Goal: Task Accomplishment & Management: Manage account settings

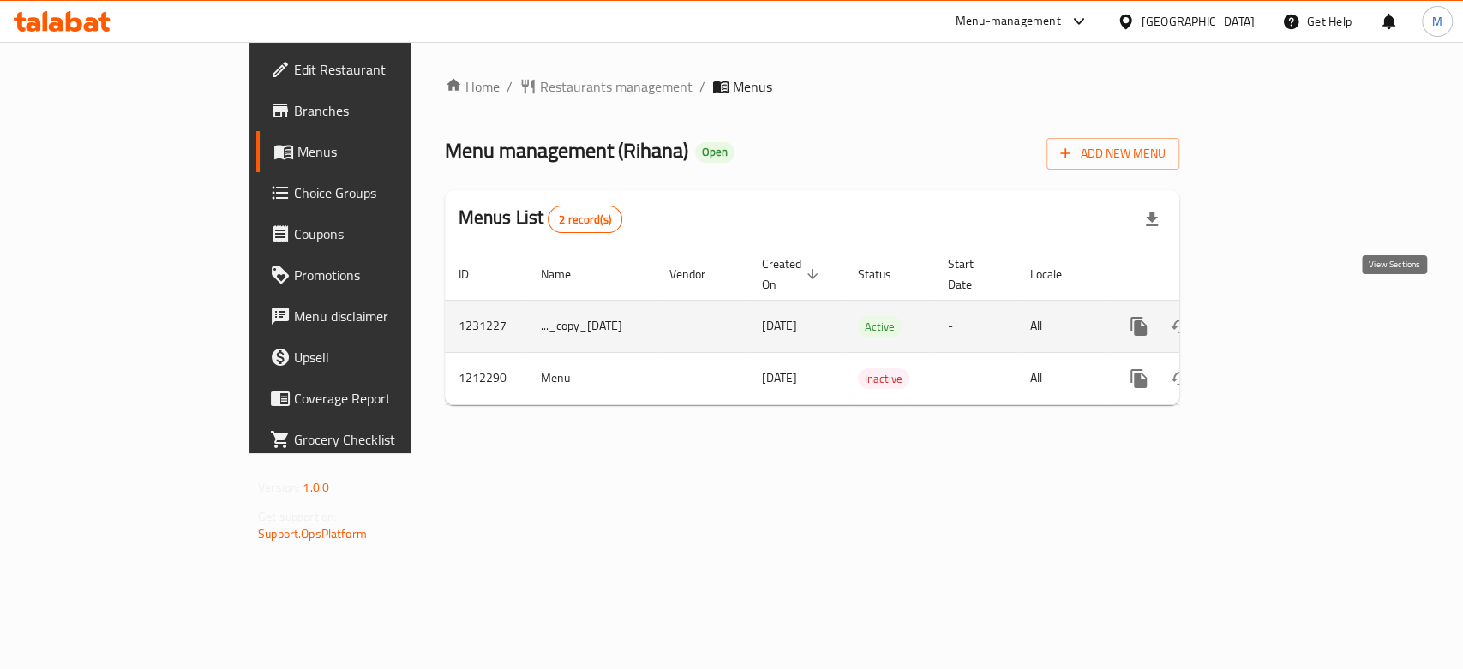
click at [1273, 316] on icon "enhanced table" at bounding box center [1262, 326] width 21 height 21
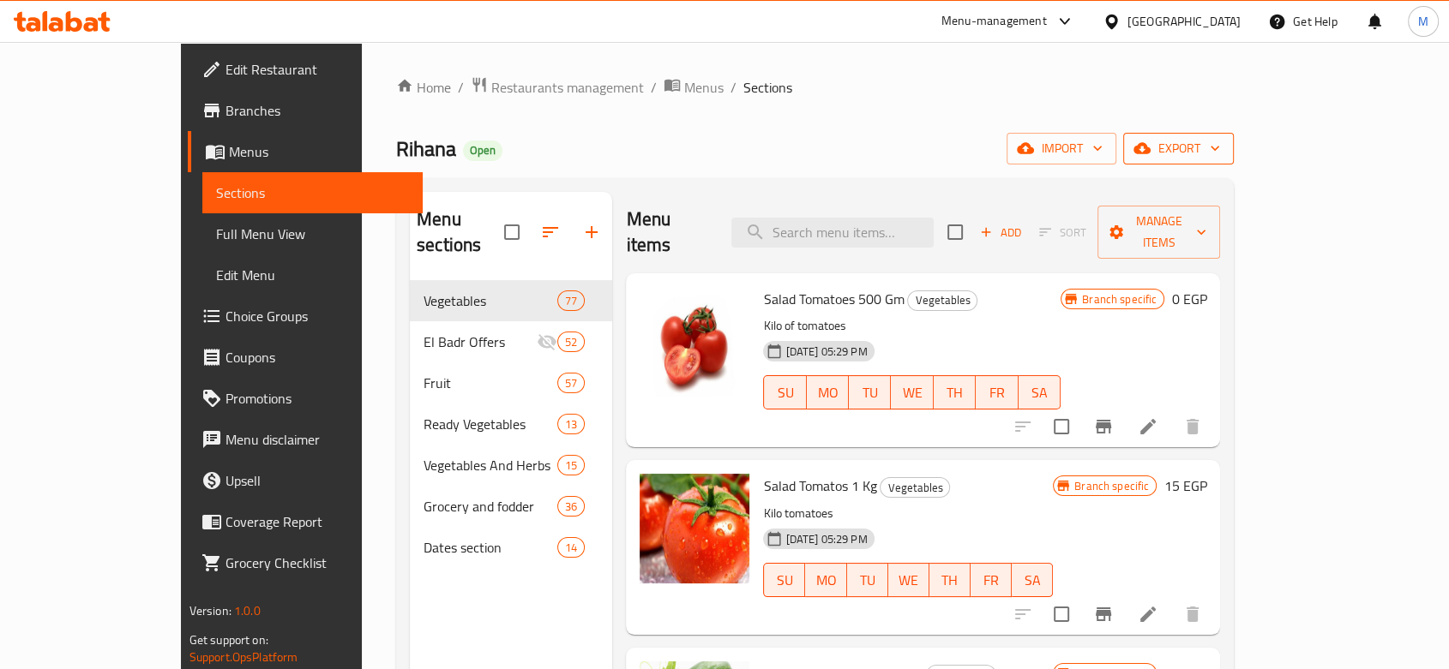
click at [1223, 141] on icon "button" at bounding box center [1214, 148] width 17 height 17
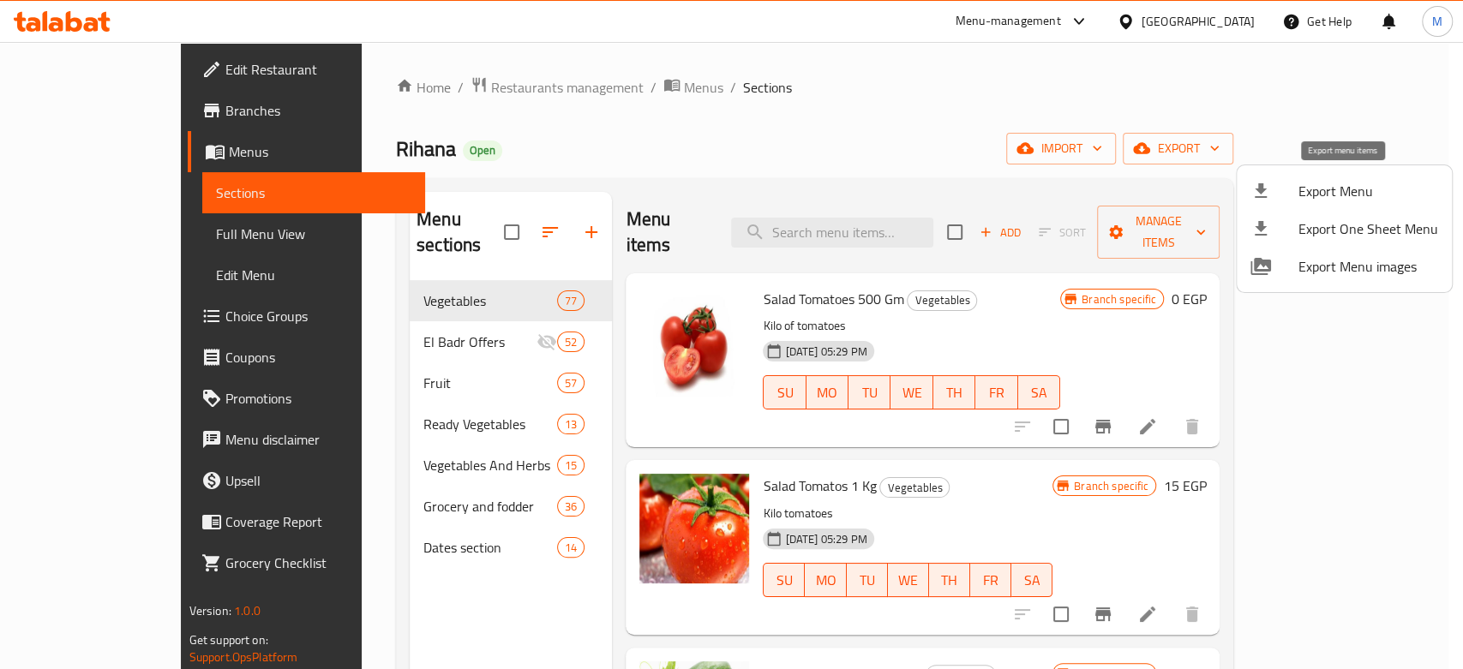
click at [1316, 185] on span "Export Menu" at bounding box center [1369, 191] width 140 height 21
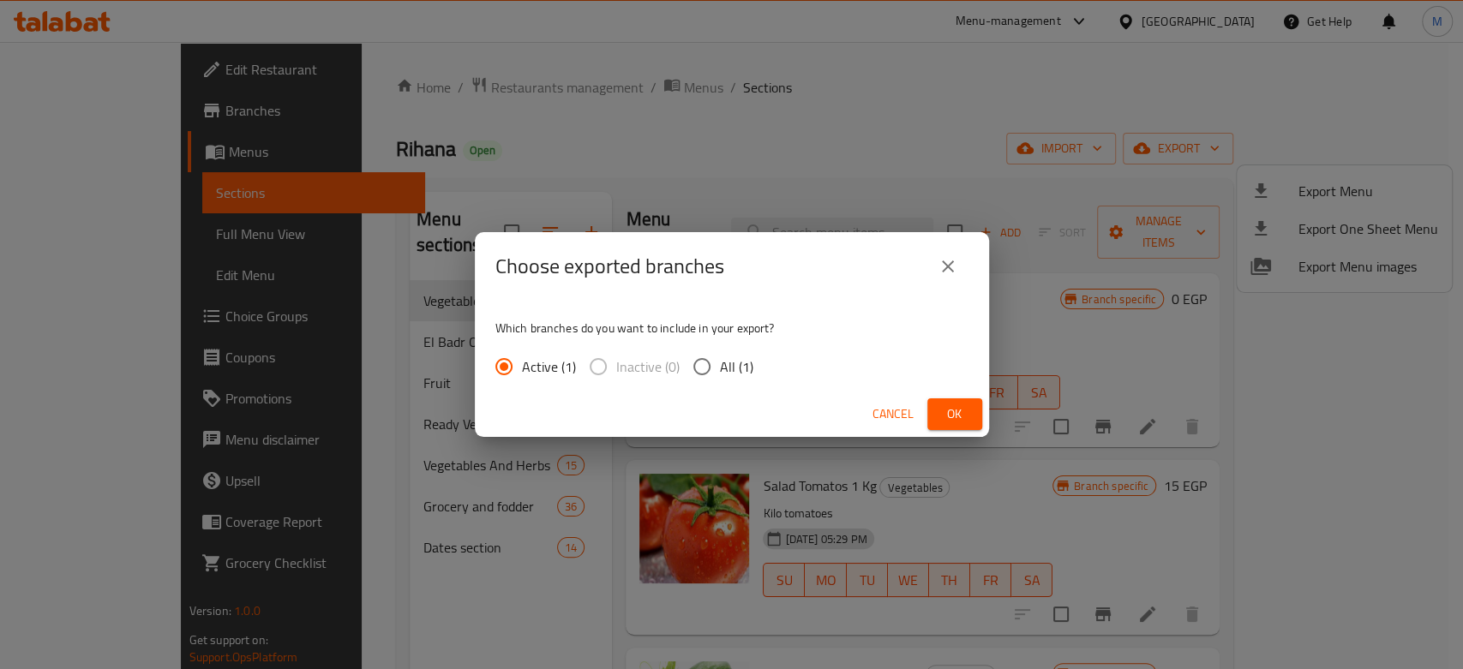
click at [722, 364] on span "All (1)" at bounding box center [736, 367] width 33 height 21
click at [720, 364] on input "All (1)" at bounding box center [702, 367] width 36 height 36
radio input "true"
click at [949, 401] on button "Ok" at bounding box center [954, 415] width 55 height 32
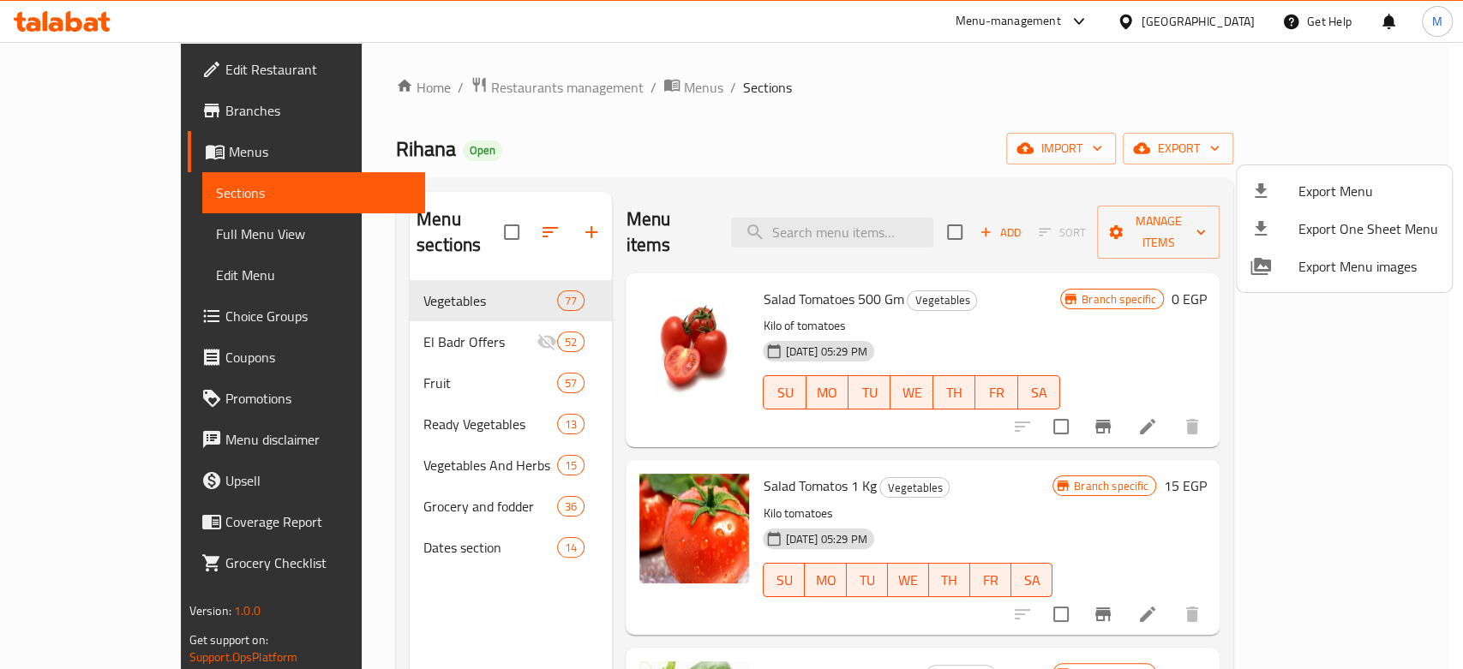
click at [373, 347] on div at bounding box center [731, 334] width 1463 height 669
click at [423, 373] on span "Fruit" at bounding box center [490, 383] width 134 height 21
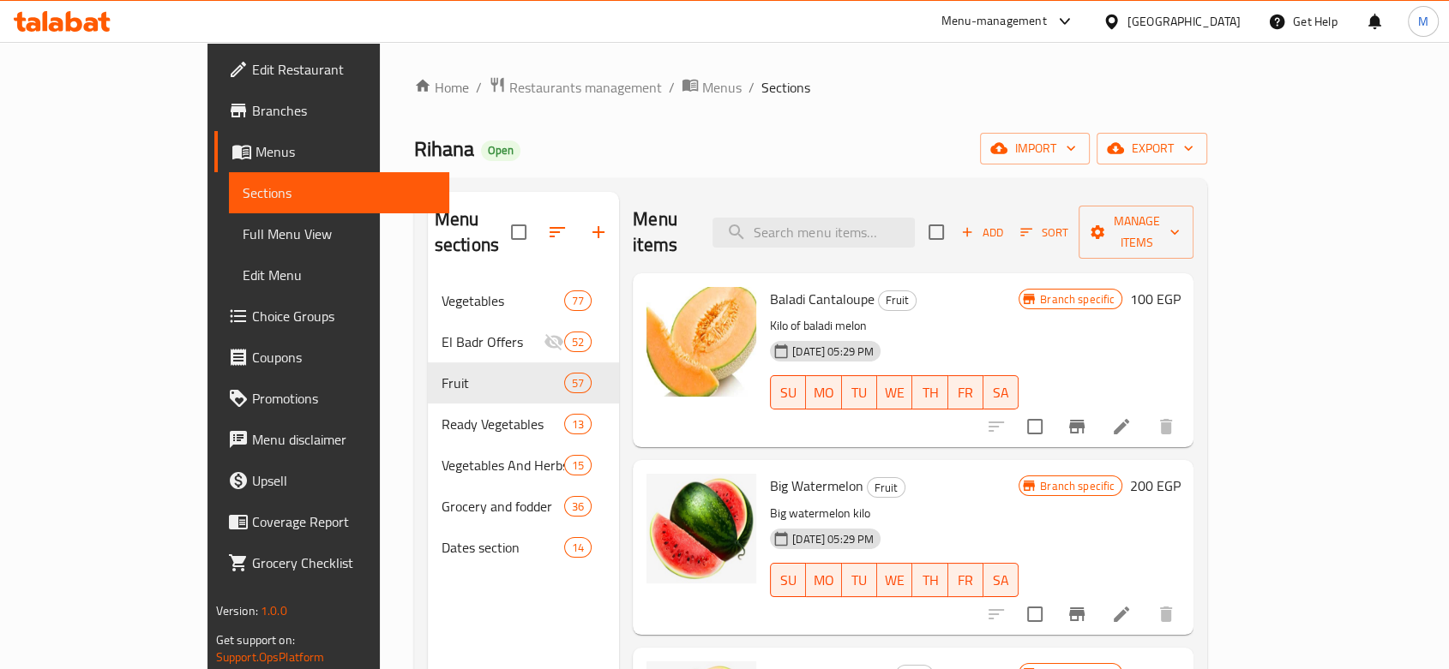
click at [975, 225] on icon "button" at bounding box center [966, 232] width 15 height 15
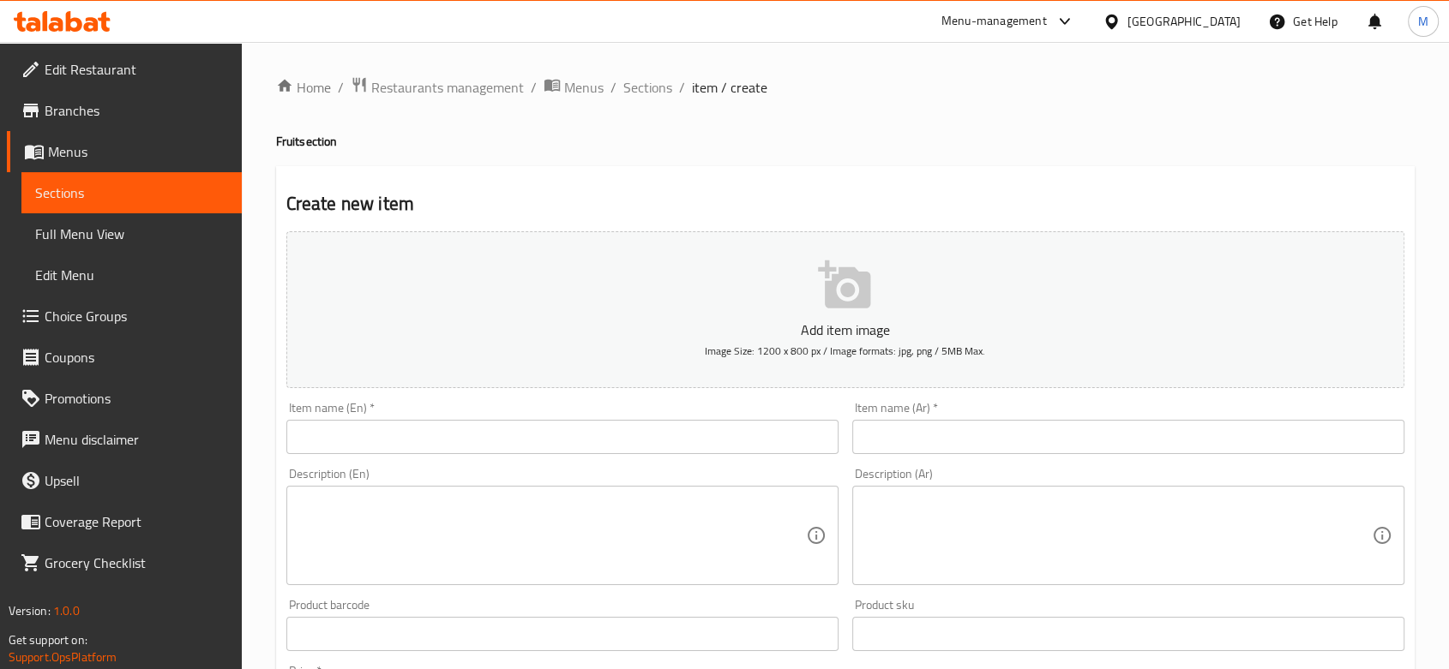
click at [466, 443] on input "text" at bounding box center [562, 437] width 552 height 34
paste input "Peeled Prickly Pear"
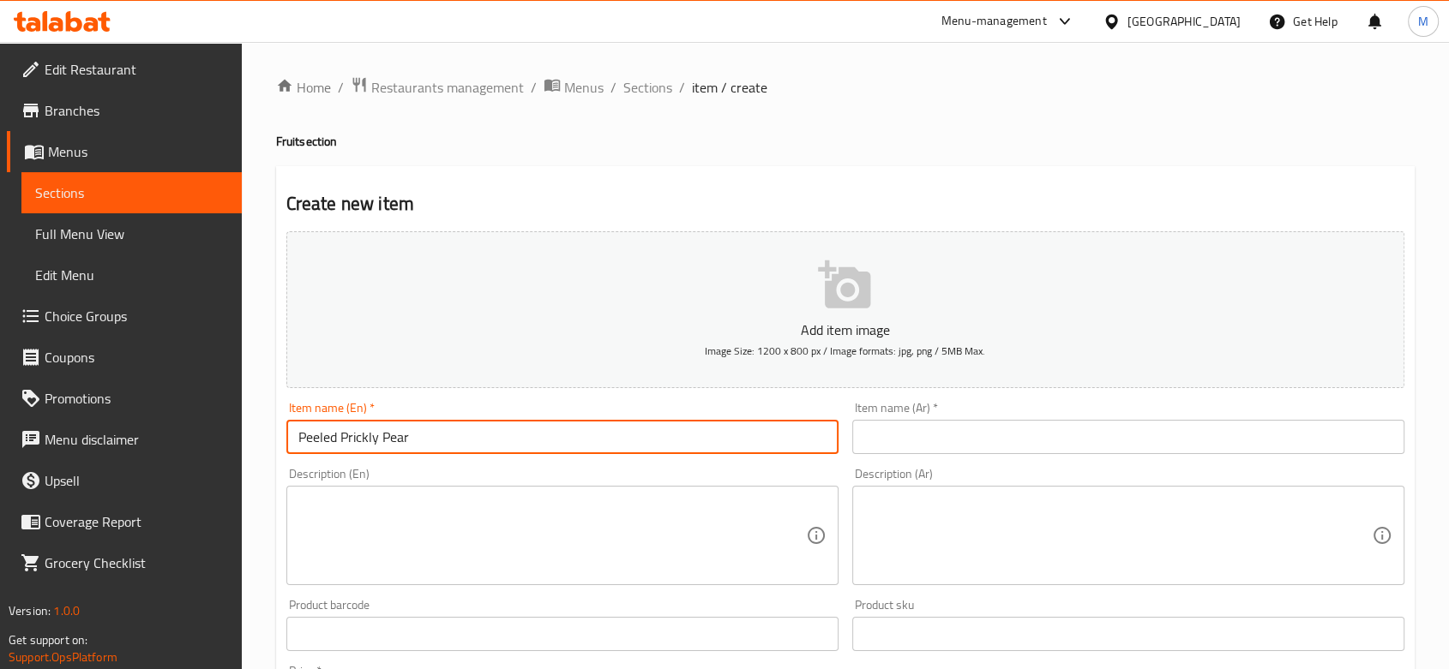
type input "Peeled Prickly Pear"
click at [948, 425] on input "text" at bounding box center [1128, 437] width 552 height 34
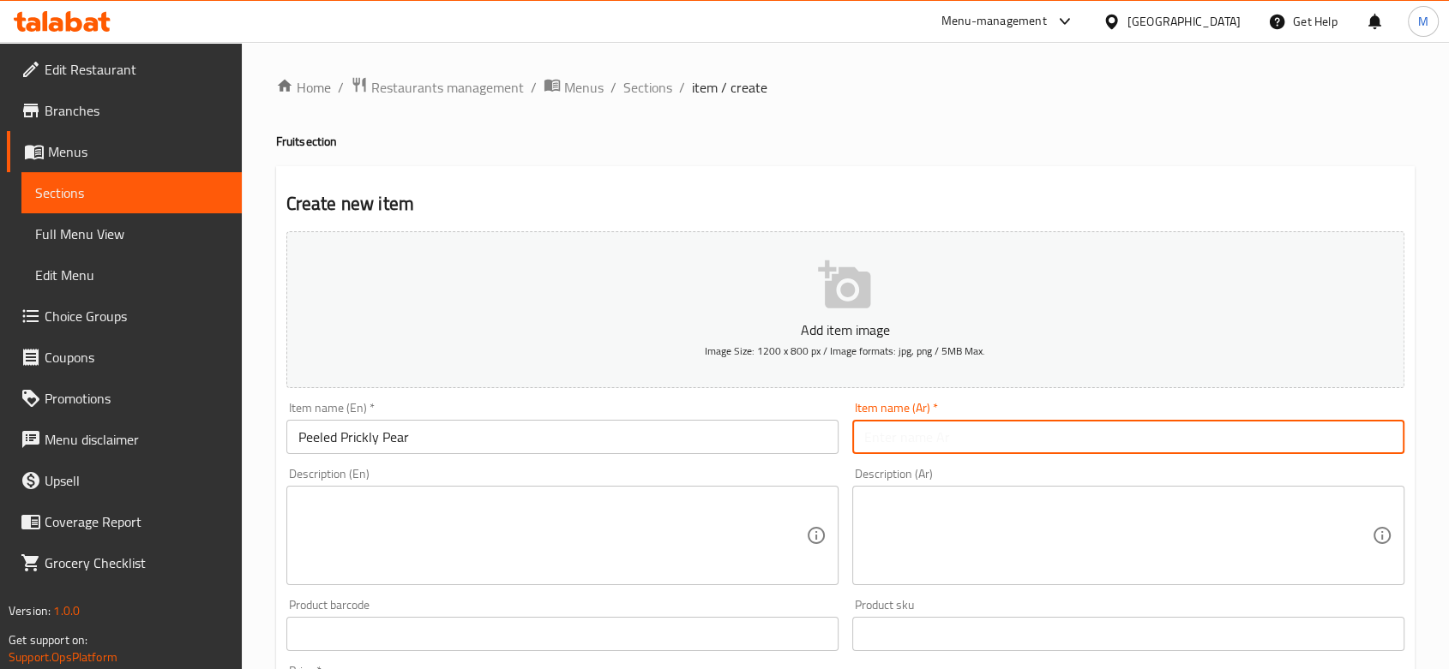
paste input "تين شوكي مقشر"
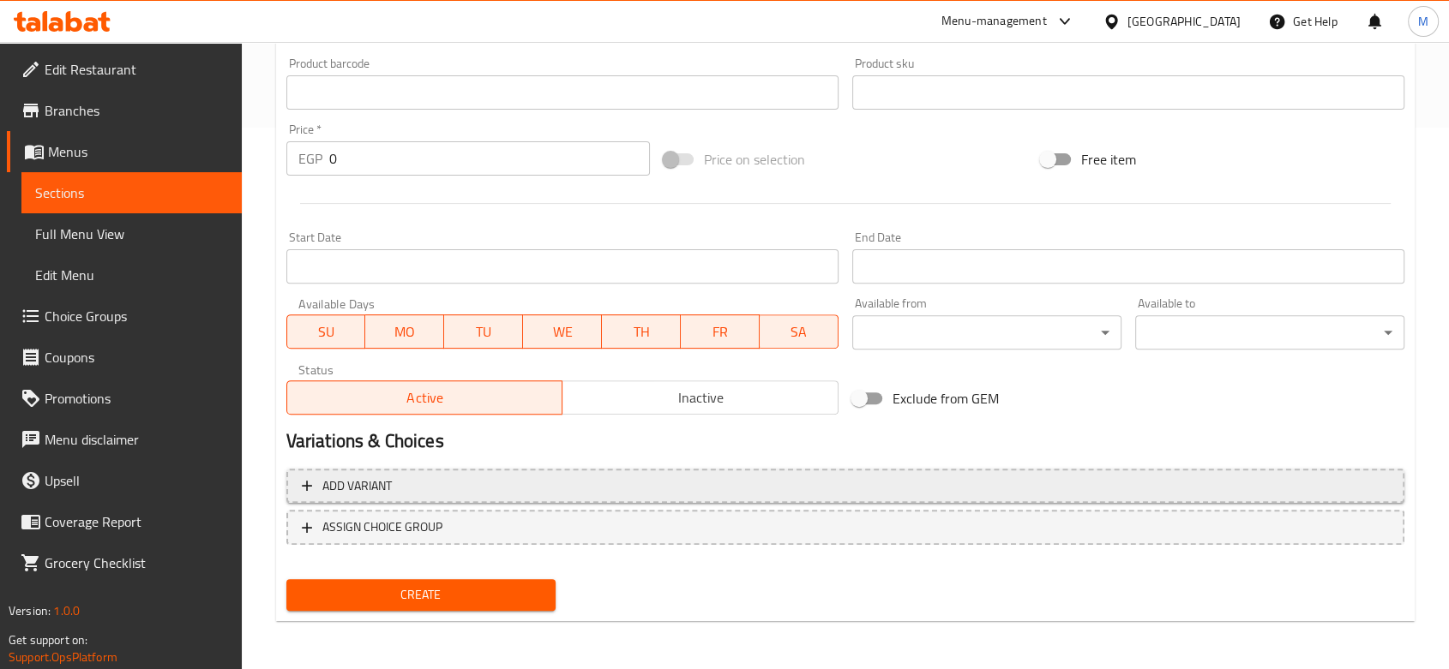
type input "تين شوكي مقشر"
click at [483, 495] on span "Add variant" at bounding box center [845, 486] width 1087 height 21
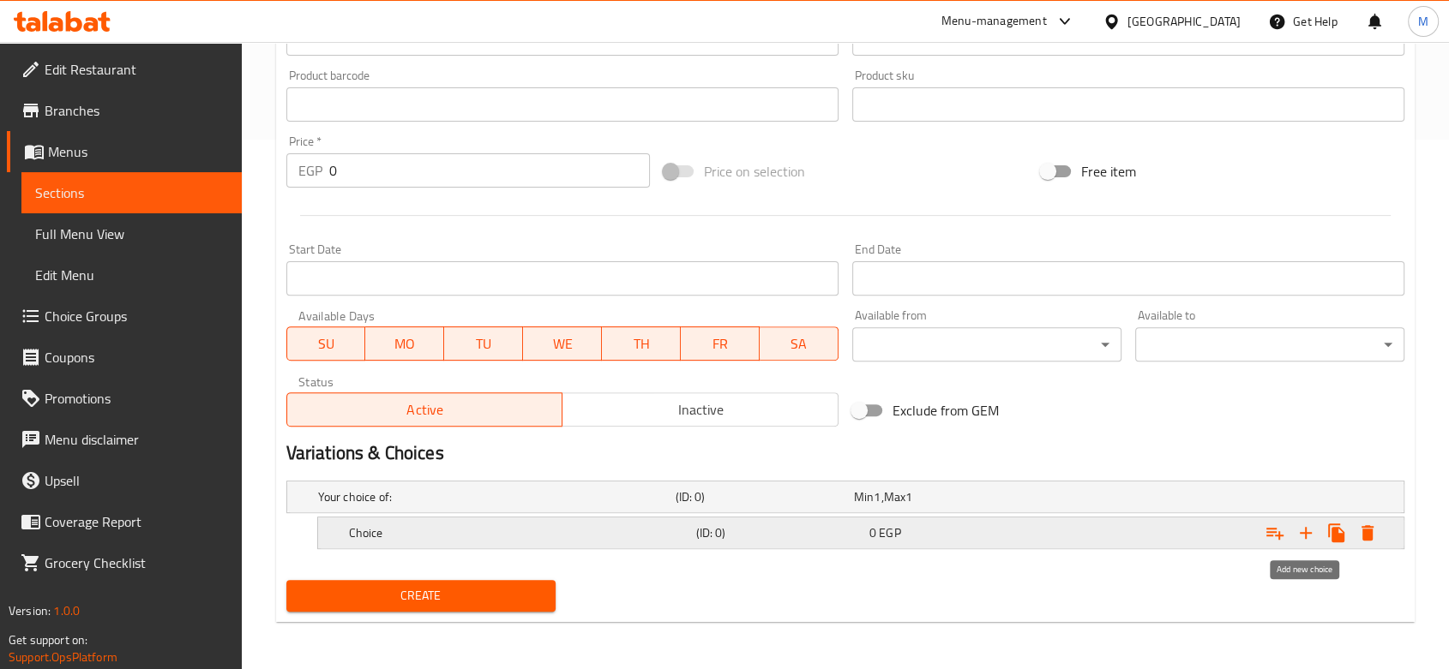
click at [1304, 526] on icon "Expand" at bounding box center [1305, 533] width 21 height 21
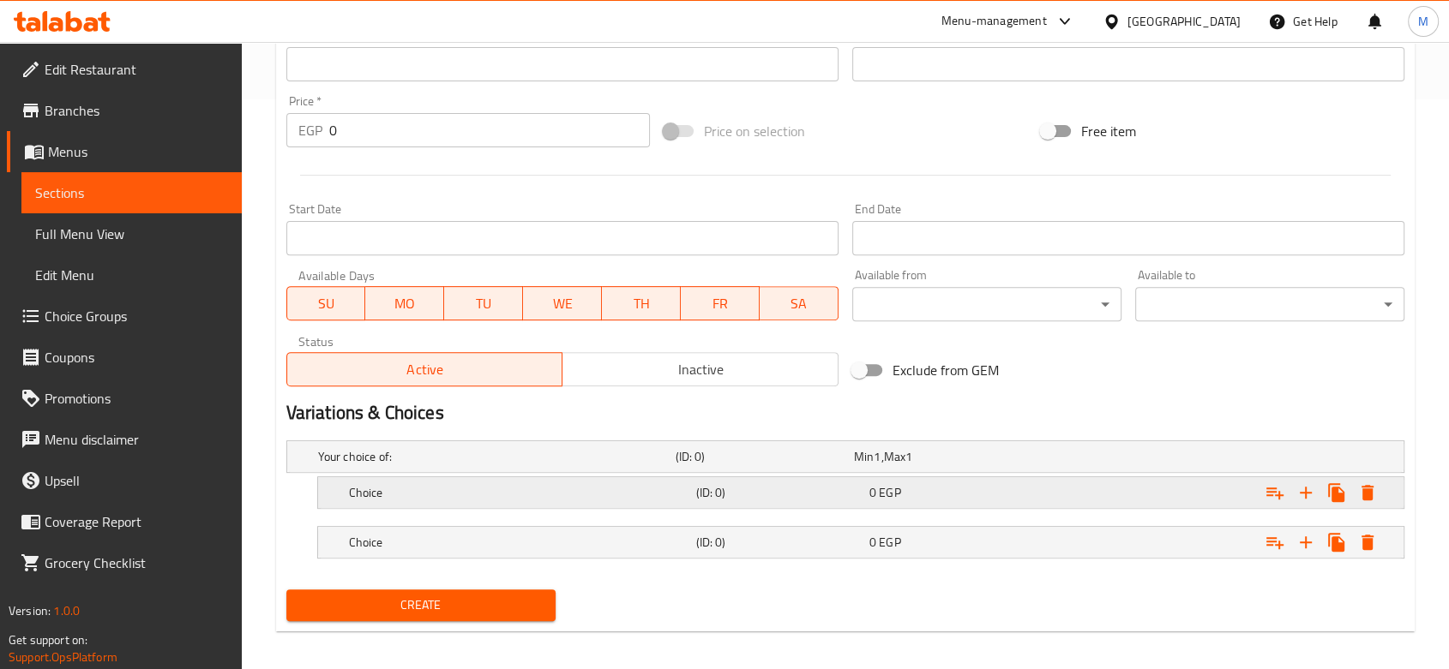
scroll to position [579, 0]
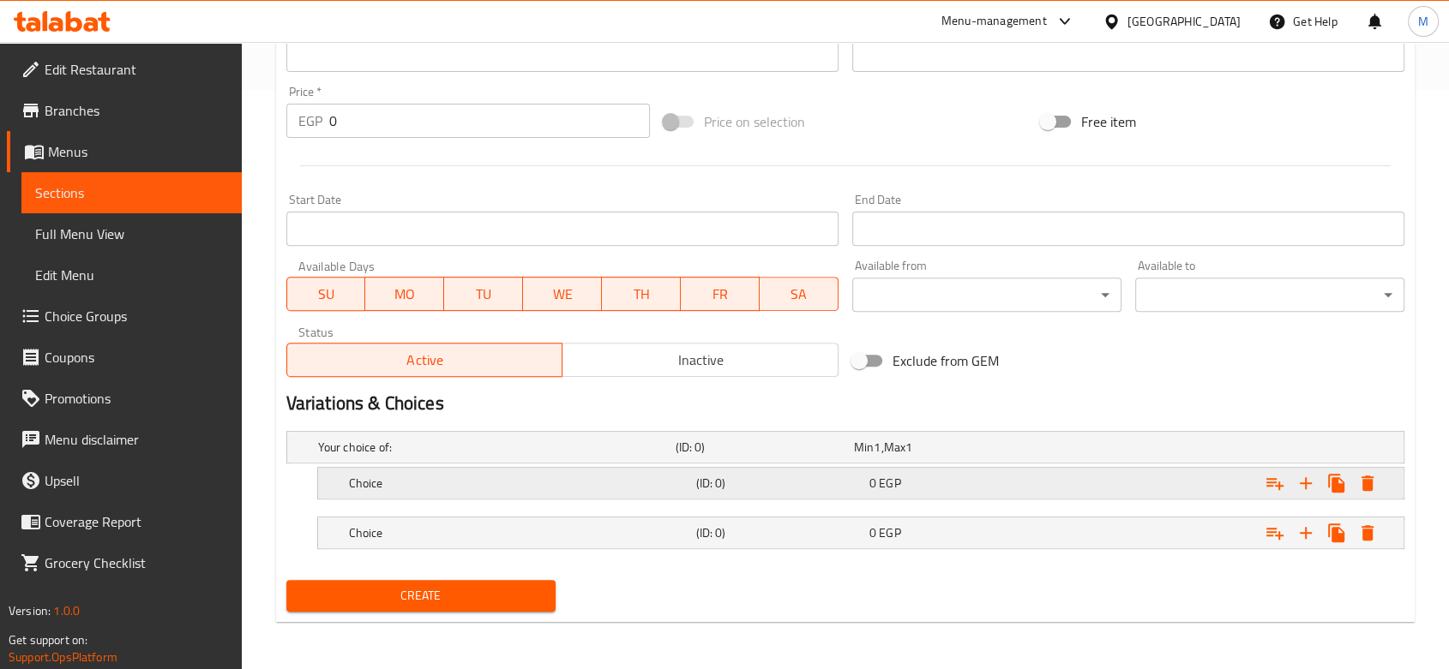
click at [429, 456] on h5 "Choice" at bounding box center [493, 447] width 351 height 17
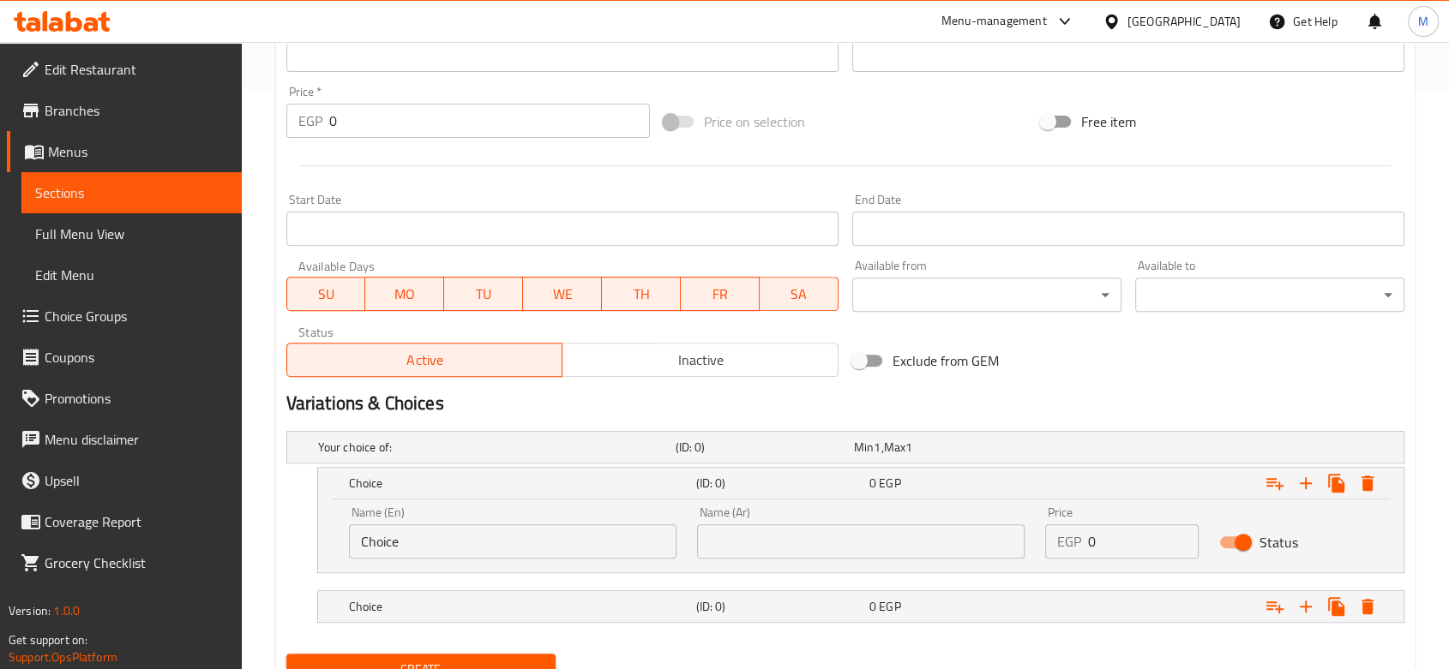
click at [399, 533] on input "Choice" at bounding box center [512, 542] width 327 height 34
paste input "1/2 Kilo"
type input "1/2 Kilo"
click at [736, 538] on input "text" at bounding box center [860, 542] width 327 height 34
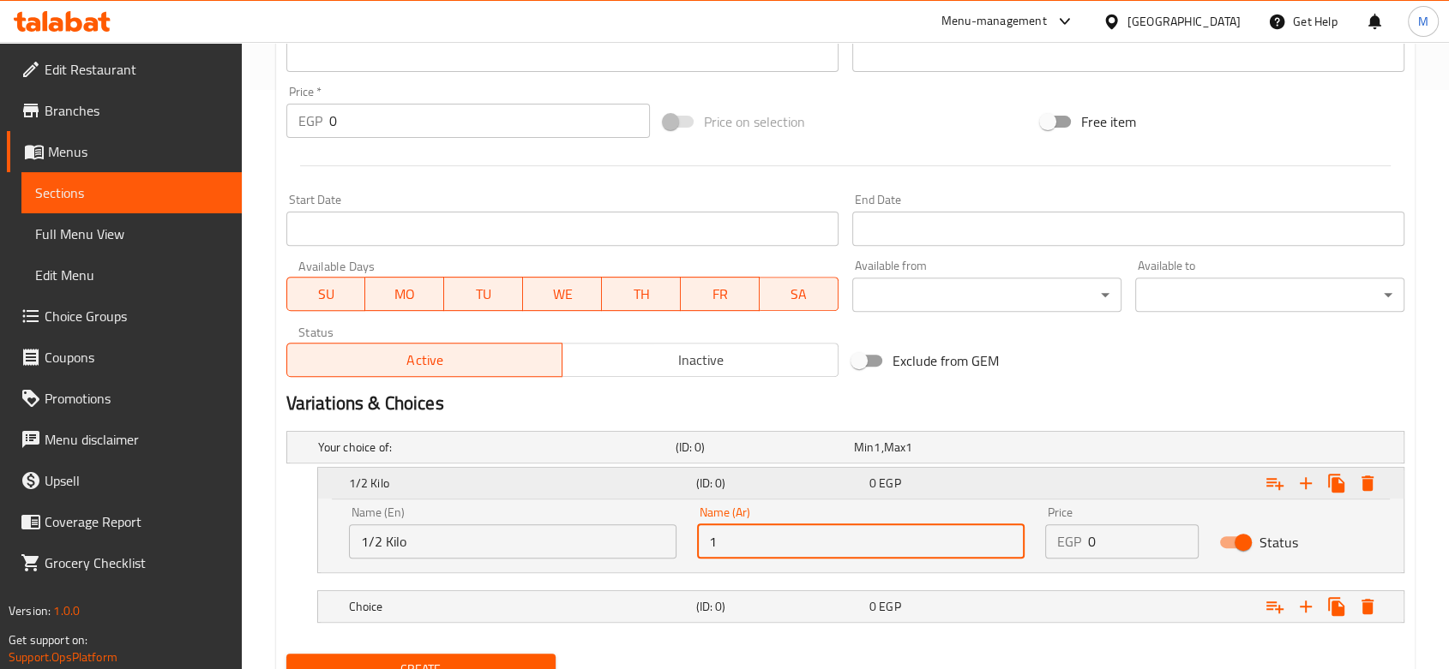
type input "1/2 كيلو"
click at [733, 456] on h5 "(ID: 0)" at bounding box center [760, 447] width 171 height 17
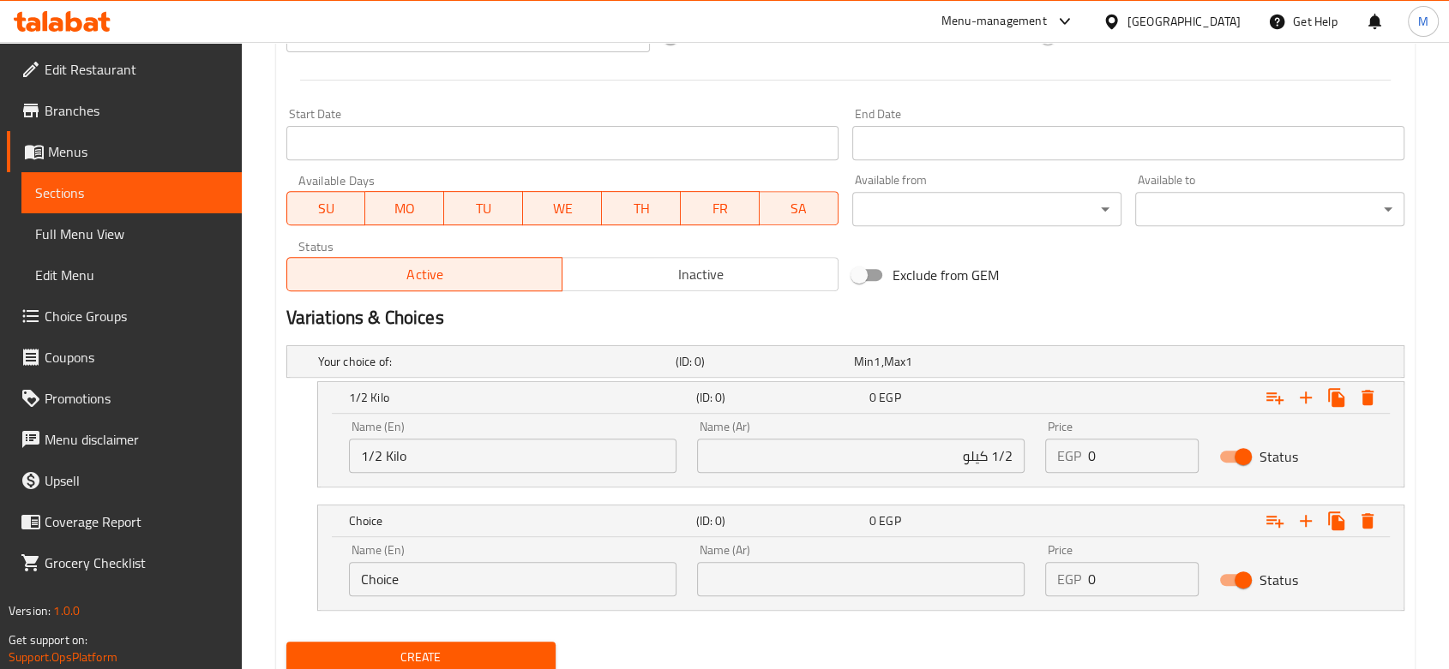
scroll to position [727, 0]
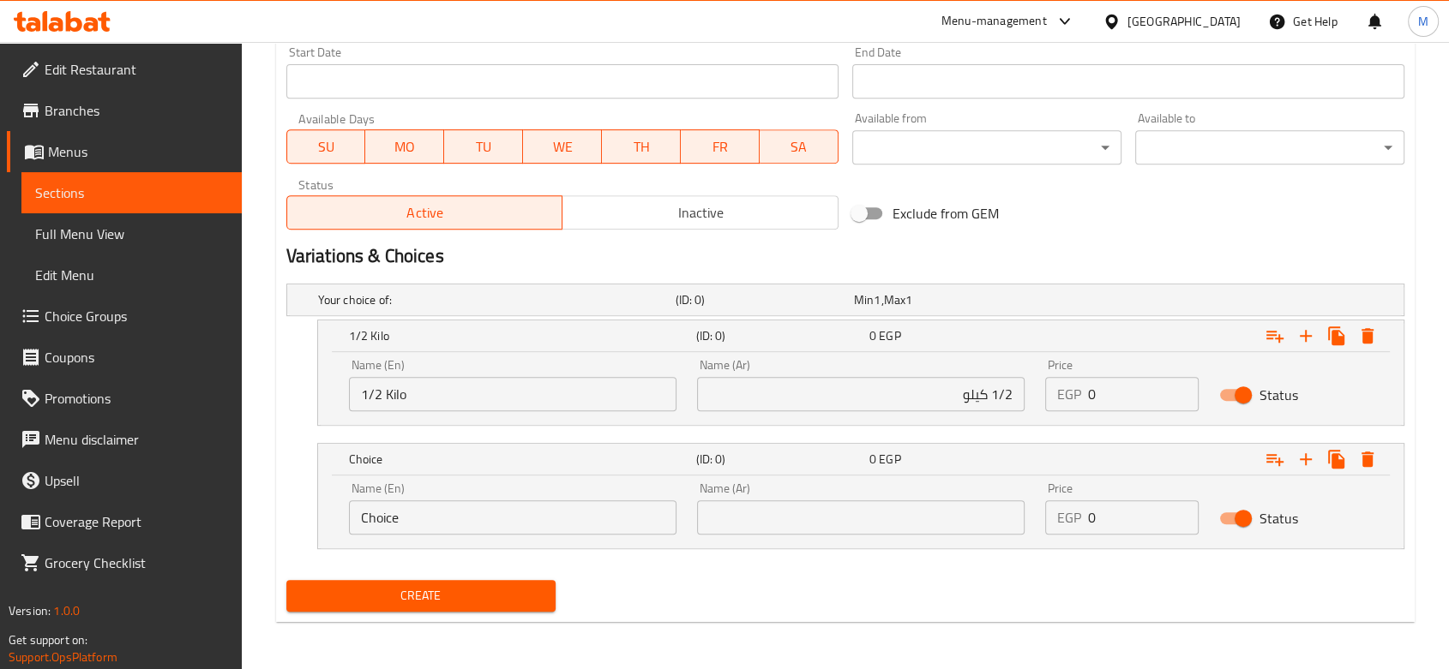
click at [433, 507] on input "Choice" at bounding box center [512, 518] width 327 height 34
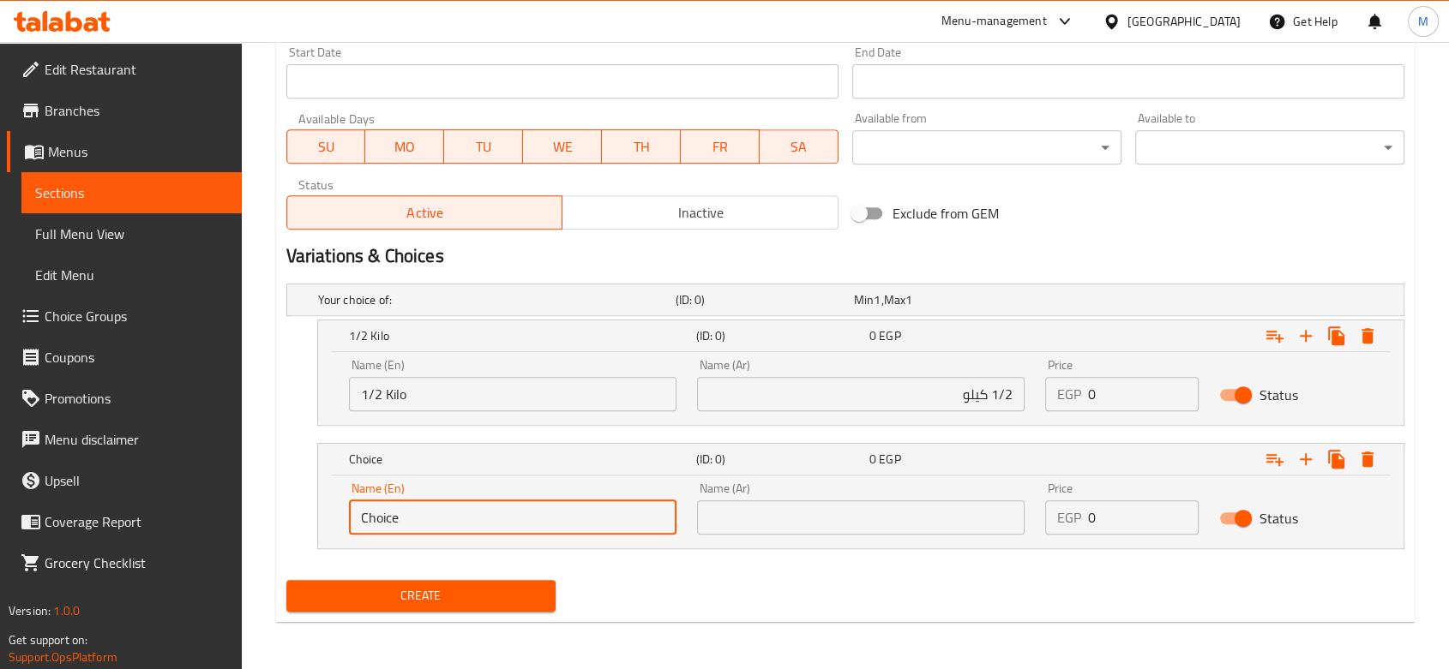
paste input "1 Kilo"
type input "1 Kilo"
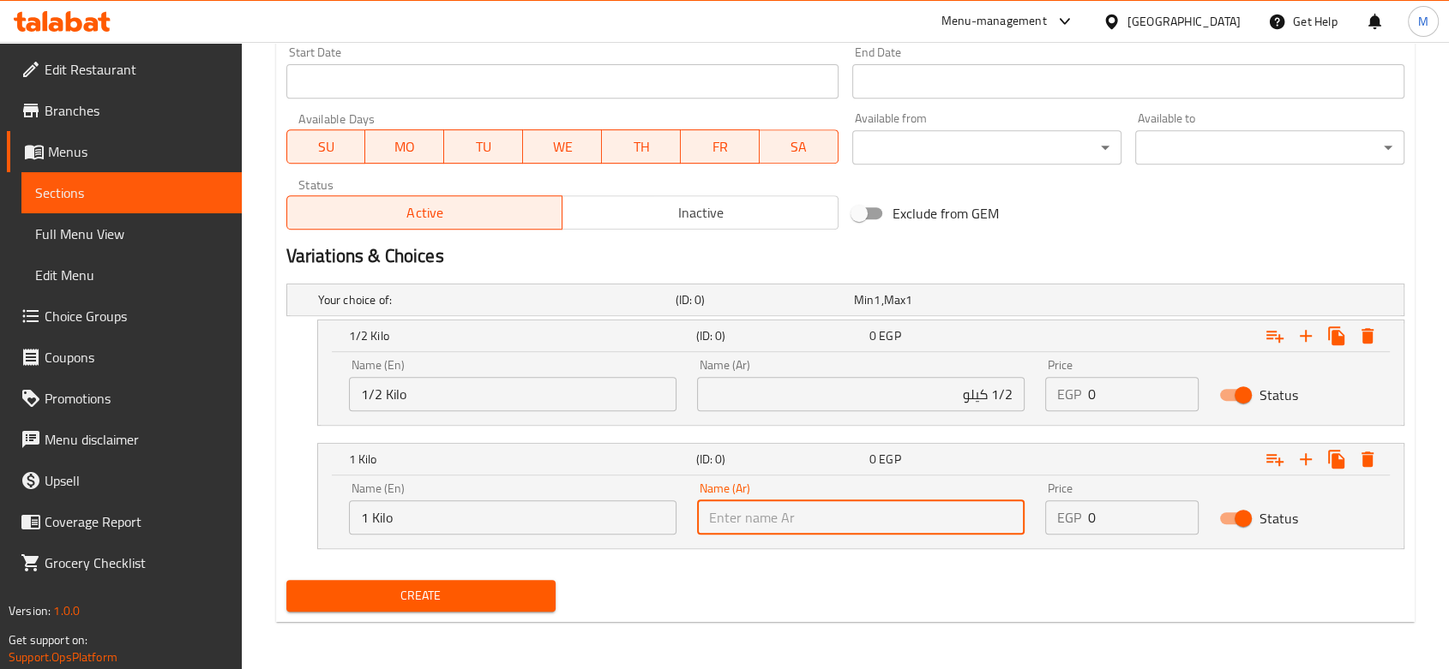
click at [816, 509] on input "text" at bounding box center [860, 518] width 327 height 34
type input "1 كيلو"
click at [1100, 395] on input "0" at bounding box center [1143, 394] width 111 height 34
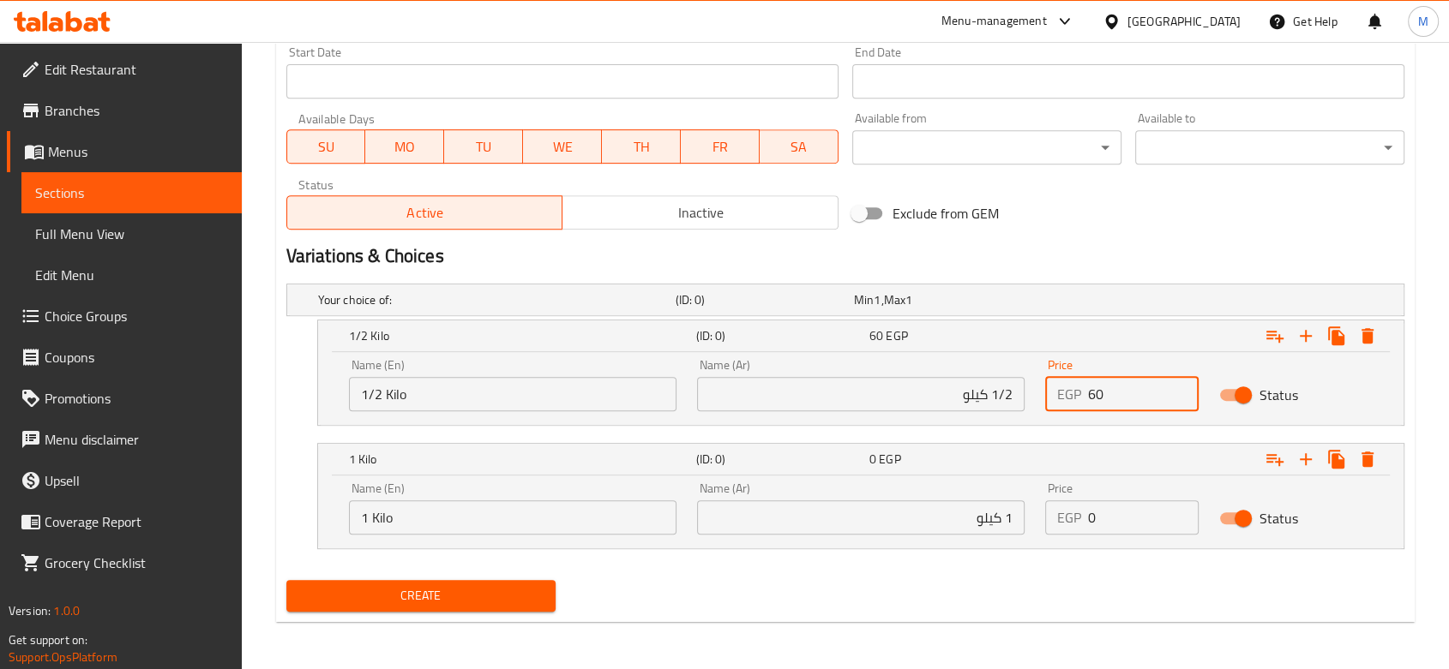
type input "60"
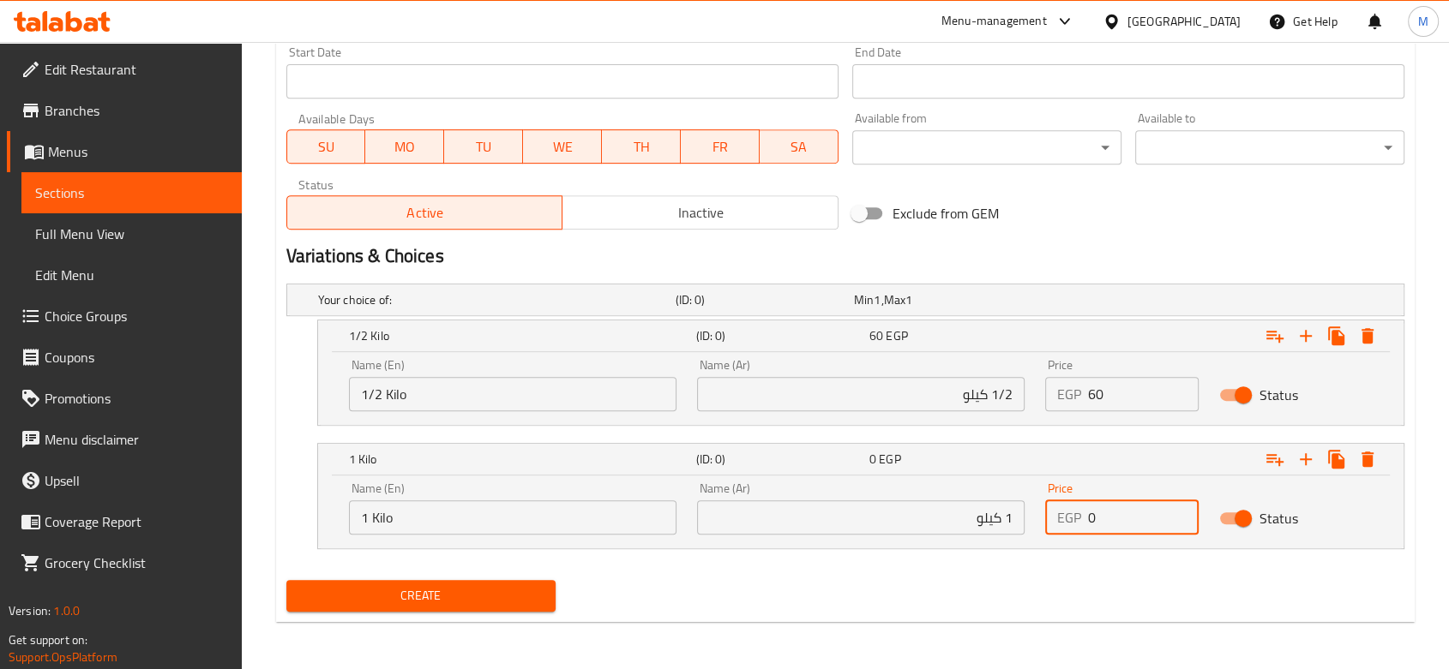
click at [1114, 528] on input "0" at bounding box center [1143, 518] width 111 height 34
type input "120"
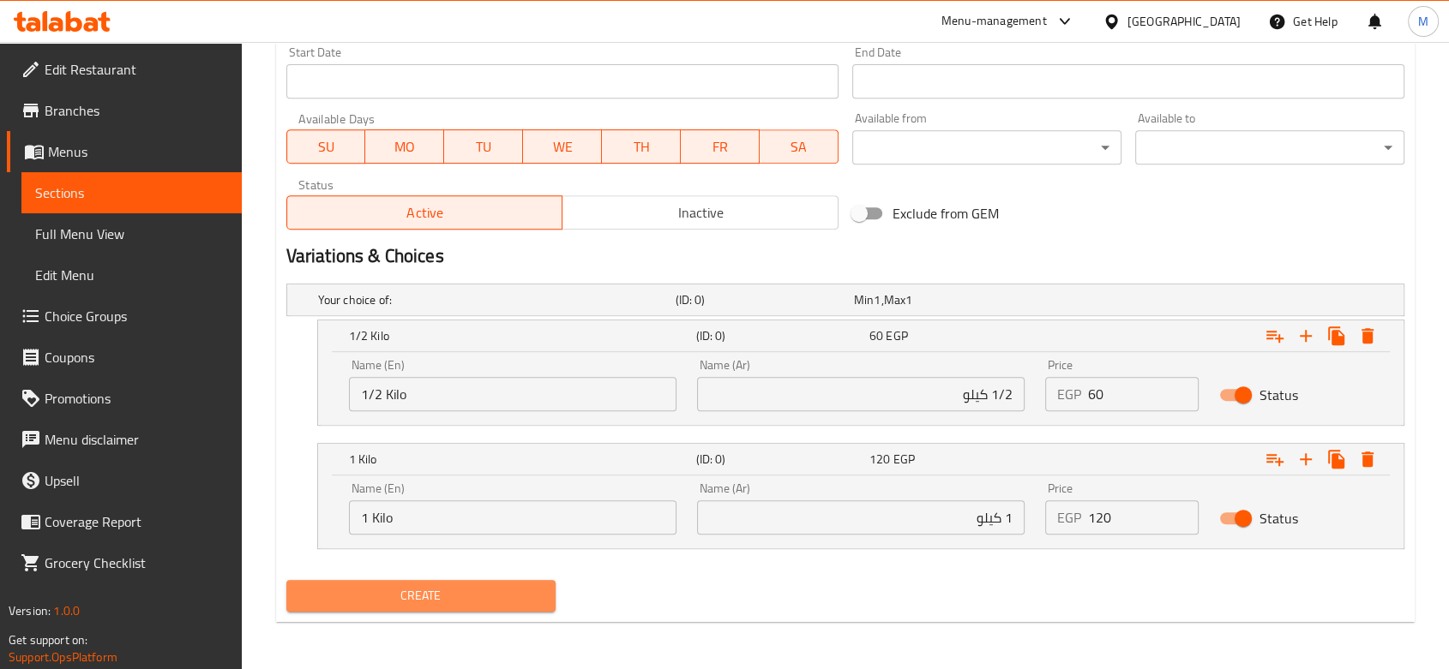
click at [405, 591] on span "Create" at bounding box center [421, 595] width 242 height 21
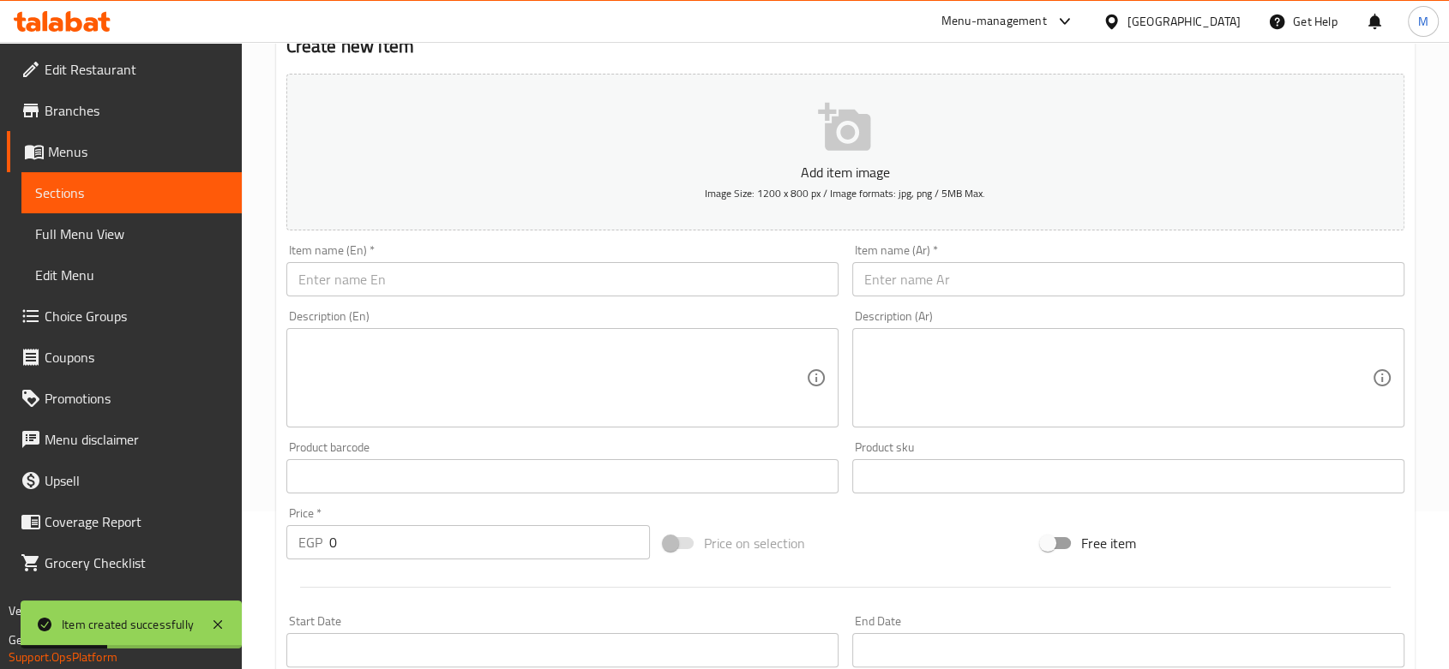
scroll to position [155, 0]
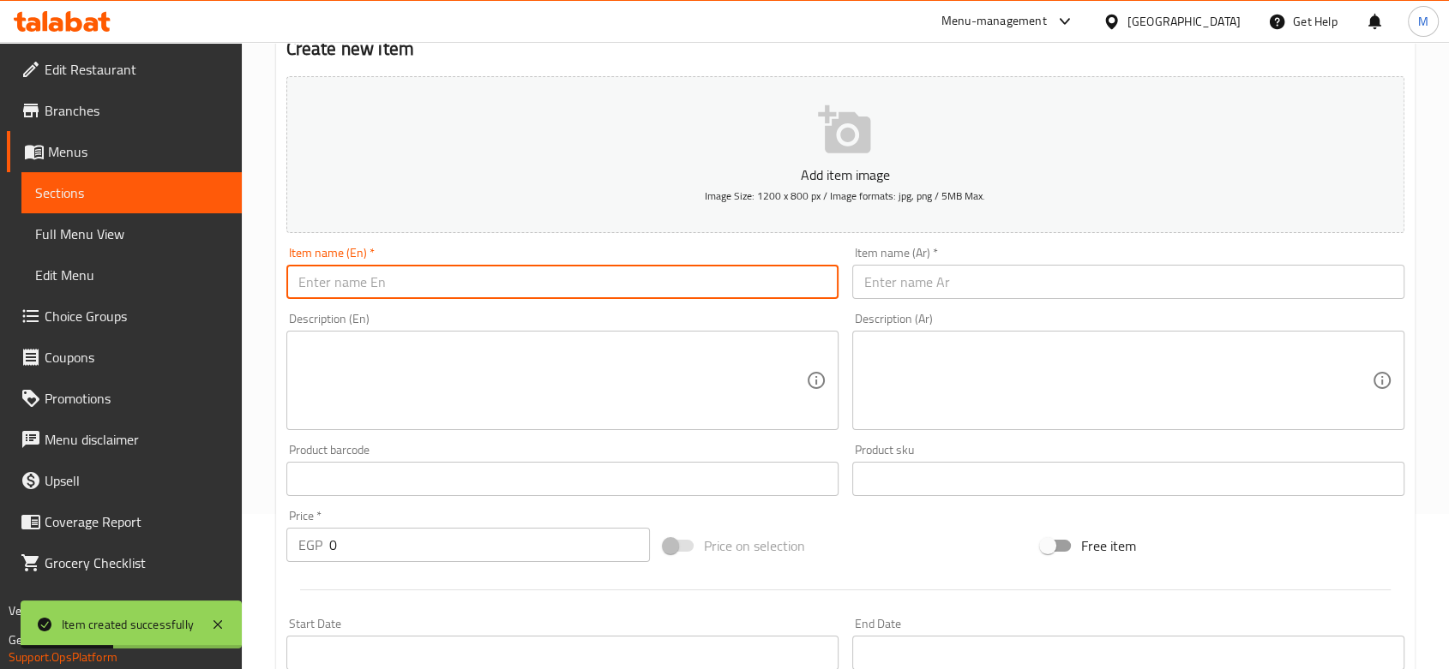
click at [348, 274] on input "text" at bounding box center [562, 282] width 552 height 34
paste input "Common Fig"
type input "Common Fig"
click at [957, 288] on input "text" at bounding box center [1128, 282] width 552 height 34
paste input "تين برشومي"
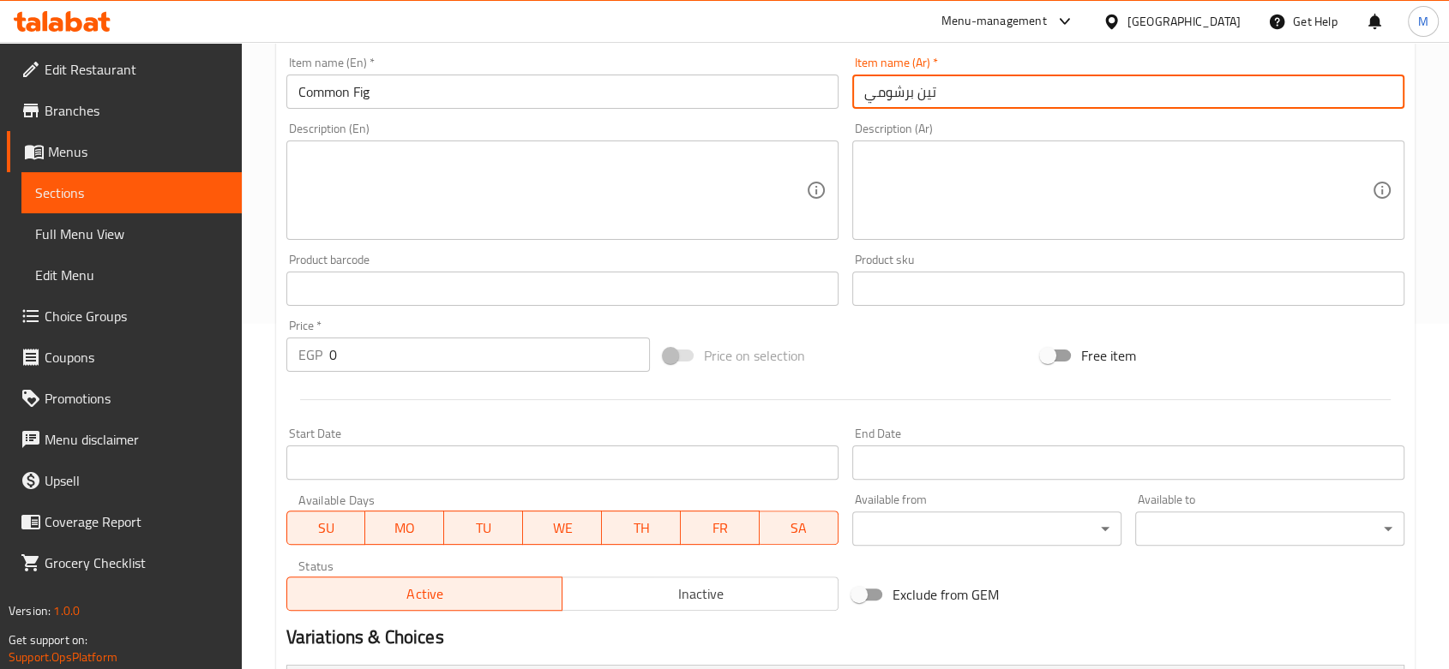
scroll to position [727, 0]
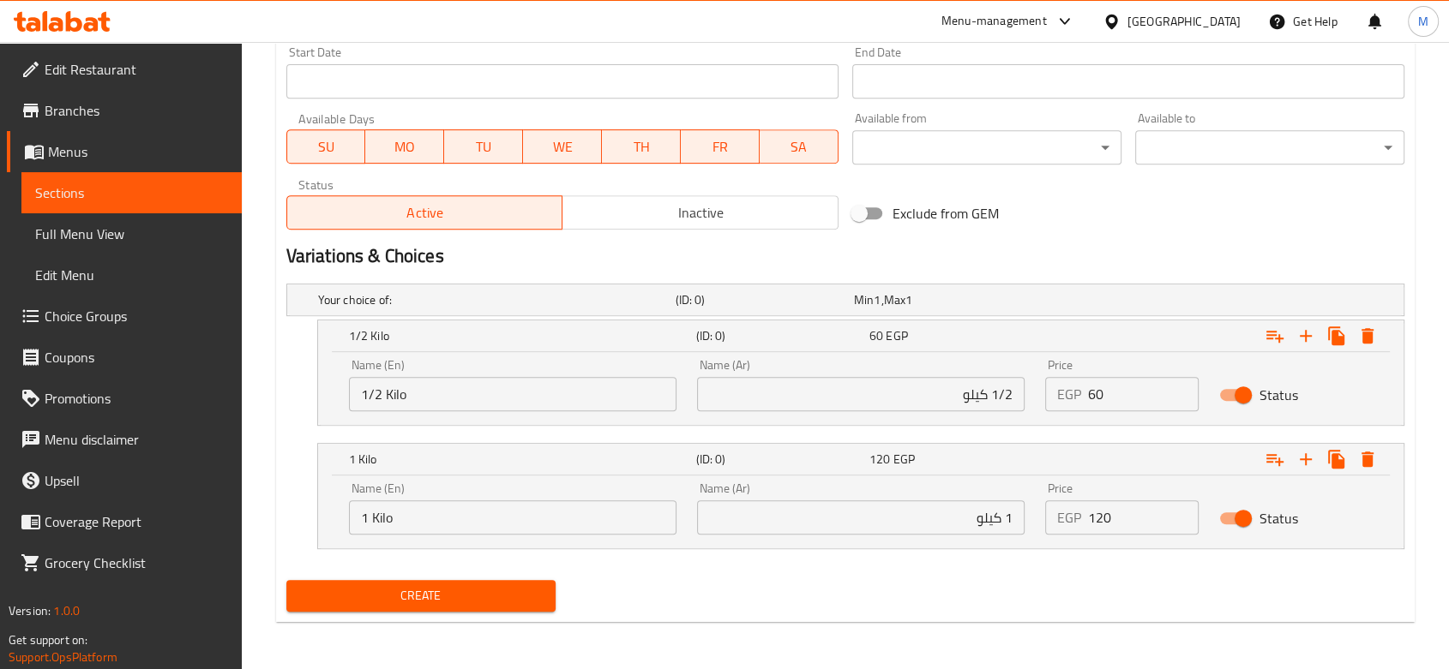
type input "تين برشومي"
click at [444, 609] on button "Create" at bounding box center [420, 596] width 269 height 32
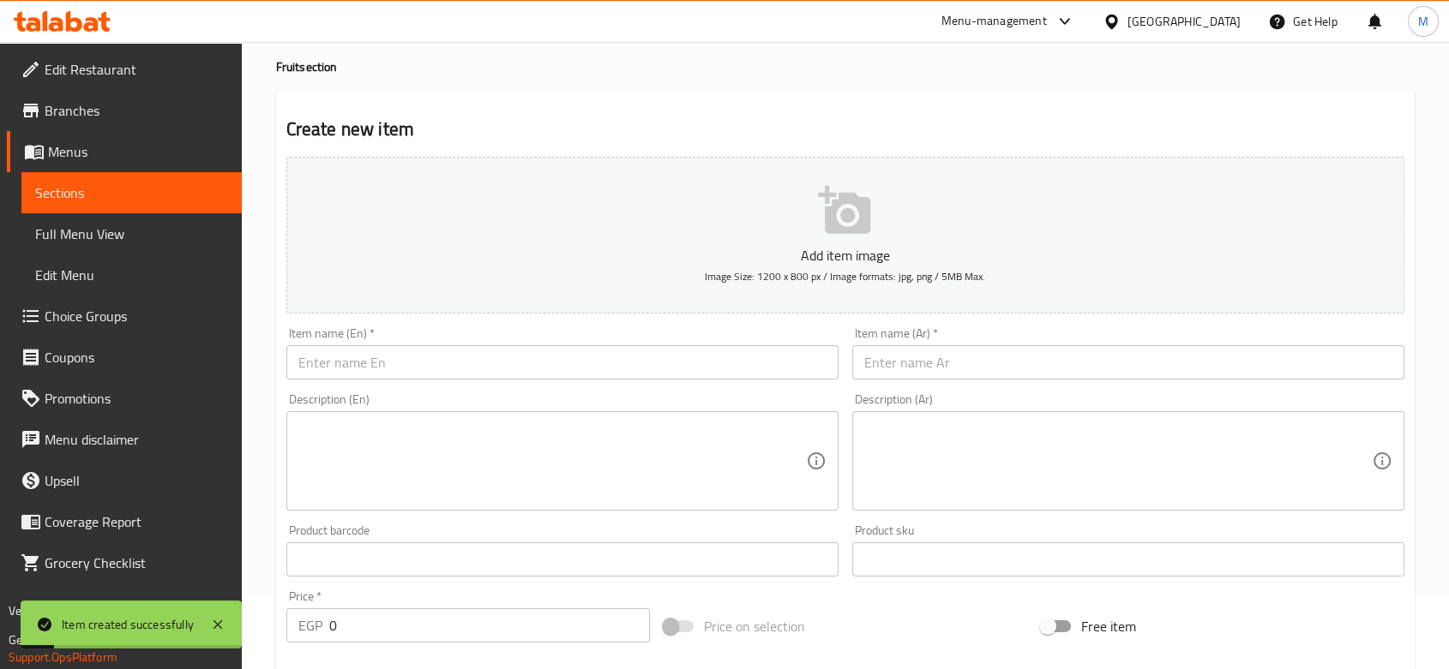
scroll to position [0, 0]
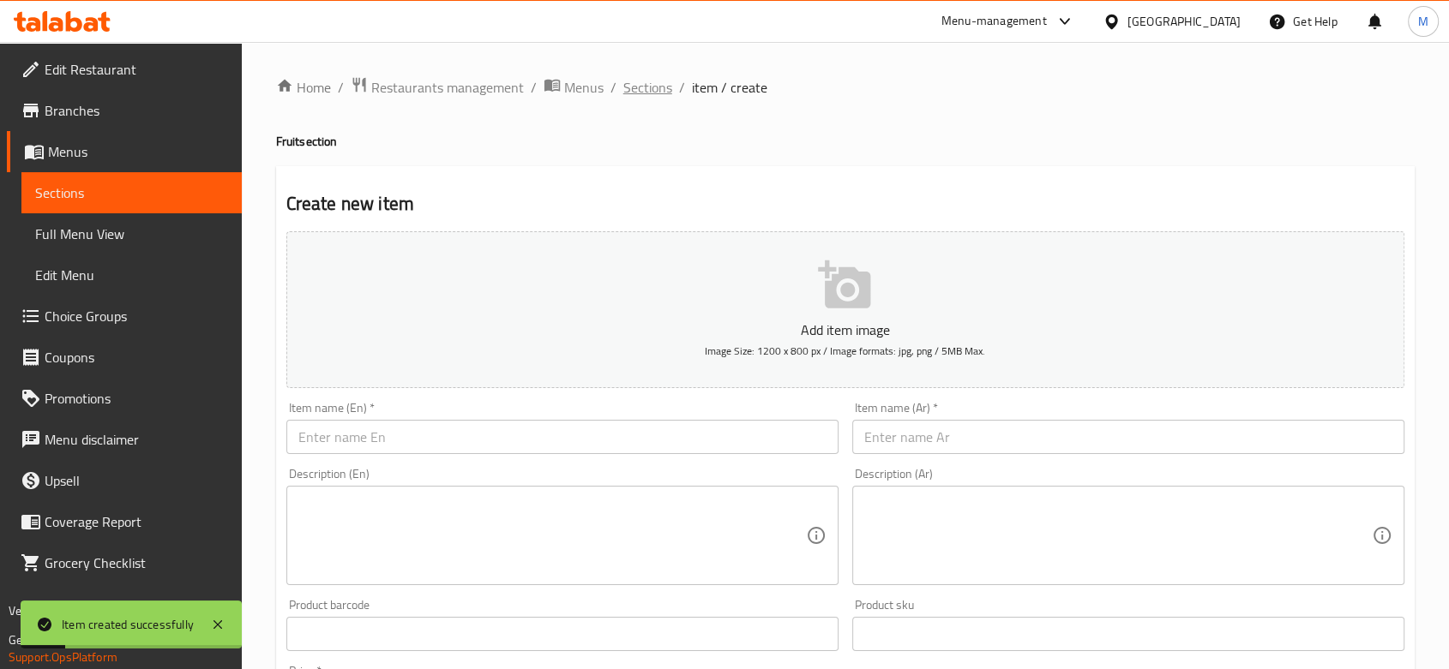
click at [623, 77] on span "Sections" at bounding box center [647, 87] width 49 height 21
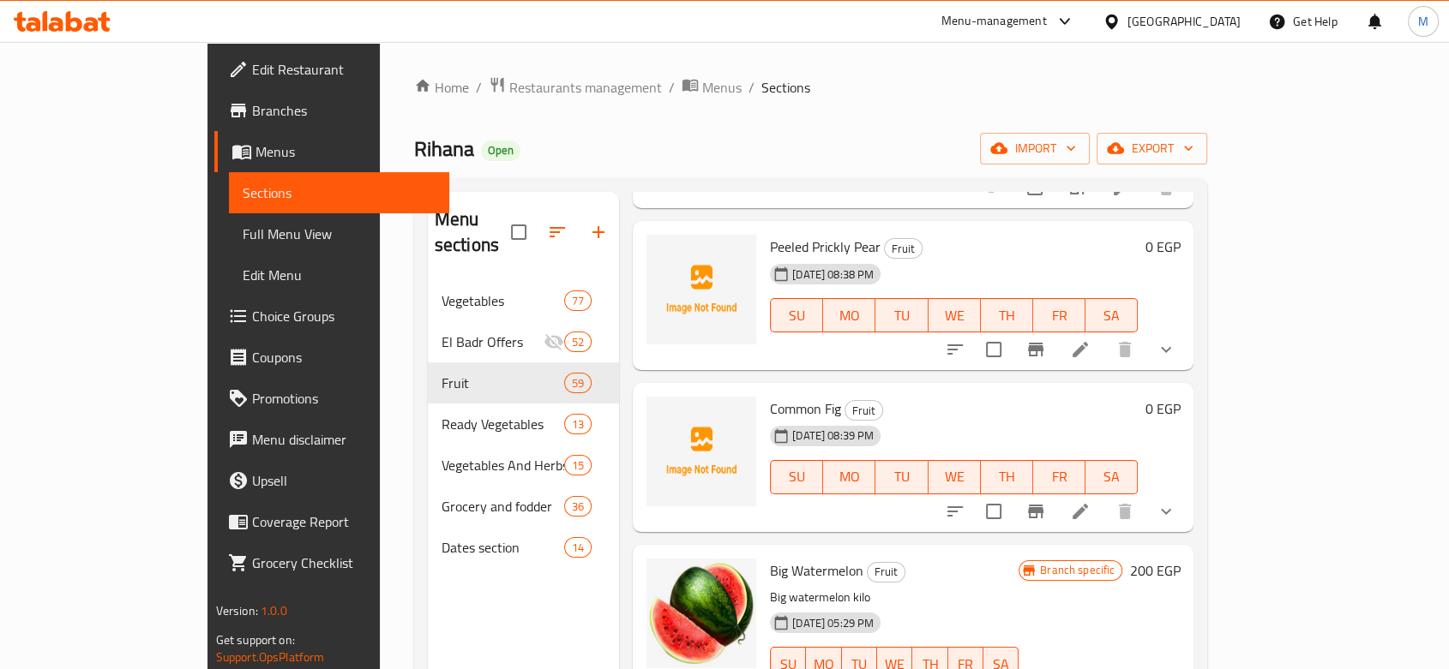
scroll to position [285, 0]
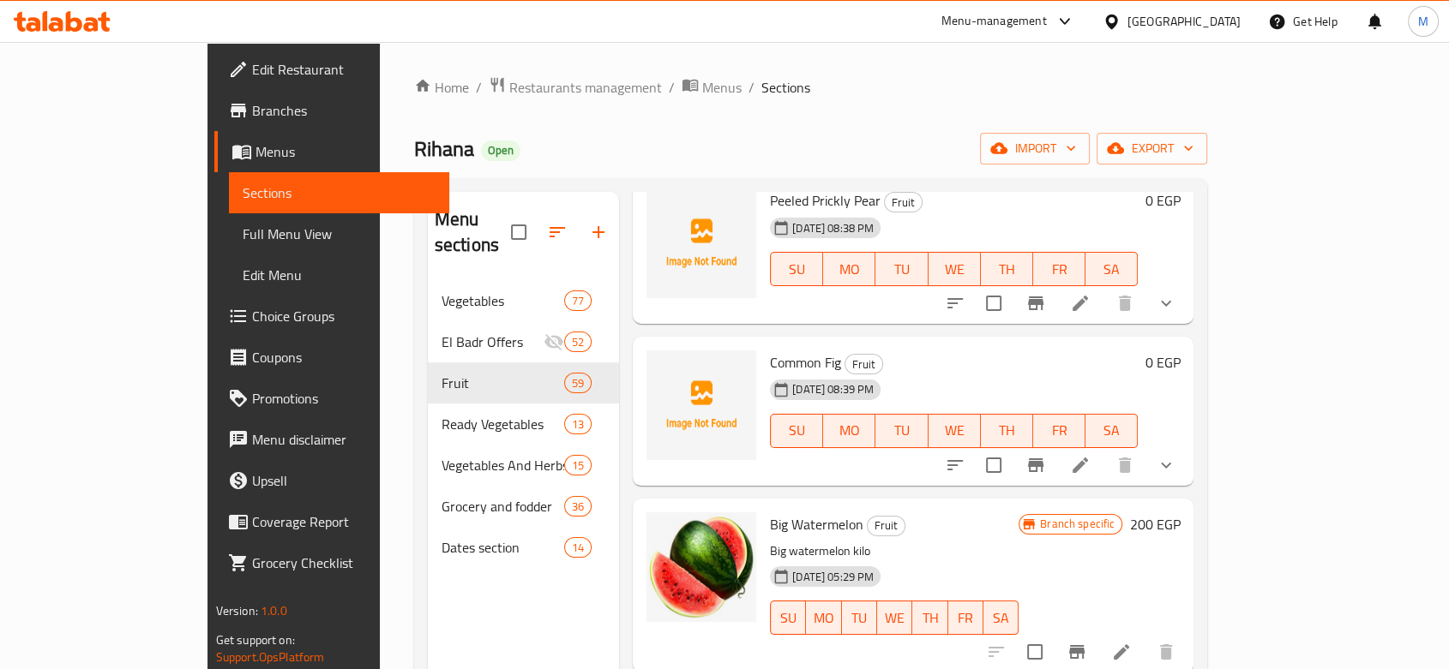
click at [1011, 286] on input "checkbox" at bounding box center [993, 303] width 36 height 36
checkbox input "true"
click at [1011, 447] on input "checkbox" at bounding box center [993, 465] width 36 height 36
checkbox input "true"
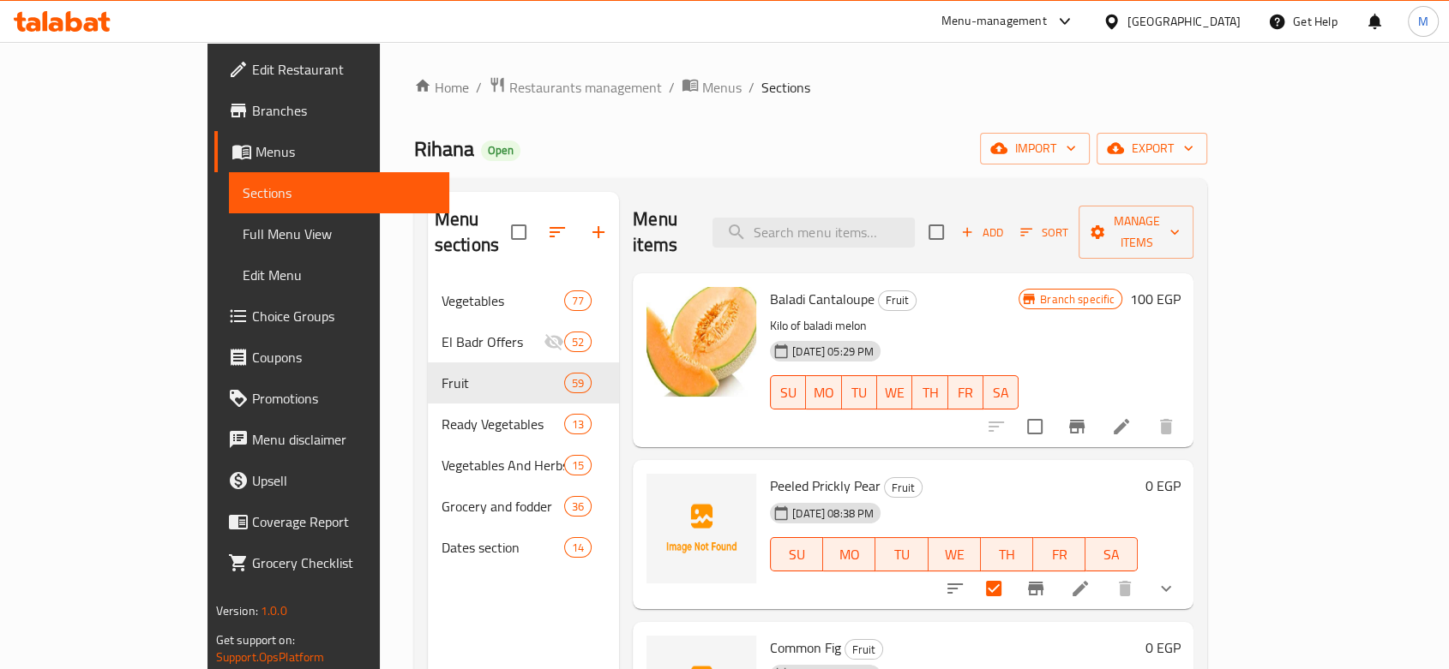
click at [1193, 238] on div "Menu items Add Sort Manage items" at bounding box center [913, 232] width 561 height 81
click at [1179, 222] on span "Manage items" at bounding box center [1135, 232] width 87 height 43
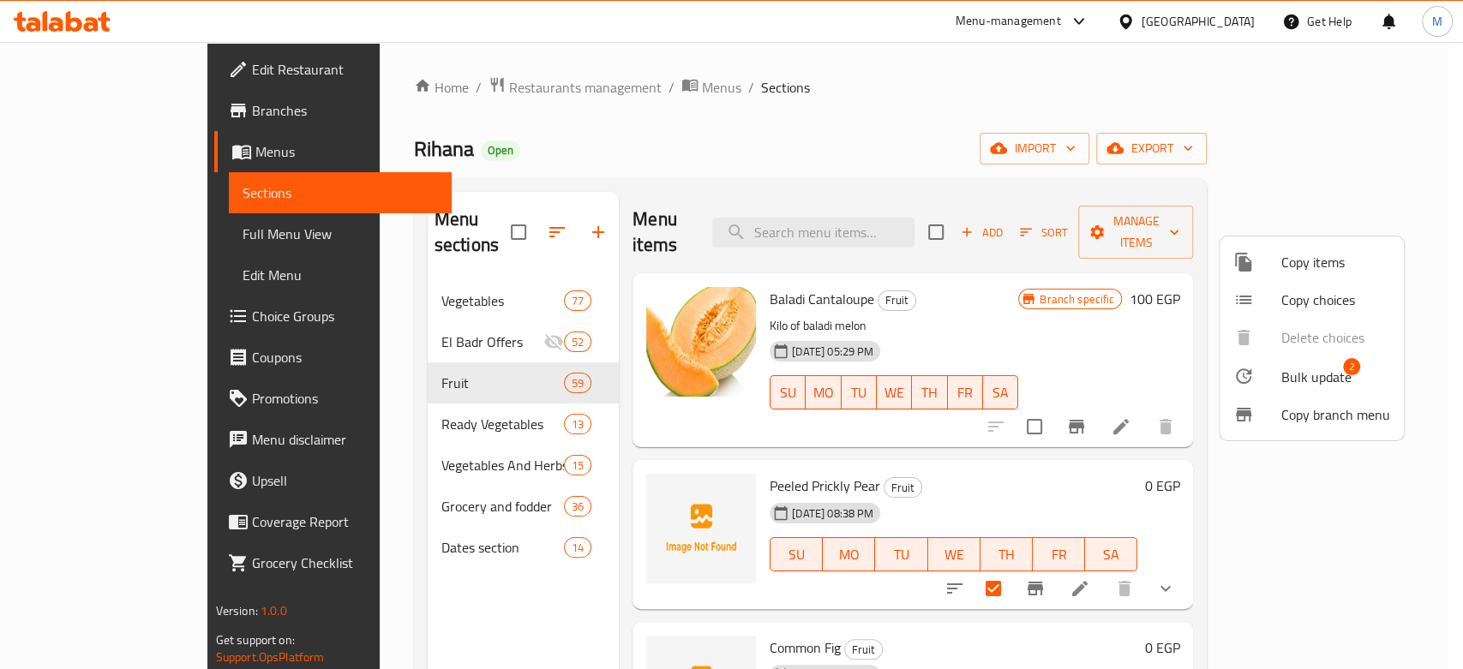
click at [1318, 359] on li "Bulk update 2" at bounding box center [1312, 376] width 184 height 39
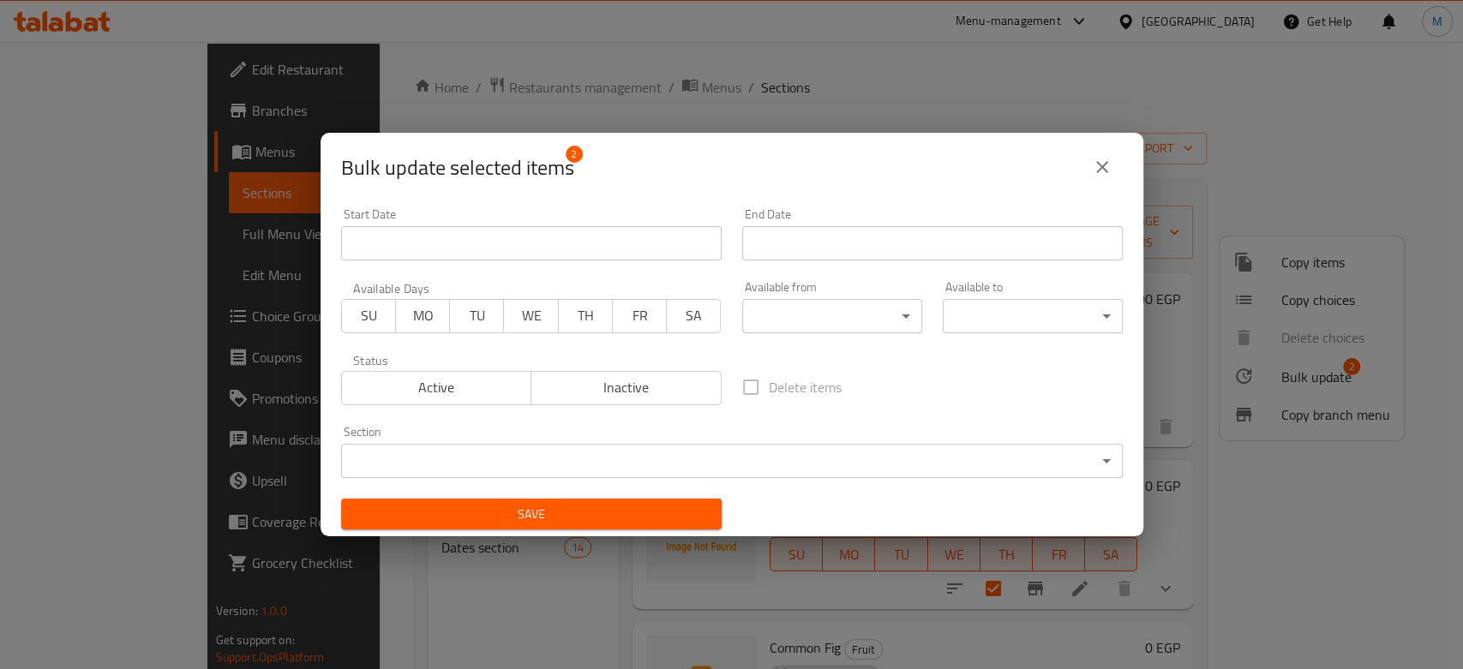
click at [598, 400] on button "Inactive" at bounding box center [626, 388] width 191 height 34
click at [597, 515] on span "Save" at bounding box center [531, 514] width 353 height 21
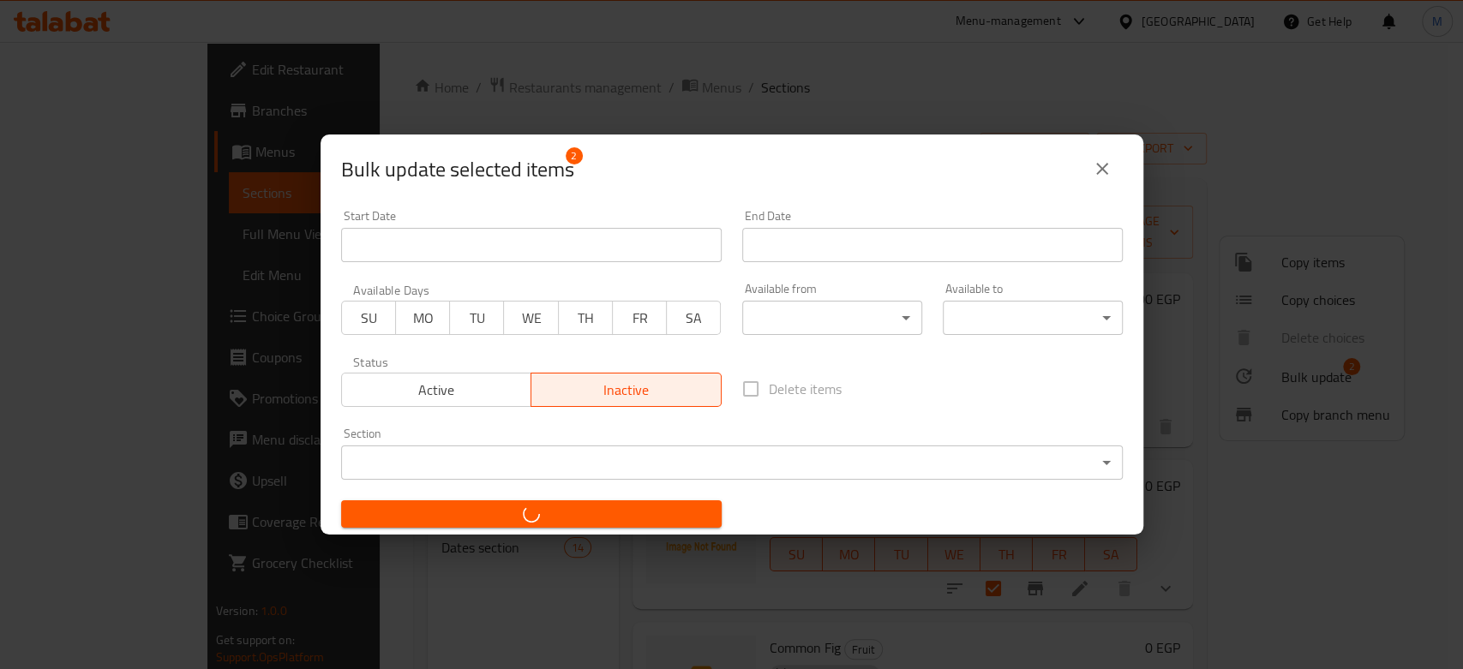
checkbox input "false"
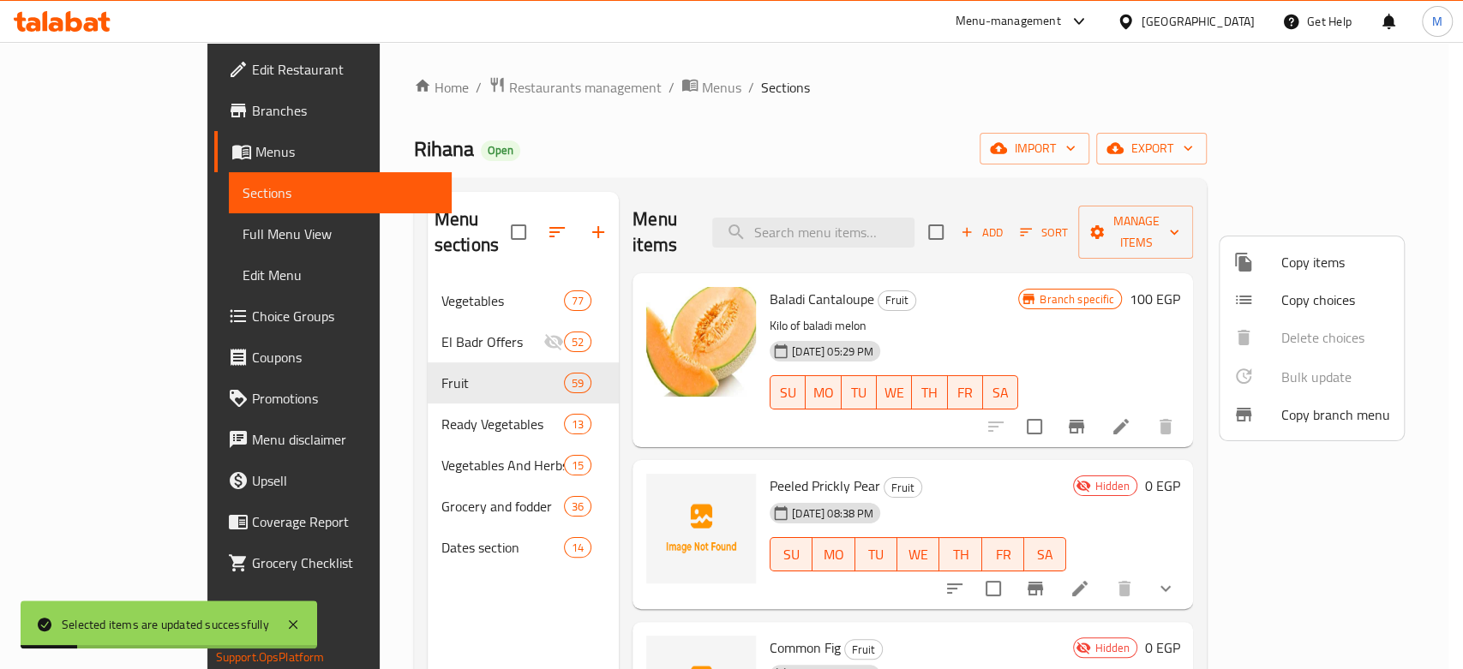
click at [1148, 221] on div at bounding box center [731, 334] width 1463 height 669
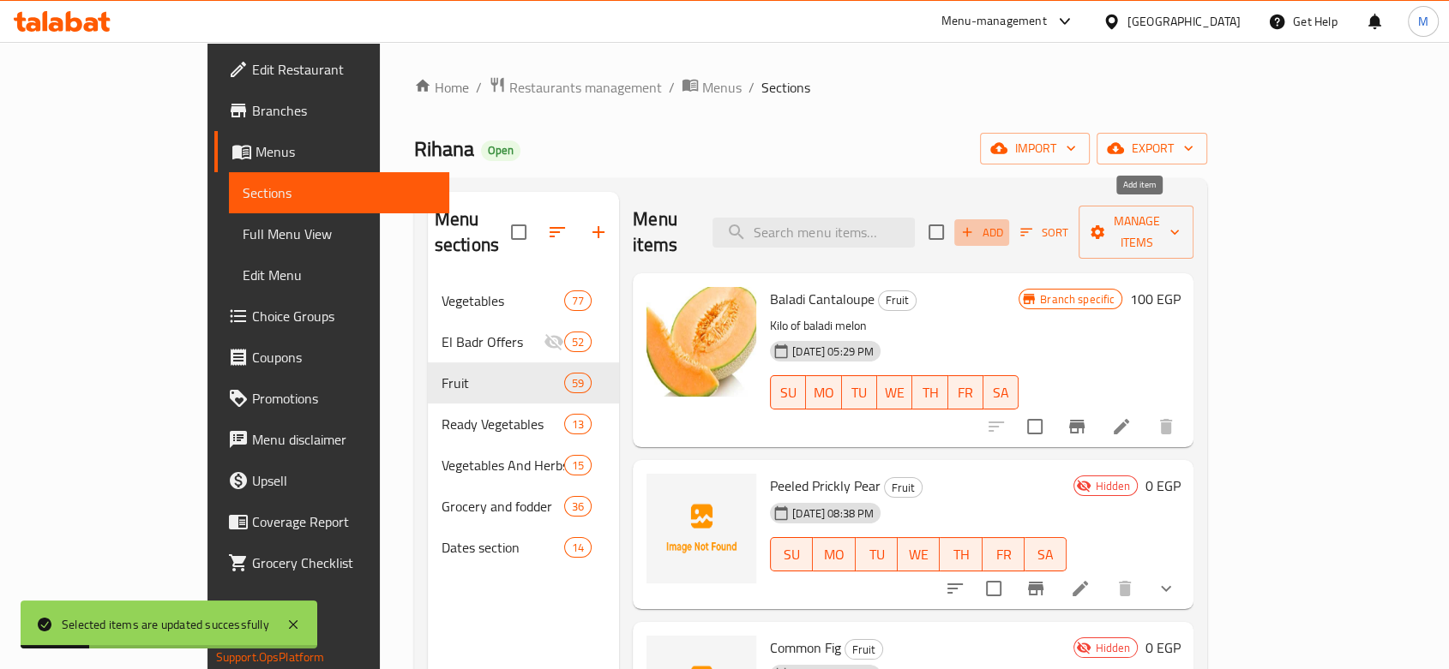
click at [1005, 223] on span "Add" at bounding box center [981, 233] width 46 height 20
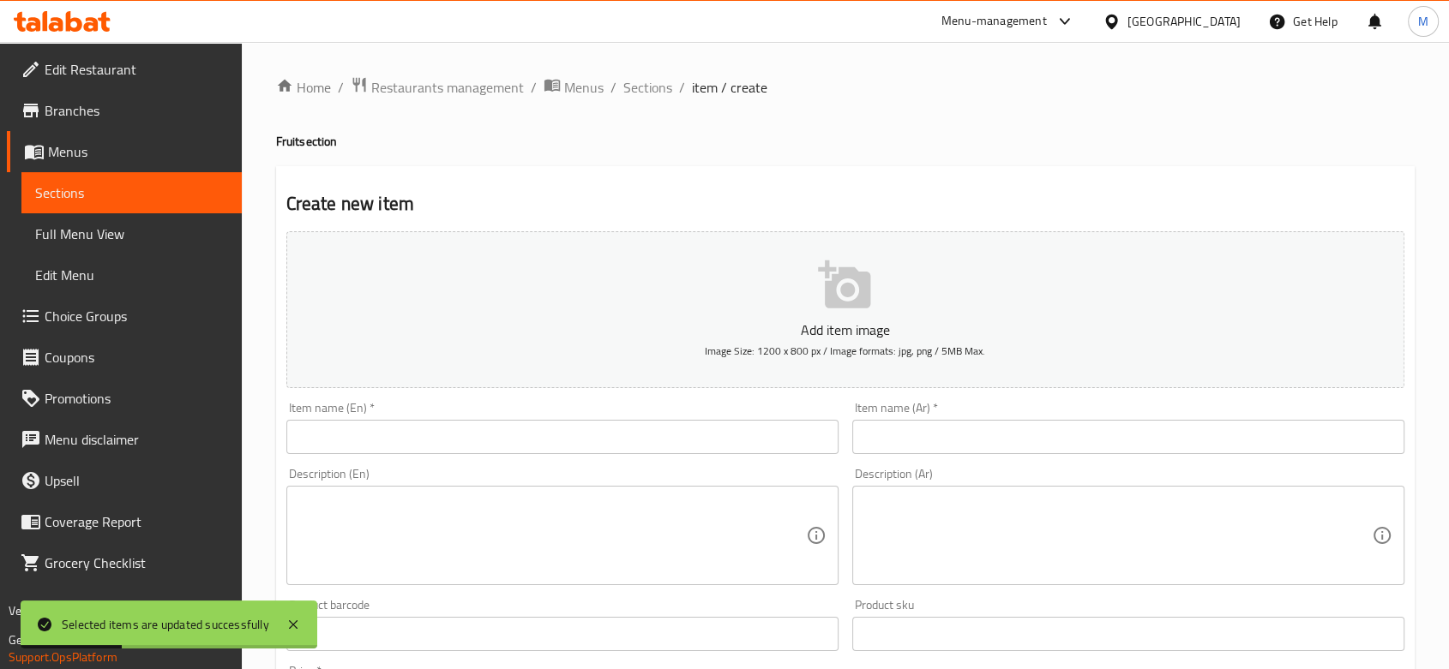
click at [391, 444] on input "text" at bounding box center [562, 437] width 552 height 34
paste input "Lebanese Cherry"
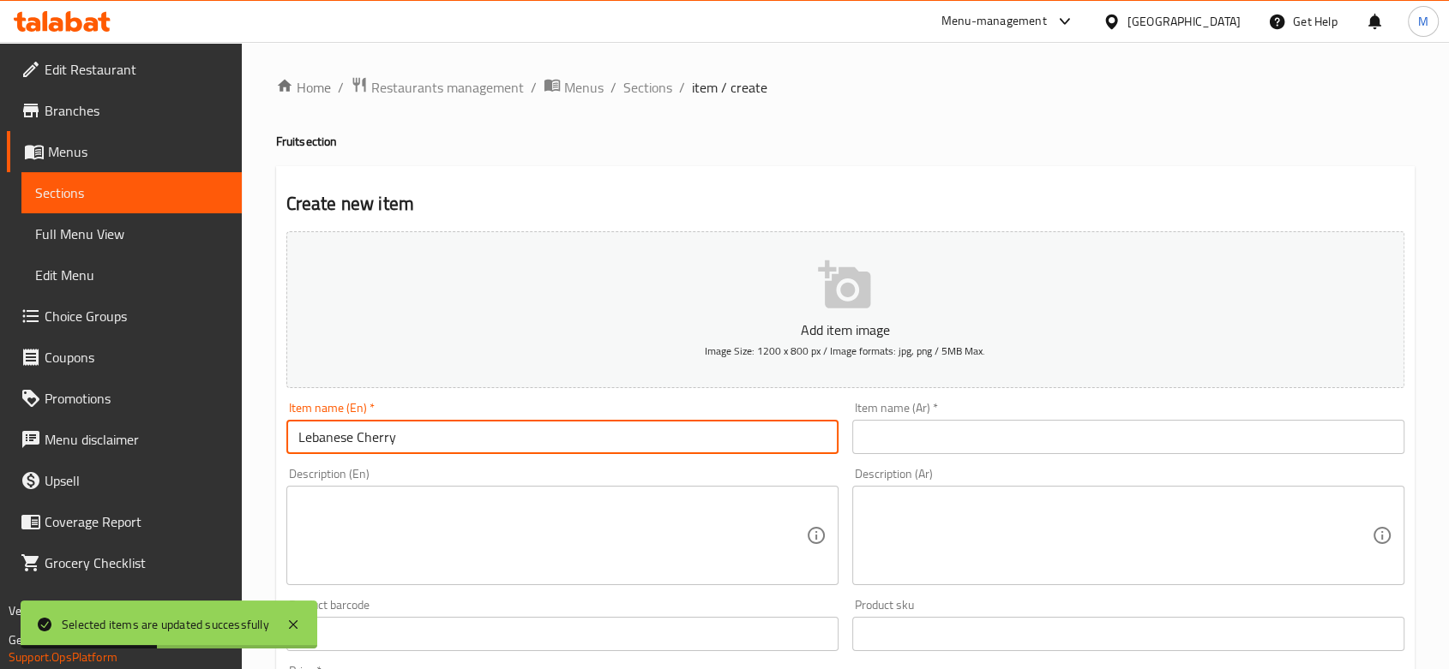
type input "Lebanese Cherry"
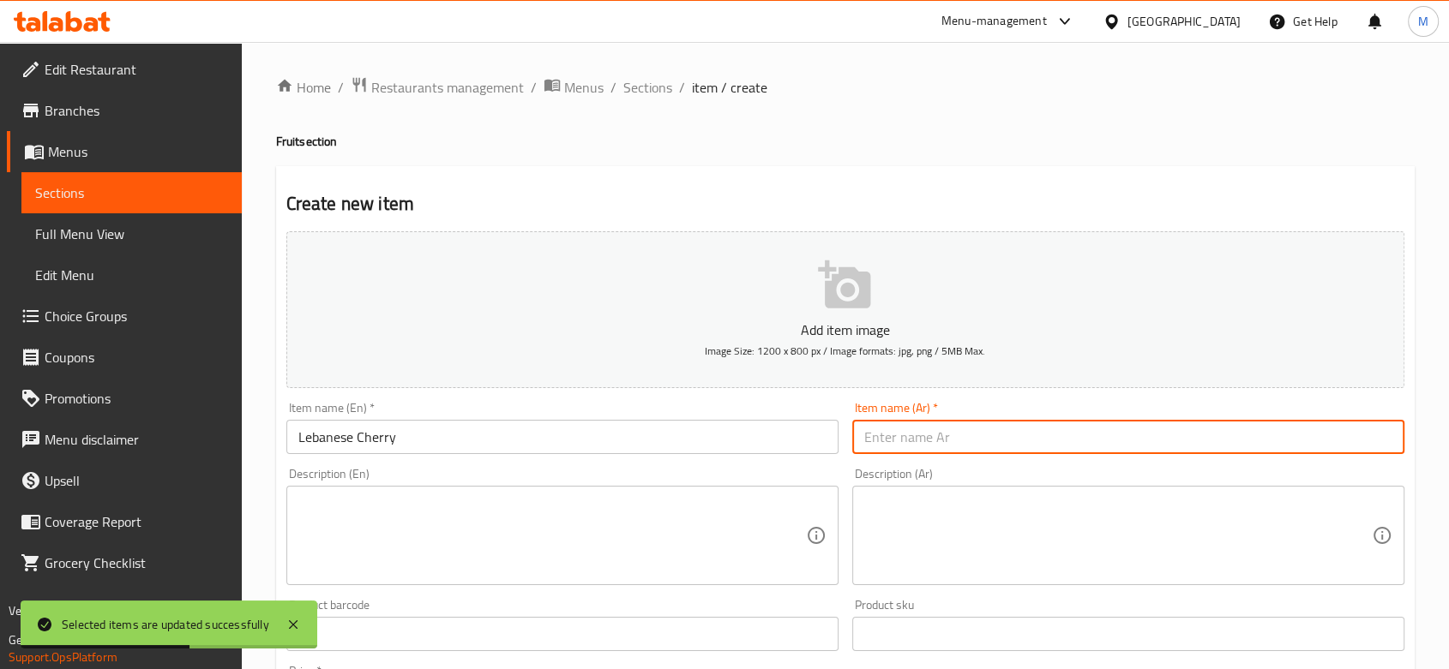
click at [953, 442] on input "text" at bounding box center [1128, 437] width 552 height 34
paste input "كريز لبناني"
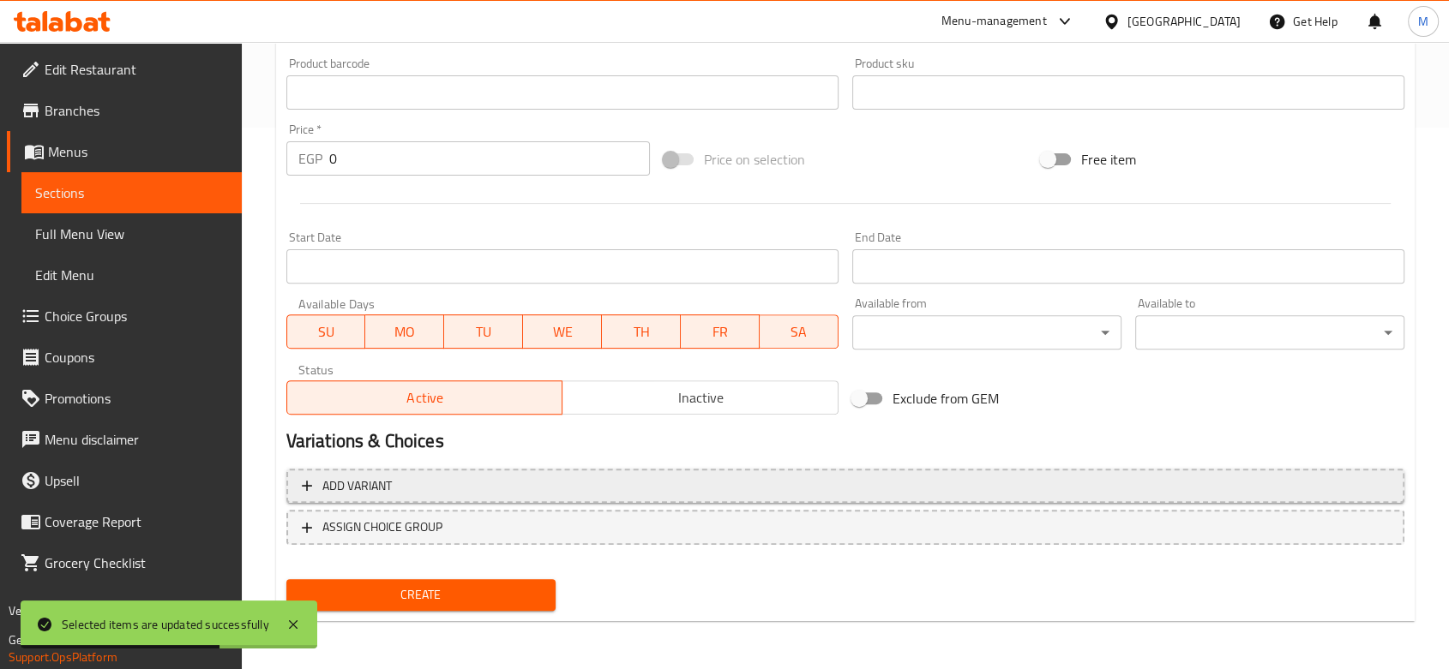
type input "كريز لبناني"
click at [575, 483] on span "Add variant" at bounding box center [845, 486] width 1087 height 21
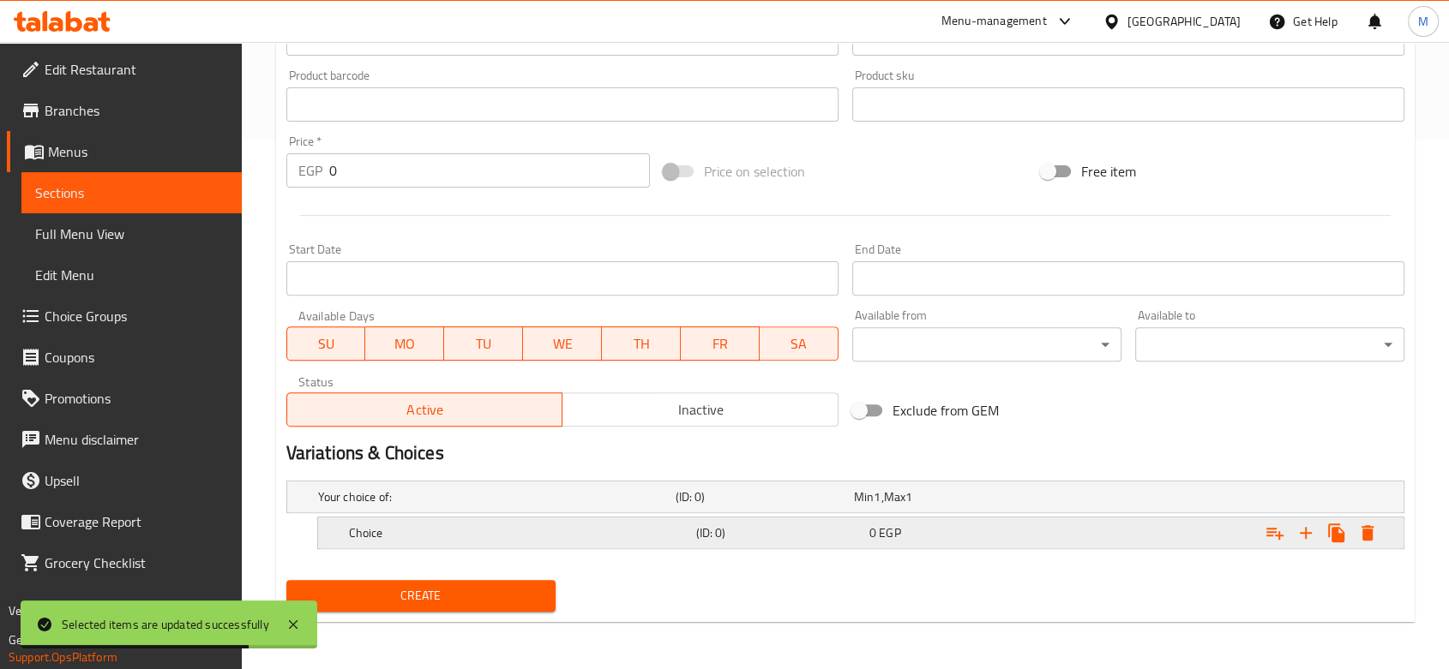
click at [1309, 535] on icon "Expand" at bounding box center [1305, 533] width 21 height 21
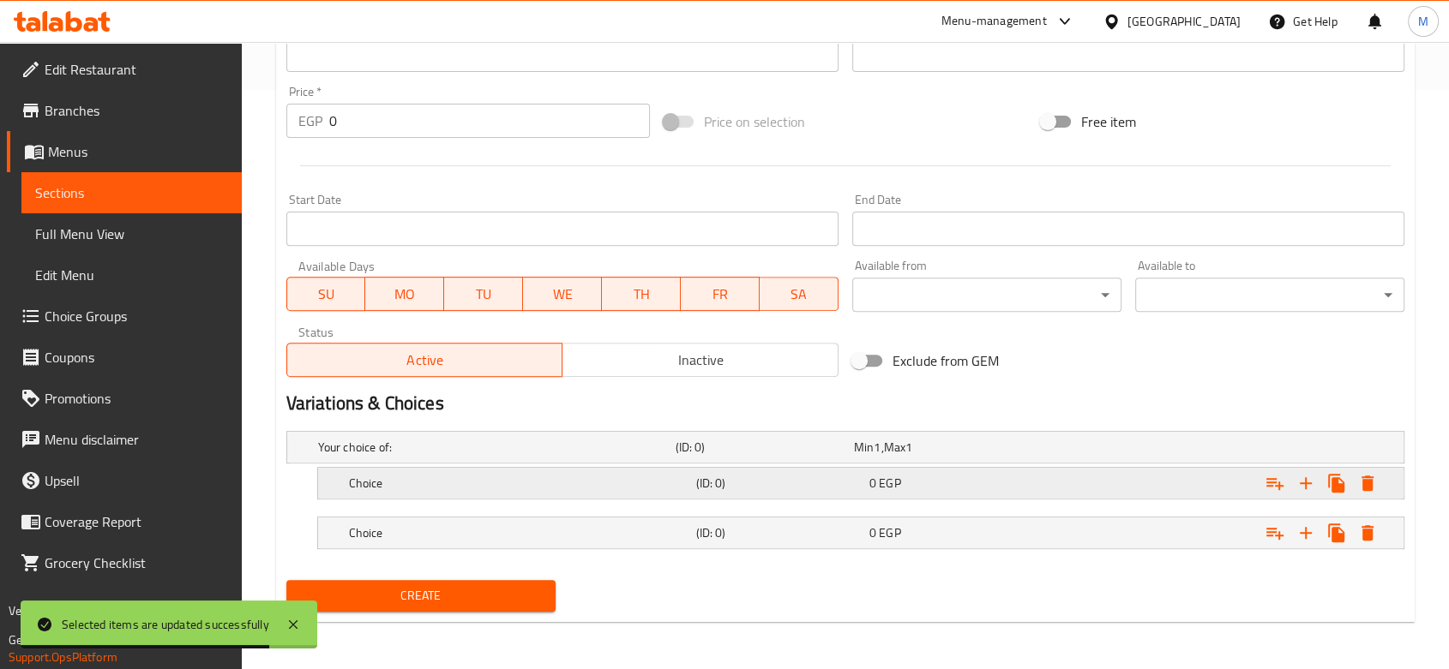
click at [583, 456] on h5 "Choice" at bounding box center [493, 447] width 351 height 17
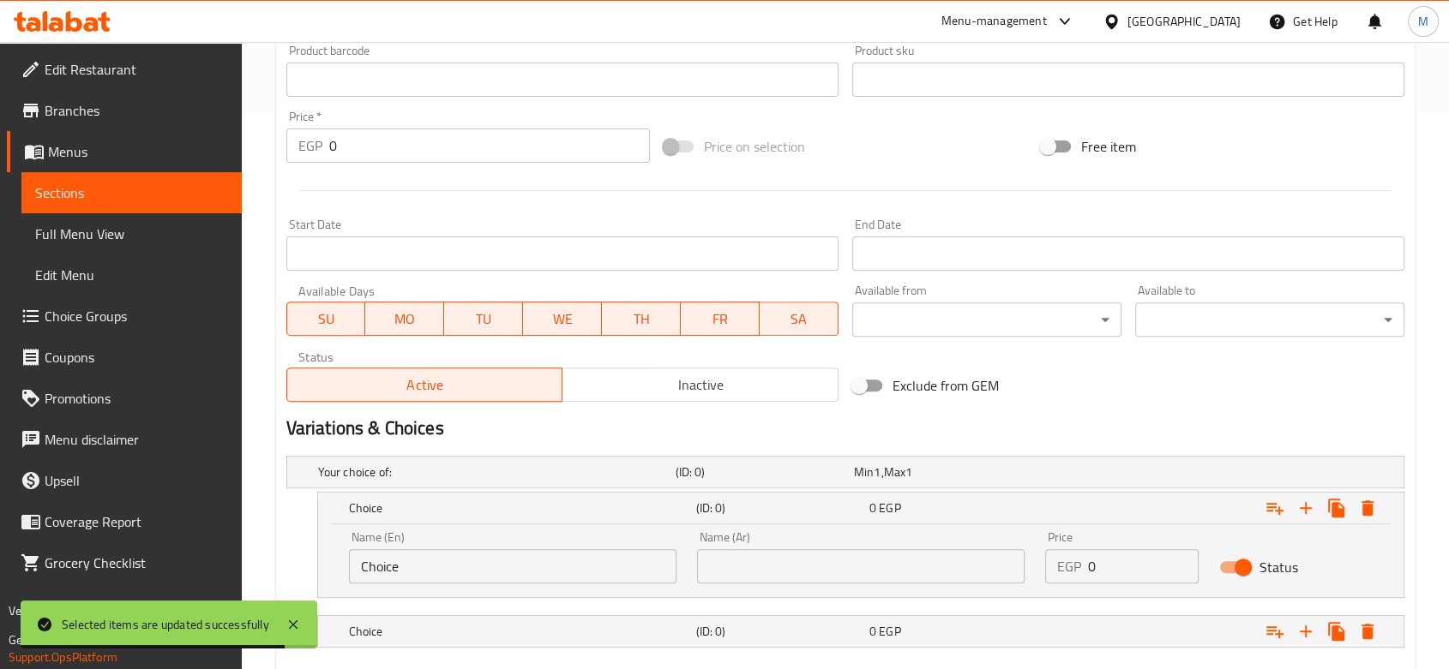
scroll to position [551, 0]
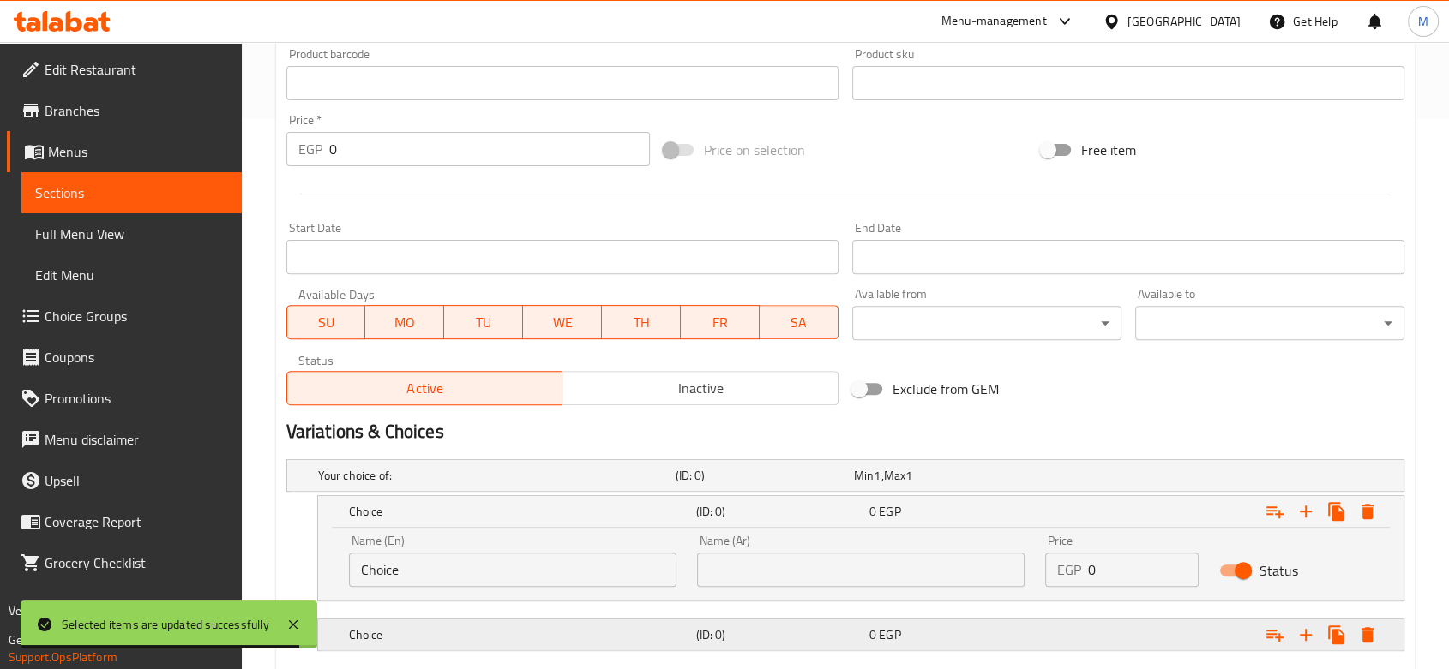
click at [529, 488] on div "Choice" at bounding box center [493, 476] width 357 height 24
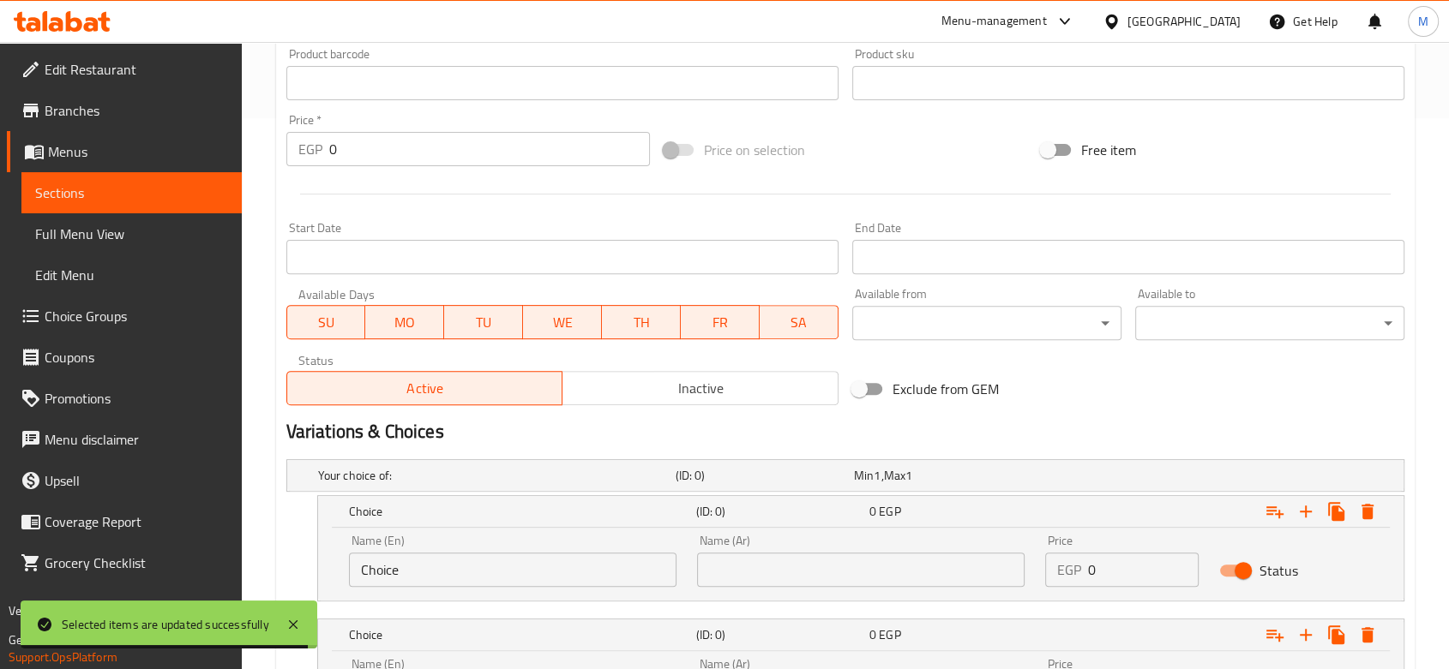
drag, startPoint x: 479, startPoint y: 595, endPoint x: 471, endPoint y: 571, distance: 25.2
click at [478, 594] on div "Name (En) Choice Name (En)" at bounding box center [513, 561] width 348 height 73
click at [471, 571] on input "Choice" at bounding box center [512, 570] width 327 height 34
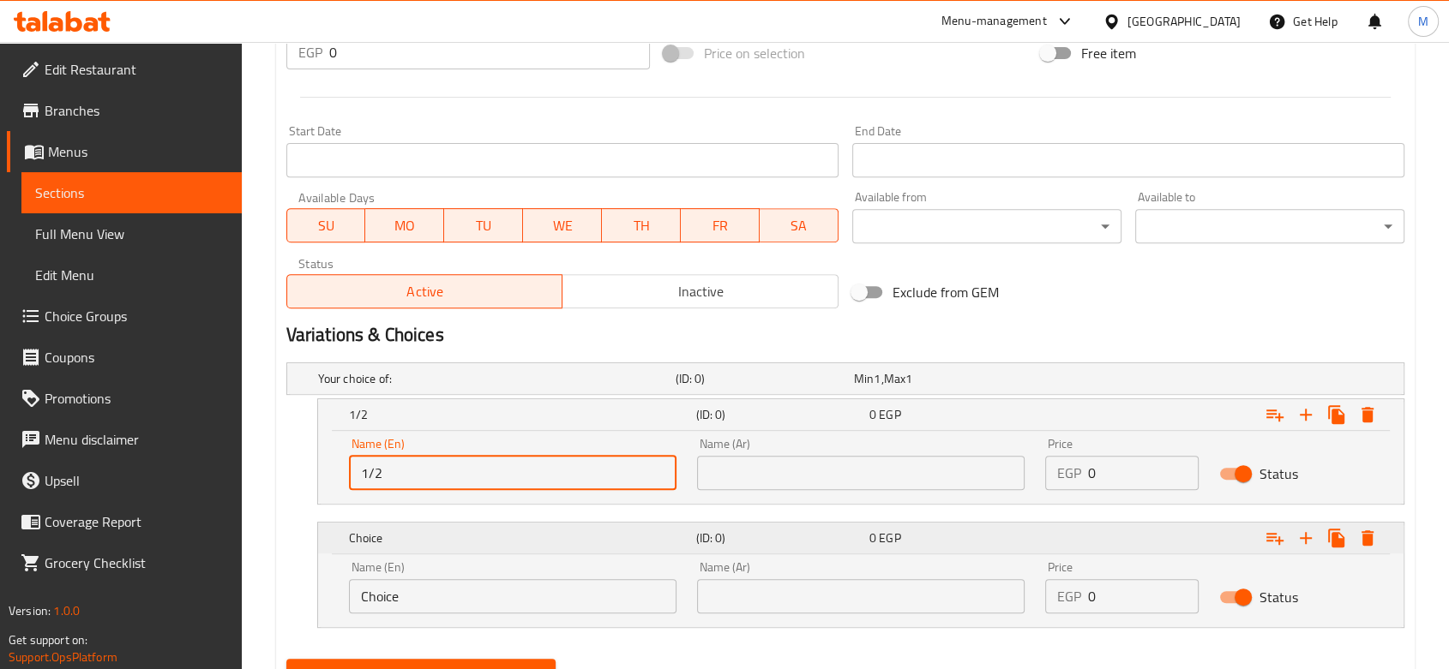
scroll to position [727, 0]
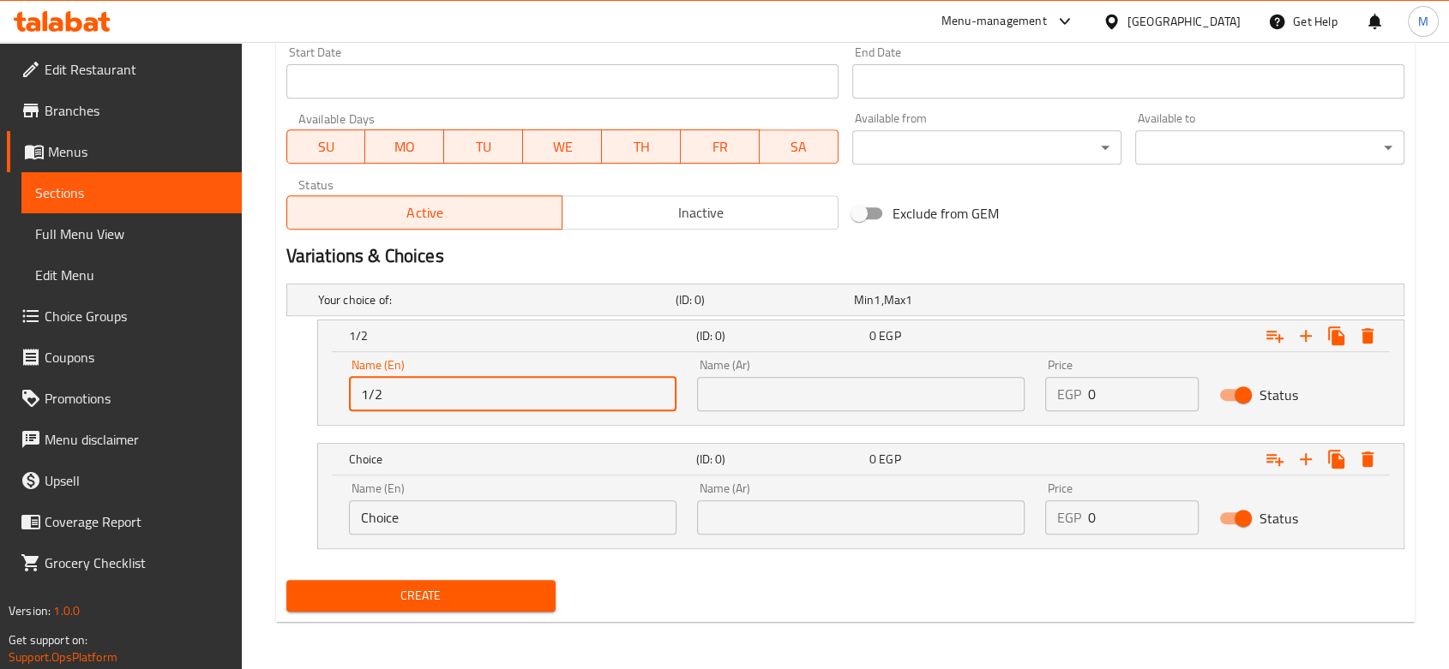
click at [466, 402] on input "1/2" at bounding box center [512, 394] width 327 height 34
type input "1/2 Kilo"
click at [416, 507] on input "Choice" at bounding box center [512, 518] width 327 height 34
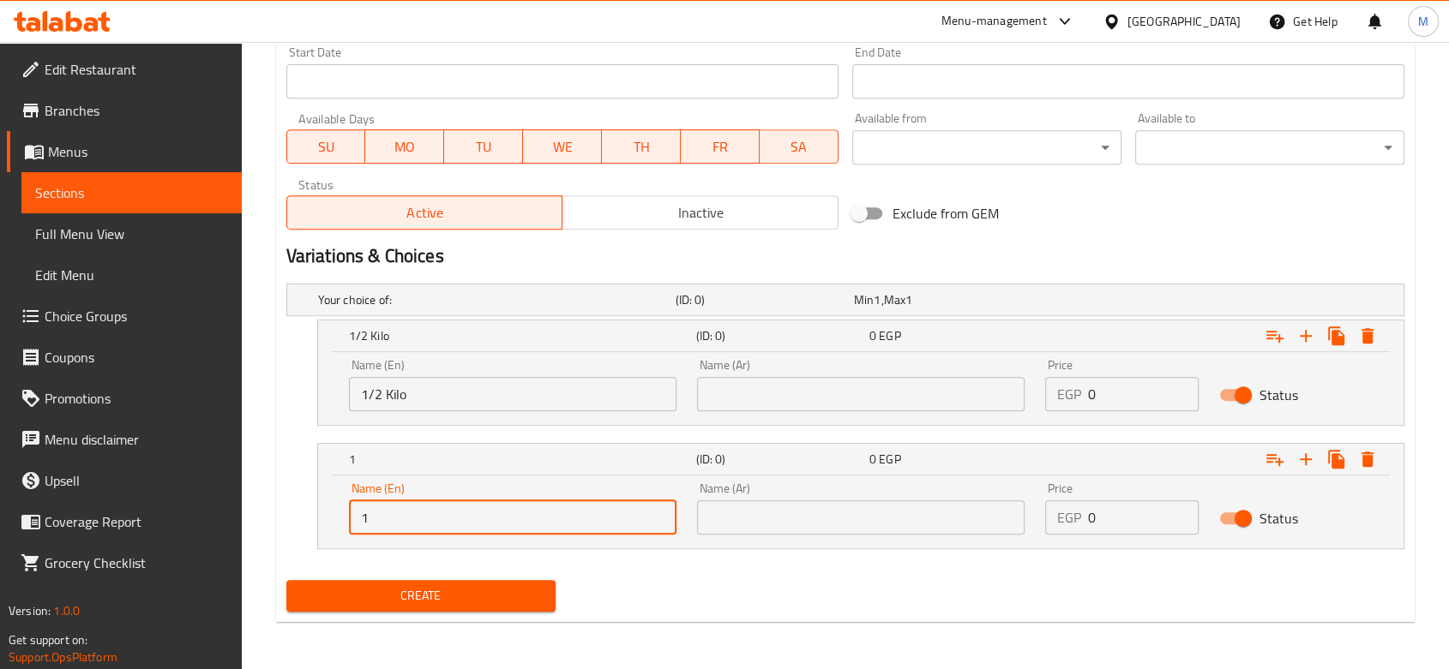
type input "1 Kilo"
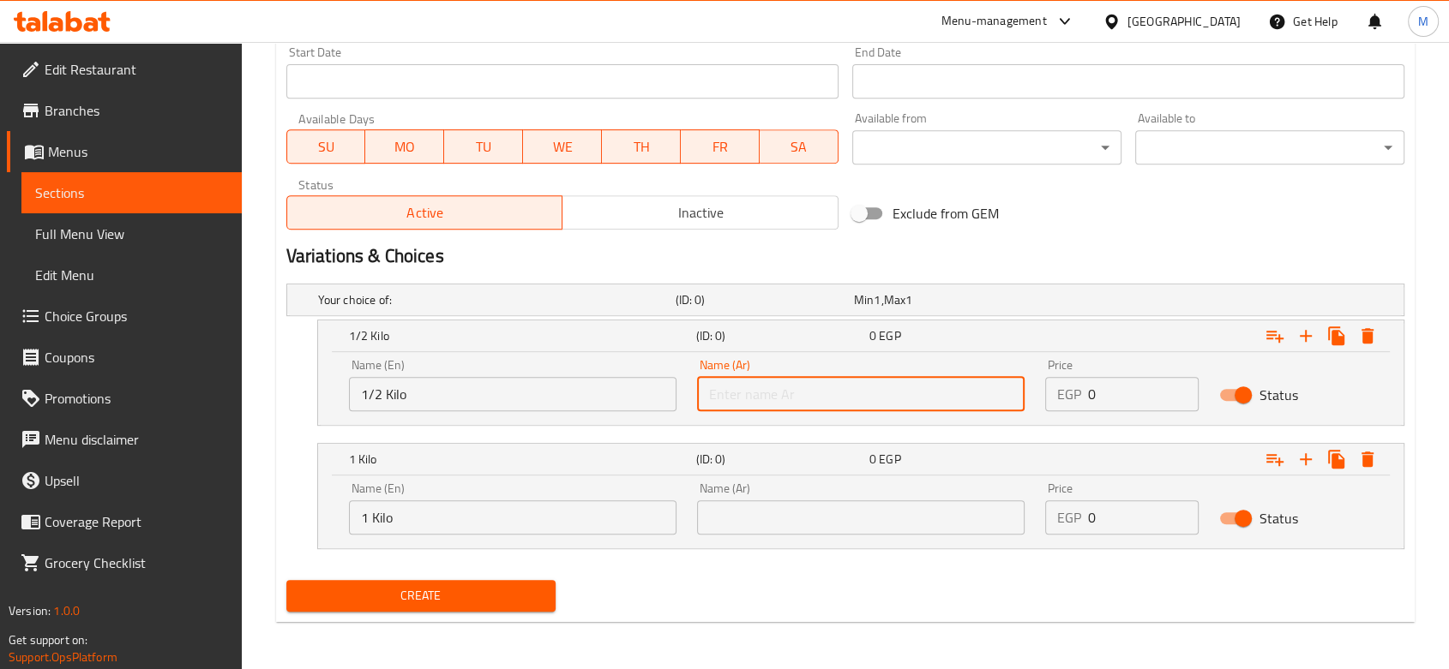
click at [816, 379] on input "text" at bounding box center [860, 394] width 327 height 34
type input "1/2 كيلو"
click at [767, 517] on input "text" at bounding box center [860, 518] width 327 height 34
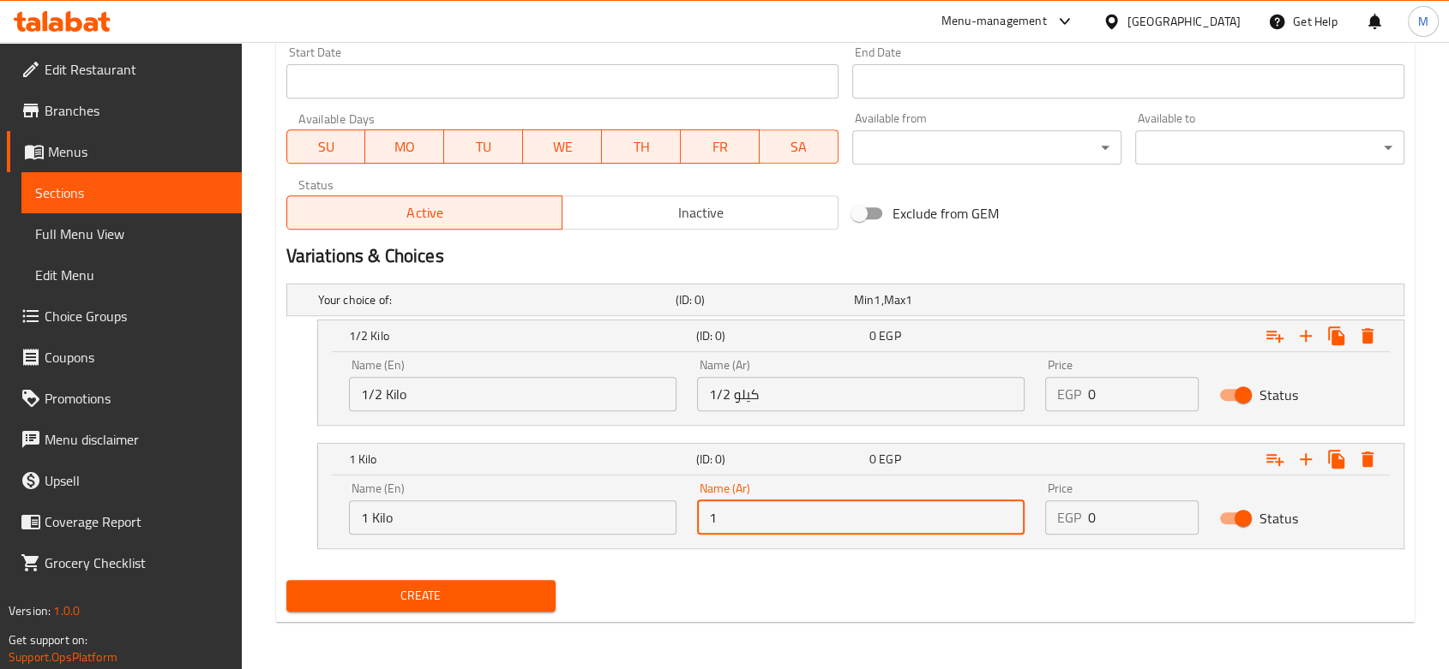
type input "1 كيلو"
click at [1118, 396] on input "0" at bounding box center [1143, 394] width 111 height 34
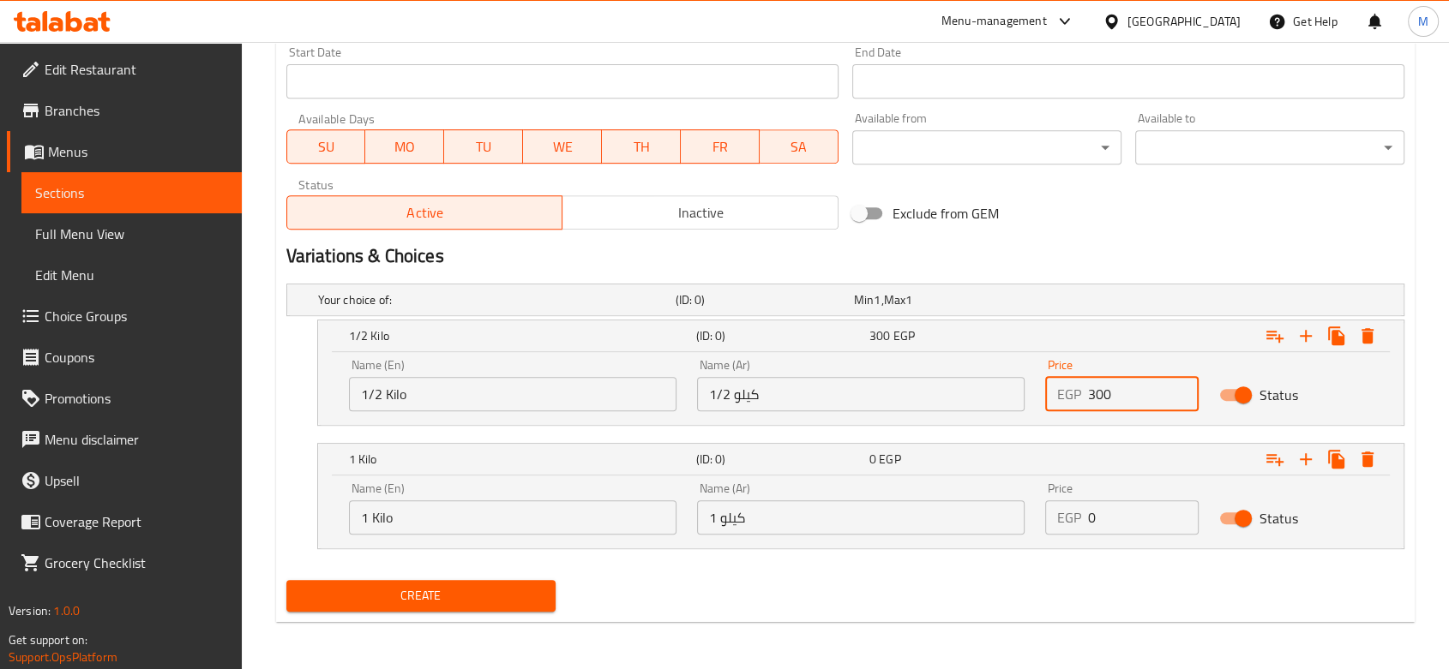
type input "300"
click at [1109, 501] on input "0" at bounding box center [1143, 518] width 111 height 34
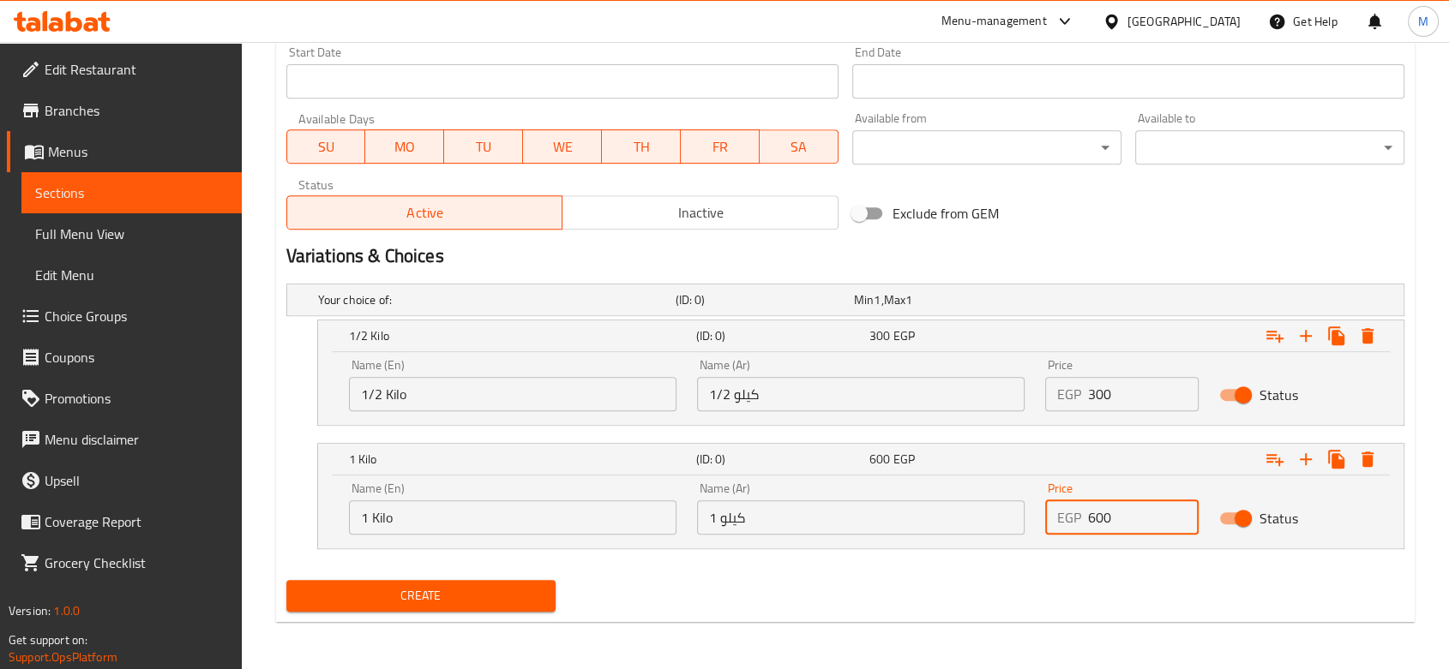
type input "600"
click at [398, 597] on span "Create" at bounding box center [421, 595] width 242 height 21
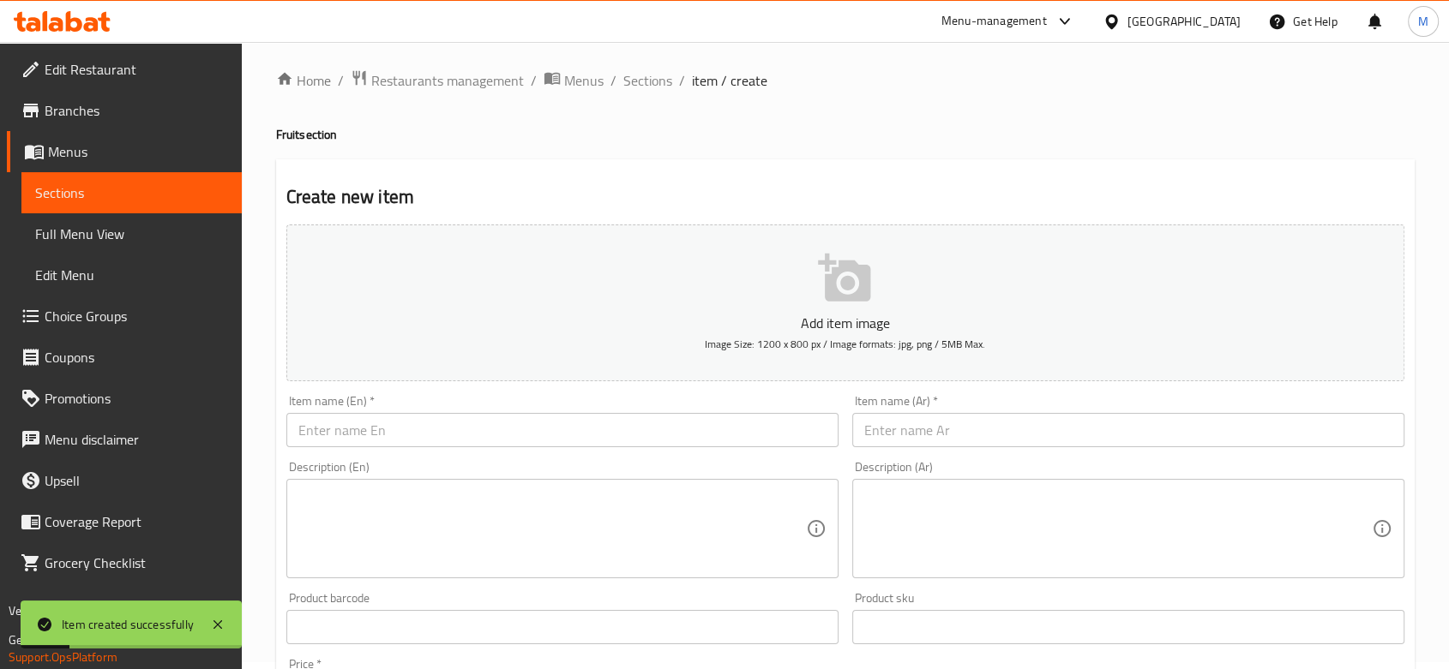
scroll to position [0, 0]
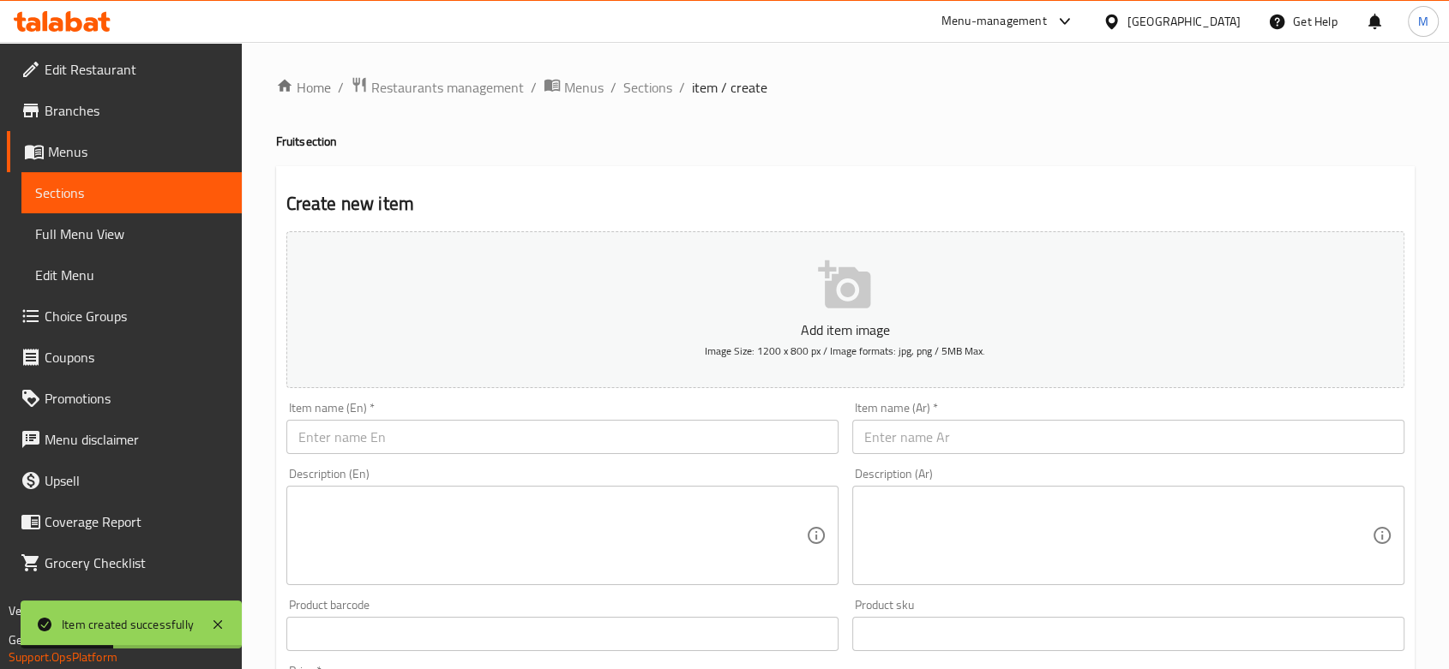
click at [651, 89] on span "Sections" at bounding box center [647, 87] width 49 height 21
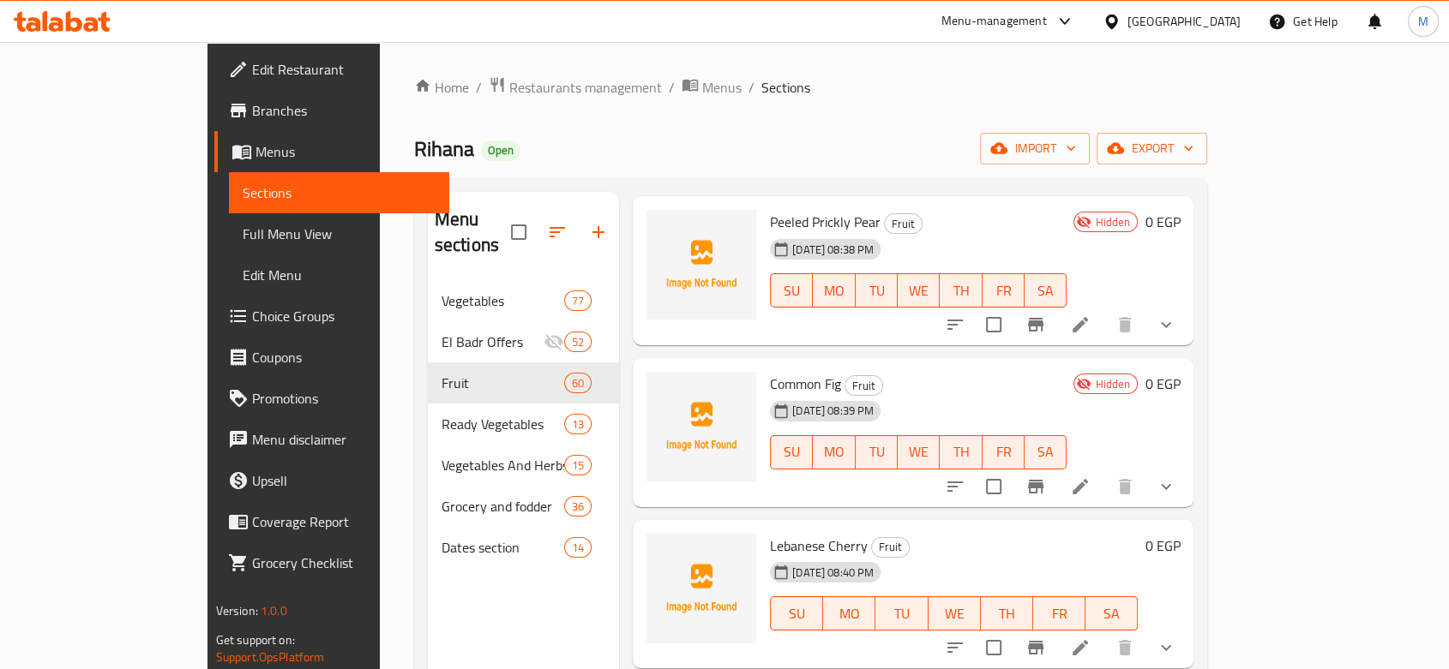
scroll to position [285, 0]
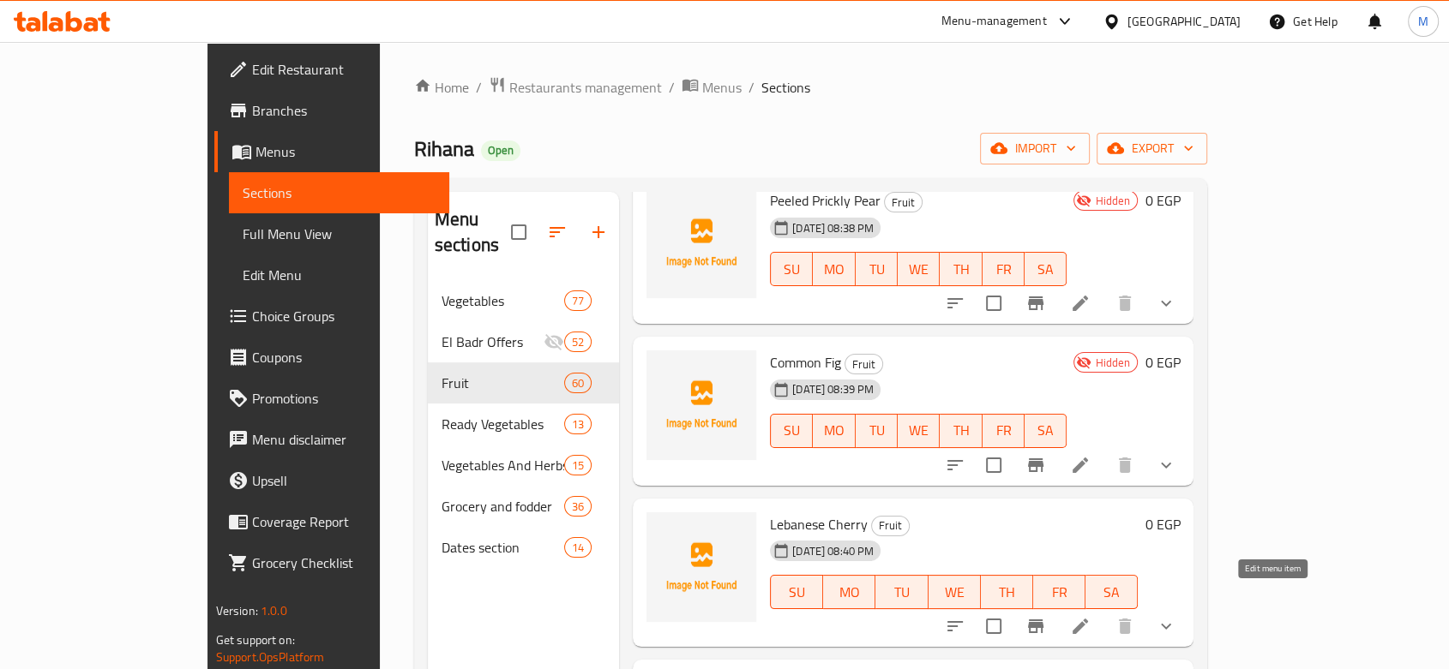
click at [1088, 619] on icon at bounding box center [1079, 626] width 15 height 15
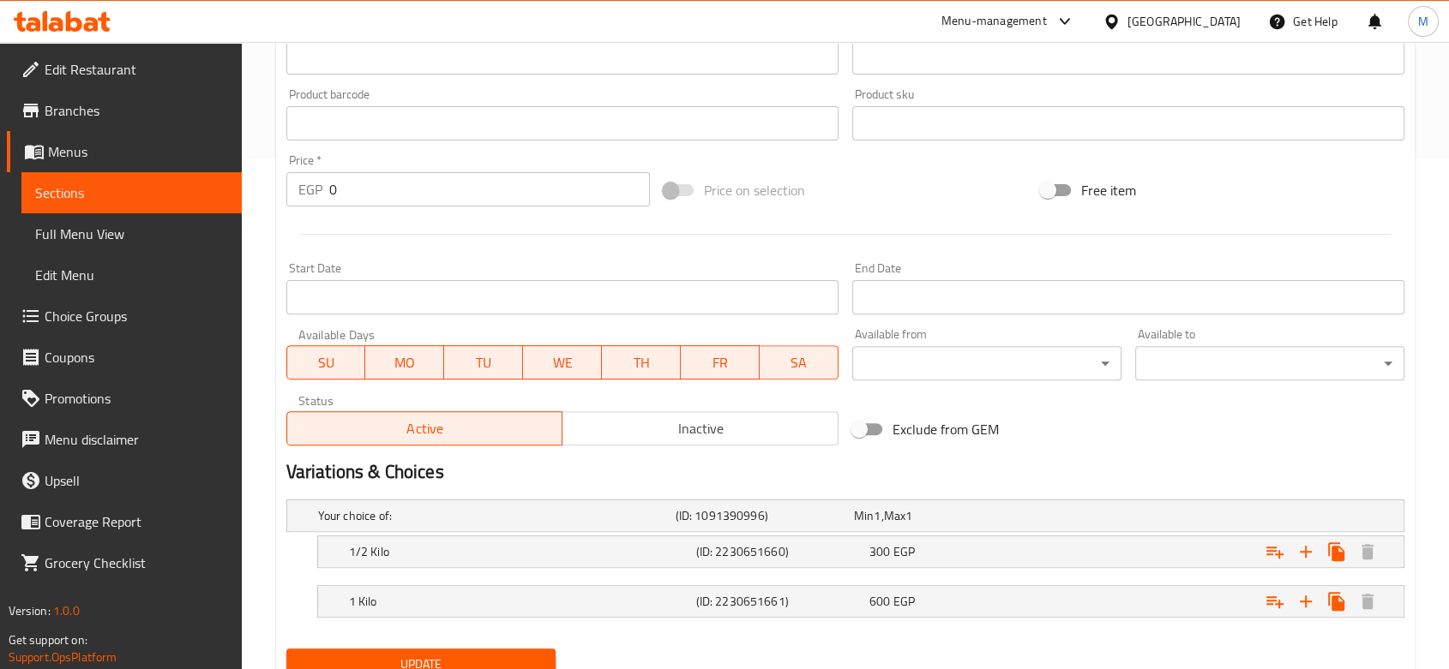
scroll to position [579, 0]
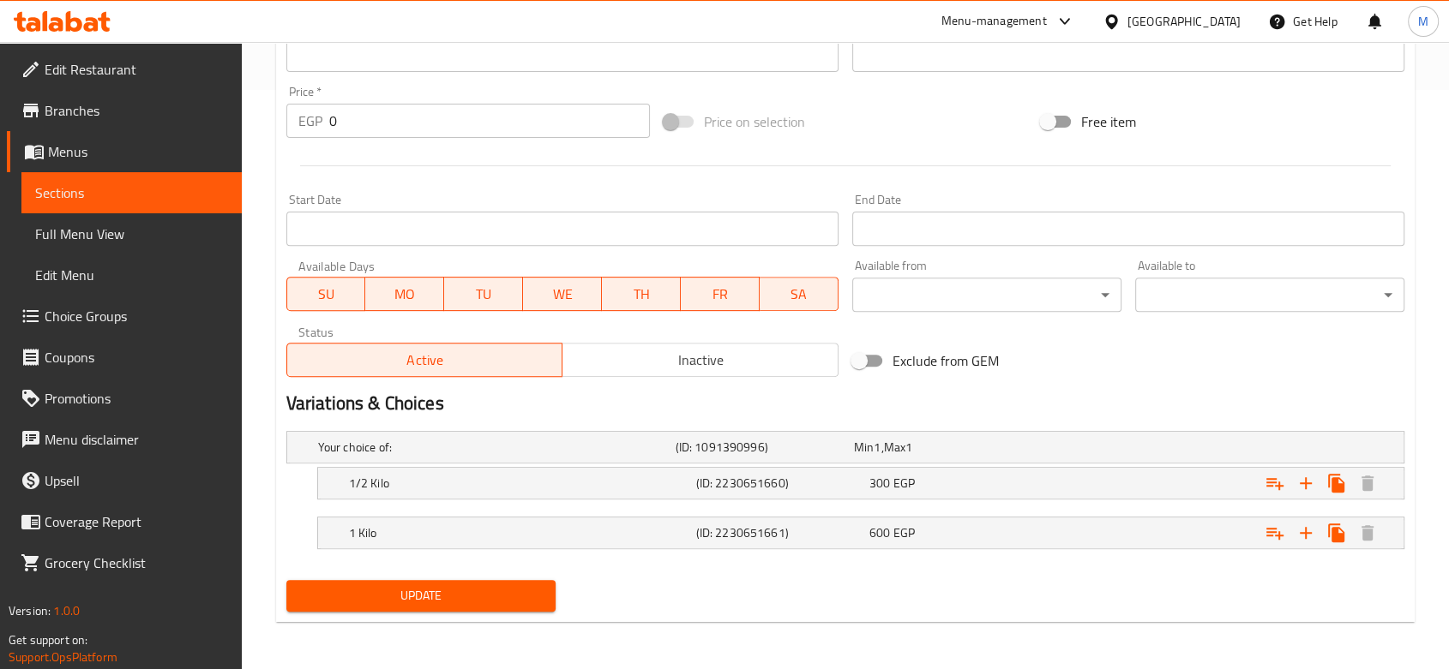
click at [671, 359] on span "Inactive" at bounding box center [700, 360] width 262 height 25
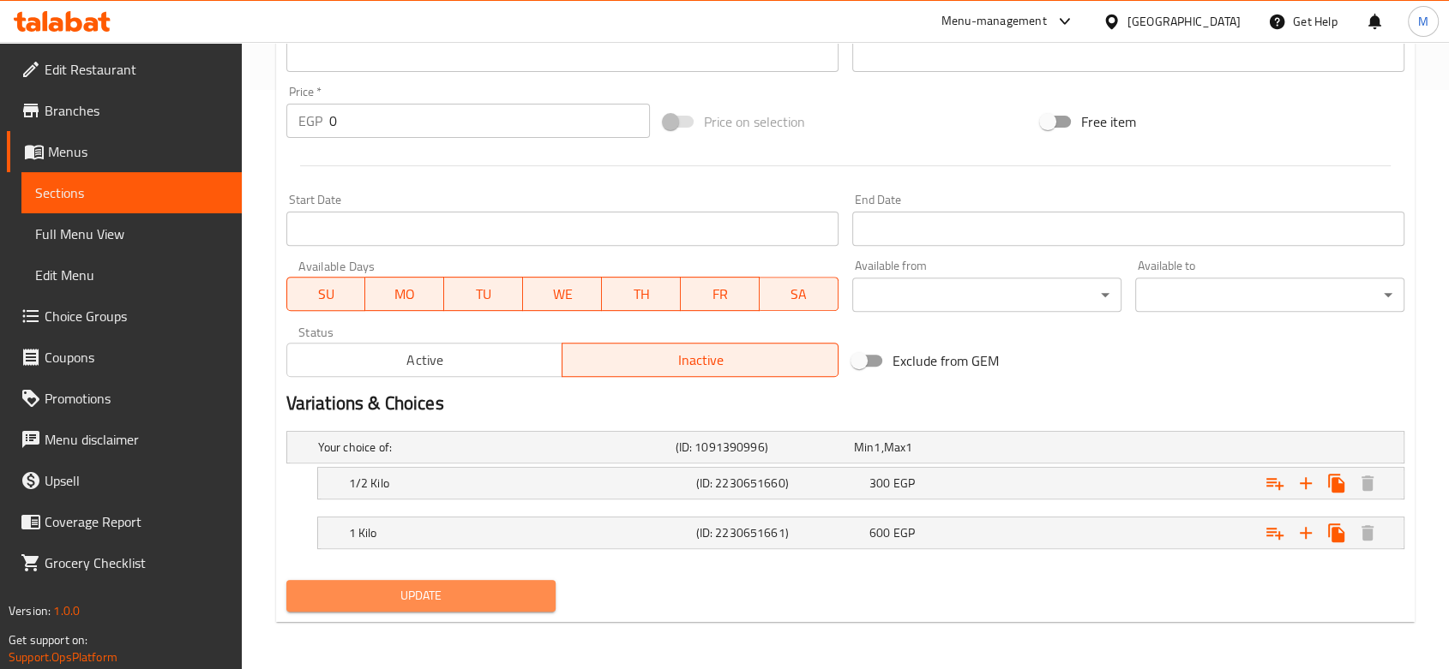
click at [394, 597] on span "Update" at bounding box center [421, 595] width 242 height 21
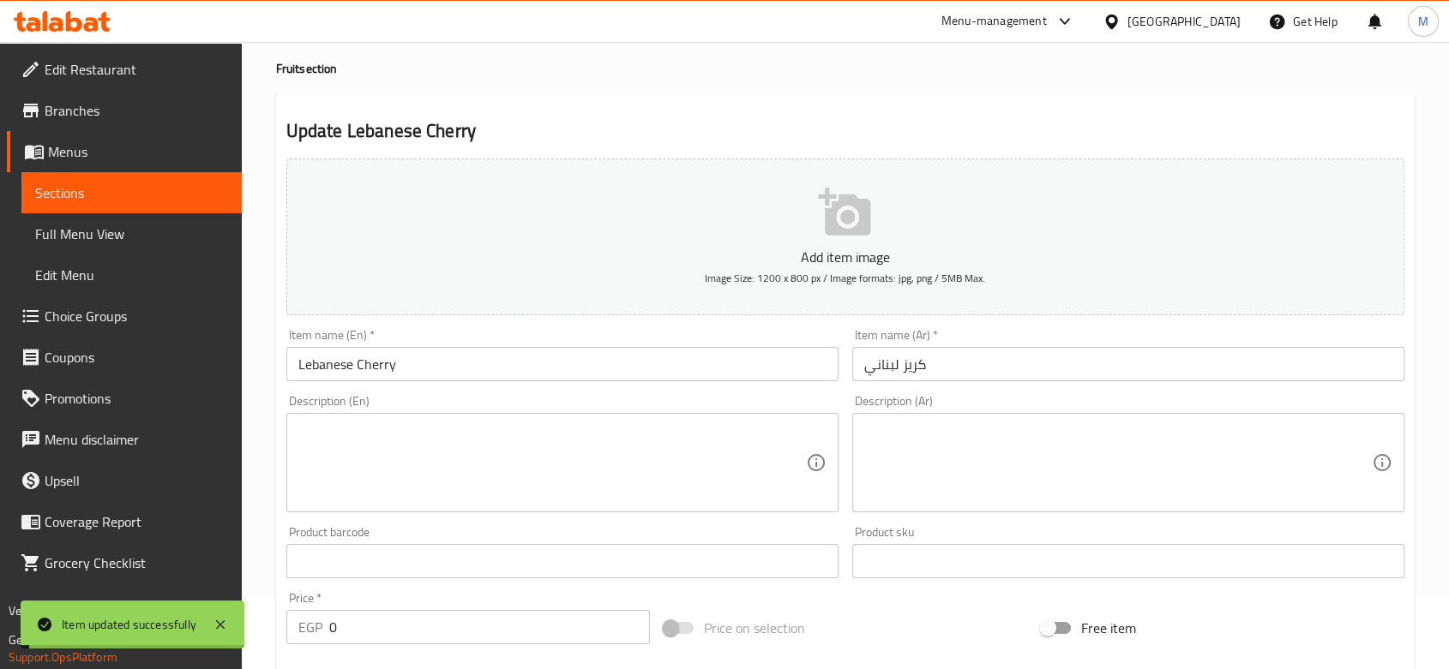
scroll to position [0, 0]
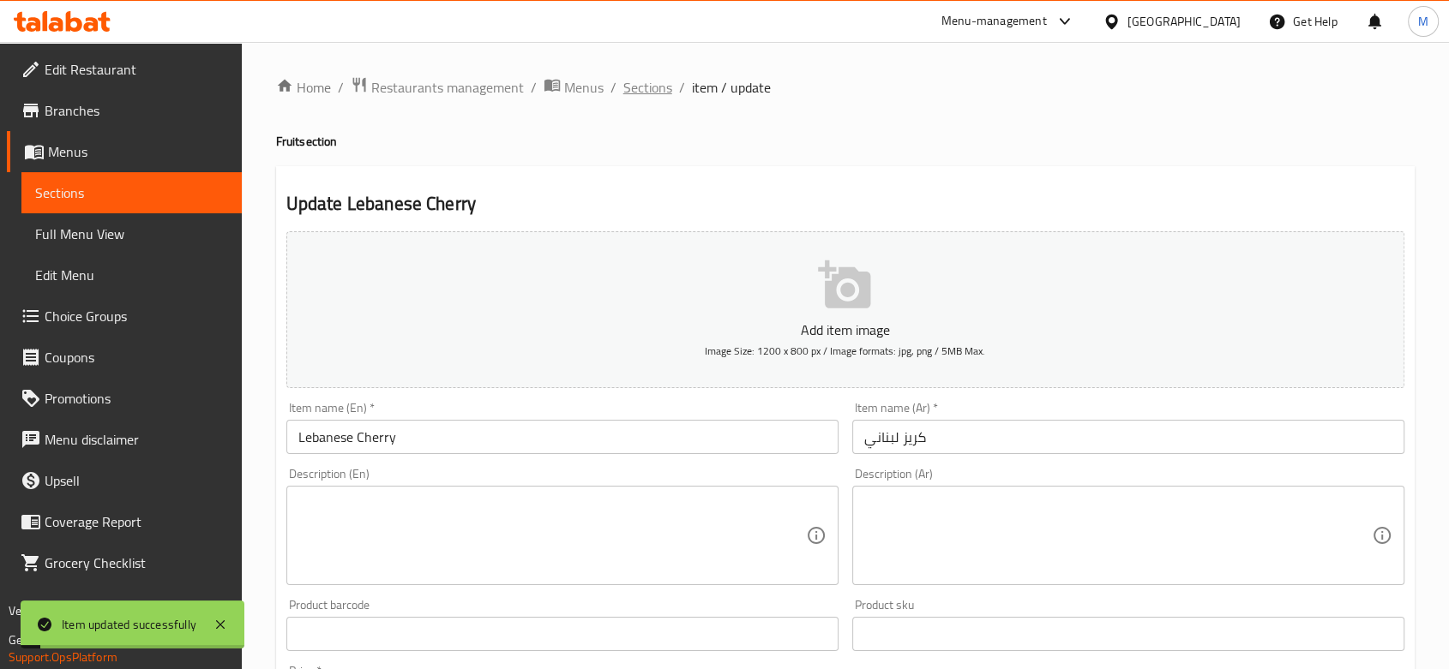
click at [657, 90] on span "Sections" at bounding box center [647, 87] width 49 height 21
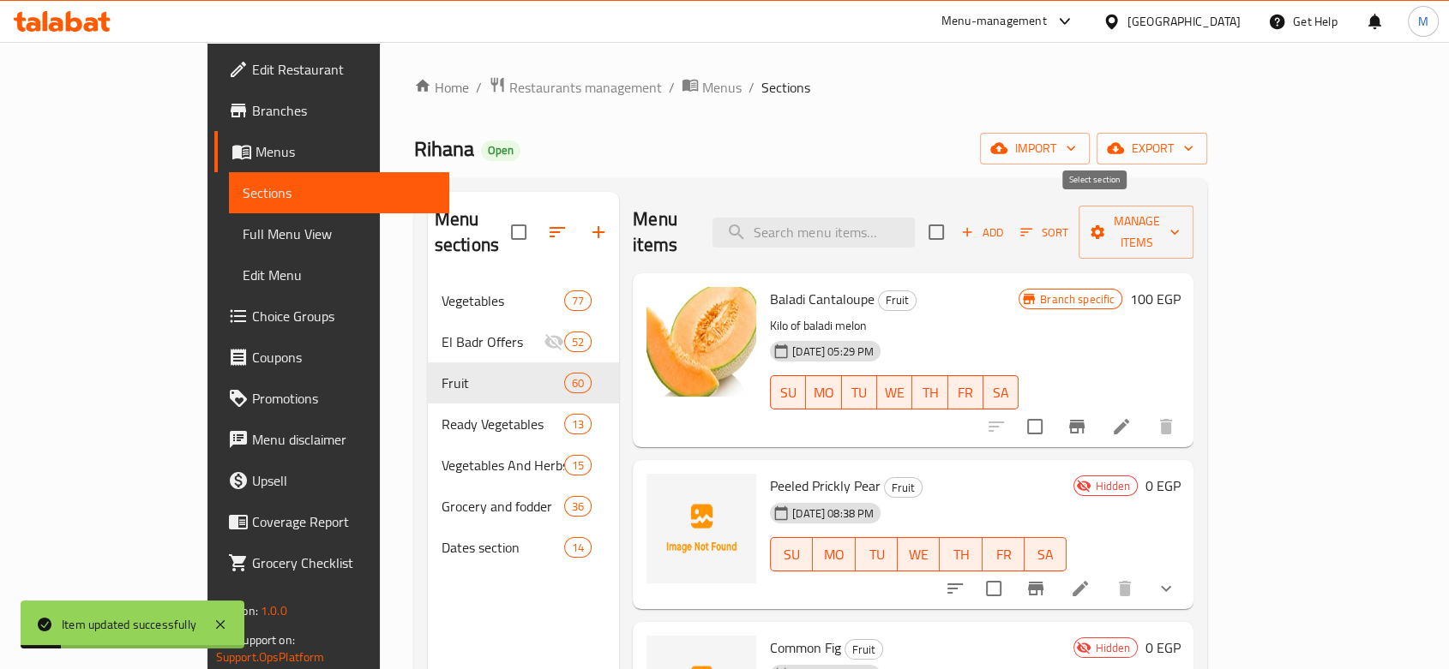
click at [1005, 224] on span "Add" at bounding box center [981, 233] width 46 height 20
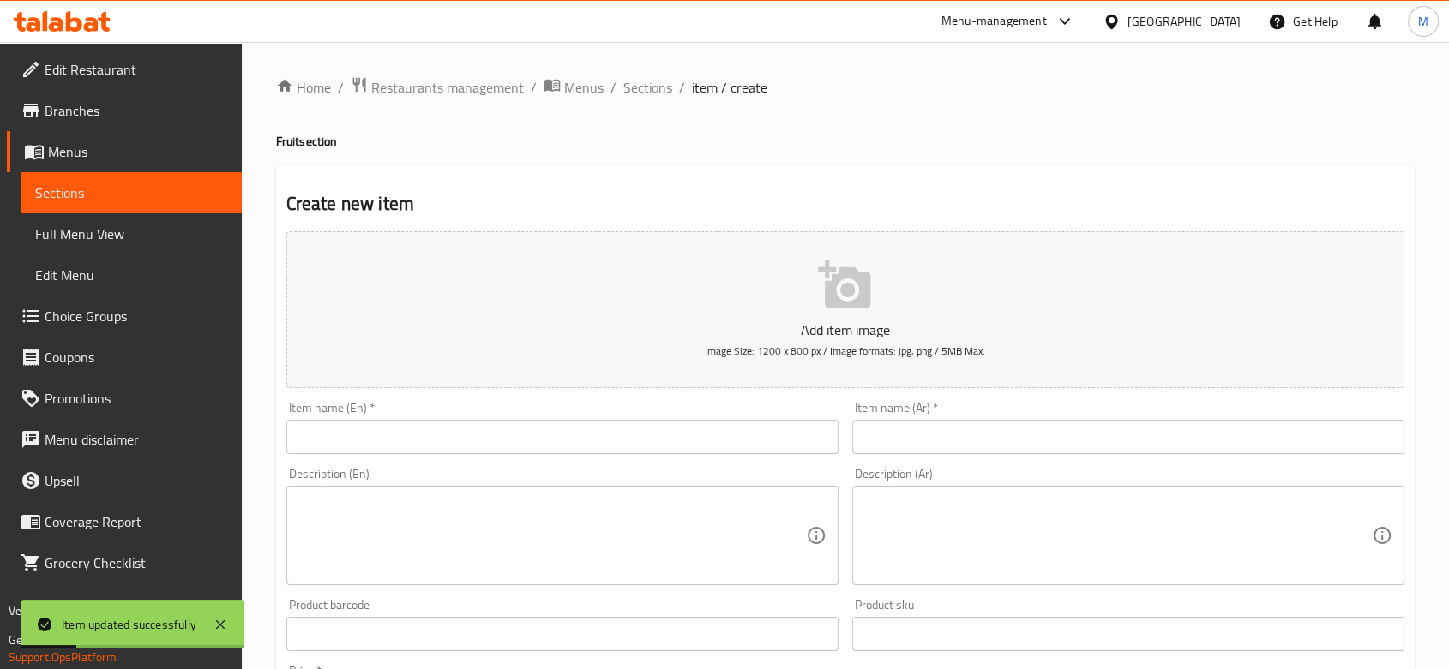
paste input "Iraqi Shaddock (Sweet Pomelo)"
click at [371, 444] on input "text" at bounding box center [562, 437] width 552 height 34
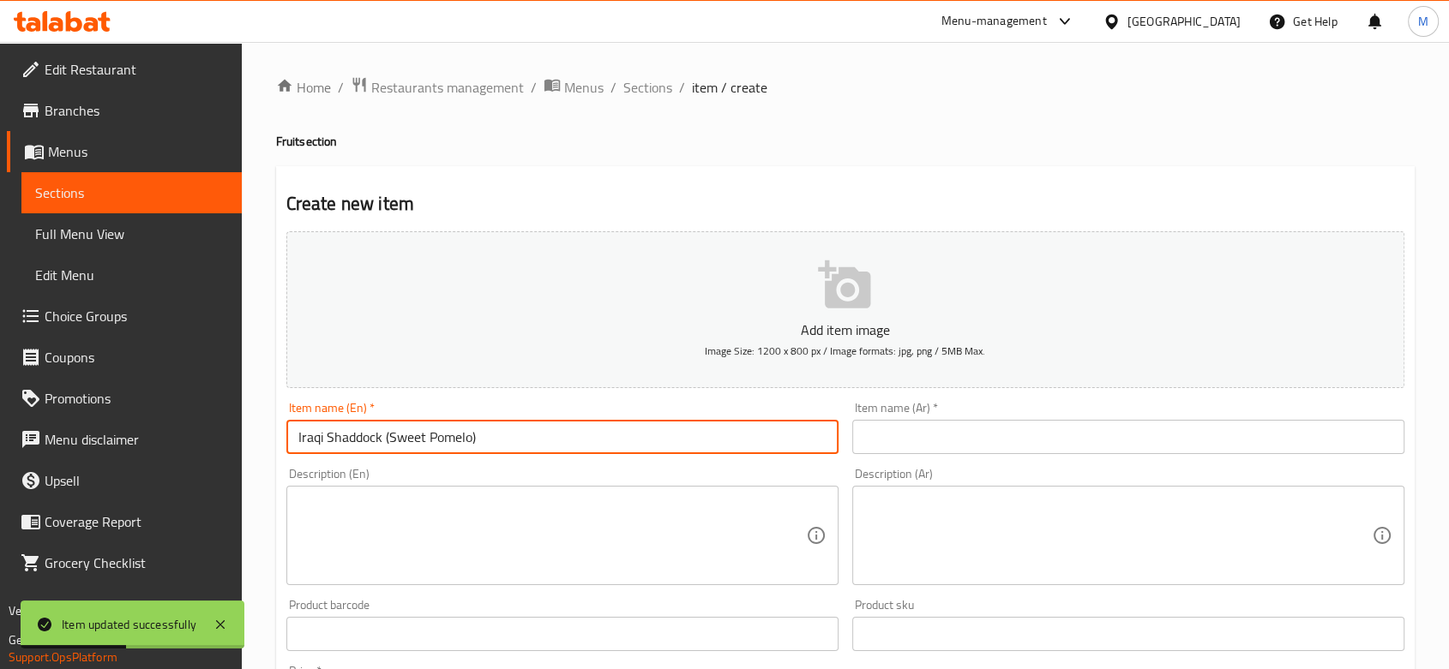
click at [386, 441] on input "Iraqi Shaddock (Sweet Pomelo)" at bounding box center [562, 437] width 552 height 34
click at [555, 434] on input "Iraqi Shaddock Sweet Pomelo)" at bounding box center [562, 437] width 552 height 34
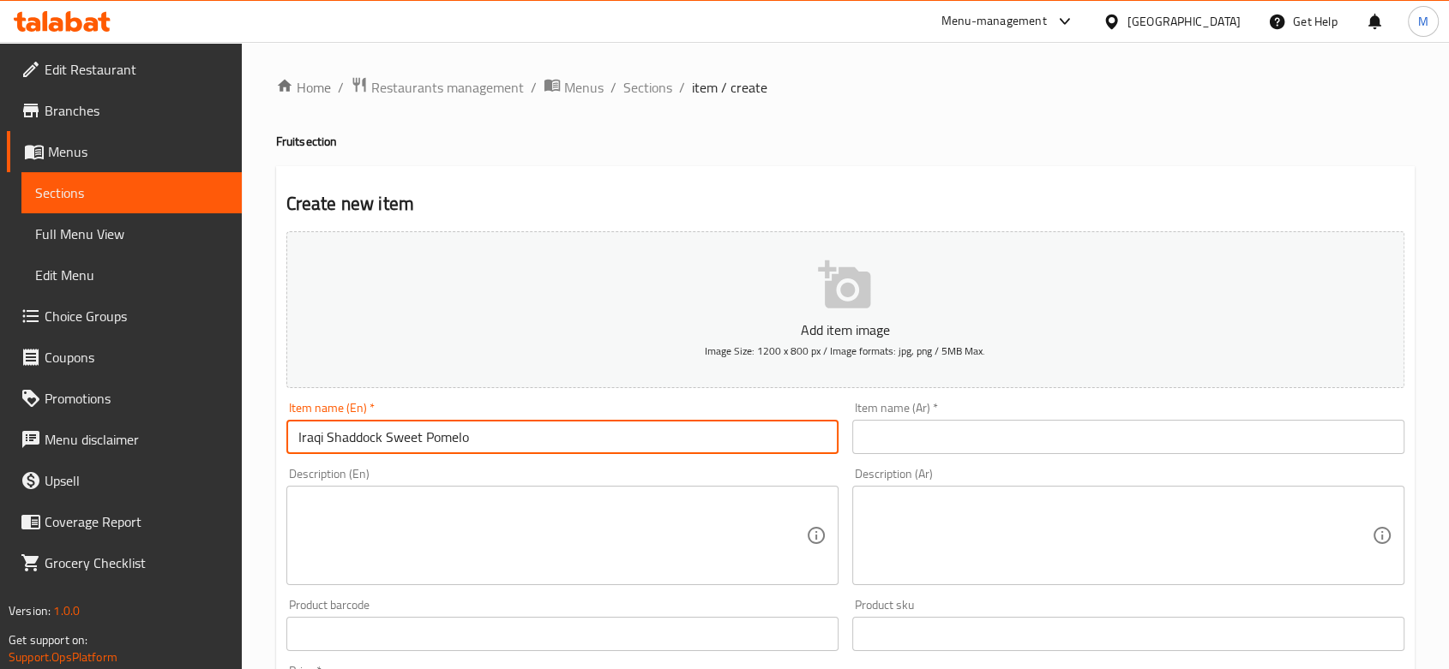
type input "Iraqi Shaddock Sweet Pomelo"
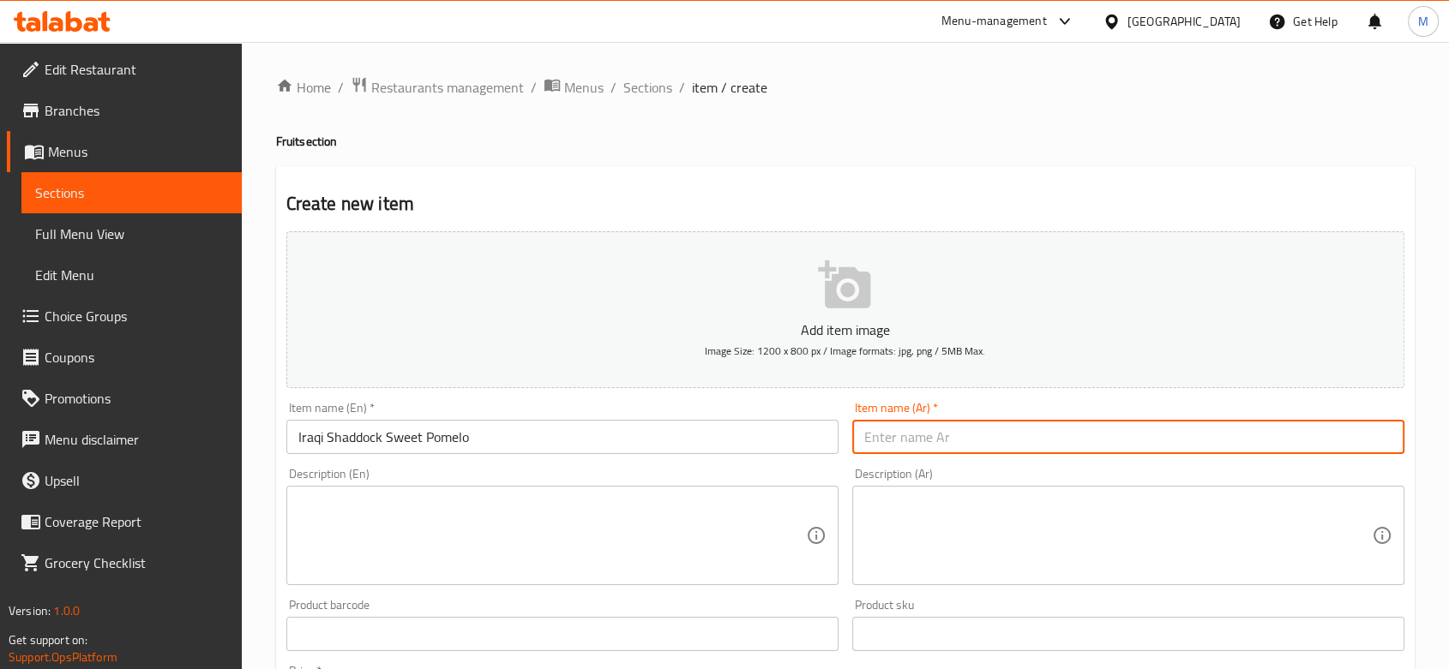
click at [949, 439] on input "text" at bounding box center [1128, 437] width 552 height 34
paste input "شهد عراقي"
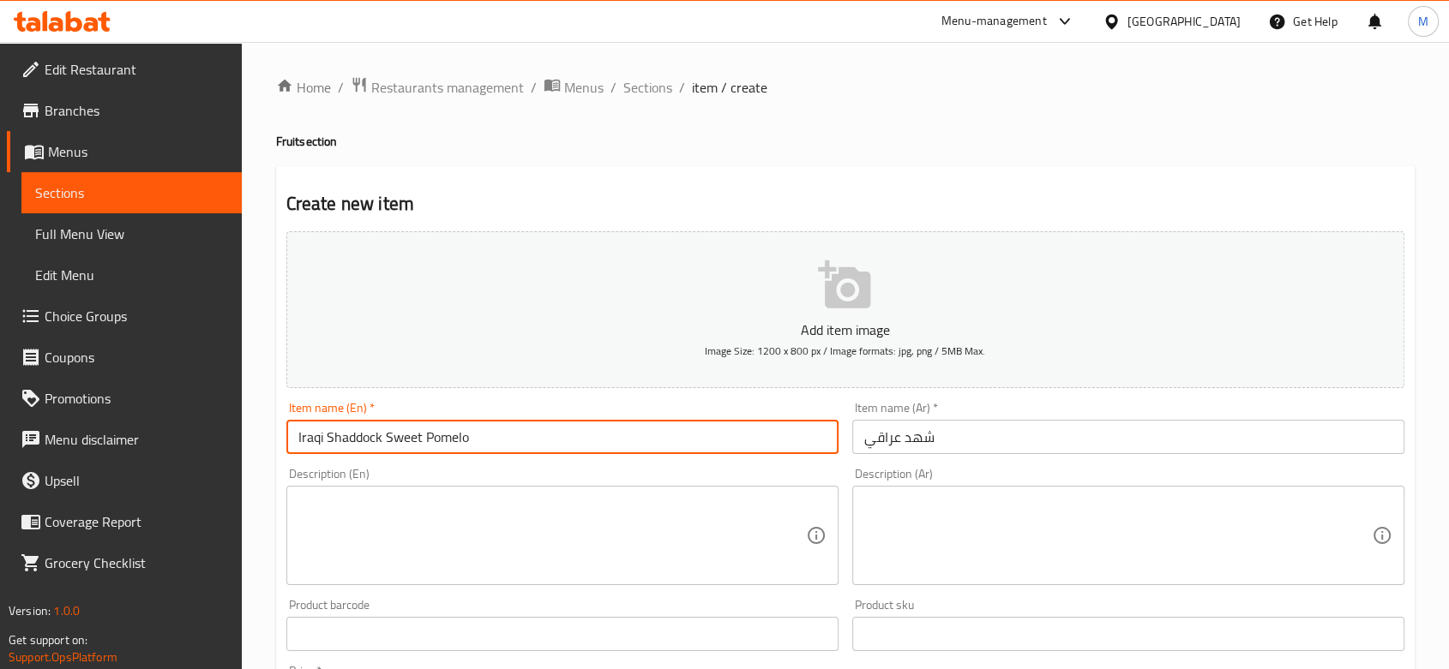
drag, startPoint x: 480, startPoint y: 440, endPoint x: 423, endPoint y: 439, distance: 57.4
click at [423, 439] on input "Iraqi Shaddock Sweet Pomelo" at bounding box center [562, 437] width 552 height 34
click at [462, 431] on input "Iraqi Shaddock Sweet Pomelo" at bounding box center [562, 437] width 552 height 34
drag, startPoint x: 469, startPoint y: 435, endPoint x: 388, endPoint y: 436, distance: 80.6
click at [388, 436] on input "Iraqi Shaddock Sweet Pomelo" at bounding box center [562, 437] width 552 height 34
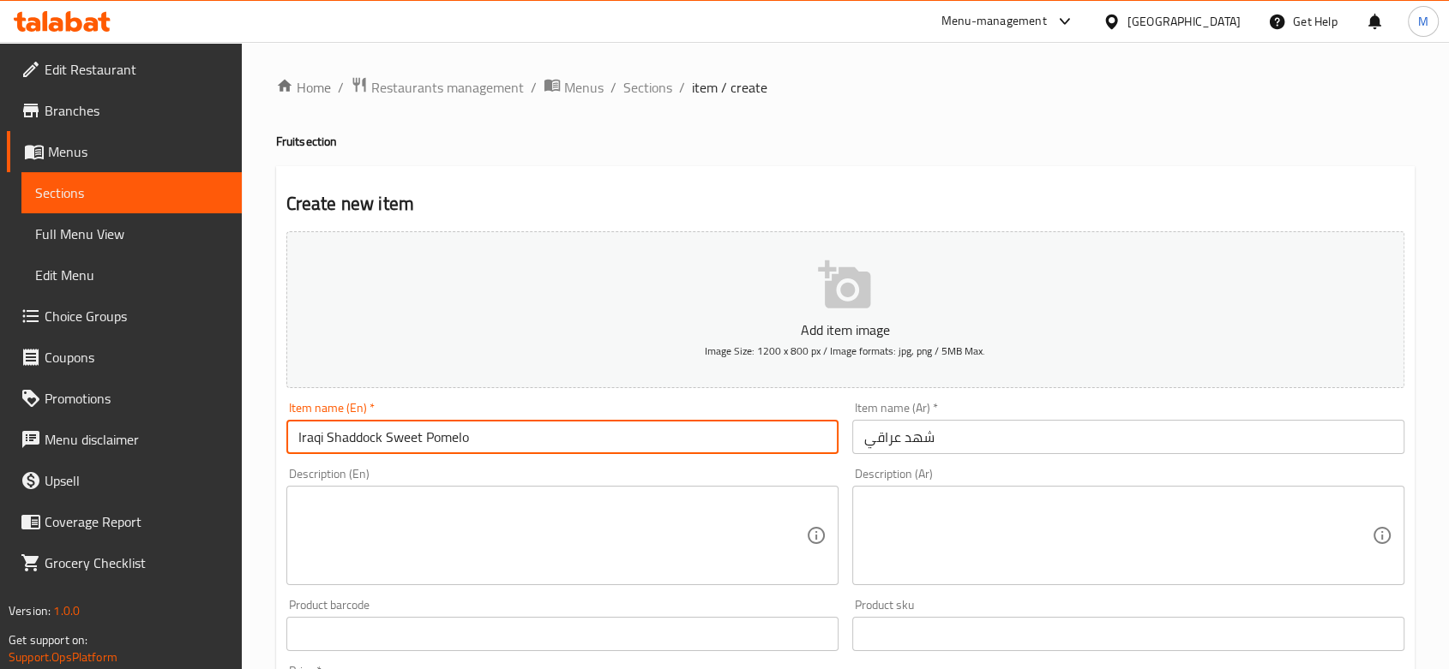
click at [1010, 430] on input "شهد عراقي" at bounding box center [1128, 437] width 552 height 34
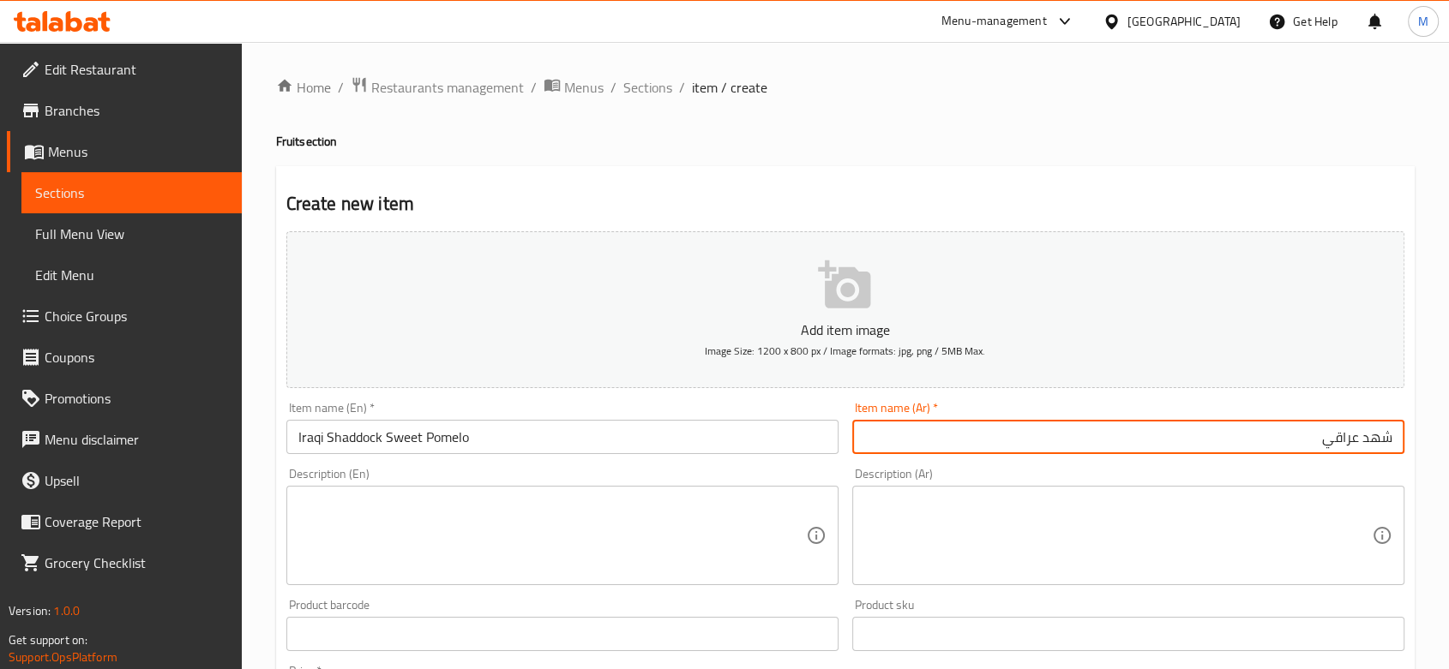
paste input "بوميلو"
type input "شهد عراقي بوميلو حلو"
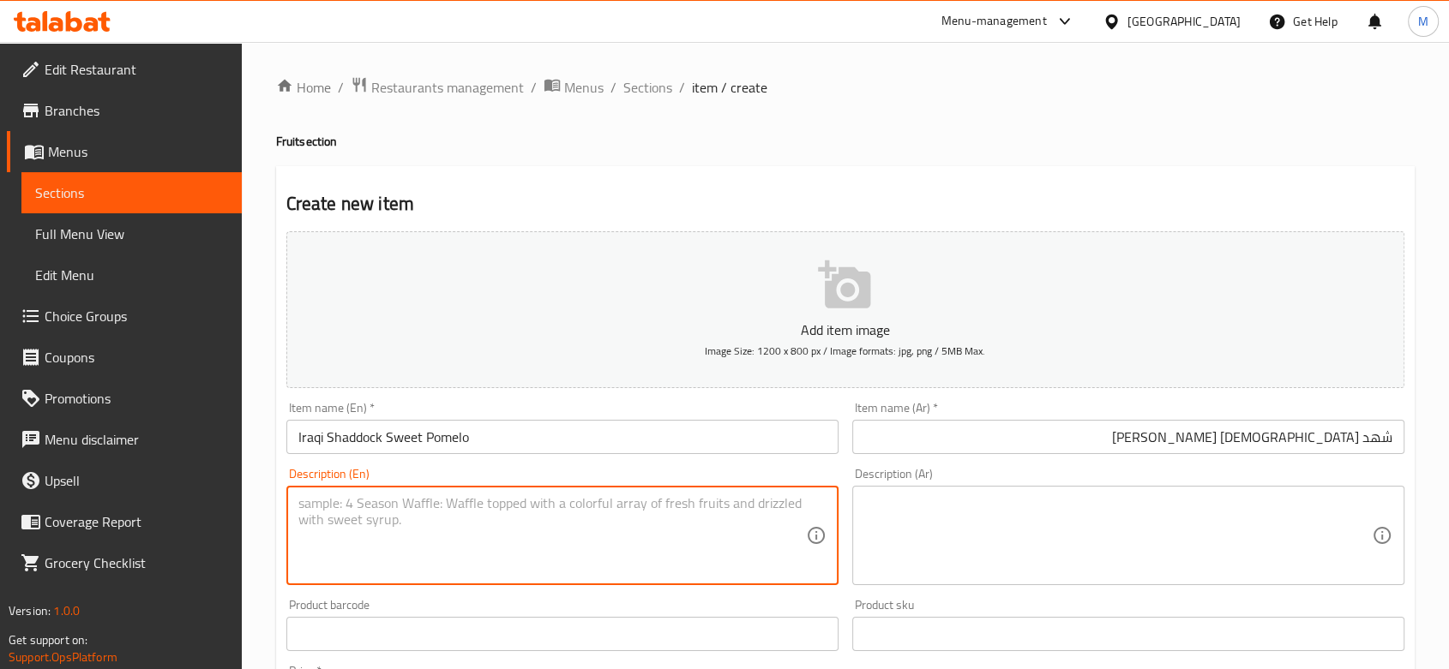
click at [430, 533] on textarea at bounding box center [551, 535] width 507 height 81
type textarea "1 Kilo"
click at [1029, 499] on textarea at bounding box center [1117, 535] width 507 height 81
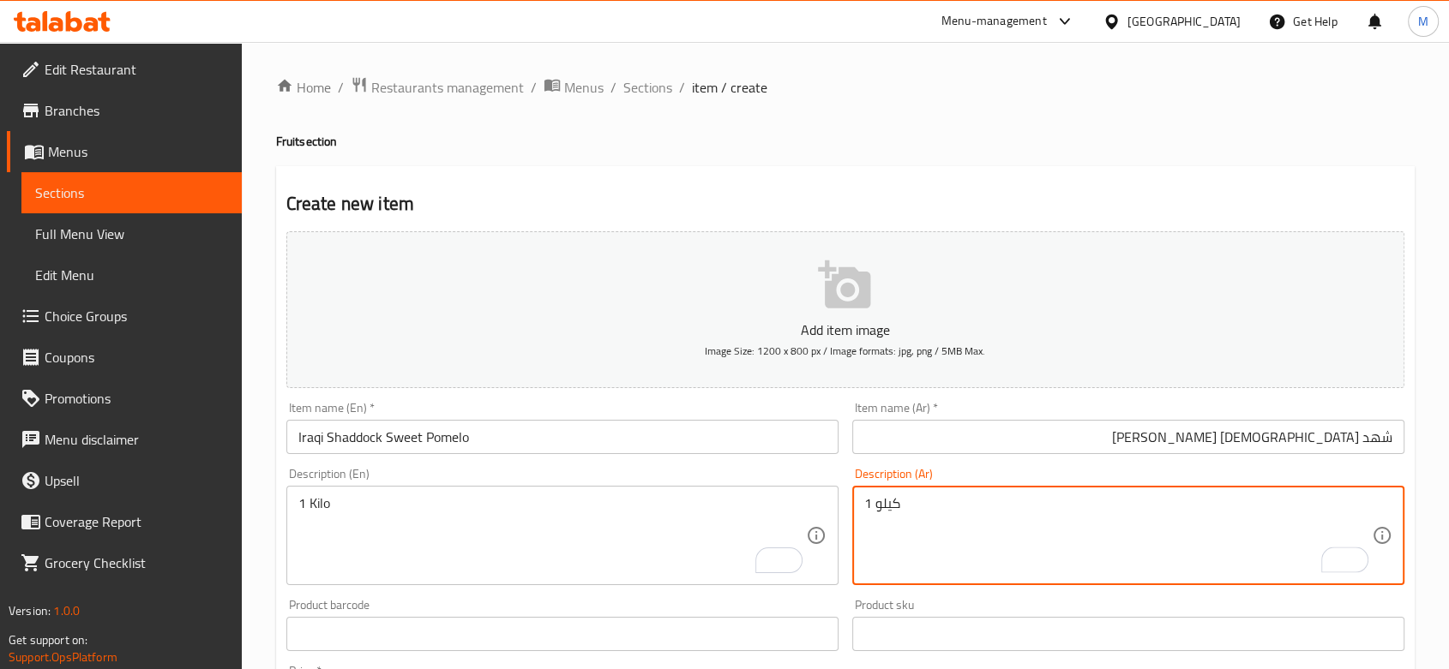
type textarea "1 كيلو"
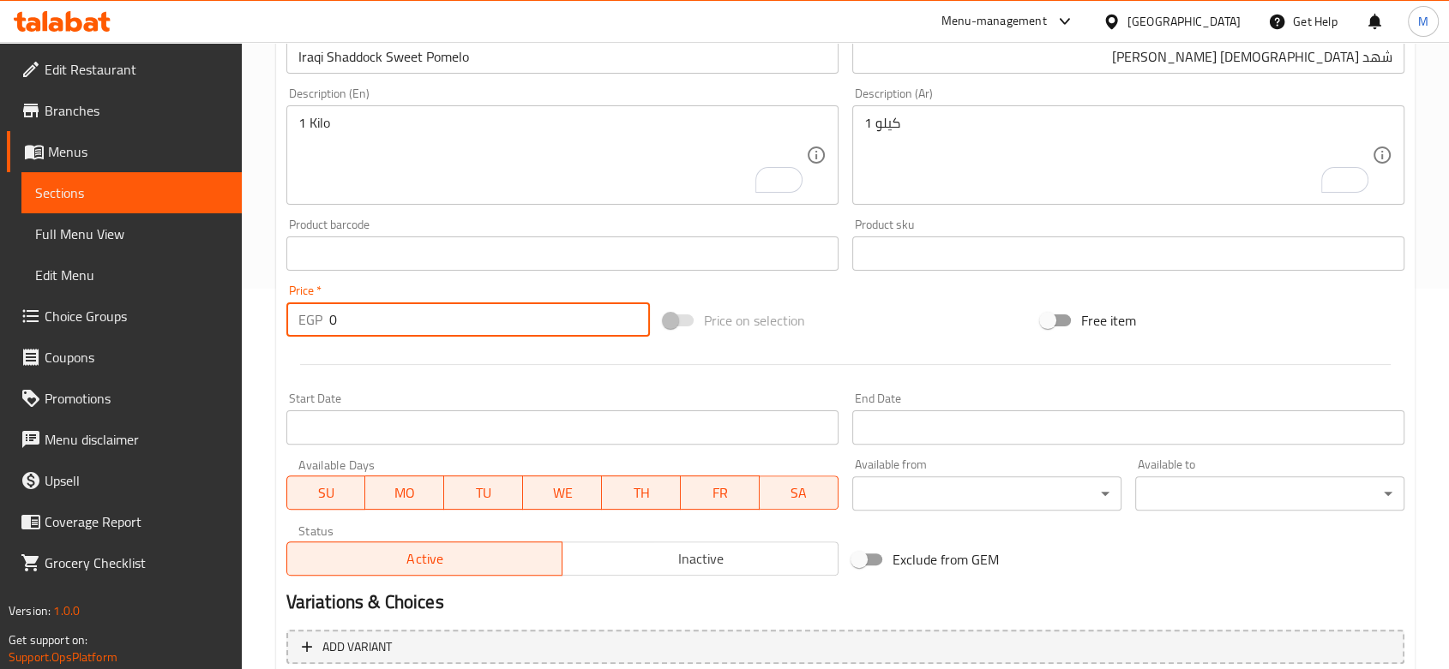
click at [389, 315] on input "0" at bounding box center [489, 320] width 321 height 34
type input "40"
click at [583, 549] on span "Inactive" at bounding box center [700, 559] width 262 height 25
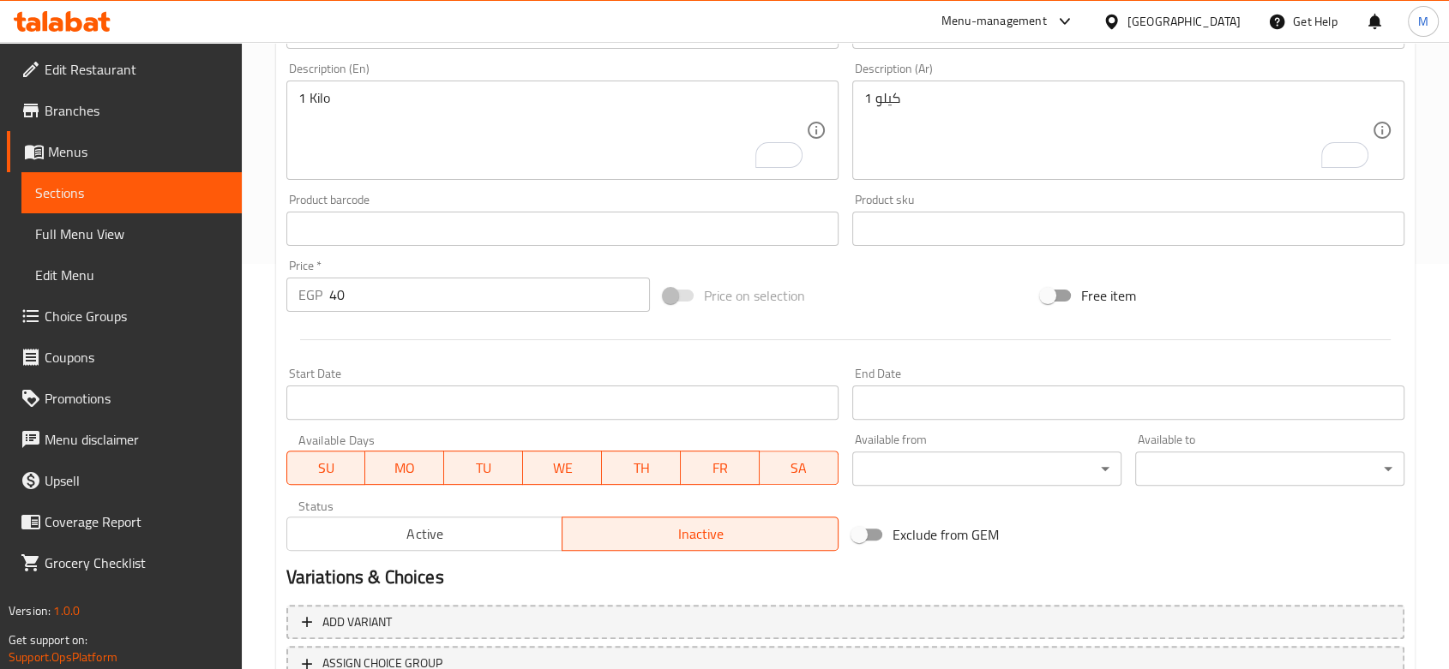
scroll to position [542, 0]
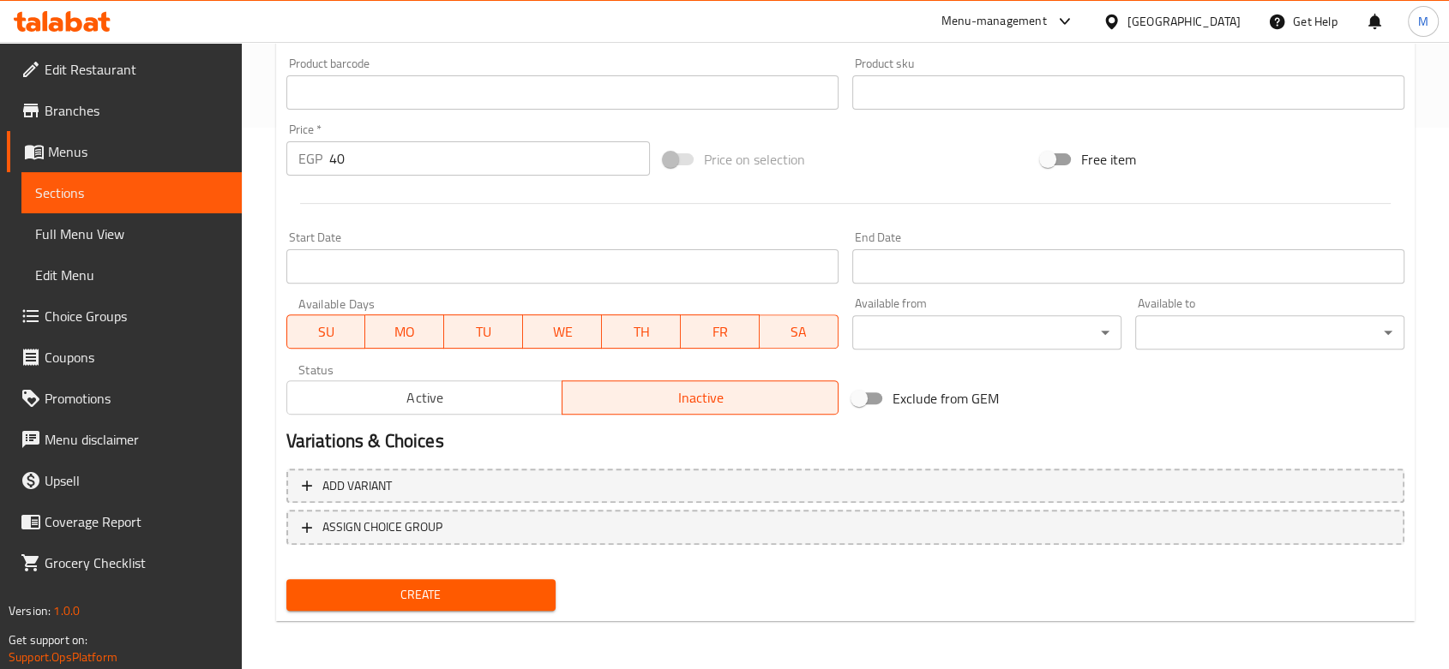
click at [439, 575] on div "Create" at bounding box center [420, 595] width 283 height 45
click at [437, 586] on span "Create" at bounding box center [421, 595] width 242 height 21
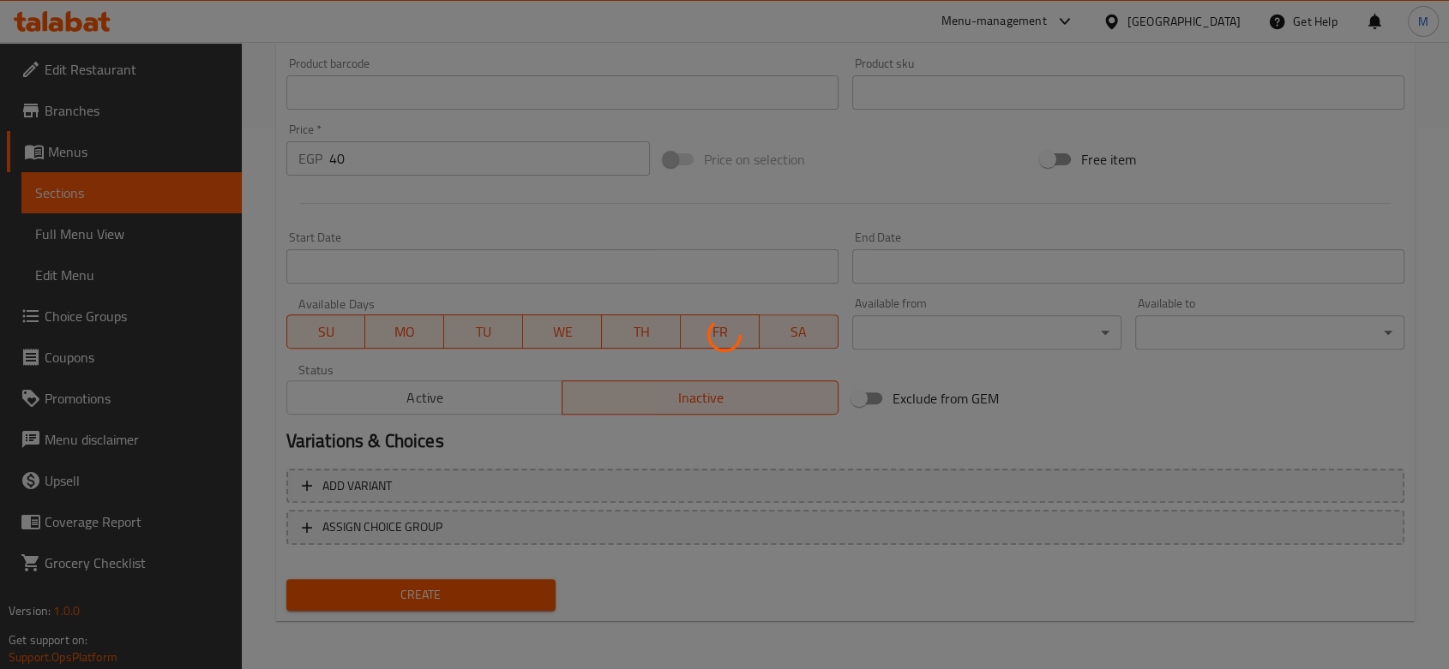
type input "0"
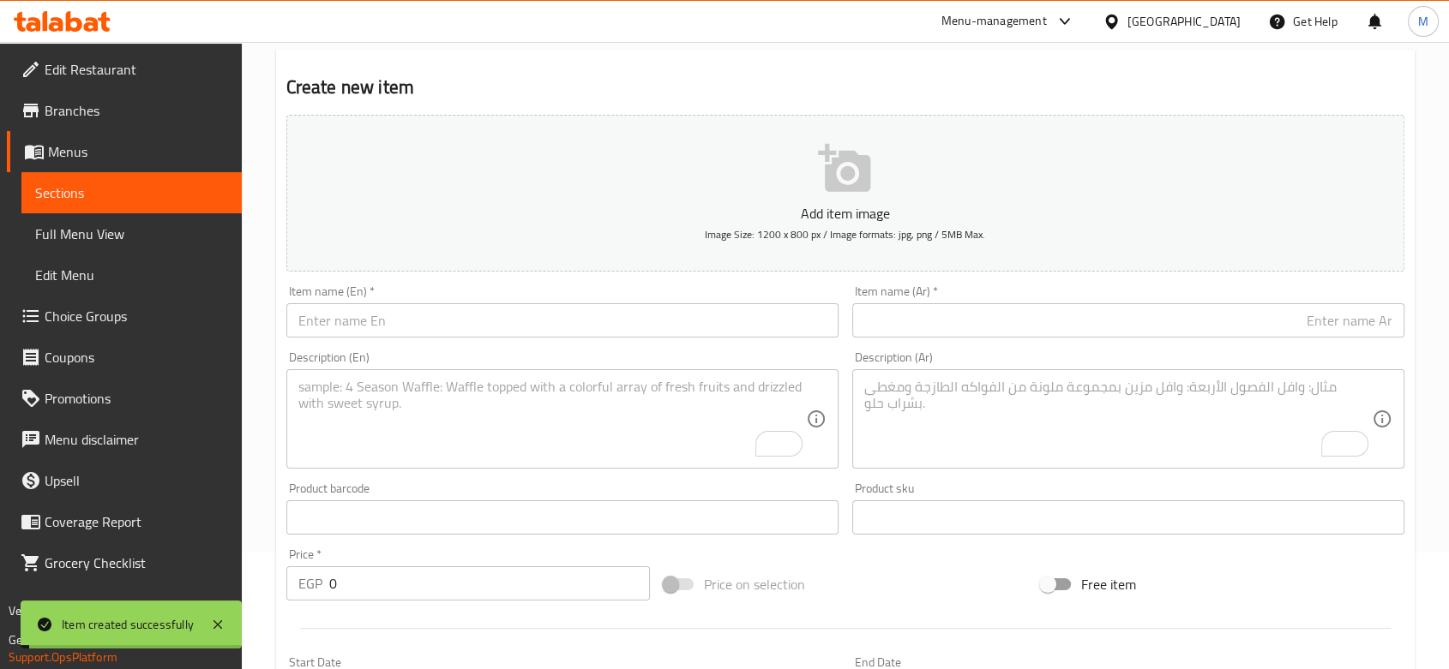
scroll to position [0, 0]
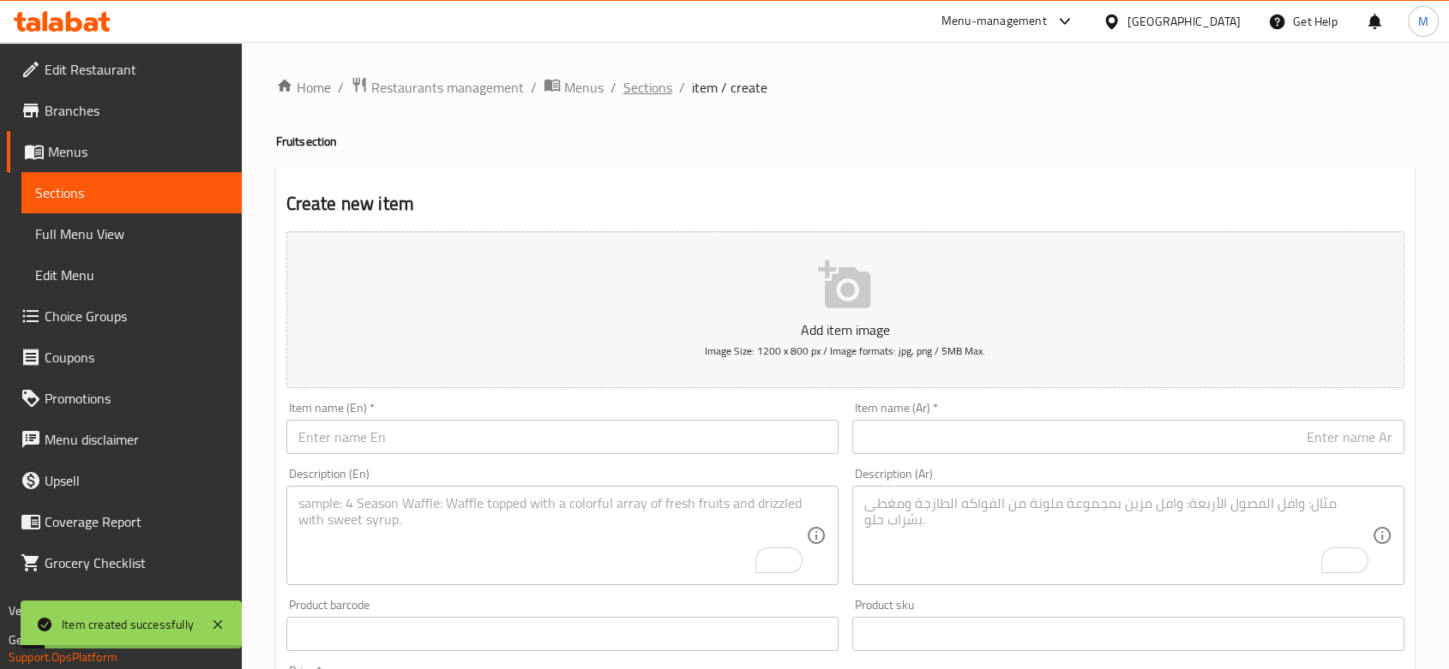
click at [639, 81] on span "Sections" at bounding box center [647, 87] width 49 height 21
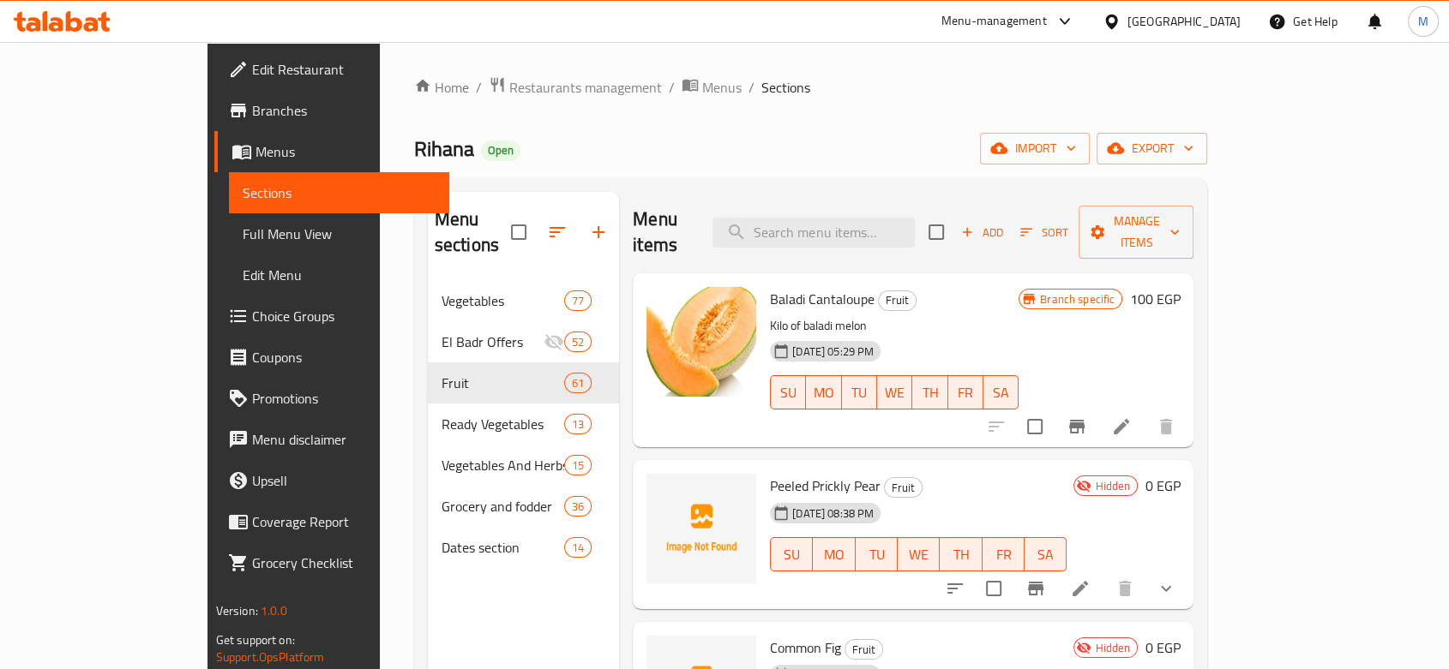
click at [975, 225] on icon "button" at bounding box center [966, 232] width 15 height 15
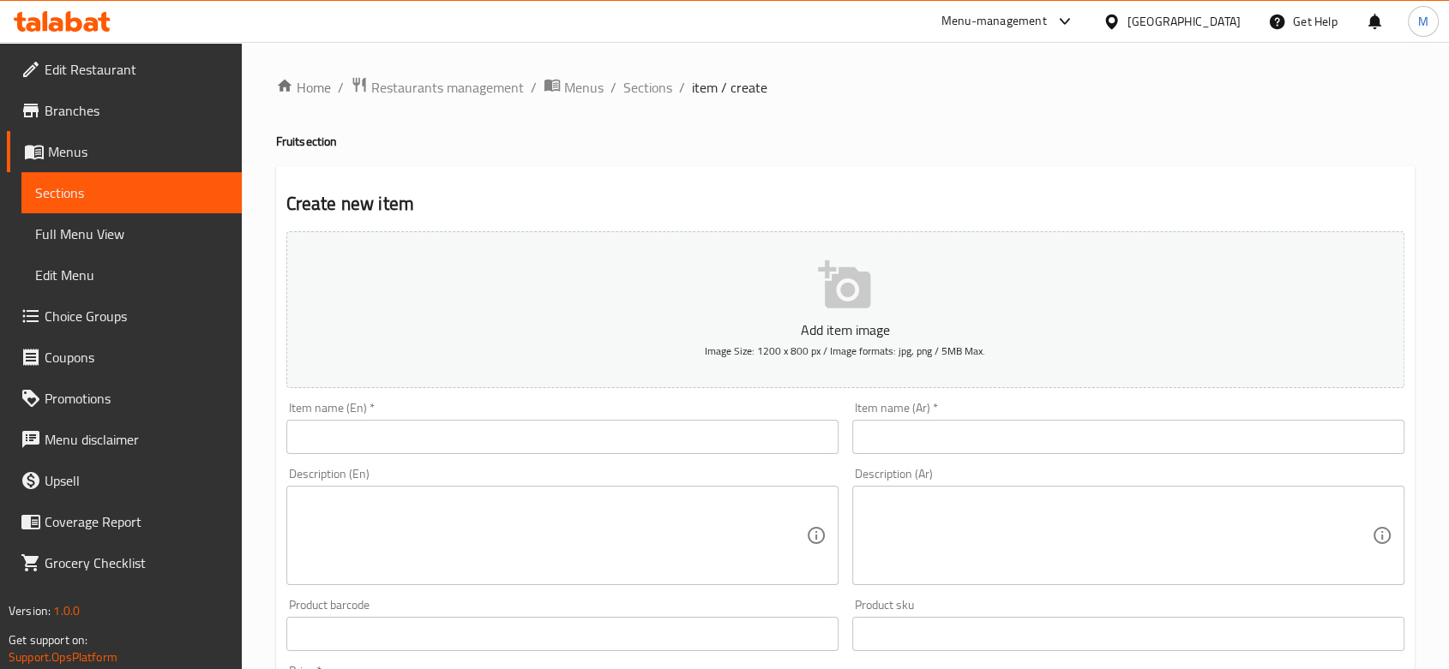
click at [363, 427] on input "text" at bounding box center [562, 437] width 552 height 34
paste input "Cantaloupe"
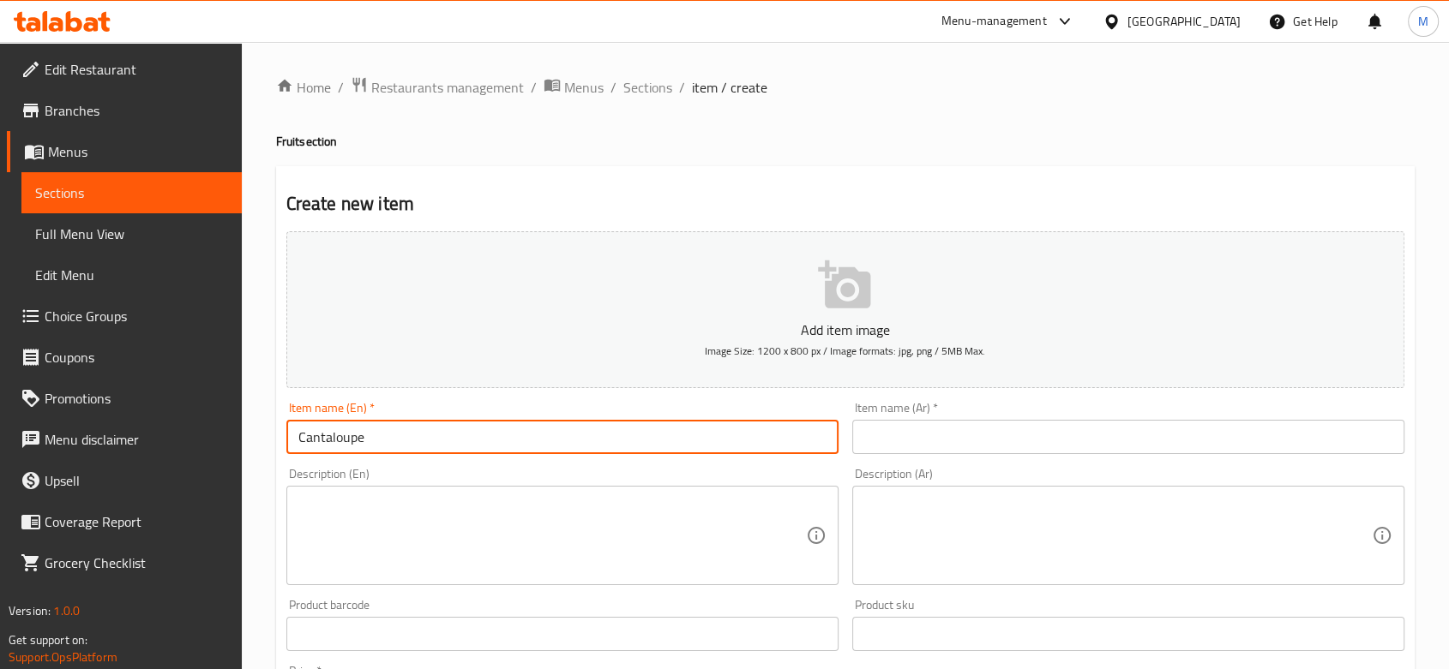
type input "Cantaloupe"
click at [940, 430] on input "text" at bounding box center [1128, 437] width 552 height 34
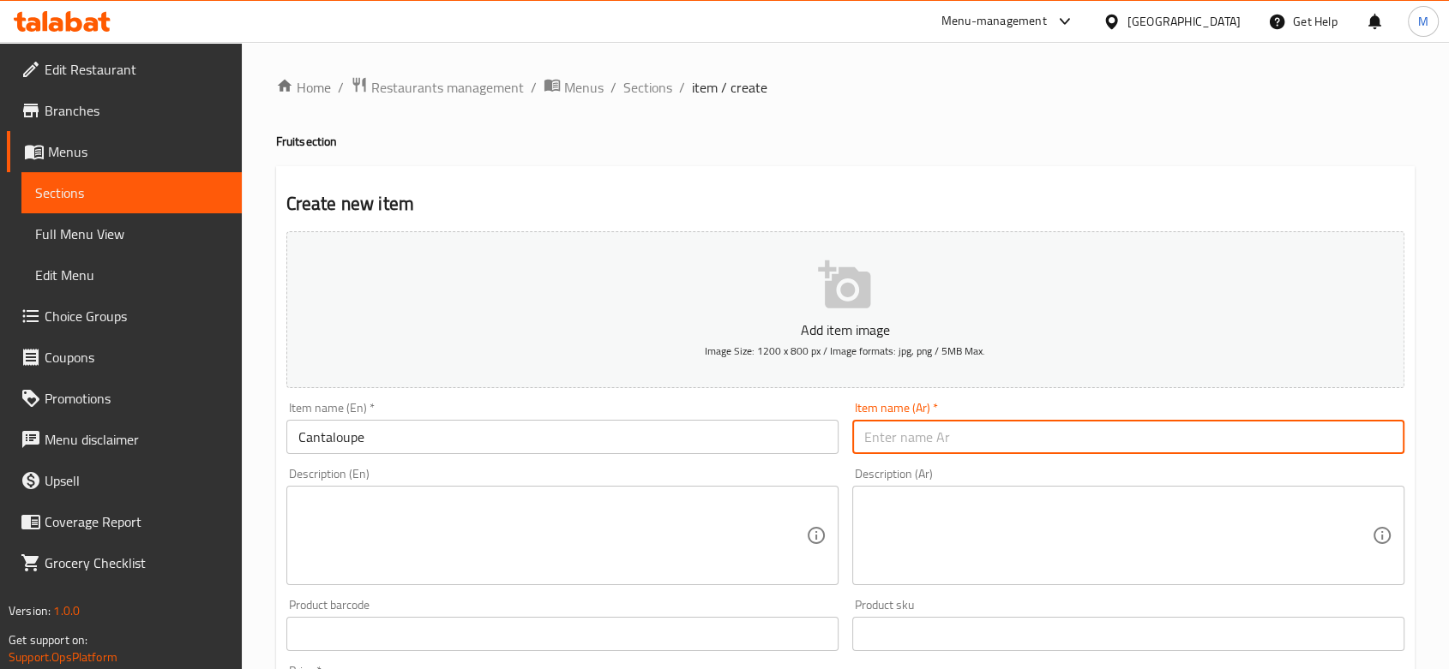
paste input "Cantaloupe"
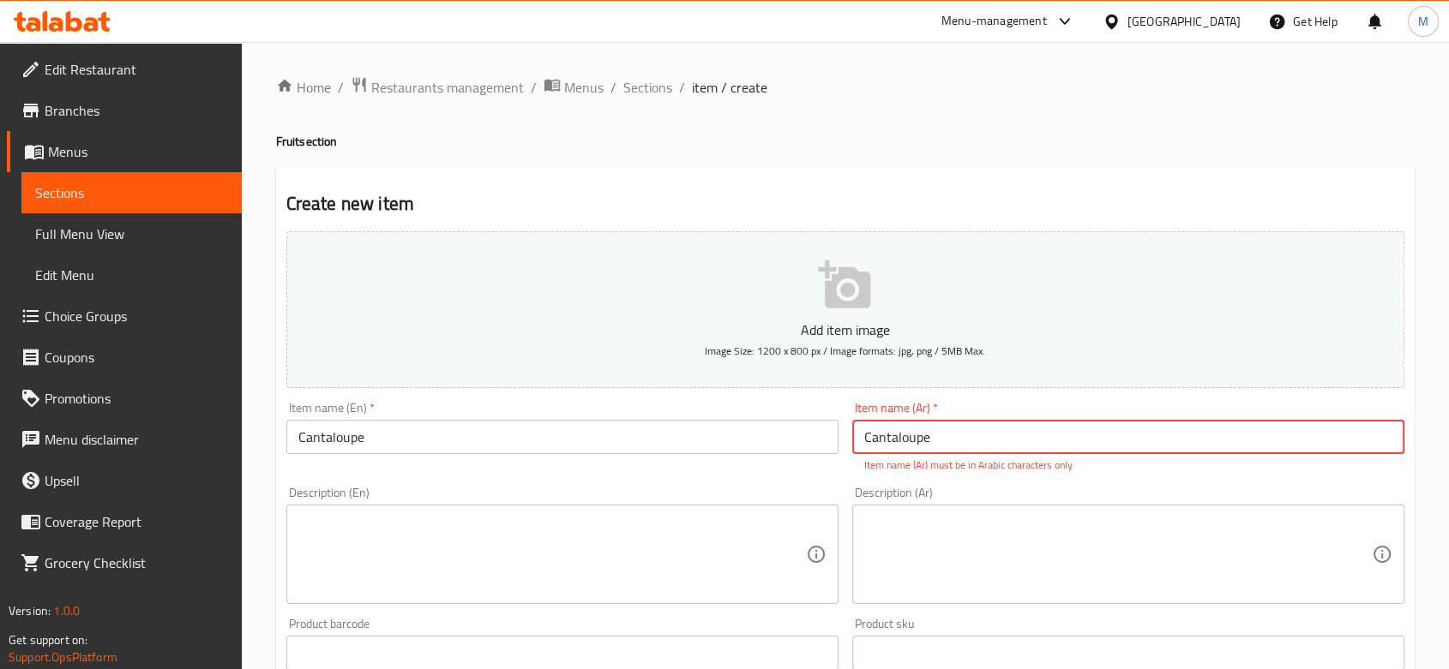
click at [878, 425] on input "Cantaloupe" at bounding box center [1128, 437] width 552 height 34
paste input "كنتالوب"
click at [928, 527] on textarea at bounding box center [1117, 554] width 507 height 81
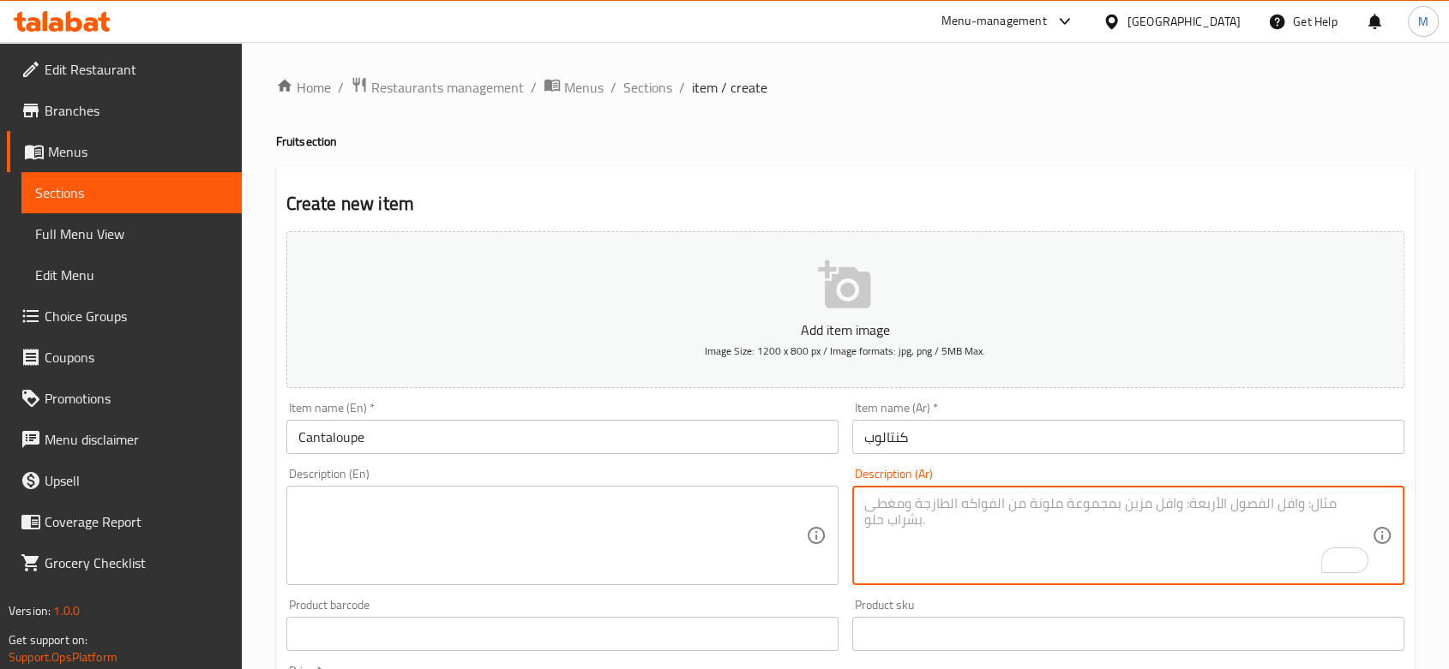
click at [912, 439] on input "كنتالوب" at bounding box center [1128, 437] width 552 height 34
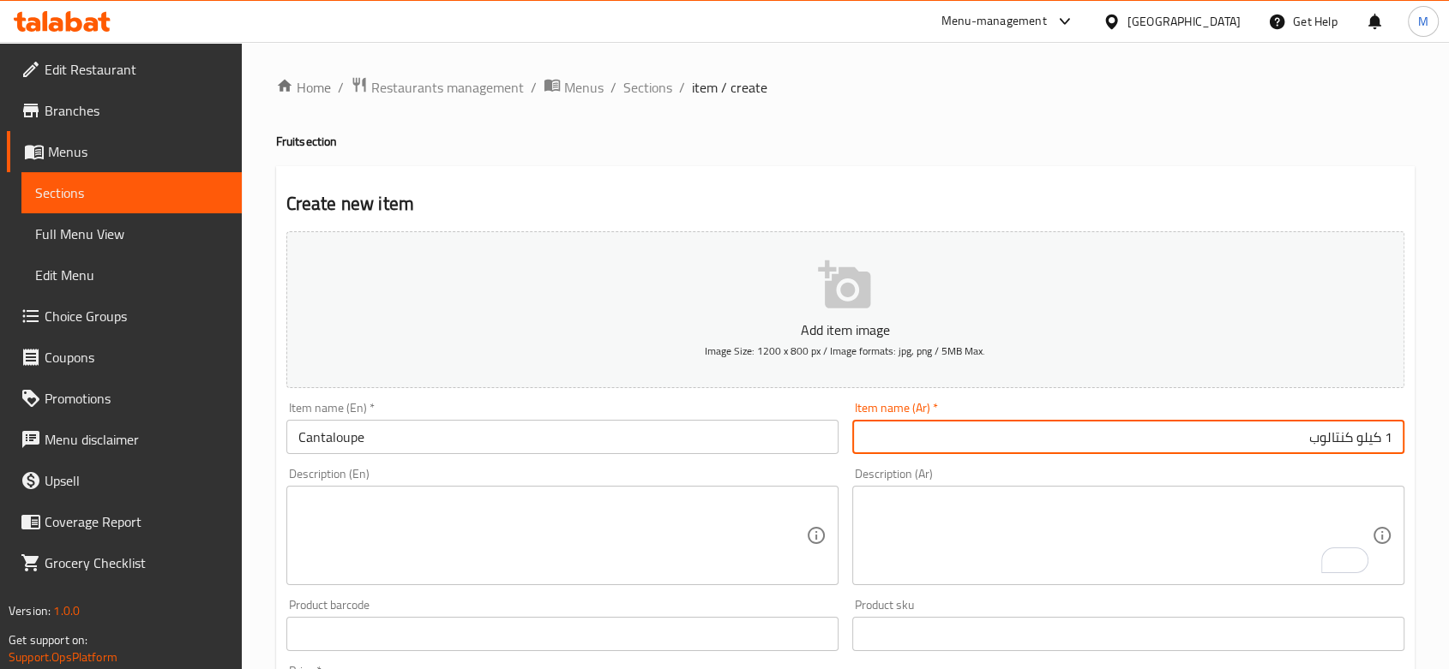
type input "1 كيلو كنتالوب"
click at [390, 441] on input "Cantaloupe" at bounding box center [562, 437] width 552 height 34
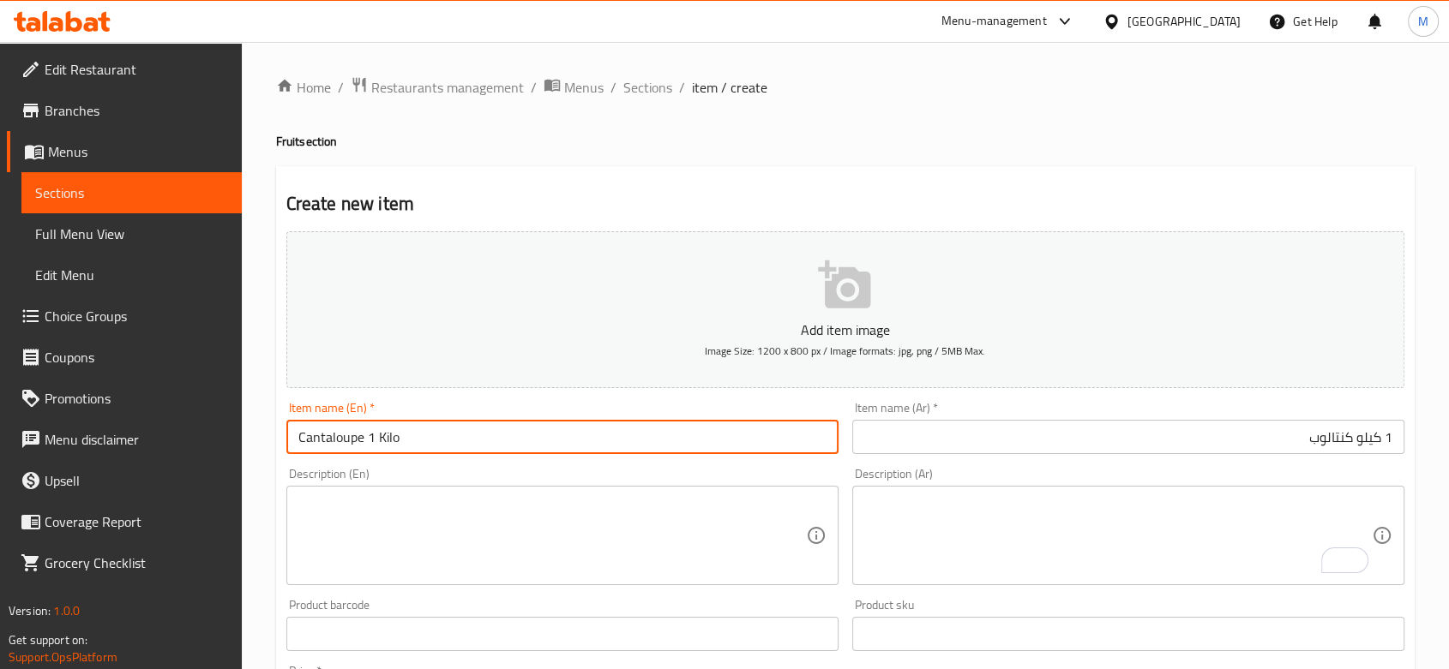
type input "Cantaloupe 1 Kilo"
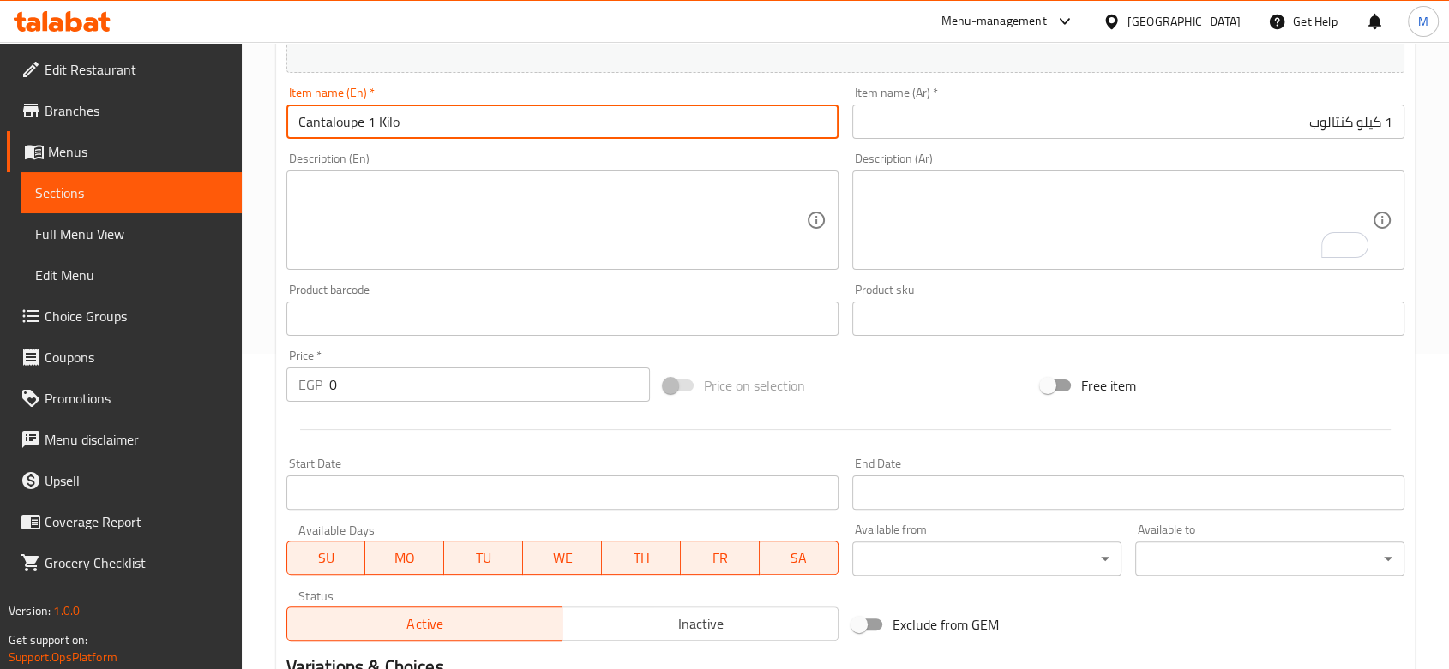
scroll to position [542, 0]
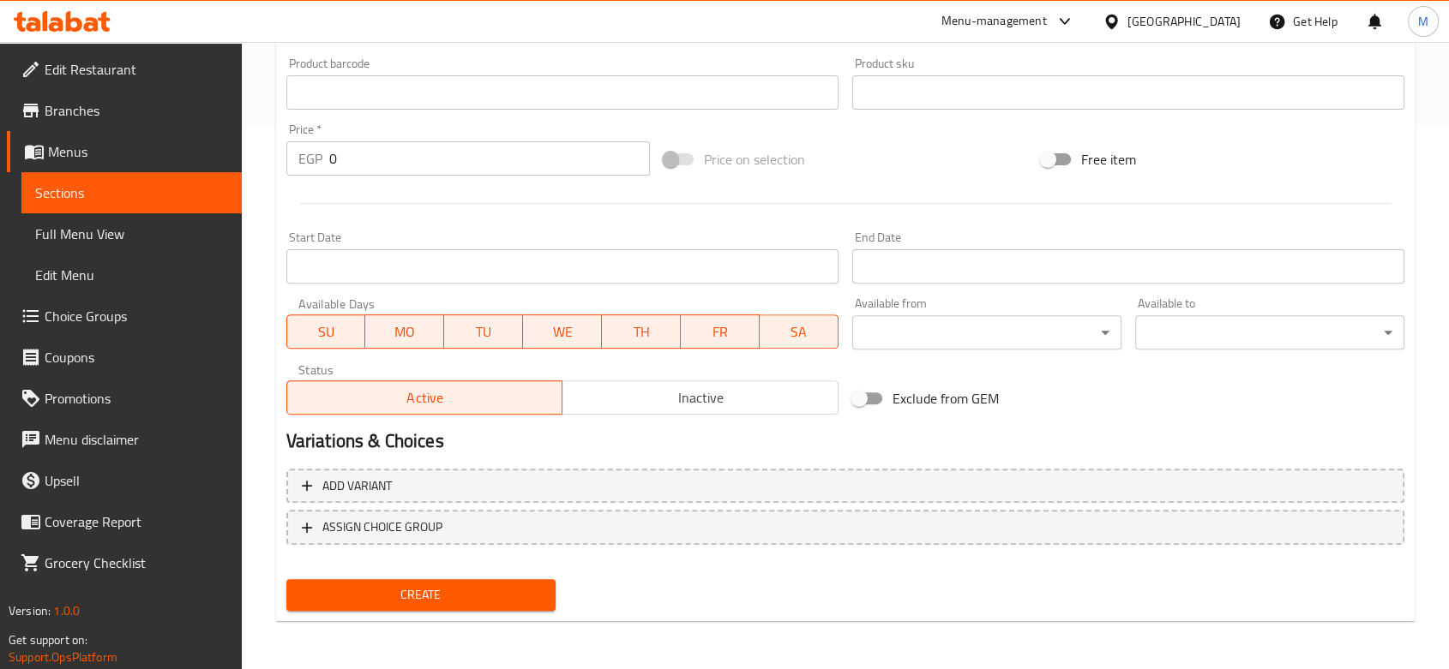
click at [392, 161] on input "0" at bounding box center [489, 158] width 321 height 34
paste input "4"
type input "40"
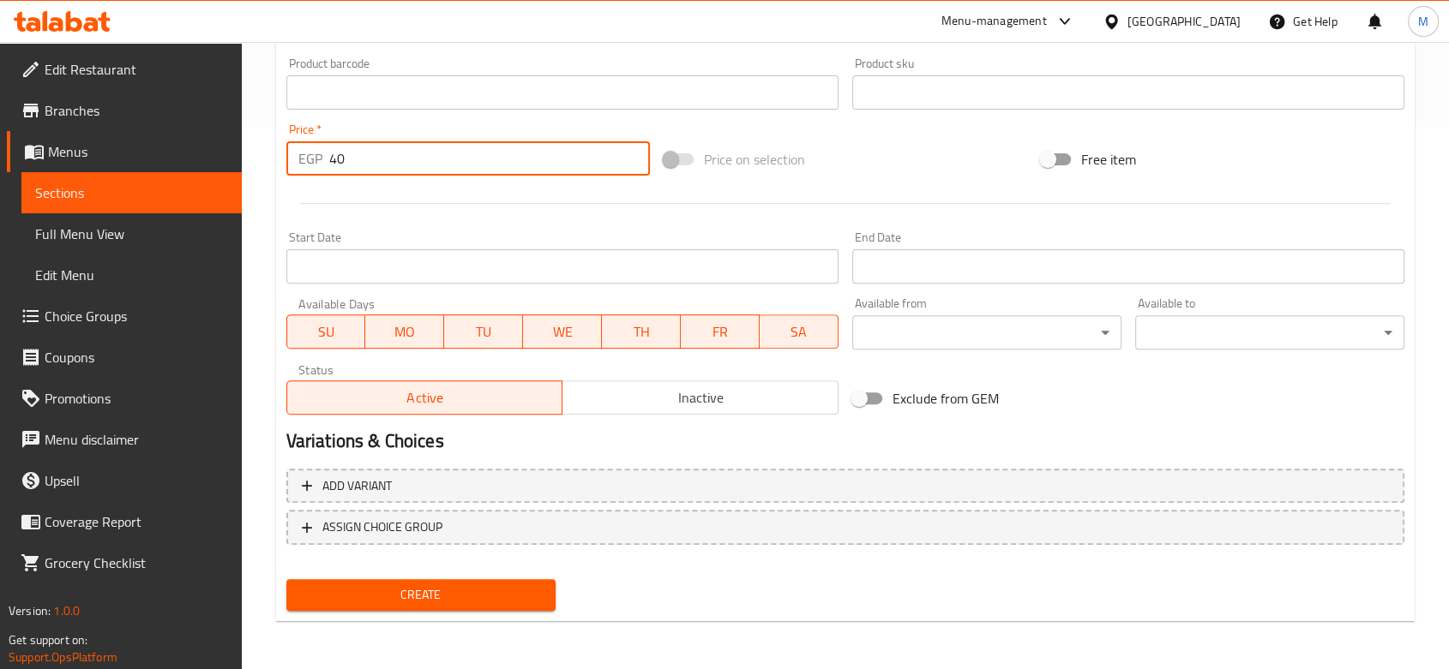
click at [630, 397] on span "Inactive" at bounding box center [700, 398] width 262 height 25
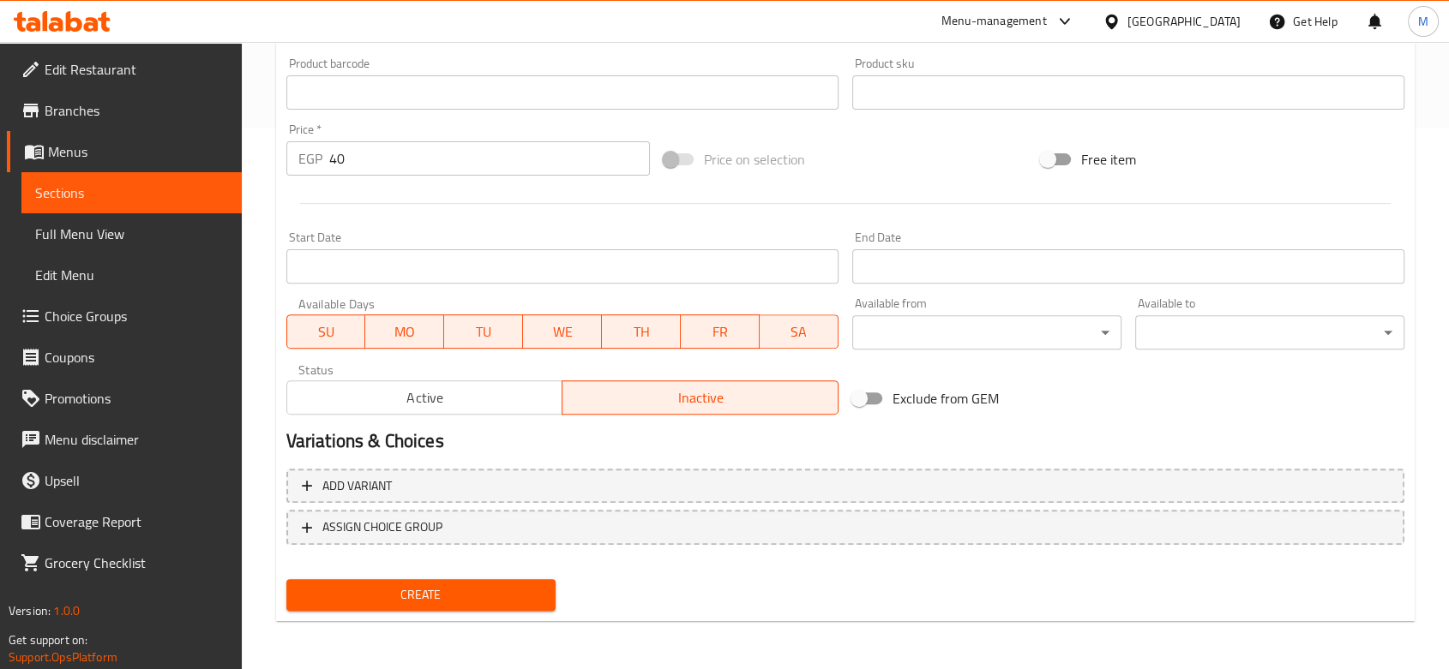
click at [433, 594] on span "Create" at bounding box center [421, 595] width 242 height 21
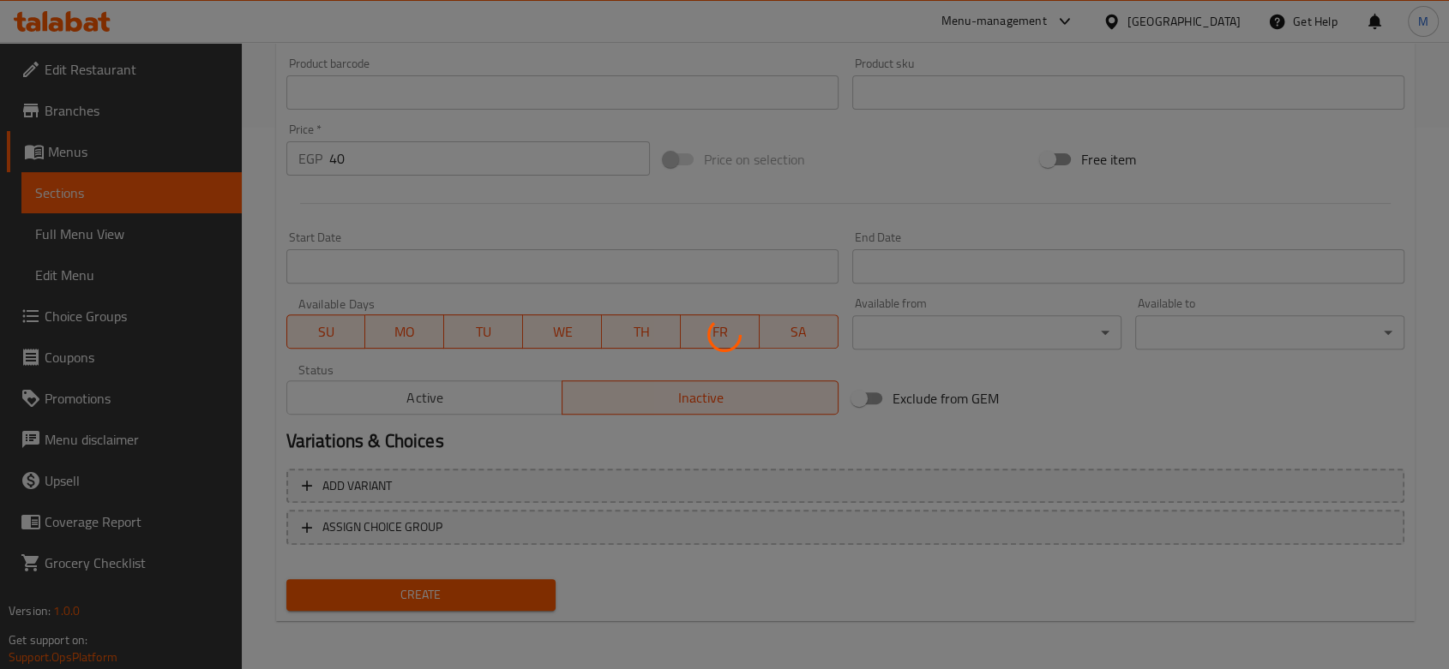
type input "0"
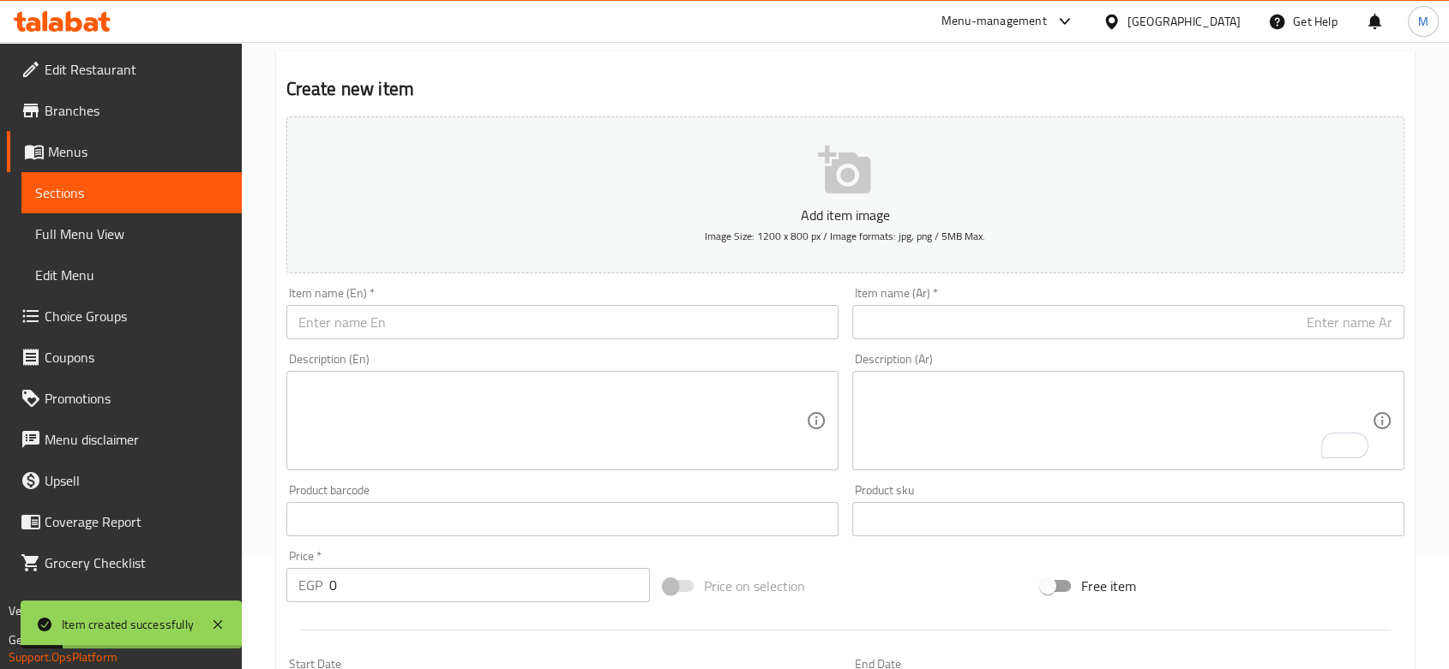
scroll to position [0, 0]
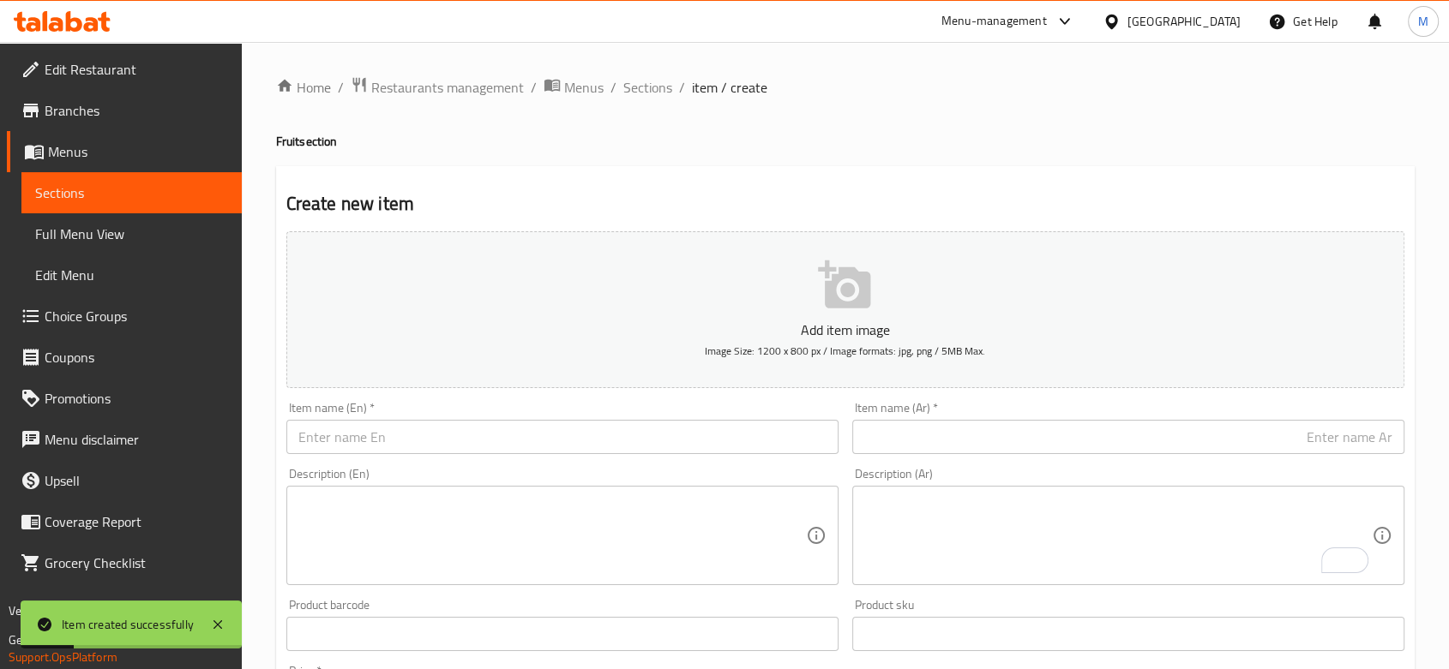
click at [447, 444] on input "text" at bounding box center [562, 437] width 552 height 34
paste input "Barhi Dates"
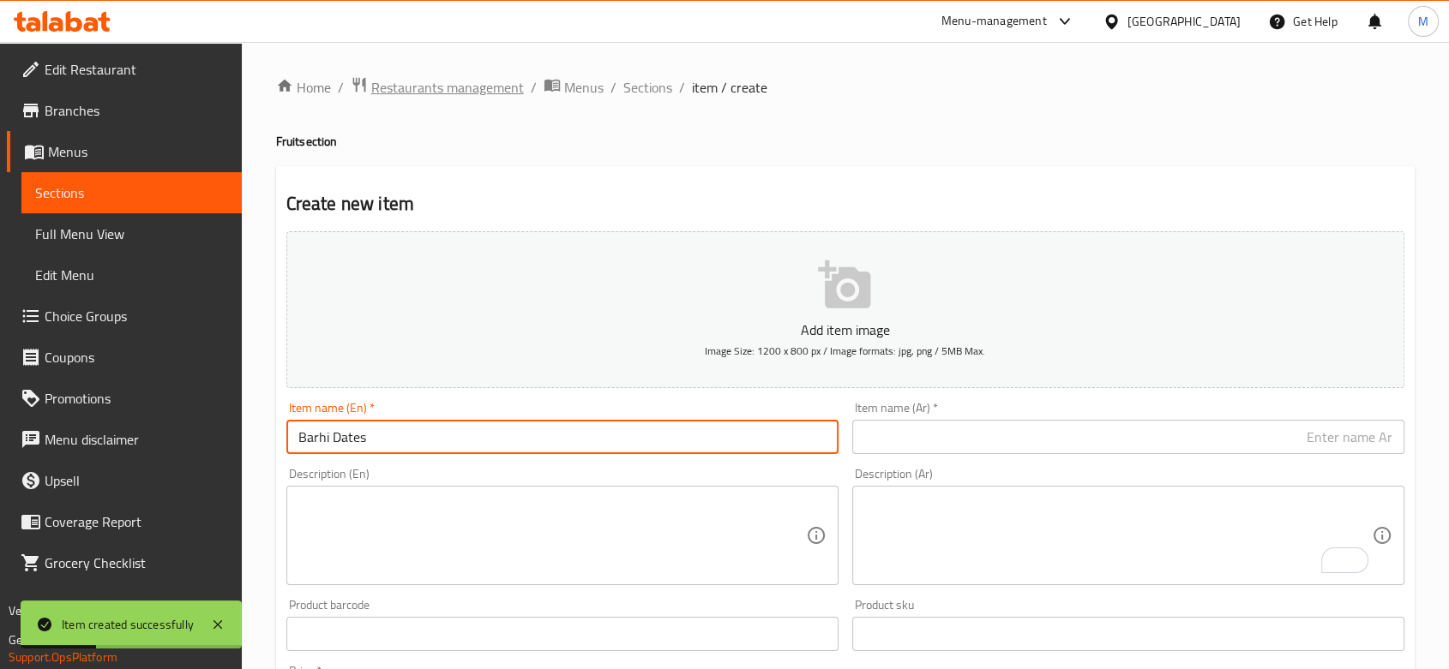
type input "Barhi Dates"
click at [932, 444] on input "text" at bounding box center [1128, 437] width 552 height 34
paste input "بلح برحي"
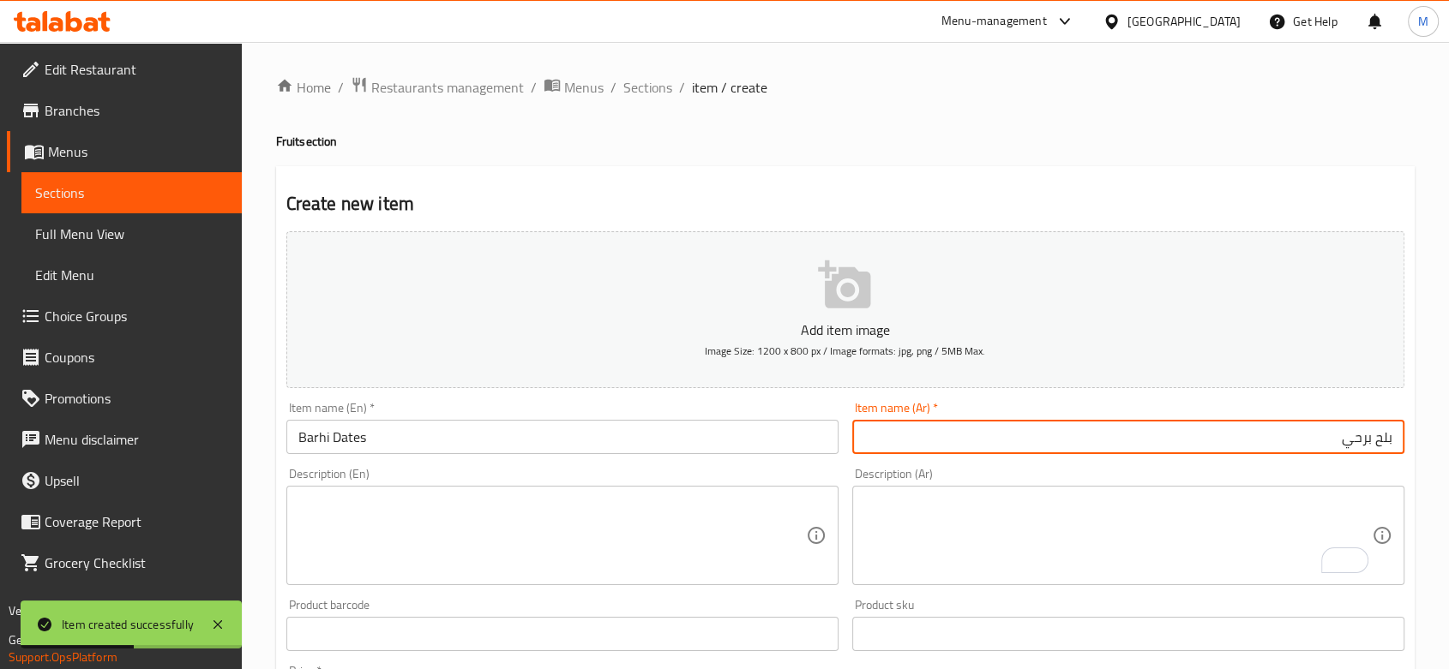
type input "بلح برحي"
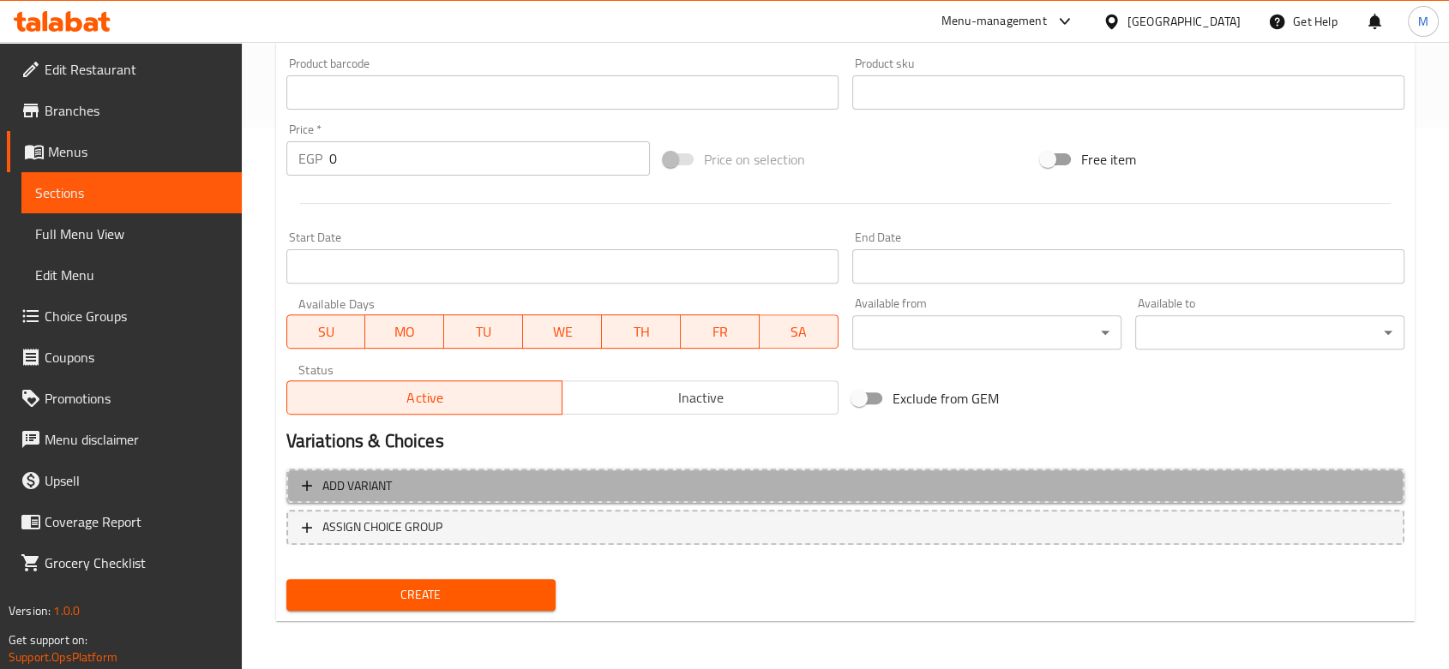
click at [487, 494] on span "Add variant" at bounding box center [845, 486] width 1087 height 21
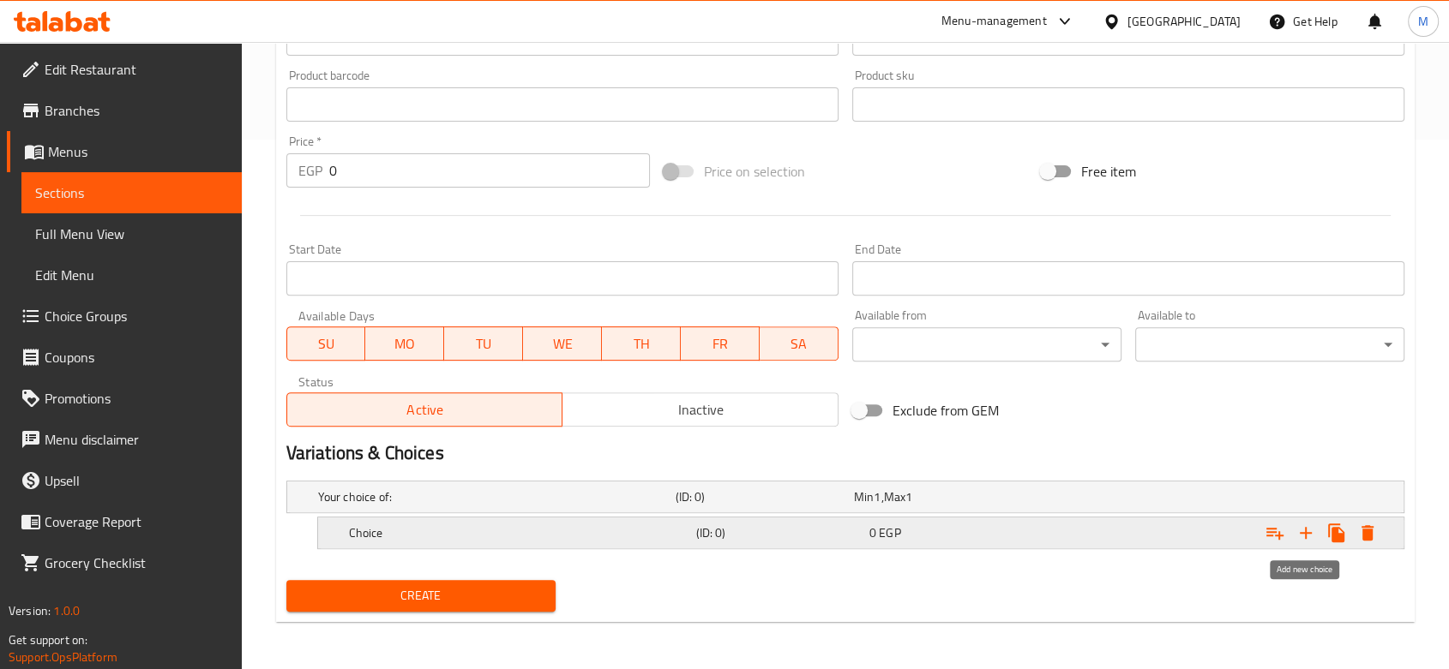
click at [1306, 532] on icon "Expand" at bounding box center [1306, 533] width 12 height 12
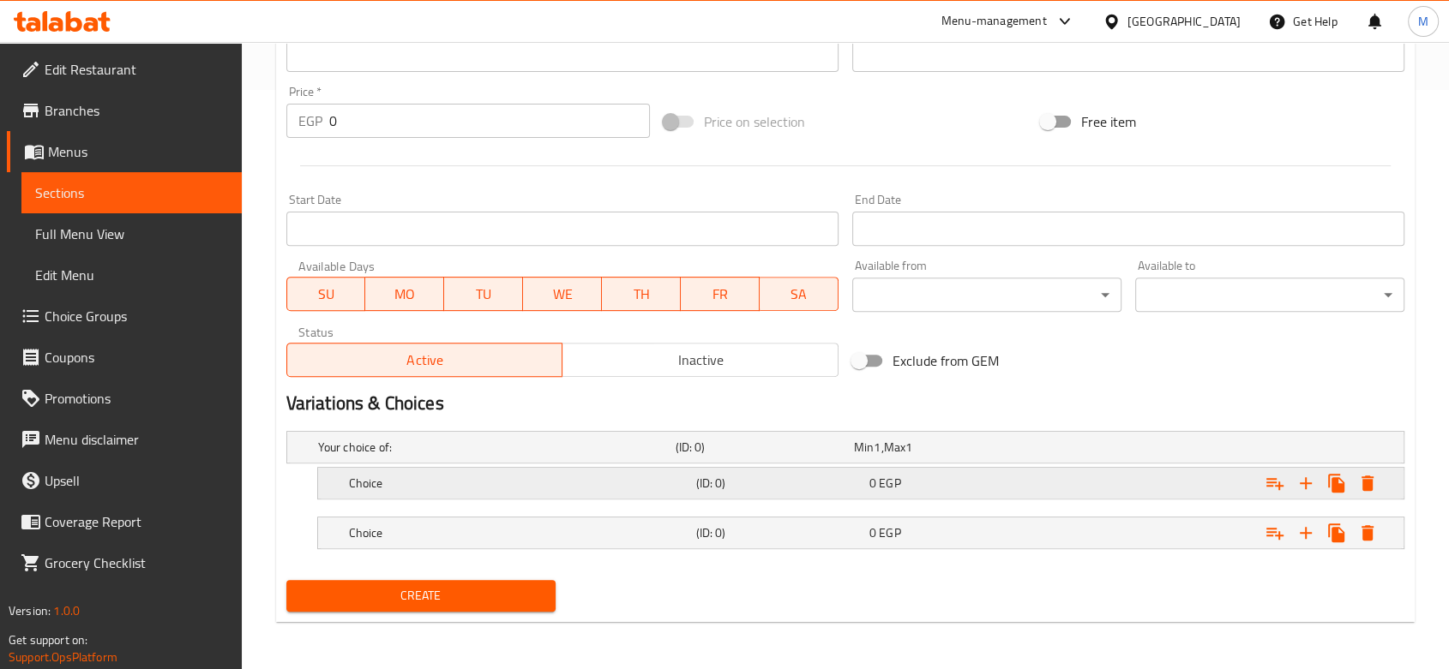
click at [549, 456] on h5 "Choice" at bounding box center [493, 447] width 351 height 17
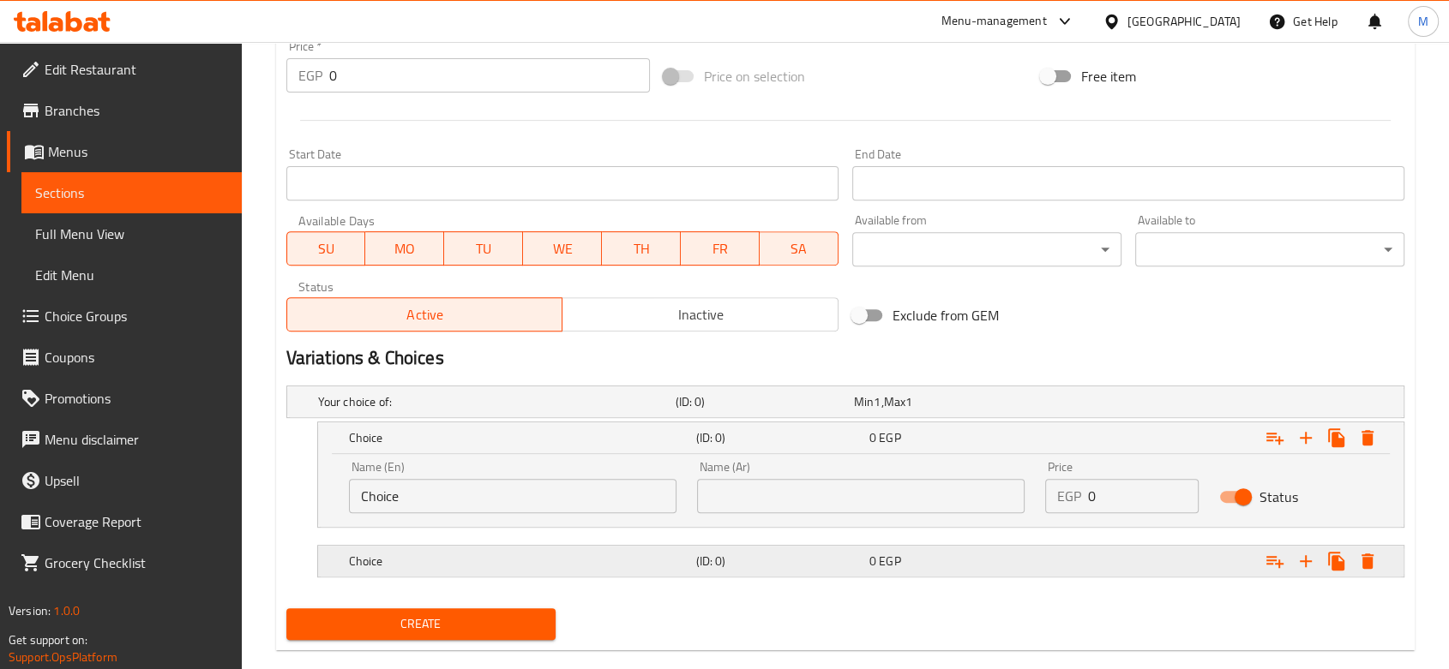
scroll to position [653, 0]
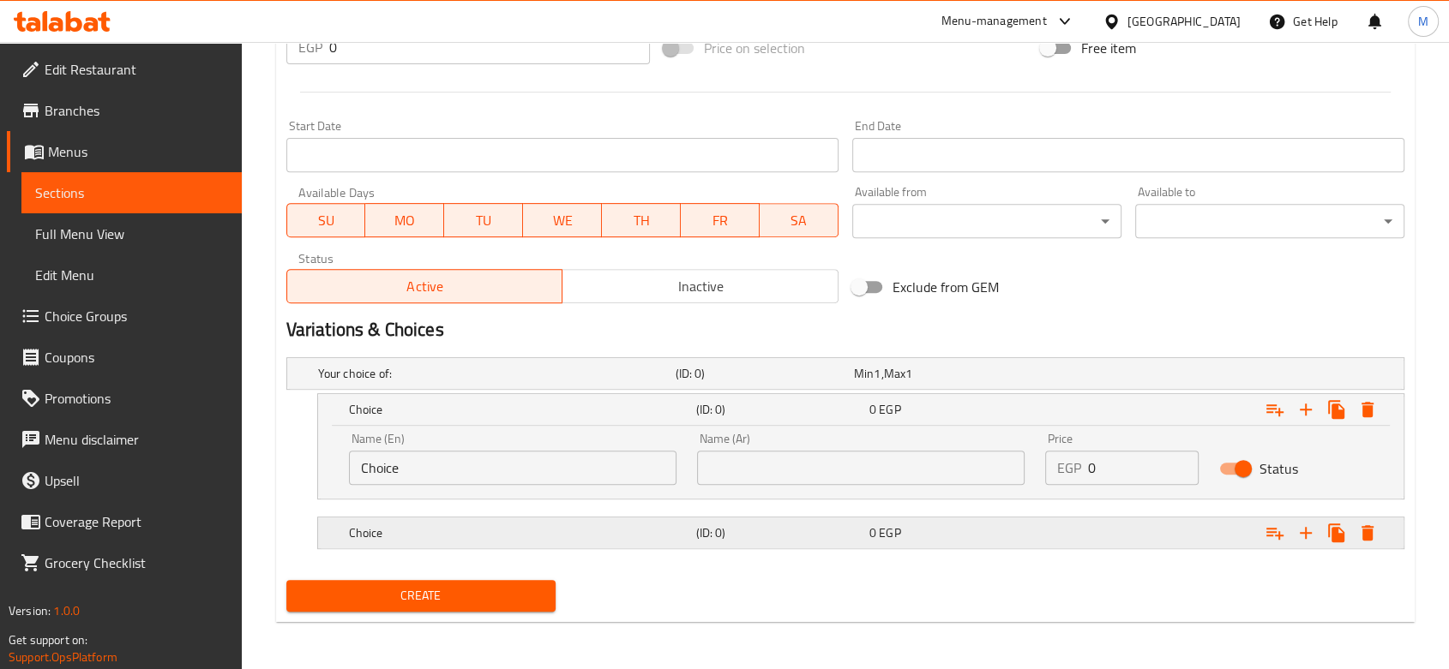
click at [515, 382] on h5 "Choice" at bounding box center [493, 373] width 351 height 17
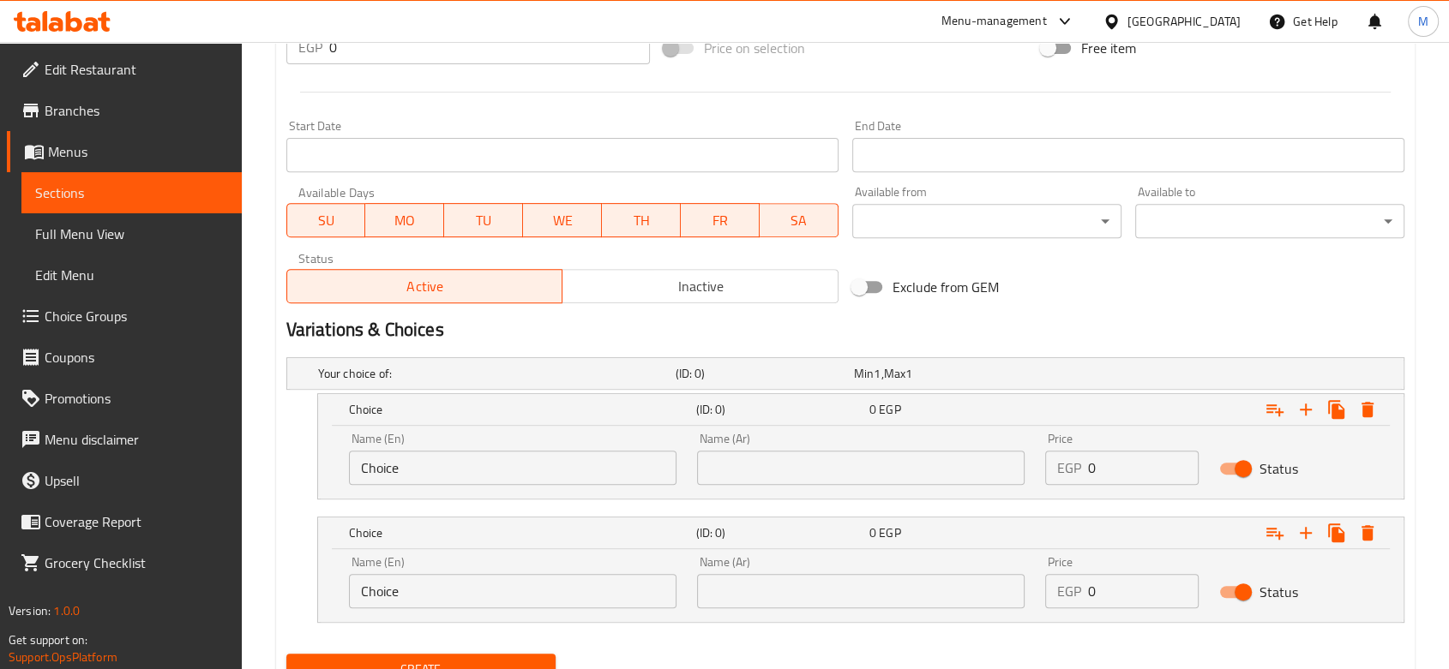
click at [465, 485] on div "Name (En) Choice Name (En)" at bounding box center [513, 459] width 348 height 73
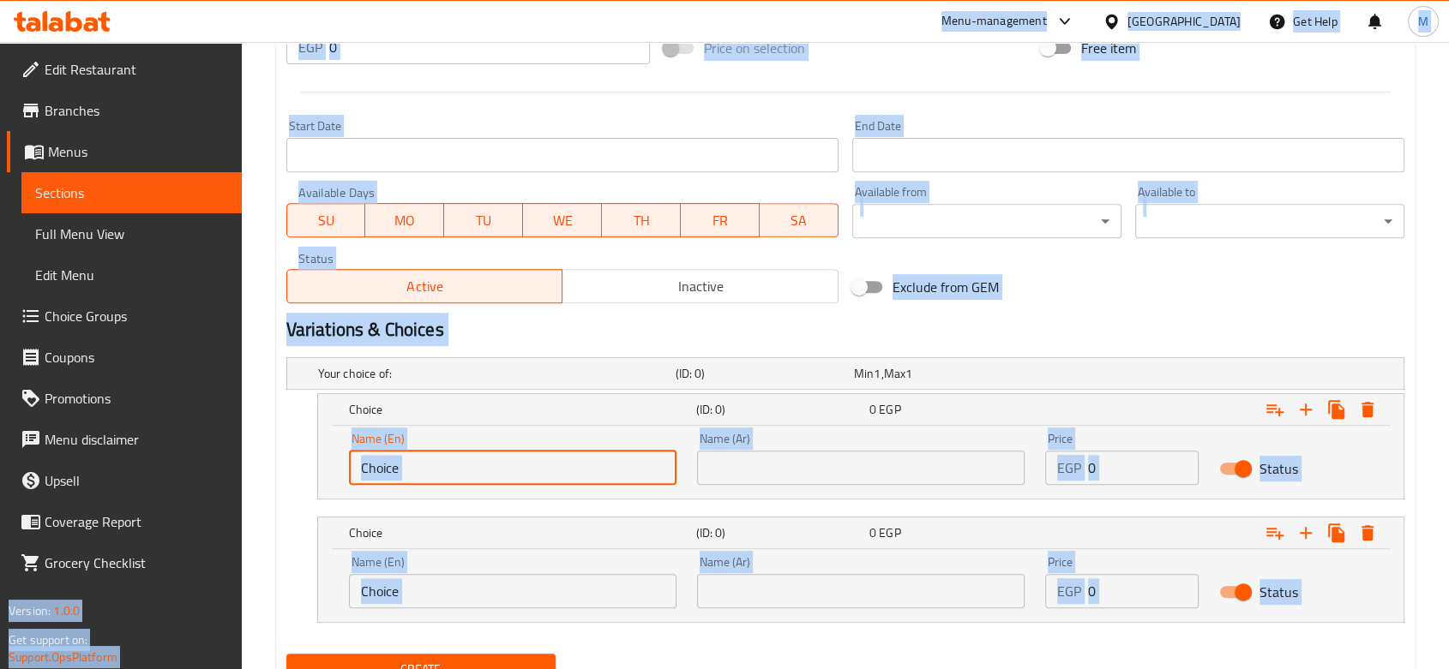
click at [466, 466] on input "Choice" at bounding box center [512, 468] width 327 height 34
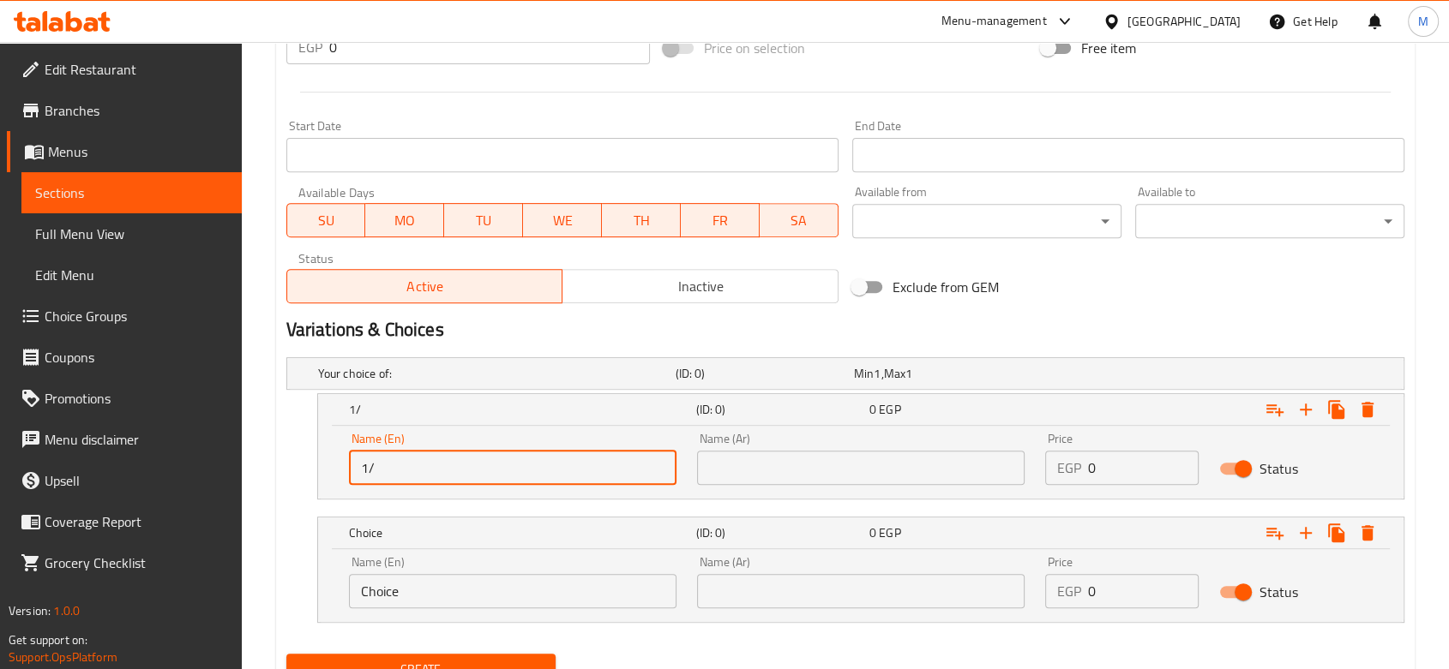
type input "1/2 Kilo"
click at [379, 607] on input "Choice" at bounding box center [512, 591] width 327 height 34
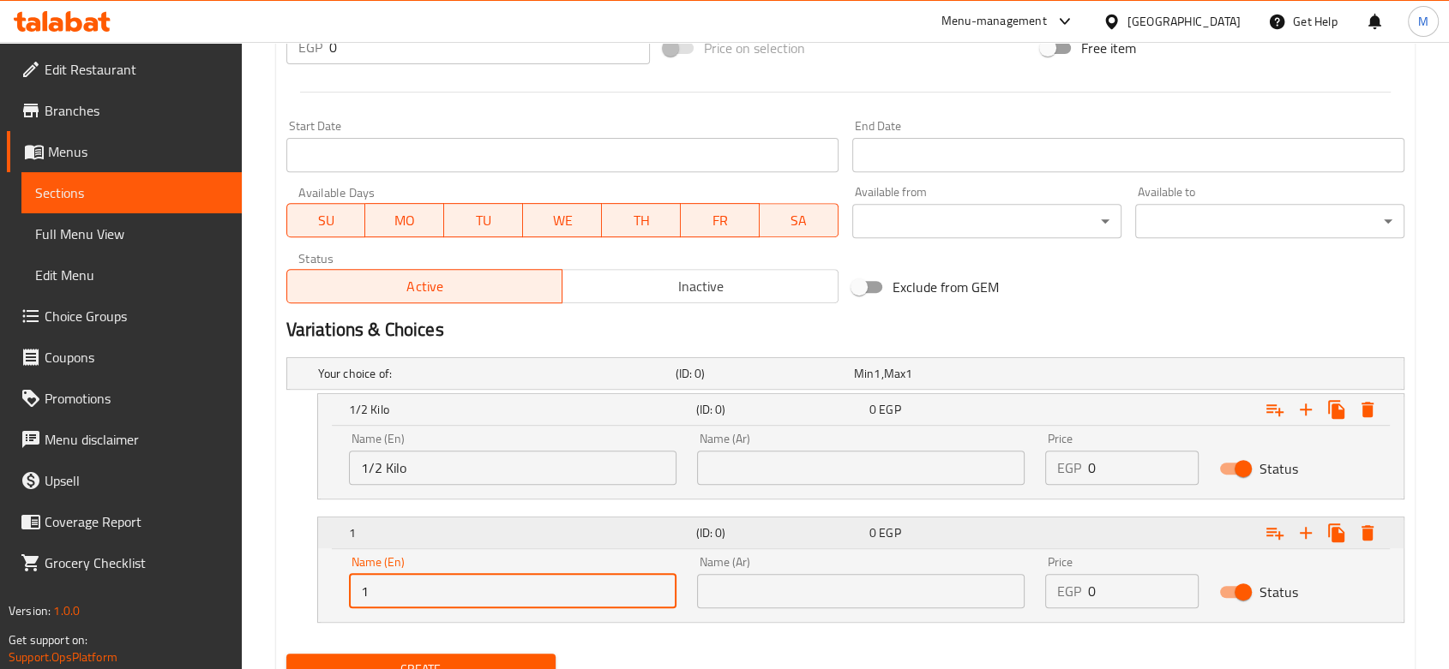
type input "1 Kilo"
click at [757, 465] on input "text" at bounding box center [860, 468] width 327 height 34
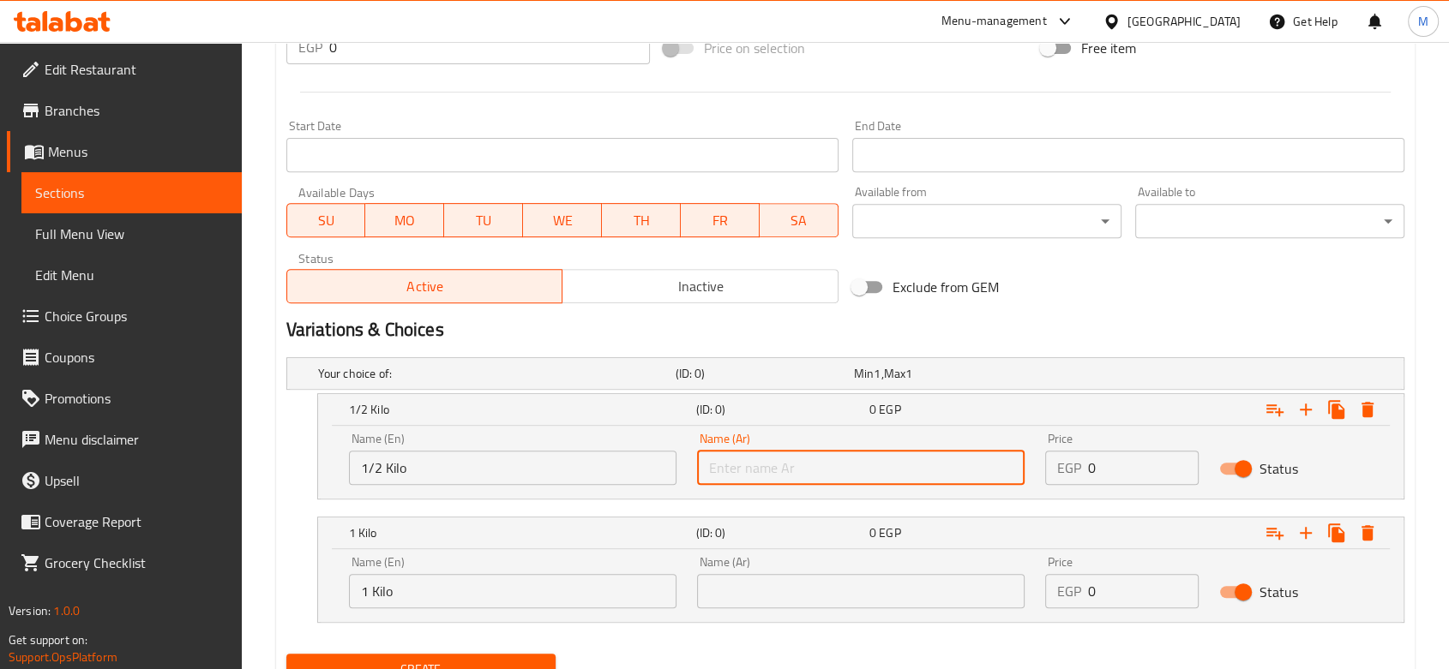
type input "1/2 كيلو"
click at [770, 581] on input "text" at bounding box center [860, 591] width 327 height 34
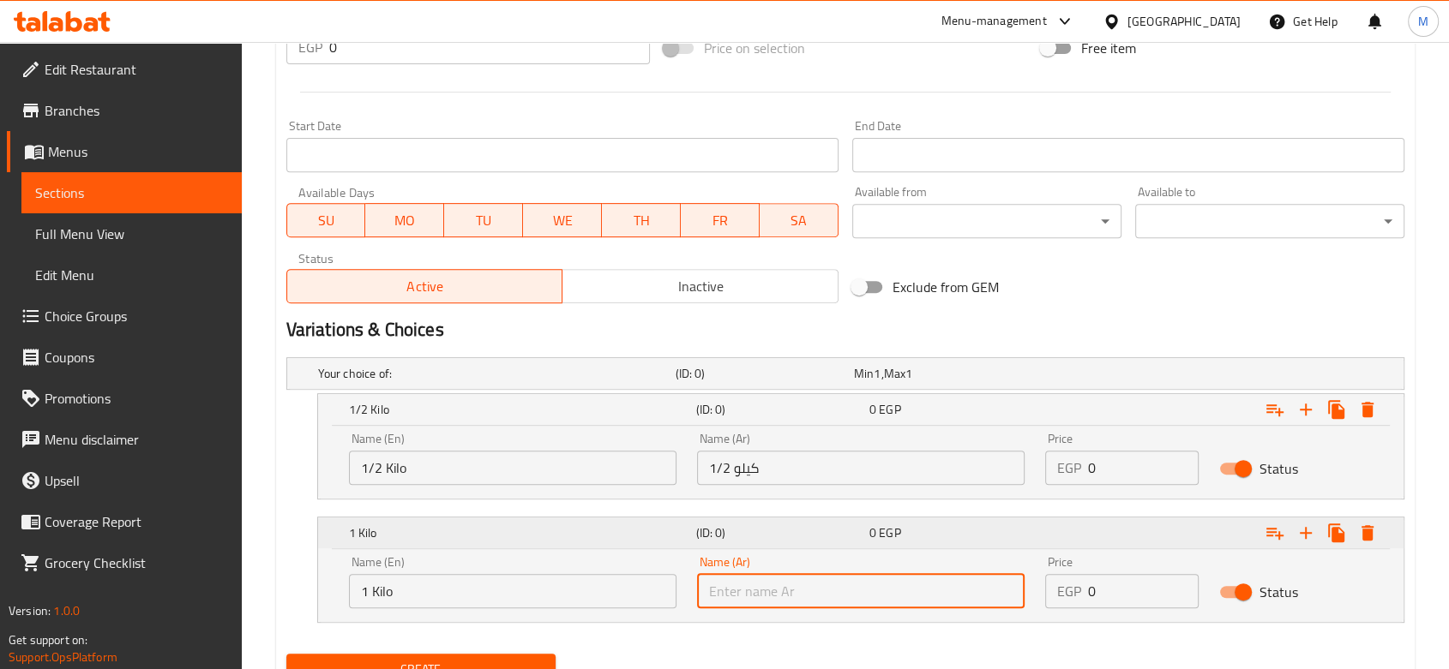
type input "1 كيلو"
click at [1153, 464] on input "0" at bounding box center [1143, 468] width 111 height 34
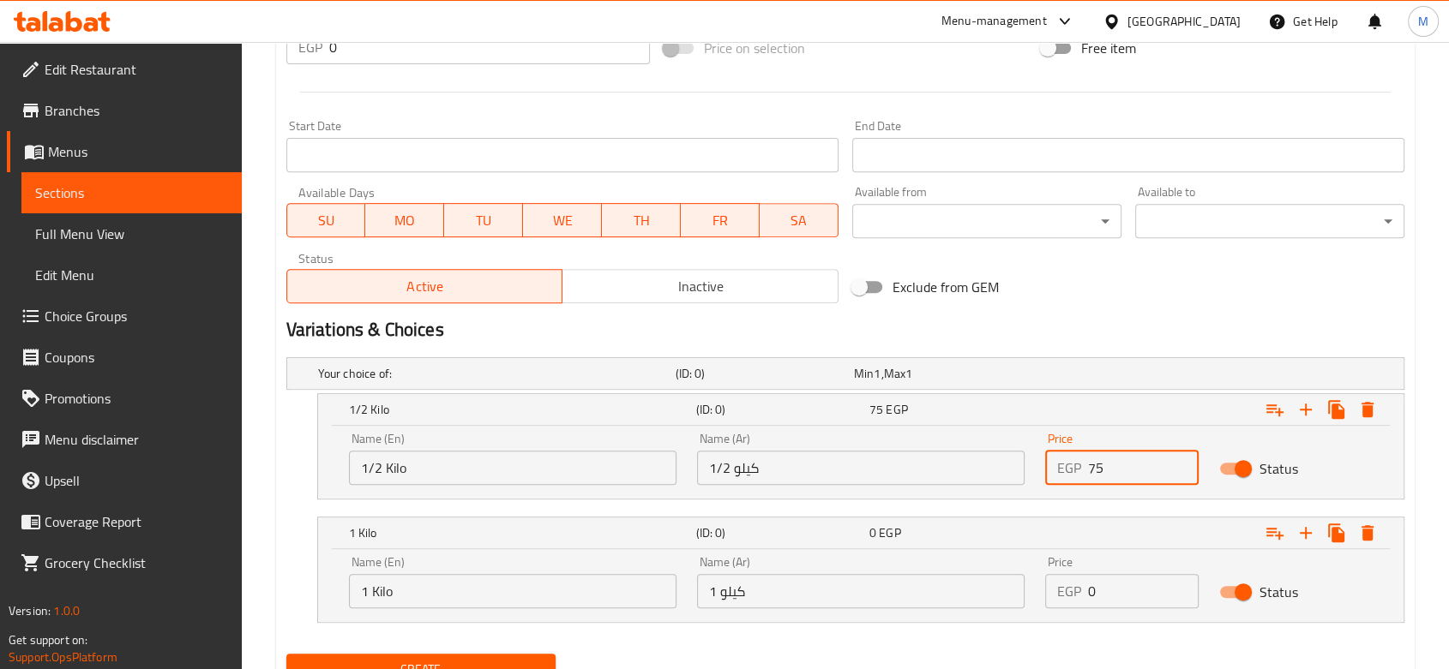
type input "75"
click at [1137, 597] on input "0" at bounding box center [1143, 591] width 111 height 34
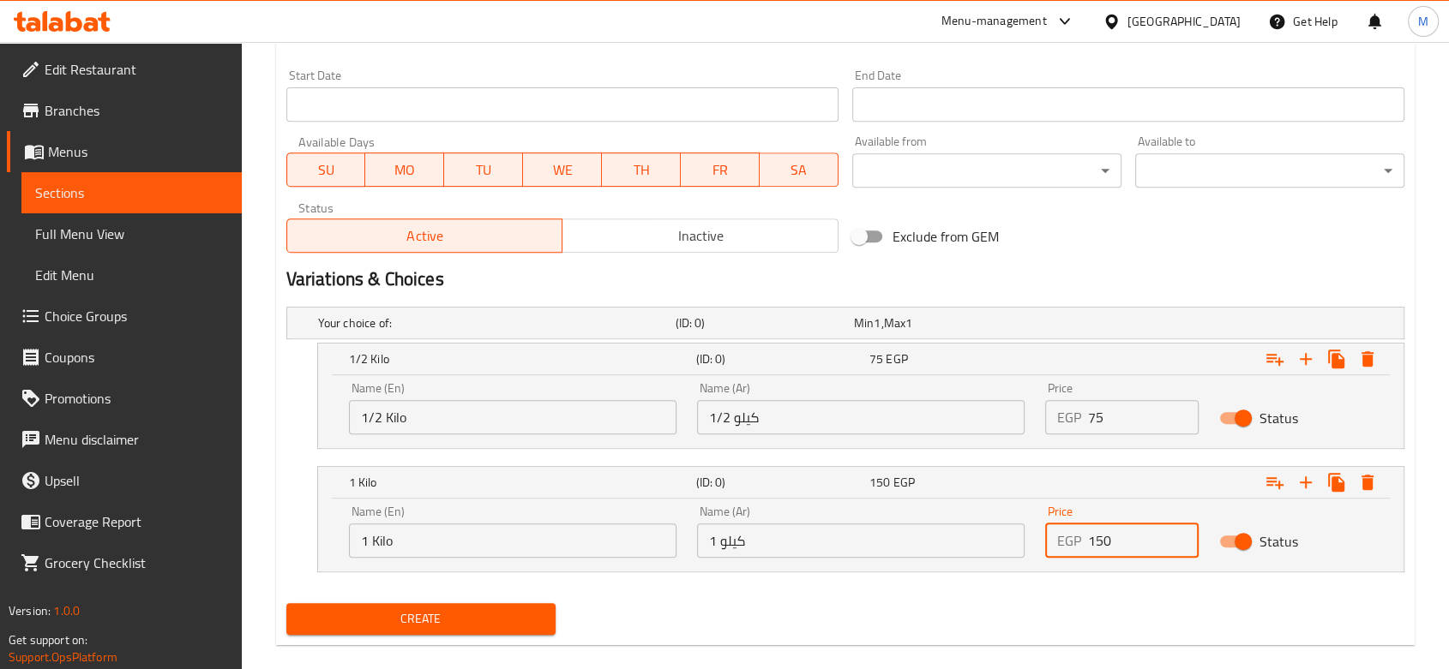
scroll to position [727, 0]
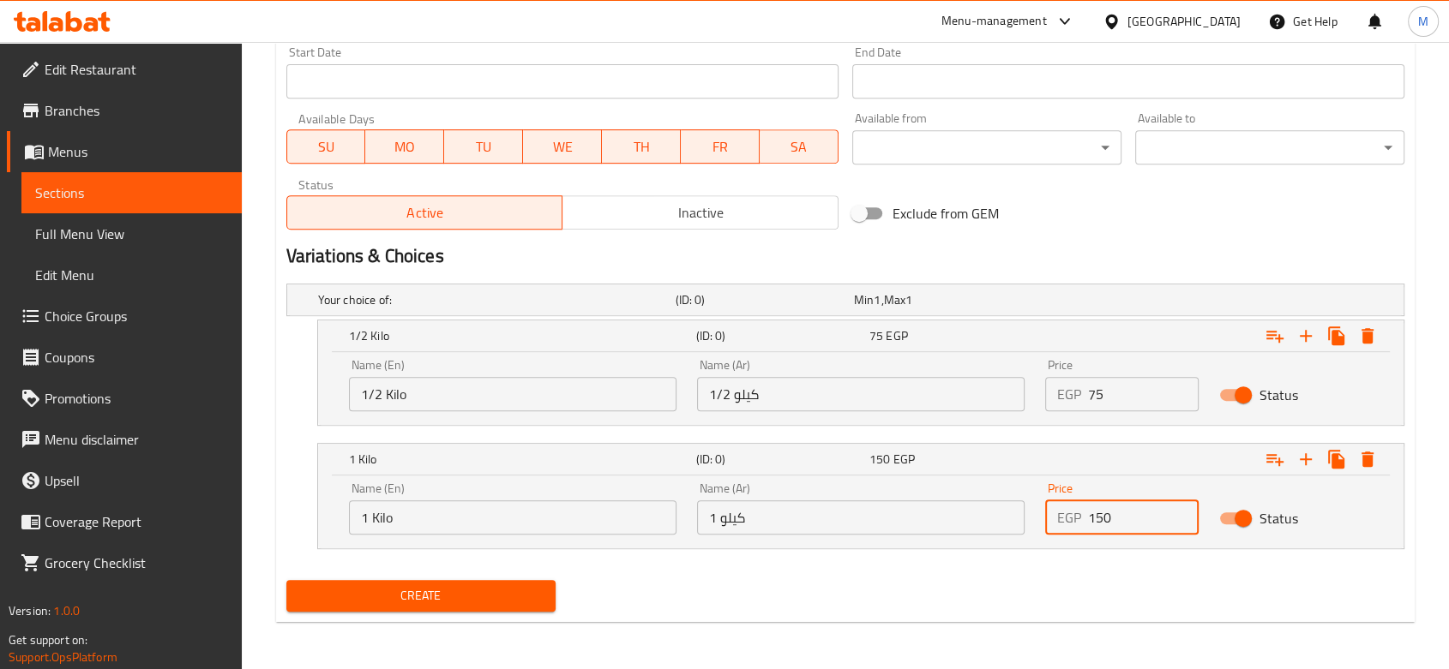
type input "150"
click at [480, 613] on div "Create" at bounding box center [420, 595] width 283 height 45
click at [480, 599] on span "Create" at bounding box center [421, 595] width 242 height 21
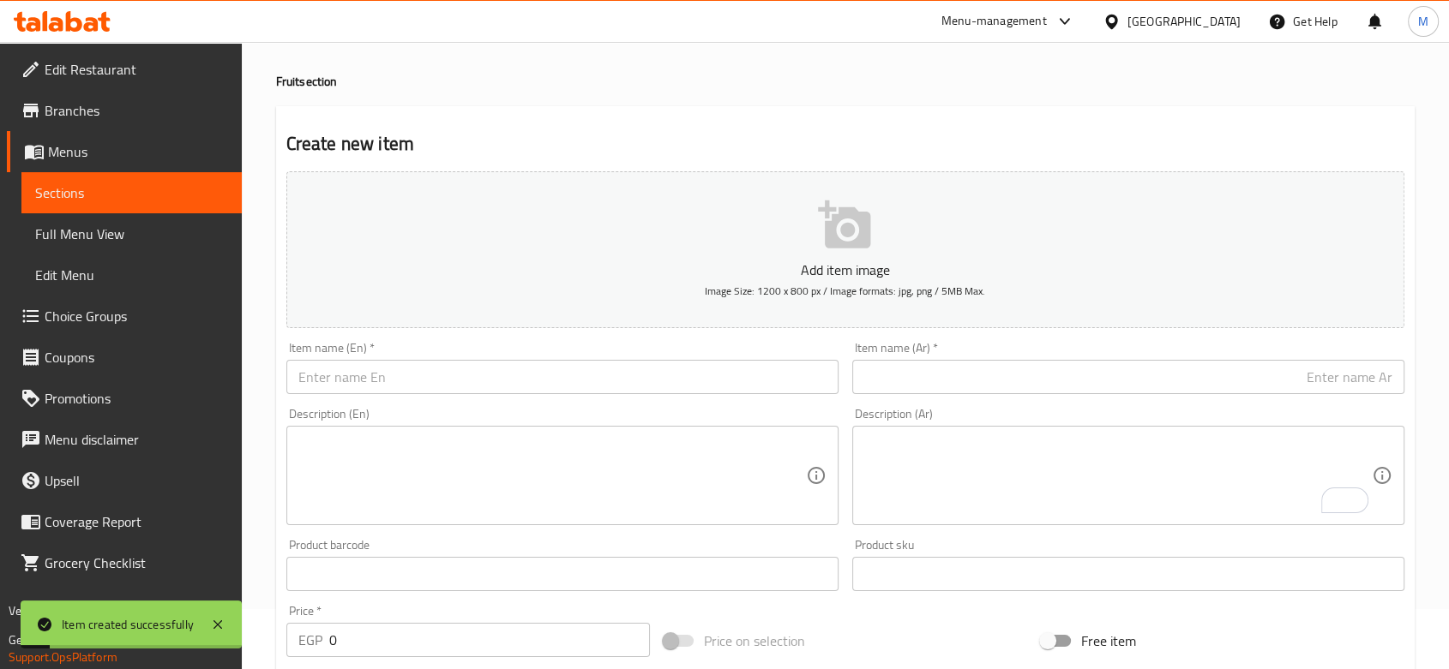
scroll to position [0, 0]
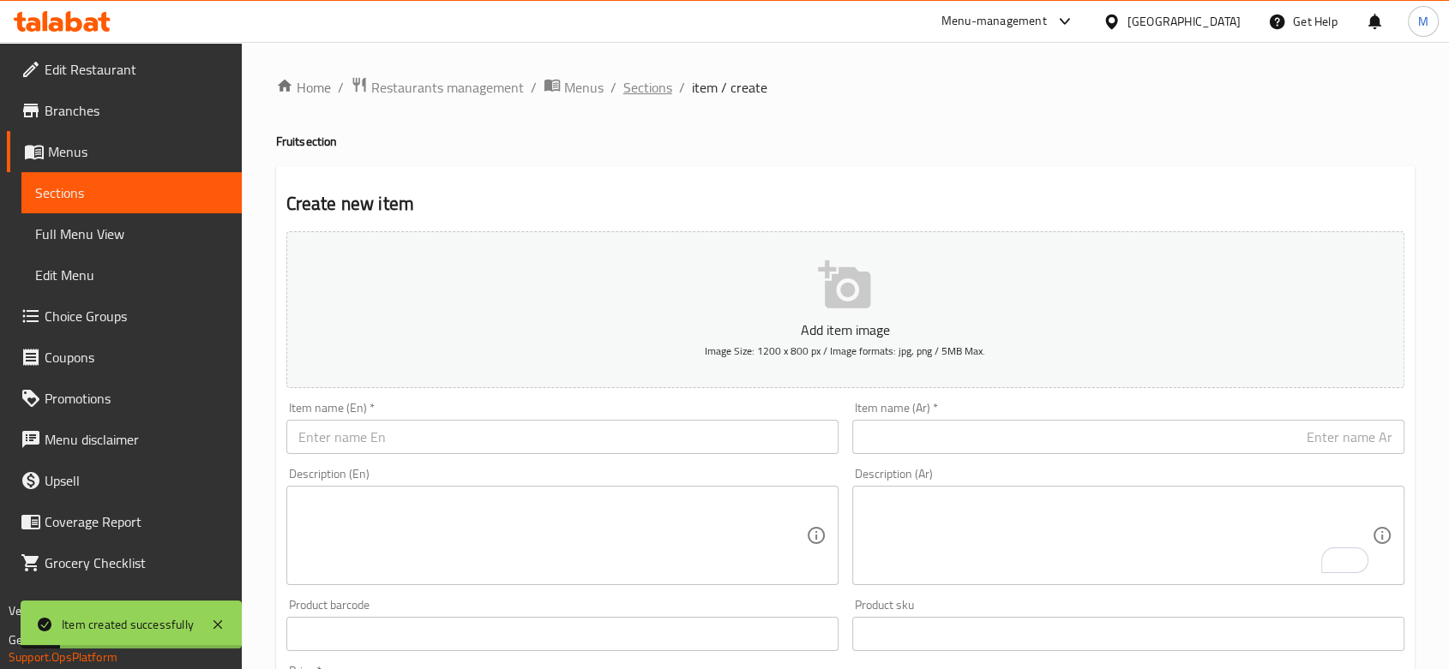
click at [643, 84] on span "Sections" at bounding box center [647, 87] width 49 height 21
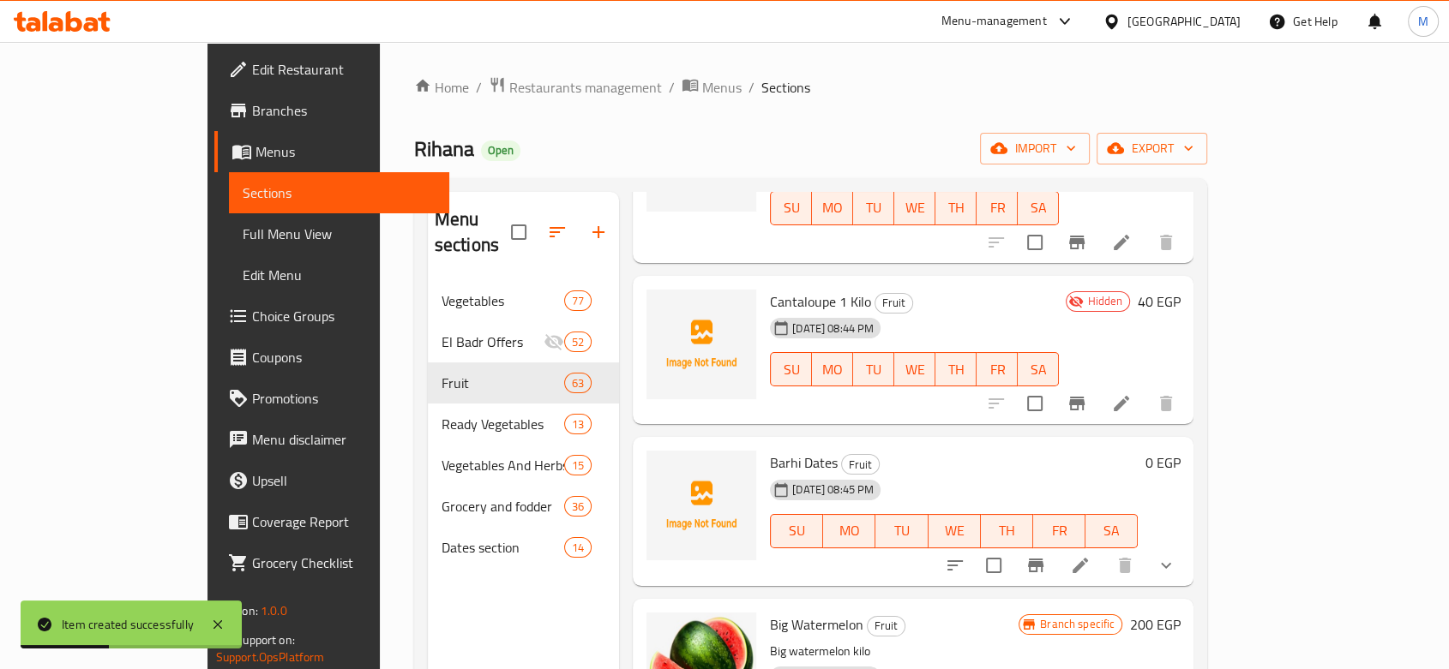
scroll to position [952, 0]
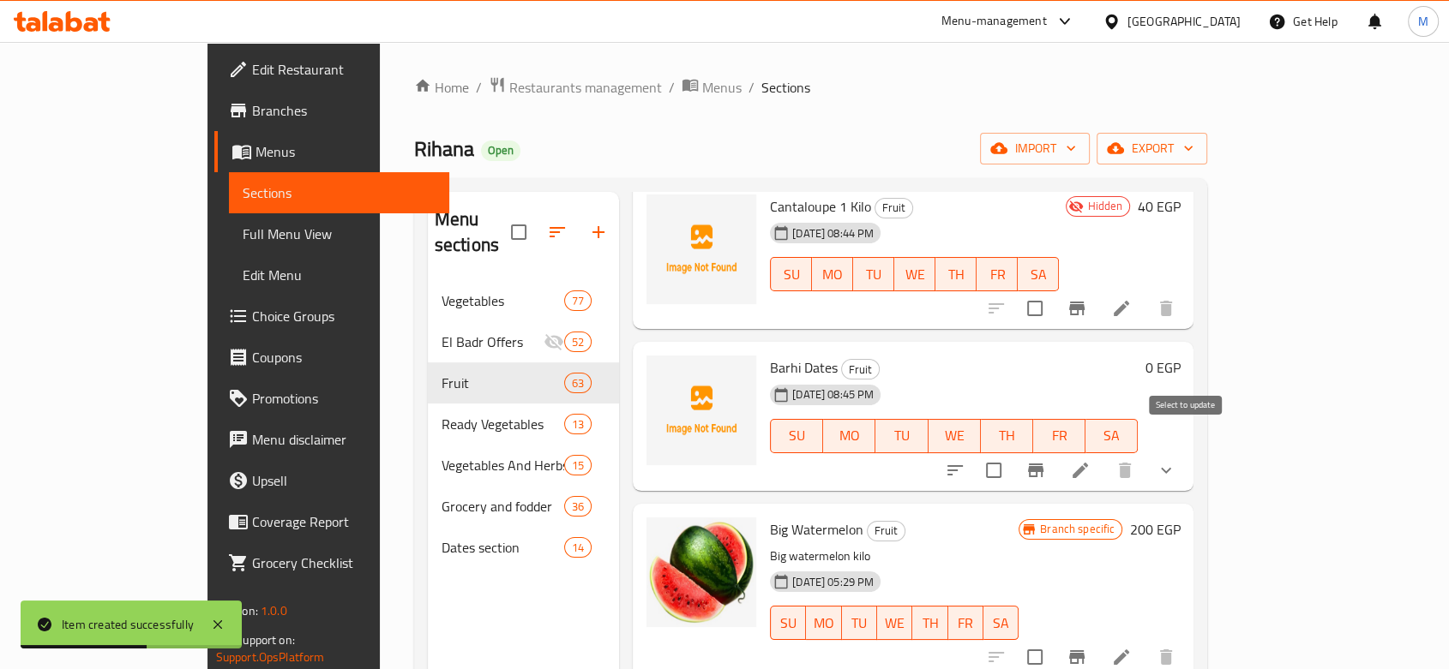
click at [1011, 453] on input "checkbox" at bounding box center [993, 471] width 36 height 36
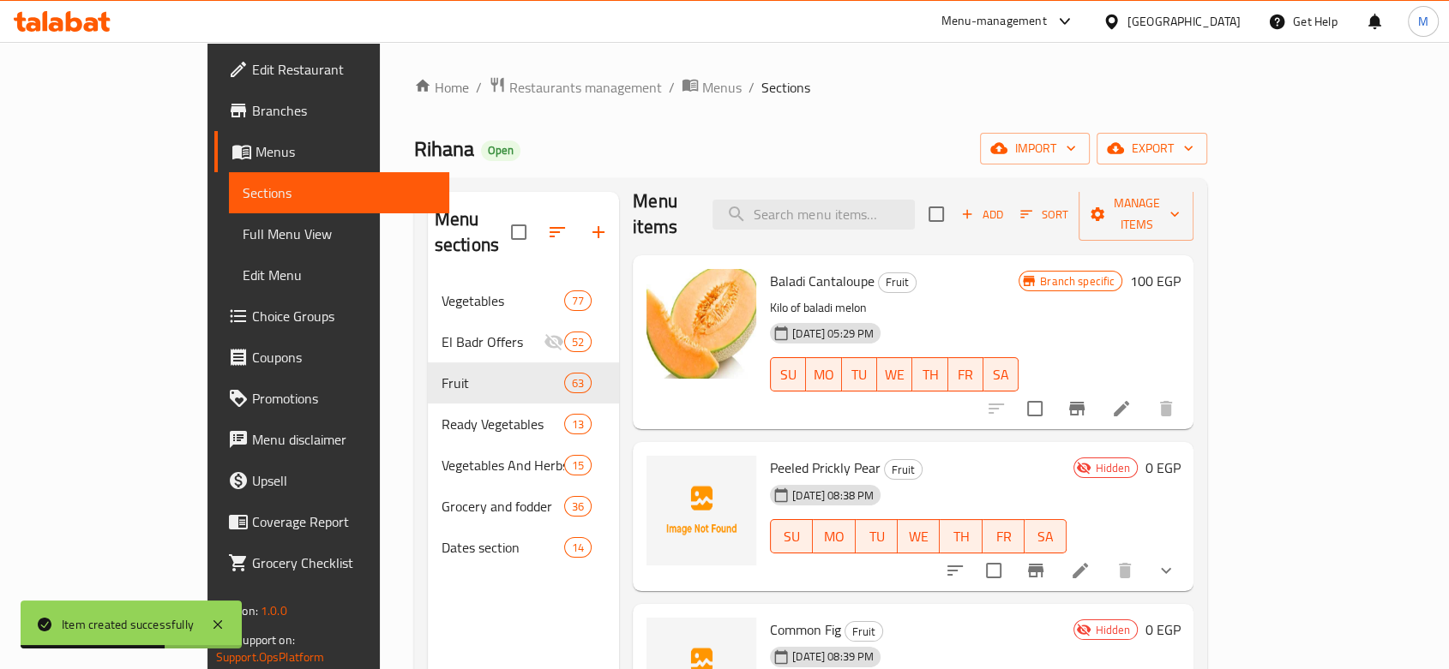
scroll to position [0, 0]
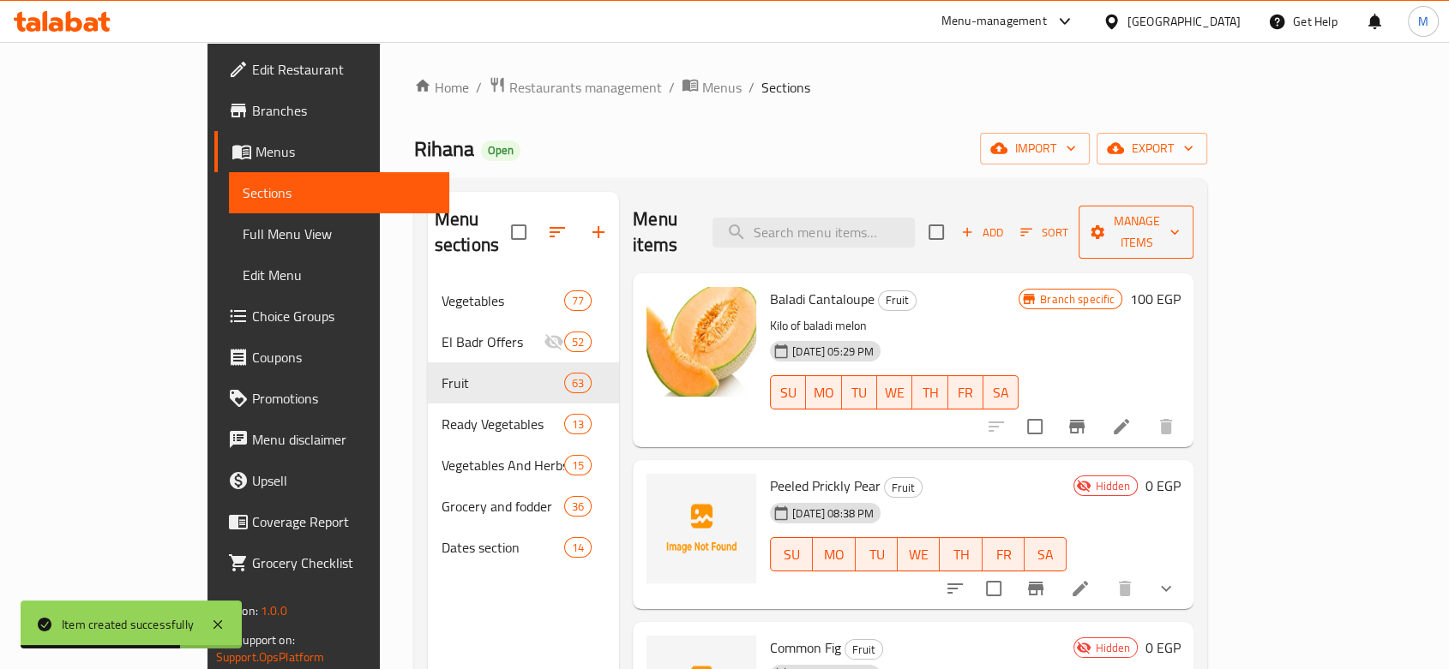
click at [1179, 219] on span "Manage items" at bounding box center [1135, 232] width 87 height 43
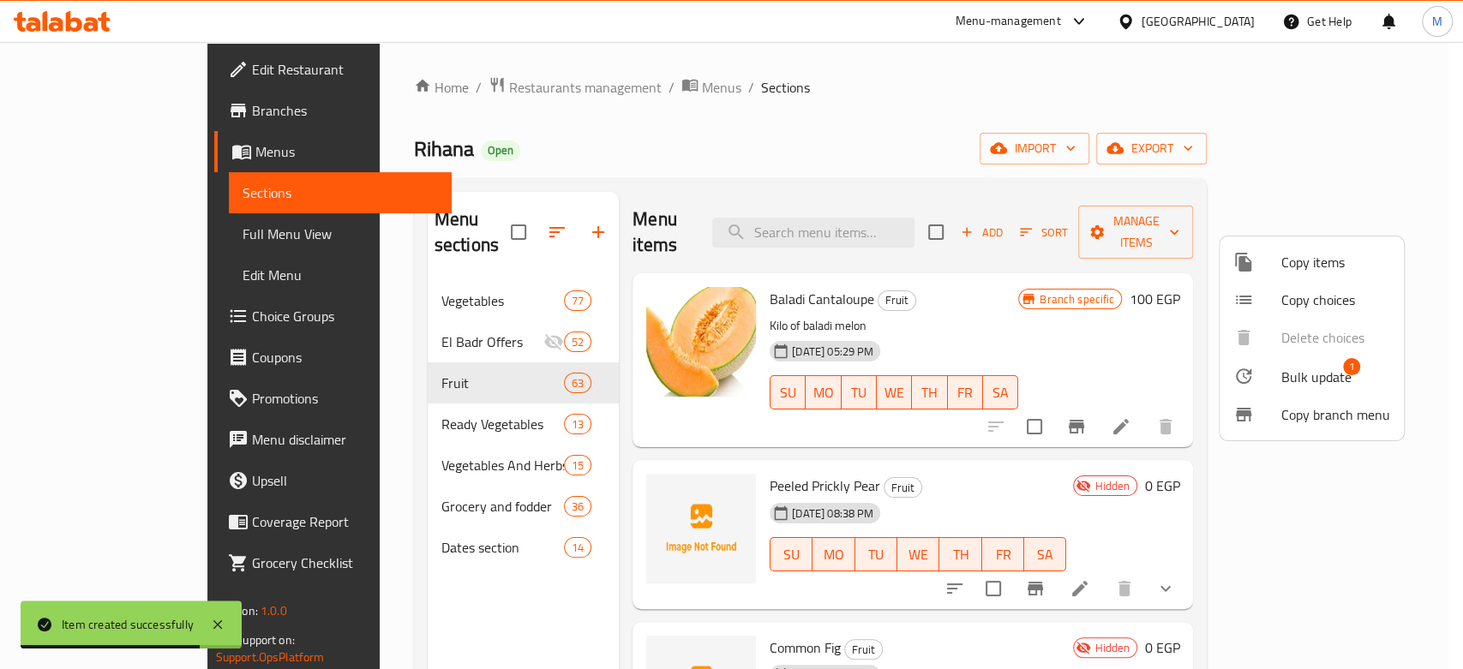
click at [1310, 372] on span "Bulk update" at bounding box center [1317, 377] width 70 height 21
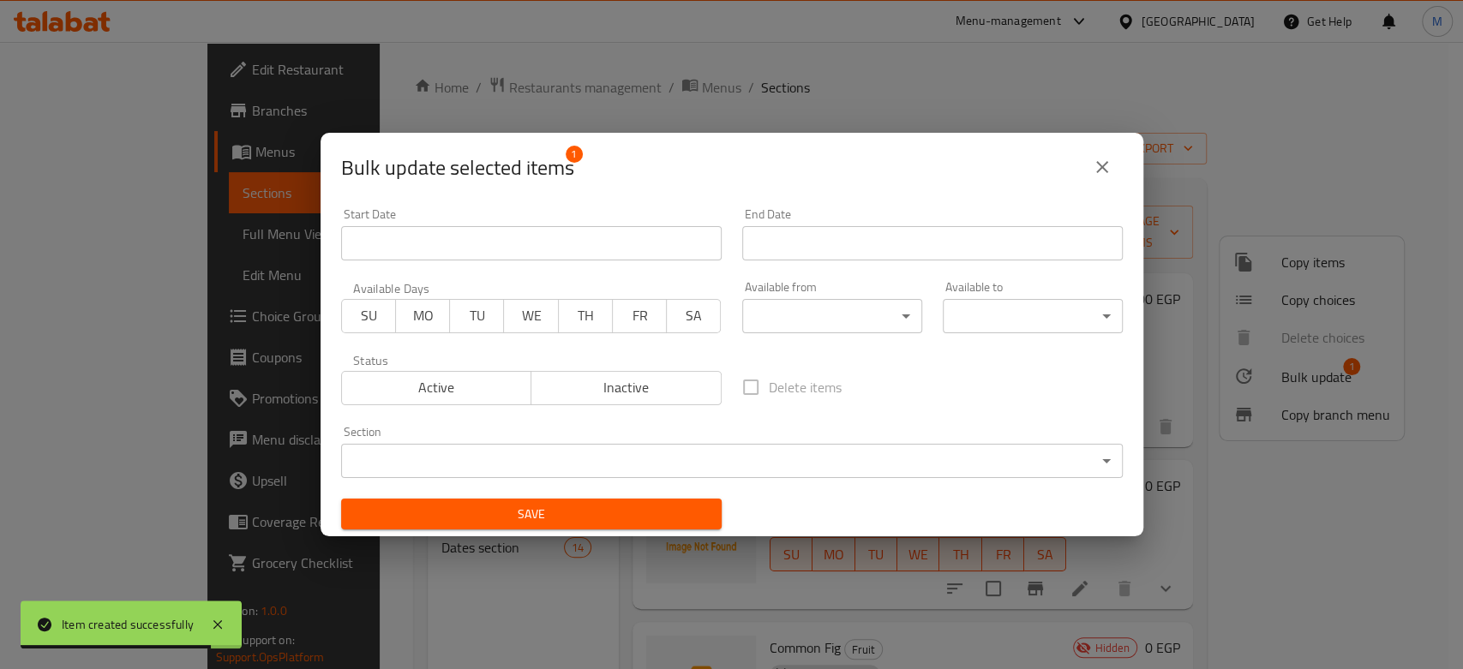
click at [617, 397] on span "Inactive" at bounding box center [626, 387] width 177 height 25
click at [549, 510] on span "Save" at bounding box center [531, 514] width 353 height 21
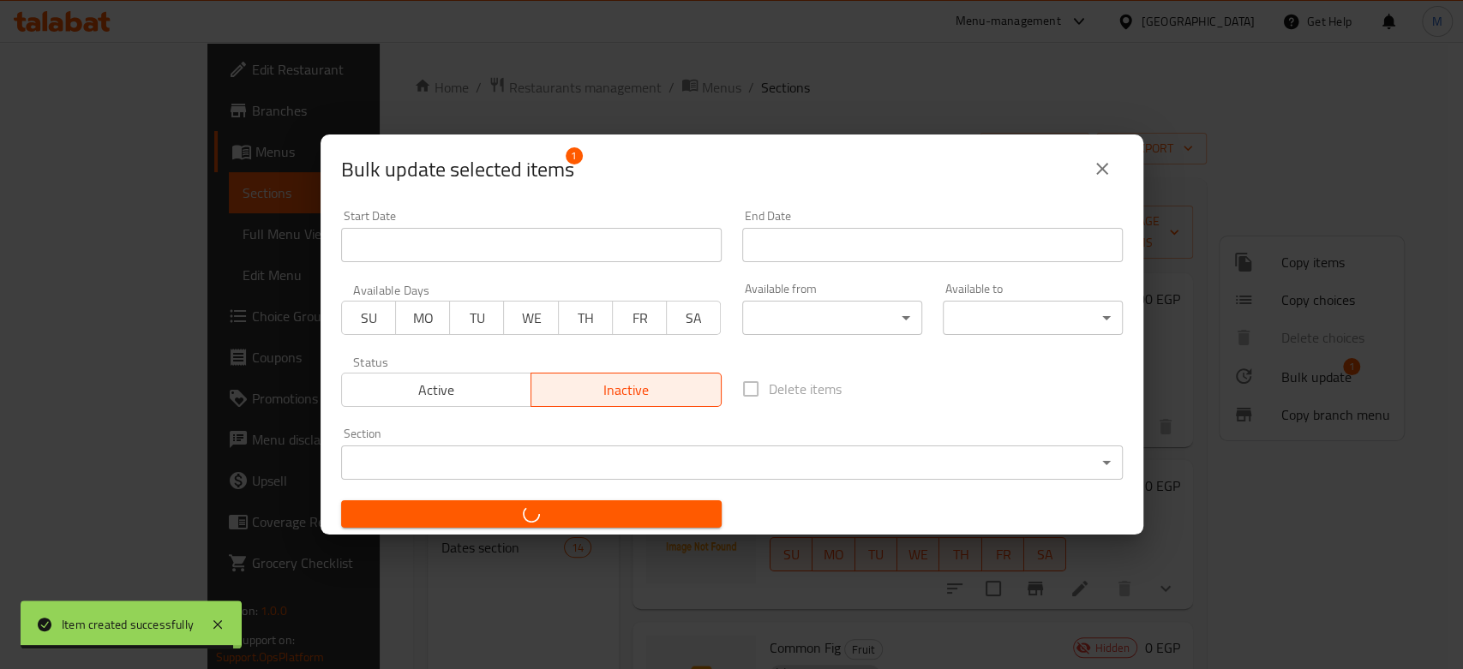
checkbox input "false"
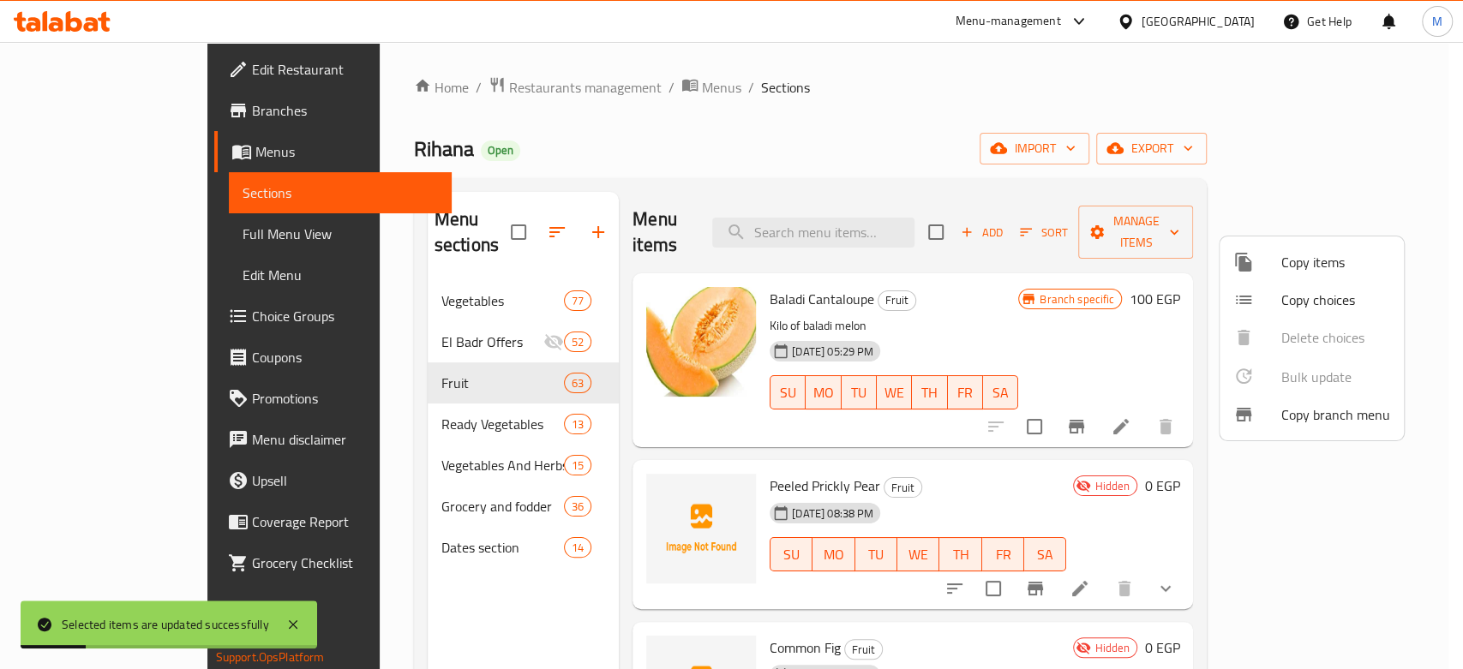
click at [1134, 218] on div at bounding box center [731, 334] width 1463 height 669
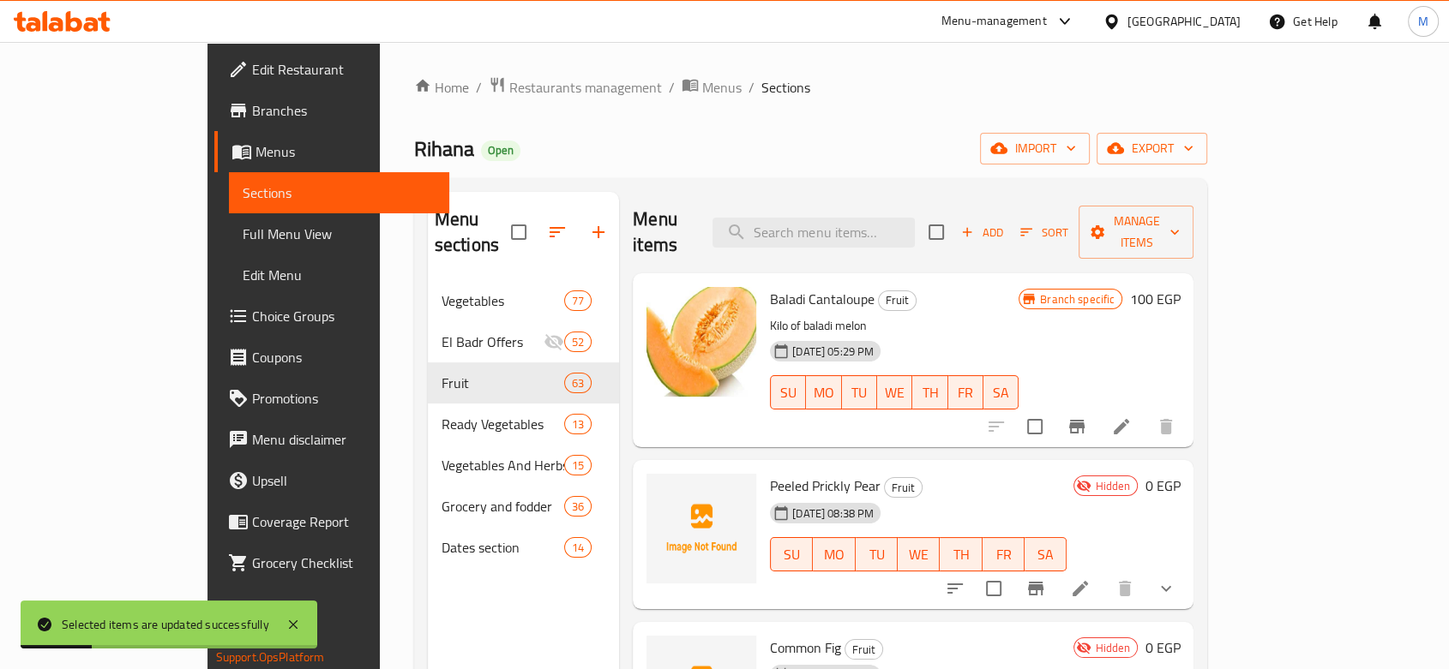
click at [1005, 223] on span "Add" at bounding box center [981, 233] width 46 height 20
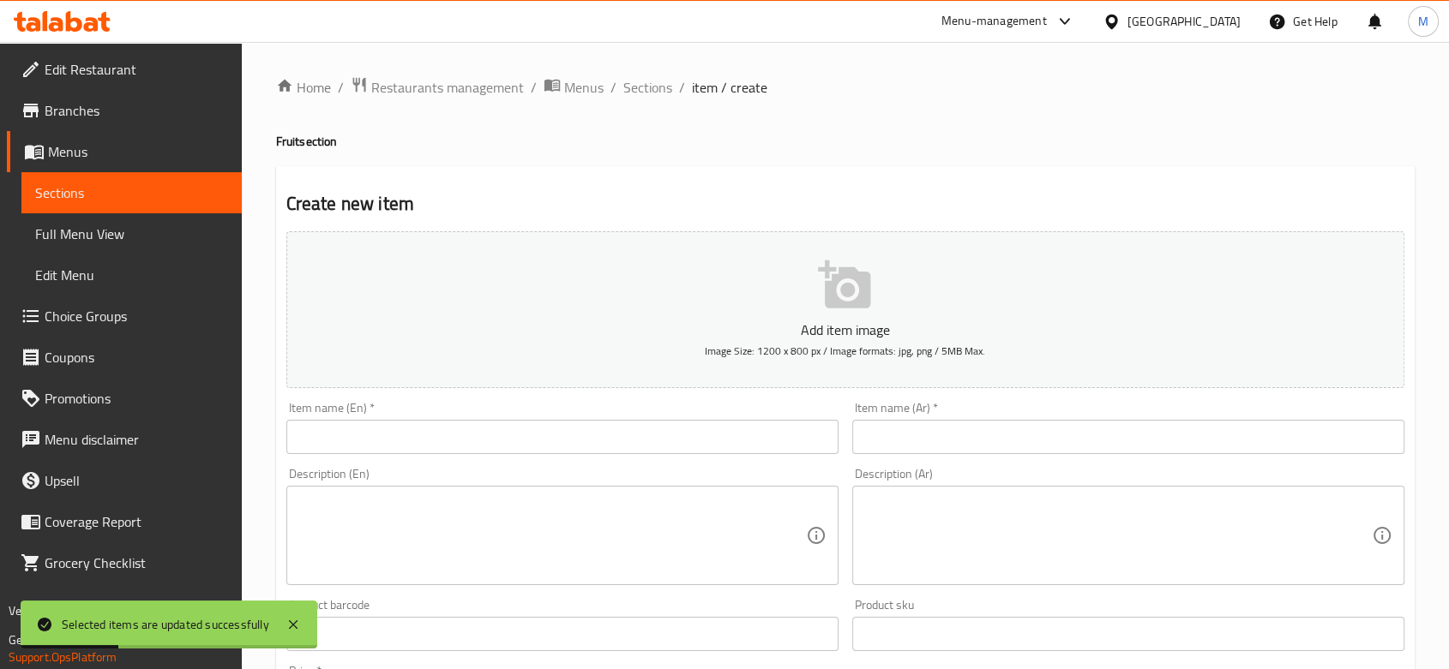
click at [399, 435] on input "text" at bounding box center [562, 437] width 552 height 34
paste input "Peeled Sugarcane"
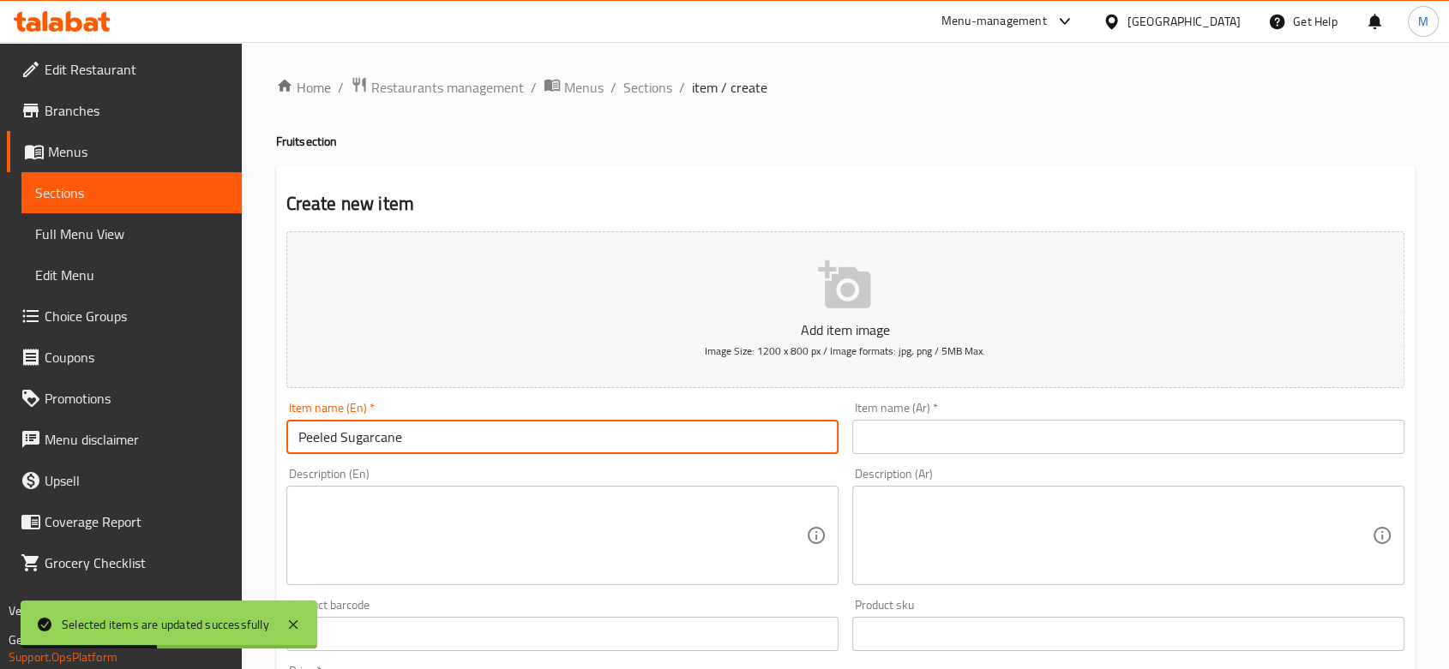
type input "Peeled Sugarcane"
click at [1018, 421] on input "text" at bounding box center [1128, 437] width 552 height 34
paste input "قصب مقشر"
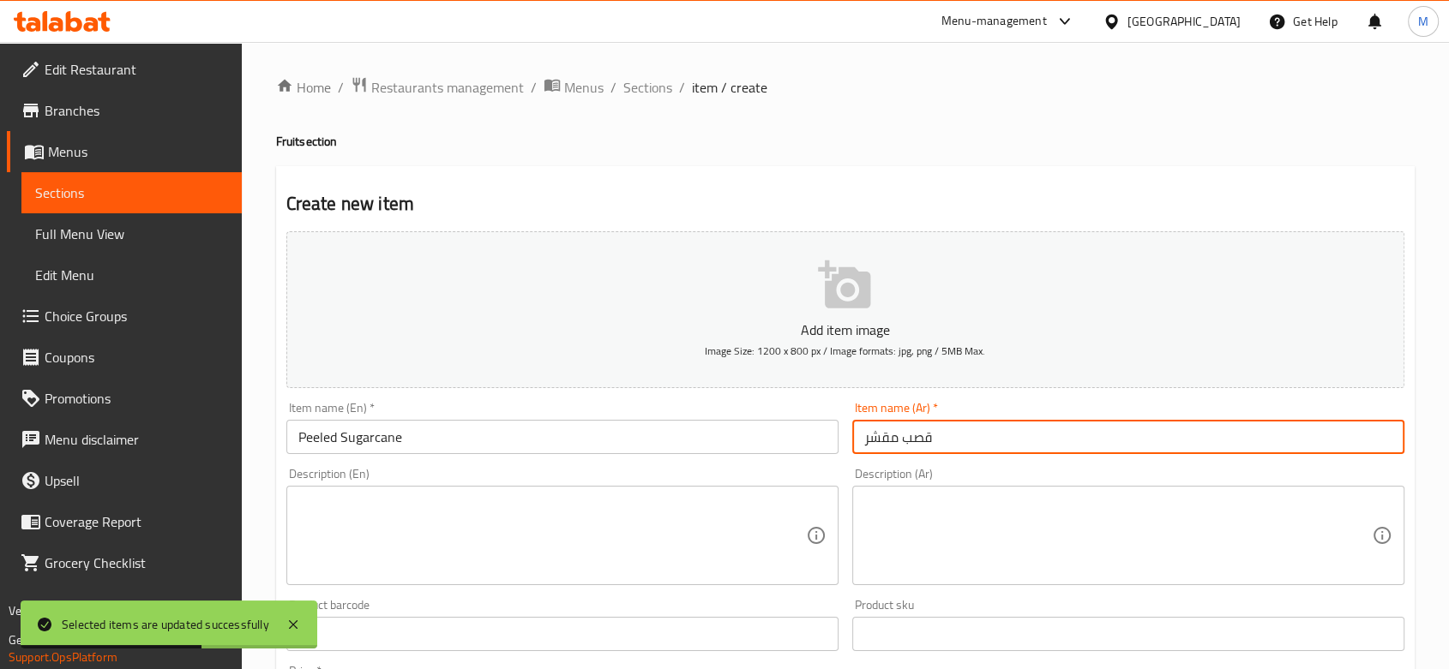
type input "قصب مقشر"
drag, startPoint x: 613, startPoint y: 502, endPoint x: 559, endPoint y: 388, distance: 126.2
click at [613, 502] on textarea at bounding box center [551, 535] width 507 height 81
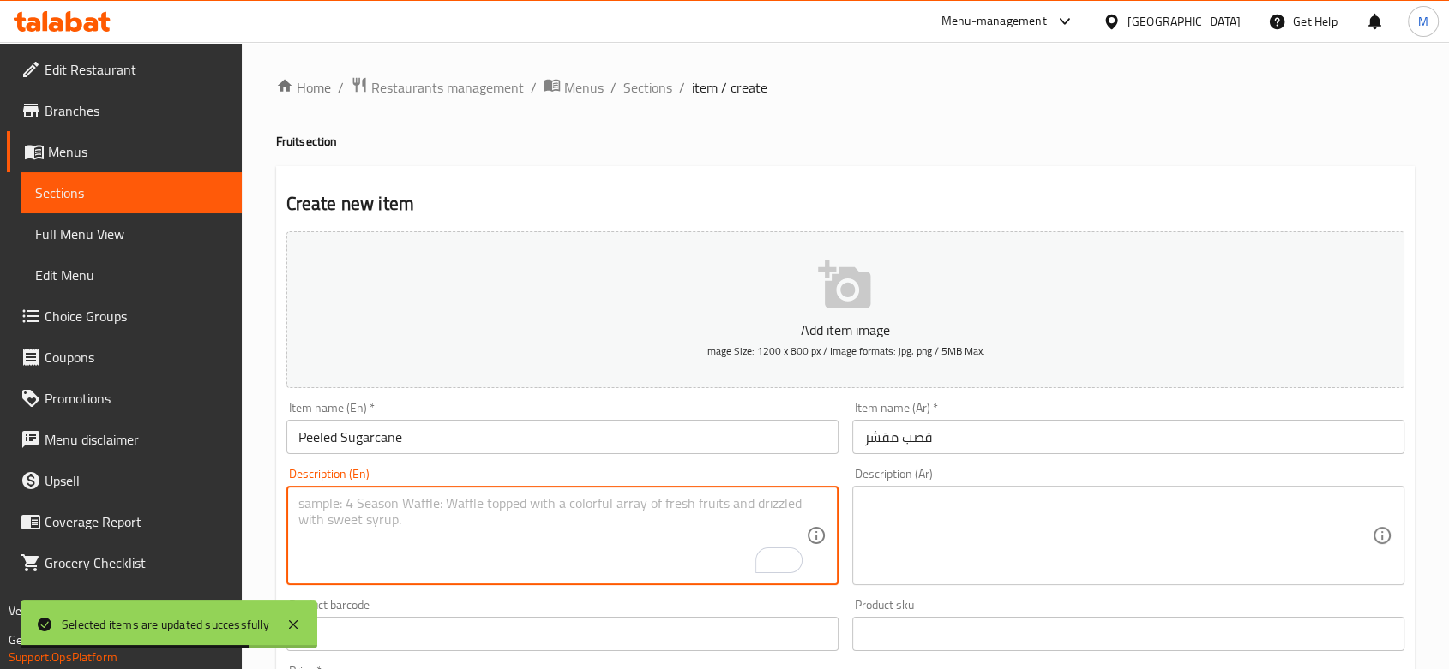
click at [933, 537] on textarea at bounding box center [1117, 535] width 507 height 81
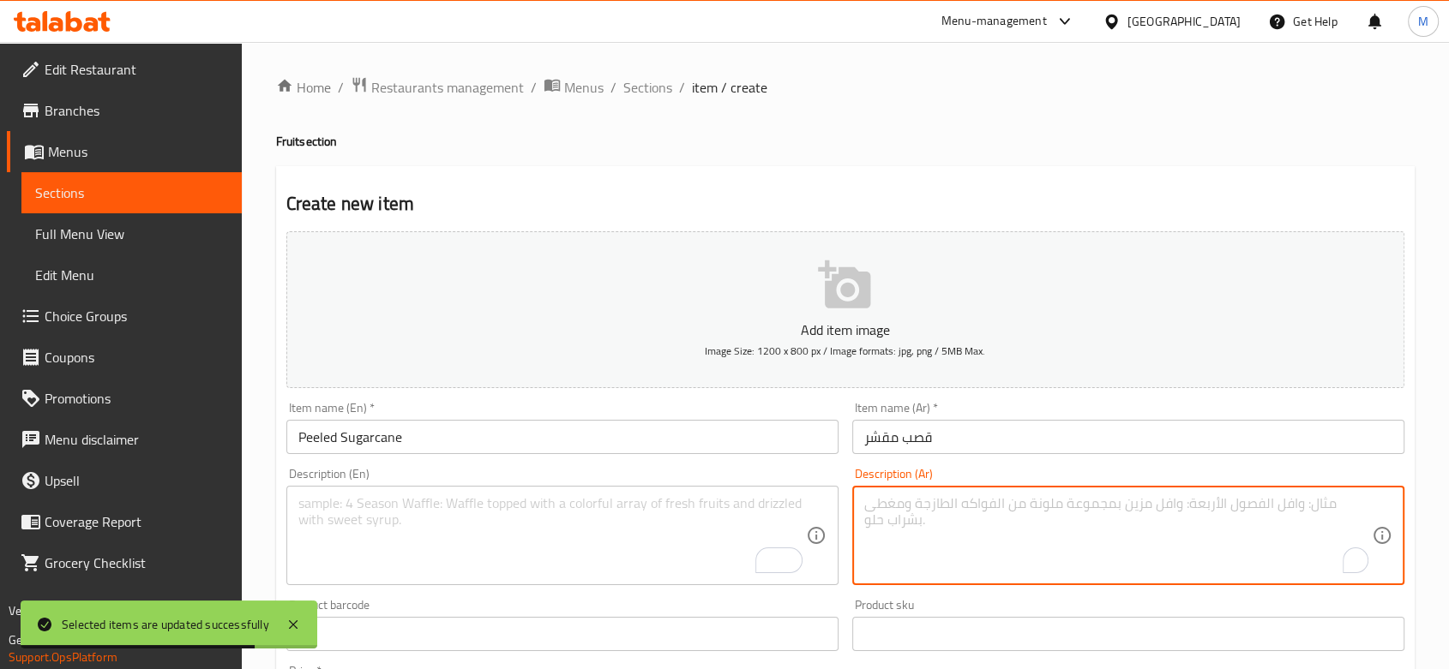
paste textarea "طبق 400جرام"
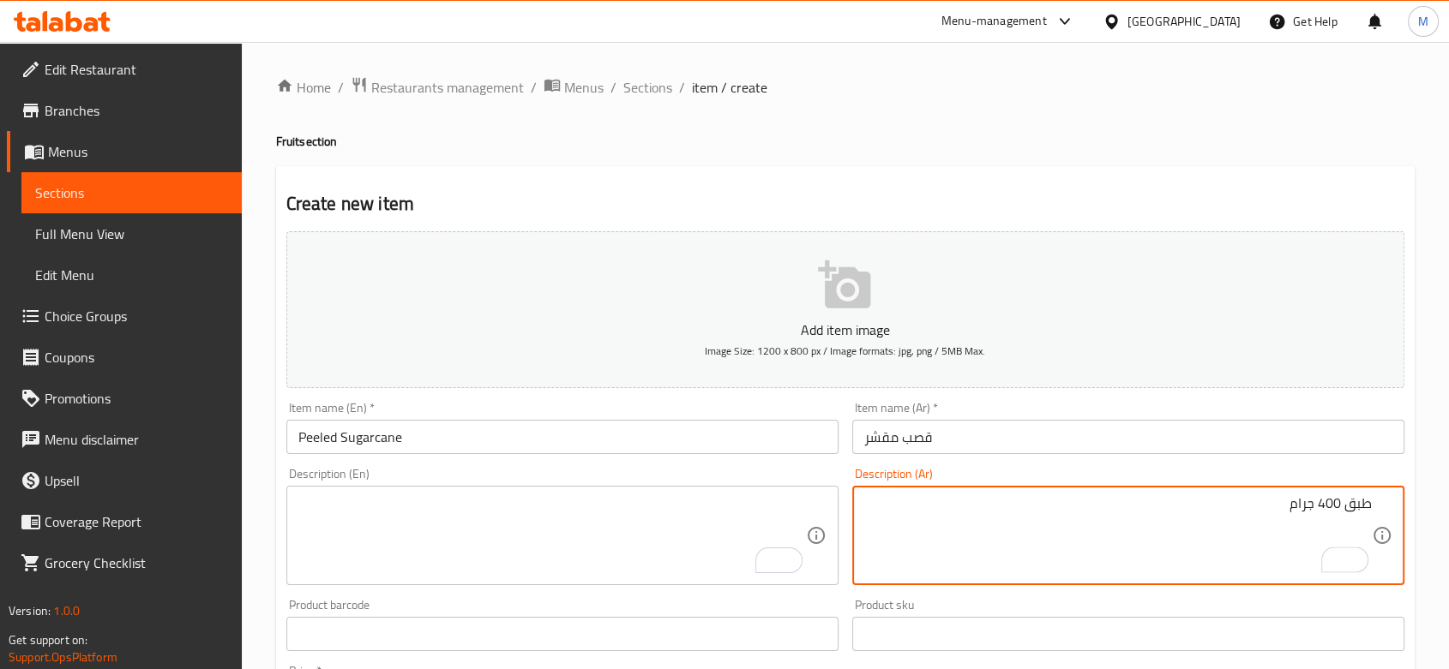
type textarea "طبق 400 جرام"
click at [1383, 496] on div "طبق 400 جرام Description (Ar)" at bounding box center [1128, 535] width 552 height 99
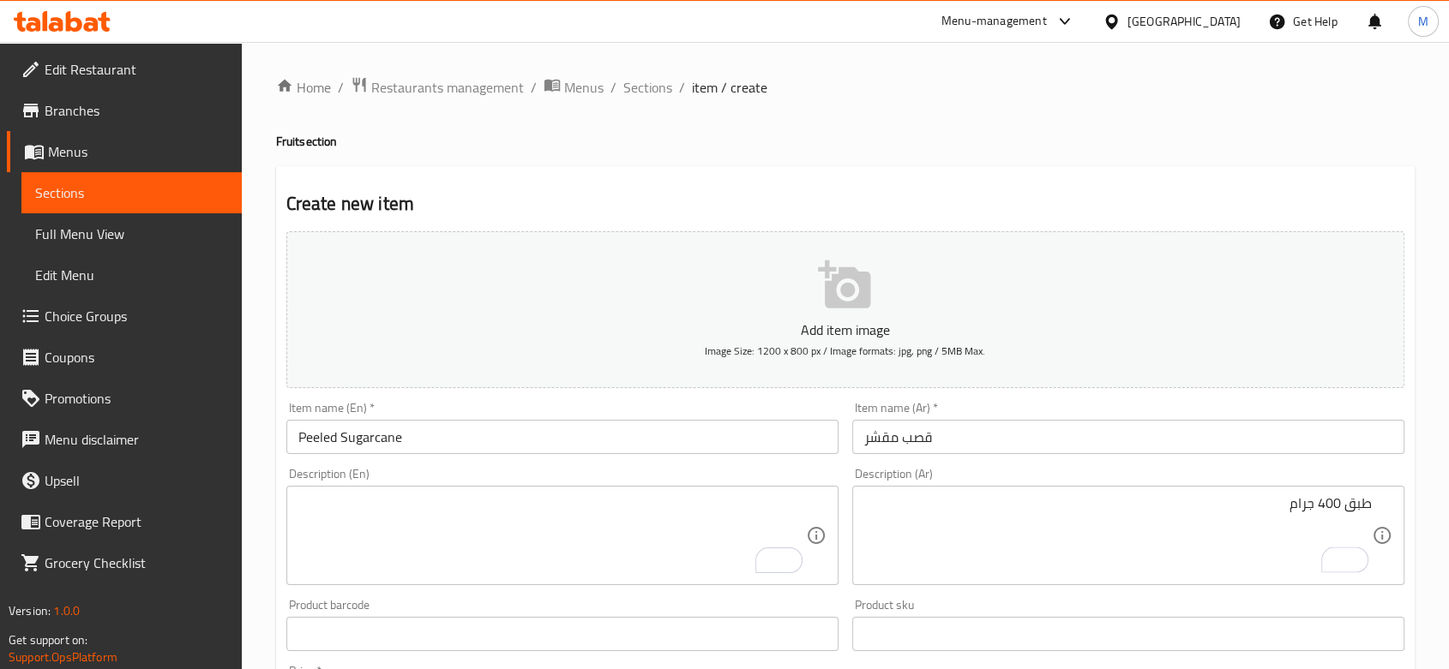
click at [1375, 503] on div "طبق 400 جرام Description (Ar)" at bounding box center [1128, 535] width 552 height 99
click at [1372, 506] on div "طبق 400 جرام Description (Ar)" at bounding box center [1128, 535] width 552 height 99
click at [1370, 507] on textarea "طبق 400 جرام" at bounding box center [1117, 535] width 507 height 81
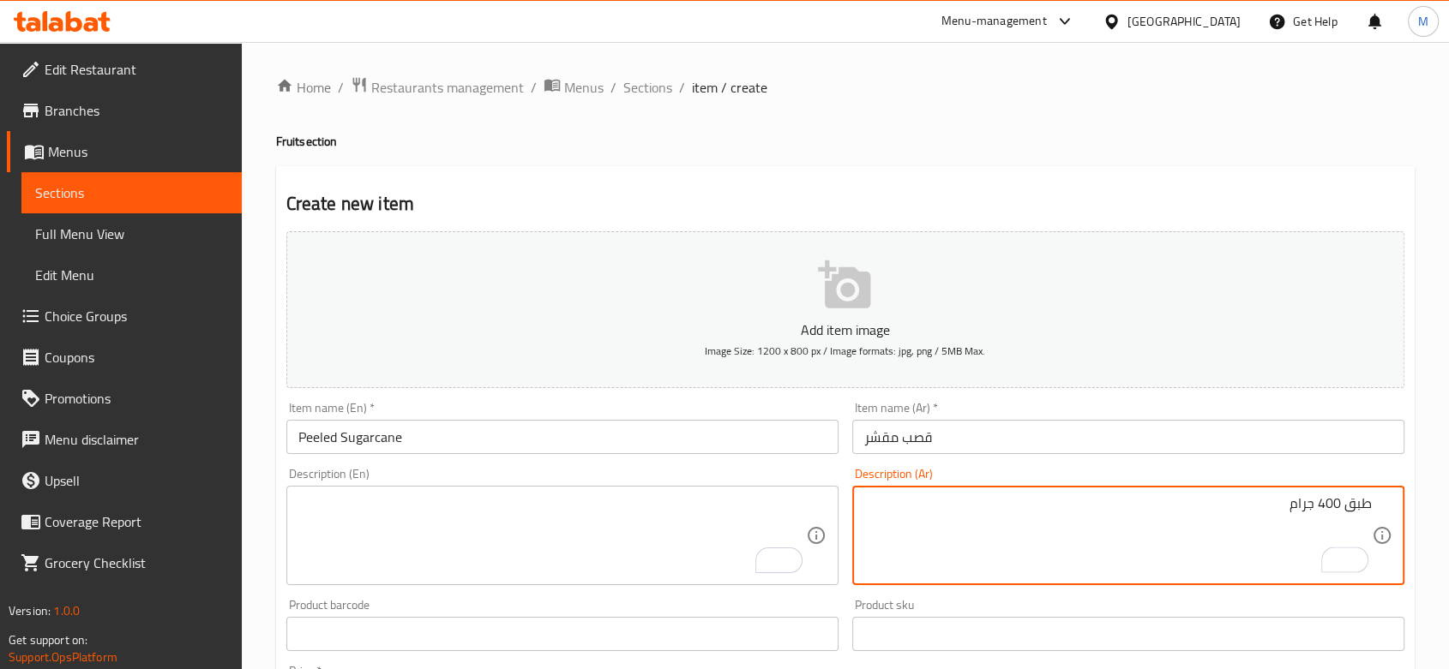
click at [1374, 506] on div "طبق 400 جرام Description (Ar)" at bounding box center [1128, 535] width 552 height 99
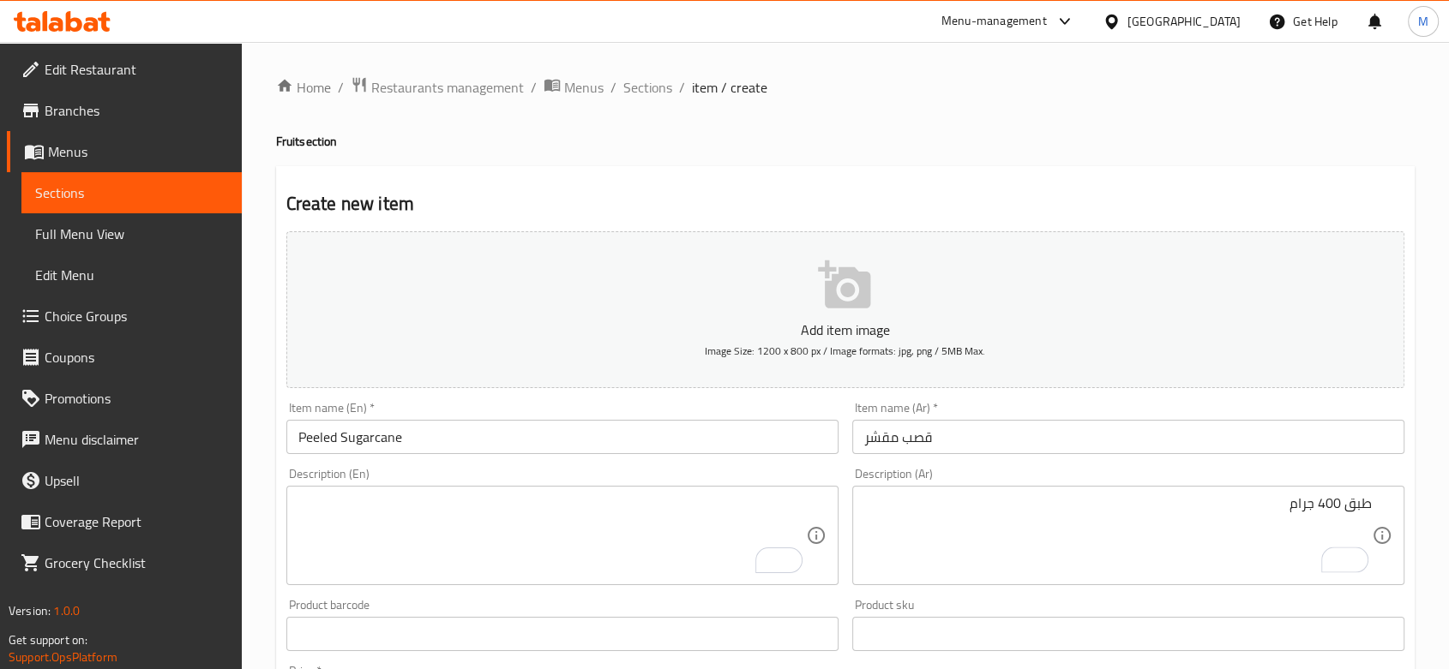
click at [1380, 501] on div "طبق 400 جرام Description (Ar)" at bounding box center [1128, 535] width 552 height 99
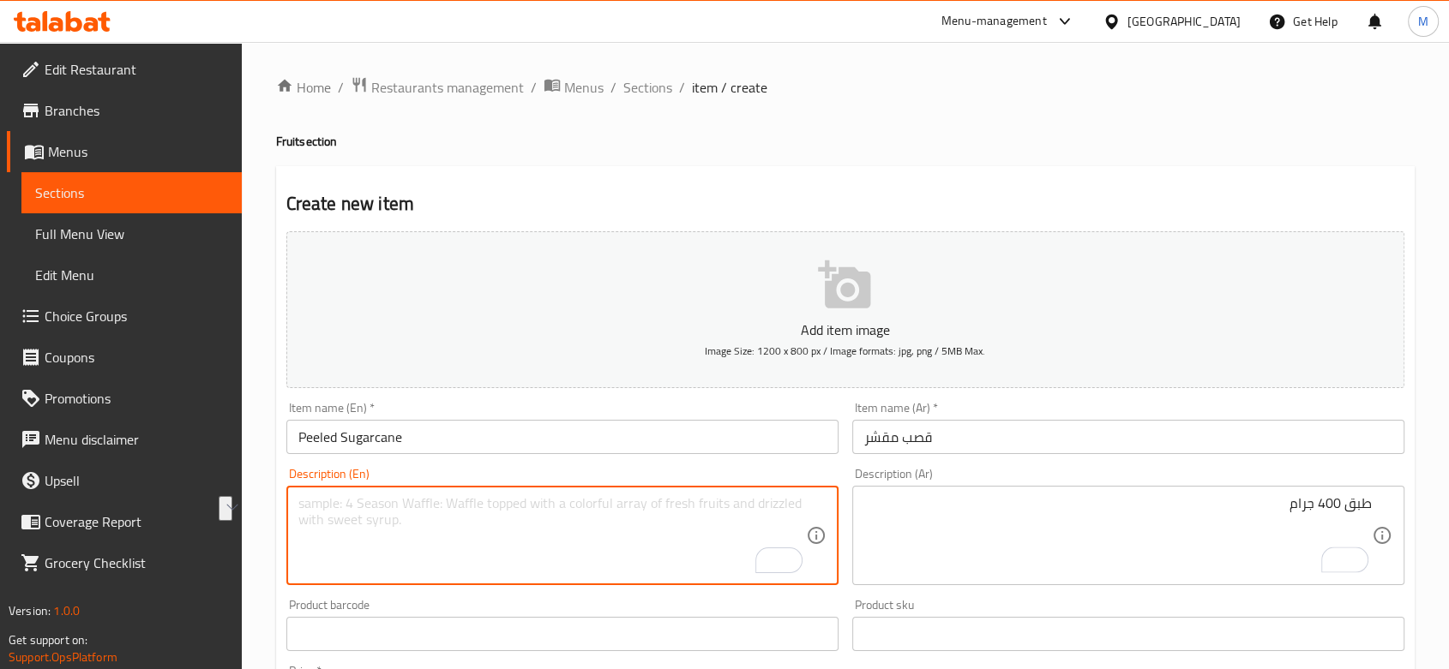
click at [441, 551] on textarea "To enrich screen reader interactions, please activate Accessibility in Grammarl…" at bounding box center [551, 535] width 507 height 81
type textarea "d"
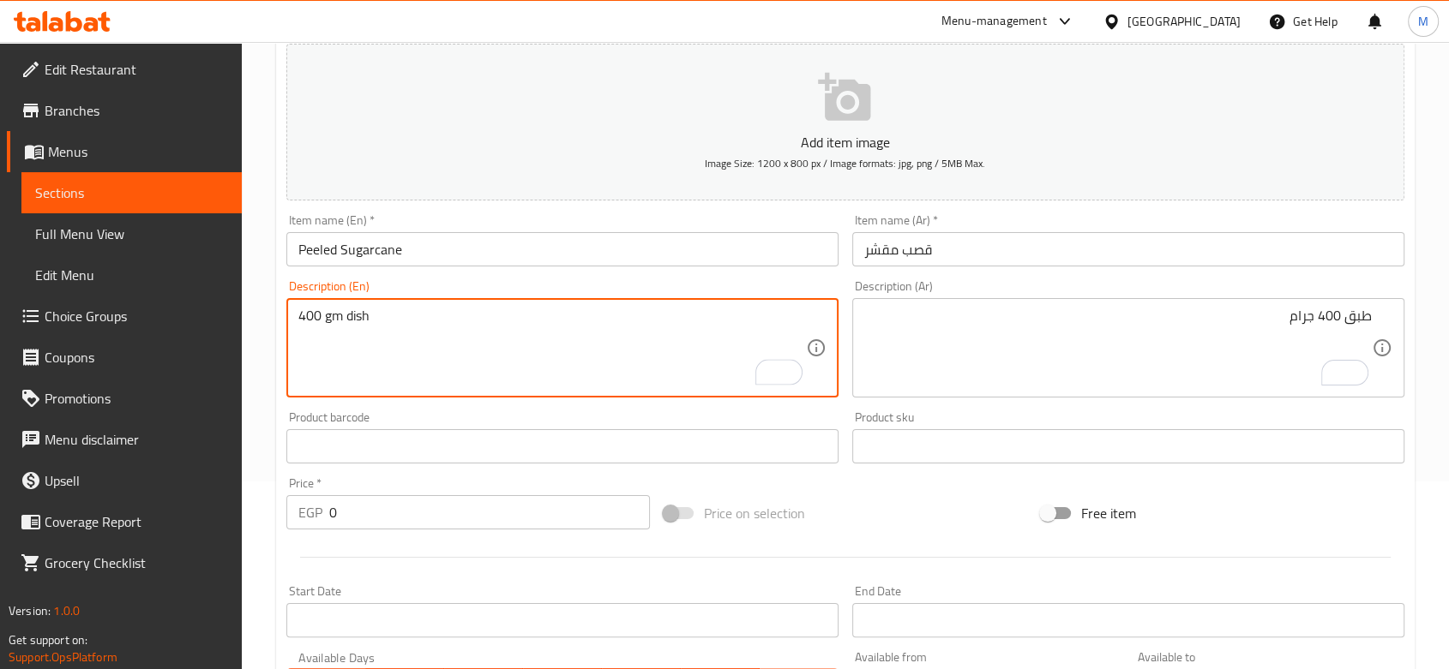
scroll to position [190, 0]
type textarea "400 gm dish"
click at [361, 527] on input "0" at bounding box center [489, 510] width 321 height 34
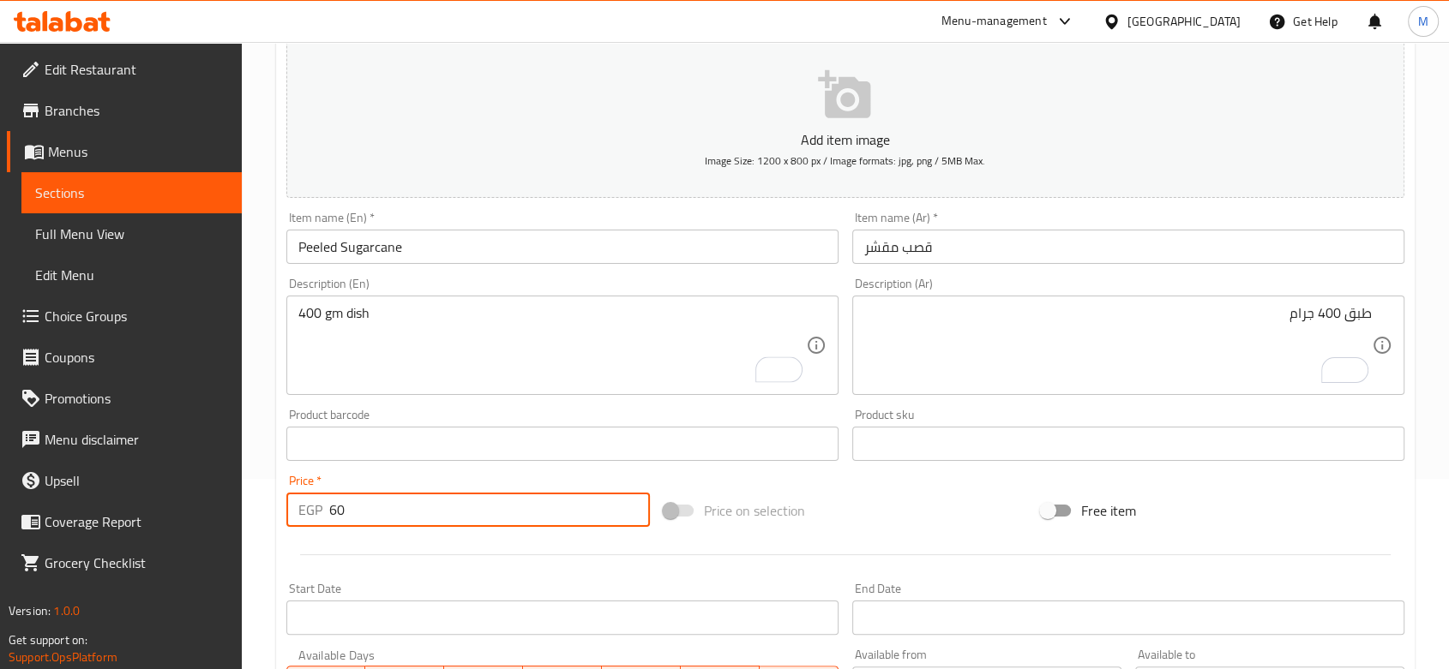
type input "60"
click at [383, 549] on div at bounding box center [844, 555] width 1131 height 42
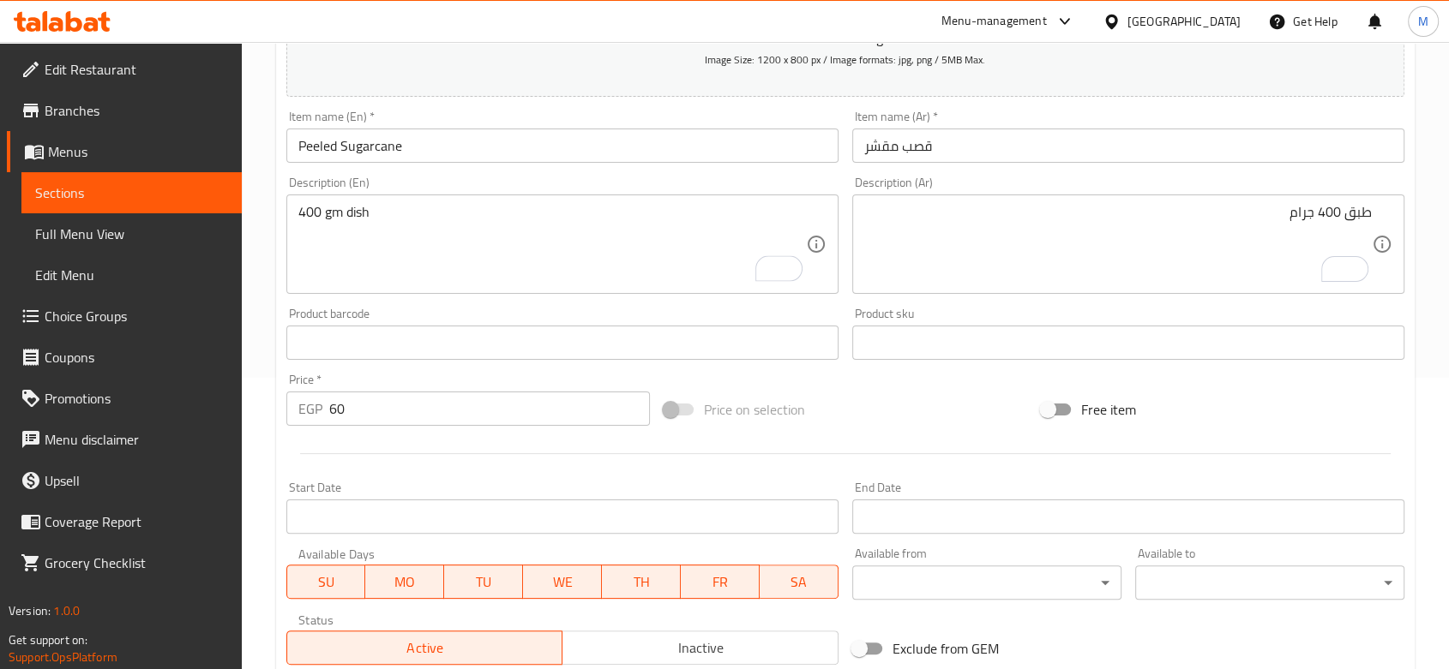
scroll to position [542, 0]
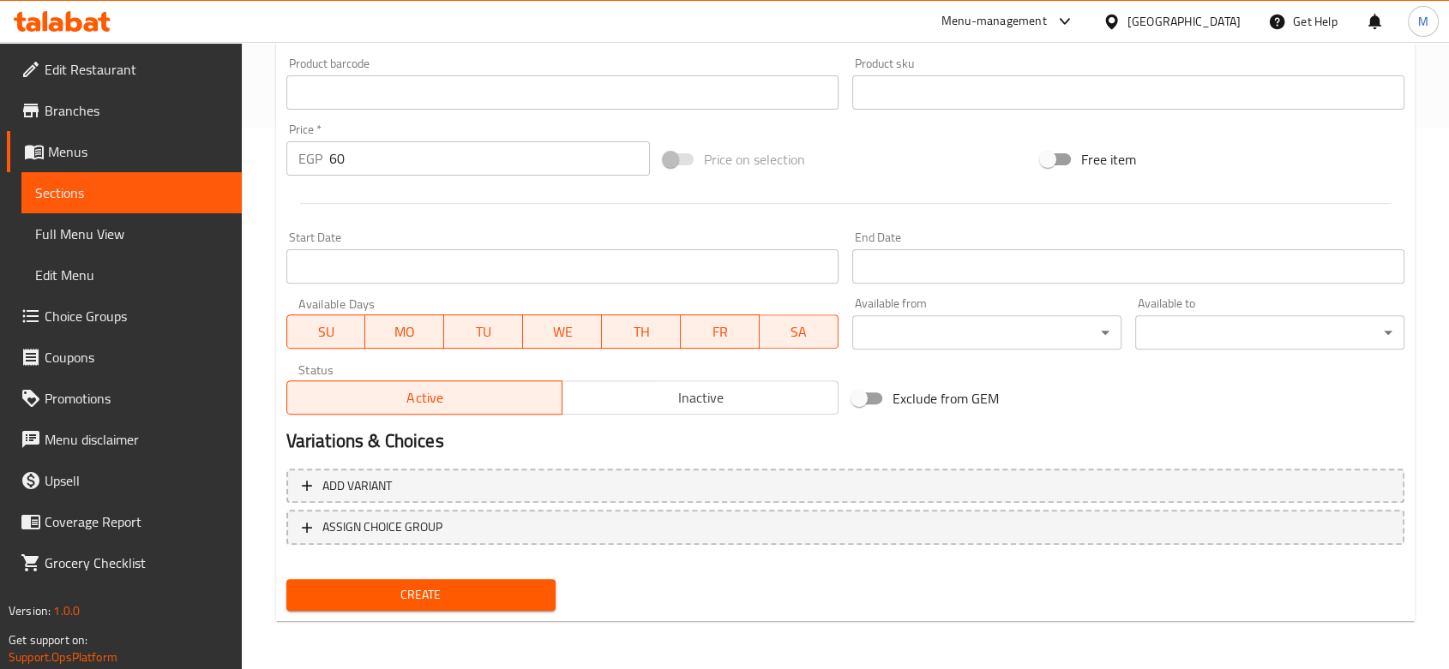
click at [631, 392] on span "Inactive" at bounding box center [700, 398] width 262 height 25
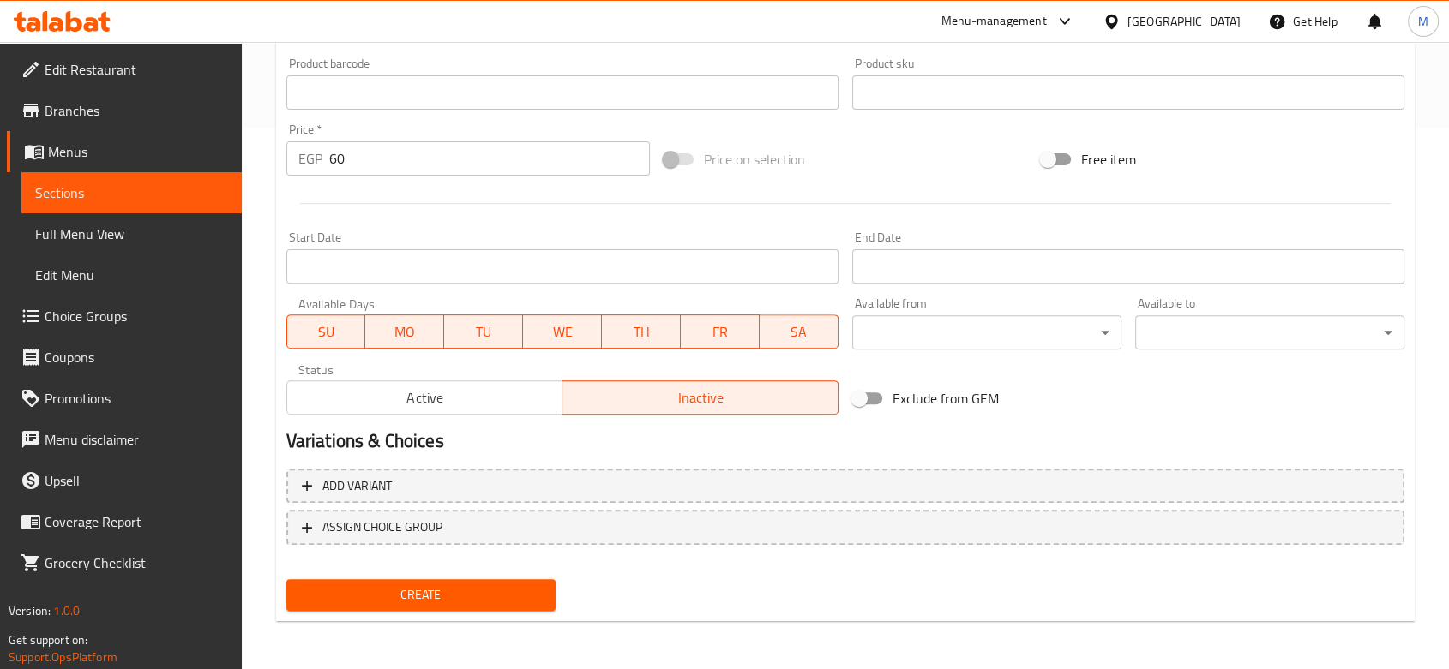
click at [377, 597] on span "Create" at bounding box center [421, 595] width 242 height 21
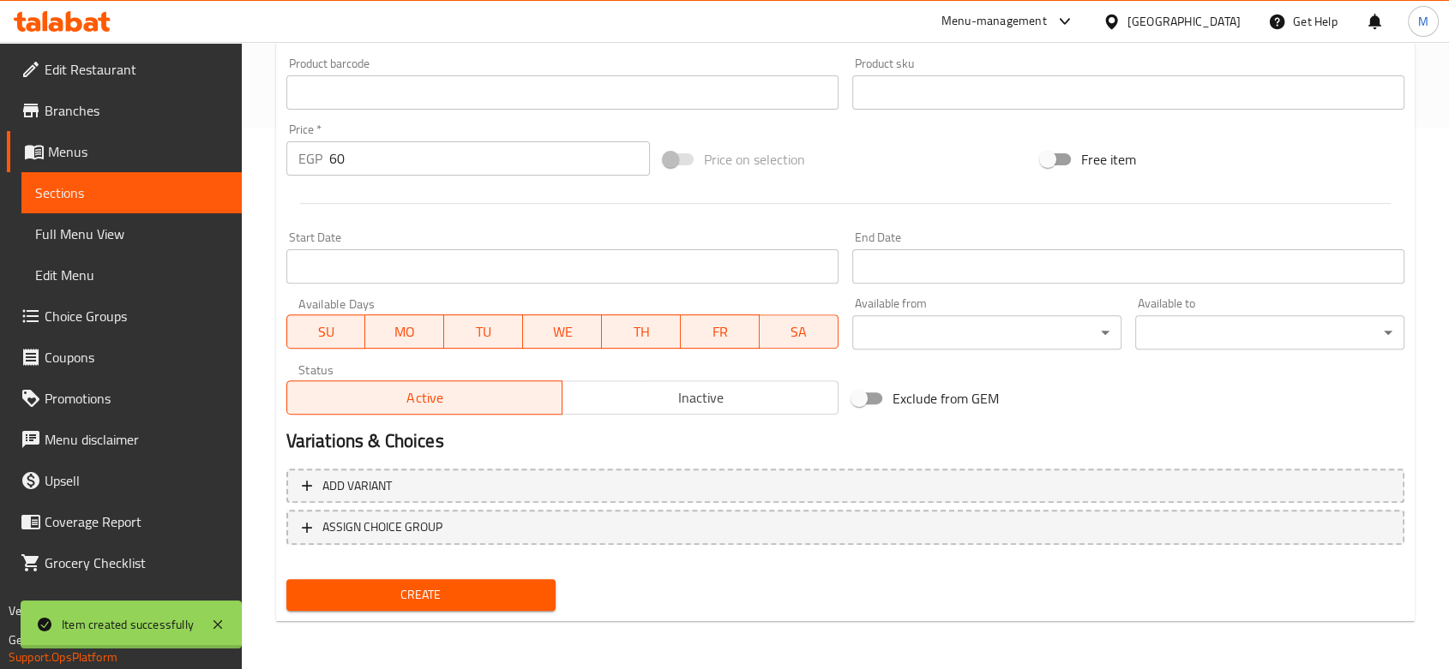
type input "0"
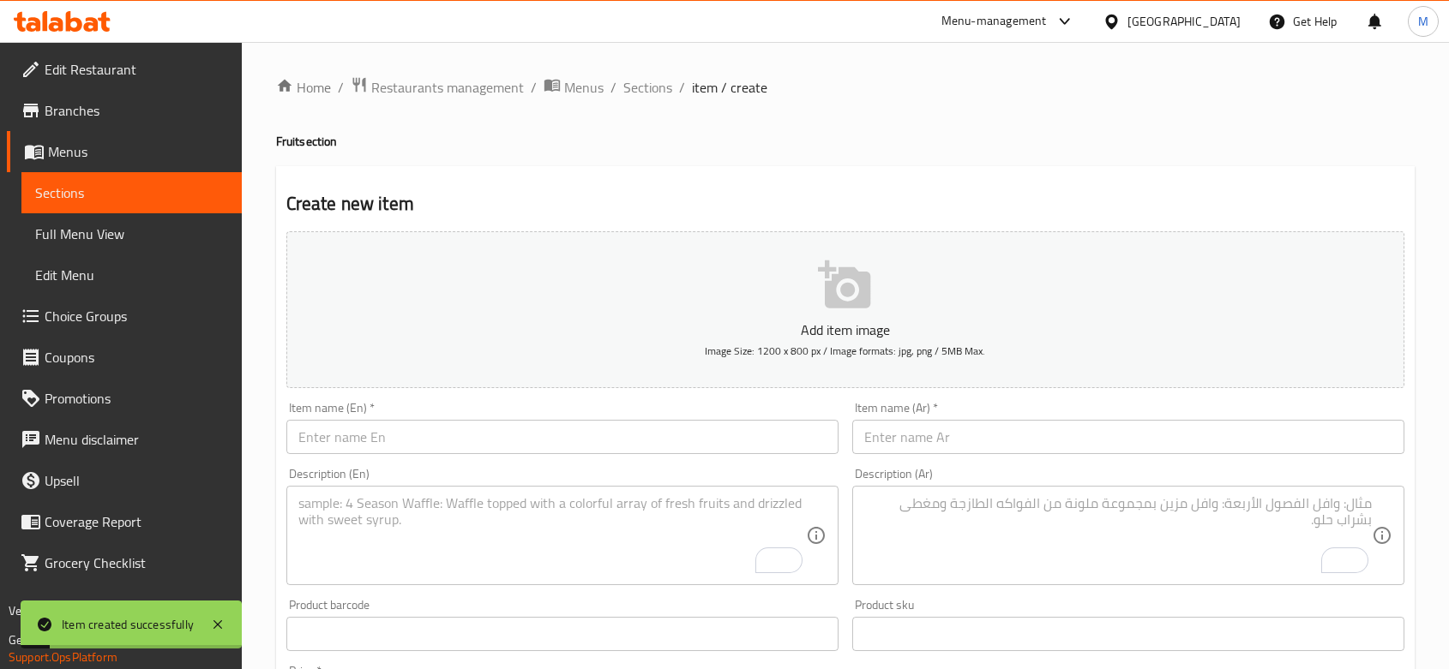
scroll to position [65, 0]
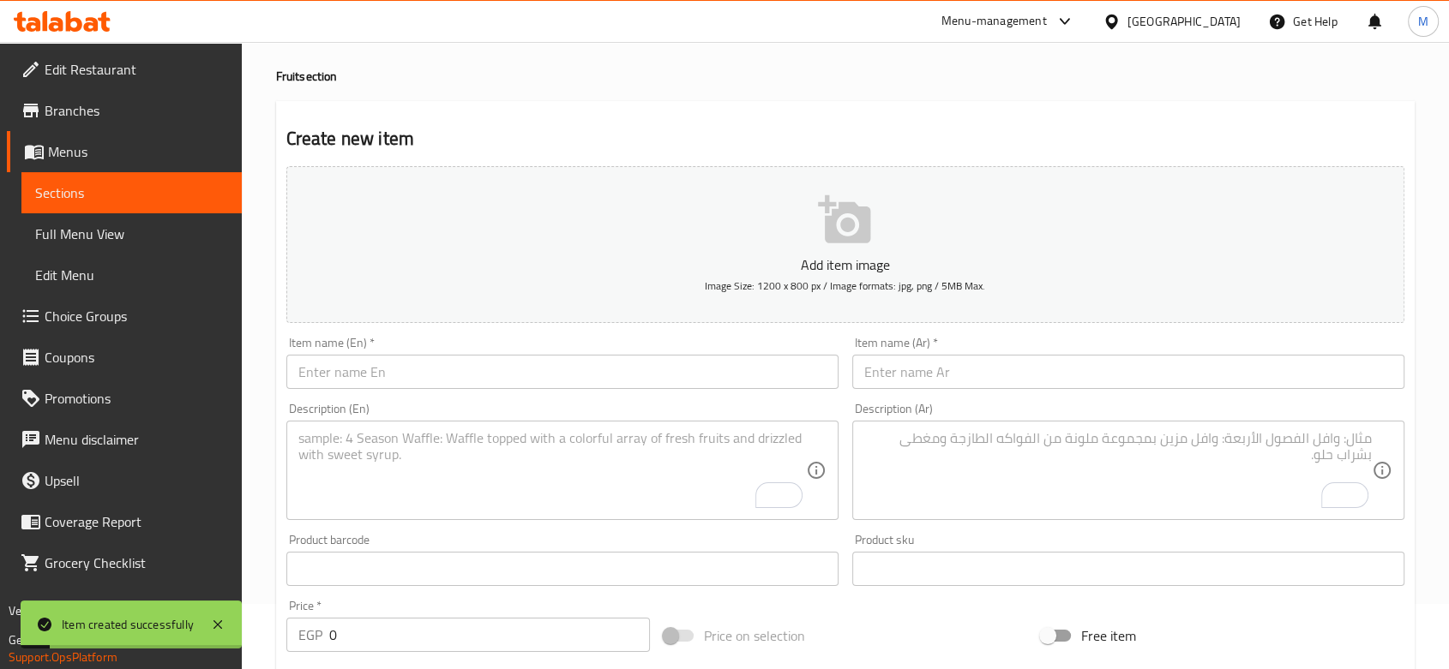
click at [357, 385] on input "text" at bounding box center [562, 372] width 552 height 34
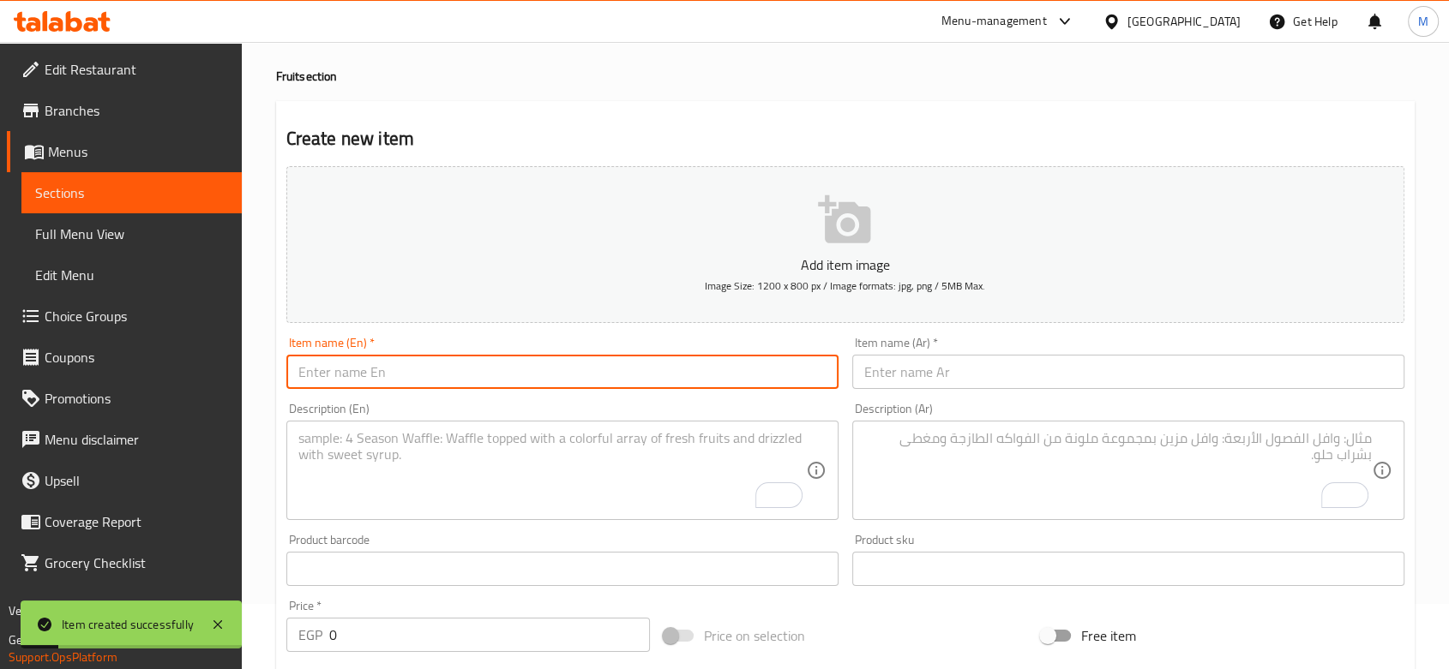
paste input "Passion Fruit"
type input "Passion Fruit"
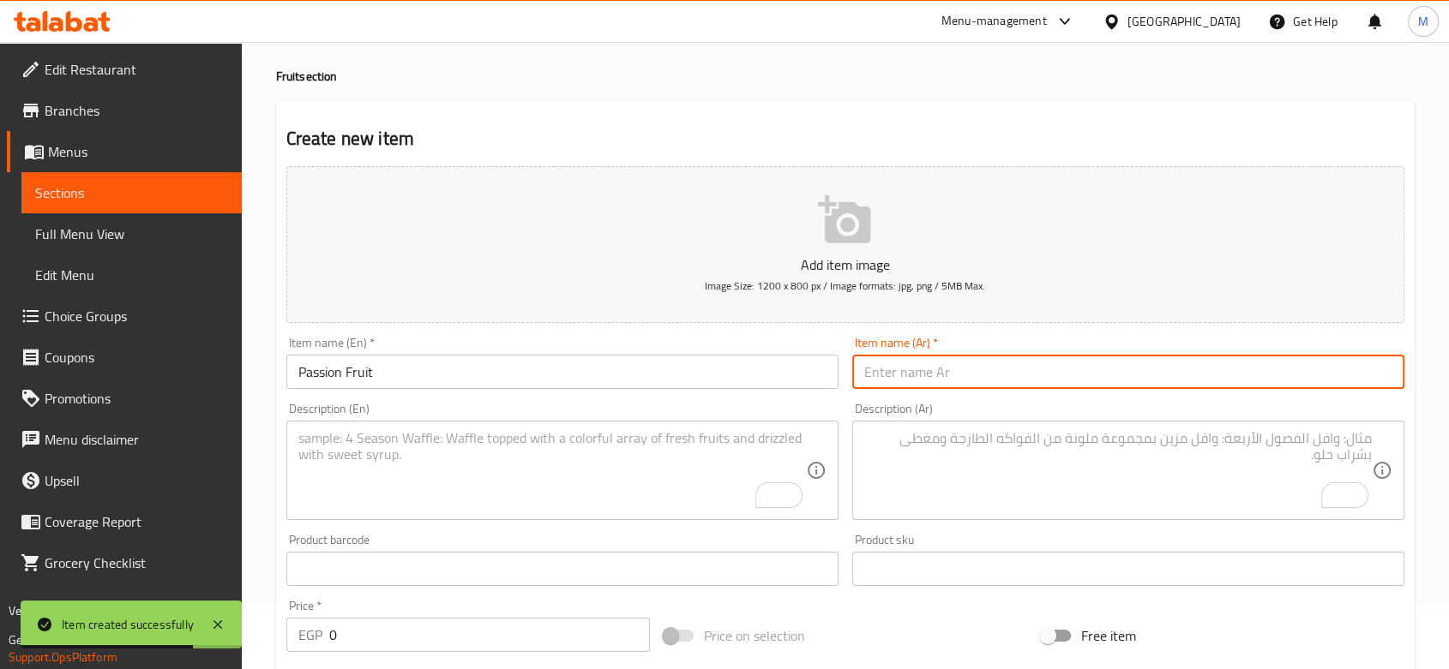
click at [891, 373] on input "text" at bounding box center [1128, 372] width 552 height 34
paste input "باشون فروت"
type input "باشون فروت"
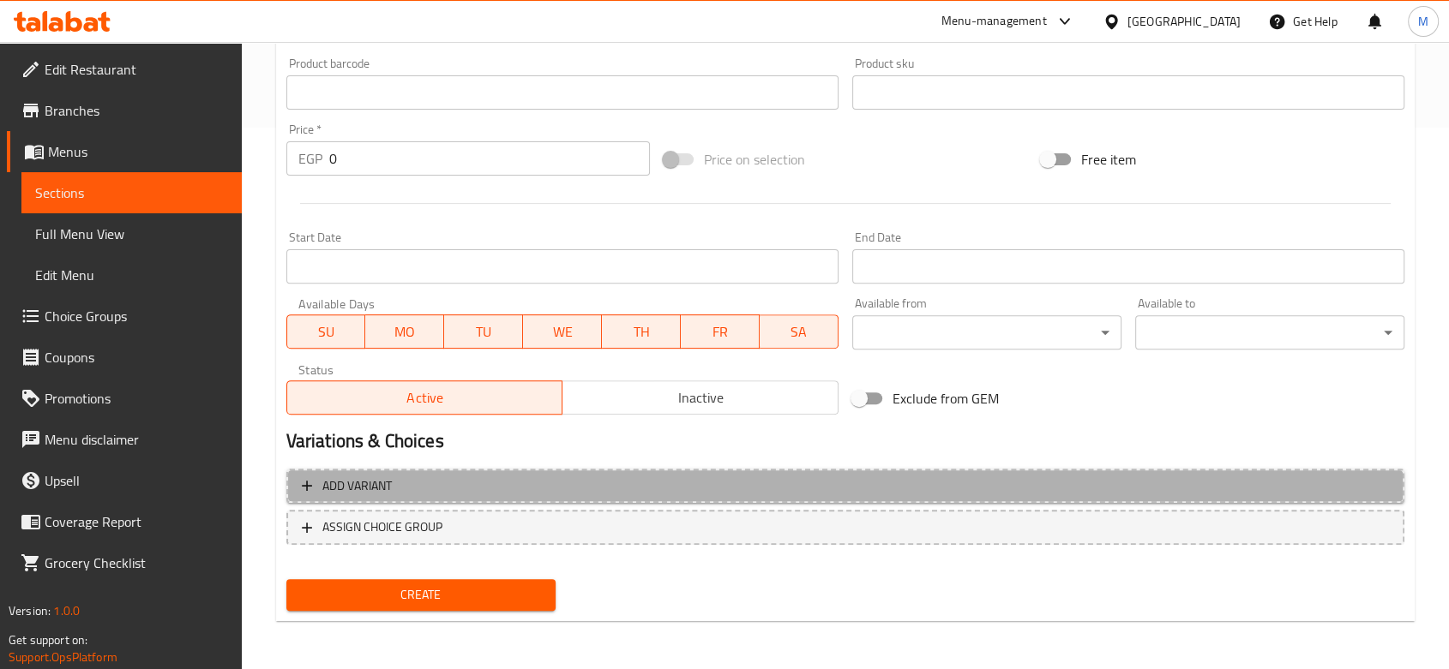
click at [439, 485] on span "Add variant" at bounding box center [845, 486] width 1087 height 21
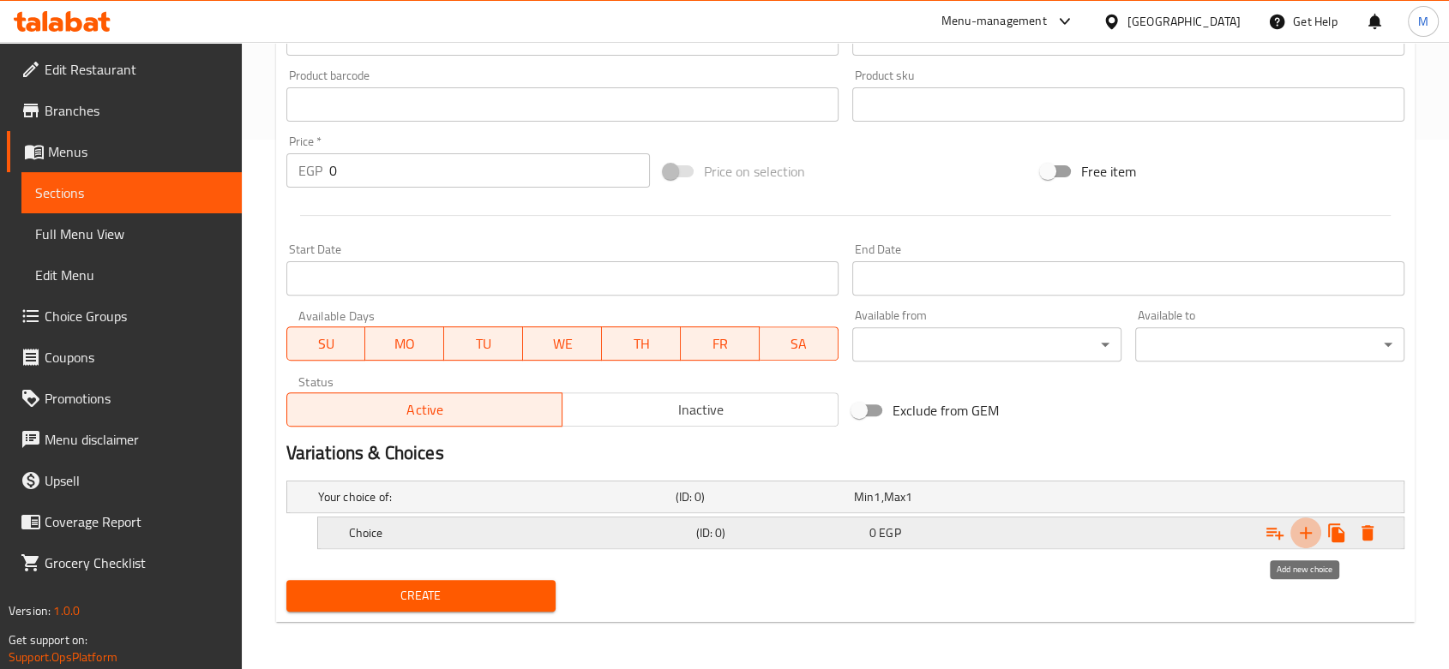
click at [1300, 530] on icon "Expand" at bounding box center [1305, 533] width 21 height 21
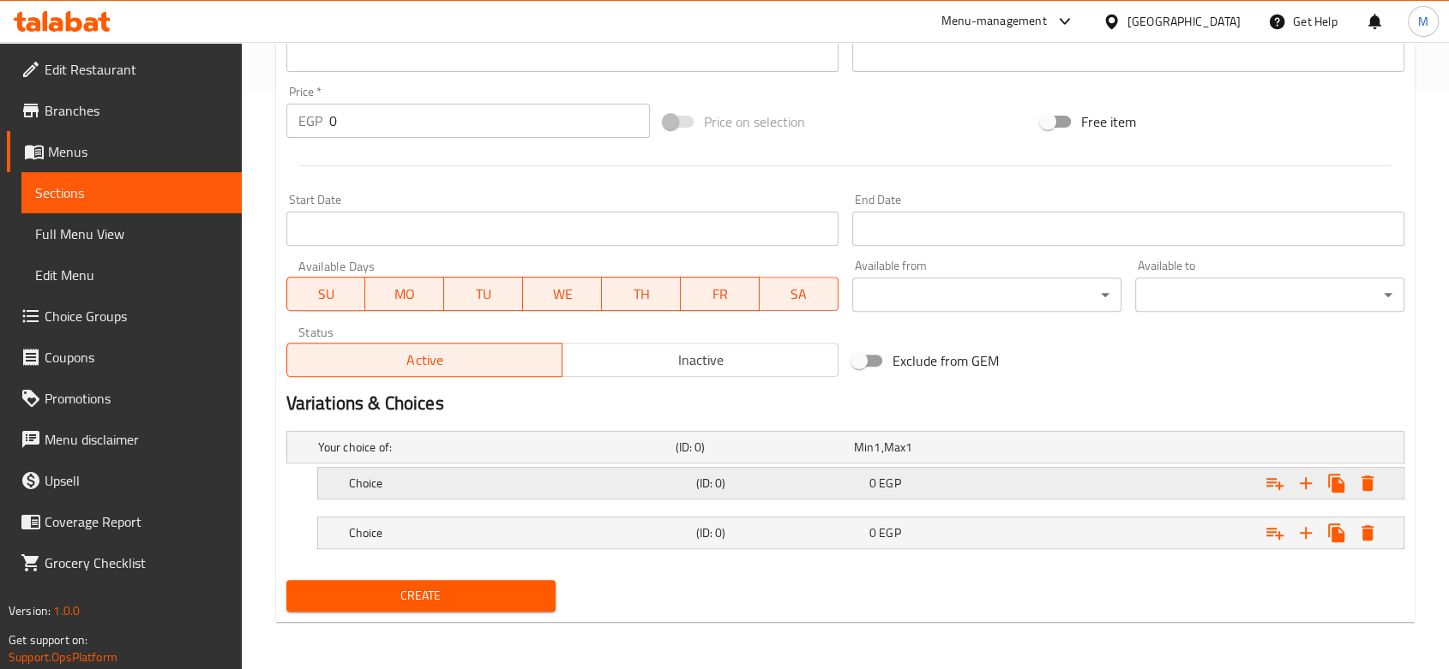
click at [669, 456] on h5 "Choice" at bounding box center [493, 447] width 351 height 17
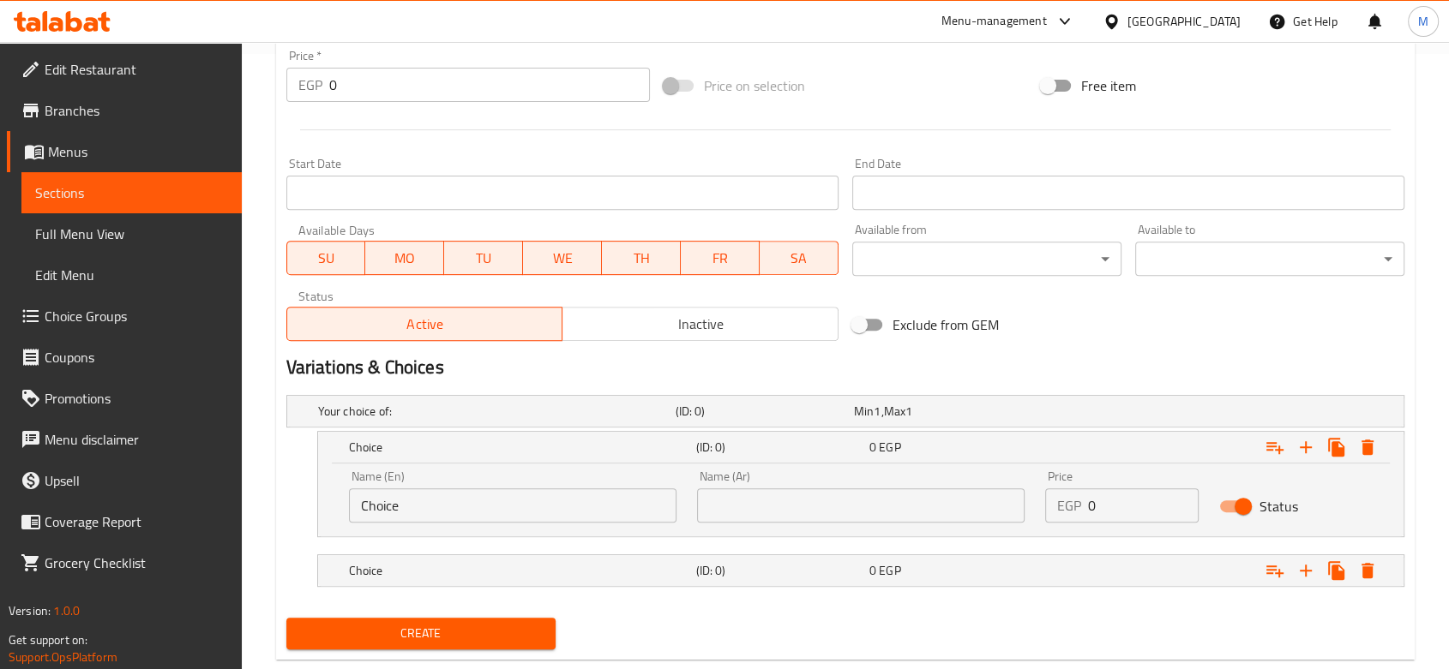
scroll to position [646, 0]
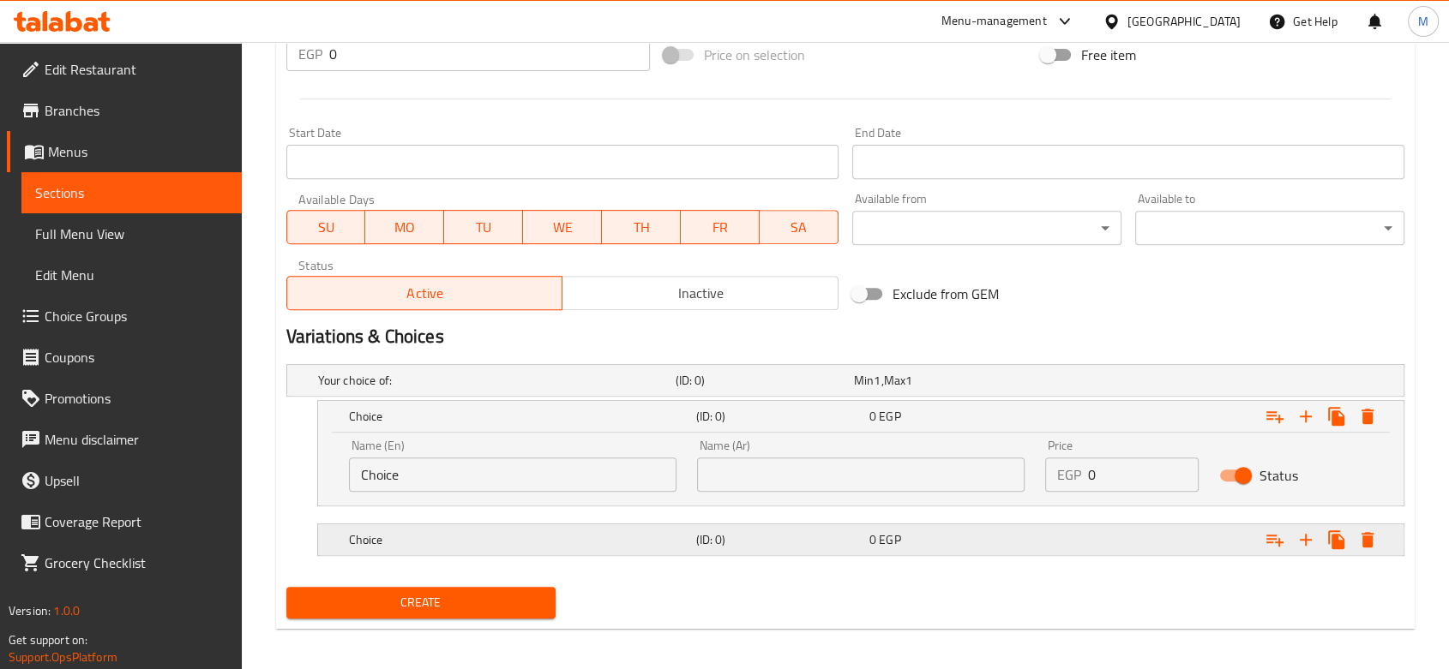
click at [596, 389] on h5 "Choice" at bounding box center [493, 380] width 351 height 17
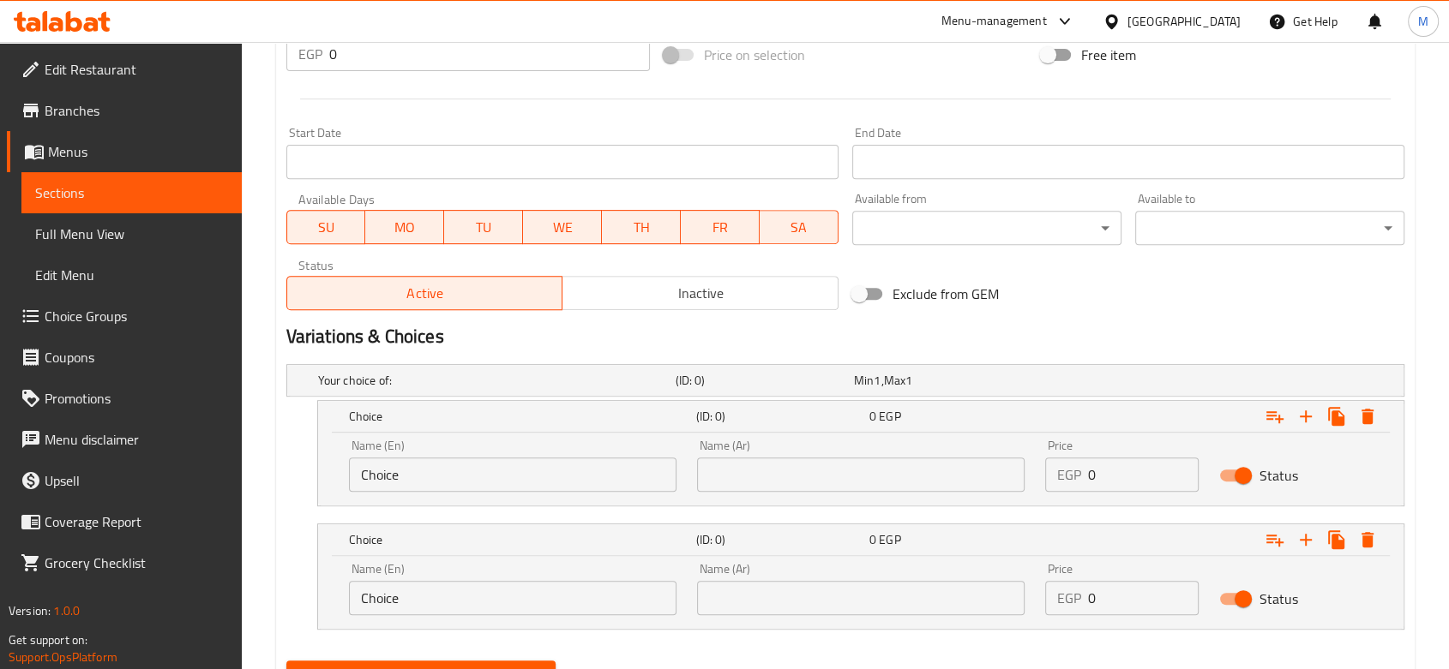
click at [494, 462] on input "Choice" at bounding box center [512, 475] width 327 height 34
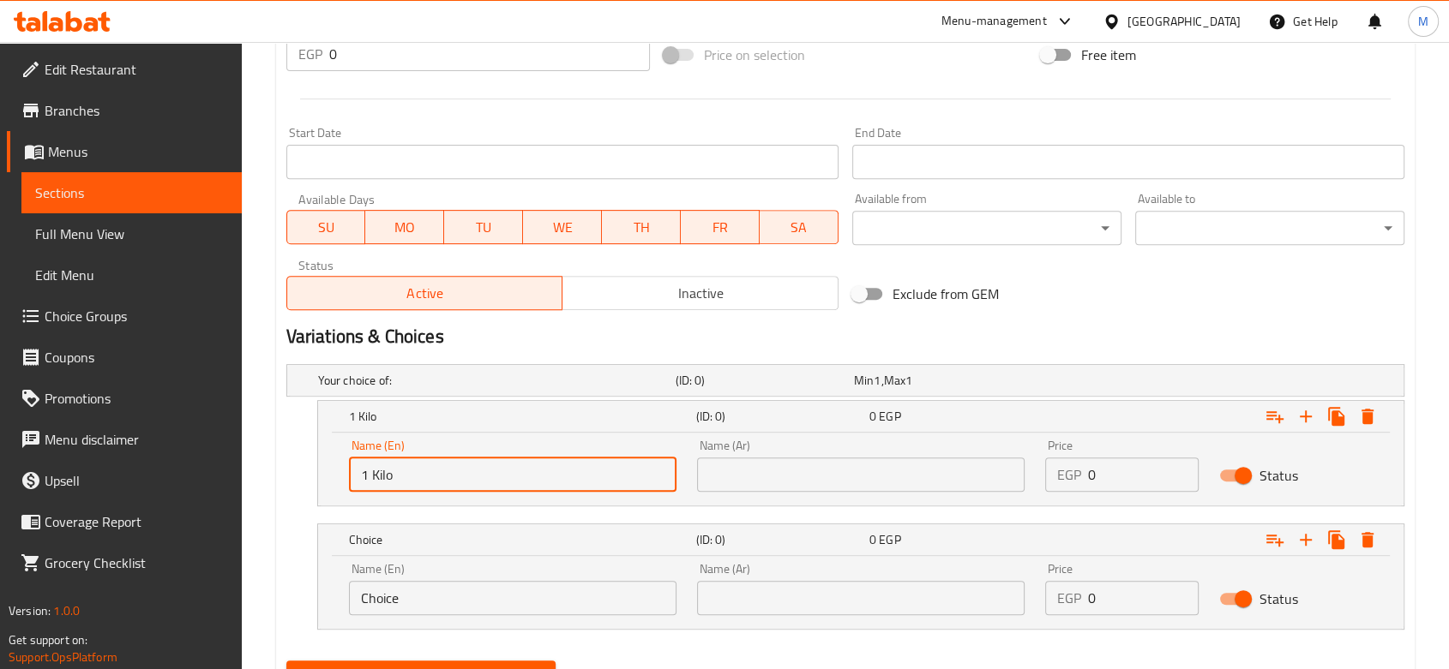
click at [409, 603] on input "Choice" at bounding box center [512, 598] width 327 height 34
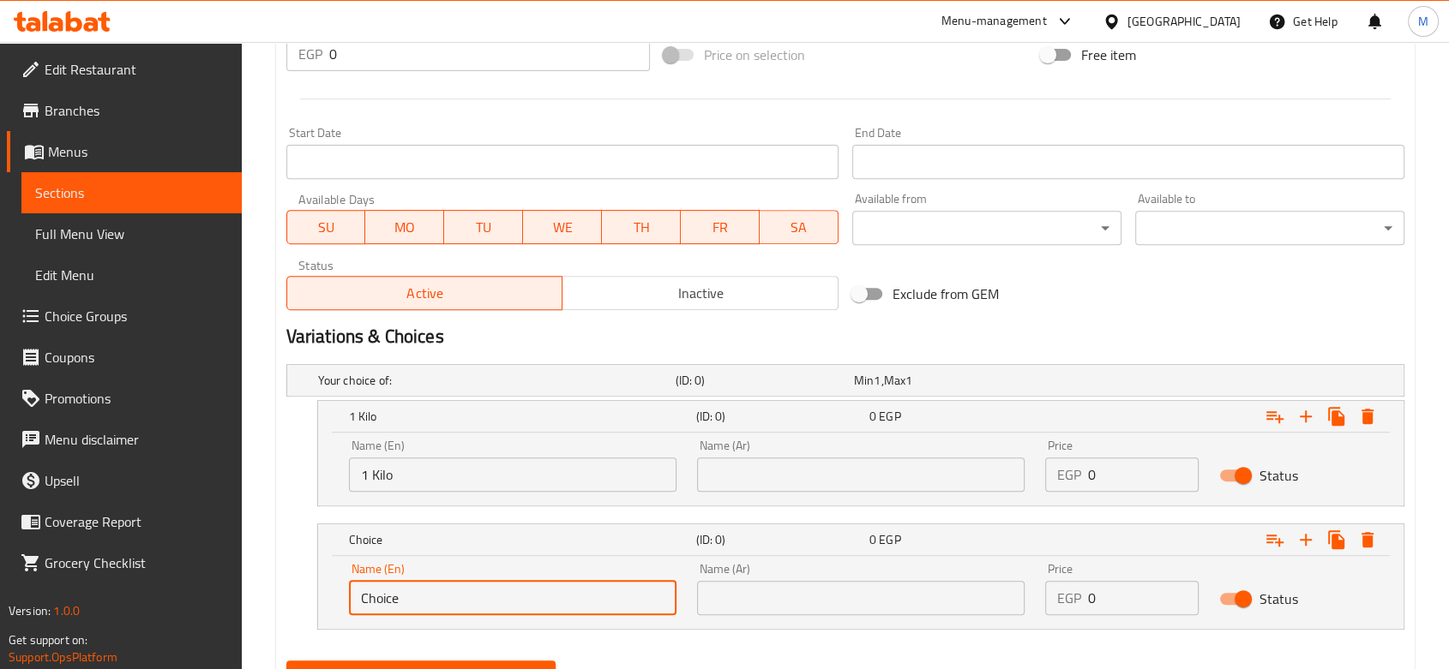
click at [393, 492] on div "Name (En) 1 Kilo Name (En)" at bounding box center [513, 465] width 348 height 73
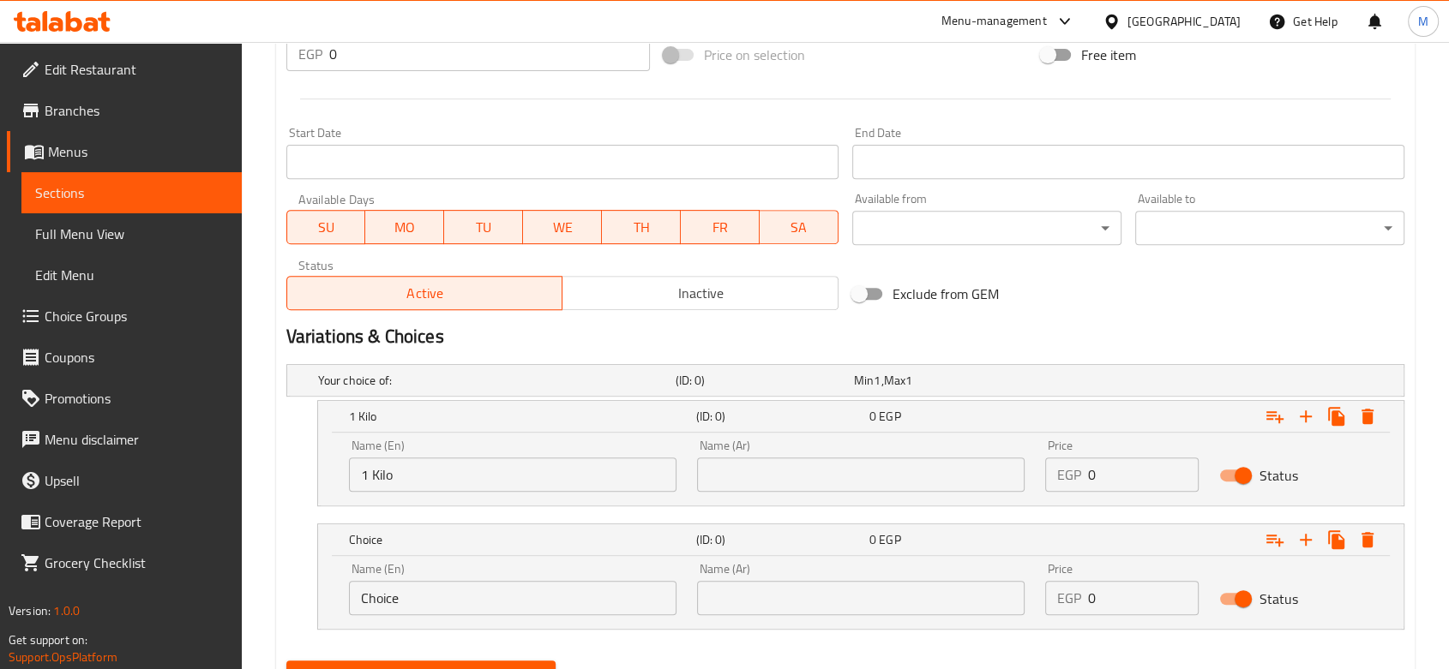
click at [393, 490] on input "1 Kilo" at bounding box center [512, 475] width 327 height 34
click at [393, 483] on input "1 Kilo" at bounding box center [512, 475] width 327 height 34
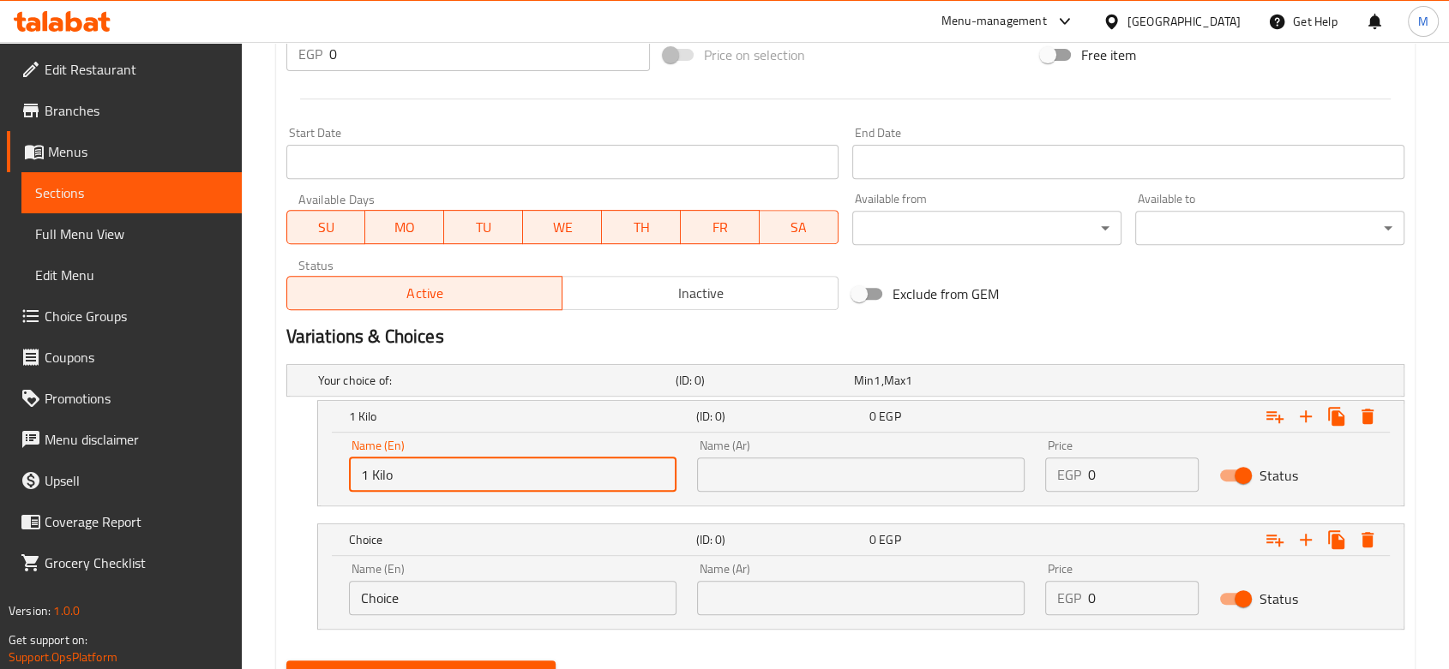
click at [393, 483] on input "1 Kilo" at bounding box center [512, 475] width 327 height 34
click at [393, 482] on input "1 Kilo" at bounding box center [512, 475] width 327 height 34
click at [393, 479] on input "1 Kilo" at bounding box center [512, 475] width 327 height 34
type input "1/2 Kilo"
click at [408, 597] on input "Choice" at bounding box center [512, 598] width 327 height 34
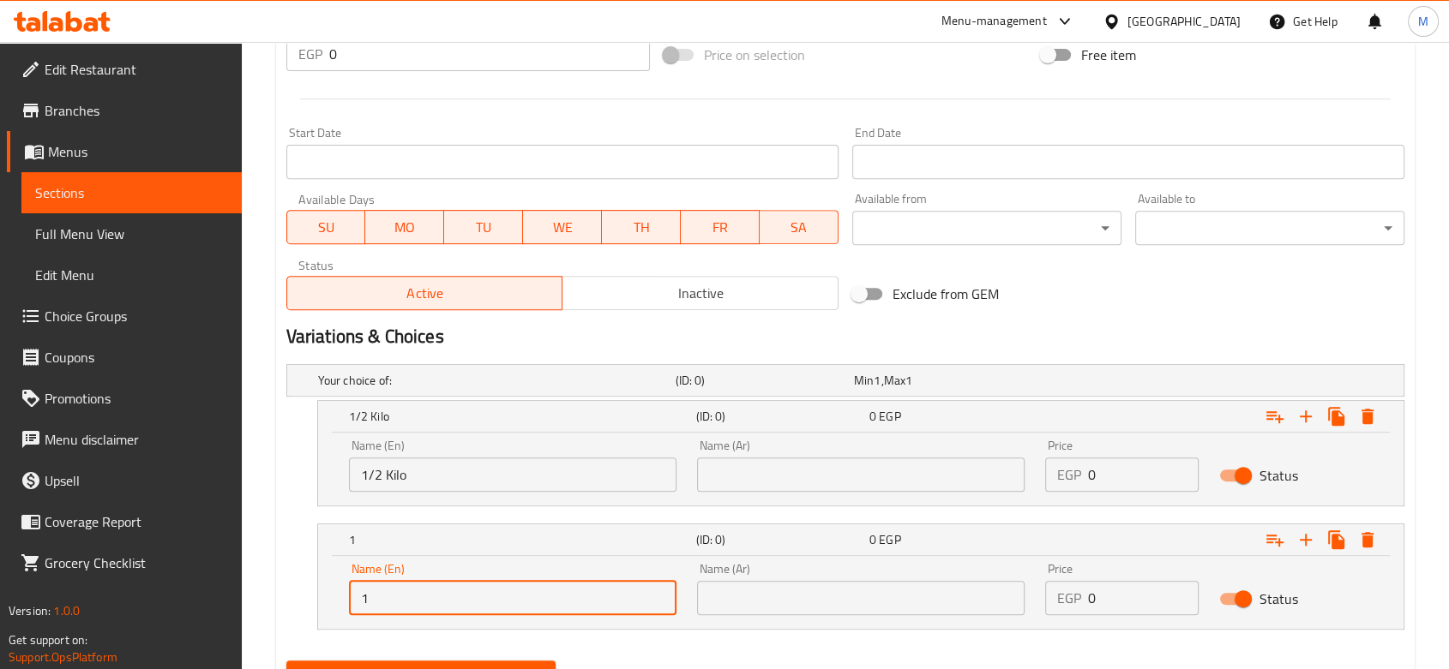
type input "1 Kilo"
click at [794, 465] on input "text" at bounding box center [860, 475] width 327 height 34
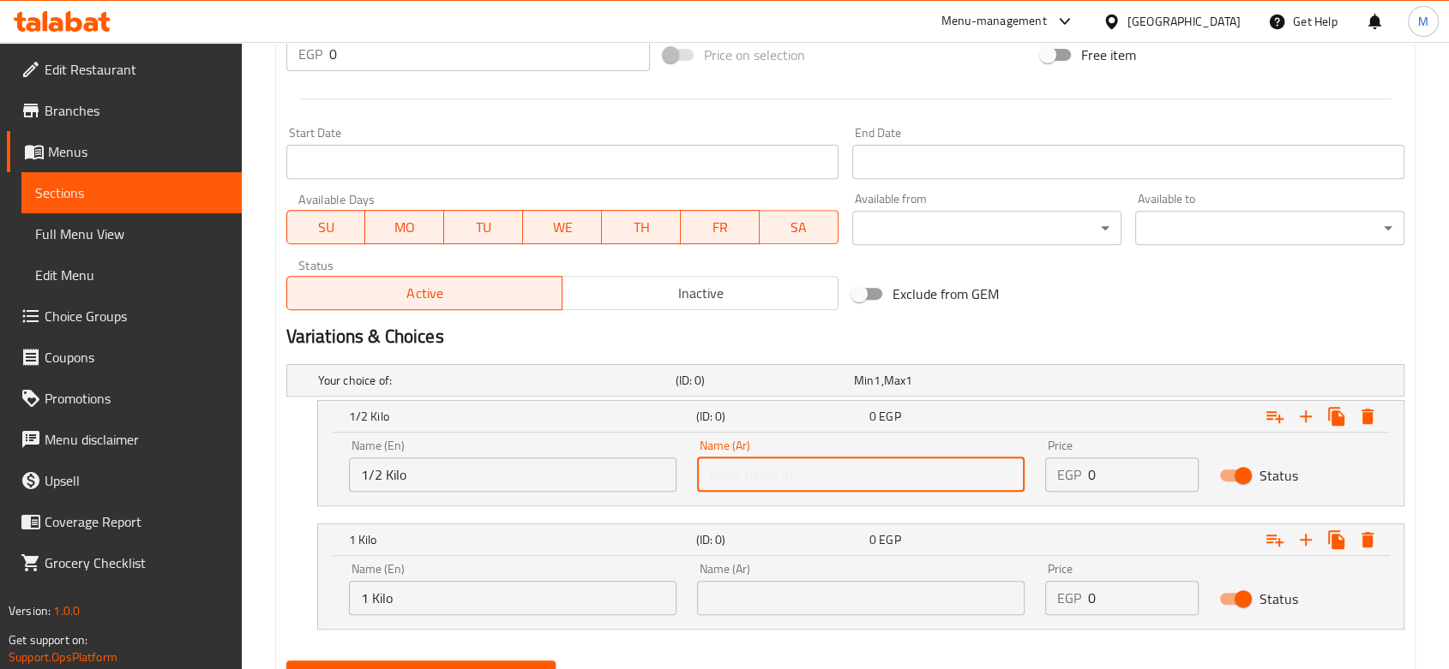
type input "1/2 كيلو"
drag, startPoint x: 759, startPoint y: 597, endPoint x: 765, endPoint y: 548, distance: 49.2
click at [759, 597] on input "text" at bounding box center [860, 598] width 327 height 34
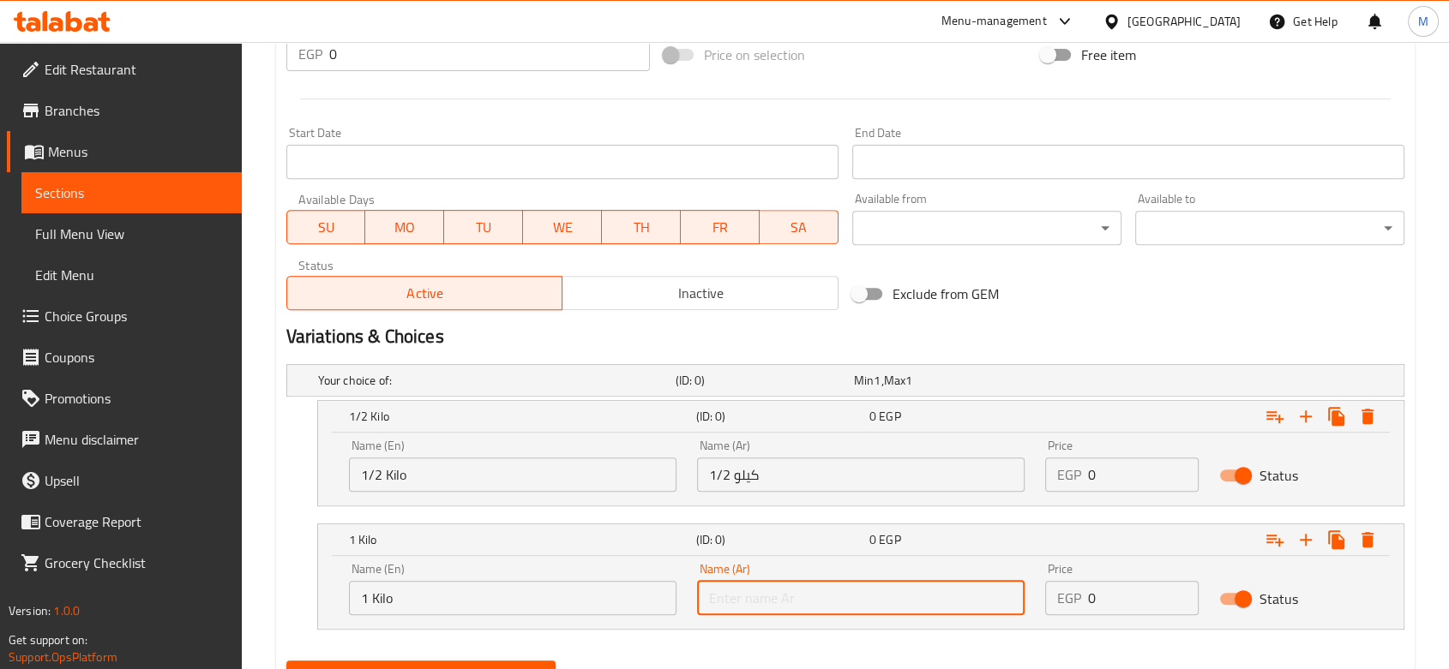
type input "1 كيلو"
click at [1108, 465] on input "0" at bounding box center [1143, 475] width 111 height 34
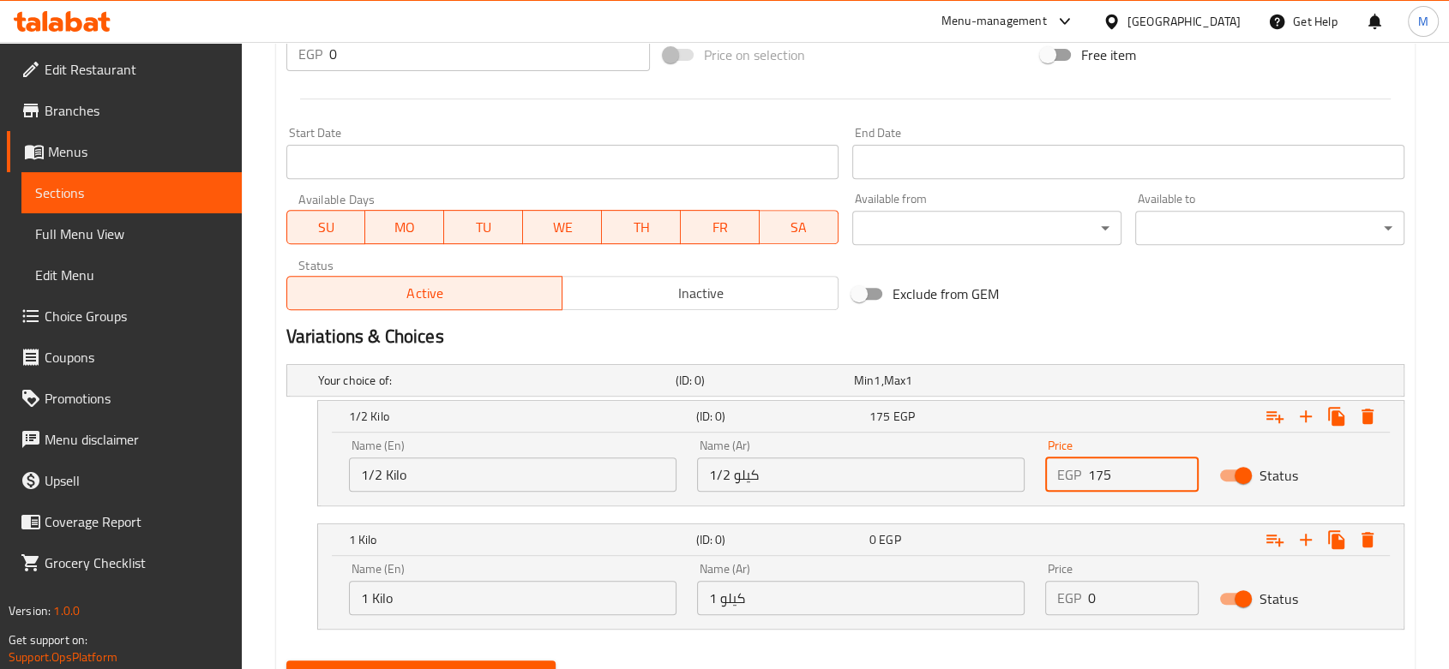
type input "175"
click at [1116, 581] on input "0" at bounding box center [1143, 598] width 111 height 34
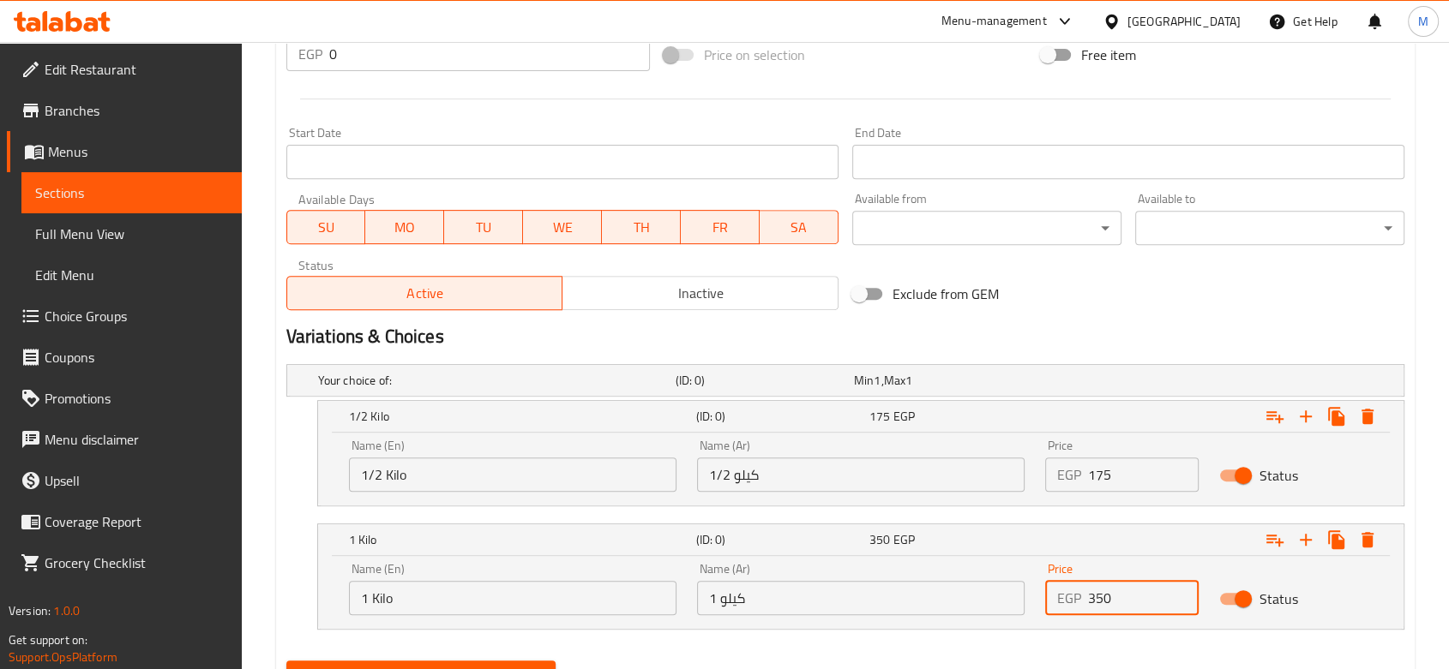
type input "350"
click at [1056, 647] on div "Your choice of: (ID: 0) Min 1 , Max 1 Name (En) Your choice of: Name (En) Name …" at bounding box center [844, 505] width 1131 height 297
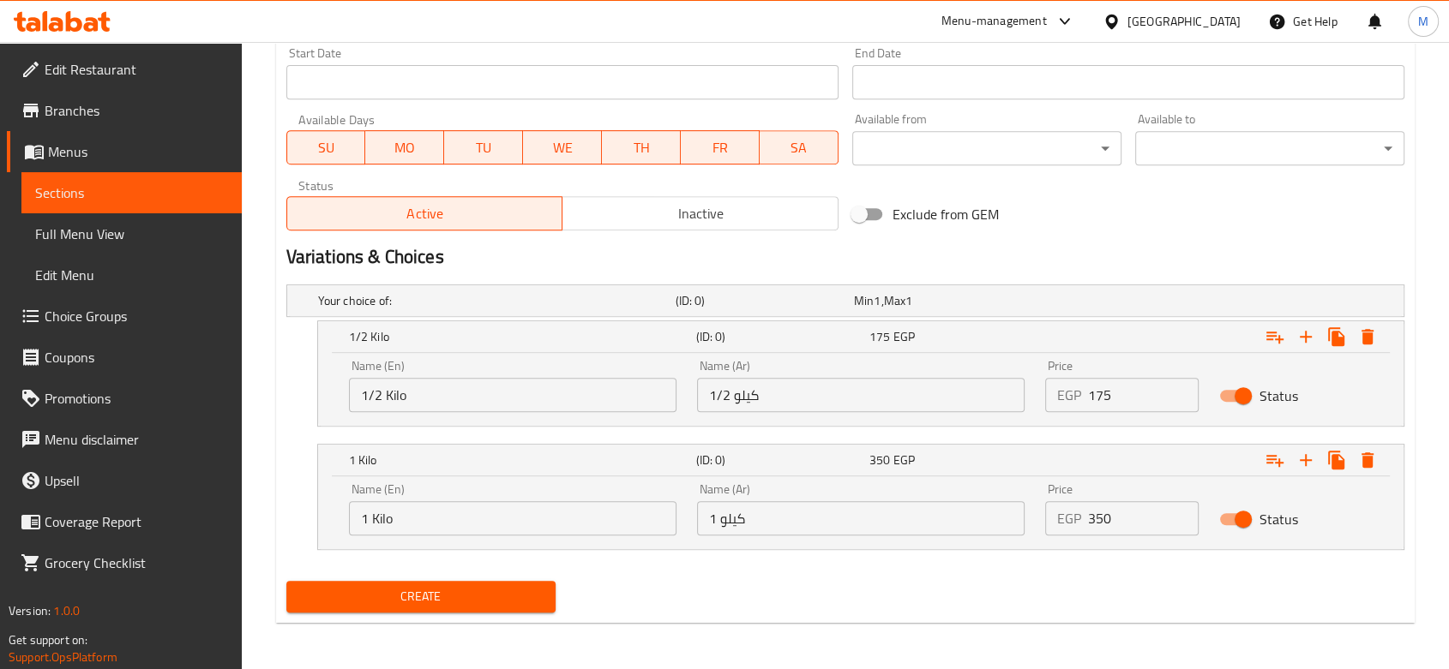
scroll to position [727, 0]
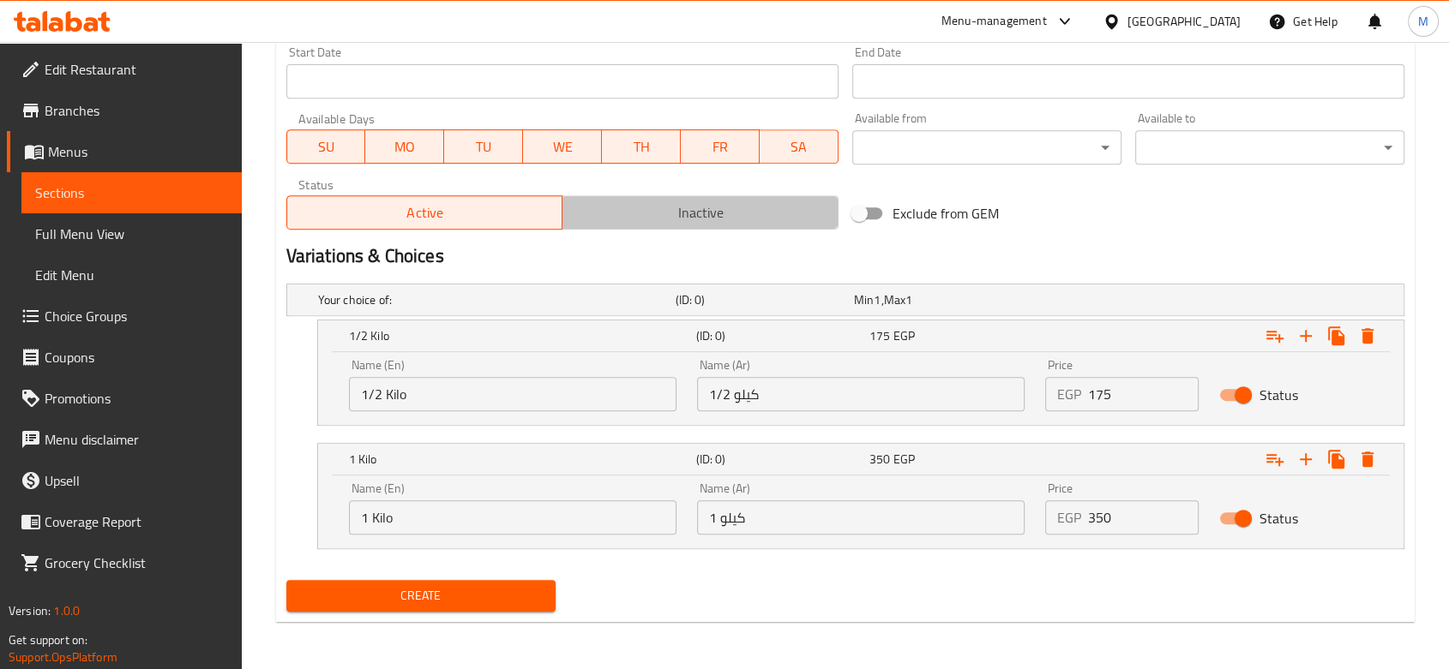
click at [657, 207] on span "Inactive" at bounding box center [700, 213] width 262 height 25
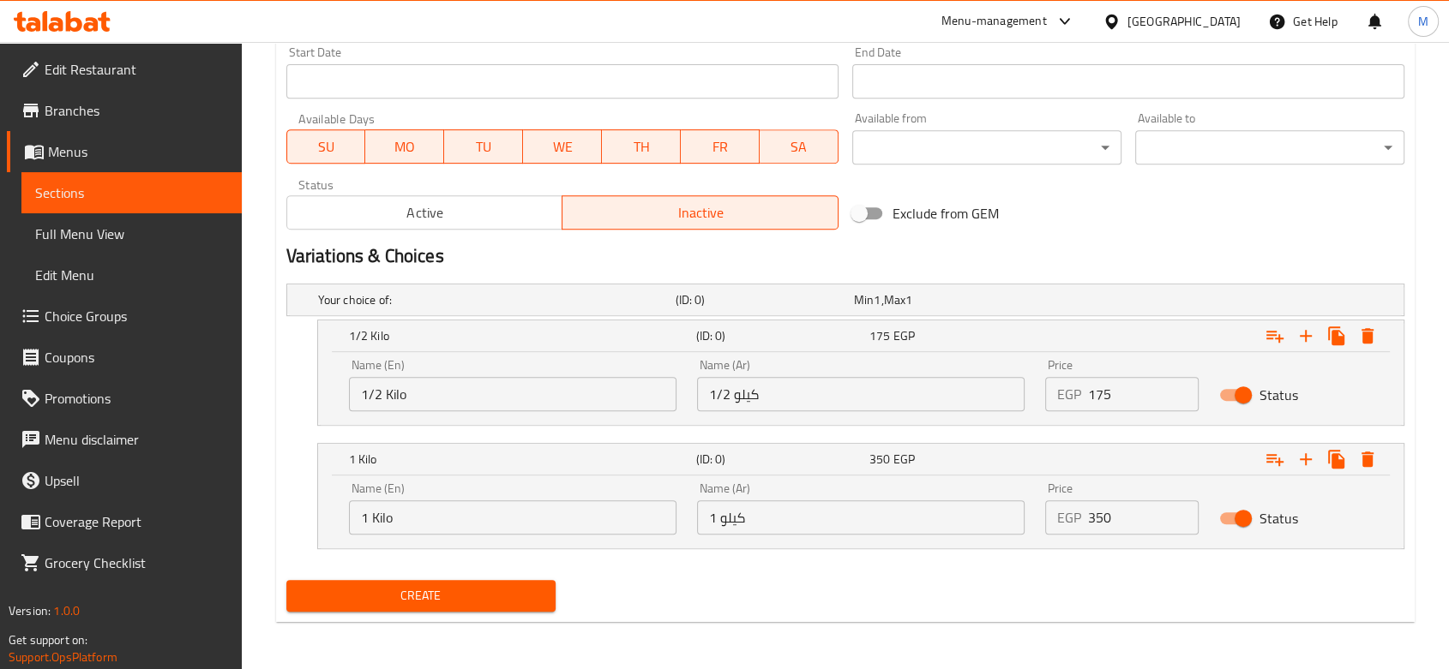
click at [403, 577] on div "Create" at bounding box center [420, 595] width 283 height 45
click at [403, 594] on span "Create" at bounding box center [421, 595] width 242 height 21
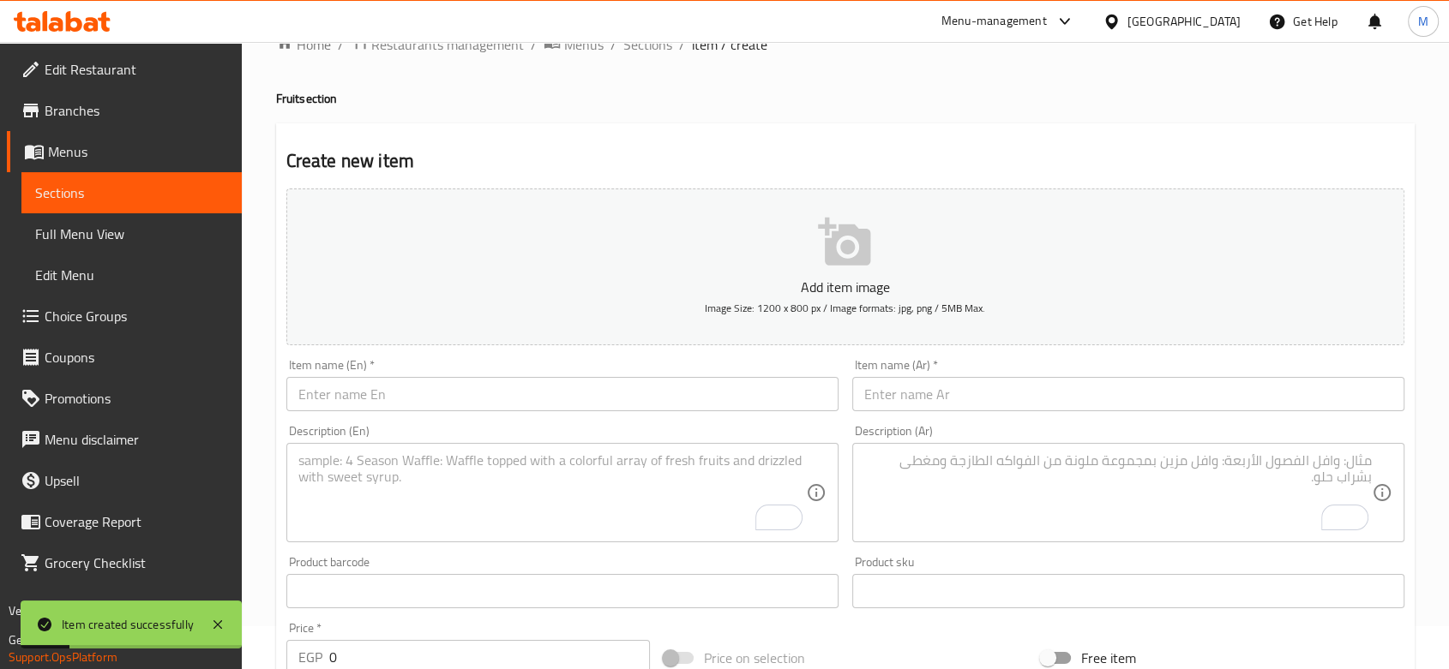
scroll to position [0, 0]
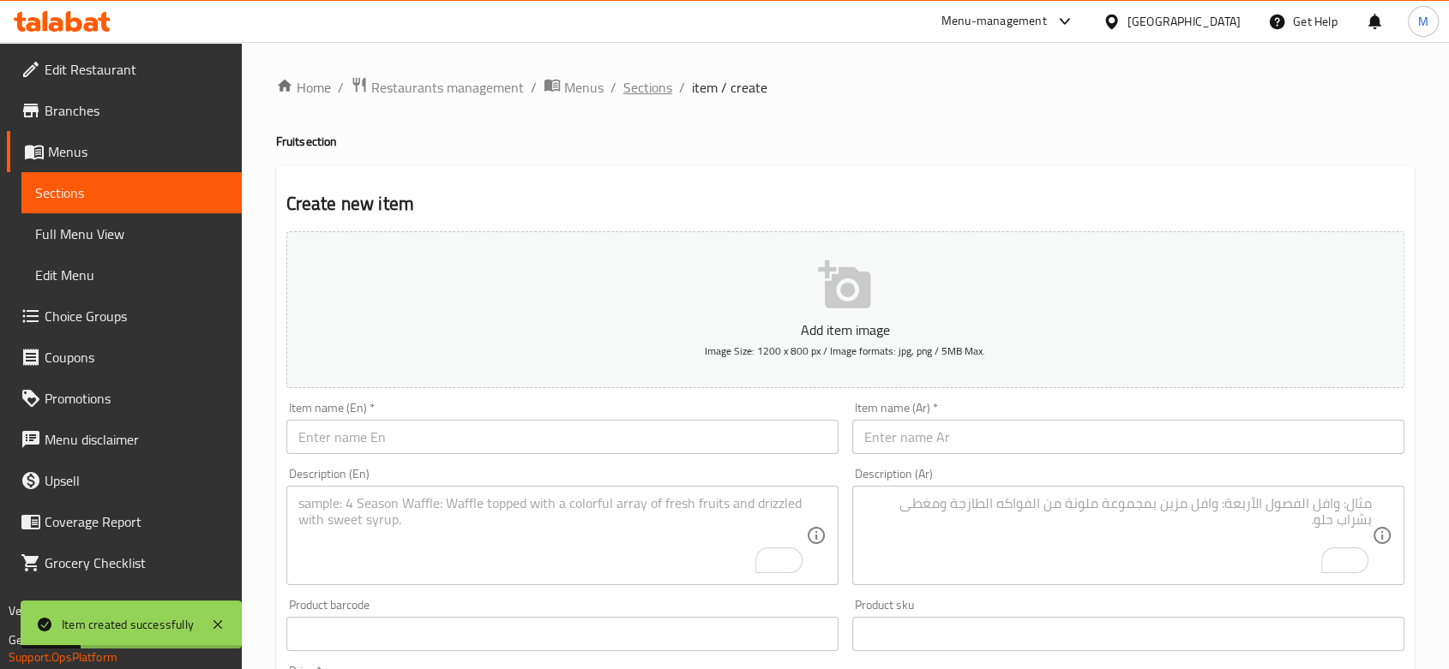
click at [641, 86] on span "Sections" at bounding box center [647, 87] width 49 height 21
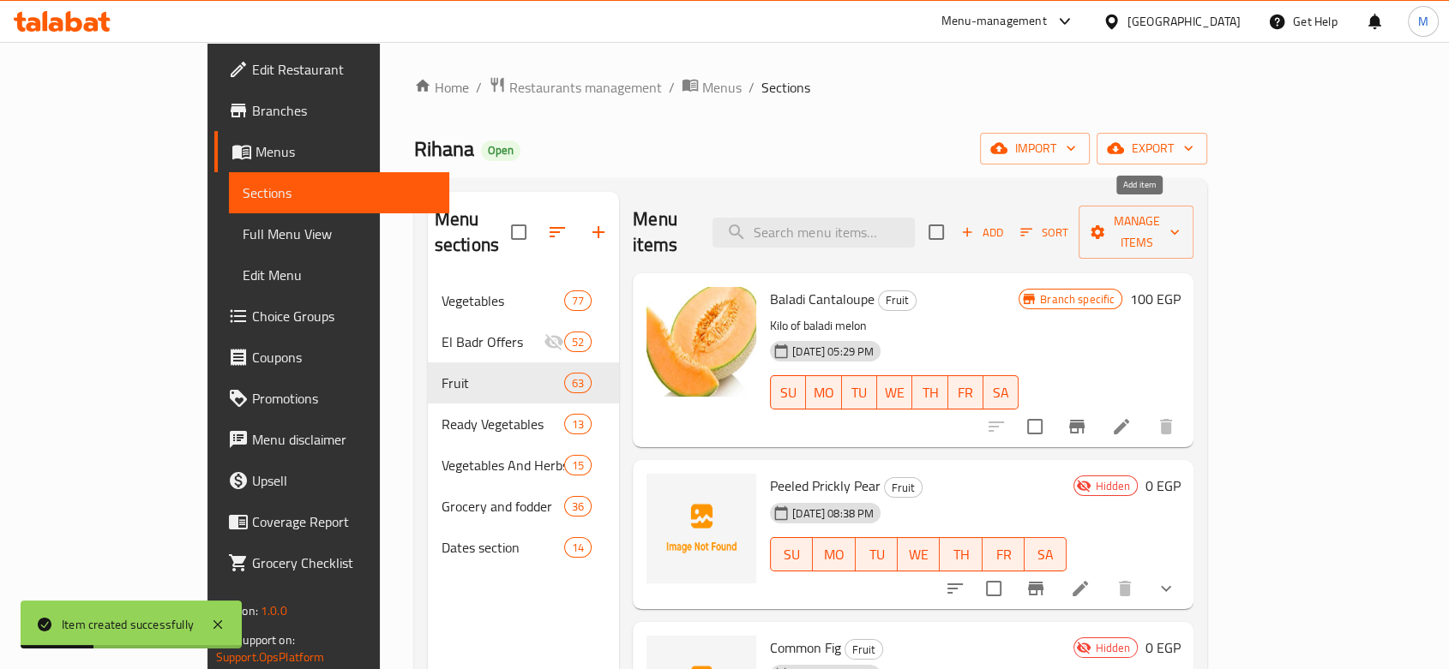
click at [1005, 227] on span "Add" at bounding box center [981, 233] width 46 height 20
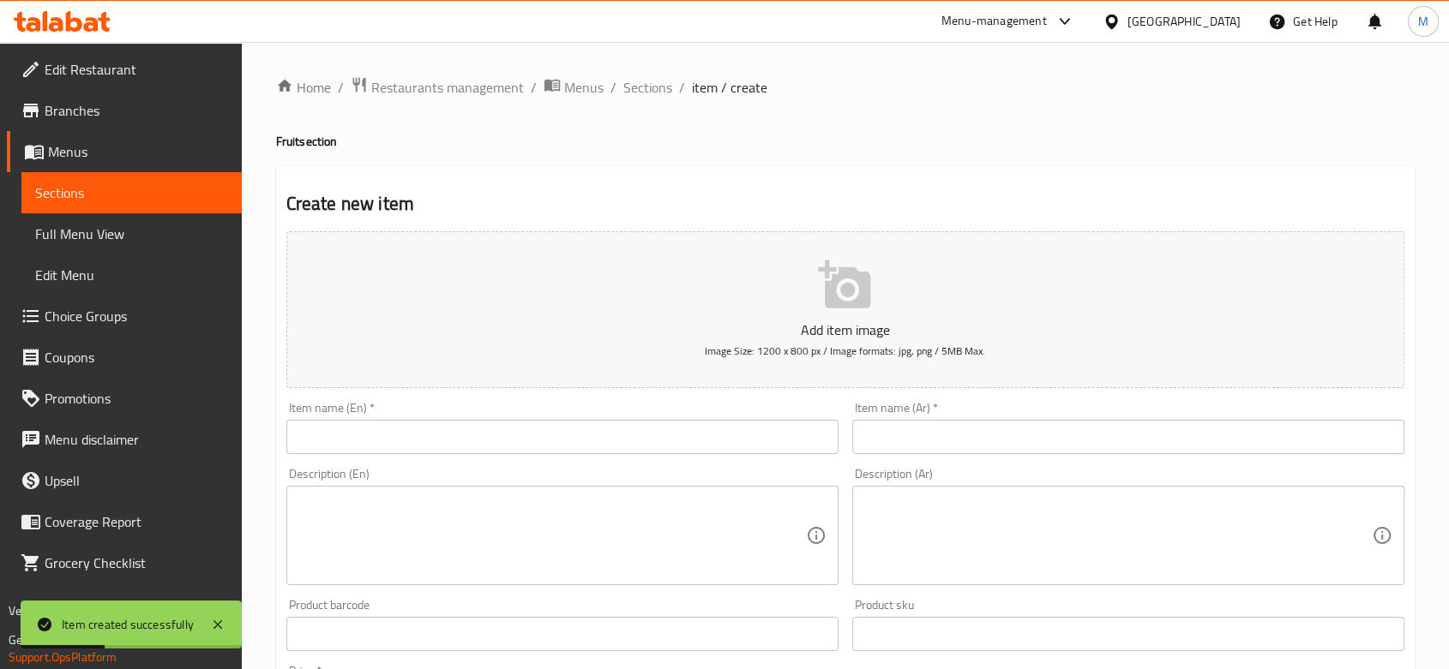
click at [430, 420] on div "Item name (En)   * Item name (En) *" at bounding box center [562, 428] width 552 height 52
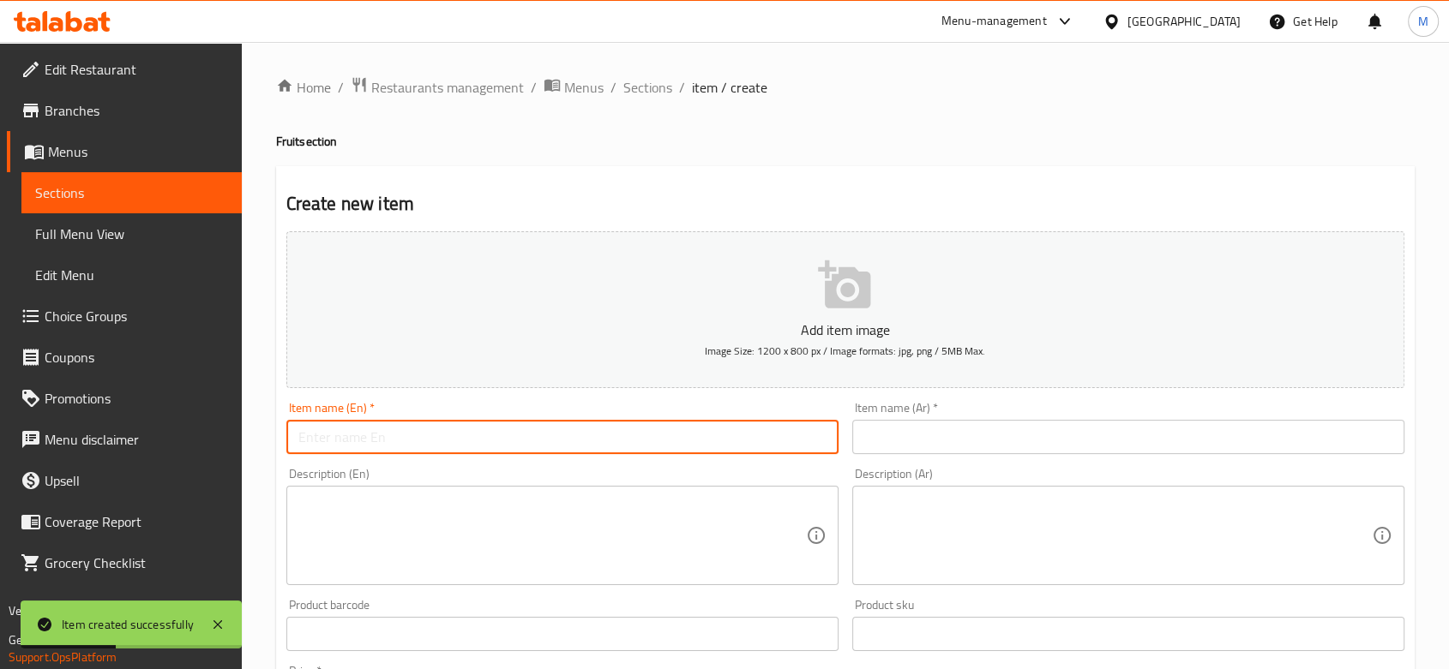
click at [429, 438] on input "text" at bounding box center [562, 437] width 552 height 34
paste input "Local Apple"
type input "Local Apple"
click at [918, 445] on input "text" at bounding box center [1128, 437] width 552 height 34
paste input "تفاح بلدي"
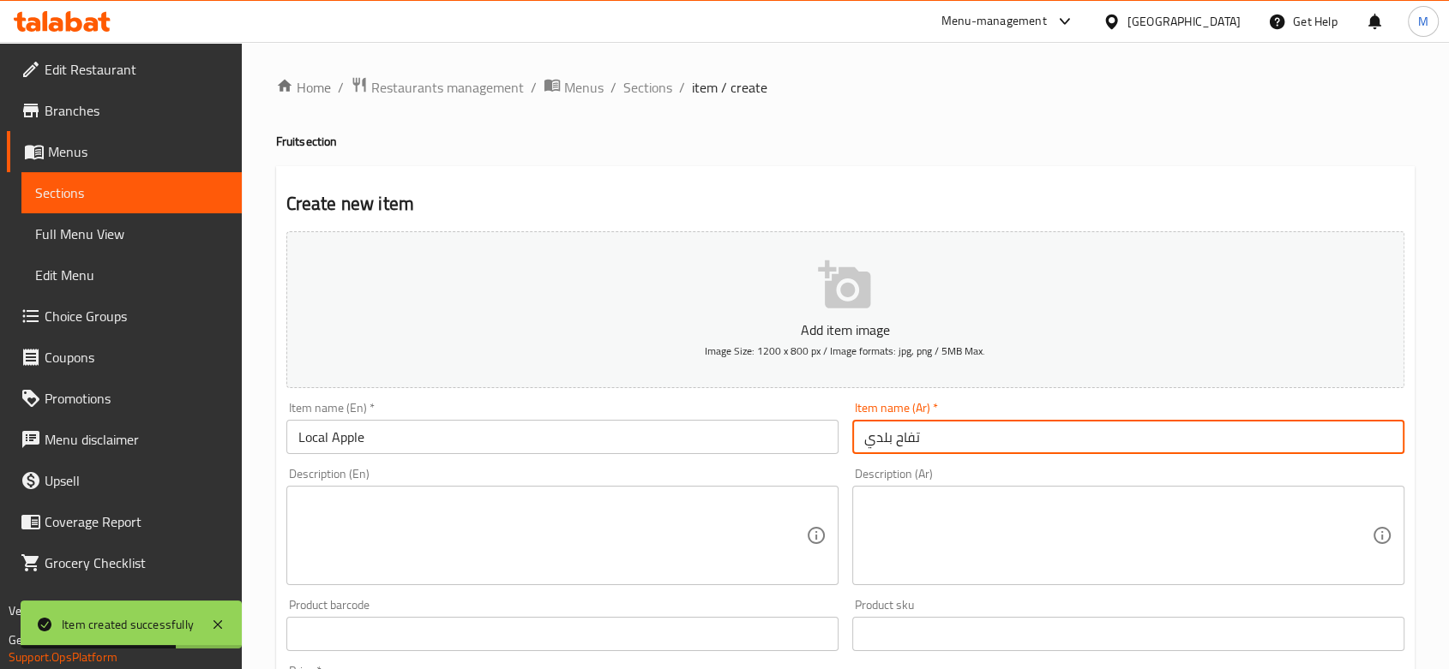
type input "تفاح بلدي"
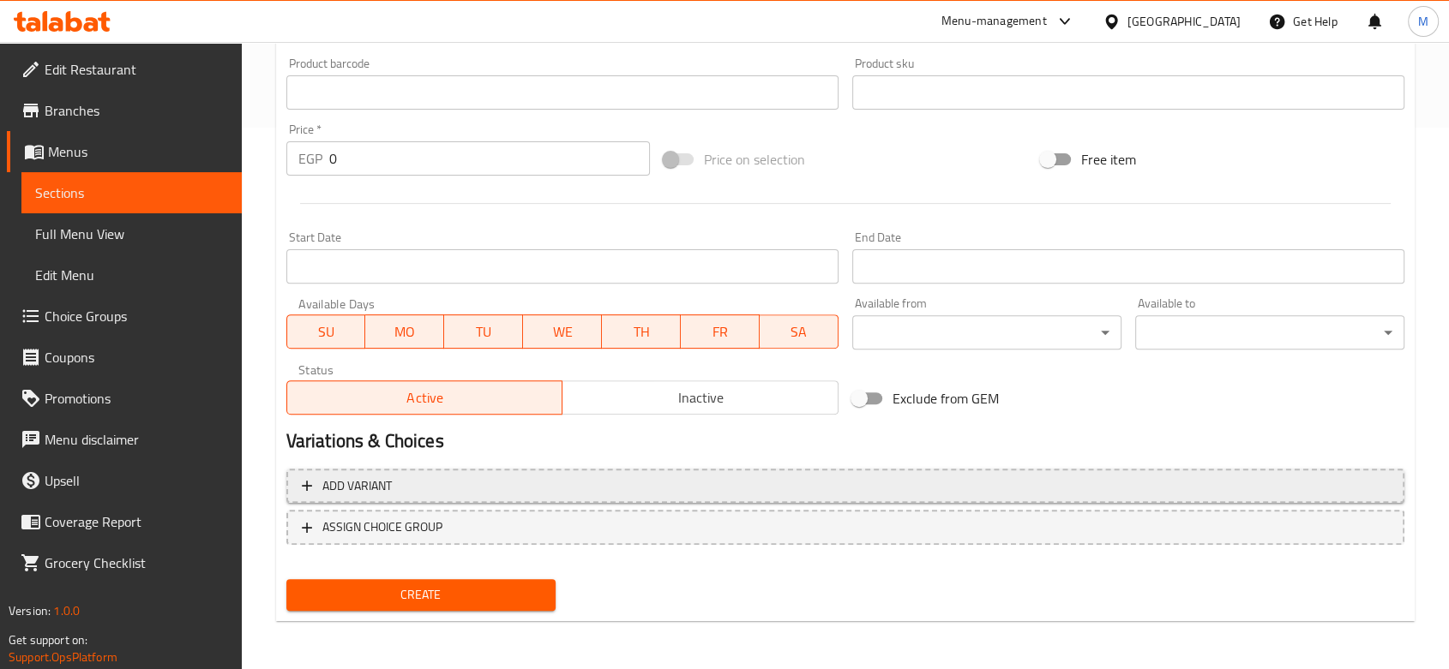
click at [411, 485] on span "Add variant" at bounding box center [845, 486] width 1087 height 21
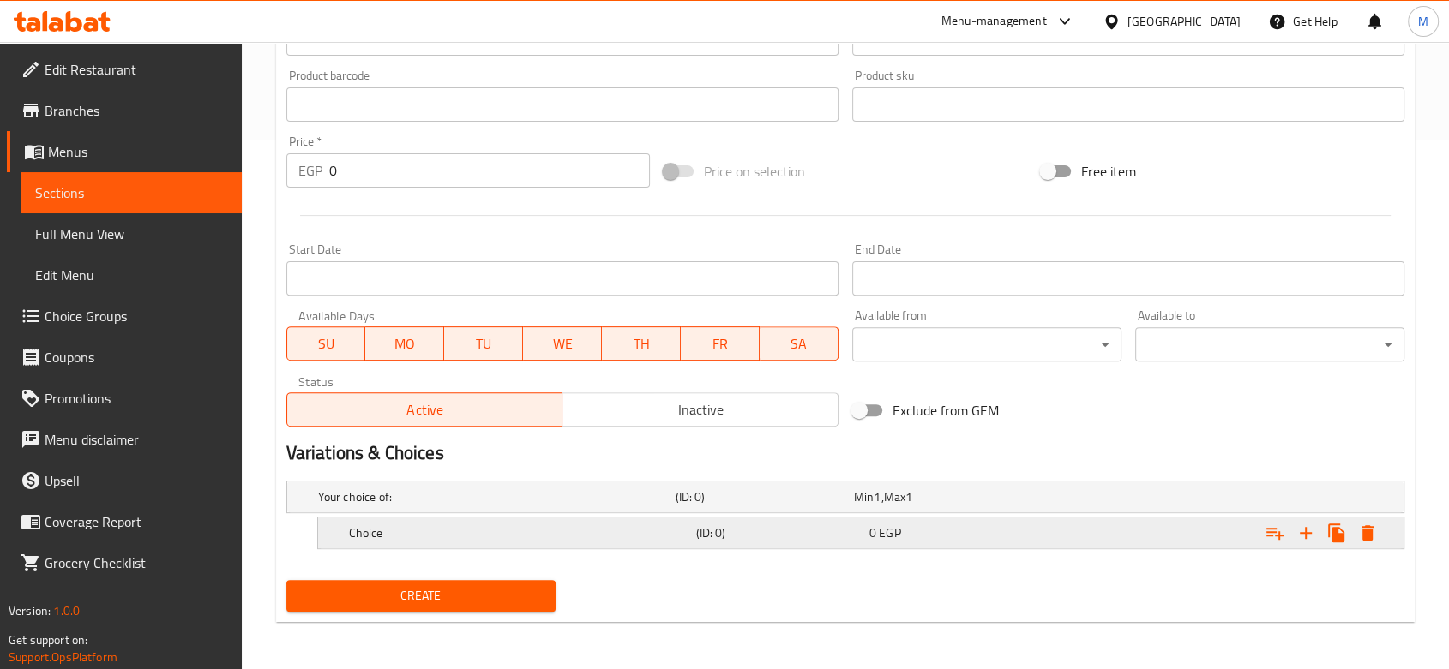
click at [514, 509] on div "Choice" at bounding box center [493, 497] width 357 height 24
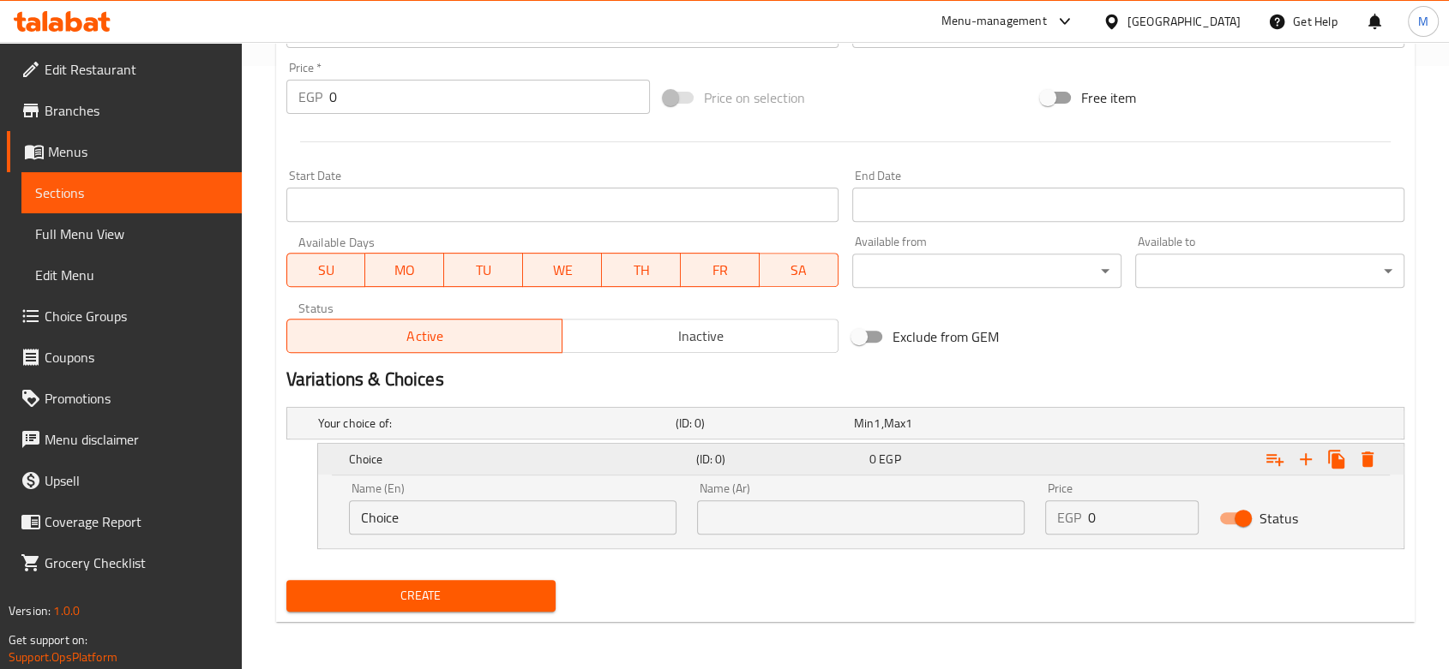
click at [1301, 465] on icon "Expand" at bounding box center [1305, 459] width 21 height 21
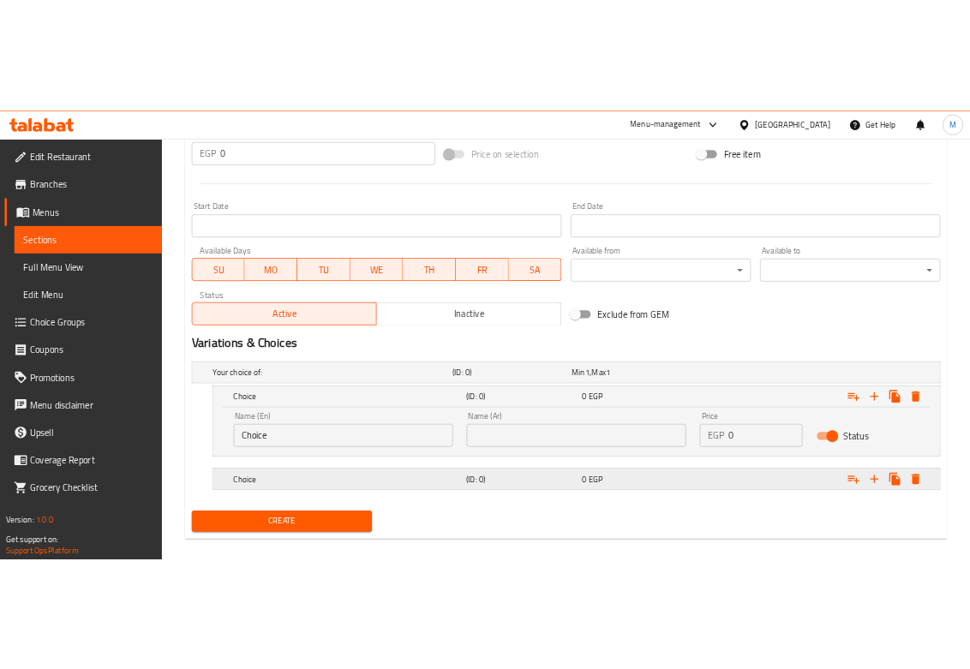
scroll to position [653, 0]
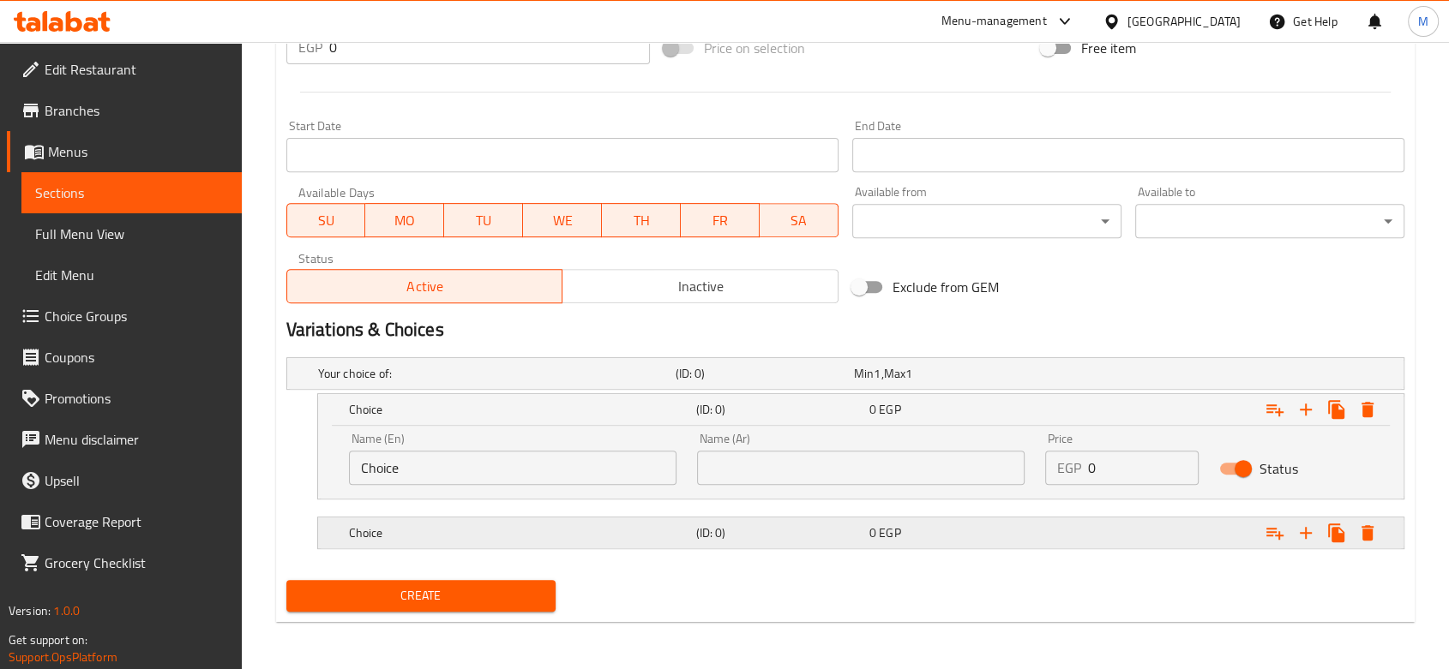
click at [575, 382] on h5 "Choice" at bounding box center [493, 373] width 351 height 17
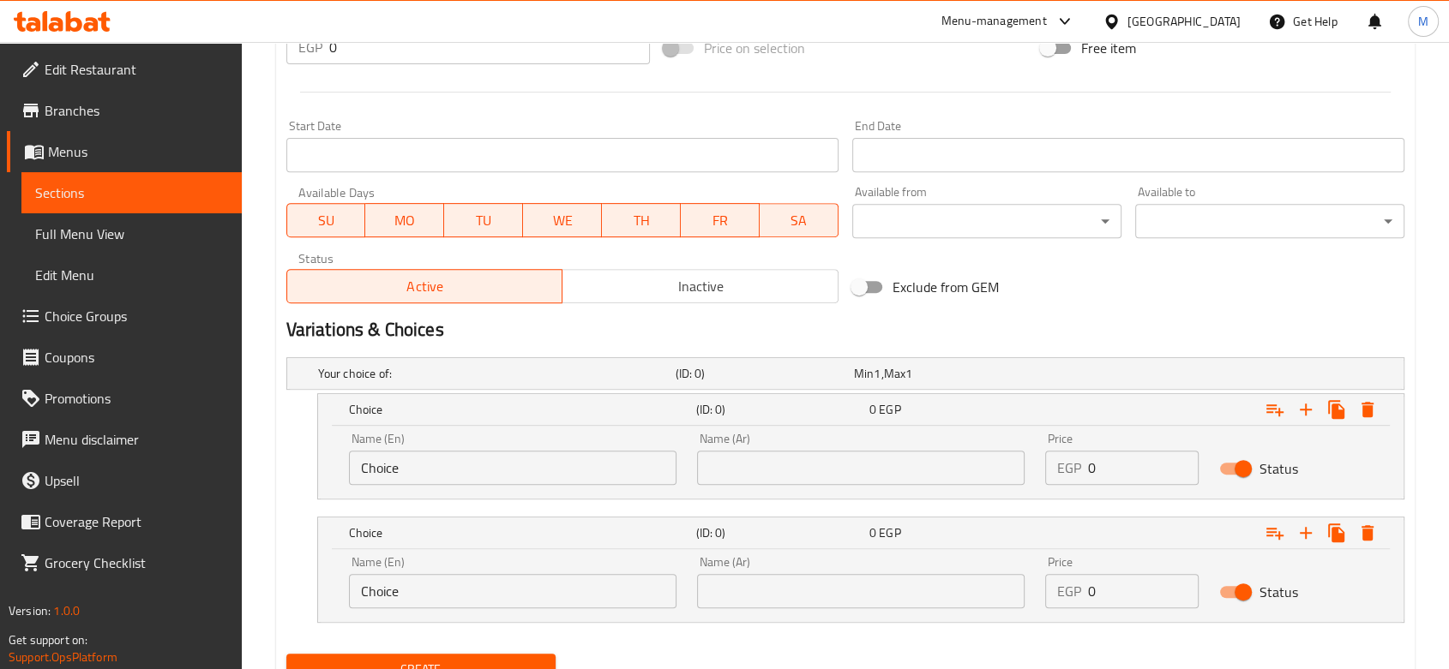
click at [443, 459] on input "Choice" at bounding box center [512, 468] width 327 height 34
type input "1/2 Kilo"
click at [395, 583] on input "Choice" at bounding box center [512, 591] width 327 height 34
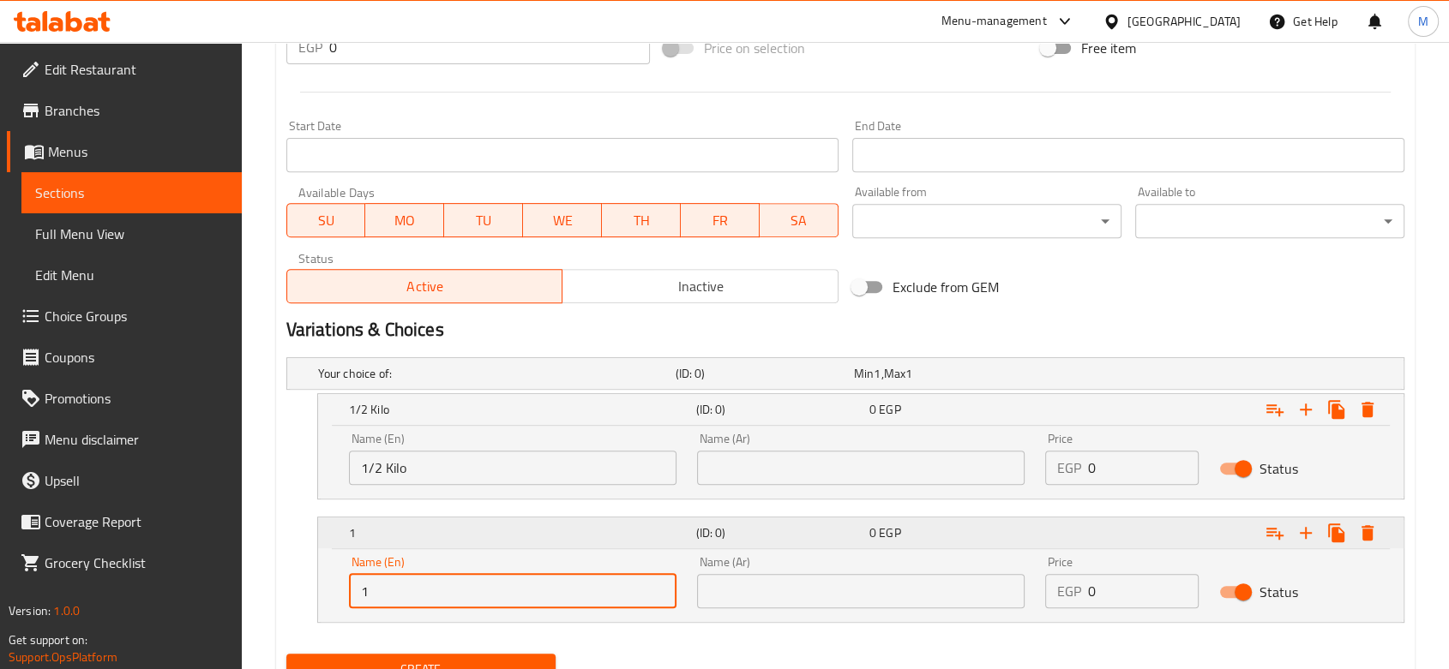
type input "1 Kilo"
click at [802, 446] on div "Name (Ar) Name (Ar)" at bounding box center [860, 459] width 327 height 52
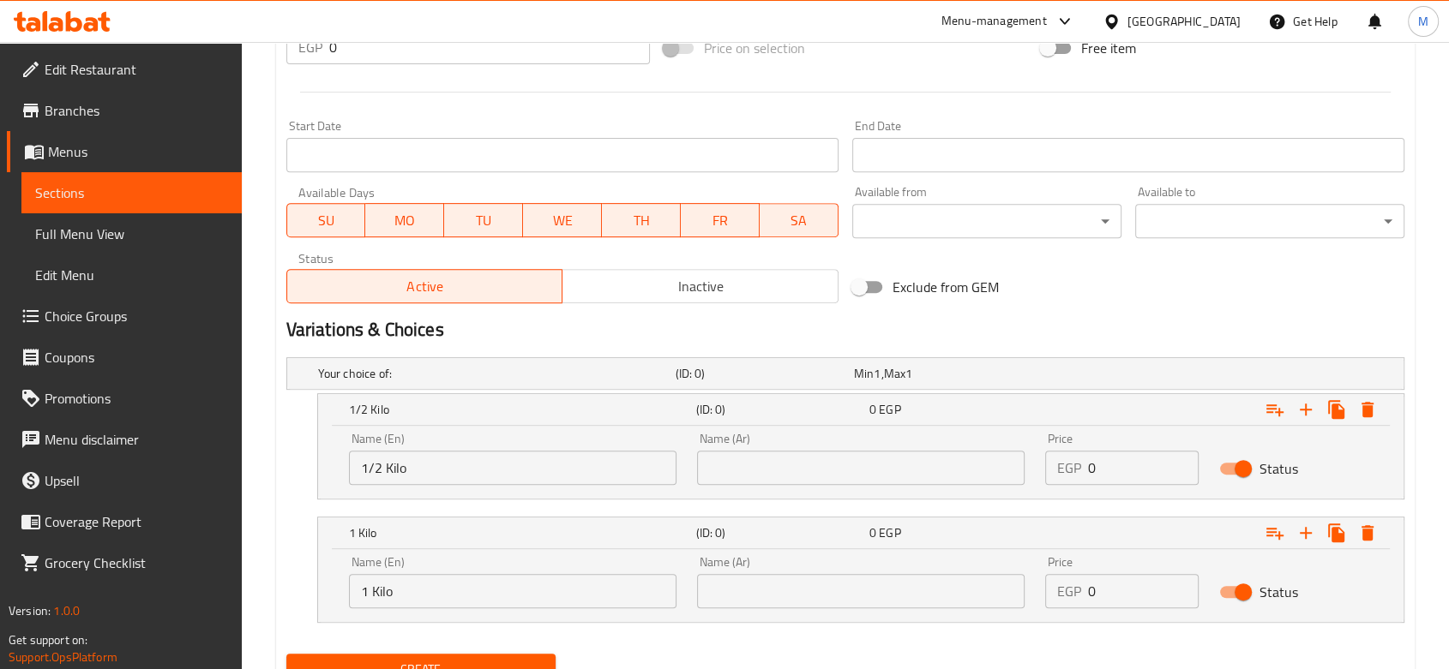
click at [805, 454] on input "text" at bounding box center [860, 468] width 327 height 34
type input "1/2 كيلو"
click at [759, 581] on input "text" at bounding box center [860, 591] width 327 height 34
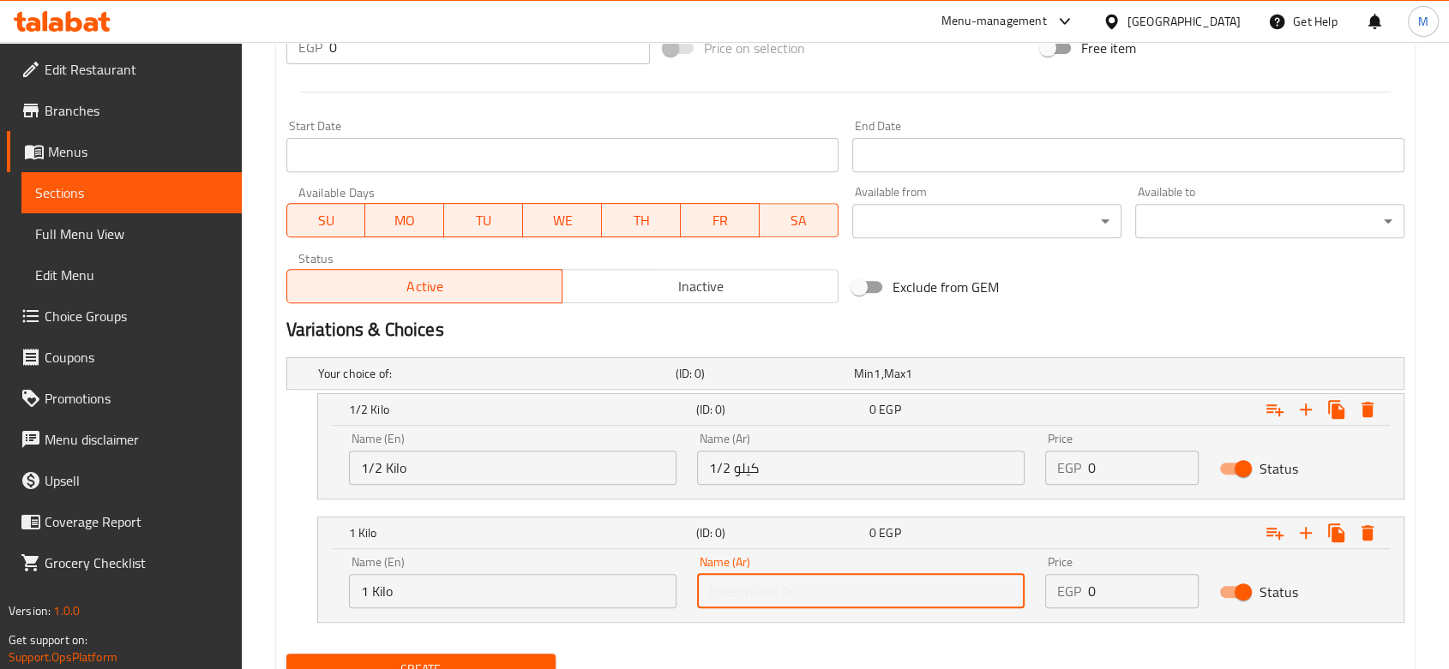
type input "1 كيلو"
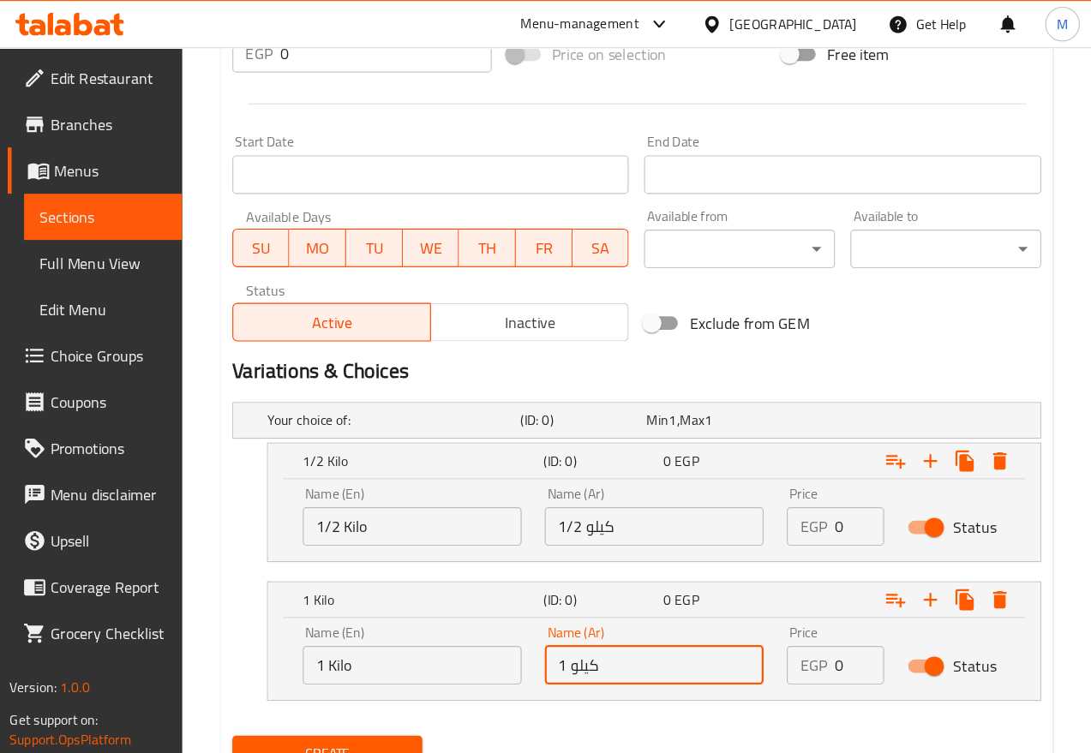
scroll to position [644, 0]
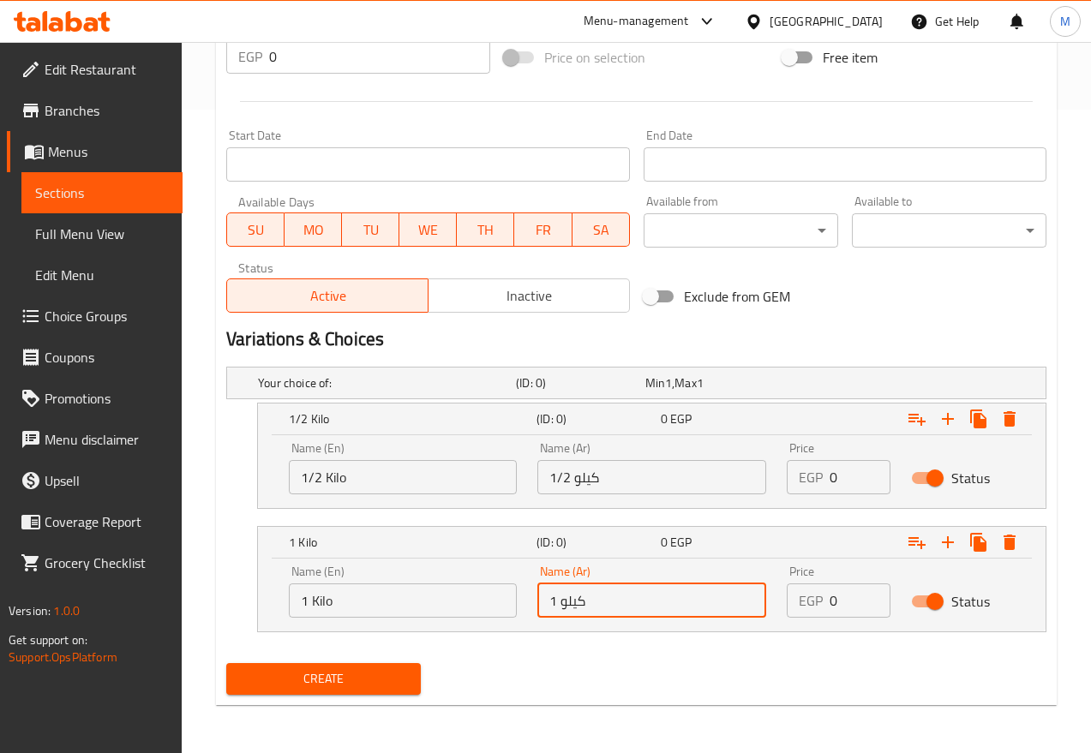
click at [844, 470] on input "0" at bounding box center [860, 477] width 61 height 34
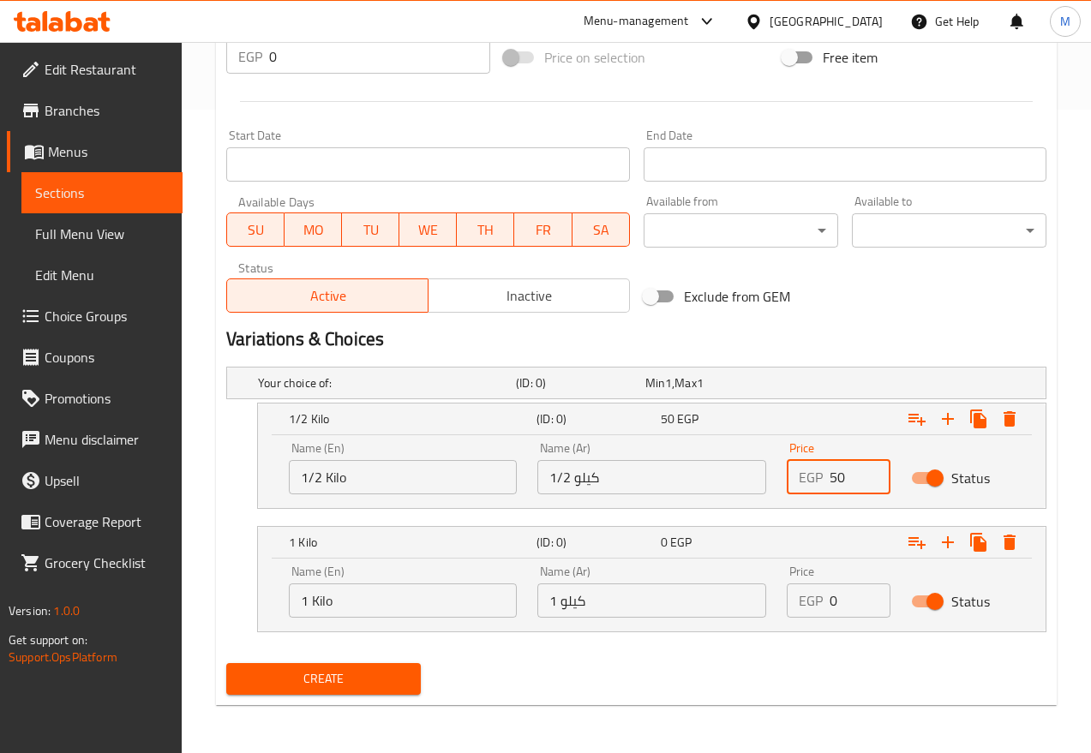
type input "50"
click at [828, 614] on div "EGP 0 Price" at bounding box center [839, 601] width 104 height 34
click at [837, 598] on input "0" at bounding box center [860, 601] width 61 height 34
type input "100"
click at [343, 669] on span "Create" at bounding box center [323, 679] width 167 height 21
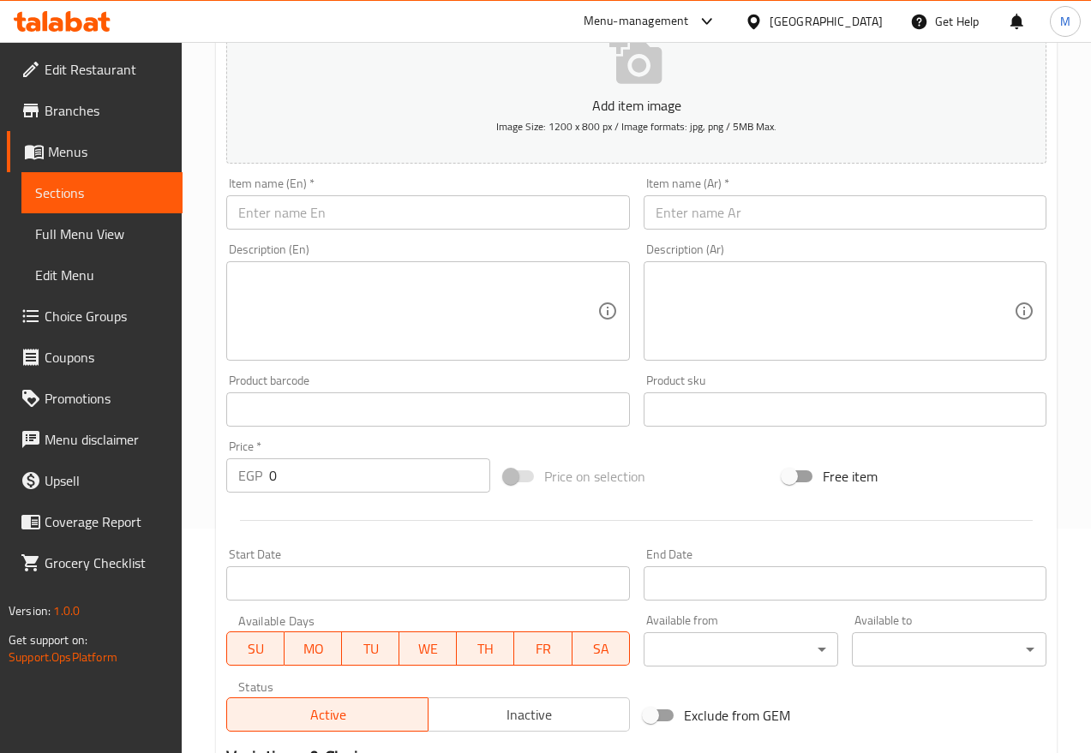
scroll to position [215, 0]
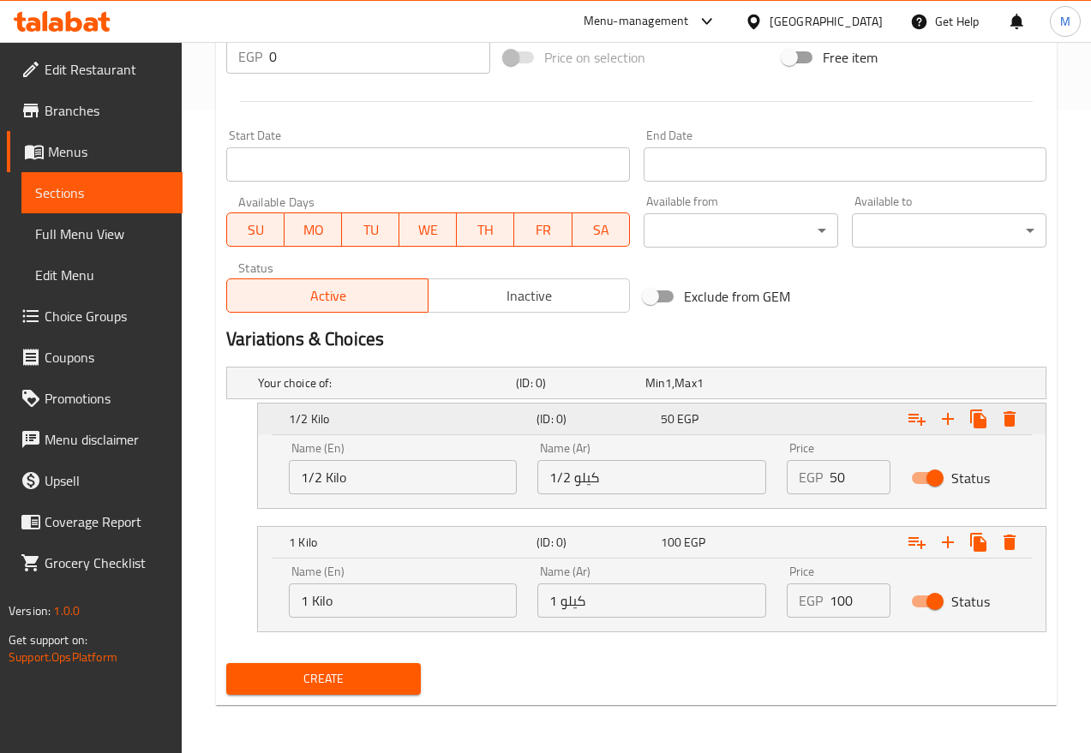
click at [717, 411] on div "50 EGP" at bounding box center [719, 419] width 117 height 17
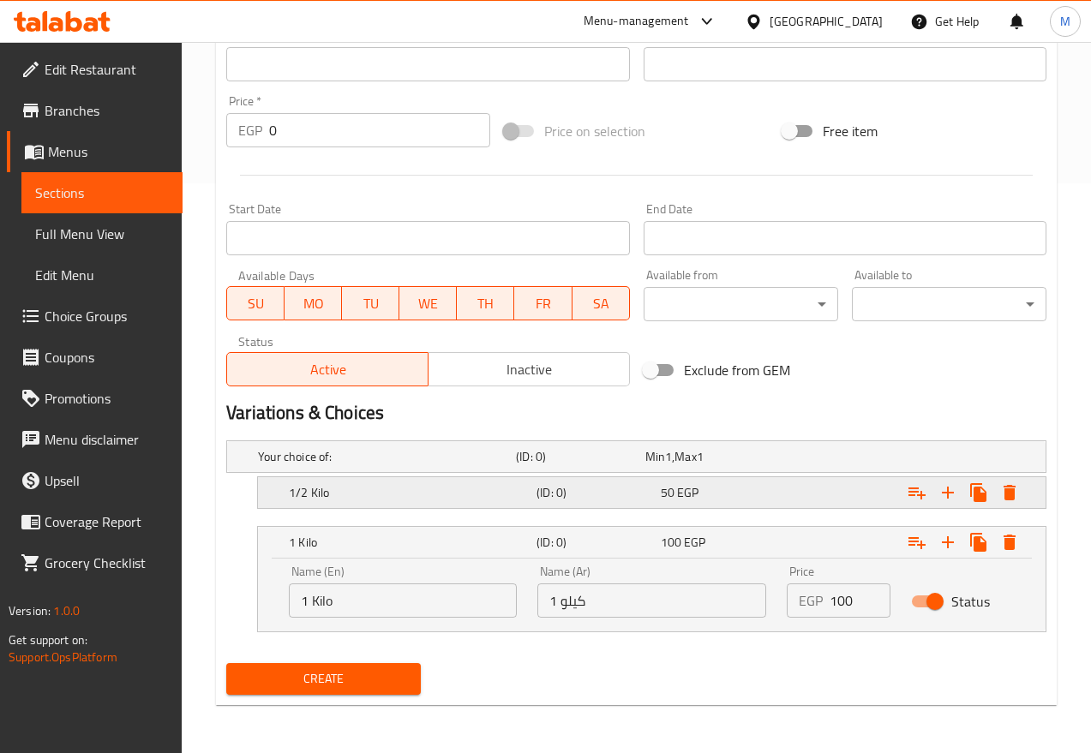
click at [863, 460] on div "Expand" at bounding box center [900, 456] width 258 height 7
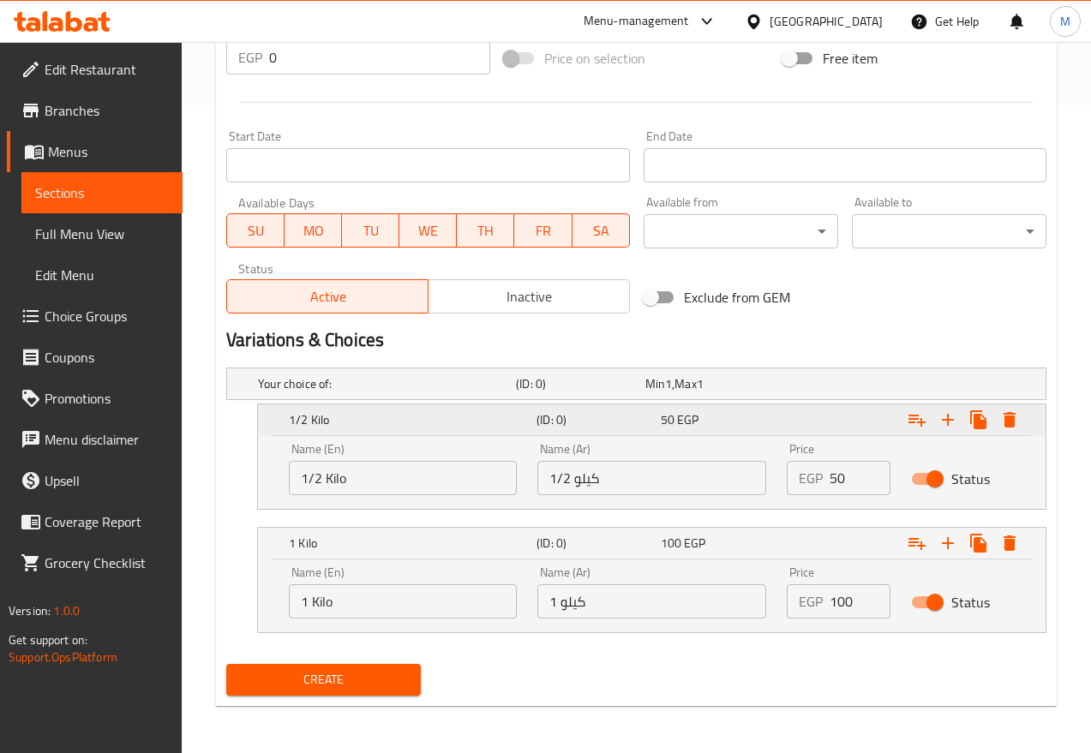
scroll to position [644, 0]
click at [341, 423] on h5 "1/2 Kilo" at bounding box center [409, 419] width 241 height 17
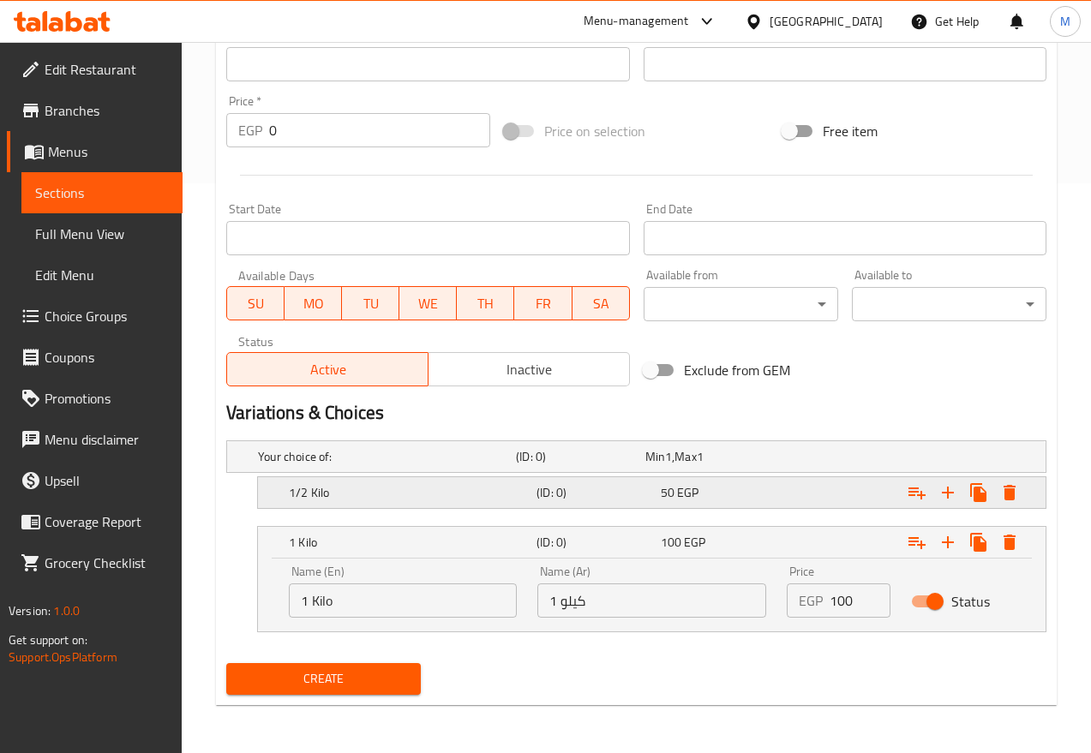
click at [349, 465] on h5 "1/2 Kilo" at bounding box center [383, 456] width 251 height 17
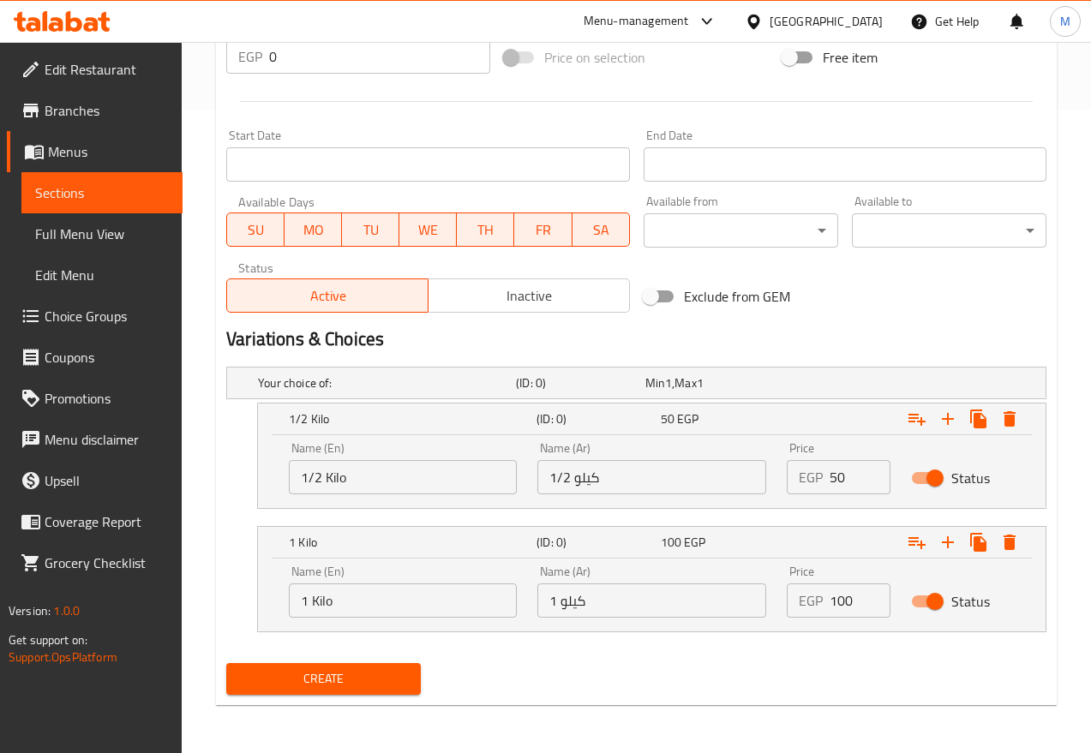
click at [326, 471] on input "1/2 Kilo" at bounding box center [403, 477] width 228 height 34
click at [345, 474] on input "s" at bounding box center [403, 477] width 228 height 34
click at [341, 477] on input "s" at bounding box center [403, 477] width 228 height 34
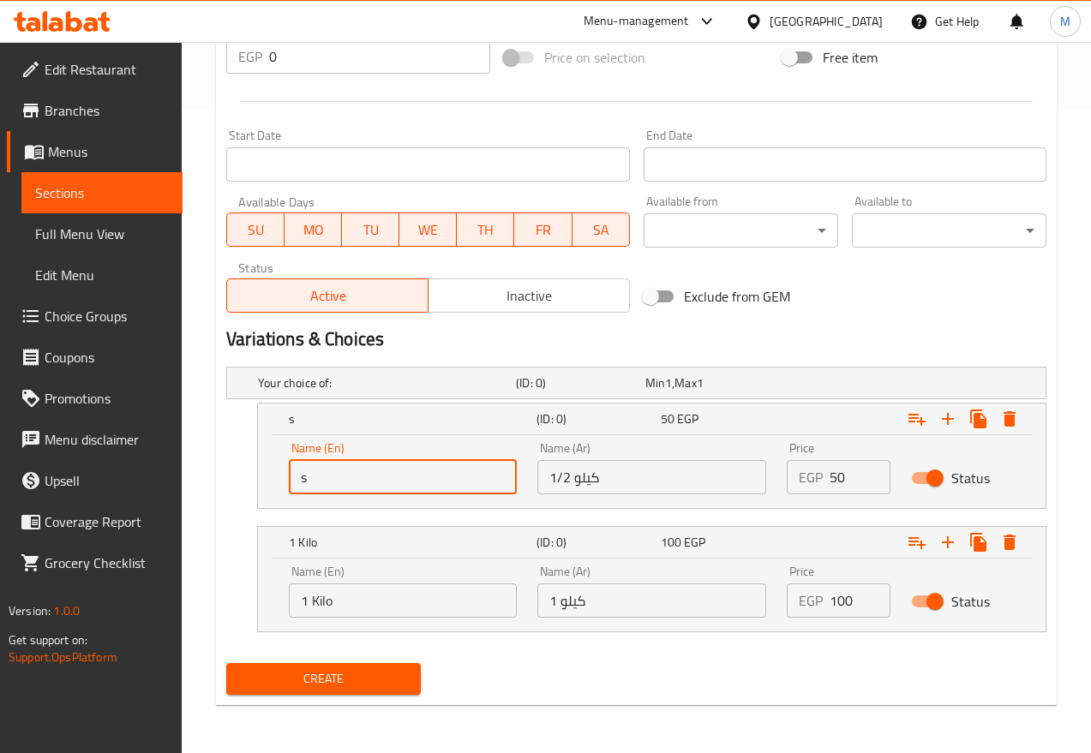
type input "Choice"
type input "0"
type input "Choice"
type input "تفاح بلدي"
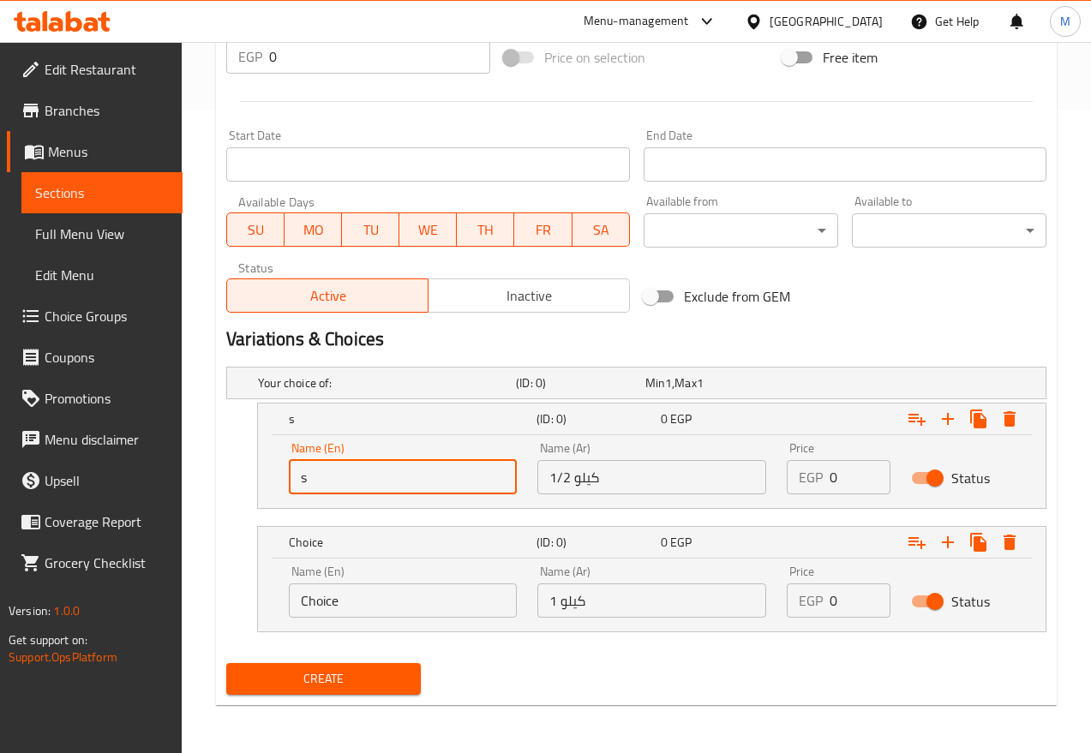
click at [367, 474] on input "s" at bounding box center [403, 477] width 228 height 34
type input "1/2 Kilo"
click at [325, 603] on input "Choice" at bounding box center [403, 601] width 228 height 34
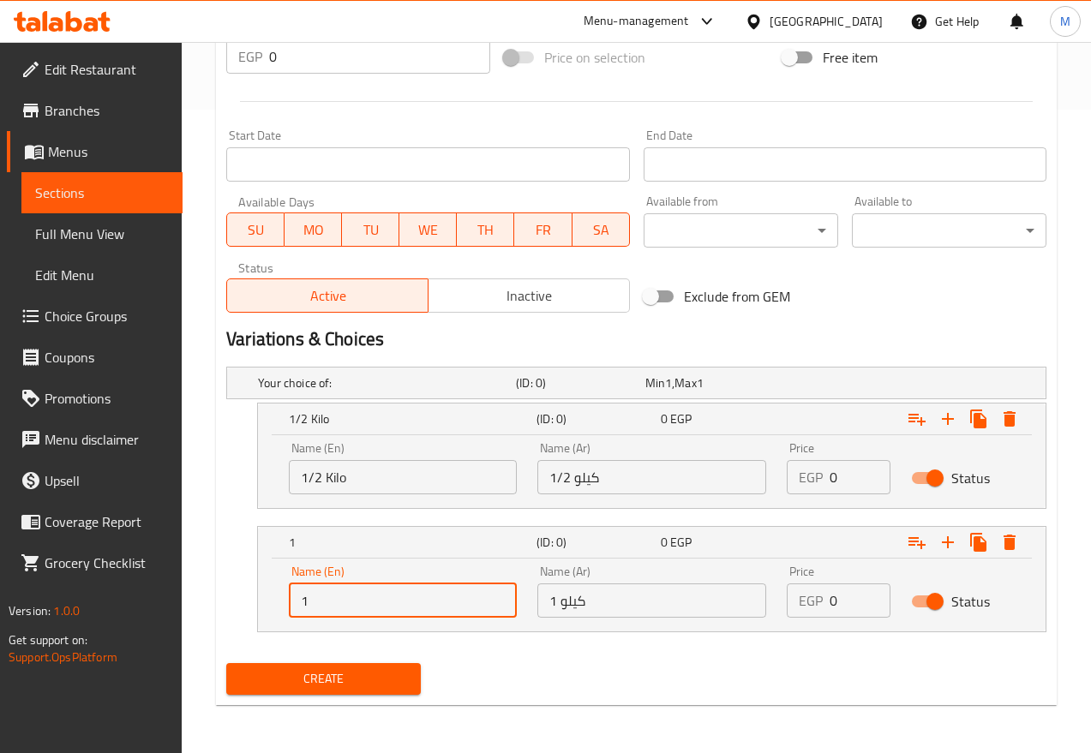
type input "1 Kilo"
click at [674, 472] on input "1/2 كيلو" at bounding box center [651, 477] width 228 height 34
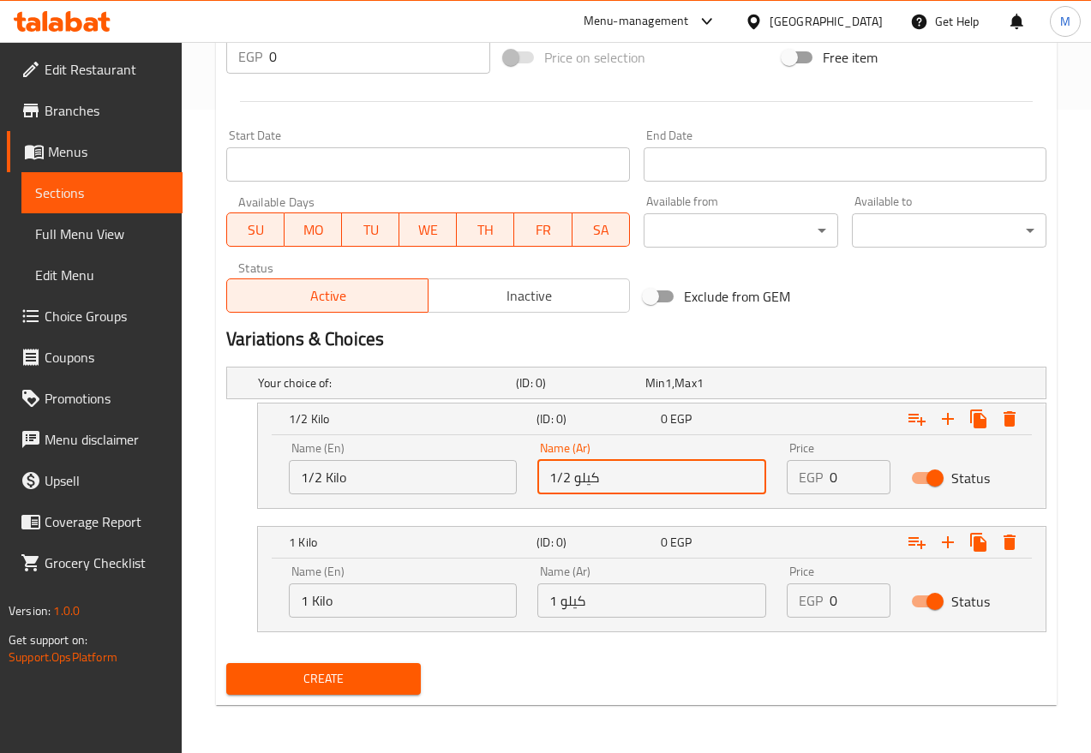
type input "1/2 كيلو"
click at [579, 593] on input "1 كيلو" at bounding box center [651, 601] width 228 height 34
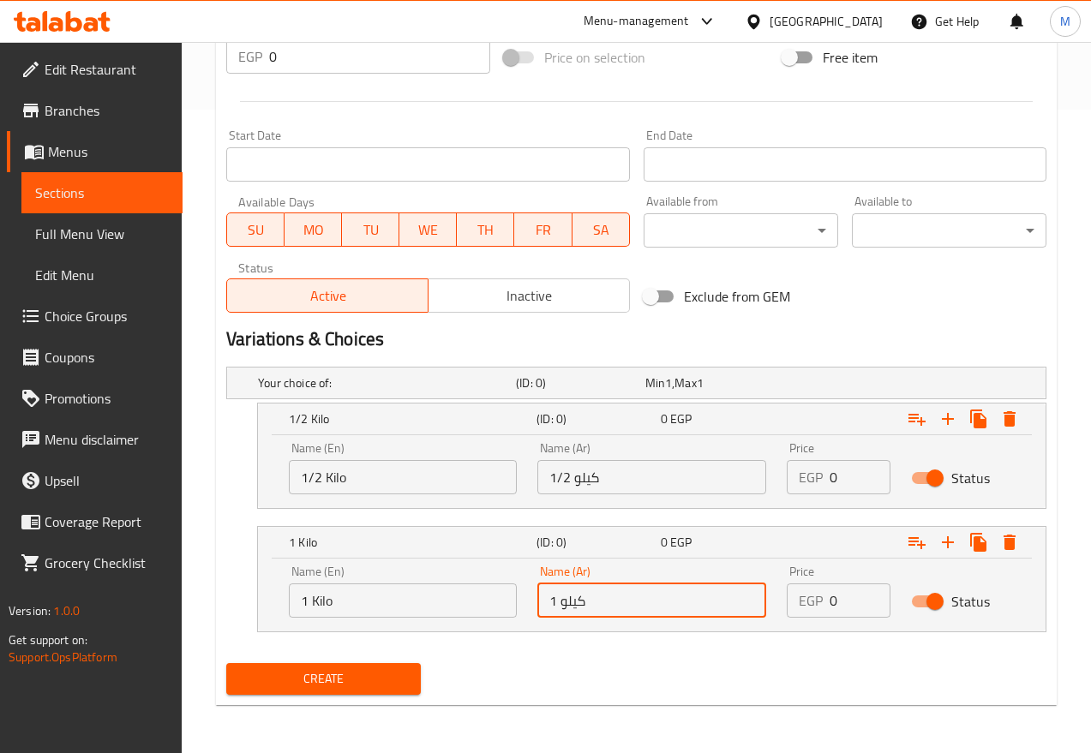
type input "1 كيلو"
click at [842, 476] on input "0" at bounding box center [860, 477] width 61 height 34
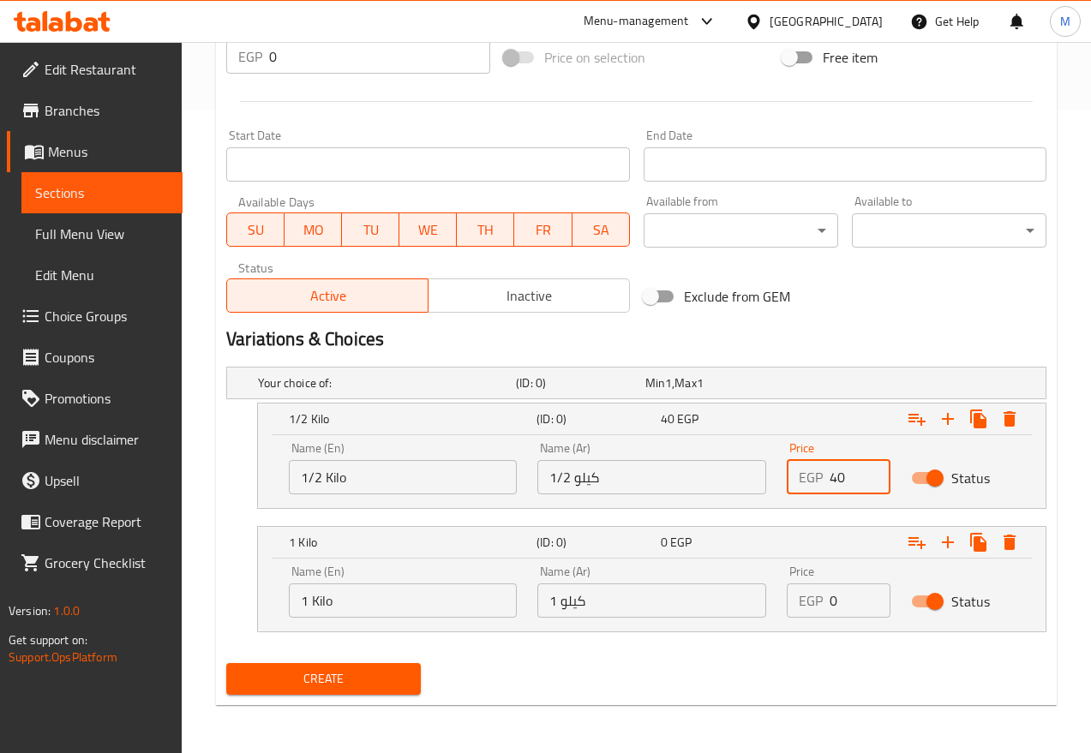
type input "40"
click at [858, 600] on input "0" at bounding box center [860, 601] width 61 height 34
type input "80"
click at [872, 342] on h2 "Variations & Choices" at bounding box center [636, 340] width 820 height 26
click at [541, 279] on button "Inactive" at bounding box center [529, 296] width 202 height 34
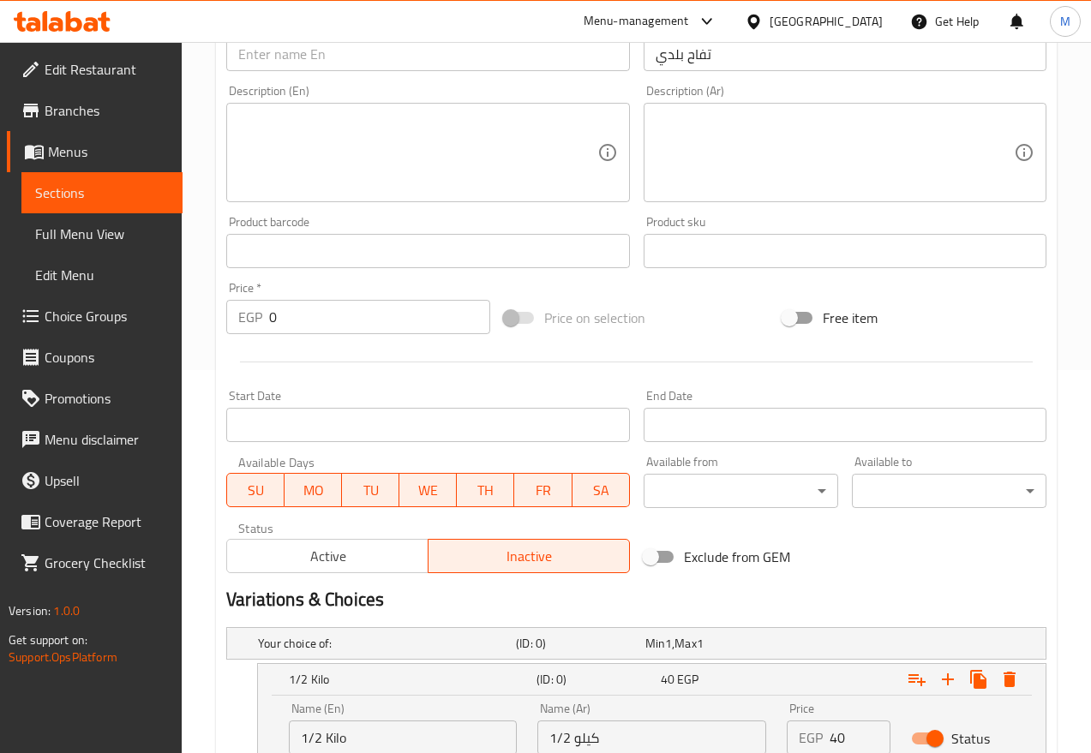
scroll to position [215, 0]
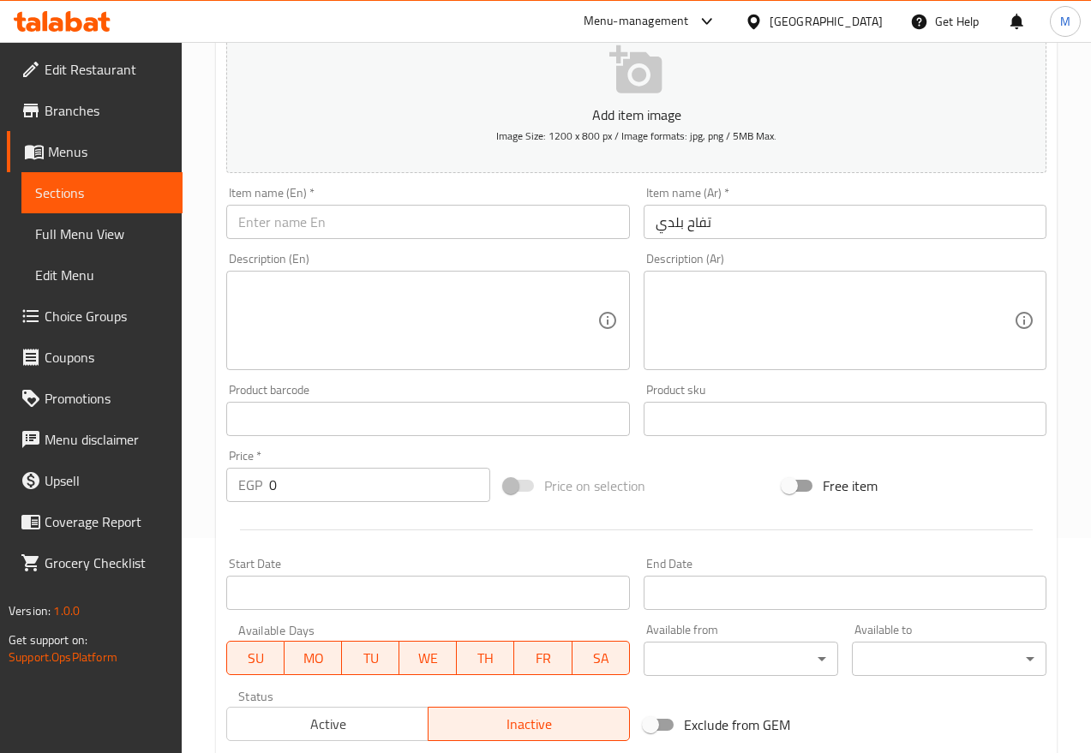
click at [384, 225] on input "text" at bounding box center [427, 222] width 403 height 34
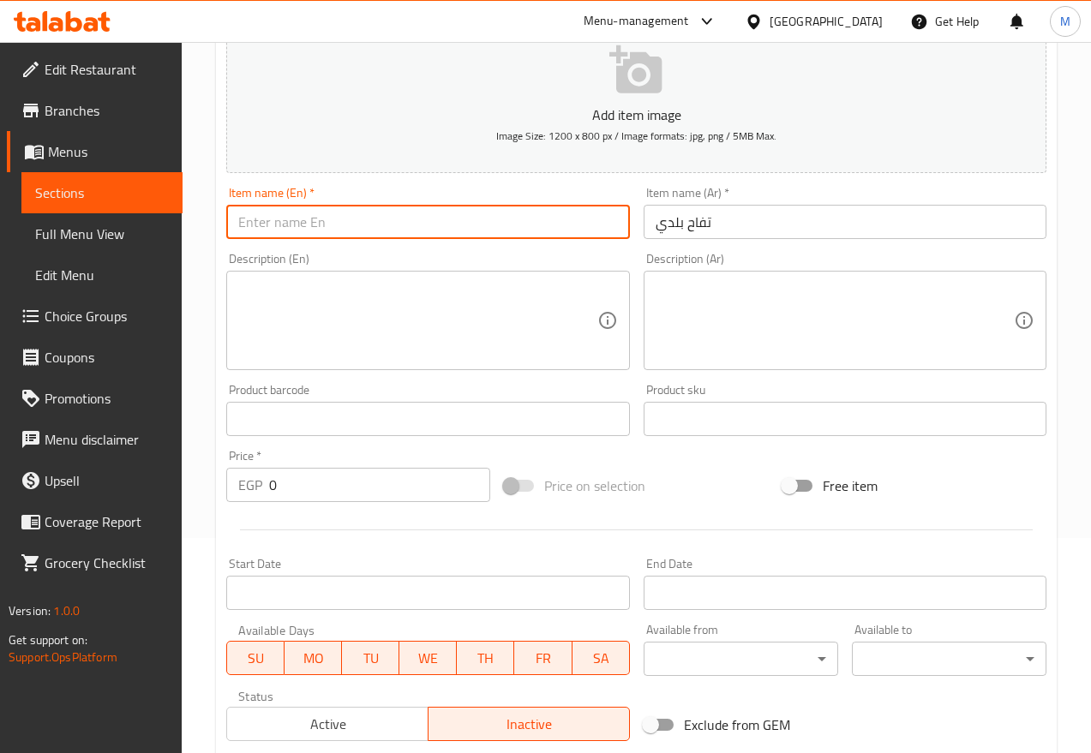
click at [384, 225] on input "text" at bounding box center [427, 222] width 403 height 34
paste input "Murcott Tangerine"
type input "Murcott Tangerine"
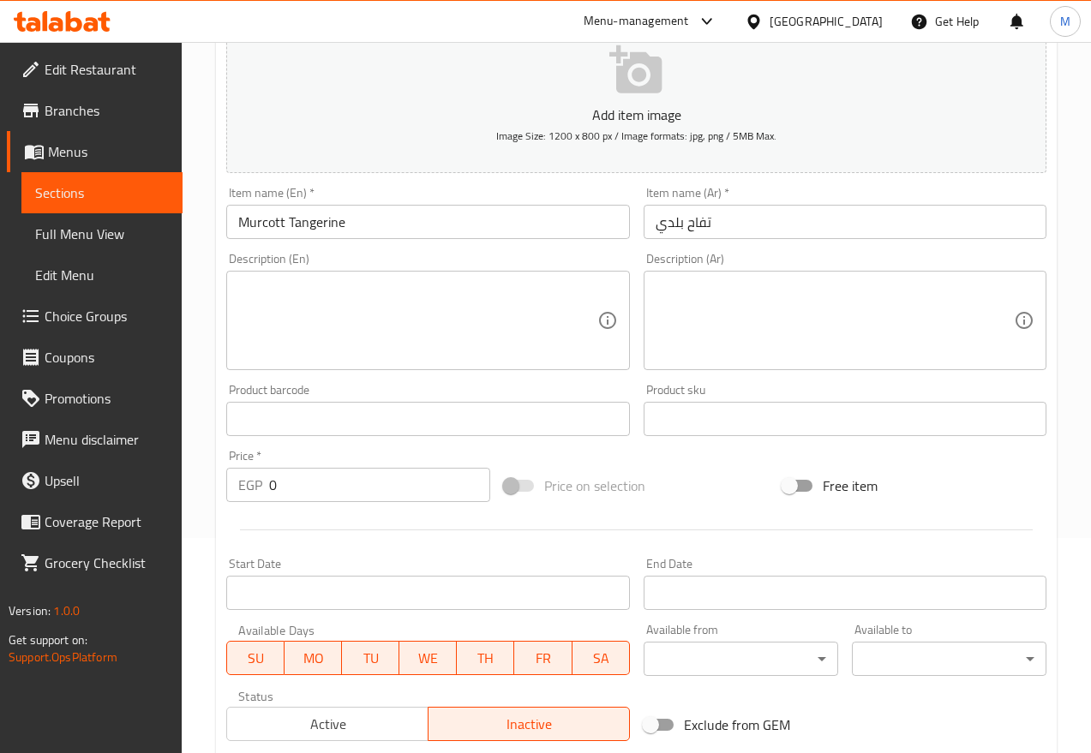
click at [819, 224] on input "تفاح بلدي" at bounding box center [845, 222] width 403 height 34
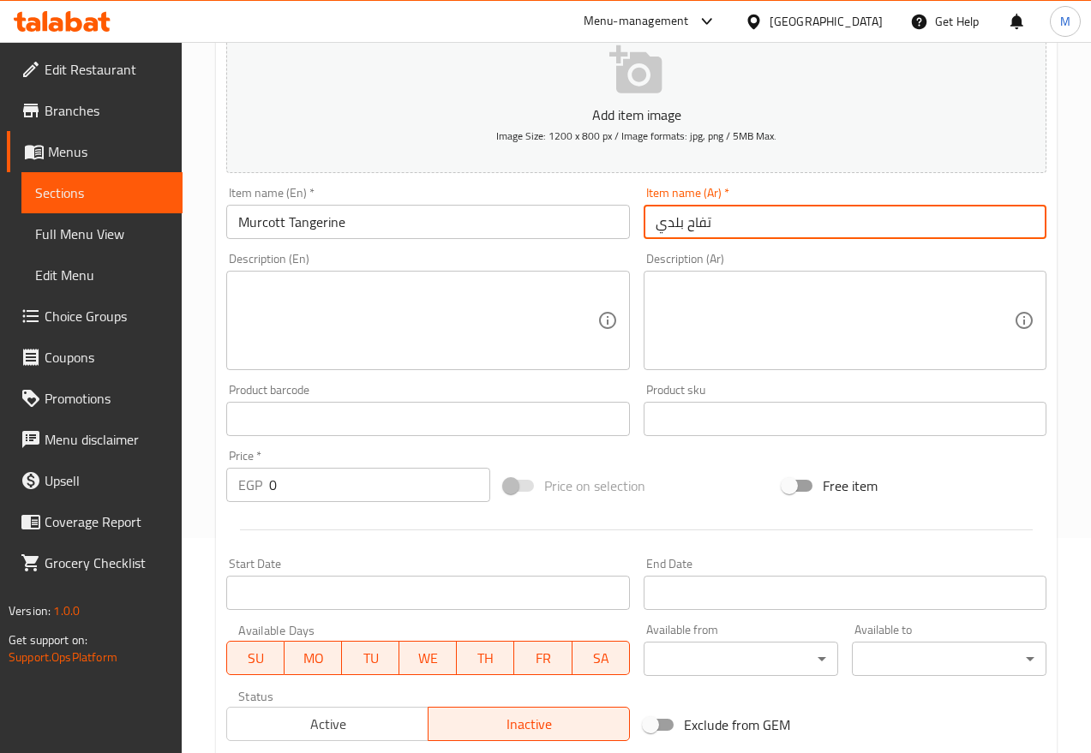
click at [819, 224] on input "تفاح بلدي" at bounding box center [845, 222] width 403 height 34
paste input "يوسفي موركيت"
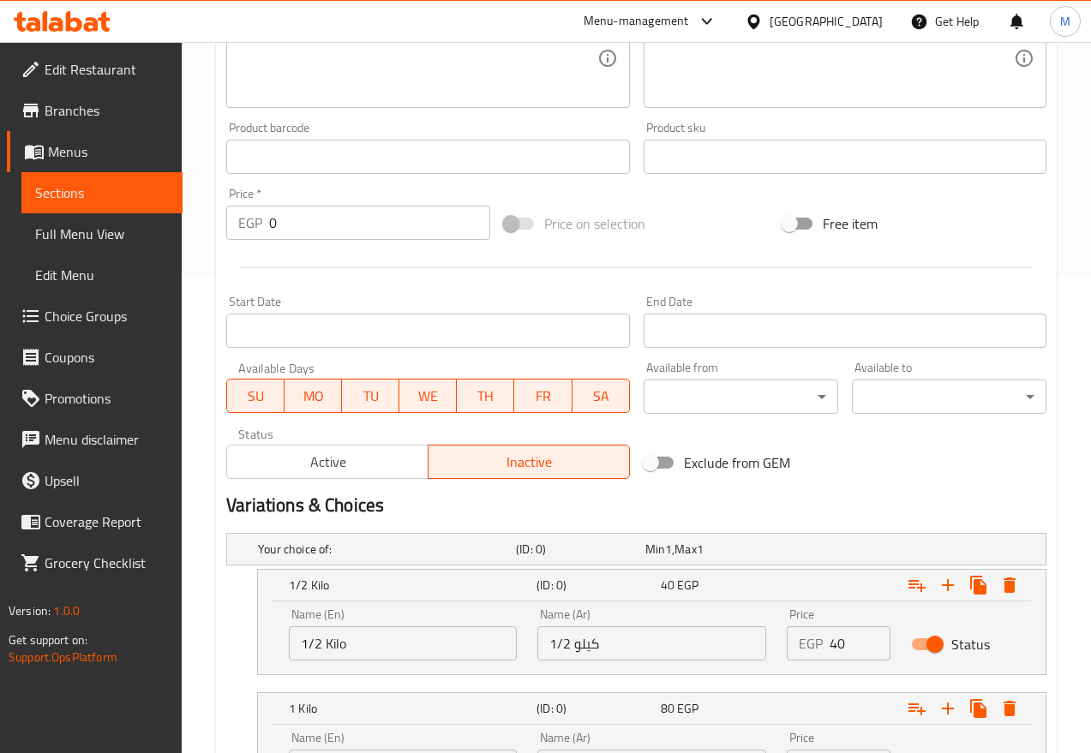
scroll to position [644, 0]
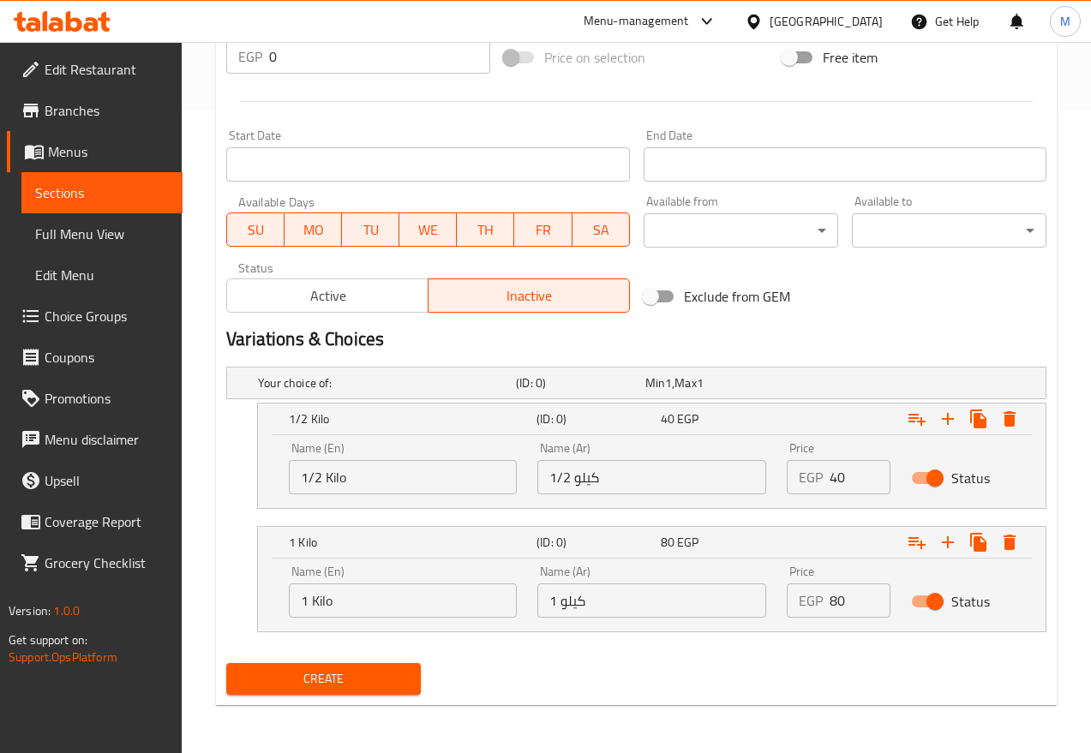
type input "يوسفي موركيت"
click at [322, 666] on button "Create" at bounding box center [323, 679] width 195 height 32
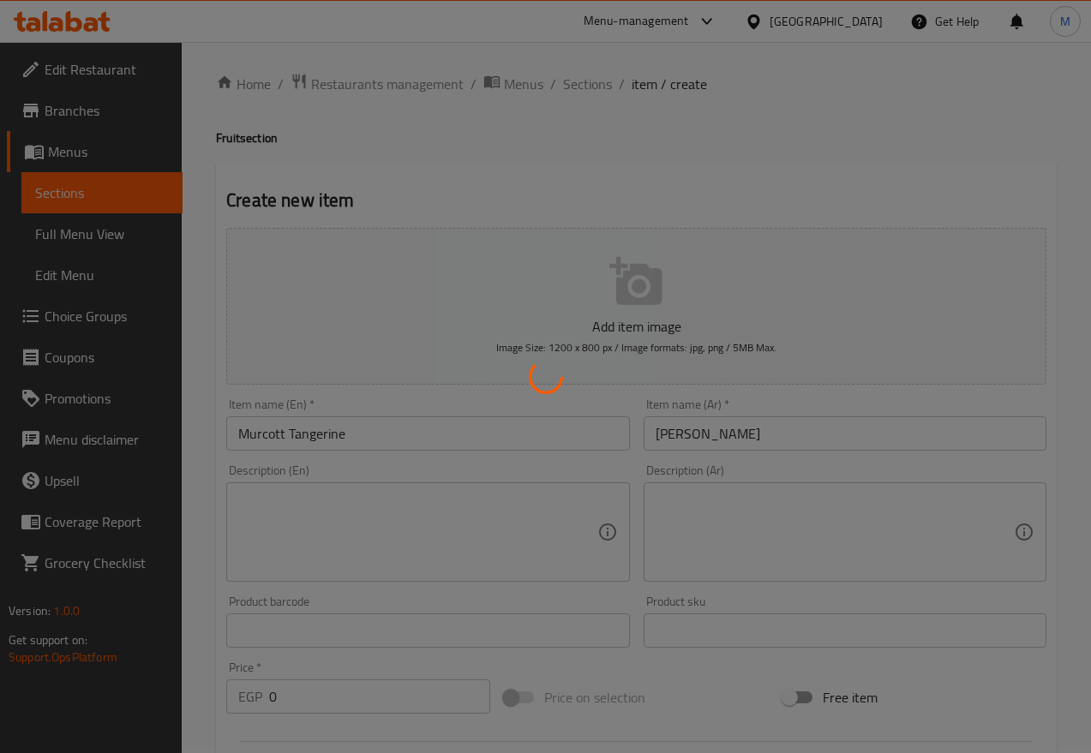
scroll to position [0, 0]
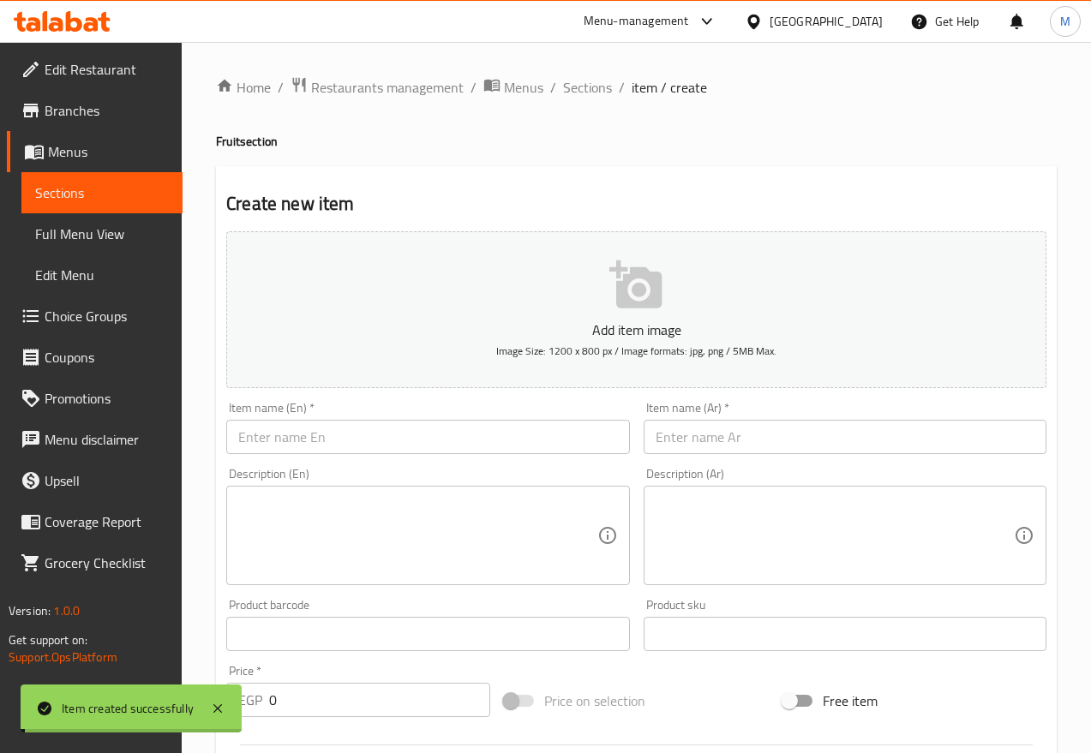
click at [584, 92] on span "Sections" at bounding box center [587, 87] width 49 height 21
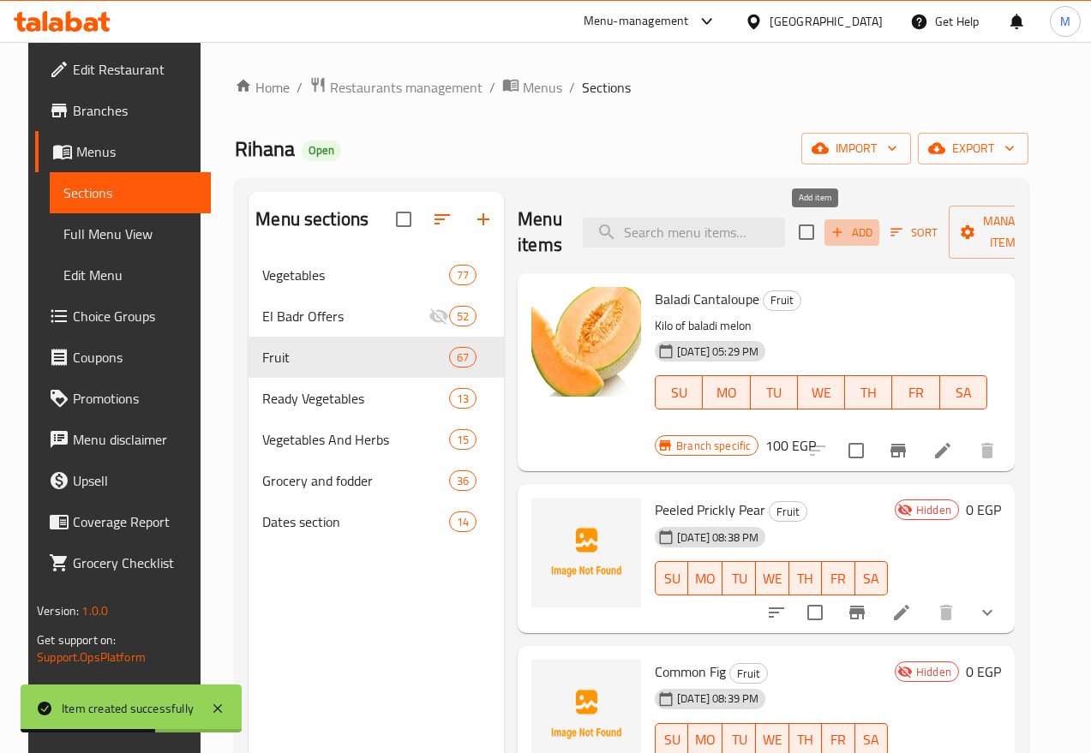
click at [830, 231] on icon "button" at bounding box center [837, 232] width 15 height 15
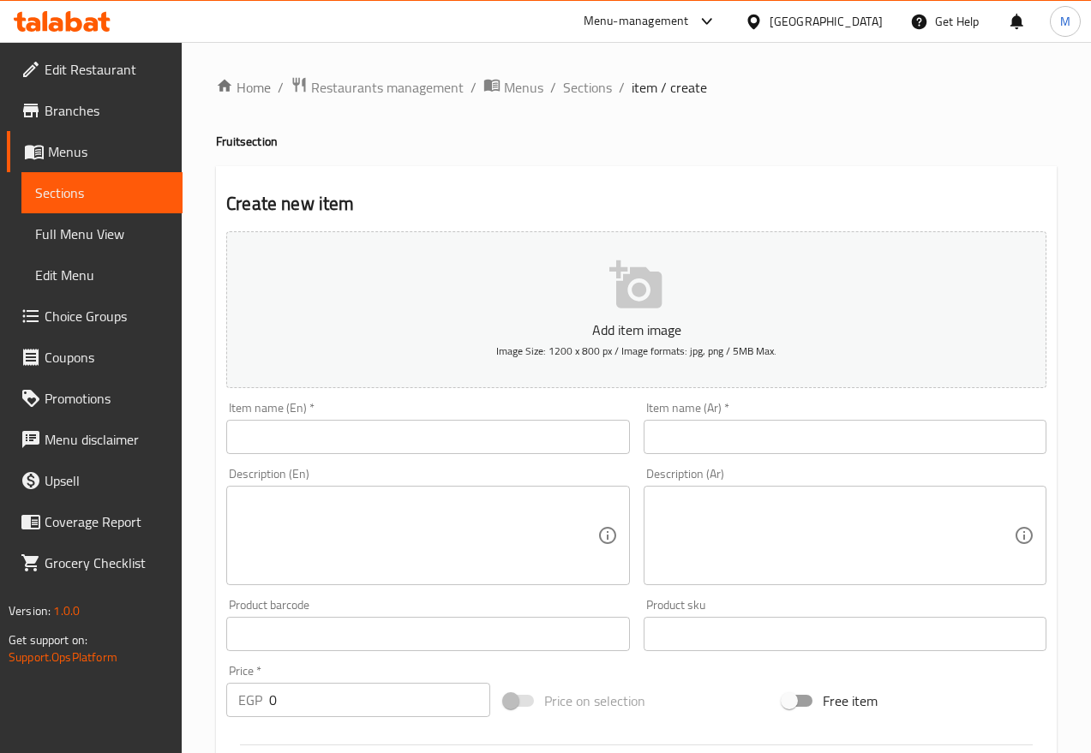
drag, startPoint x: 338, startPoint y: 403, endPoint x: 337, endPoint y: 426, distance: 23.2
click at [338, 403] on div "Item name (En)   * Item name (En) *" at bounding box center [427, 428] width 403 height 52
click at [337, 428] on input "text" at bounding box center [427, 437] width 403 height 34
paste input "Abdel Razek Custard Apple"
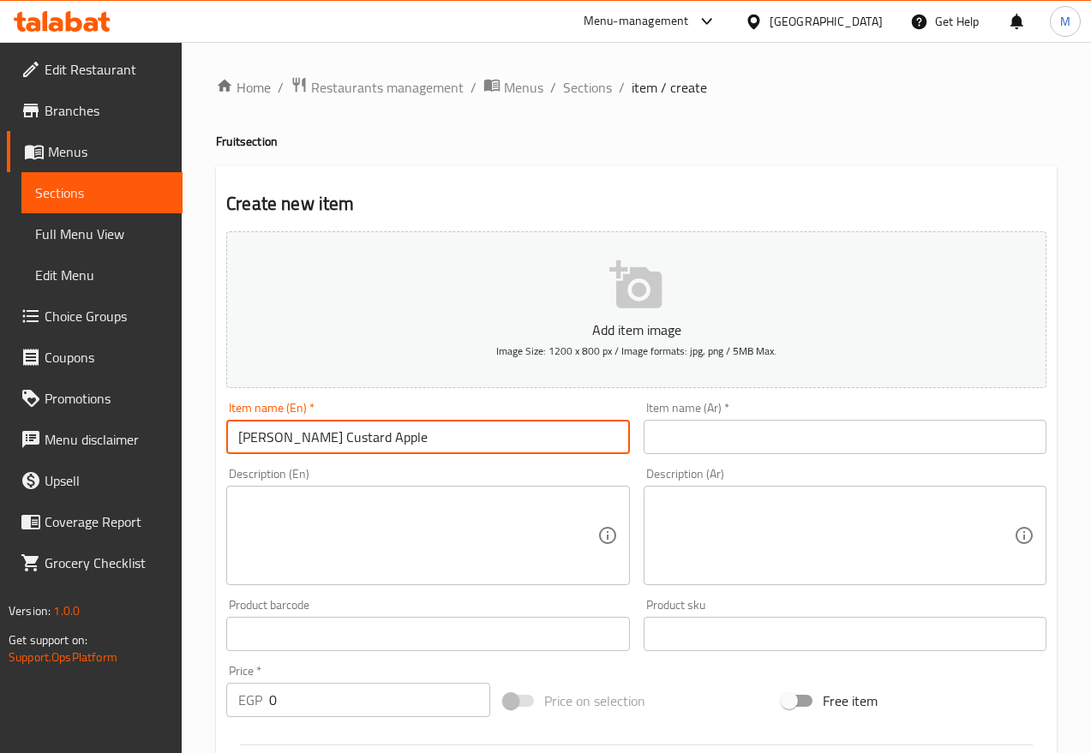
type input "Abdel Razek Custard Apple"
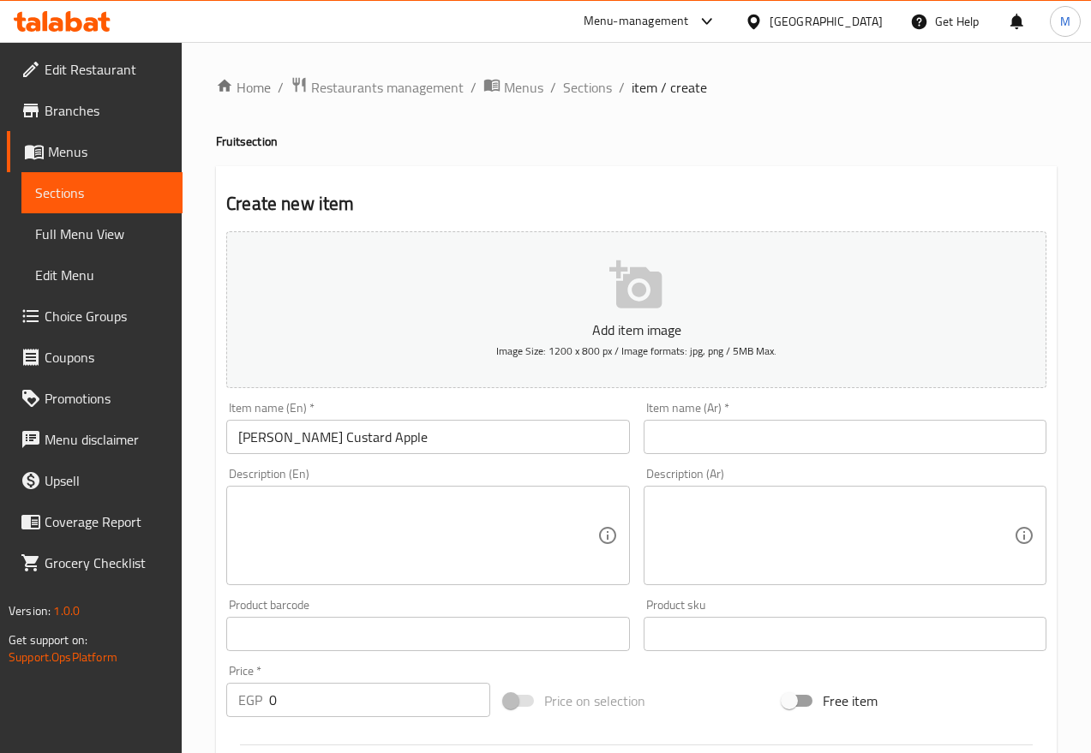
click at [842, 423] on input "text" at bounding box center [845, 437] width 403 height 34
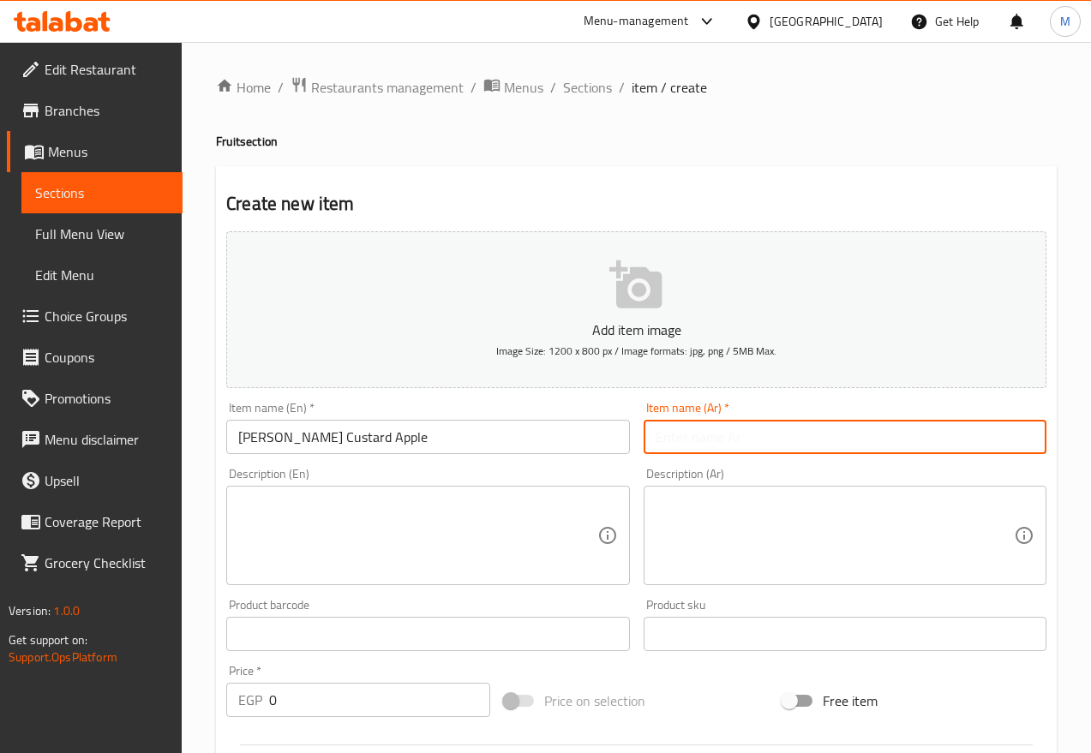
paste input "قشطة عبدالرازق"
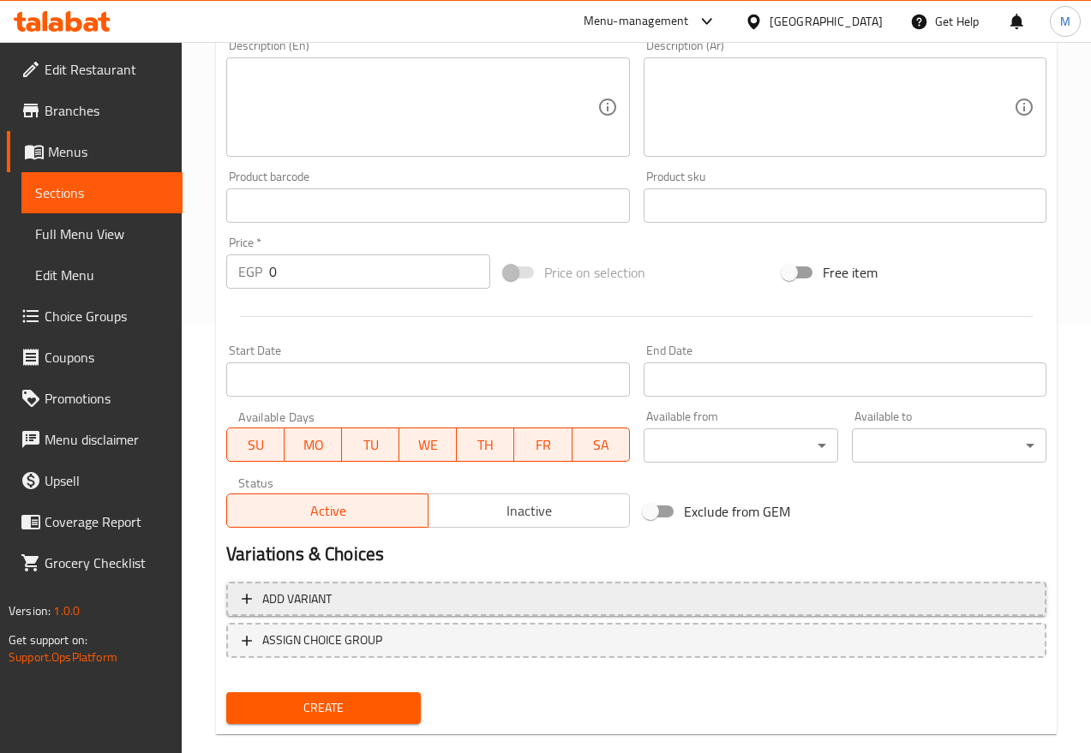
type input "قشطة عبدالرازق"
click at [377, 596] on span "Add variant" at bounding box center [636, 599] width 789 height 21
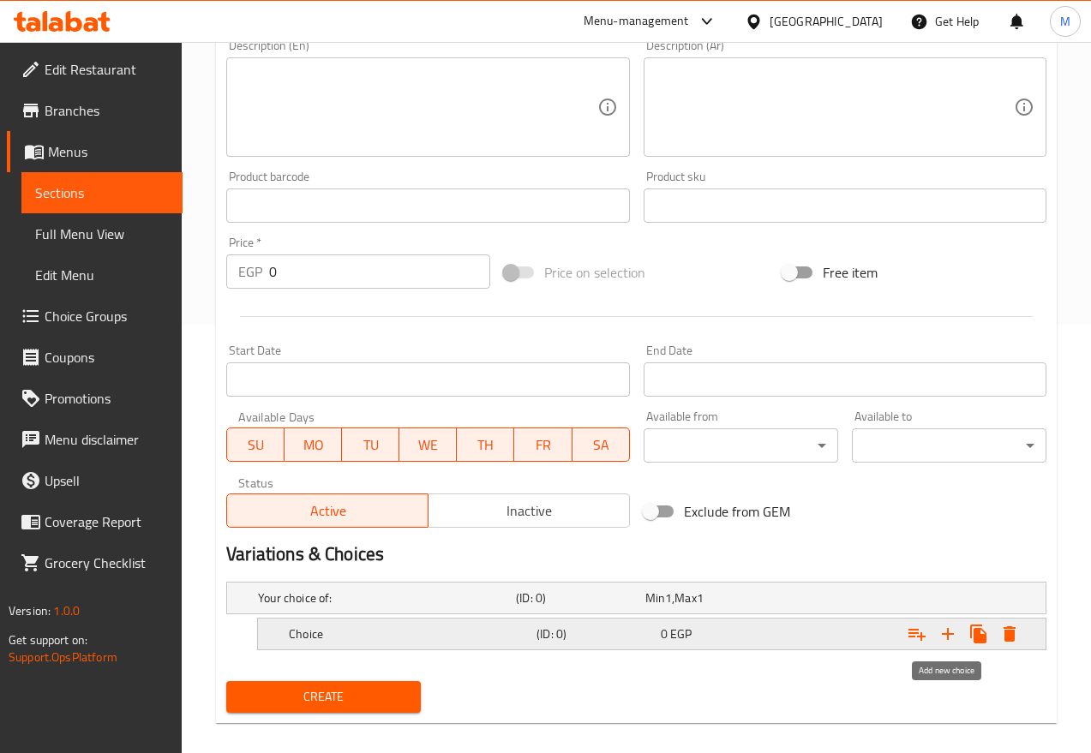
click at [940, 634] on icon "Expand" at bounding box center [948, 634] width 21 height 21
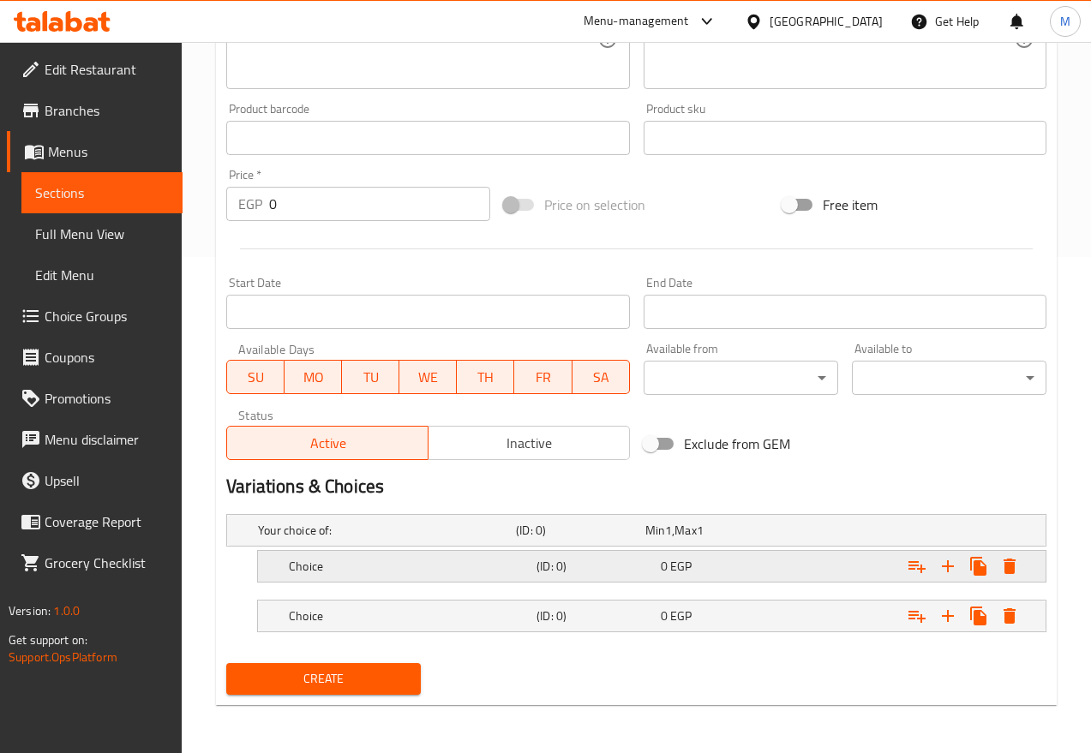
click at [442, 539] on h5 "Choice" at bounding box center [383, 530] width 251 height 17
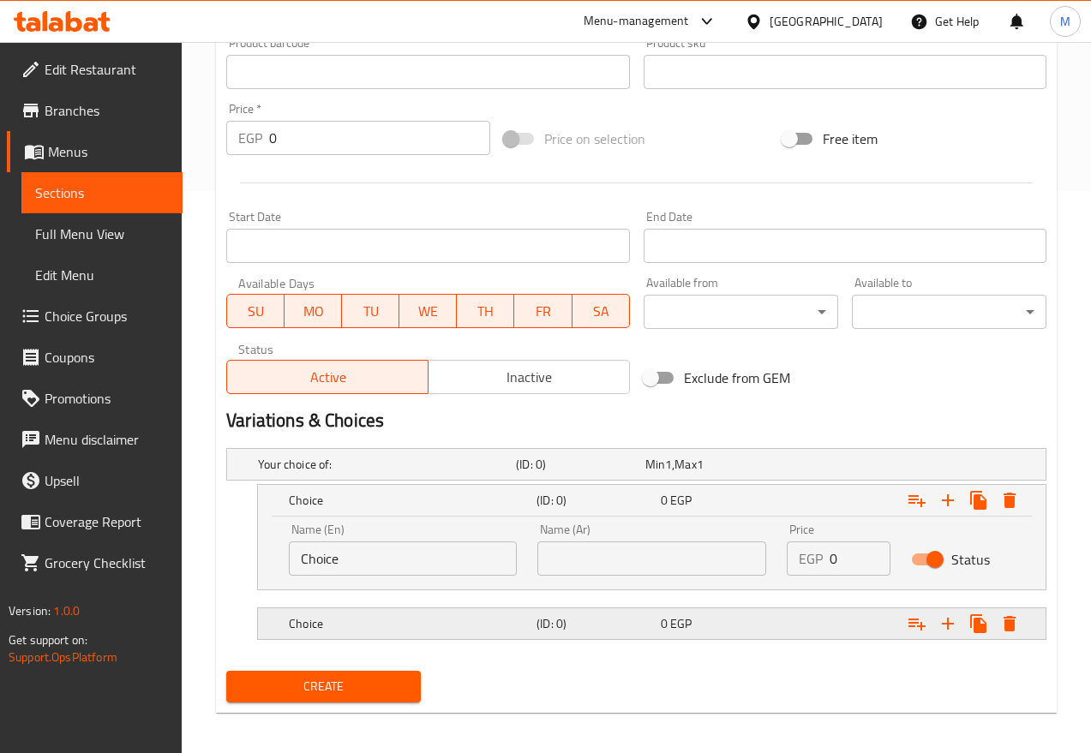
scroll to position [563, 0]
click at [423, 472] on h5 "Choice" at bounding box center [383, 463] width 251 height 17
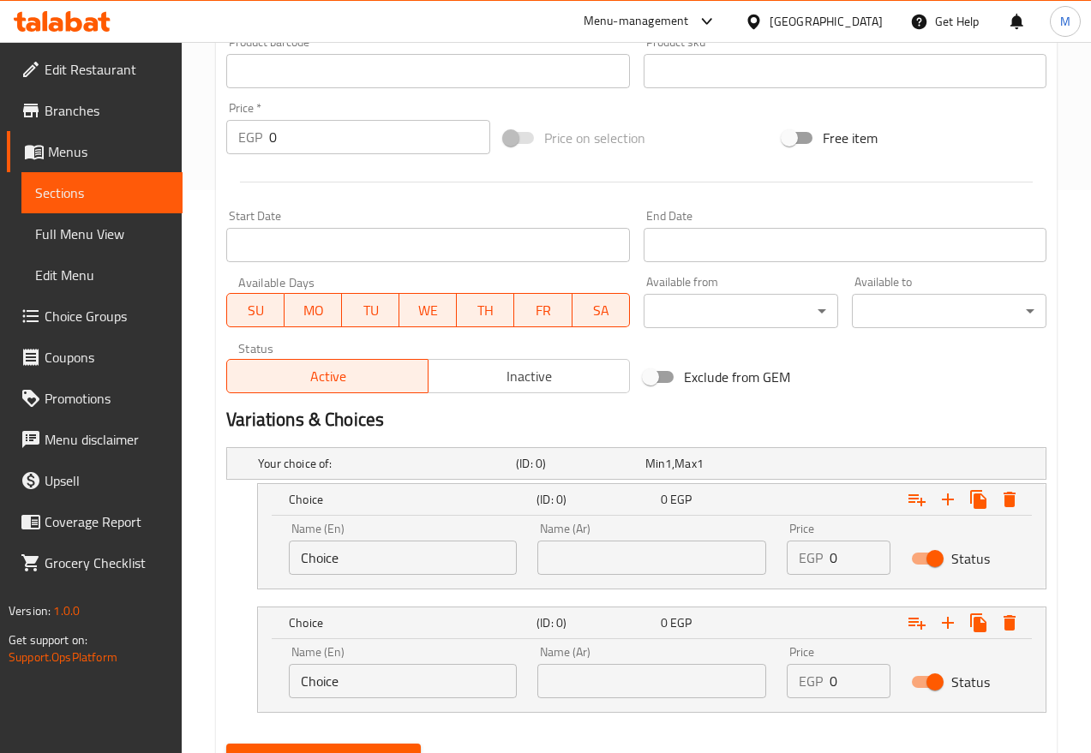
click at [381, 545] on input "Choice" at bounding box center [403, 558] width 228 height 34
type input "1/2 Kilo"
click at [327, 669] on input "Choice" at bounding box center [403, 681] width 228 height 34
type input "1 Kilo"
click at [617, 562] on input "text" at bounding box center [651, 558] width 228 height 34
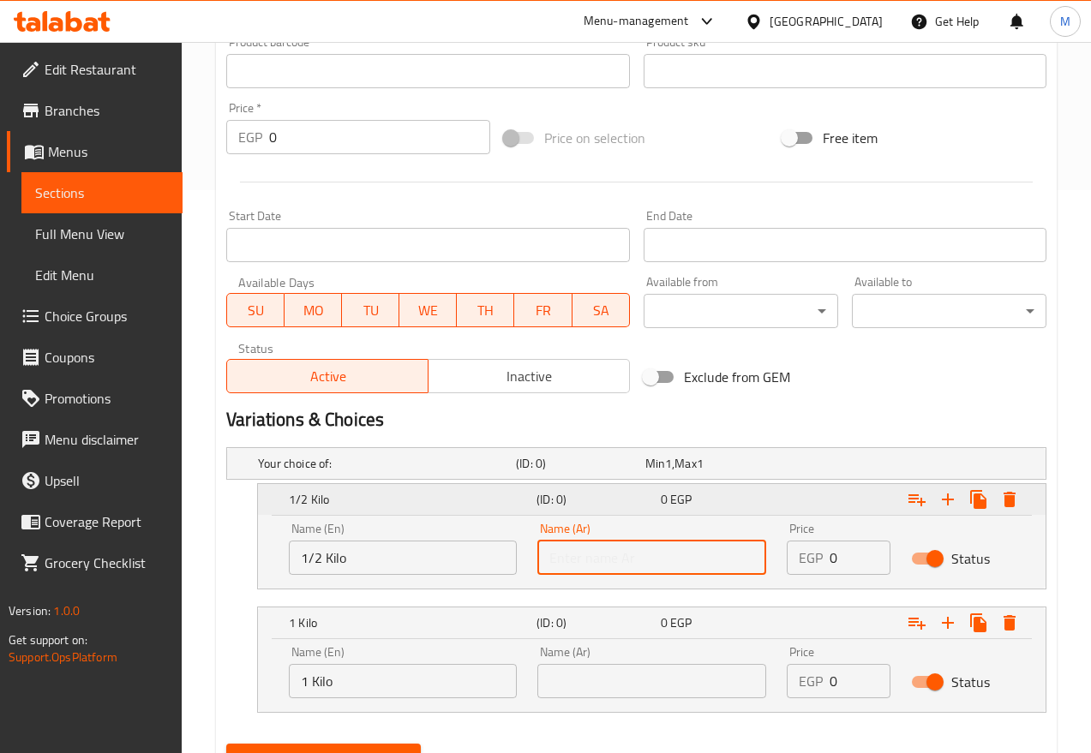
type input "1/2 كيلو"
click at [637, 669] on input "text" at bounding box center [651, 681] width 228 height 34
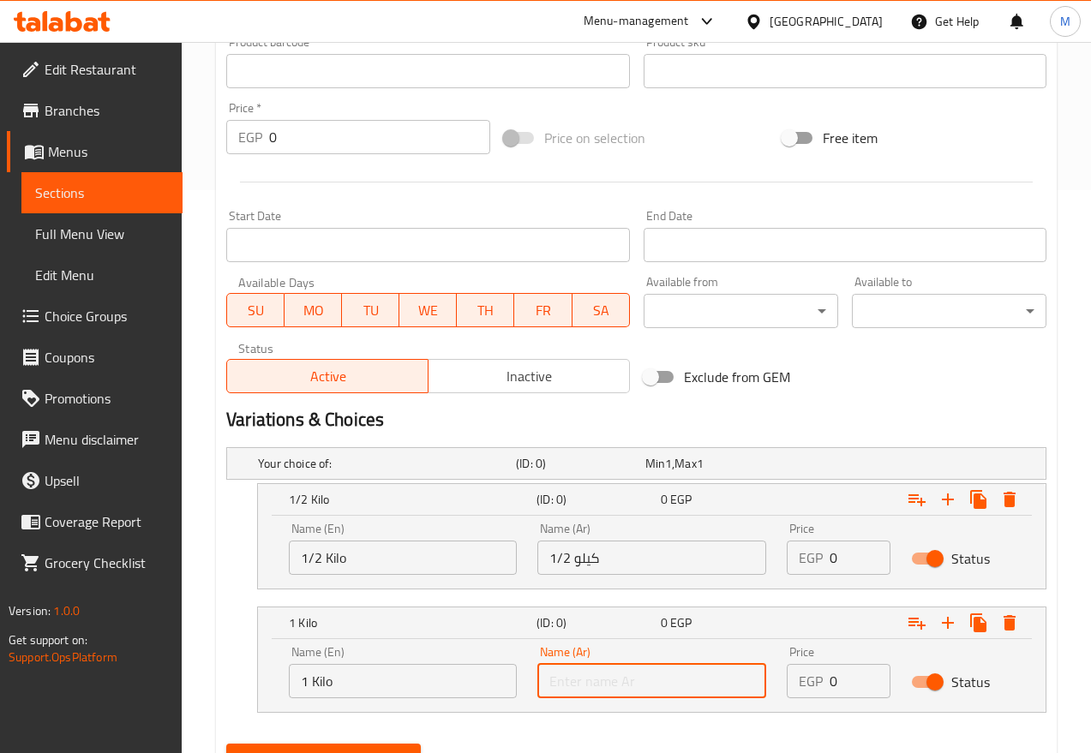
type input "1 كيلو"
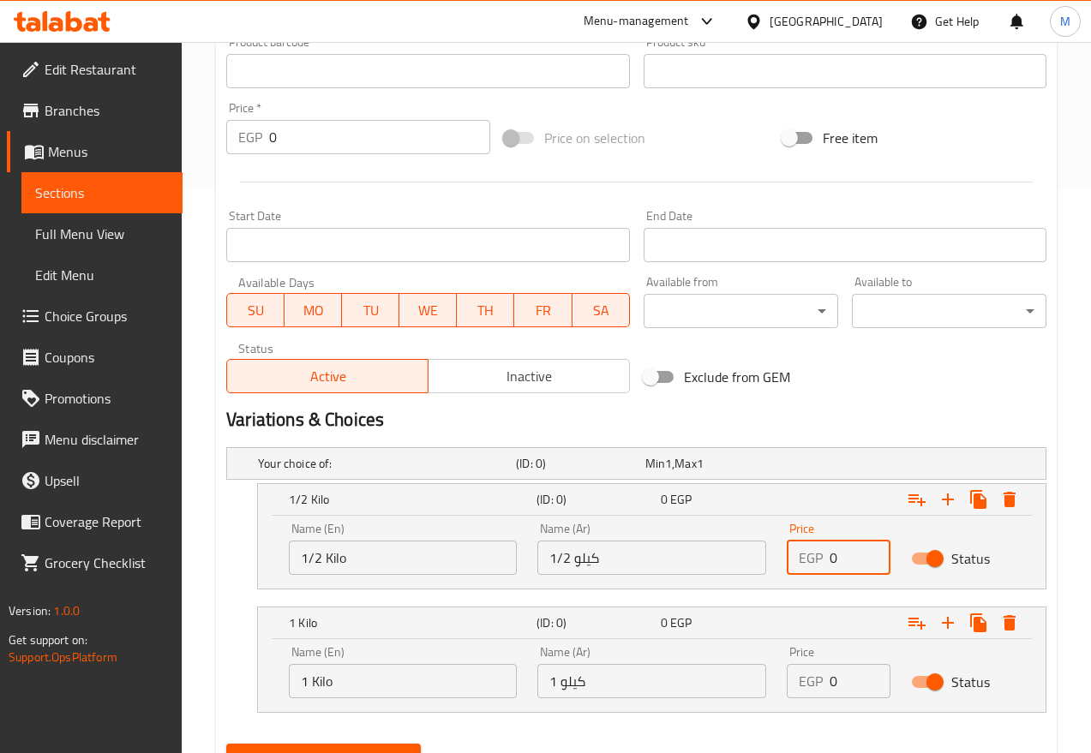
click at [846, 563] on input "0" at bounding box center [860, 558] width 61 height 34
type input "150"
click at [828, 669] on div "EGP 0 Price" at bounding box center [839, 681] width 104 height 34
type input "300"
click at [771, 669] on div "Name (En) 1 Kilo Name (En) Name (Ar) 1 كيلو Name (Ar) Price EGP 300 Price Status" at bounding box center [652, 675] width 788 height 73
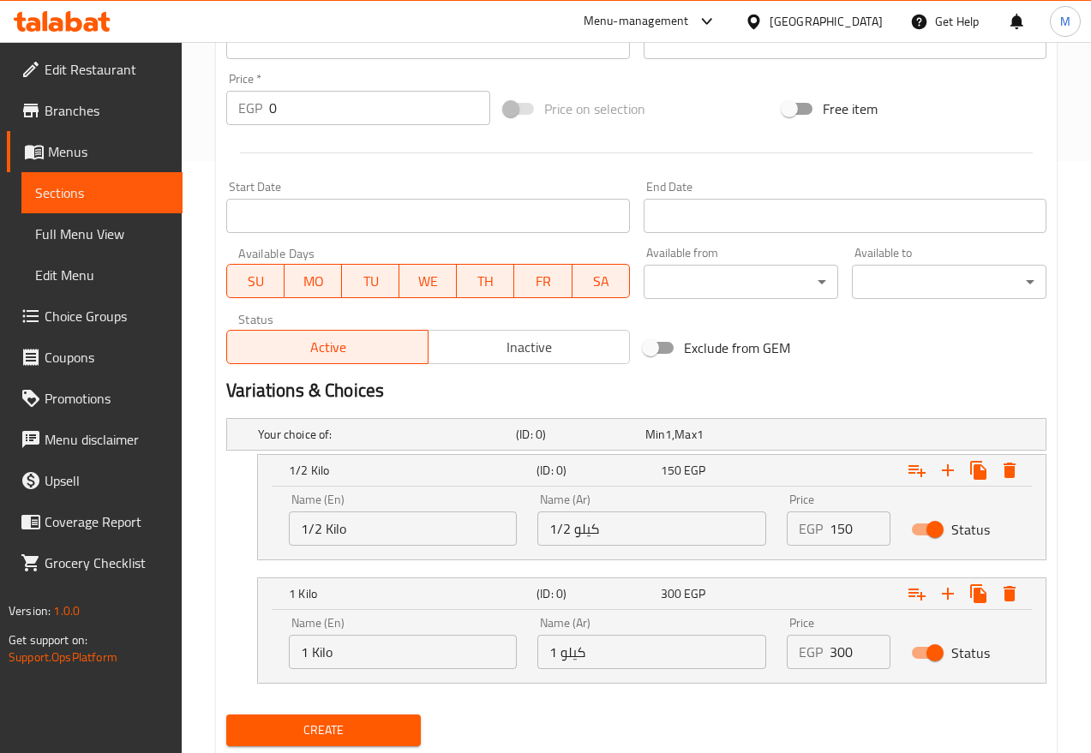
scroll to position [644, 0]
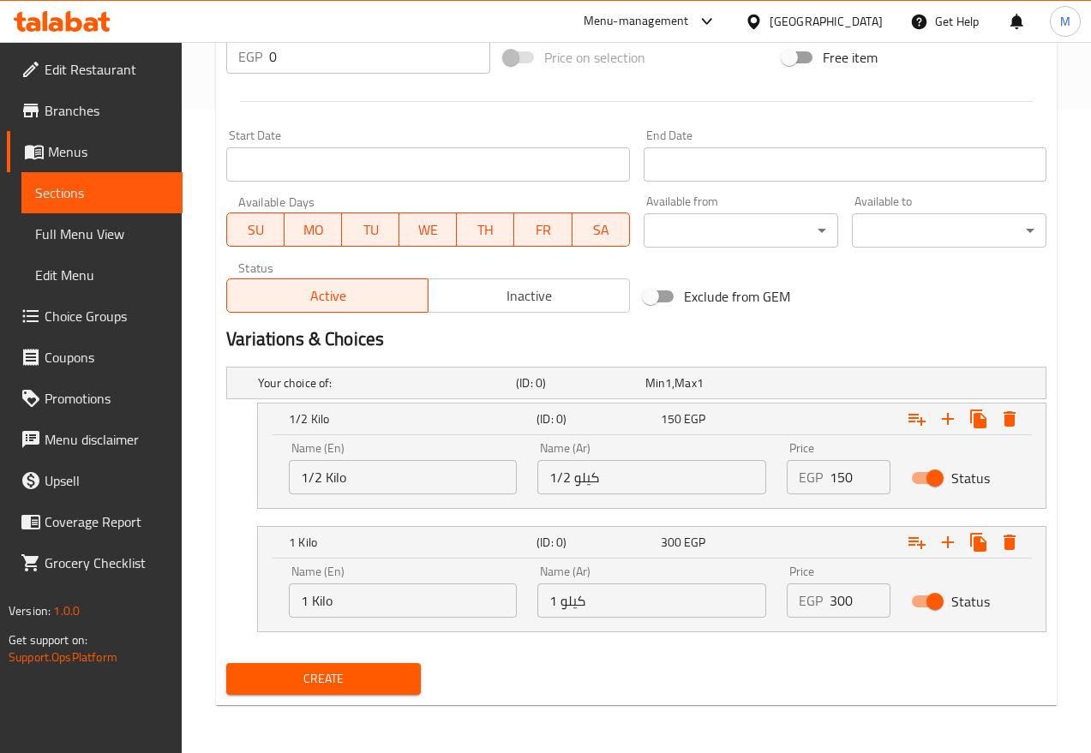
click at [366, 666] on button "Create" at bounding box center [323, 679] width 195 height 32
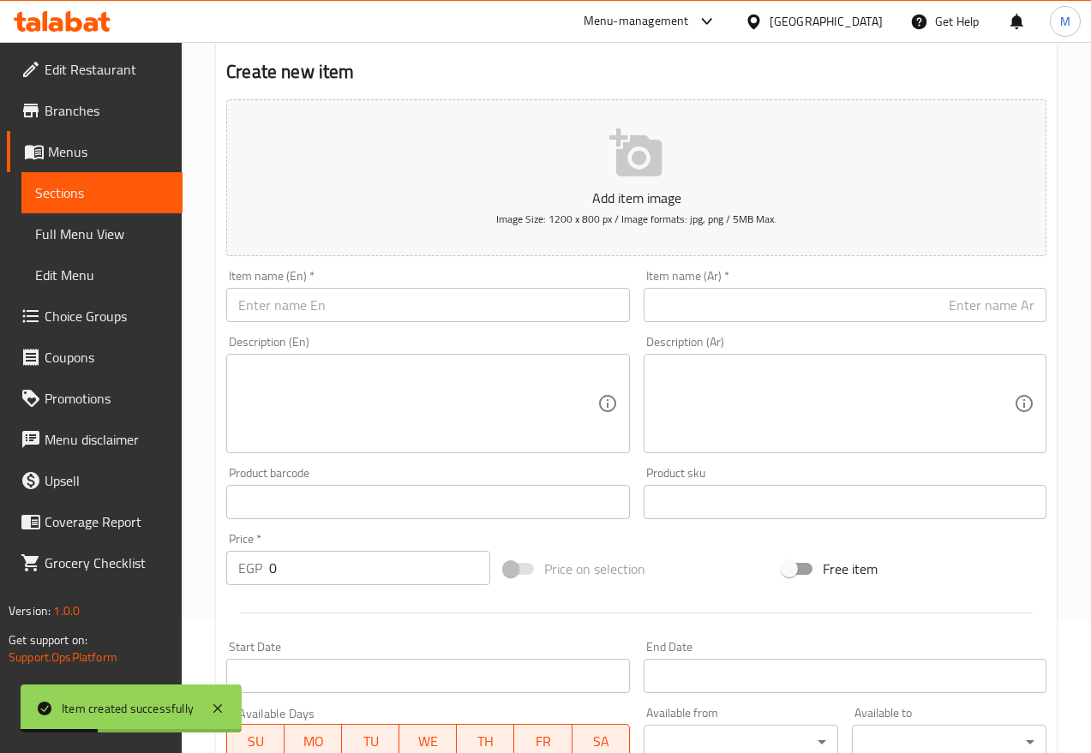
scroll to position [0, 0]
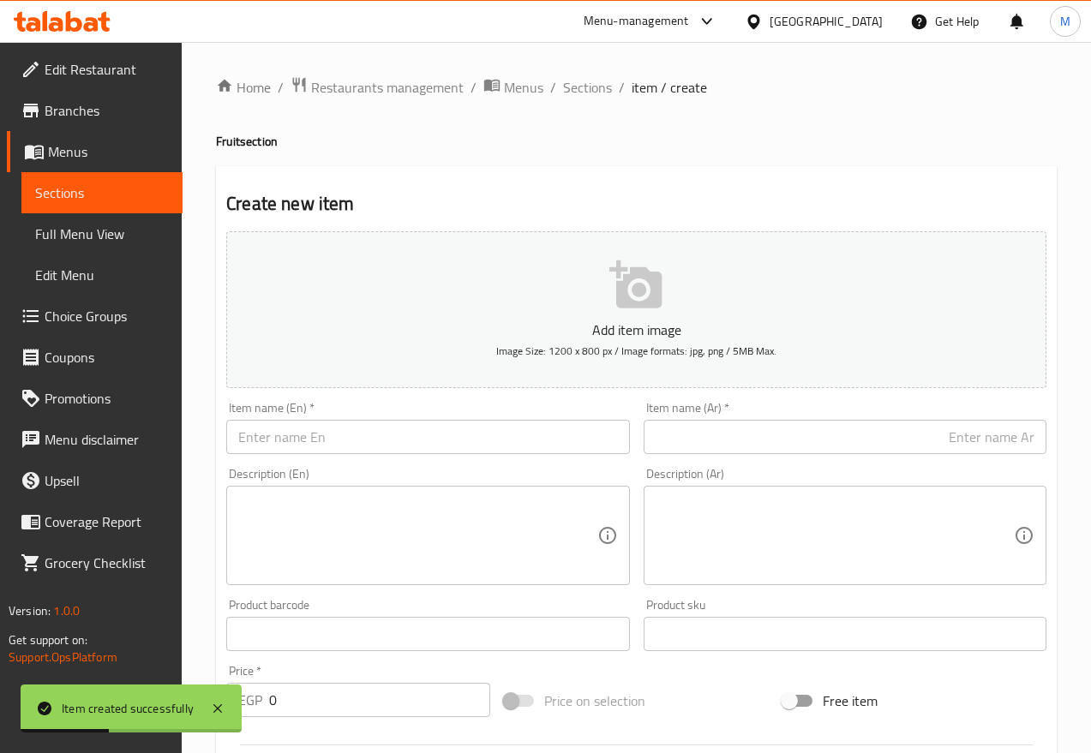
click at [309, 431] on input "text" at bounding box center [427, 437] width 403 height 34
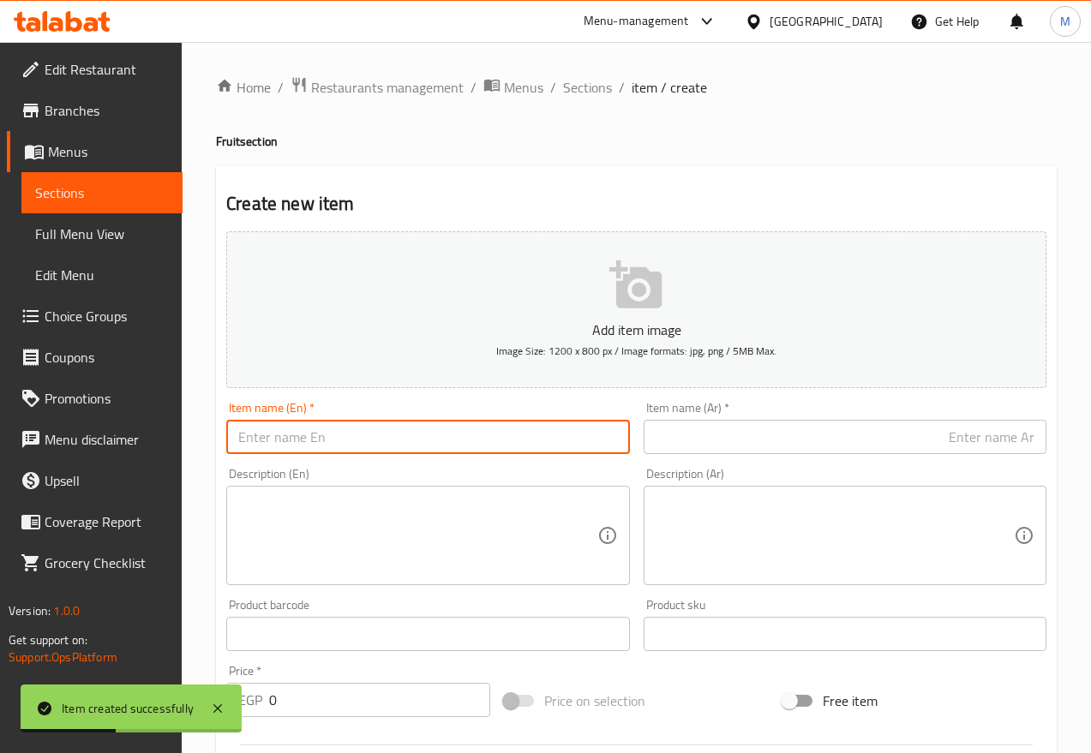
paste input "Red Dragon Fruit"
type input "Red Dragon Fruit"
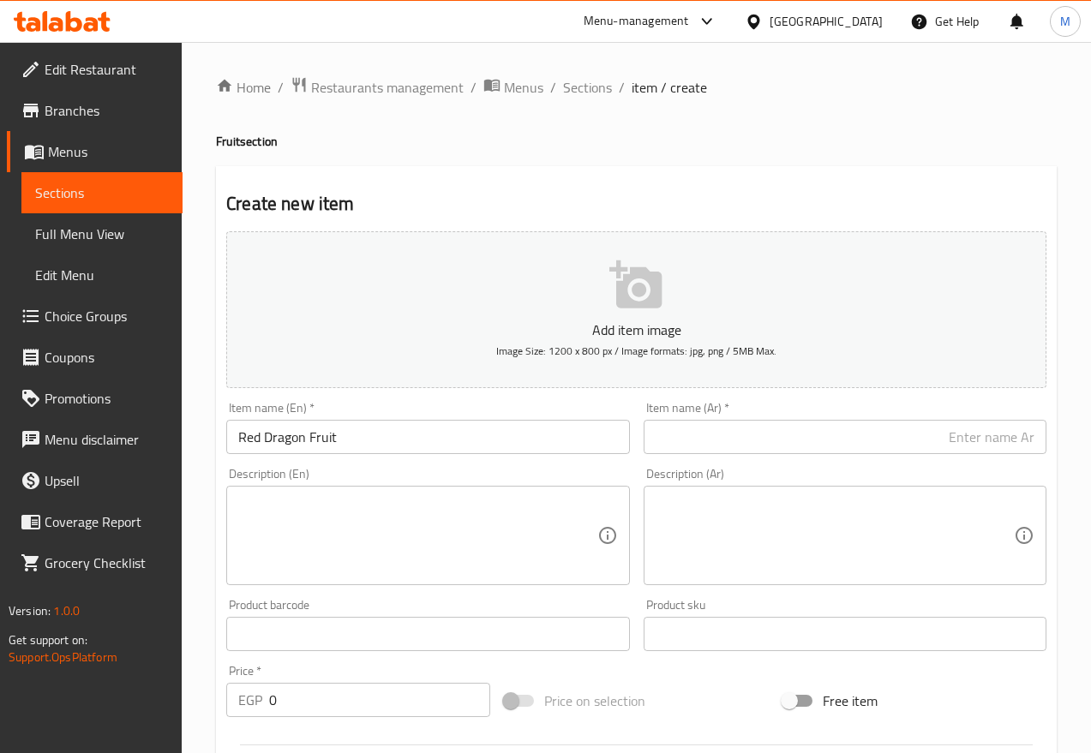
click at [712, 439] on input "text" at bounding box center [845, 437] width 403 height 34
paste input "دراجون فروت الأحمر"
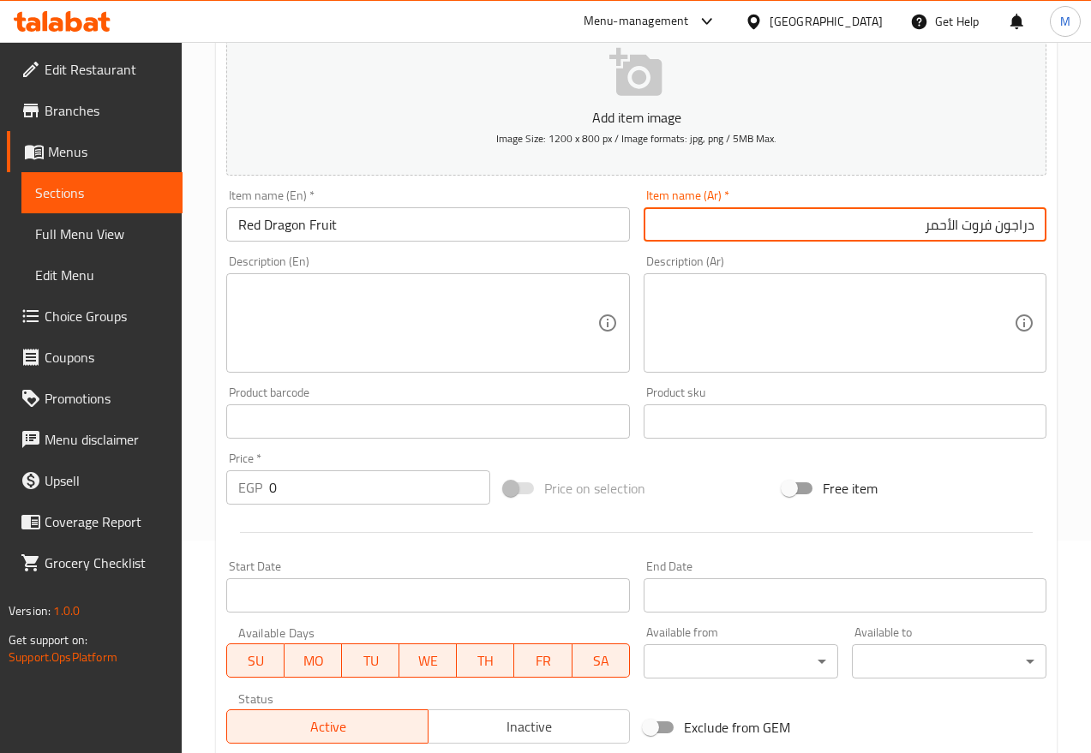
scroll to position [644, 0]
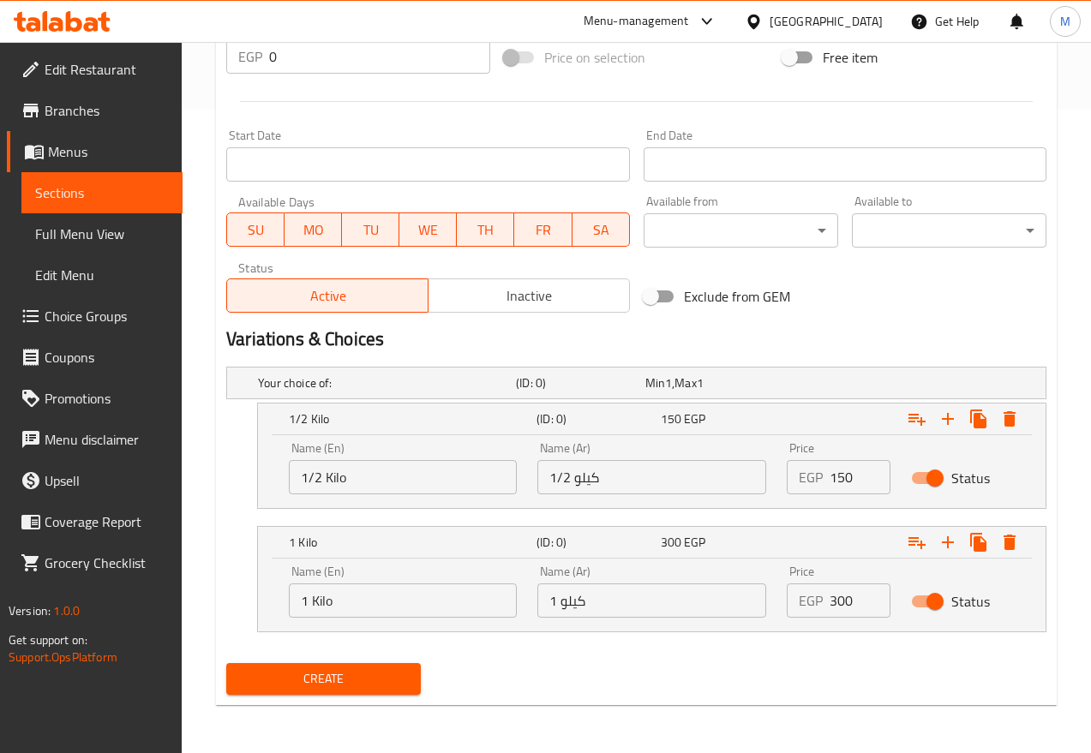
type input "دراجون فروت الأحمر"
click at [840, 474] on input "150" at bounding box center [860, 477] width 61 height 34
type input "200"
click at [849, 597] on input "300" at bounding box center [860, 601] width 61 height 34
type input "400"
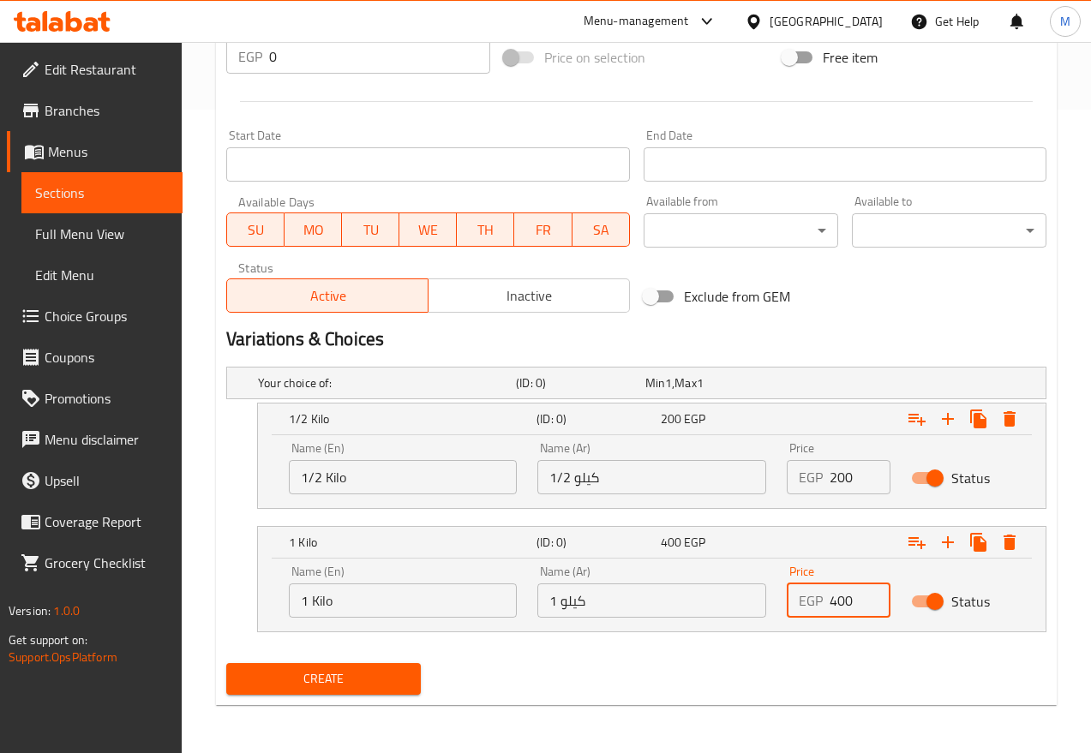
click at [457, 302] on span "Inactive" at bounding box center [529, 296] width 188 height 25
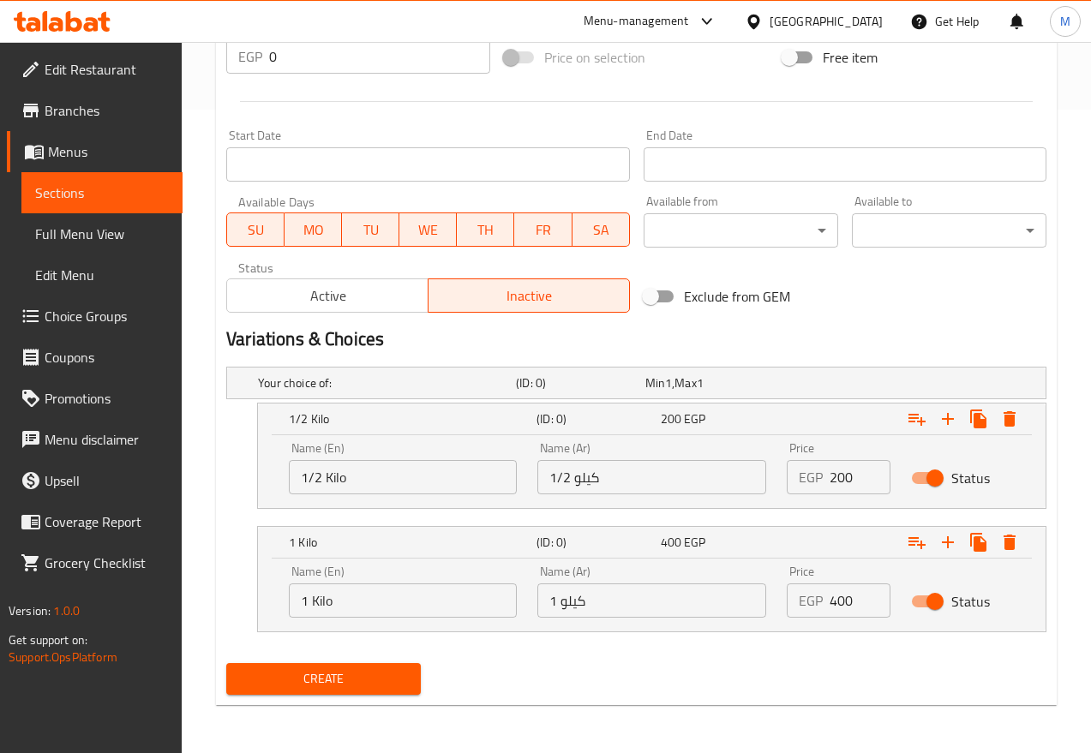
click at [325, 669] on span "Create" at bounding box center [323, 679] width 167 height 21
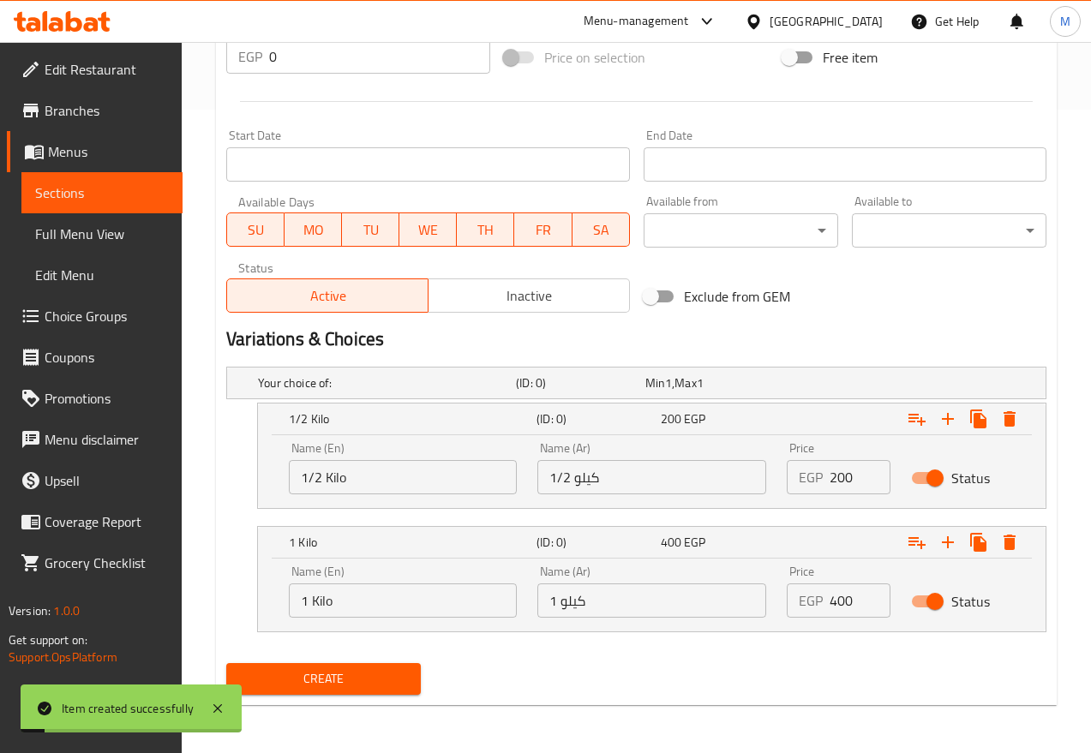
scroll to position [215, 0]
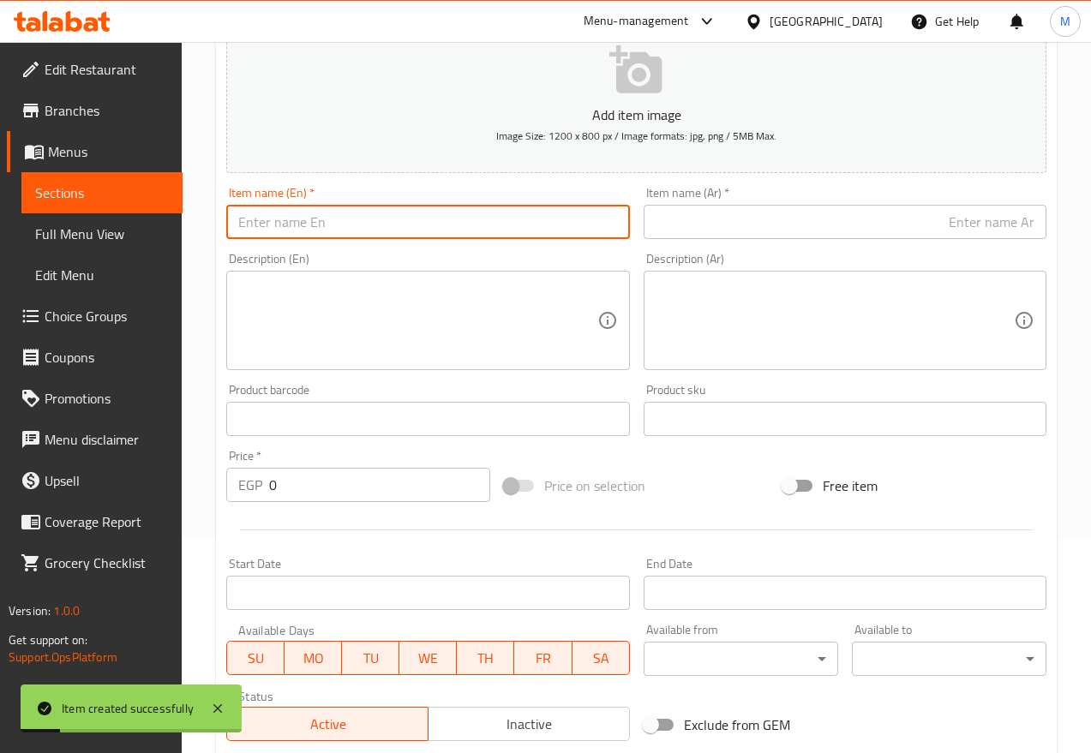
click at [340, 223] on input "text" at bounding box center [427, 222] width 403 height 34
paste input "White Dragon Fruit"
type input "White Dragon Fruit"
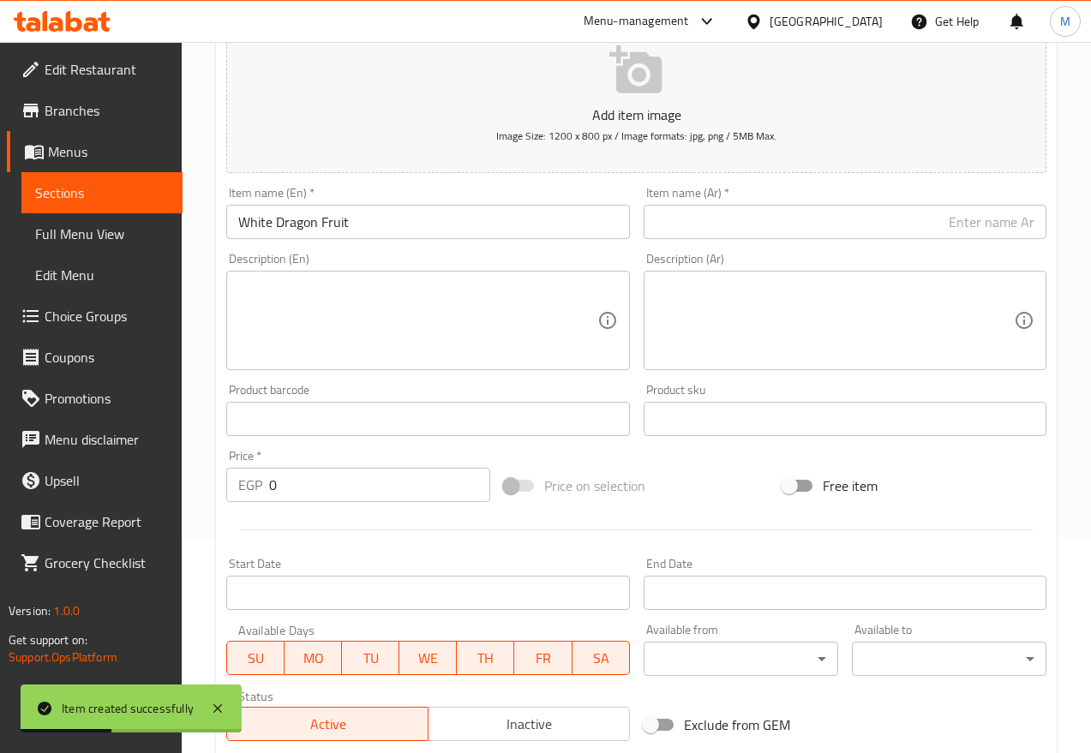
click at [791, 230] on input "text" at bounding box center [845, 222] width 403 height 34
paste input "دراجون فروت الأبيض"
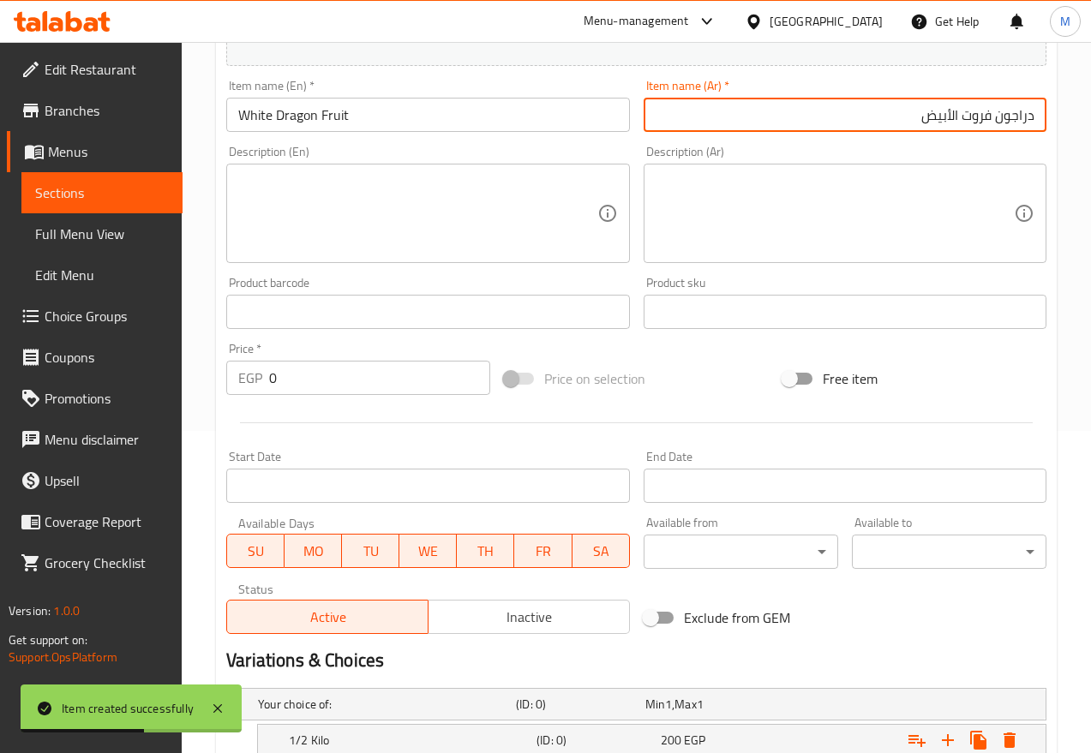
type input "دراجون فروت الأبيض"
click at [554, 612] on span "Inactive" at bounding box center [529, 617] width 188 height 25
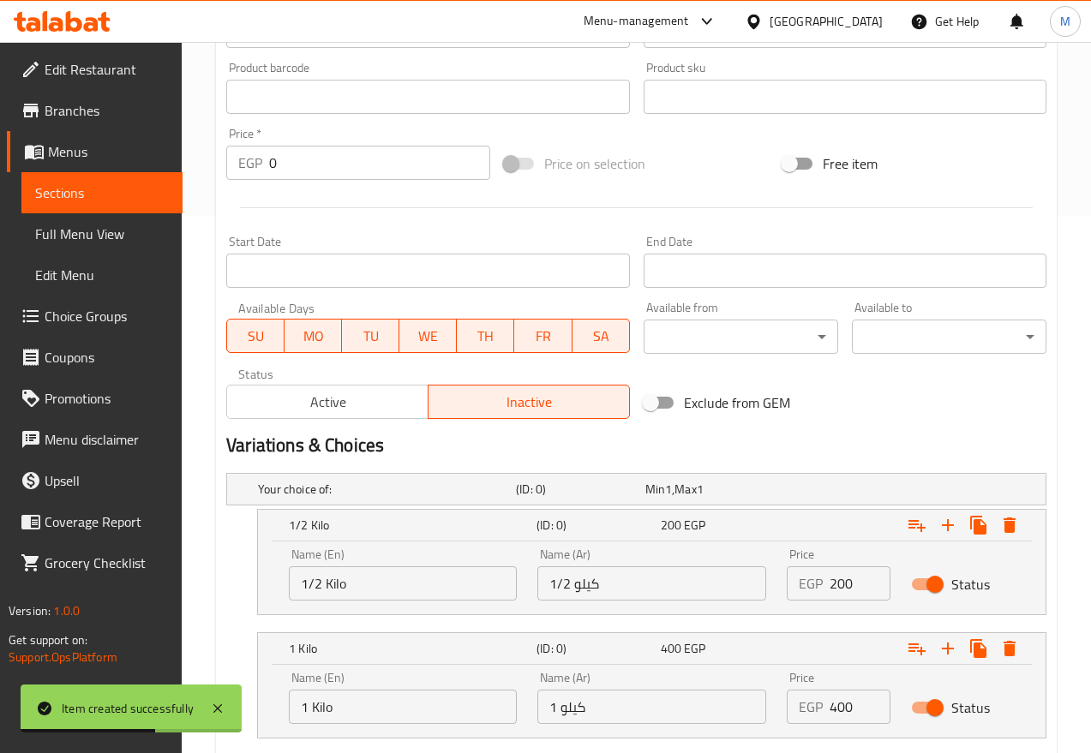
scroll to position [644, 0]
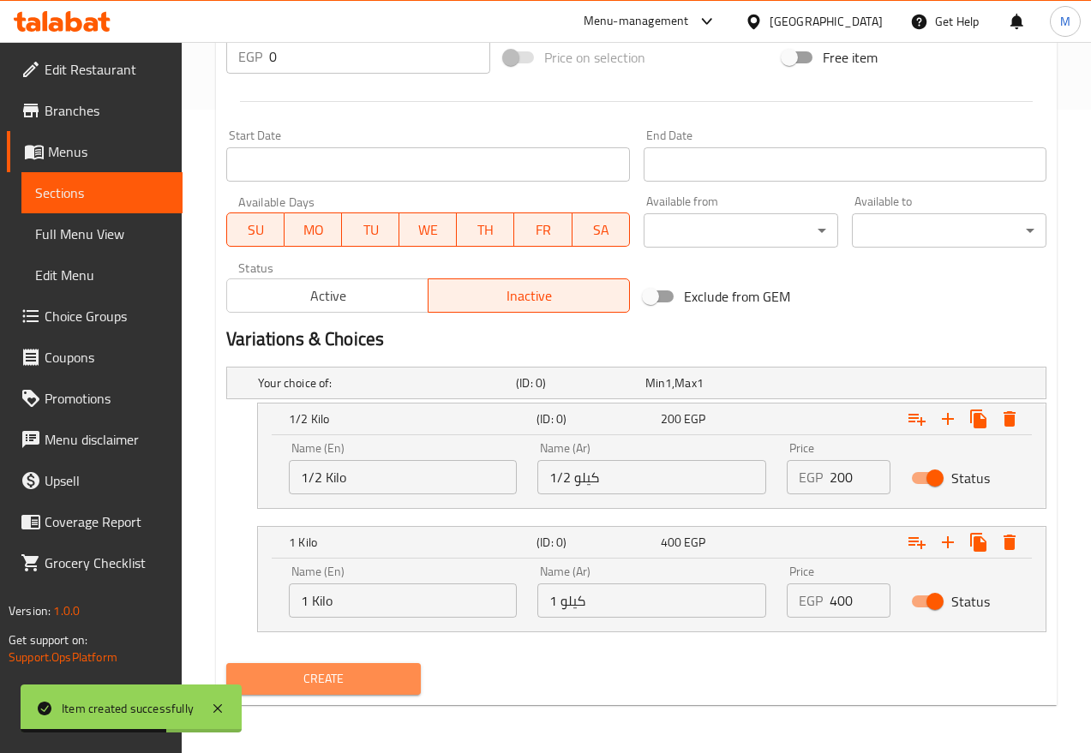
click at [362, 669] on span "Create" at bounding box center [323, 679] width 167 height 21
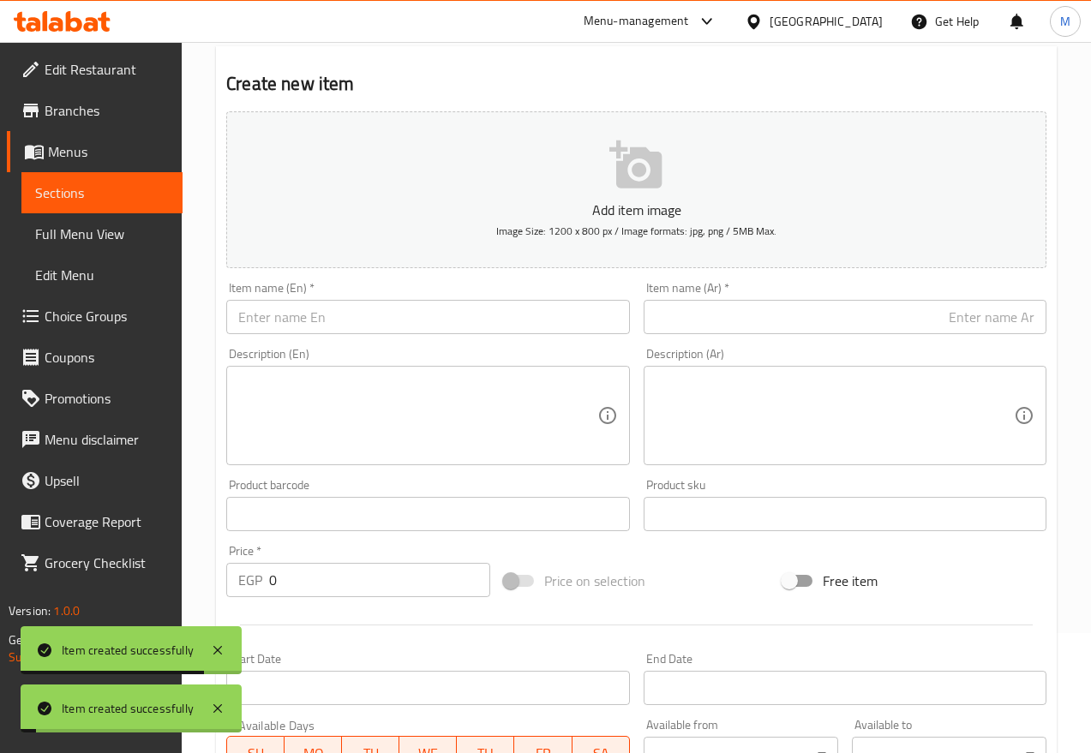
scroll to position [0, 0]
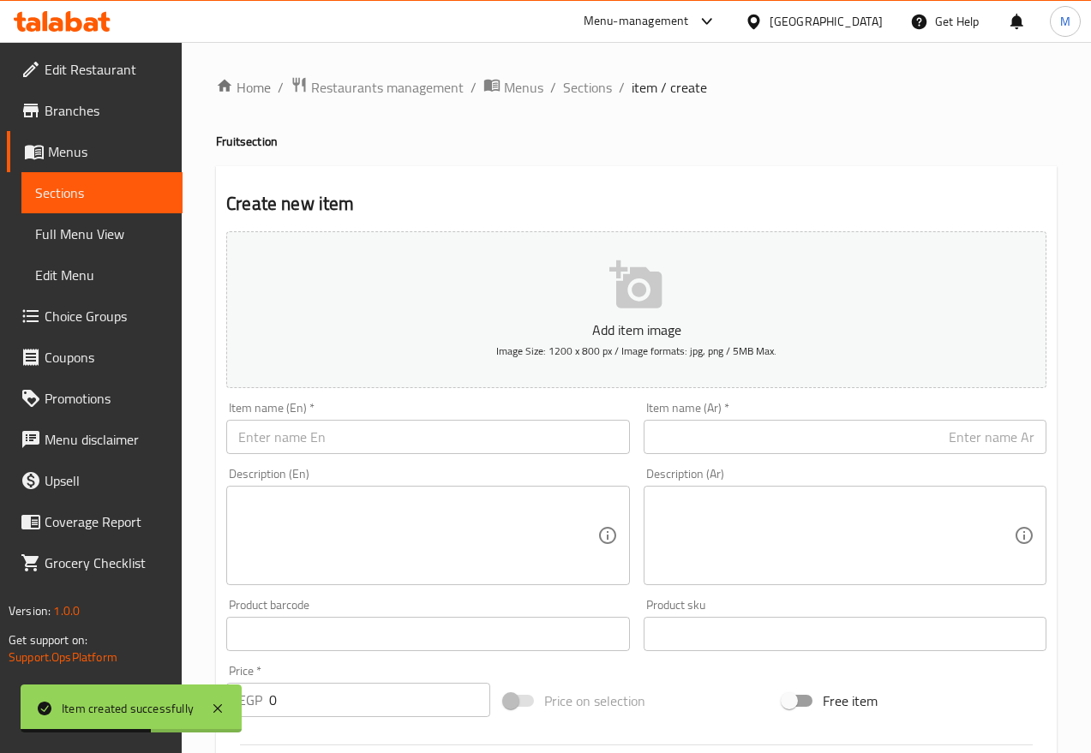
click at [342, 416] on div "Item name (En)   * Item name (En) *" at bounding box center [427, 428] width 403 height 52
click at [337, 431] on input "text" at bounding box center [427, 437] width 403 height 34
paste input "Blackberry"
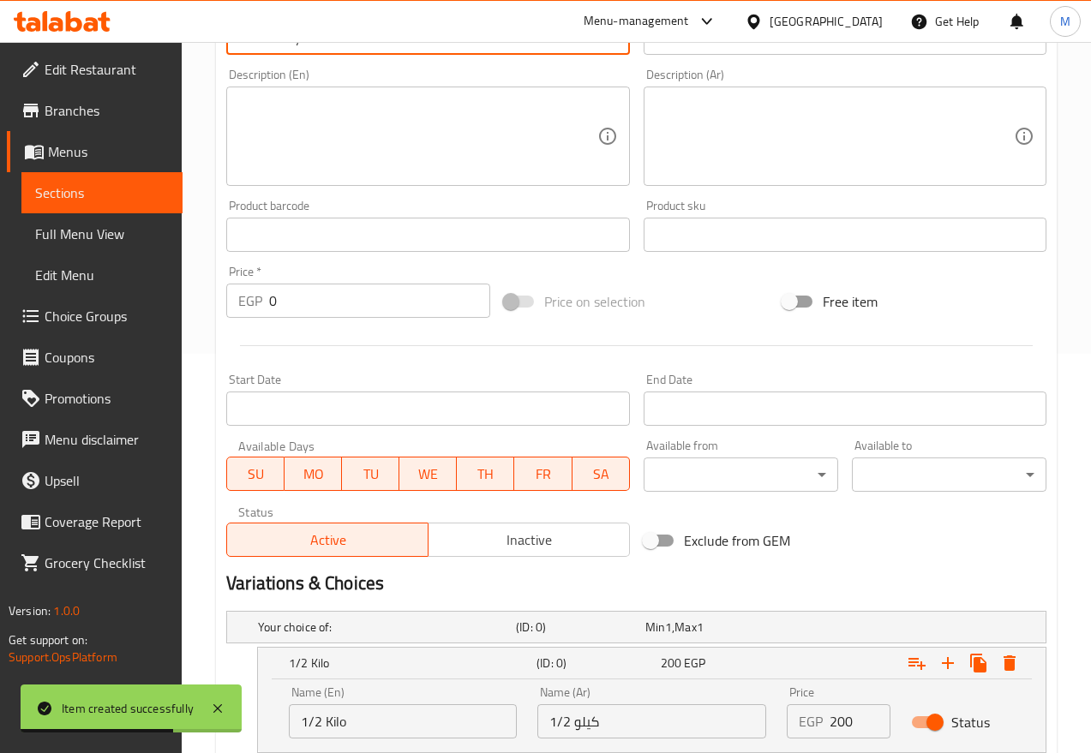
scroll to position [643, 0]
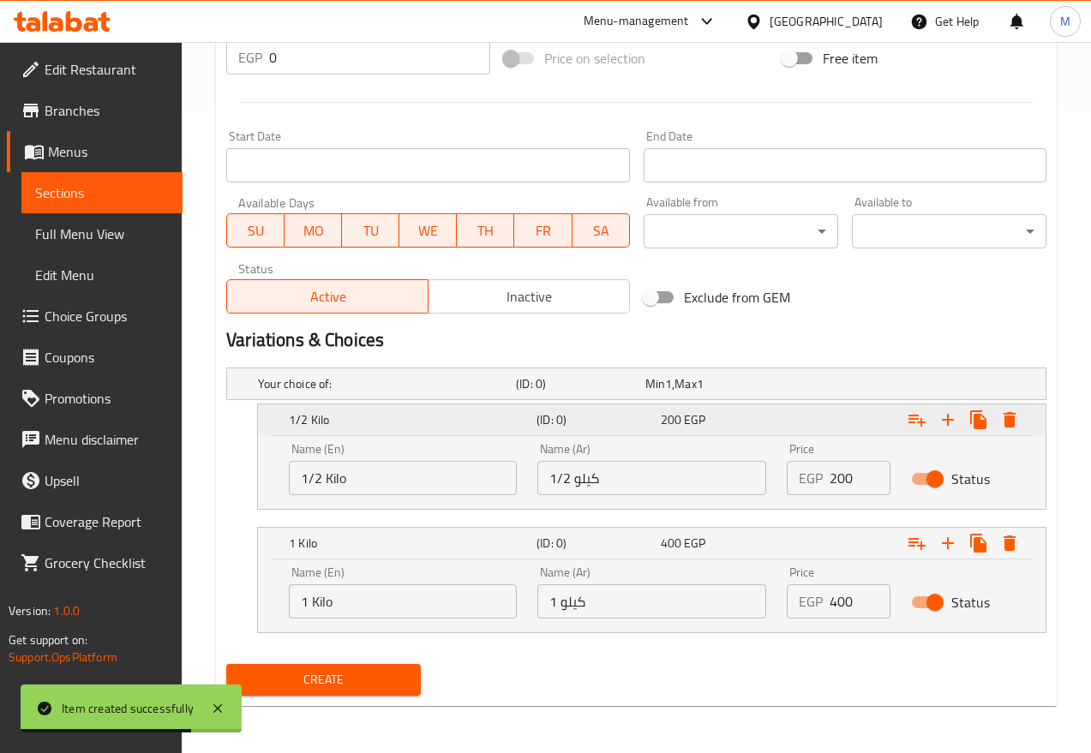
type input "Blackberry"
click at [1021, 421] on button "Expand" at bounding box center [1009, 420] width 31 height 31
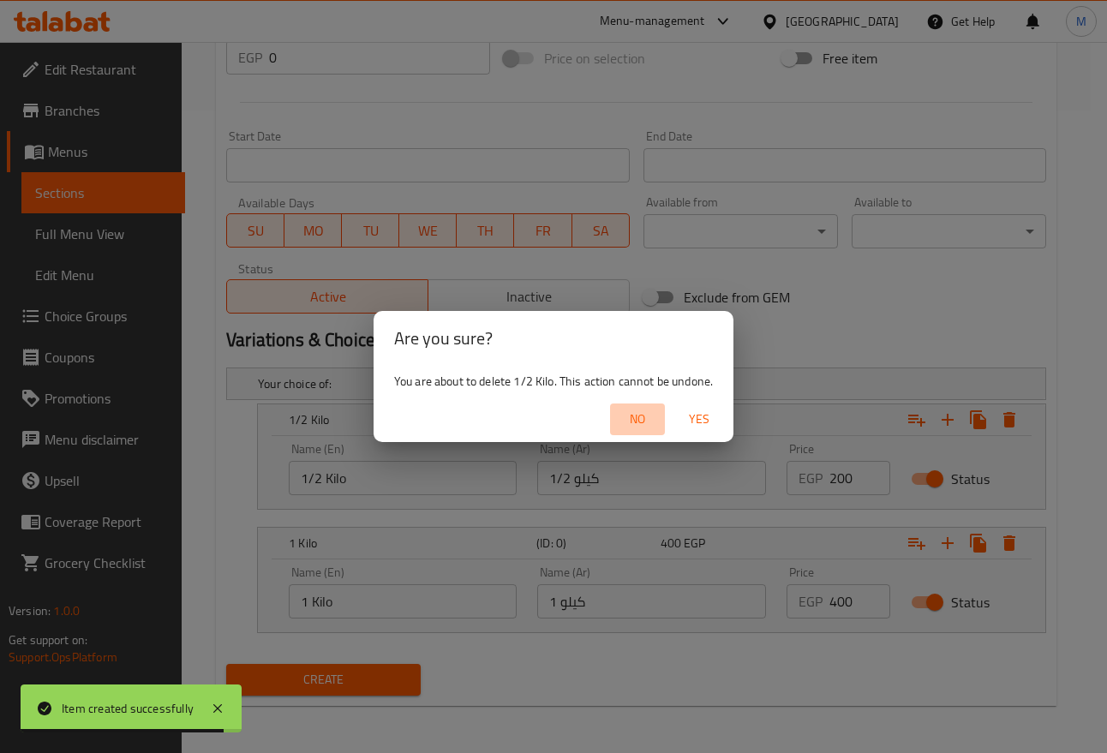
click at [629, 422] on span "No" at bounding box center [637, 419] width 41 height 21
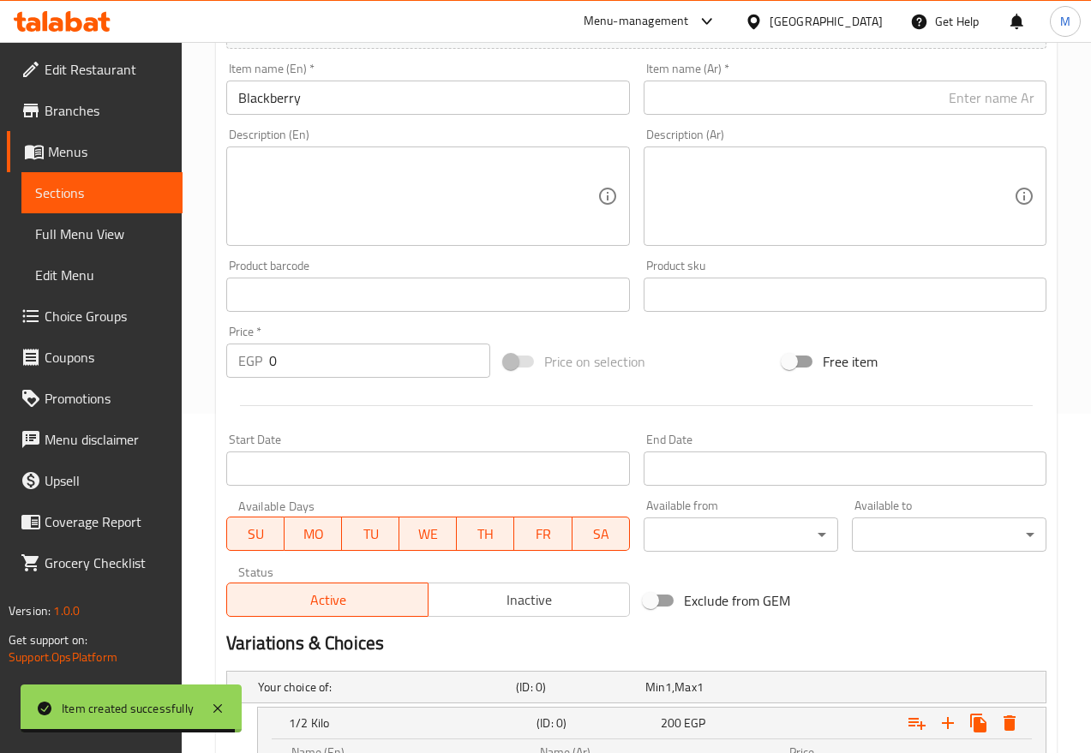
scroll to position [107, 0]
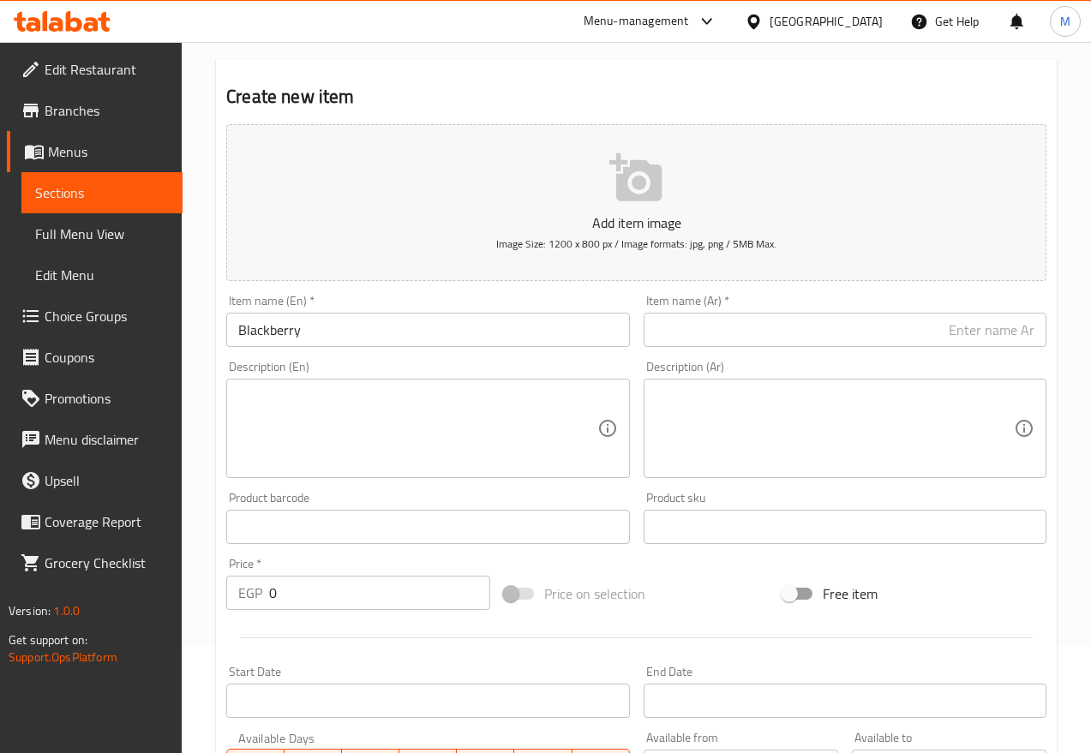
click at [375, 340] on input "Blackberry" at bounding box center [427, 330] width 403 height 34
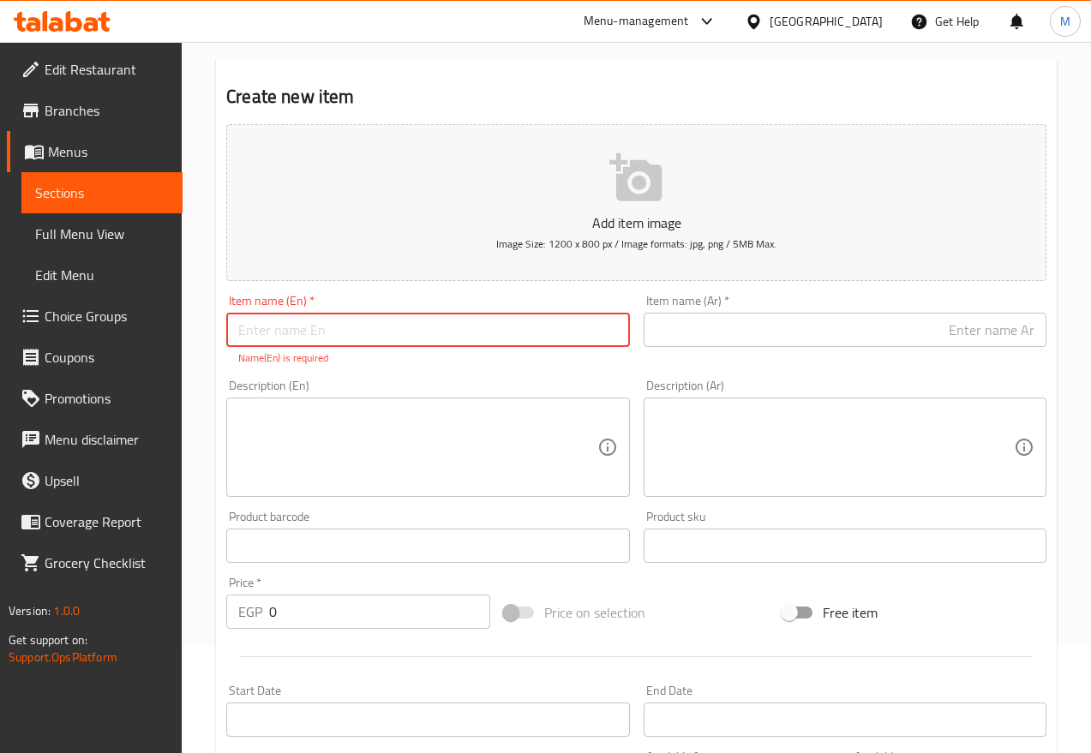
click at [435, 331] on input "text" at bounding box center [427, 330] width 403 height 34
paste input "Khashabi Pear"
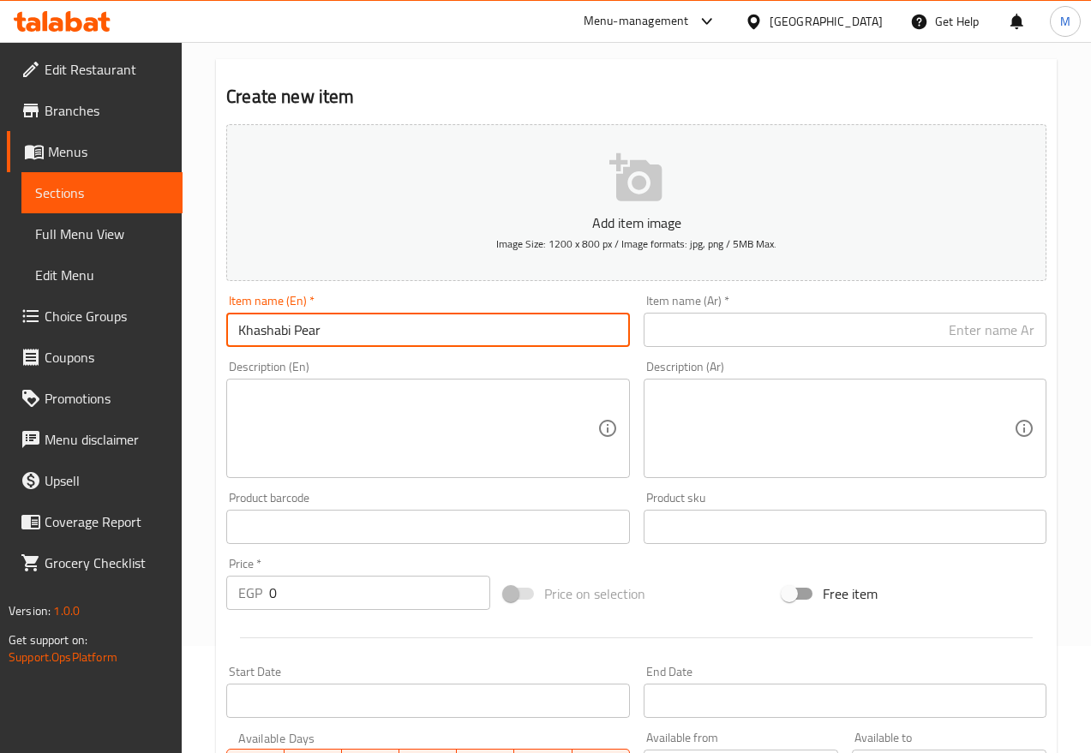
type input "Khashabi Pear"
click at [837, 303] on div "Item name (Ar)   * Item name (Ar) *" at bounding box center [845, 321] width 403 height 52
click at [834, 331] on input "text" at bounding box center [845, 330] width 403 height 34
paste input "كمثرى خشابي"
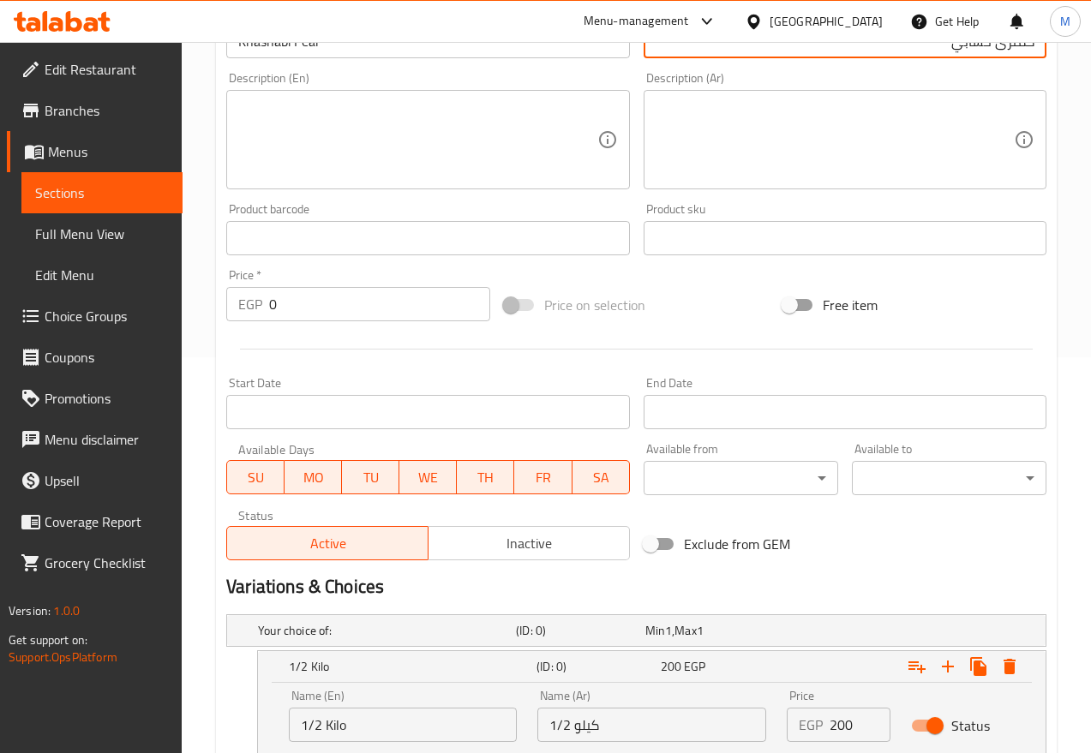
scroll to position [644, 0]
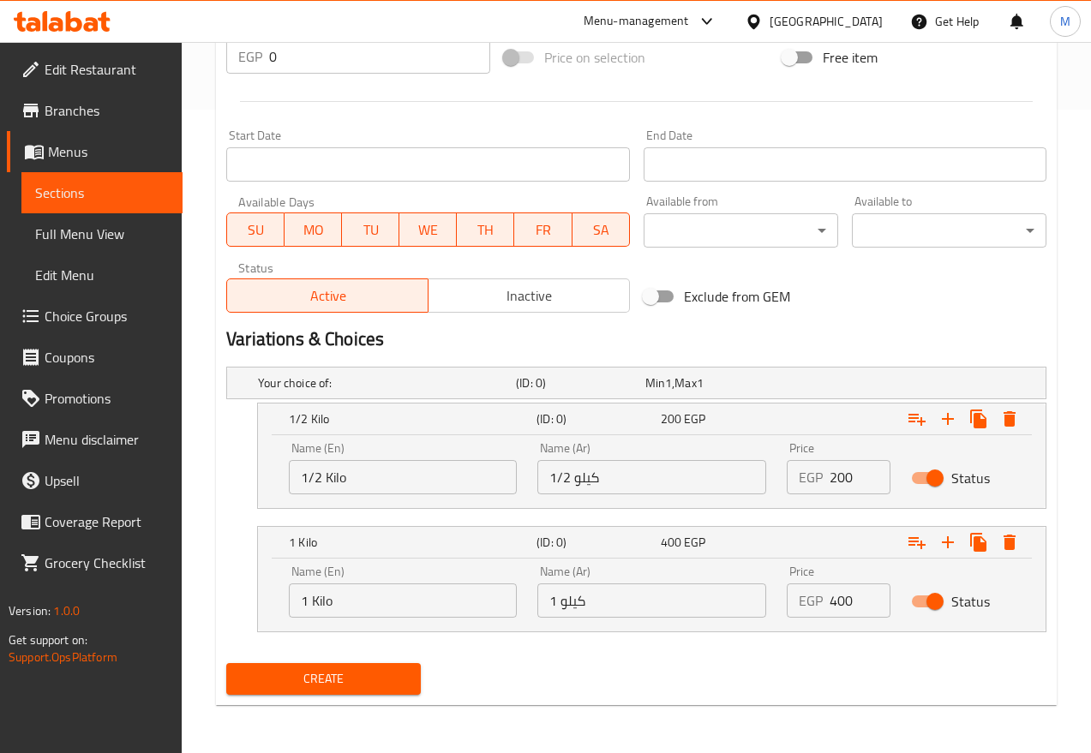
type input "كمثرى خشابي"
click at [855, 482] on input "200" at bounding box center [860, 477] width 61 height 34
type input "40"
click at [830, 612] on input "400" at bounding box center [860, 601] width 61 height 34
type input "80"
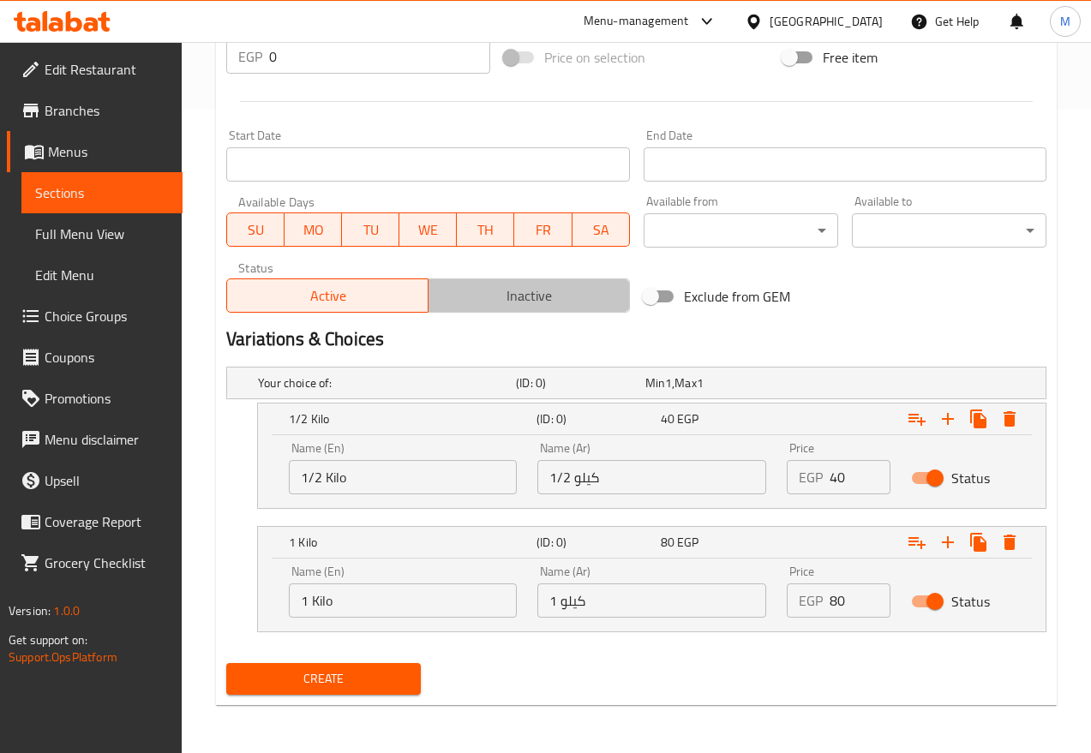
click at [501, 307] on span "Inactive" at bounding box center [529, 296] width 188 height 25
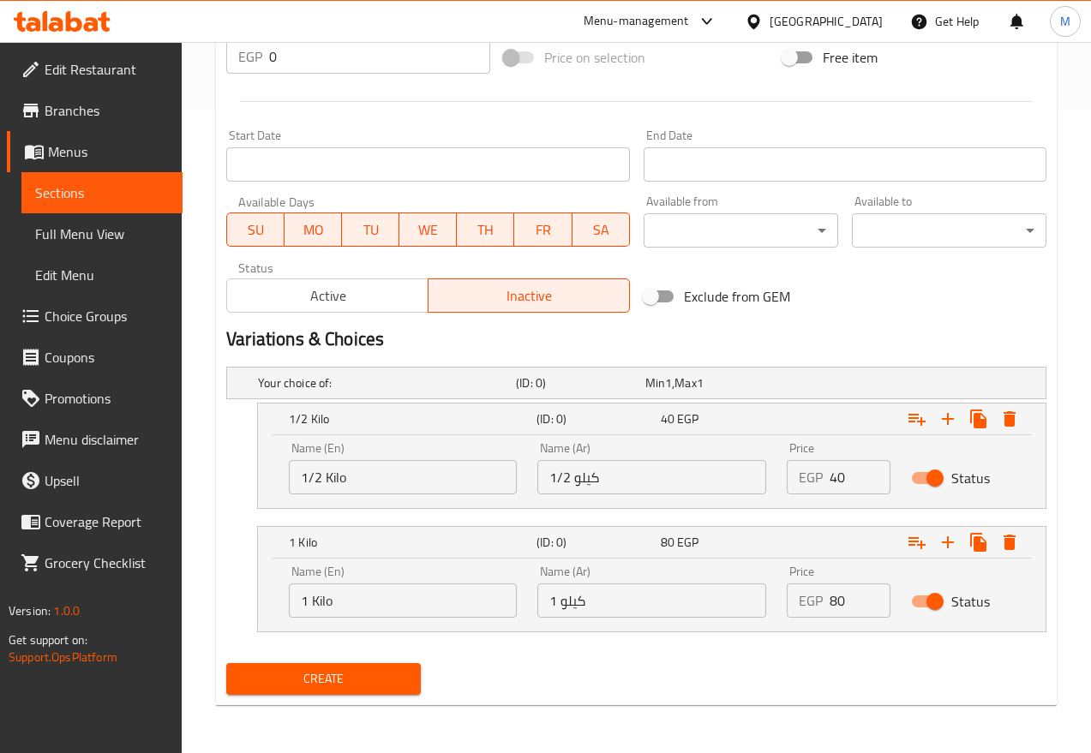
click at [344, 669] on span "Create" at bounding box center [323, 679] width 167 height 21
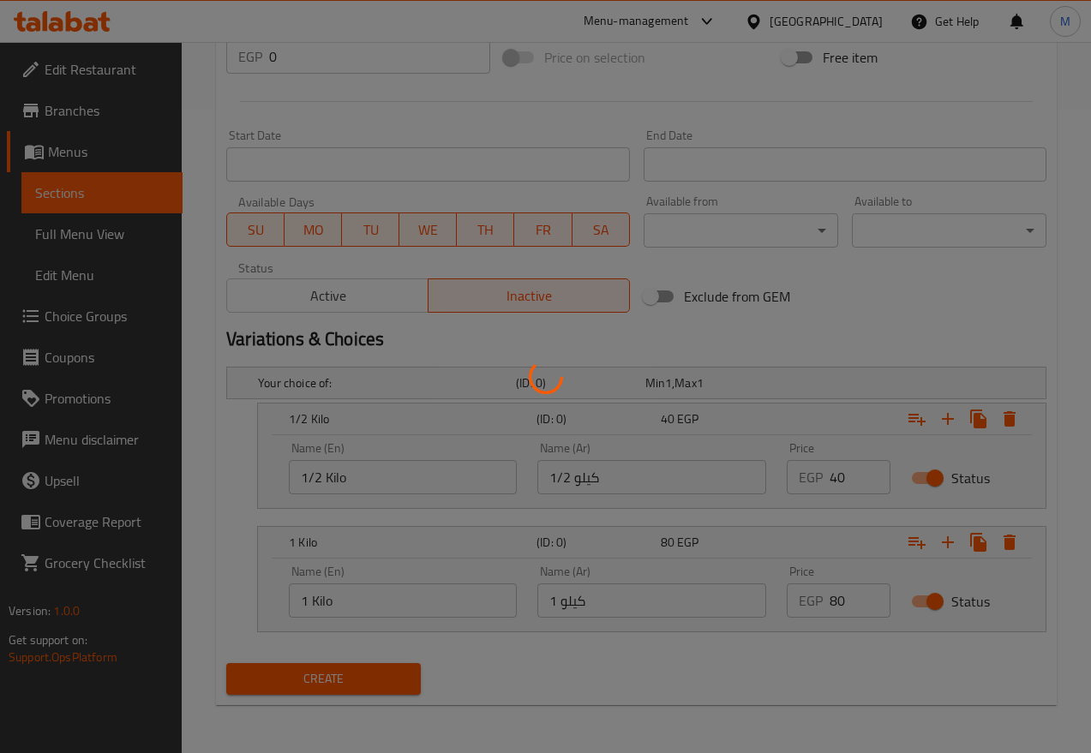
scroll to position [1, 0]
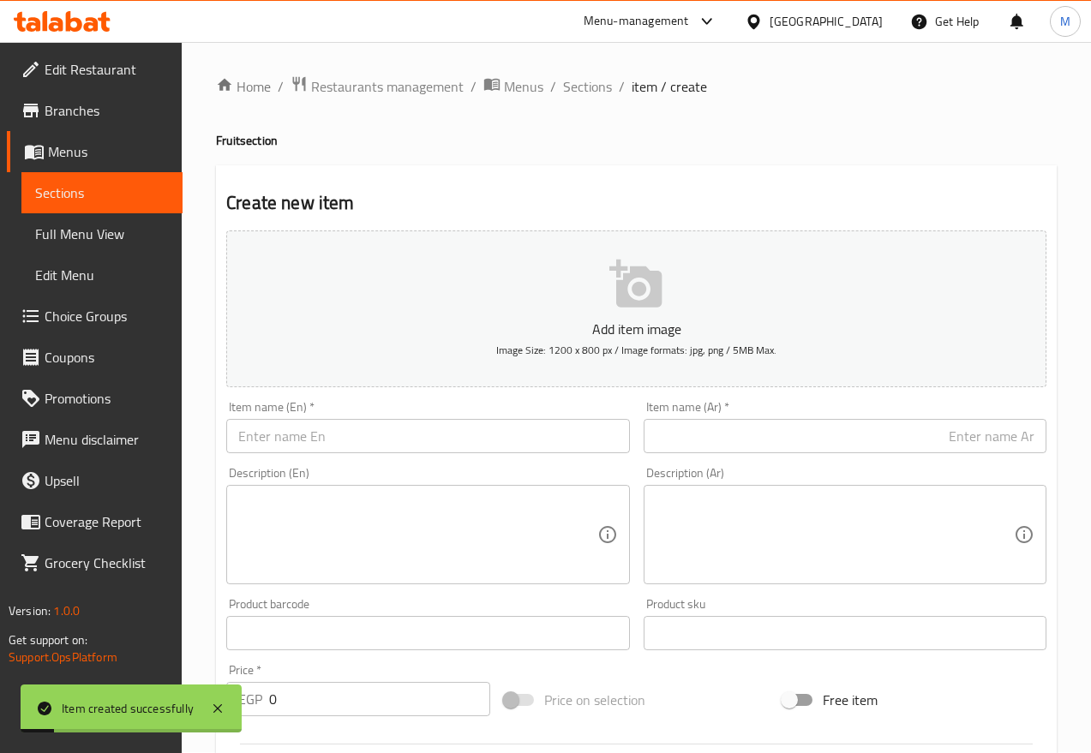
drag, startPoint x: 446, startPoint y: 441, endPoint x: 466, endPoint y: 452, distance: 23.0
click at [446, 441] on input "text" at bounding box center [427, 436] width 403 height 34
paste input "Refrigerated Pear"
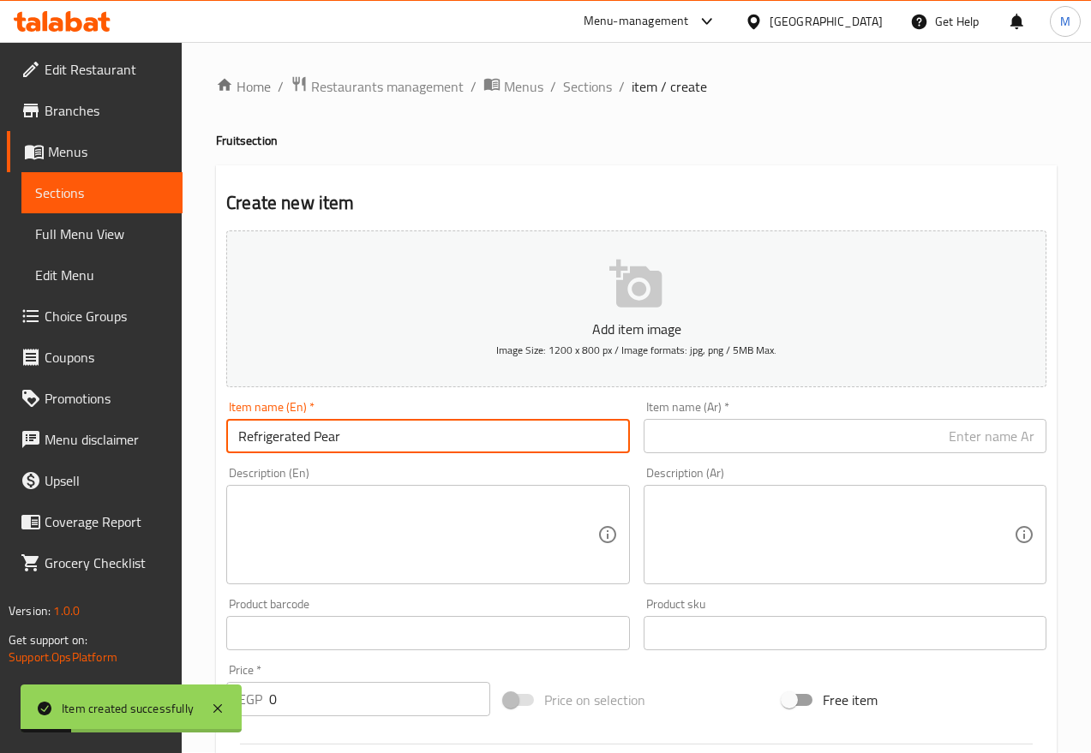
type input "Refrigerated Pear"
click at [708, 429] on input "text" at bounding box center [845, 436] width 403 height 34
paste input "كمثرى ثلاجة"
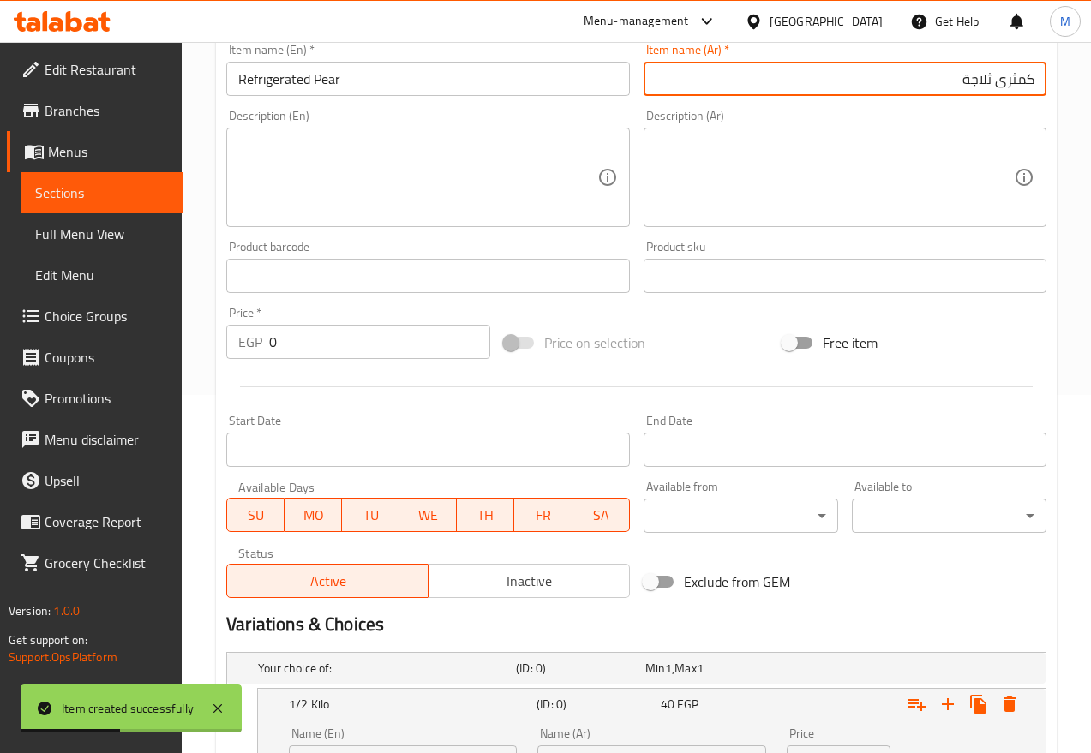
scroll to position [644, 0]
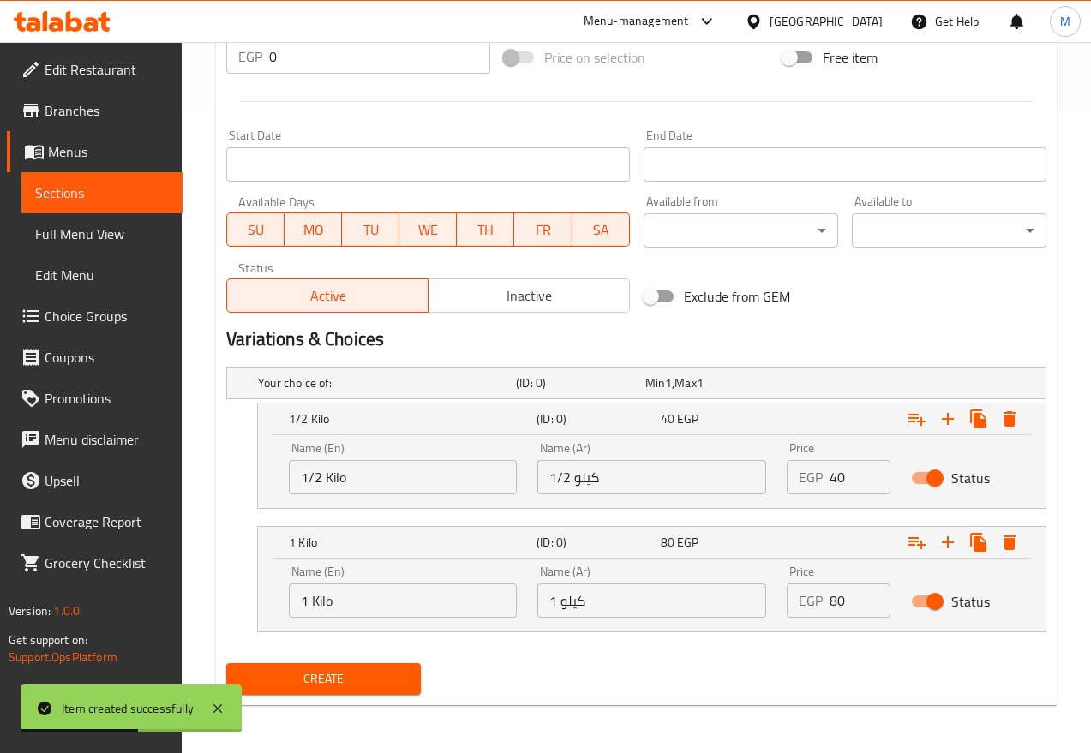
type input "كمثرى ثلاجة"
click at [532, 297] on span "Inactive" at bounding box center [529, 296] width 188 height 25
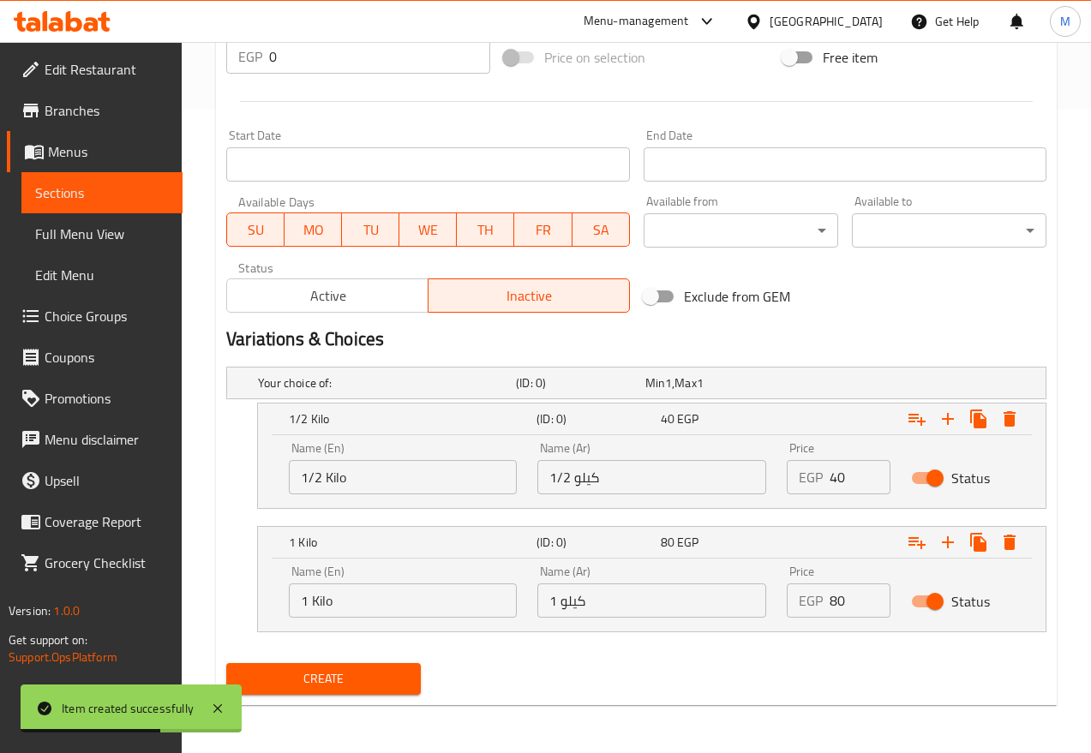
click at [384, 664] on button "Create" at bounding box center [323, 679] width 195 height 32
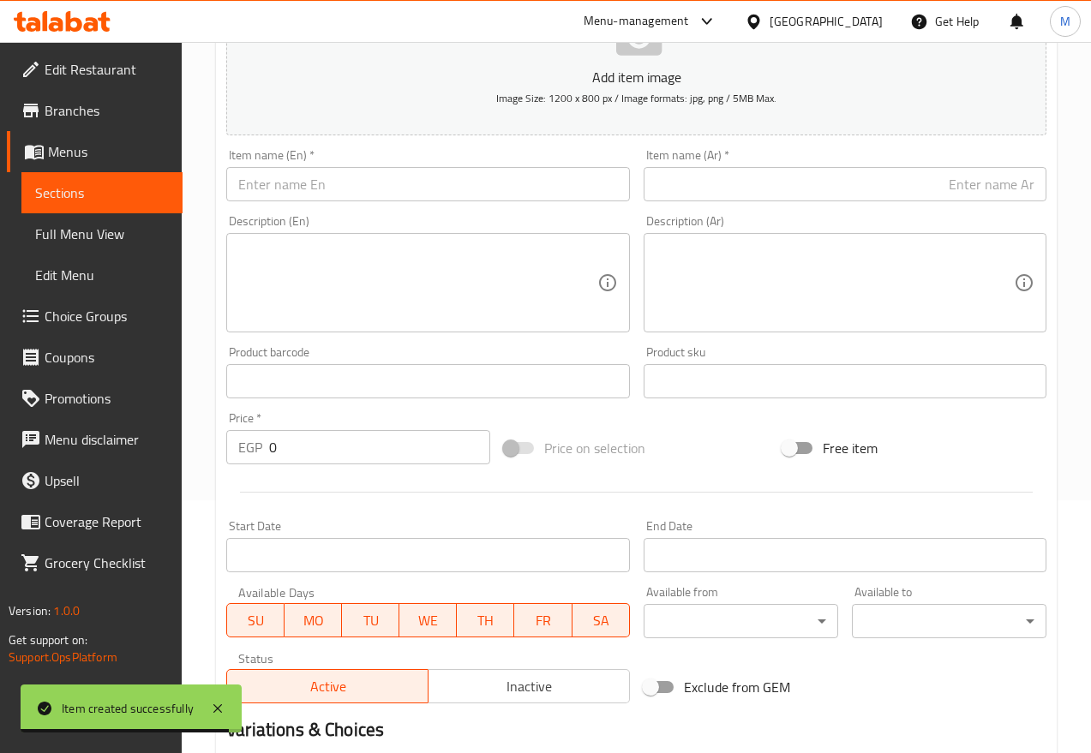
scroll to position [215, 0]
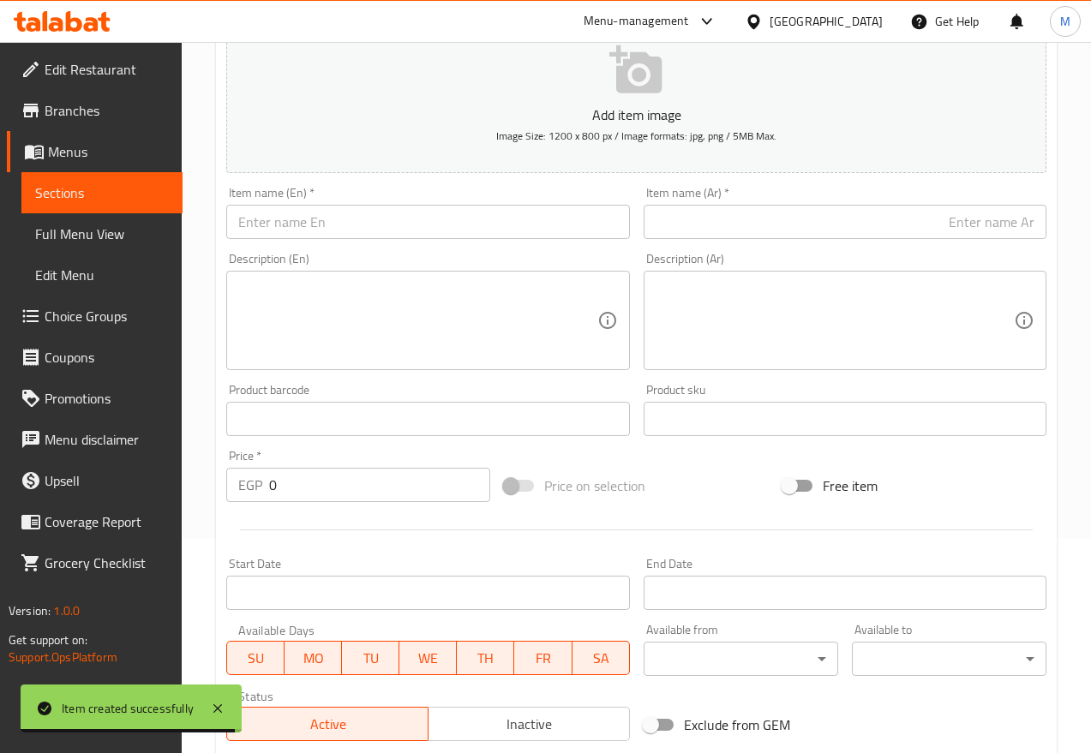
click at [717, 218] on input "text" at bounding box center [845, 222] width 403 height 34
paste input "كمكوات"
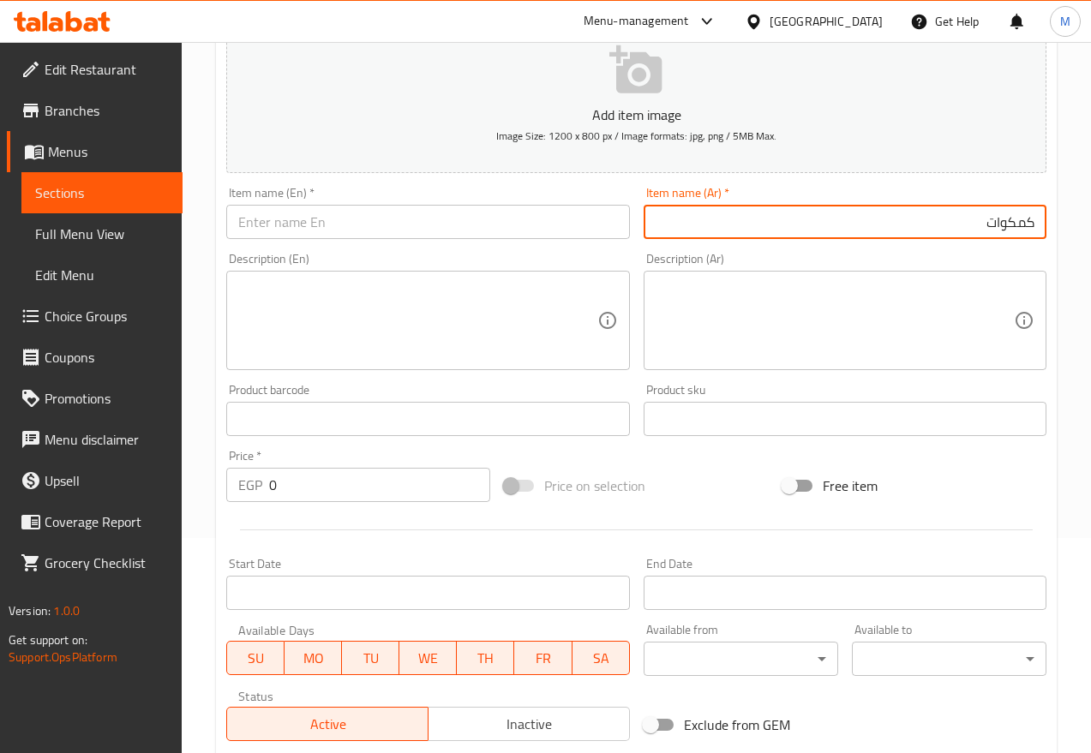
type input "كمكوات"
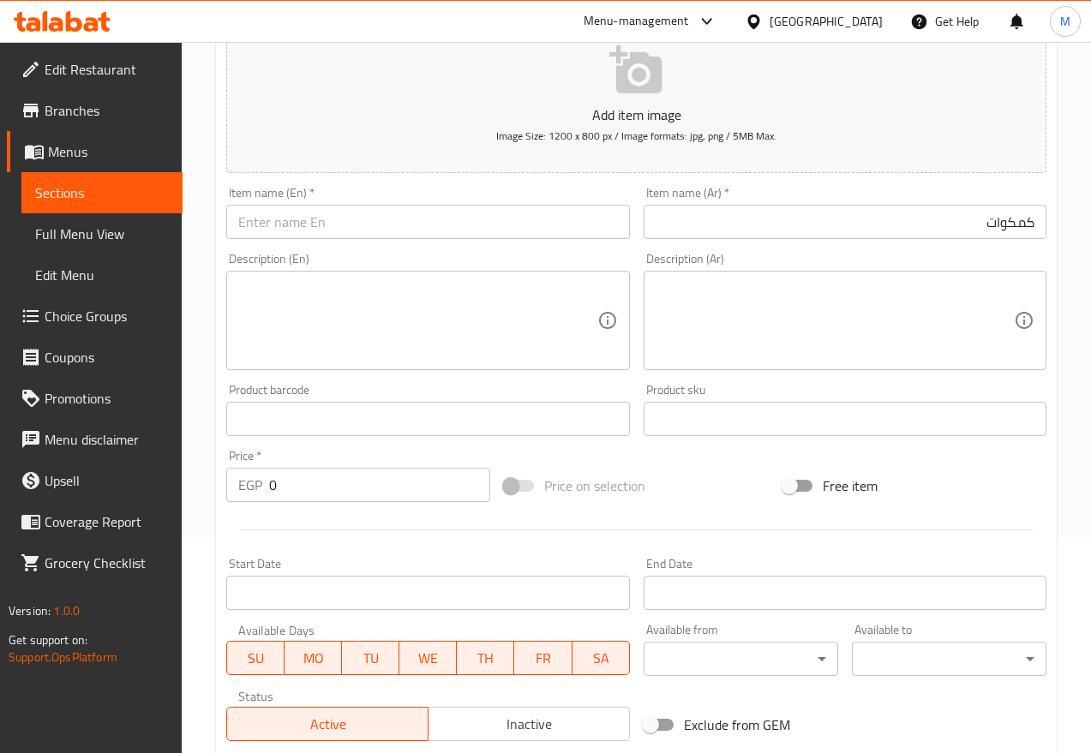
click at [326, 215] on input "text" at bounding box center [427, 222] width 403 height 34
paste input "Kumquat"
click at [376, 208] on input "Kumquat" at bounding box center [427, 222] width 403 height 34
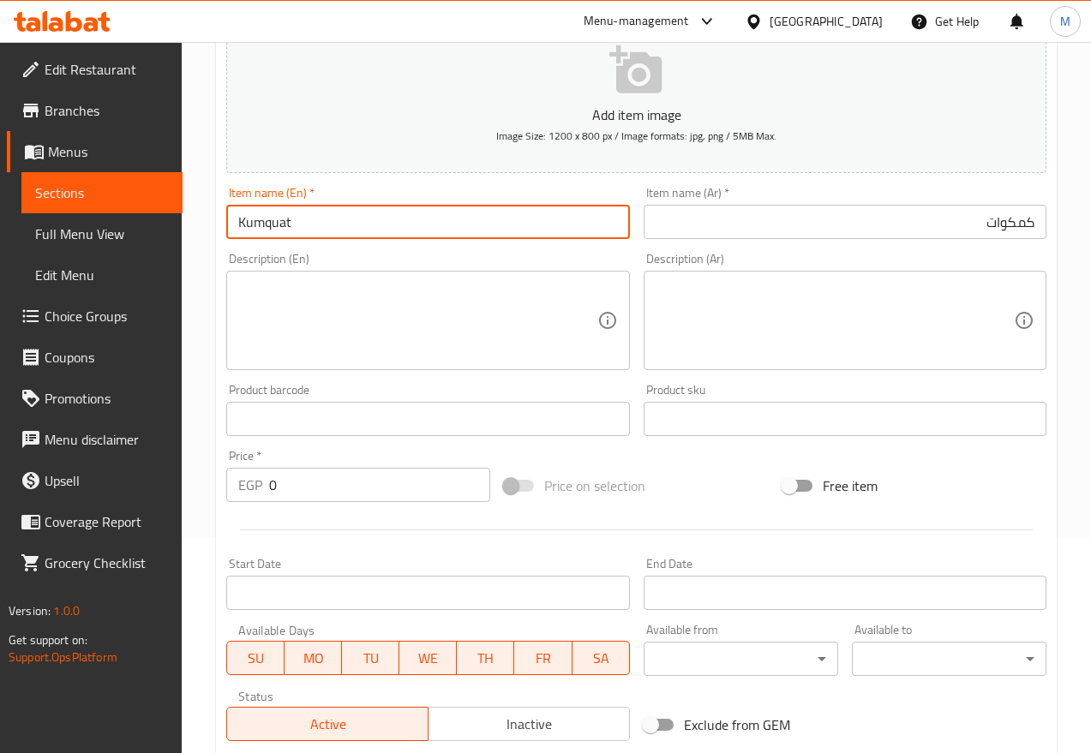
click at [376, 208] on input "Kumquat" at bounding box center [427, 222] width 403 height 34
paste input "Goldenberry (Physalis)"
click at [369, 223] on input "Goldenberry (Physalis)" at bounding box center [427, 222] width 403 height 34
click at [348, 221] on input "Goldenberry Physalis" at bounding box center [427, 222] width 403 height 34
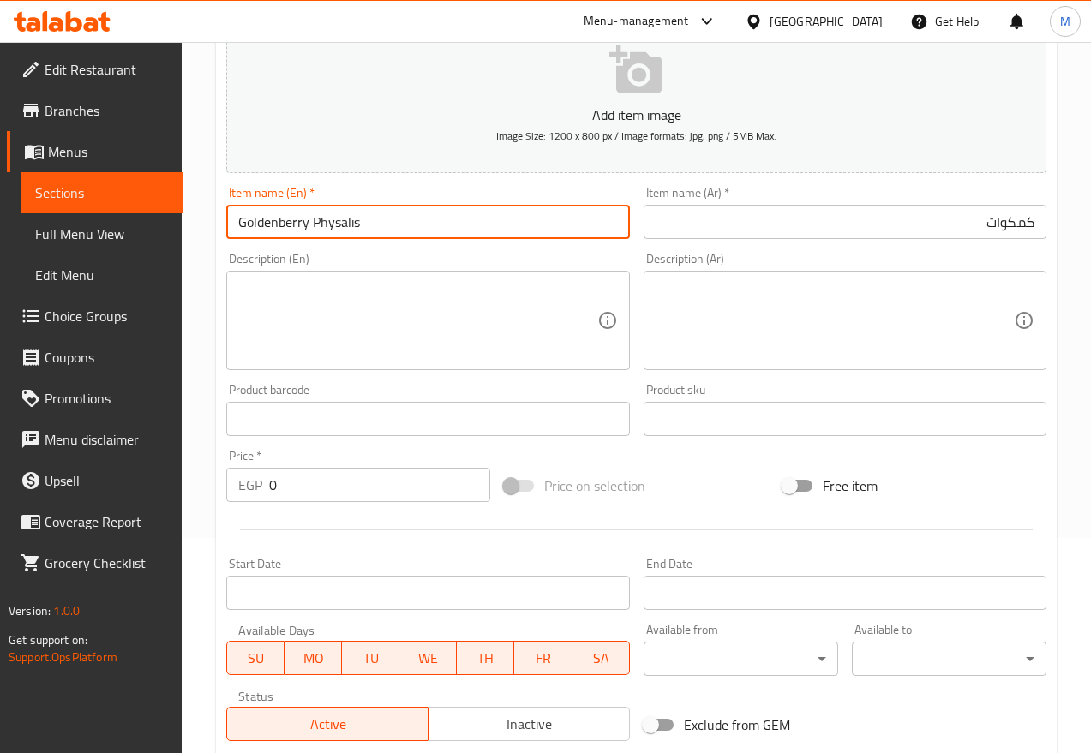
click at [348, 221] on input "Goldenberry Physalis" at bounding box center [427, 222] width 403 height 34
type input "Goldenberry Physalis"
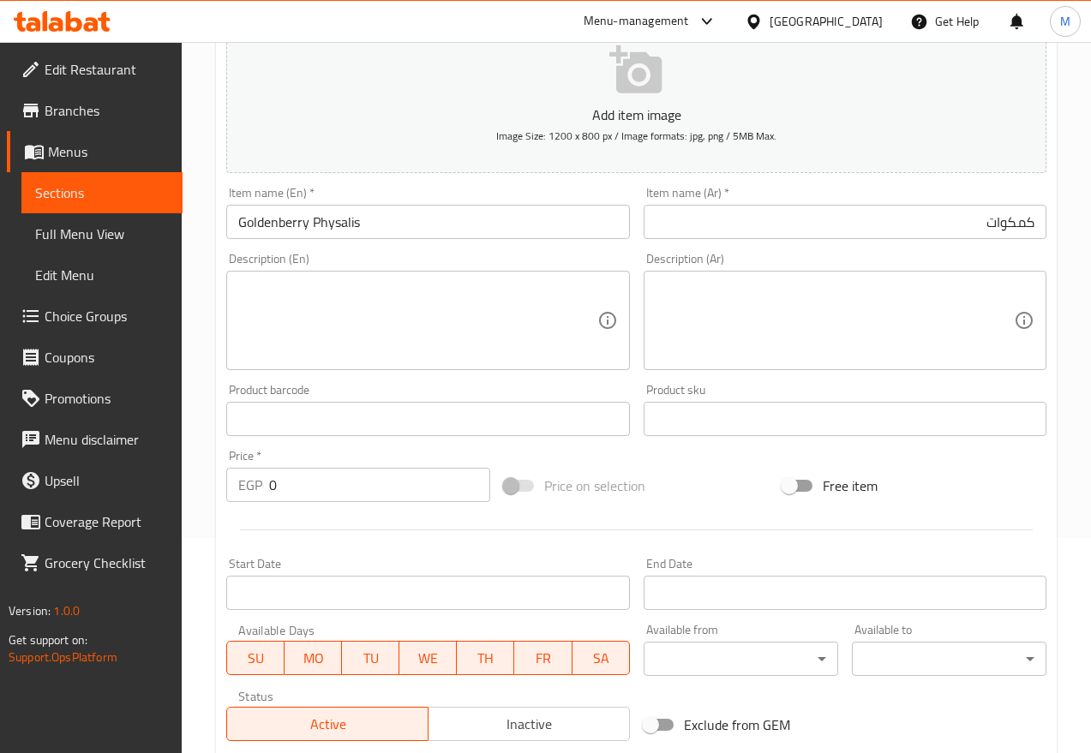
click at [741, 213] on input "كمكوات" at bounding box center [845, 222] width 403 height 34
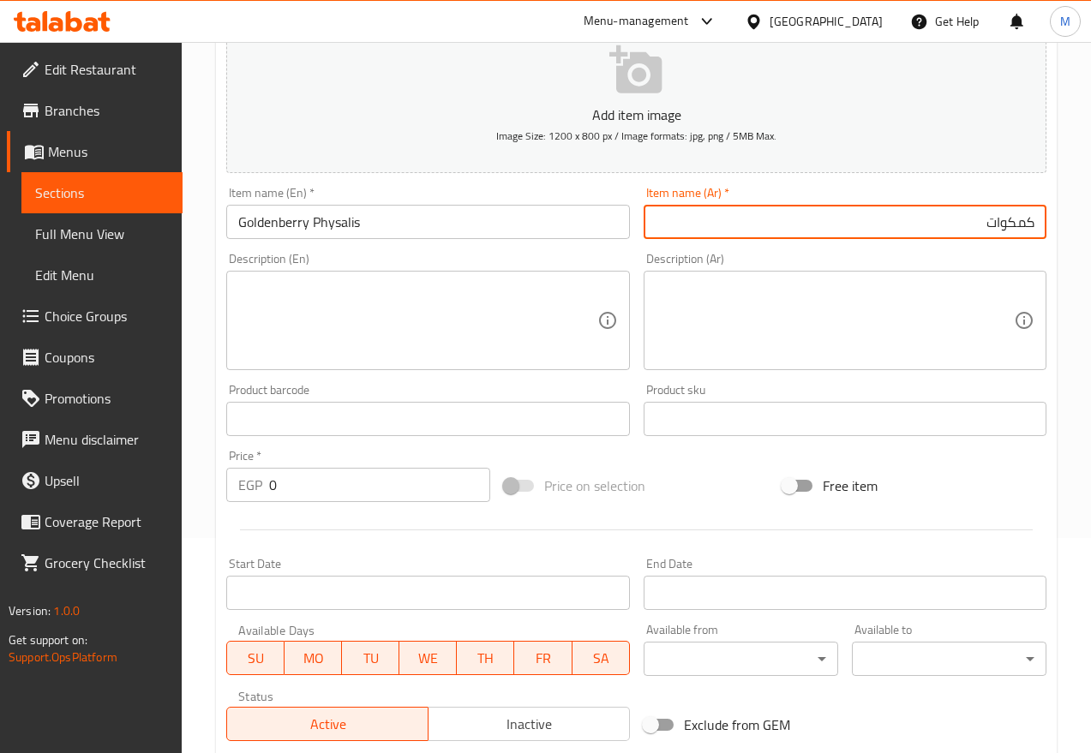
click at [741, 213] on input "كمكوات" at bounding box center [845, 222] width 403 height 34
paste input "حرنكش"
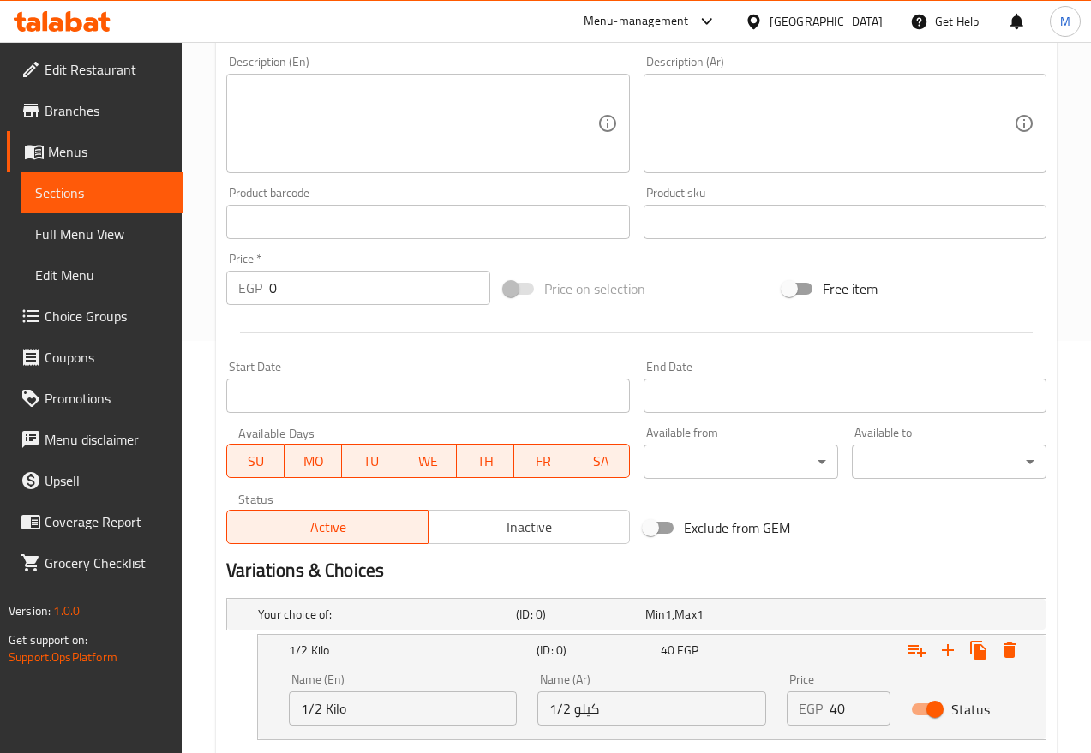
scroll to position [644, 0]
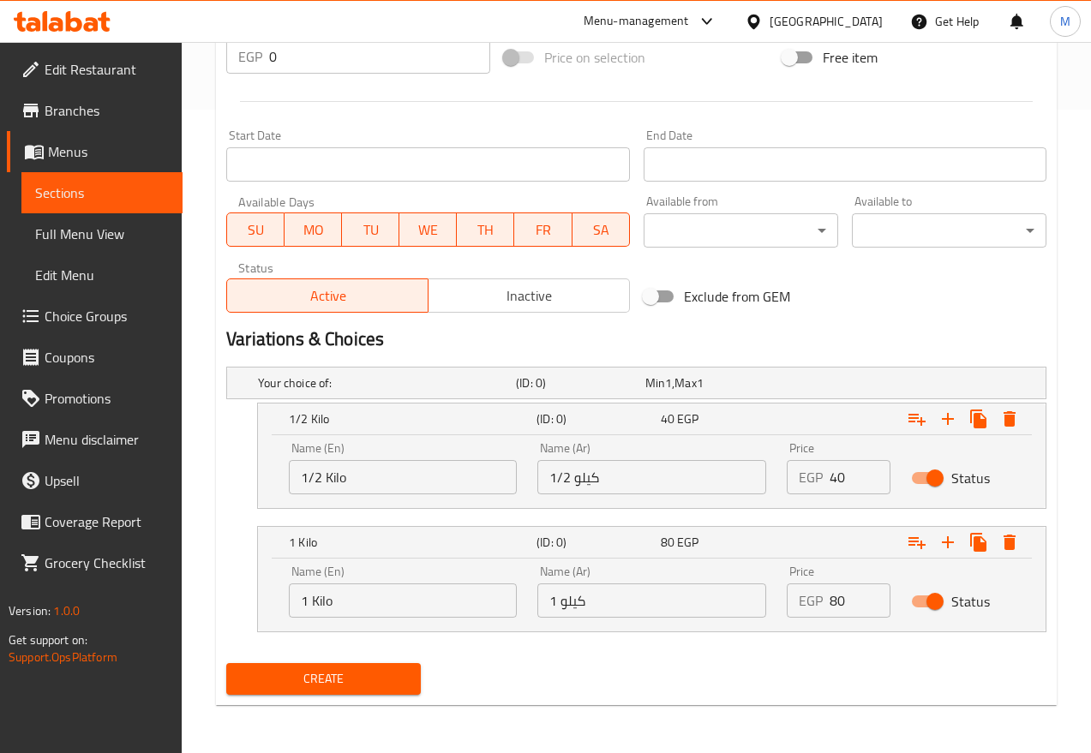
type input "حرنكش"
click at [864, 479] on input "40" at bounding box center [860, 477] width 61 height 34
type input "50"
click at [857, 597] on input "80" at bounding box center [860, 601] width 61 height 34
type input "100"
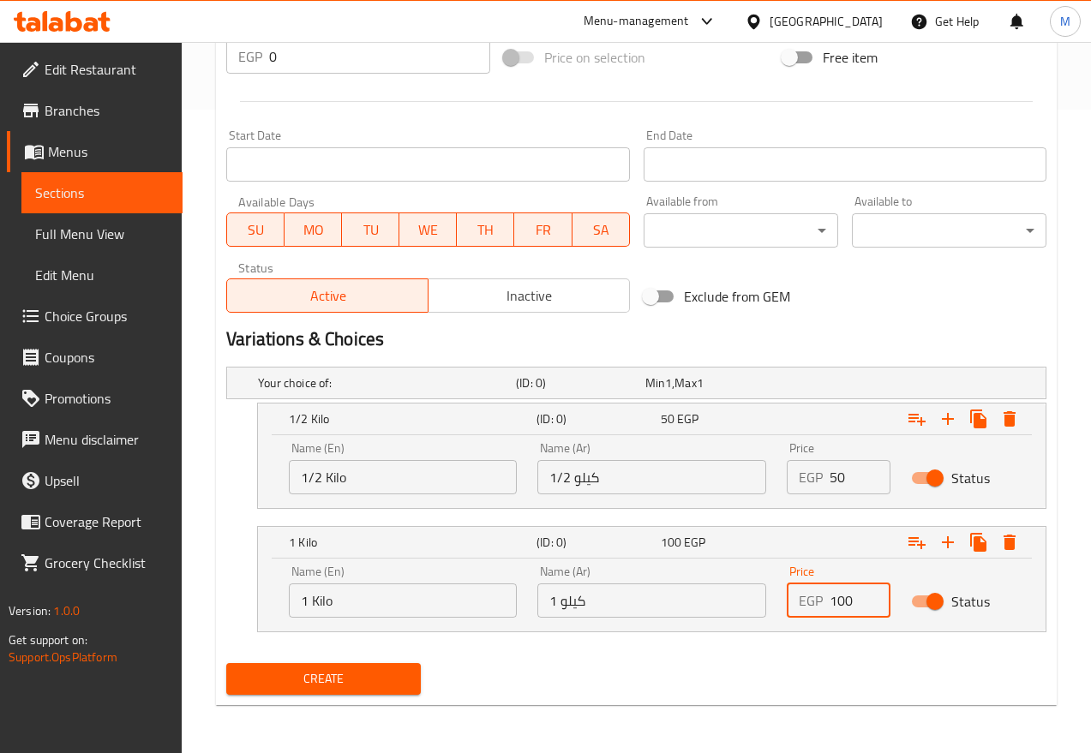
click at [475, 279] on button "Inactive" at bounding box center [529, 296] width 202 height 34
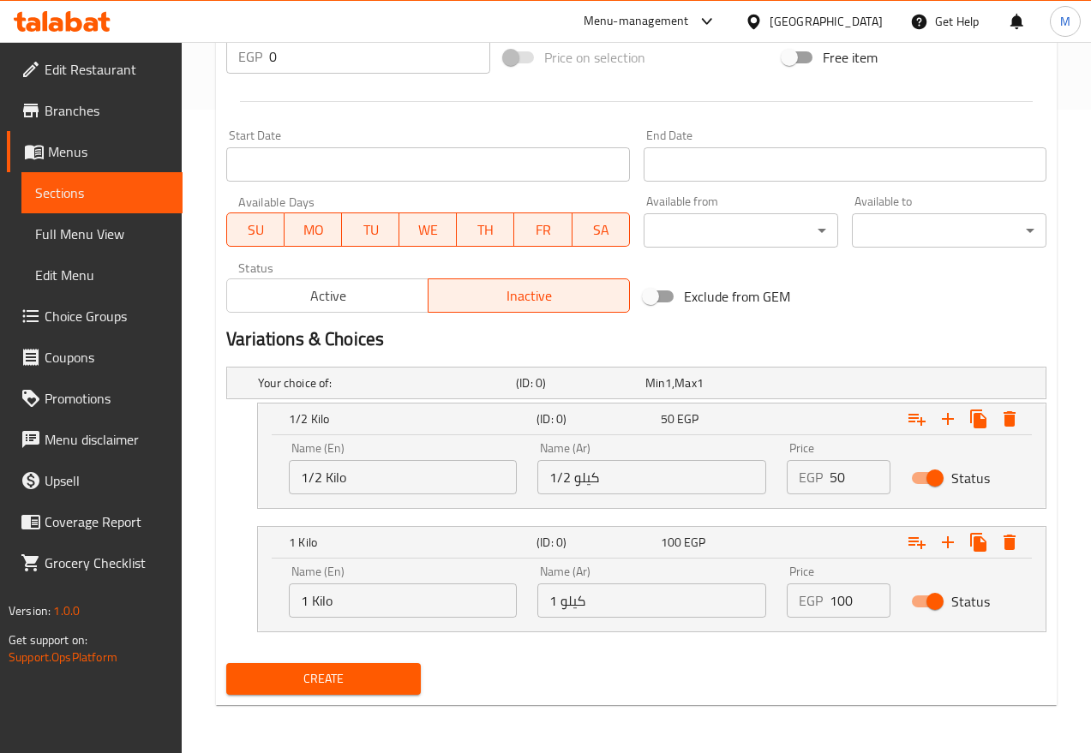
click at [297, 669] on span "Create" at bounding box center [323, 679] width 167 height 21
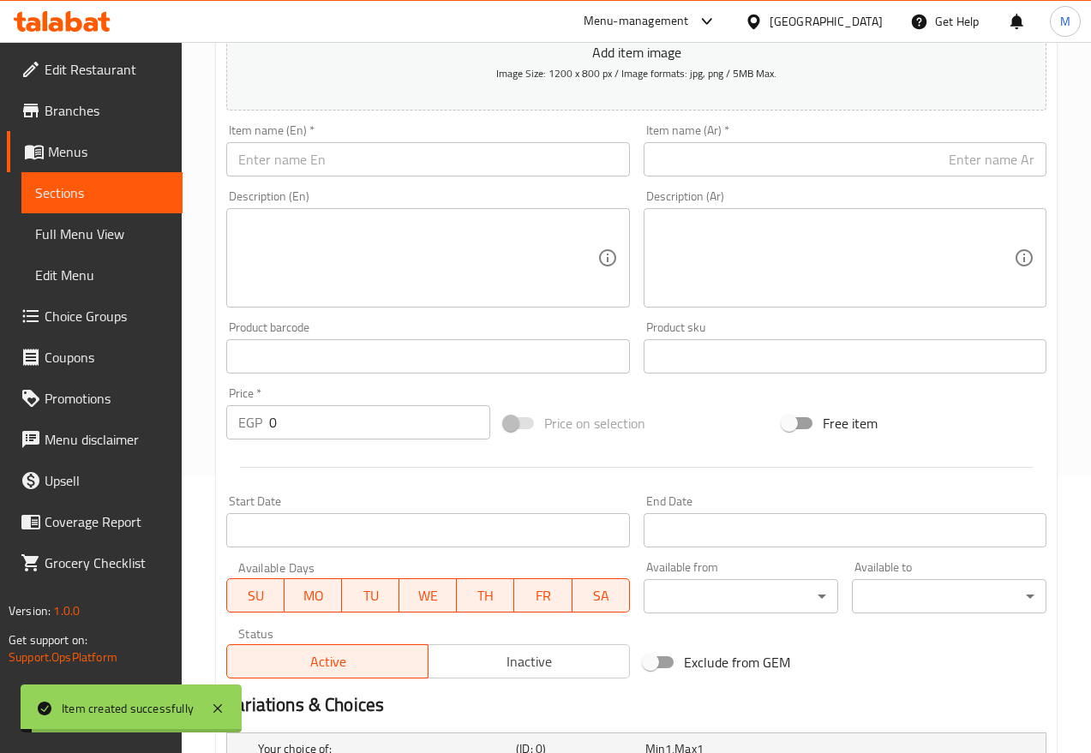
scroll to position [108, 0]
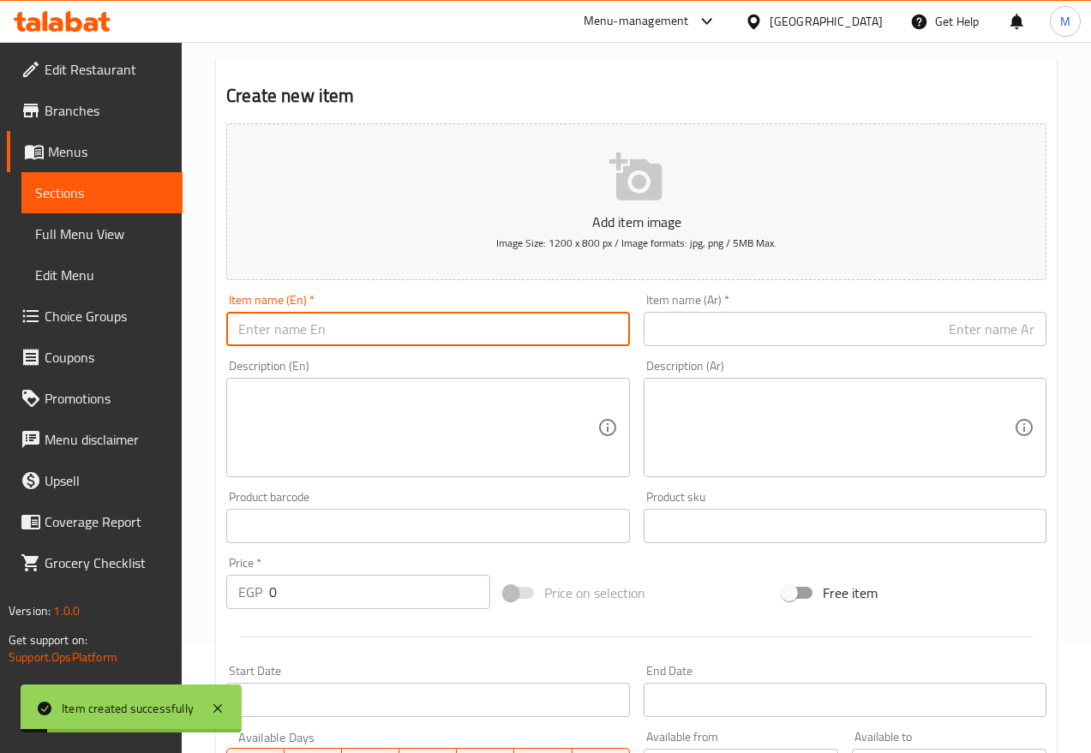
click at [466, 340] on input "text" at bounding box center [427, 329] width 403 height 34
paste input "Peeled Goldenberry"
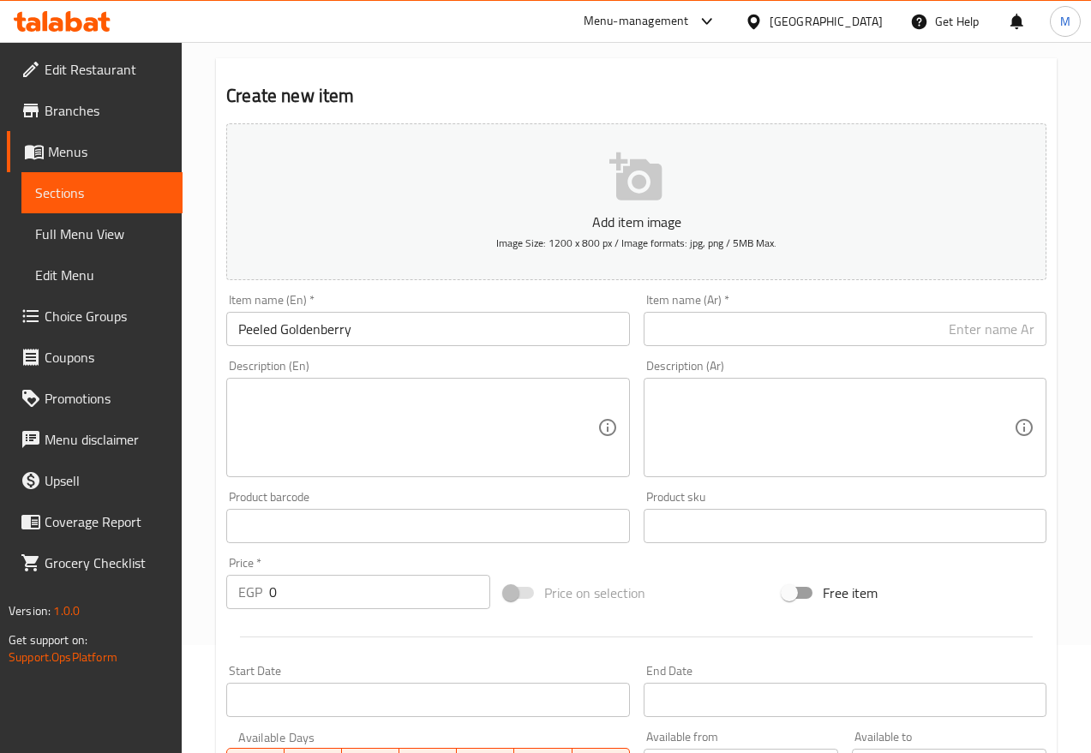
click at [420, 330] on input "Peeled Goldenberry" at bounding box center [427, 329] width 403 height 34
click at [419, 330] on input "Peeled Goldenberry" at bounding box center [427, 329] width 403 height 34
paste input "White Grapefruit"
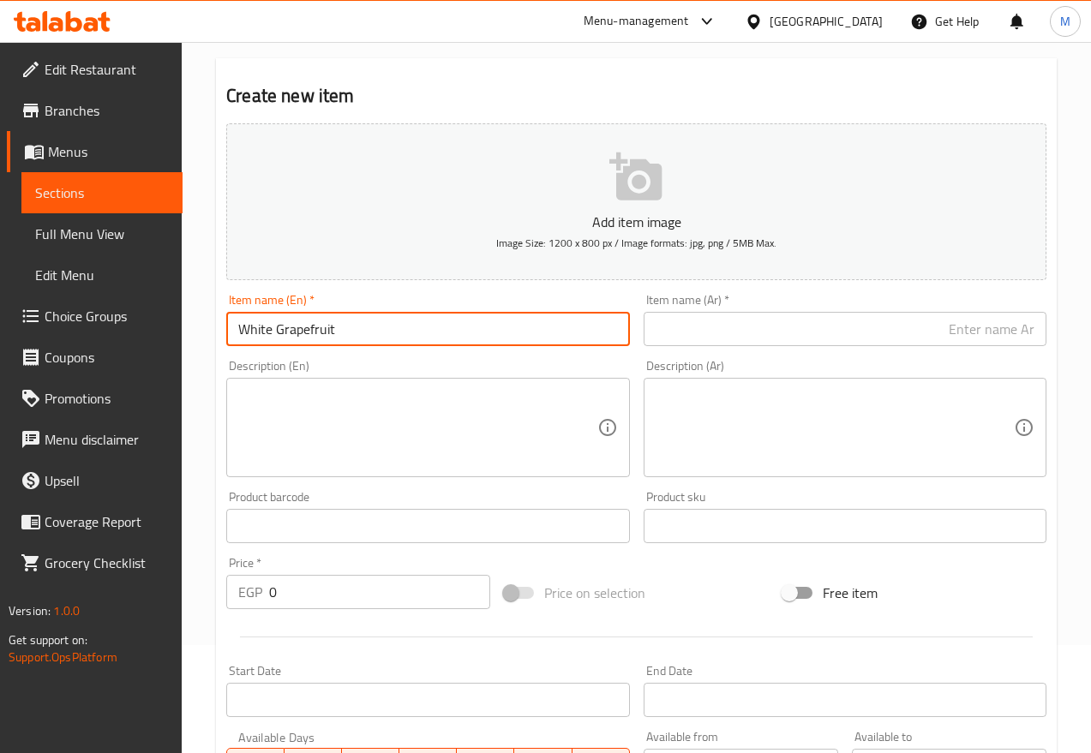
type input "White Grapefruit"
click at [693, 309] on div "Item name (Ar)   * Item name (Ar) *" at bounding box center [845, 320] width 403 height 52
click at [697, 324] on input "text" at bounding box center [845, 329] width 403 height 34
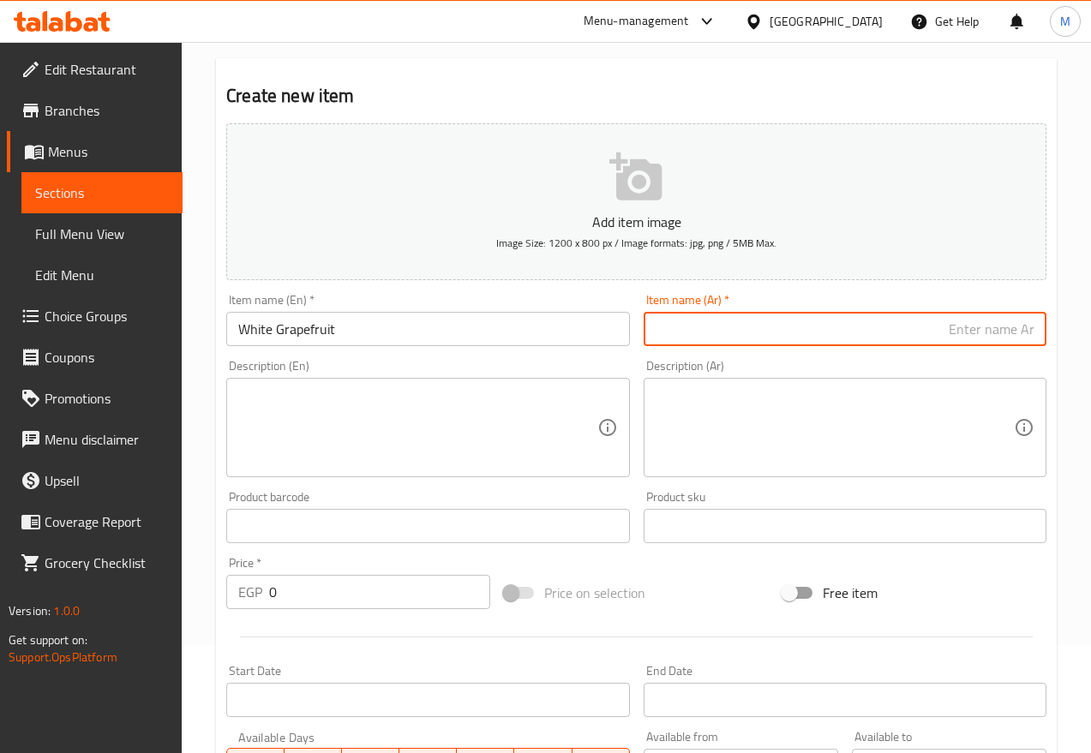
paste input "جريب فروت ابيض"
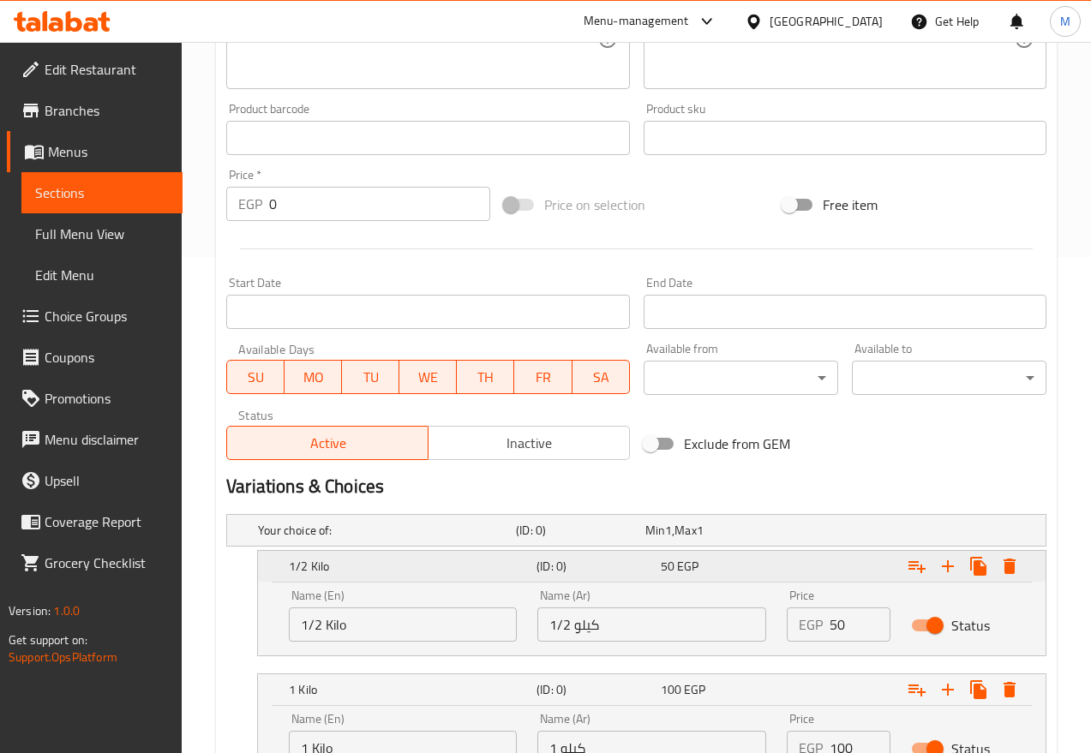
scroll to position [644, 0]
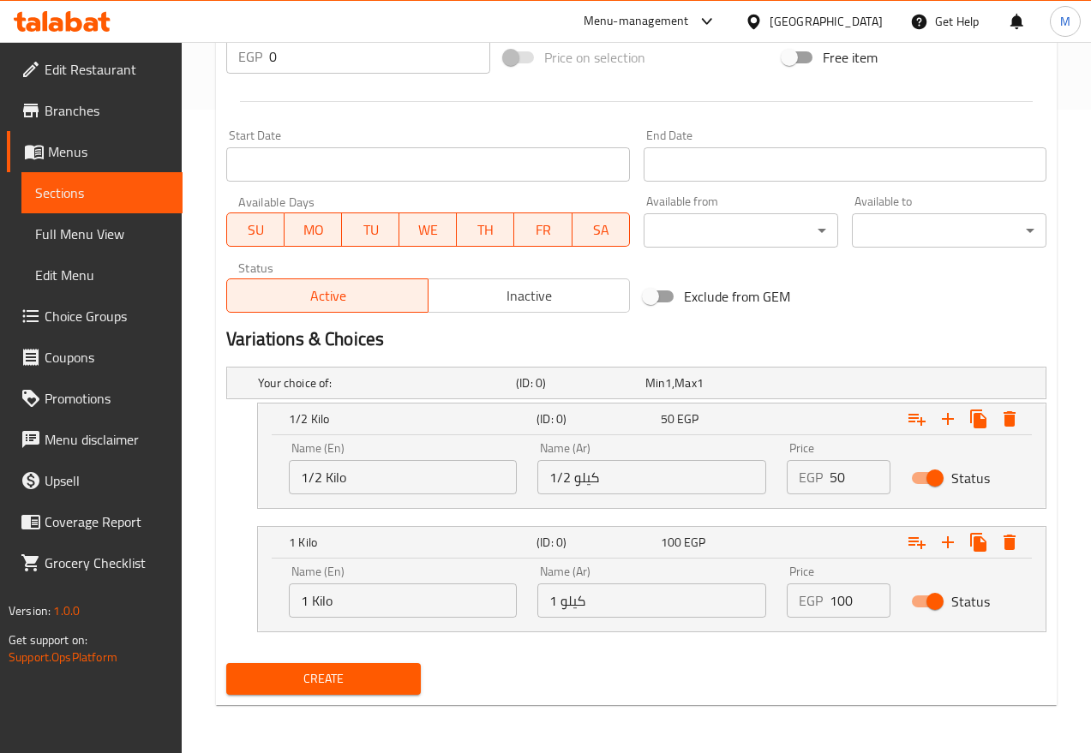
type input "جريب فروت ابيض"
click at [536, 288] on span "Inactive" at bounding box center [529, 296] width 188 height 25
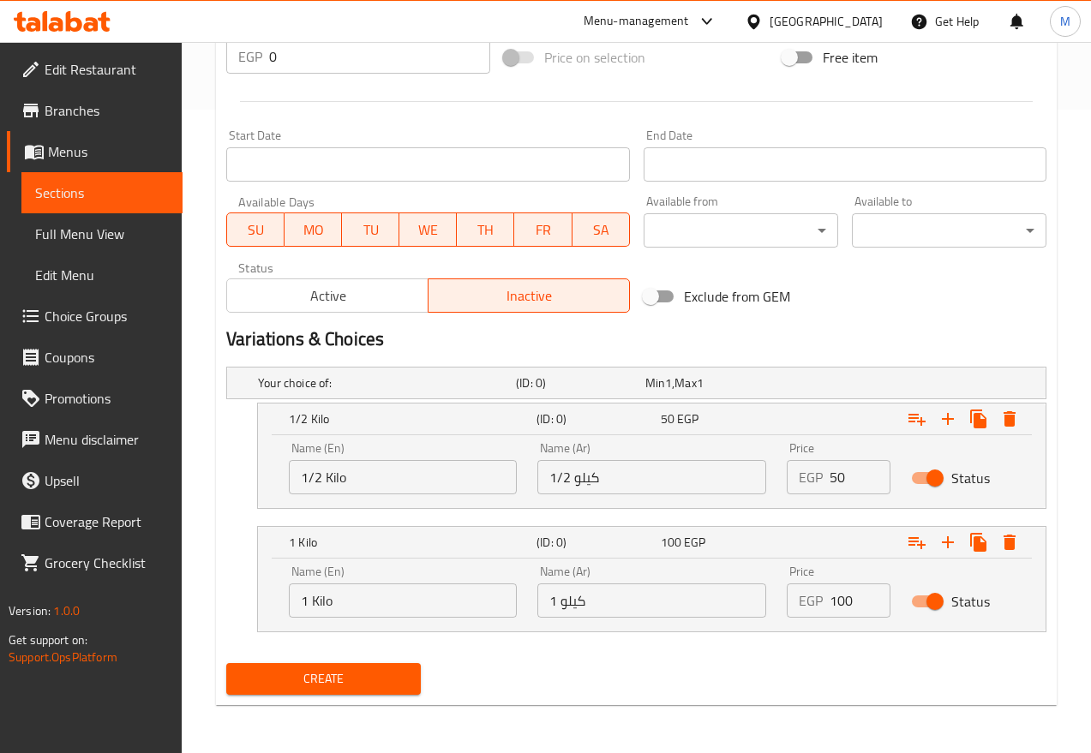
click at [851, 482] on input "50" at bounding box center [860, 477] width 61 height 34
type input "40"
click at [850, 602] on input "100" at bounding box center [860, 601] width 61 height 34
type input "80"
click at [340, 669] on span "Create" at bounding box center [323, 679] width 167 height 21
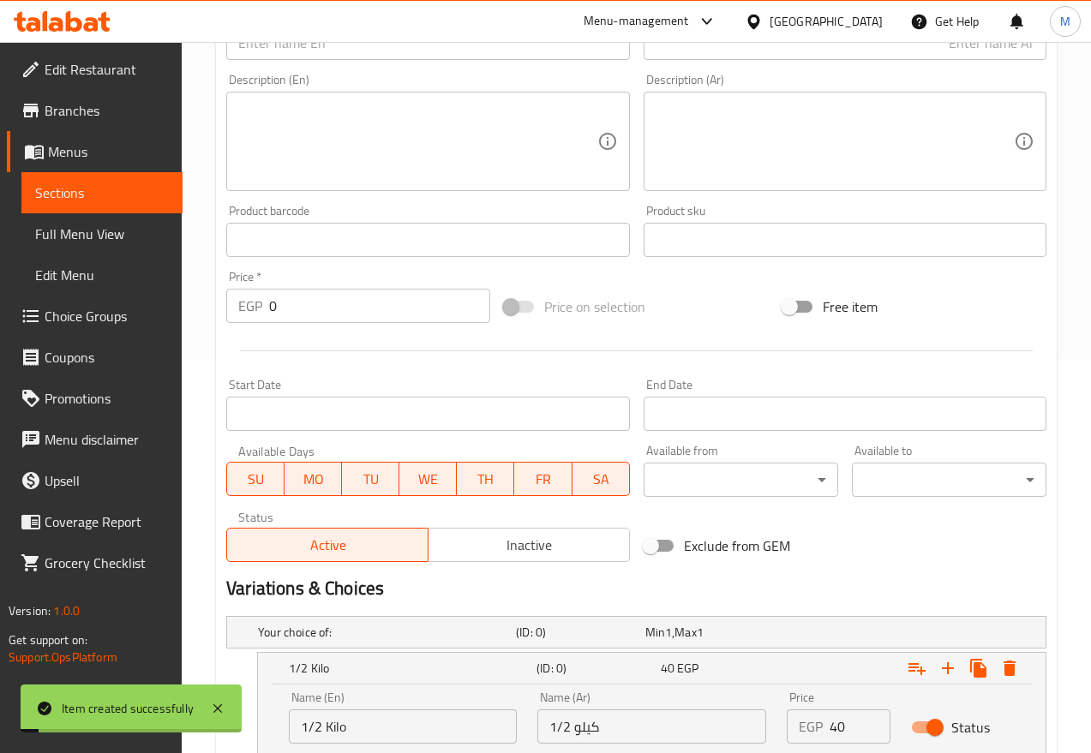
scroll to position [1, 0]
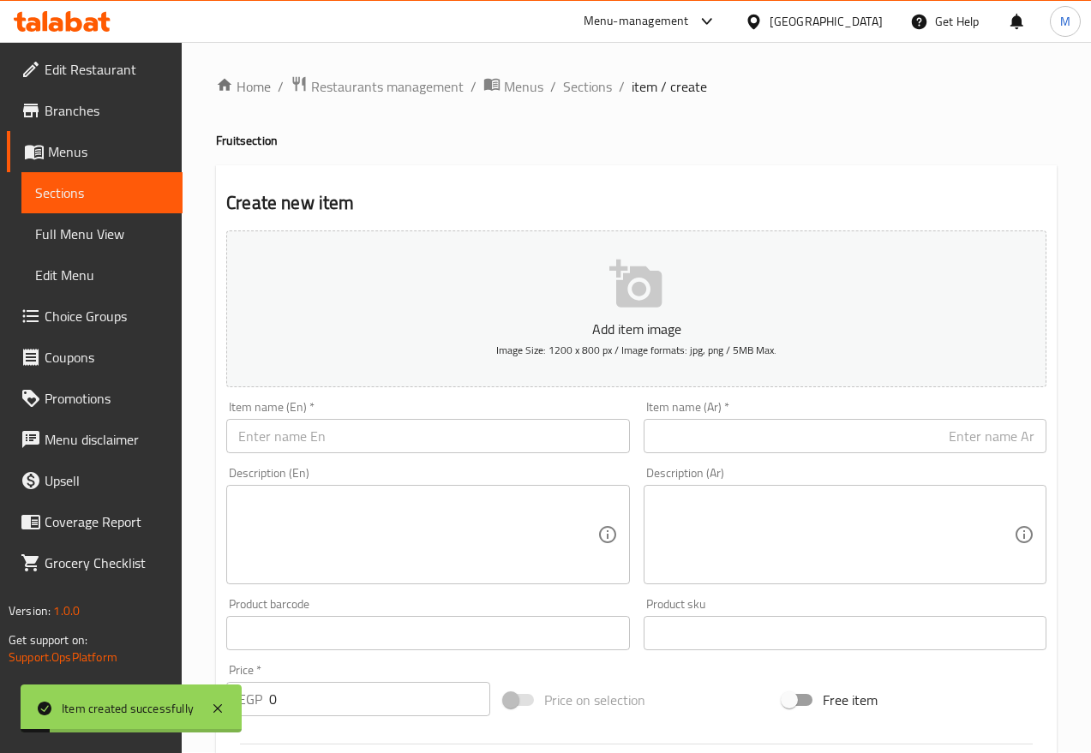
click at [435, 461] on div "Description (En) Description (En)" at bounding box center [427, 525] width 417 height 131
click at [435, 451] on input "text" at bounding box center [427, 436] width 403 height 34
paste input "Red Grapefruit"
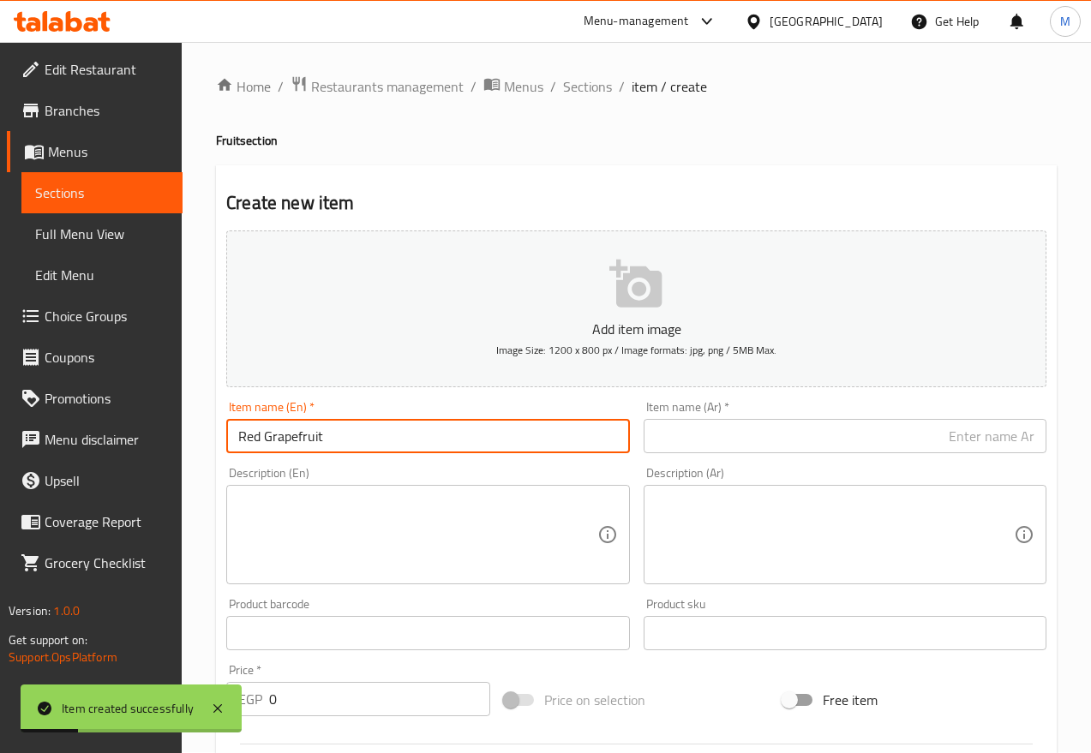
type input "Red Grapefruit"
click at [747, 446] on input "text" at bounding box center [845, 436] width 403 height 34
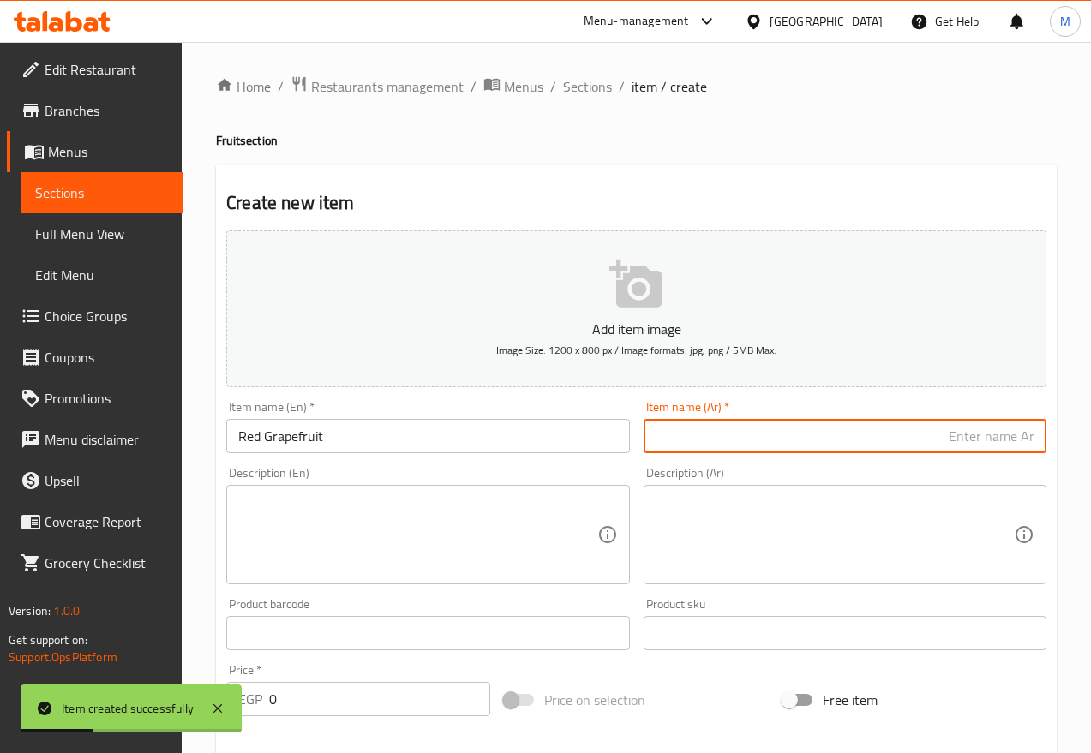
paste input "جريب فروت احمر"
type input "جريب فروت احمر"
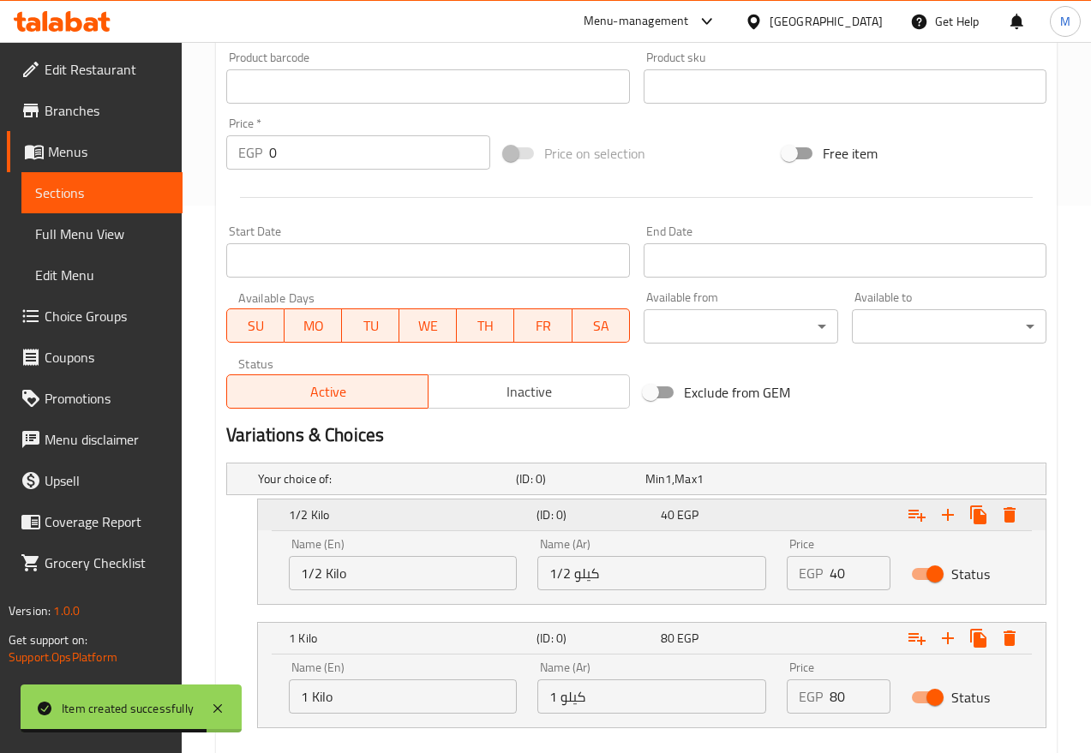
scroll to position [644, 0]
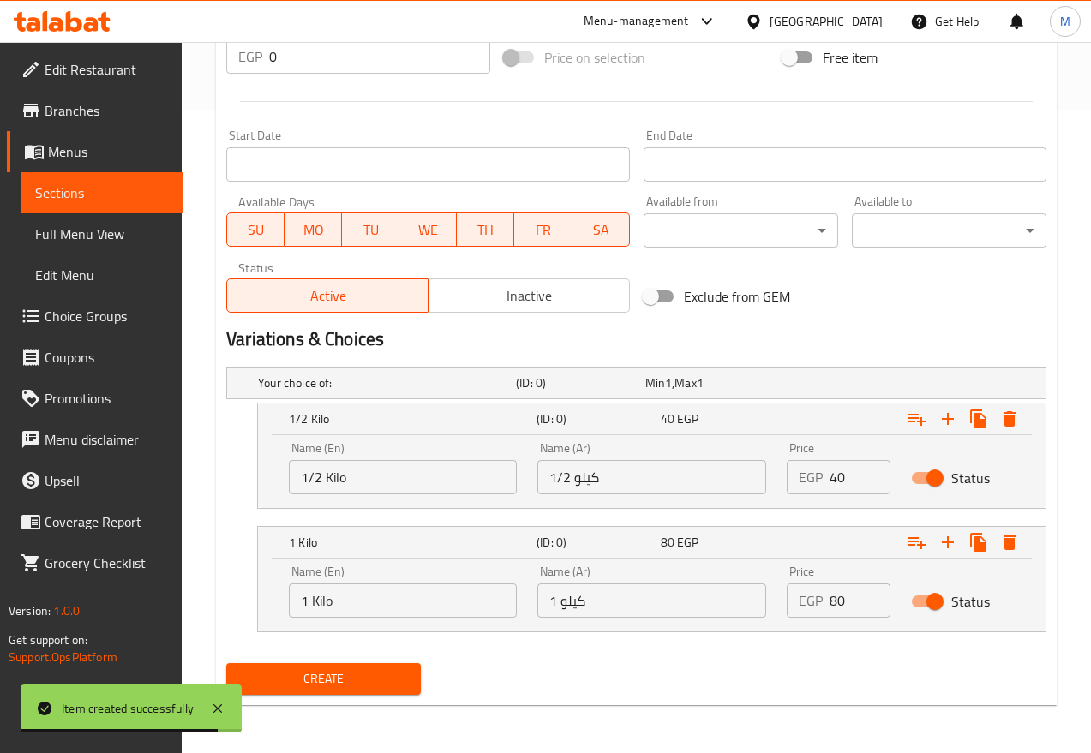
click at [533, 290] on span "Inactive" at bounding box center [529, 296] width 188 height 25
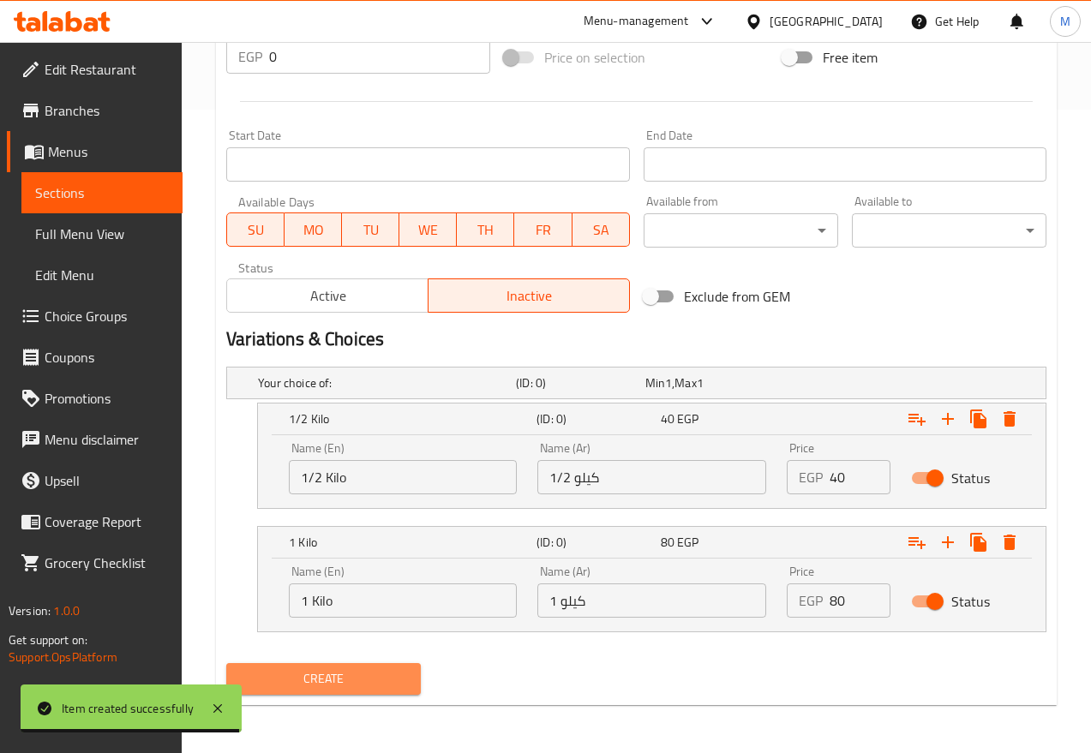
click at [361, 669] on span "Create" at bounding box center [323, 679] width 167 height 21
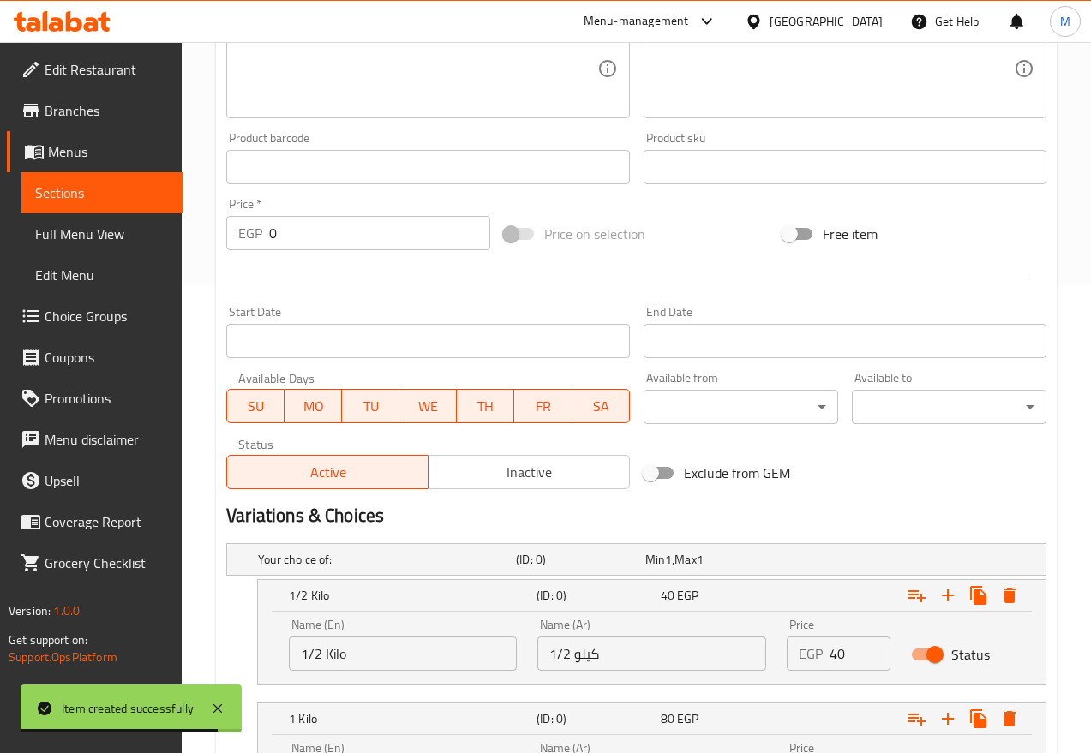
scroll to position [1, 0]
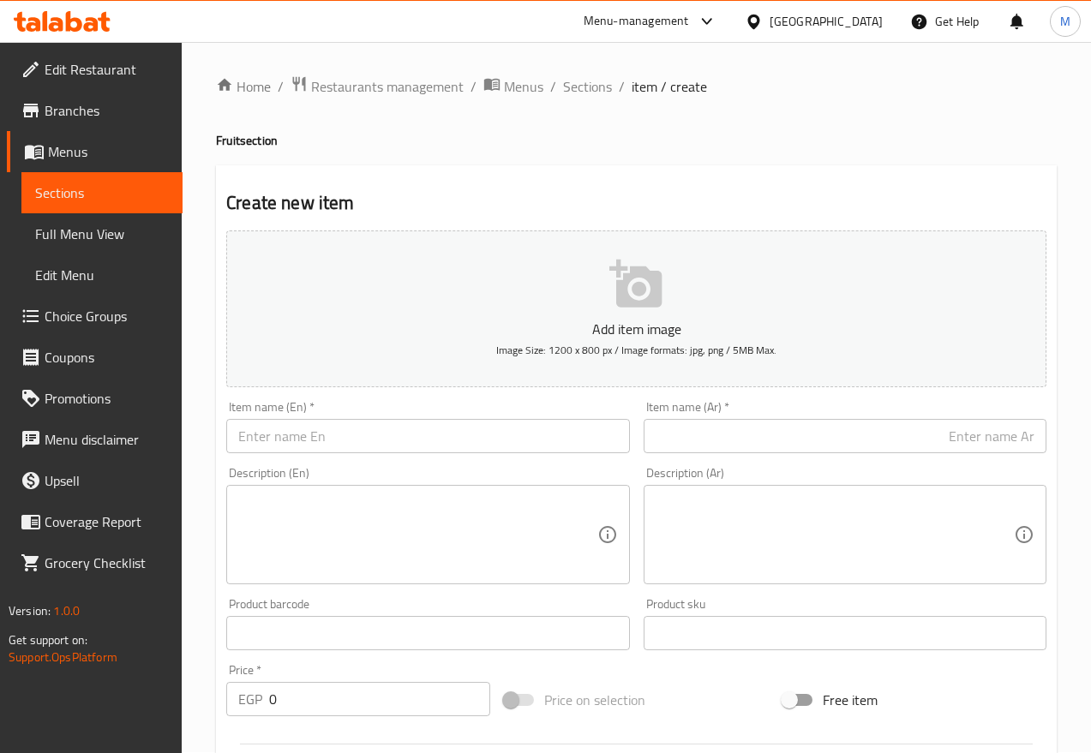
click at [796, 452] on input "text" at bounding box center [845, 436] width 403 height 34
paste input "بشملة"
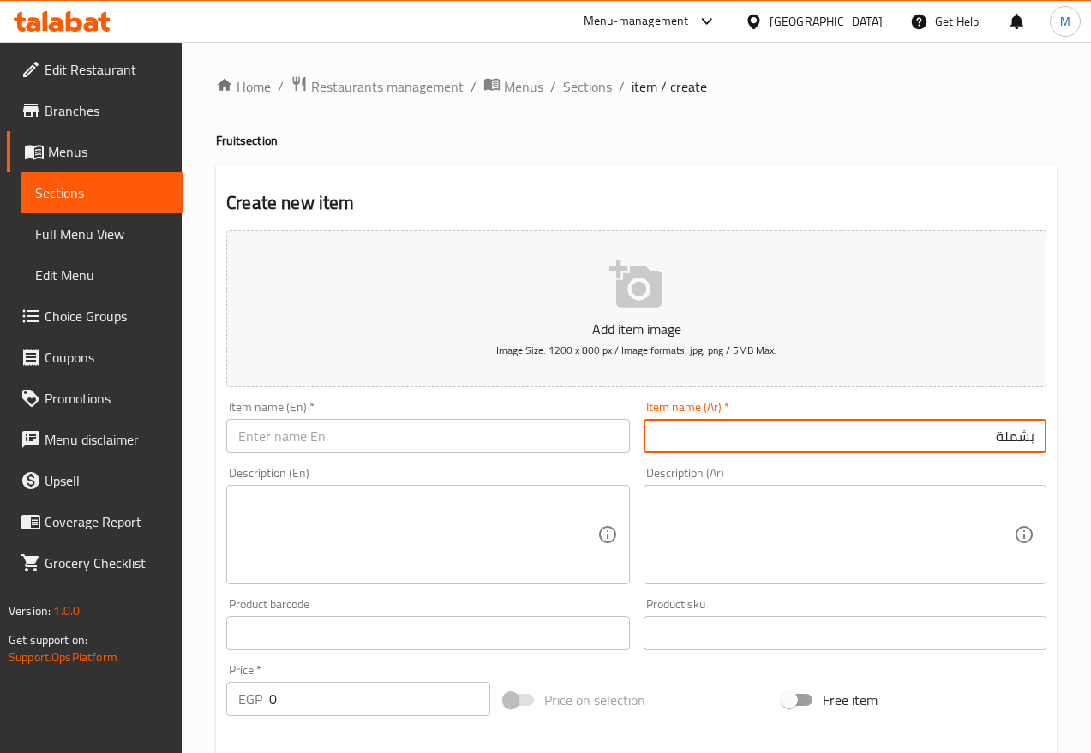
type input "بشملة"
click at [278, 442] on input "text" at bounding box center [427, 436] width 403 height 34
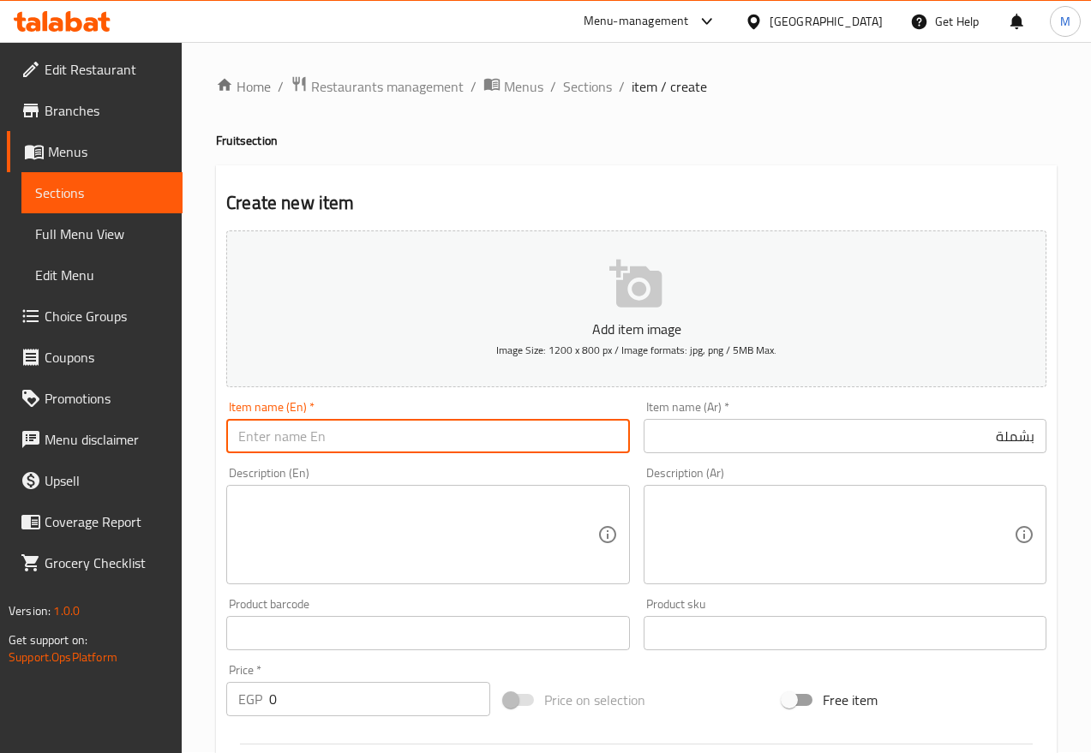
paste input "Loquat"
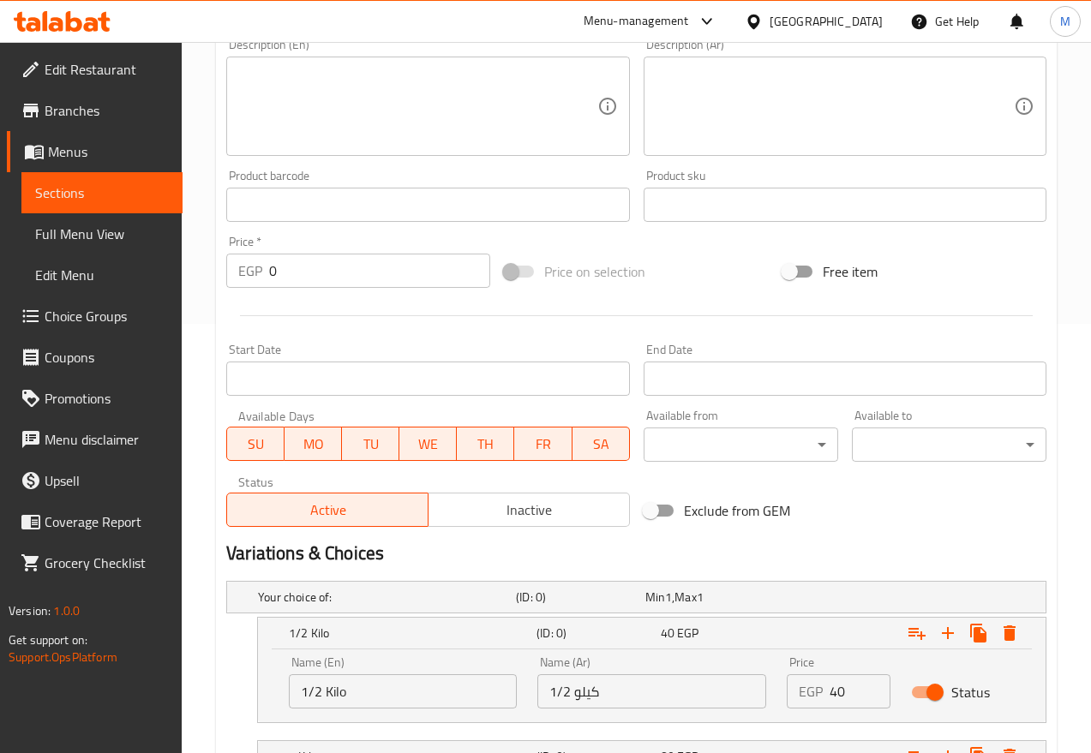
type input "Loquat"
click at [542, 509] on span "Inactive" at bounding box center [529, 510] width 188 height 25
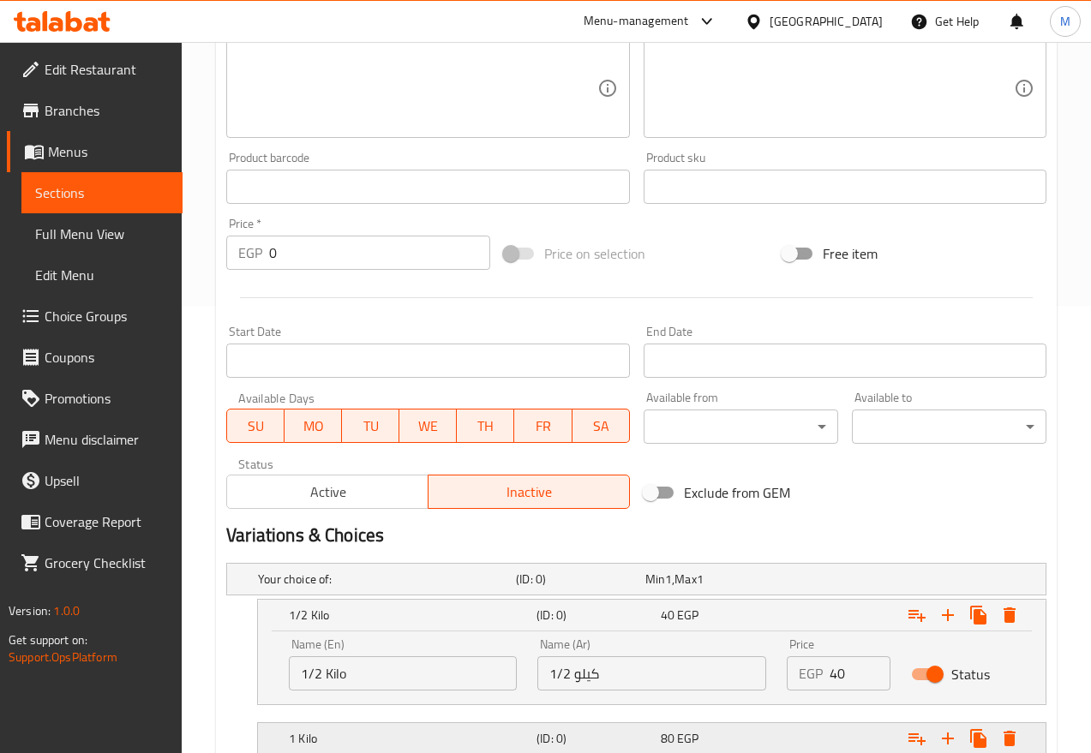
scroll to position [644, 0]
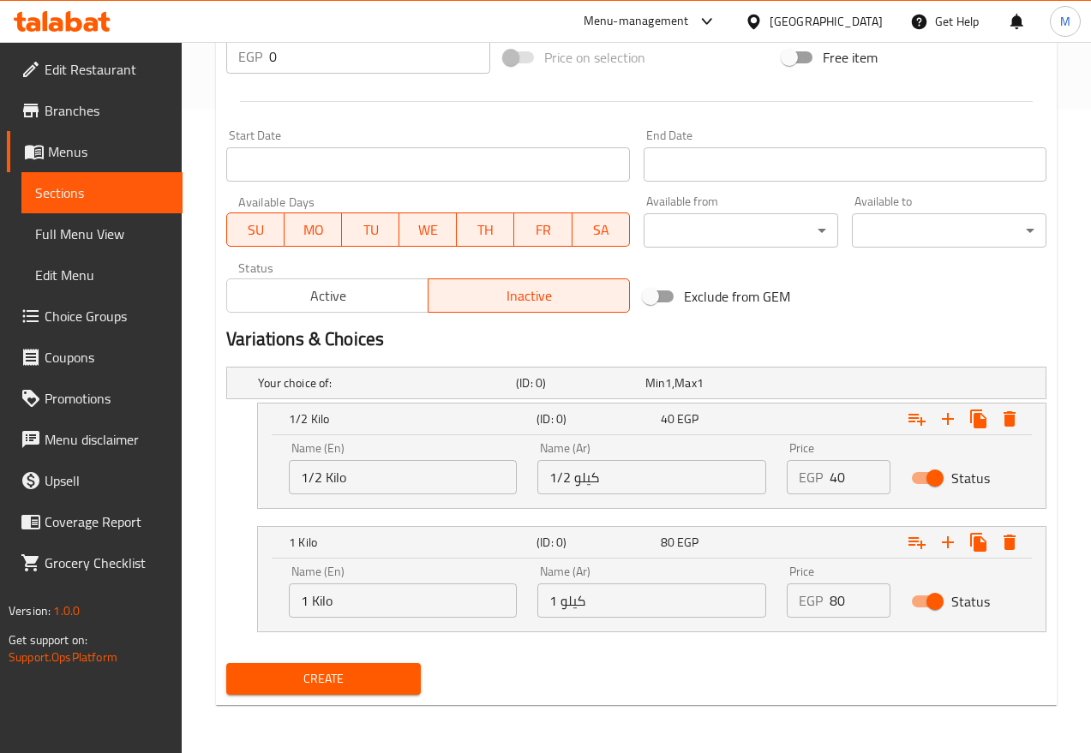
click at [838, 483] on input "40" at bounding box center [860, 477] width 61 height 34
type input "60"
click at [843, 611] on input "80" at bounding box center [860, 601] width 61 height 34
type input "120"
click at [347, 669] on div "Create" at bounding box center [323, 679] width 208 height 45
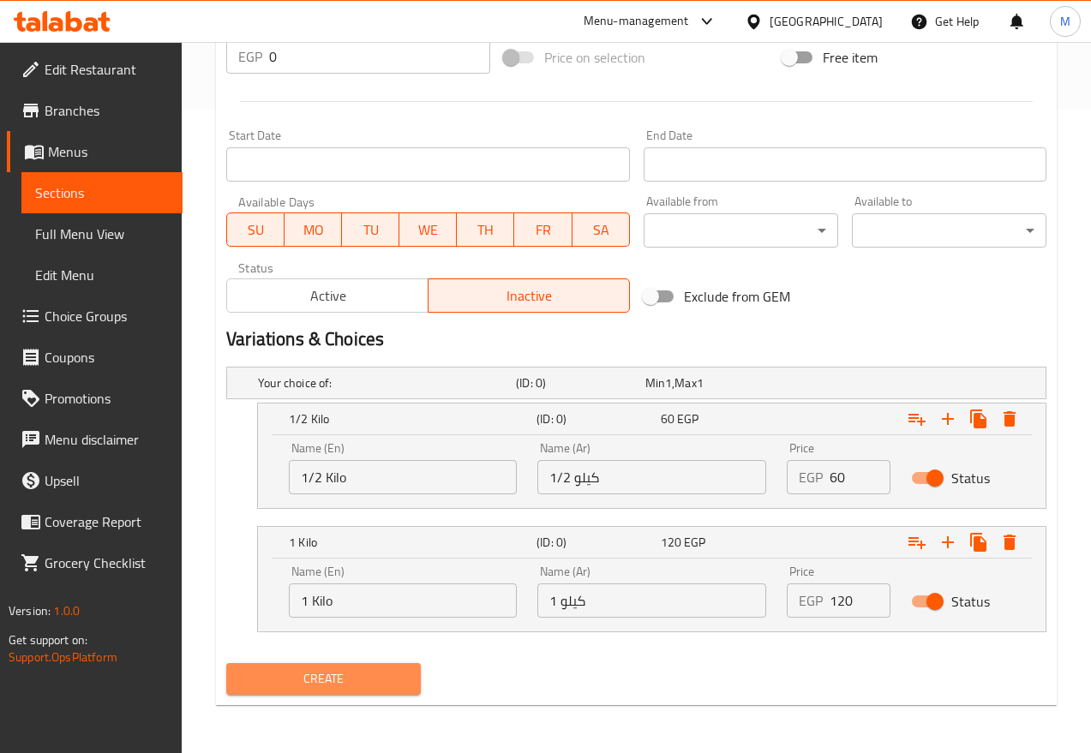
click at [348, 669] on button "Create" at bounding box center [323, 679] width 195 height 32
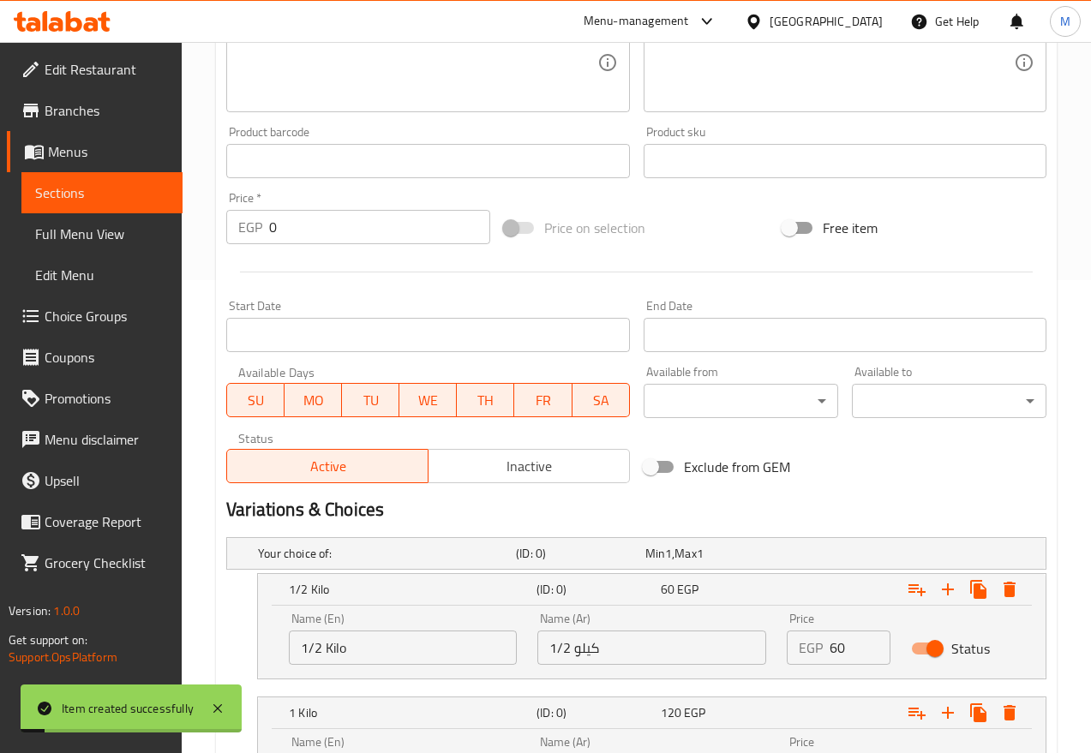
scroll to position [322, 0]
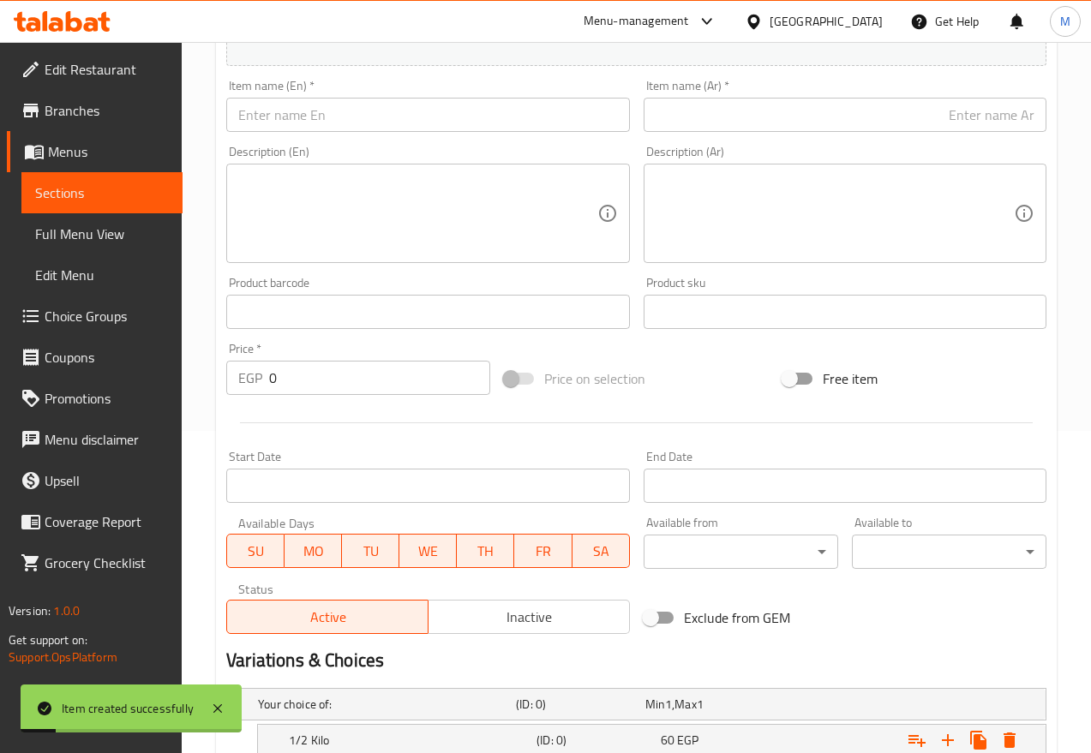
drag, startPoint x: 357, startPoint y: 93, endPoint x: 355, endPoint y: 117, distance: 24.1
click at [355, 93] on div "Item name (En)   * Item name (En) *" at bounding box center [427, 106] width 403 height 52
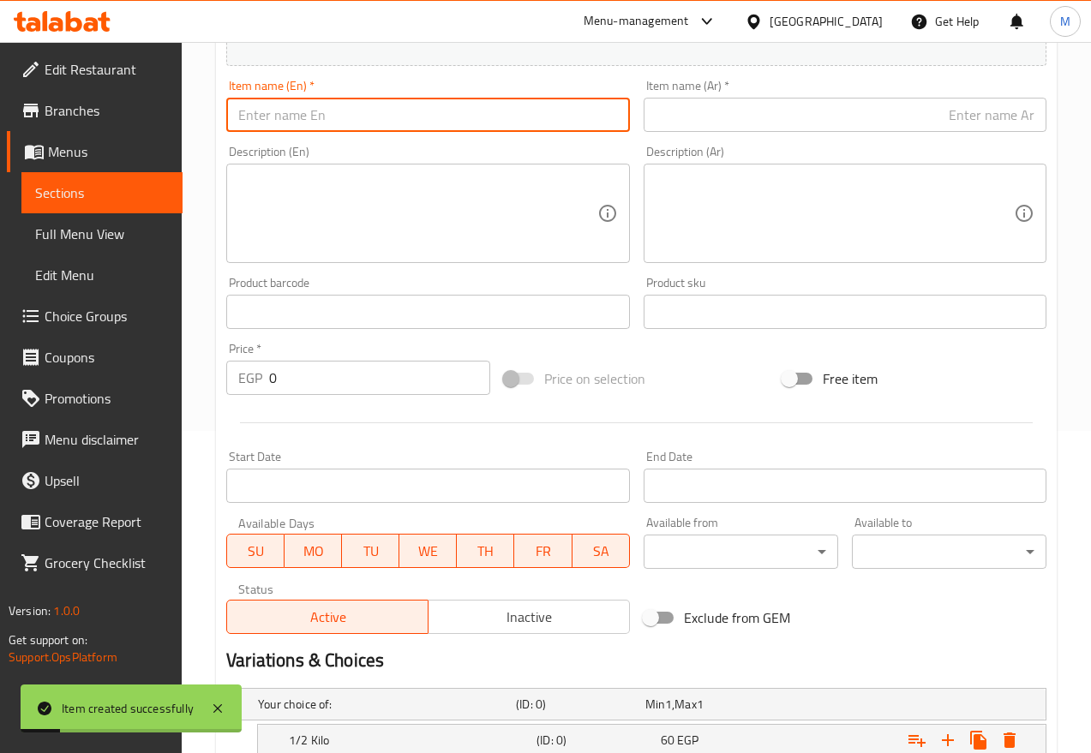
paste input "Sinai Peach"
drag, startPoint x: 355, startPoint y: 117, endPoint x: 372, endPoint y: 130, distance: 21.4
click at [355, 117] on input "text" at bounding box center [427, 115] width 403 height 34
type input "Sinai Peach"
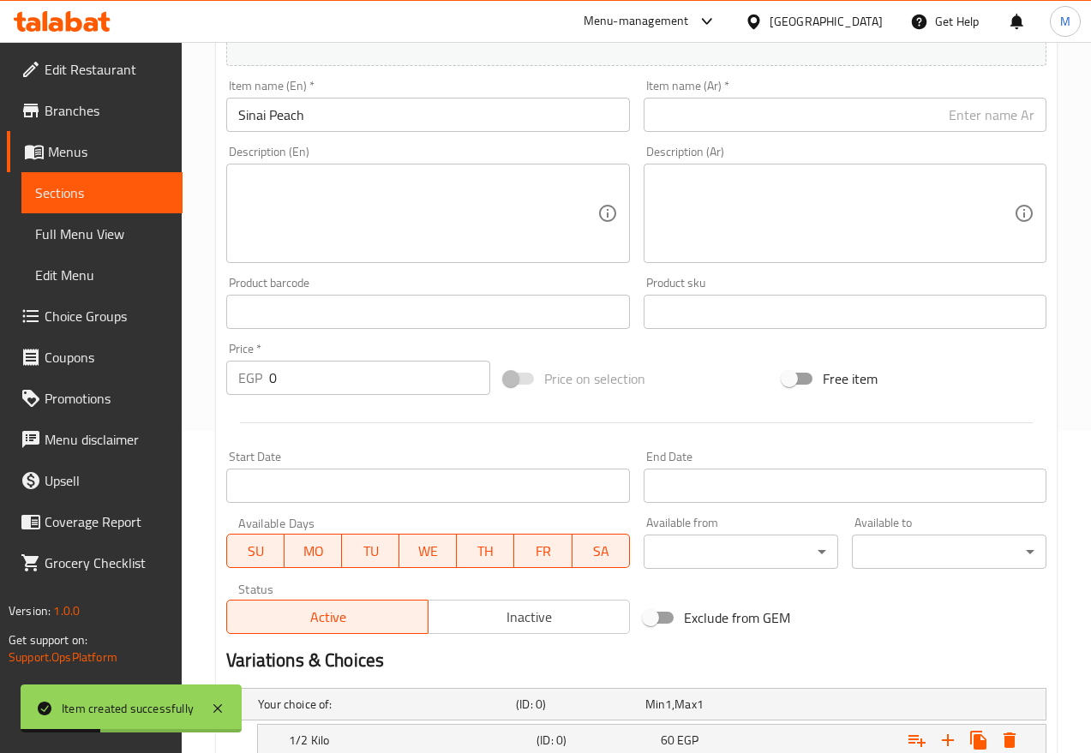
click at [751, 111] on input "text" at bounding box center [845, 115] width 403 height 34
paste input "خوخ سيناوي"
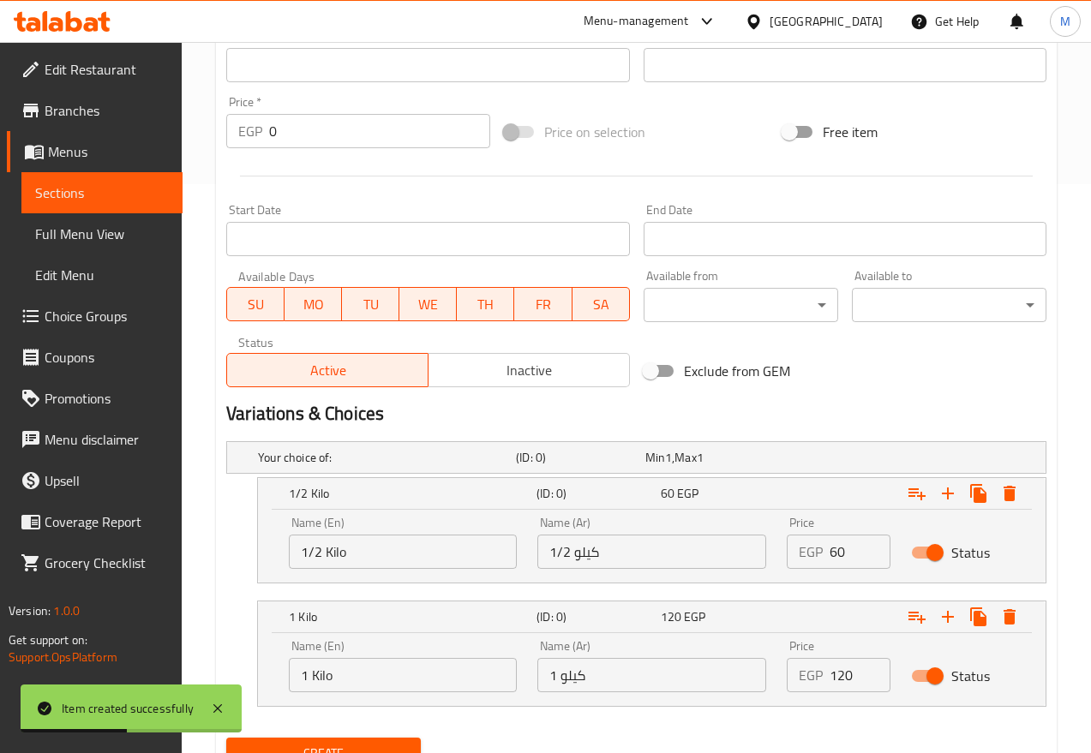
scroll to position [644, 0]
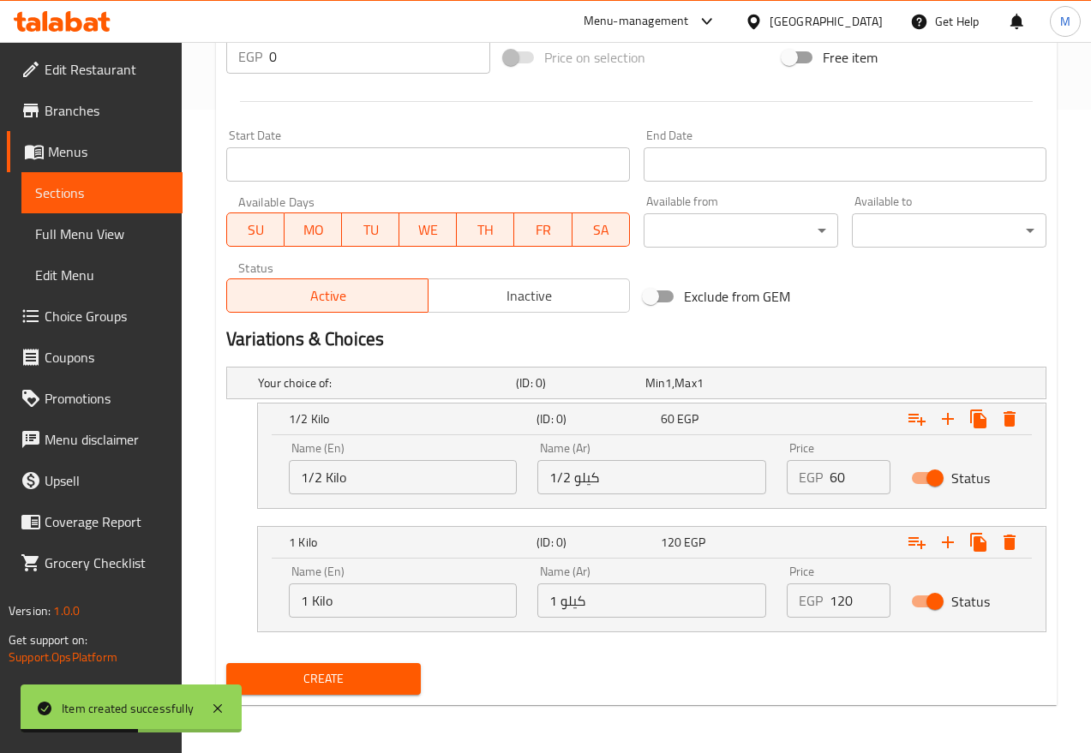
type input "خوخ سيناوي"
click at [839, 495] on div "Price EGP 60 Price" at bounding box center [839, 468] width 124 height 73
click at [841, 486] on input "0" at bounding box center [860, 477] width 61 height 34
type input "100"
click at [861, 609] on input "0" at bounding box center [860, 601] width 61 height 34
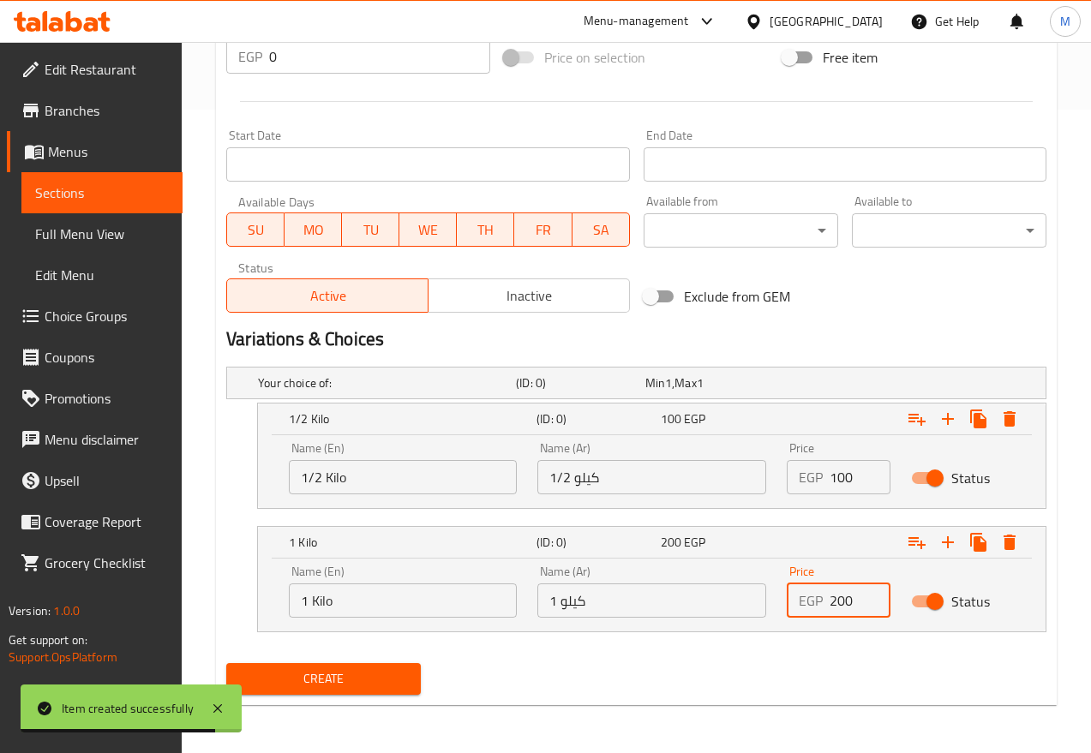
type input "200"
click at [310, 669] on span "Create" at bounding box center [323, 679] width 167 height 21
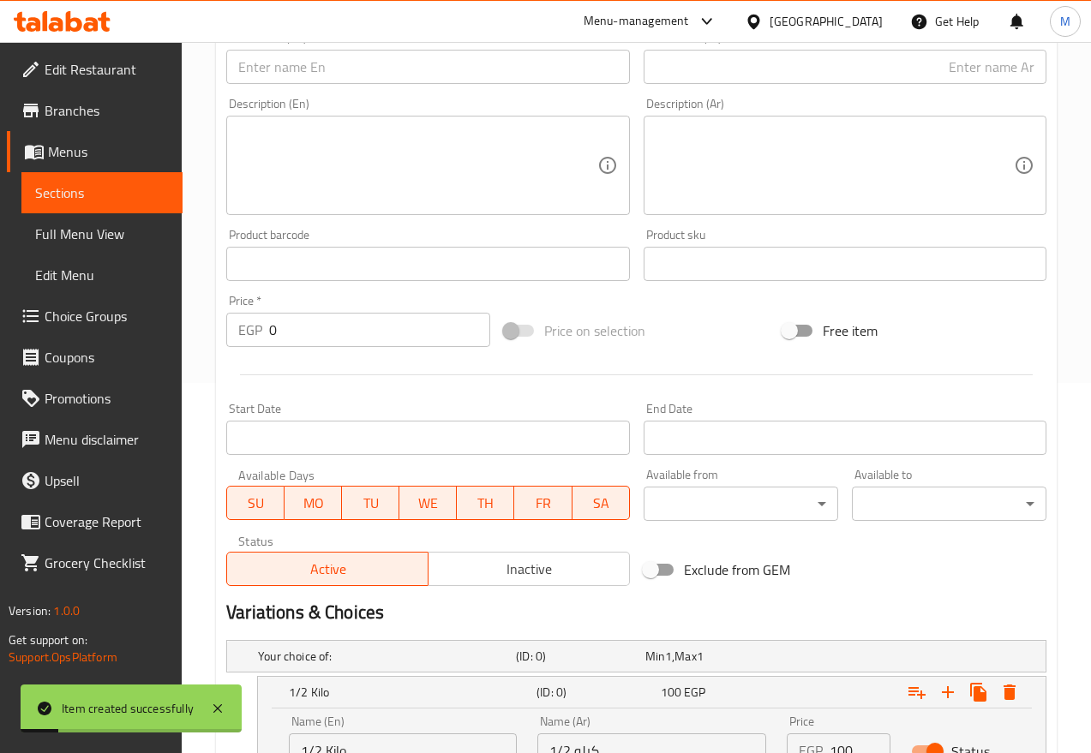
scroll to position [108, 0]
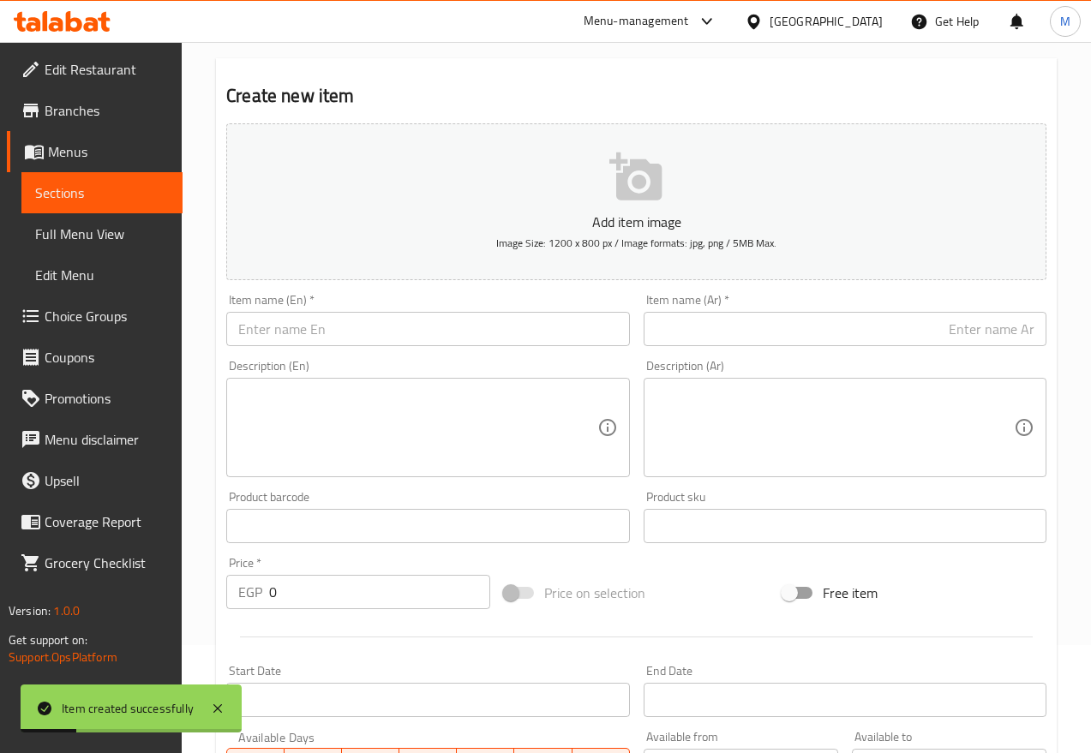
click at [351, 341] on input "text" at bounding box center [427, 329] width 403 height 34
paste input "White Lebanese Fig"
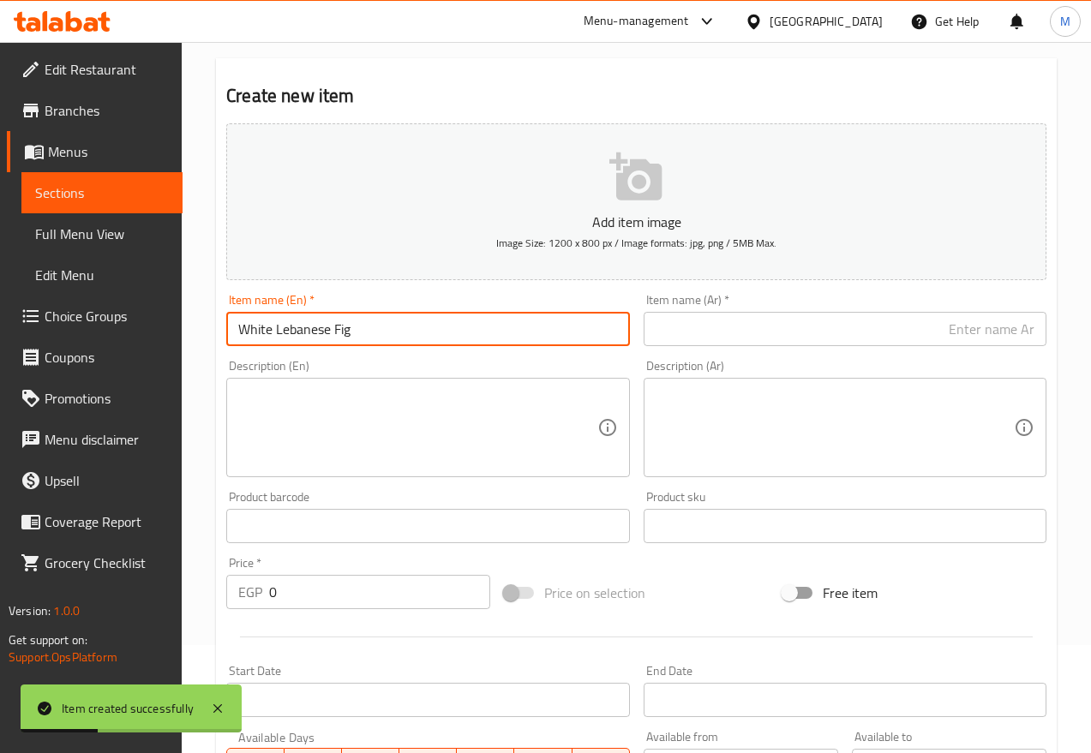
type input "White Lebanese Fig"
click at [737, 317] on input "text" at bounding box center [845, 329] width 403 height 34
paste input "تين برشومي ابيض لبناني"
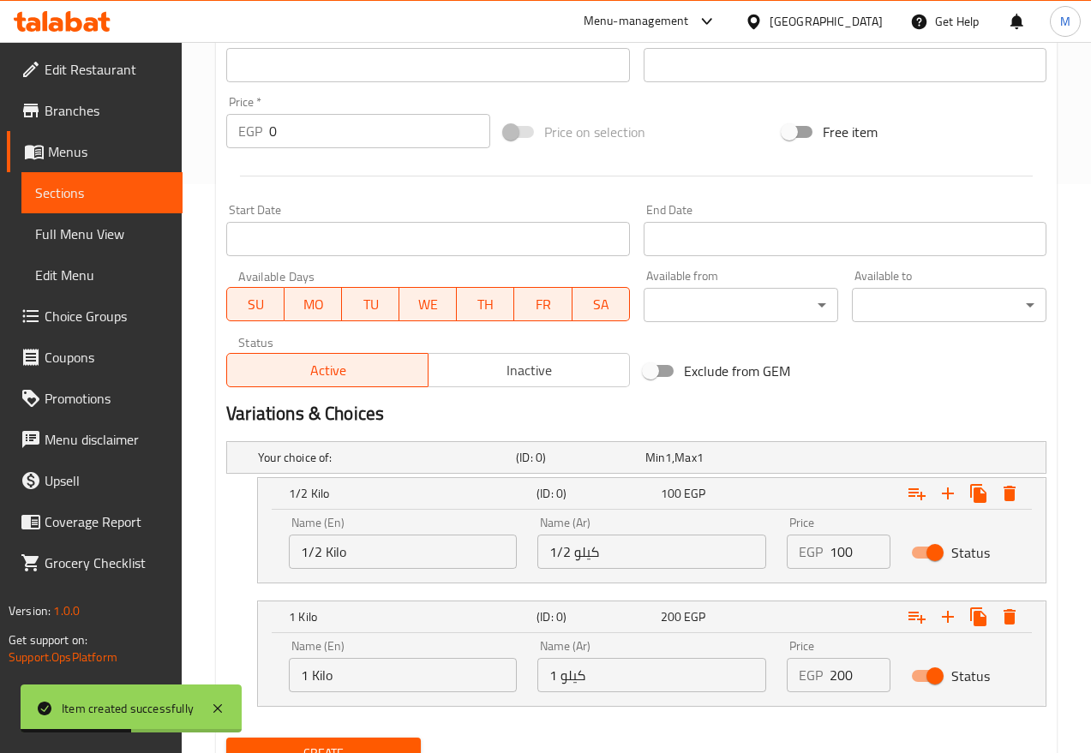
scroll to position [644, 0]
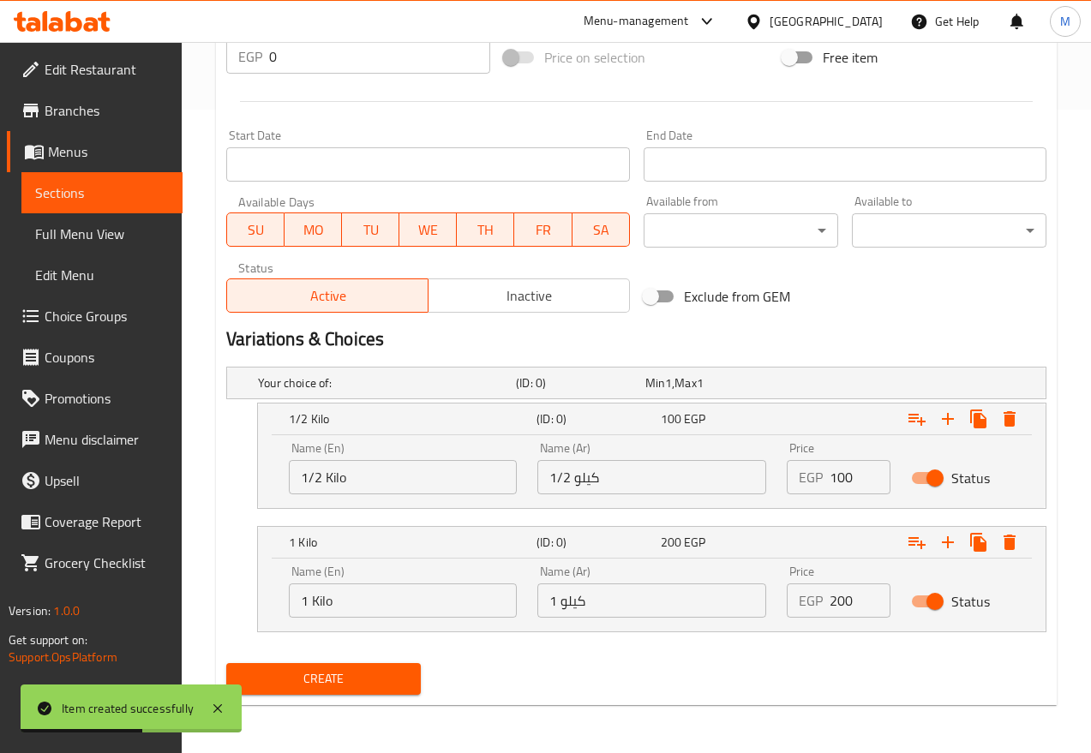
type input "تين برشومي ابيض لبناني"
click at [542, 277] on div "Active Inactive" at bounding box center [427, 286] width 403 height 51
click at [563, 291] on span "Inactive" at bounding box center [529, 296] width 188 height 25
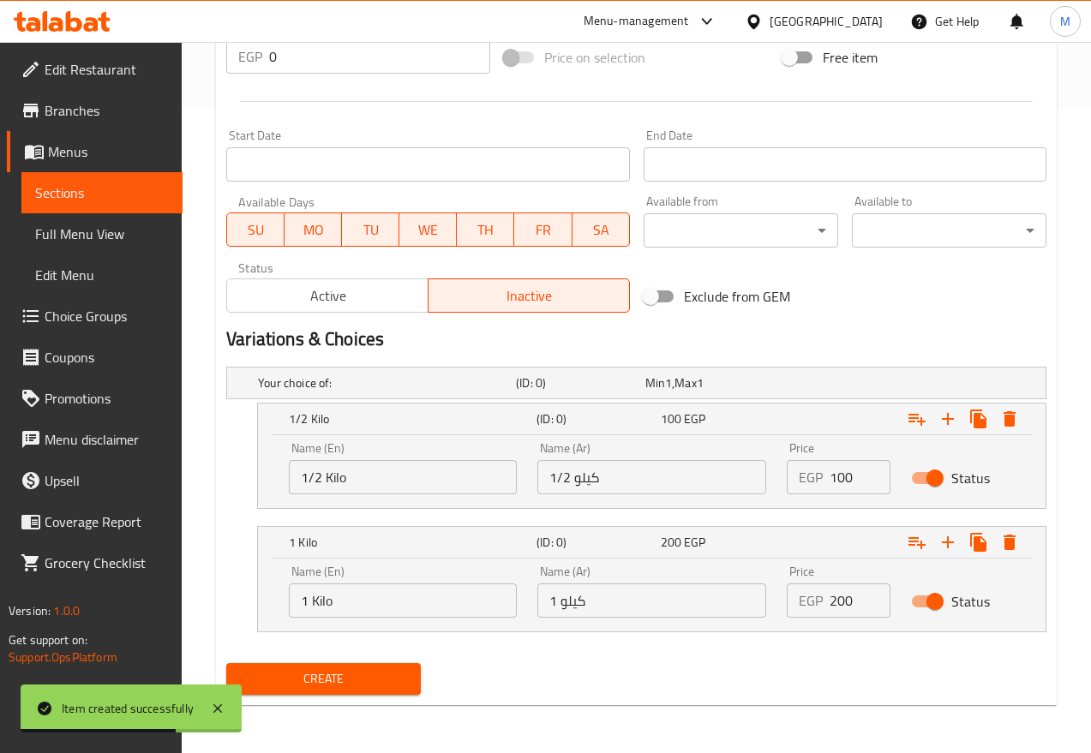
click at [837, 478] on input "100" at bounding box center [860, 477] width 61 height 34
type input "70"
click at [832, 600] on input "200" at bounding box center [860, 601] width 61 height 34
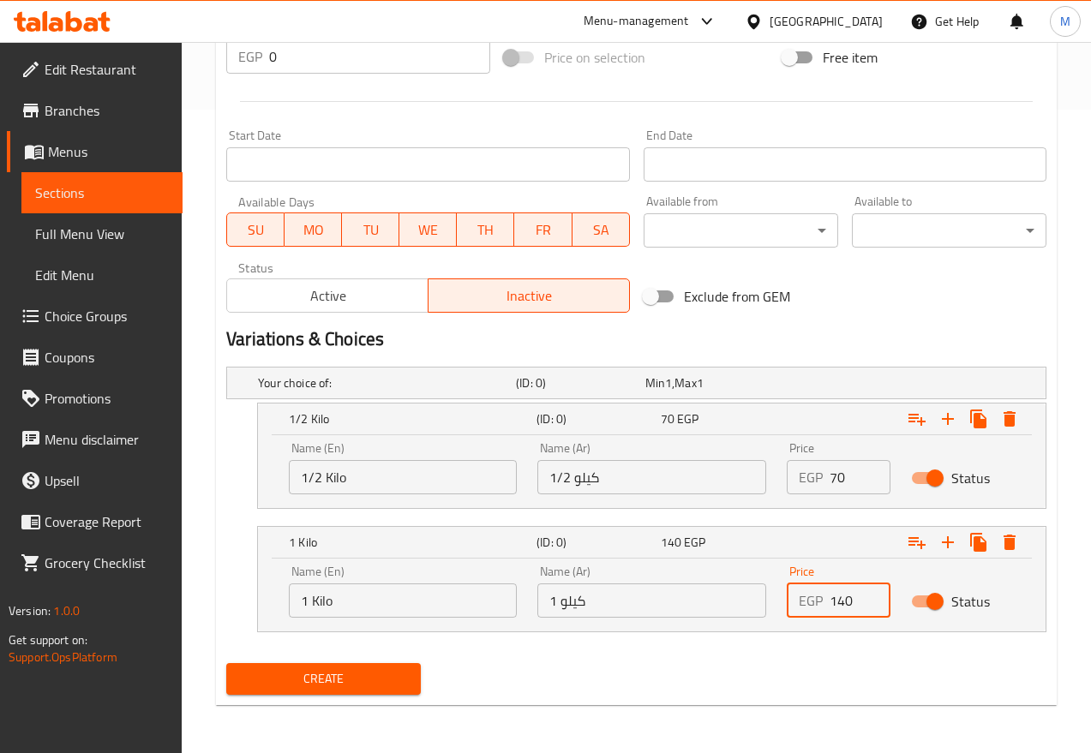
type input "140"
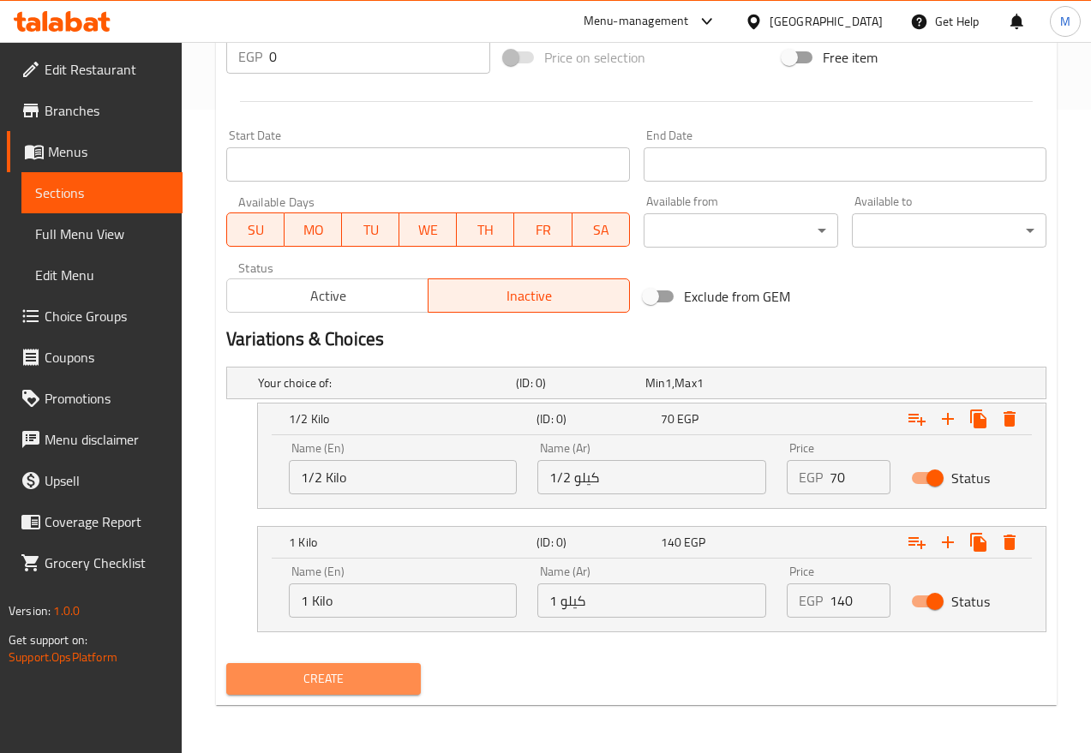
click at [322, 669] on span "Create" at bounding box center [323, 679] width 167 height 21
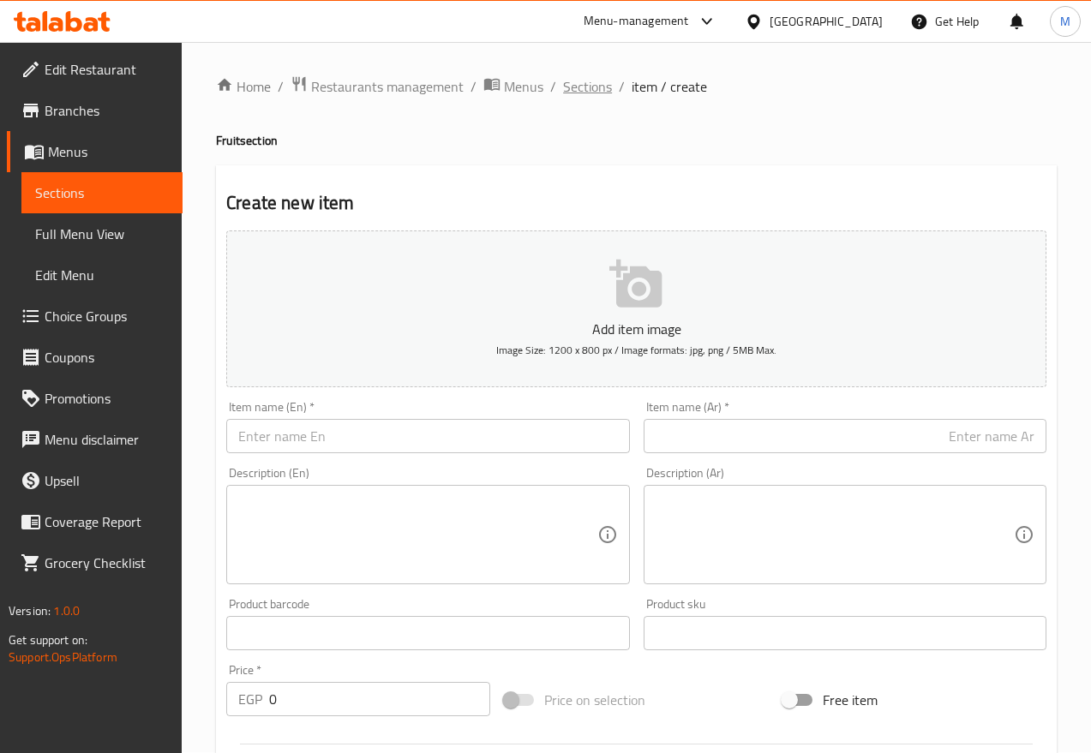
scroll to position [0, 0]
click at [591, 94] on span "Sections" at bounding box center [587, 87] width 49 height 21
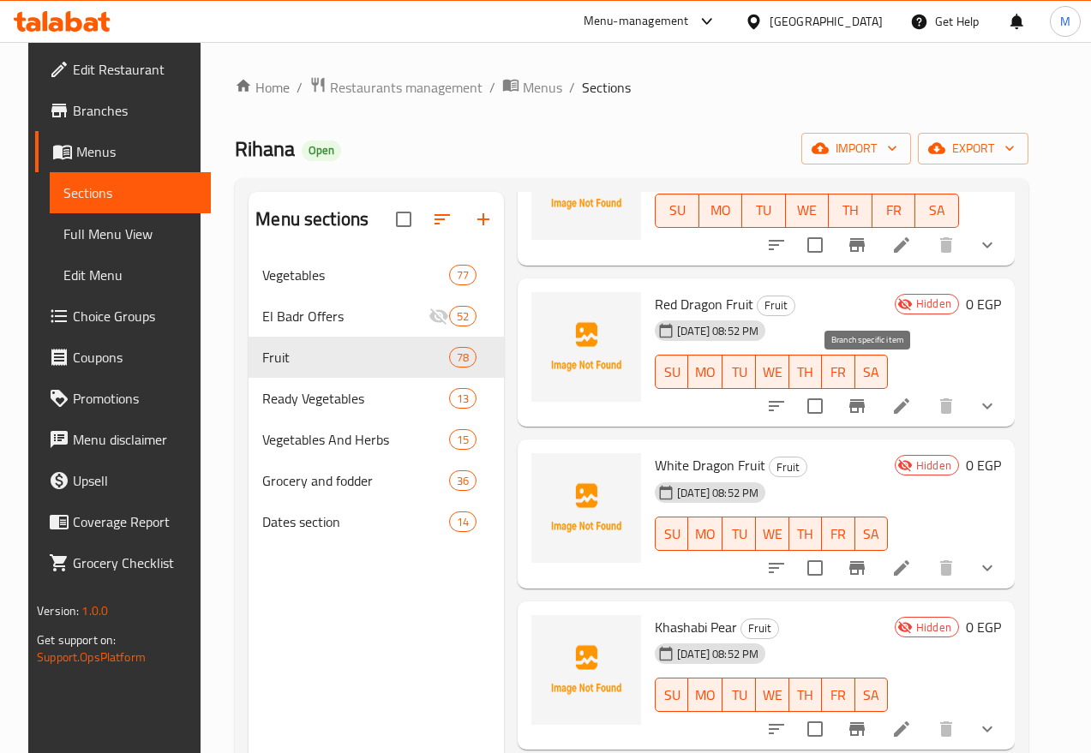
scroll to position [1500, 0]
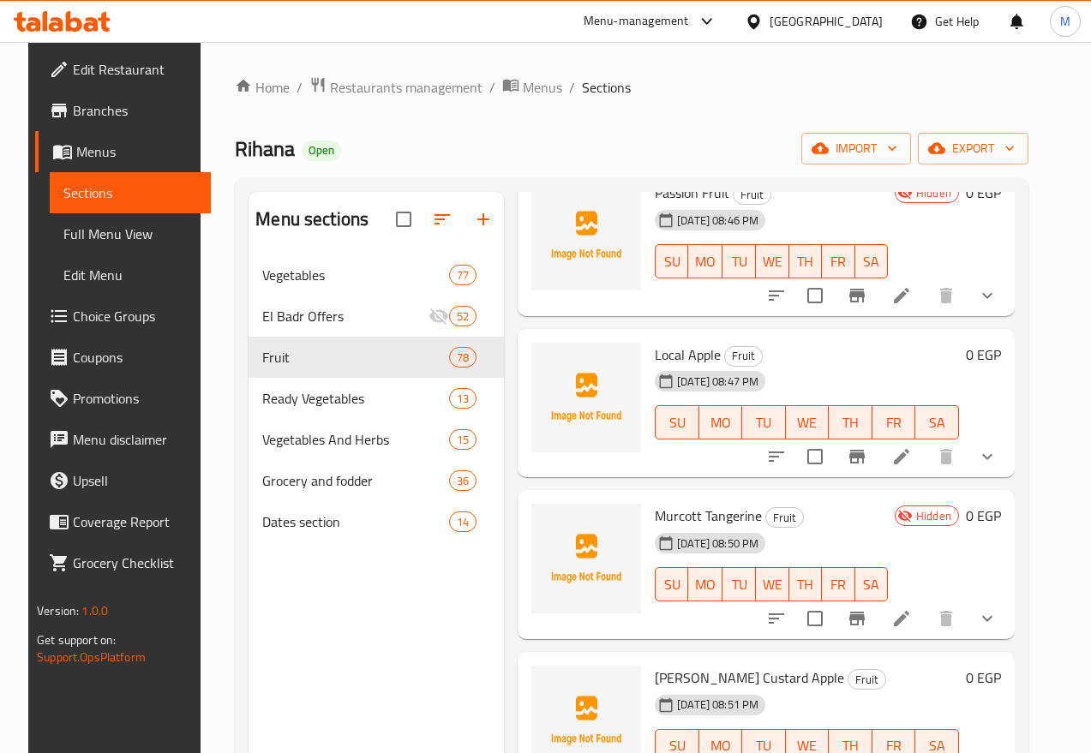
click at [830, 439] on input "checkbox" at bounding box center [815, 457] width 36 height 36
checkbox input "true"
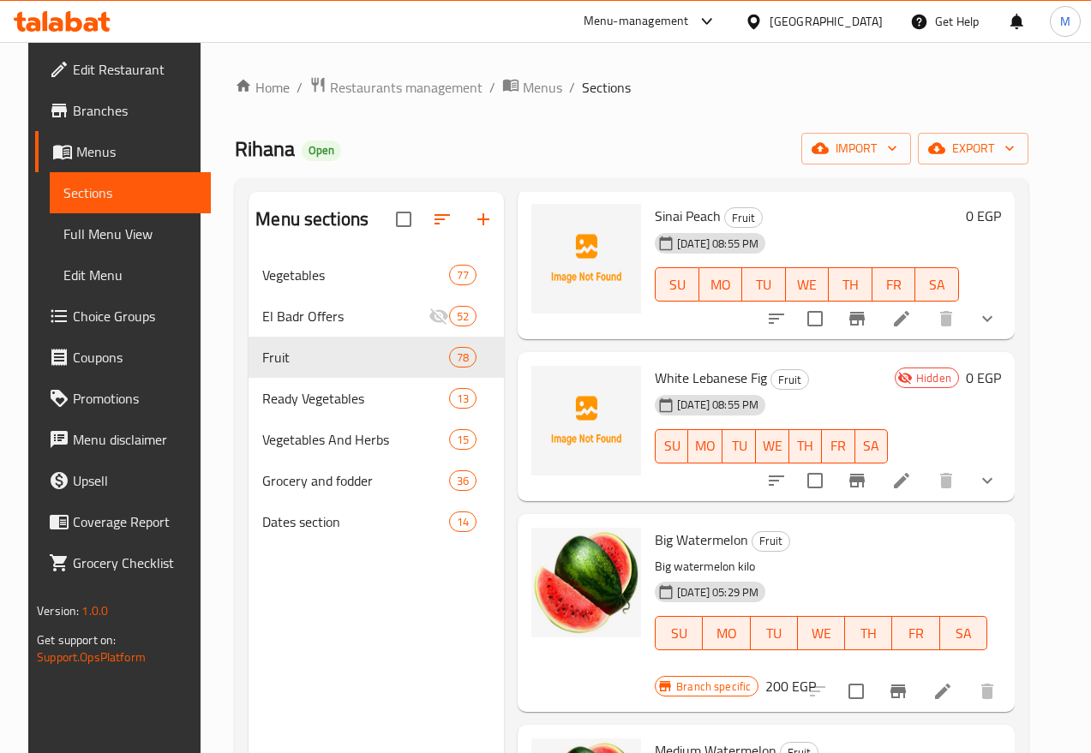
scroll to position [3429, 0]
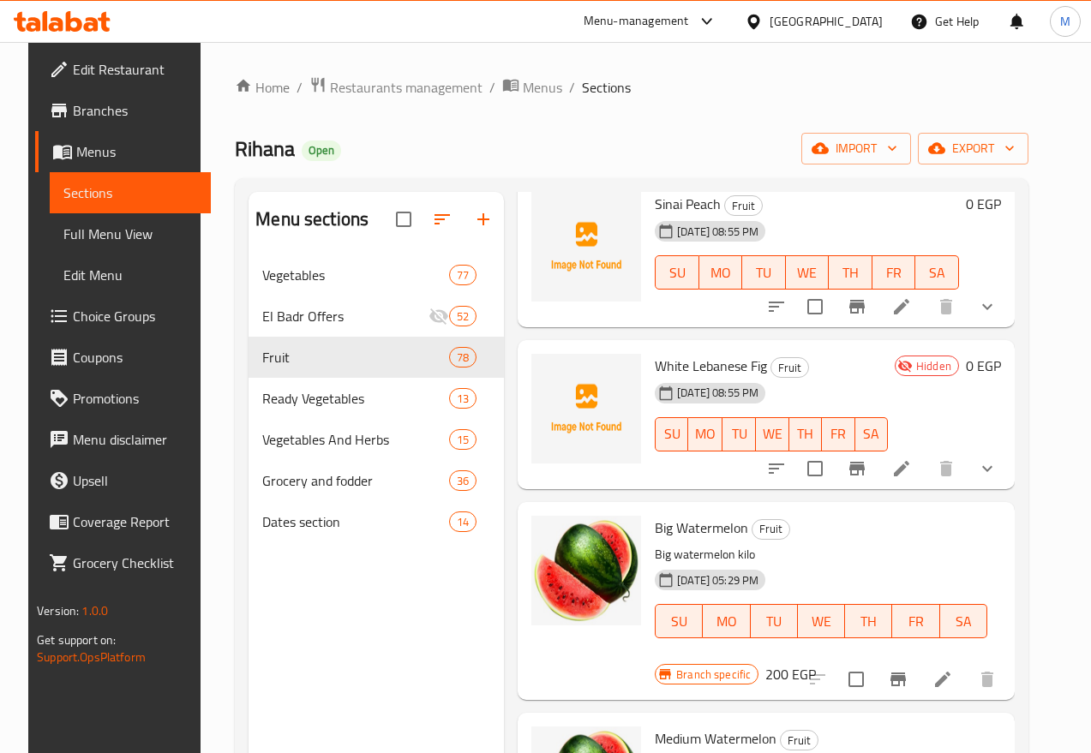
click at [825, 291] on input "checkbox" at bounding box center [815, 307] width 36 height 36
checkbox input "true"
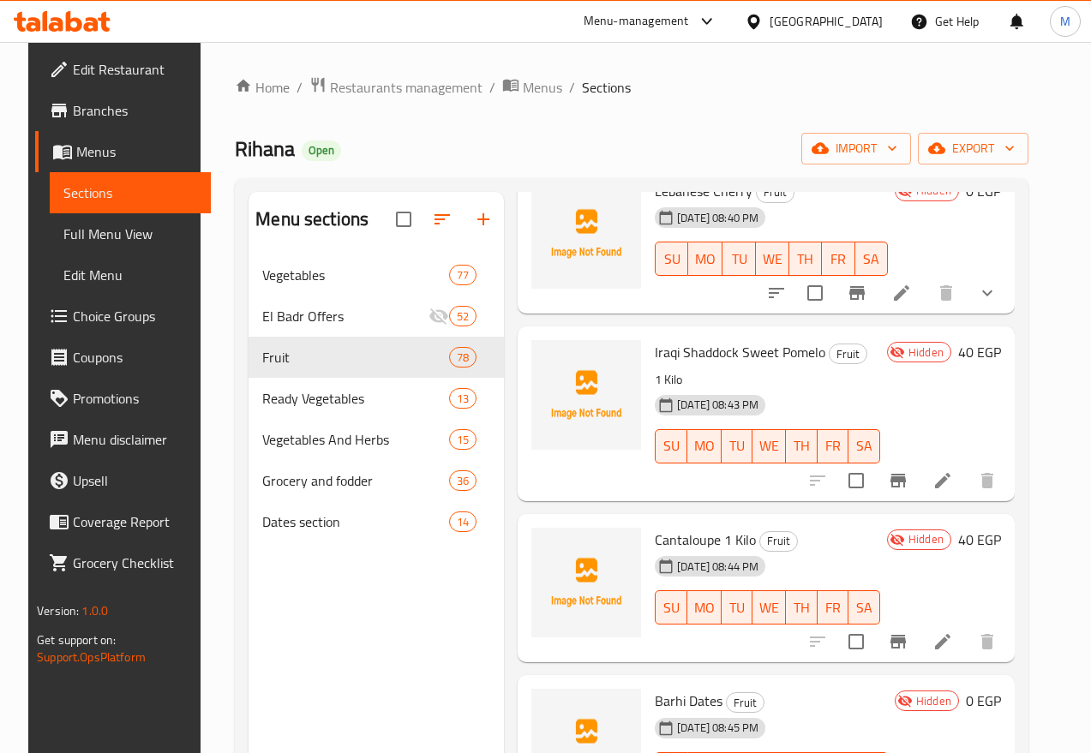
scroll to position [0, 0]
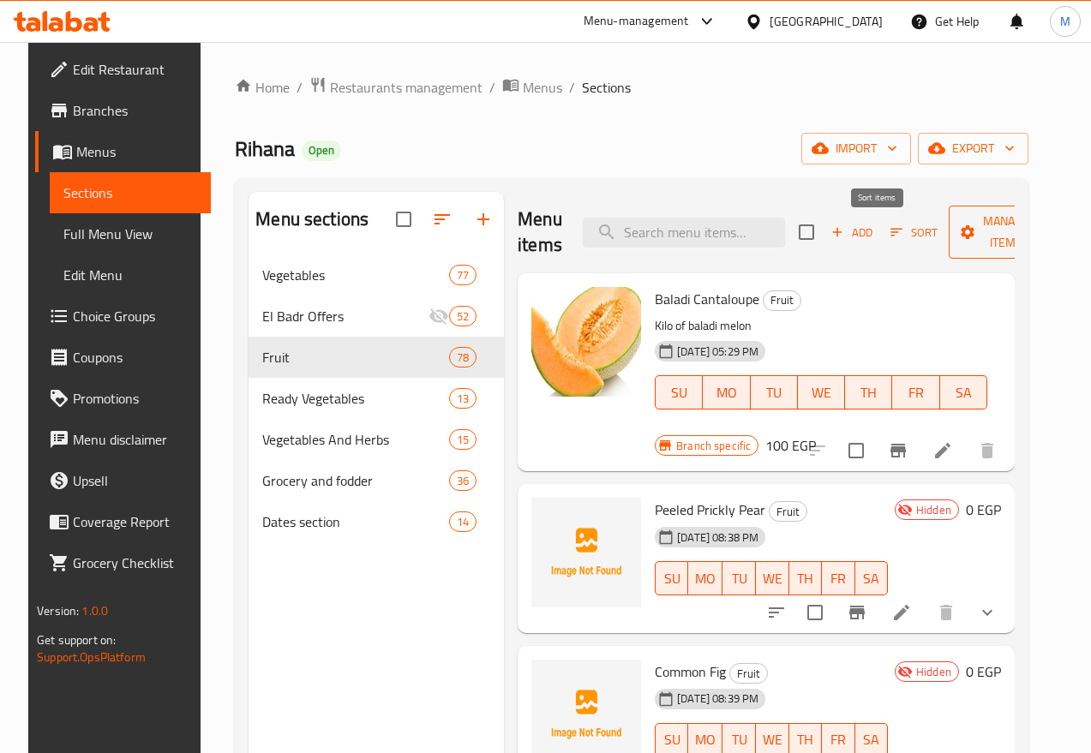
click at [965, 225] on span "Manage items" at bounding box center [1006, 232] width 87 height 43
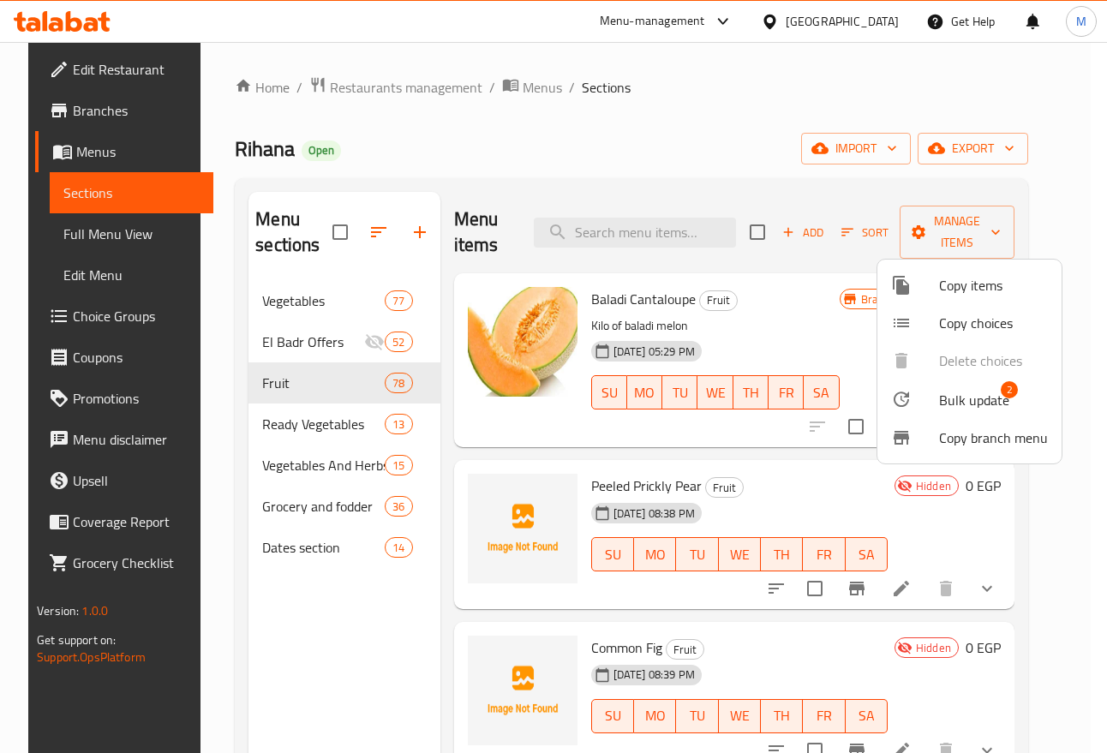
click at [969, 392] on span "Bulk update" at bounding box center [974, 400] width 70 height 21
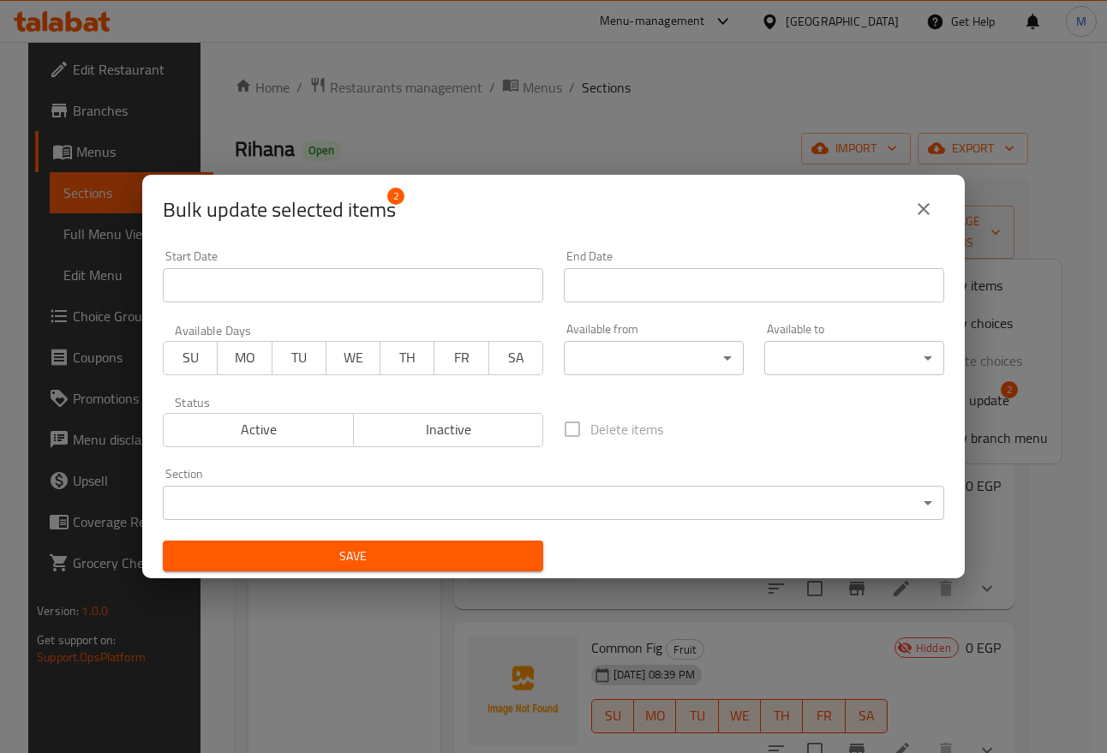
click at [495, 411] on div "Active Inactive" at bounding box center [353, 421] width 381 height 51
click at [475, 441] on span "Inactive" at bounding box center [449, 429] width 177 height 25
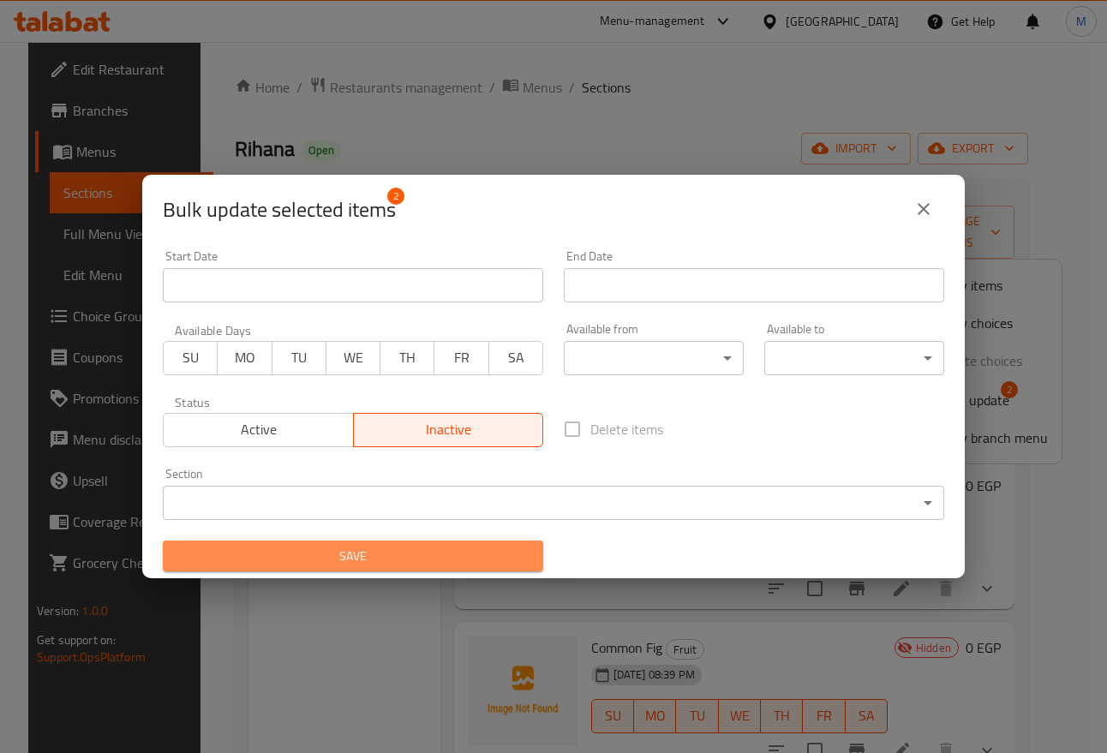
click at [376, 551] on span "Save" at bounding box center [353, 556] width 353 height 21
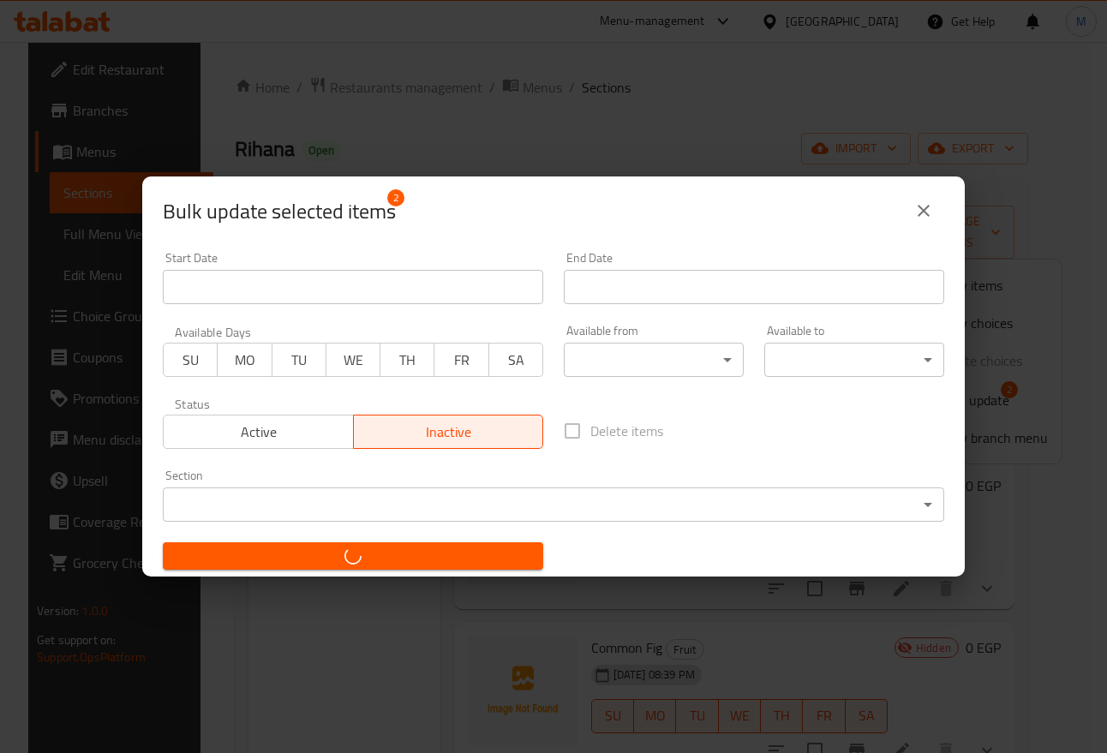
checkbox input "false"
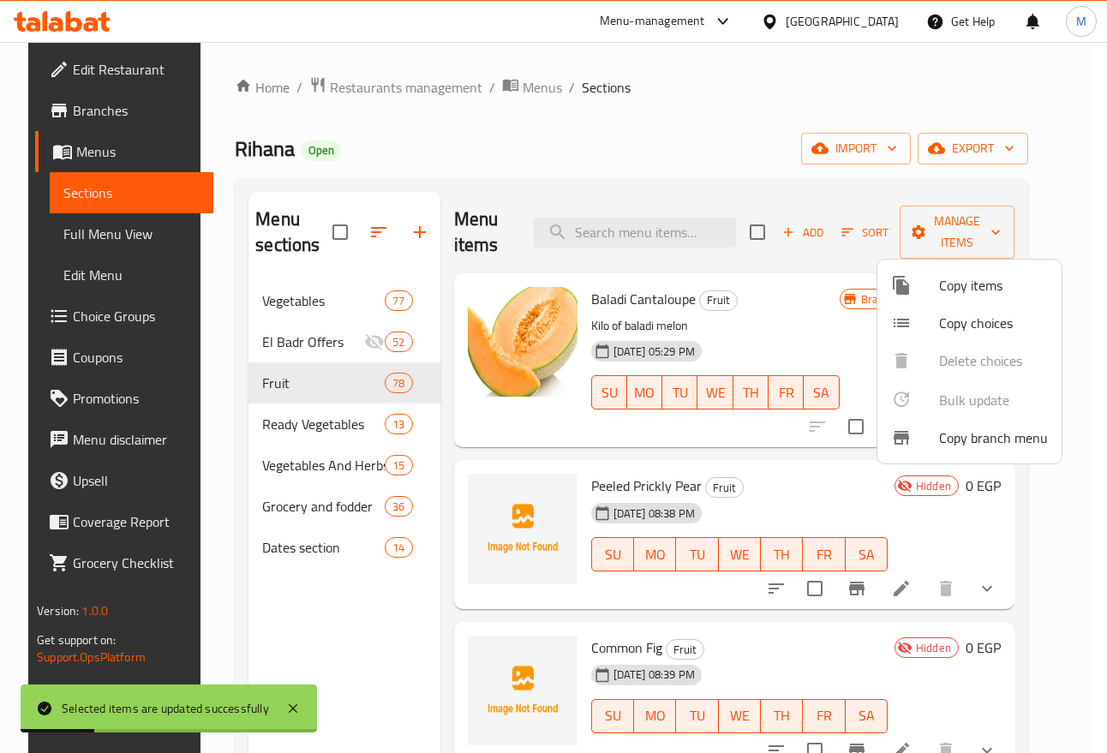
click at [848, 234] on div at bounding box center [553, 376] width 1107 height 753
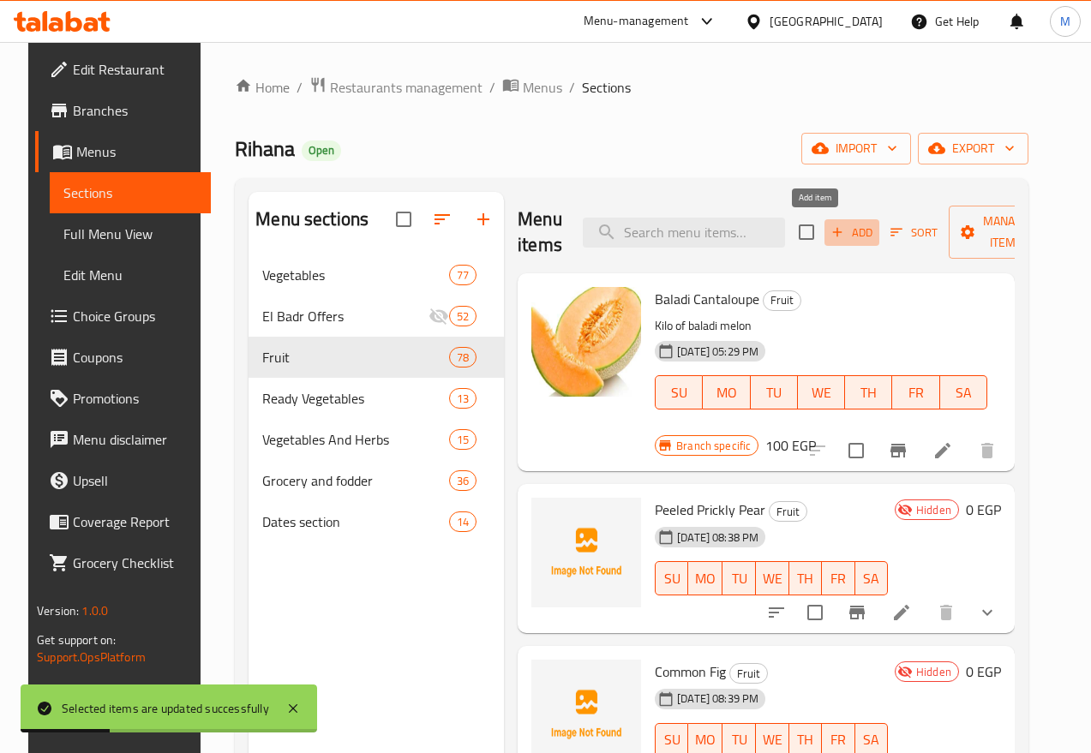
click at [829, 235] on span "Add" at bounding box center [852, 233] width 46 height 20
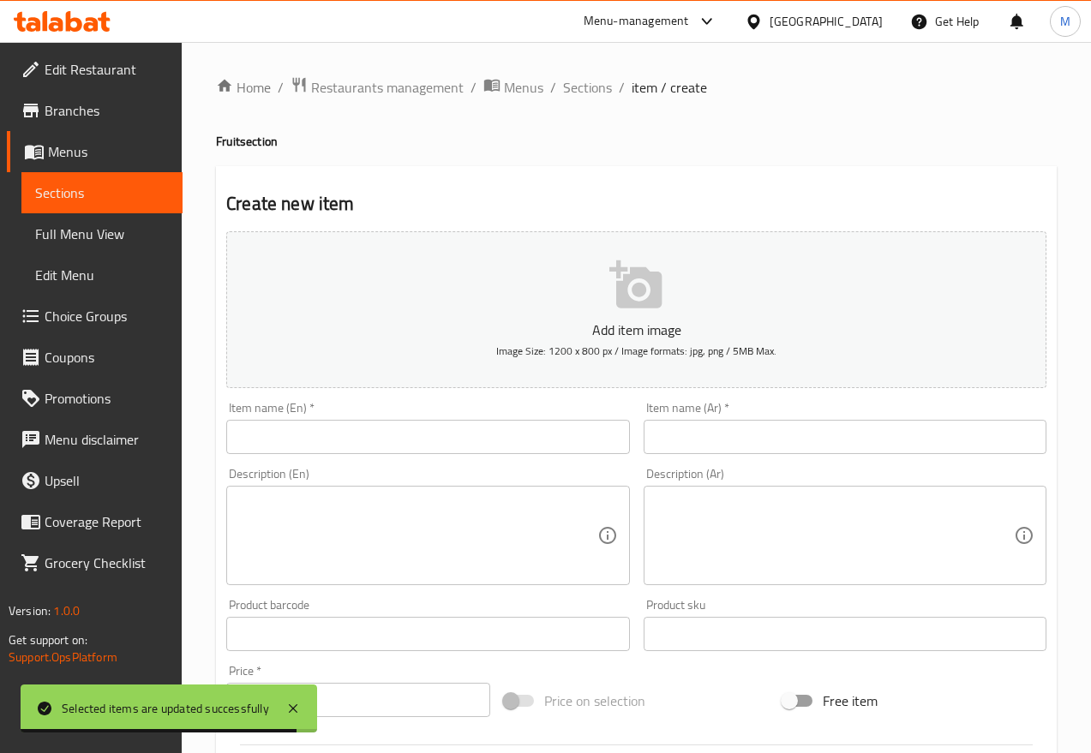
click at [396, 441] on input "text" at bounding box center [427, 437] width 403 height 34
paste input "Blackberry"
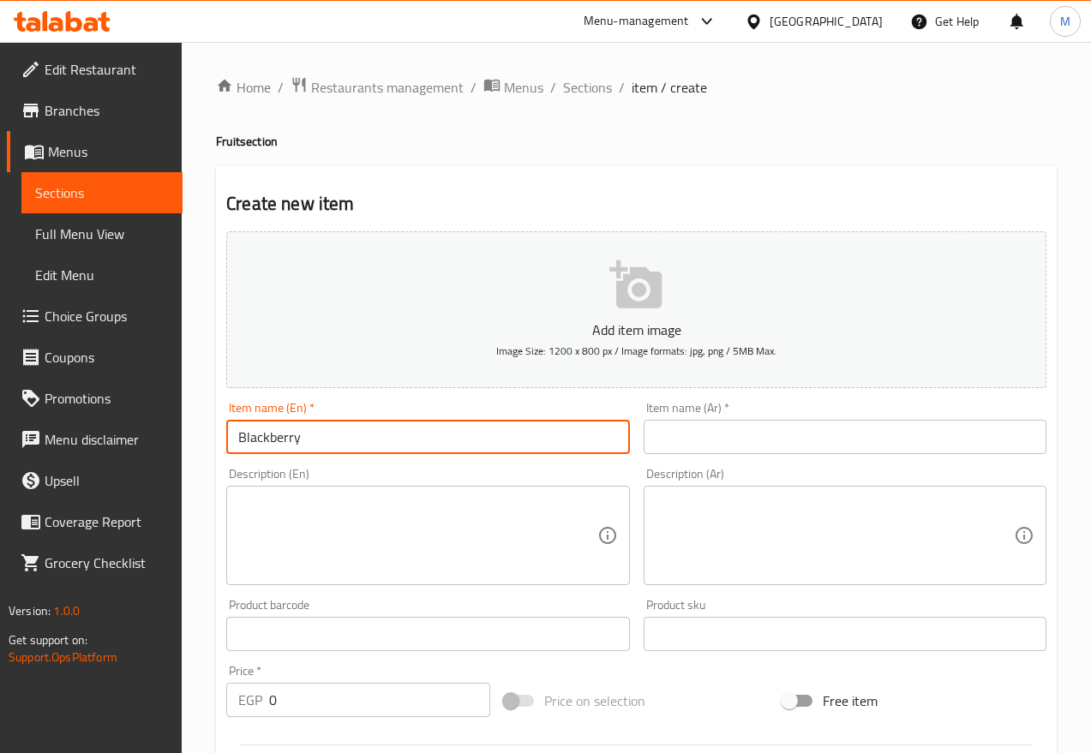
type input "Blackberry"
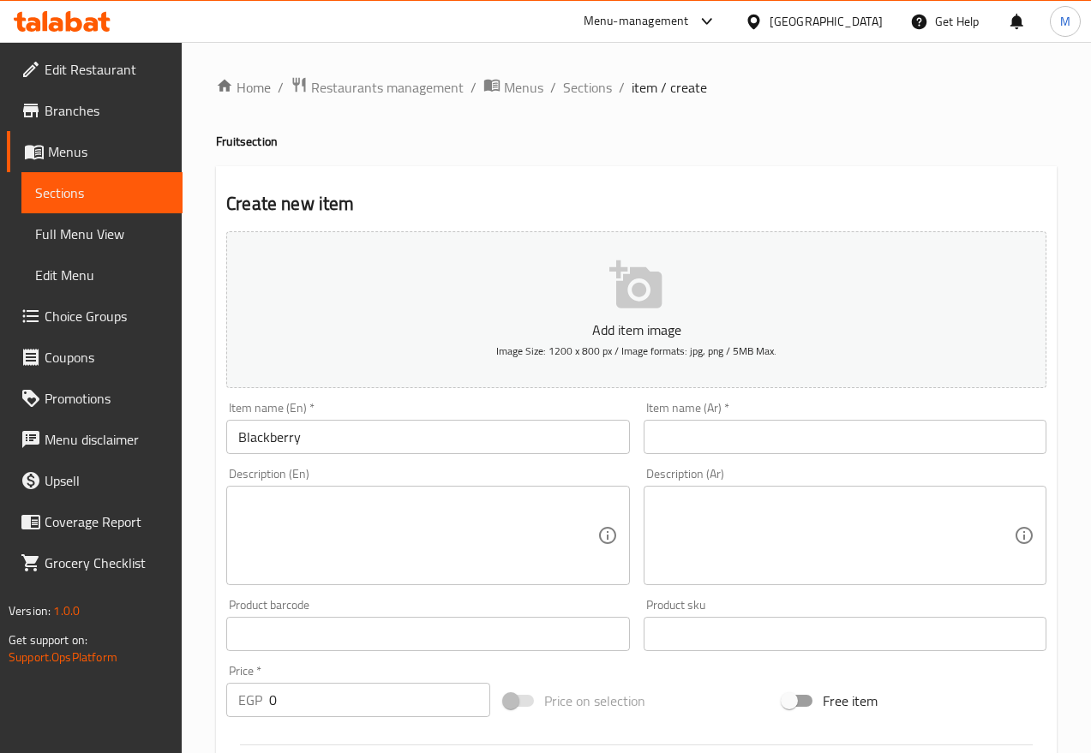
click at [828, 448] on input "text" at bounding box center [845, 437] width 403 height 34
paste input "توت اسود"
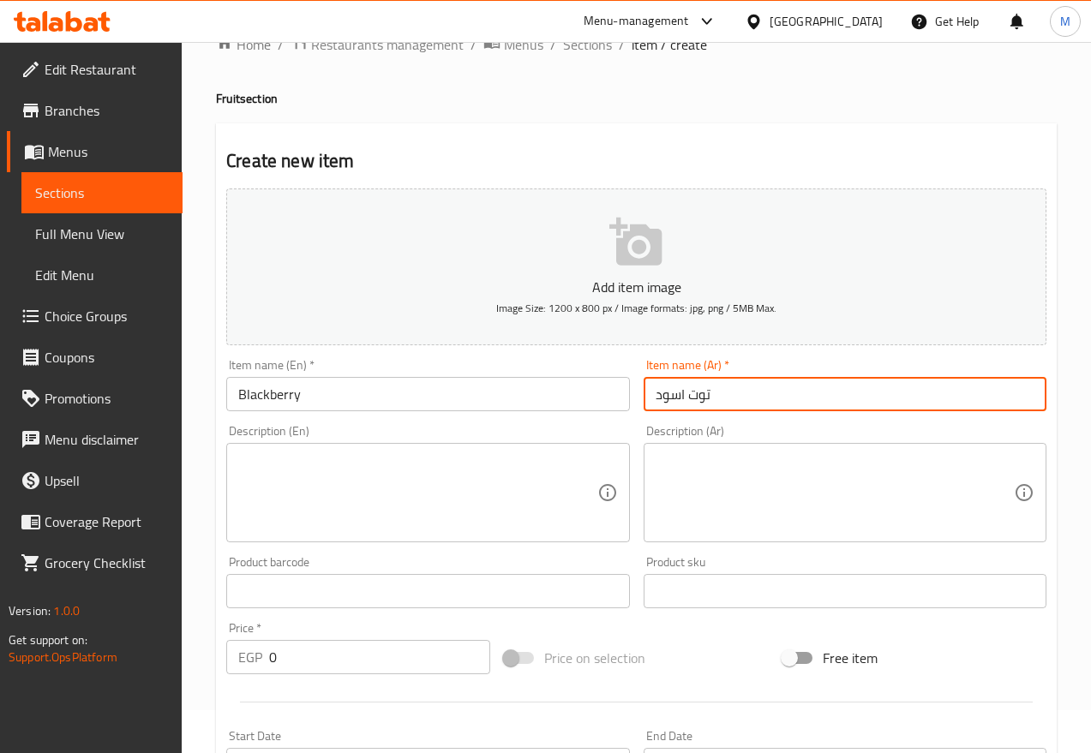
scroll to position [107, 0]
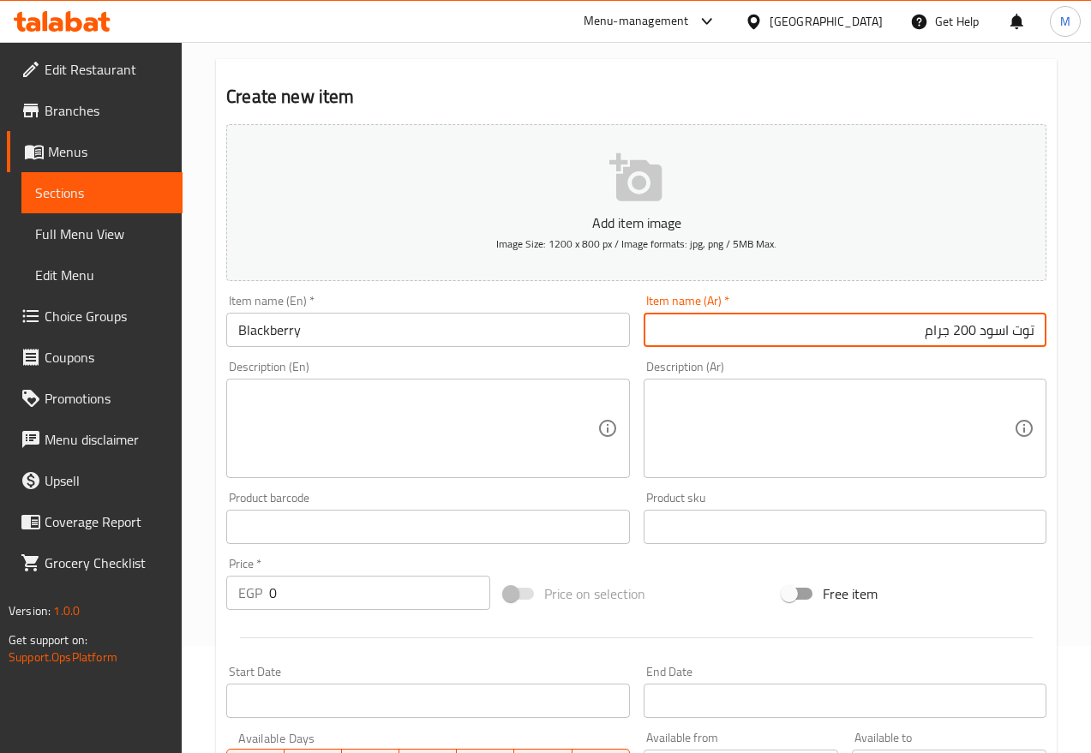
type input "توت اسود 200 جرام"
click at [236, 327] on input "Blackberry" at bounding box center [427, 330] width 403 height 34
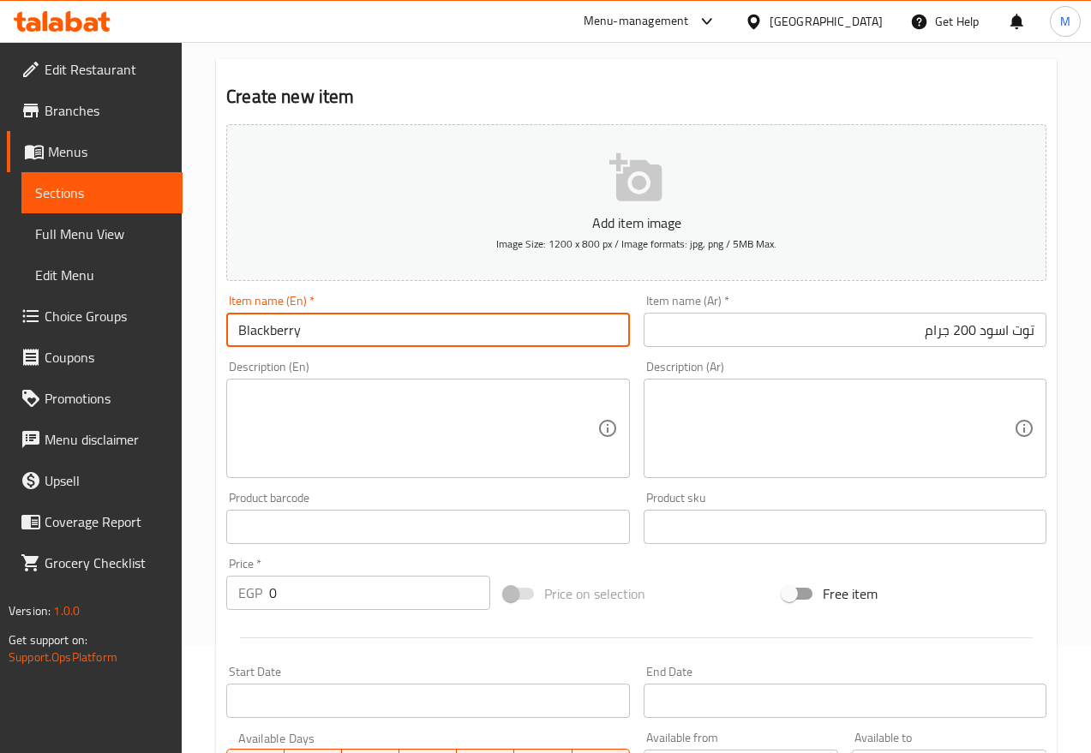
click at [452, 329] on input "Blackberry" at bounding box center [427, 330] width 403 height 34
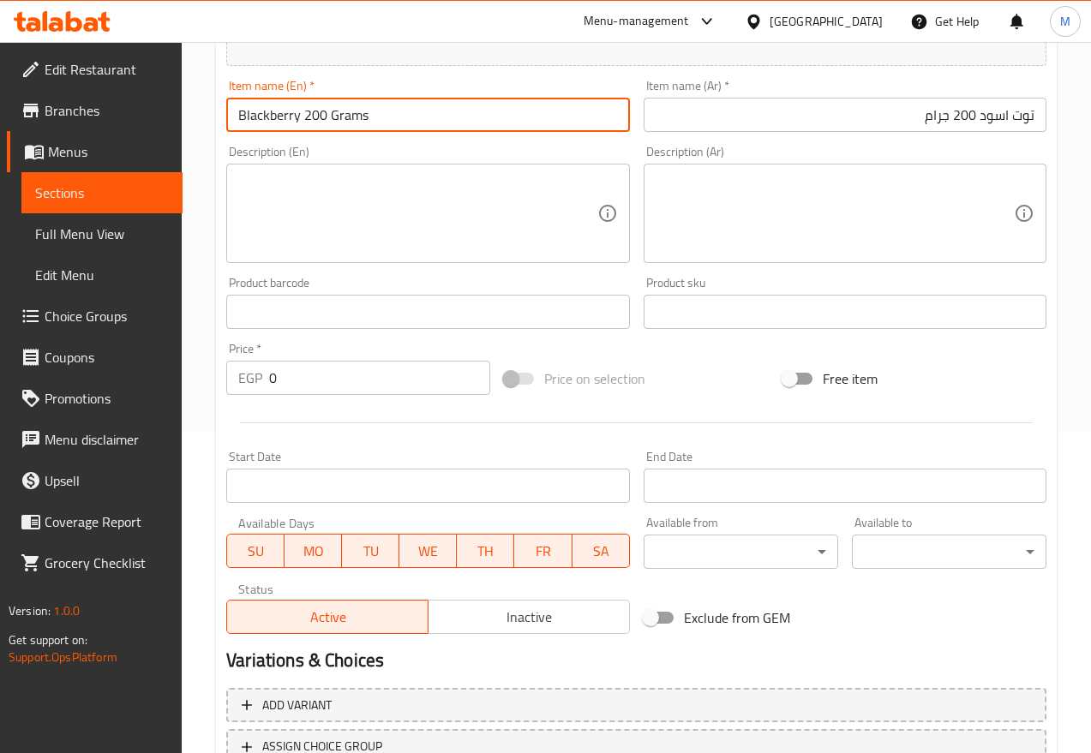
scroll to position [243, 0]
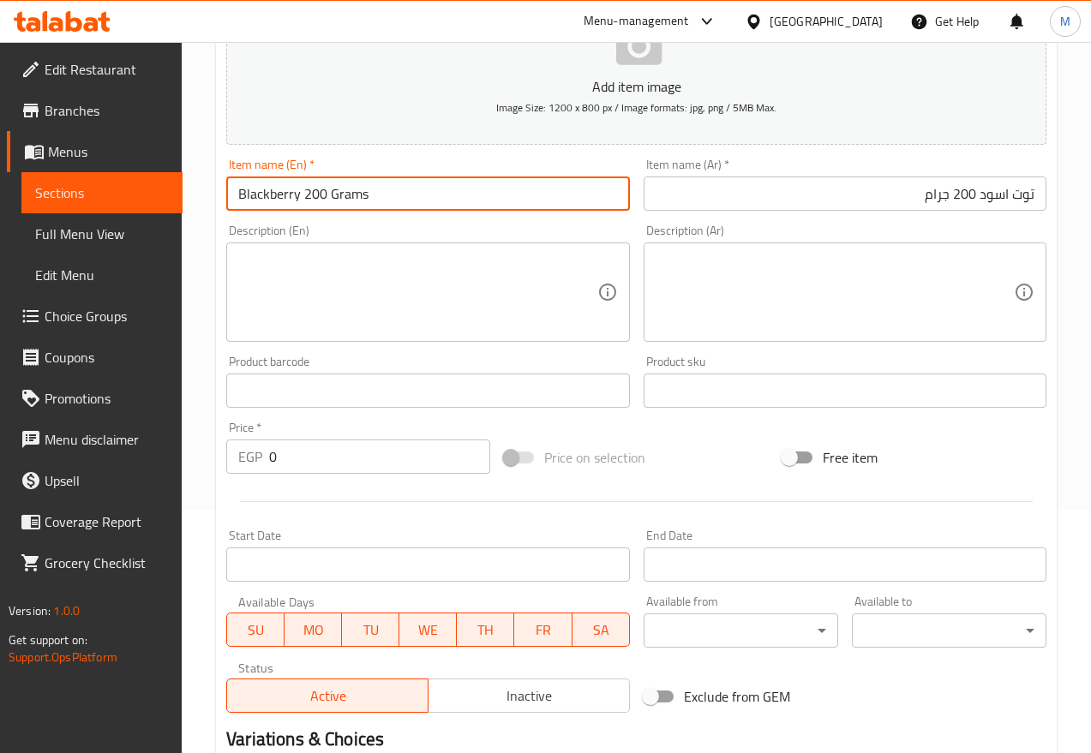
type input "Blackberry 200 Grams"
click at [294, 453] on input "0" at bounding box center [379, 457] width 221 height 34
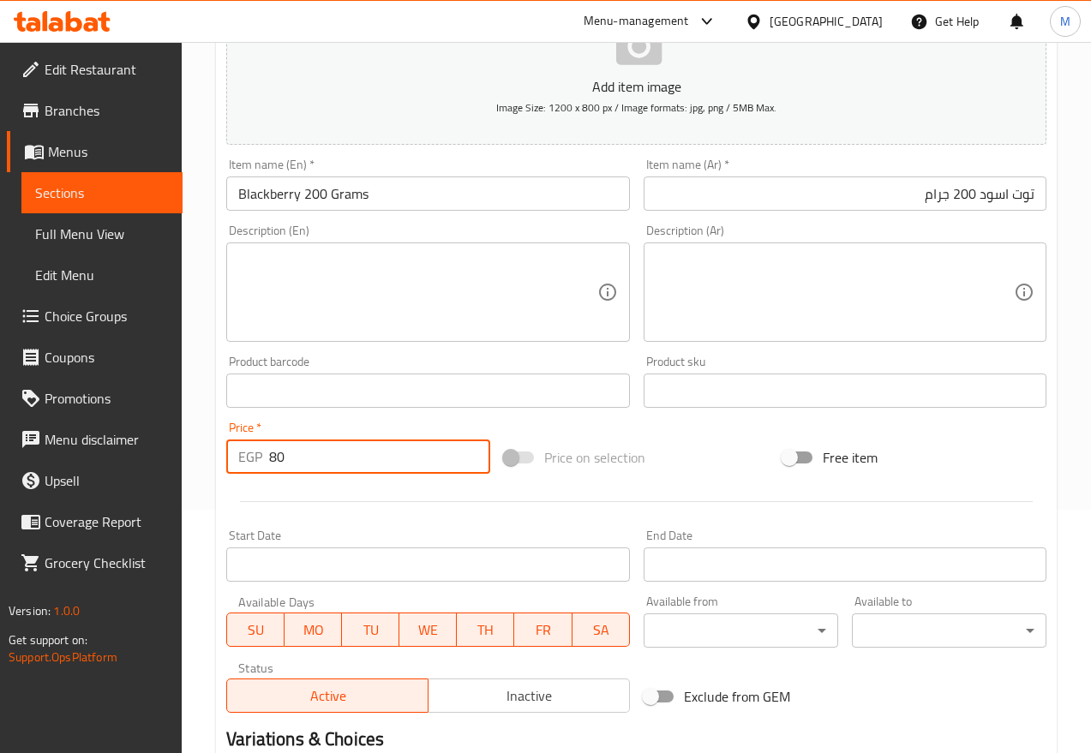
type input "80"
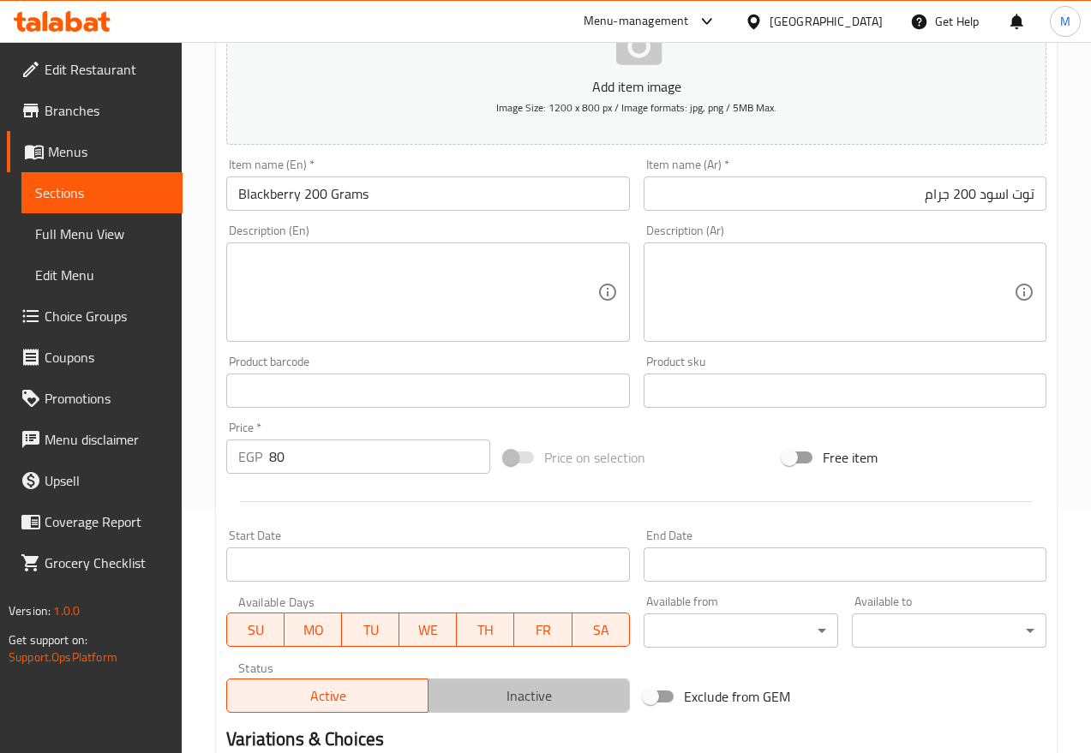
click at [489, 669] on button "Inactive" at bounding box center [529, 696] width 202 height 34
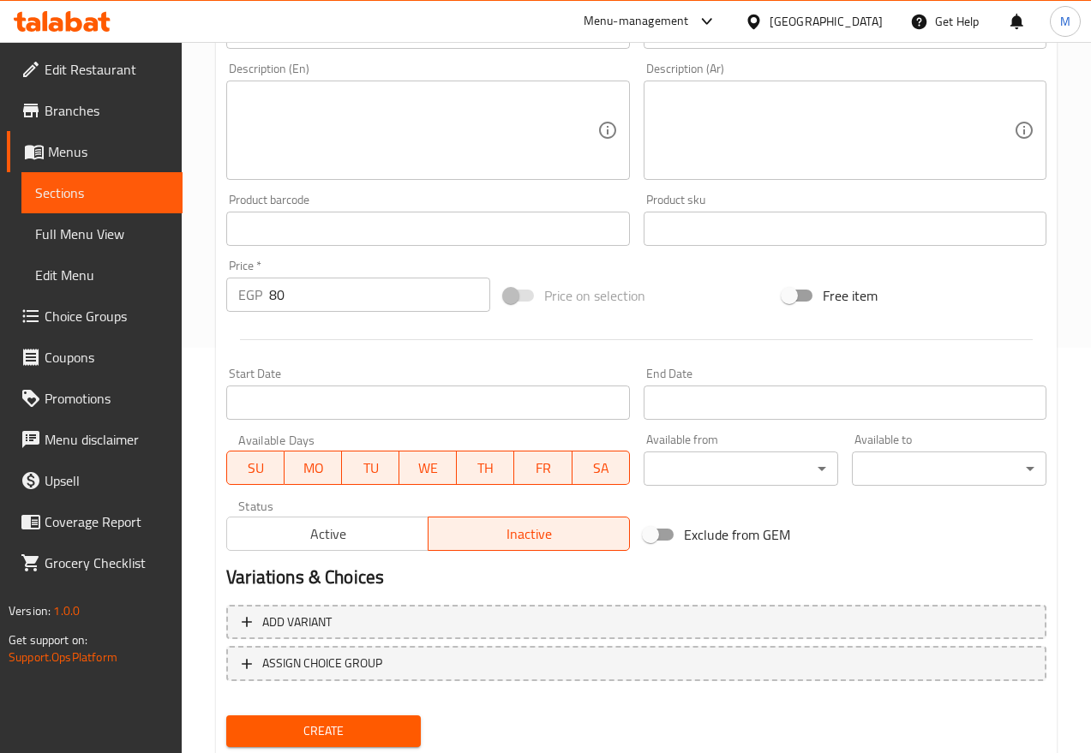
scroll to position [458, 0]
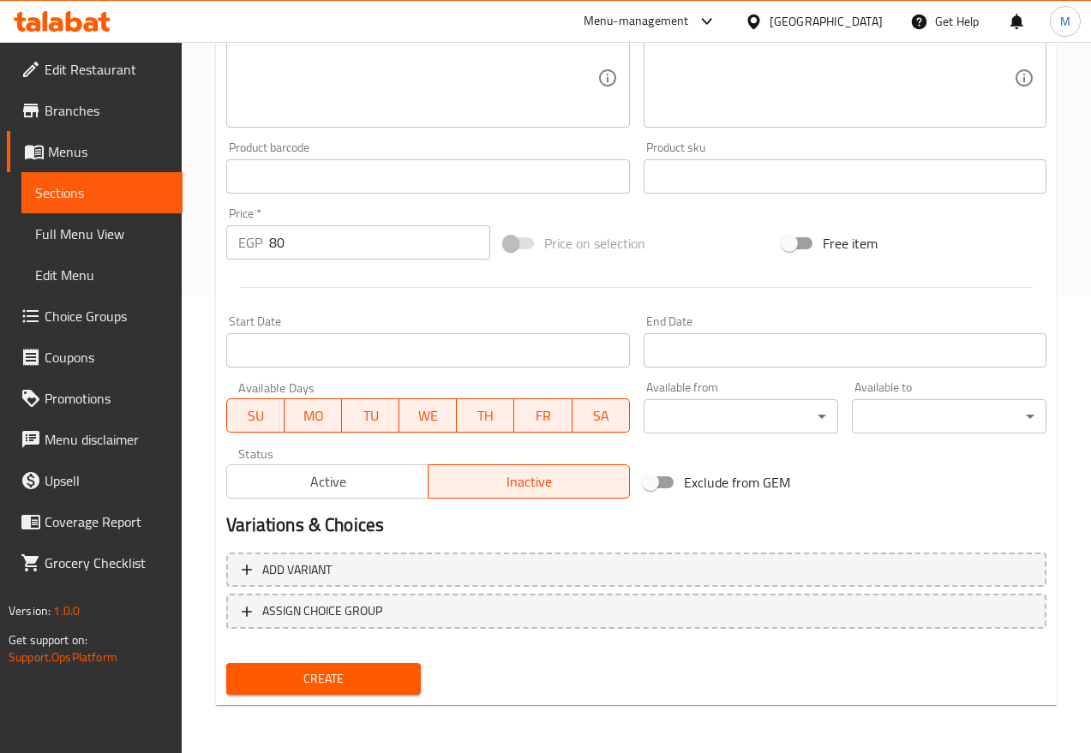
click at [338, 669] on span "Create" at bounding box center [323, 679] width 167 height 21
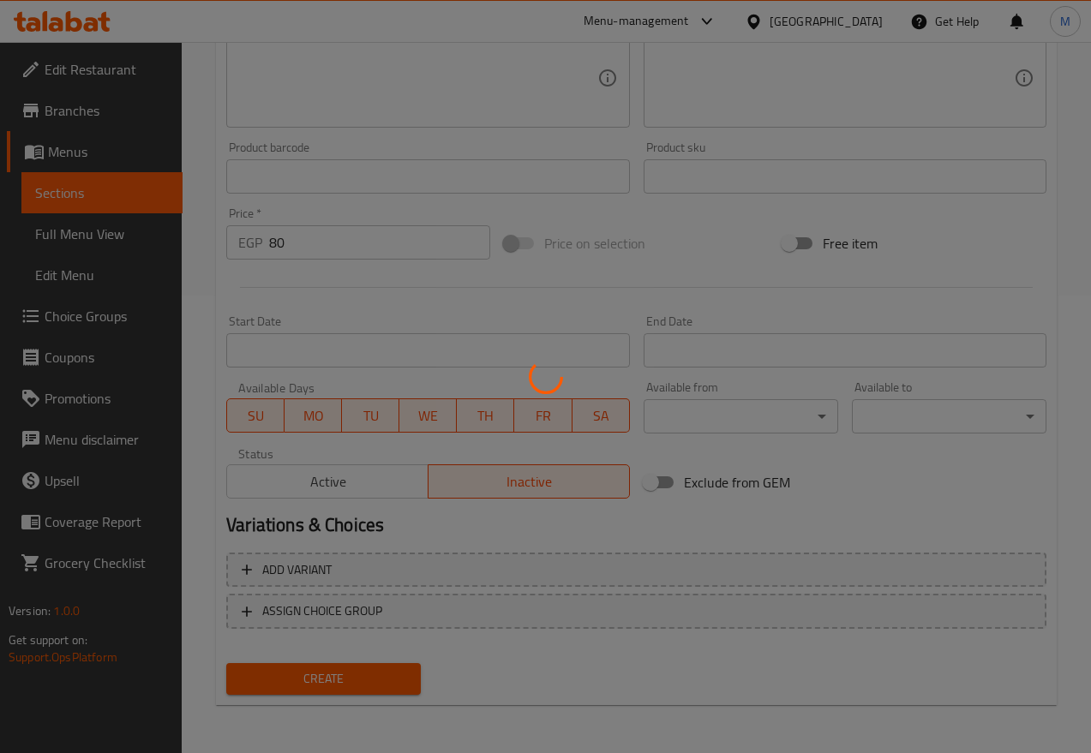
type input "0"
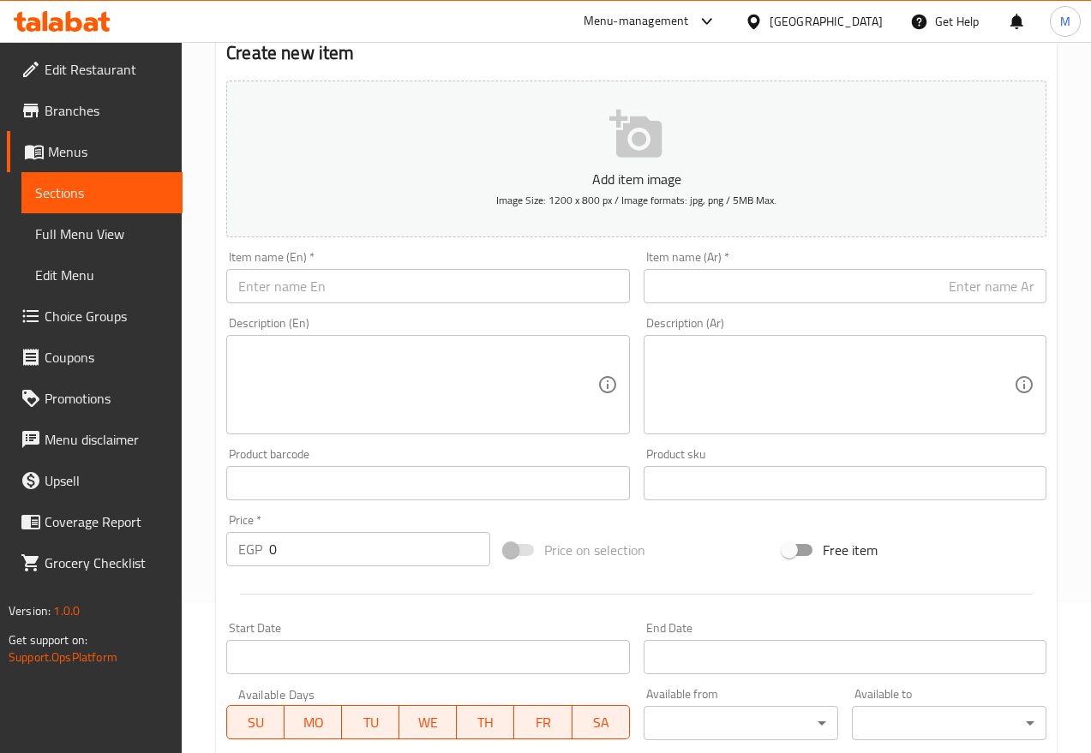
scroll to position [136, 0]
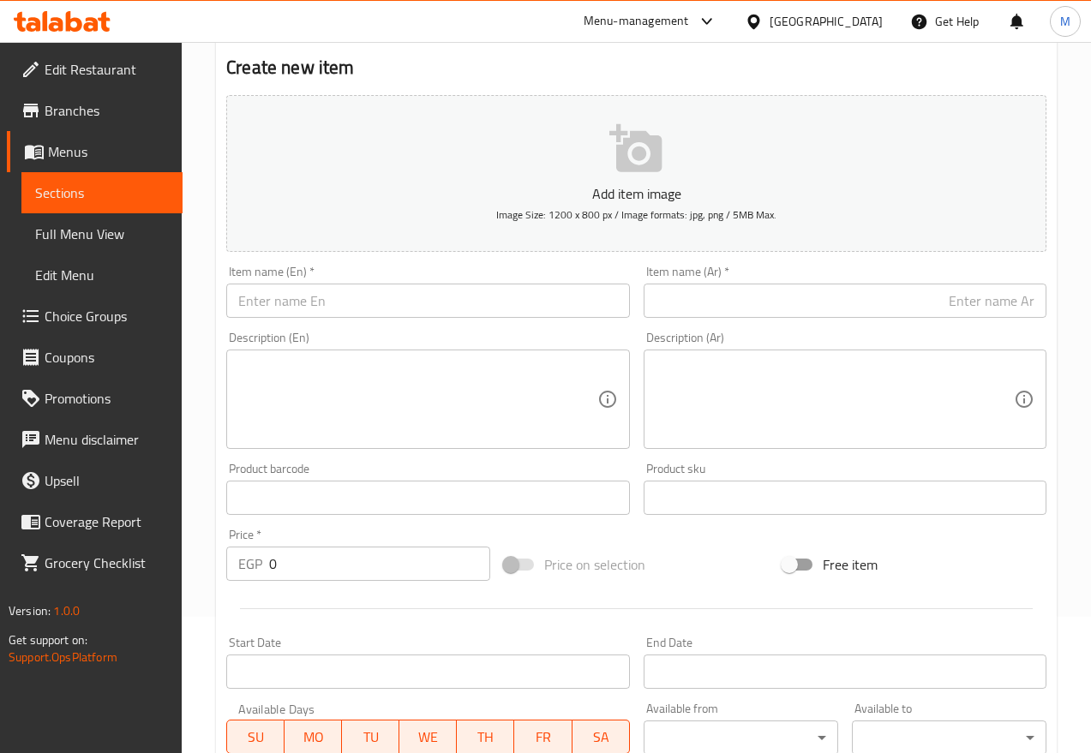
drag, startPoint x: 315, startPoint y: 274, endPoint x: 317, endPoint y: 291, distance: 16.4
click at [315, 274] on div "Item name (En)   * Item name (En) *" at bounding box center [427, 292] width 403 height 52
paste input "Kumquat"
click at [317, 291] on input "text" at bounding box center [427, 301] width 403 height 34
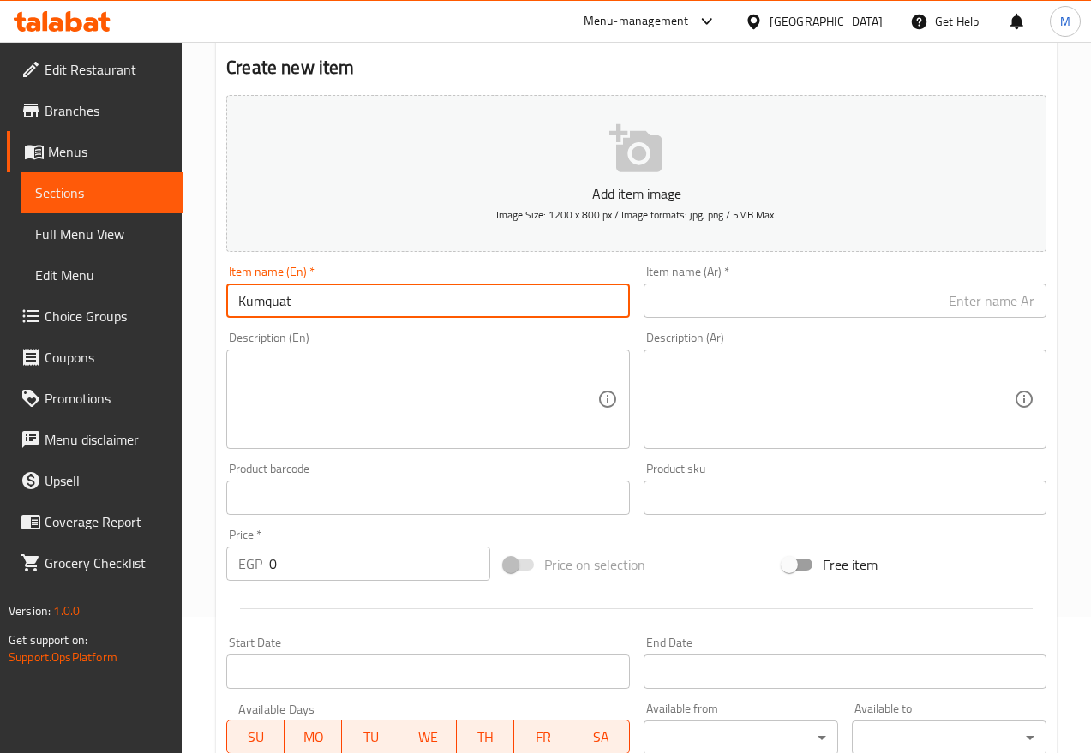
type input "Kumquat"
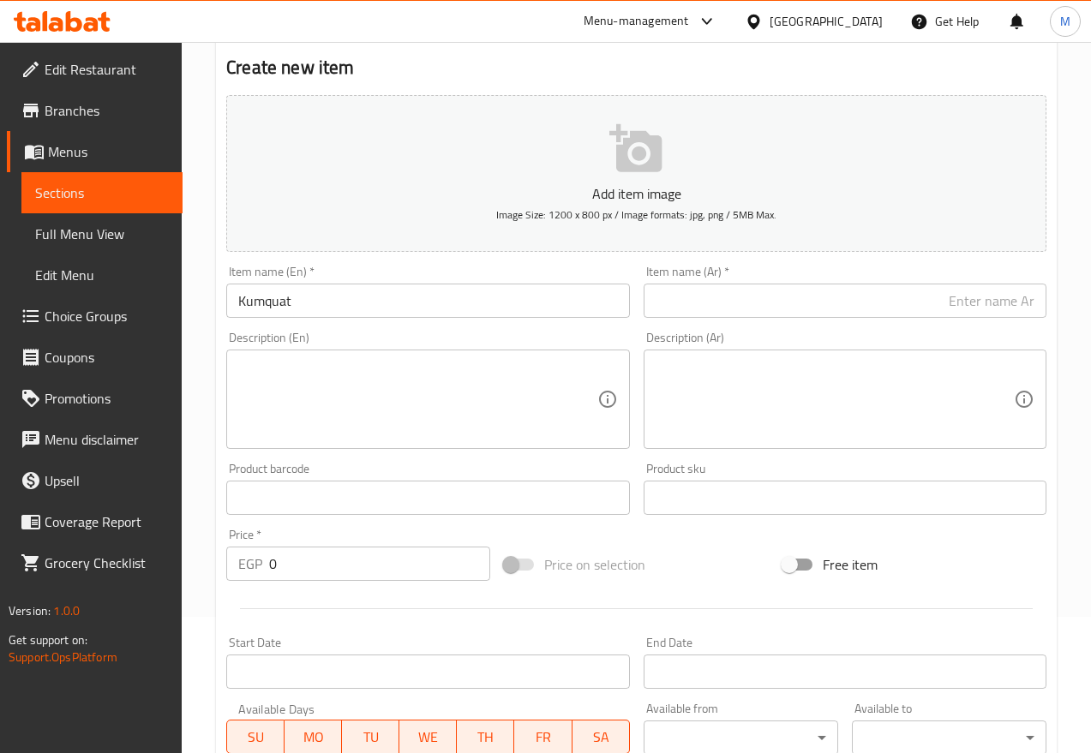
click at [753, 298] on input "text" at bounding box center [845, 301] width 403 height 34
paste input "كمكوات"
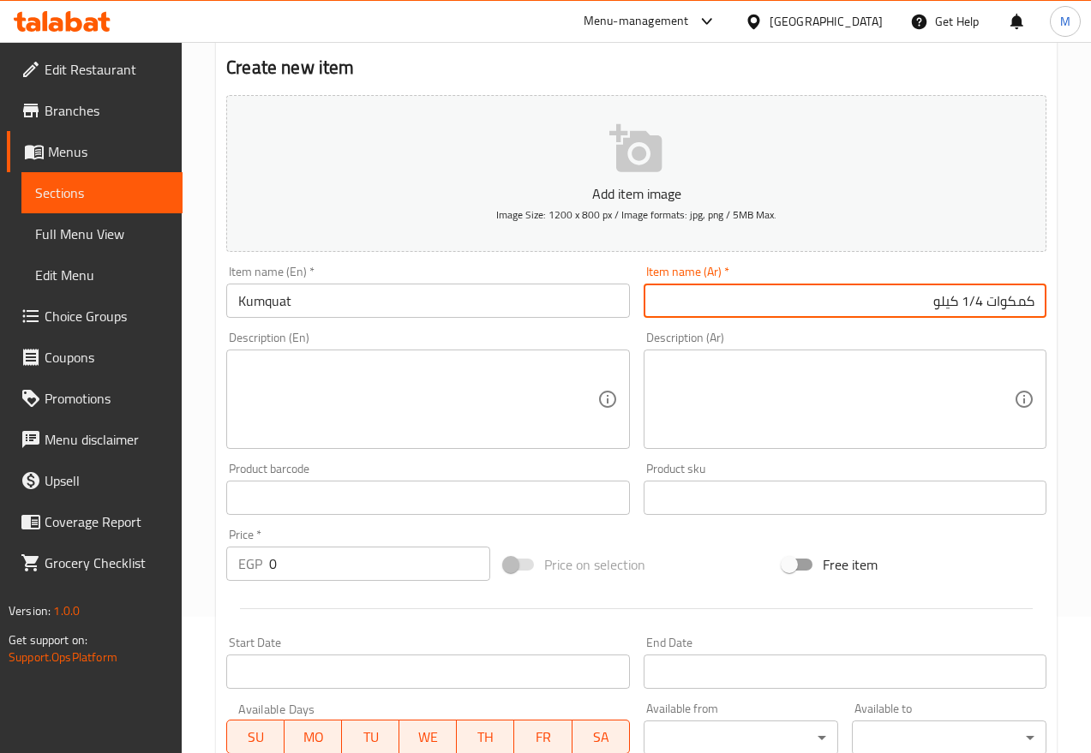
type input "كمكوات 1/4 كيلو"
click at [564, 315] on input "Kumquat" at bounding box center [427, 301] width 403 height 34
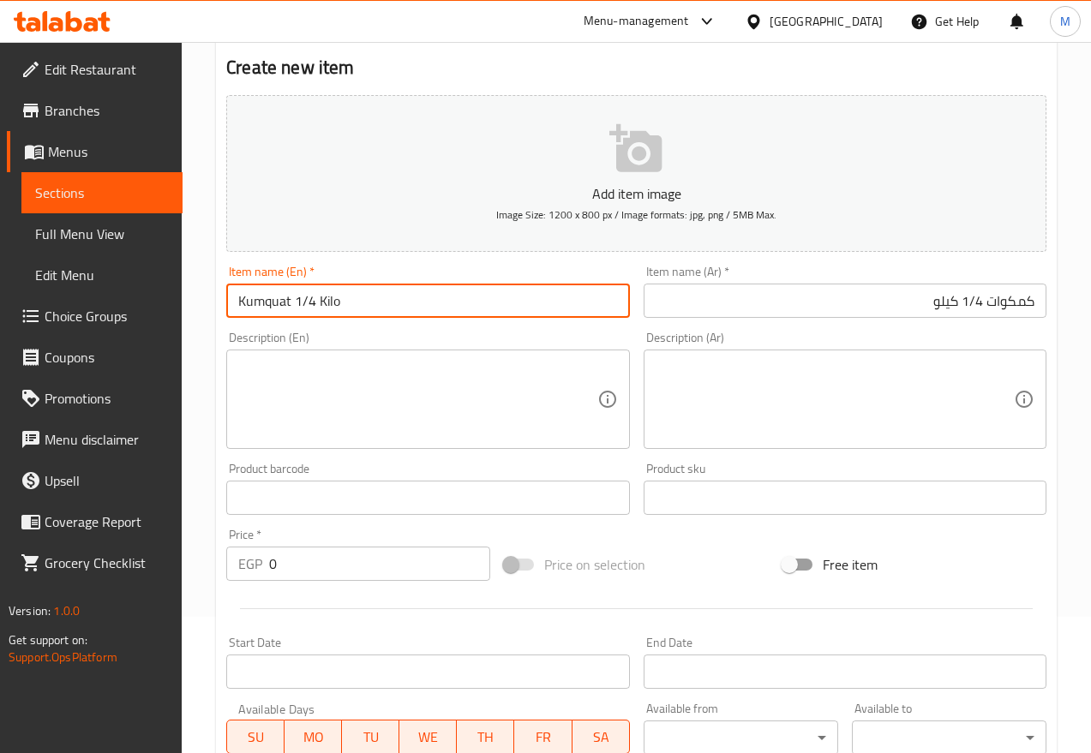
type input "Kumquat 1/4 Kilo"
click at [345, 573] on input "0" at bounding box center [379, 564] width 221 height 34
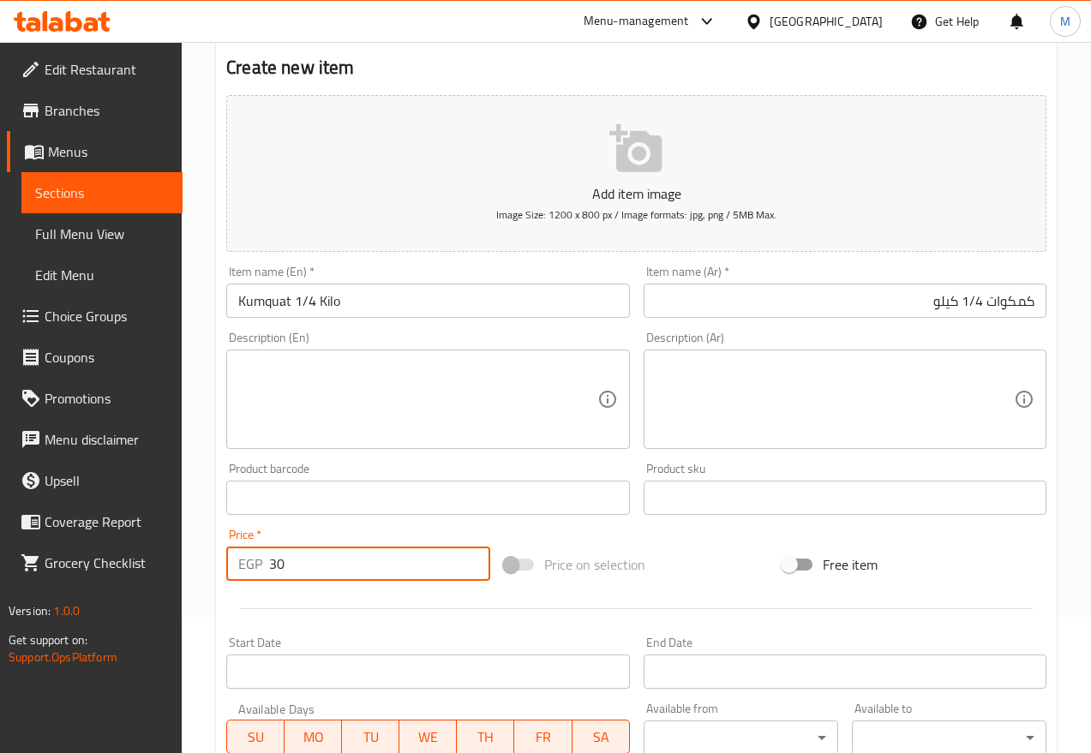
type input "30"
click at [351, 599] on div at bounding box center [636, 609] width 834 height 42
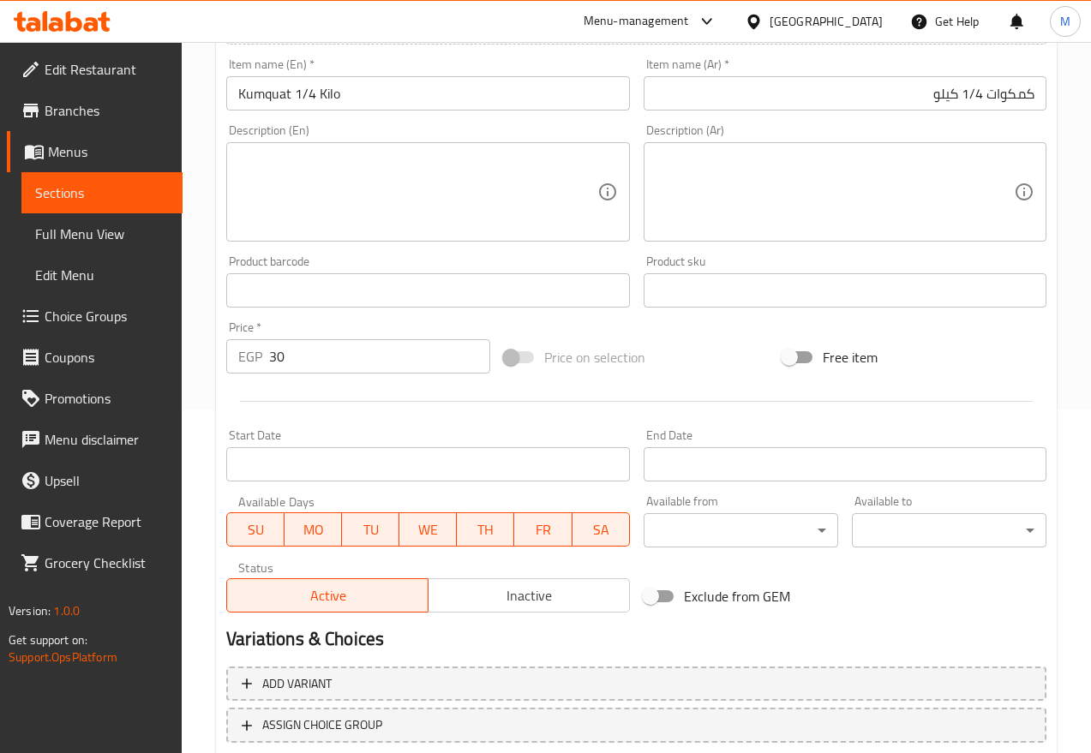
scroll to position [458, 0]
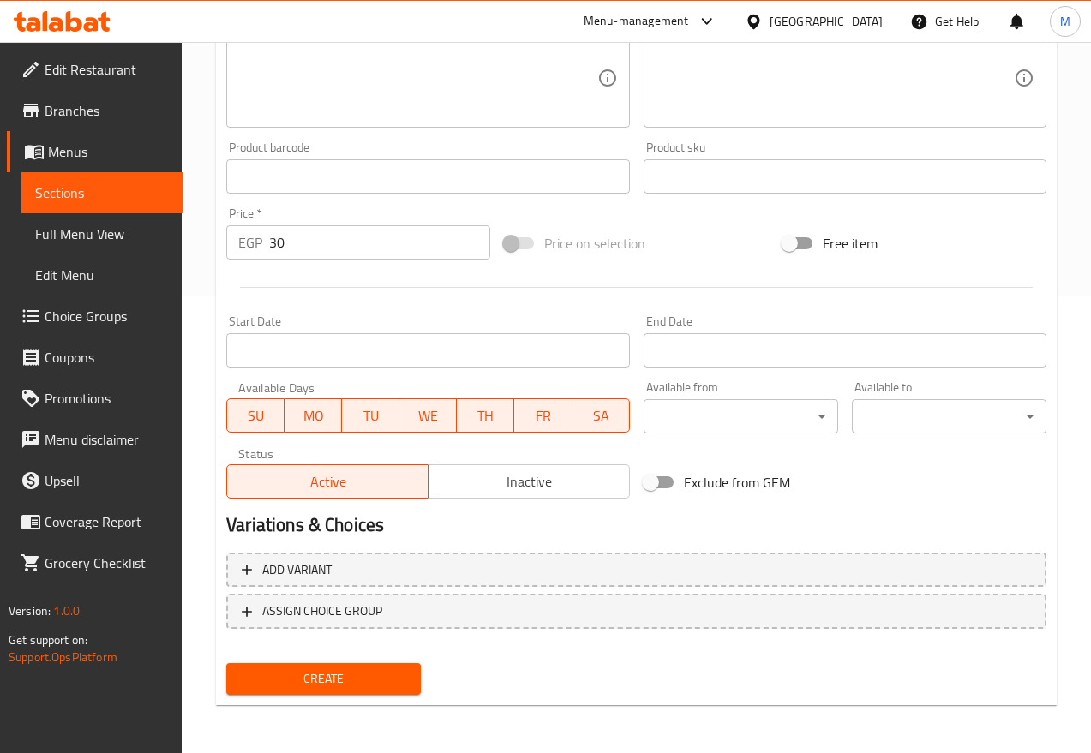
click at [507, 486] on span "Inactive" at bounding box center [529, 482] width 188 height 25
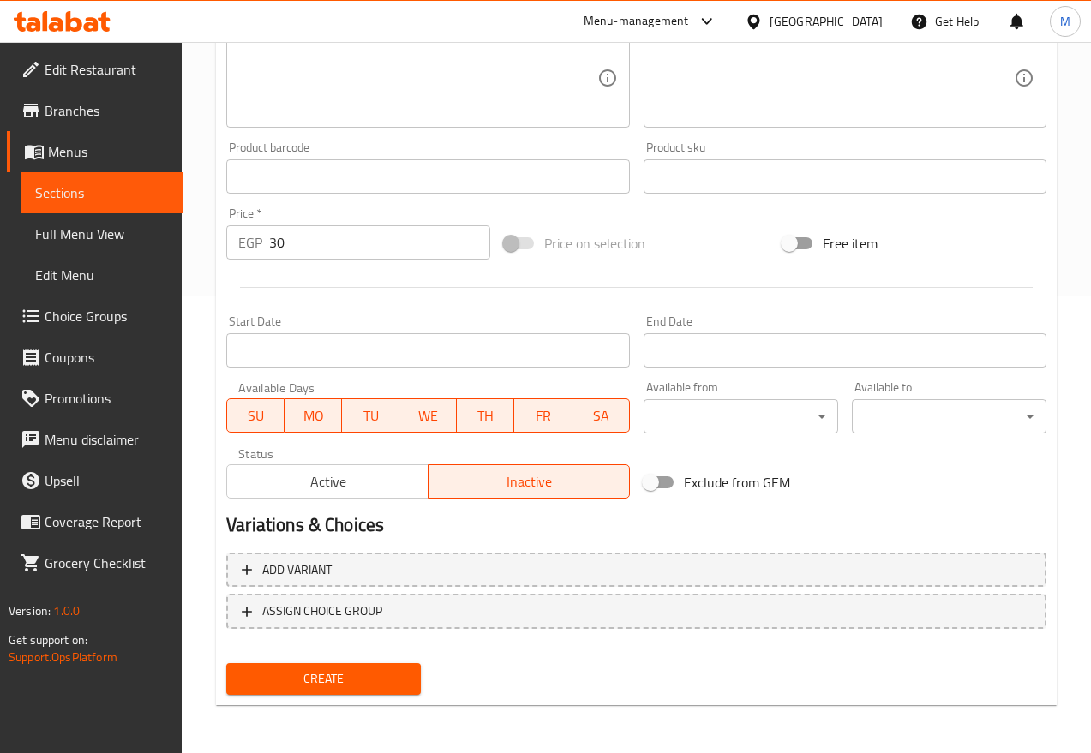
click at [289, 669] on span "Create" at bounding box center [323, 679] width 167 height 21
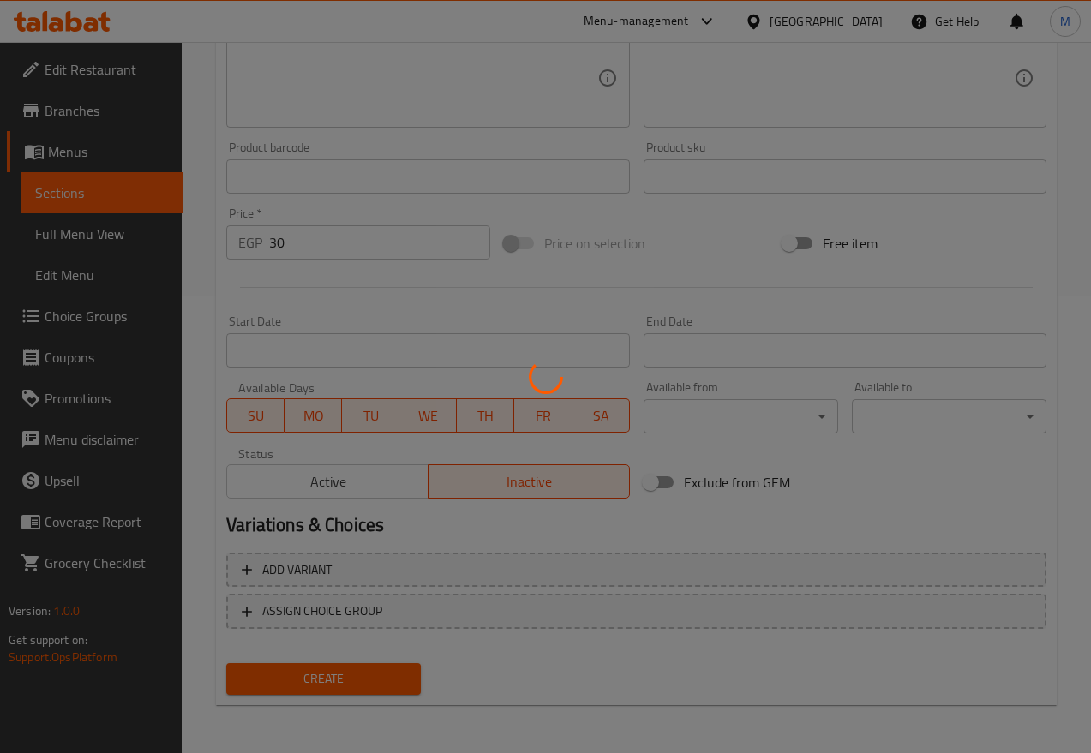
type input "0"
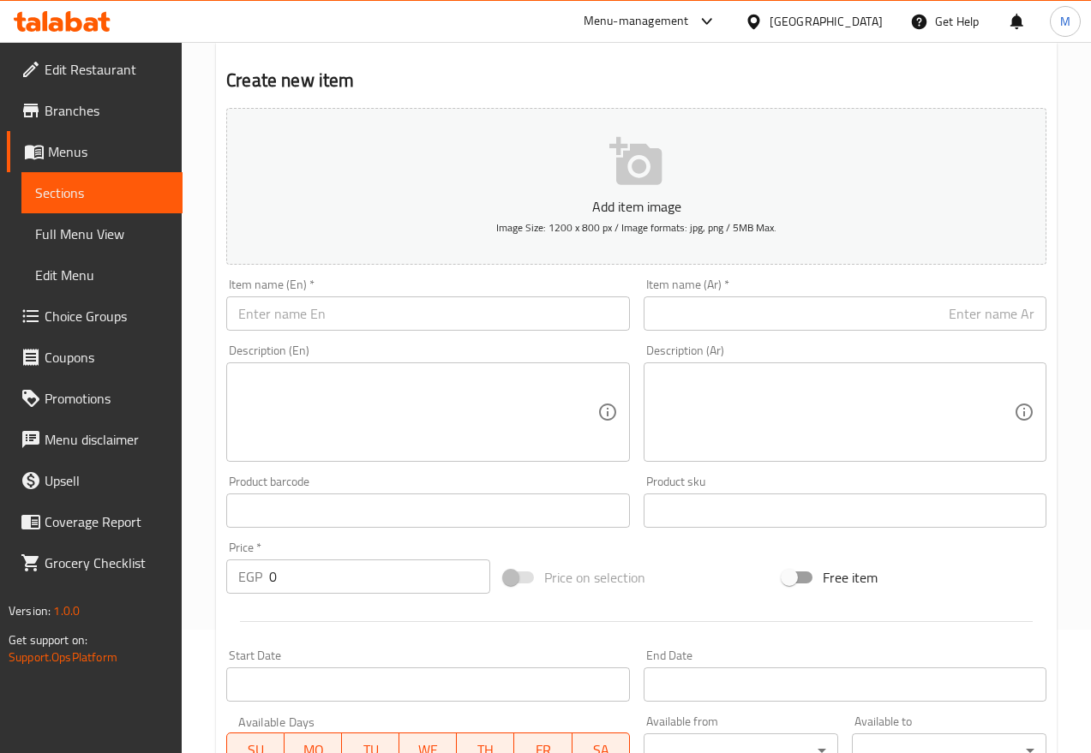
scroll to position [29, 0]
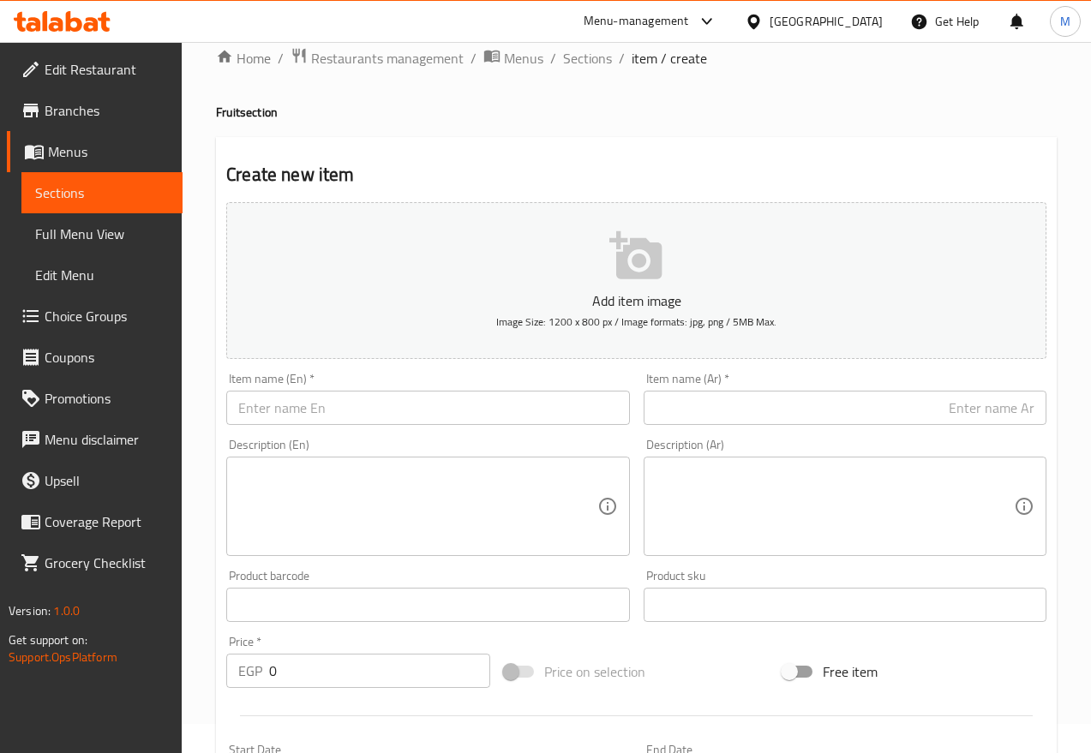
drag, startPoint x: 346, startPoint y: 435, endPoint x: 345, endPoint y: 426, distance: 8.6
click at [346, 435] on div "Description (En) Description (En)" at bounding box center [427, 497] width 417 height 131
click at [346, 409] on input "text" at bounding box center [427, 408] width 403 height 34
paste input "Peeled Goldenberry"
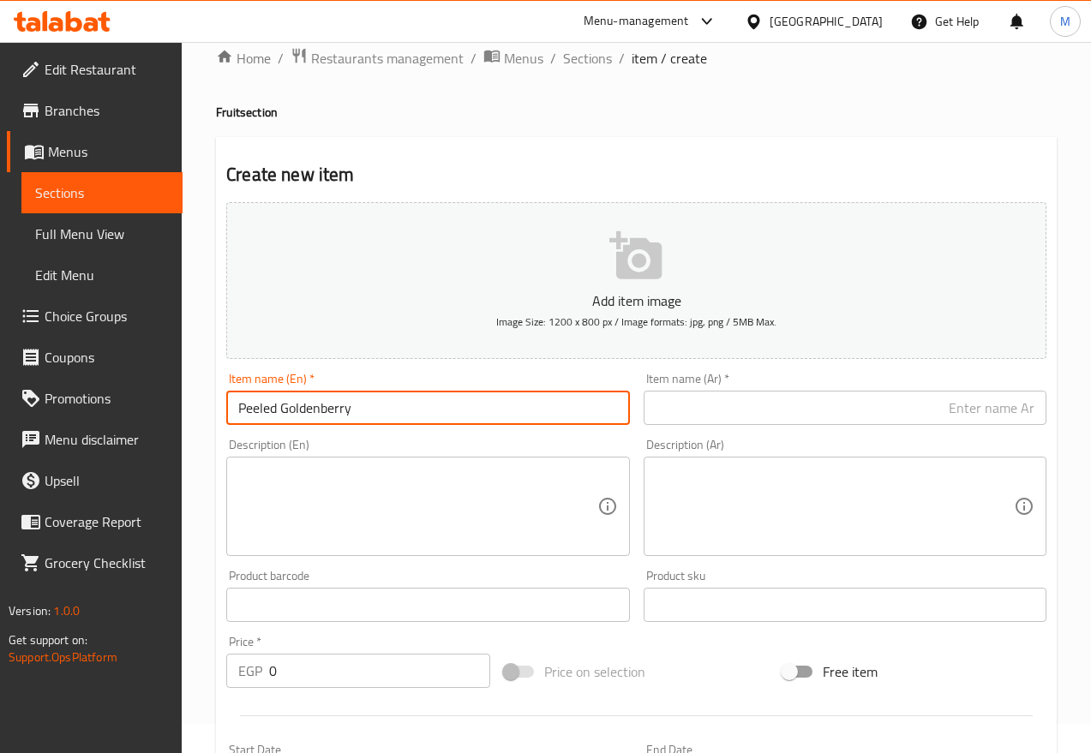
type input "Peeled Goldenberry"
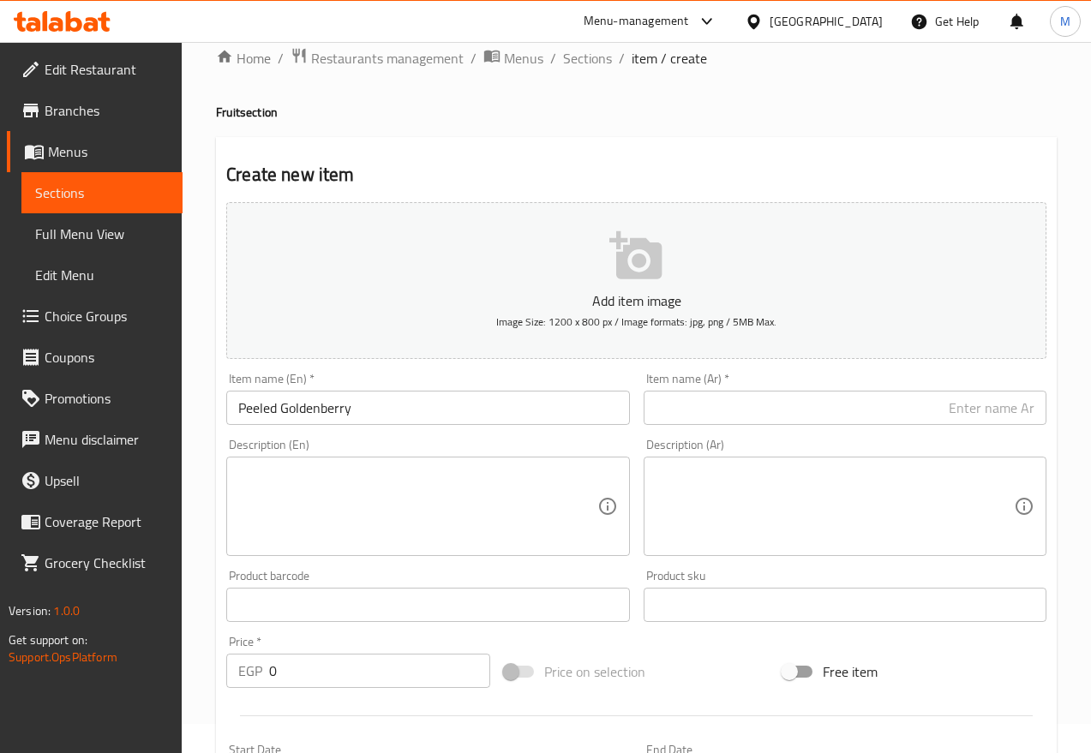
click at [844, 399] on input "text" at bounding box center [845, 408] width 403 height 34
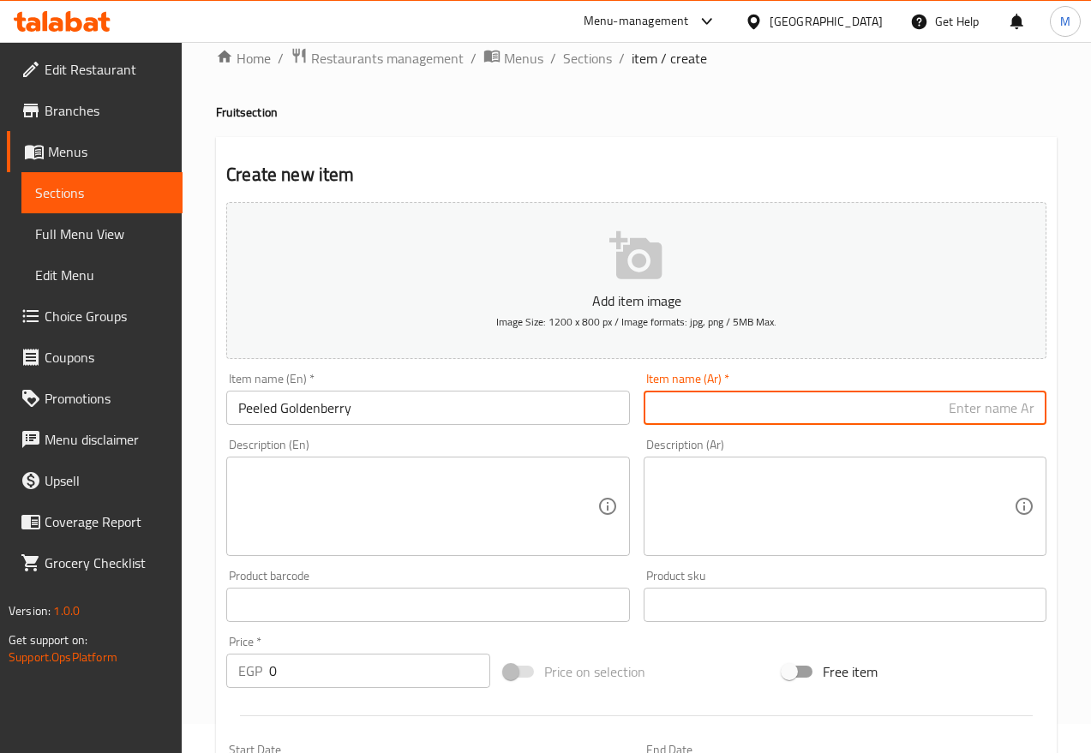
paste input "حرنكش مقشر"
type input "حرنكش مقشر 1/4 كيلو"
click at [542, 407] on input "Peeled Goldenberry" at bounding box center [427, 408] width 403 height 34
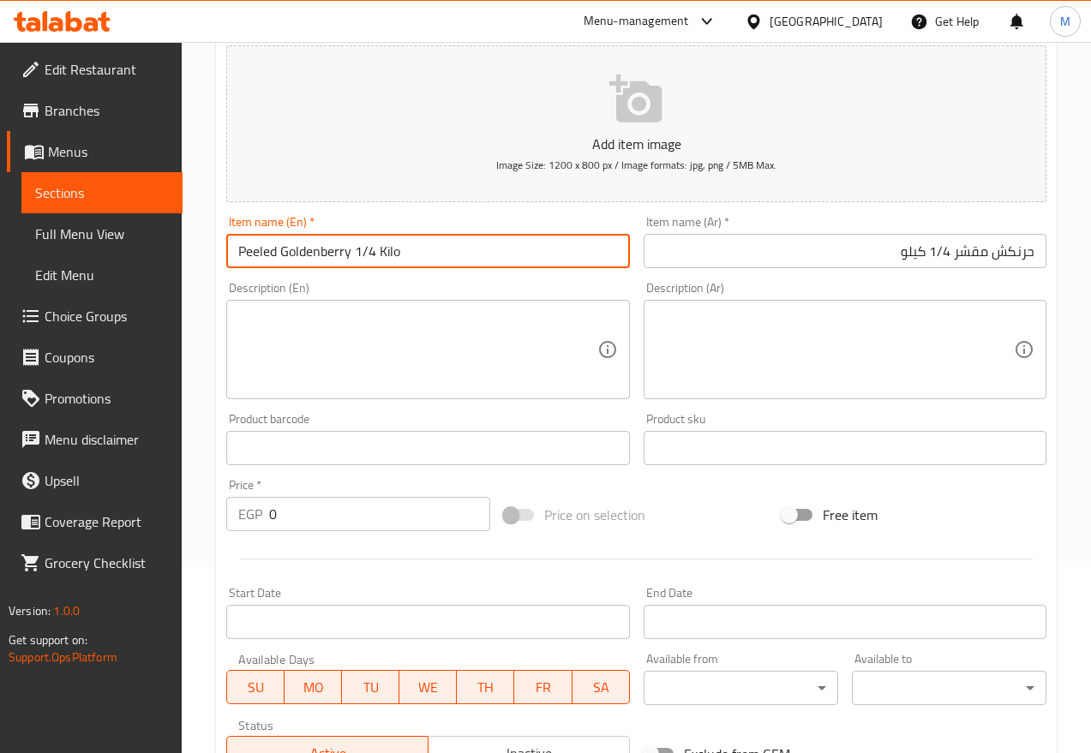
scroll to position [458, 0]
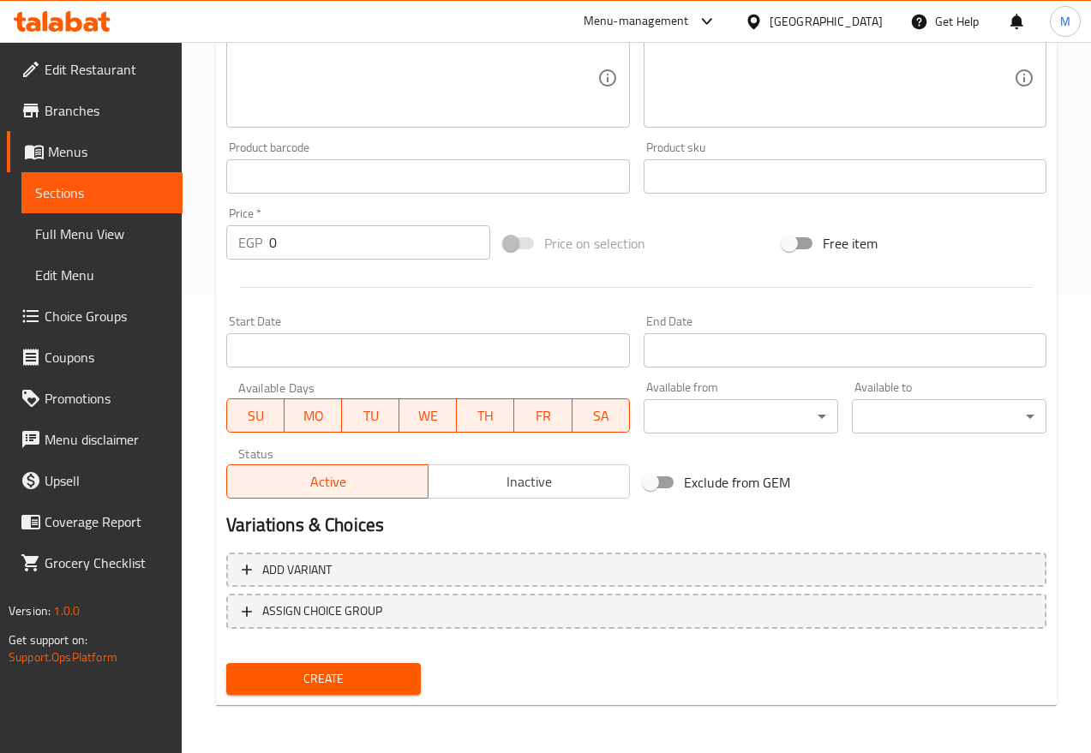
type input "Peeled Goldenberry 1/4 Kilo"
click at [513, 470] on span "Inactive" at bounding box center [529, 482] width 188 height 25
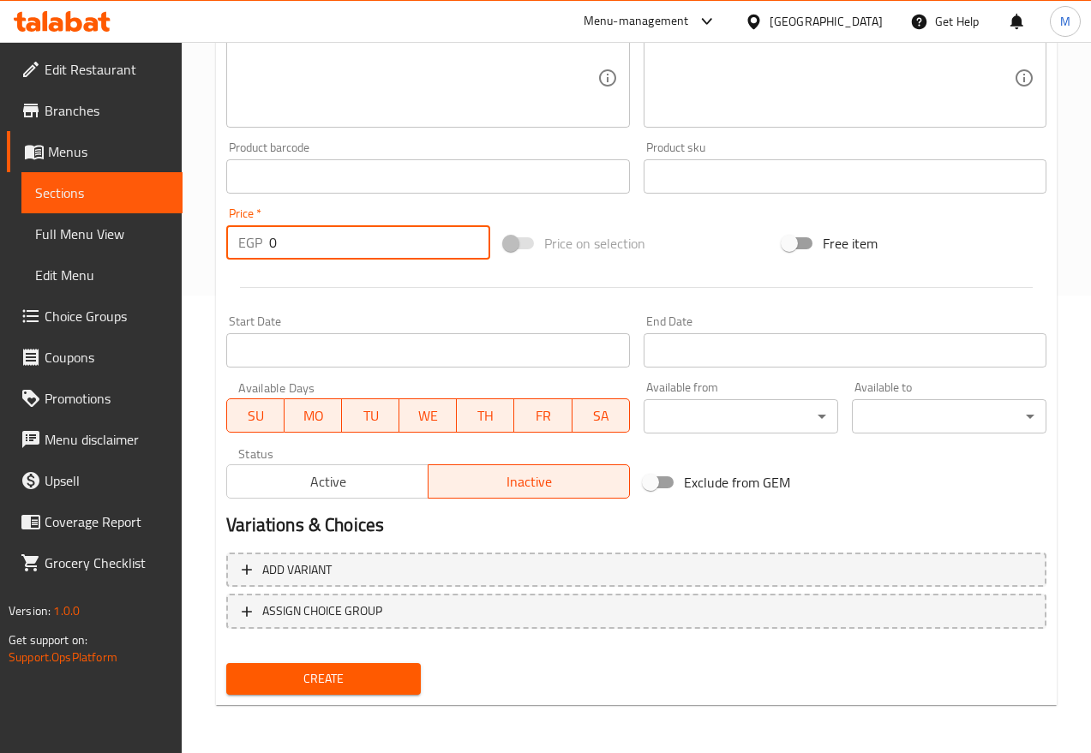
click at [311, 252] on input "0" at bounding box center [379, 242] width 221 height 34
type input "60"
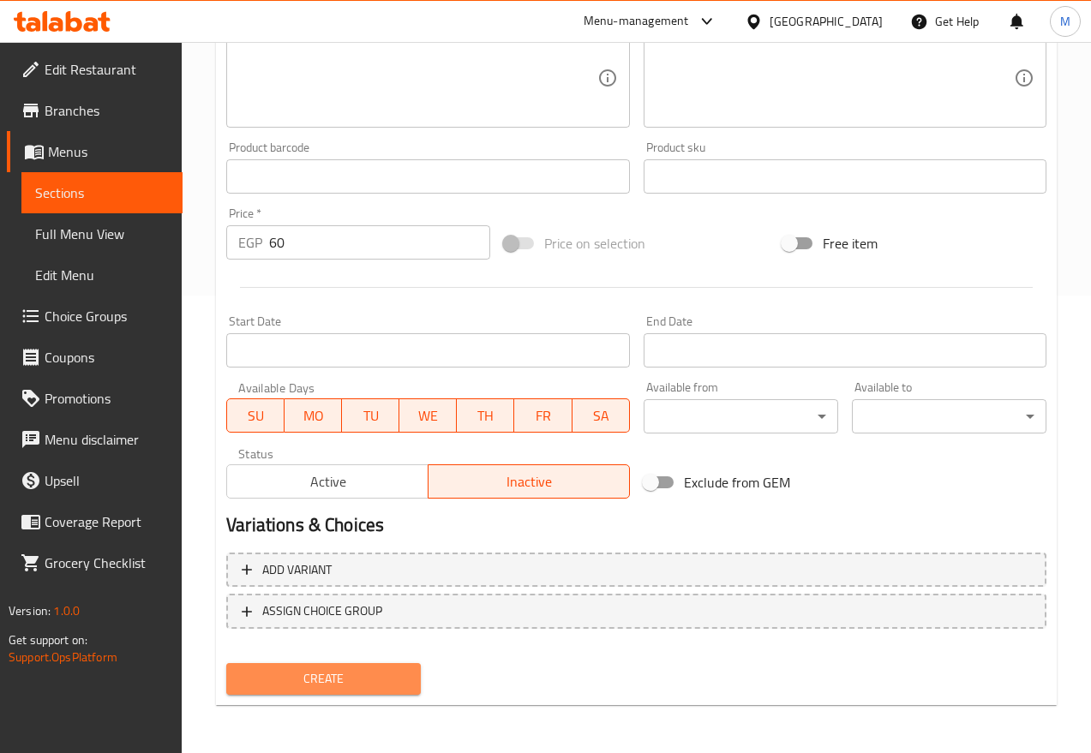
click at [295, 669] on span "Create" at bounding box center [323, 679] width 167 height 21
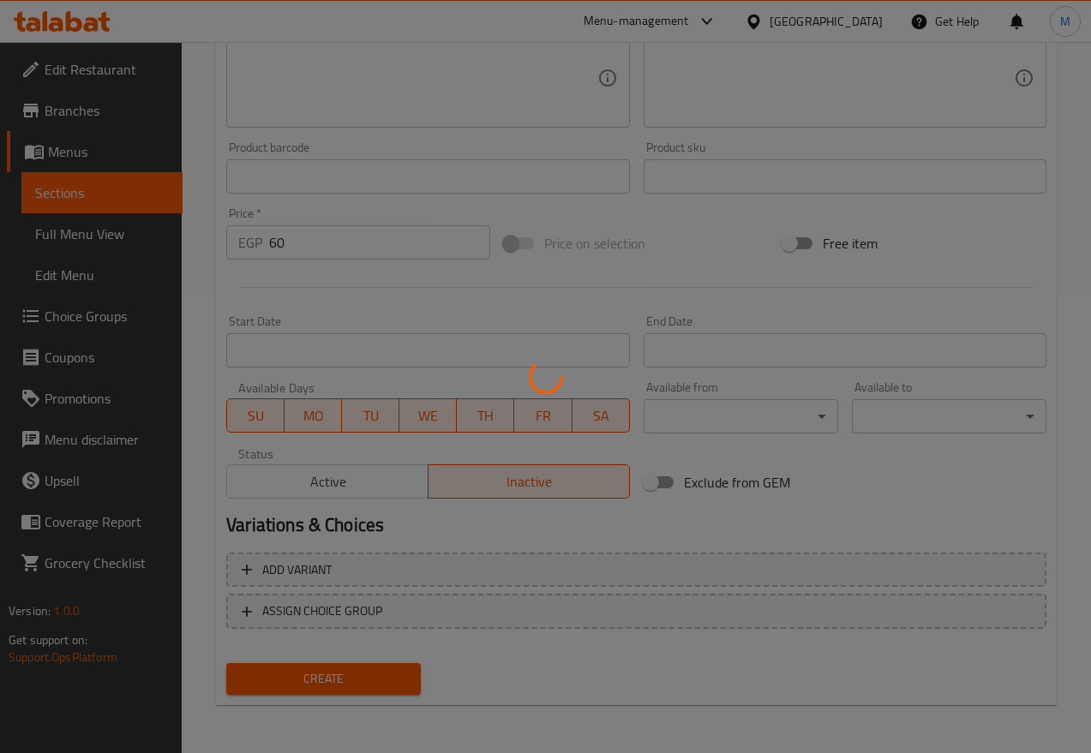
type input "0"
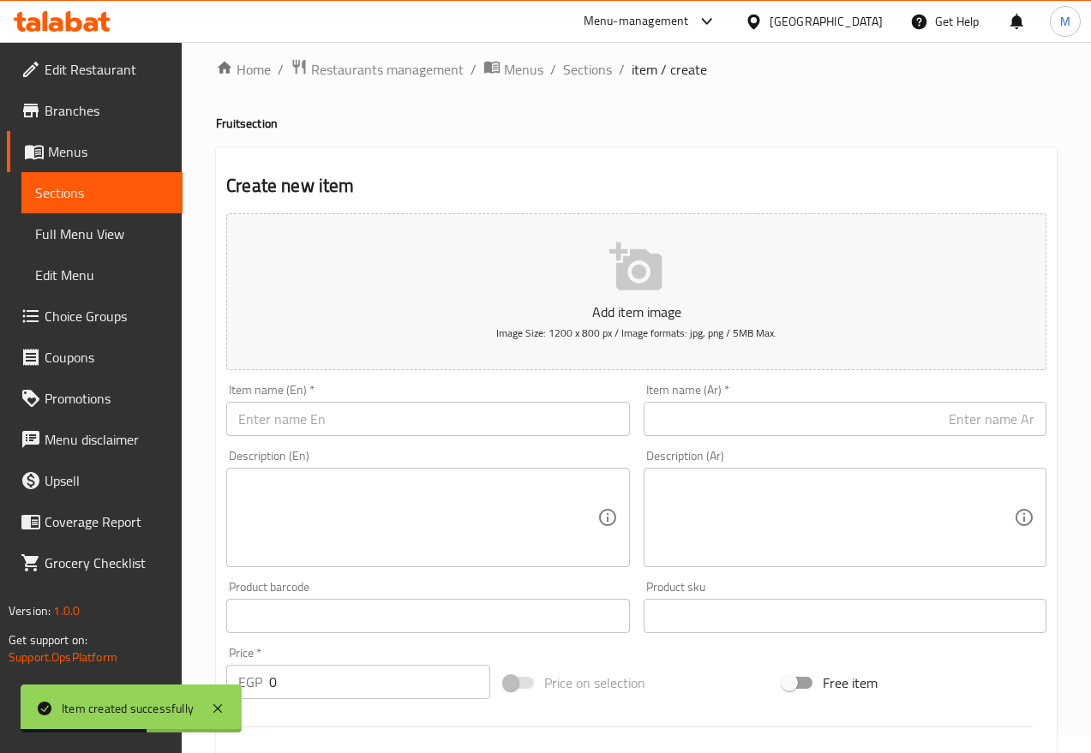
scroll to position [0, 0]
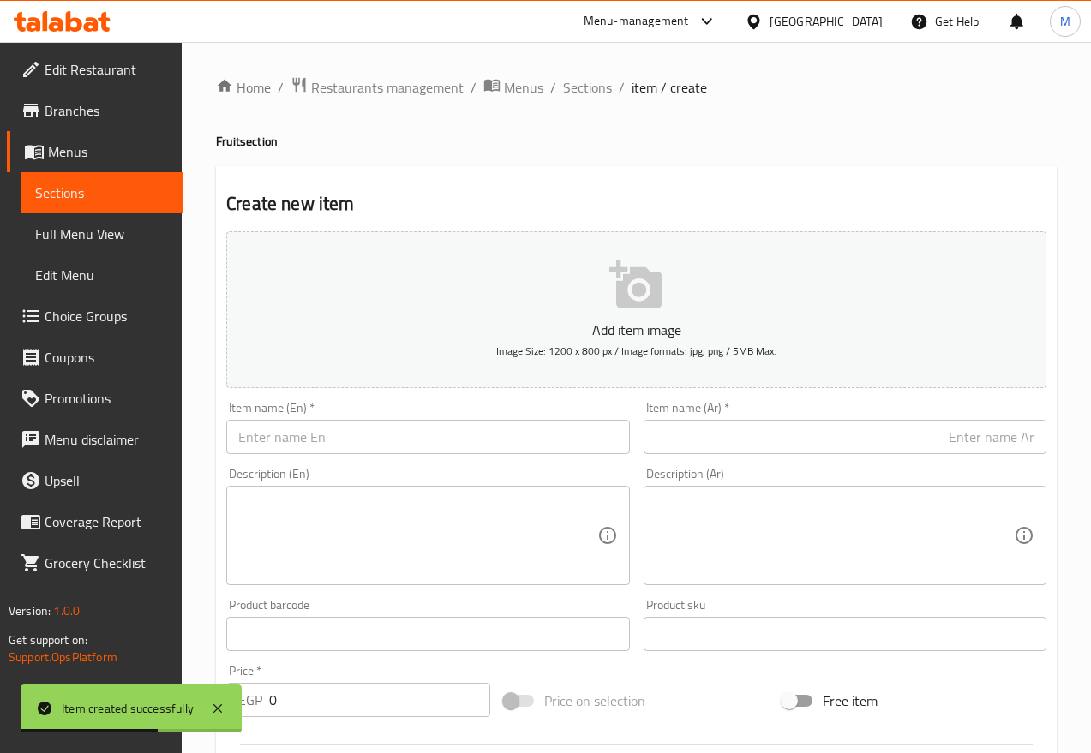
click at [340, 429] on input "text" at bounding box center [427, 437] width 403 height 34
paste input "Yellow Watermelon"
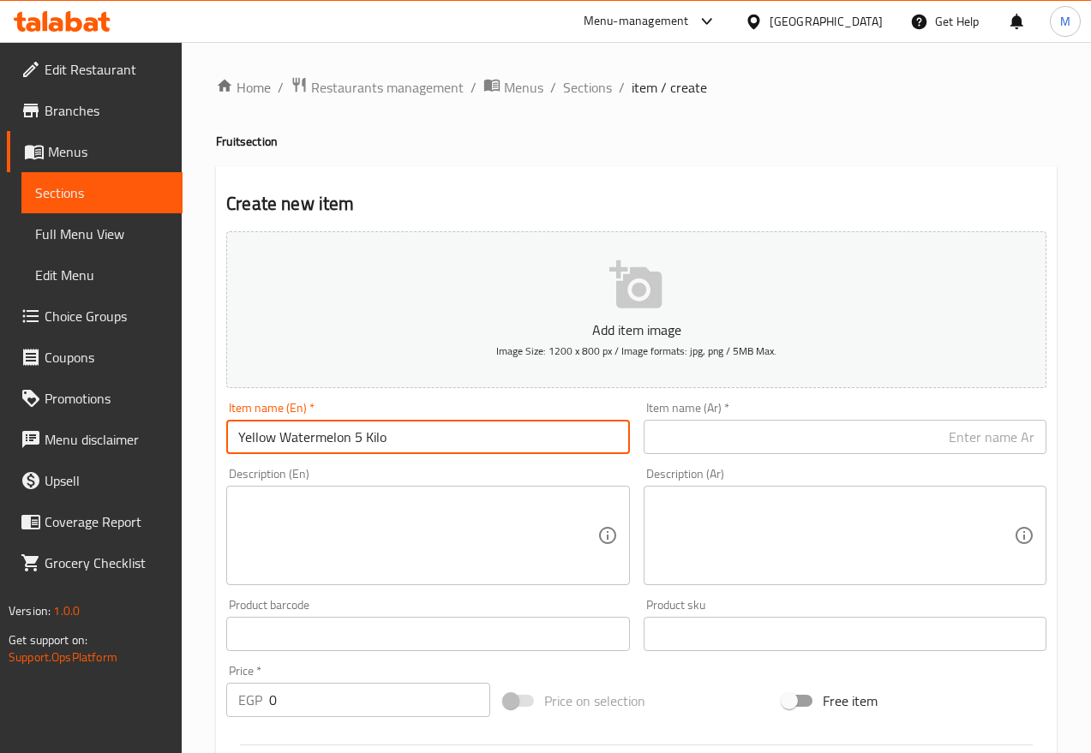
type input "Yellow Watermelon 5 Kilo"
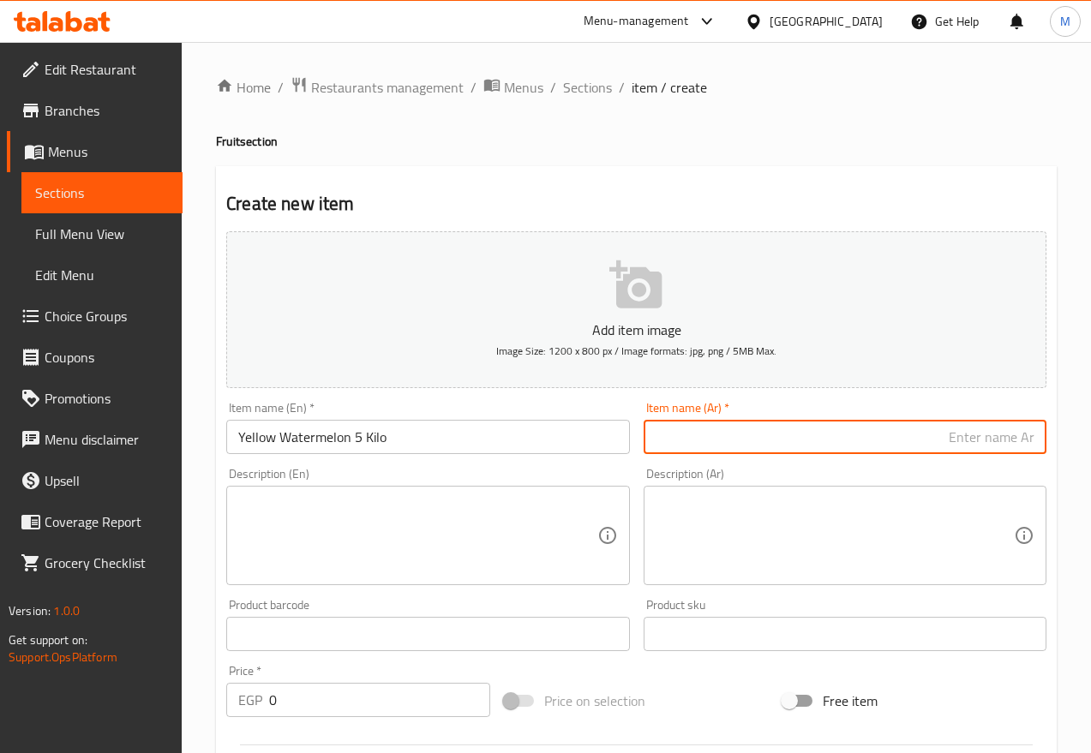
click at [850, 432] on input "text" at bounding box center [845, 437] width 403 height 34
paste input "بطيخ اصفر"
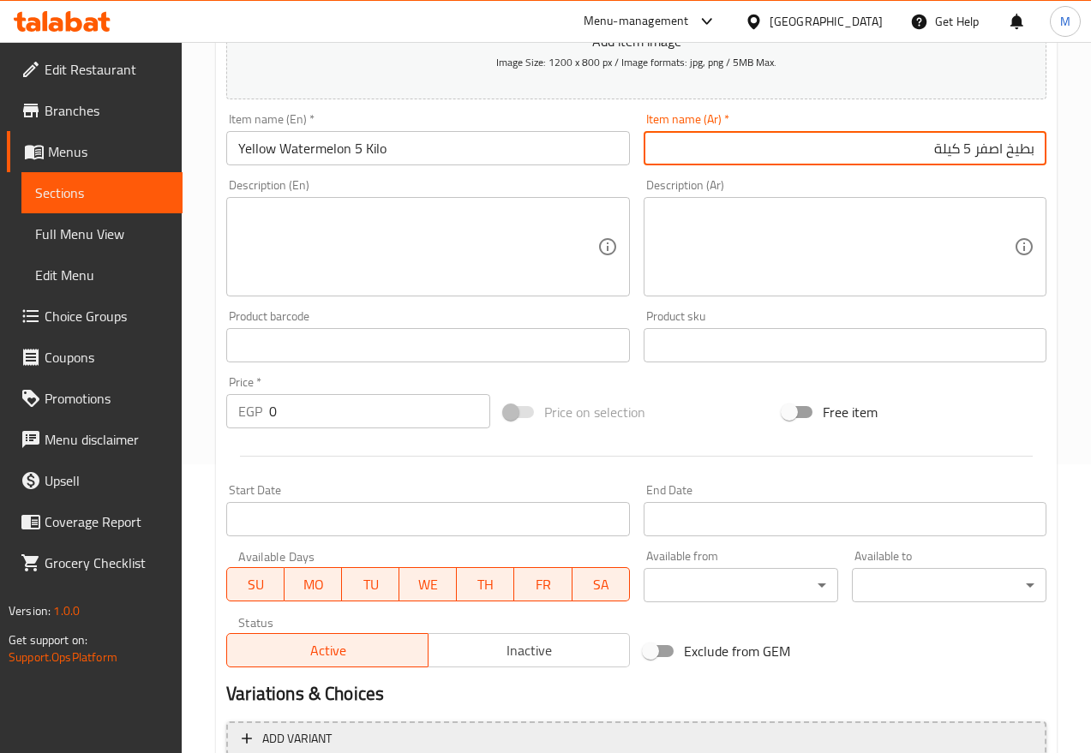
scroll to position [429, 0]
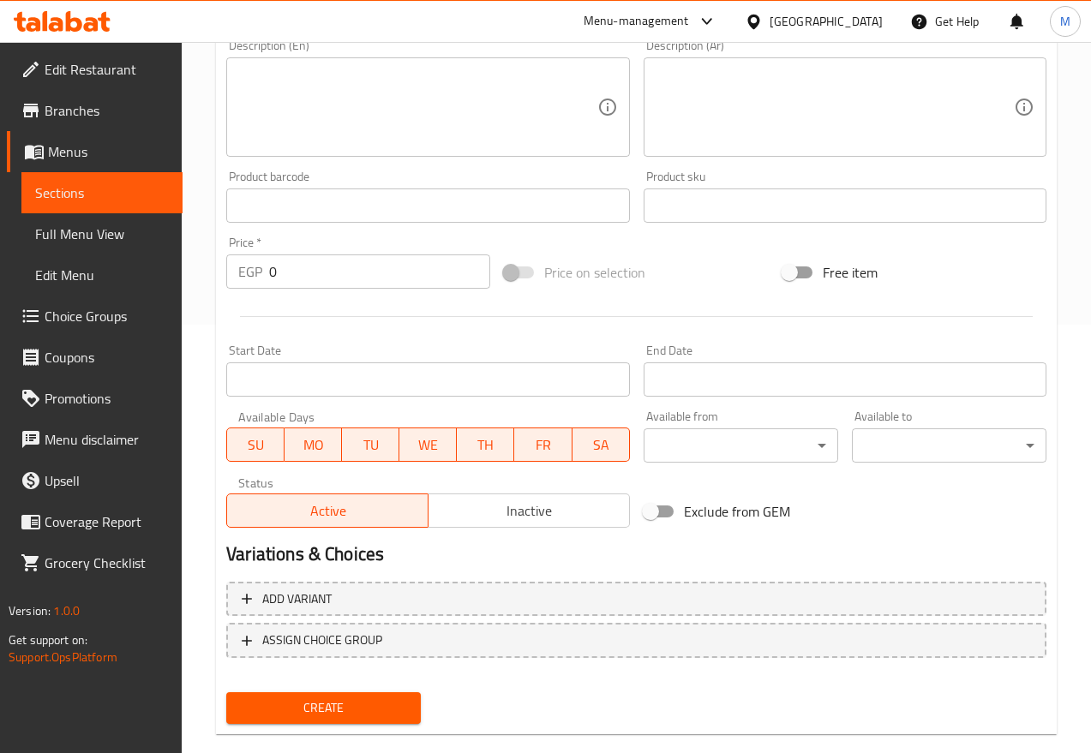
type input "بطيخ اصفر 5 كيلة"
click at [507, 506] on span "Inactive" at bounding box center [529, 511] width 188 height 25
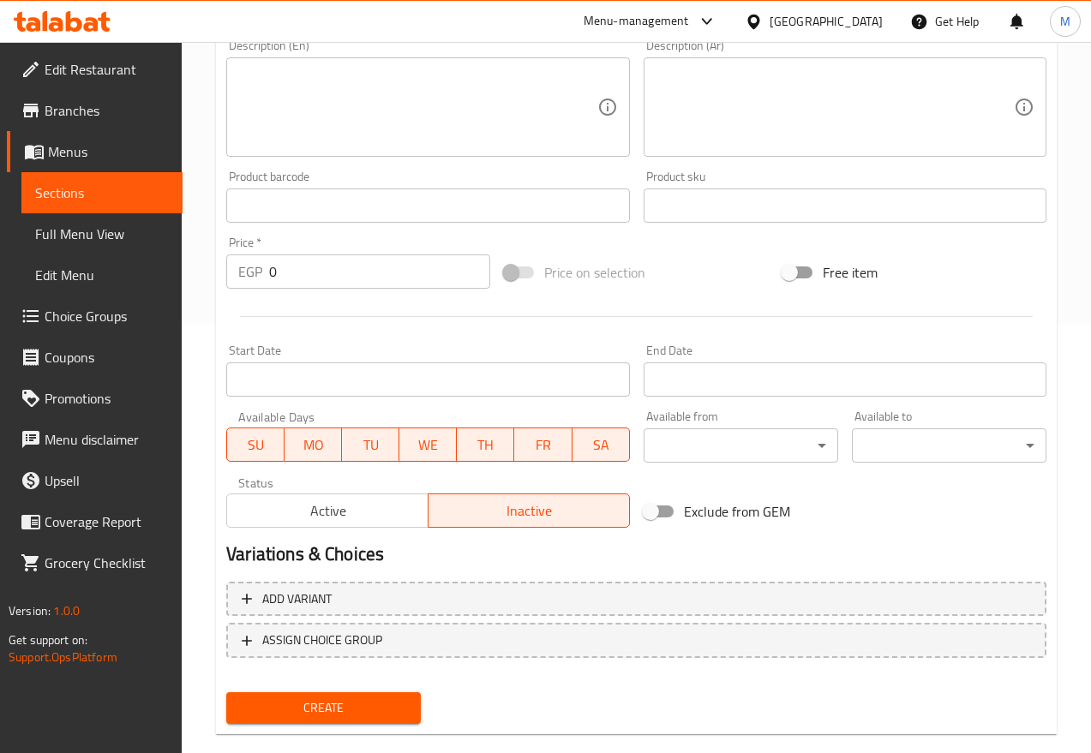
click at [323, 279] on input "0" at bounding box center [379, 272] width 221 height 34
type input "300"
click at [297, 669] on span "Create" at bounding box center [323, 708] width 167 height 21
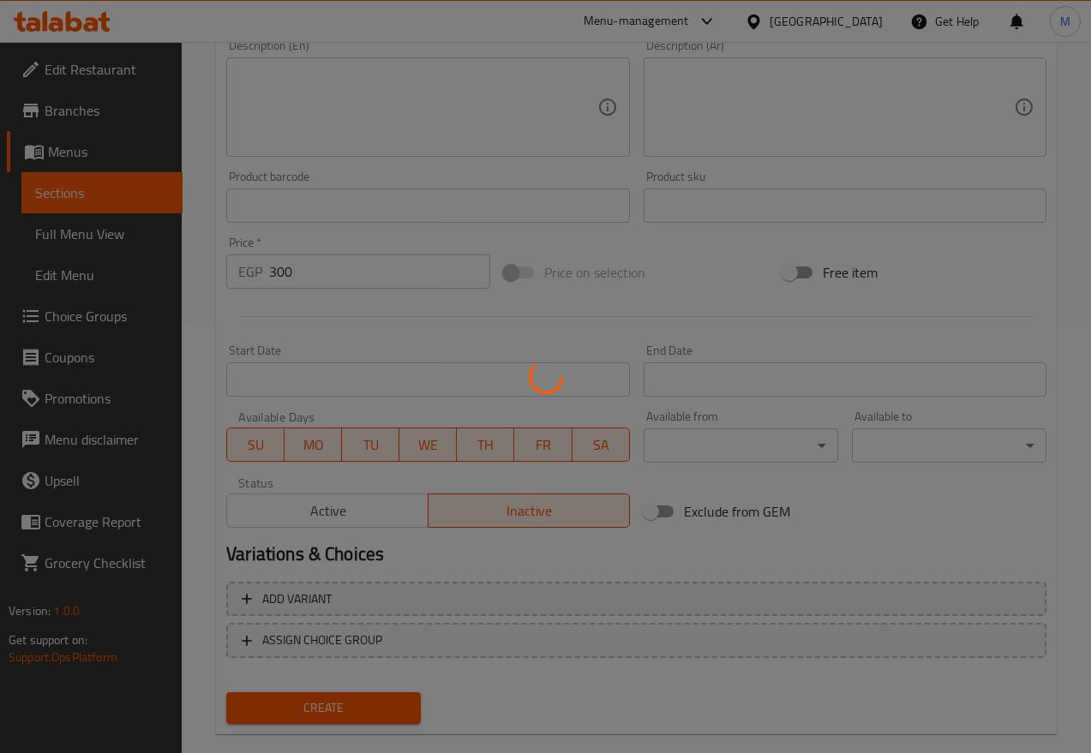
type input "0"
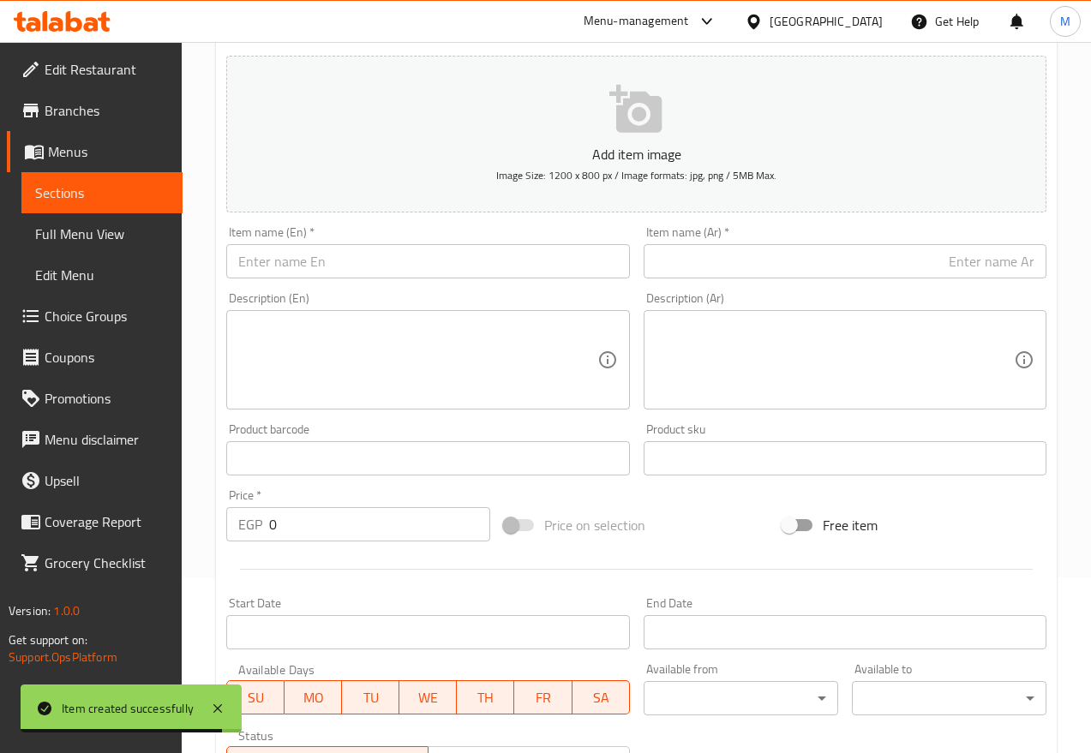
scroll to position [0, 0]
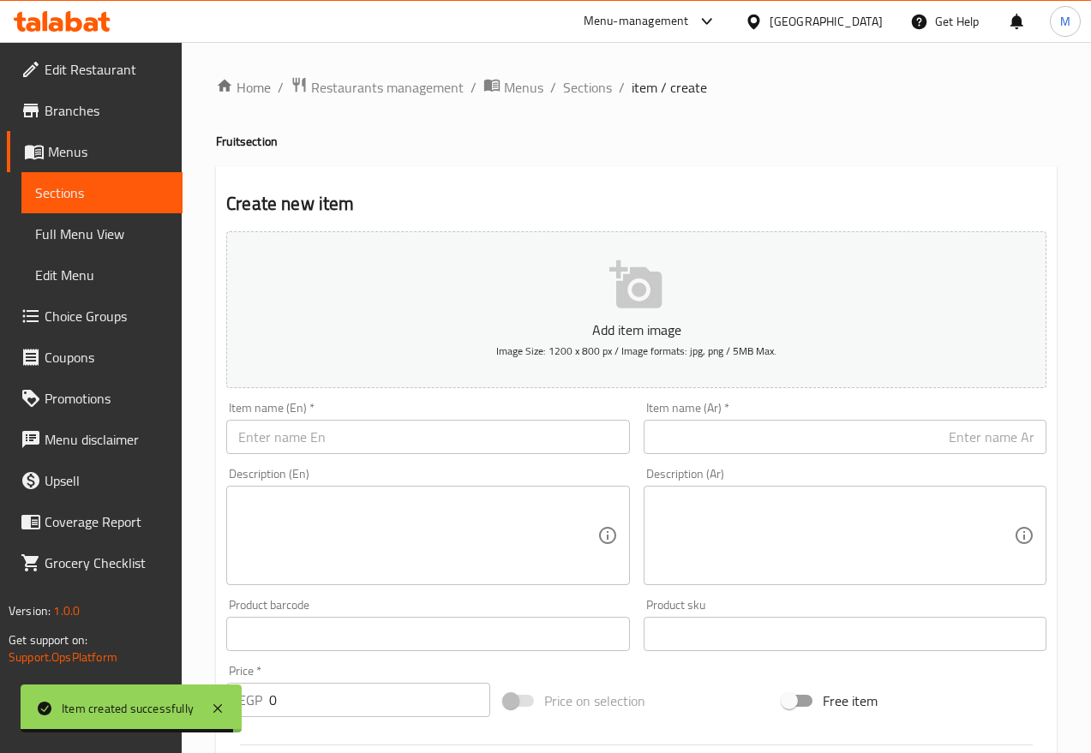
click at [366, 440] on input "text" at bounding box center [427, 437] width 403 height 34
paste input "Fresh Jujube"
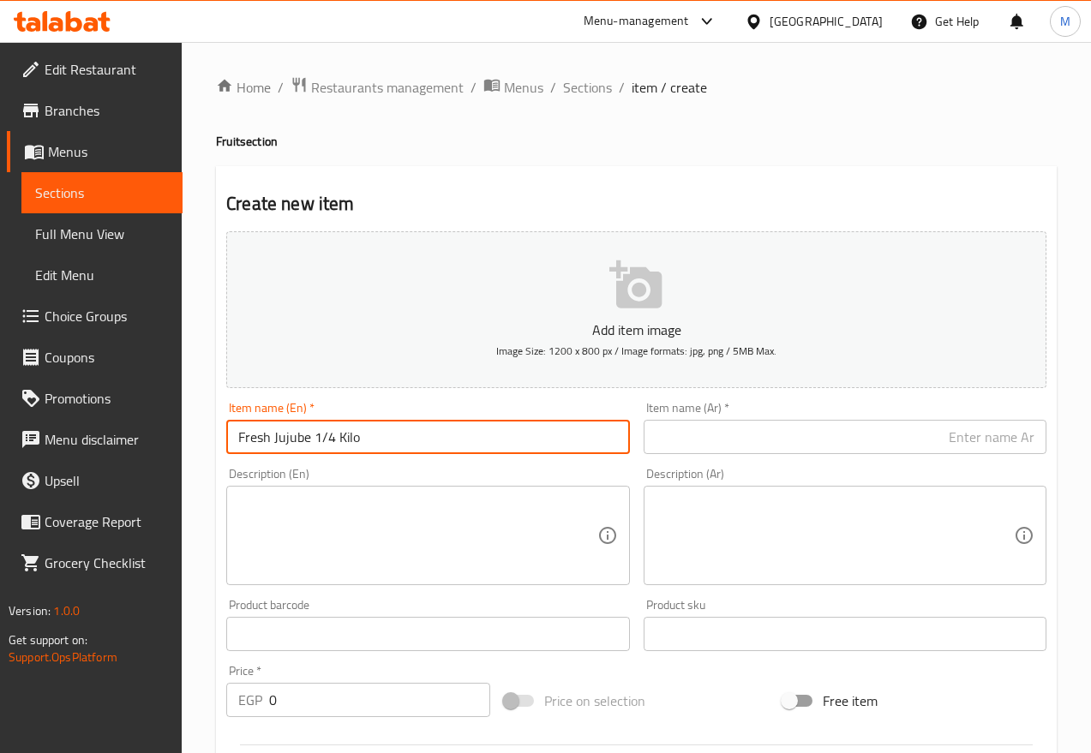
type input "Fresh Jujube 1/4 Kilo"
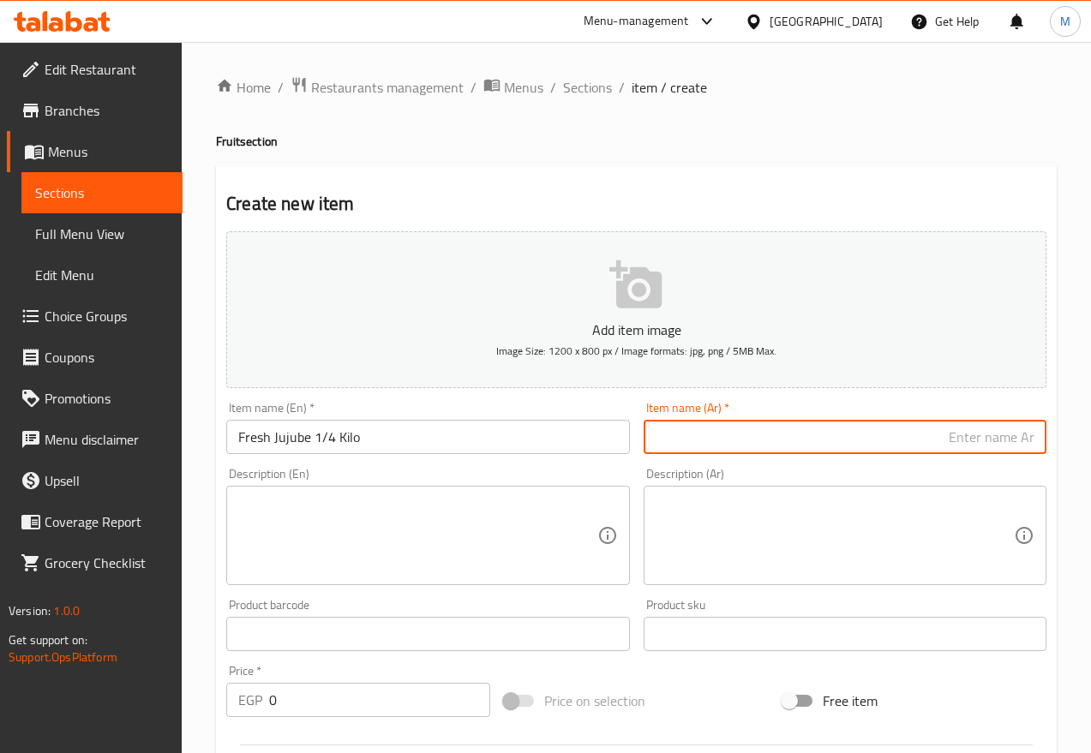
click at [776, 427] on input "text" at bounding box center [845, 437] width 403 height 34
paste input "عناب طازج"
type input "عناب طازج 1/4 كيلو"
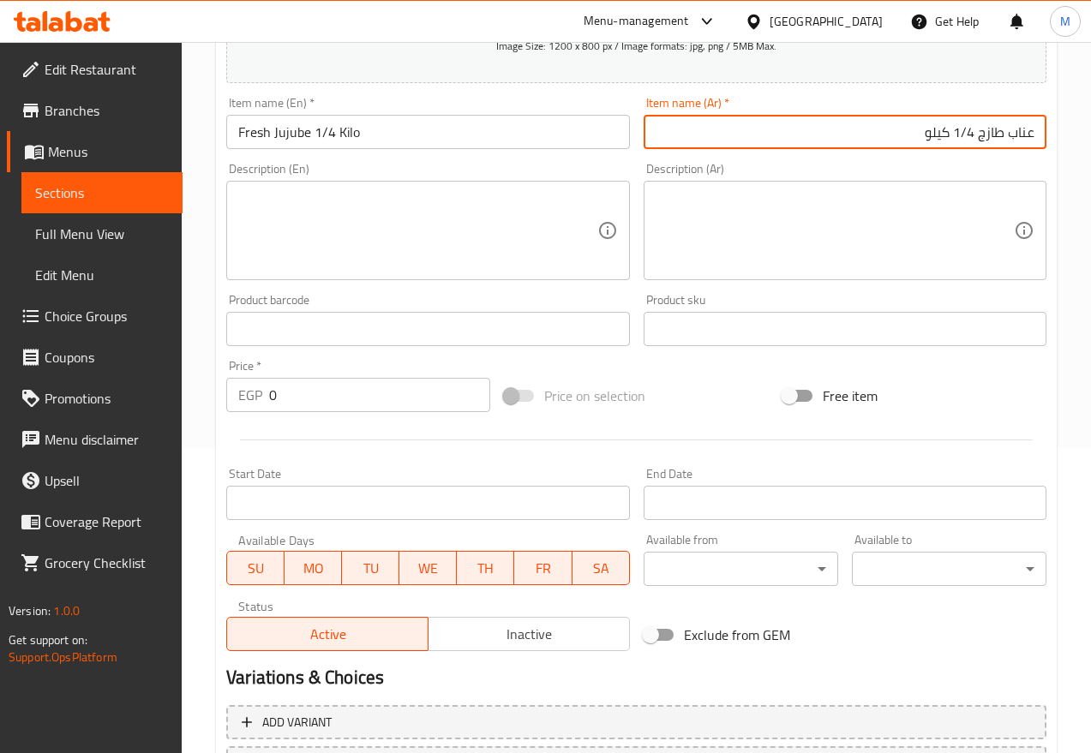
scroll to position [321, 0]
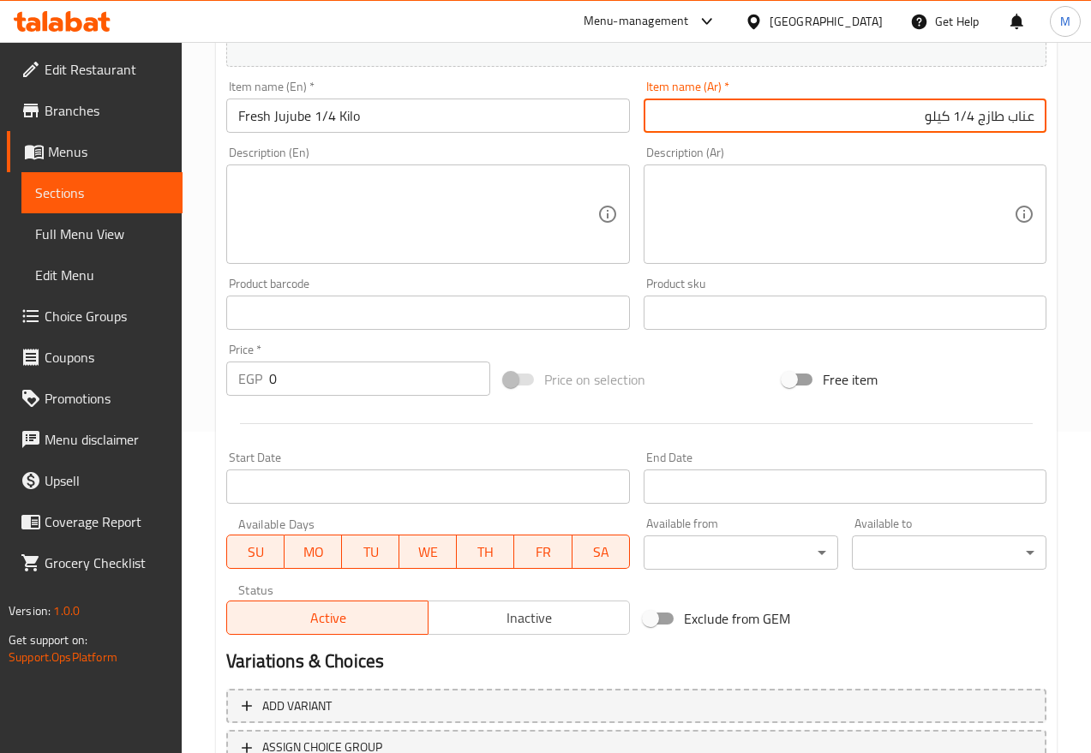
click at [500, 615] on span "Inactive" at bounding box center [529, 618] width 188 height 25
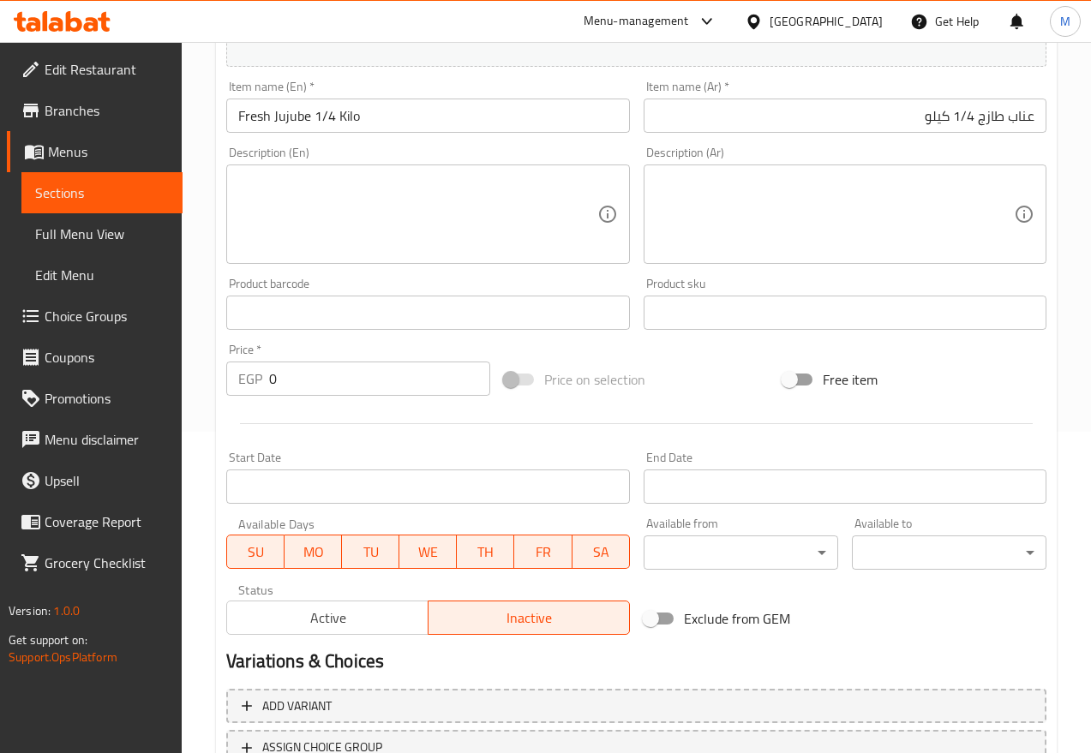
click at [389, 390] on input "0" at bounding box center [379, 379] width 221 height 34
type input "40"
click at [384, 413] on div at bounding box center [636, 424] width 834 height 42
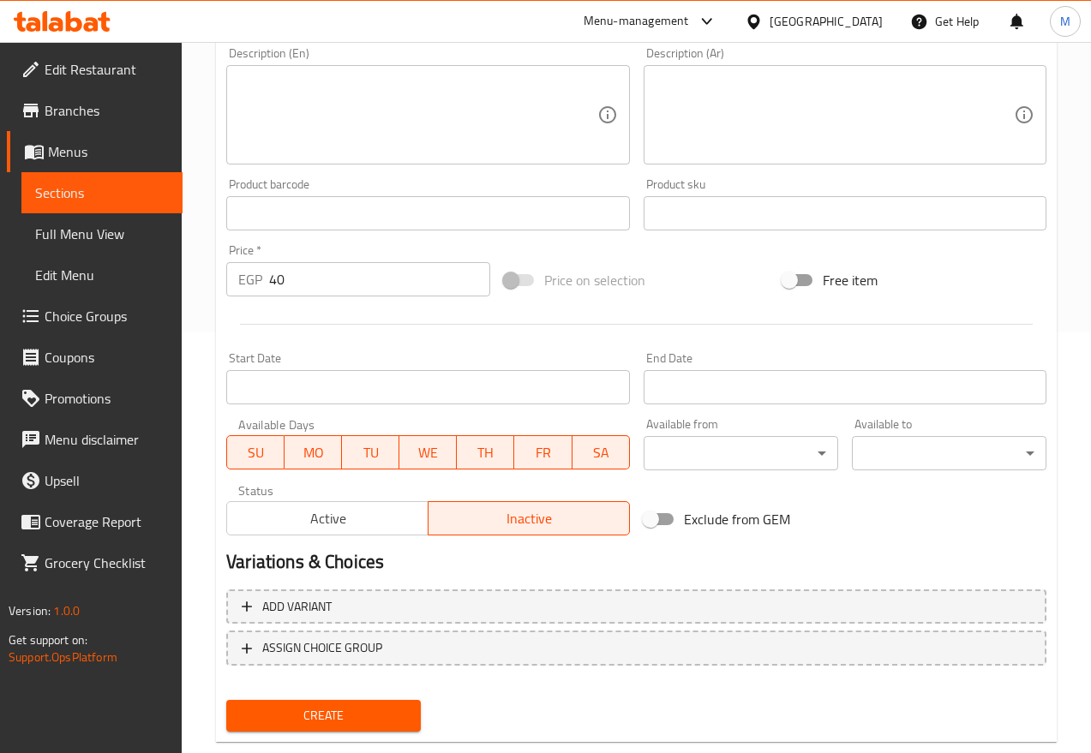
scroll to position [458, 0]
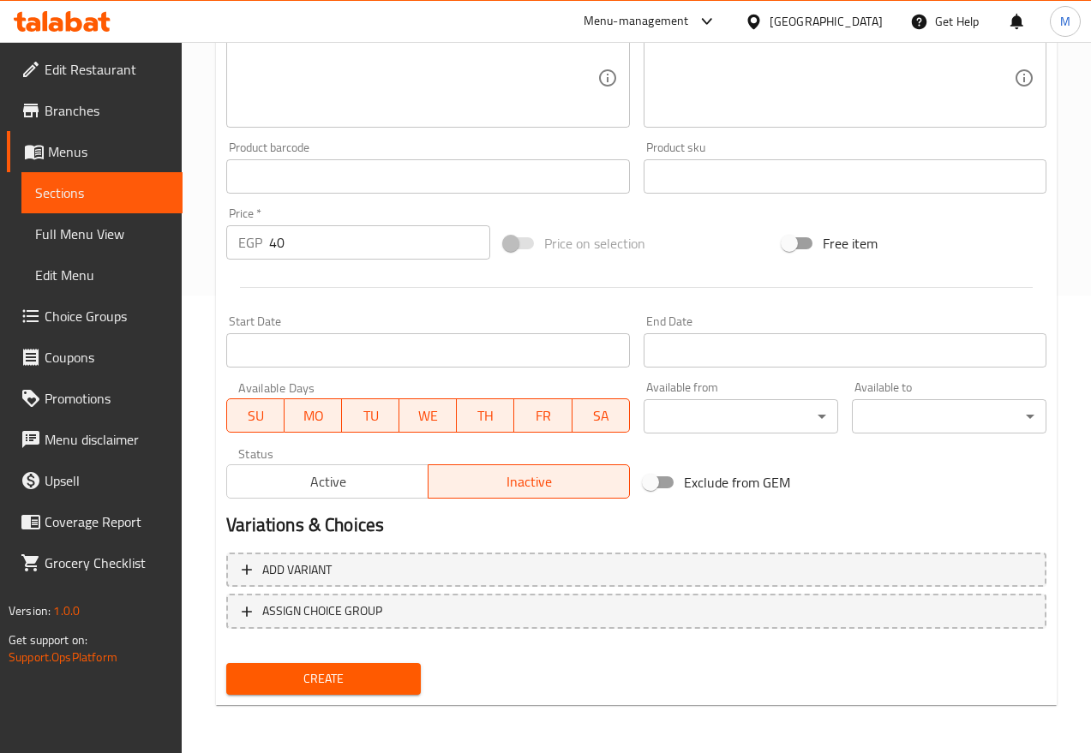
click at [308, 669] on span "Create" at bounding box center [323, 679] width 167 height 21
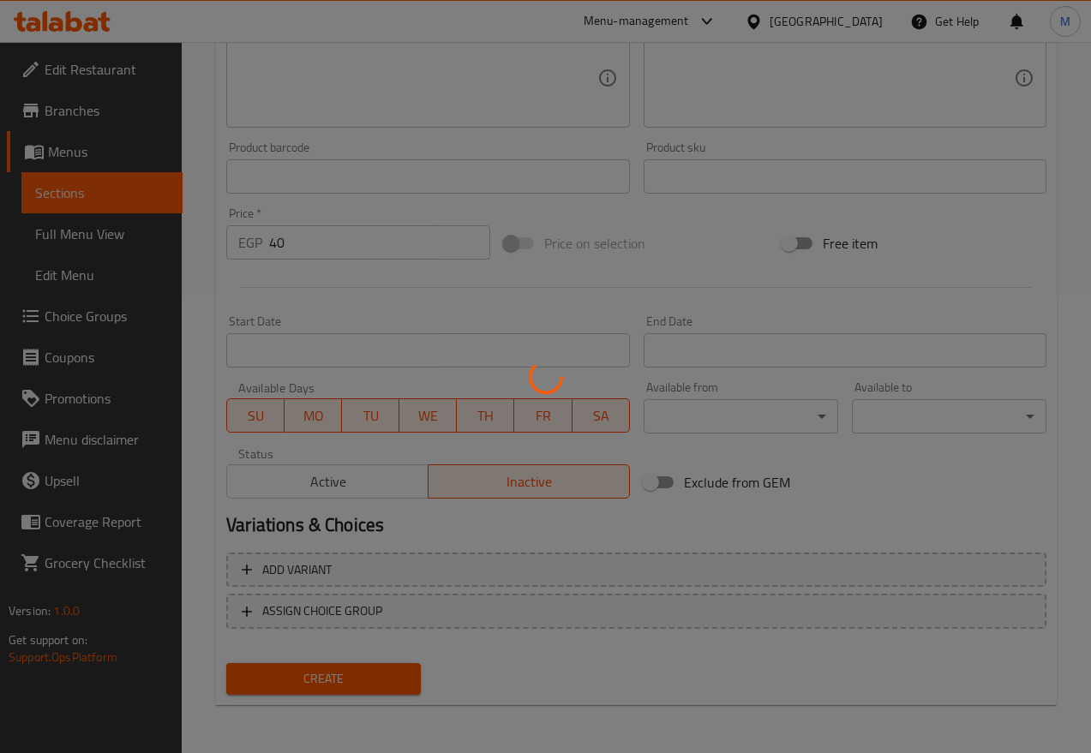
type input "0"
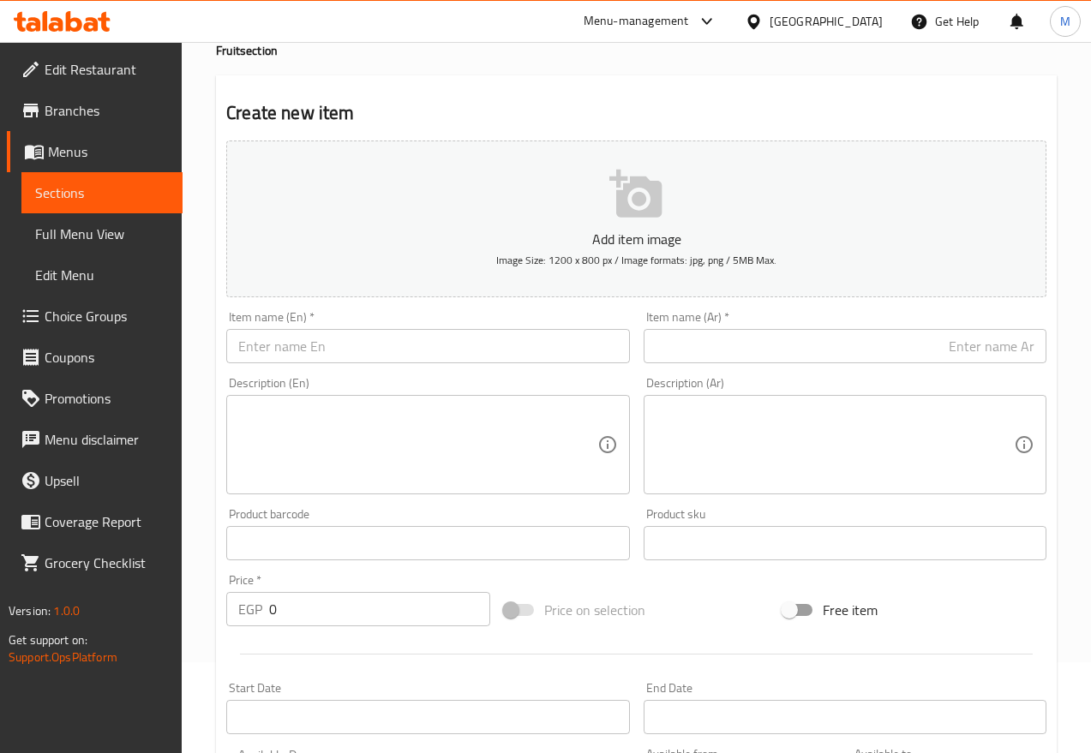
scroll to position [0, 0]
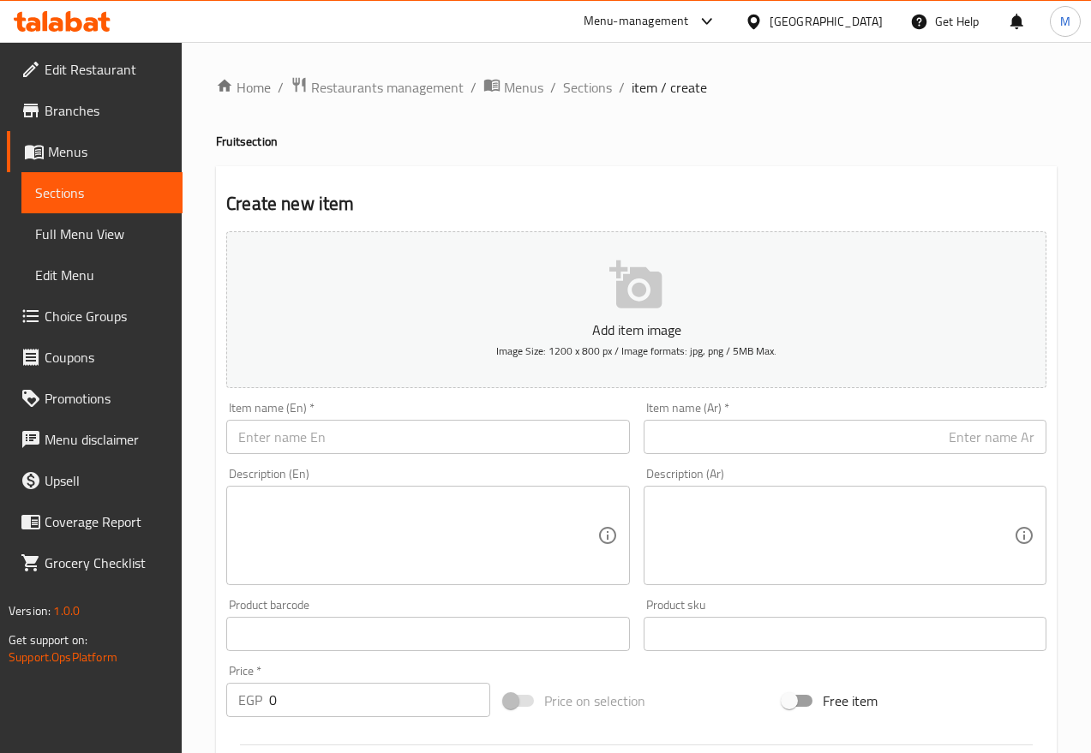
click at [328, 453] on input "text" at bounding box center [427, 437] width 403 height 34
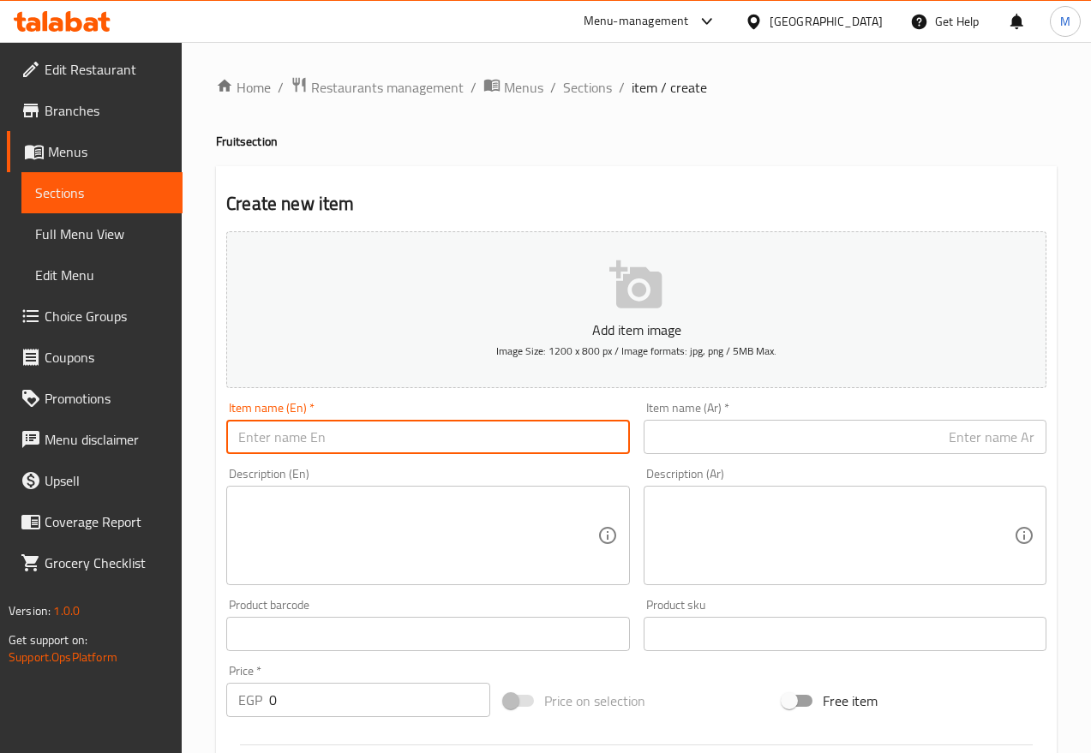
paste input "Fresh Sweet Jujube"
type input "Fresh Sweet Jujube 1/4 Kilo"
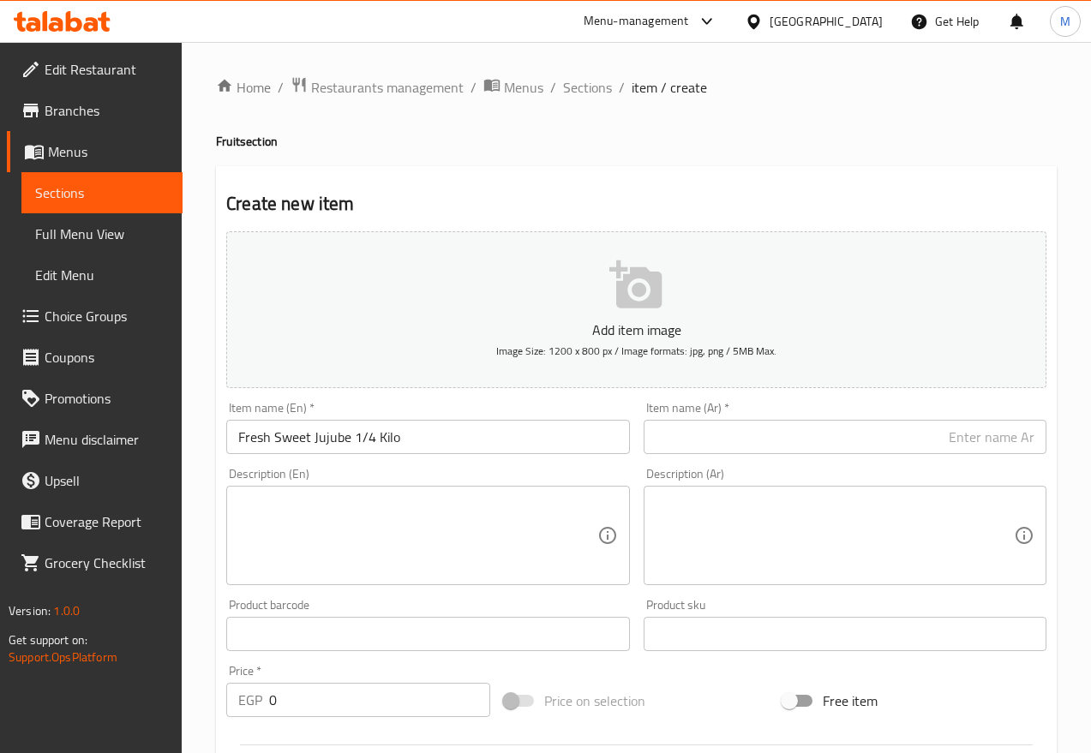
click at [883, 441] on input "text" at bounding box center [845, 437] width 403 height 34
paste input "نبق سكري طازج"
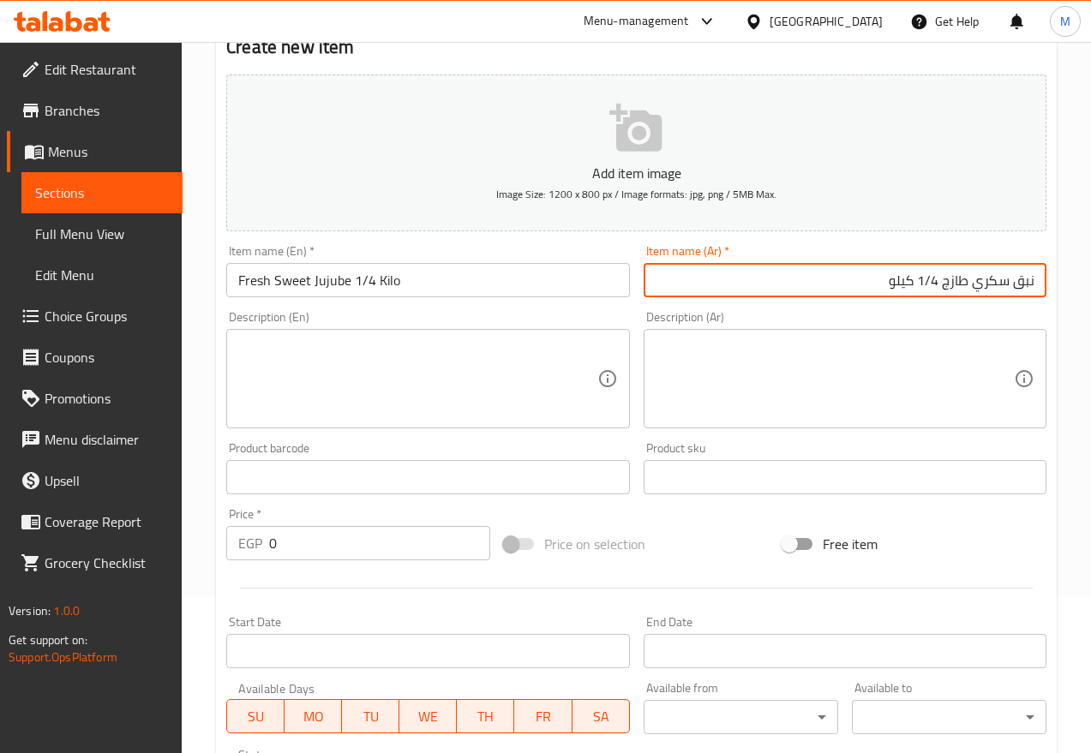
scroll to position [214, 0]
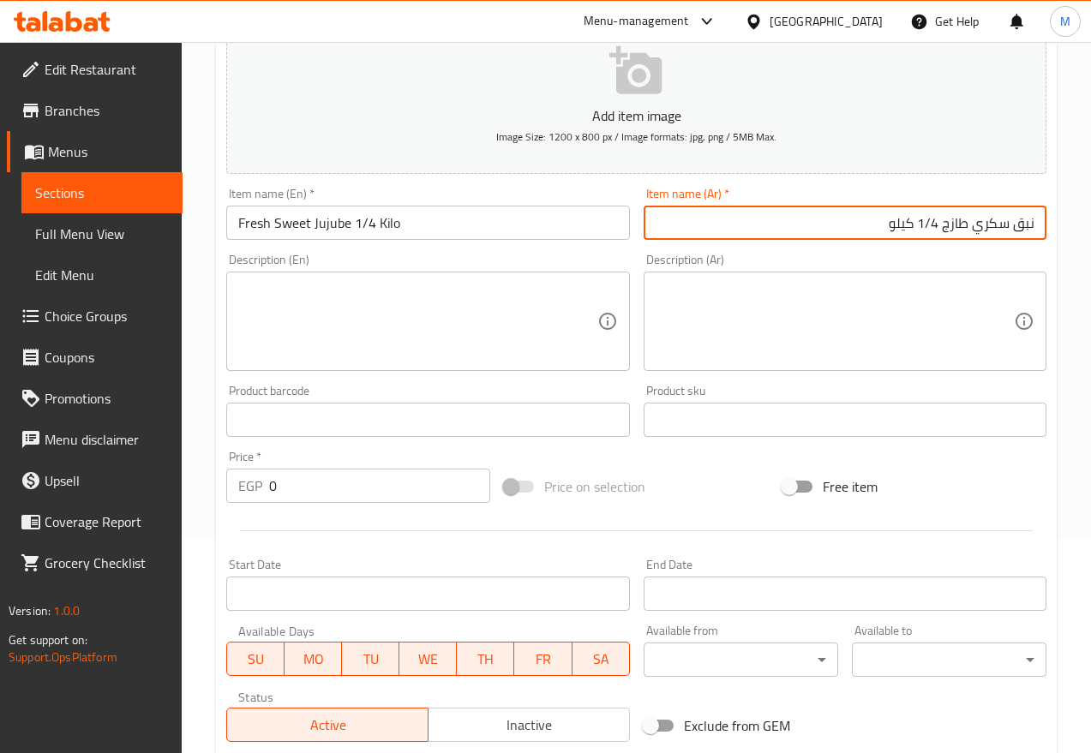
type input "نبق سكري طازج 1/4 كيلو"
click at [362, 492] on input "0" at bounding box center [379, 486] width 221 height 34
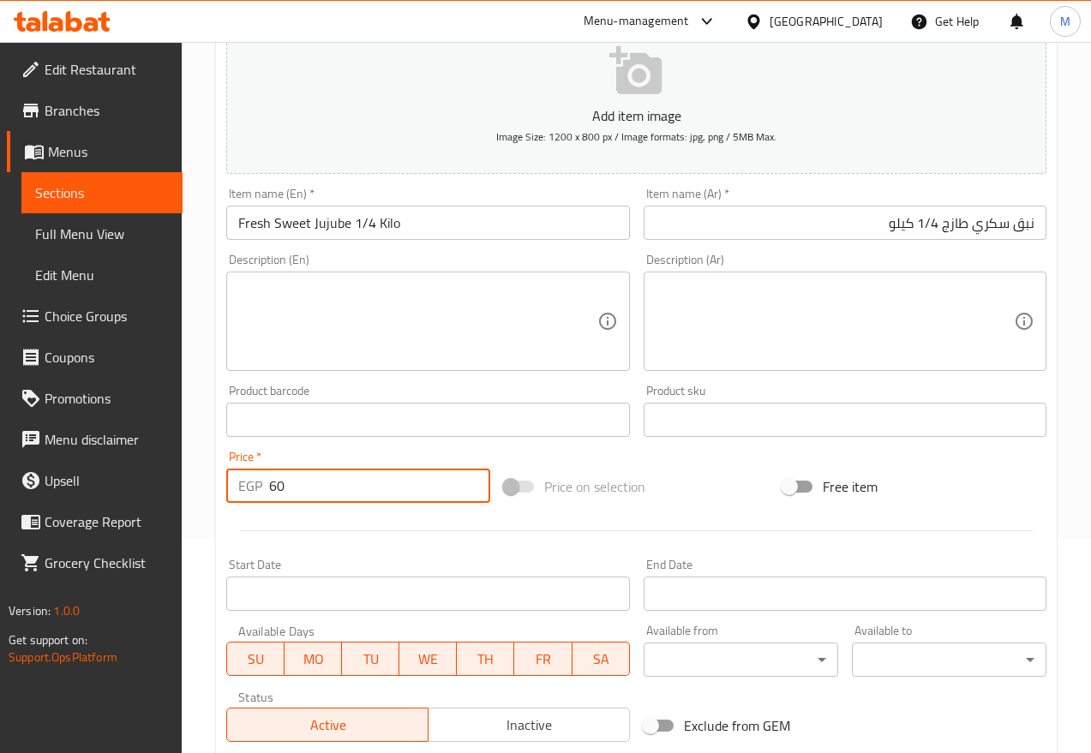
type input "60"
click at [412, 543] on div at bounding box center [636, 531] width 834 height 42
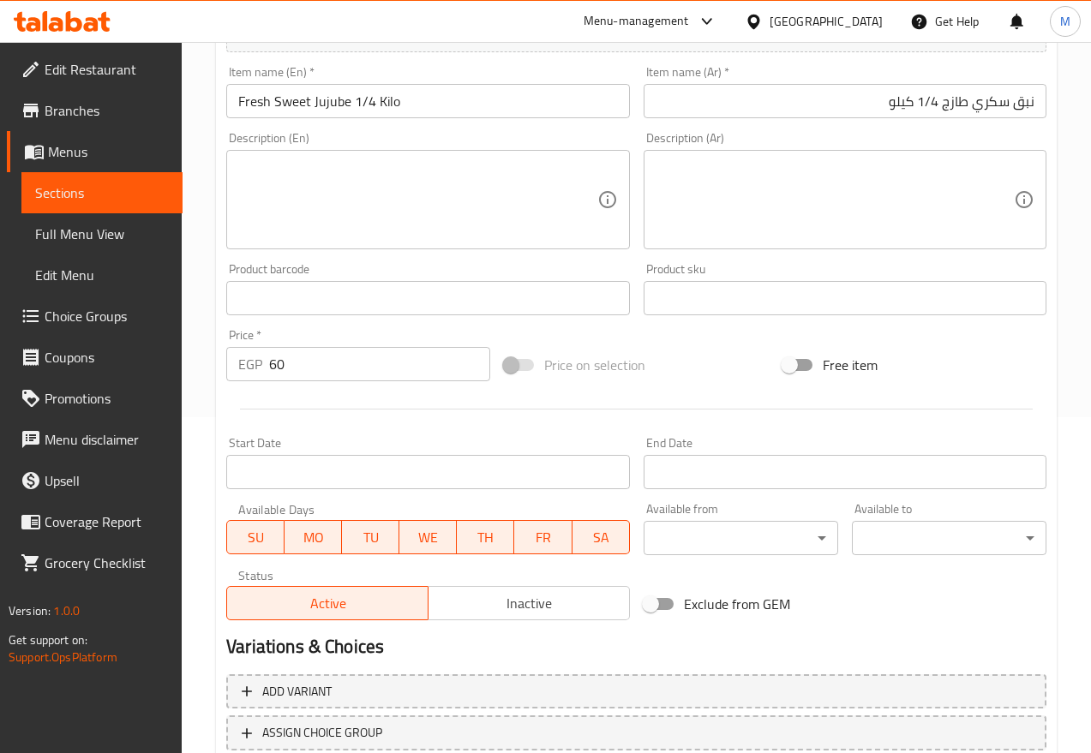
scroll to position [458, 0]
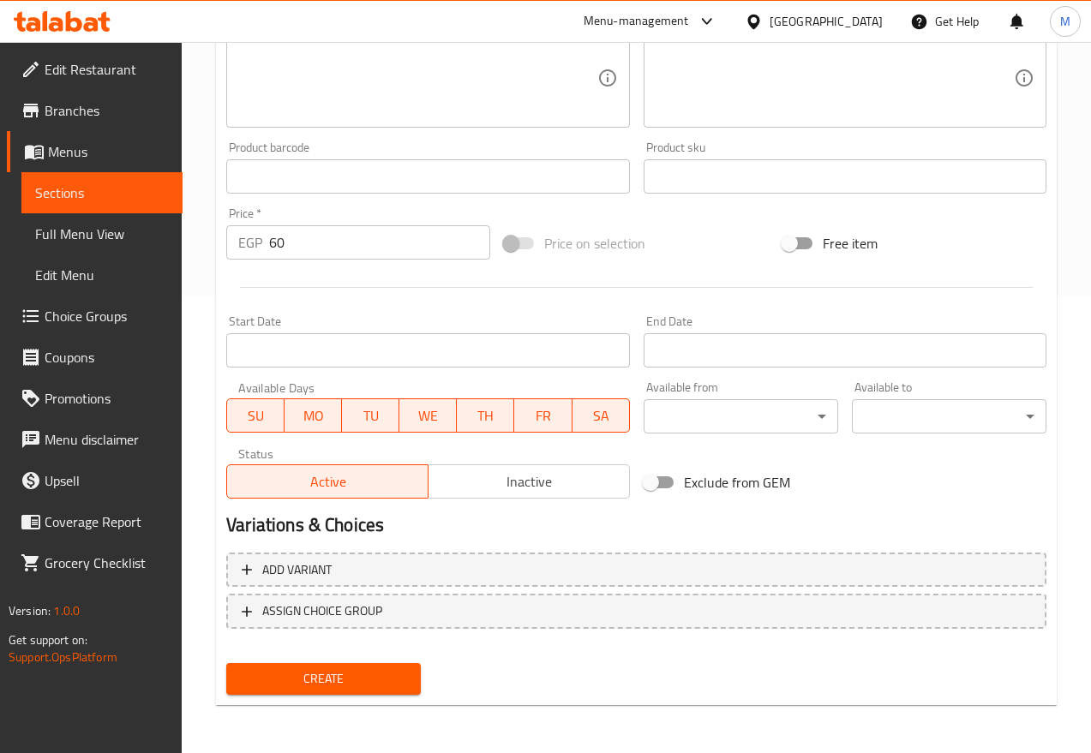
click at [492, 485] on span "Inactive" at bounding box center [529, 482] width 188 height 25
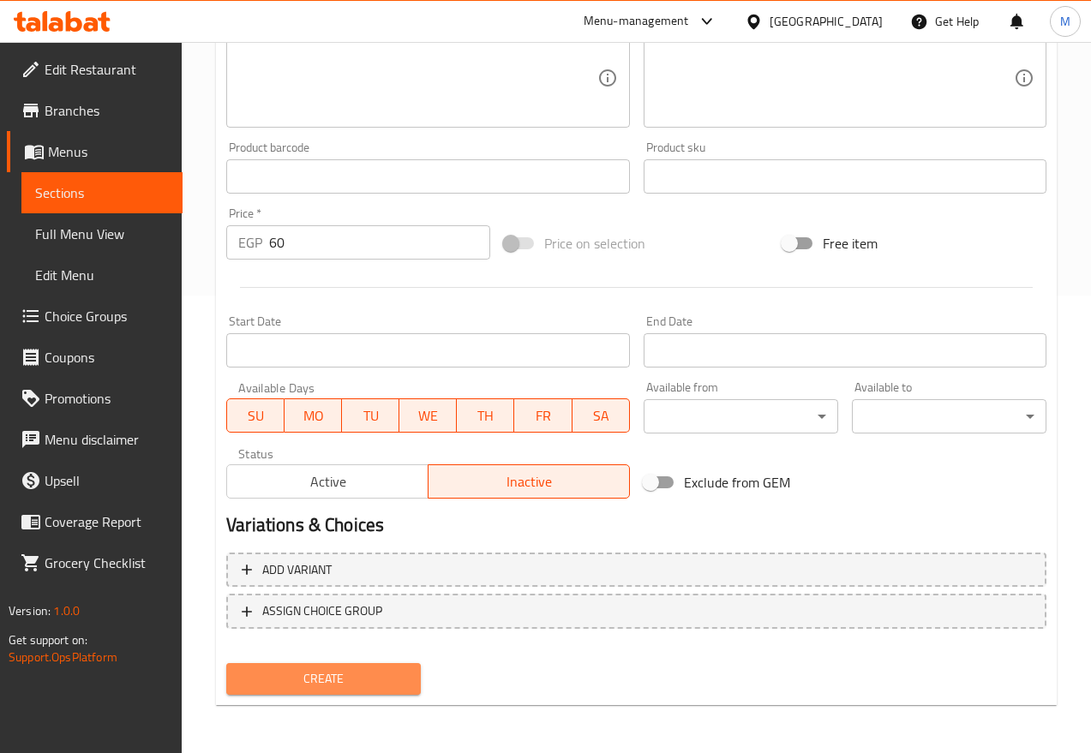
click at [345, 669] on span "Create" at bounding box center [323, 679] width 167 height 21
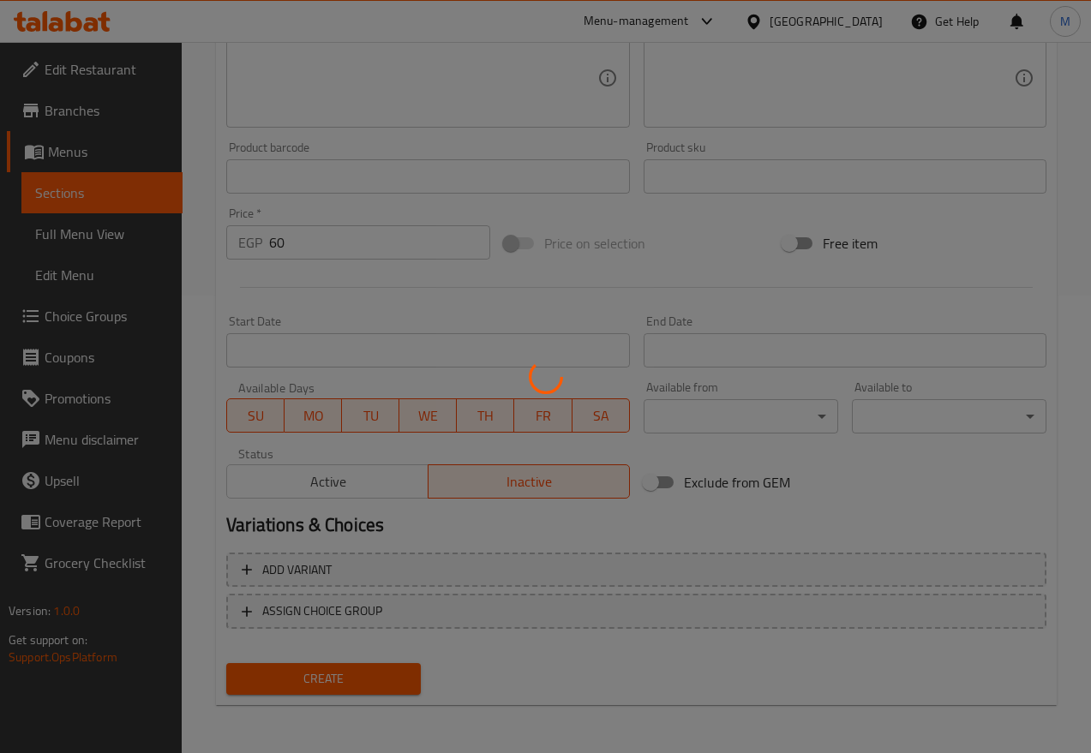
type input "0"
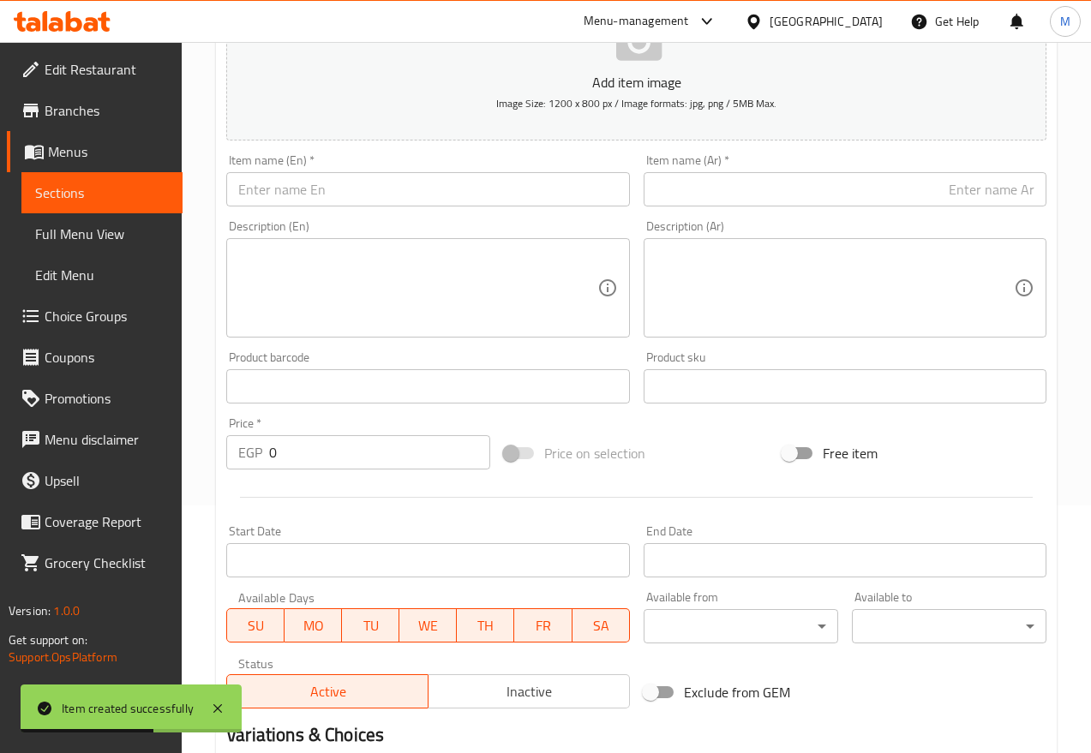
scroll to position [0, 0]
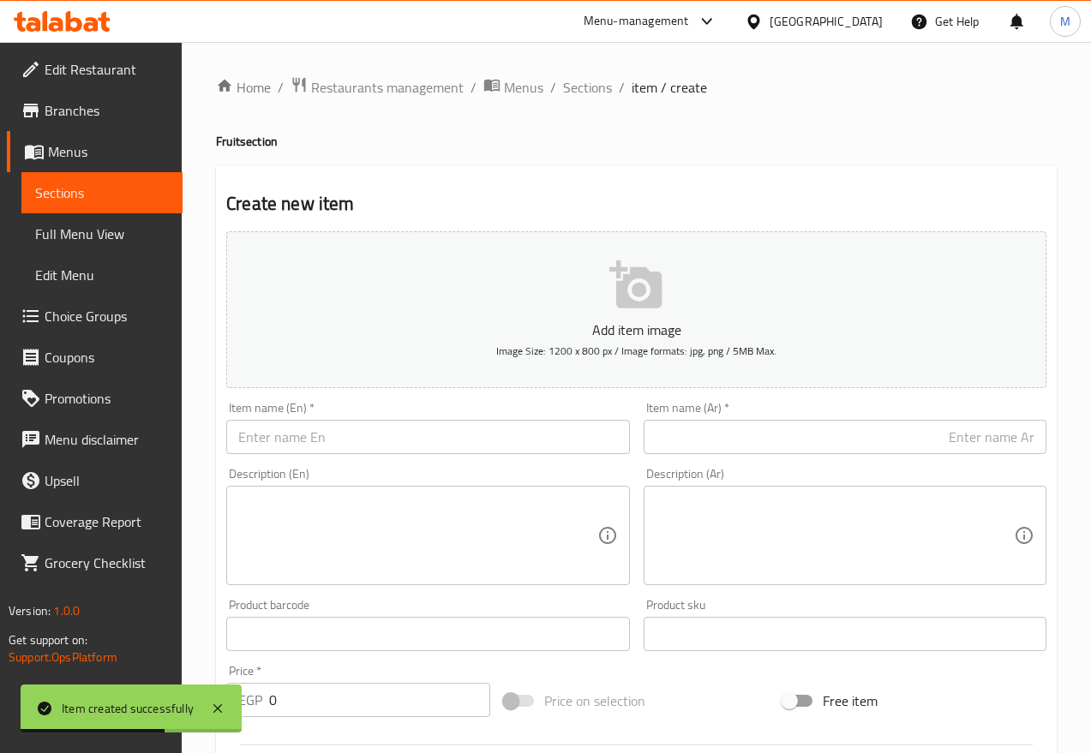
click at [326, 423] on input "text" at bounding box center [427, 437] width 403 height 34
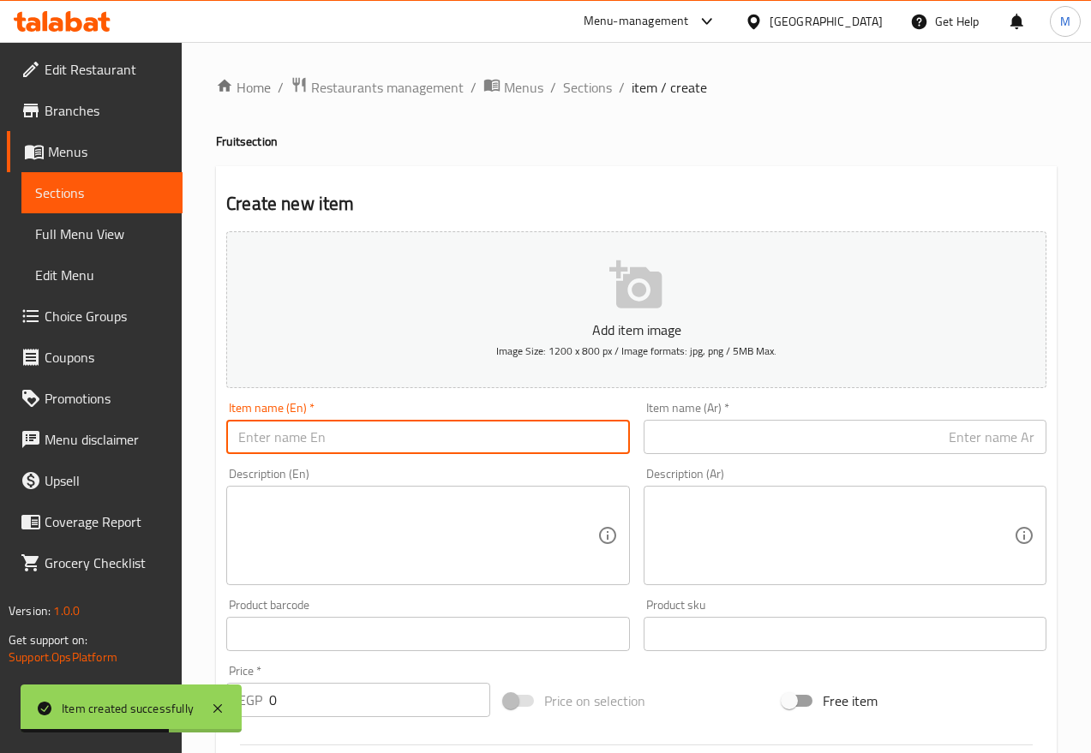
paste input "Peeled Local Tangerine"
type input "Peeled Local Tangerine"
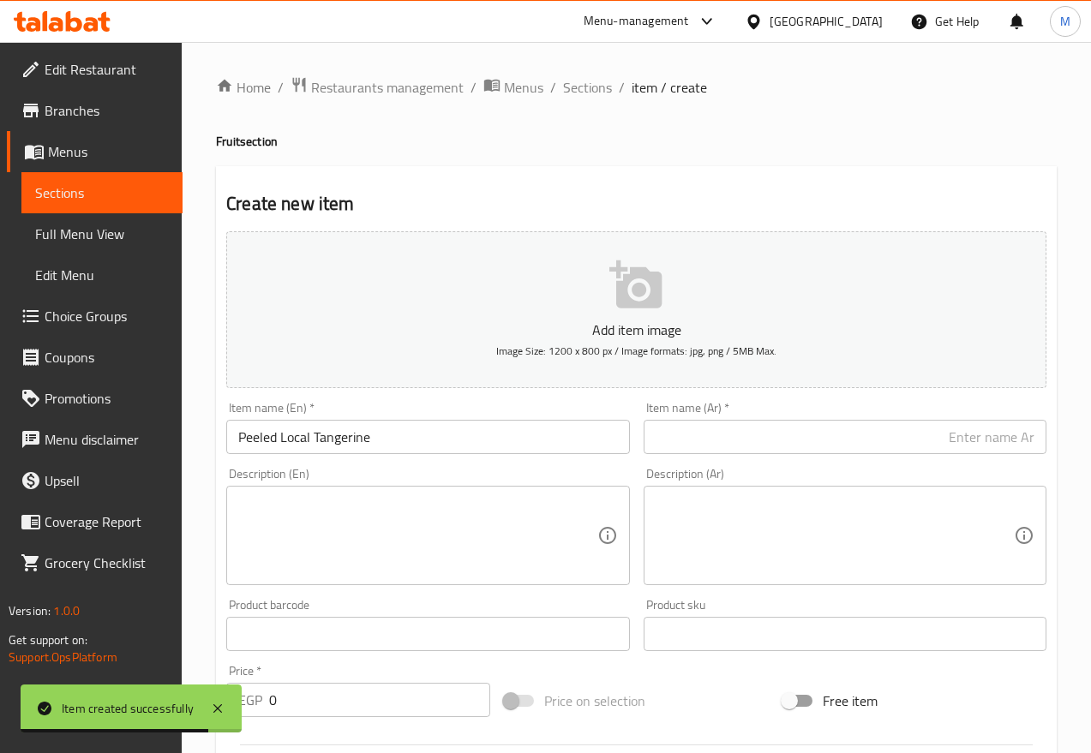
click at [812, 426] on input "text" at bounding box center [845, 437] width 403 height 34
paste input "يوسفي مقشر بلدي"
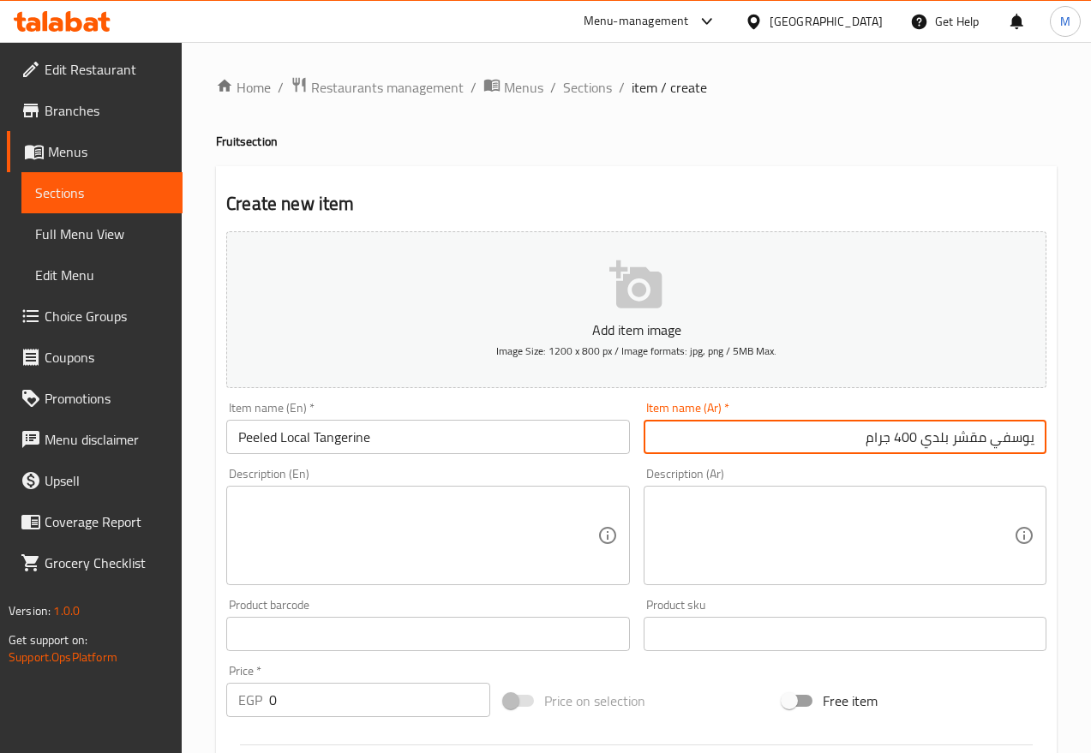
type input "يوسفي مقشر بلدي 400 جرام"
click at [541, 434] on input "Peeled Local Tangerine" at bounding box center [427, 437] width 403 height 34
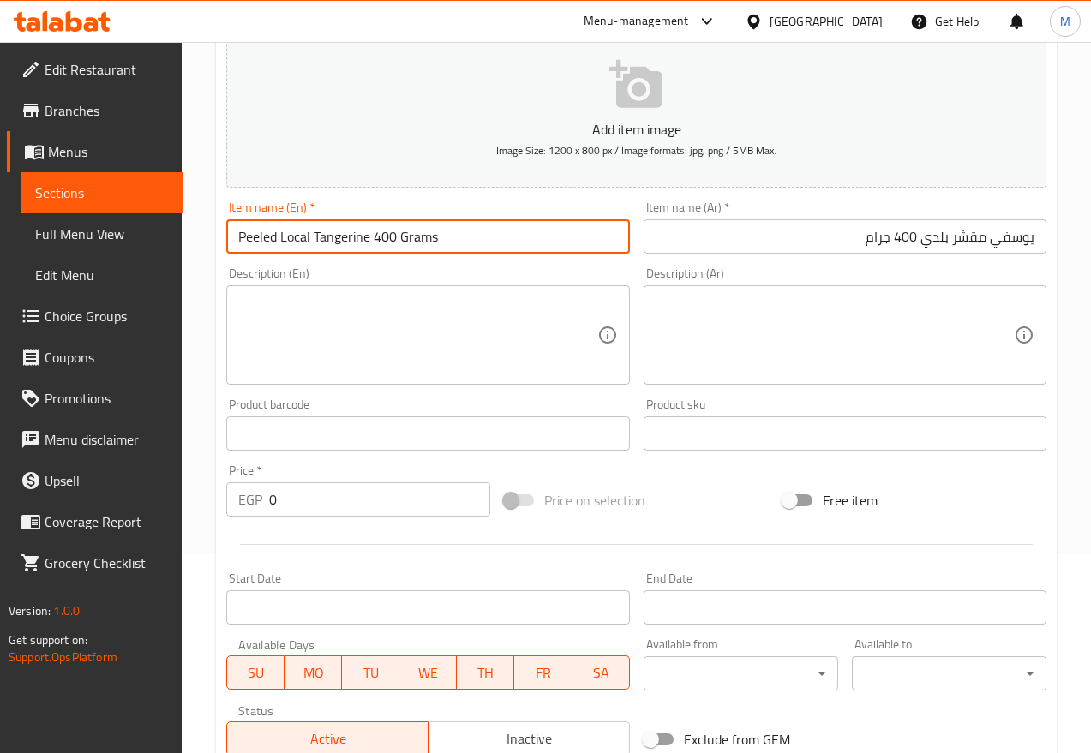
scroll to position [214, 0]
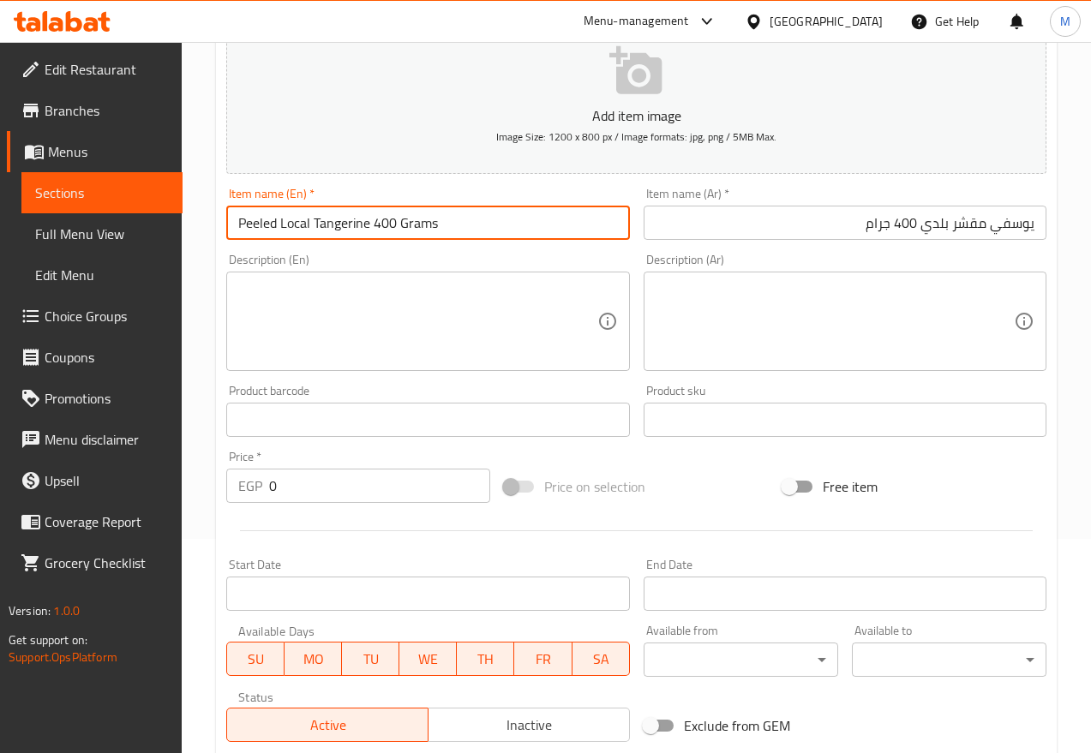
type input "Peeled Local Tangerine 400 Grams"
click at [351, 564] on div "Start Date Start Date" at bounding box center [427, 585] width 403 height 52
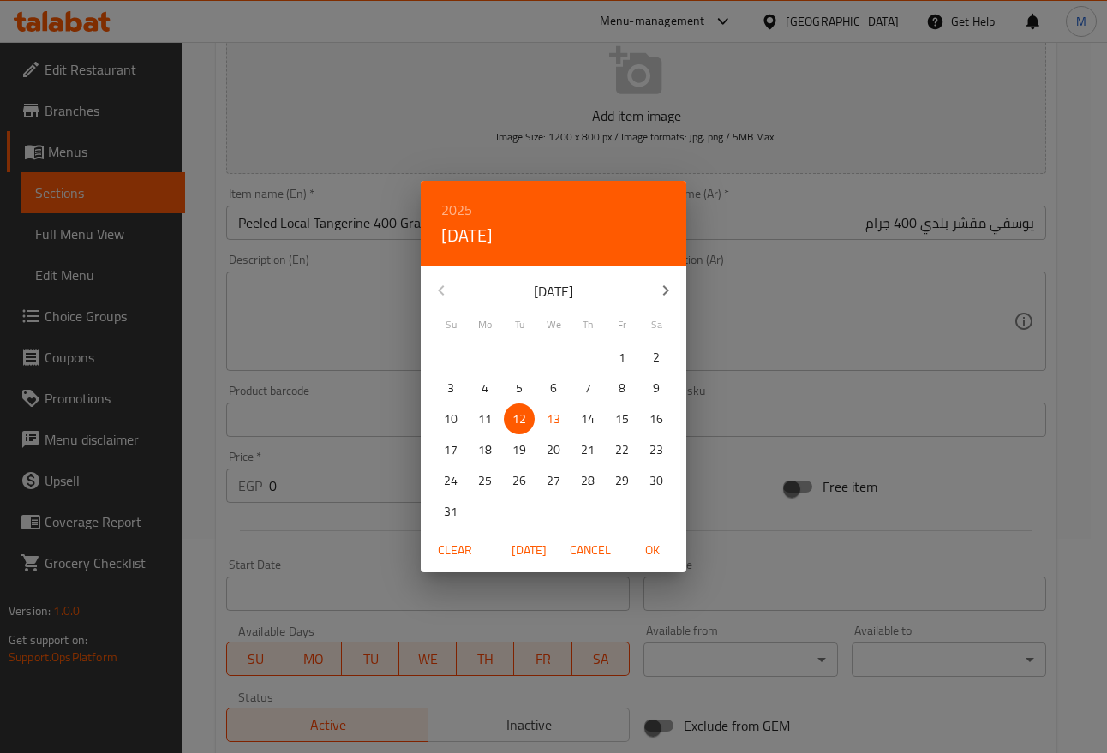
click at [326, 493] on div "2025 Tue, Aug 12 August 2025 Su Mo Tu We Th Fr Sa 27 28 29 30 31 1 2 3 4 5 6 7 …" at bounding box center [553, 376] width 1107 height 753
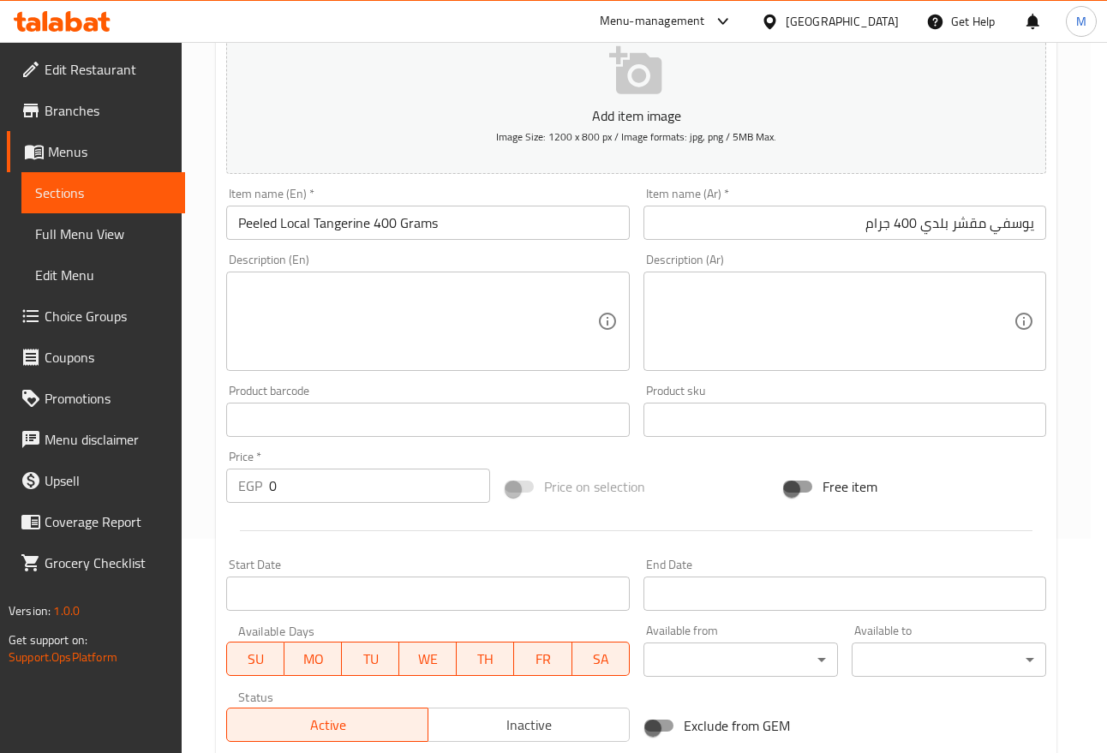
click at [326, 493] on div "2025 Tue, Aug 12 August 2025 Su Mo Tu We Th Fr Sa 27 28 29 30 31 1 2 3 4 5 6 7 …" at bounding box center [553, 376] width 1107 height 753
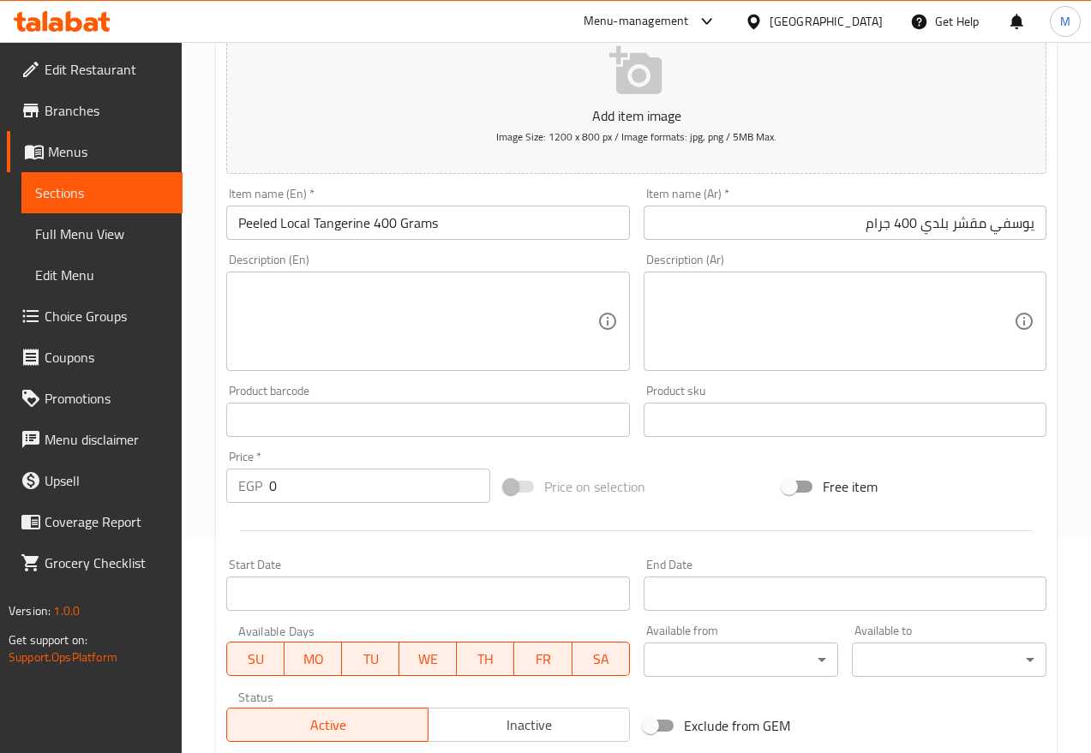
click at [328, 491] on input "0" at bounding box center [379, 486] width 221 height 34
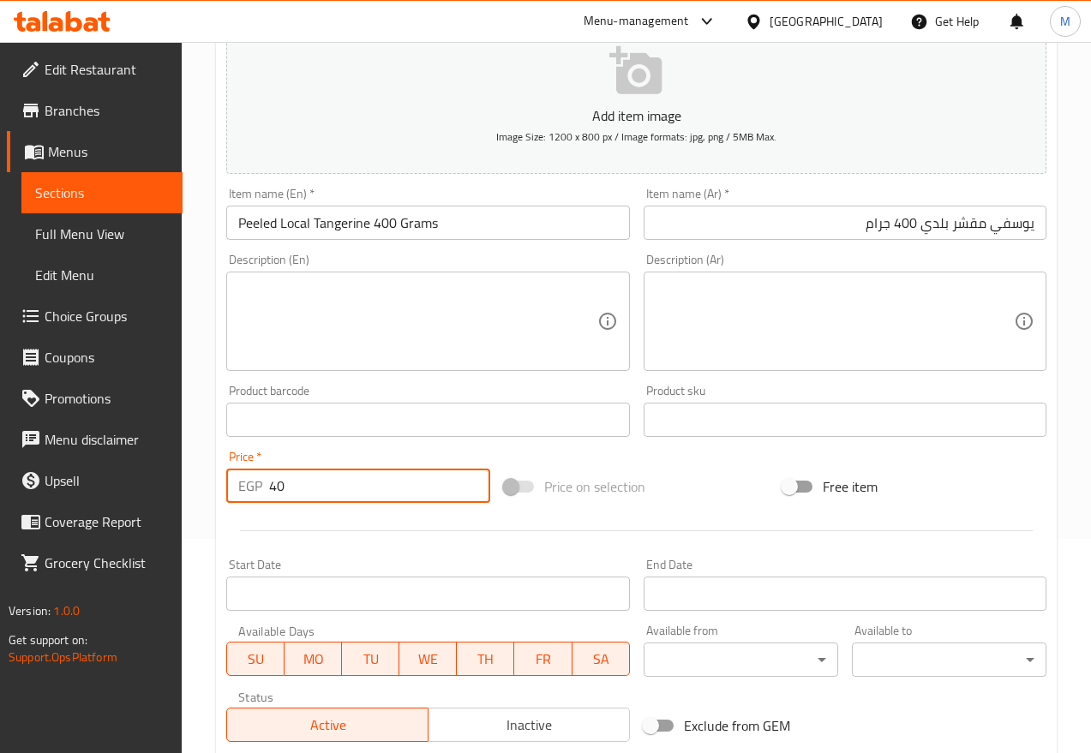
type input "40"
click at [495, 669] on span "Inactive" at bounding box center [529, 725] width 188 height 25
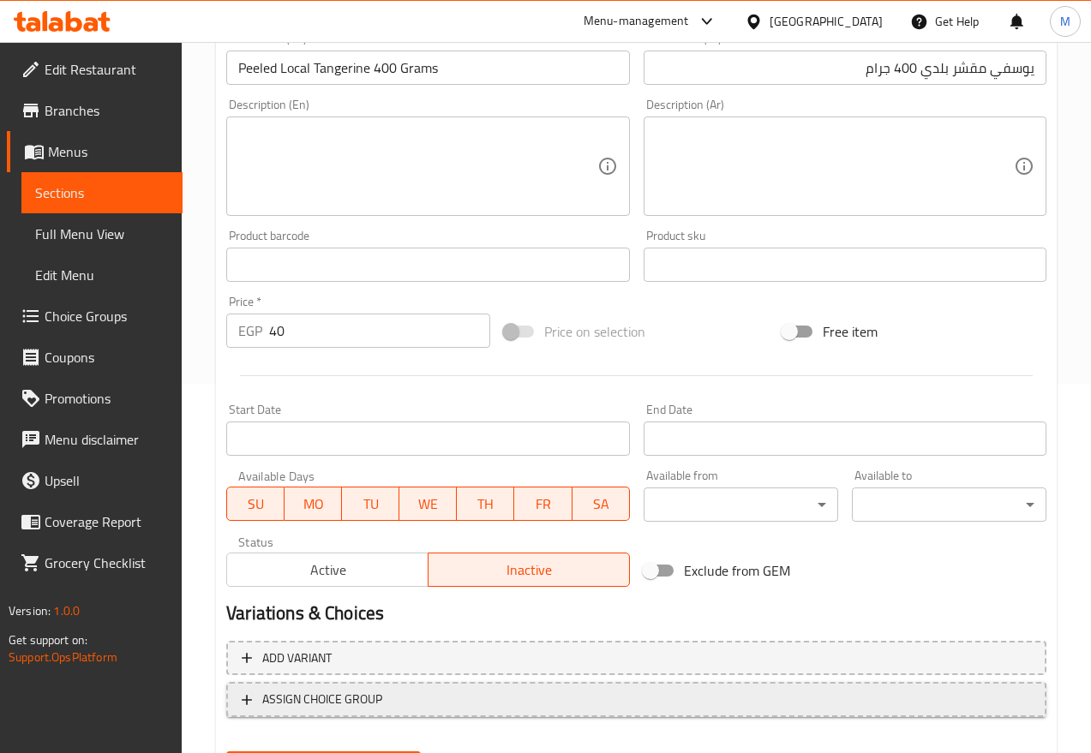
scroll to position [458, 0]
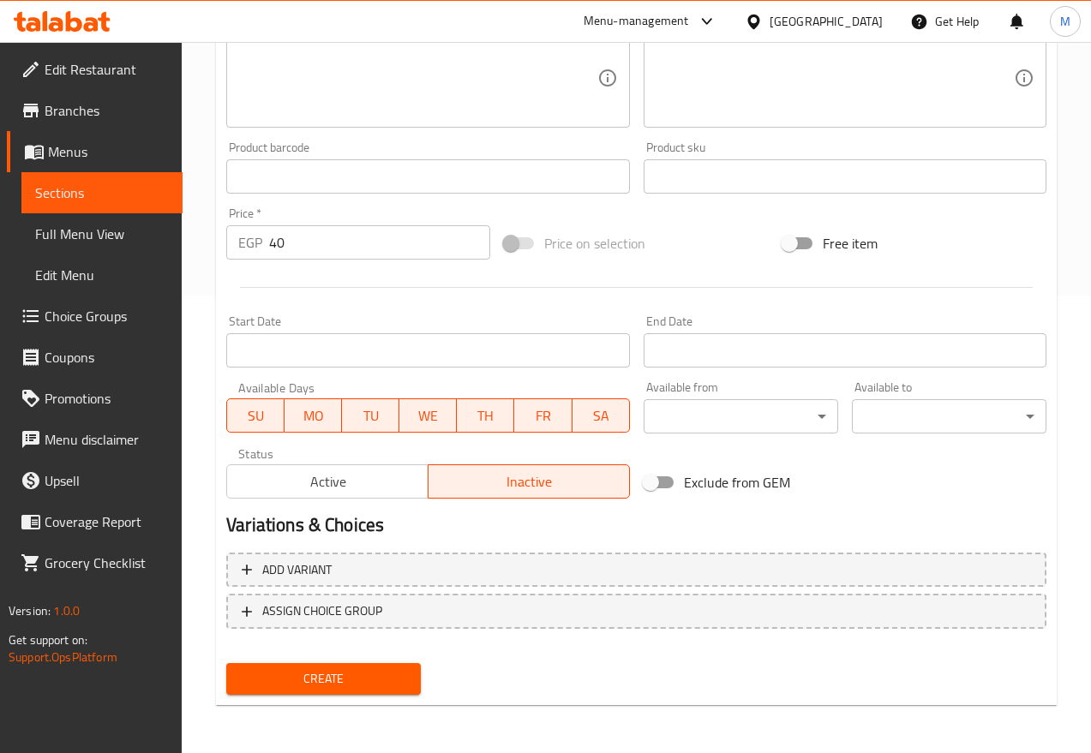
click at [334, 658] on div "Create" at bounding box center [323, 679] width 208 height 45
click at [339, 669] on span "Create" at bounding box center [323, 679] width 167 height 21
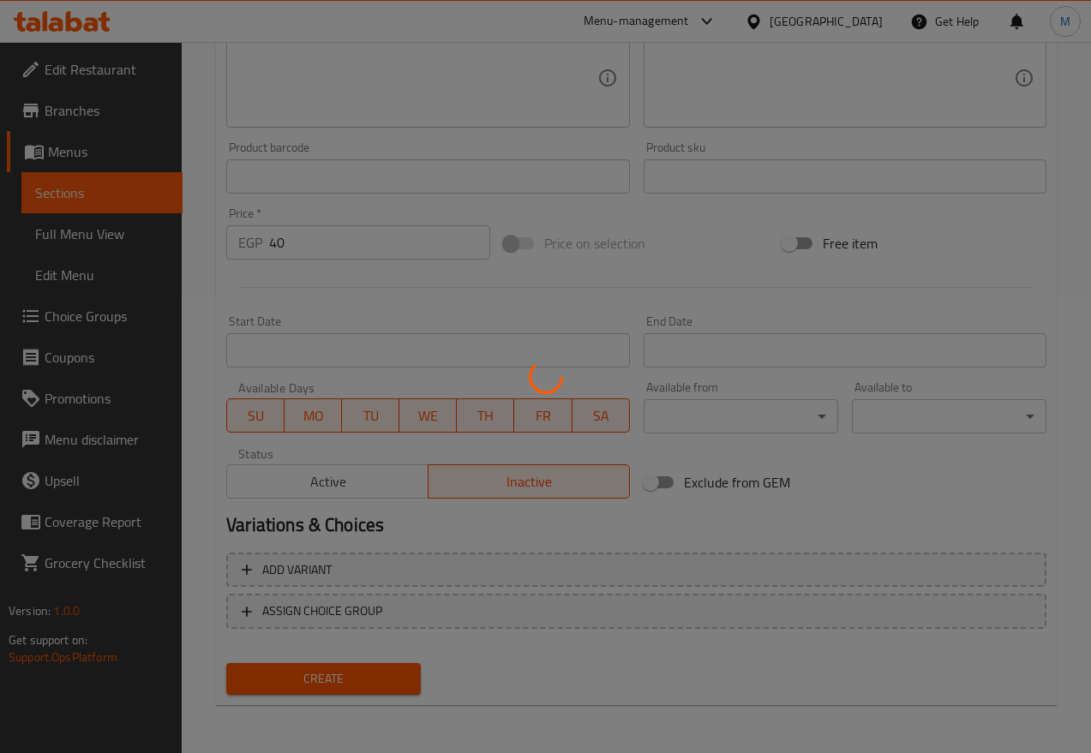
type input "0"
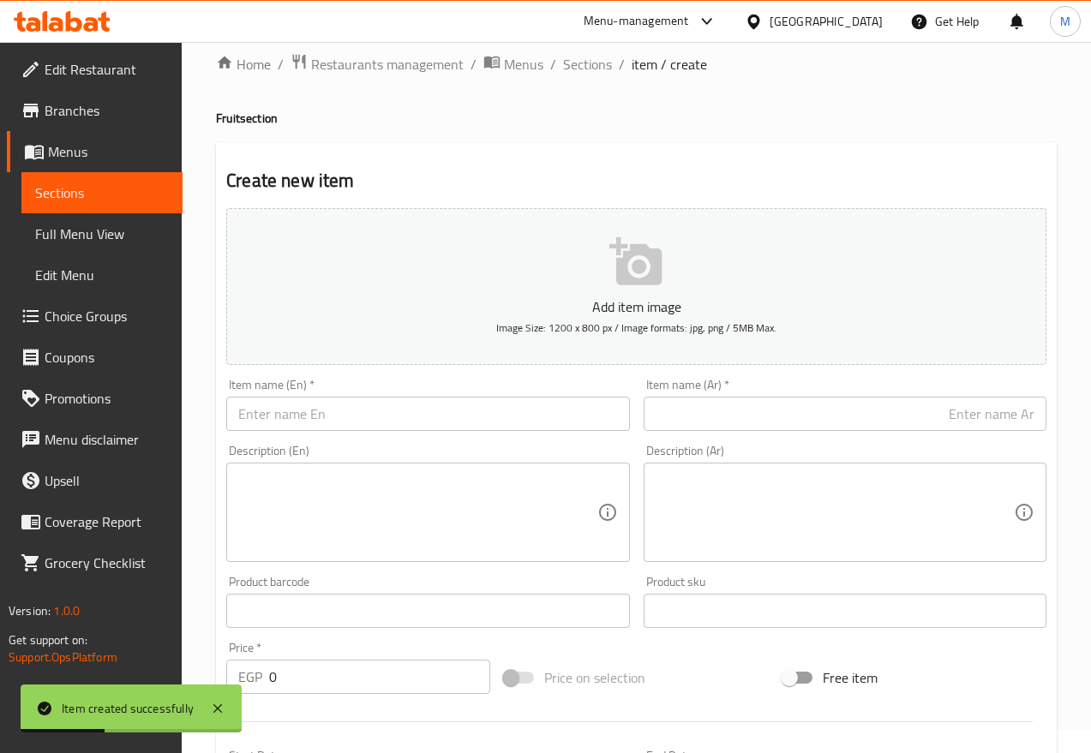
scroll to position [0, 0]
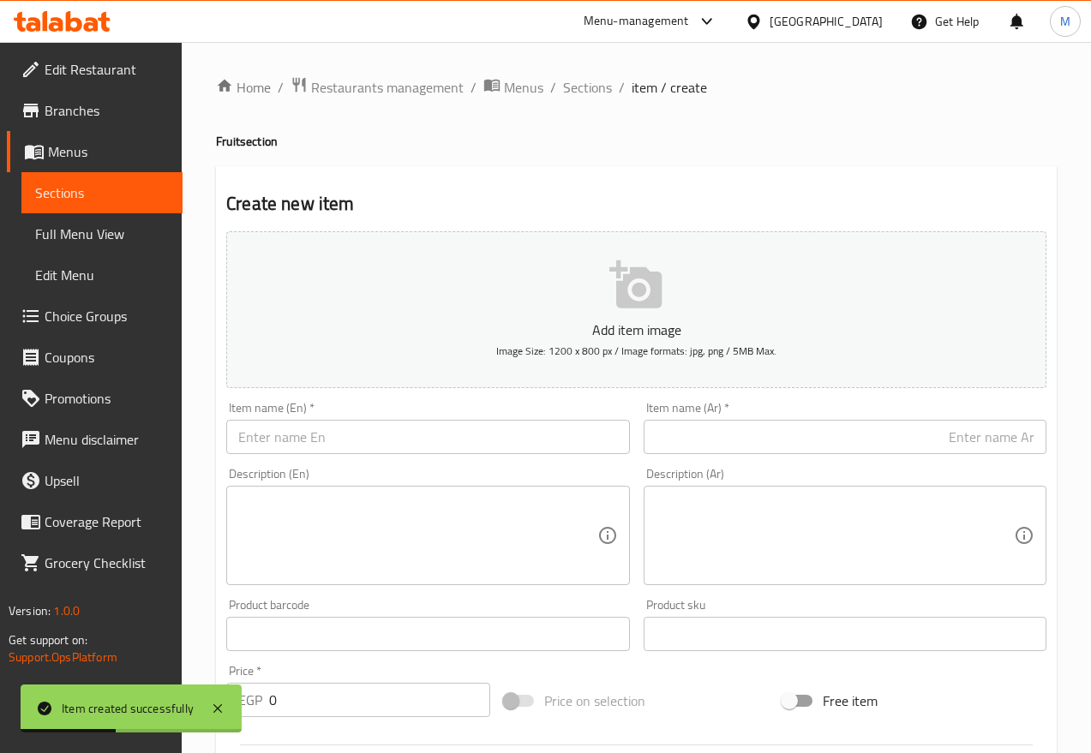
click at [576, 72] on div "Home / Restaurants management / Menus / Sections / item / create Fruit section …" at bounding box center [636, 626] width 909 height 1169
click at [573, 87] on span "Sections" at bounding box center [587, 87] width 49 height 21
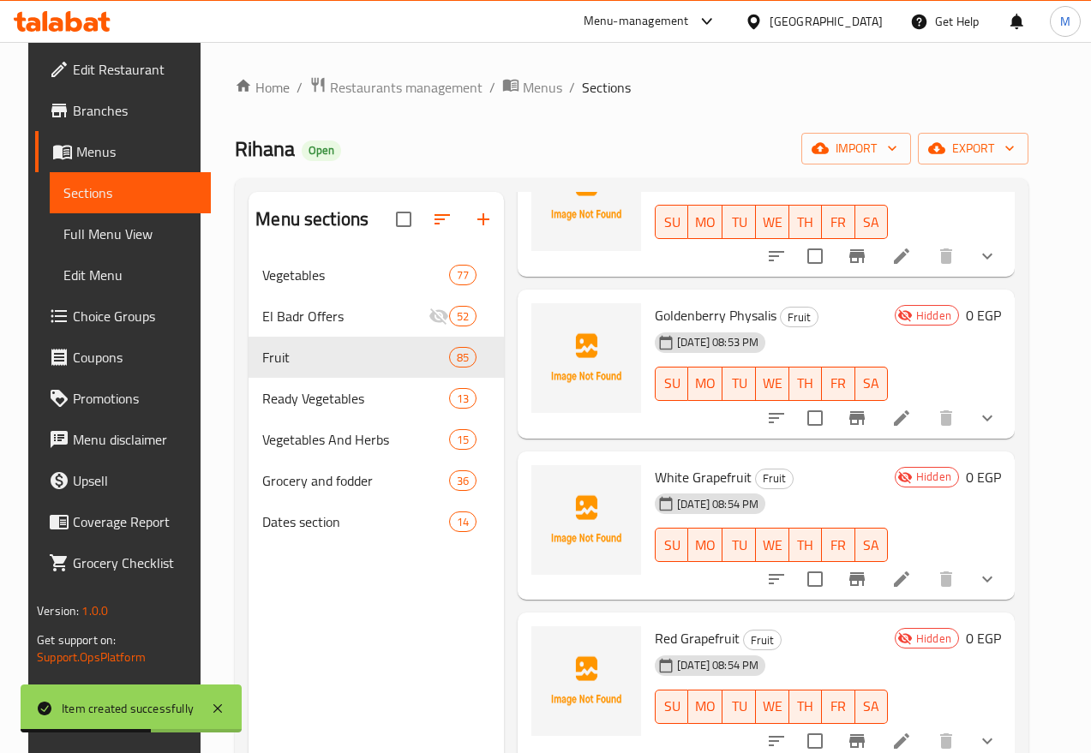
scroll to position [1607, 0]
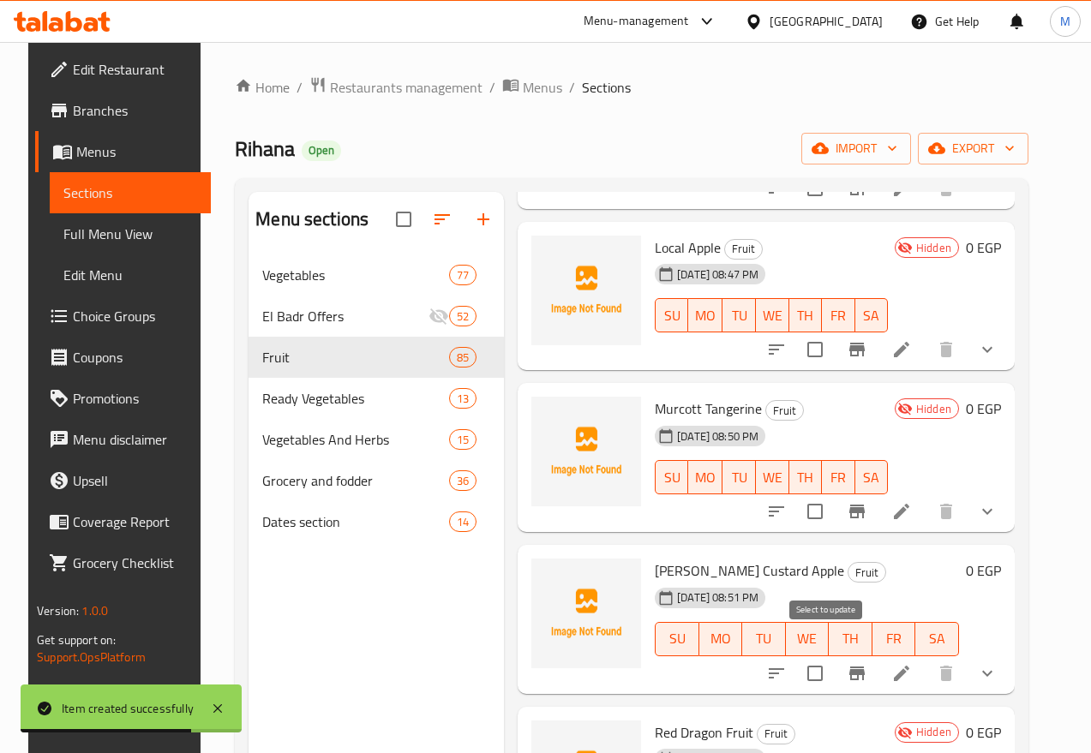
click at [833, 656] on input "checkbox" at bounding box center [815, 674] width 36 height 36
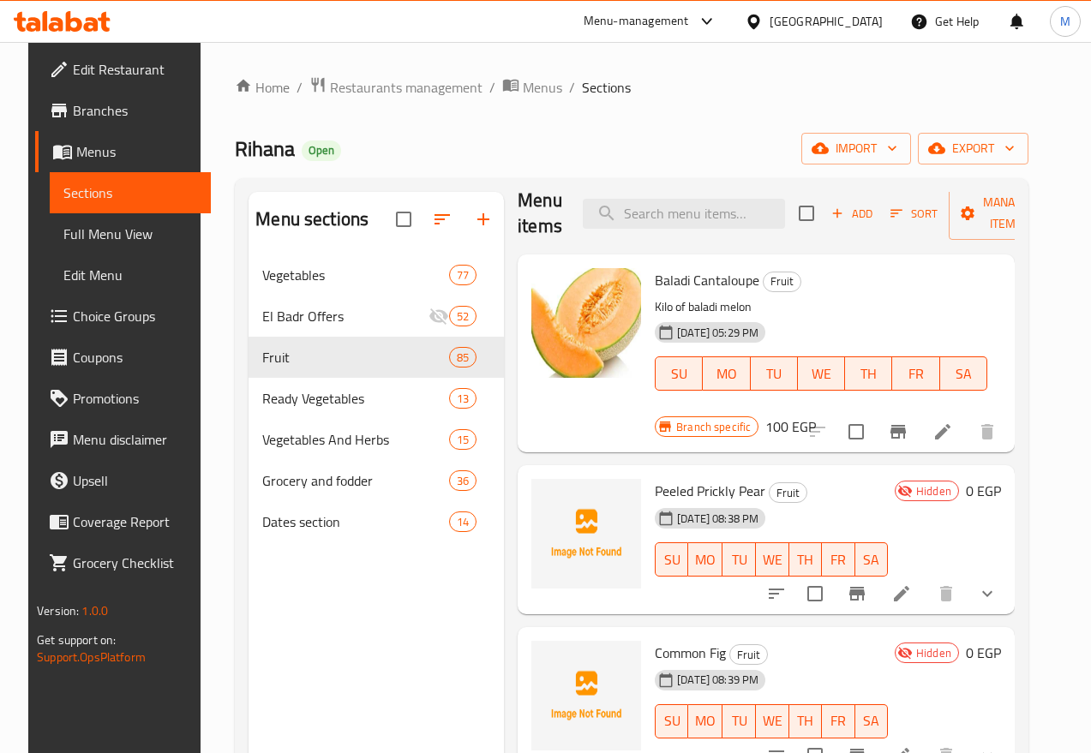
scroll to position [0, 0]
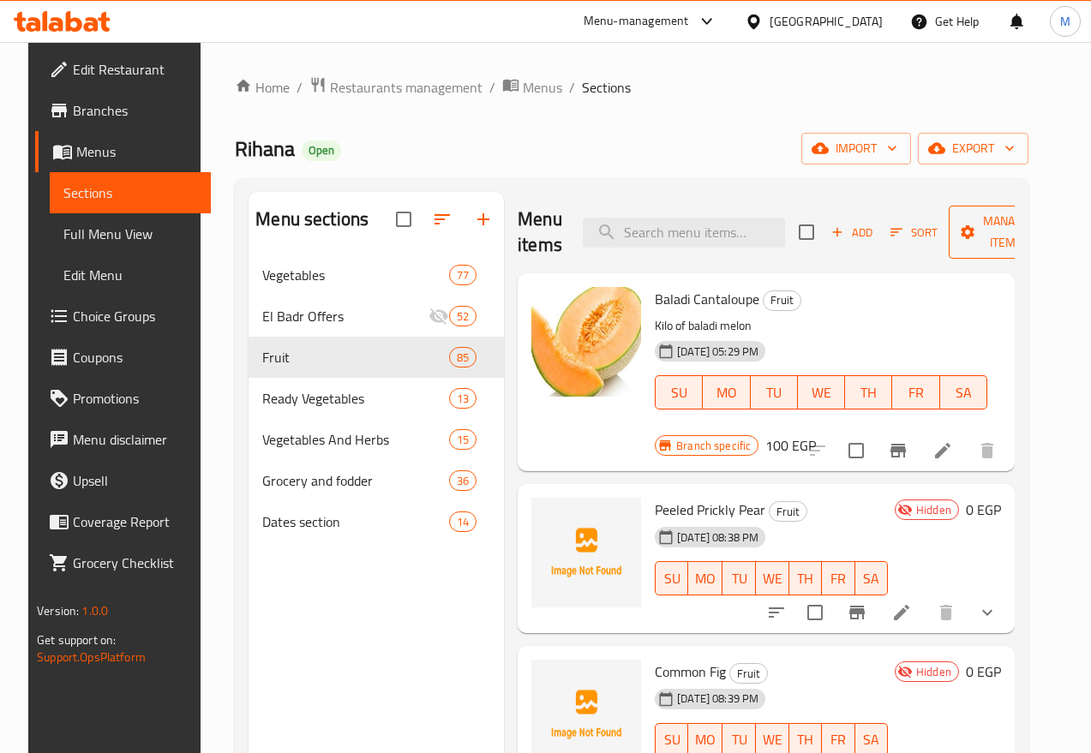
click at [963, 225] on span "Manage items" at bounding box center [1006, 232] width 87 height 43
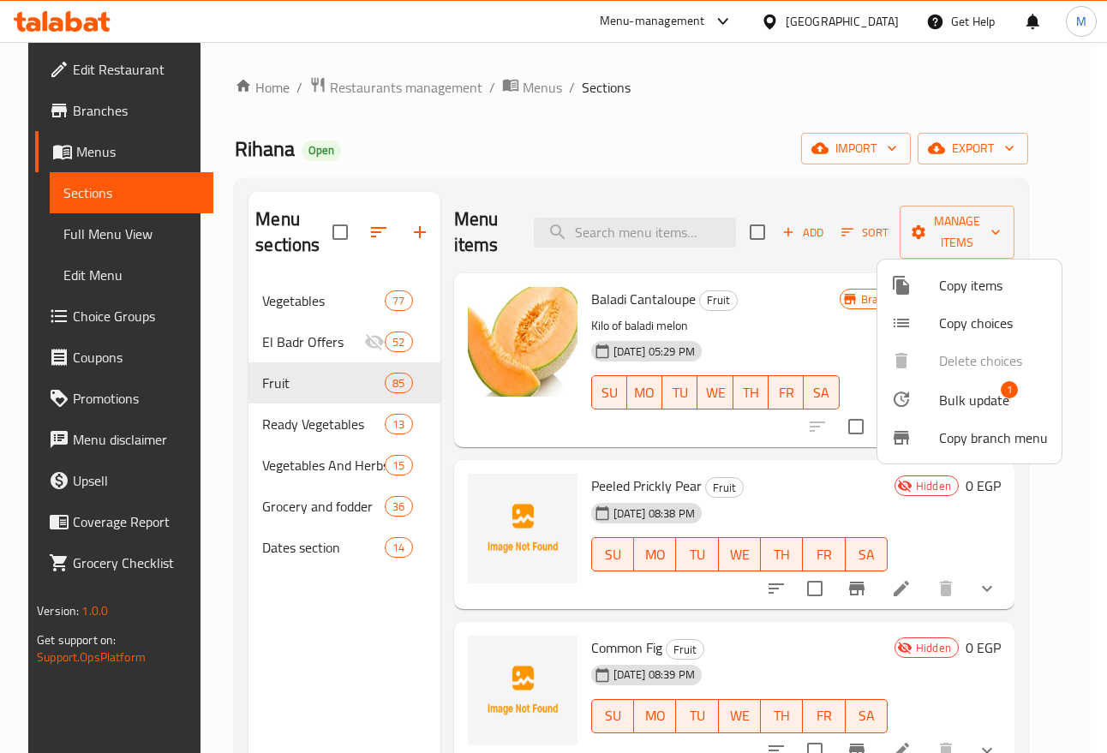
click at [968, 390] on span "Bulk update" at bounding box center [974, 400] width 70 height 21
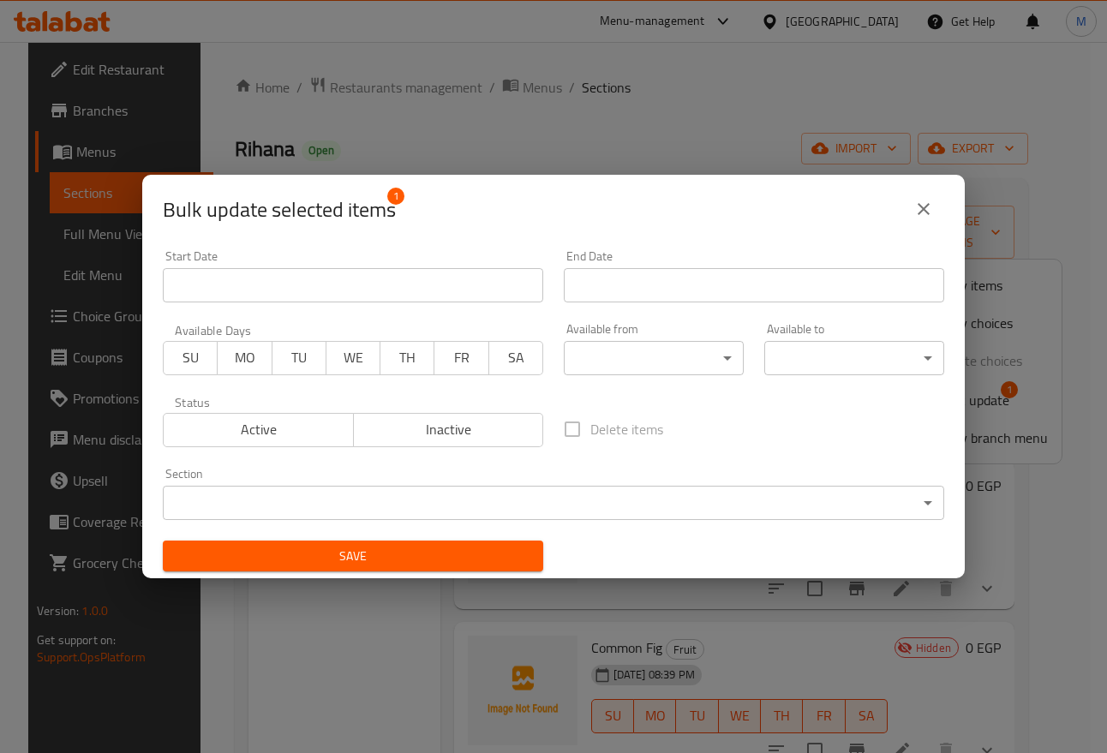
click at [411, 417] on span "Inactive" at bounding box center [449, 429] width 177 height 25
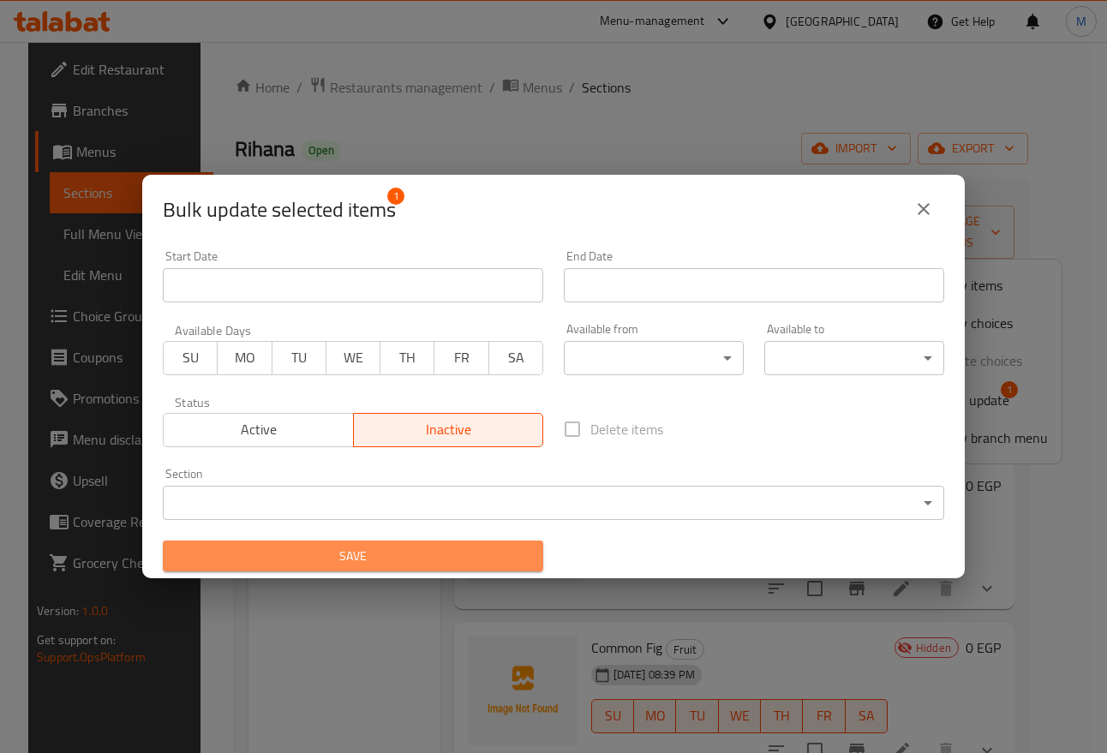
click at [365, 565] on span "Save" at bounding box center [353, 556] width 353 height 21
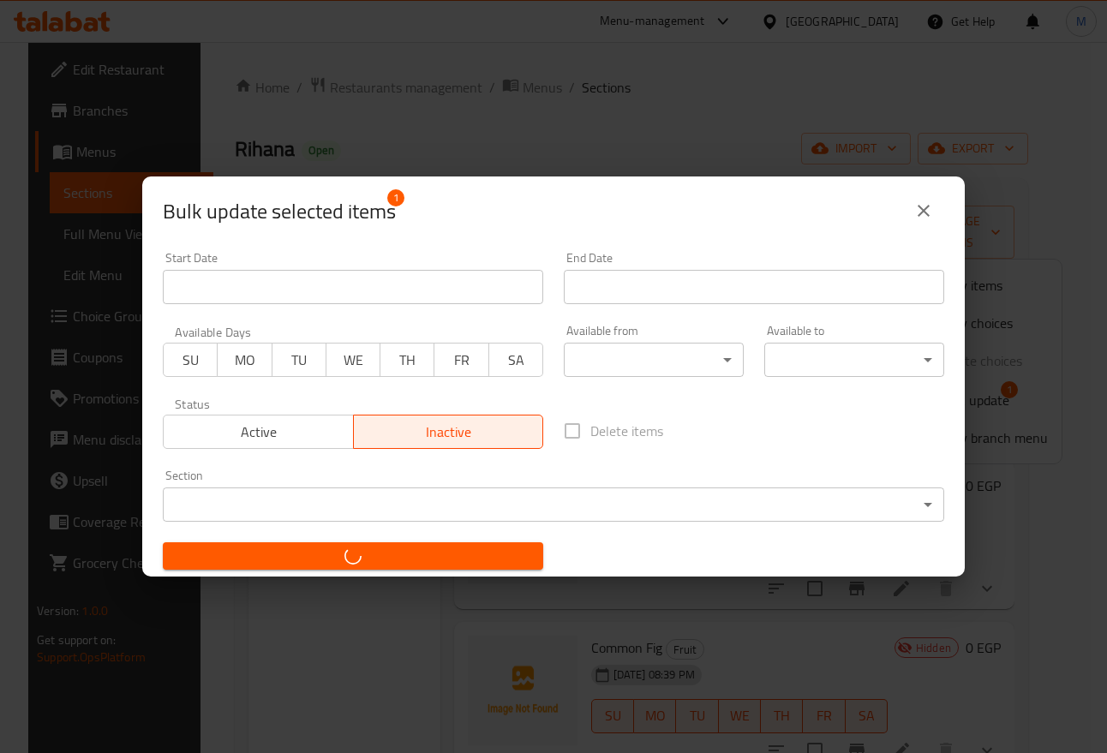
checkbox input "false"
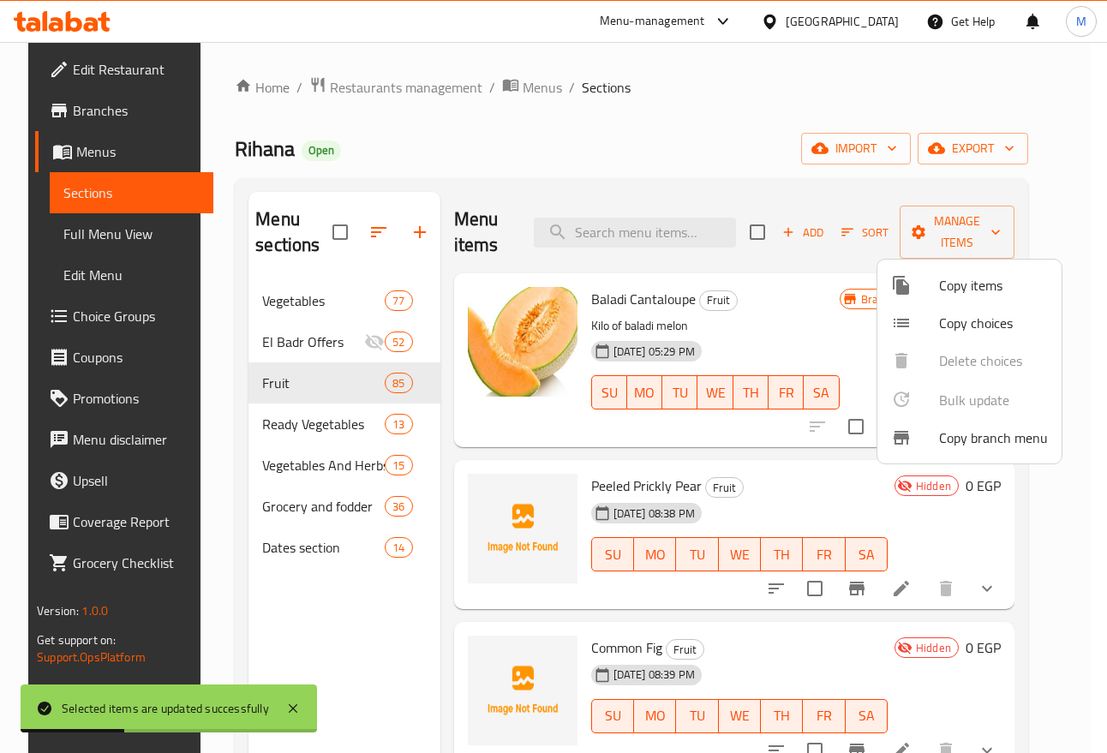
click at [279, 295] on div at bounding box center [553, 376] width 1107 height 753
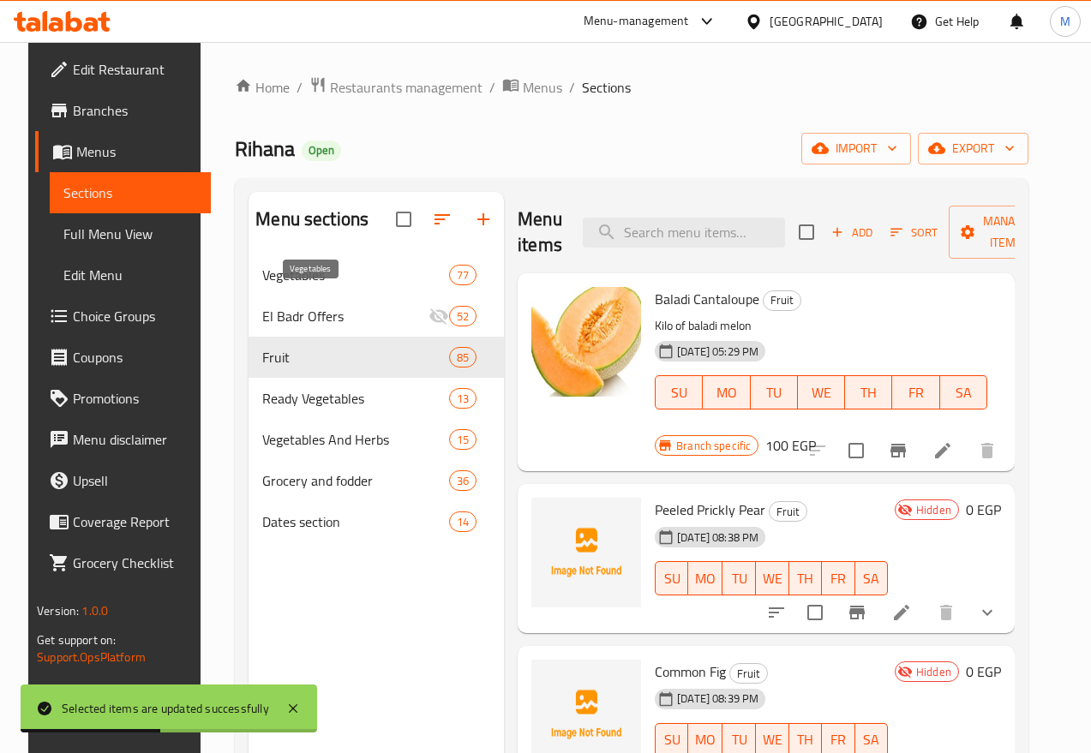
click at [279, 285] on span "Vegetables" at bounding box center [355, 275] width 187 height 21
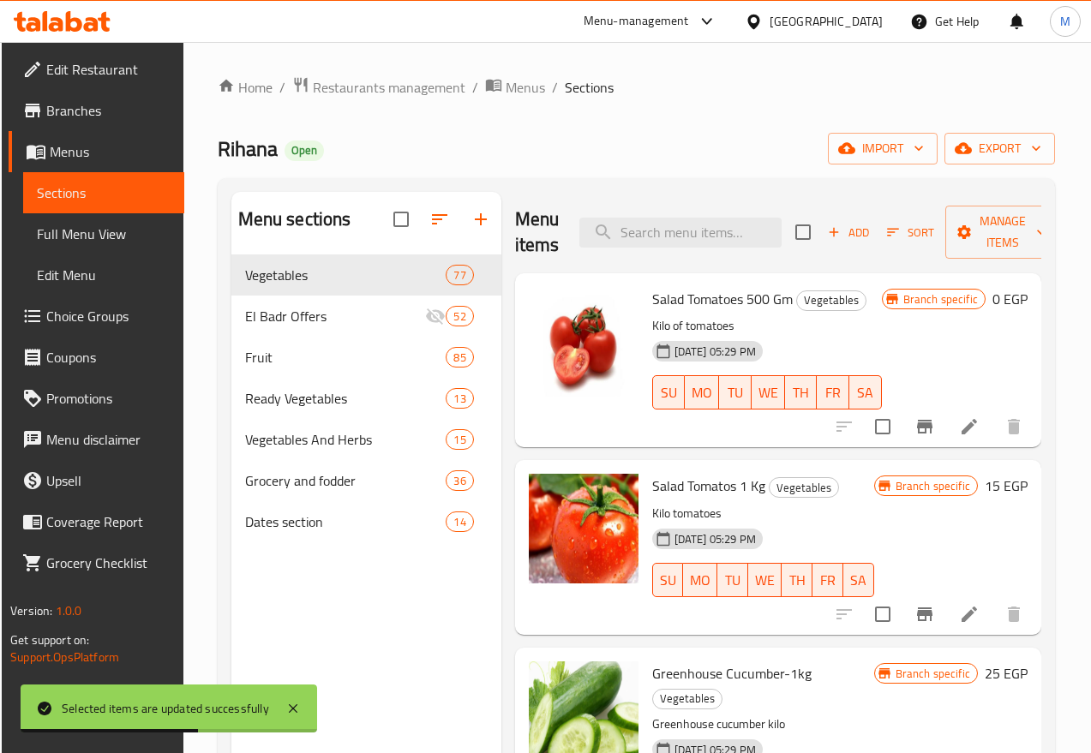
click at [825, 233] on span "Add" at bounding box center [848, 233] width 46 height 20
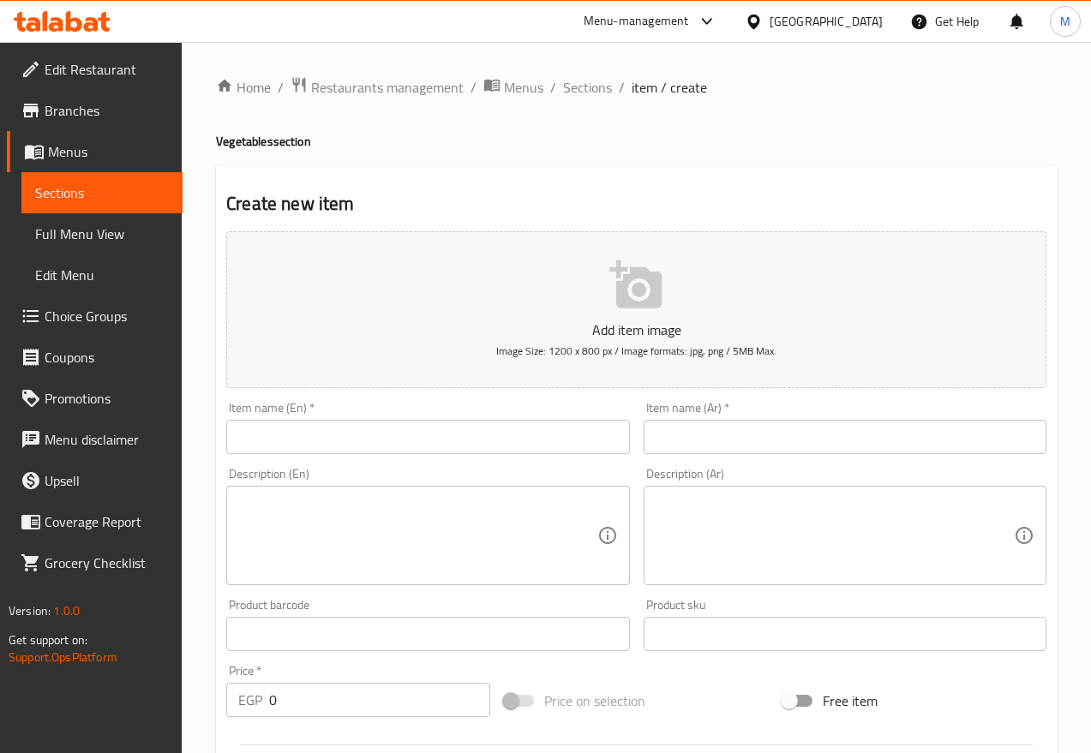
click at [333, 445] on input "text" at bounding box center [427, 437] width 403 height 34
paste input "Okra"
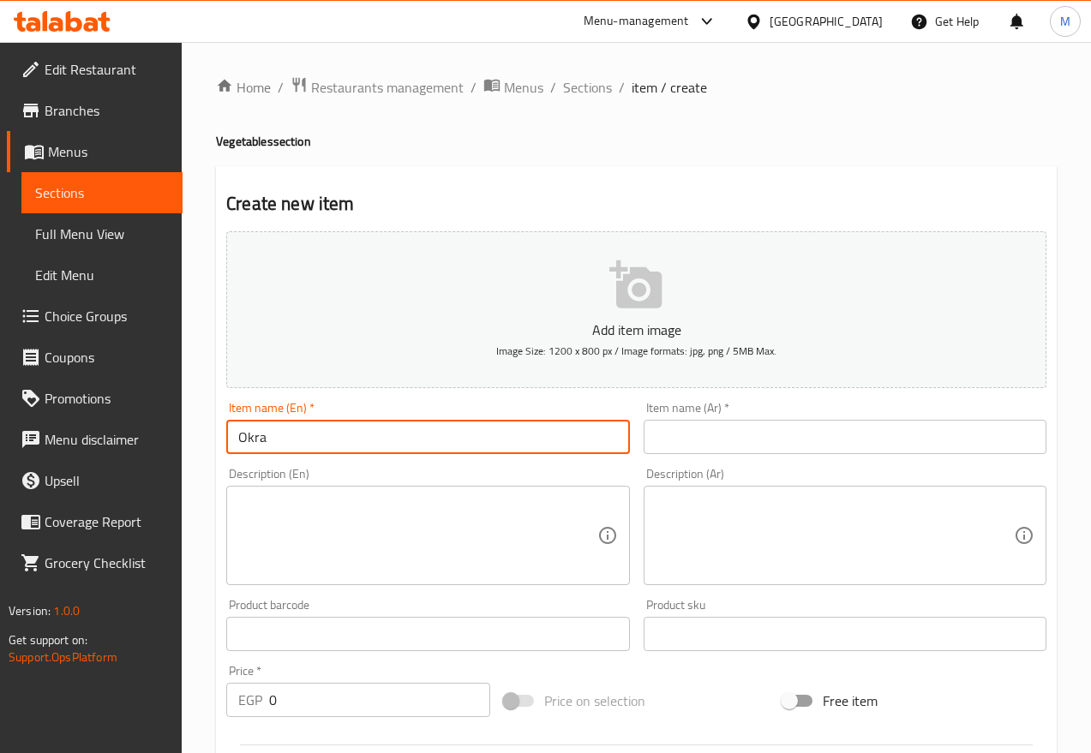
type input "Okra"
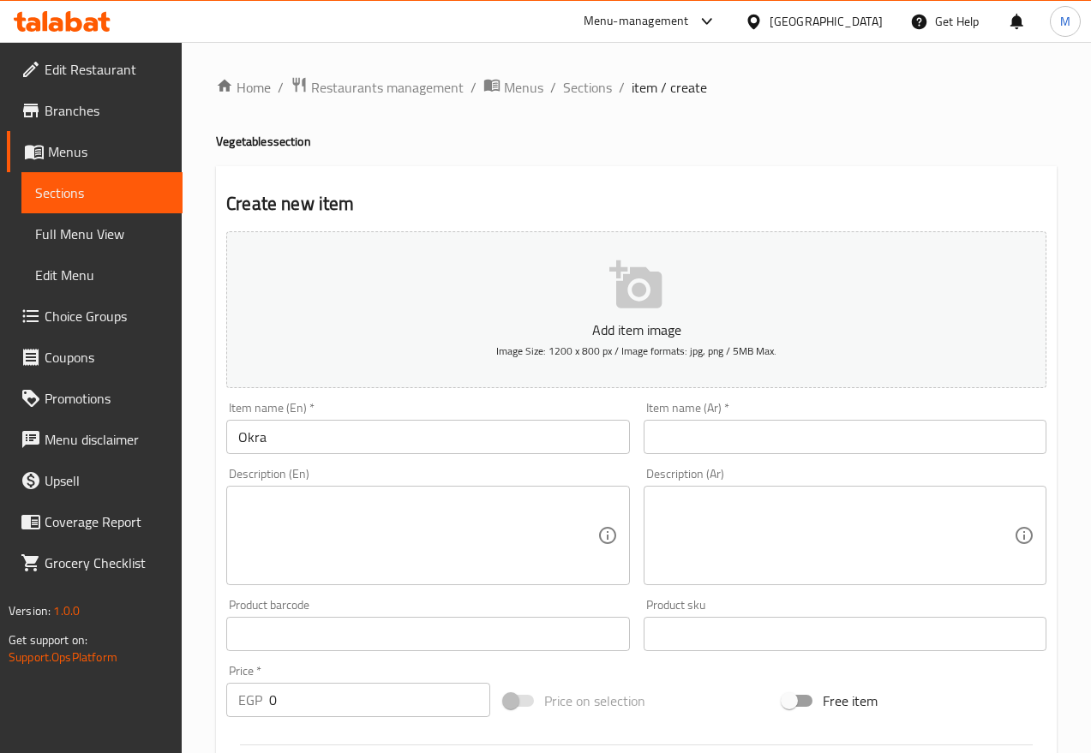
click at [741, 447] on input "text" at bounding box center [845, 437] width 403 height 34
paste input "باميه"
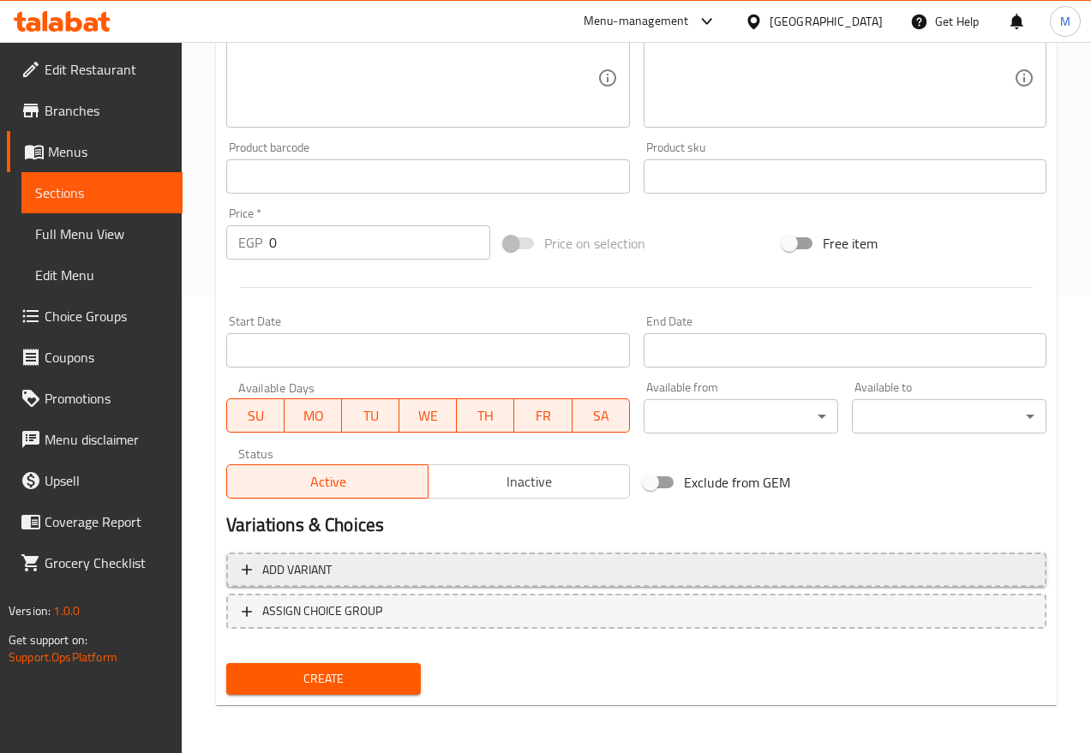
type input "باميه"
click at [401, 576] on span "Add variant" at bounding box center [636, 570] width 789 height 21
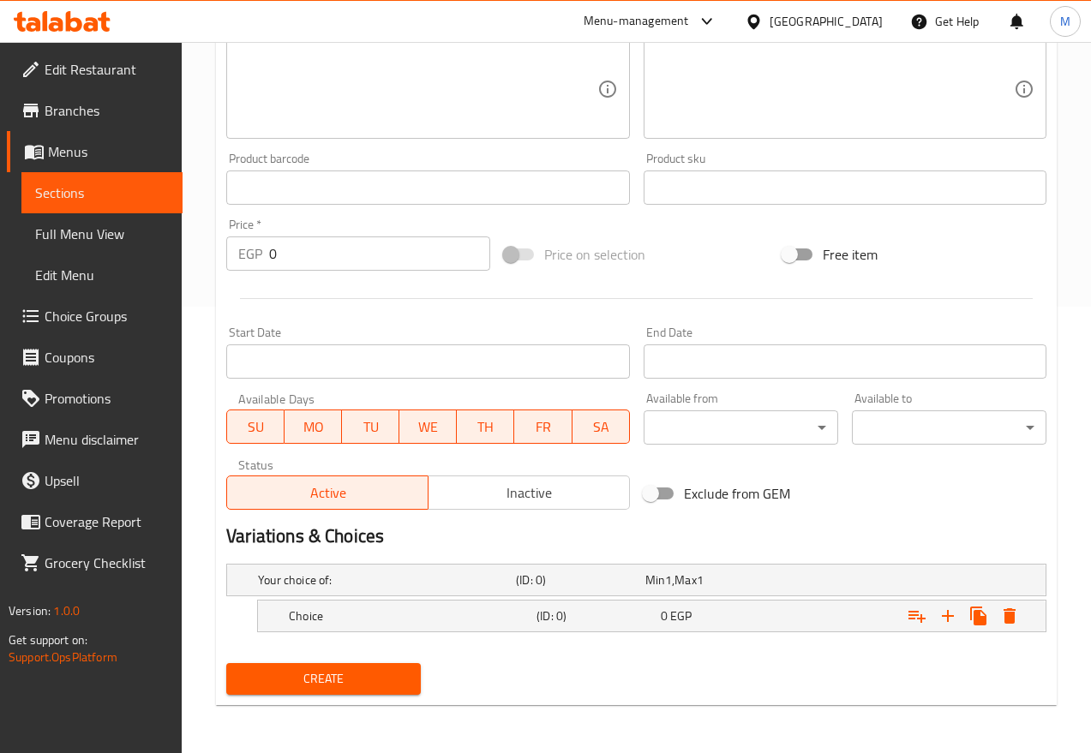
scroll to position [447, 0]
click at [961, 618] on button "Expand" at bounding box center [948, 616] width 31 height 31
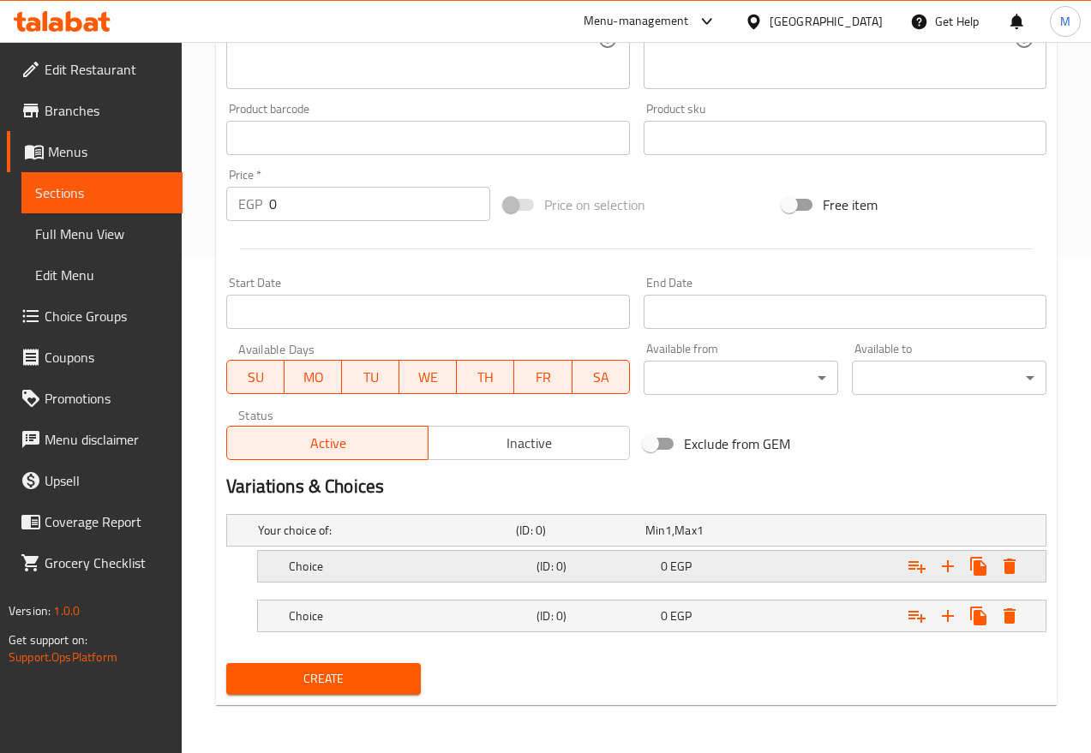
drag, startPoint x: 579, startPoint y: 572, endPoint x: 574, endPoint y: 579, distance: 9.3
click at [579, 539] on h5 "(ID: 0)" at bounding box center [577, 530] width 122 height 17
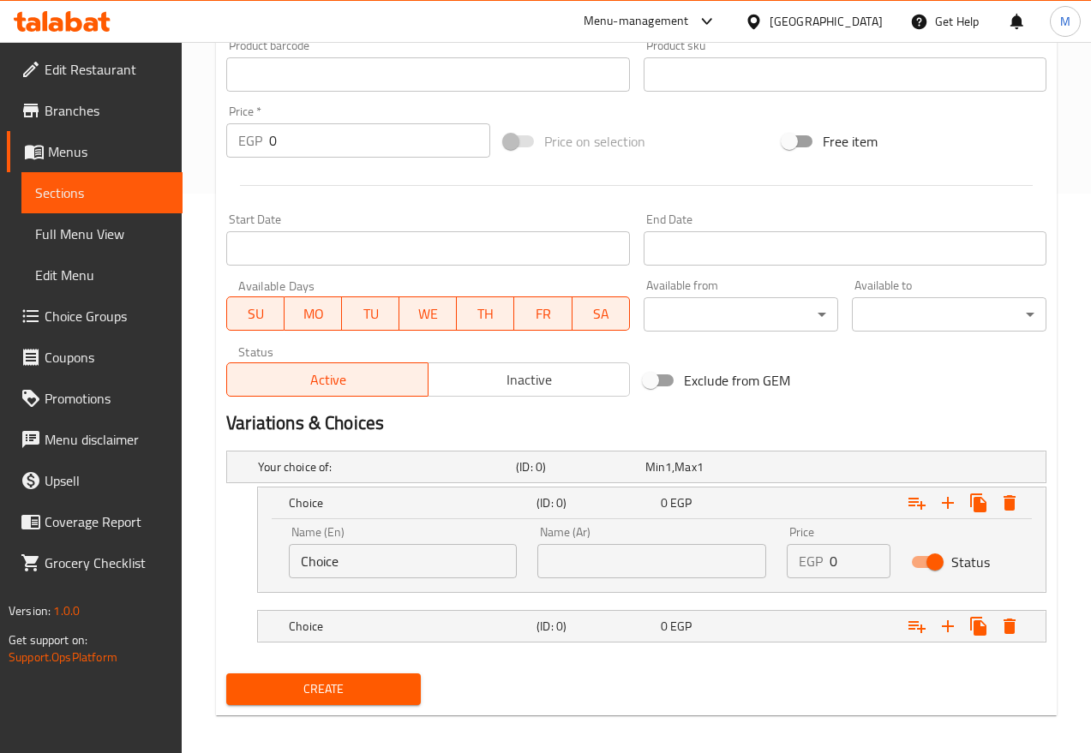
scroll to position [563, 0]
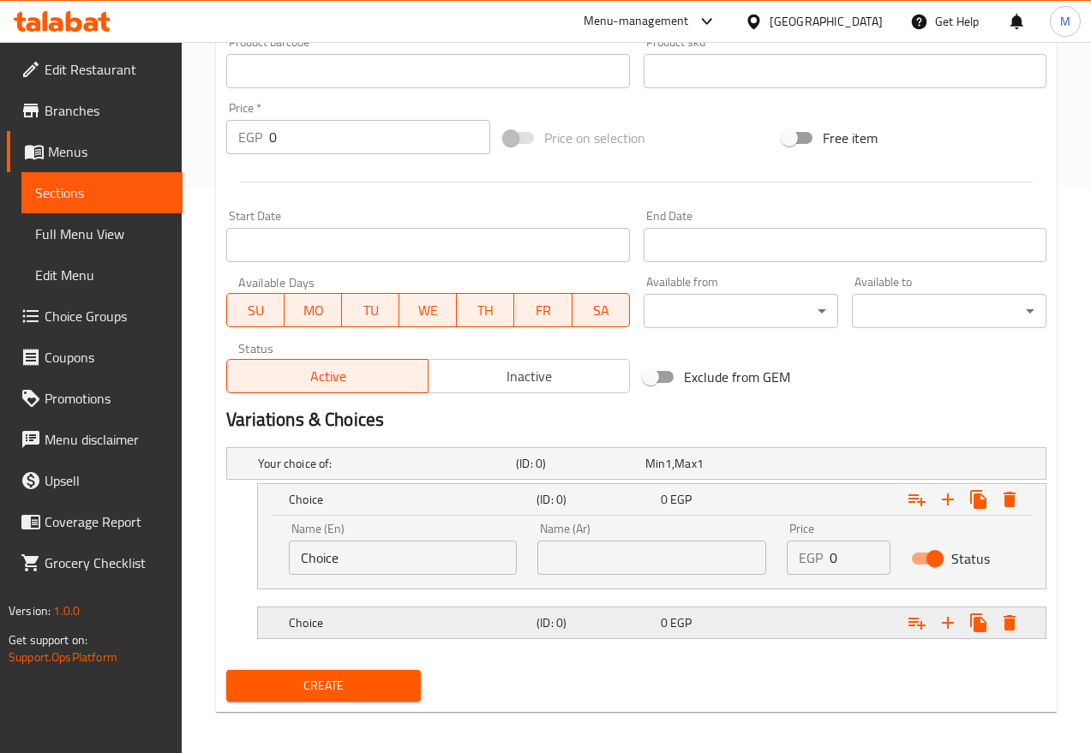
click at [504, 472] on h5 "Choice" at bounding box center [383, 463] width 251 height 17
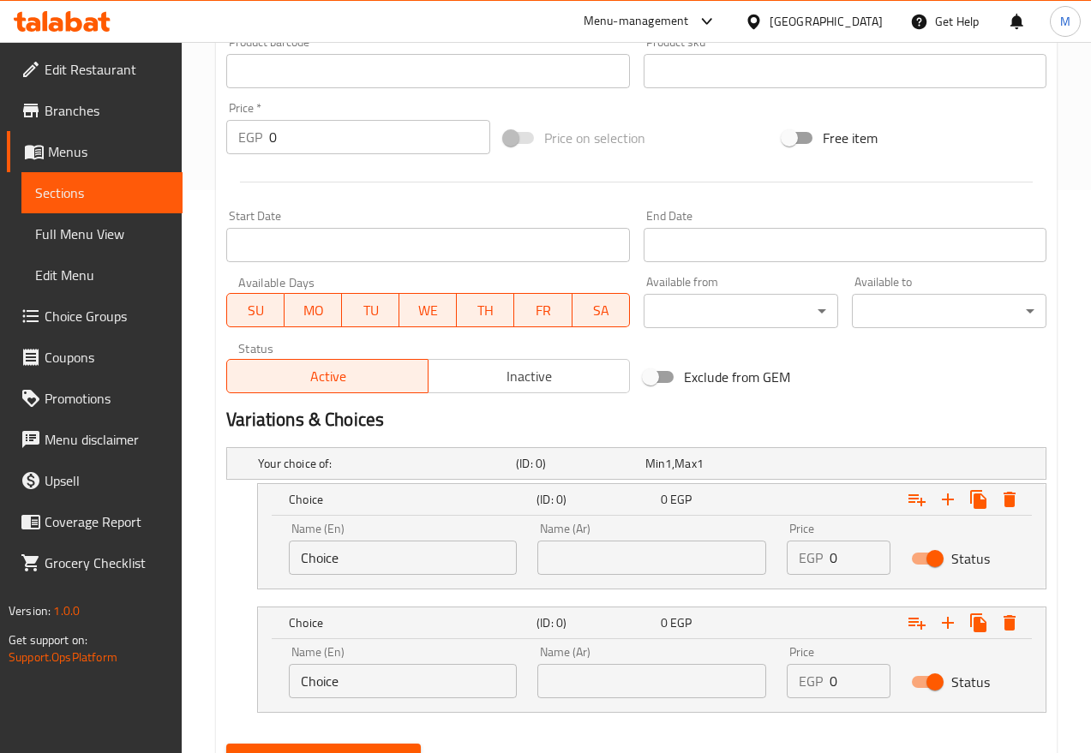
click at [391, 561] on input "Choice" at bounding box center [403, 558] width 228 height 34
type input "1/2 Kilo"
click at [316, 669] on input "Choice" at bounding box center [403, 681] width 228 height 34
type input "1 Kilo"
click at [611, 575] on div "Name (Ar) Name (Ar)" at bounding box center [651, 549] width 249 height 73
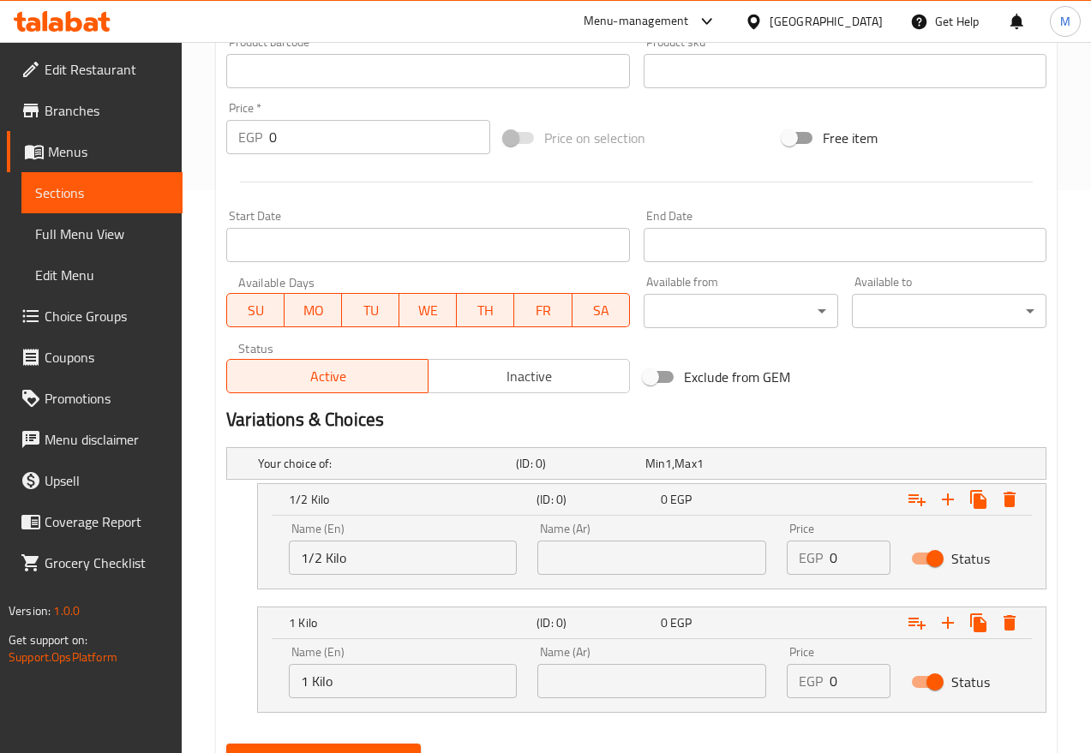
click at [613, 566] on input "text" at bounding box center [651, 558] width 228 height 34
type input "1/2 كيلو"
click at [588, 669] on input "text" at bounding box center [651, 681] width 228 height 34
type input "1 كيلو"
click at [852, 558] on input "0" at bounding box center [860, 558] width 61 height 34
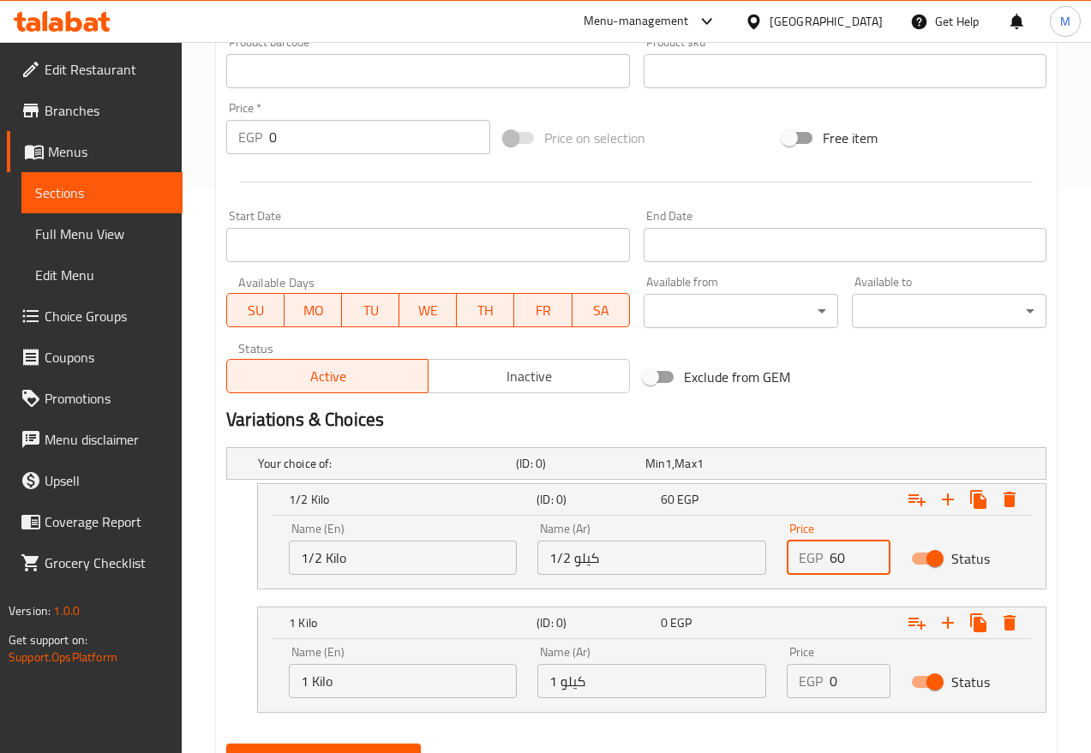
type input "60"
click at [863, 669] on input "0" at bounding box center [860, 681] width 61 height 34
type input "120"
click at [492, 377] on span "Inactive" at bounding box center [529, 376] width 188 height 25
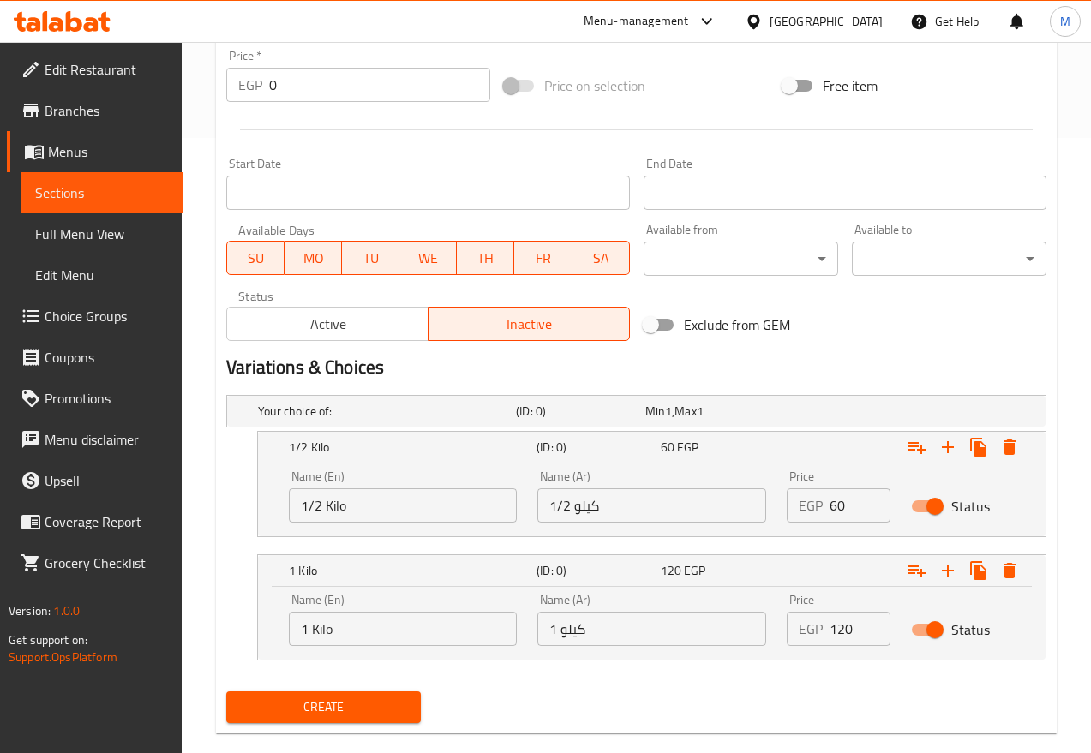
scroll to position [644, 0]
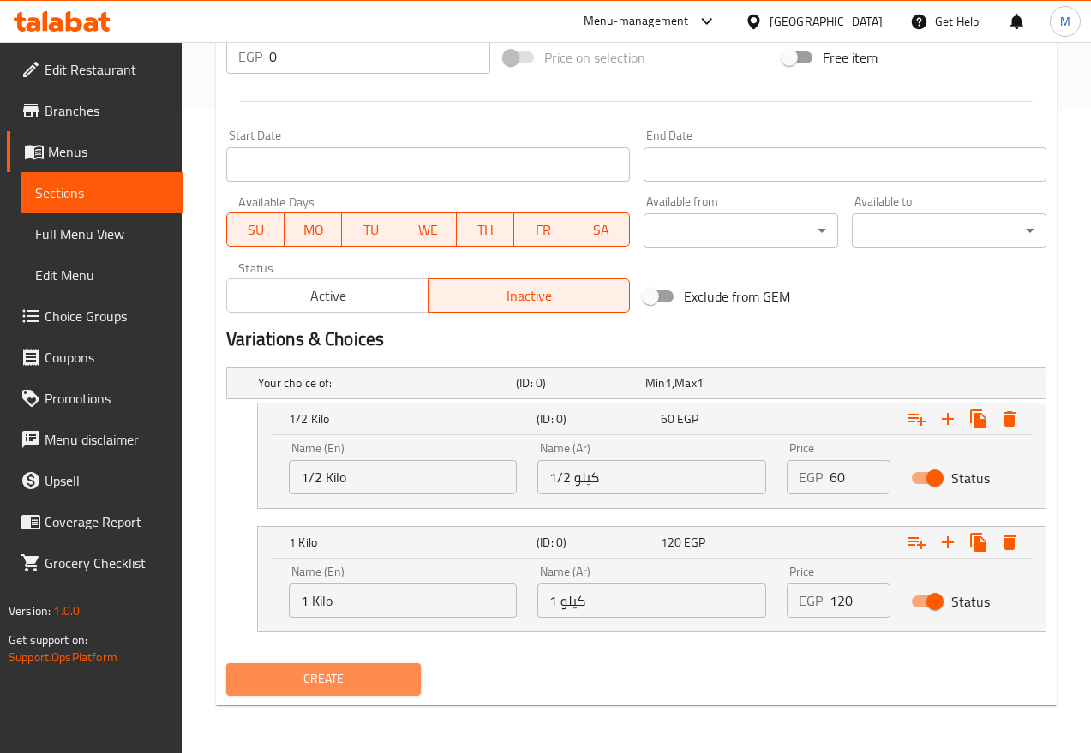
click at [320, 669] on span "Create" at bounding box center [323, 679] width 167 height 21
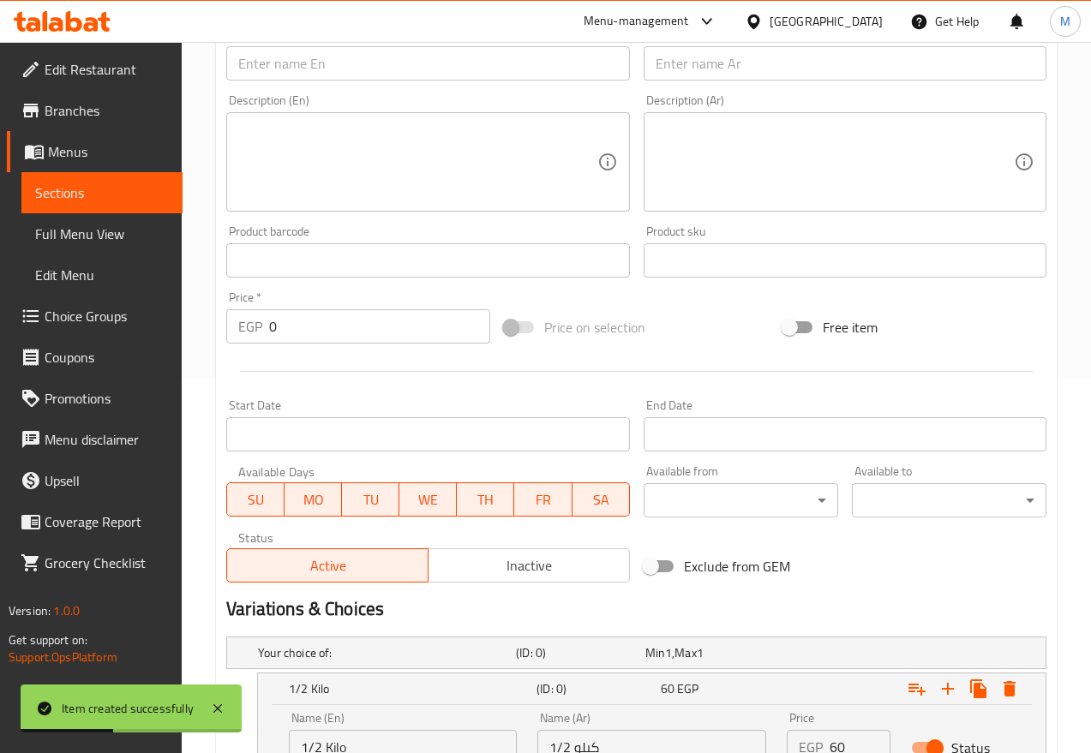
scroll to position [215, 0]
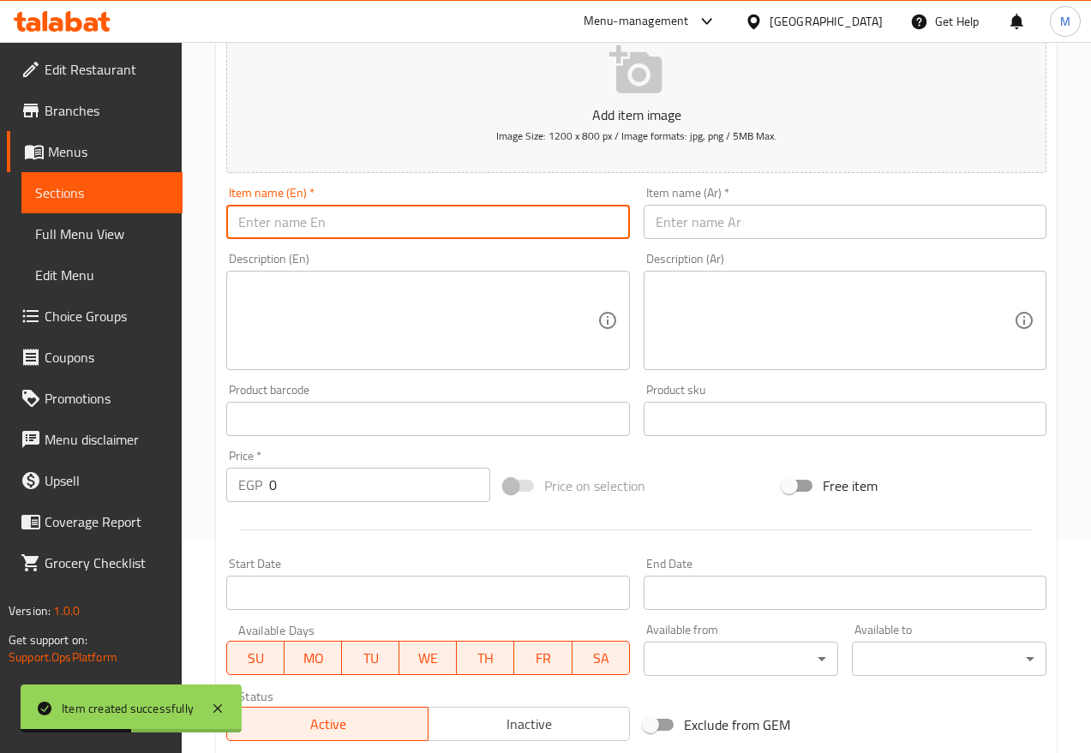
drag, startPoint x: 303, startPoint y: 219, endPoint x: 442, endPoint y: 237, distance: 140.0
click at [303, 219] on input "text" at bounding box center [427, 222] width 403 height 34
paste input "Sweet Onion"
type input "Sweet Onion"
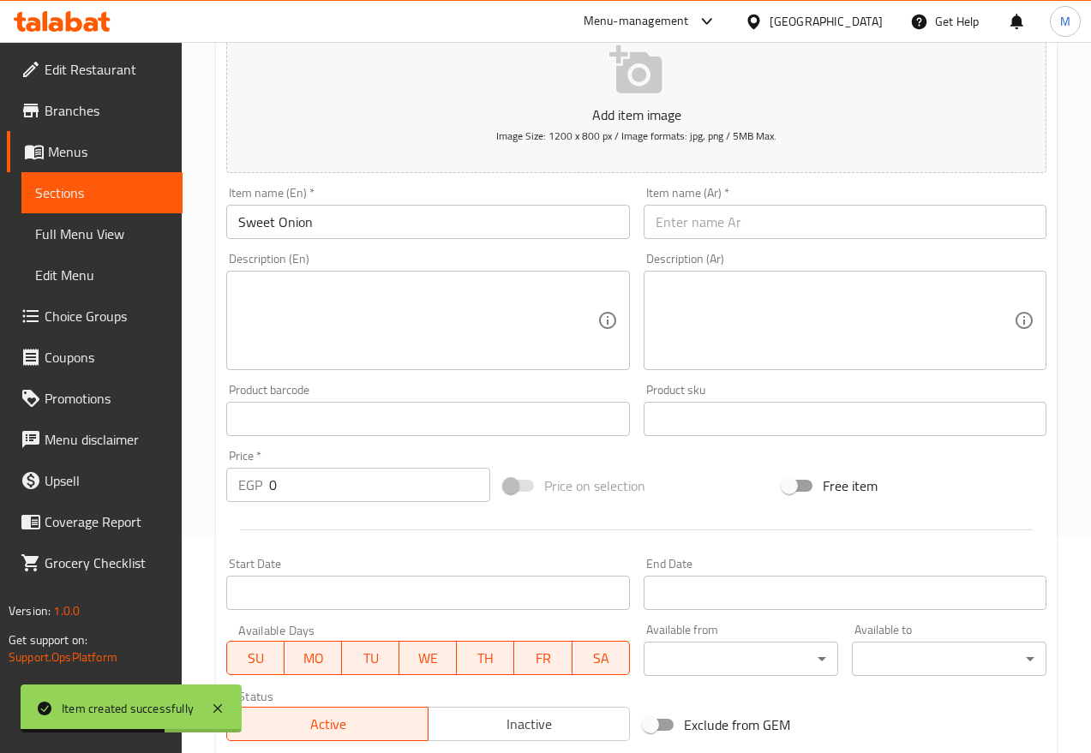
click at [719, 224] on input "text" at bounding box center [845, 222] width 403 height 34
paste input "بصل سكري"
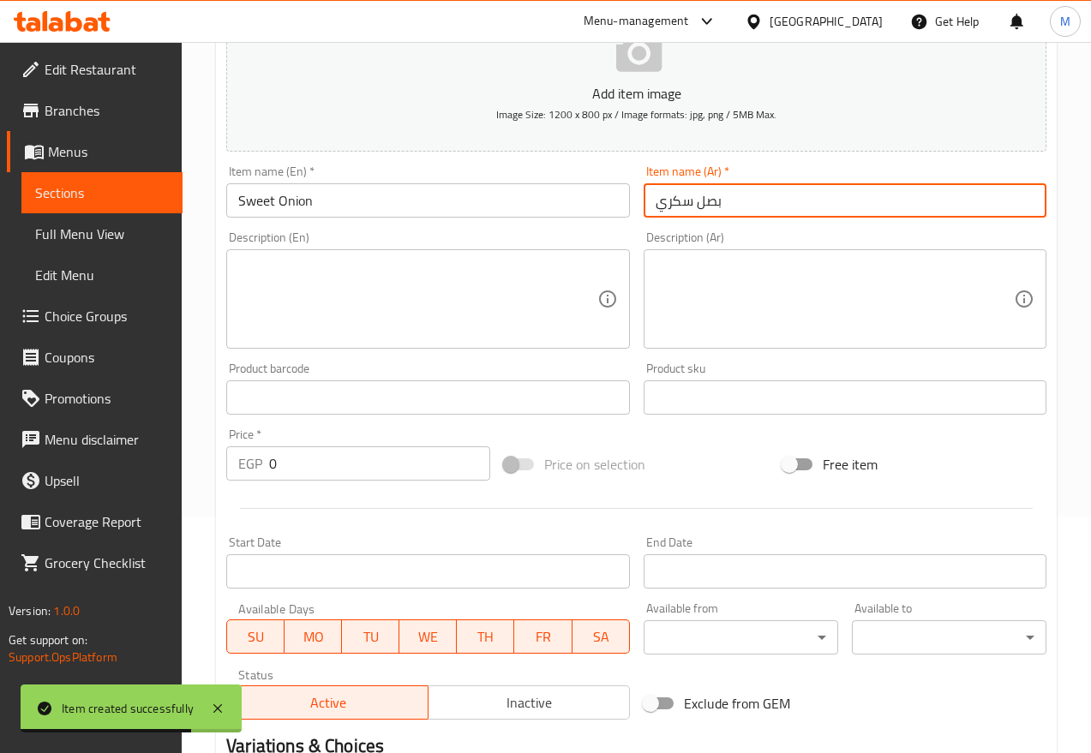
scroll to position [537, 0]
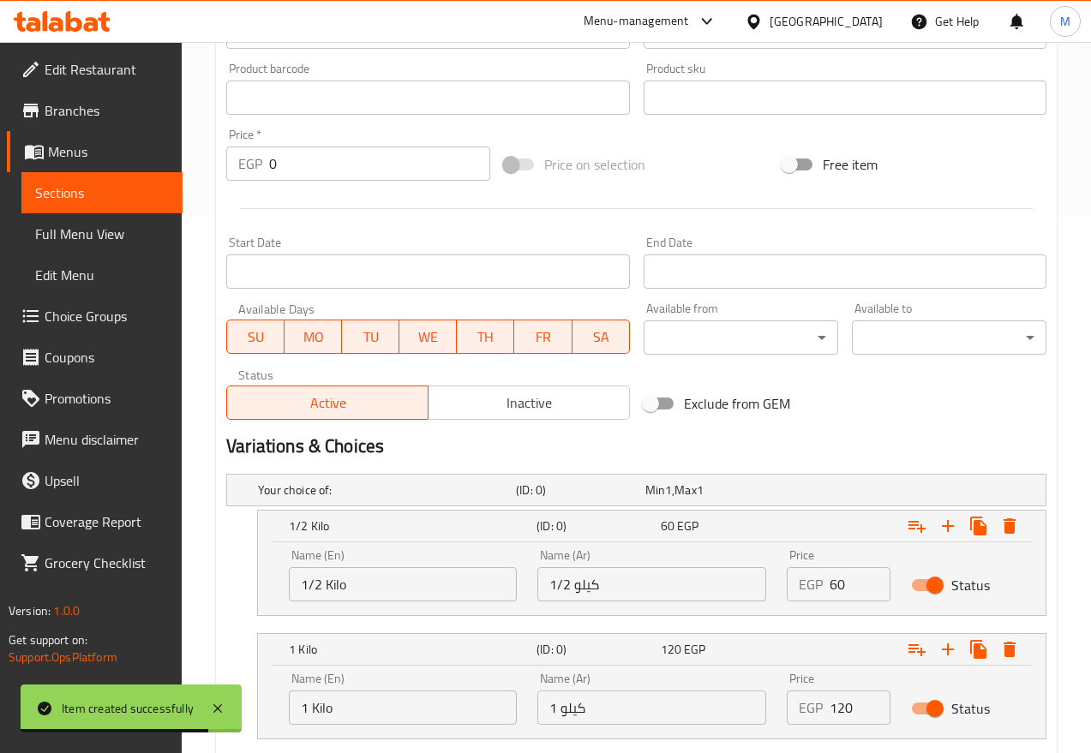
type input "بصل سكري"
click at [859, 589] on input "60" at bounding box center [860, 584] width 61 height 34
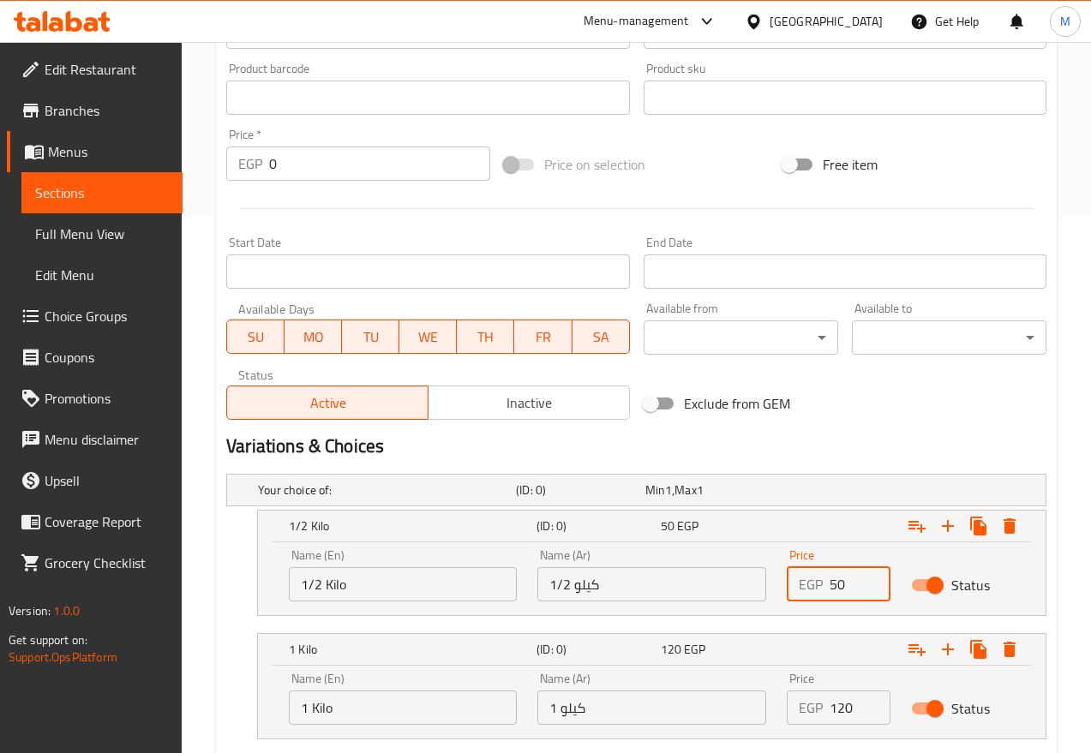
type input "50"
click at [848, 669] on input "120" at bounding box center [860, 708] width 61 height 34
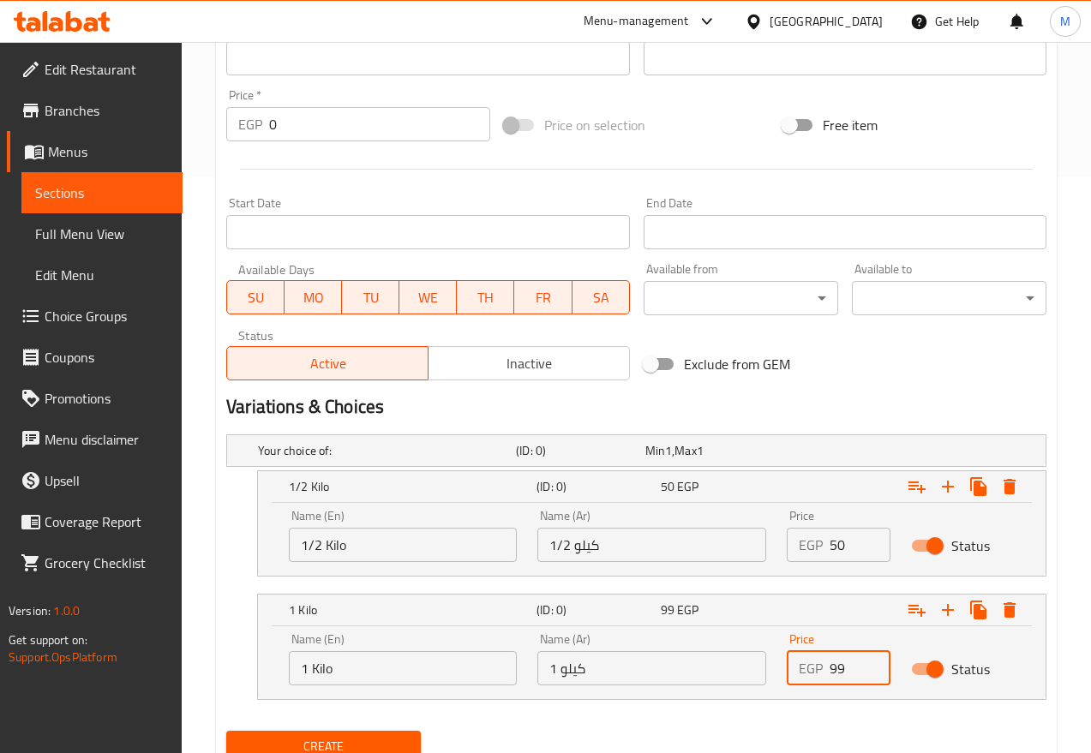
scroll to position [644, 0]
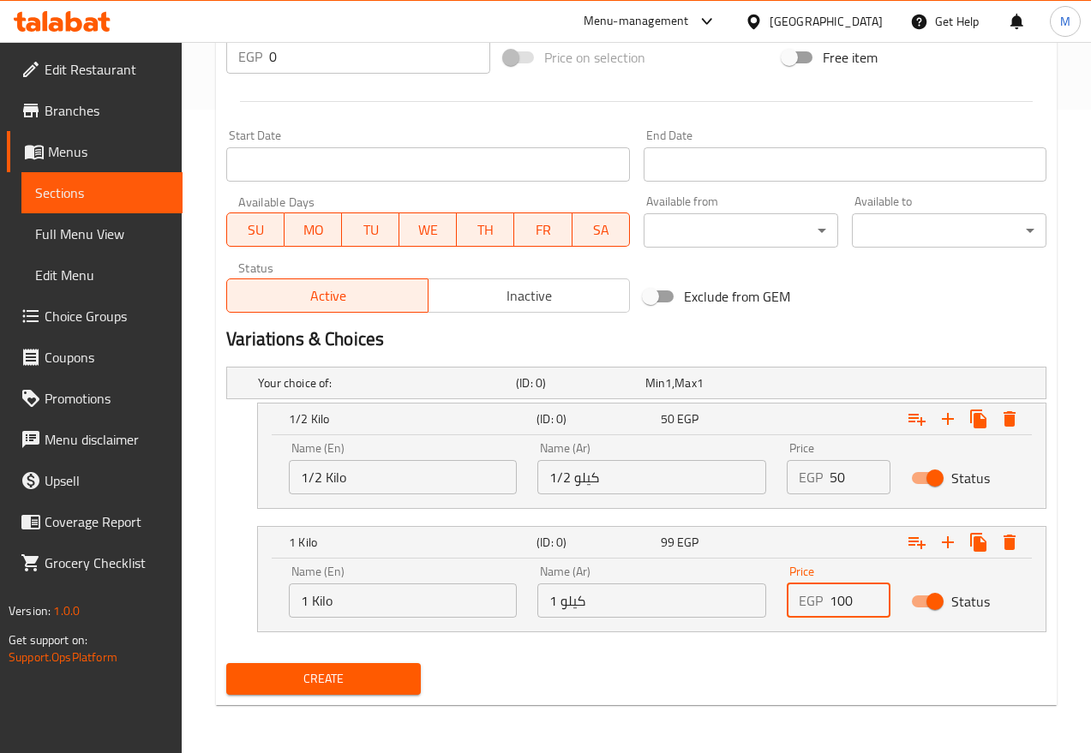
type input "100"
click at [873, 591] on input "100" at bounding box center [860, 601] width 61 height 34
click at [364, 669] on span "Create" at bounding box center [323, 679] width 167 height 21
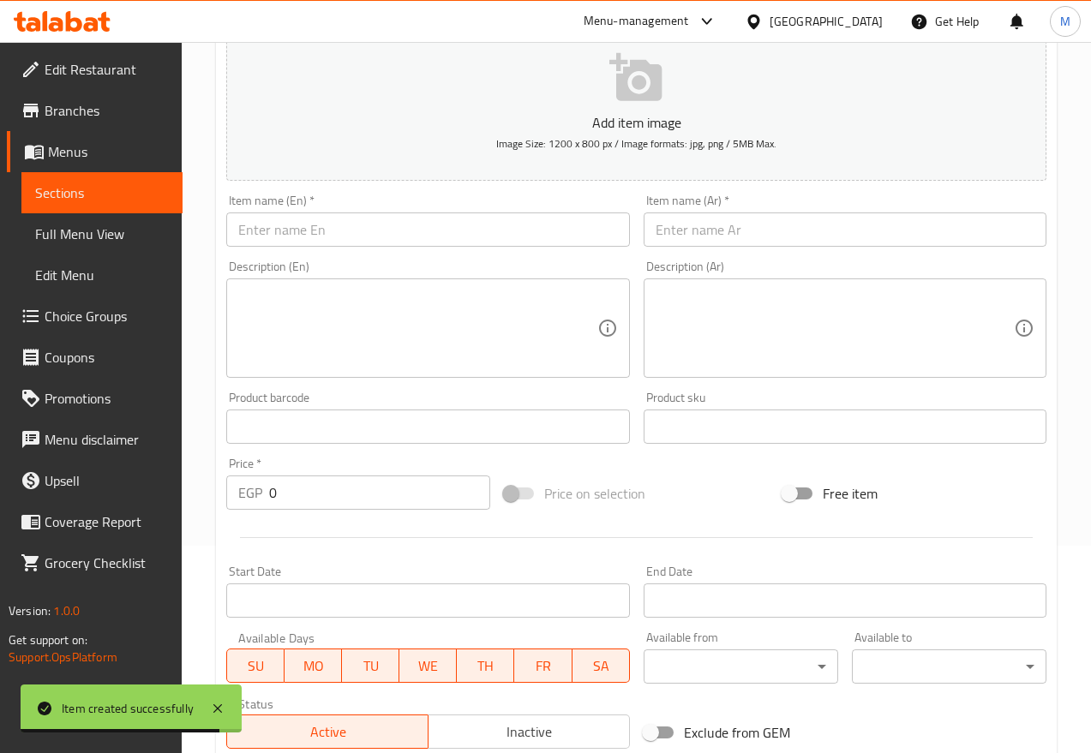
scroll to position [0, 0]
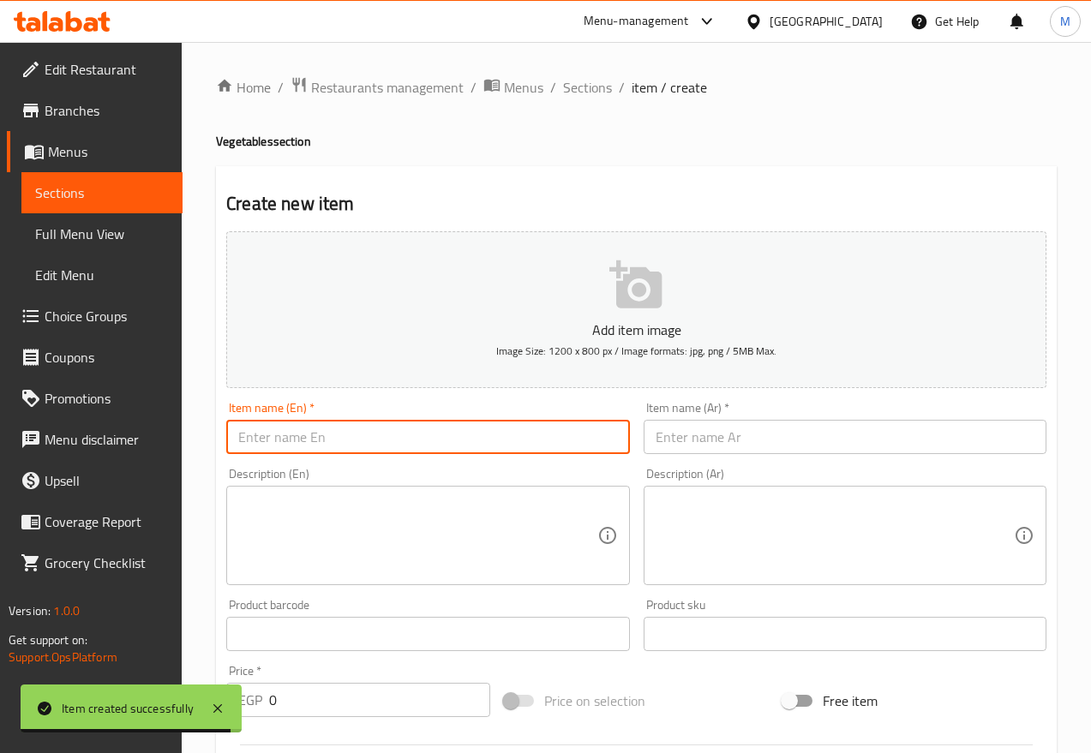
click at [289, 427] on input "text" at bounding box center [427, 437] width 403 height 34
paste input "Lebanese Loquat (Ateh)"
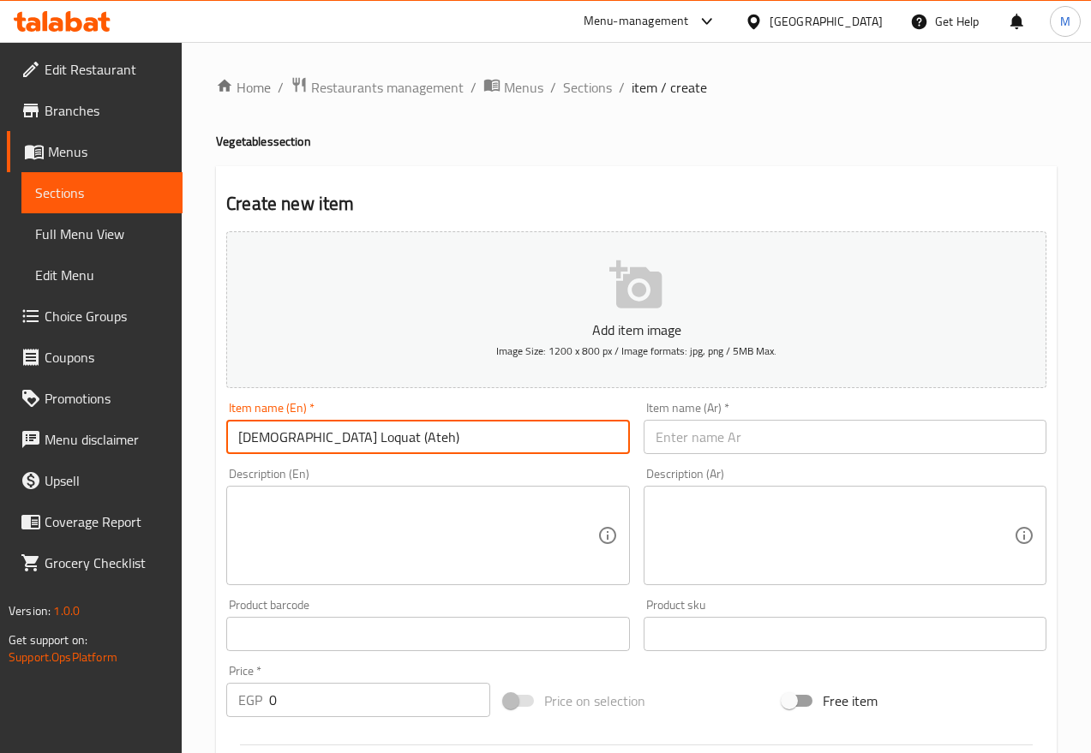
click at [348, 441] on input "Lebanese Loquat (Ateh)" at bounding box center [427, 437] width 403 height 34
click at [343, 437] on input "Lebanese Loquat (Ateh)" at bounding box center [427, 437] width 403 height 34
type input "Lebanese Loquat Ateh"
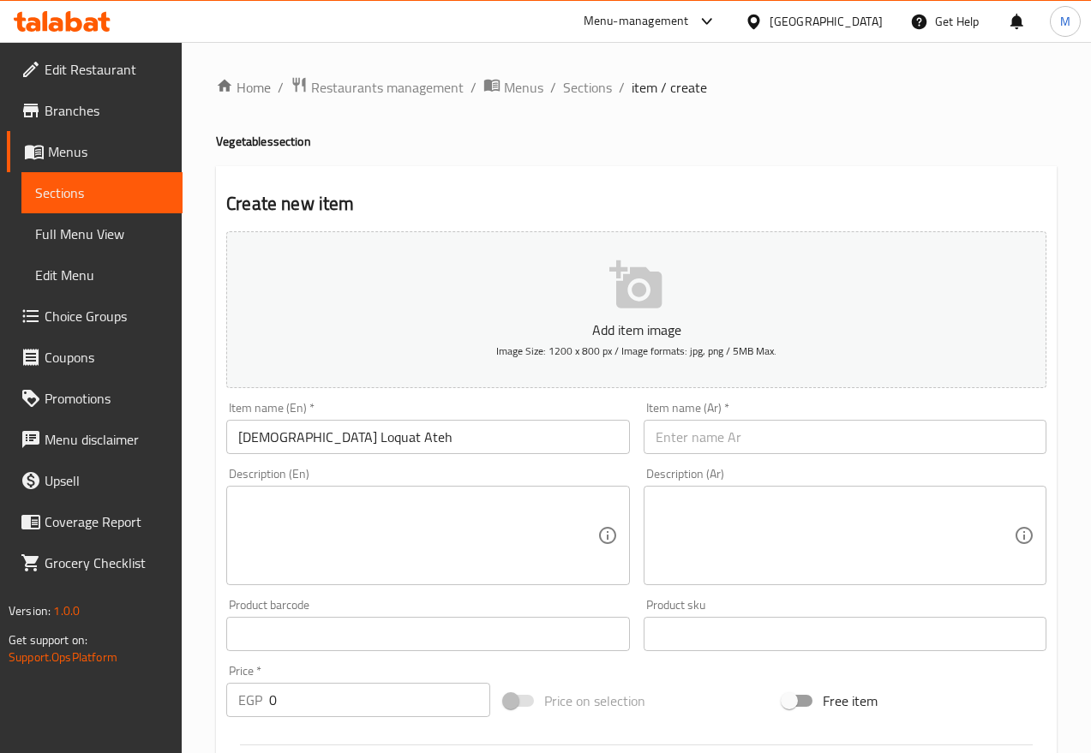
click at [831, 442] on input "text" at bounding box center [845, 437] width 403 height 34
paste input "أته لبناني"
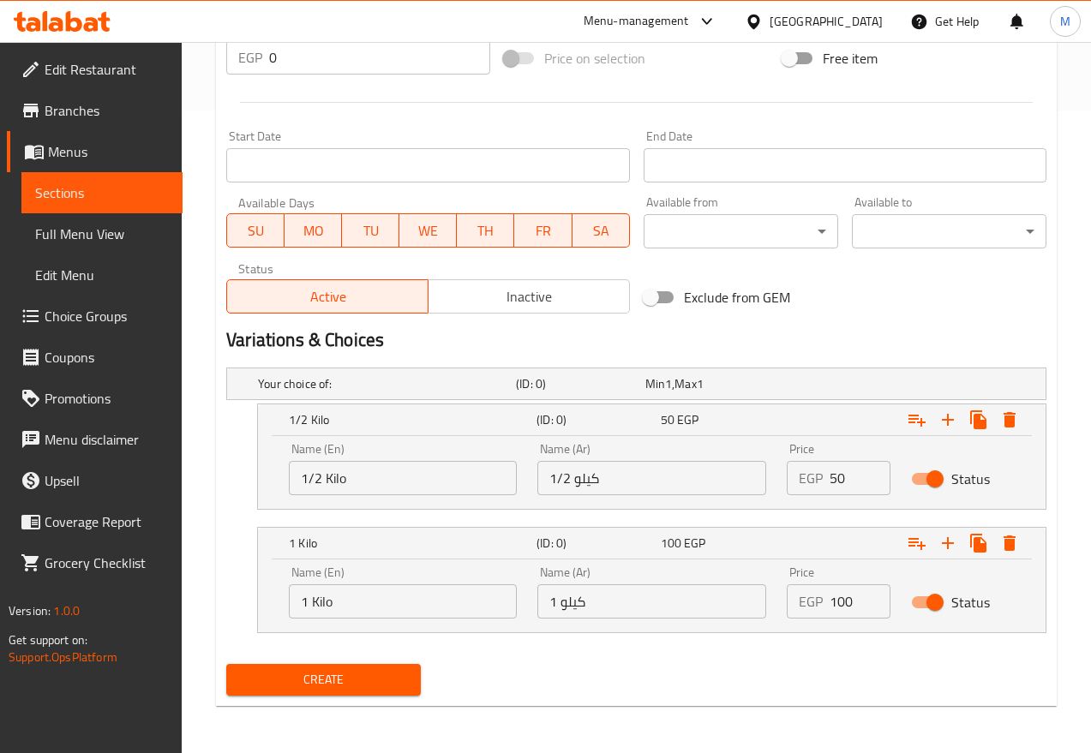
scroll to position [644, 0]
type input "أته لبناني"
click at [848, 481] on input "50" at bounding box center [860, 477] width 61 height 34
type input "20"
click at [837, 605] on input "100" at bounding box center [860, 601] width 61 height 34
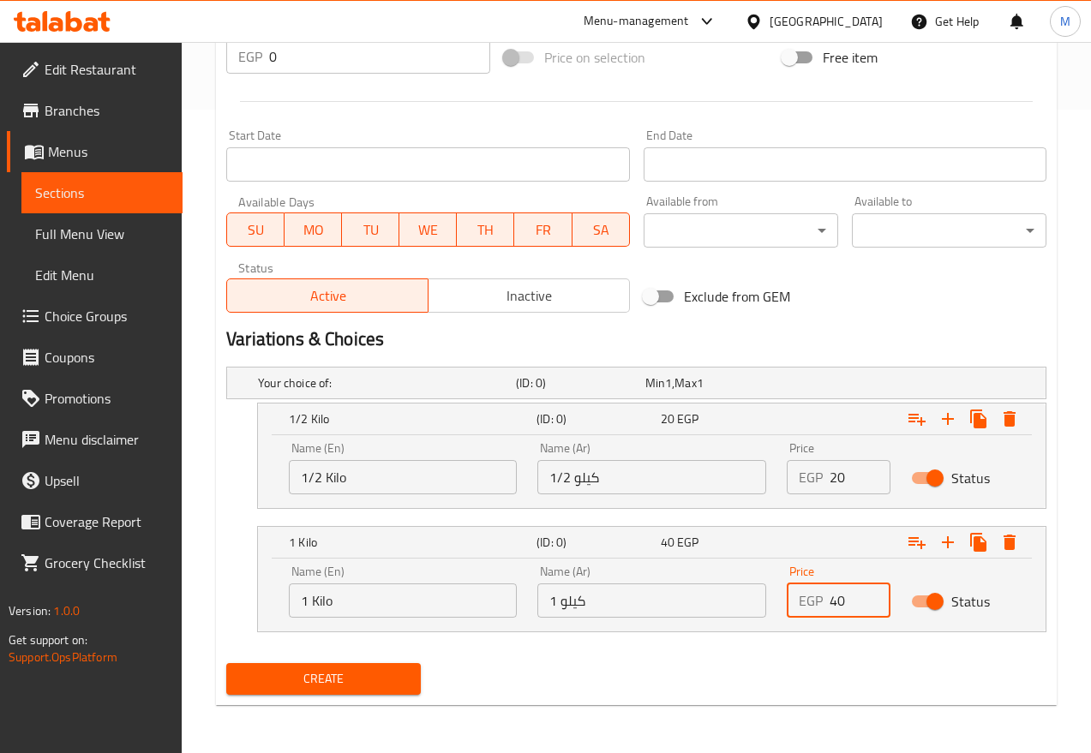
type input "40"
click at [411, 669] on div "Home / Restaurants management / Menus / Sections / item / create Vegetables sec…" at bounding box center [636, 76] width 841 height 1287
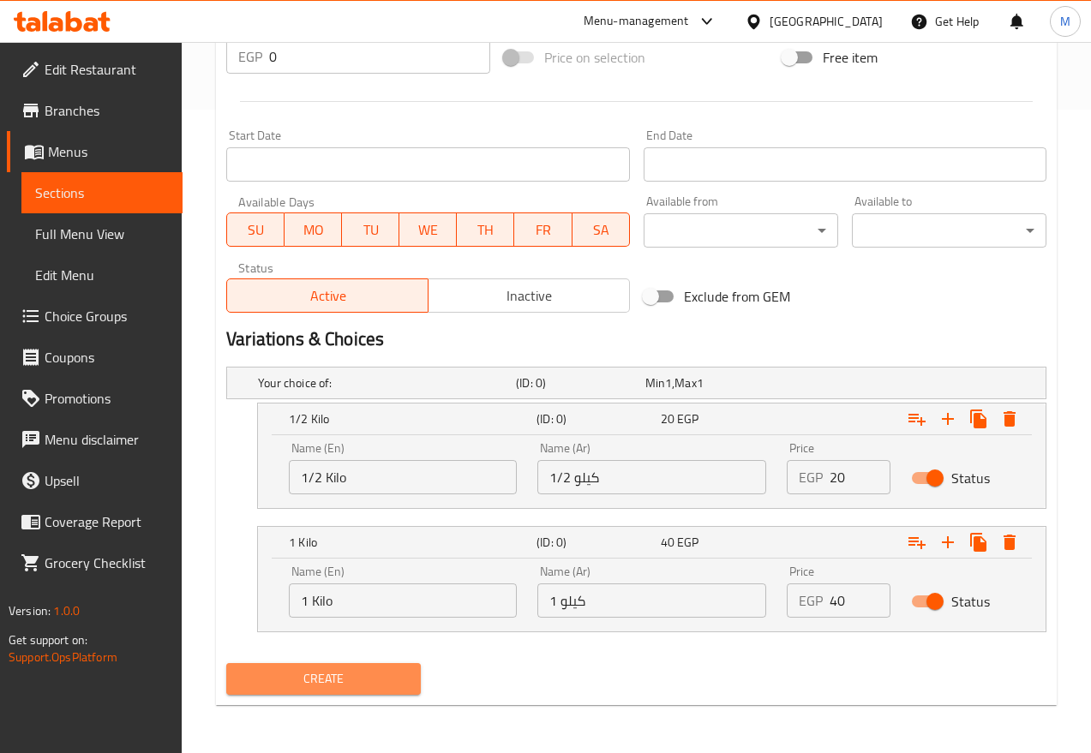
click at [345, 669] on span "Create" at bounding box center [323, 679] width 167 height 21
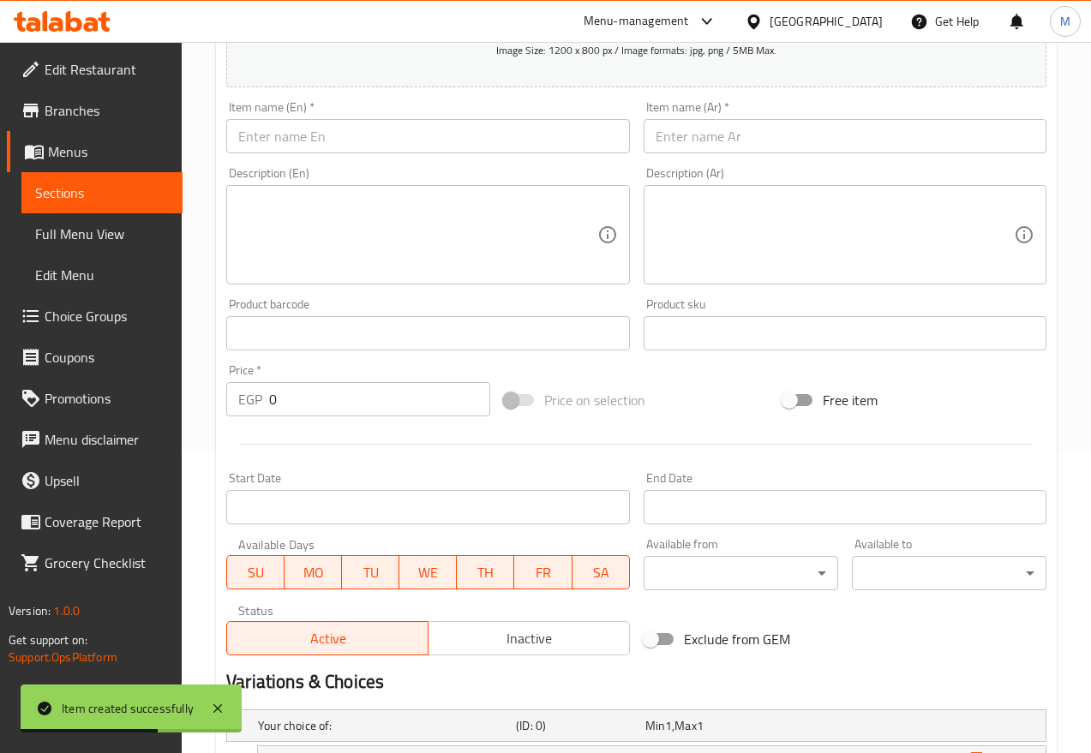
scroll to position [1, 0]
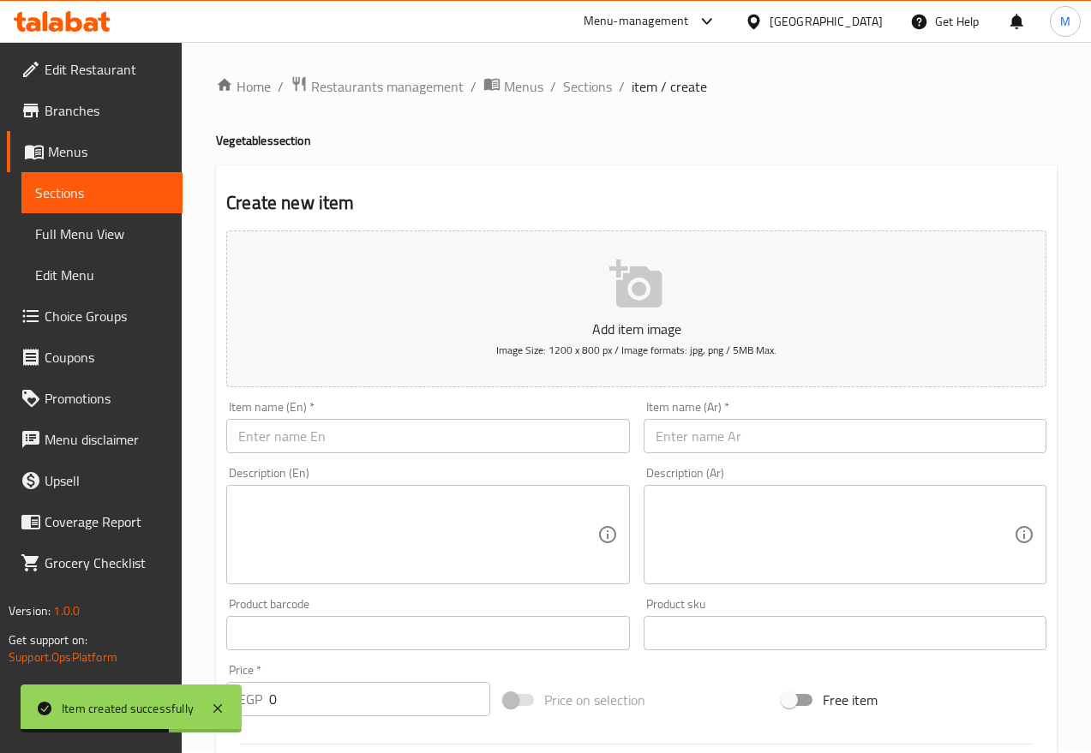
click at [351, 431] on input "text" at bounding box center [427, 436] width 403 height 34
paste input "Lebanese Fava Beans"
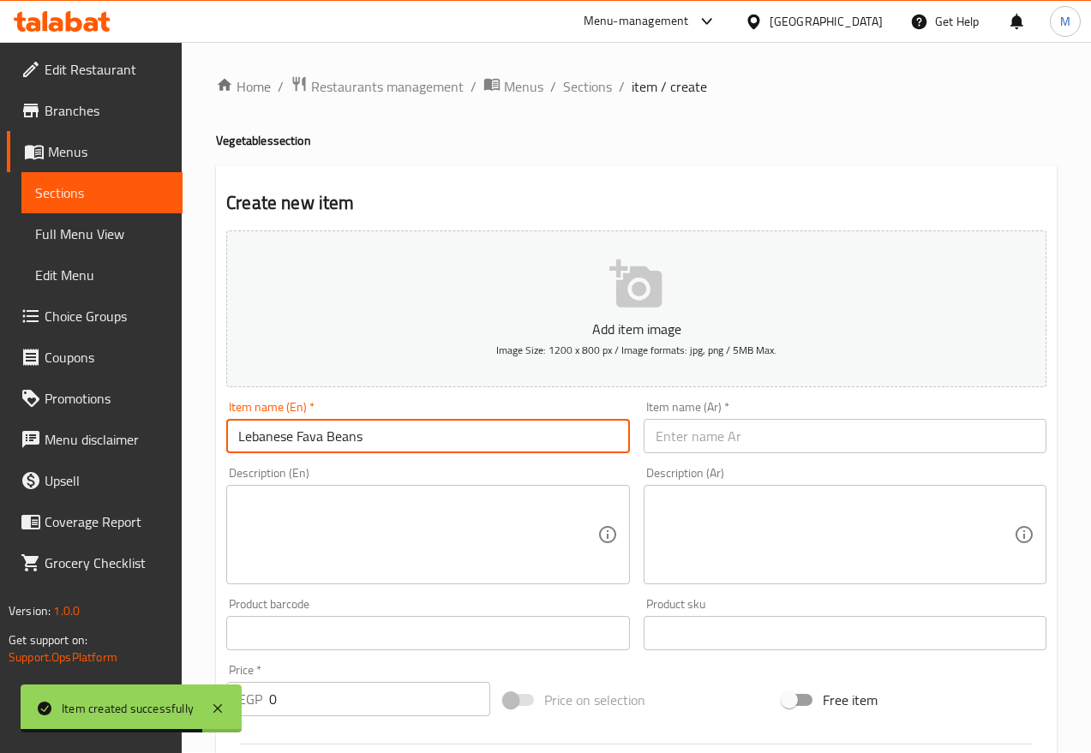
type input "Lebanese Fava Beans"
click at [824, 430] on input "text" at bounding box center [845, 436] width 403 height 34
paste input "فول لبناني"
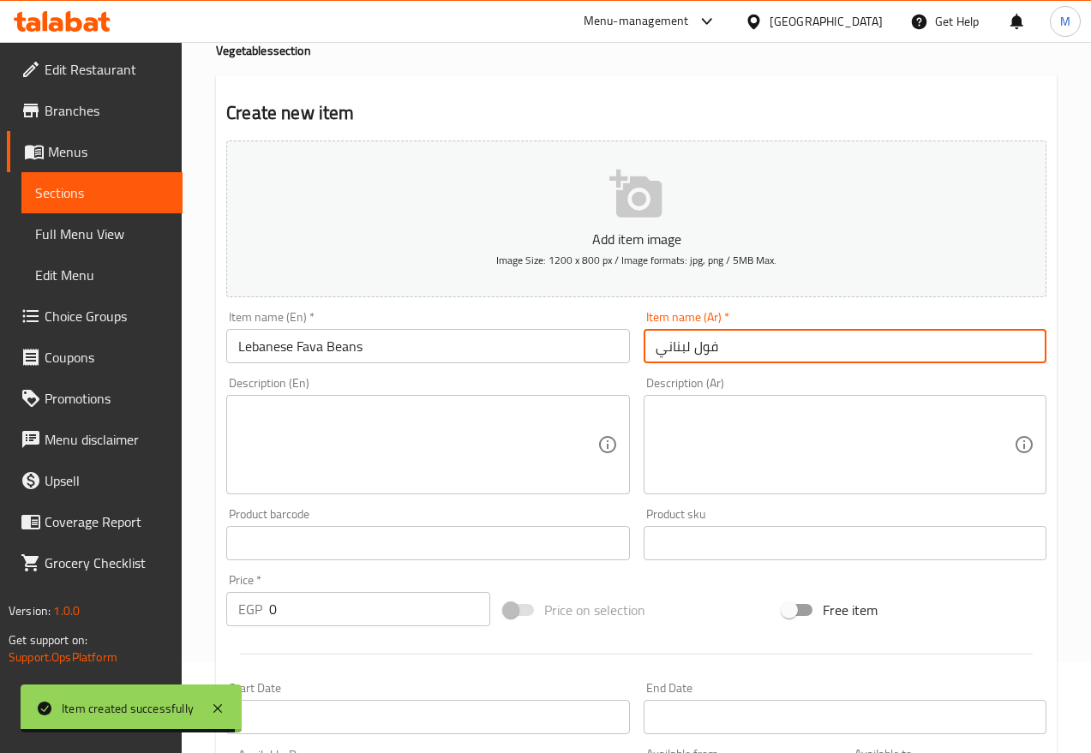
scroll to position [537, 0]
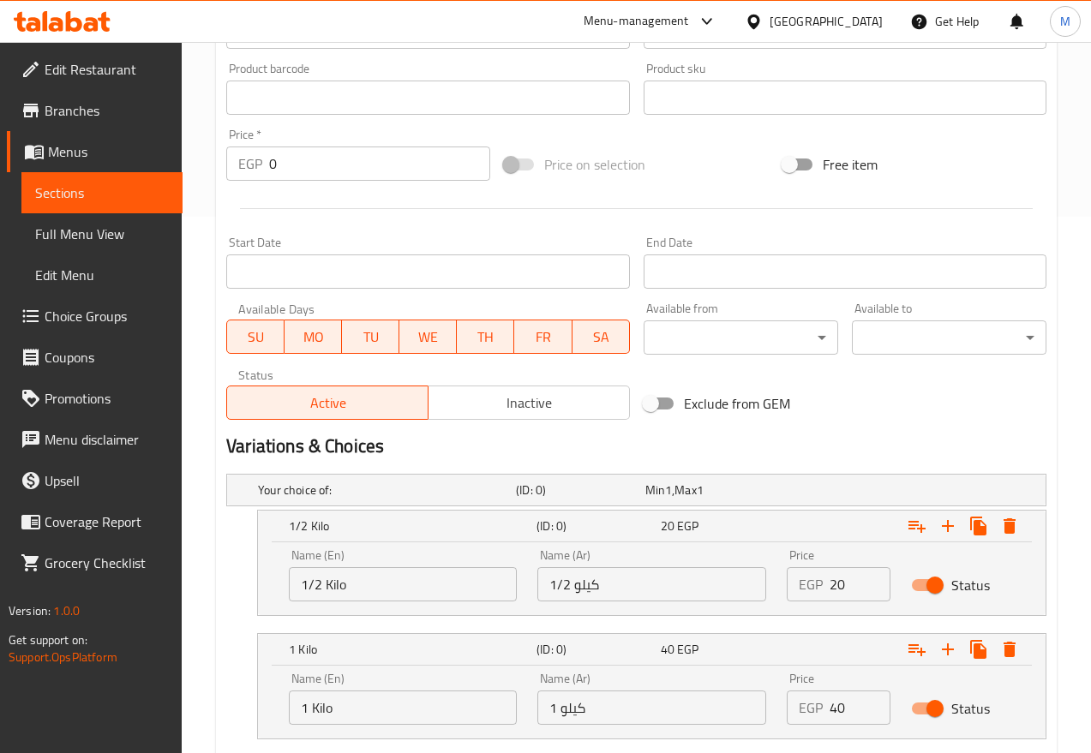
type input "فول لبناني"
click at [866, 583] on input "1" at bounding box center [860, 584] width 61 height 34
type input "25"
click at [843, 669] on input "40" at bounding box center [860, 708] width 61 height 34
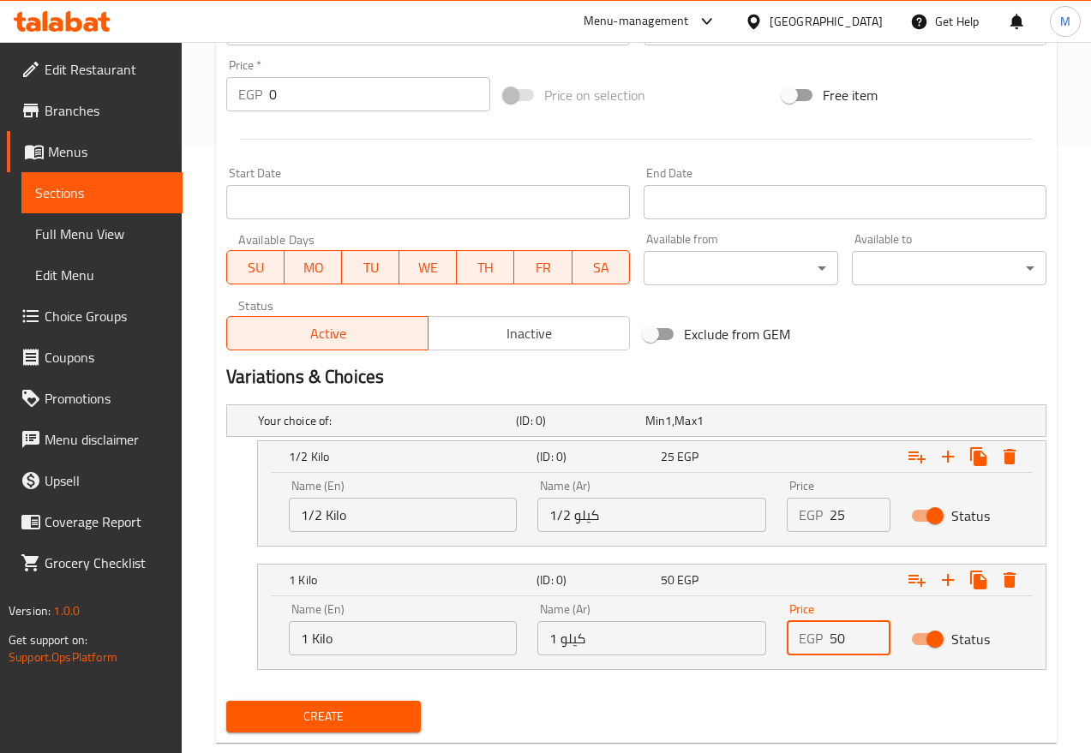
scroll to position [644, 0]
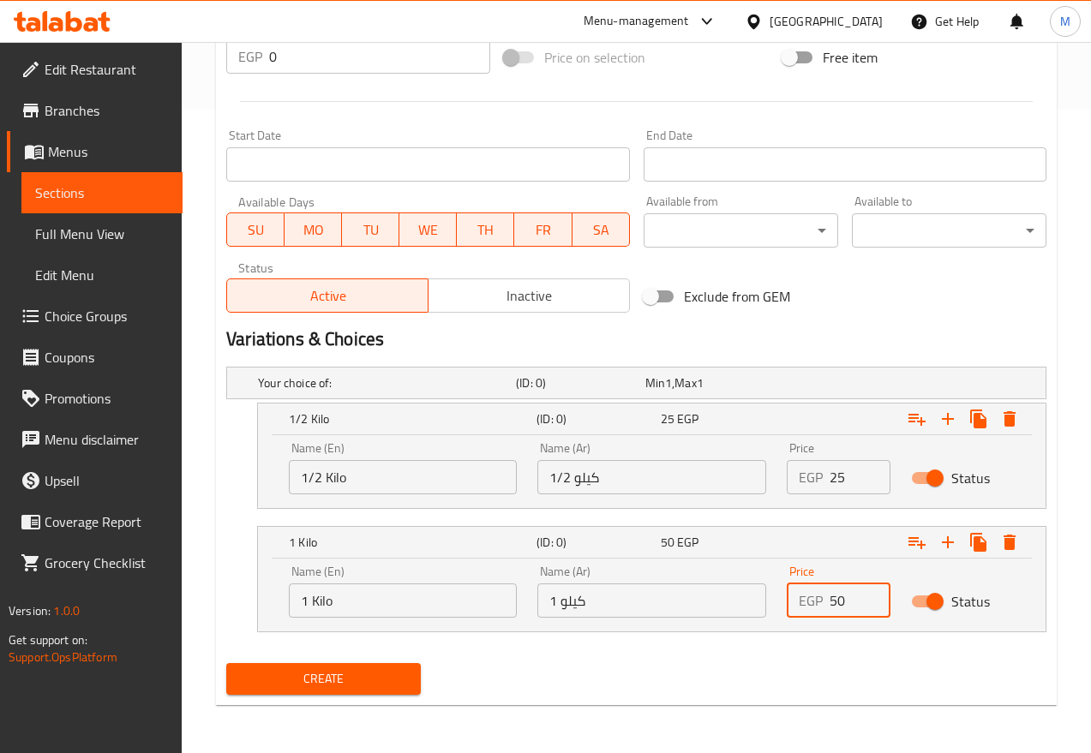
type input "50"
click at [353, 663] on button "Create" at bounding box center [323, 679] width 195 height 32
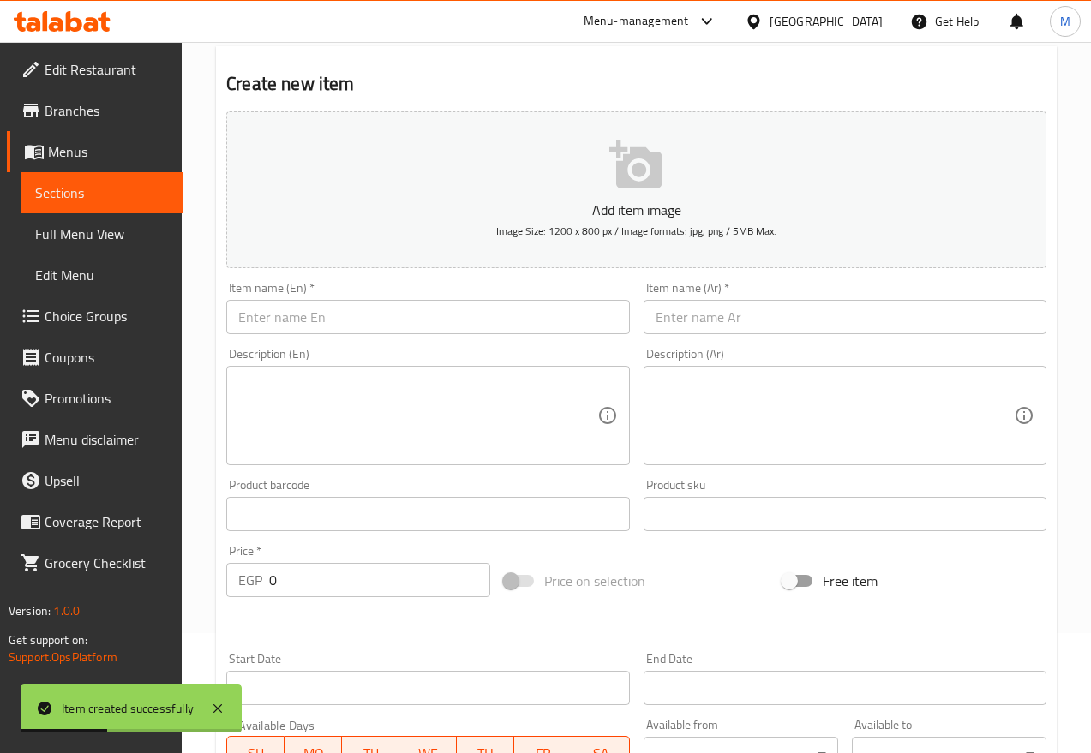
scroll to position [108, 0]
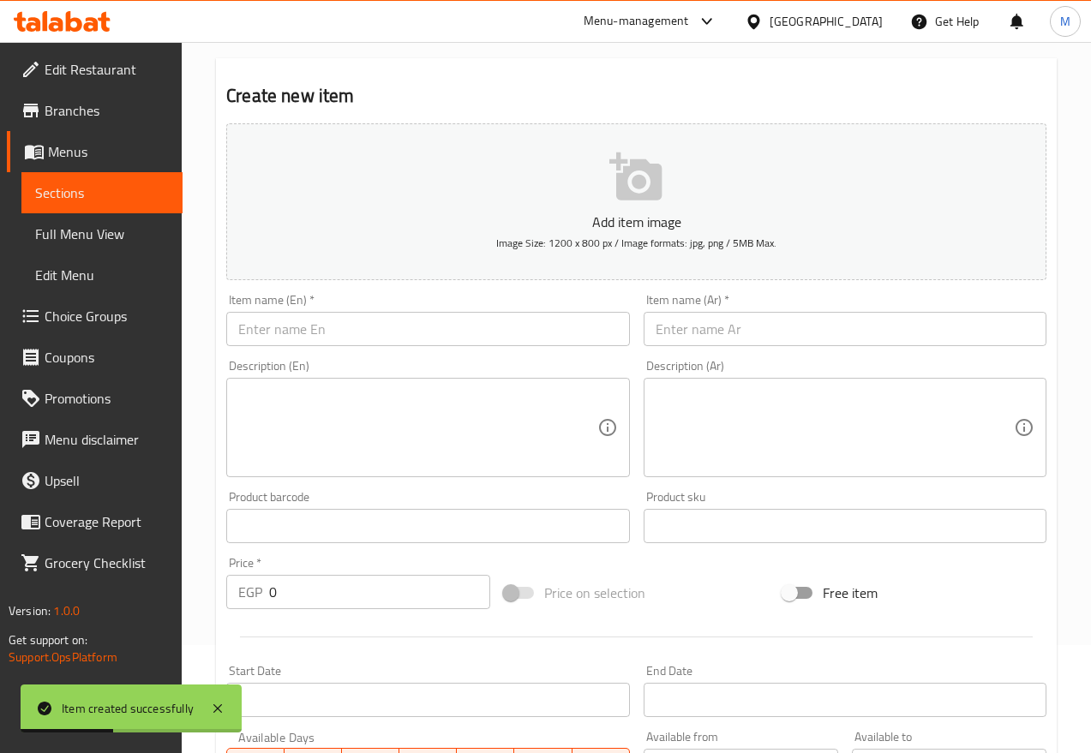
click at [345, 328] on input "text" at bounding box center [427, 329] width 403 height 34
paste input "Local Turnip"
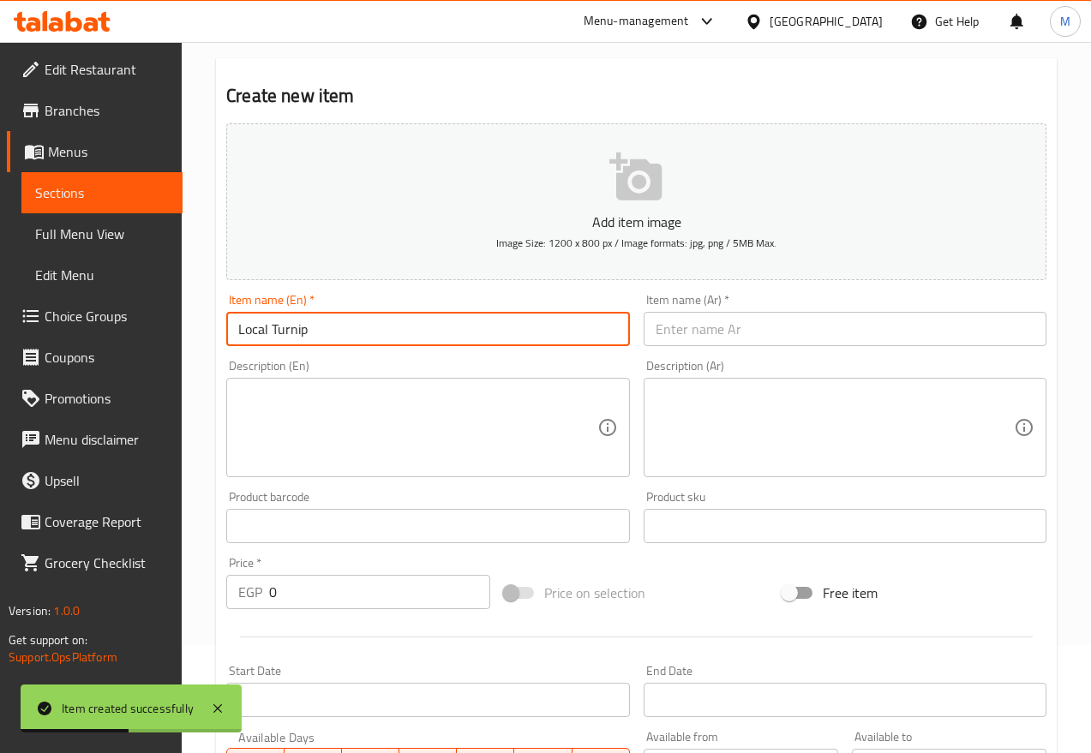
type input "Local Turnip"
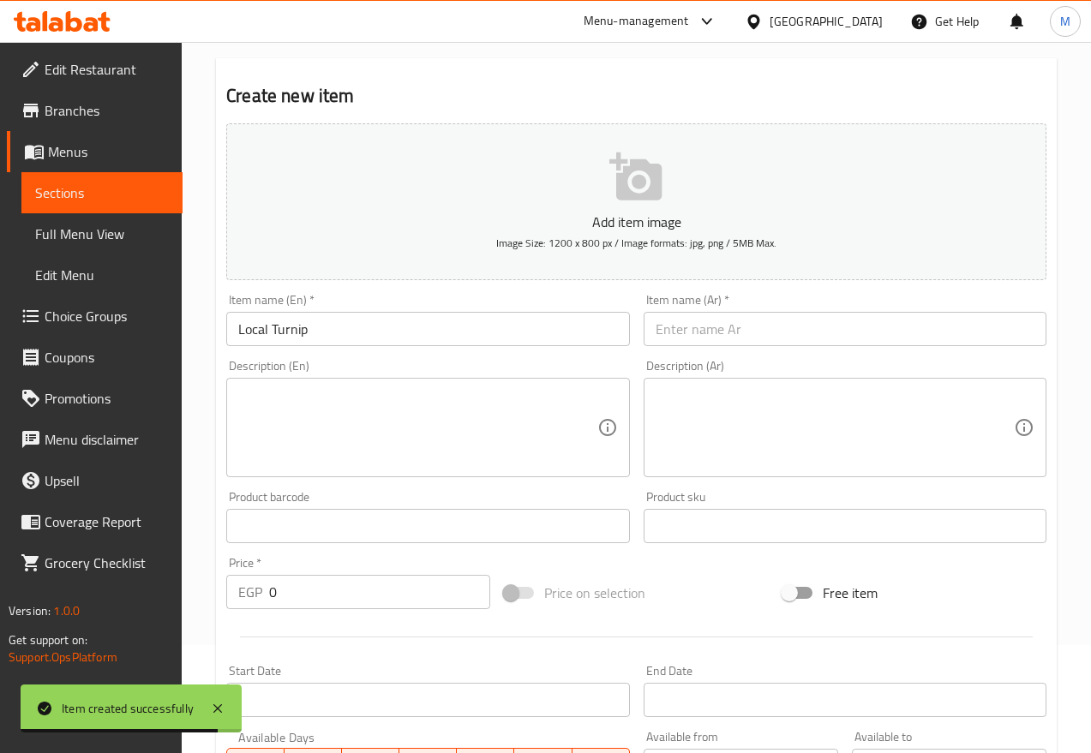
drag, startPoint x: 783, startPoint y: 305, endPoint x: 781, endPoint y: 315, distance: 10.4
click at [783, 305] on div "Item name (Ar)   * Item name (Ar) *" at bounding box center [845, 320] width 403 height 52
click at [779, 318] on input "text" at bounding box center [845, 329] width 403 height 34
paste input "لفت بلدي"
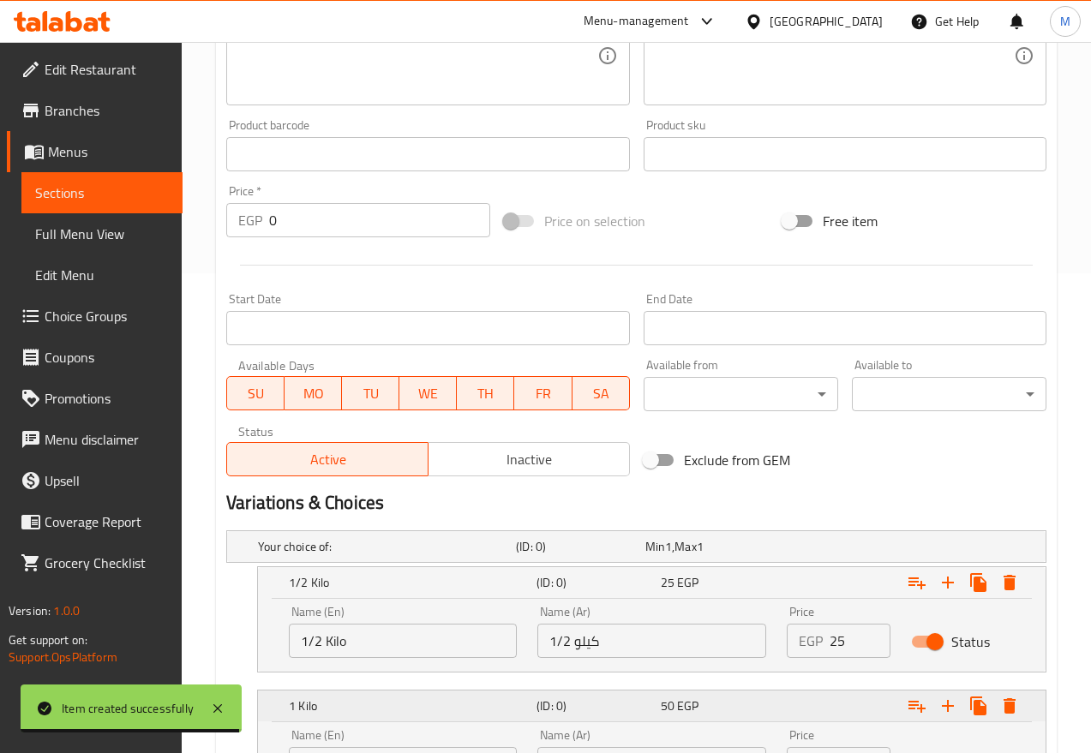
scroll to position [644, 0]
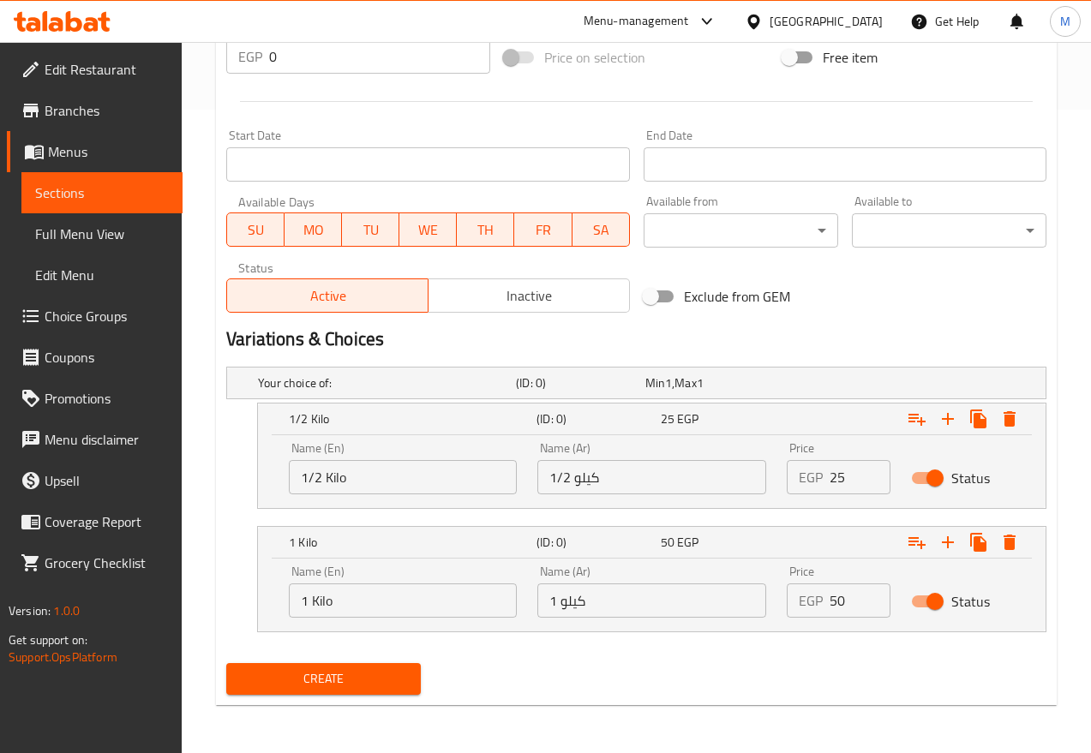
type input "لفت بلدي"
click at [835, 483] on input "25" at bounding box center [860, 477] width 61 height 34
type input "17.5"
click at [853, 598] on input "50" at bounding box center [860, 601] width 61 height 34
type input "35"
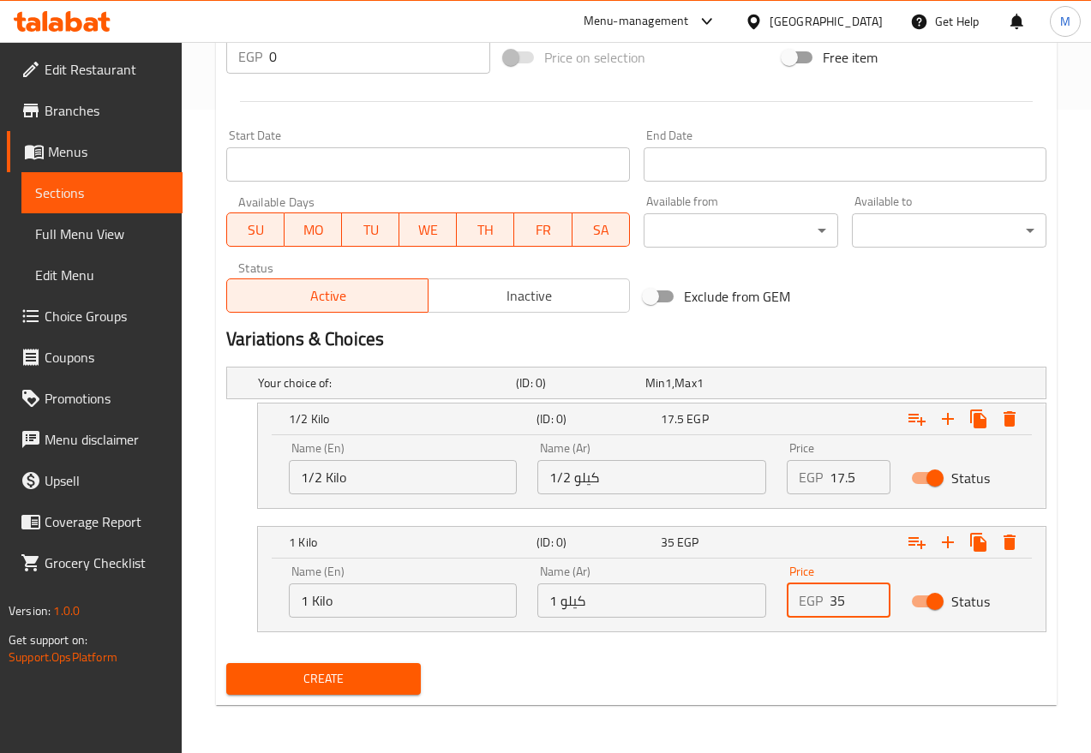
click at [400, 669] on span "Create" at bounding box center [323, 679] width 167 height 21
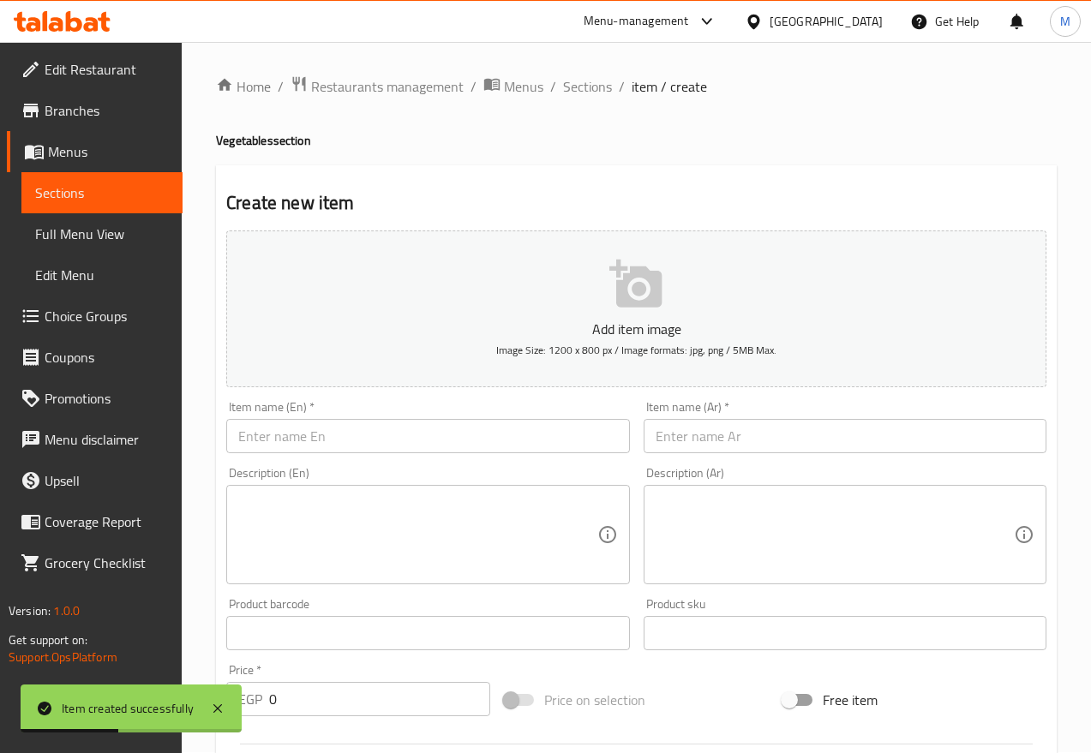
scroll to position [0, 0]
drag, startPoint x: 583, startPoint y: 93, endPoint x: 1094, endPoint y: 234, distance: 529.9
click at [583, 93] on span "Sections" at bounding box center [587, 87] width 49 height 21
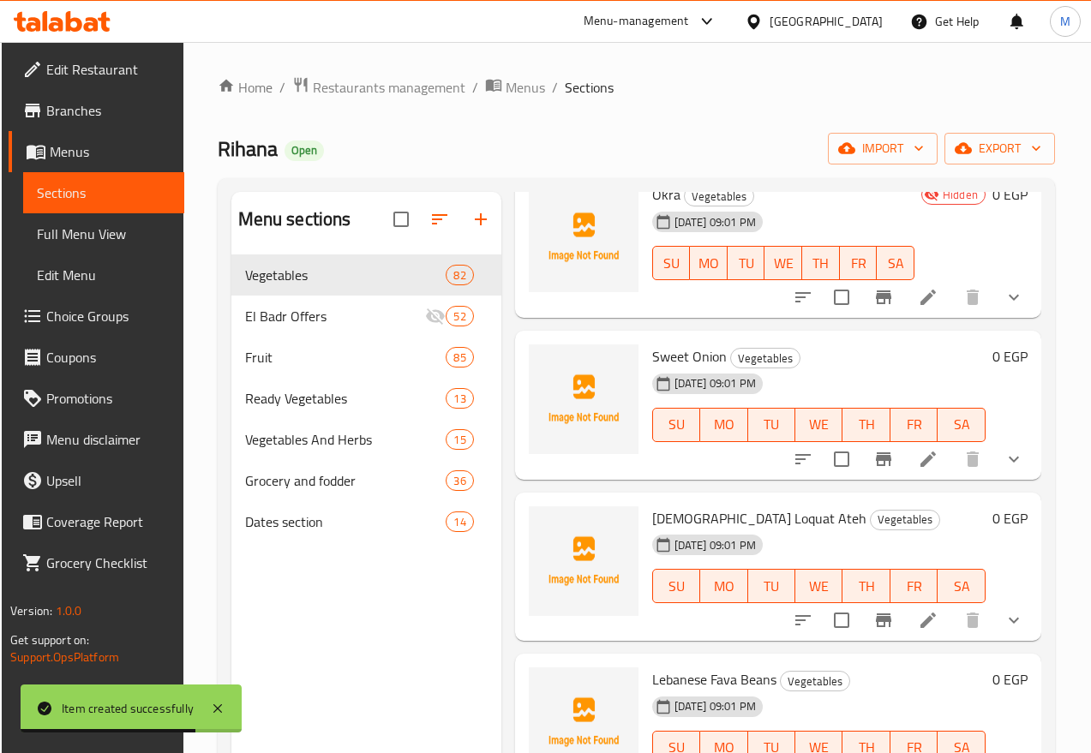
scroll to position [321, 0]
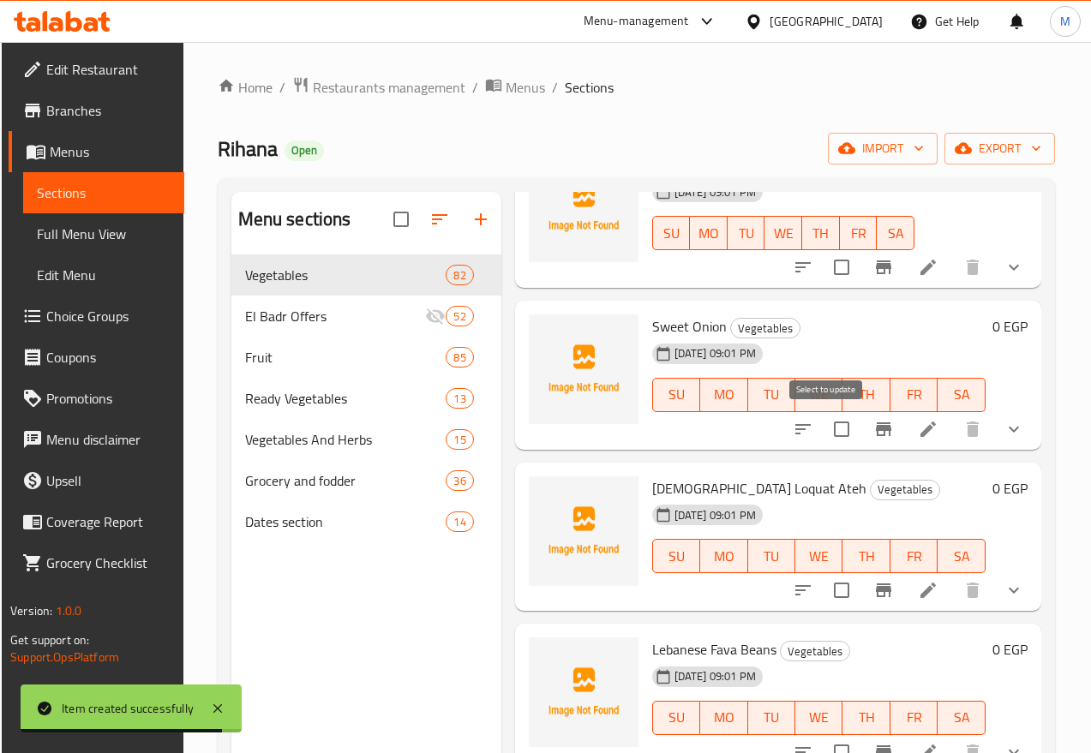
drag, startPoint x: 822, startPoint y: 431, endPoint x: 830, endPoint y: 495, distance: 64.8
click at [824, 431] on input "checkbox" at bounding box center [842, 429] width 36 height 36
checkbox input "true"
click at [824, 592] on input "checkbox" at bounding box center [842, 591] width 36 height 36
checkbox input "true"
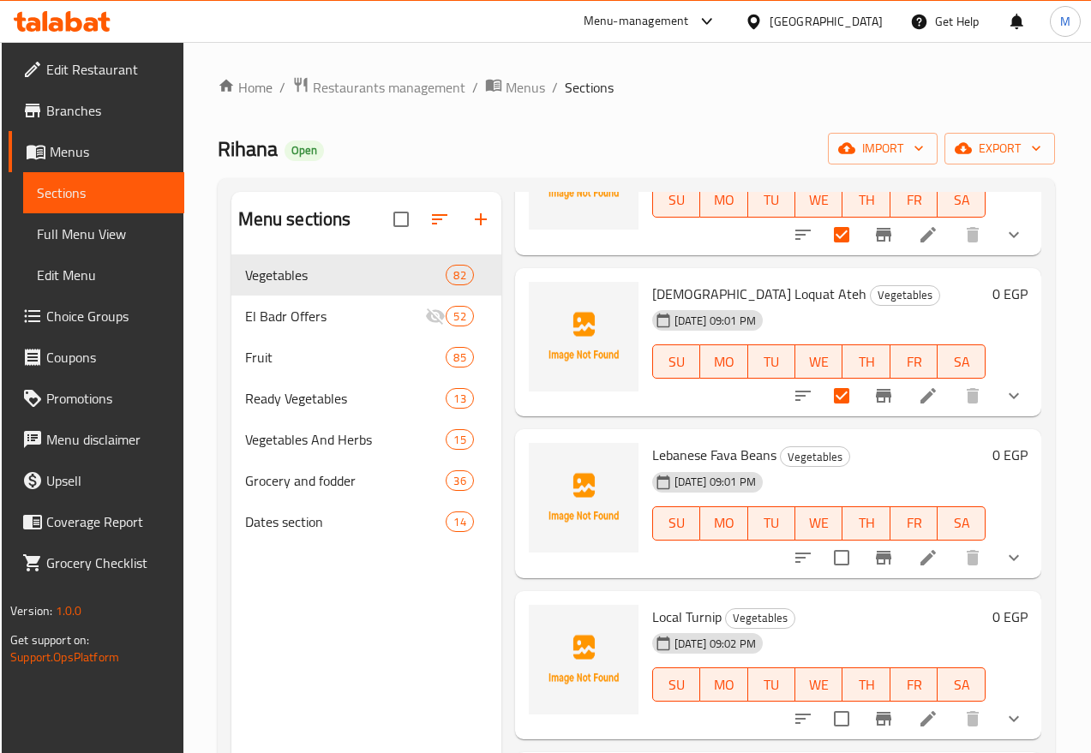
scroll to position [750, 0]
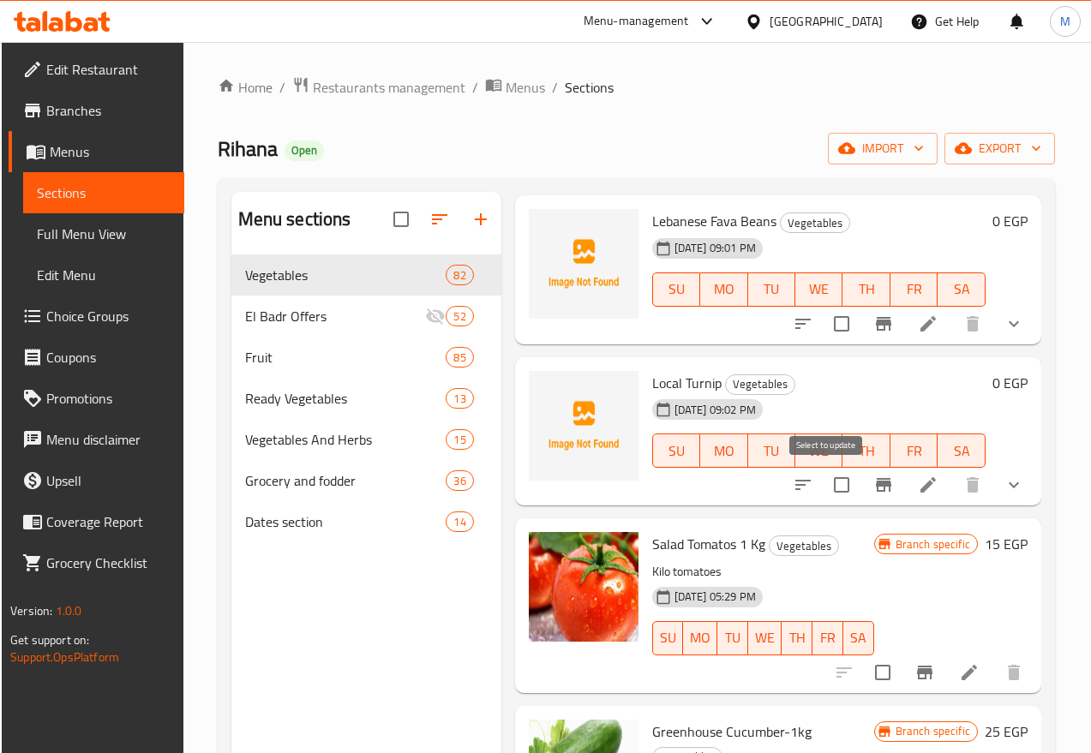
click at [827, 490] on input "checkbox" at bounding box center [842, 485] width 36 height 36
checkbox input "true"
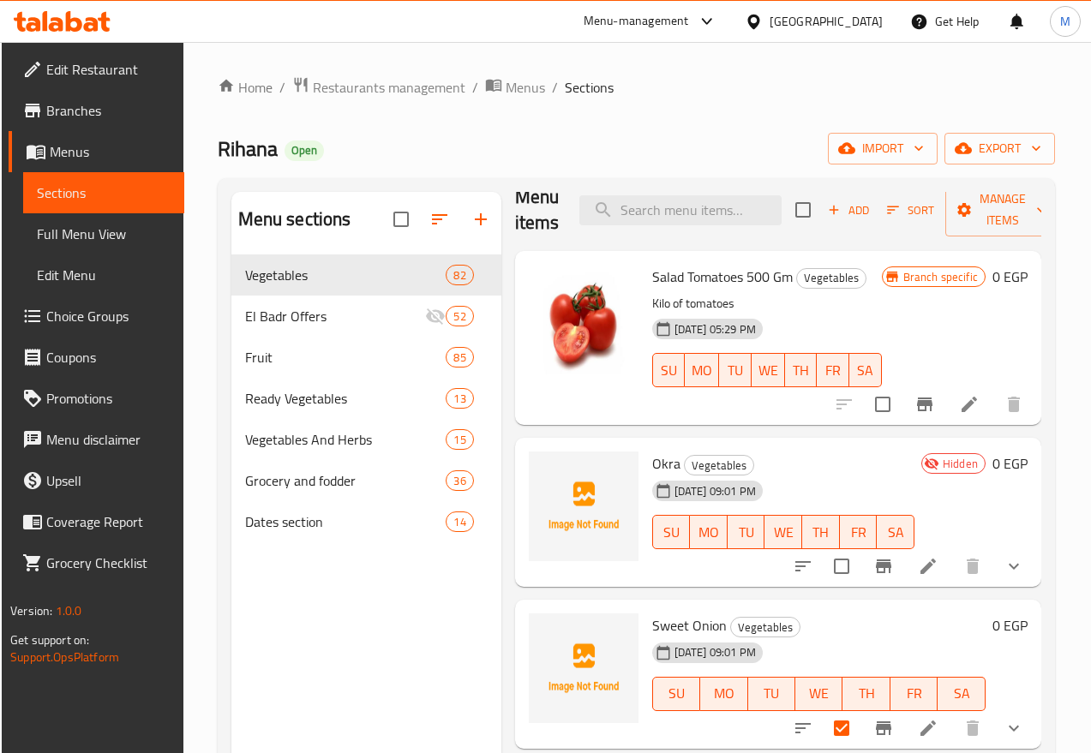
scroll to position [0, 0]
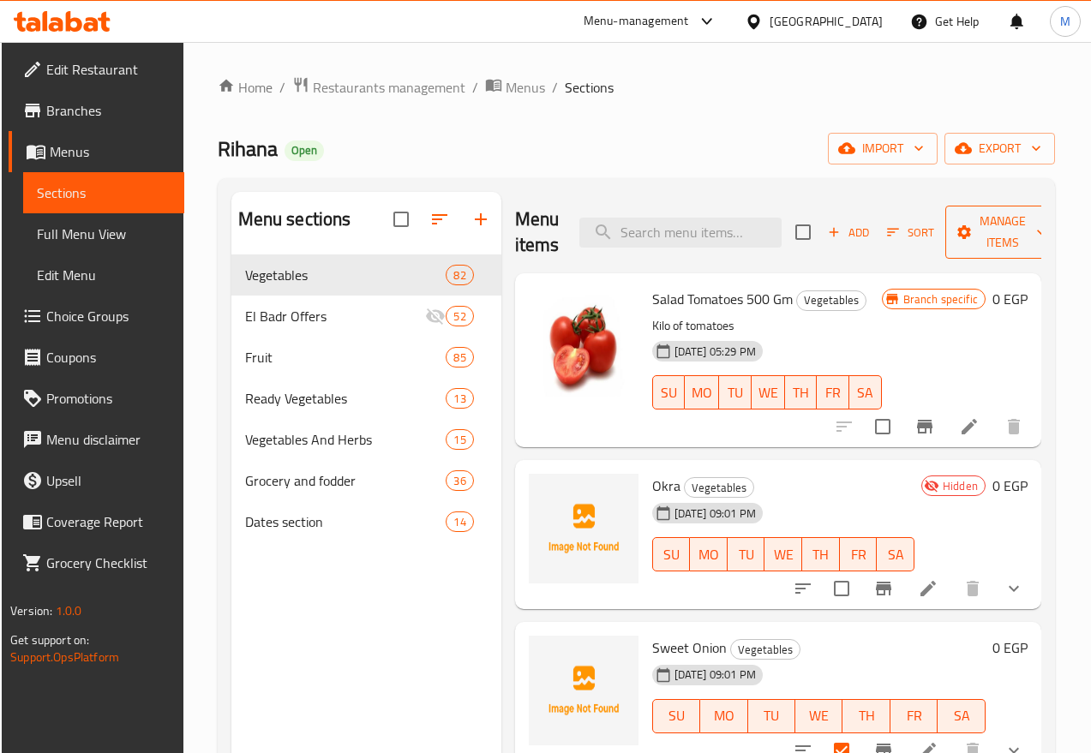
click at [959, 234] on span "Manage items" at bounding box center [1002, 232] width 87 height 43
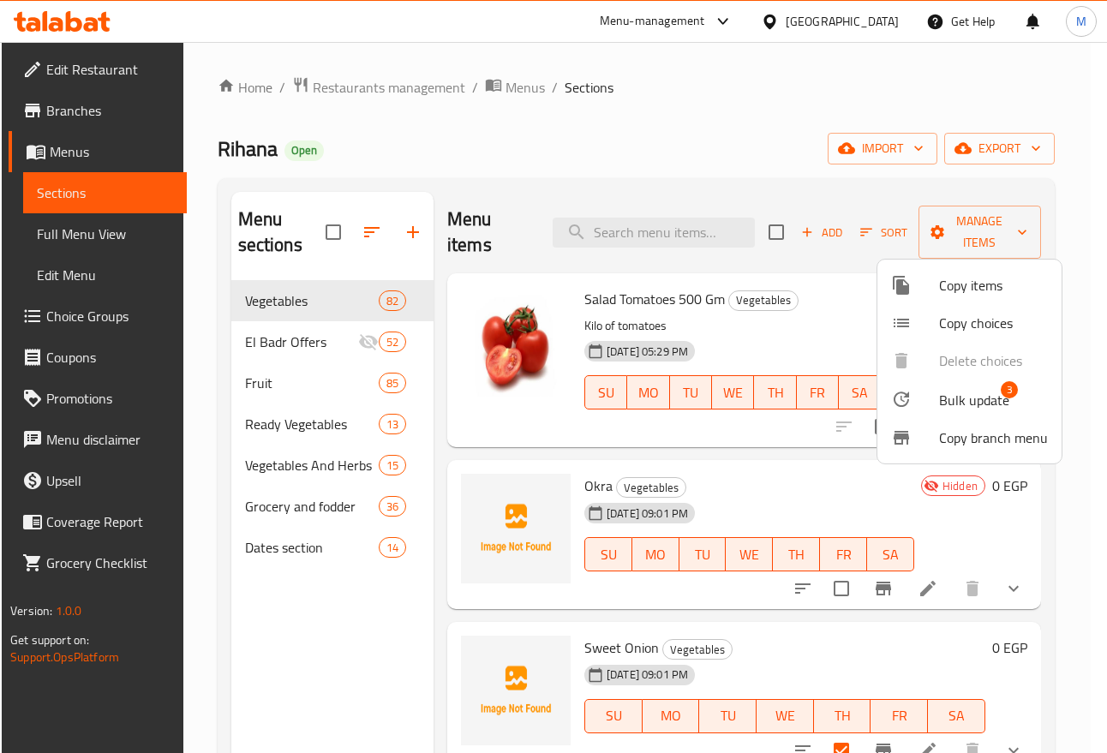
click at [997, 399] on span "Bulk update" at bounding box center [974, 400] width 70 height 21
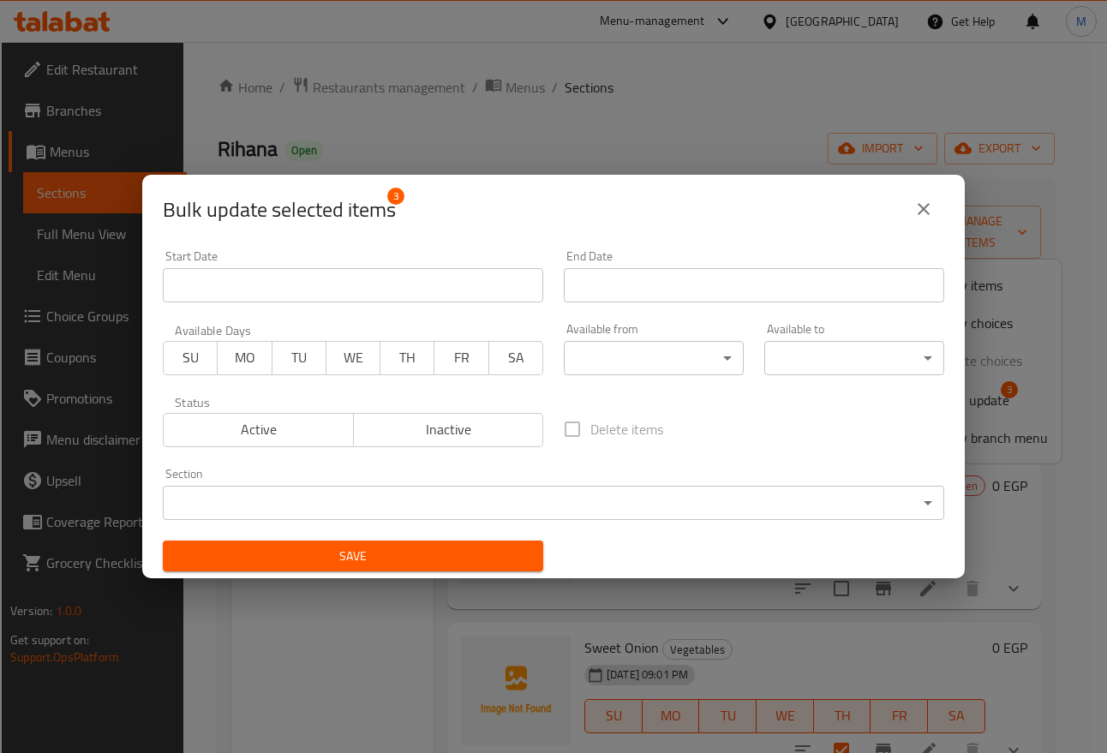
click at [510, 435] on span "Inactive" at bounding box center [449, 429] width 177 height 25
click at [429, 578] on div "Save" at bounding box center [353, 557] width 401 height 52
click at [425, 560] on span "Save" at bounding box center [353, 556] width 353 height 21
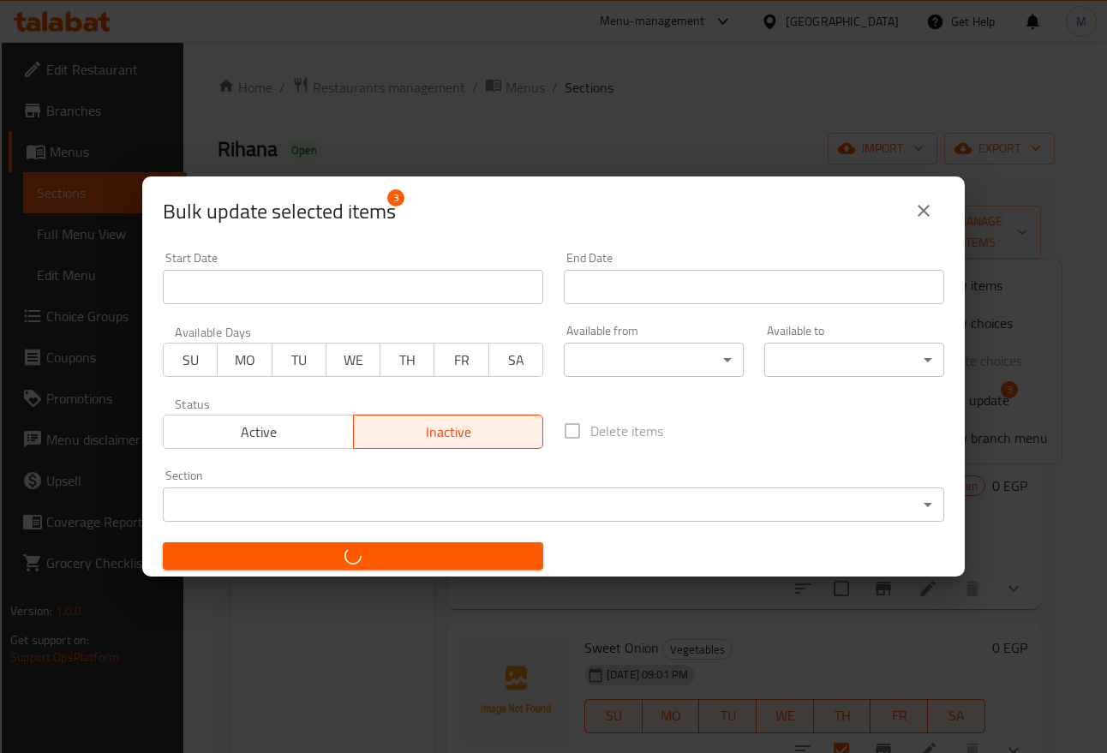
checkbox input "false"
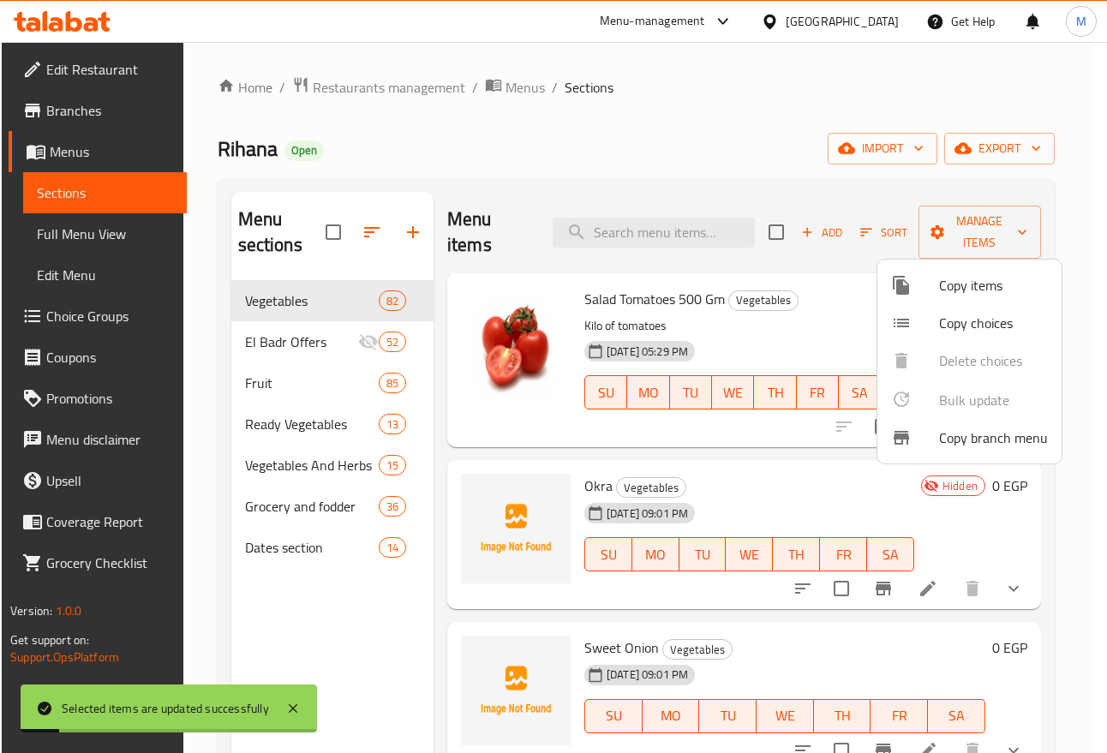
click at [819, 240] on div at bounding box center [553, 376] width 1107 height 753
click at [819, 237] on span "Add" at bounding box center [822, 233] width 46 height 20
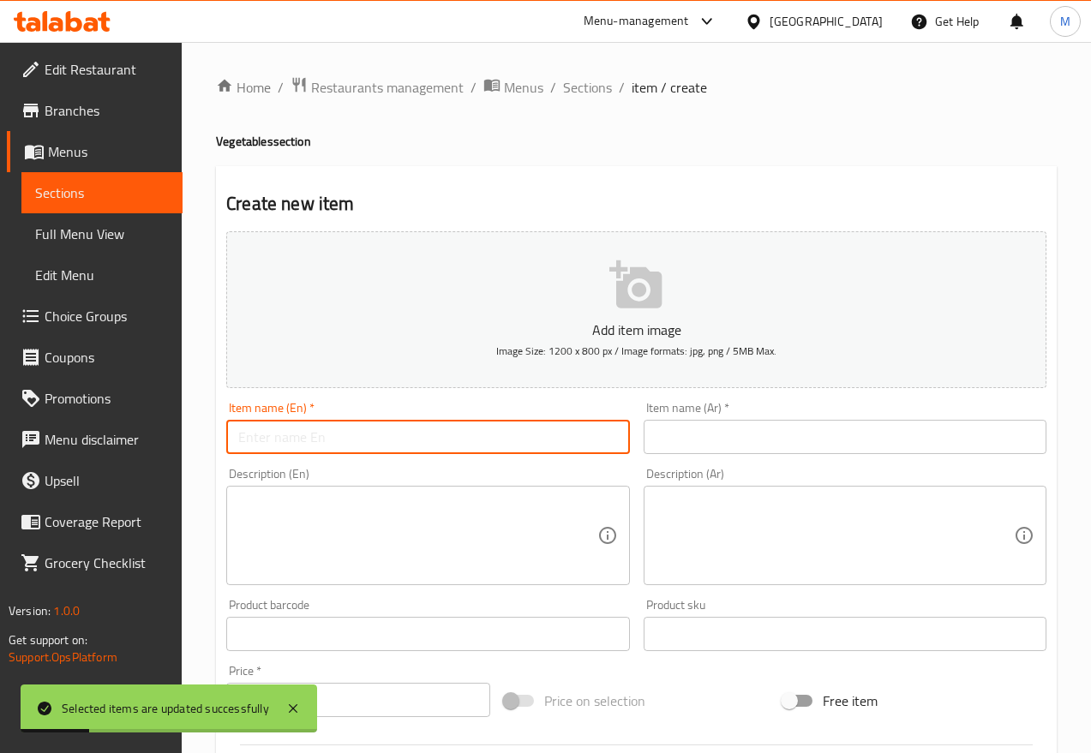
click at [339, 423] on input "text" at bounding box center [427, 437] width 403 height 34
paste input "Basil Plate"
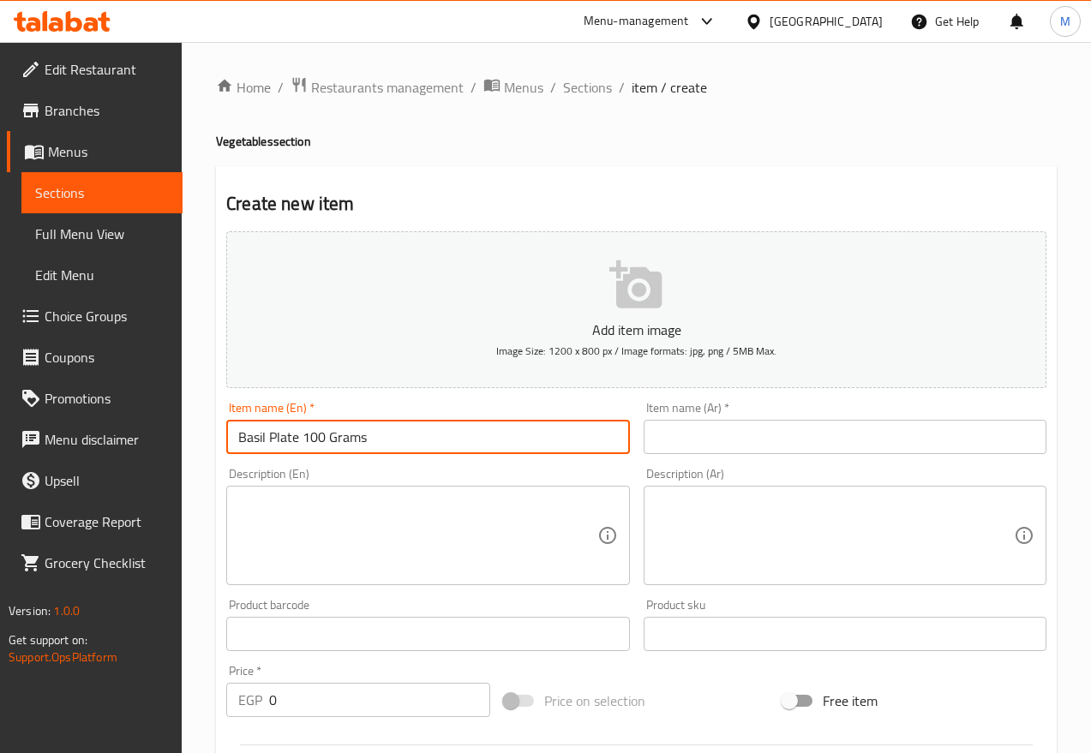
type input "Basil Plate 100 Grams"
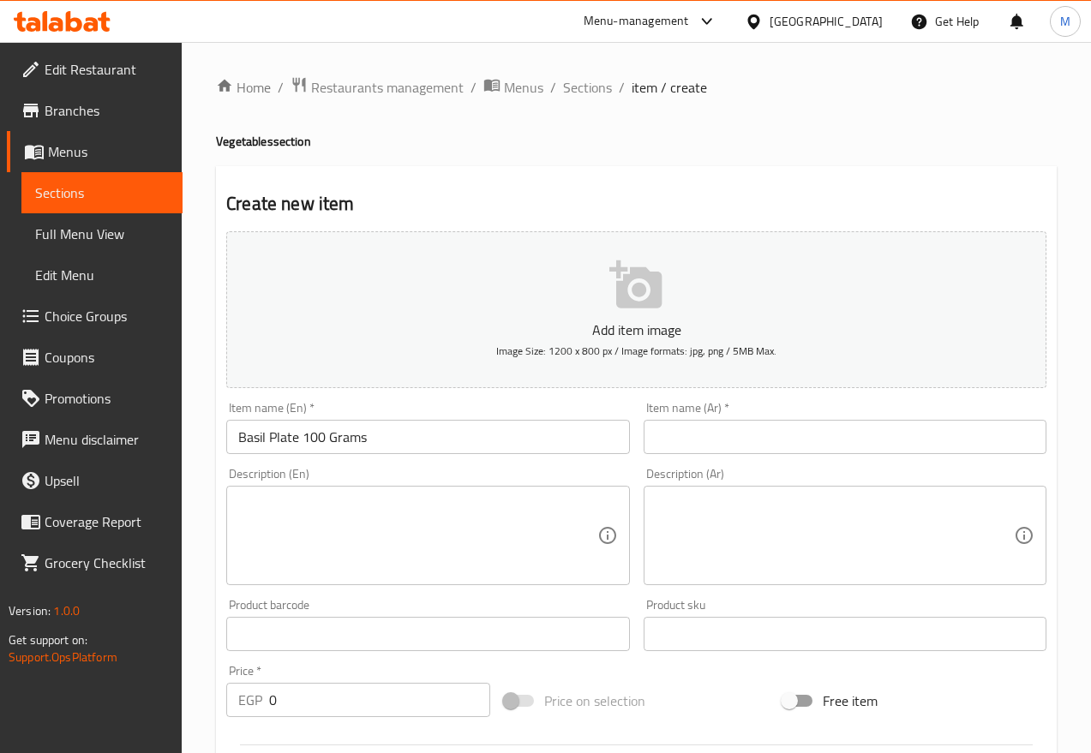
click at [920, 437] on input "text" at bounding box center [845, 437] width 403 height 34
paste input "طبق ريحان"
drag, startPoint x: 810, startPoint y: 455, endPoint x: 817, endPoint y: 441, distance: 16.1
click at [810, 455] on div "Item name (Ar)   * طبق ريحان Item name (Ar) *" at bounding box center [845, 428] width 417 height 66
click at [817, 441] on input "طبق ريحان" at bounding box center [845, 437] width 403 height 34
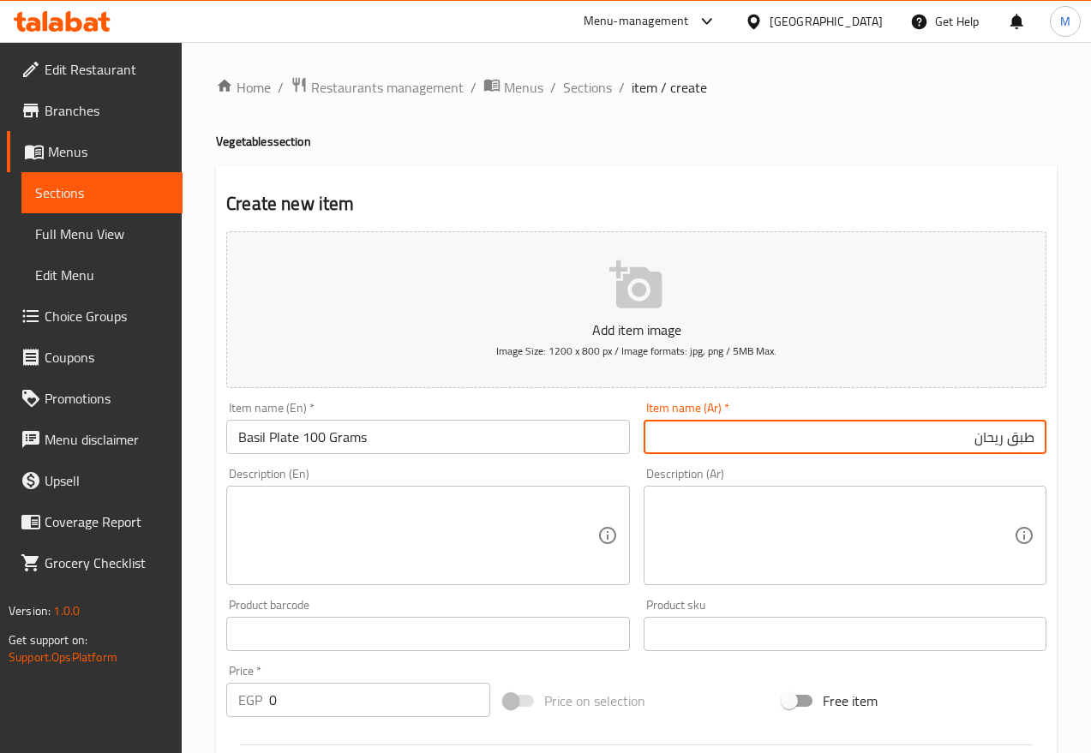
paste input "طبق ريحان"
drag, startPoint x: 861, startPoint y: 431, endPoint x: 972, endPoint y: 441, distance: 111.0
click at [972, 441] on input "طبق ريحان طبق ريحان" at bounding box center [845, 437] width 403 height 34
paste input "100 جرام"
type input "طبق ريحان 100 جرام"
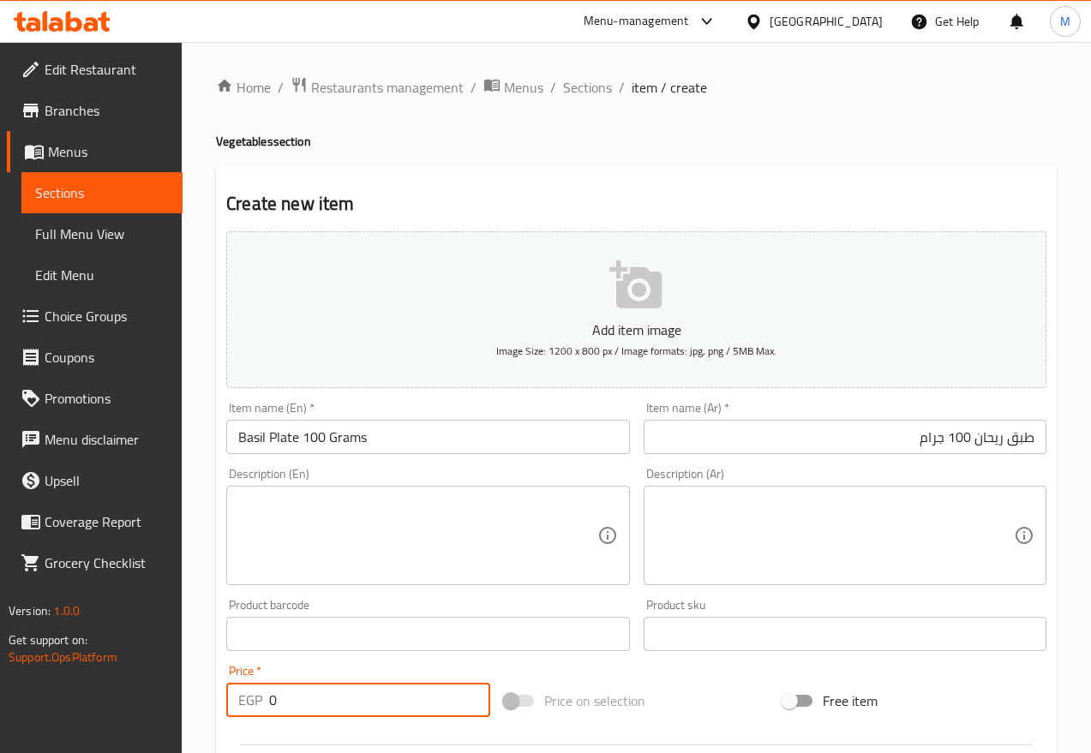
click at [327, 669] on input "0" at bounding box center [379, 700] width 221 height 34
type input "15"
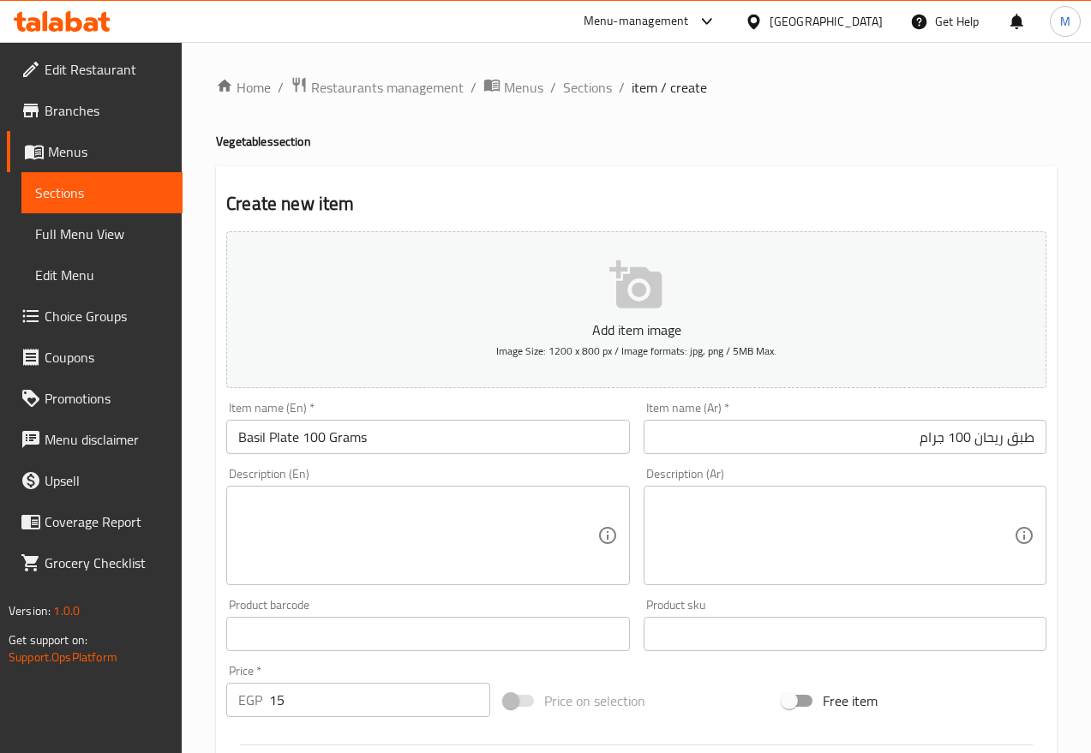
click at [333, 659] on div "Price   * EGP 15 Price *" at bounding box center [358, 691] width 278 height 66
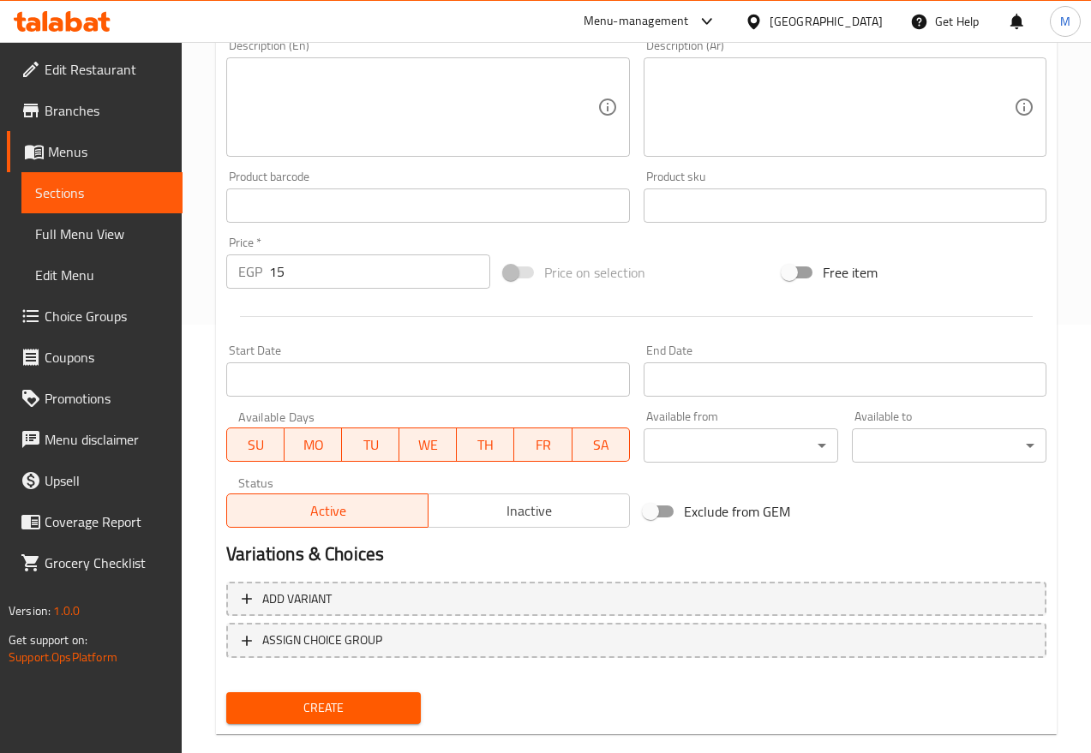
click at [498, 512] on span "Inactive" at bounding box center [529, 511] width 188 height 25
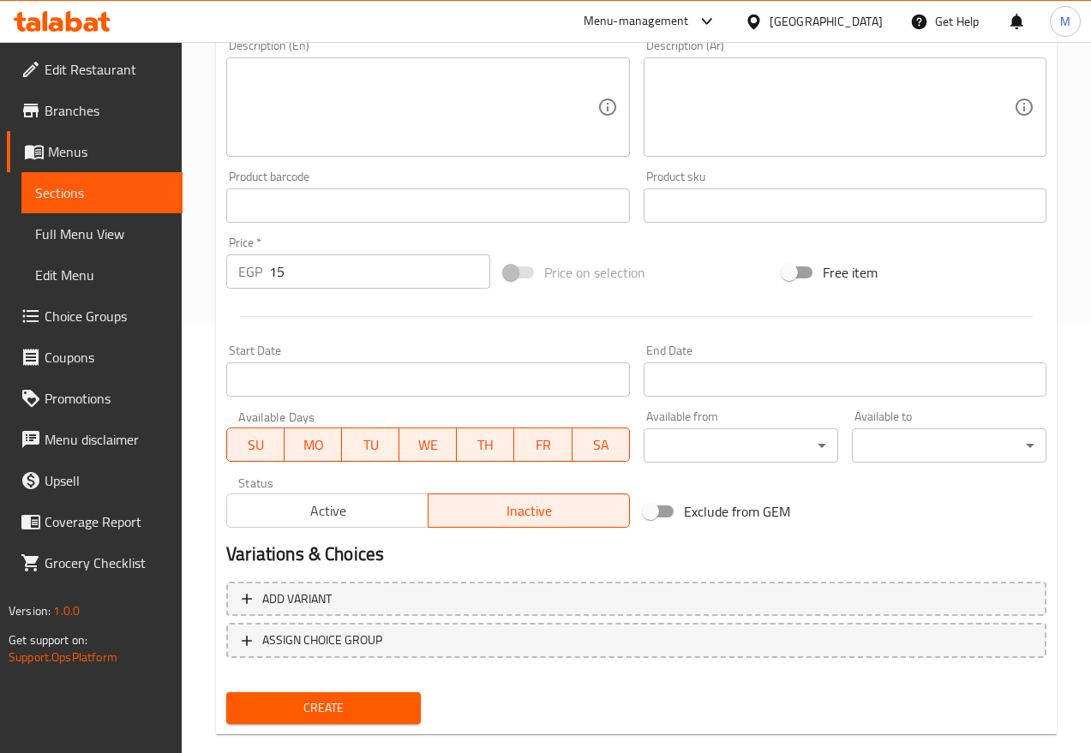
click at [329, 669] on span "Create" at bounding box center [323, 708] width 167 height 21
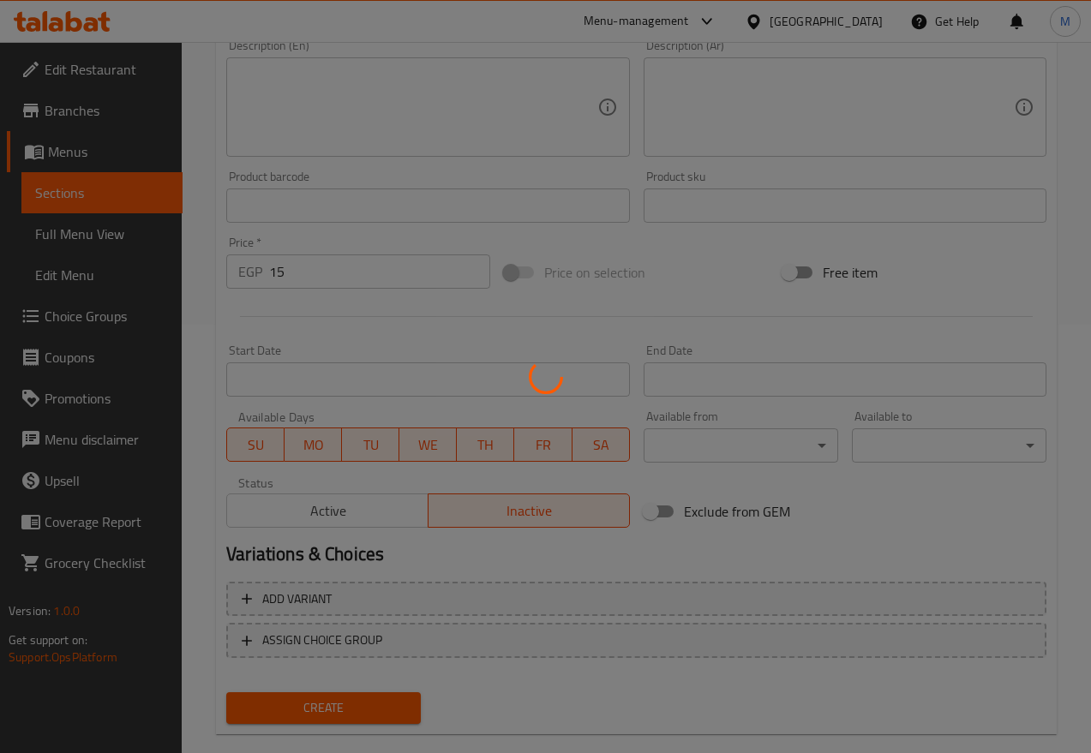
type input "0"
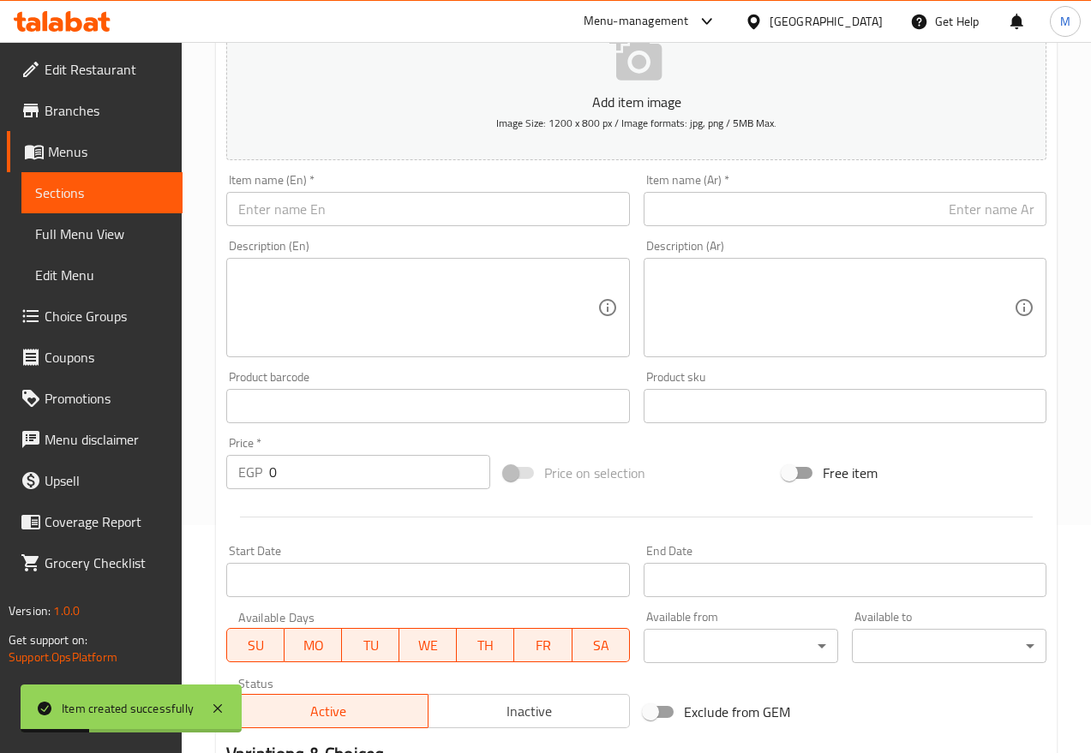
scroll to position [107, 0]
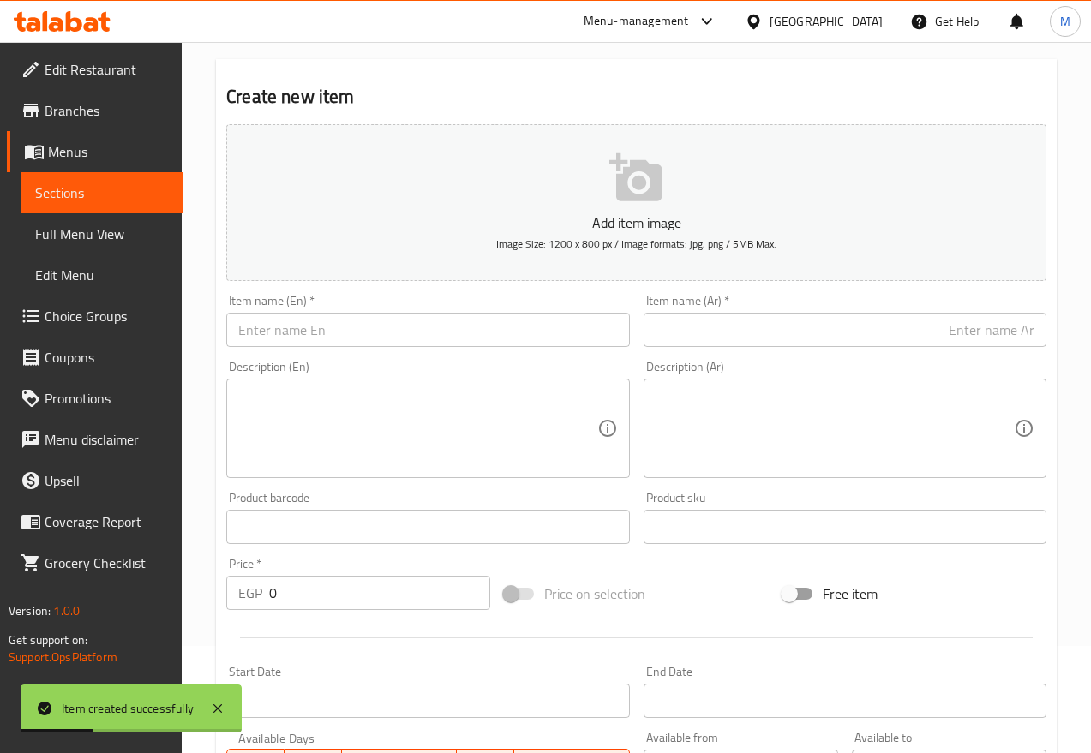
drag, startPoint x: 327, startPoint y: 333, endPoint x: 378, endPoint y: 342, distance: 52.3
click at [325, 333] on input "text" at bounding box center [427, 330] width 403 height 34
paste input "Cauliflower"
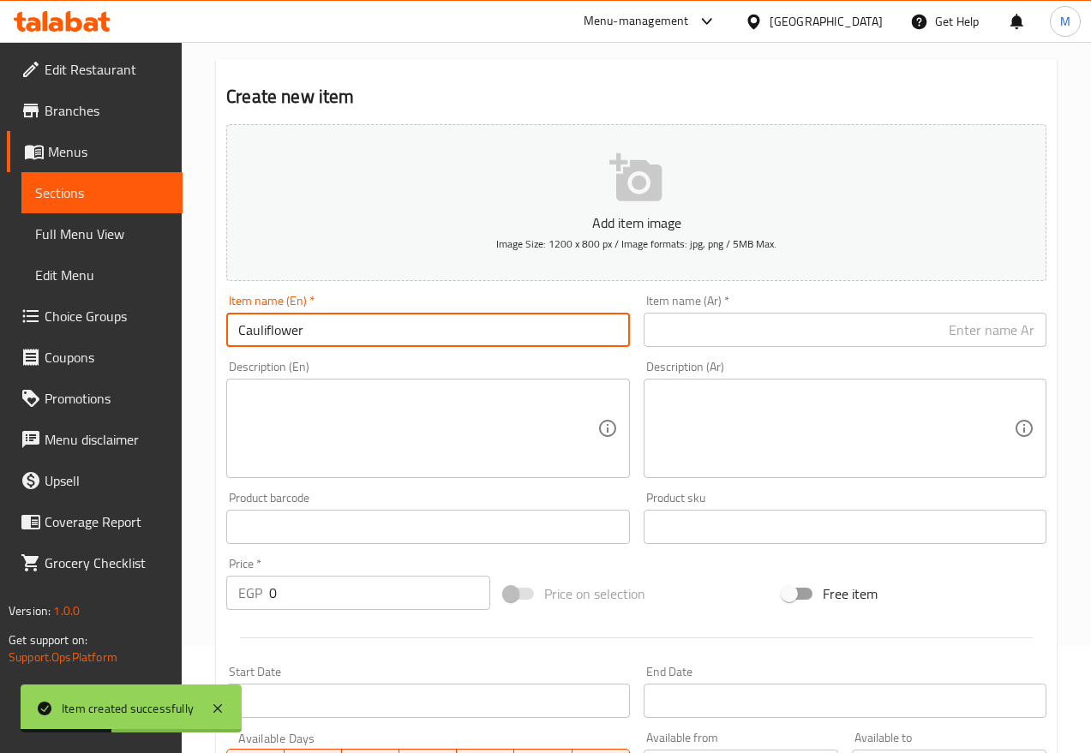
type input "Cauliflower"
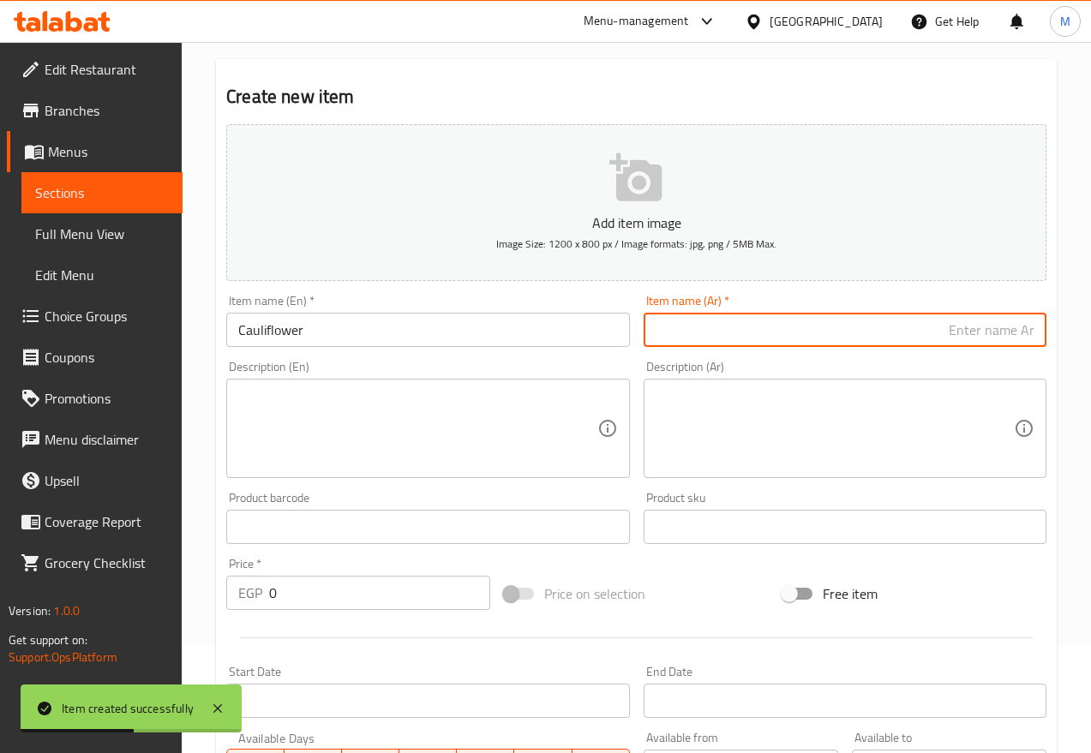
click at [764, 327] on input "text" at bounding box center [845, 330] width 403 height 34
paste input "قرنبيط"
type input "قرنبيط"
click at [437, 438] on textarea at bounding box center [417, 428] width 358 height 81
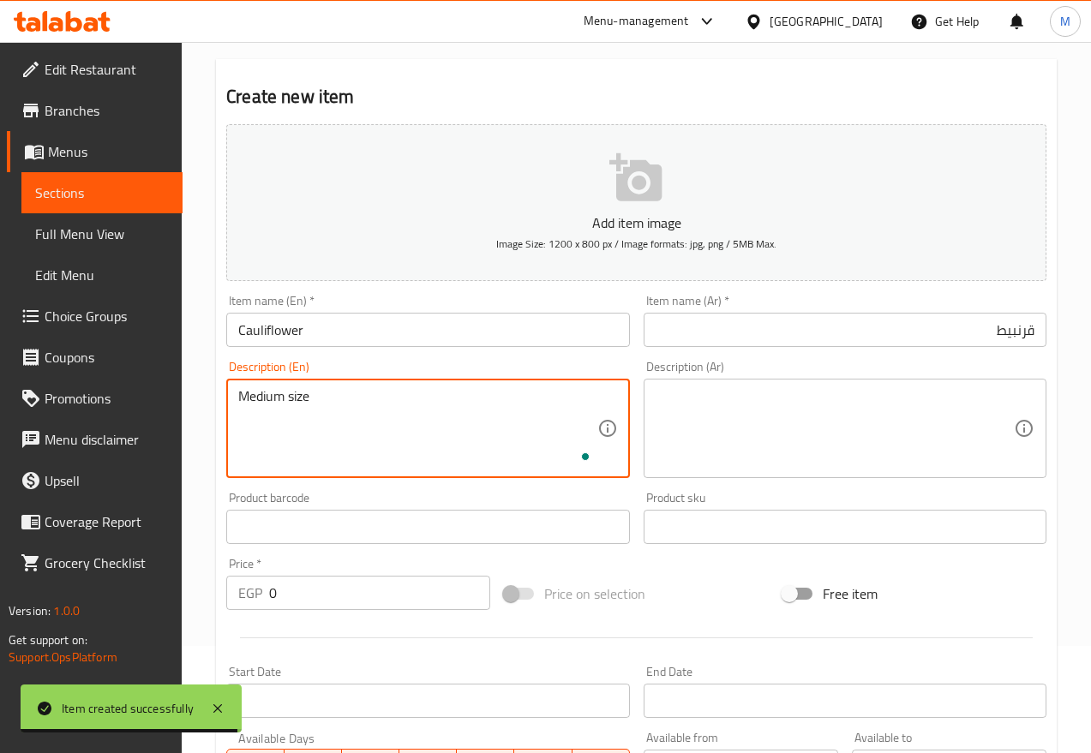
type textarea "Medium size"
click at [834, 405] on textarea at bounding box center [835, 428] width 358 height 81
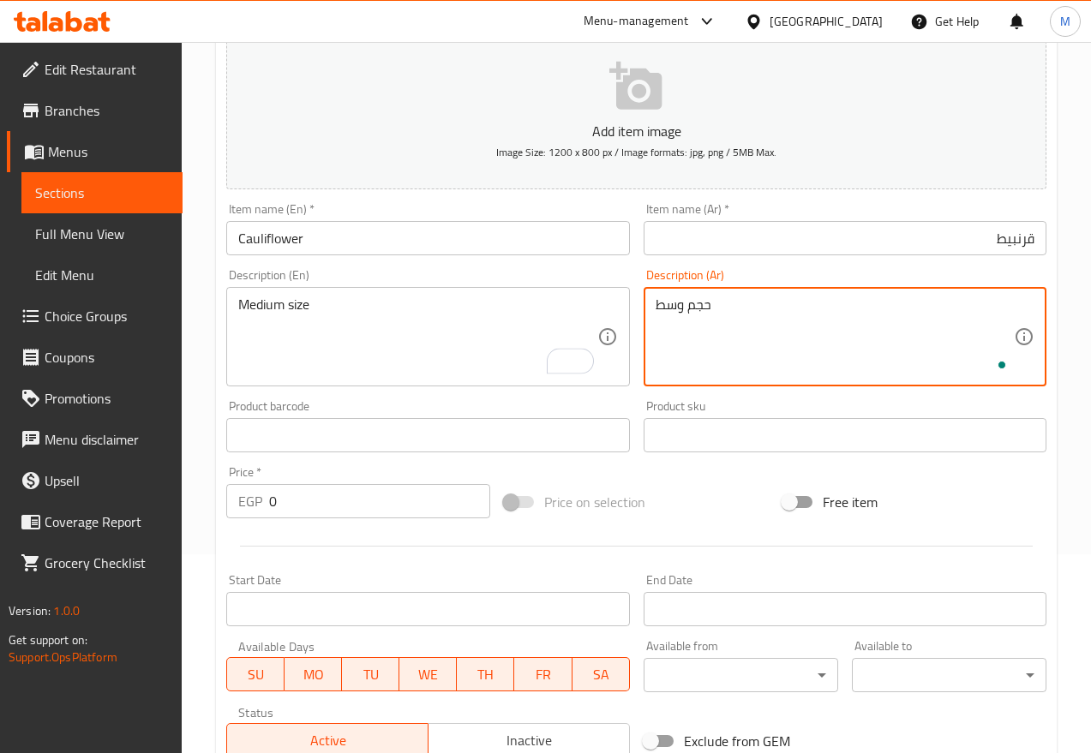
scroll to position [429, 0]
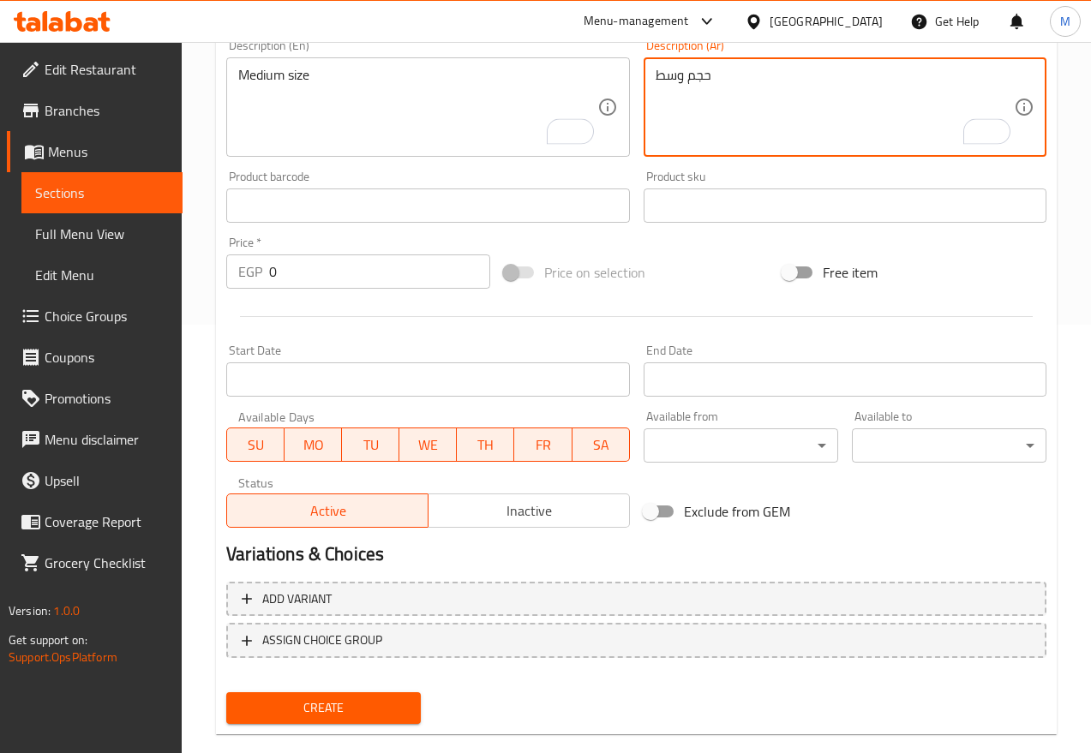
type textarea "حجم وسط"
click at [482, 519] on span "Inactive" at bounding box center [529, 511] width 188 height 25
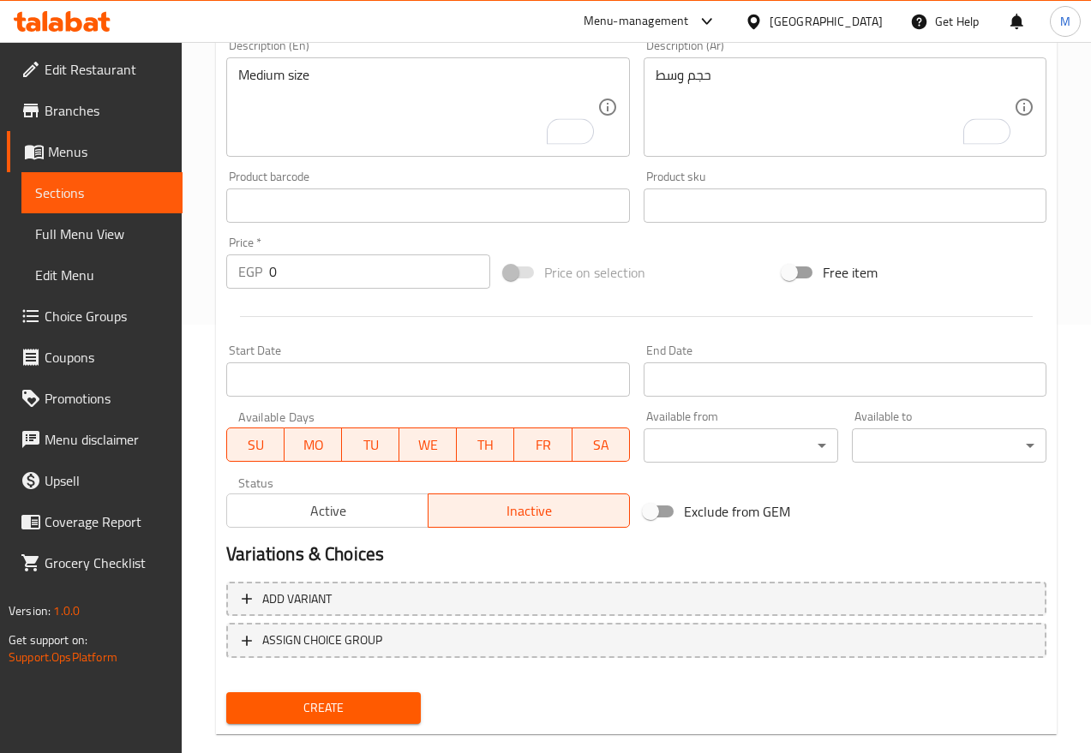
click at [336, 278] on input "0" at bounding box center [379, 272] width 221 height 34
click at [363, 669] on span "Create" at bounding box center [323, 708] width 167 height 21
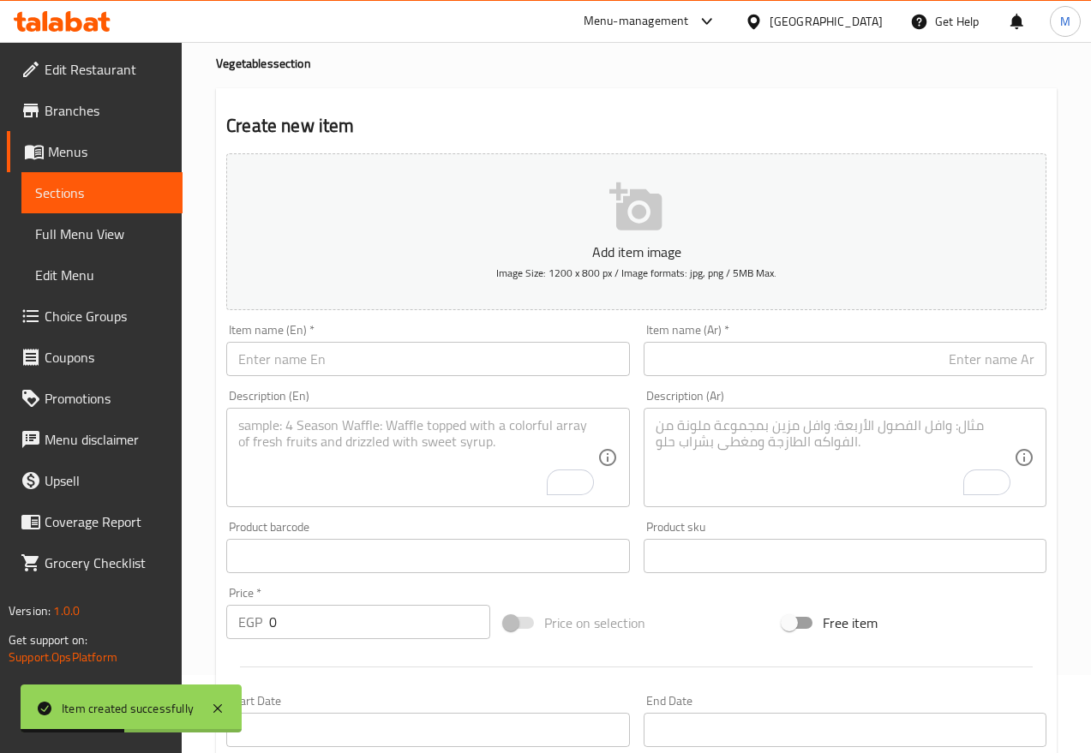
scroll to position [0, 0]
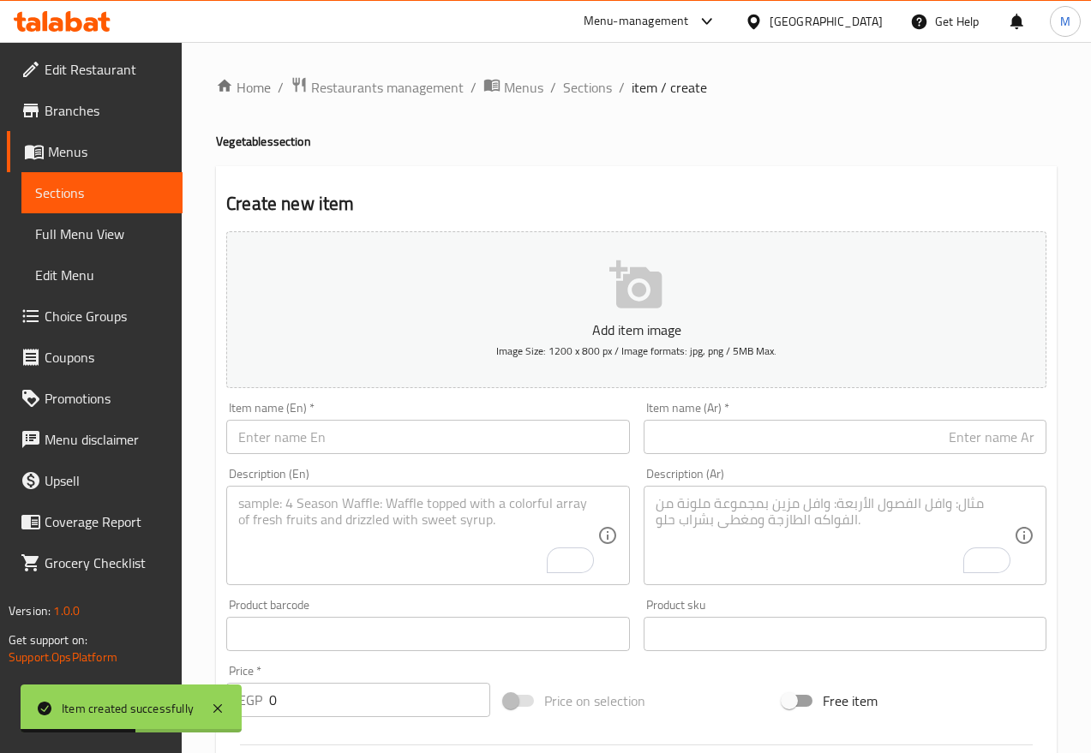
click at [281, 412] on div "Item name (En)   * Item name (En) *" at bounding box center [427, 428] width 403 height 52
click at [281, 427] on input "text" at bounding box center [427, 437] width 403 height 34
paste input "Artichoke"
click at [737, 442] on input "text" at bounding box center [845, 437] width 403 height 34
paste input "خرشوف"
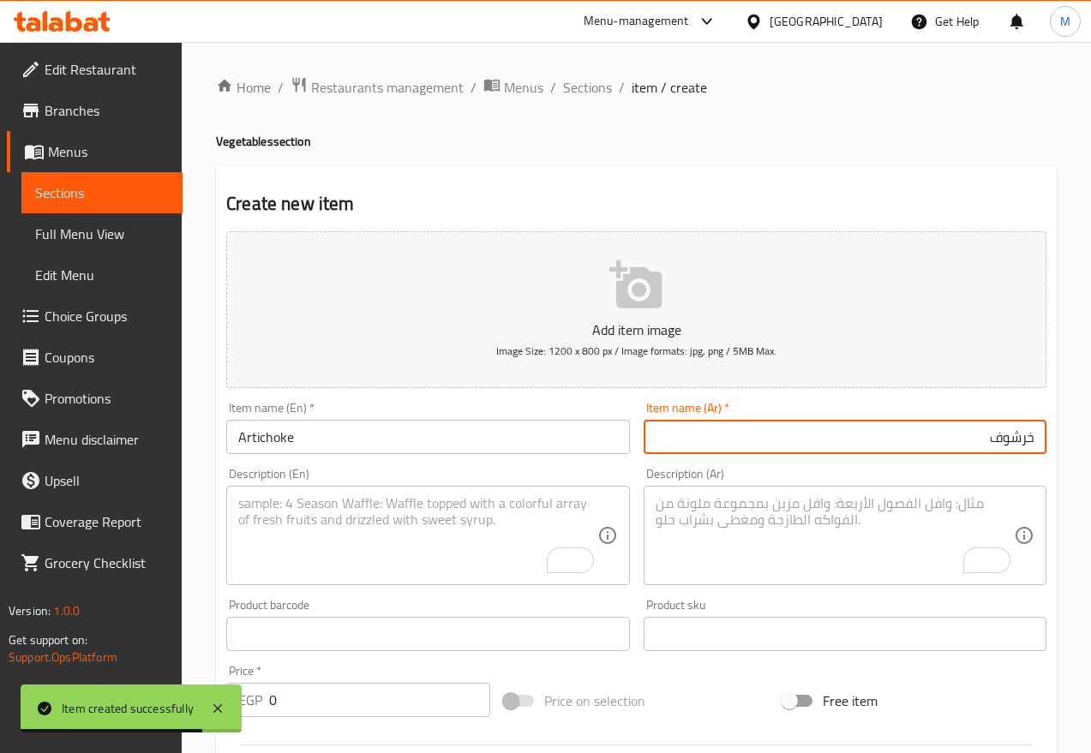
click at [407, 525] on textarea "To enrich screen reader interactions, please activate Accessibility in Grammarl…" at bounding box center [417, 535] width 358 height 81
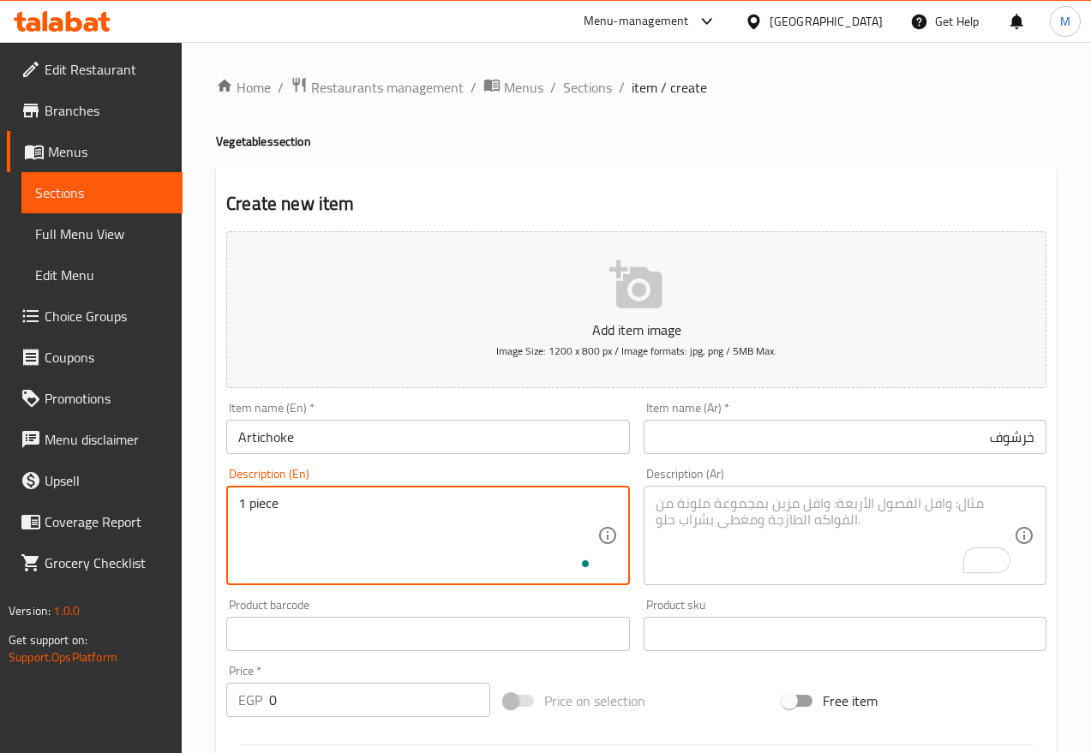
click at [829, 525] on textarea "To enrich screen reader interactions, please activate Accessibility in Grammarl…" at bounding box center [835, 535] width 358 height 81
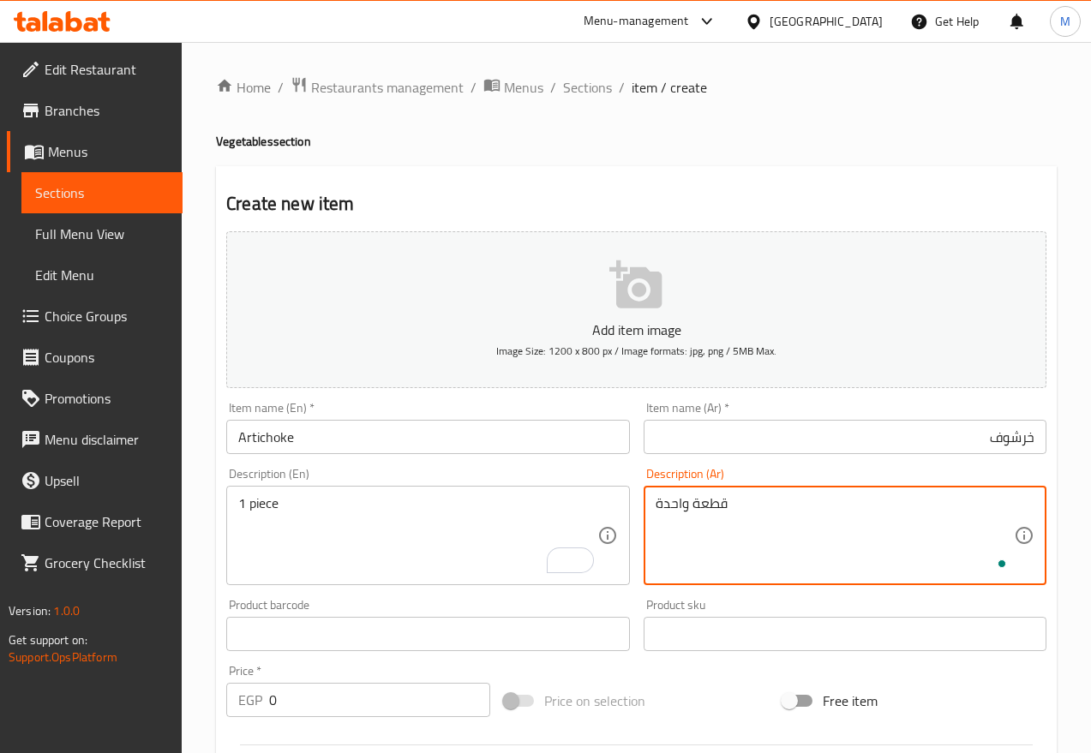
scroll to position [429, 0]
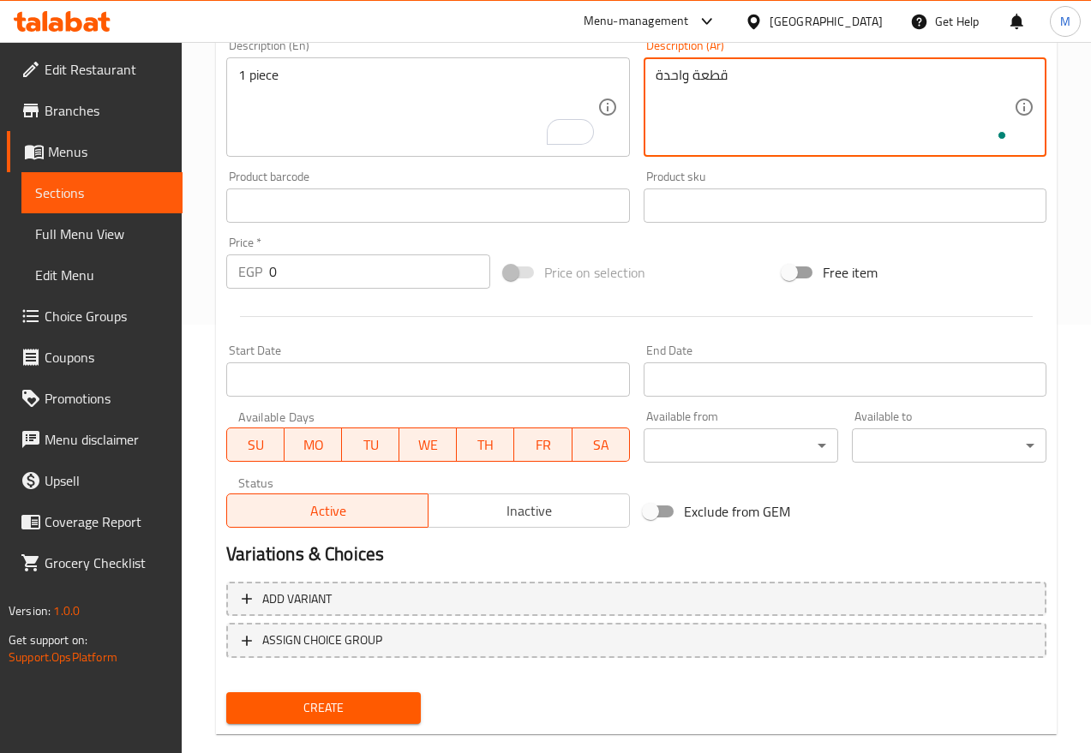
click at [342, 275] on input "0" at bounding box center [379, 272] width 221 height 34
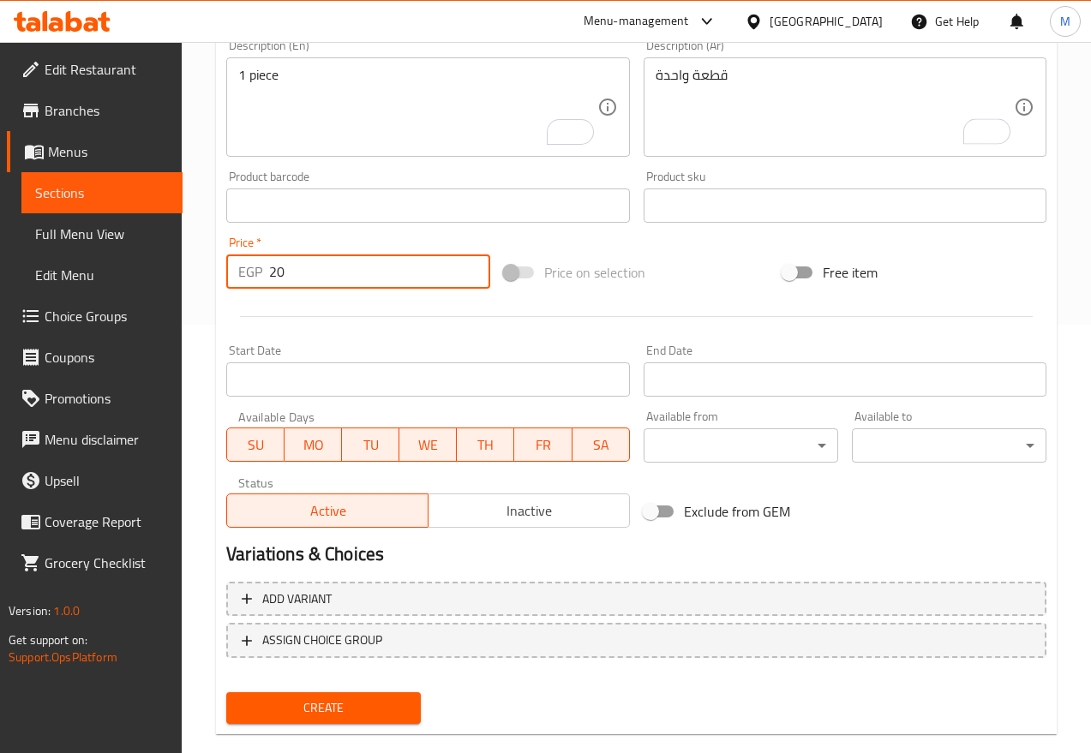
click at [506, 524] on button "Inactive" at bounding box center [529, 511] width 202 height 34
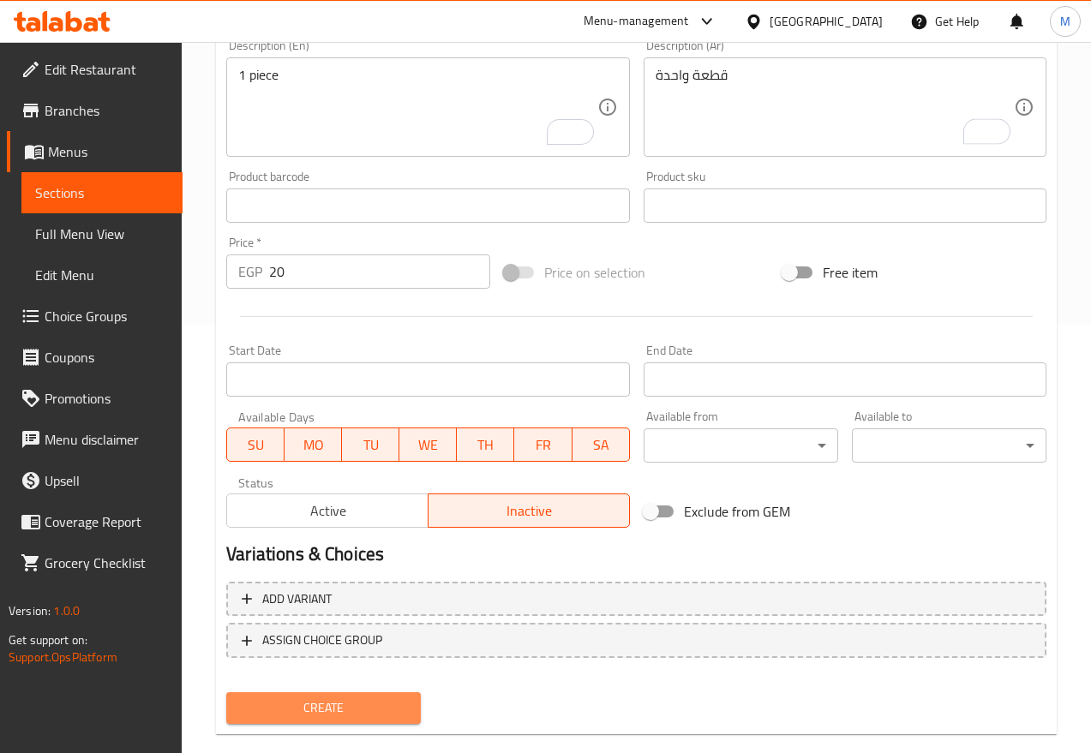
click at [314, 669] on span "Create" at bounding box center [323, 708] width 167 height 21
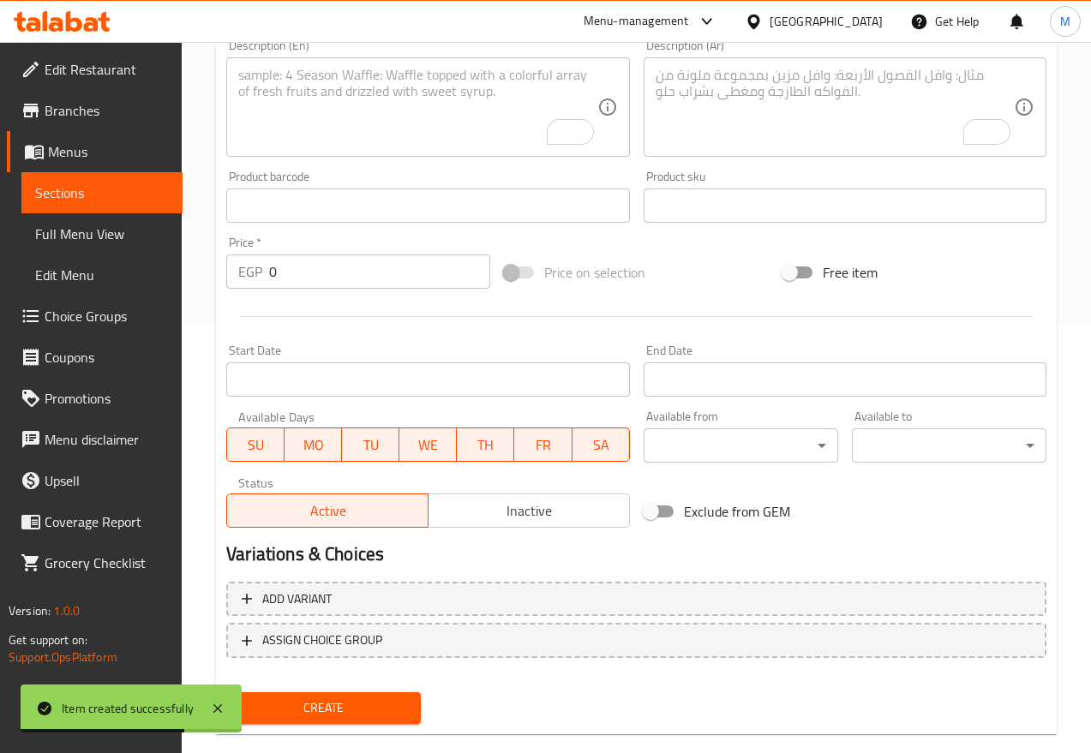
scroll to position [0, 0]
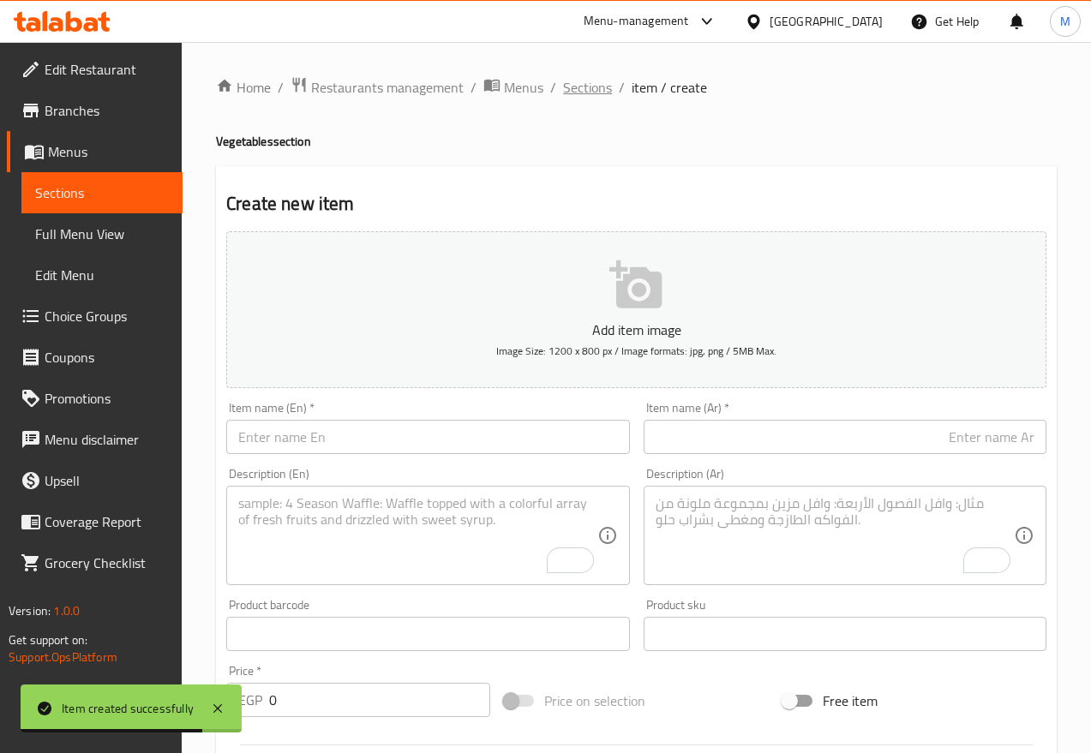
click at [609, 93] on span "Sections" at bounding box center [587, 87] width 49 height 21
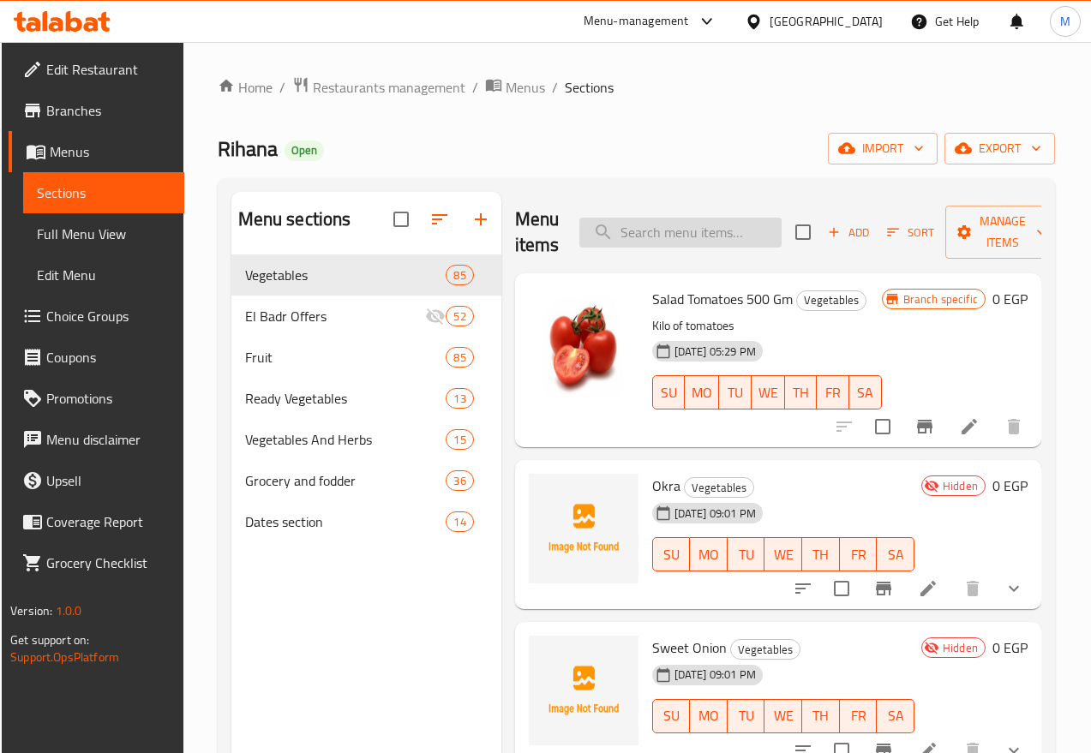
click at [633, 244] on input "search" at bounding box center [680, 233] width 202 height 30
paste input "Peeled Prickly Pear"
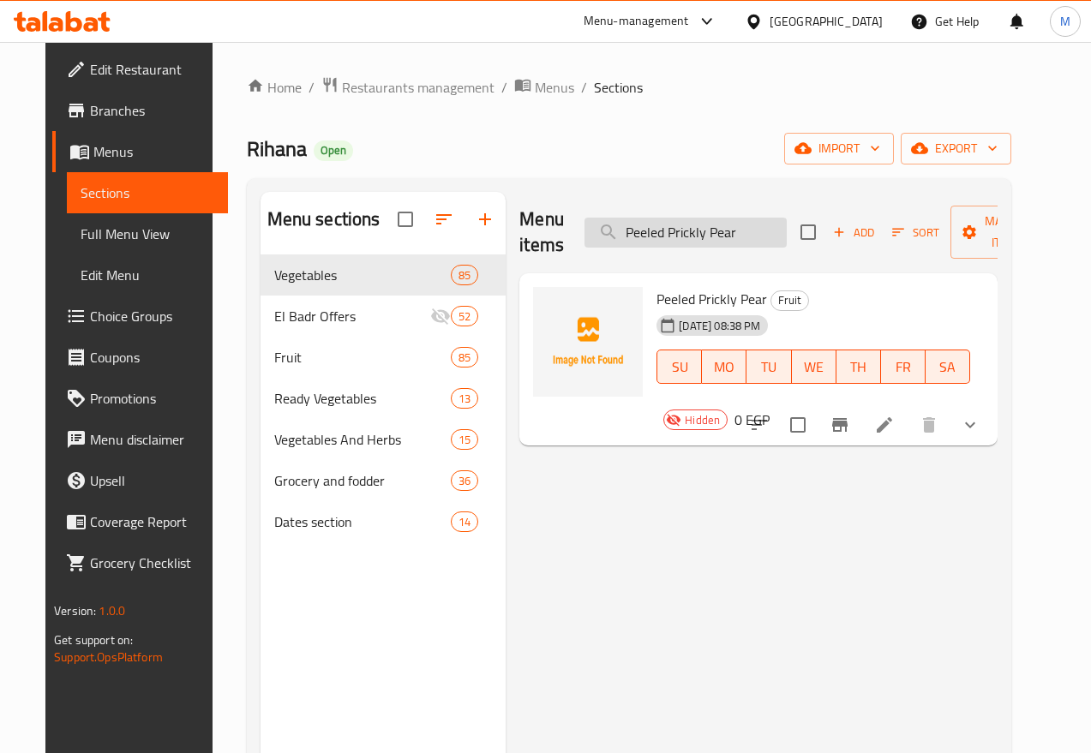
click at [650, 239] on input "Peeled Prickly Pear" at bounding box center [686, 233] width 202 height 30
paste input "Common Fig"
click at [985, 160] on button "export" at bounding box center [956, 149] width 111 height 32
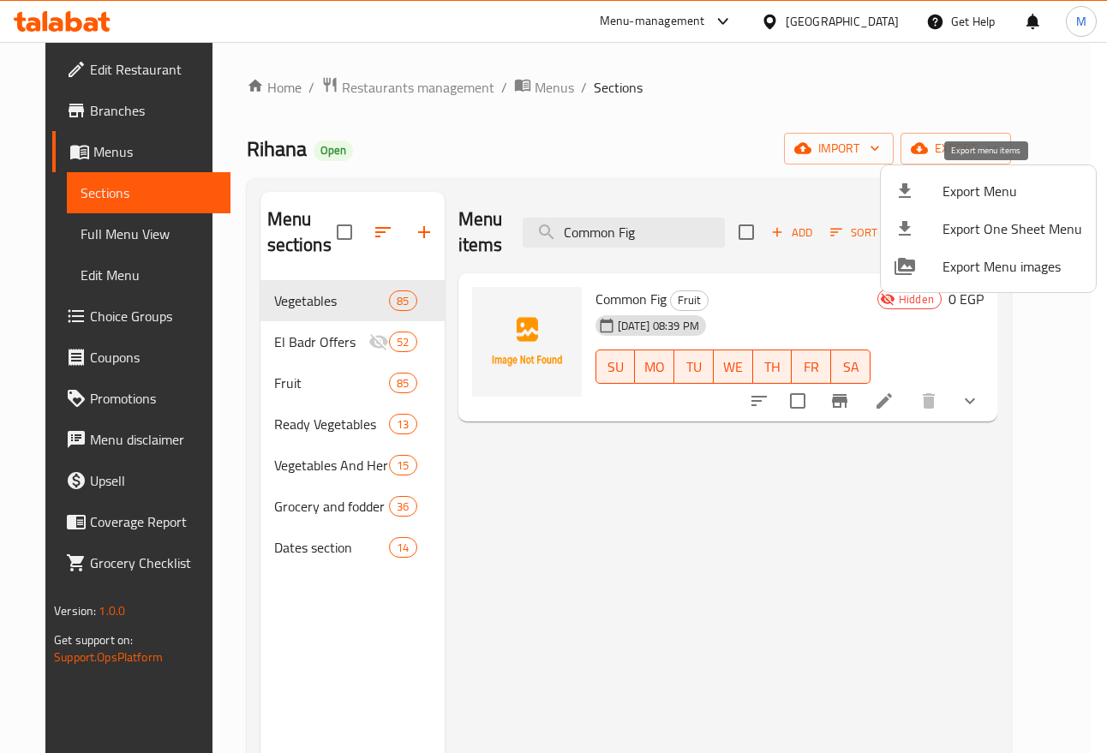
click at [989, 196] on span "Export Menu" at bounding box center [1013, 191] width 140 height 21
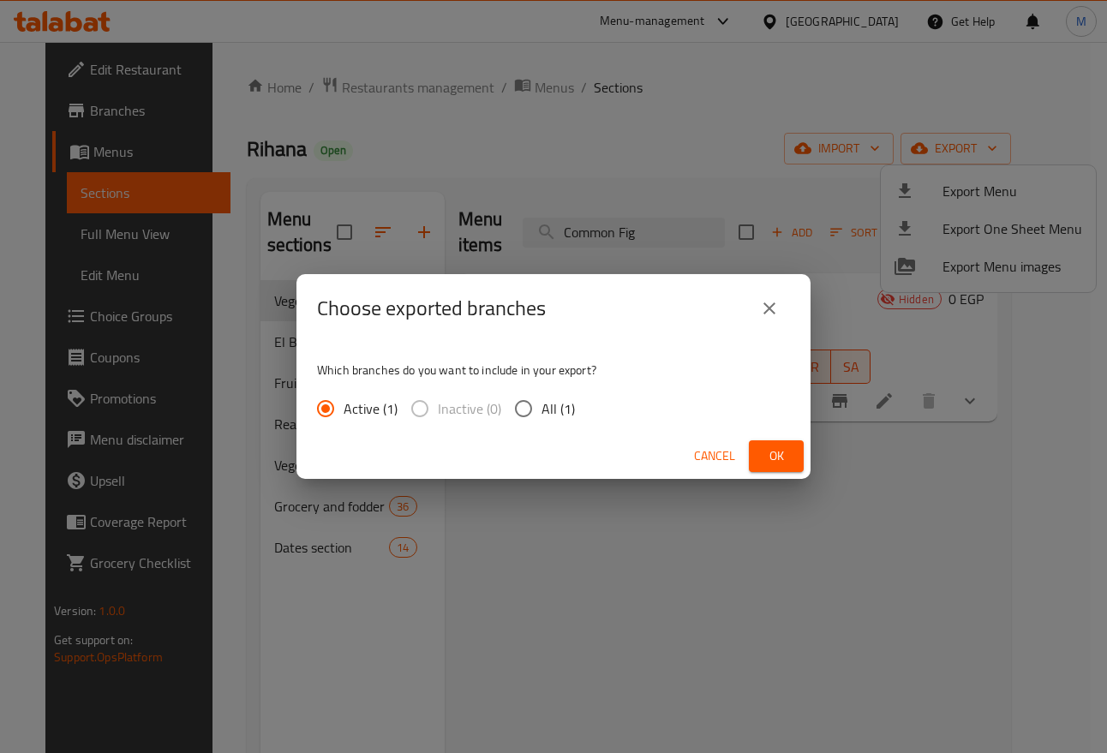
click at [554, 382] on div "Which branches do you want to include in your export? Active (1) Inactive (0) A…" at bounding box center [554, 388] width 514 height 91
click at [542, 399] on span "All (1)" at bounding box center [558, 409] width 33 height 21
click at [542, 399] on input "All (1)" at bounding box center [524, 409] width 36 height 36
click at [784, 439] on div "Cancel Ok" at bounding box center [554, 456] width 514 height 45
click at [779, 441] on button "Ok" at bounding box center [776, 457] width 55 height 32
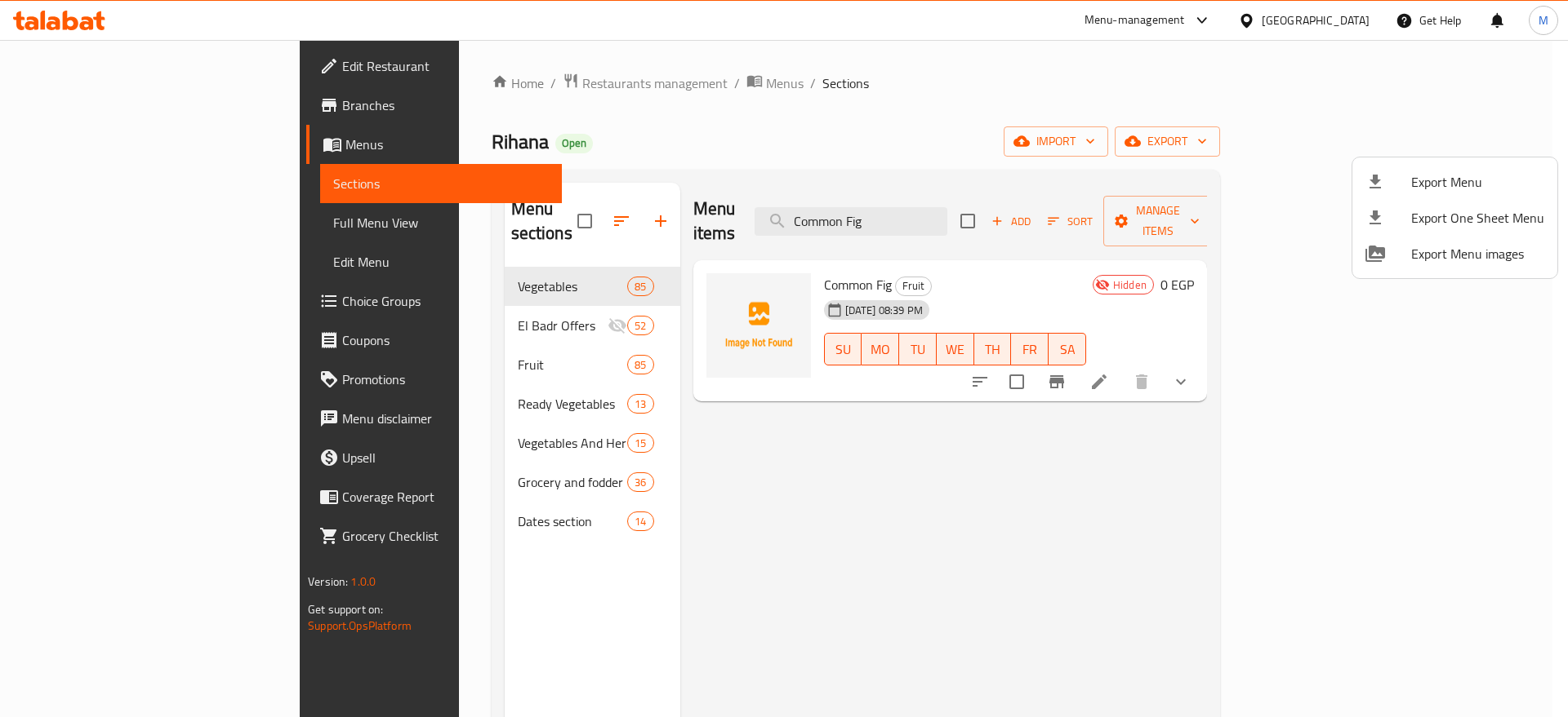
click at [1035, 124] on div at bounding box center [784, 358] width 1568 height 717
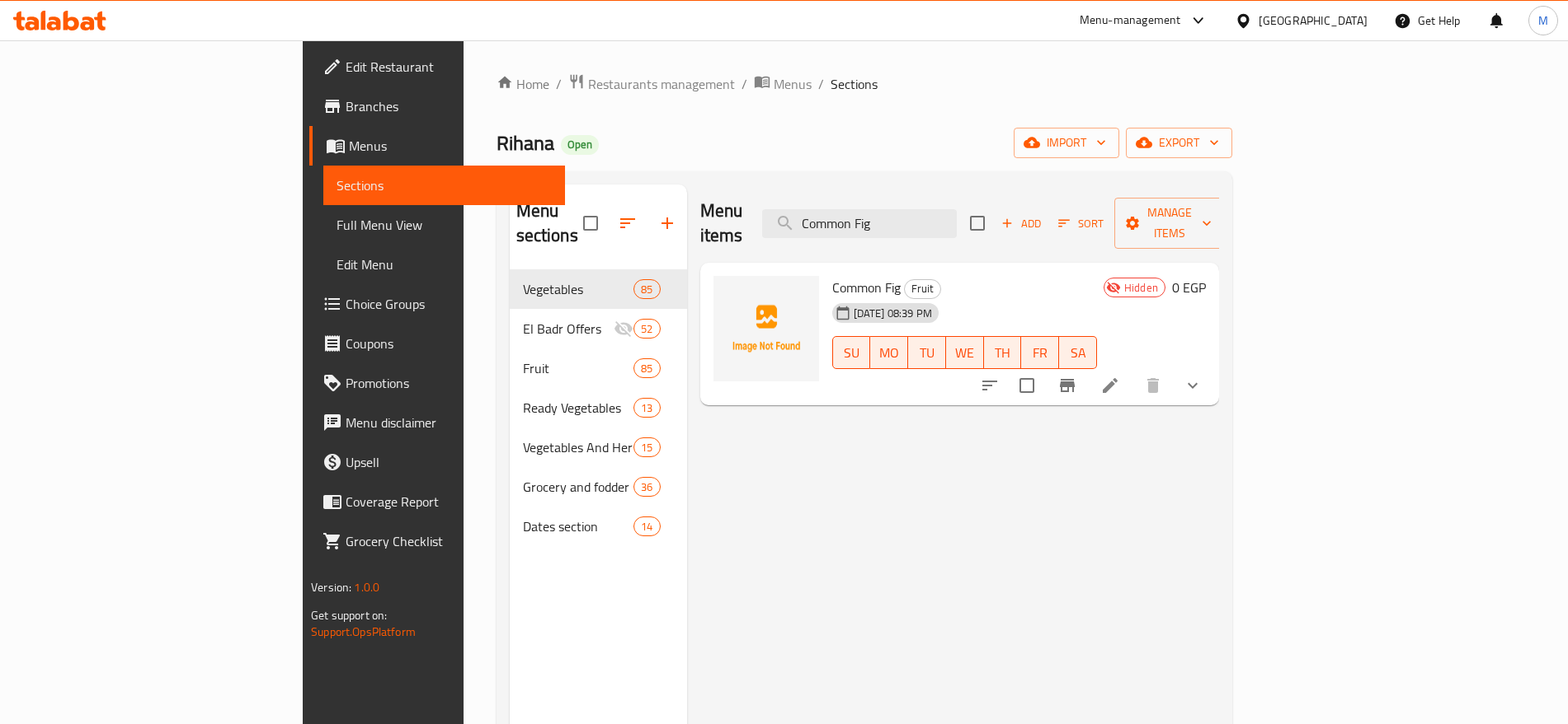
click at [1258, 22] on div at bounding box center [1246, 20] width 24 height 18
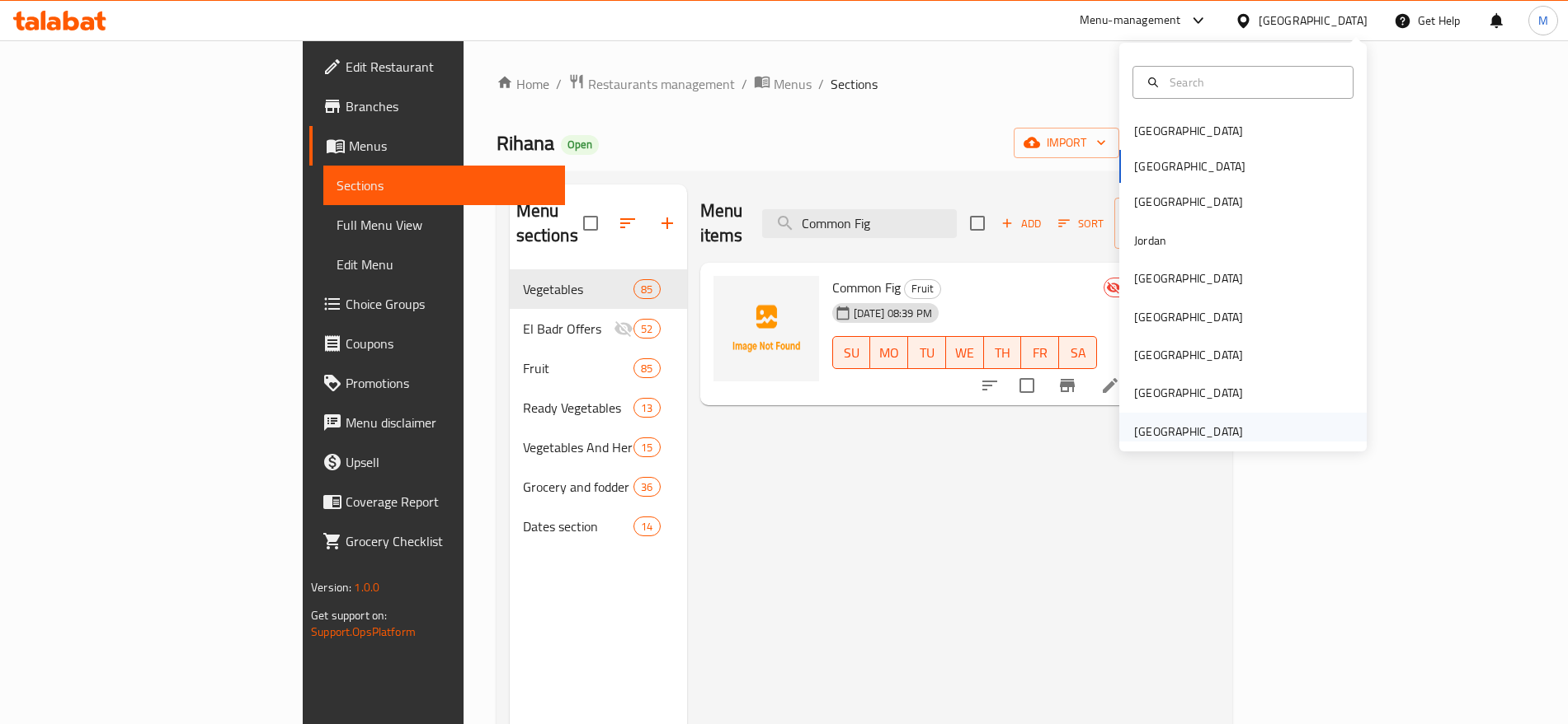
click at [1162, 436] on div "[GEOGRAPHIC_DATA]" at bounding box center [1188, 432] width 109 height 18
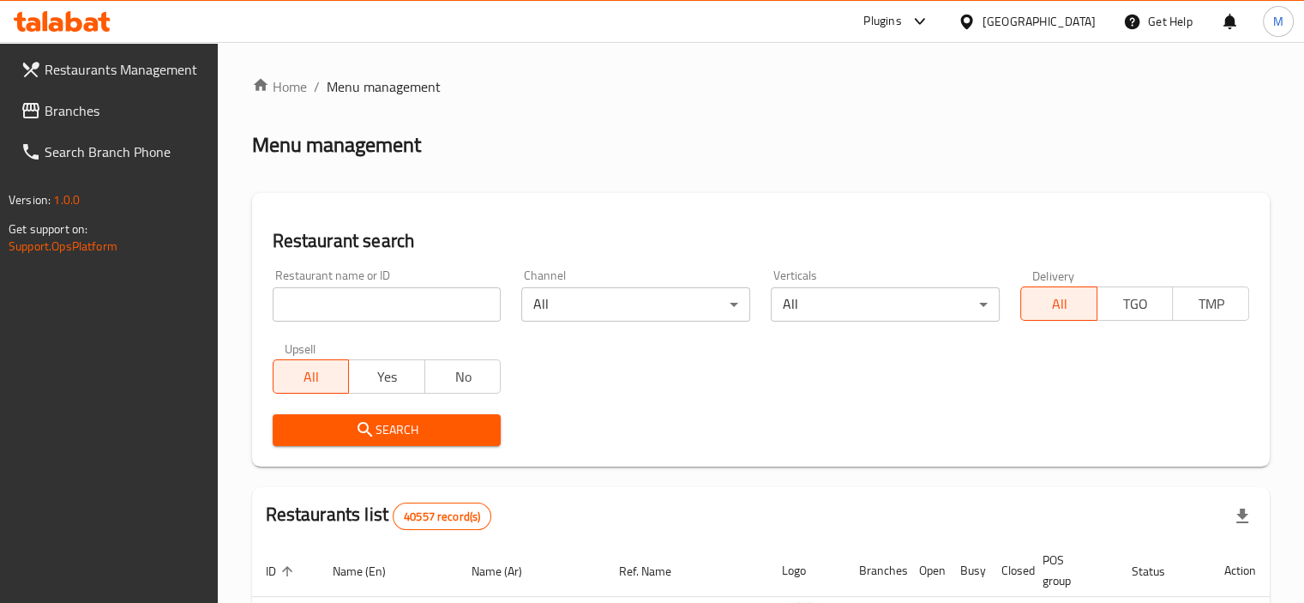
click at [358, 307] on input "search" at bounding box center [387, 304] width 229 height 34
paste input "733047"
click at [327, 433] on span "Search" at bounding box center [386, 429] width 201 height 21
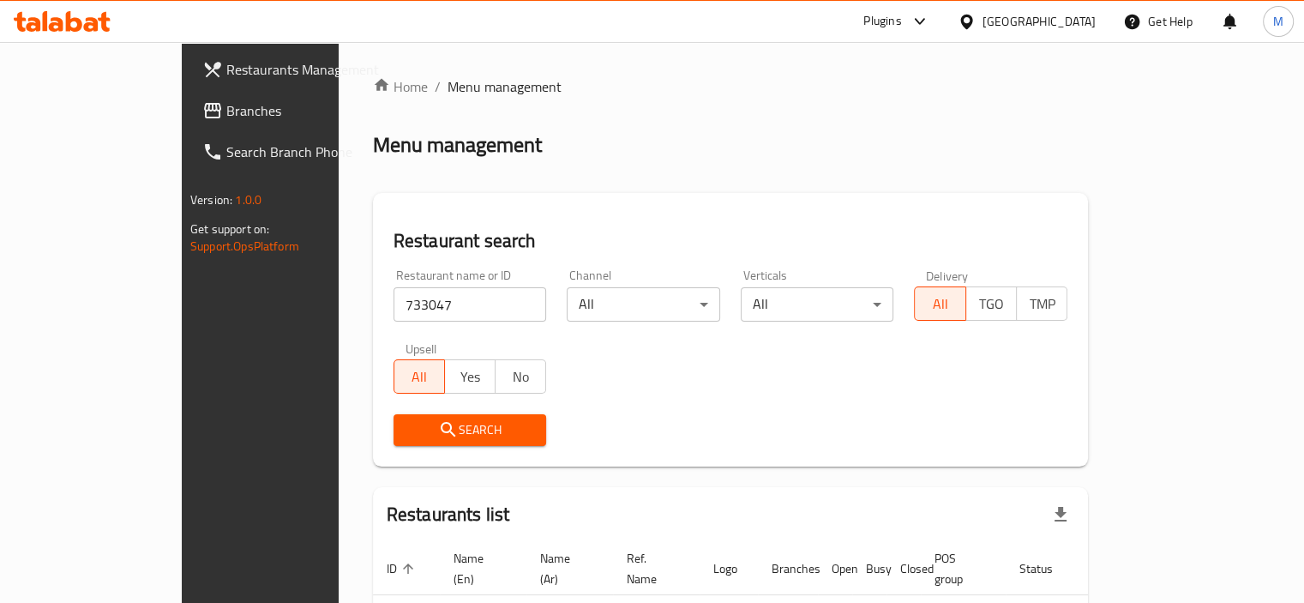
click at [226, 110] on span "Branches" at bounding box center [305, 110] width 159 height 21
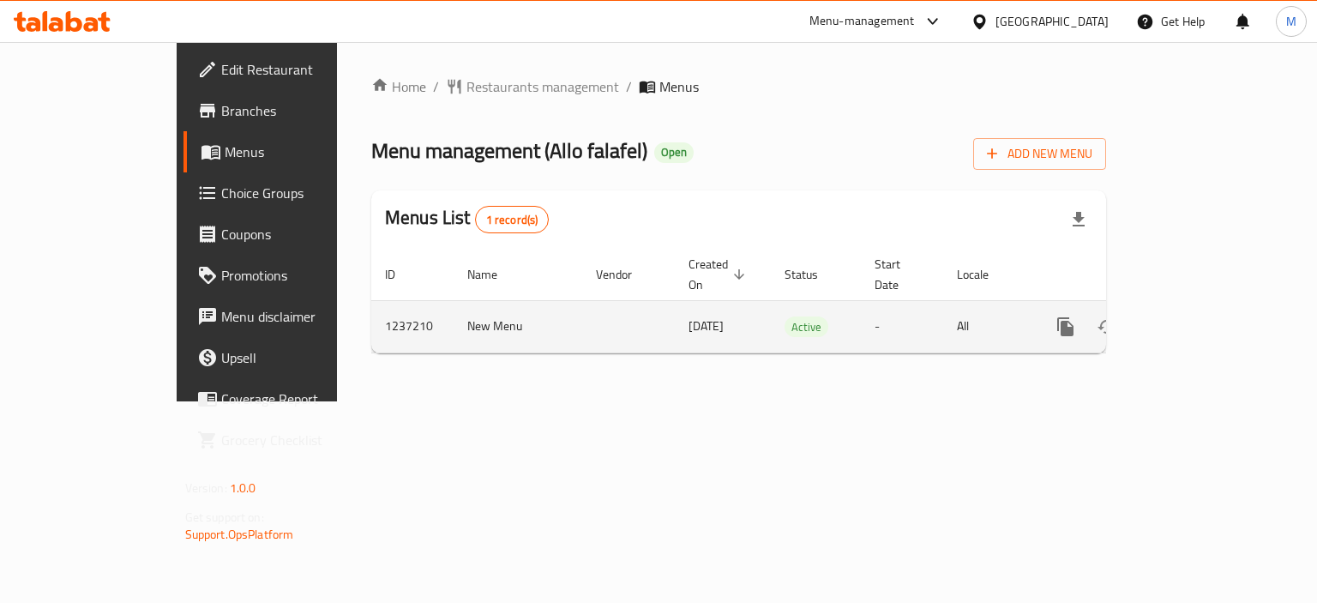
click at [1209, 306] on link "enhanced table" at bounding box center [1188, 326] width 41 height 41
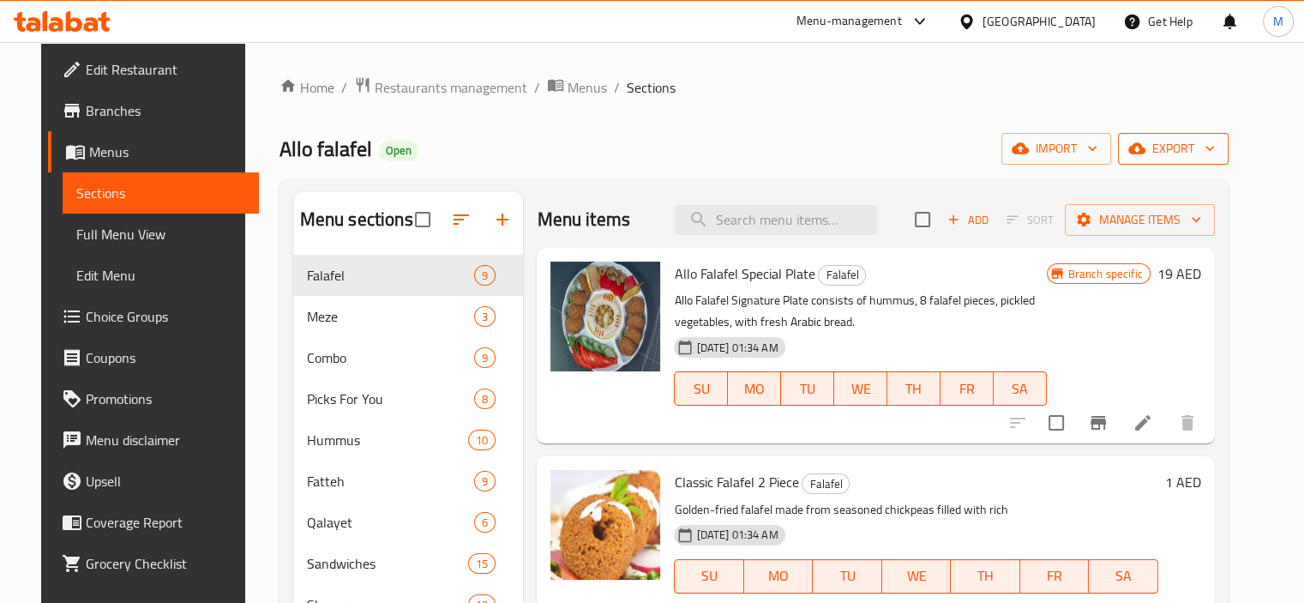
click at [1215, 154] on span "export" at bounding box center [1172, 148] width 83 height 21
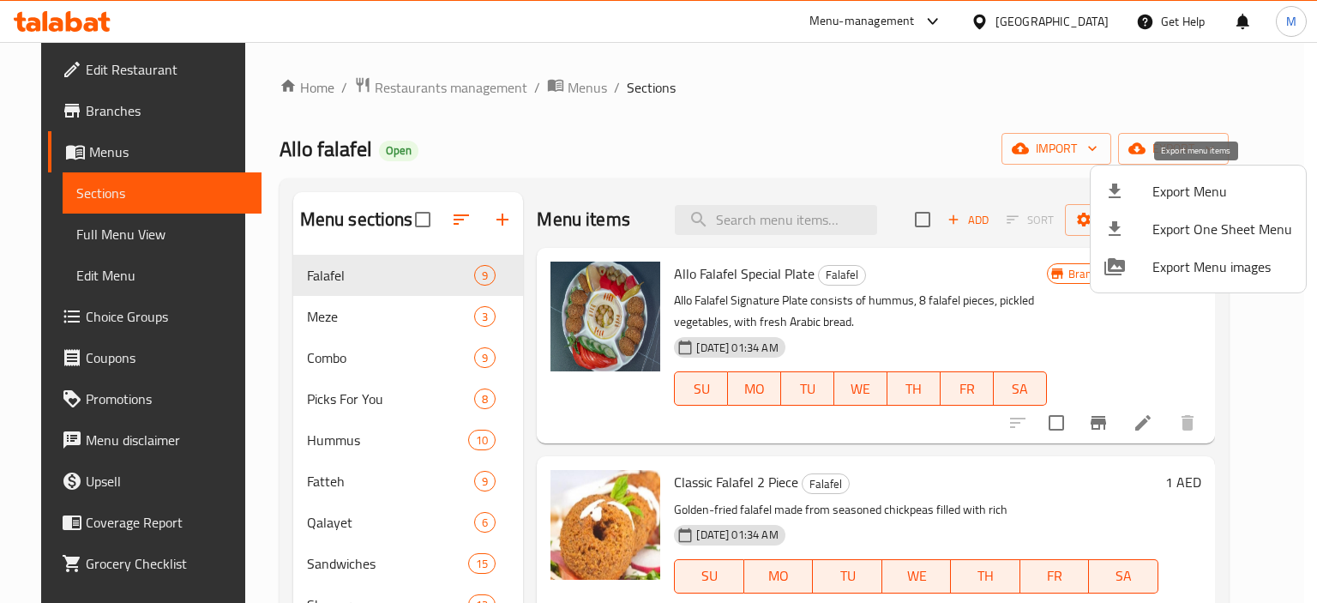
click at [1181, 191] on span "Export Menu" at bounding box center [1222, 191] width 140 height 21
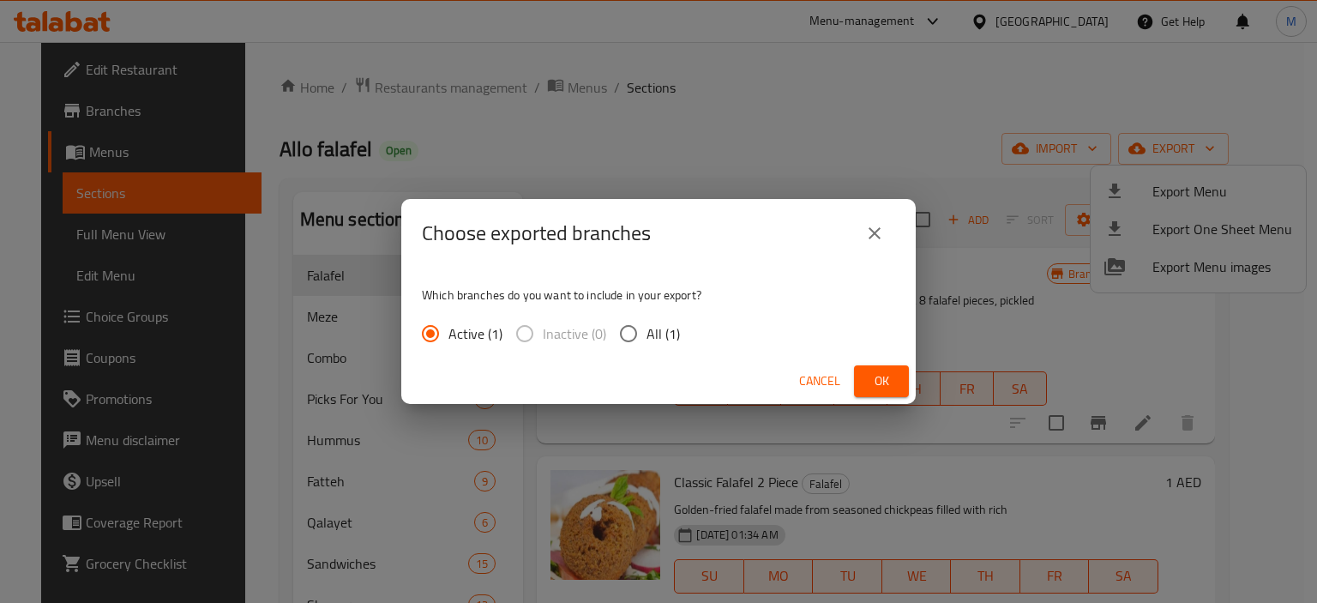
click at [629, 334] on input "All (1)" at bounding box center [628, 333] width 36 height 36
radio input "true"
click at [861, 371] on button "Ok" at bounding box center [881, 381] width 55 height 32
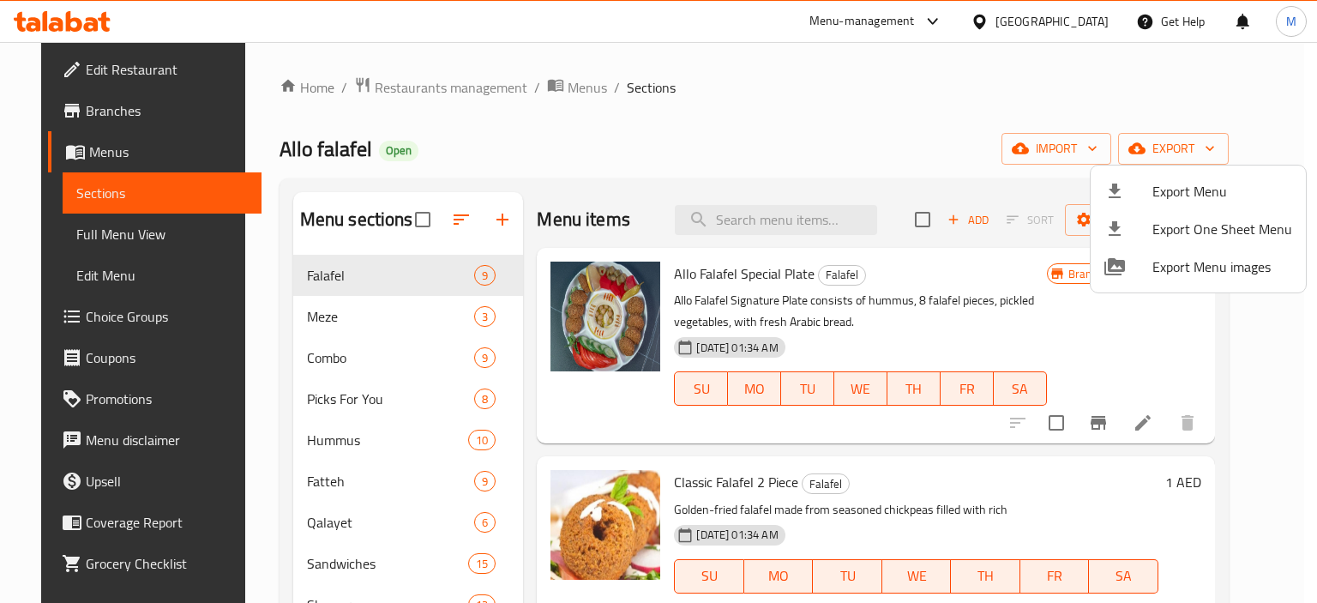
click at [719, 224] on div at bounding box center [658, 301] width 1317 height 603
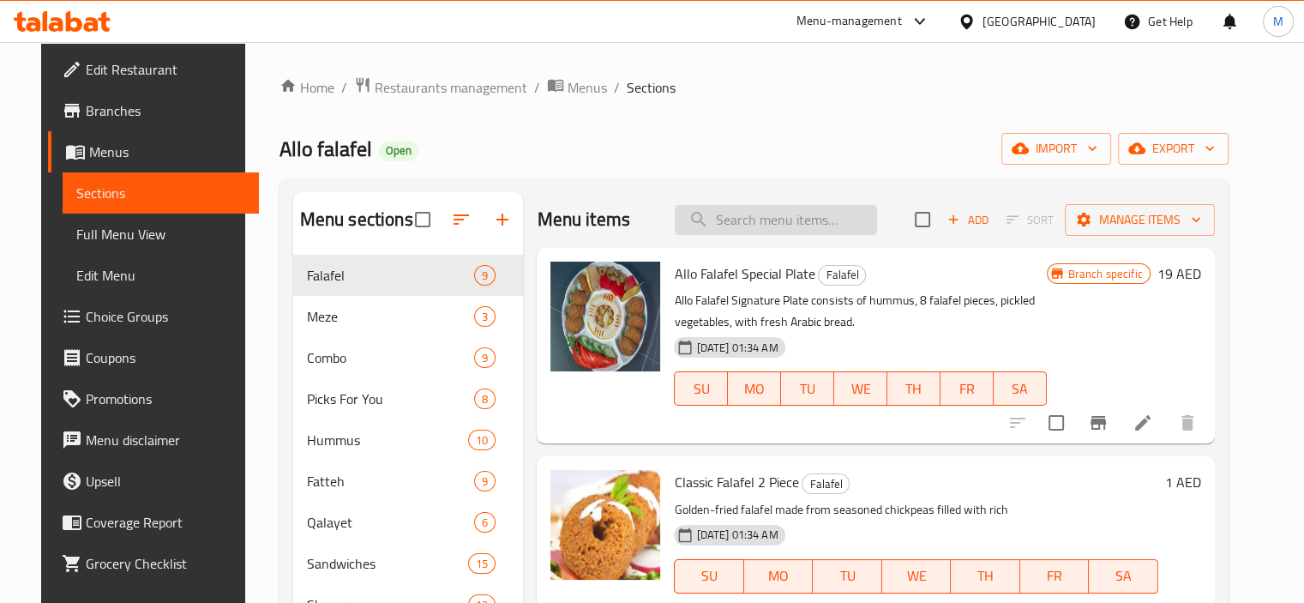
click at [735, 215] on input "search" at bounding box center [776, 220] width 202 height 30
paste input "Cheese fatayer"
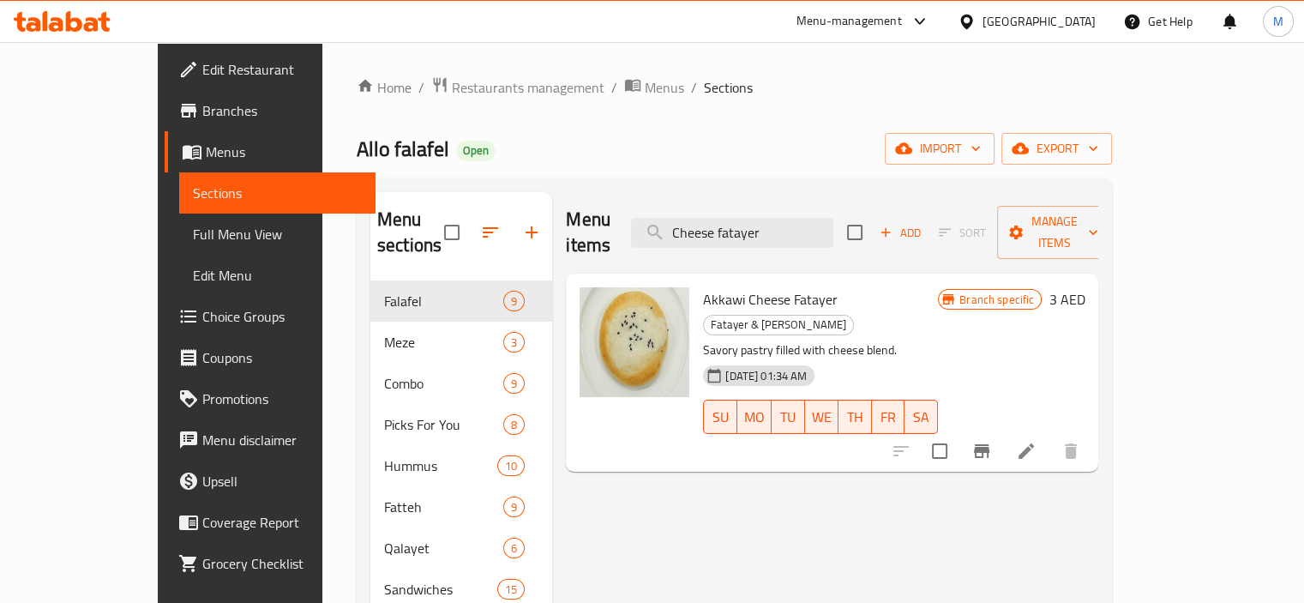
type input "Cheese fatayer"
click at [992, 441] on icon "Branch-specific-item" at bounding box center [981, 451] width 21 height 21
click at [703, 286] on span "Akkawi Cheese Fatayer" at bounding box center [770, 299] width 135 height 26
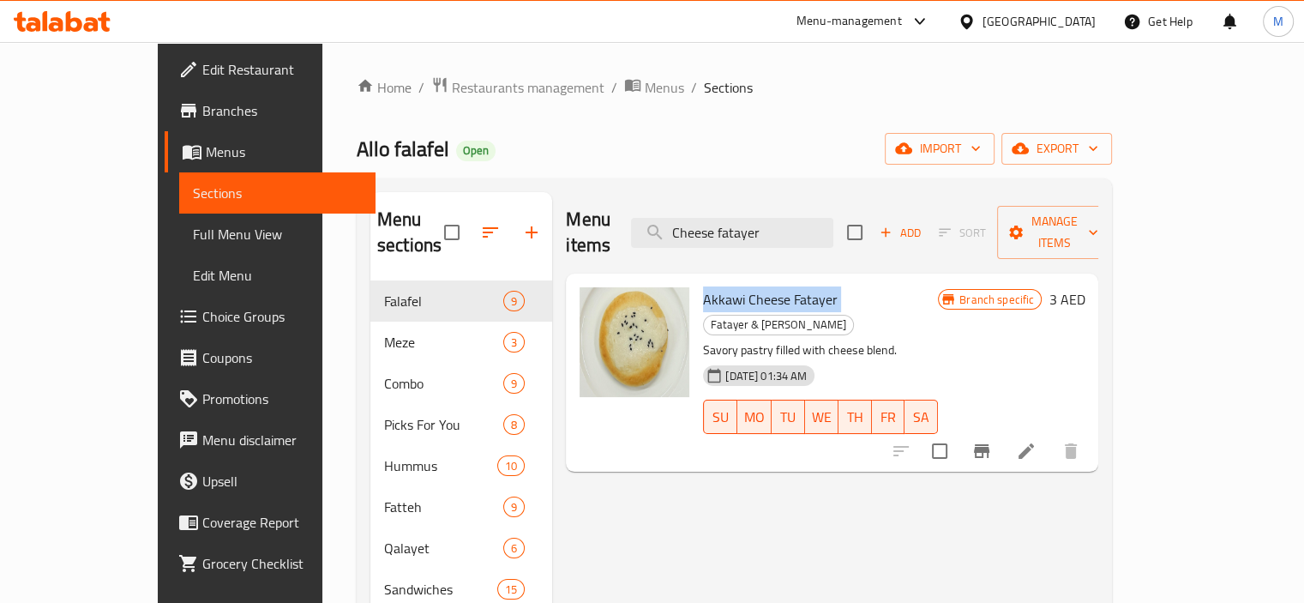
click at [703, 286] on span "Akkawi Cheese Fatayer" at bounding box center [770, 299] width 135 height 26
copy h6 "Akkawi Cheese Fatayer"
click at [745, 218] on input "Cheese fatayer" at bounding box center [732, 233] width 202 height 30
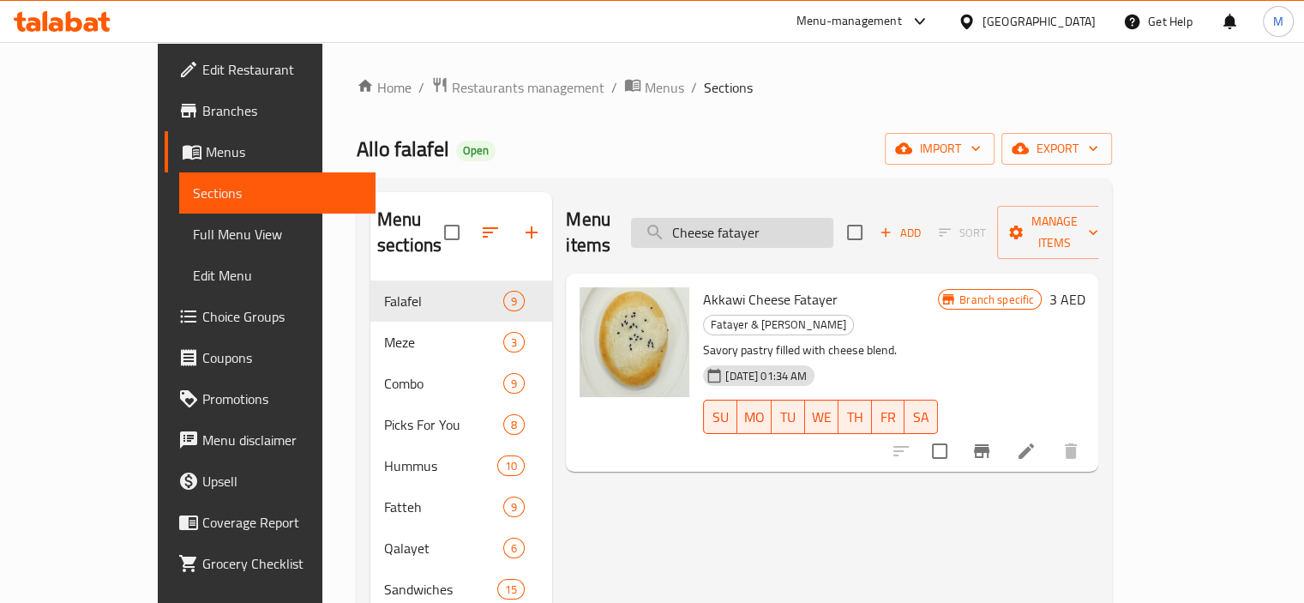
paste input "Zater"
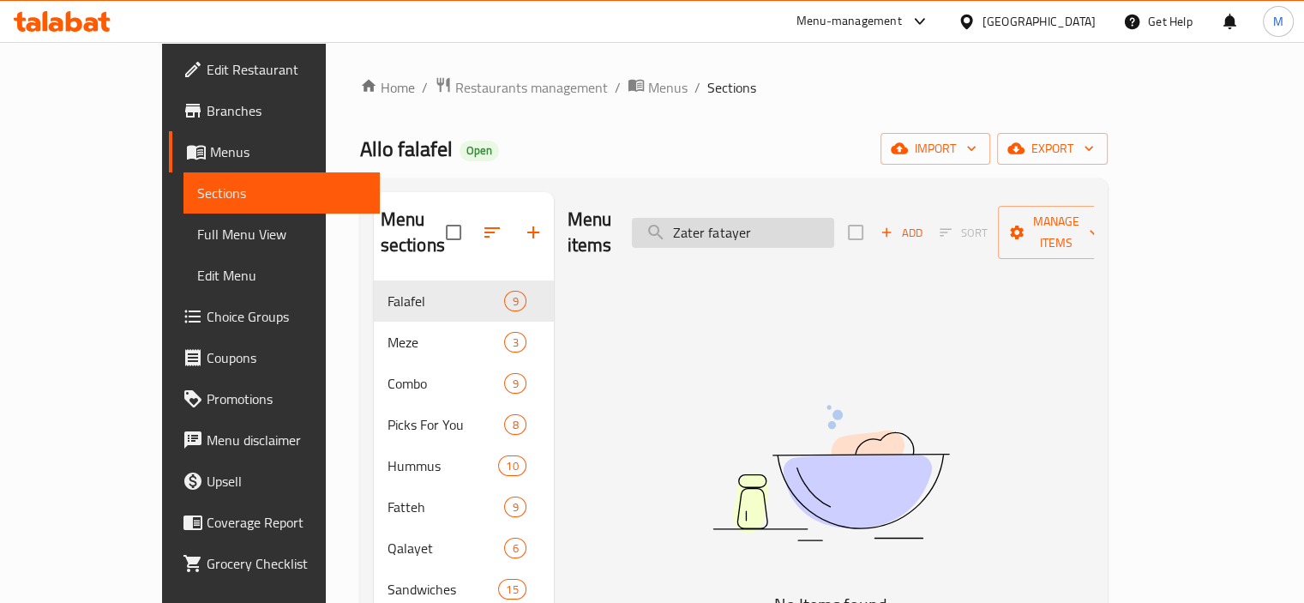
click at [795, 218] on input "Zater fatayer" at bounding box center [733, 233] width 202 height 30
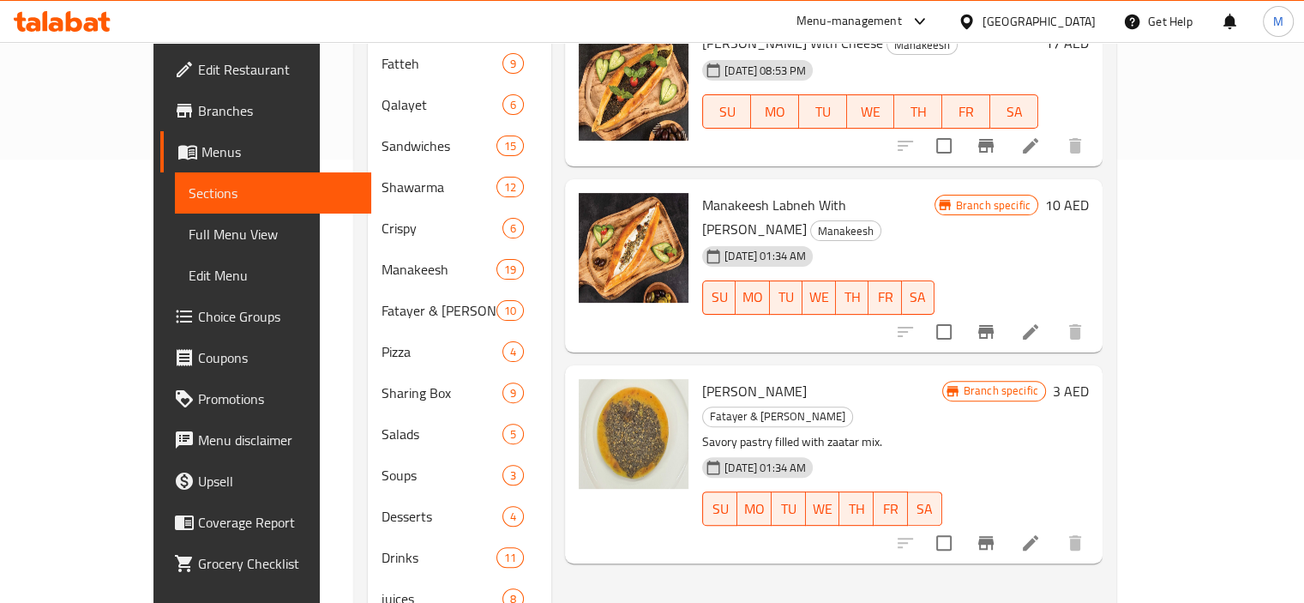
scroll to position [402, 0]
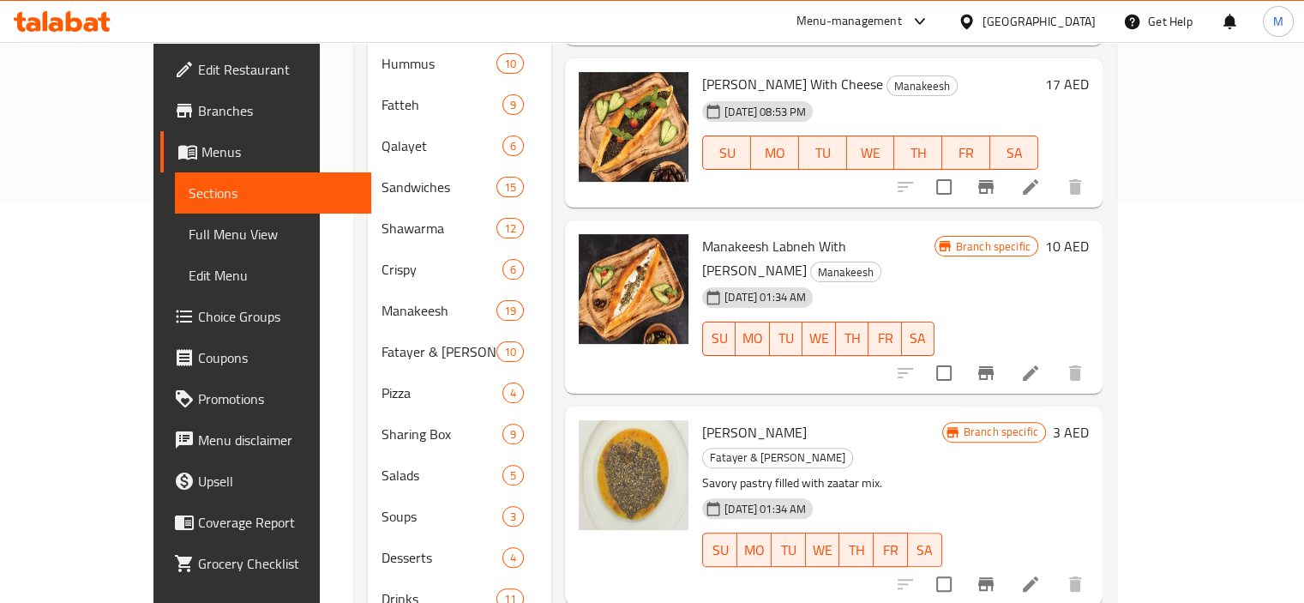
type input "Zaatar"
click at [1006, 563] on button "Branch-specific-item" at bounding box center [985, 583] width 41 height 41
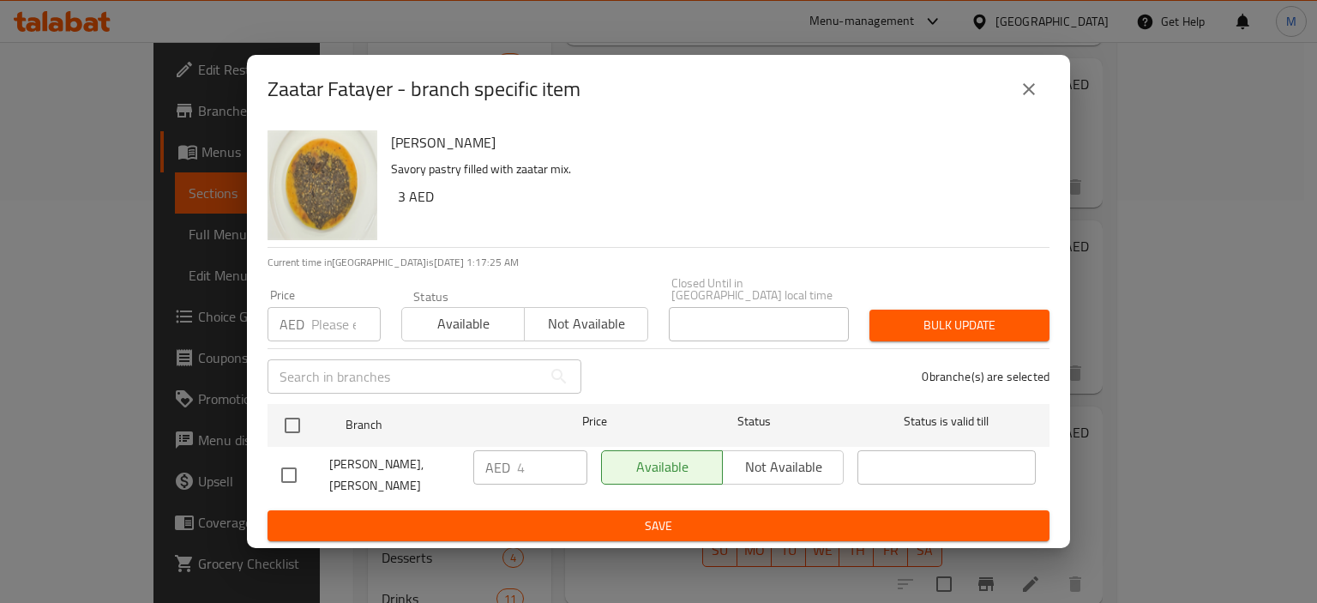
click at [1039, 91] on button "close" at bounding box center [1028, 89] width 41 height 41
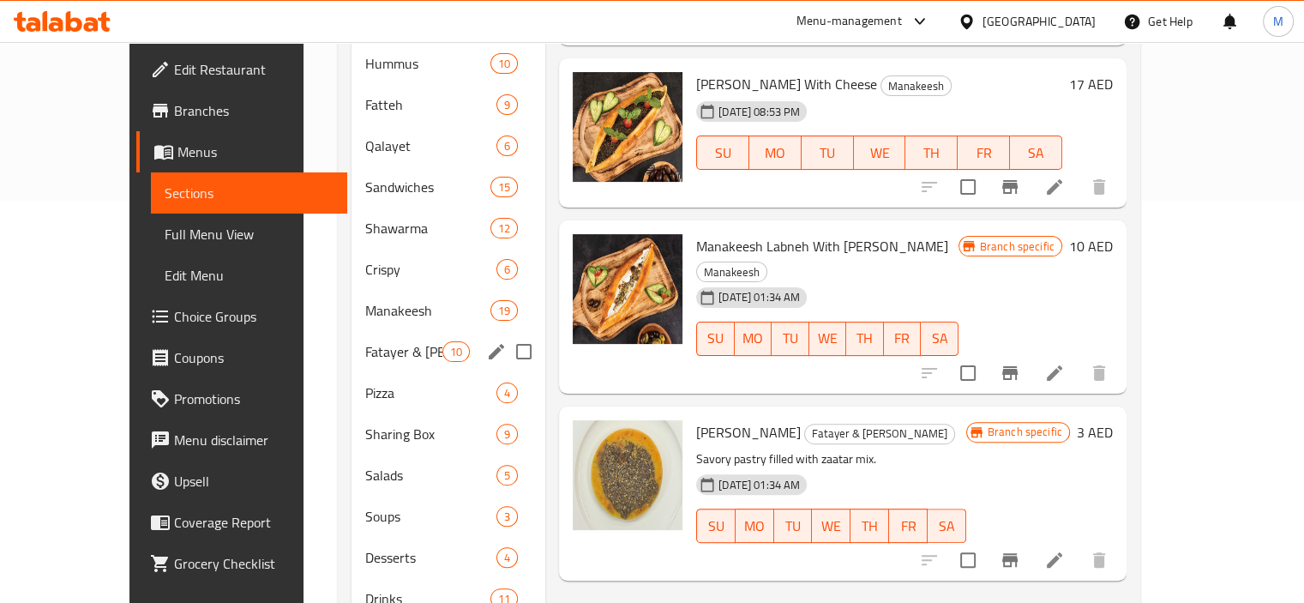
click at [365, 341] on span "Fatayer & [PERSON_NAME]" at bounding box center [403, 351] width 77 height 21
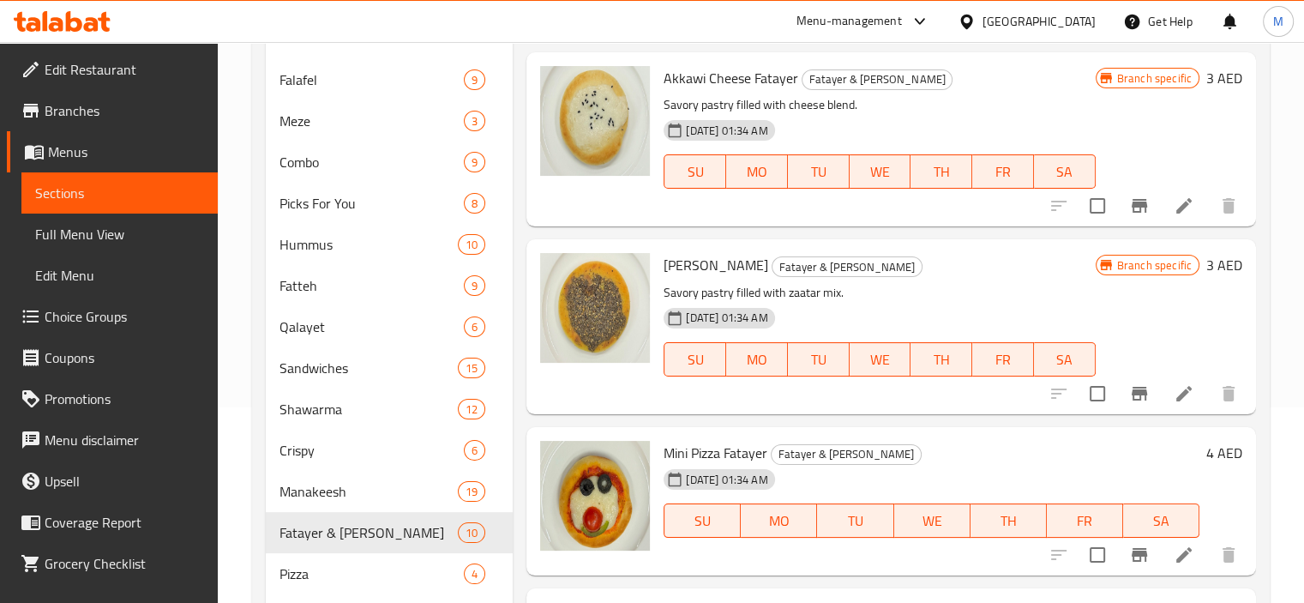
scroll to position [316, 0]
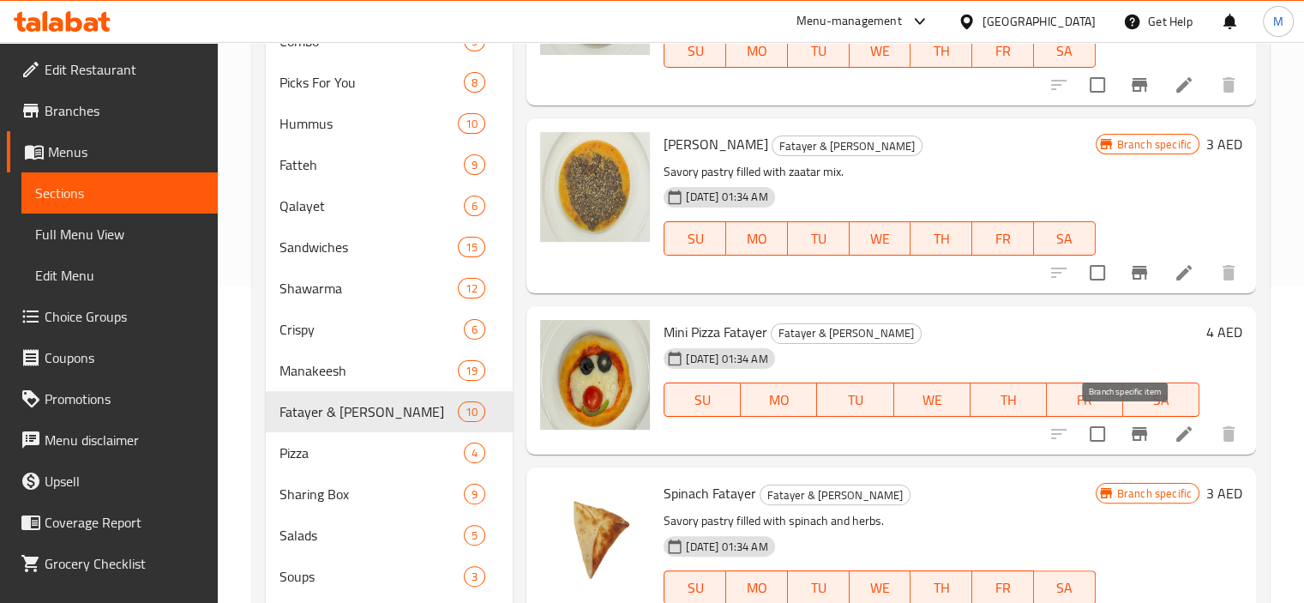
click at [1129, 435] on icon "Branch-specific-item" at bounding box center [1139, 433] width 21 height 21
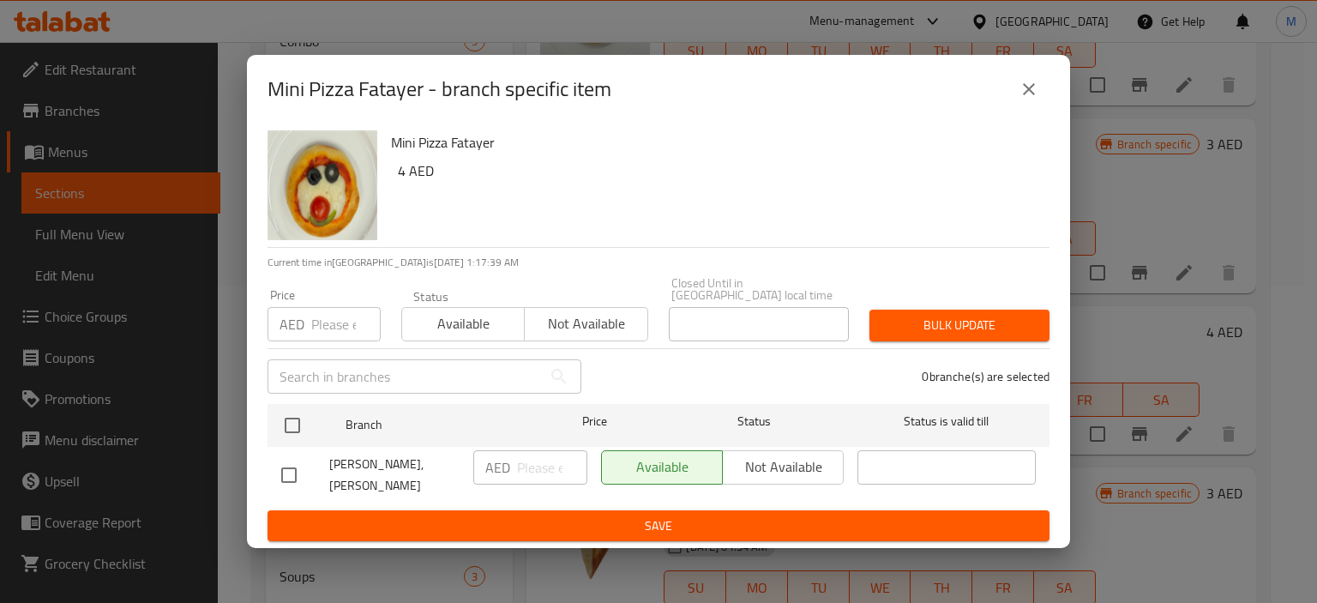
click at [1023, 90] on icon "close" at bounding box center [1028, 89] width 21 height 21
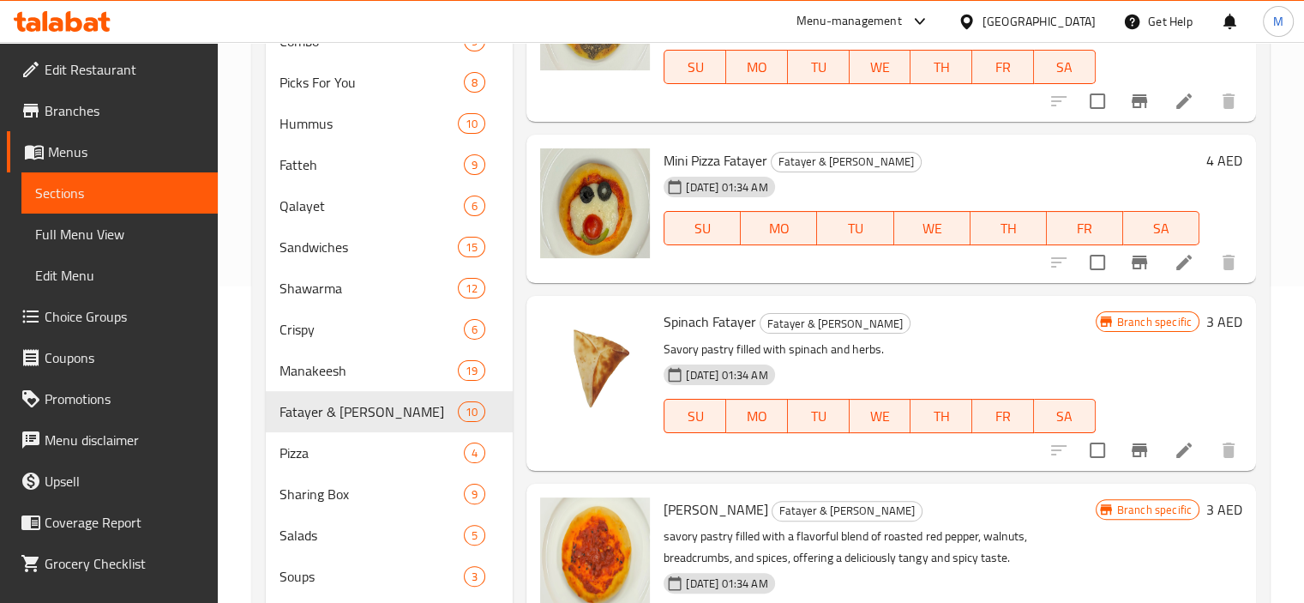
scroll to position [257, 0]
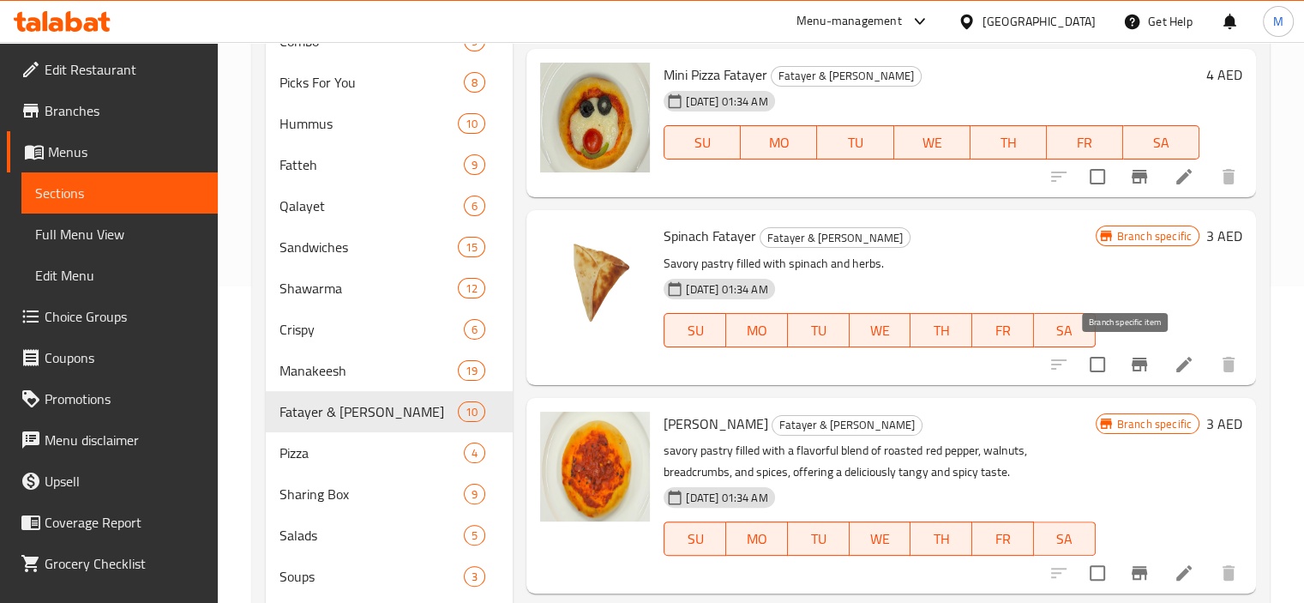
click at [1129, 356] on icon "Branch-specific-item" at bounding box center [1139, 364] width 21 height 21
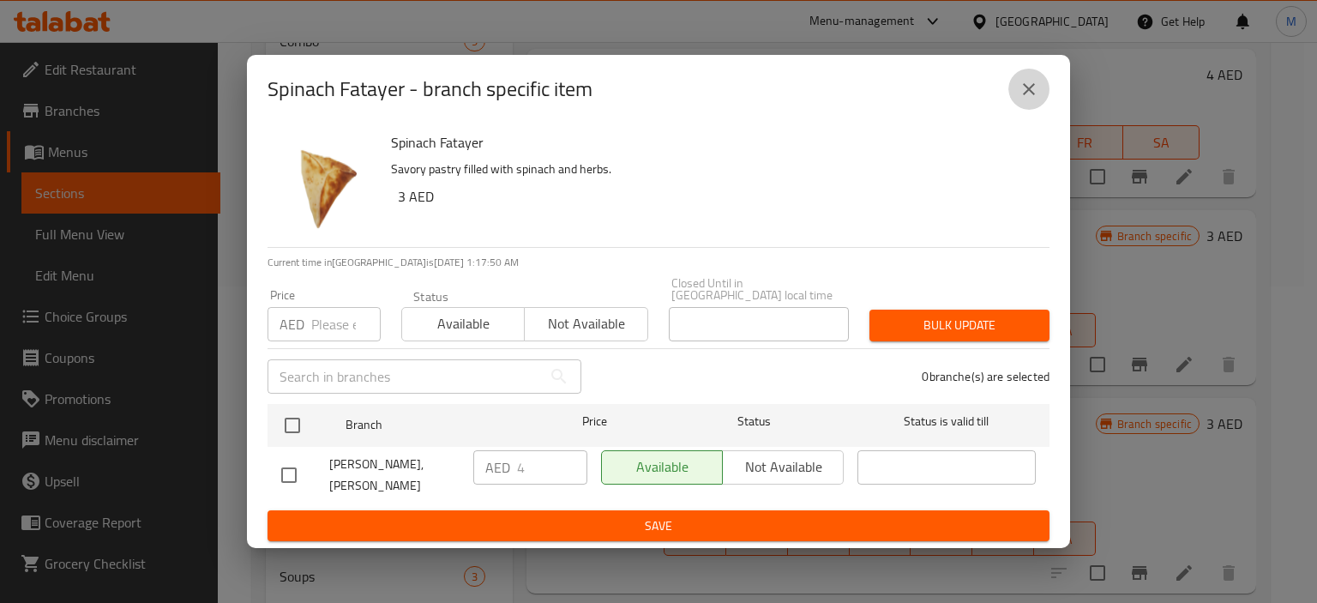
click at [1034, 89] on icon "close" at bounding box center [1028, 89] width 21 height 21
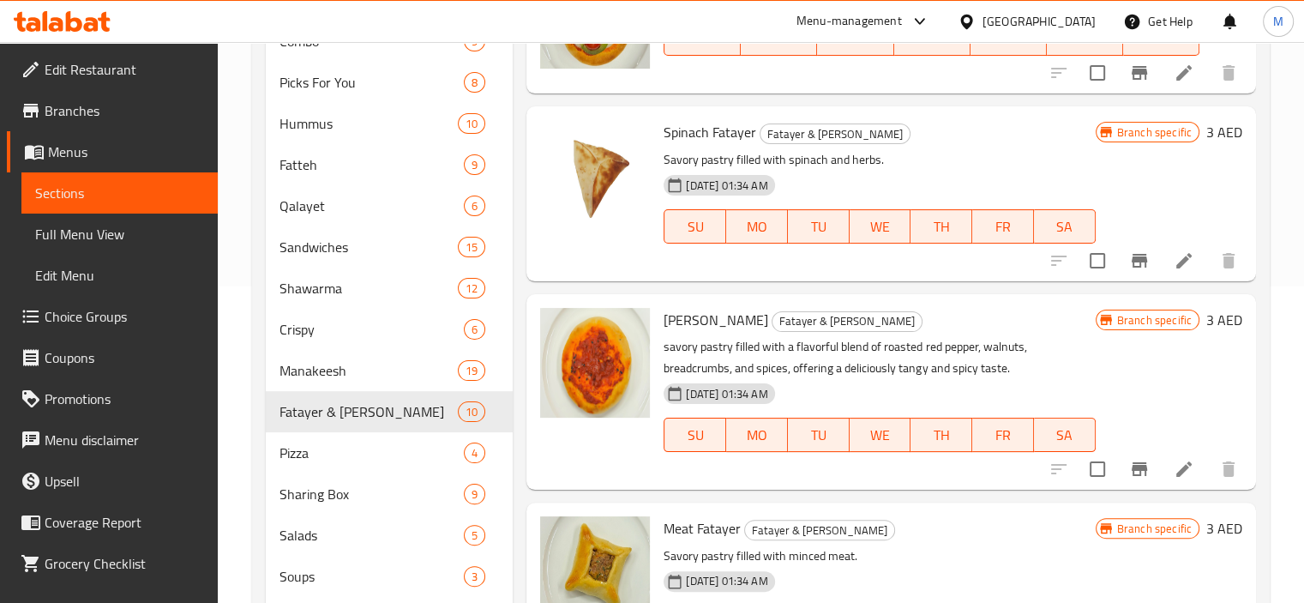
scroll to position [514, 0]
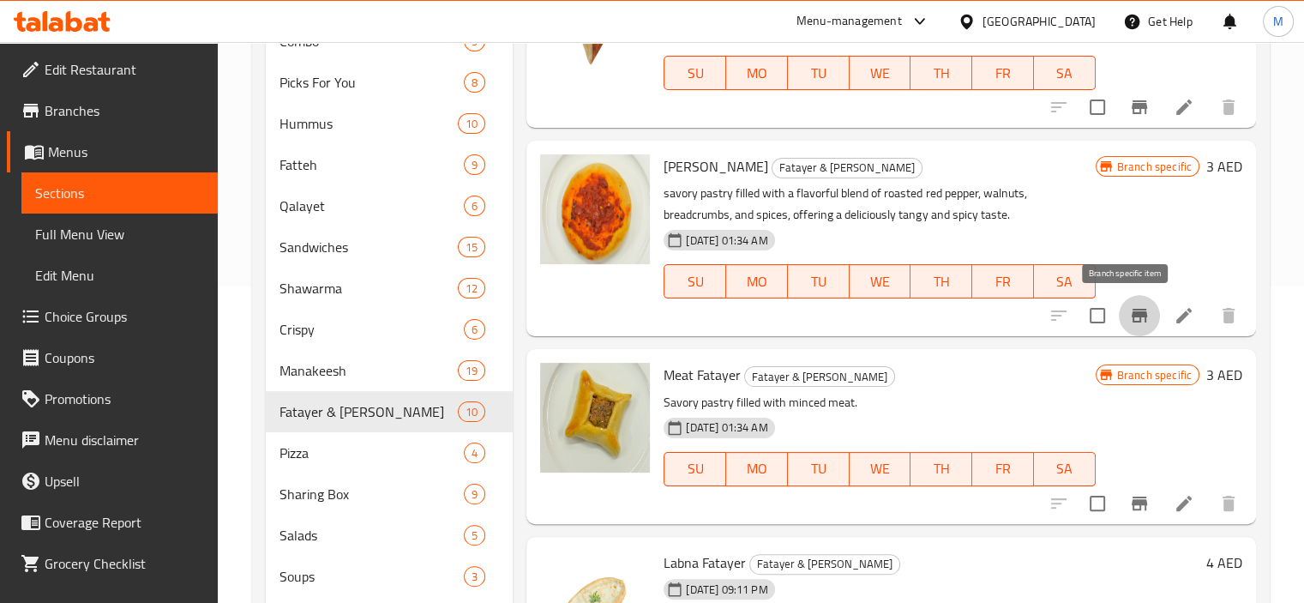
click at [1131, 315] on icon "Branch-specific-item" at bounding box center [1138, 316] width 15 height 14
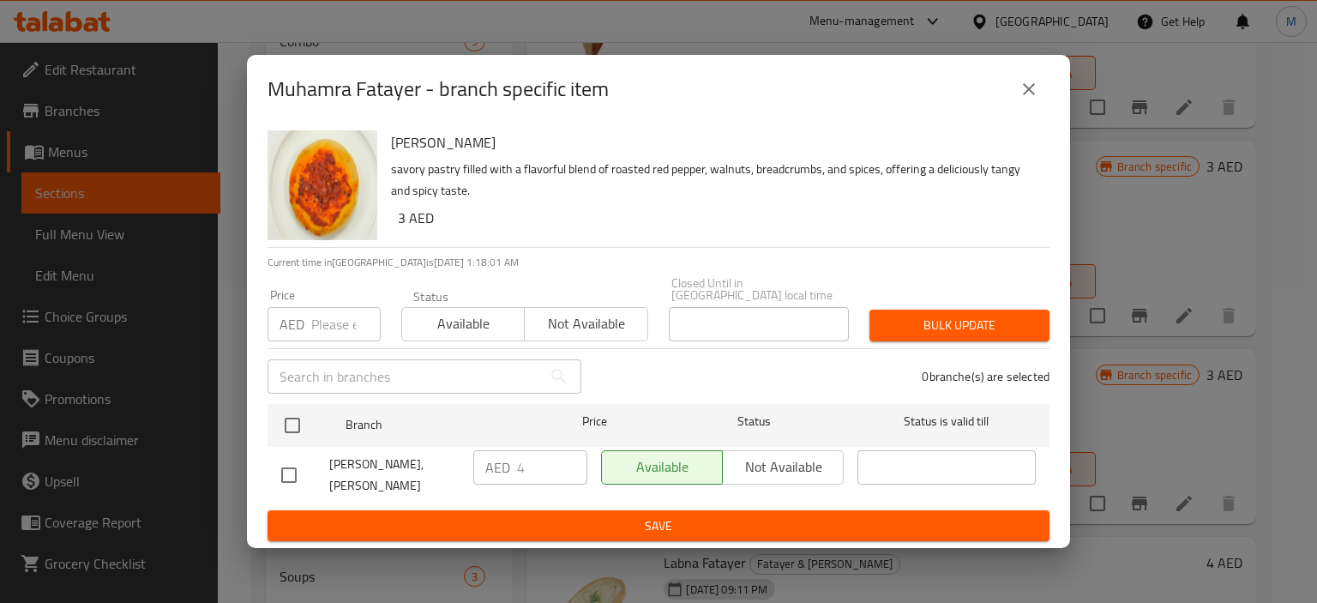
click at [1035, 95] on icon "close" at bounding box center [1028, 89] width 21 height 21
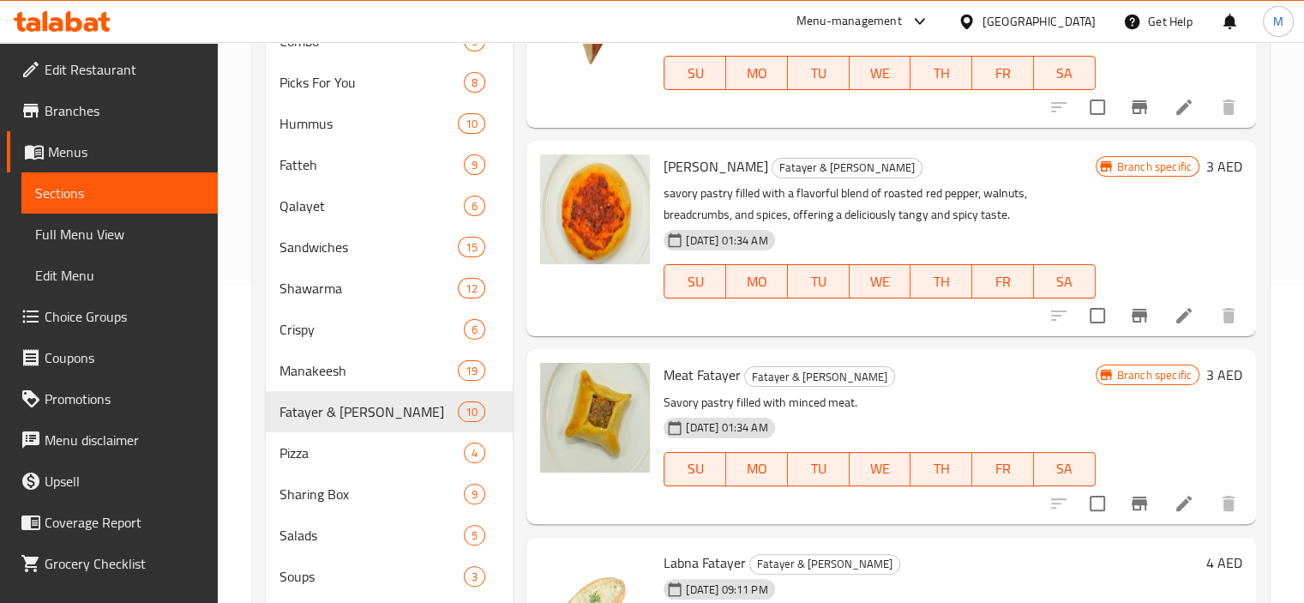
click at [1131, 496] on icon "Branch-specific-item" at bounding box center [1138, 503] width 15 height 14
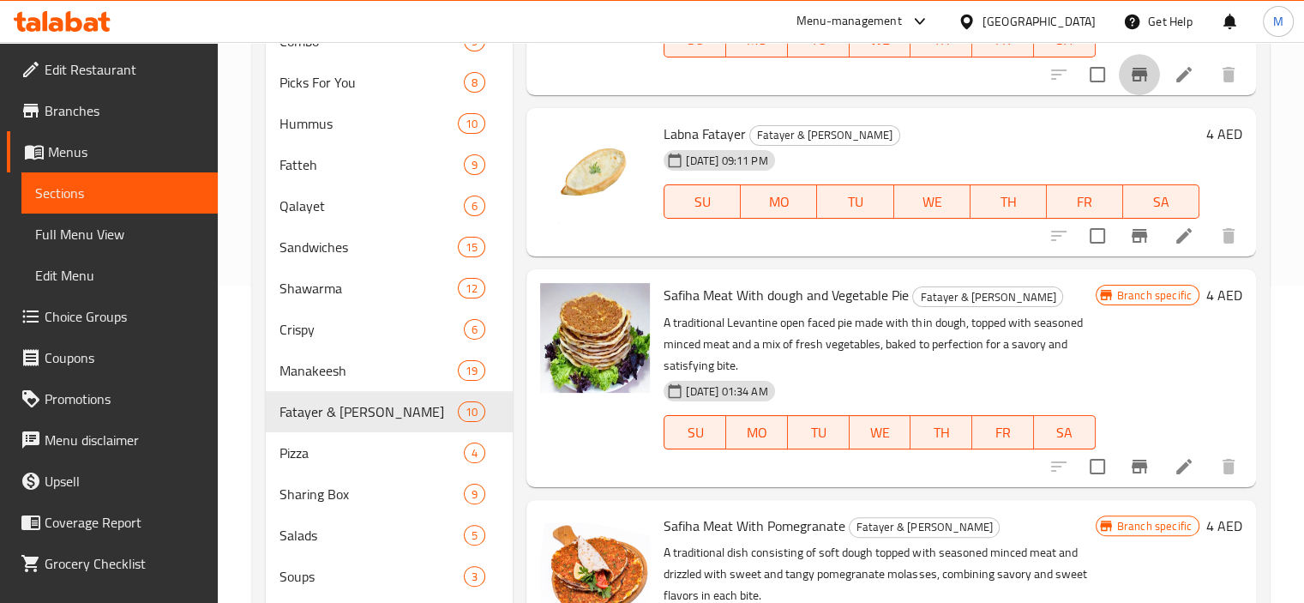
scroll to position [1114, 0]
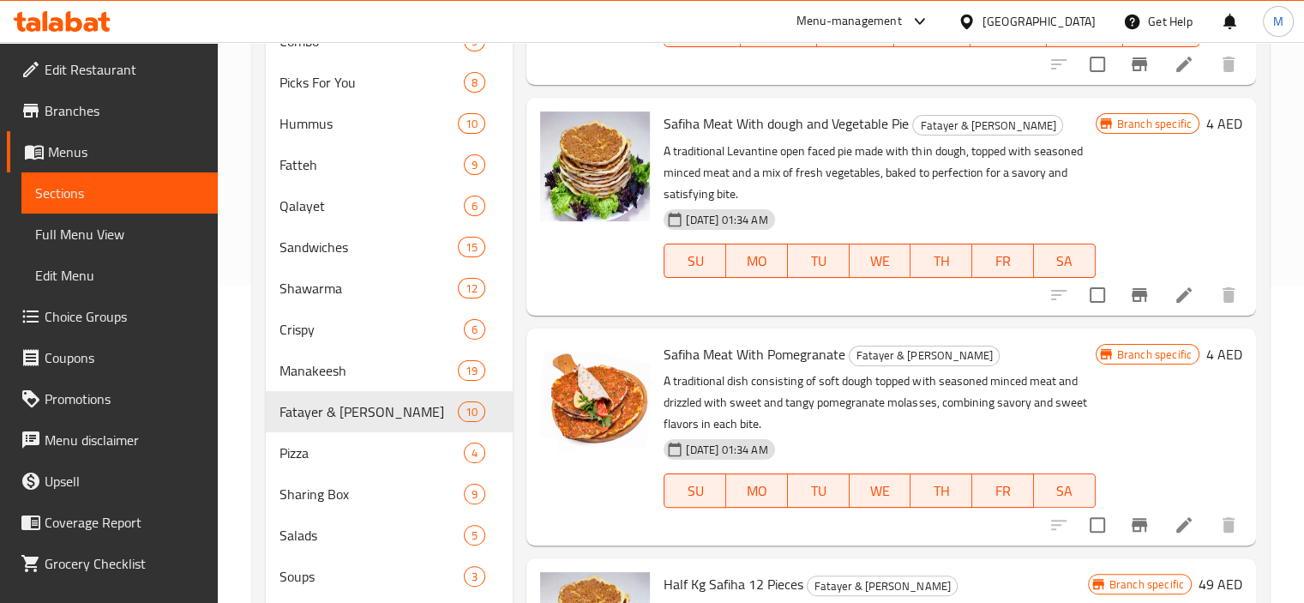
click at [1129, 287] on icon "Branch-specific-item" at bounding box center [1139, 295] width 21 height 21
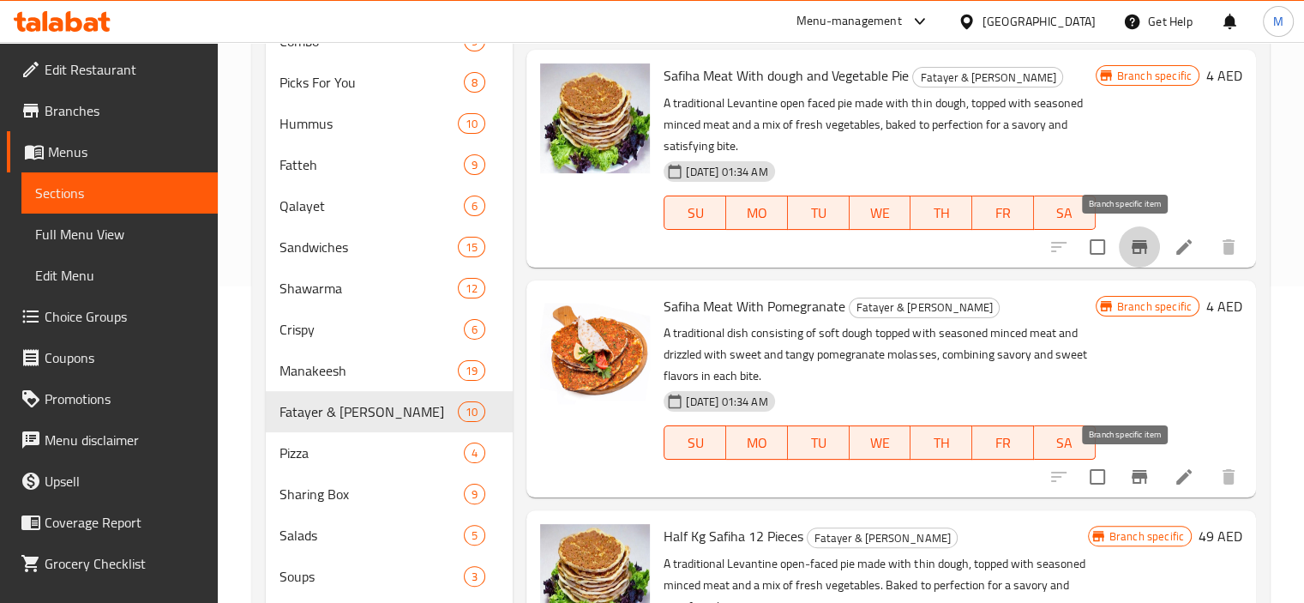
click at [1122, 462] on button "Branch-specific-item" at bounding box center [1139, 476] width 41 height 41
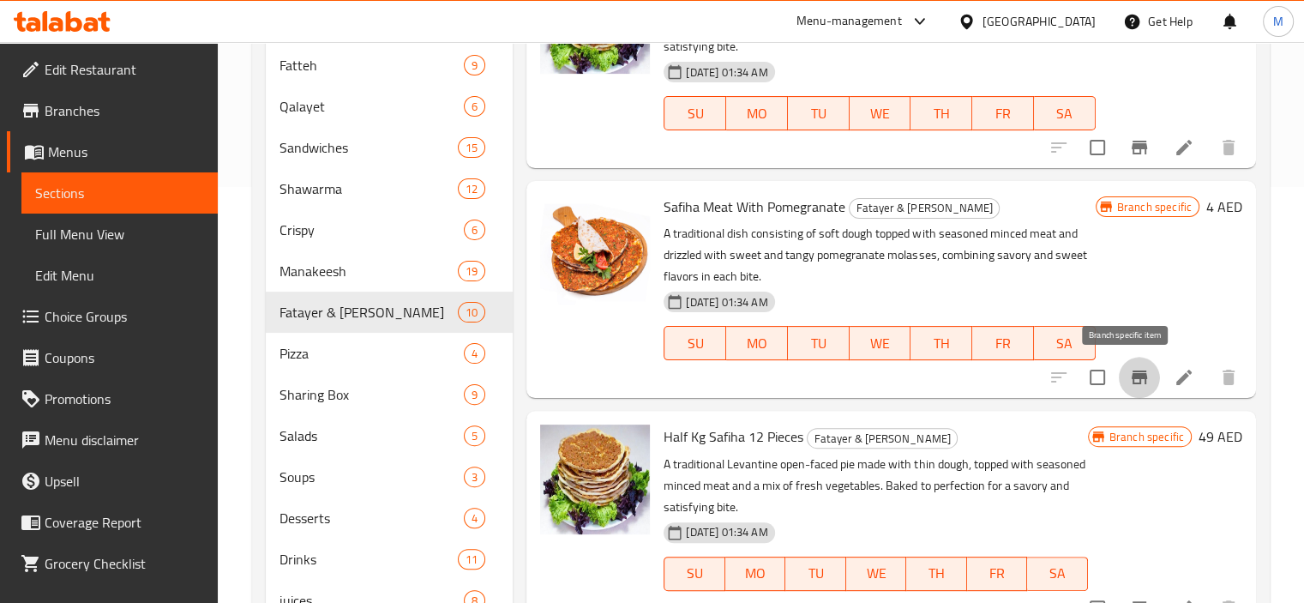
scroll to position [488, 0]
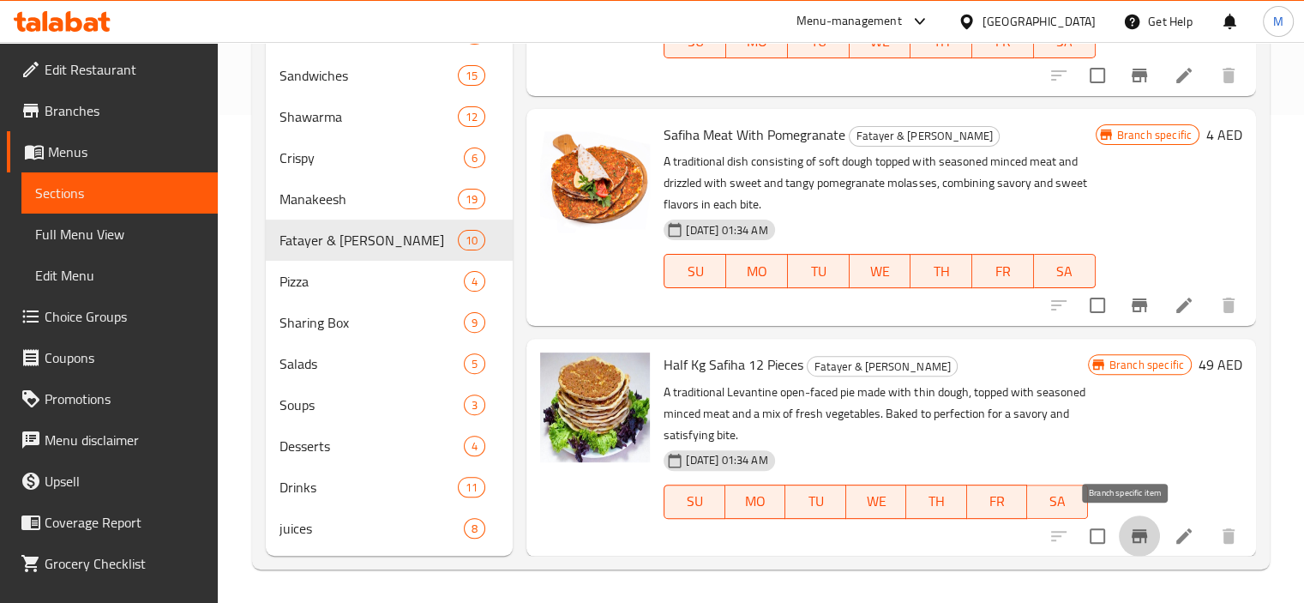
click at [1129, 537] on icon "Branch-specific-item" at bounding box center [1139, 535] width 21 height 21
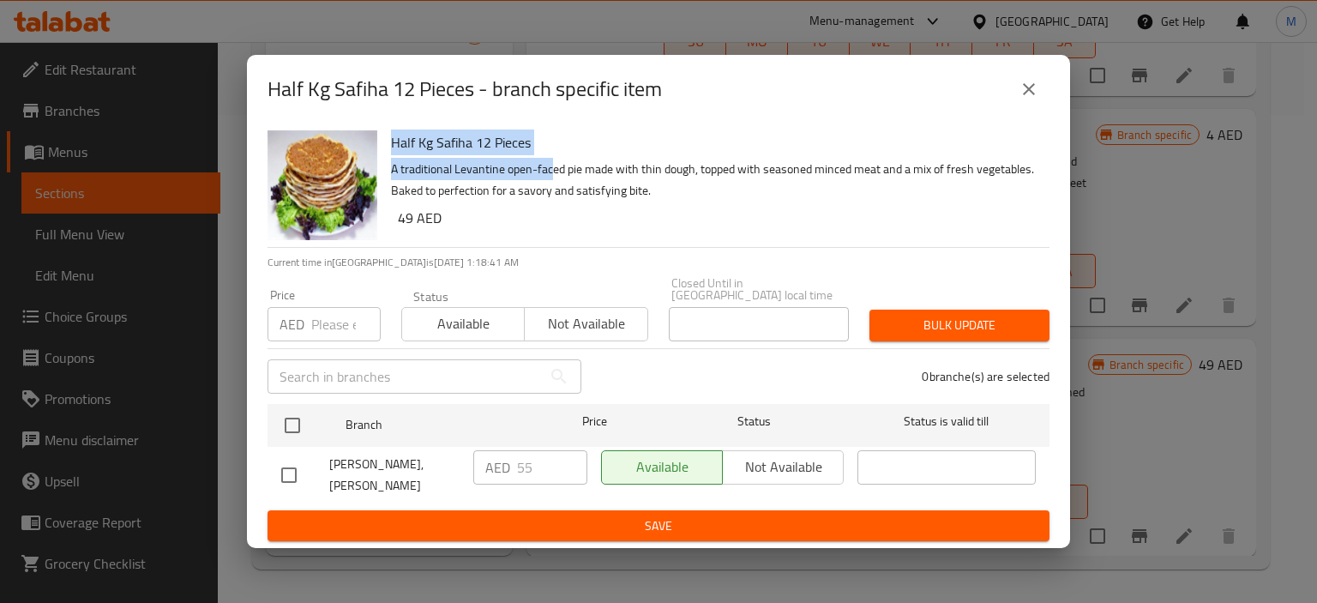
drag, startPoint x: 551, startPoint y: 167, endPoint x: 369, endPoint y: 153, distance: 182.2
click at [360, 159] on div "Half Kg Safiha 12 Pieces A traditional Levantine open-faced pie made with thin …" at bounding box center [658, 184] width 795 height 123
click at [423, 151] on h6 "Half Kg Safiha 12 Pieces" at bounding box center [713, 142] width 645 height 24
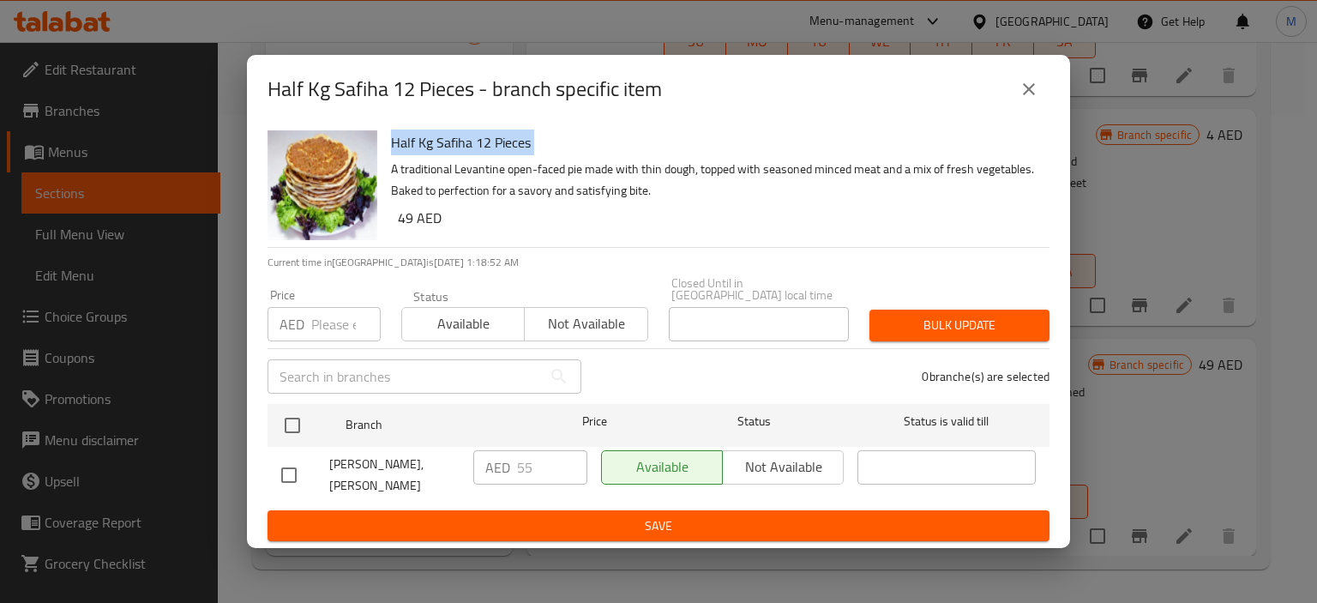
click at [1029, 97] on icon "close" at bounding box center [1028, 89] width 21 height 21
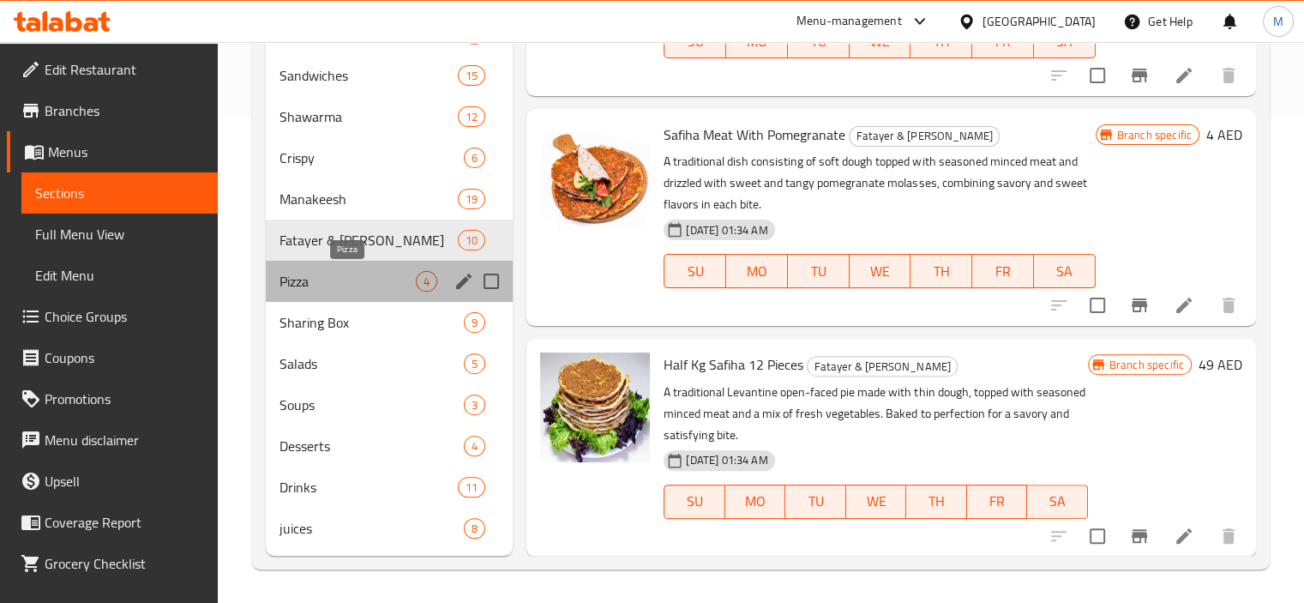
click at [325, 282] on span "Pizza" at bounding box center [347, 281] width 137 height 21
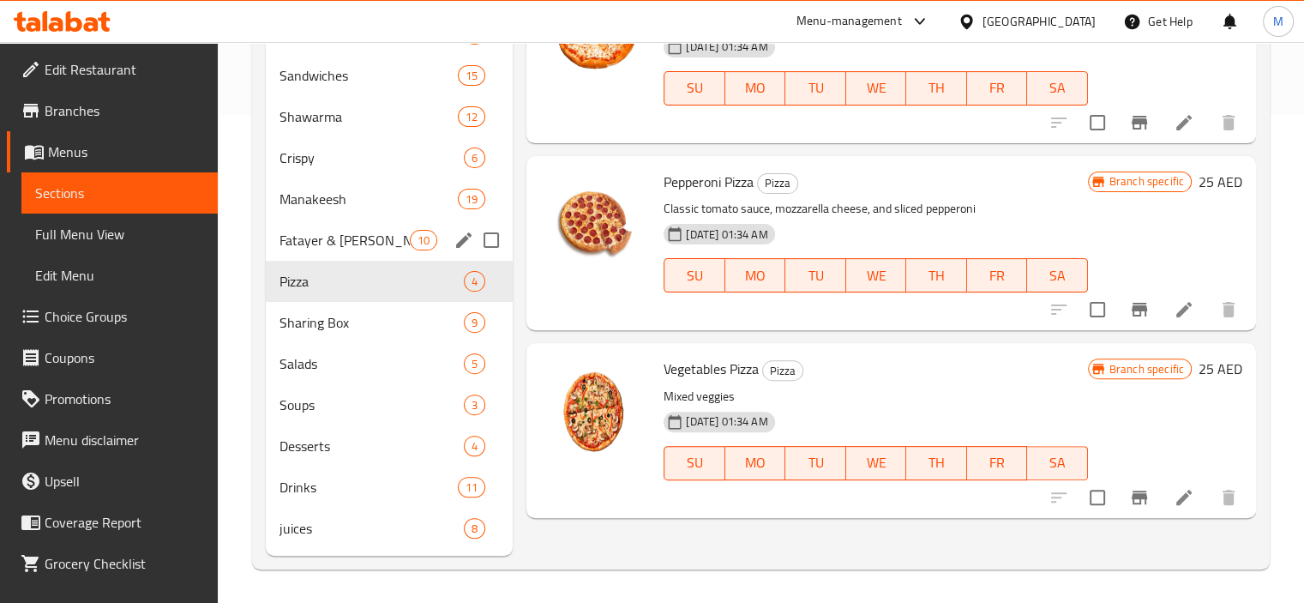
click at [318, 240] on span "Fatayer & [PERSON_NAME]" at bounding box center [344, 240] width 131 height 21
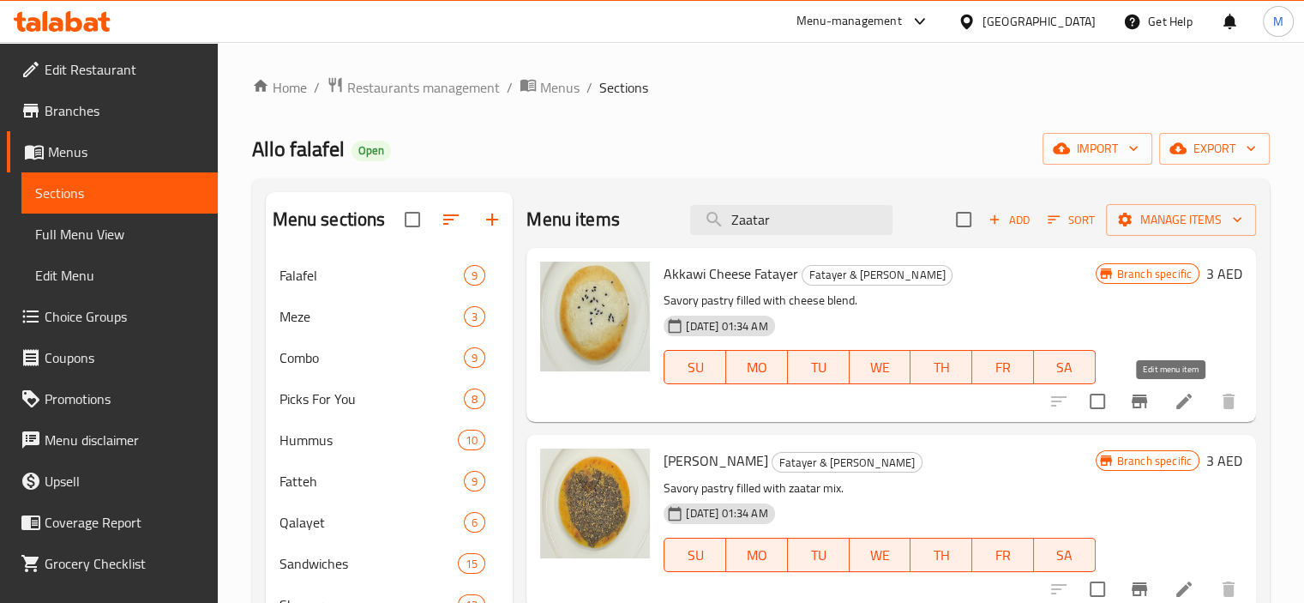
click at [1173, 403] on icon at bounding box center [1183, 401] width 21 height 21
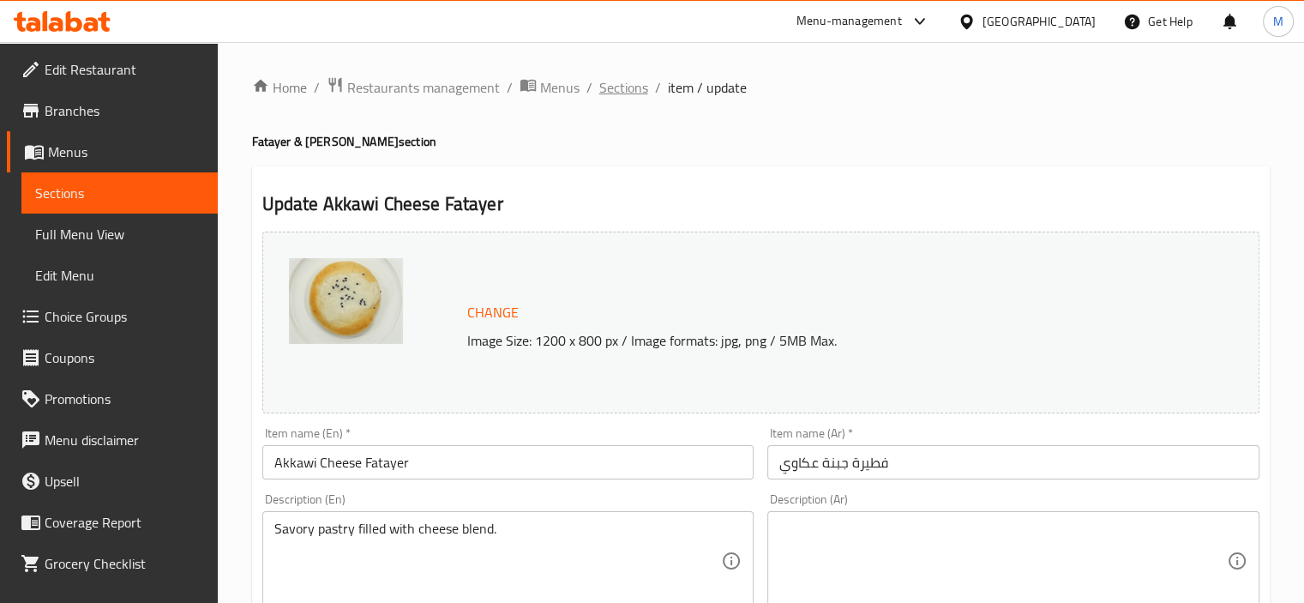
click at [630, 88] on span "Sections" at bounding box center [623, 87] width 49 height 21
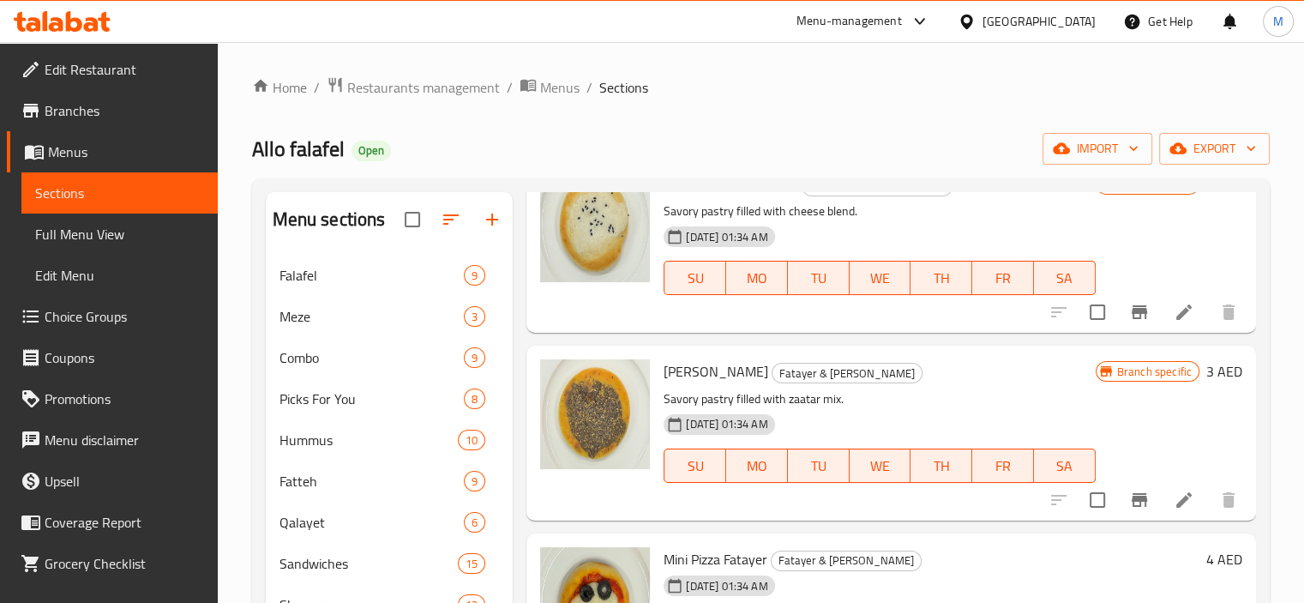
scroll to position [171, 0]
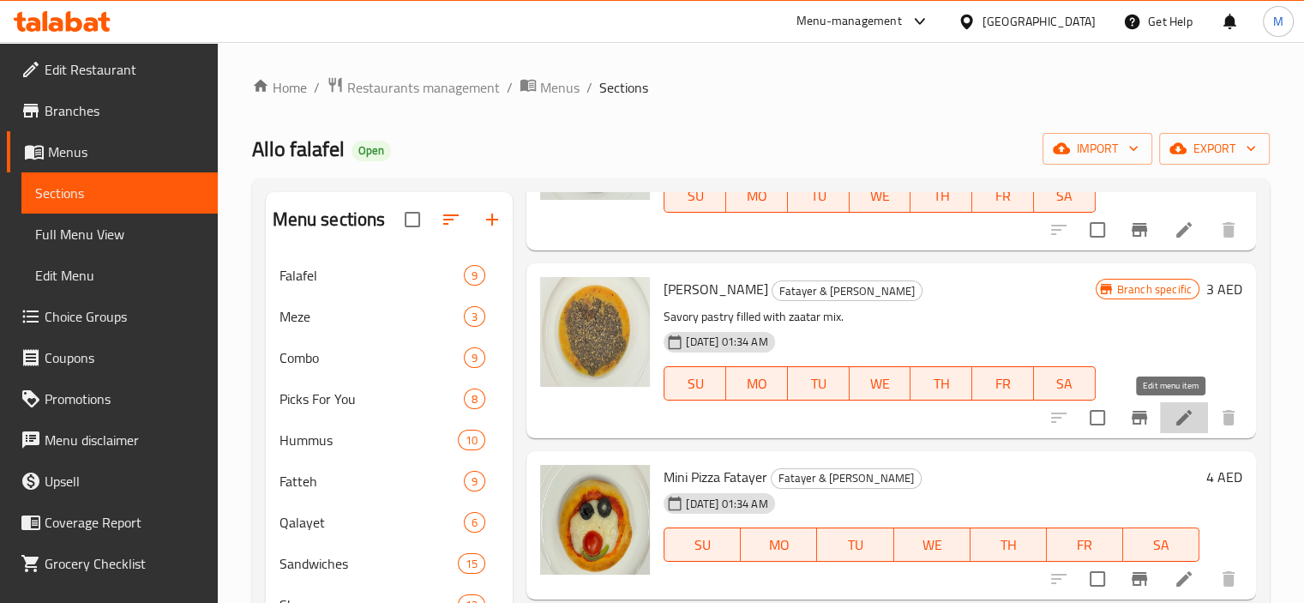
click at [1173, 418] on icon at bounding box center [1183, 417] width 21 height 21
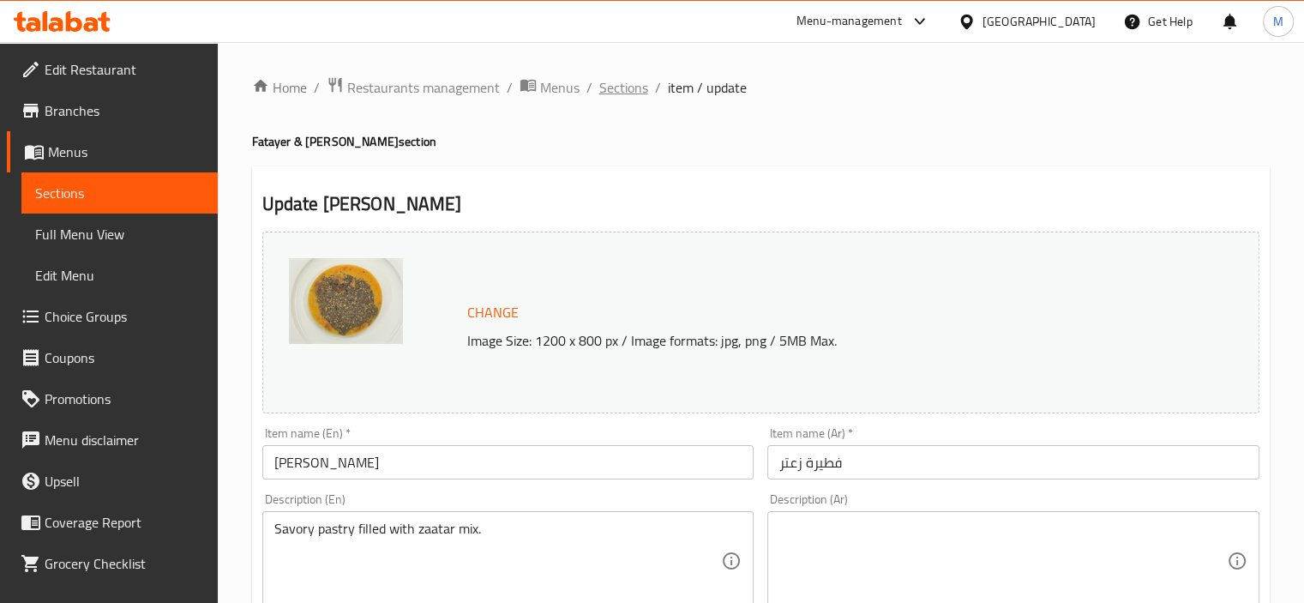
click at [632, 78] on span "Sections" at bounding box center [623, 87] width 49 height 21
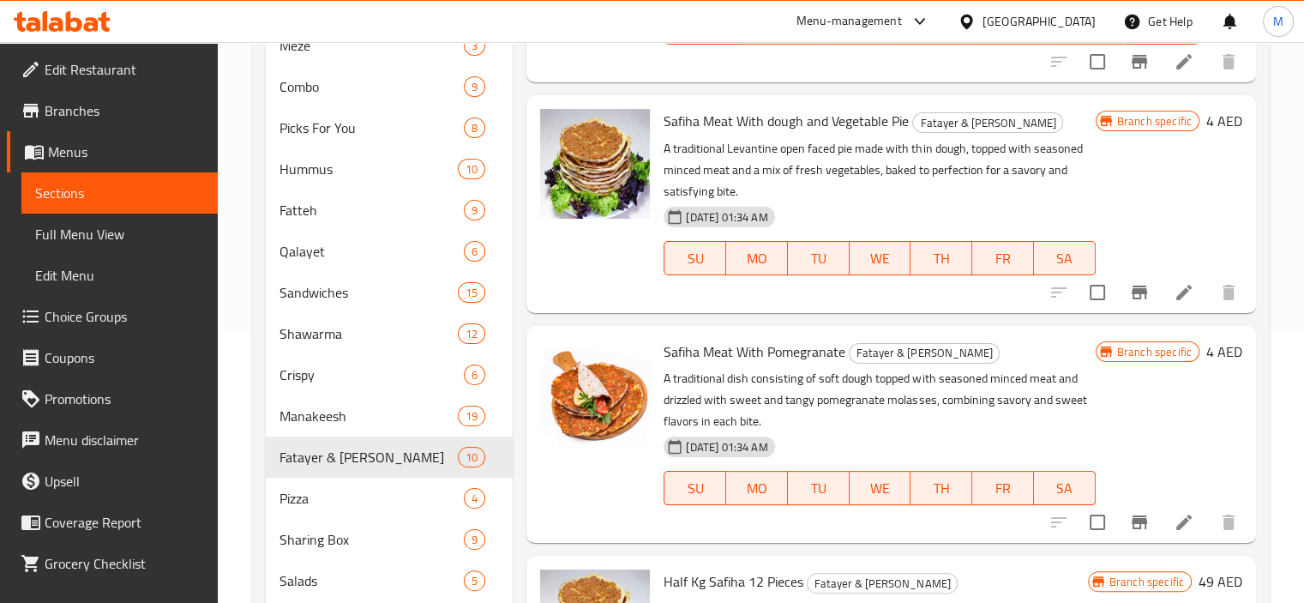
scroll to position [488, 0]
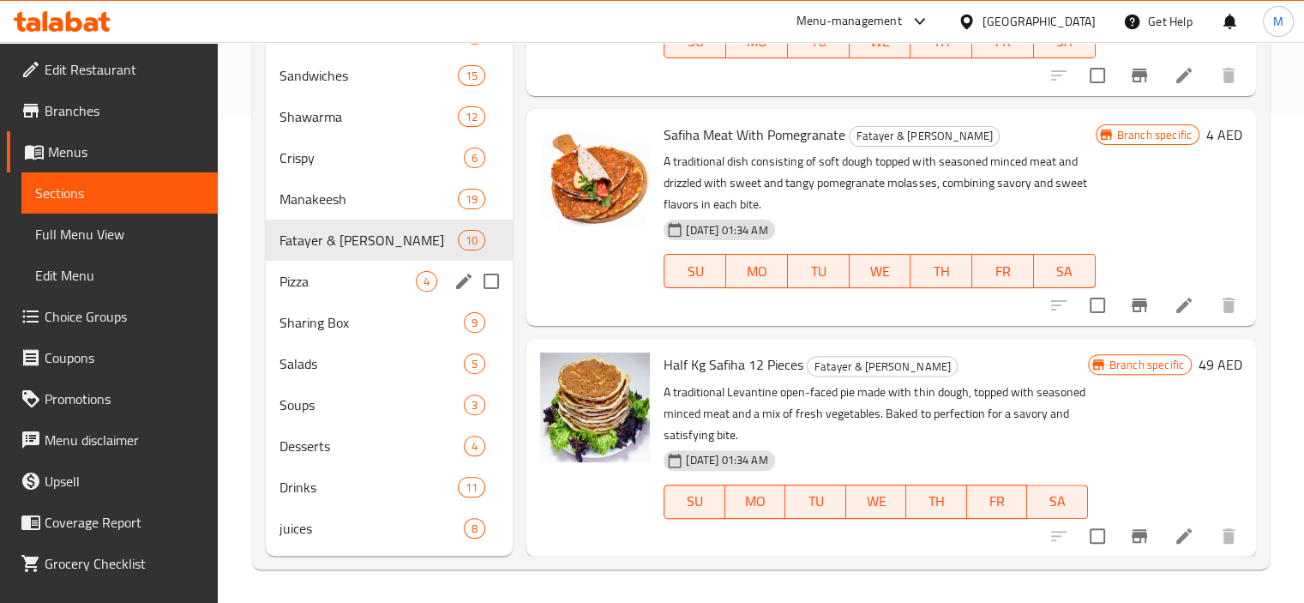
click at [329, 264] on div "Pizza 4" at bounding box center [390, 281] width 248 height 41
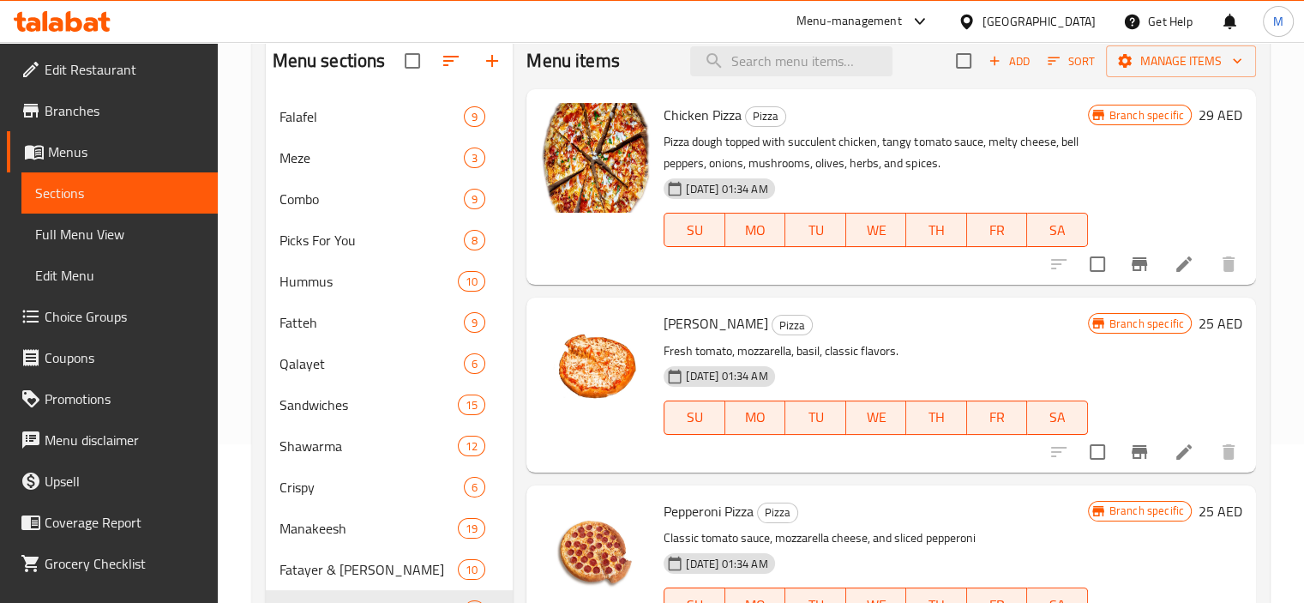
scroll to position [316, 0]
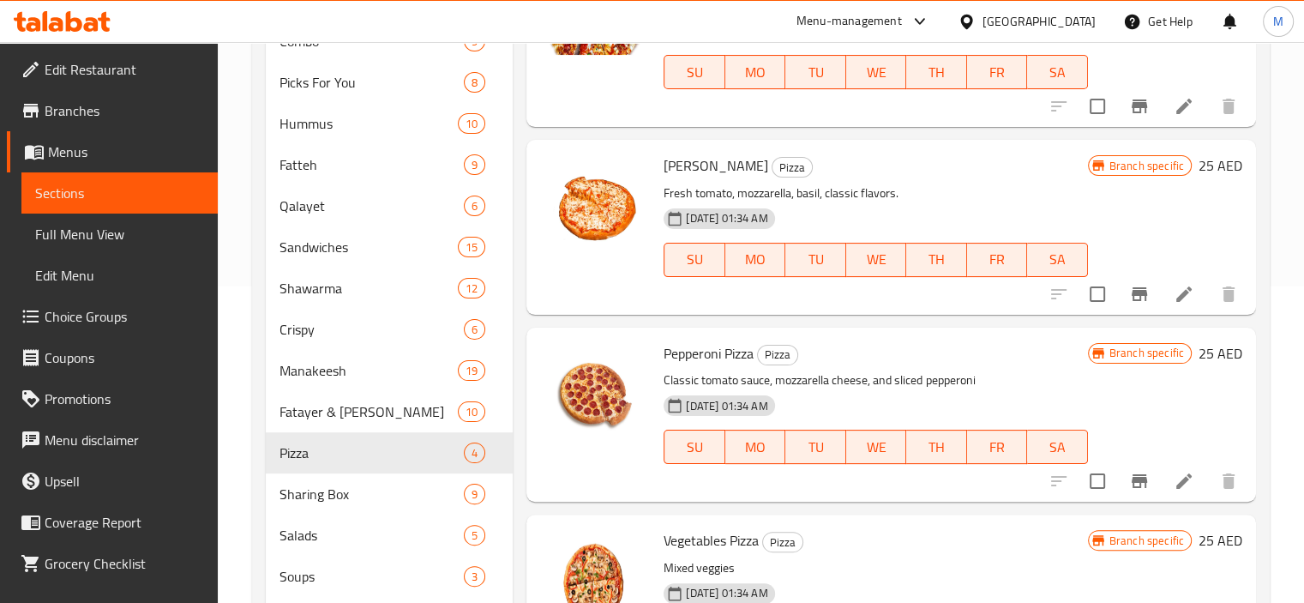
click at [1179, 290] on icon at bounding box center [1183, 294] width 21 height 21
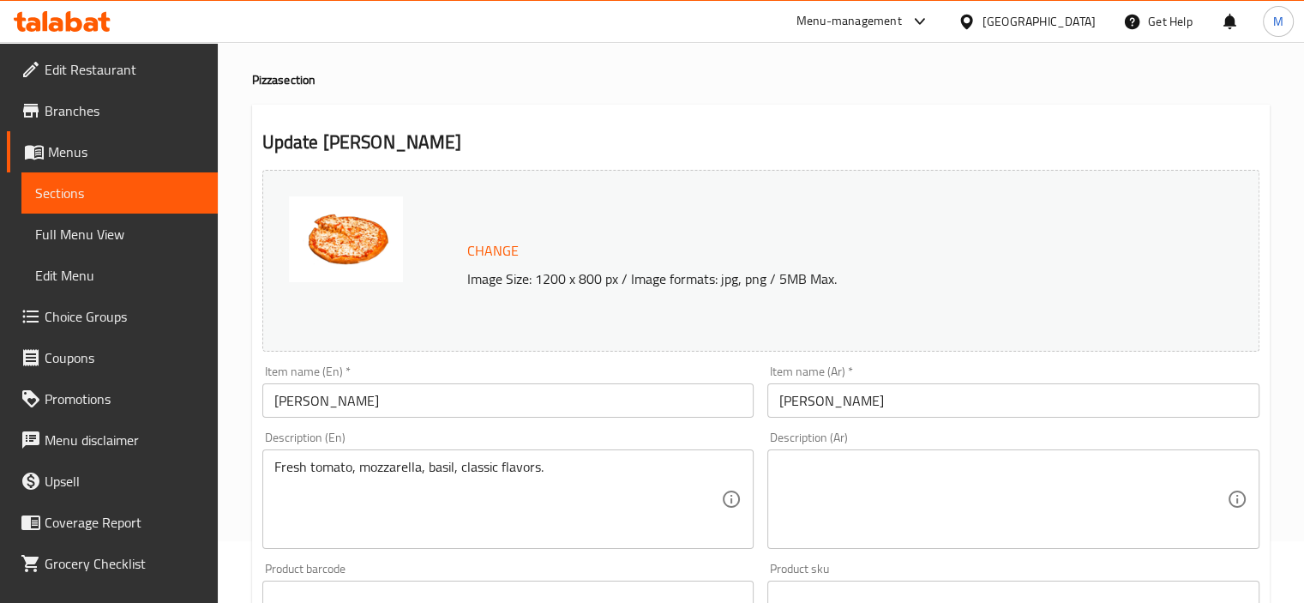
scroll to position [171, 0]
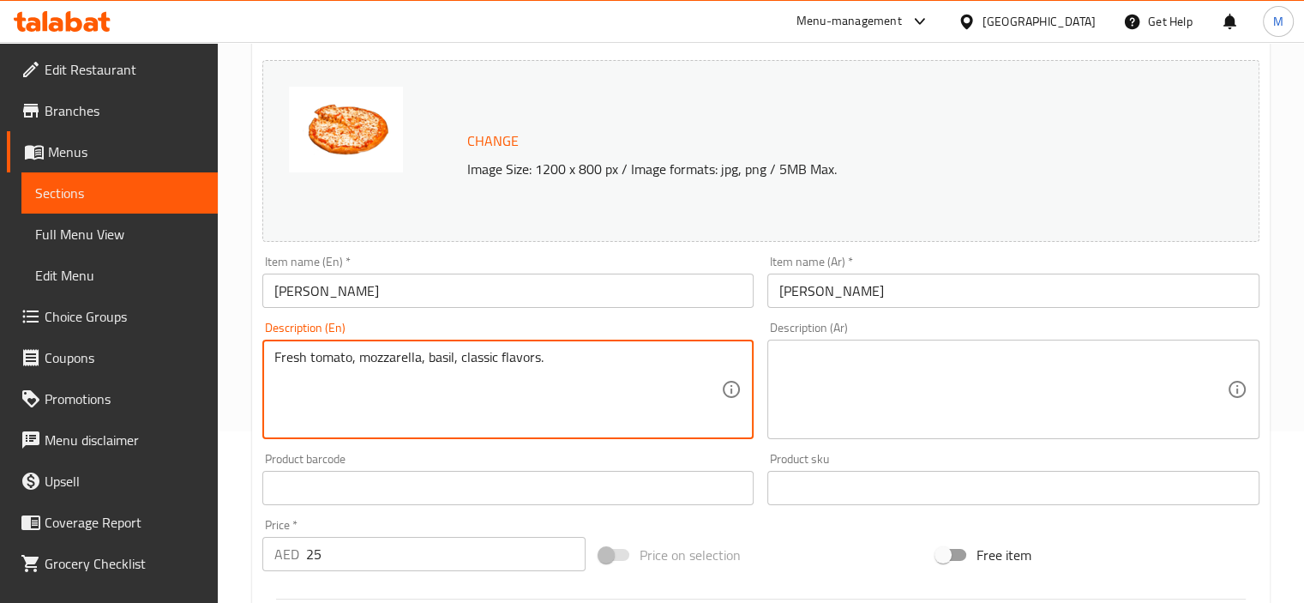
paste textarea "Margherita pizza consists of fresh dough topped with fresh tomato sauce, melted…"
click at [567, 377] on textarea "Margherita pizza consists of fresh dough topped with fresh tomato sauce, melted…" at bounding box center [497, 389] width 447 height 81
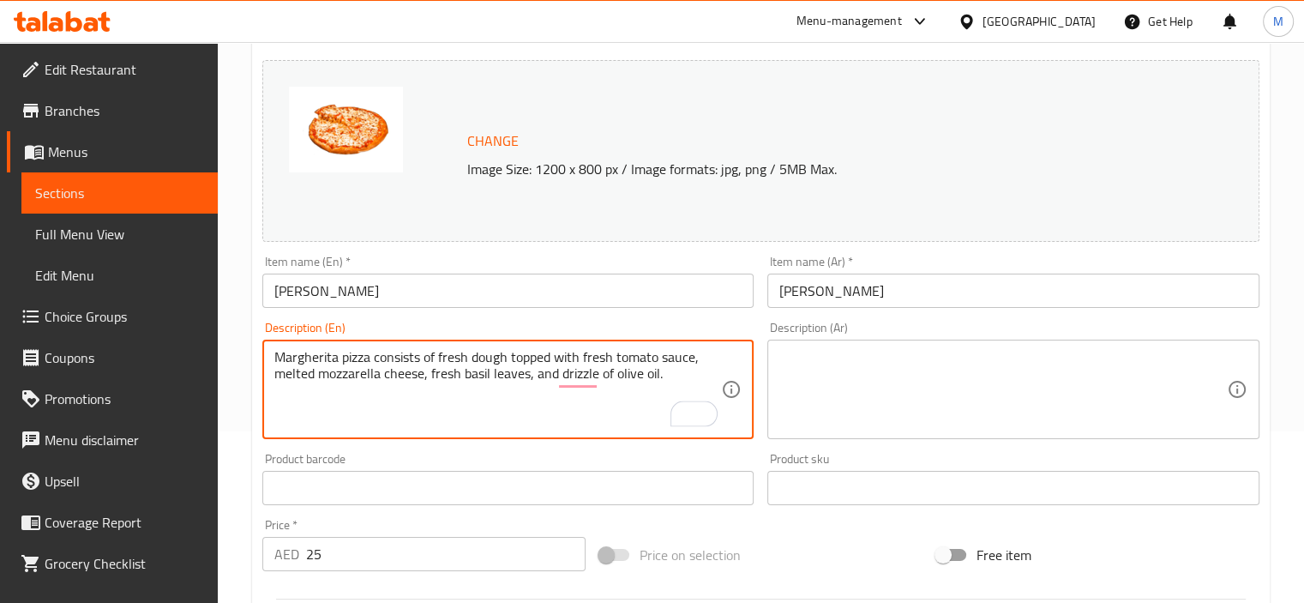
type textarea "Margherita pizza consists of fresh dough topped with fresh tomato sauce, melted…"
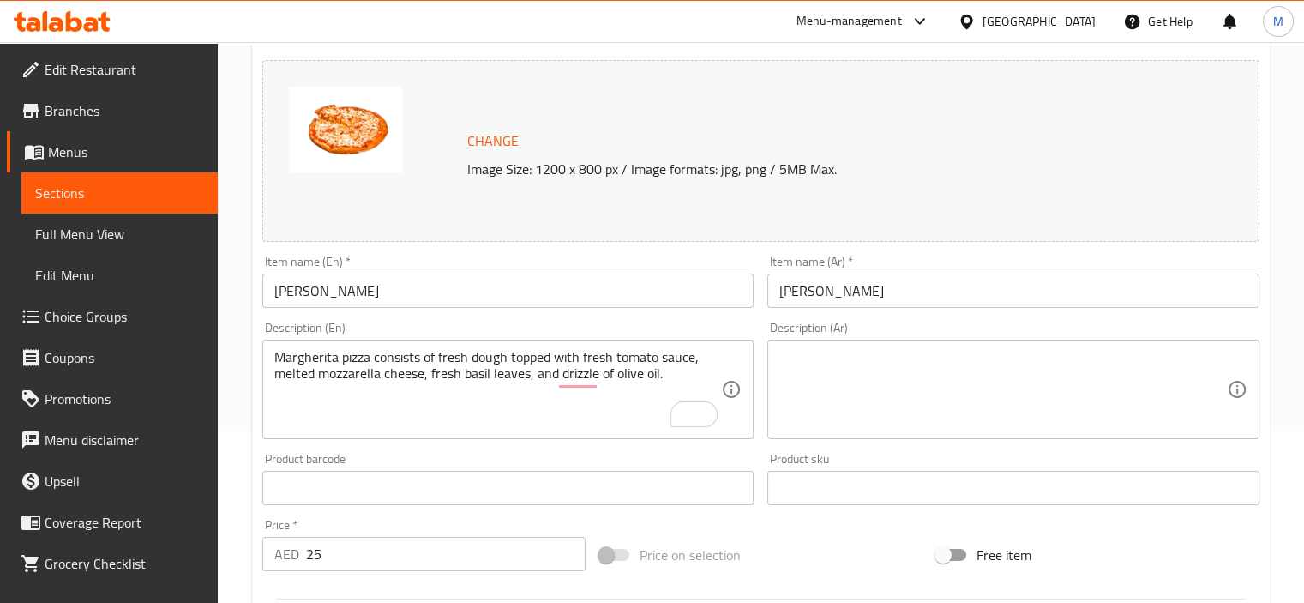
click at [927, 348] on div "Description (Ar)" at bounding box center [1013, 388] width 492 height 99
paste textarea "بيتزا مارغريتا تتكون من عجينة طازجة مغطاة بصلصة الطماطم الطازجة، جبنة موزاريلا …"
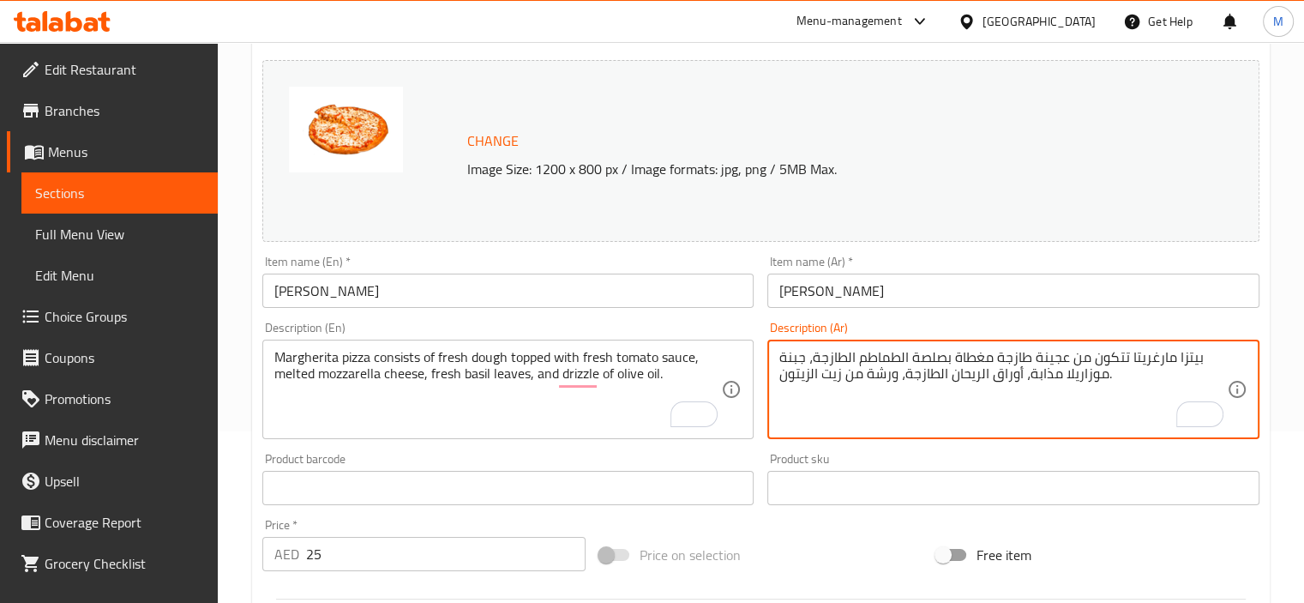
type textarea "بيتزا مارغريتا تتكون من عجينة طازجة مغطاة بصلصة الطماطم الطازجة، جبنة موزاريلا …"
click at [304, 285] on input "Margherita Pizza" at bounding box center [508, 290] width 492 height 34
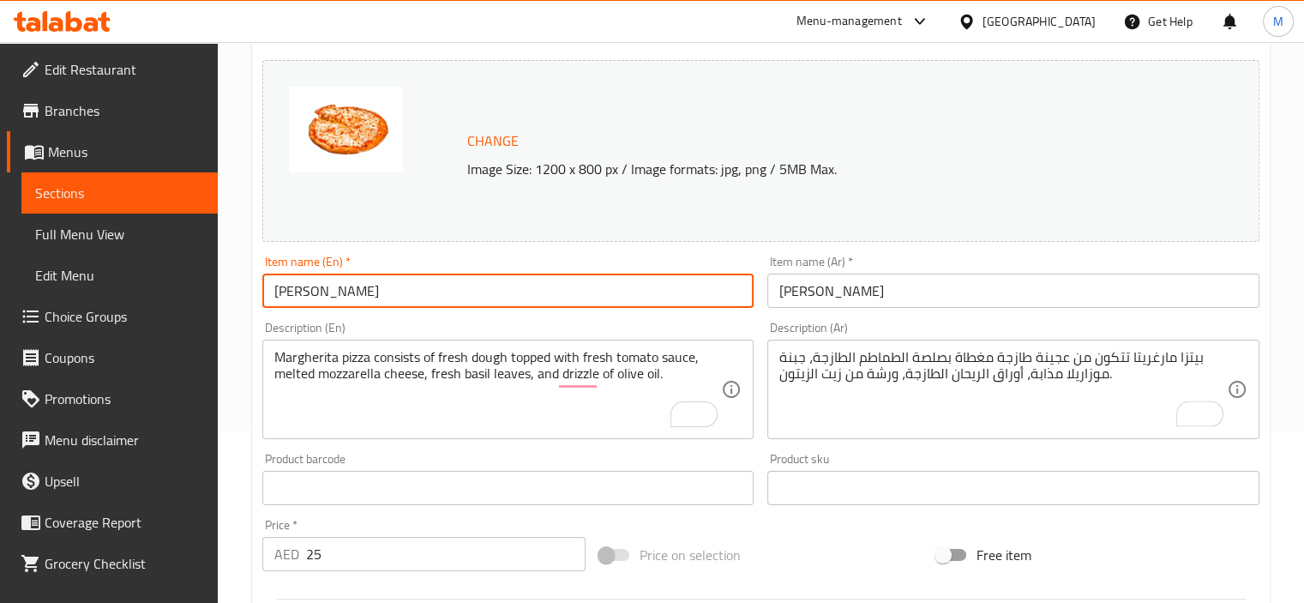
click at [304, 285] on input "Margherita Pizza" at bounding box center [508, 290] width 492 height 34
click at [813, 297] on input "بيتزا مارغريتا" at bounding box center [1013, 290] width 492 height 34
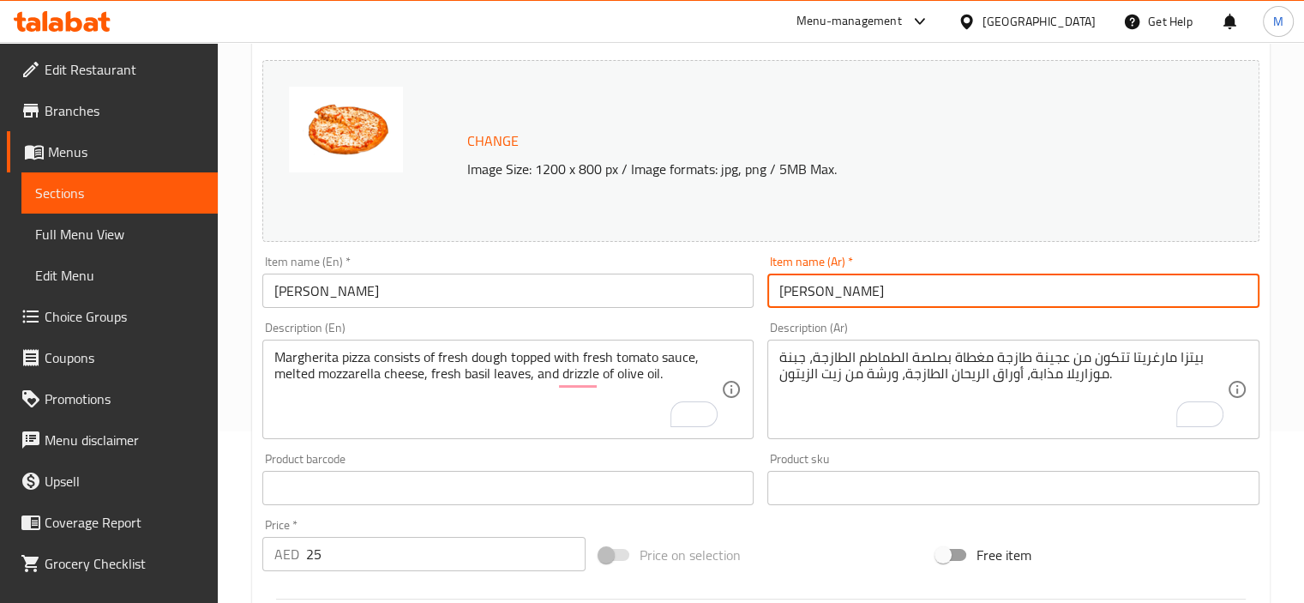
click at [813, 297] on input "بيتزا مارغريتا" at bounding box center [1013, 290] width 492 height 34
paste input "text"
type input "بيتزا مارجريتا"
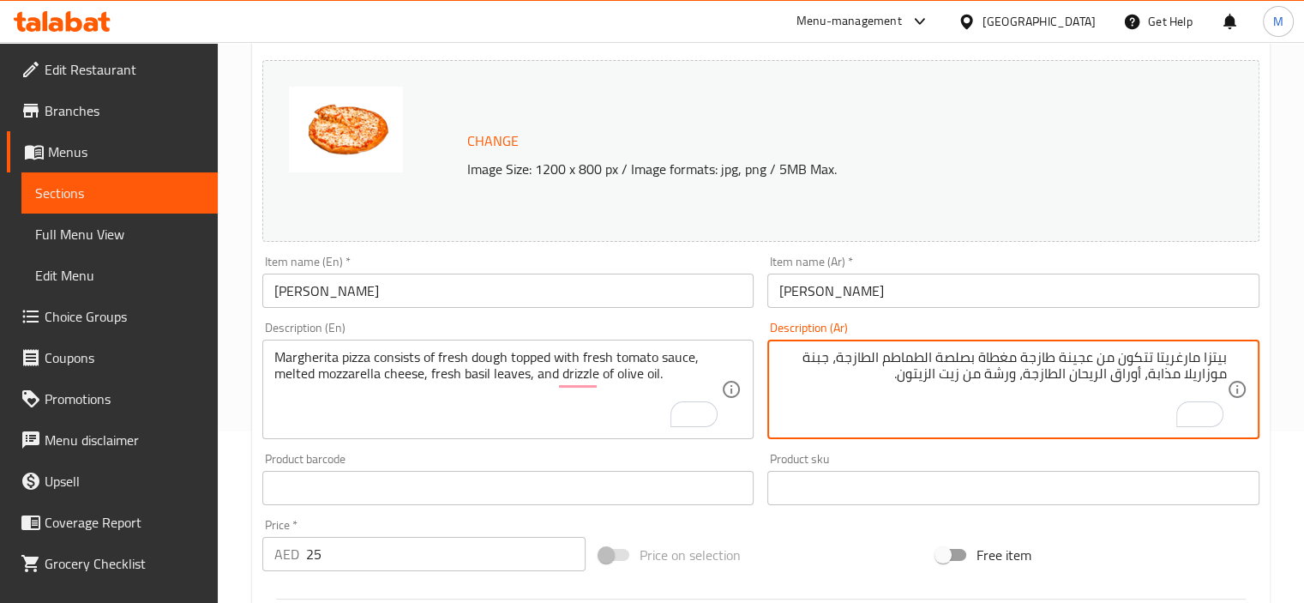
click at [1182, 352] on textarea "بيتزا مارغريتا تتكون من عجينة طازجة مغطاة بصلصة الطماطم الطازجة، جبنة موزاريلا …" at bounding box center [1002, 389] width 447 height 81
paste textarea "ريتا"
click at [950, 360] on textarea "بيتزا مارجريتا تتكون من عجينة طازجة مغطاة بصلصة الطماطم الطازجة، جبنة موزاريلا …" at bounding box center [1002, 389] width 447 height 81
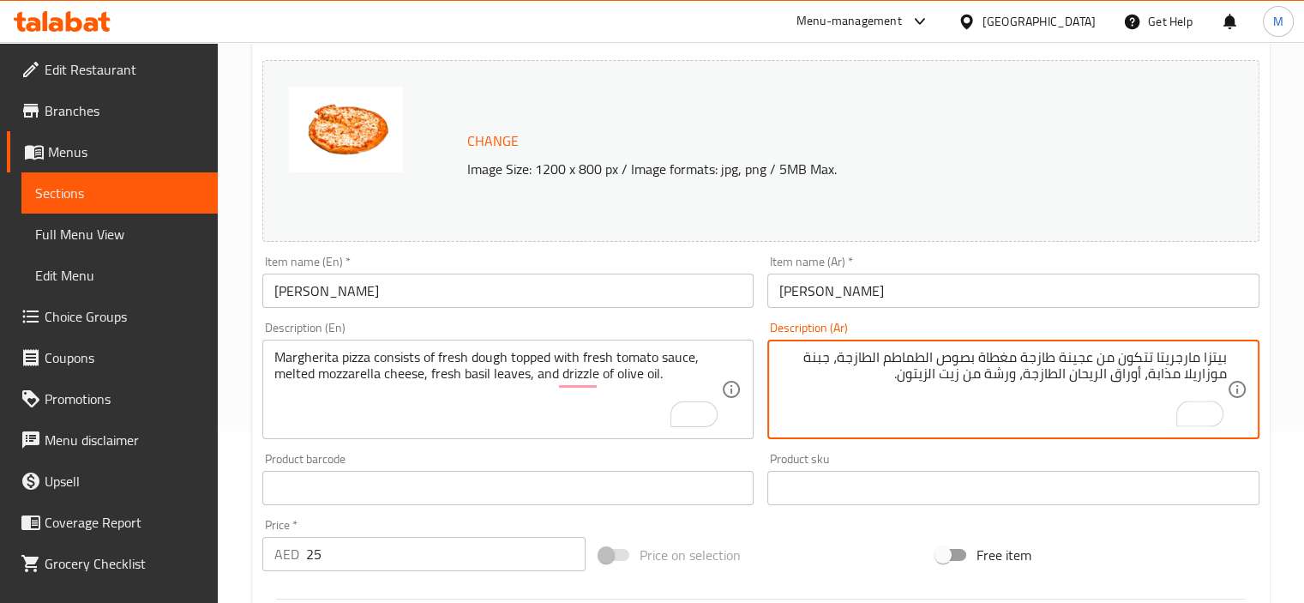
click at [927, 353] on textarea "بيتزا مارجريتا تتكون من عجينة طازجة مغطاة بصوص الطماطم الطازجة، جبنة موزاريلا م…" at bounding box center [1002, 389] width 447 height 81
click at [1211, 369] on textarea "بيتزا مارجريتا تتكون من عجينة طازجة مغطاة بصوص طماطم طازج، جبنة موزاريلا مذابة،…" at bounding box center [1002, 389] width 447 height 81
click at [1152, 375] on textarea "بيتزا مارجريتا تتكون من عجينة طازجة مغطاة بصوص طماطم طازج، جبنة موزاريلا ذائبة،…" at bounding box center [1002, 389] width 447 height 81
click at [1156, 359] on textarea "بيتزا مارجريتا تتكون من عجينة طازجة مغطاة بصوص طماطم طازج، جبنة موزاريلا ذائبة،…" at bounding box center [1002, 389] width 447 height 81
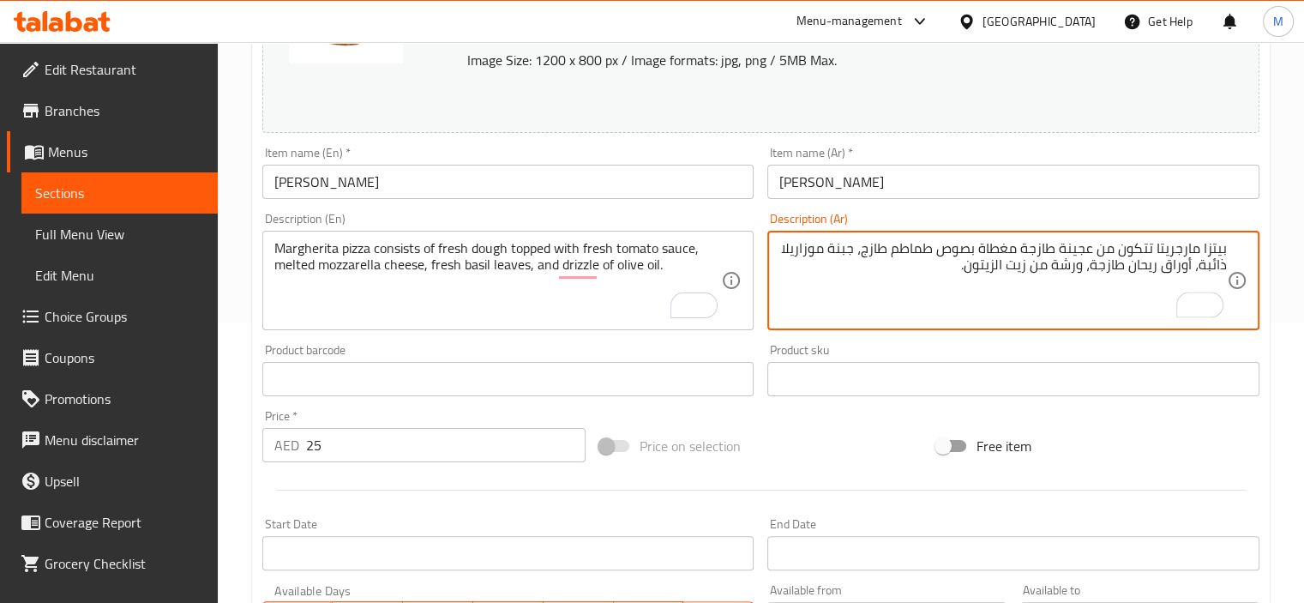
scroll to position [632, 0]
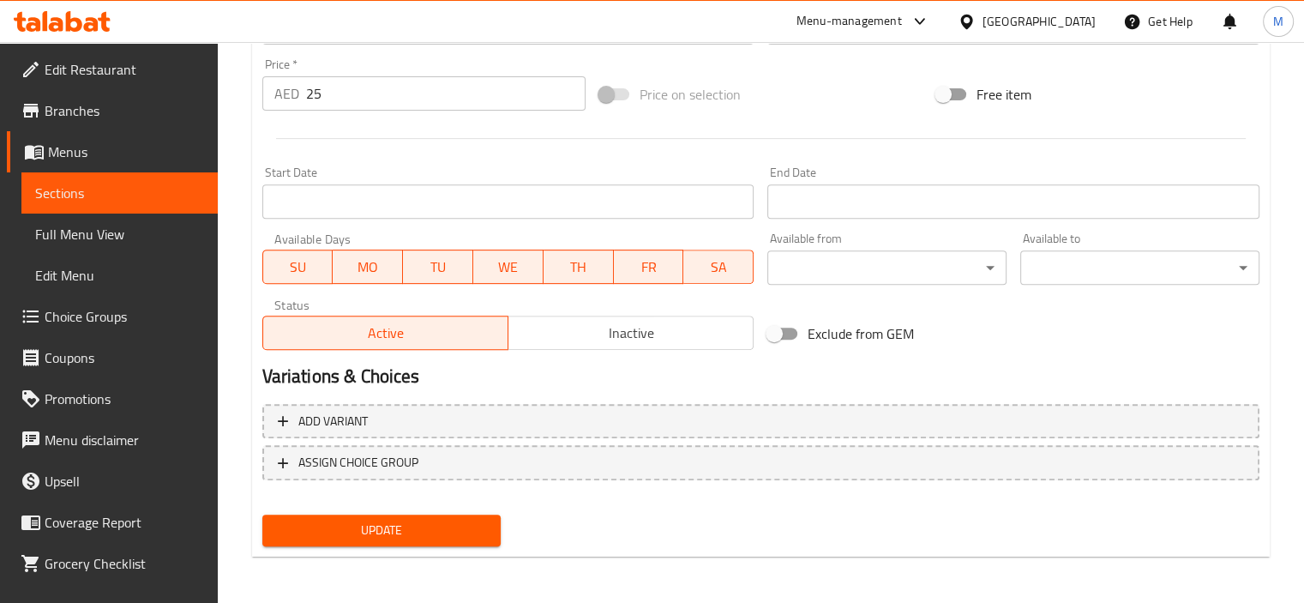
type textarea "بيتزا مارجريتا تتكون من عجينة طازجة مغطاة بصوص طماطم طازج، جبنة موزاريلا ذائبة،…"
click at [372, 536] on span "Update" at bounding box center [382, 529] width 212 height 21
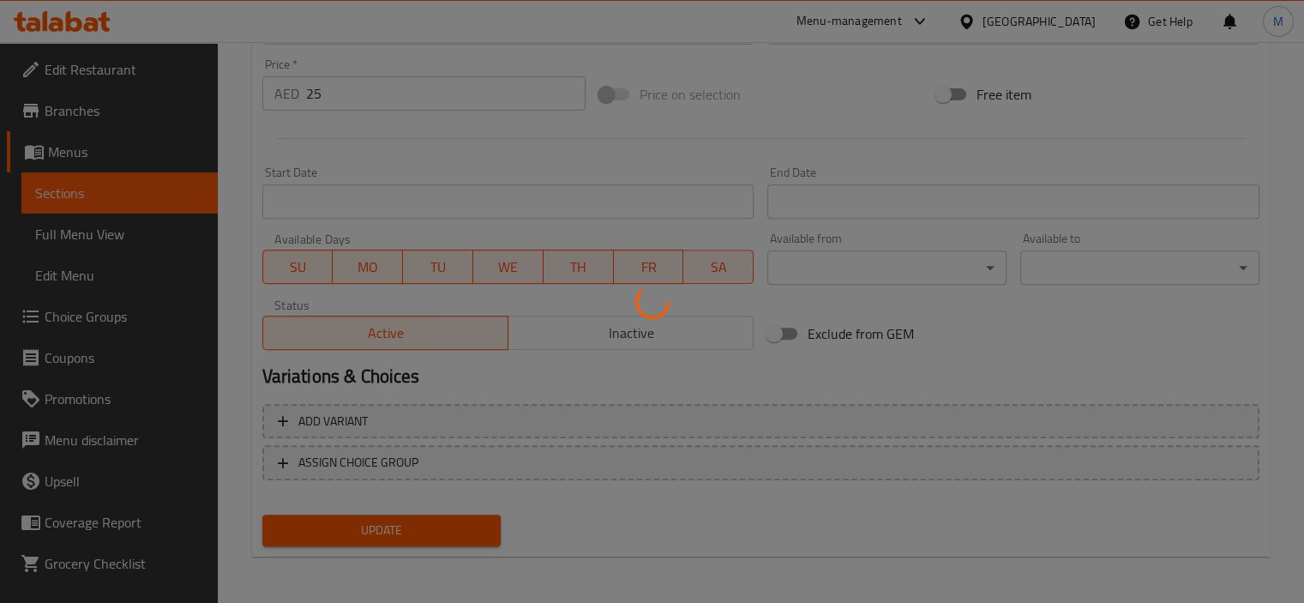
scroll to position [0, 0]
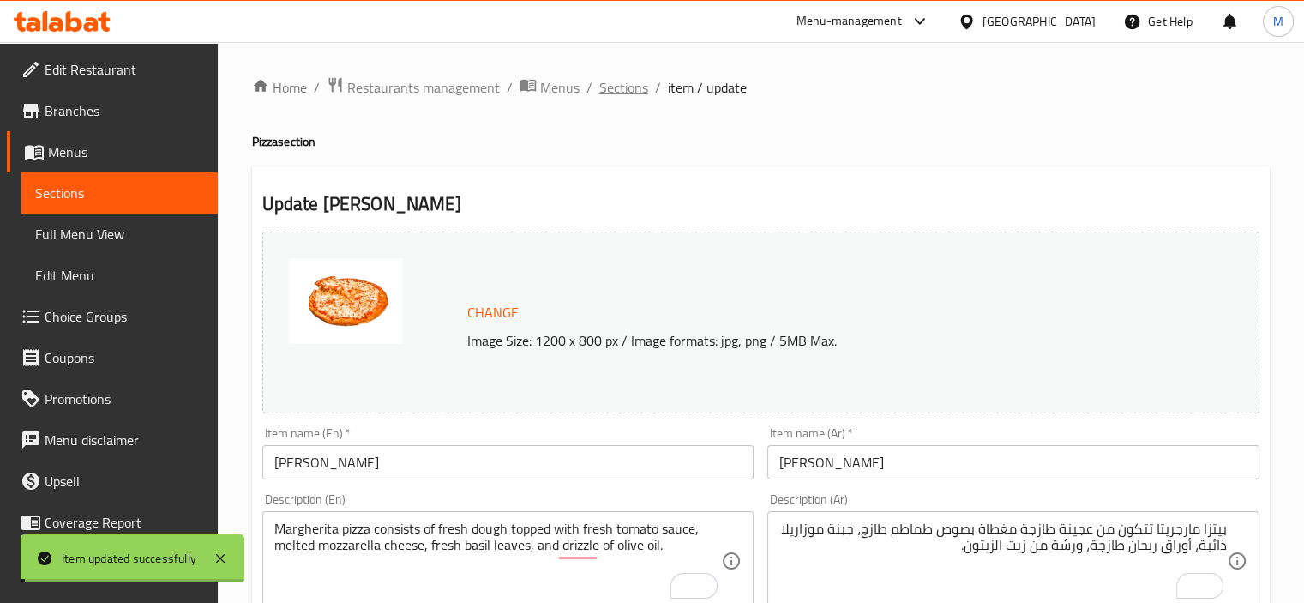
click at [626, 89] on span "Sections" at bounding box center [623, 87] width 49 height 21
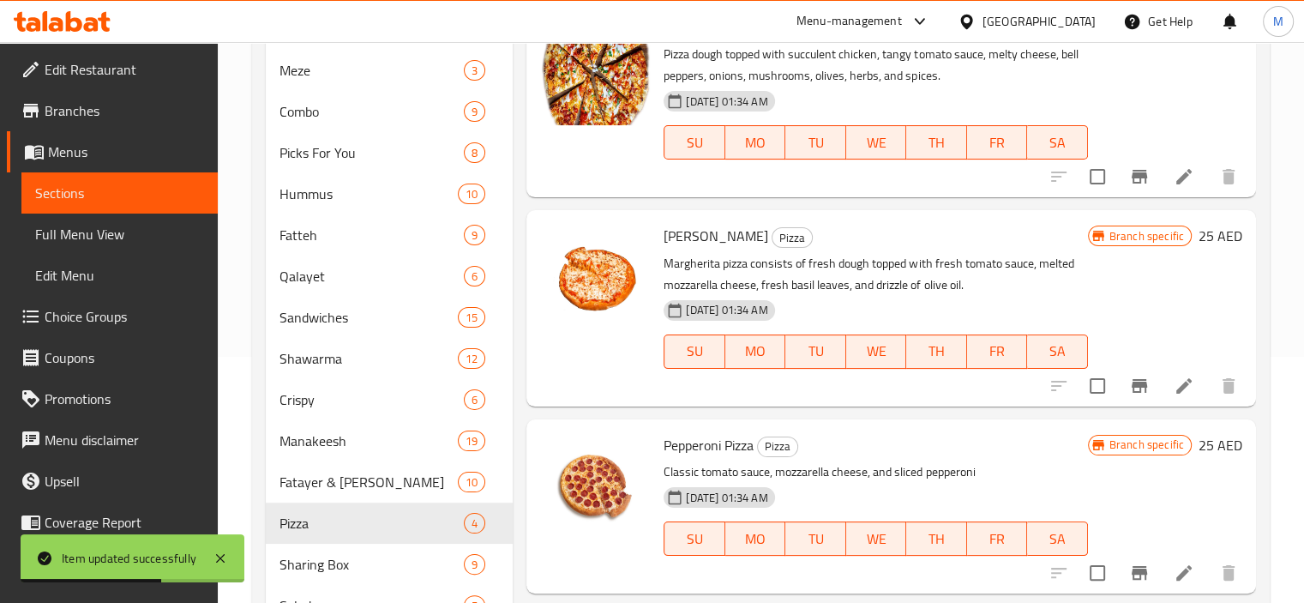
scroll to position [343, 0]
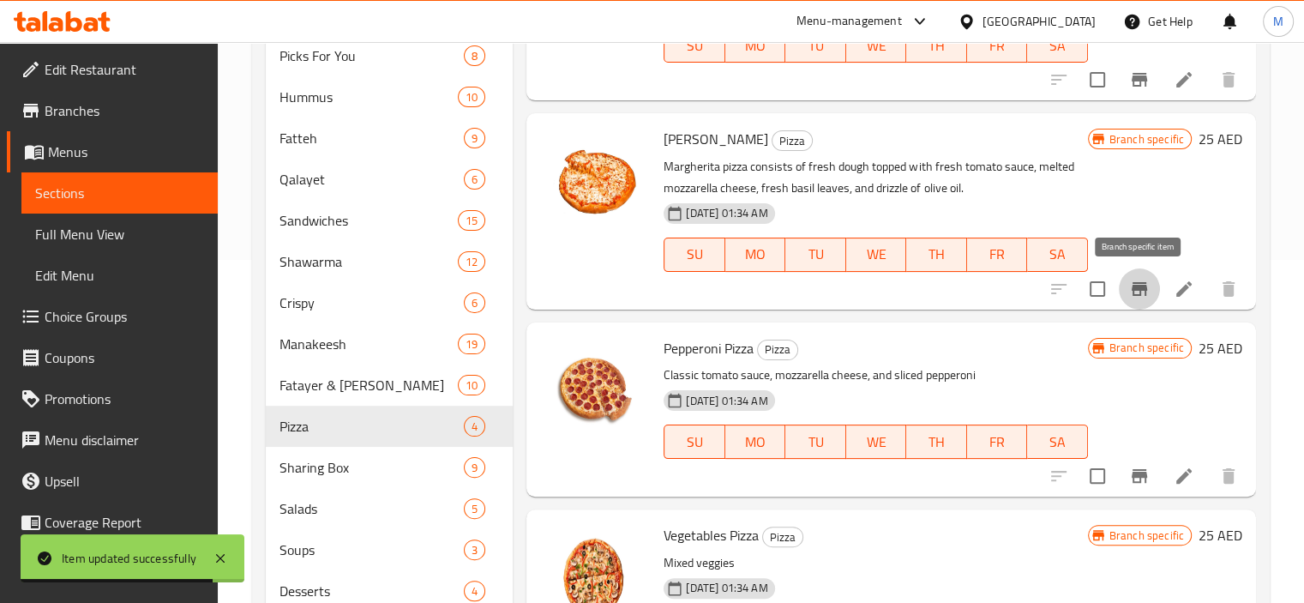
click at [1148, 294] on icon "Branch-specific-item" at bounding box center [1139, 289] width 21 height 21
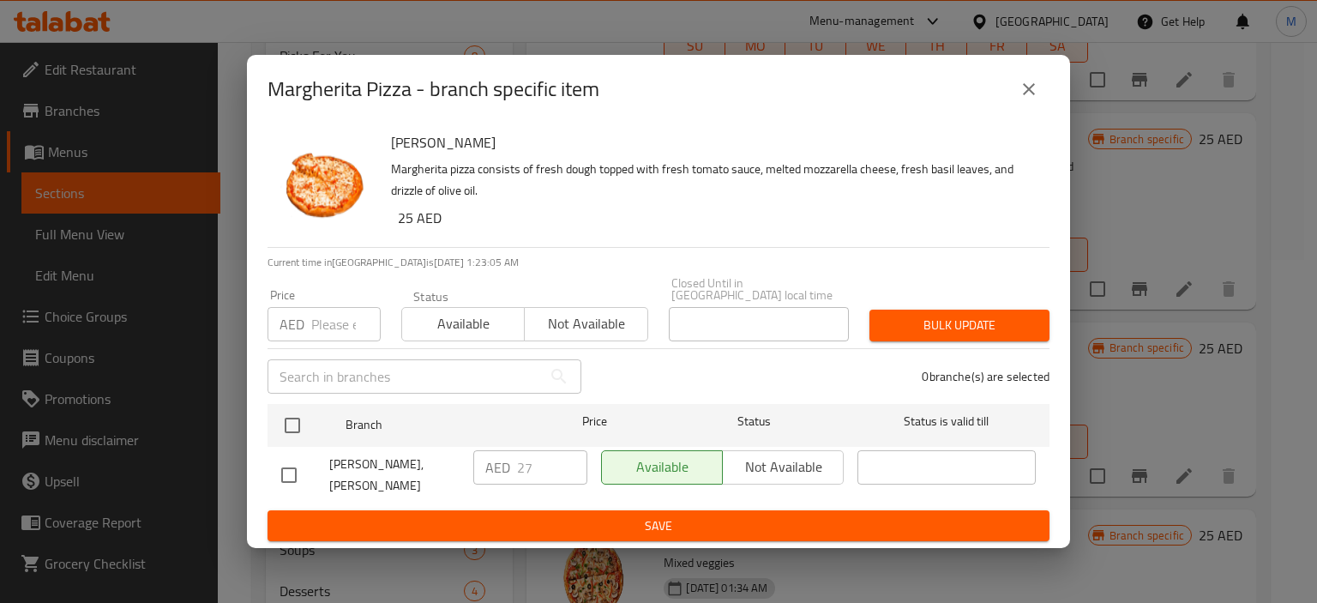
click at [346, 337] on input "number" at bounding box center [345, 324] width 69 height 34
paste input "26"
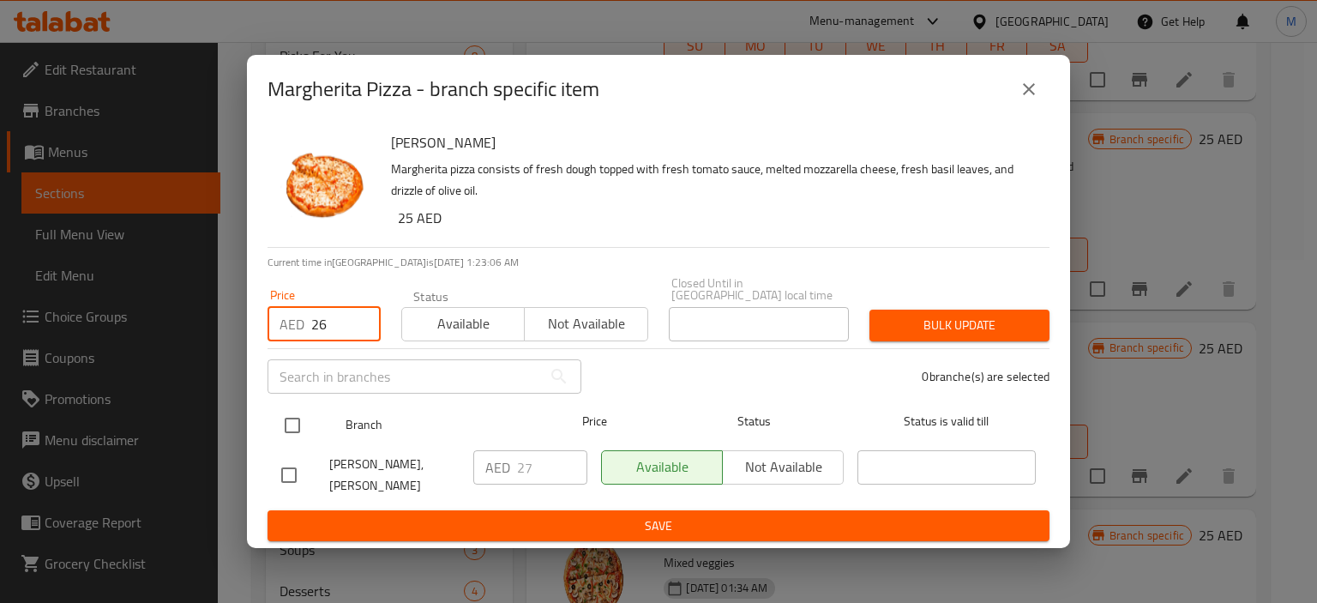
type input "26"
click at [286, 441] on input "checkbox" at bounding box center [292, 425] width 36 height 36
checkbox input "true"
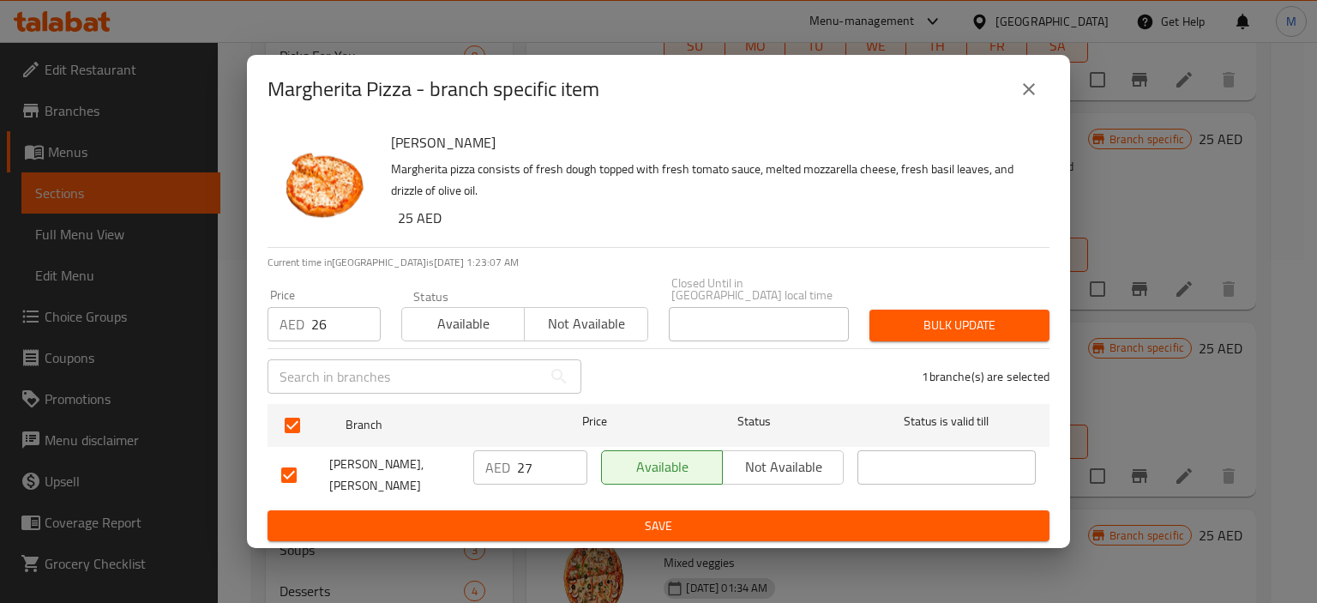
click at [890, 324] on span "Bulk update" at bounding box center [959, 325] width 153 height 21
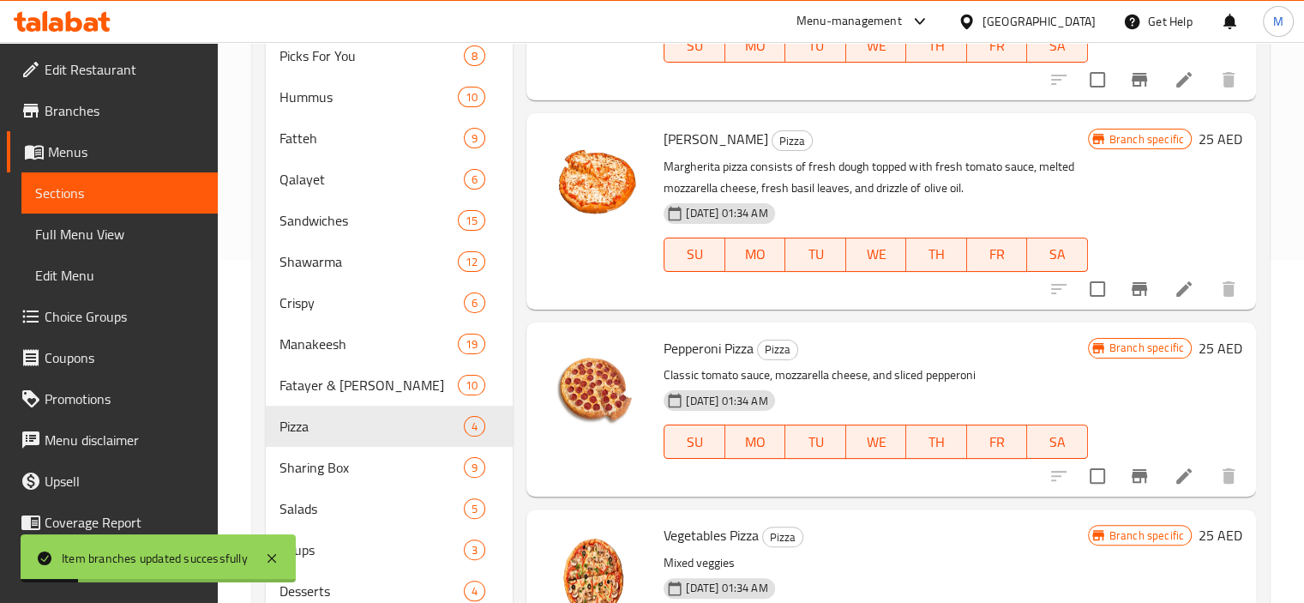
click at [1170, 472] on li at bounding box center [1184, 475] width 48 height 31
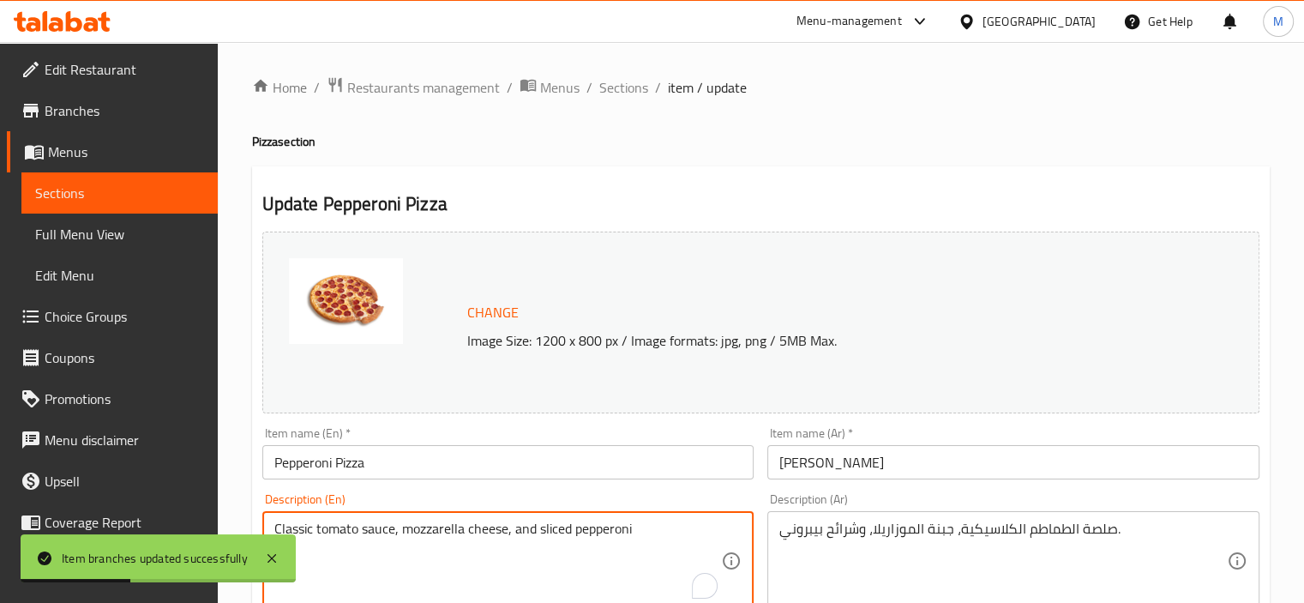
click at [386, 523] on textarea "Classic tomato sauce, mozzarella cheese, and sliced pepperoni" at bounding box center [497, 560] width 447 height 81
paste textarea "Pepperoni pizza consists of fresh dough topped with tomato sauce, melted mozzar…"
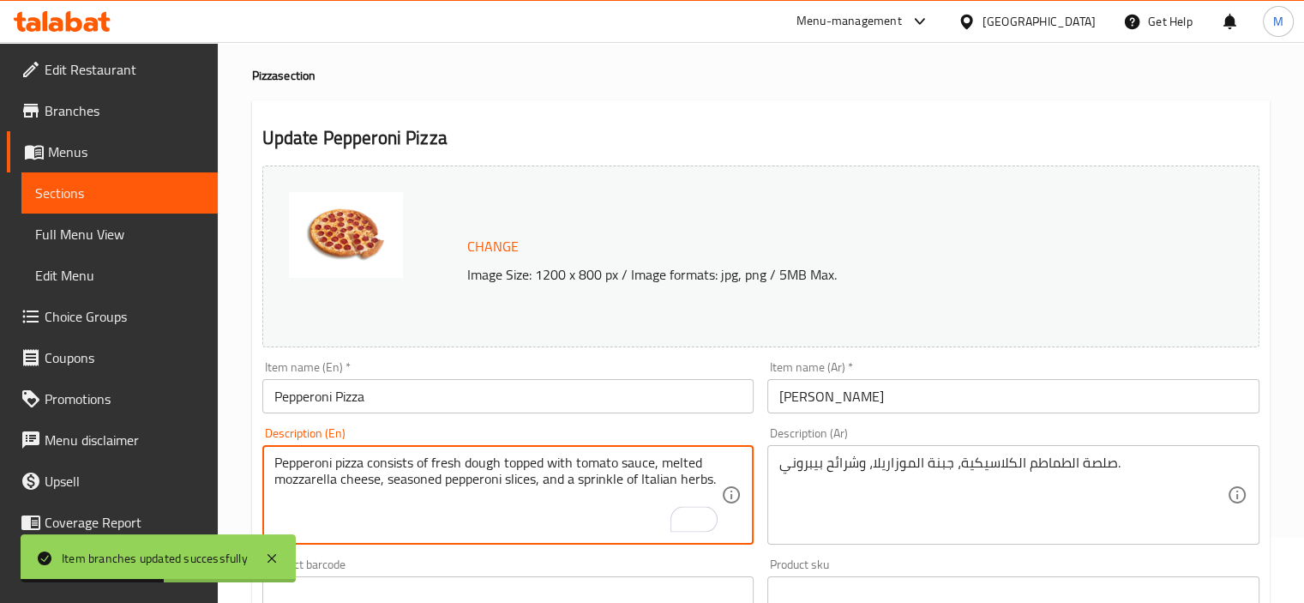
scroll to position [86, 0]
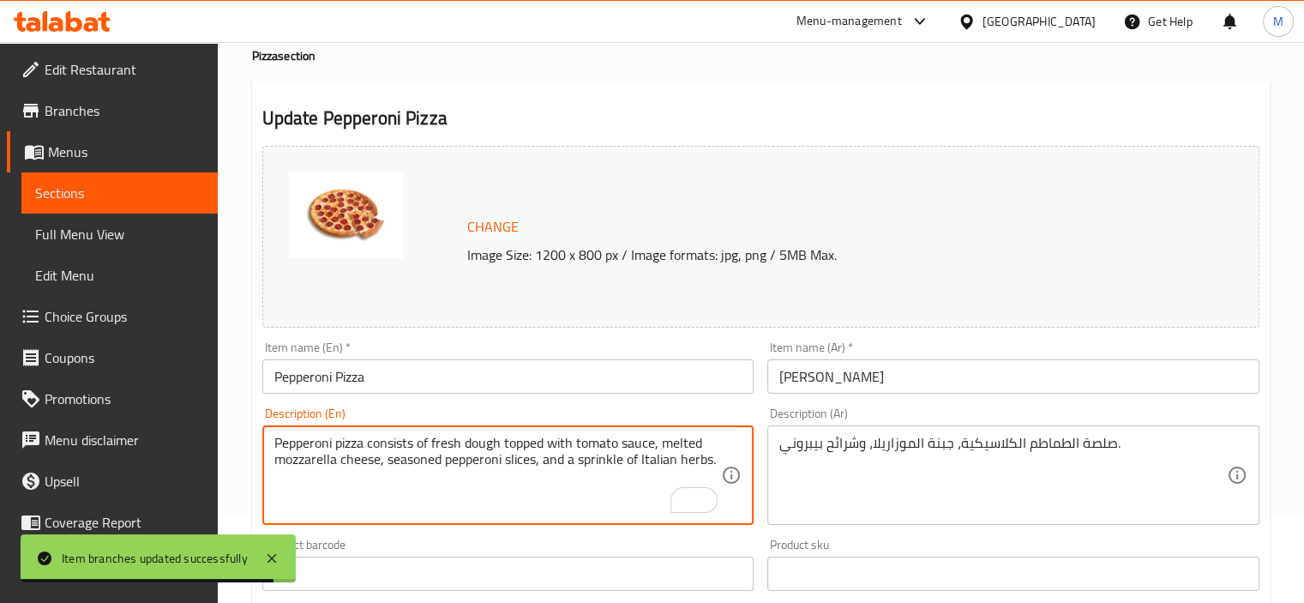
click at [567, 462] on textarea "Pepperoni pizza consists of fresh dough topped with tomato sauce, melted mozzar…" at bounding box center [497, 475] width 447 height 81
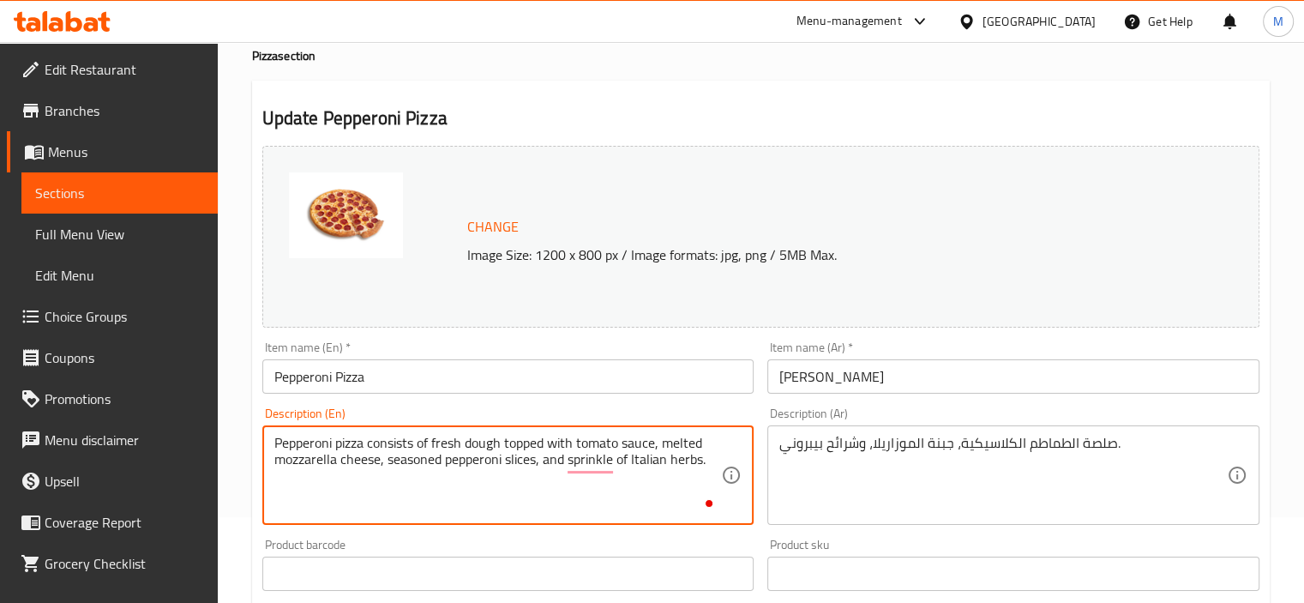
type textarea "Pepperoni pizza consists of fresh dough topped with tomato sauce, melted mozzar…"
click at [917, 477] on textarea "صلصة الطماطم الكلاسيكية، جبنة الموزاريلا، وشرائح بيبروني." at bounding box center [1002, 475] width 447 height 81
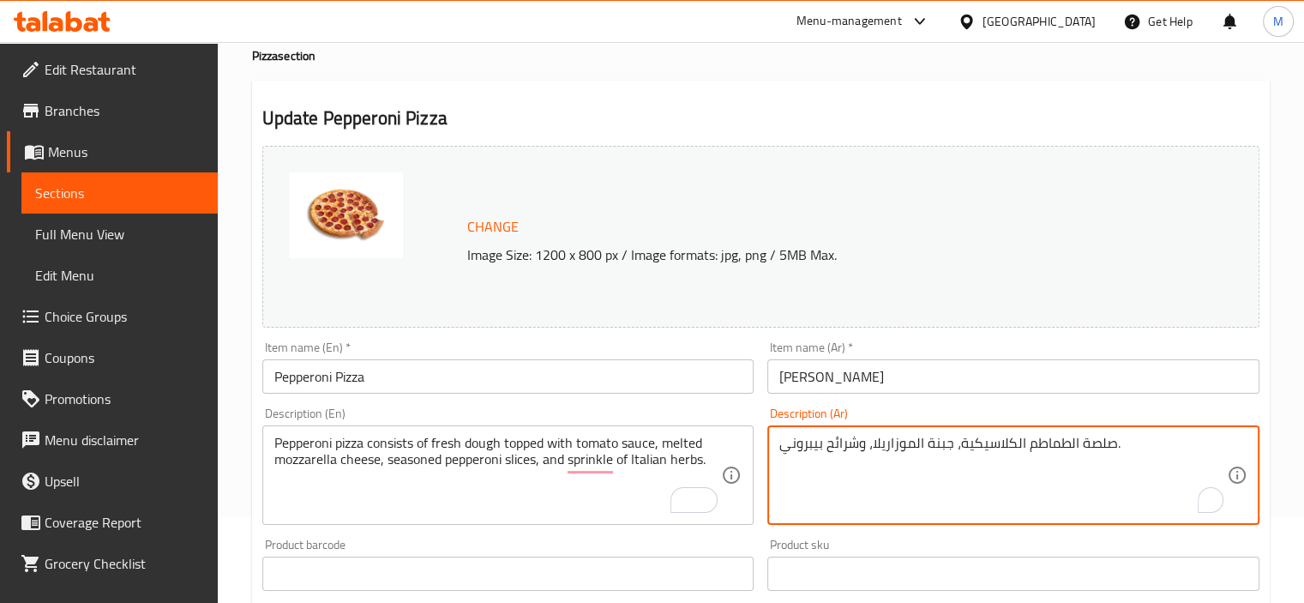
click at [917, 477] on textarea "صلصة الطماطم الكلاسيكية، جبنة الموزاريلا، وشرائح بيبروني." at bounding box center [1002, 475] width 447 height 81
paste textarea "يتزا بيبروني تتكون من عجينة طازجة مغطاة بصلصة الطماطم، جبنة موزاريلا مذابة، شرا…"
click at [963, 442] on textarea "بيتزا بيبروني تتكون من عجينة طازجة مغطاة بصلصة الطماطم، جبنة موزاريلا مذابة، شر…" at bounding box center [1002, 475] width 447 height 81
click at [1203, 463] on textarea "بيتزا بيبروني تتكون من عجينة طازجة مغطاة بصوص طماطم، جبنة موزاريلا مذابة، شرائح…" at bounding box center [1002, 475] width 447 height 81
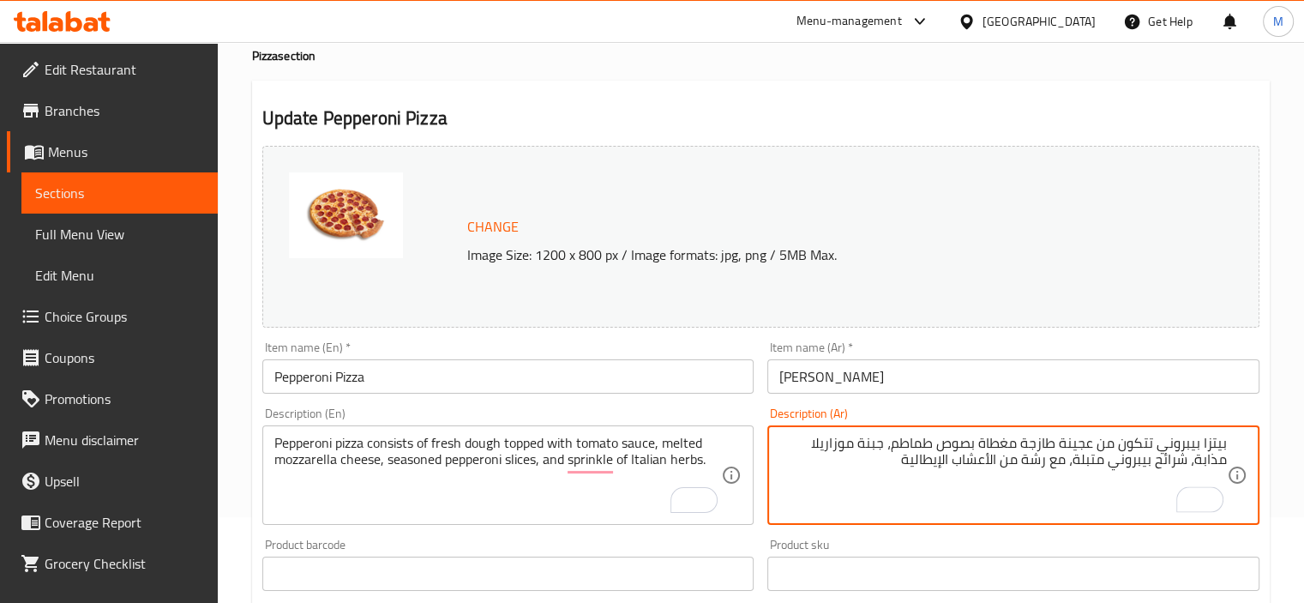
click at [1203, 463] on textarea "بيتزا بيبروني تتكون من عجينة طازجة مغطاة بصوص طماطم، جبنة موزاريلا مذابة، شرائح…" at bounding box center [1002, 475] width 447 height 81
type textarea "بيتزا بيبروني تتكون من عجينة طازجة مغطاة بصوص طماطم، جبنة موزاريلا ذائبة، شرائح…"
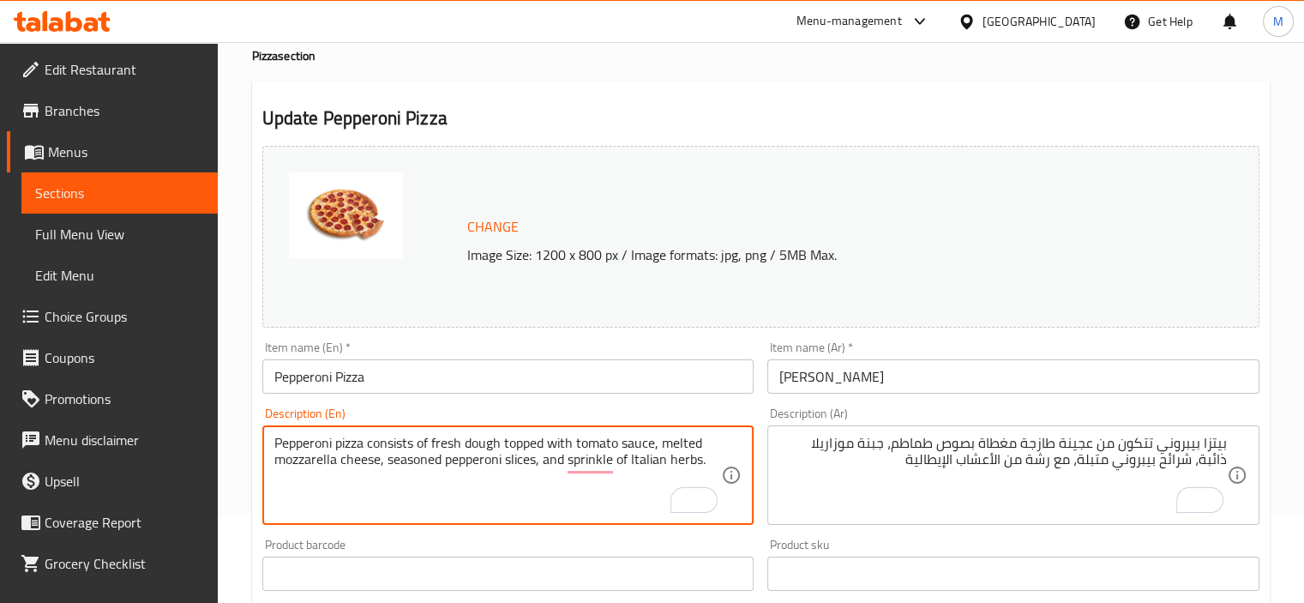
click at [677, 442] on textarea "Pepperoni pizza consists of fresh dough topped with tomato sauce, melted mozzar…" at bounding box center [497, 475] width 447 height 81
click at [327, 458] on textarea "Pepperoni pizza consists of fresh dough topped with tomato sauce, melted mozzar…" at bounding box center [497, 475] width 447 height 81
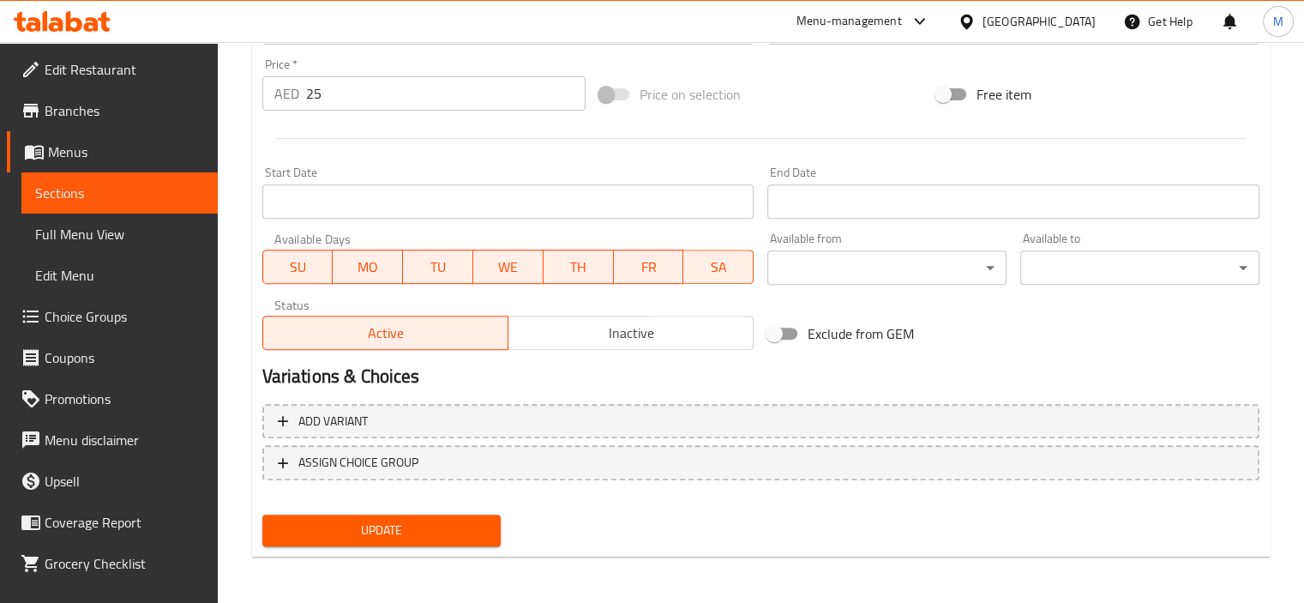
click at [319, 525] on span "Update" at bounding box center [382, 529] width 212 height 21
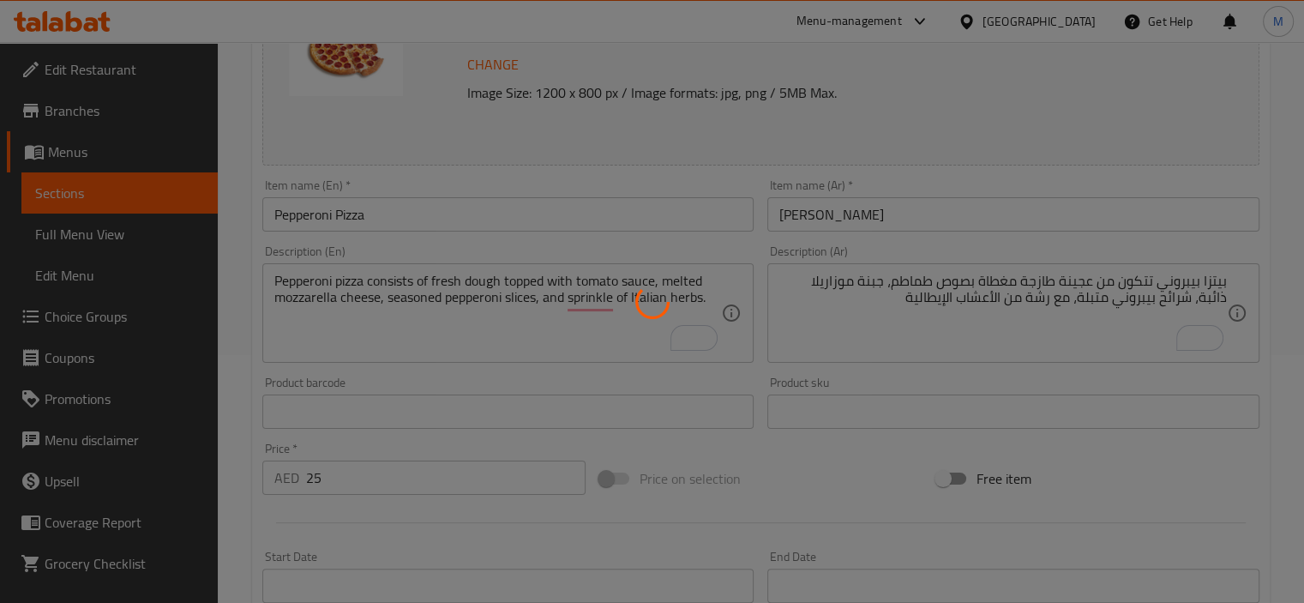
scroll to position [0, 0]
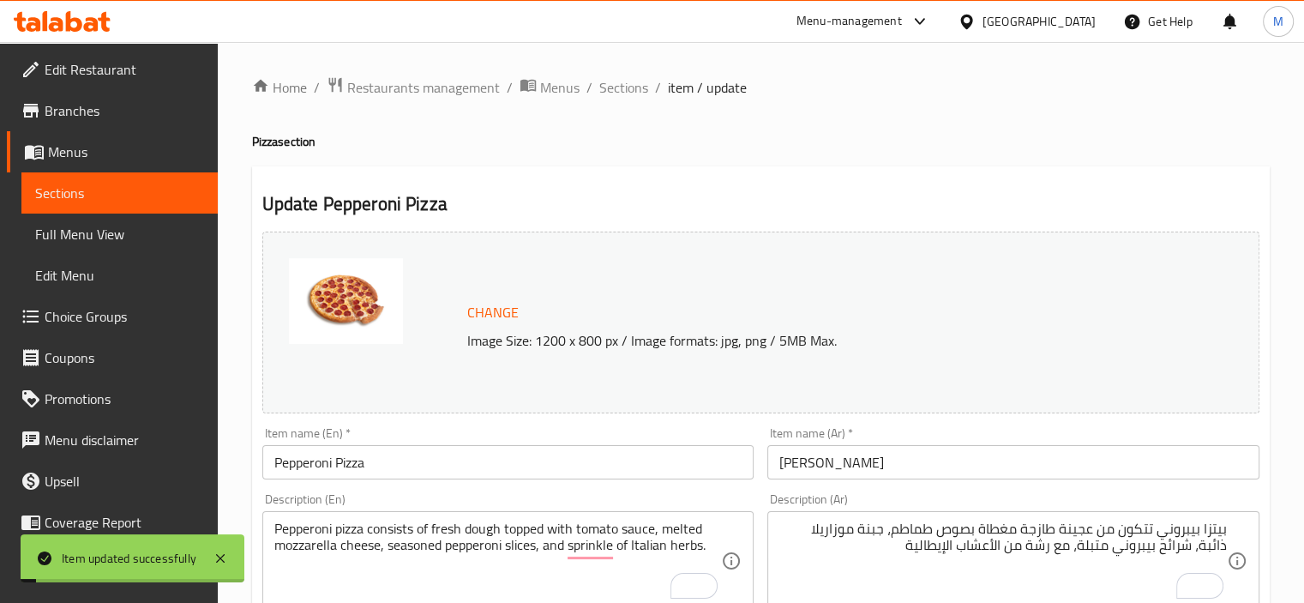
click at [621, 93] on span "Sections" at bounding box center [623, 87] width 49 height 21
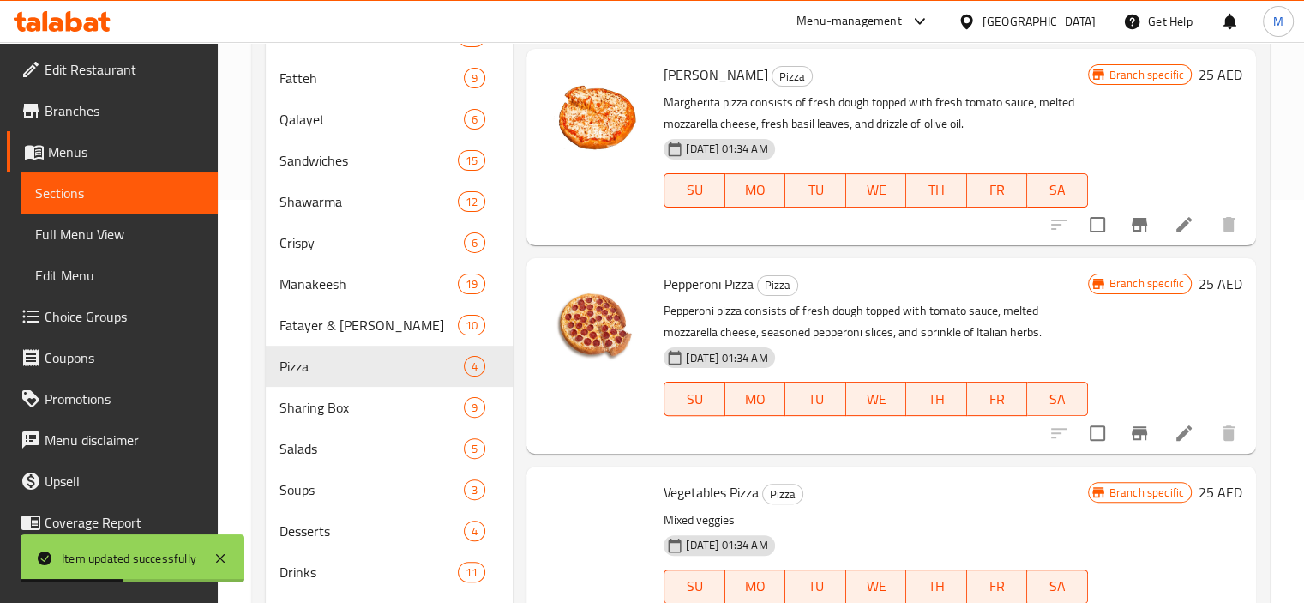
scroll to position [488, 0]
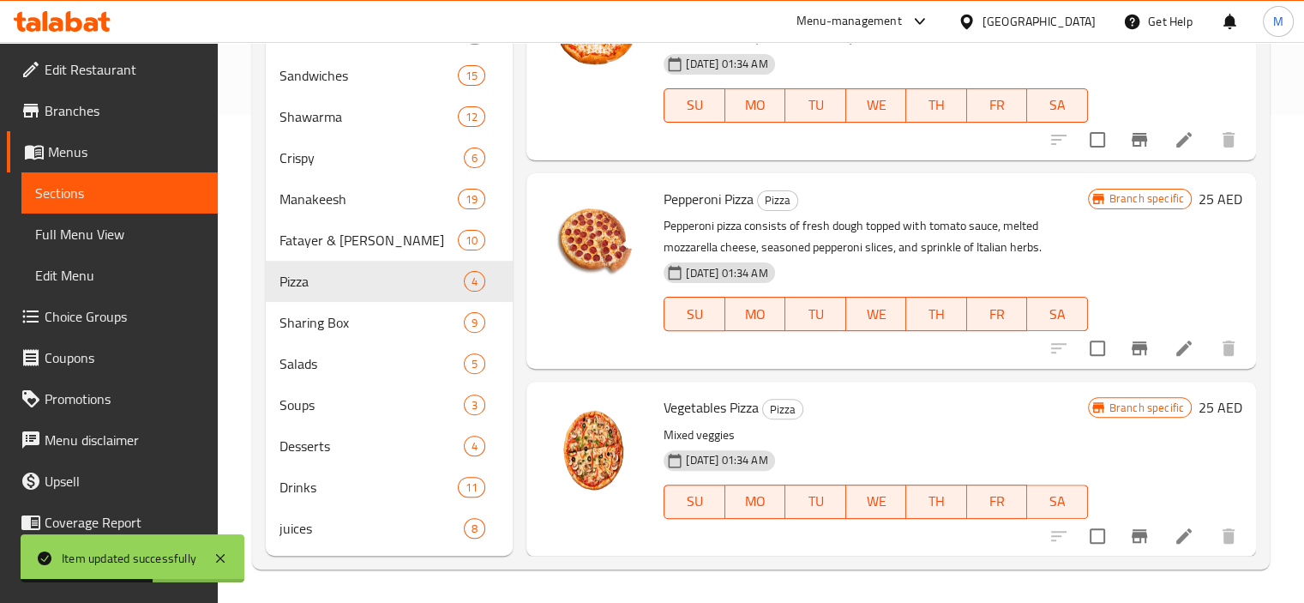
click at [1131, 341] on icon "Branch-specific-item" at bounding box center [1138, 348] width 15 height 14
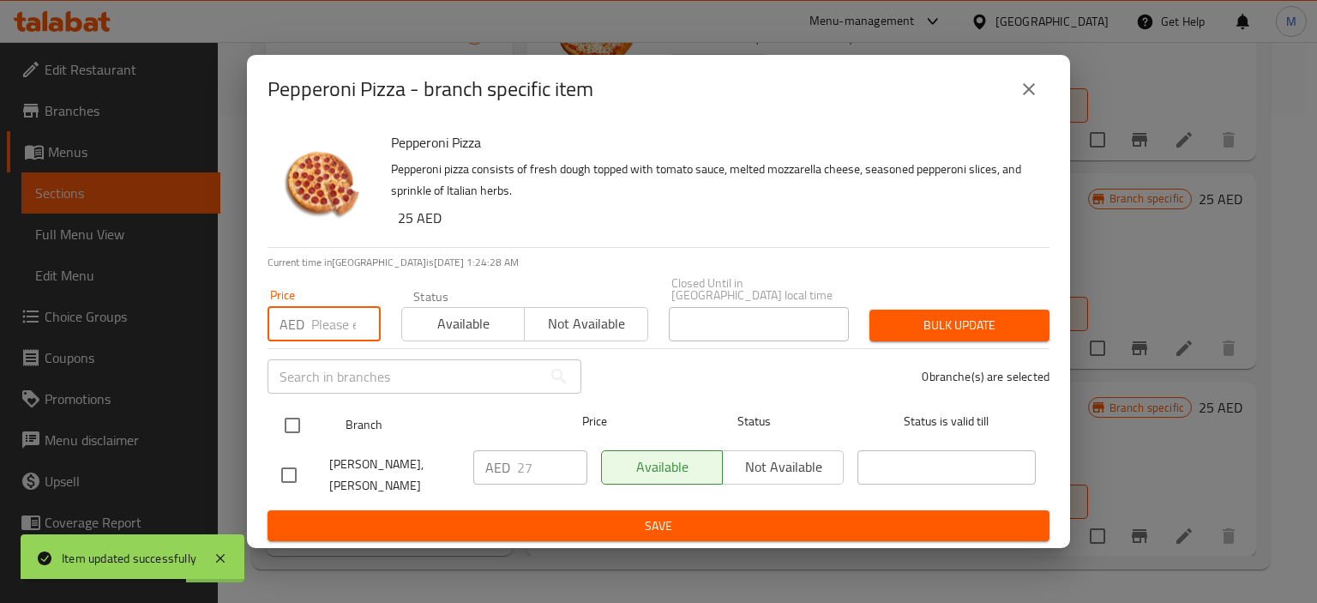
drag, startPoint x: 327, startPoint y: 335, endPoint x: 306, endPoint y: 411, distance: 79.0
click at [326, 335] on input "number" at bounding box center [345, 324] width 69 height 34
paste input "29"
type input "29"
click at [295, 428] on input "checkbox" at bounding box center [292, 425] width 36 height 36
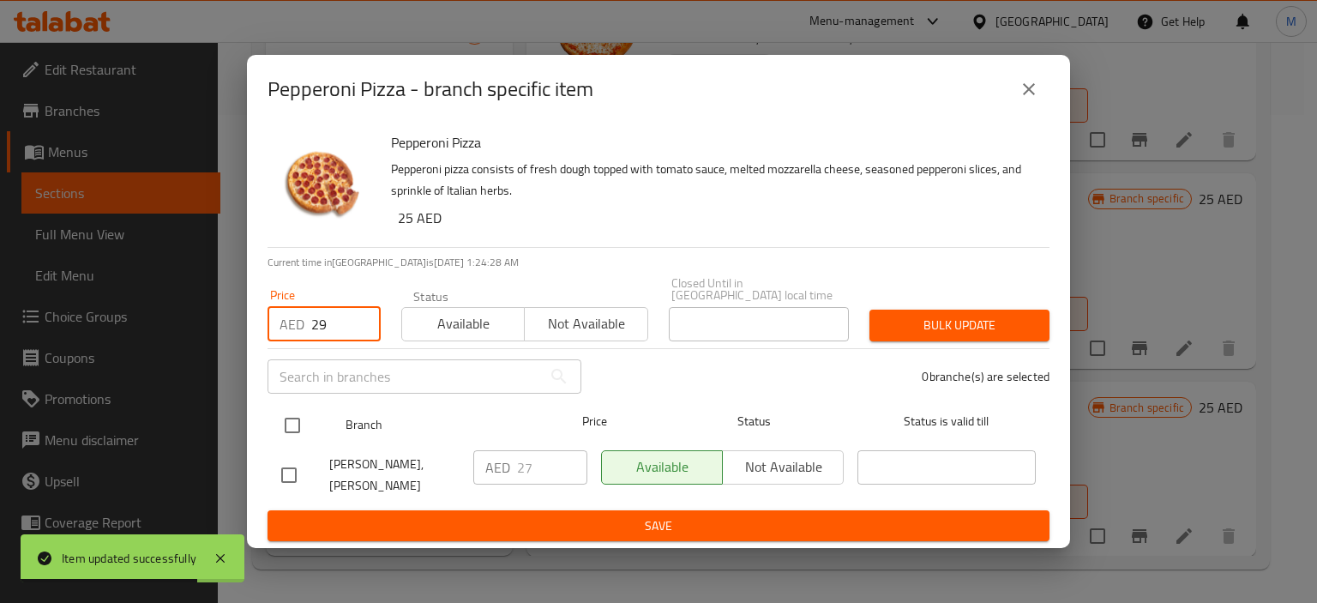
checkbox input "true"
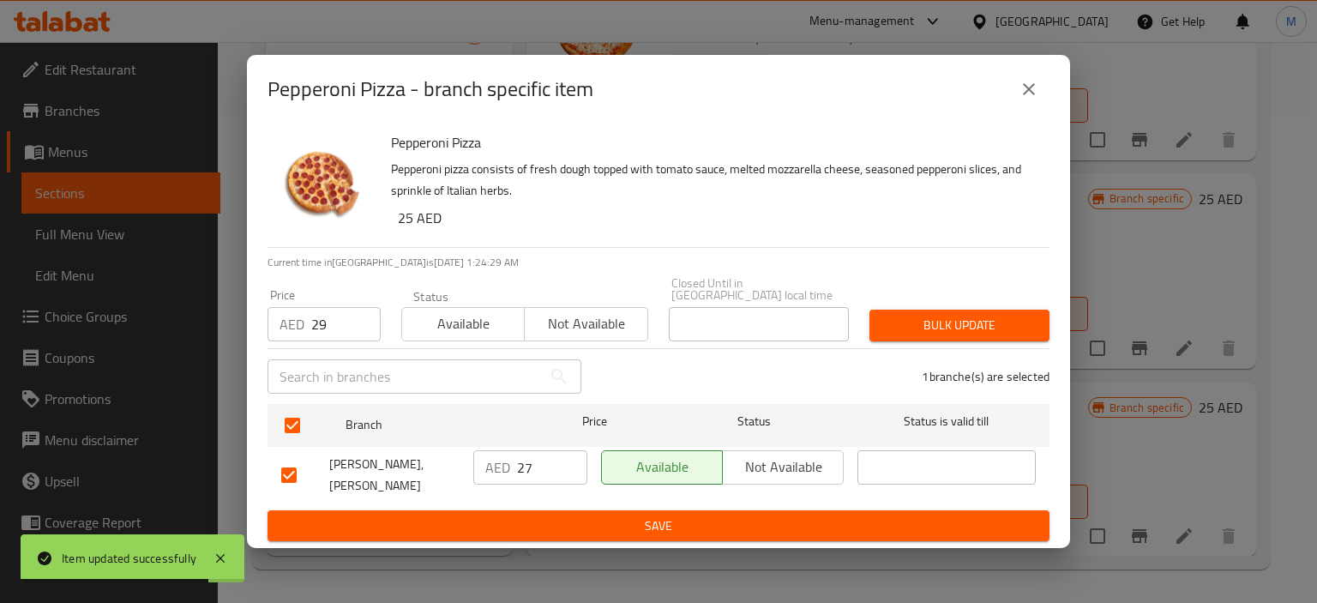
click at [919, 328] on span "Bulk update" at bounding box center [959, 325] width 153 height 21
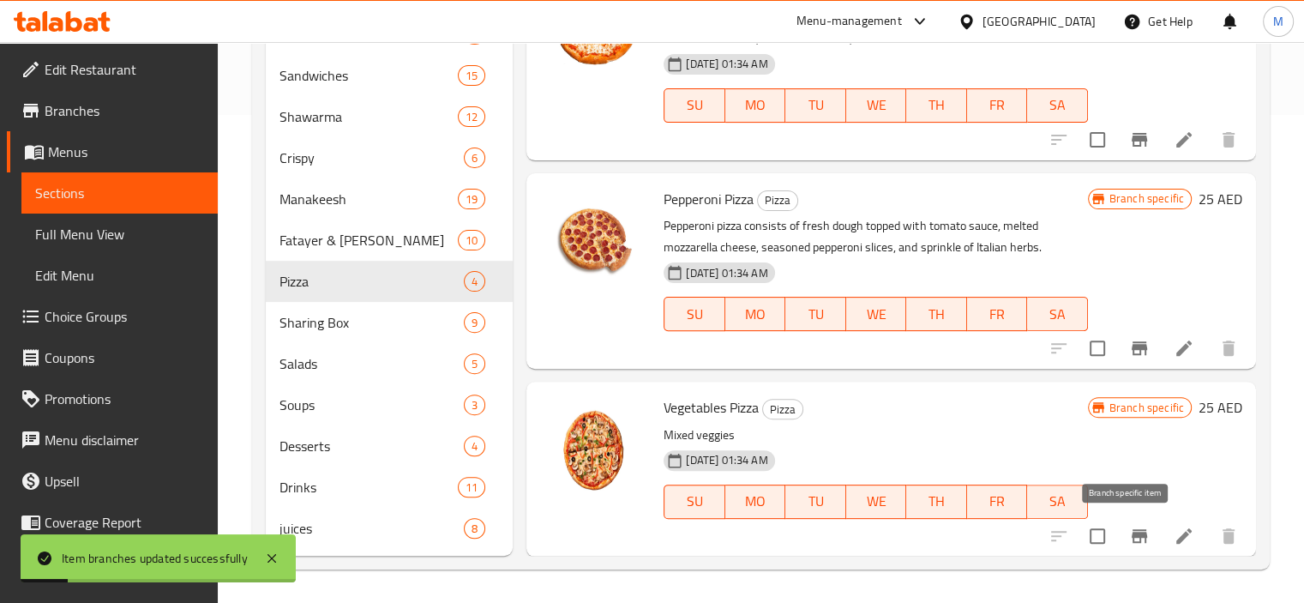
click at [1133, 530] on icon "Branch-specific-item" at bounding box center [1139, 535] width 21 height 21
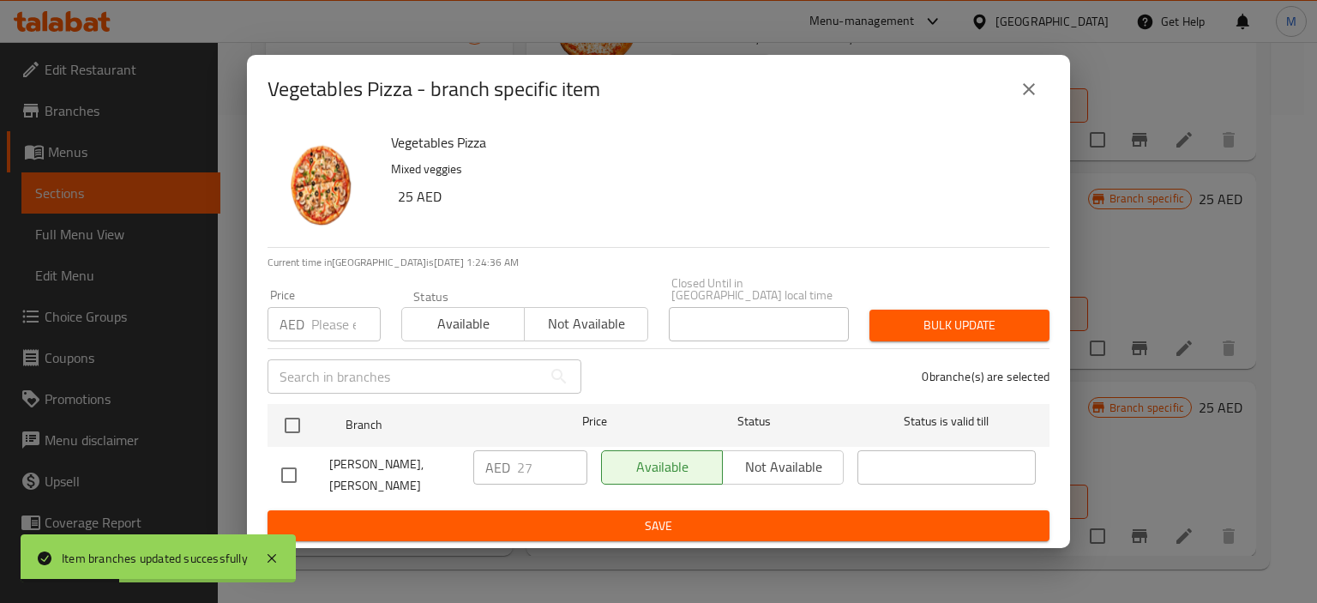
click at [323, 332] on input "number" at bounding box center [345, 324] width 69 height 34
paste input "25"
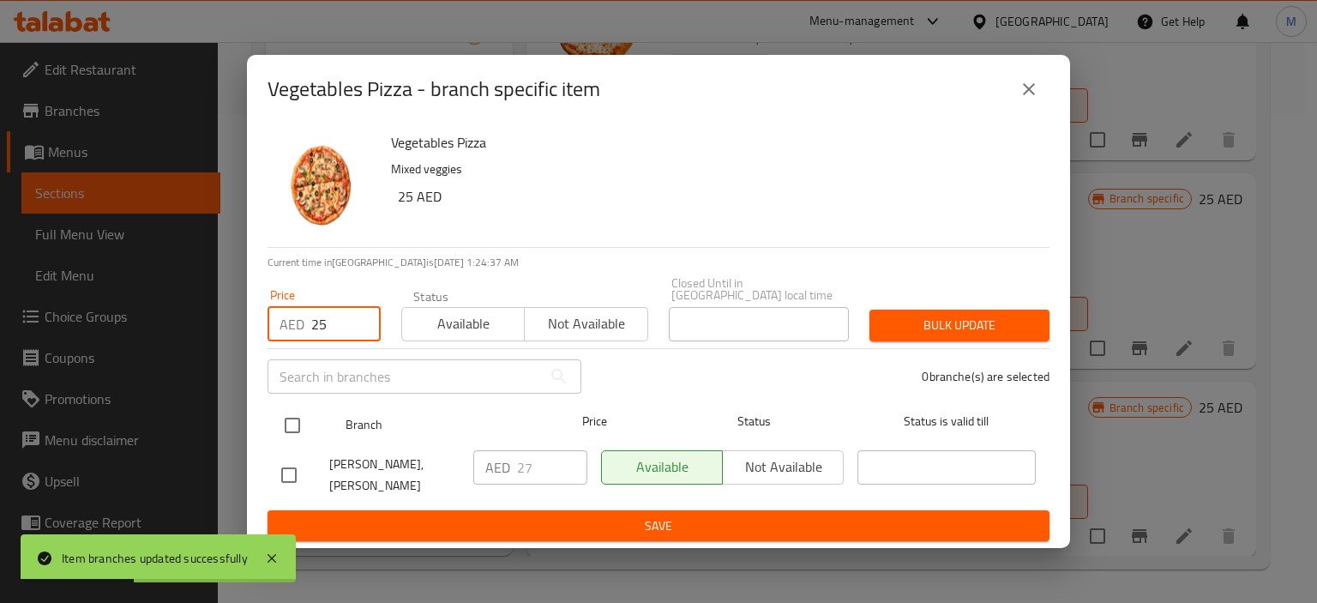
type input "25"
click at [291, 428] on input "checkbox" at bounding box center [292, 425] width 36 height 36
checkbox input "true"
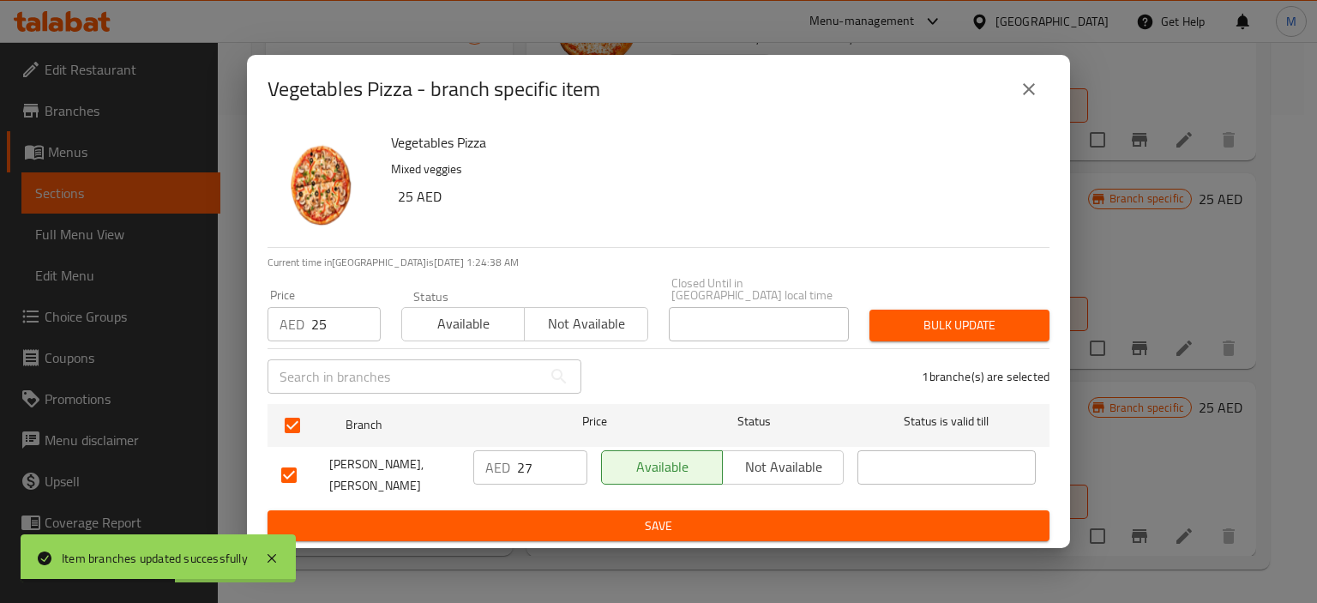
click at [972, 321] on span "Bulk update" at bounding box center [959, 325] width 153 height 21
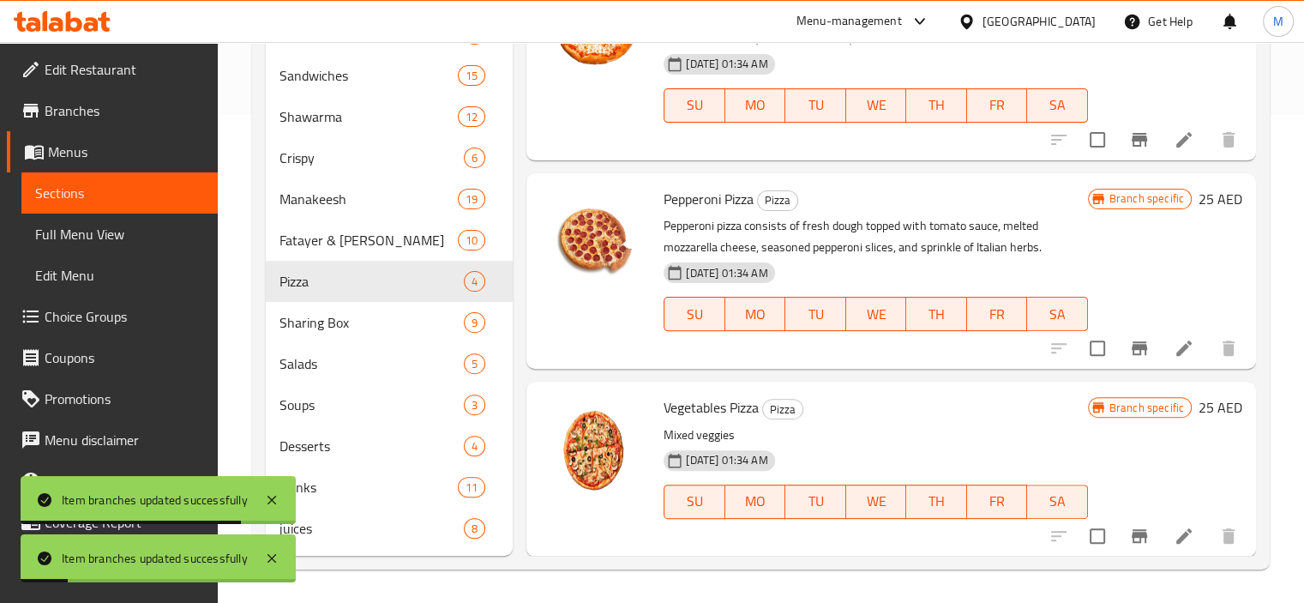
click at [1173, 527] on icon at bounding box center [1183, 535] width 21 height 21
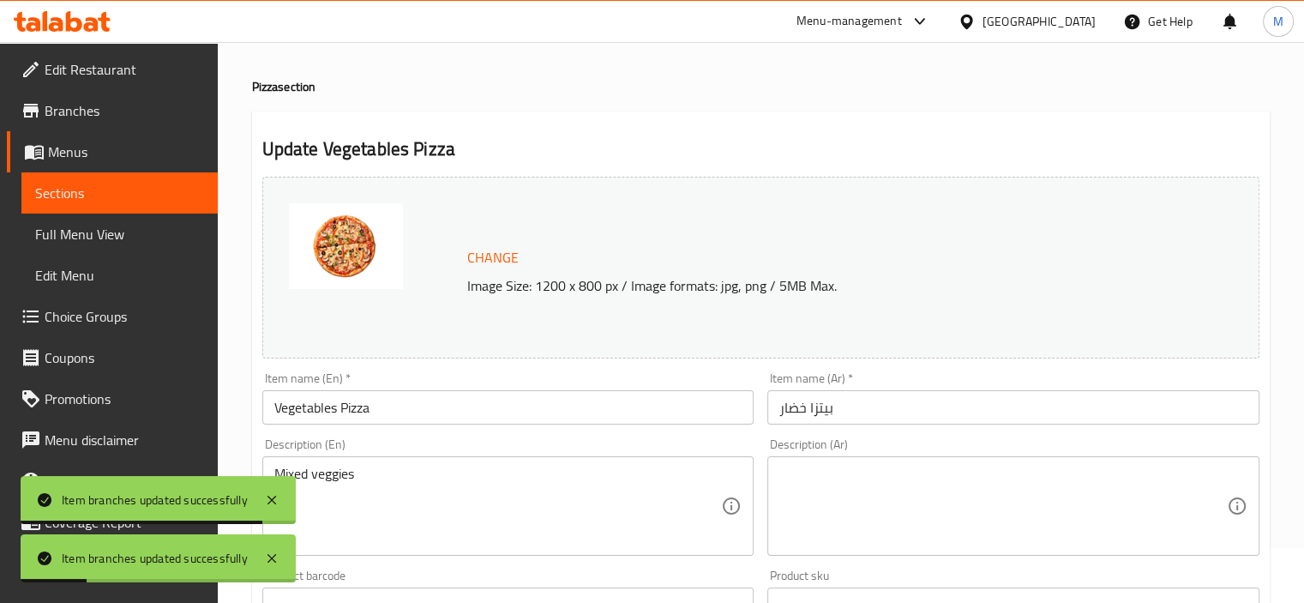
scroll to position [86, 0]
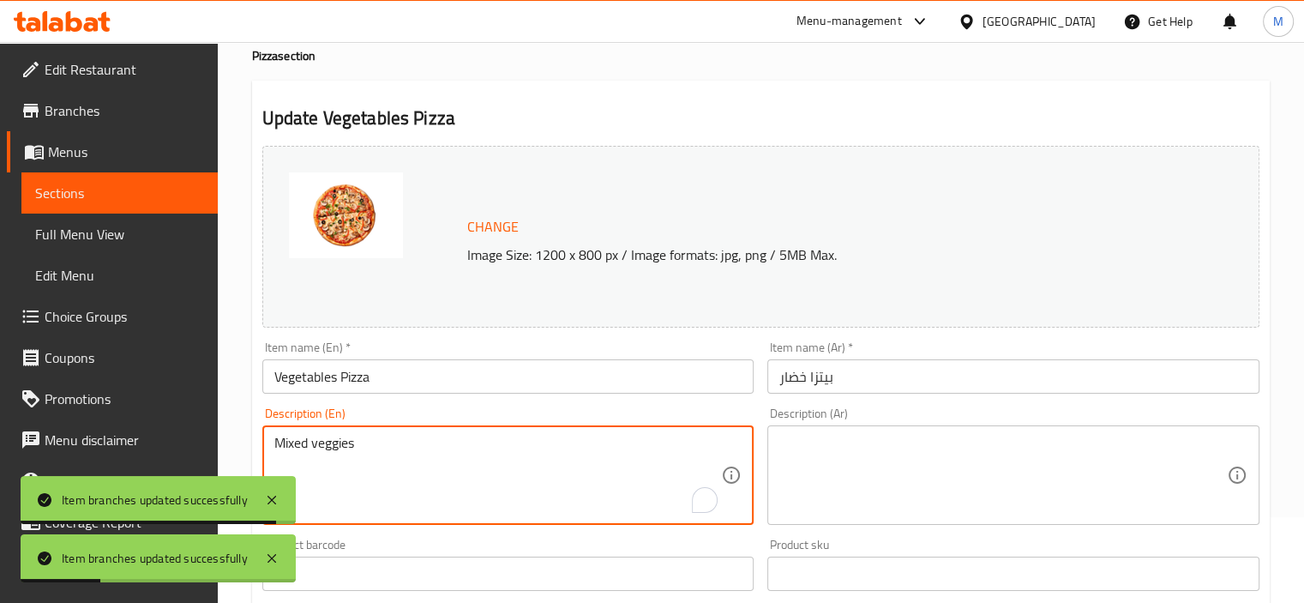
click at [404, 435] on textarea "Mixed veggies" at bounding box center [497, 475] width 447 height 81
paste textarea "Vegetable pizza consists of fresh dough topped with tomato sauce, melted mozzar…"
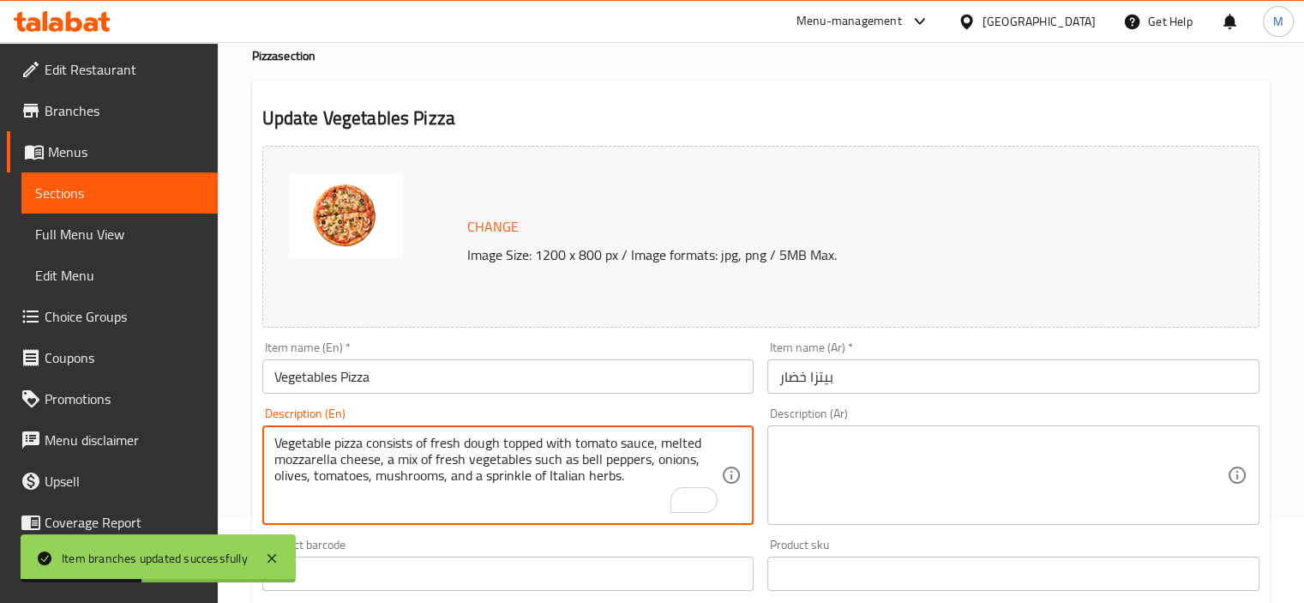
type textarea "Vegetable pizza consists of fresh dough topped with tomato sauce, melted mozzar…"
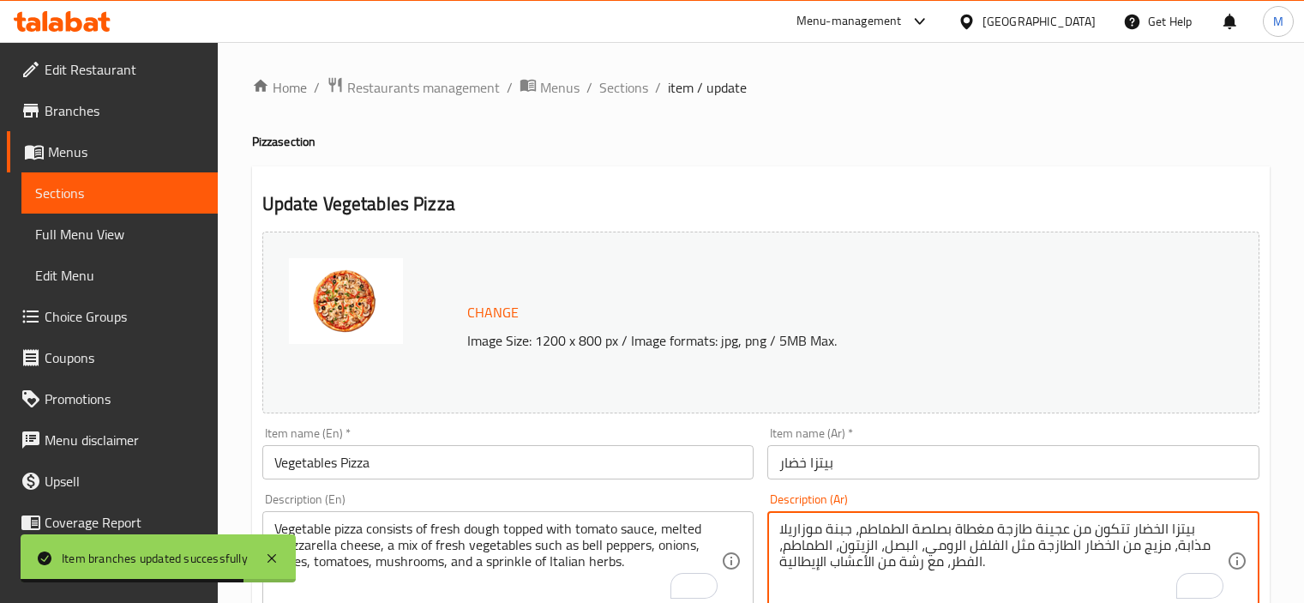
scroll to position [86, 0]
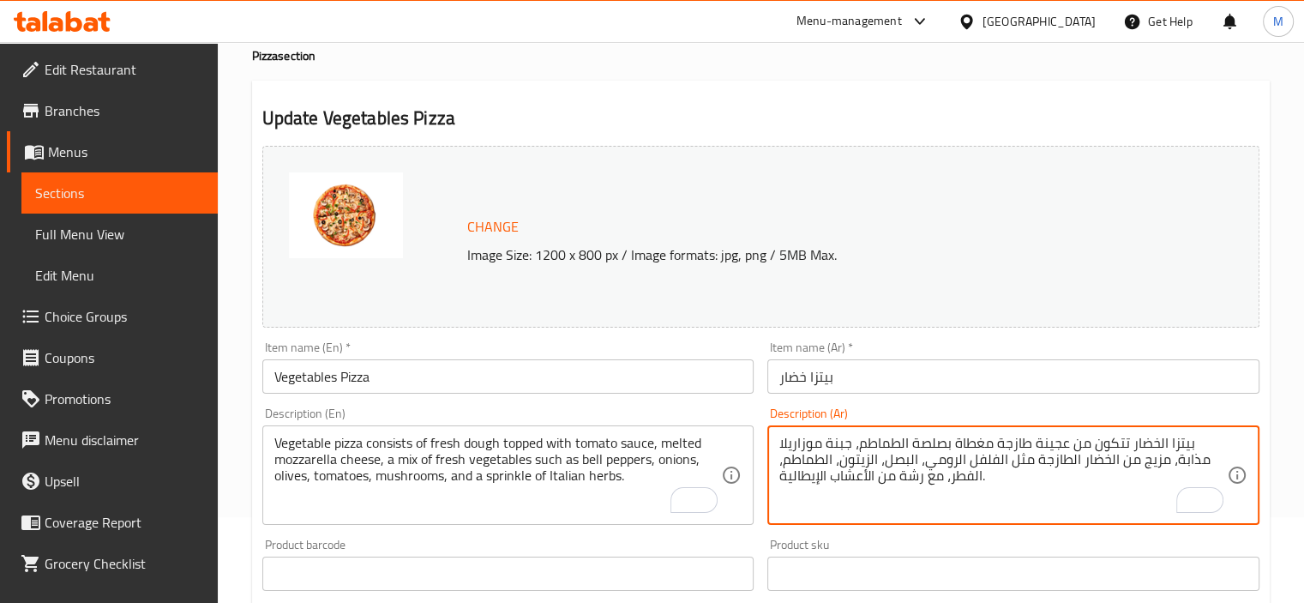
click at [928, 442] on textarea "بيتزا الخضار تتكون من عجينة طازجة مغطاة بصلصة الطماطم، جبنة موزاريلا مذابة، مزي…" at bounding box center [1002, 475] width 447 height 81
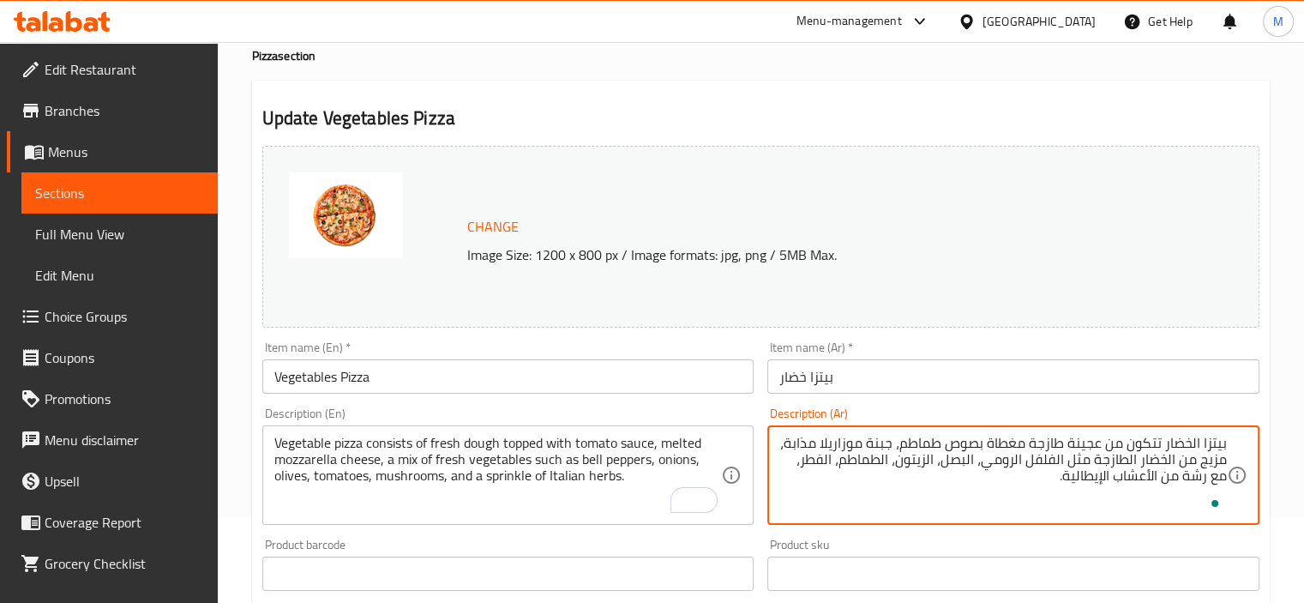
click at [804, 441] on textarea "بيتزا الخضار تتكون من عجينة طازجة مغطاة بصوص طماطم، جبنة موزاريلا مذابة، مزيج م…" at bounding box center [1002, 475] width 447 height 81
click at [1164, 462] on textarea "بيتزا الخضار تتكون من عجينة طازجة مغطاة بصوص طماطم، جبنة موزاريلا ذائبة، مزيج م…" at bounding box center [1002, 475] width 447 height 81
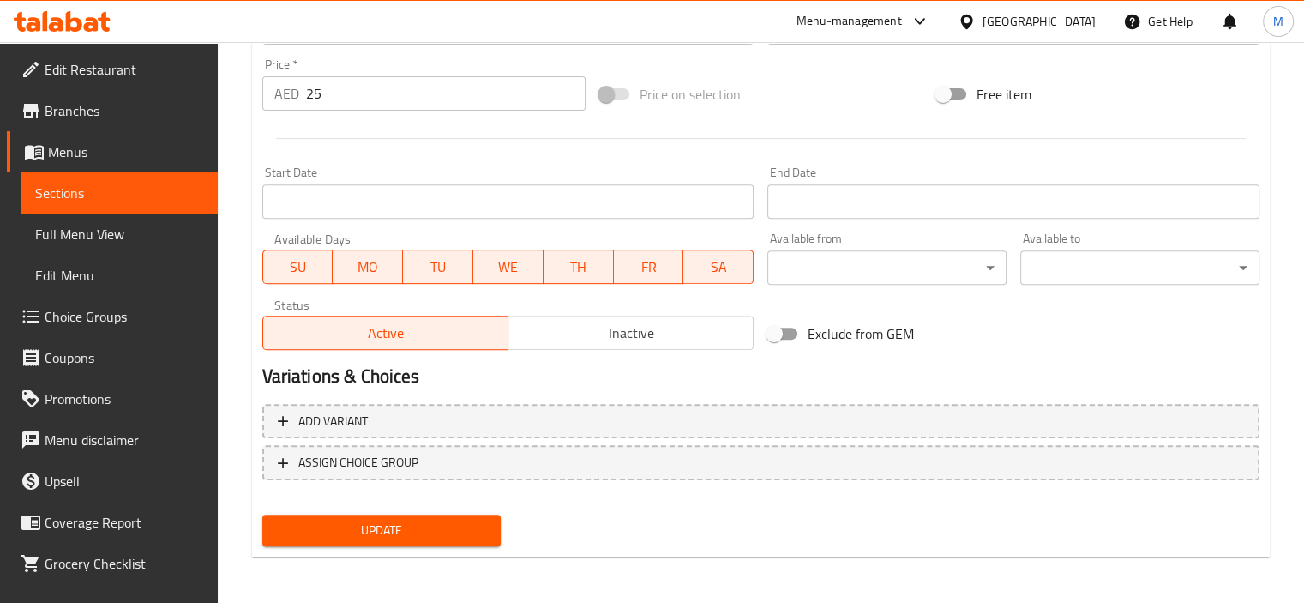
type textarea "بيتزا الخضار تتكون من عجينة طازجة مغطاة بصوص طماطم، جبنة موزاريلا ذائبة، مزيج م…"
click at [371, 533] on span "Update" at bounding box center [382, 529] width 212 height 21
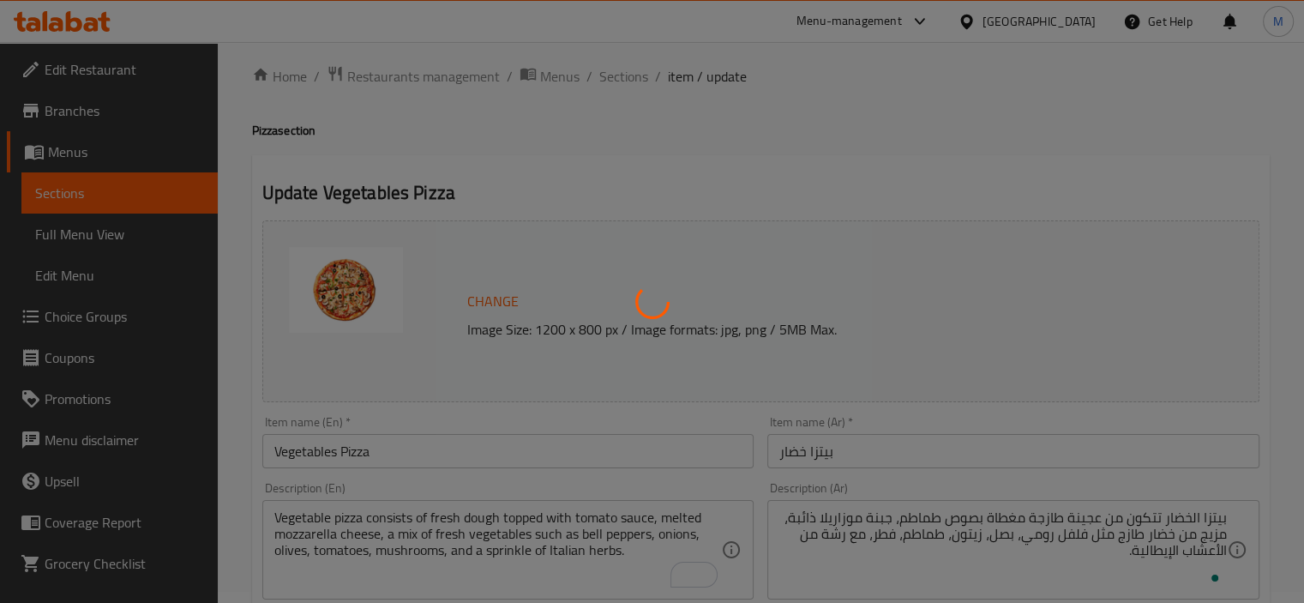
scroll to position [0, 0]
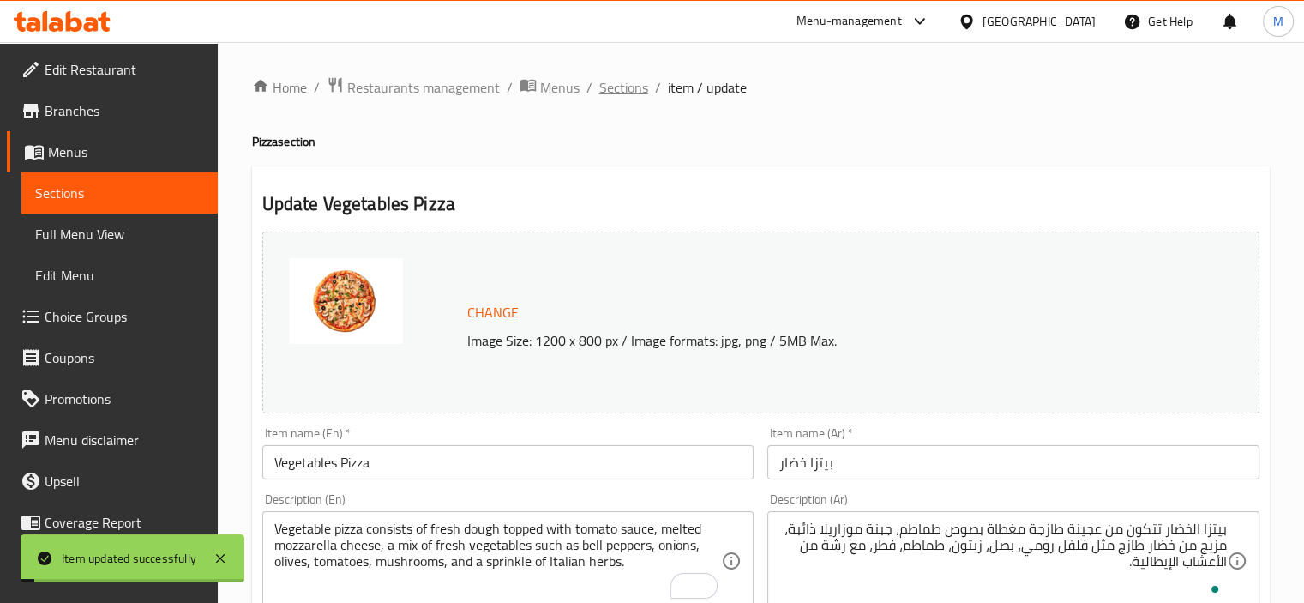
click at [624, 77] on span "Sections" at bounding box center [623, 87] width 49 height 21
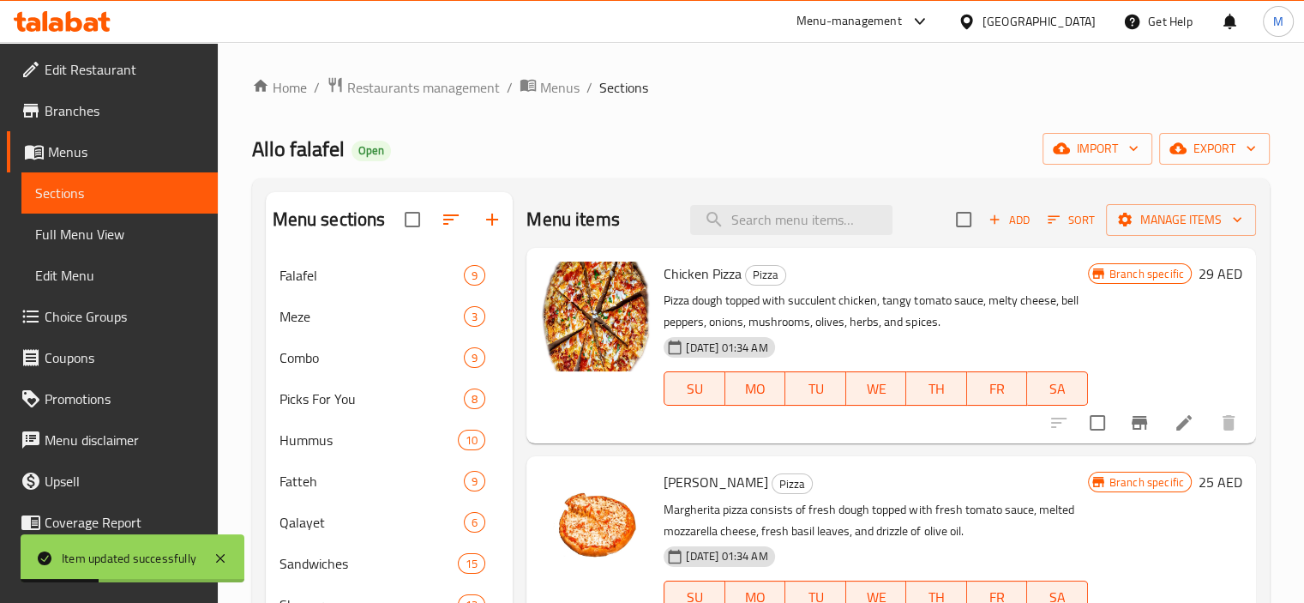
click at [996, 219] on span "Add" at bounding box center [1009, 220] width 46 height 20
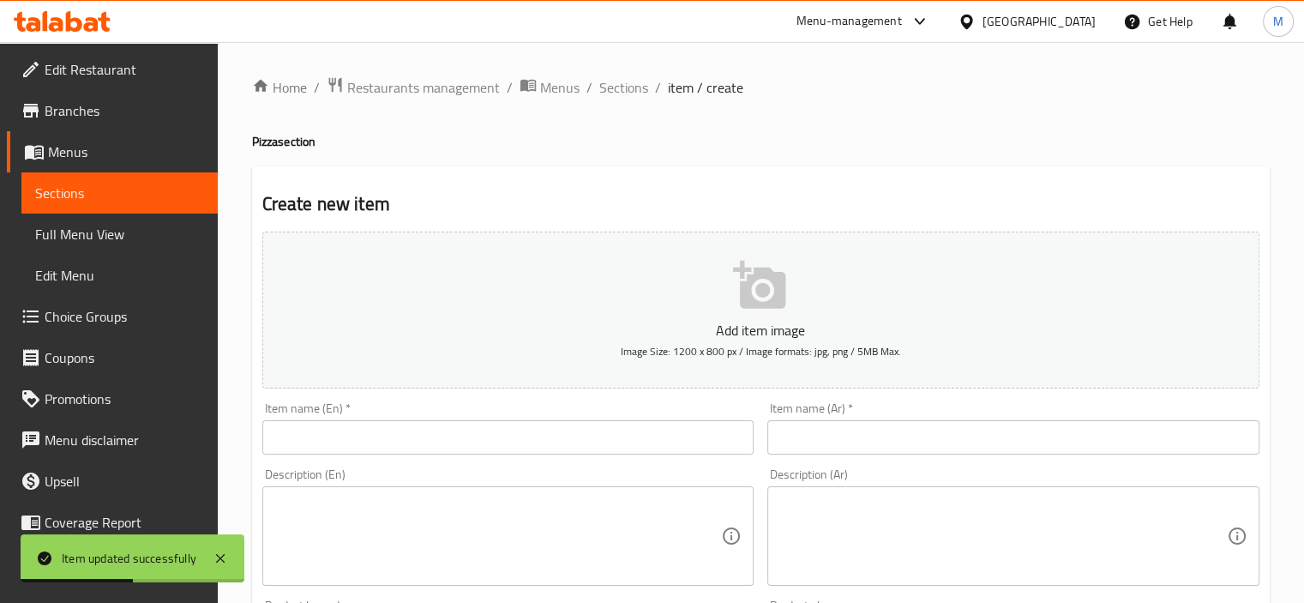
drag, startPoint x: 399, startPoint y: 404, endPoint x: 394, endPoint y: 441, distance: 38.0
click at [399, 411] on div "Item name (En)   * Item name (En) *" at bounding box center [508, 428] width 492 height 52
click at [391, 446] on input "text" at bounding box center [508, 437] width 492 height 34
paste input "Meat Pizza"
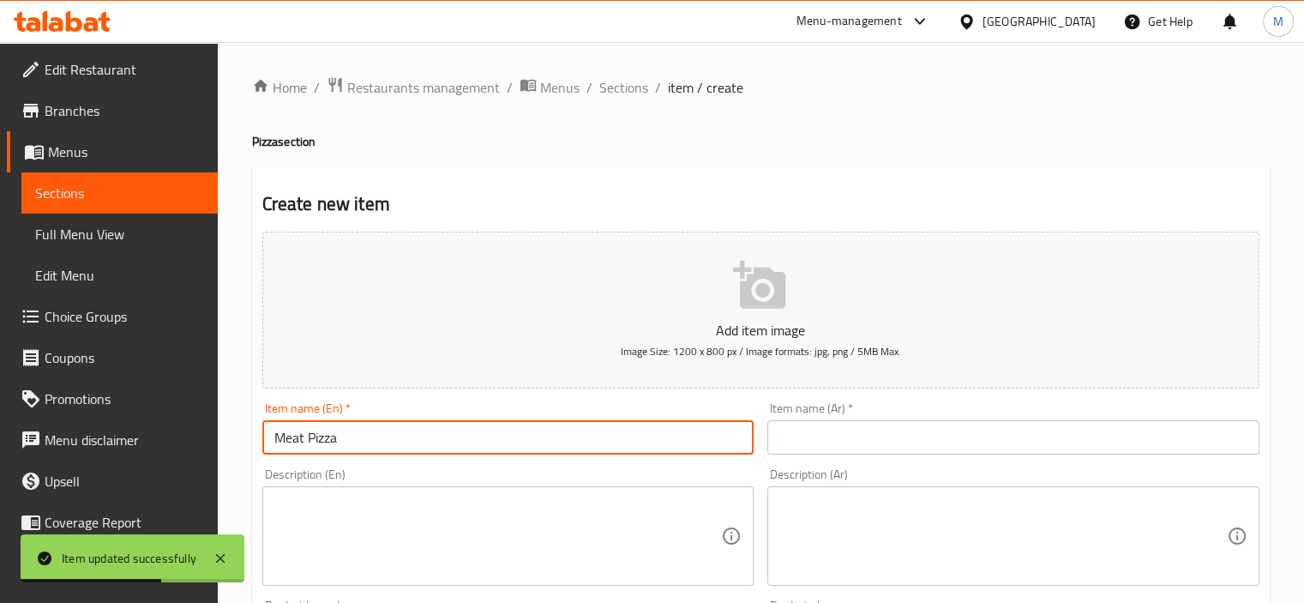
type input "Meat Pizza"
click at [887, 429] on input "text" at bounding box center [1013, 437] width 492 height 34
paste input "بتيزا لحمة"
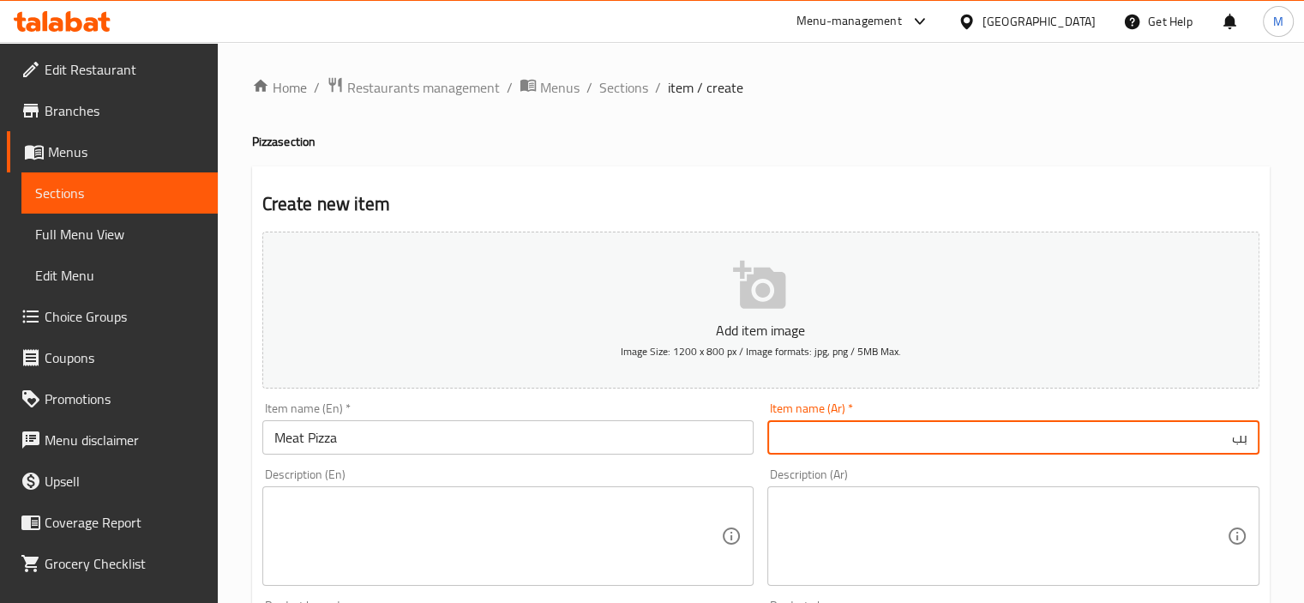
type input "ب"
type input "بيتزا لحم"
click at [369, 550] on textarea at bounding box center [497, 535] width 447 height 81
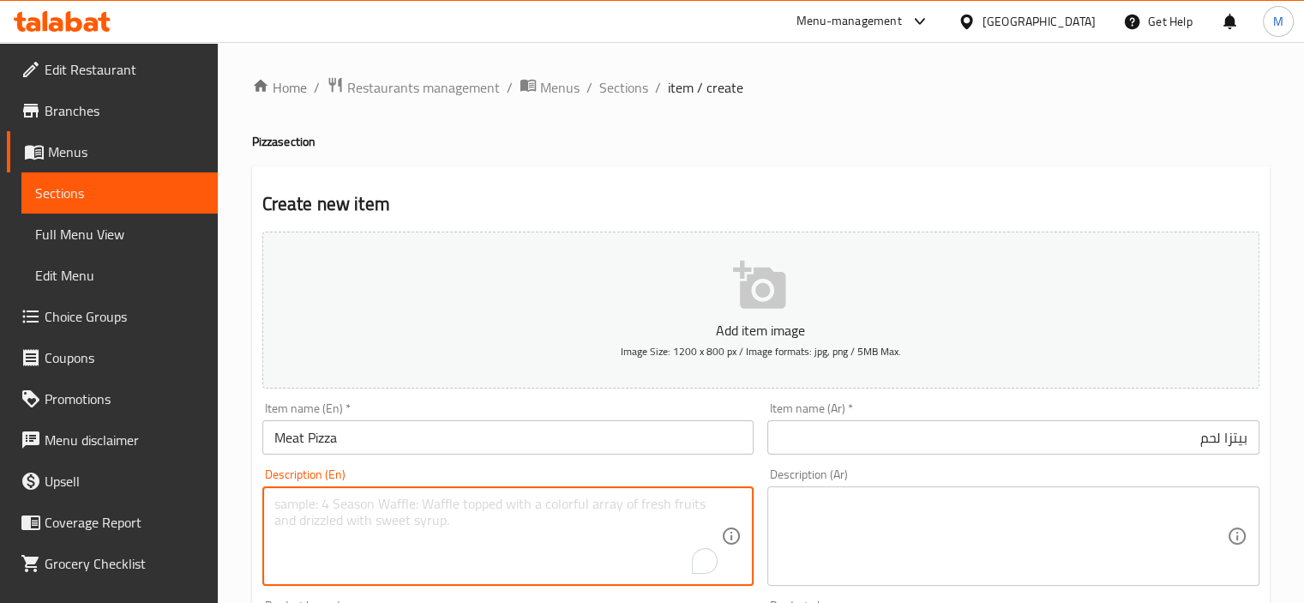
paste textarea "Fresh dough topped with tomato sauce, melted mozzarella cheese, seasoned grille…"
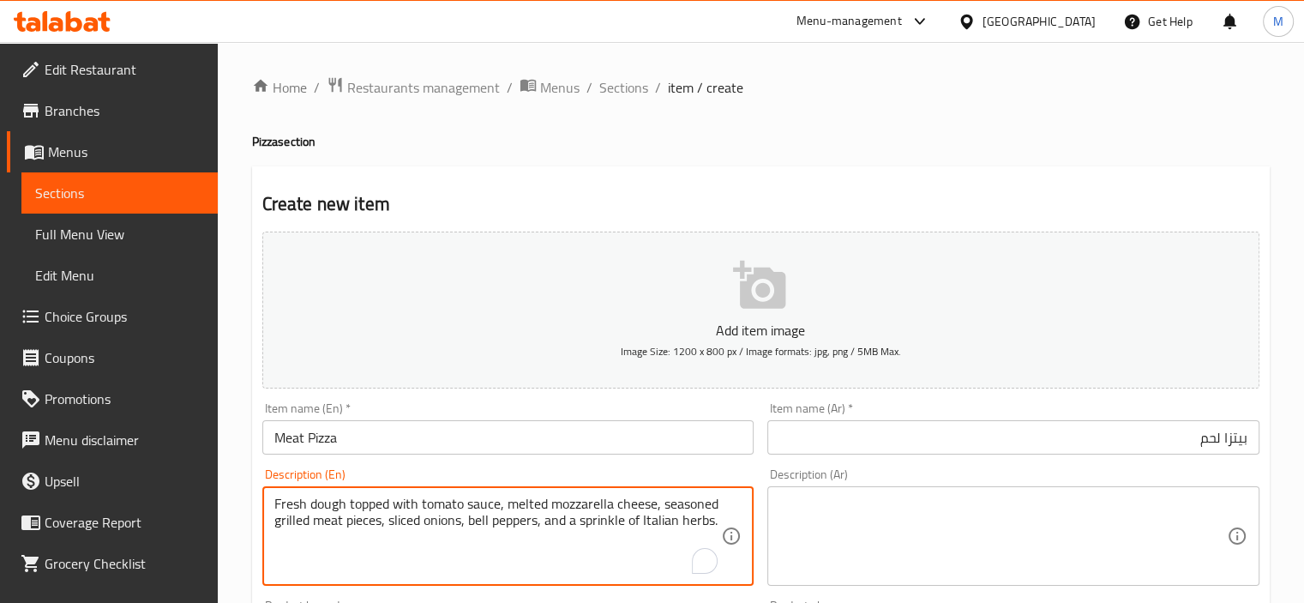
type textarea "Fresh dough topped with tomato sauce, melted mozzarella cheese, seasoned grille…"
click at [864, 501] on textarea at bounding box center [1002, 535] width 447 height 81
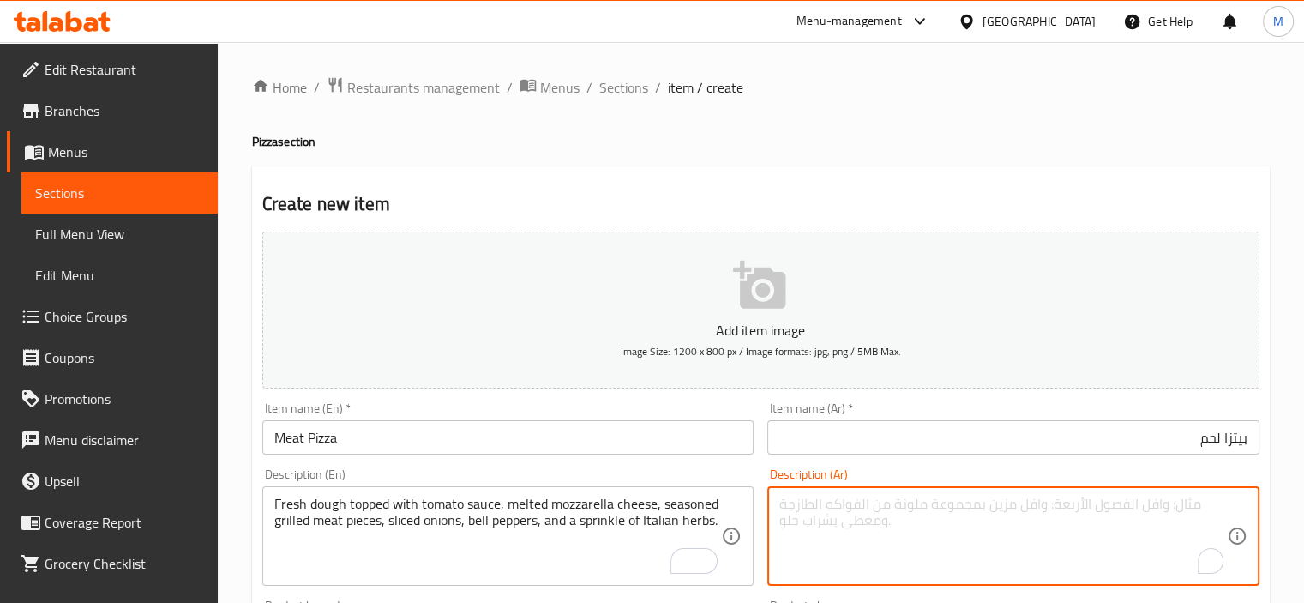
paste textarea "بيتزا لحمة عجينة طازجة مغطاة بصلصة الطماطم، جبنة موزاريلا مذابة، قطع لحم متبلة …"
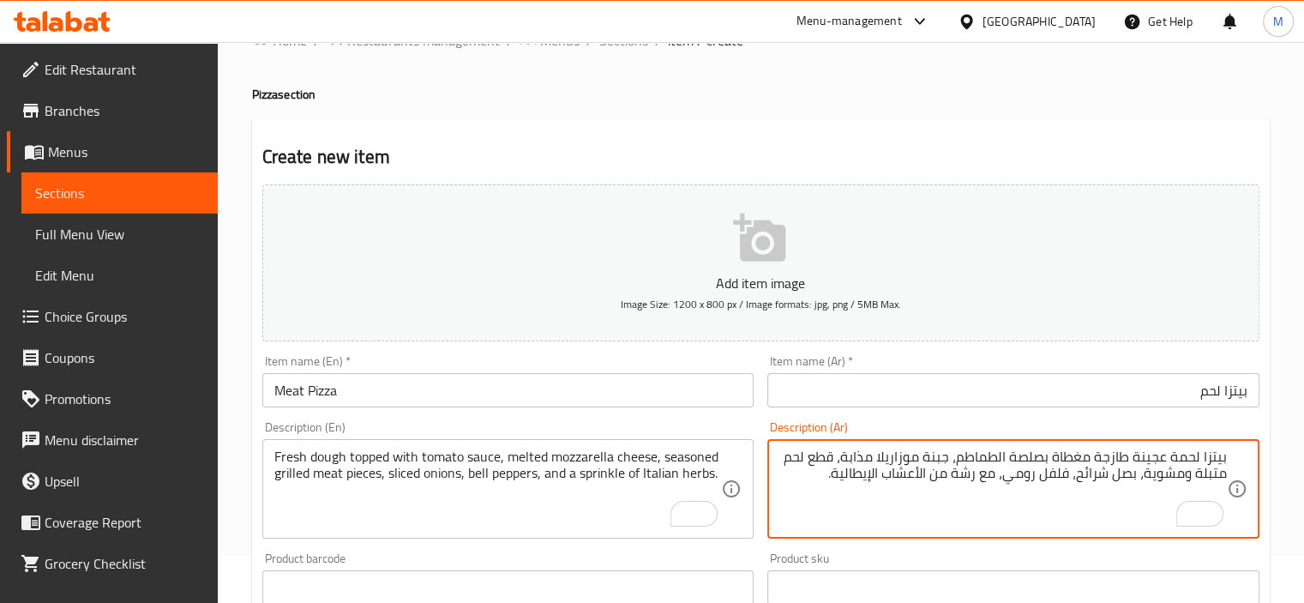
scroll to position [86, 0]
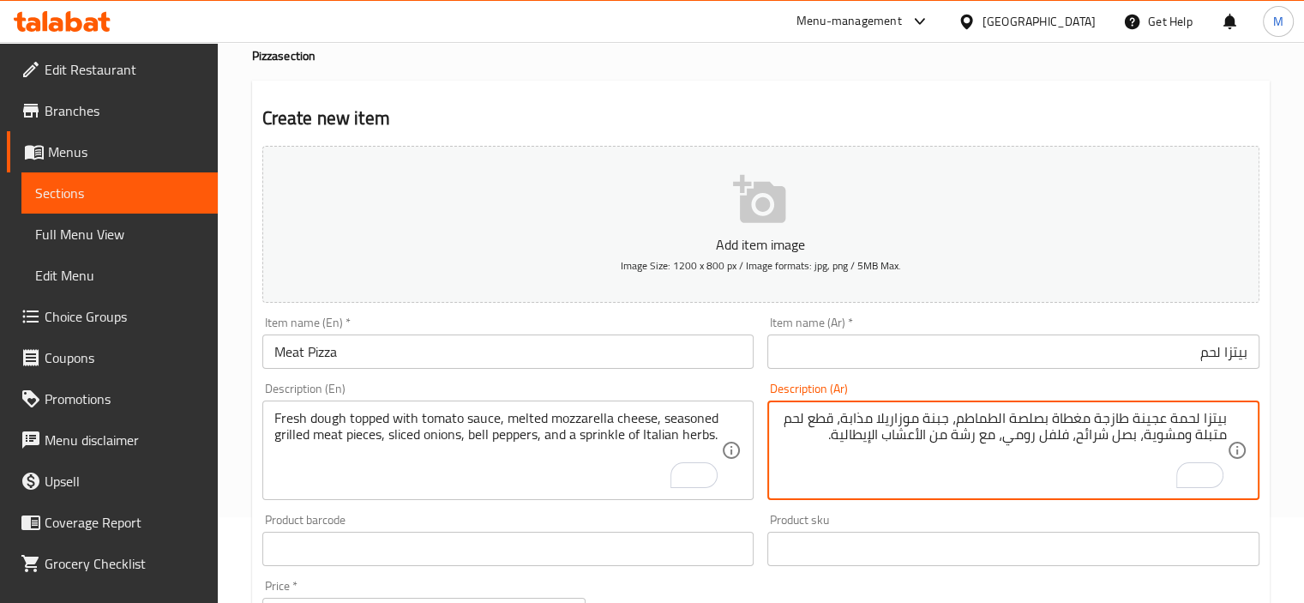
drag, startPoint x: 1166, startPoint y: 417, endPoint x: 1316, endPoint y: 408, distance: 150.3
click at [1303, 408] on html "​ Menu-management United Arab Emirates Get Help M Edit Restaurant Branches Menu…" at bounding box center [652, 215] width 1304 height 603
type textarea "عجينة طازجة مغطاة بصلصة الطماطم، جبنة موزاريلا مذابة، قطع لحم متبلة ومشوية، بصل…"
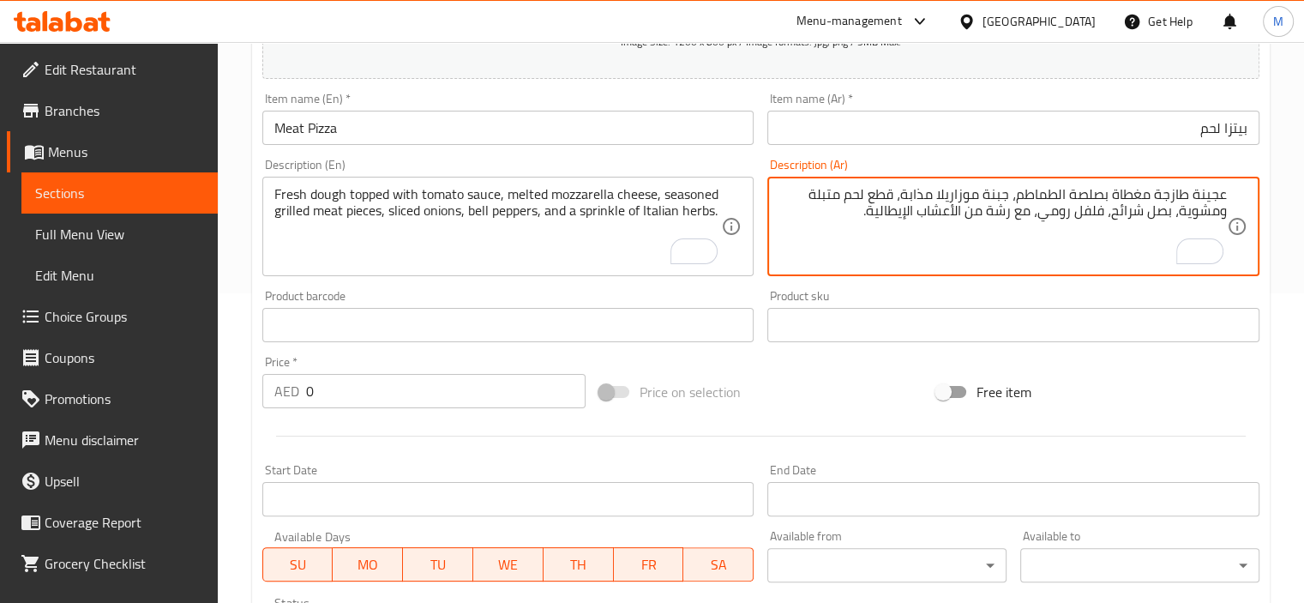
scroll to position [600, 0]
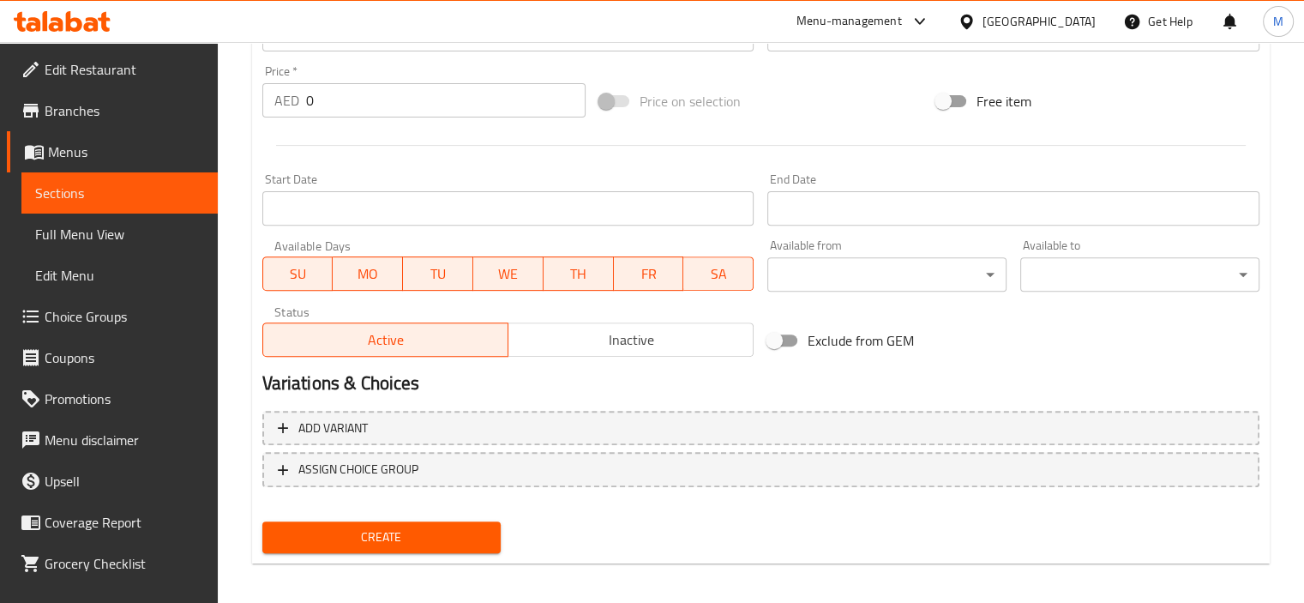
click at [328, 101] on input "0" at bounding box center [445, 100] width 279 height 34
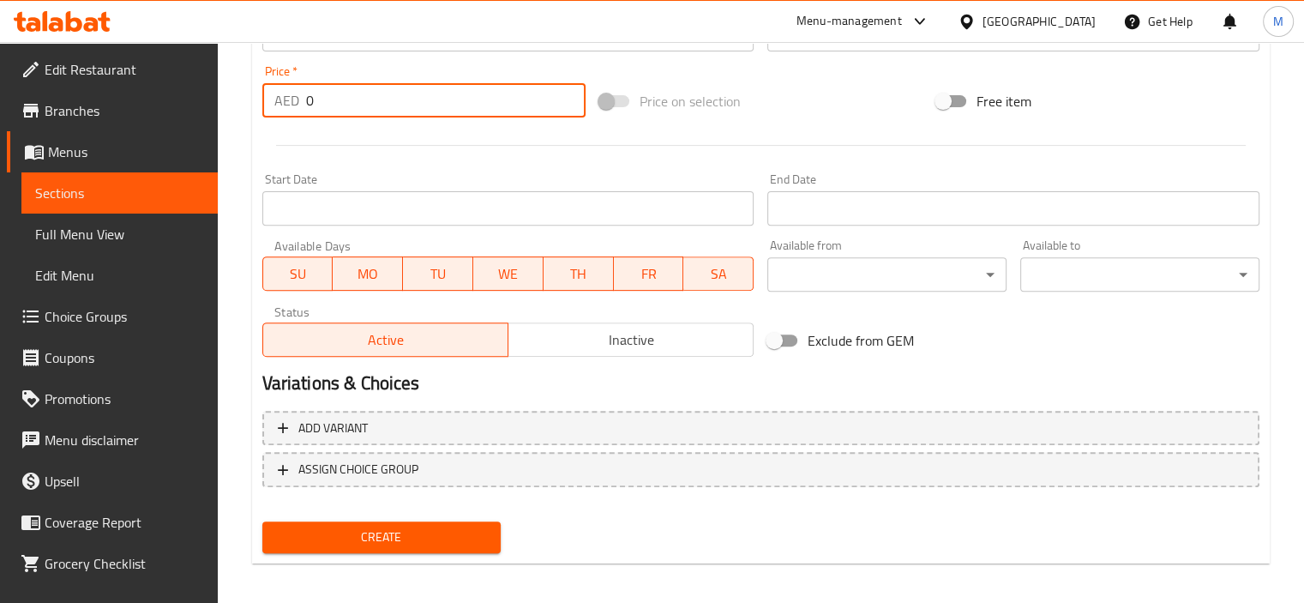
click at [328, 101] on input "0" at bounding box center [445, 100] width 279 height 34
paste input "3"
type input "30"
click at [384, 535] on span "Create" at bounding box center [382, 536] width 212 height 21
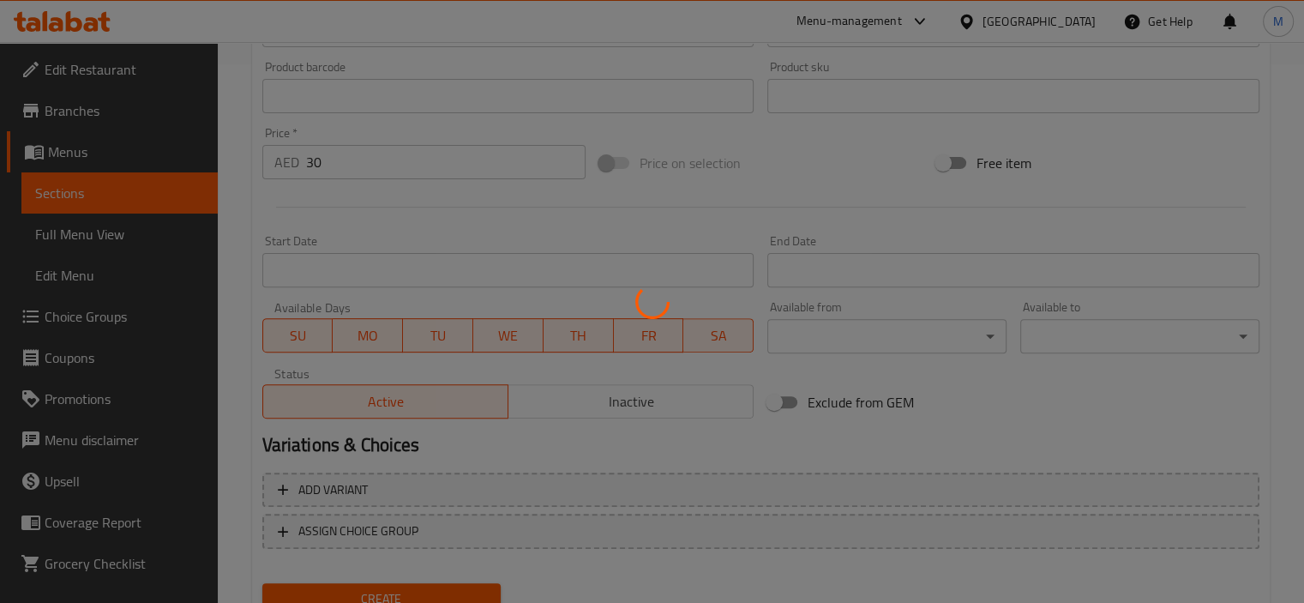
type input "0"
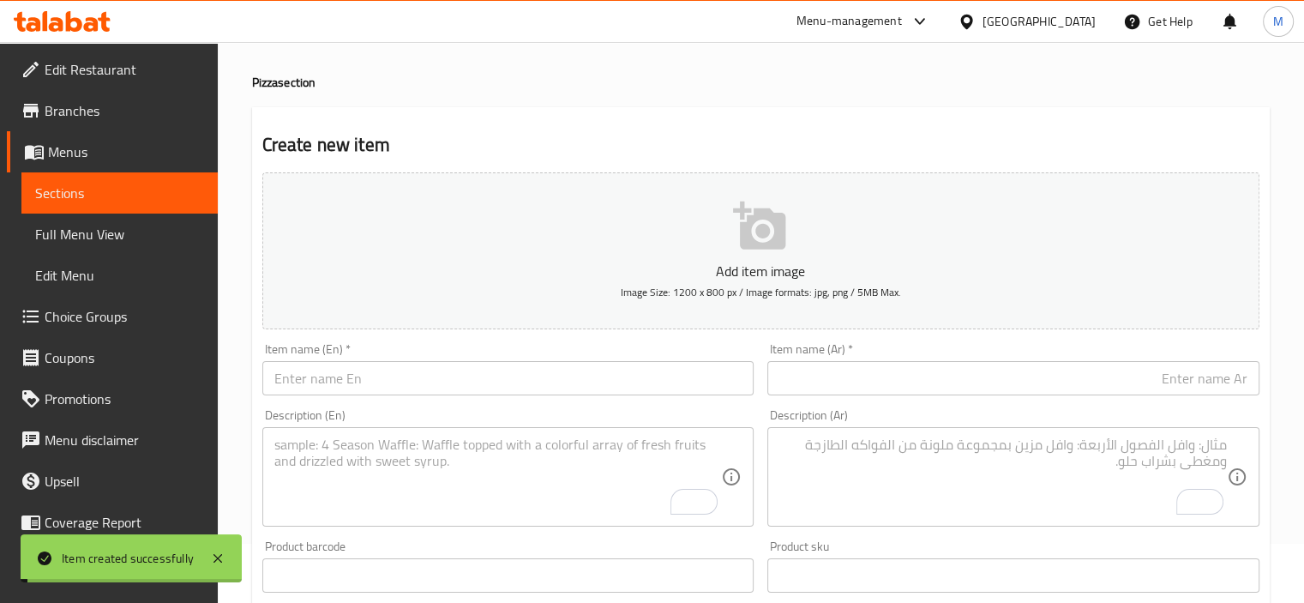
scroll to position [0, 0]
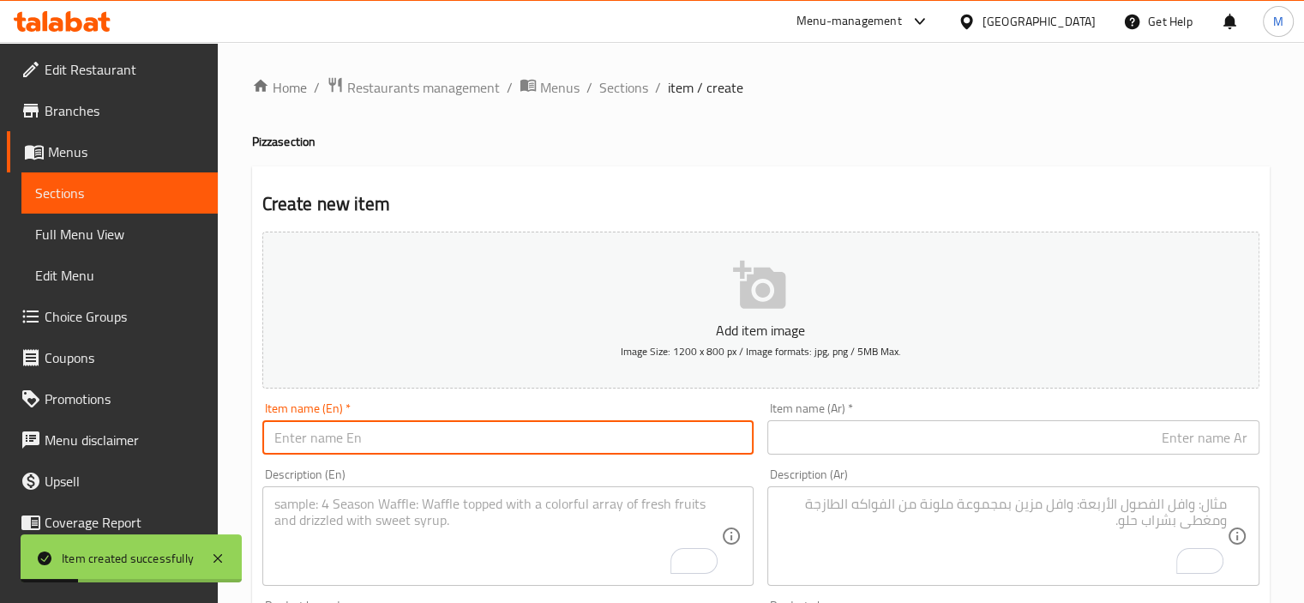
click at [323, 422] on input "text" at bounding box center [508, 437] width 492 height 34
paste input "Mortadell Pizza"
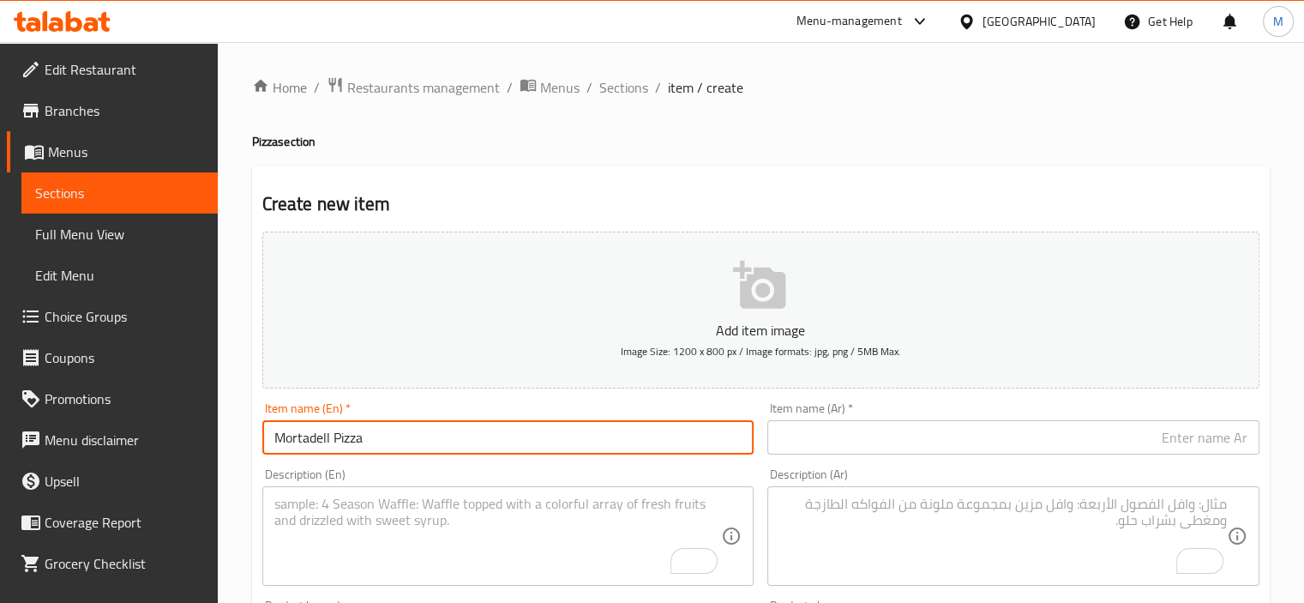
click at [339, 444] on input "Mortadell Pizza" at bounding box center [508, 437] width 492 height 34
click at [339, 443] on input "Mortadell Pizza" at bounding box center [508, 437] width 492 height 34
click at [339, 442] on input "Mortadell Pizza" at bounding box center [508, 437] width 492 height 34
paste input "Hotdog"
type input "Hotdog Pizza"
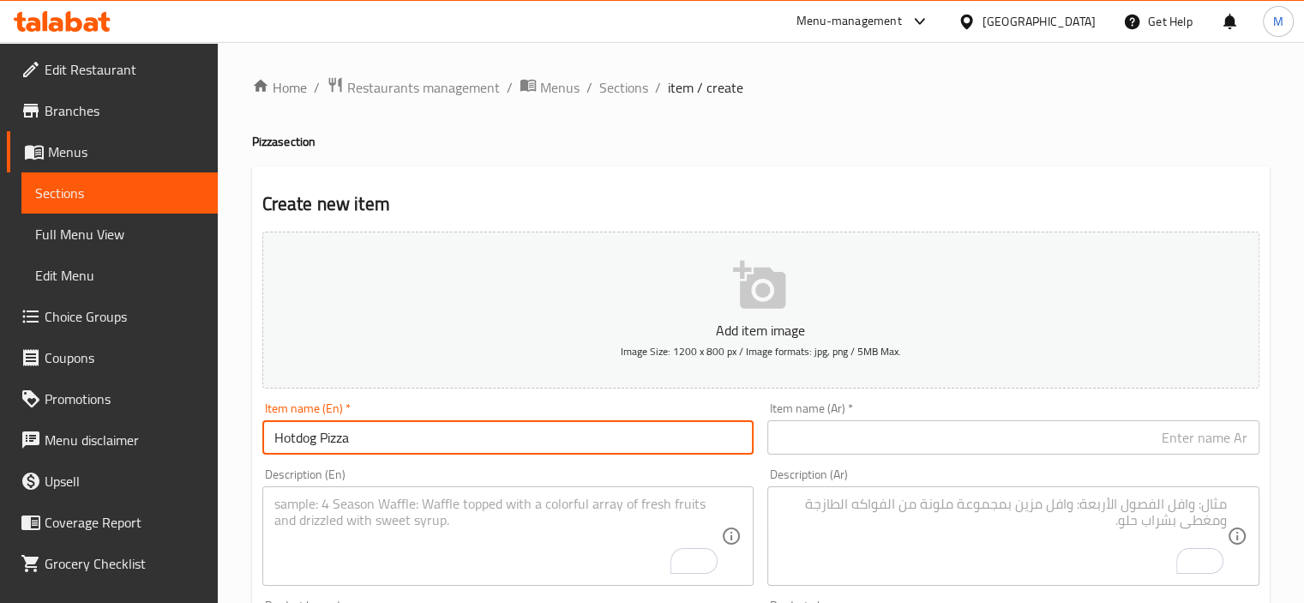
drag, startPoint x: 912, startPoint y: 435, endPoint x: 924, endPoint y: 435, distance: 12.0
click at [912, 435] on input "text" at bounding box center [1013, 437] width 492 height 34
paste input "تبيتزا هوت دوج"
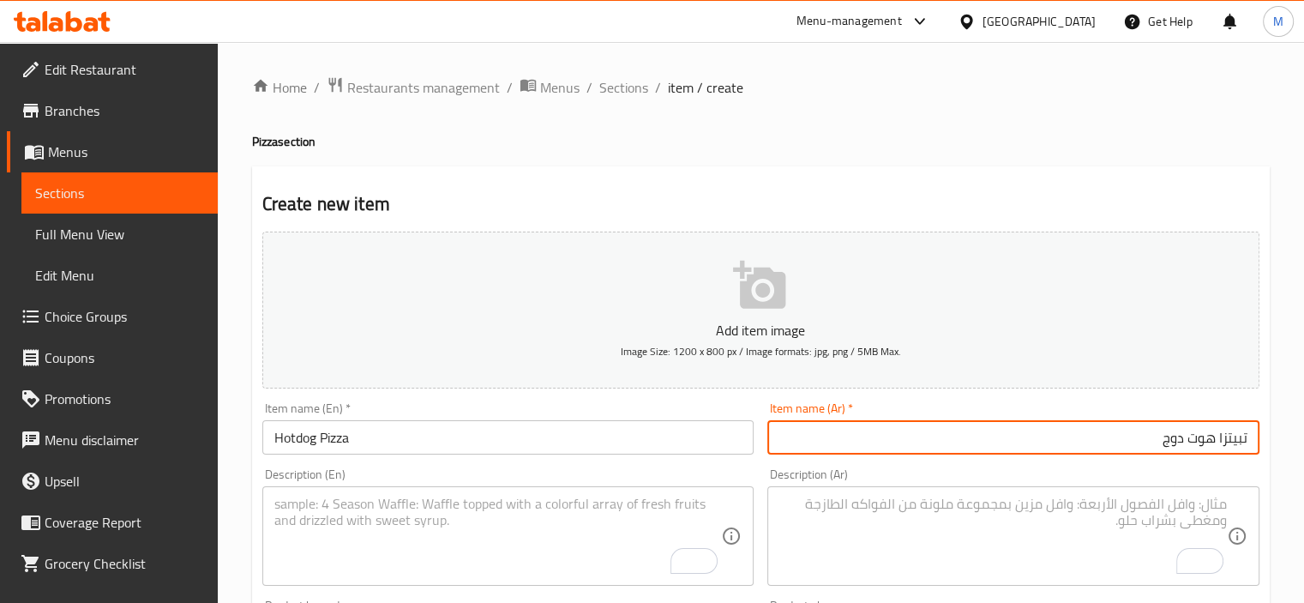
click at [1218, 435] on input "تبيتزا هوت دوج" at bounding box center [1013, 437] width 492 height 34
click at [1248, 429] on input "تبيتزا هوت دوج" at bounding box center [1013, 437] width 492 height 34
click at [1173, 434] on input "بيتزا هوت دوج" at bounding box center [1013, 437] width 492 height 34
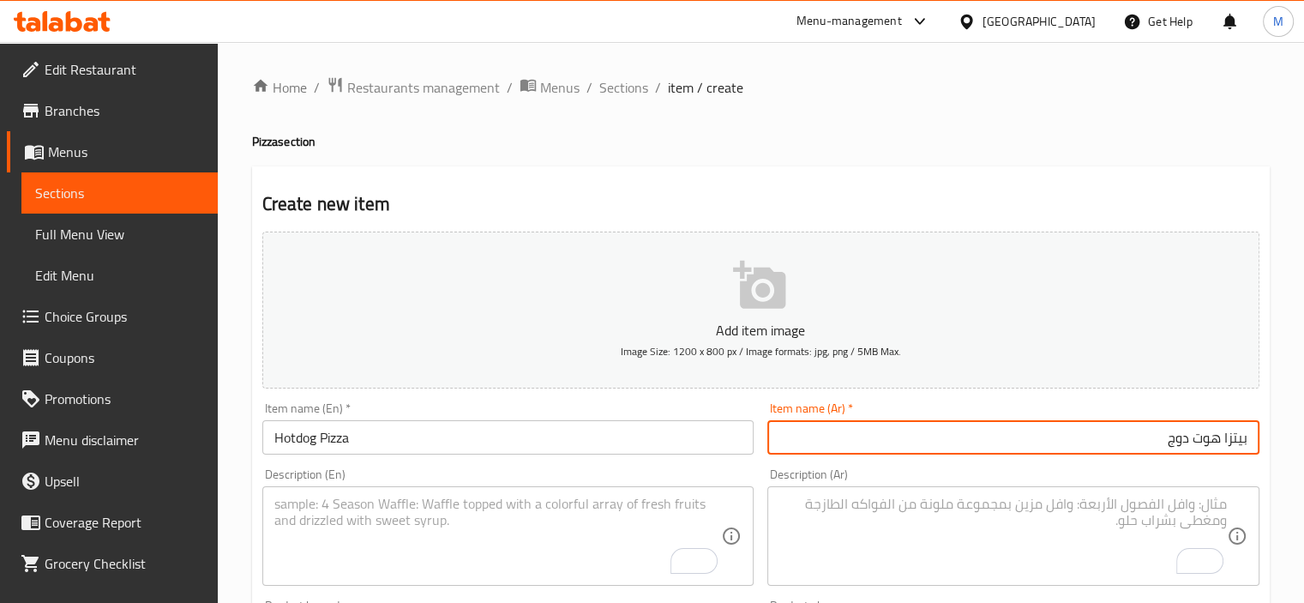
click at [1143, 438] on input "بيتزا هوت دوج" at bounding box center [1013, 437] width 492 height 34
type input "بيتزا هوت دوج"
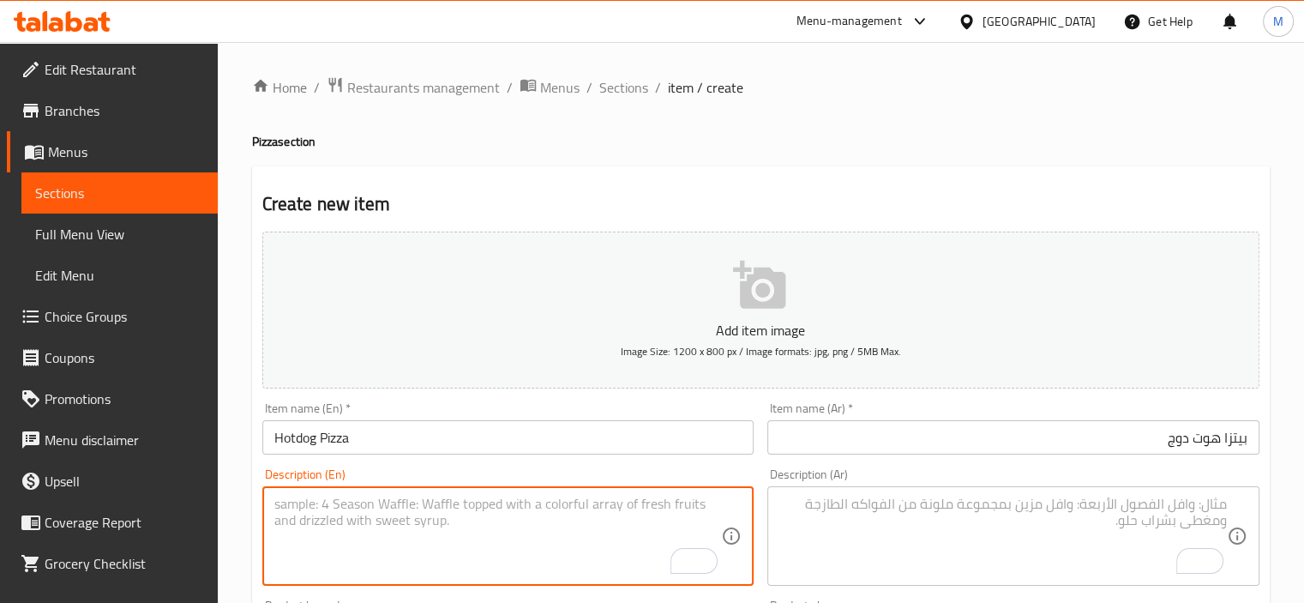
click at [335, 535] on textarea "To enrich screen reader interactions, please activate Accessibility in Grammarl…" at bounding box center [497, 535] width 447 height 81
paste textarea "Hot dog pizza consists of fresh dough topped with tomato sauce, melted mozzarel…"
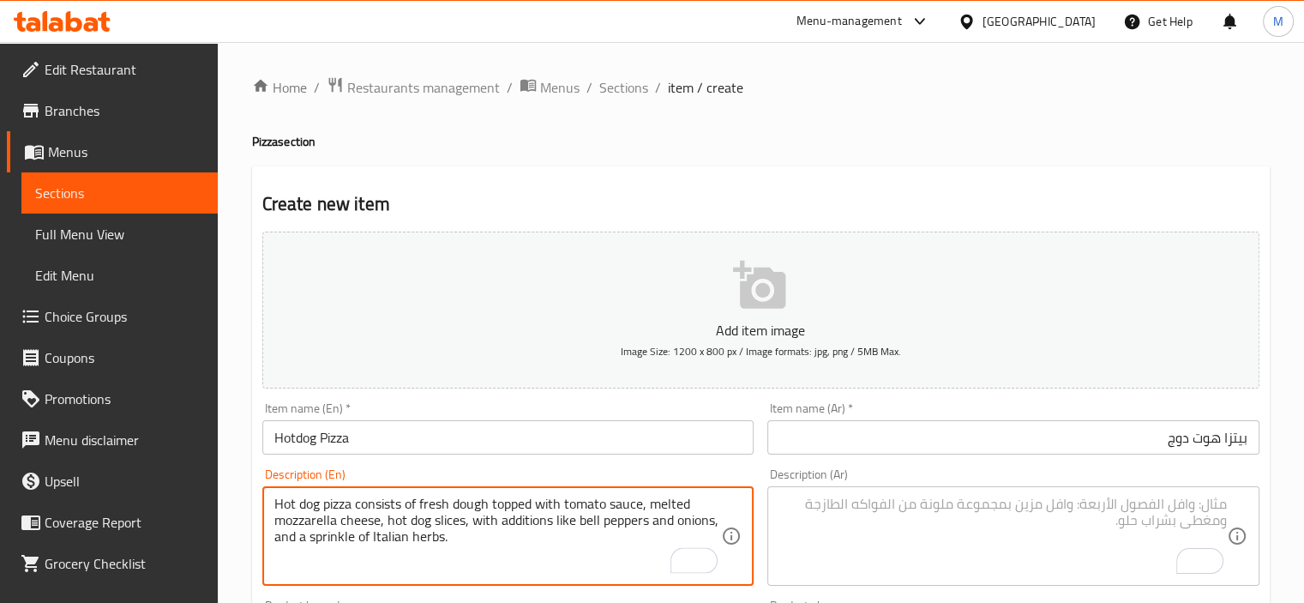
type textarea "Hot dog pizza consists of fresh dough topped with tomato sauce, melted mozzarel…"
click at [825, 527] on textarea "To enrich screen reader interactions, please activate Accessibility in Grammarl…" at bounding box center [1002, 535] width 447 height 81
paste textarea "بيتزا هوت دوج تتكون من عجينة طازجة مغطاة بصلصة الطماطم، جبنة موزاريلا مذابة، شر…"
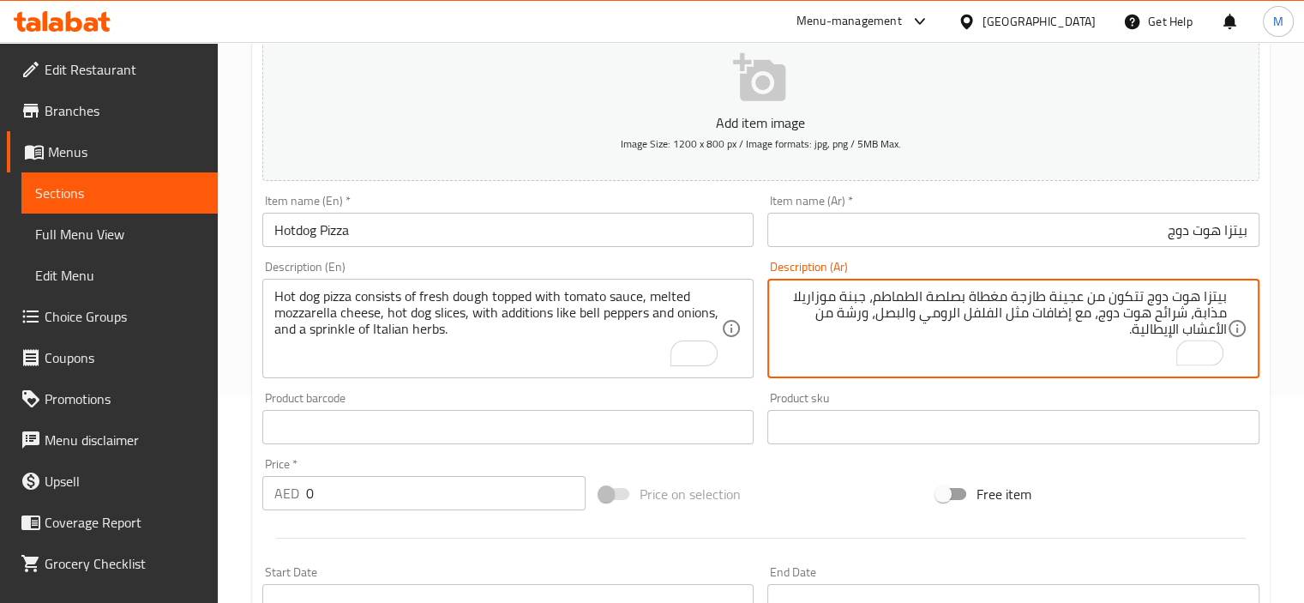
scroll to position [257, 0]
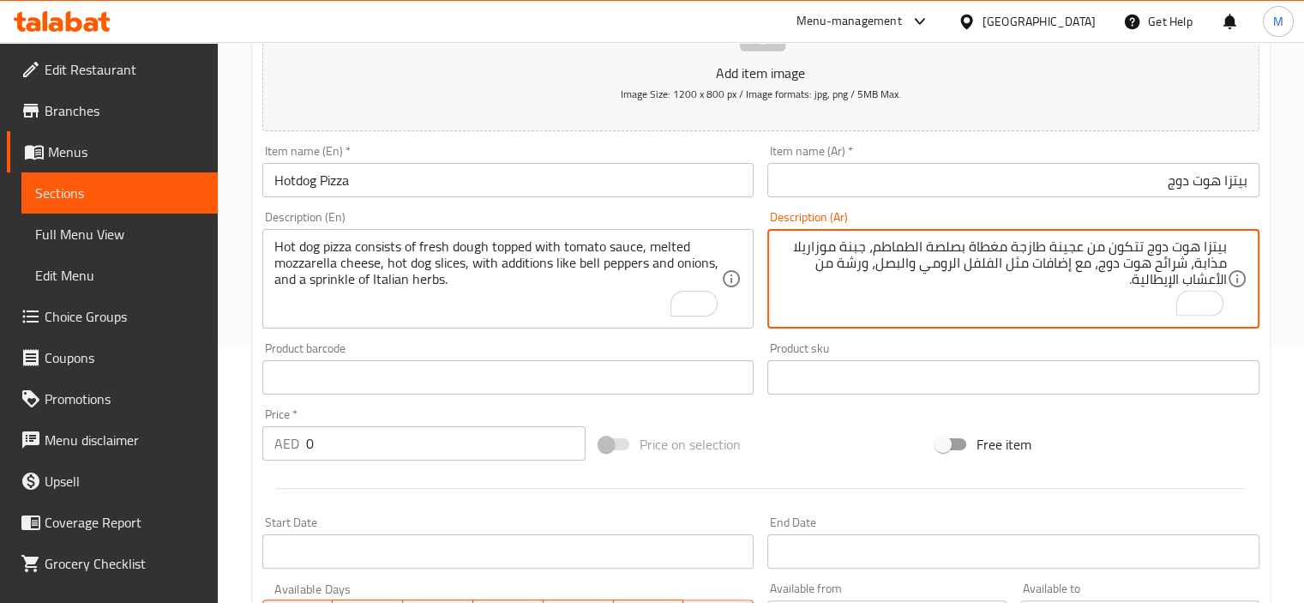
type textarea "بيتزا هوت دوج تتكون من عجينة طازجة مغطاة بصلصة الطماطم، جبنة موزاريلا مذابة، شر…"
click at [458, 429] on input "0" at bounding box center [445, 443] width 279 height 34
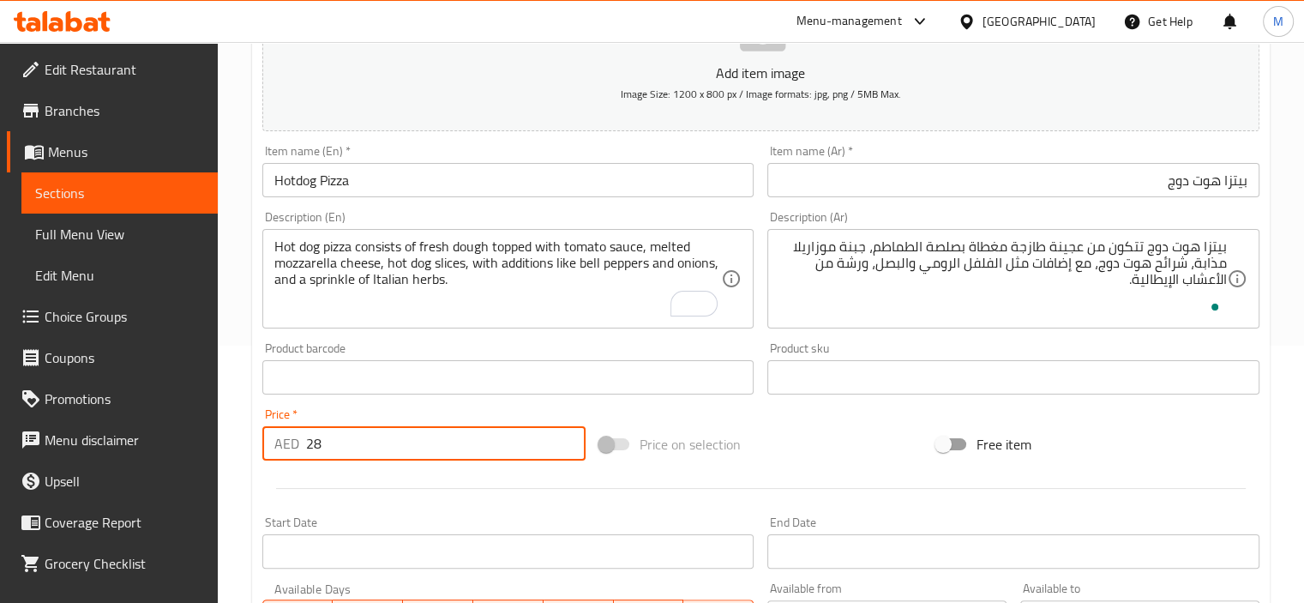
type input "28"
click at [463, 495] on div at bounding box center [760, 488] width 1011 height 42
click at [939, 251] on textarea "بيتزا هوت دوج تتكون من عجينة طازجة مغطاة بصلصة الطماطم، جبنة موزاريلا مذابة، شر…" at bounding box center [1002, 278] width 447 height 81
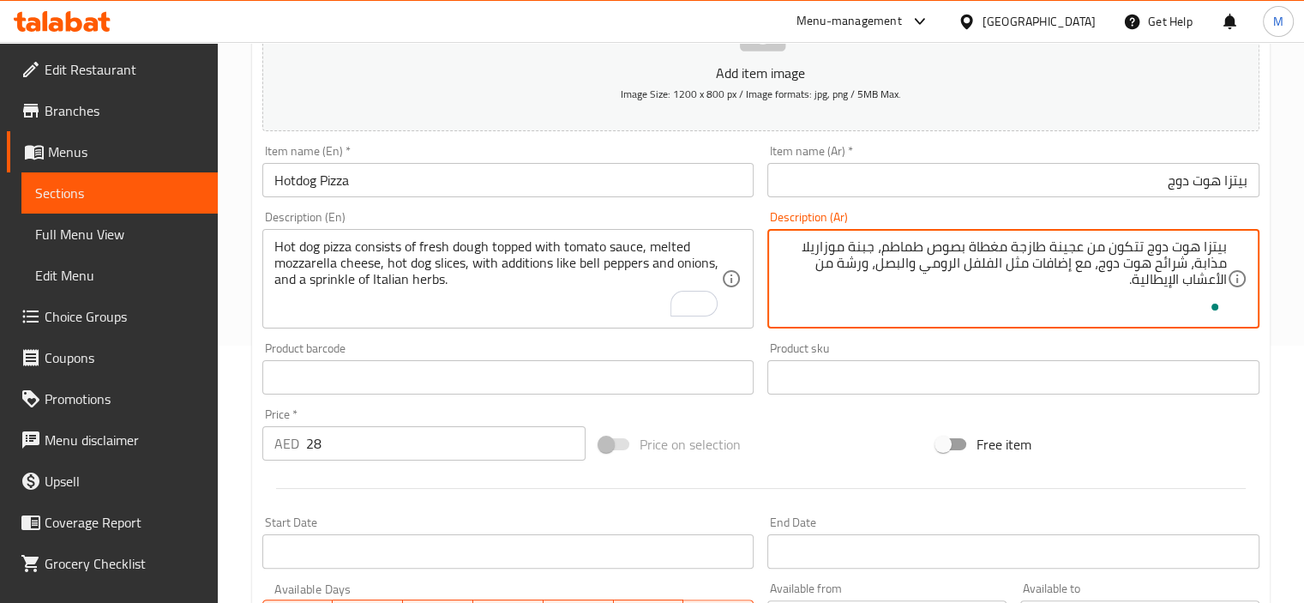
click at [1207, 273] on textarea "بيتزا هوت دوج تتكون من عجينة طازجة مغطاة بصوص طماطم، جبنة موزاريلا مذابة، شرائح…" at bounding box center [1002, 278] width 447 height 81
click at [1207, 272] on textarea "بيتزا هوت دوج تتكون من عجينة طازجة مغطاة بصوص طماطم، جبنة موزاريلا مذابة، شرائح…" at bounding box center [1002, 278] width 447 height 81
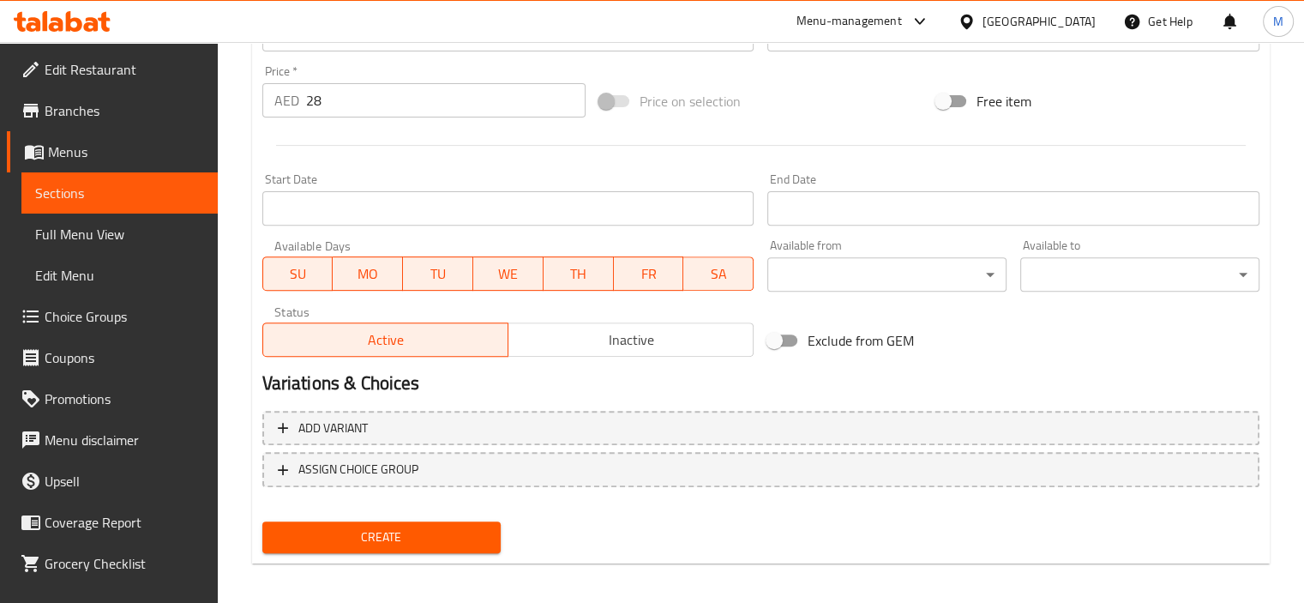
scroll to position [608, 0]
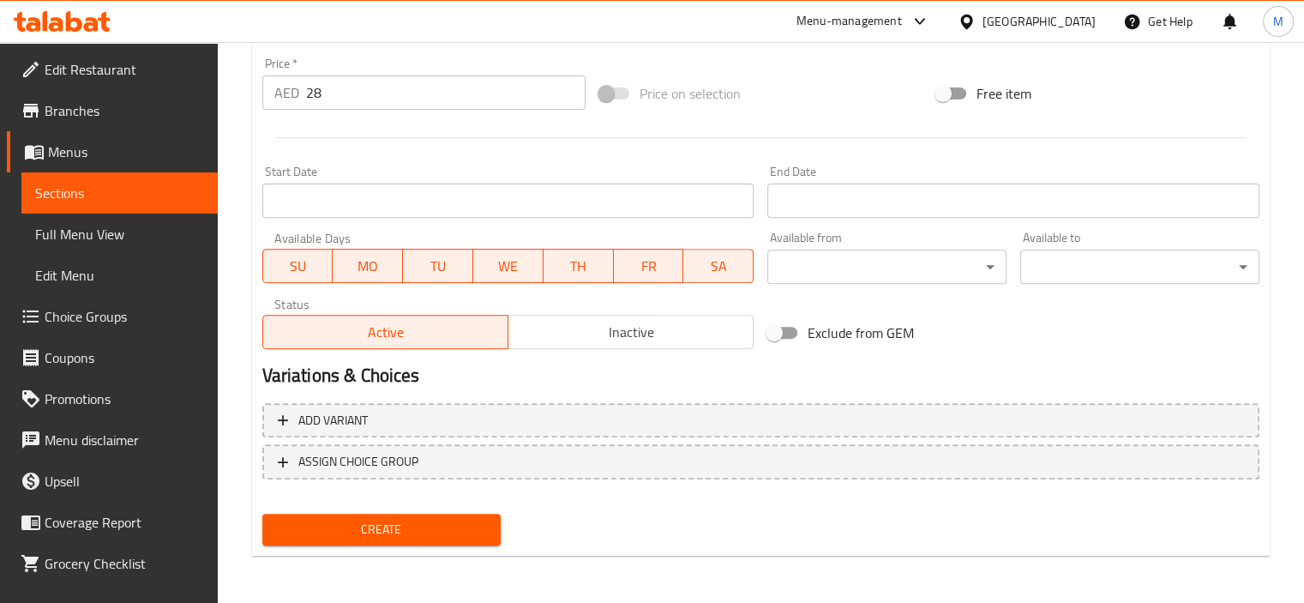
type textarea "بيتزا هوت دوج تتكون من عجينة طازجة مغطاة بصوص طماطم، جبنة موزاريلا ذائبة، شرائح…"
click at [429, 509] on div "Create" at bounding box center [381, 529] width 253 height 45
click at [429, 525] on span "Create" at bounding box center [382, 529] width 212 height 21
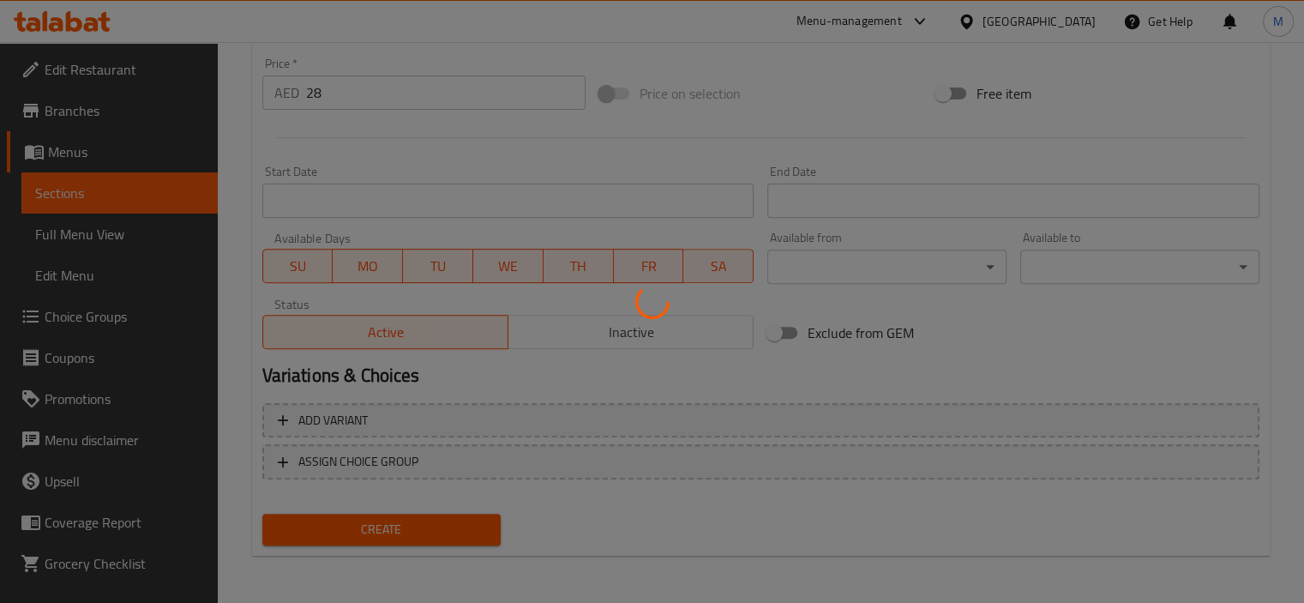
type input "0"
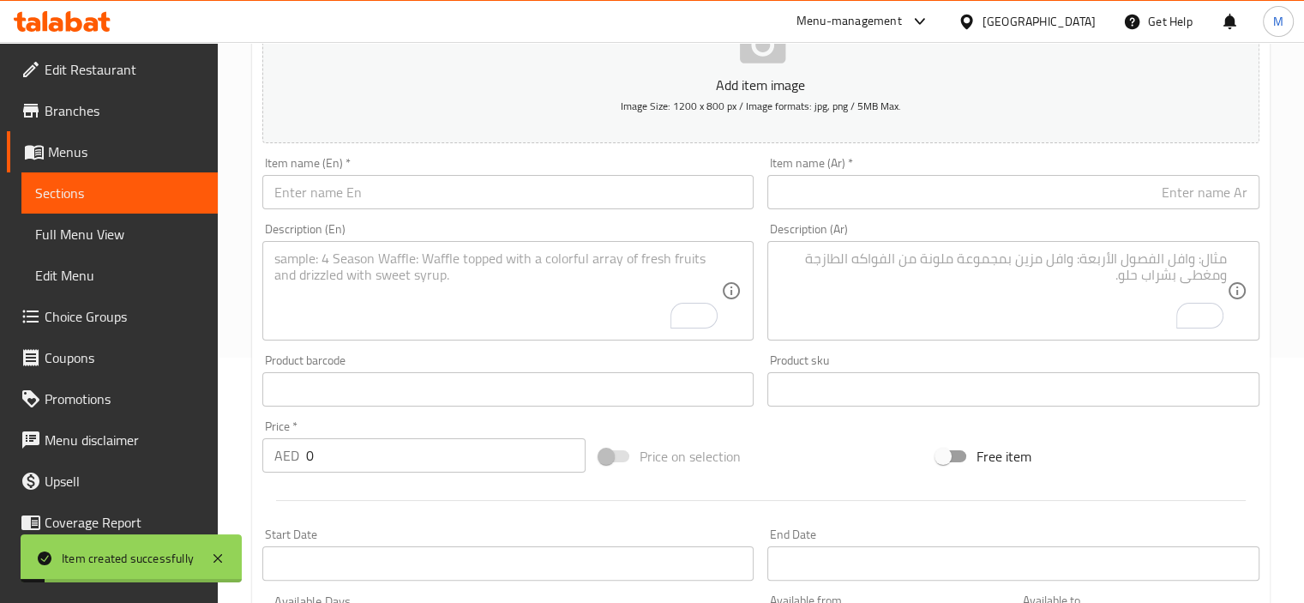
scroll to position [179, 0]
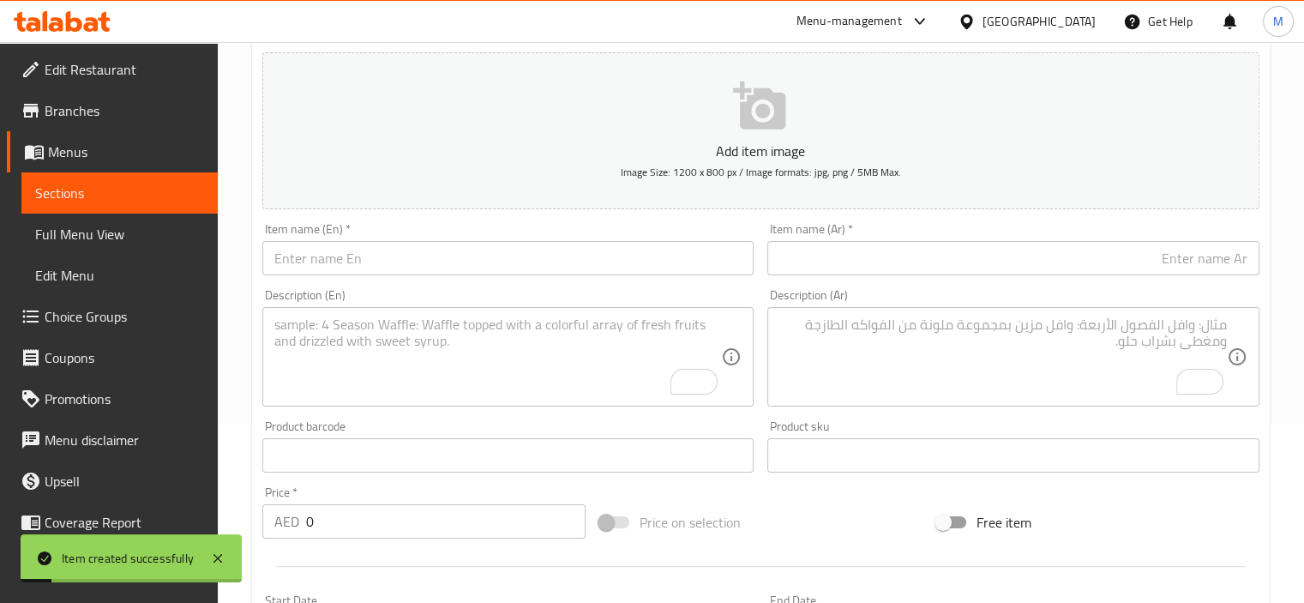
click at [374, 262] on input "text" at bounding box center [508, 258] width 492 height 34
paste input "Turkey Pizza"
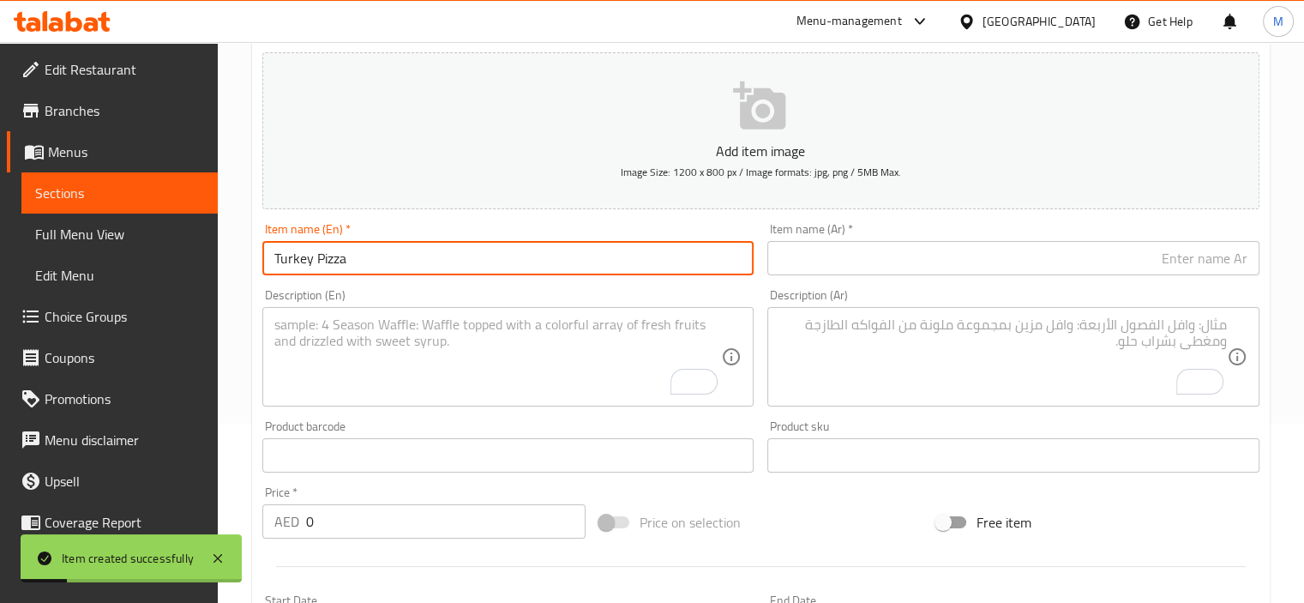
type input "Turkey Pizza"
click at [837, 249] on input "text" at bounding box center [1013, 258] width 492 height 34
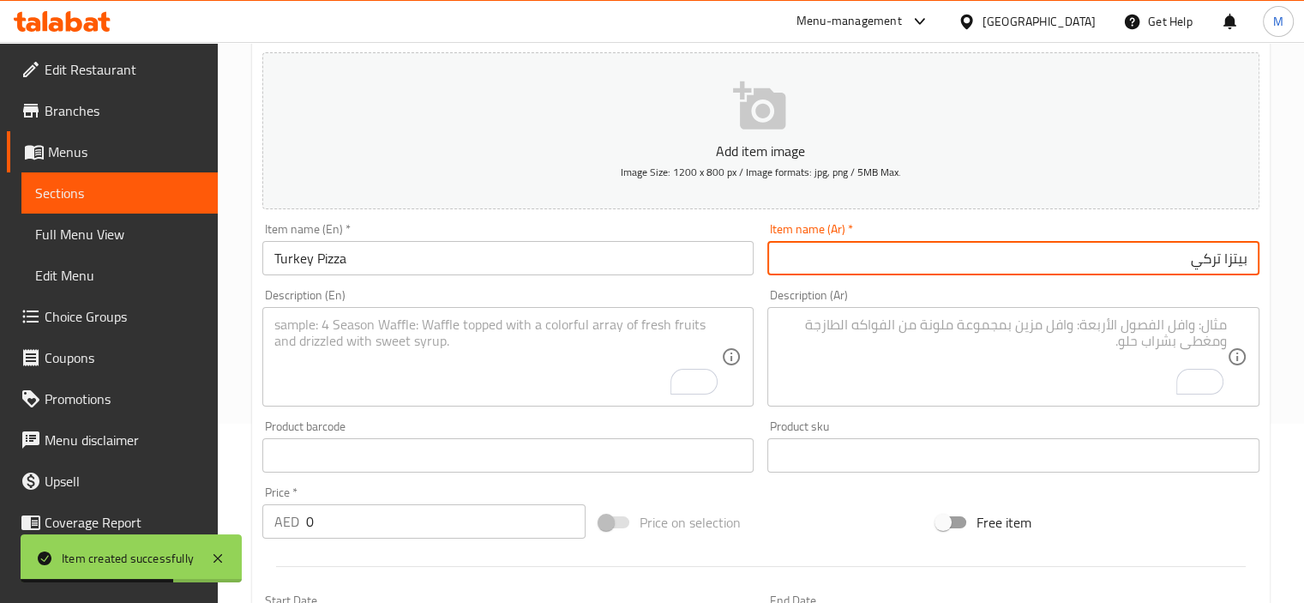
type input "بيتزا تركي"
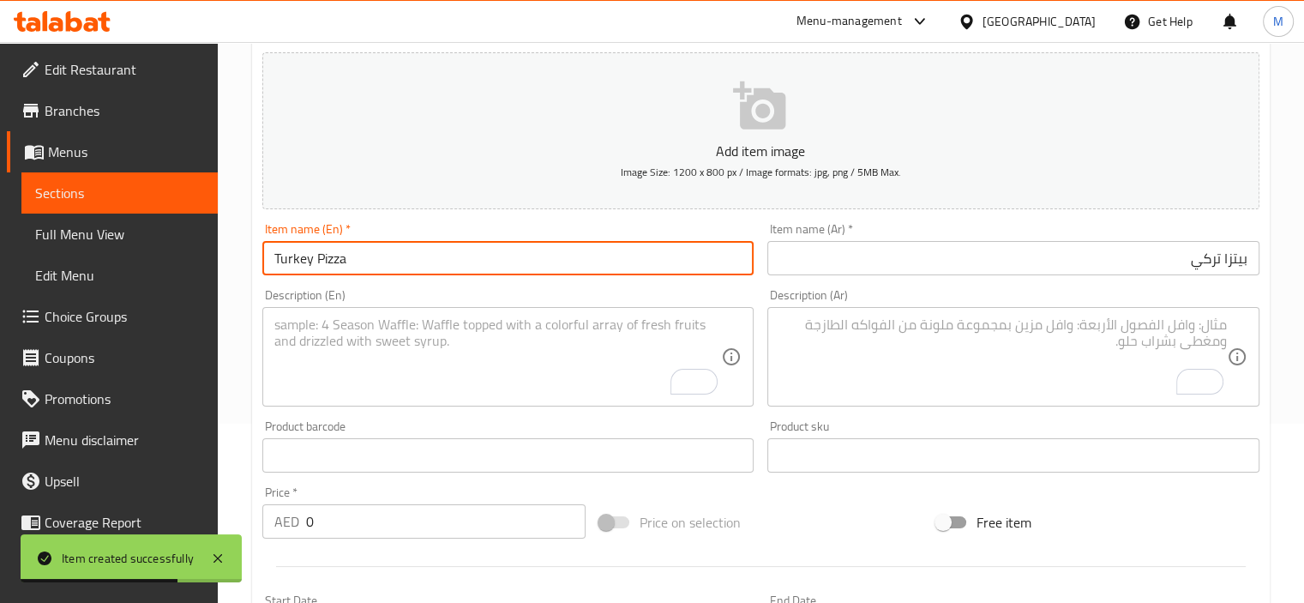
click at [280, 263] on input "Turkey Pizza" at bounding box center [508, 258] width 492 height 34
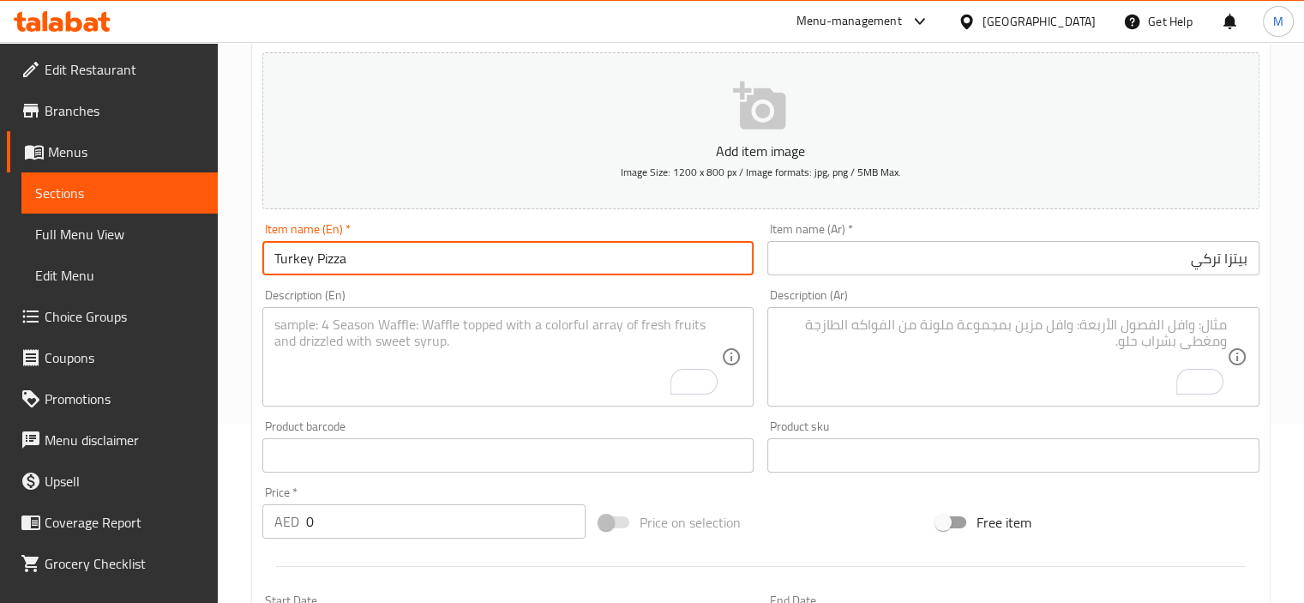
click at [358, 368] on textarea "To enrich screen reader interactions, please activate Accessibility in Grammarl…" at bounding box center [497, 356] width 447 height 81
paste textarea "Smoked turkey pizza consists of fresh dough topped with tomato sauce, melted mo…"
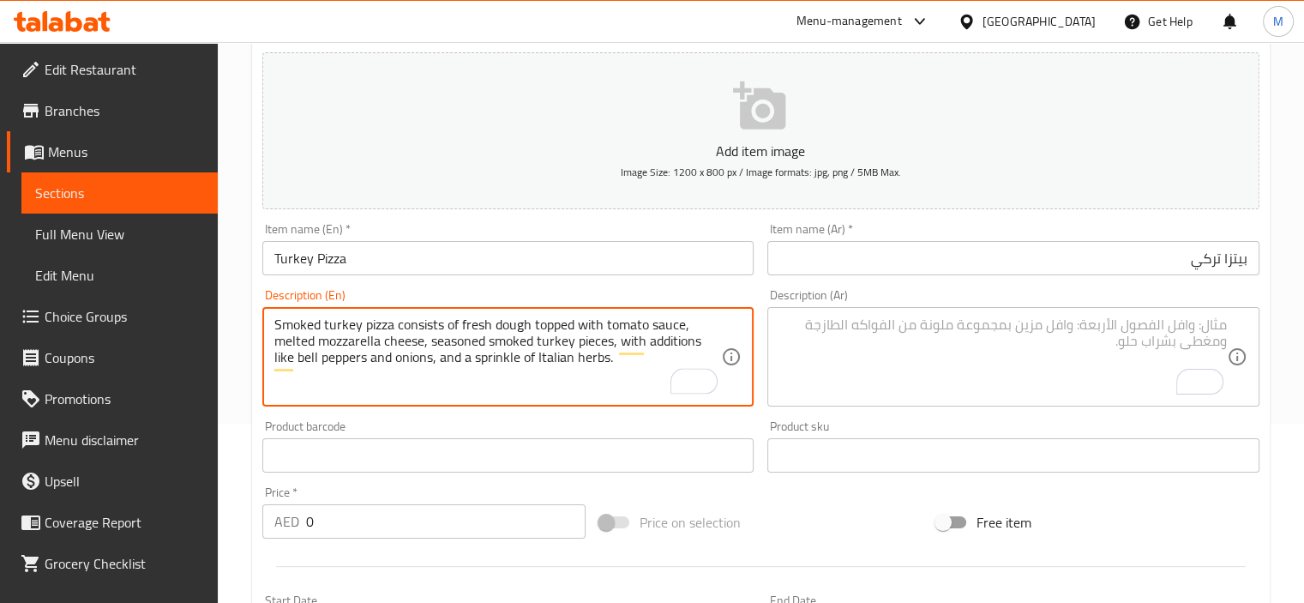
type textarea "Smoked turkey pizza consists of fresh dough topped with tomato sauce, melted mo…"
click at [917, 352] on textarea "To enrich screen reader interactions, please activate Accessibility in Grammarl…" at bounding box center [1002, 356] width 447 height 81
paste textarea "بيتزا حبش مدخن تتكون من عجينة طازجة مغطاة بصلصة الطماطم، جبنة موزاريلا مذابة، ق…"
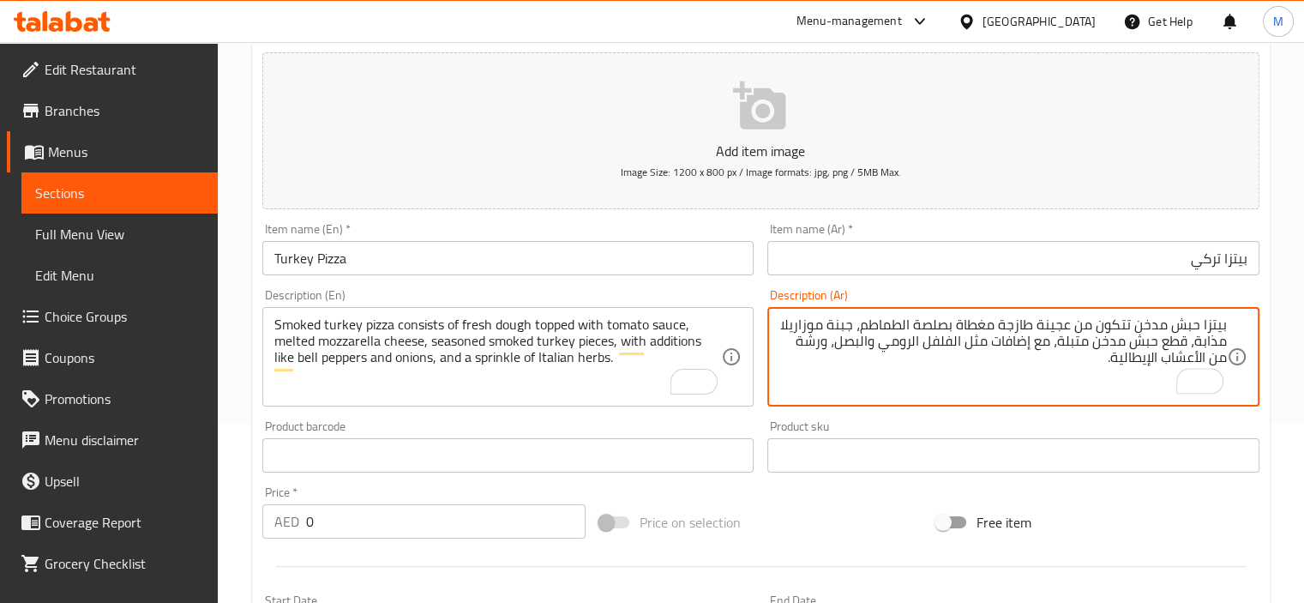
type textarea "بيتزا حبش مدخن تتكون من عجينة طازجة مغطاة بصلصة الطماطم، جبنة موزاريلا مذابة، ق…"
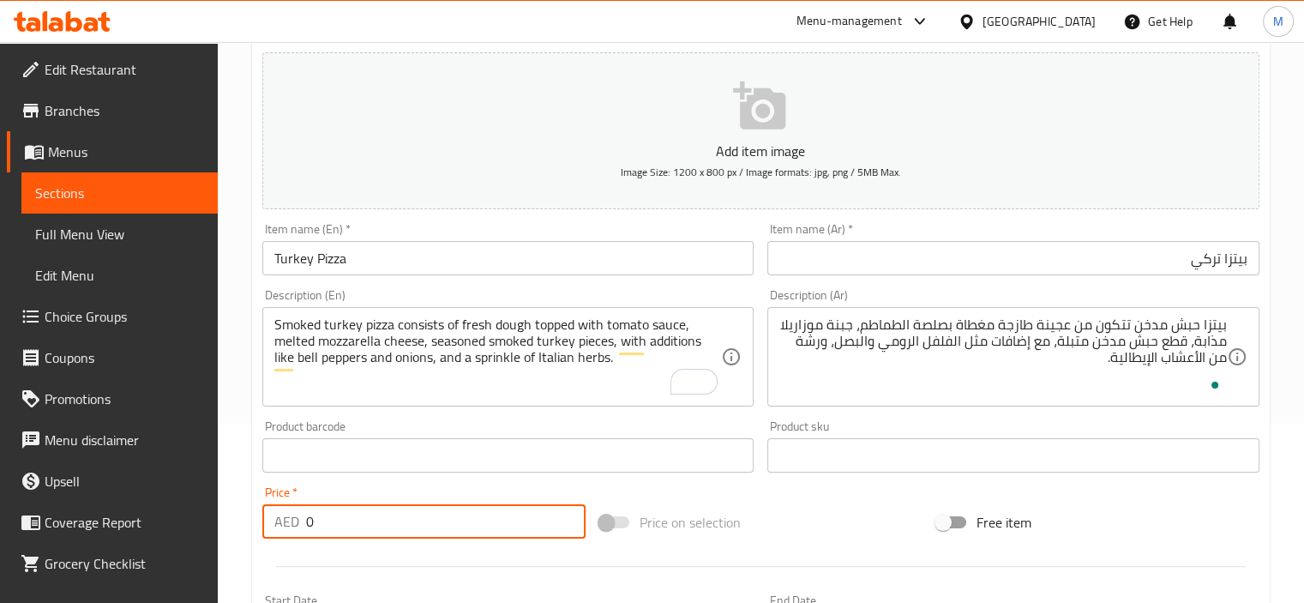
click at [362, 525] on input "0" at bounding box center [445, 521] width 279 height 34
type input "28"
click at [1202, 263] on input "بيتزا تركي" at bounding box center [1013, 258] width 492 height 34
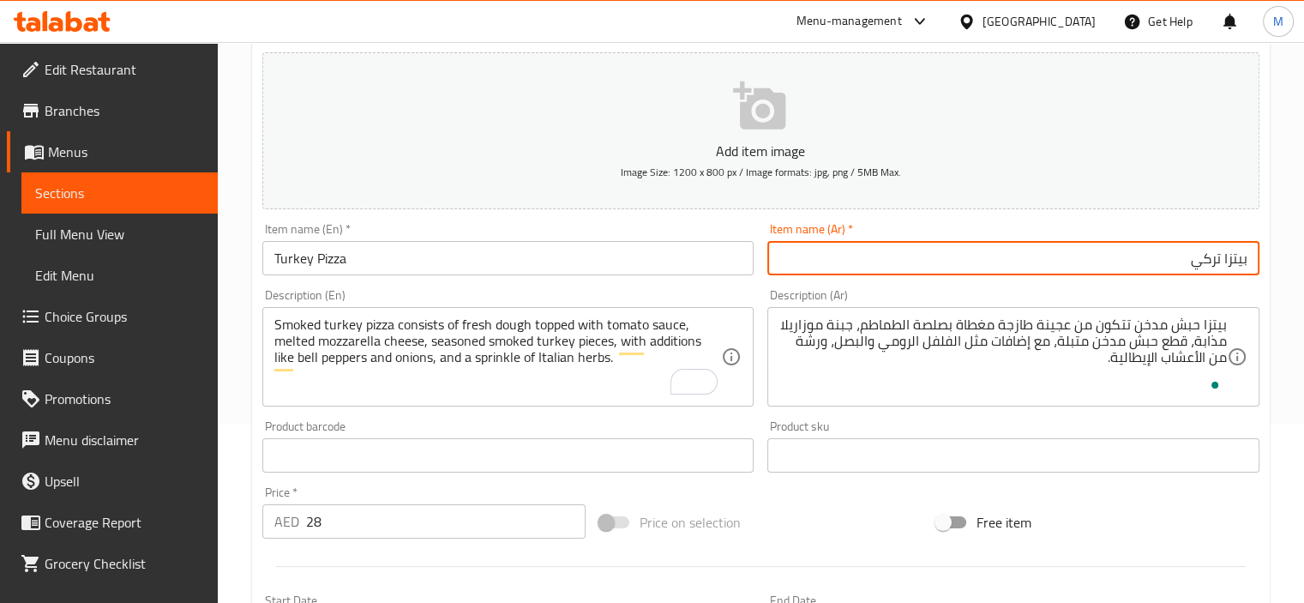
click at [1181, 325] on textarea "بيتزا حبش مدخن تتكون من عجينة طازجة مغطاة بصلصة الطماطم، جبنة موزاريلا مذابة، ق…" at bounding box center [1002, 356] width 447 height 81
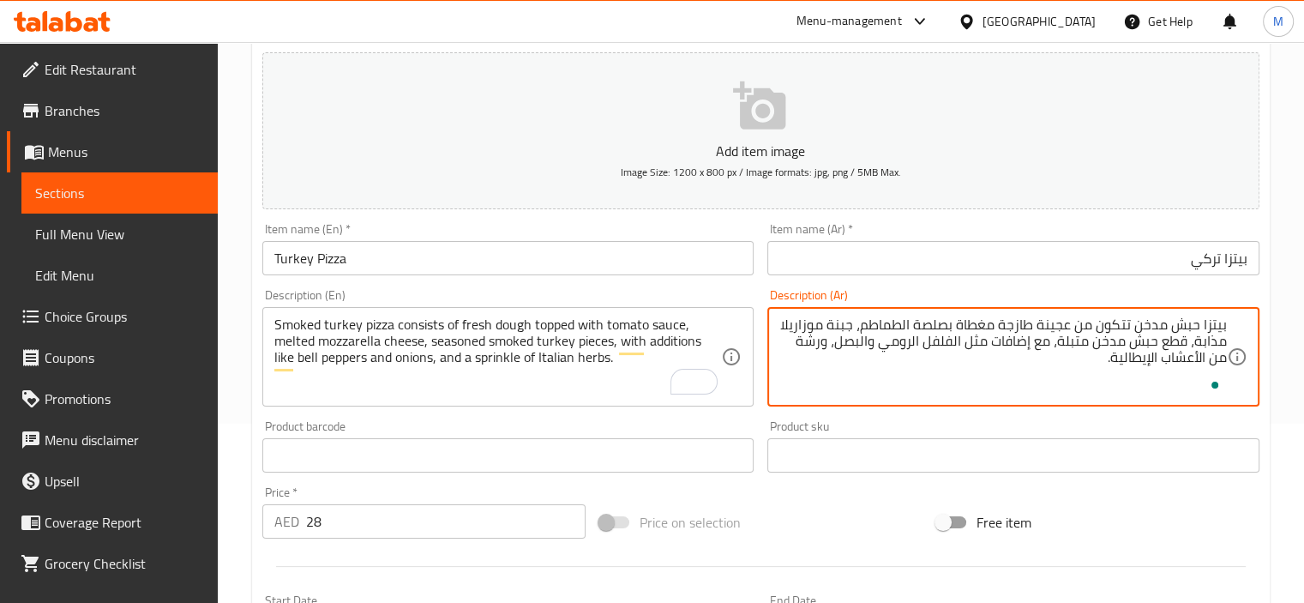
paste textarea "ركي"
click at [933, 328] on textarea "بيتزا تركي مدخن تتكون من عجينة طازجة مغطاة بصلصة الطماطم، جبنة موزاريلا مذابة، …" at bounding box center [1002, 356] width 447 height 81
click at [1206, 338] on textarea "بيتزا تركي مدخن تتكون من عجينة طازجة مغطاة بصوص الطماطم، جبنة موزاريلا مذابة، ق…" at bounding box center [1002, 356] width 447 height 81
click at [1206, 337] on textarea "بيتزا تركي مدخن تتكون من عجينة طازجة مغطاة بصوص الطماطم، جبنة موزاريلا مذابة، ق…" at bounding box center [1002, 356] width 447 height 81
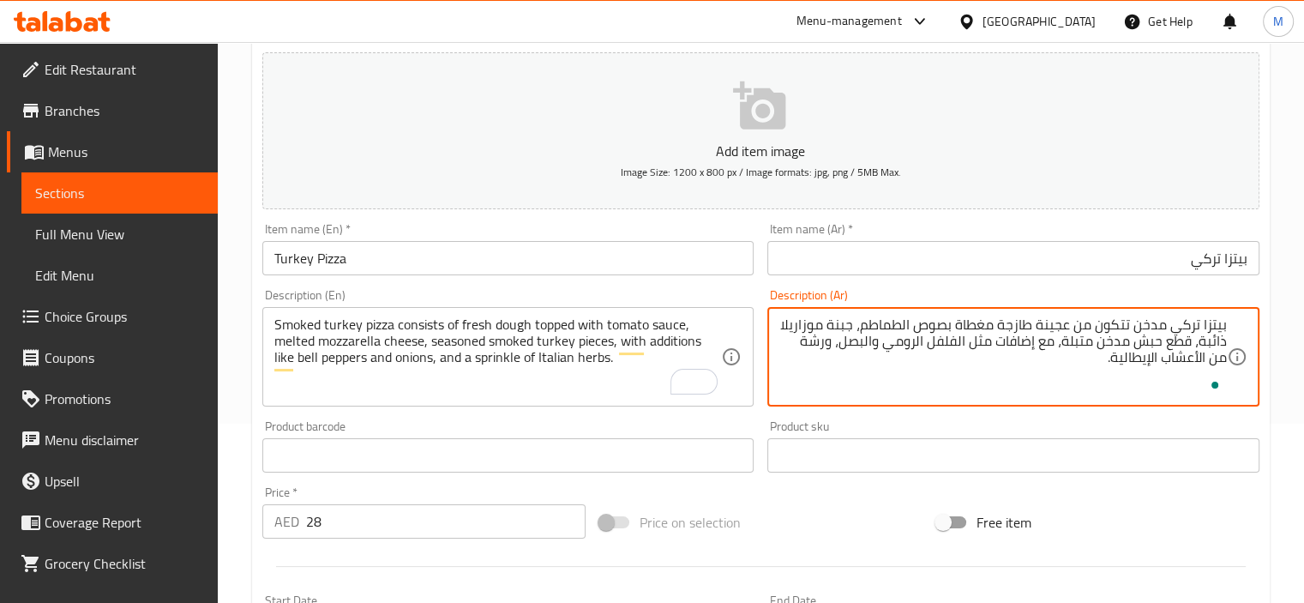
click at [1146, 332] on textarea "بيتزا تركي مدخن تتكون من عجينة طازجة مغطاة بصوص الطماطم، جبنة موزاريلا ذائبة، ق…" at bounding box center [1002, 356] width 447 height 81
click at [1145, 339] on textarea "بيتزا تركي مدخن تتكون من عجينة طازجة مغطاة بصوص الطماطم، جبنة موزاريلا ذائبة، ق…" at bounding box center [1002, 356] width 447 height 81
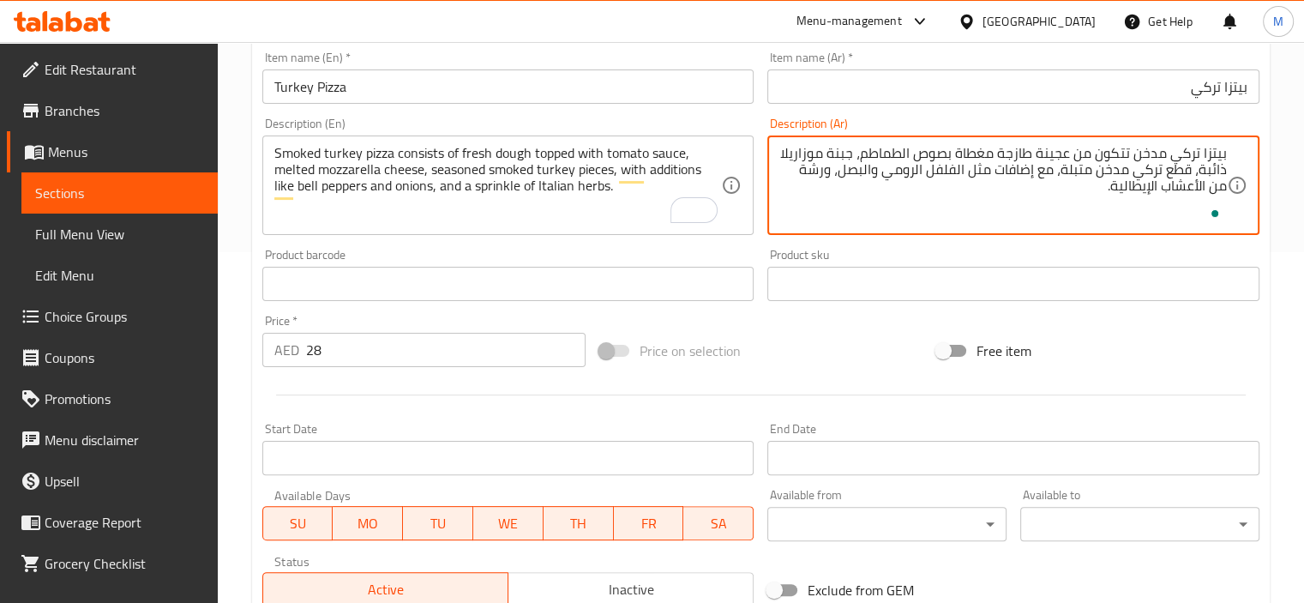
scroll to position [608, 0]
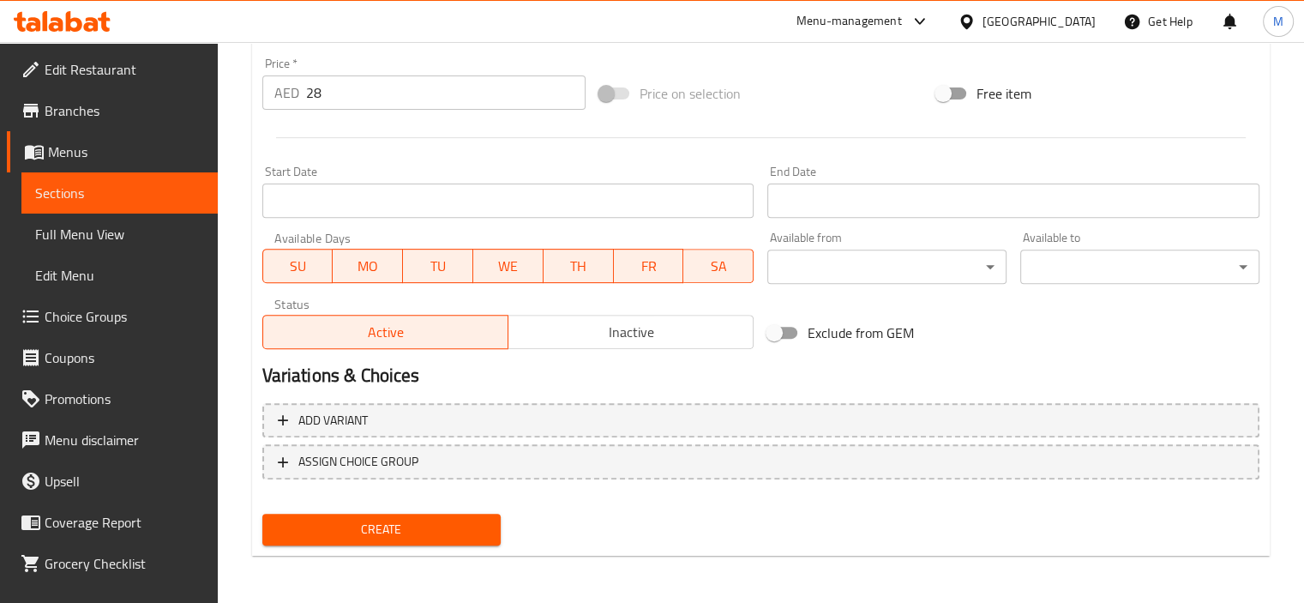
type textarea "بيتزا تركي مدخن تتكون من عجينة طازجة مغطاة بصوص الطماطم، جبنة موزاريلا ذائبة، ق…"
click at [462, 513] on button "Create" at bounding box center [381, 529] width 239 height 32
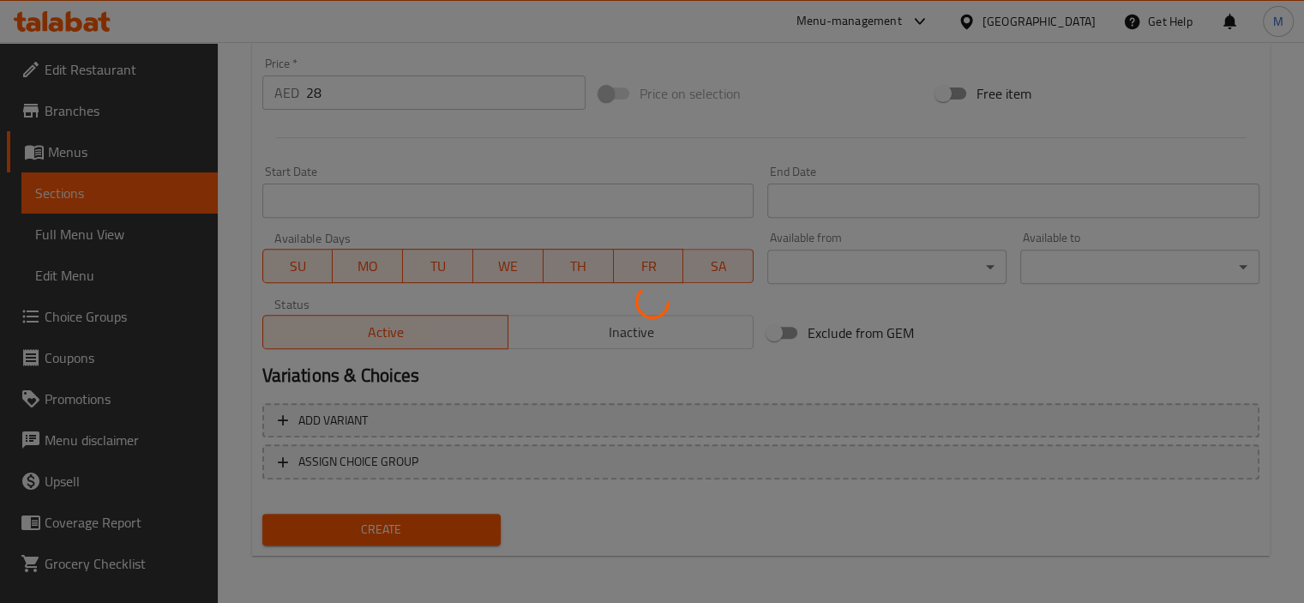
type input "0"
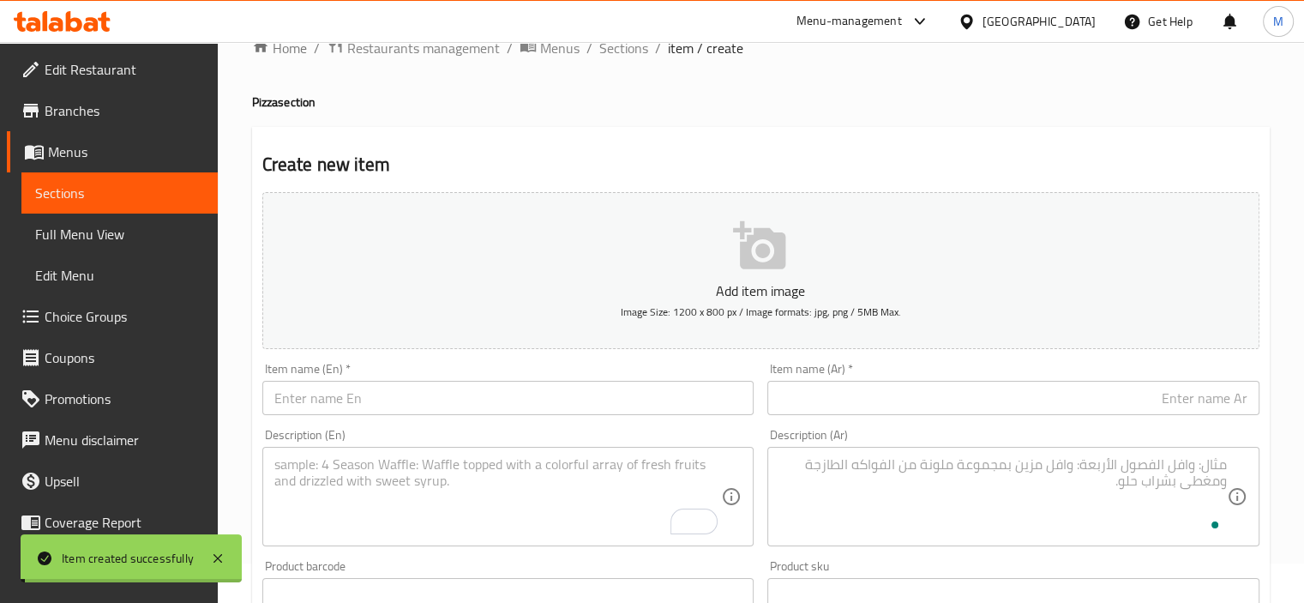
scroll to position [0, 0]
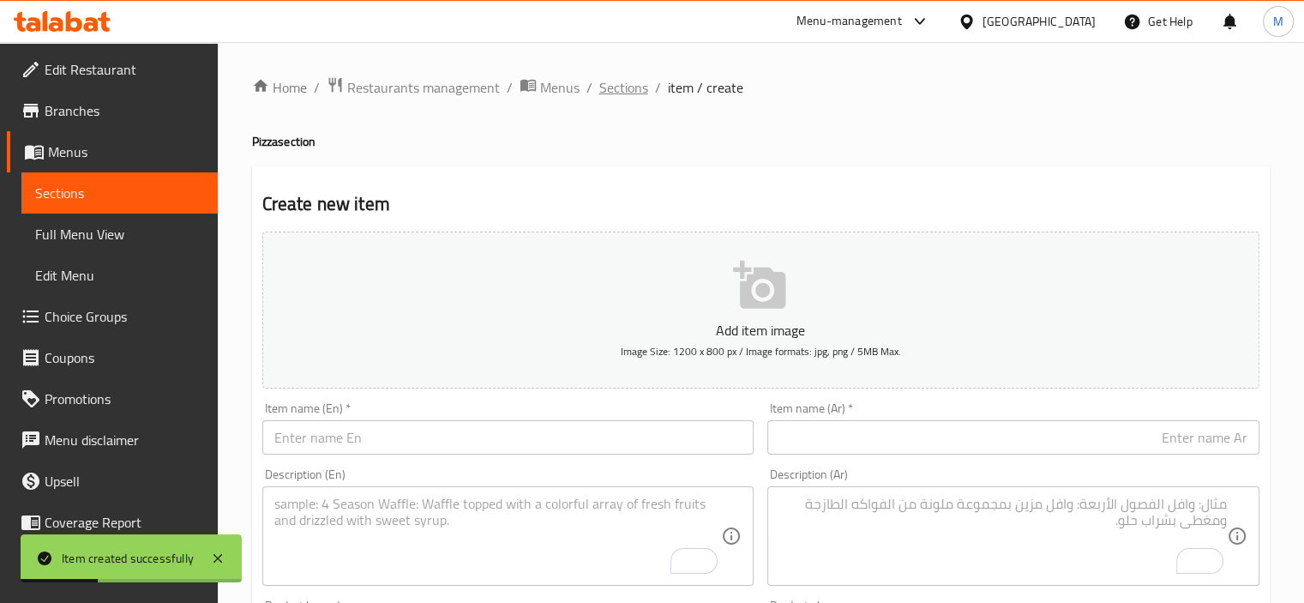
click at [604, 87] on span "Sections" at bounding box center [623, 87] width 49 height 21
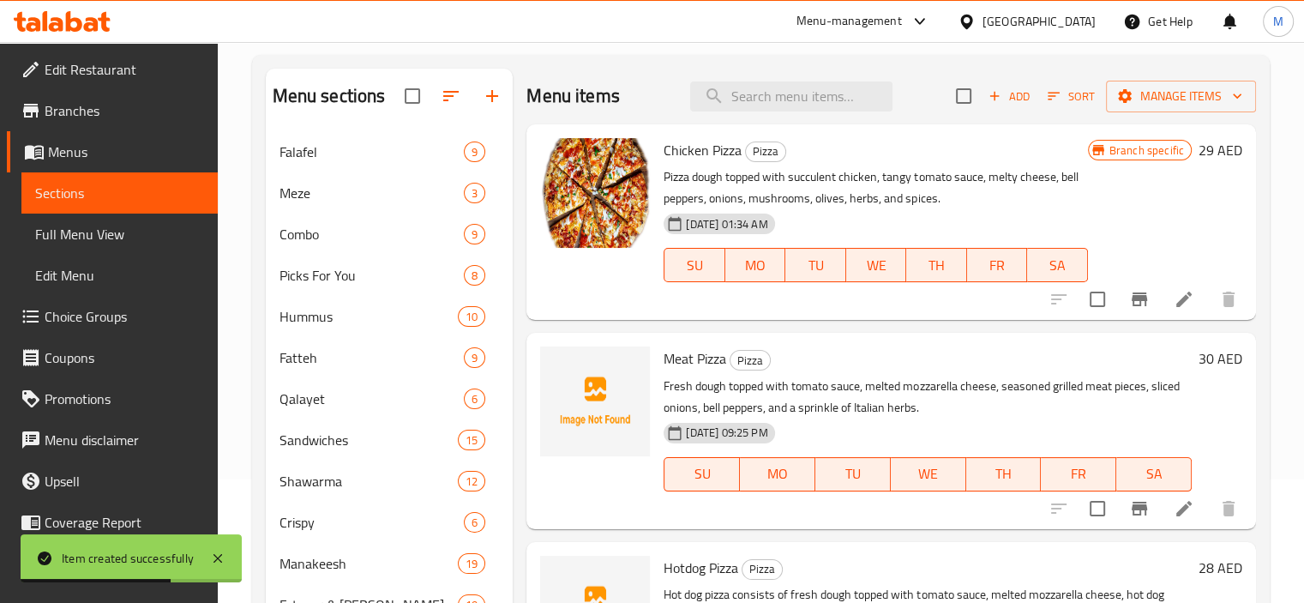
scroll to position [488, 0]
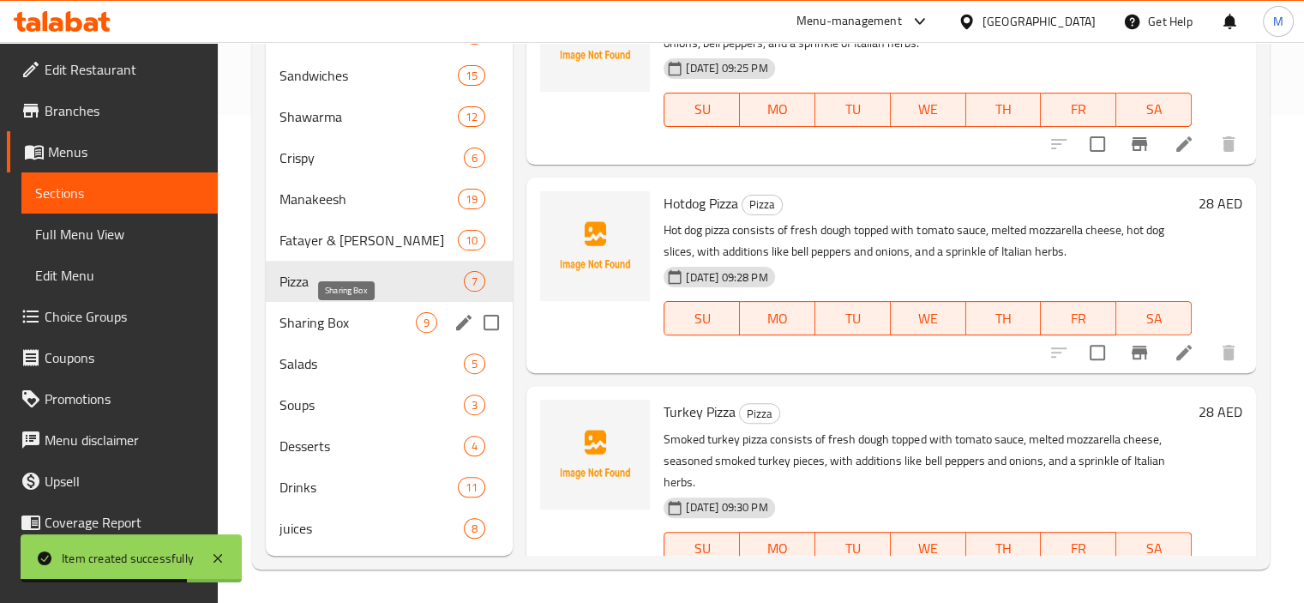
click at [332, 321] on span "Sharing Box" at bounding box center [347, 322] width 137 height 21
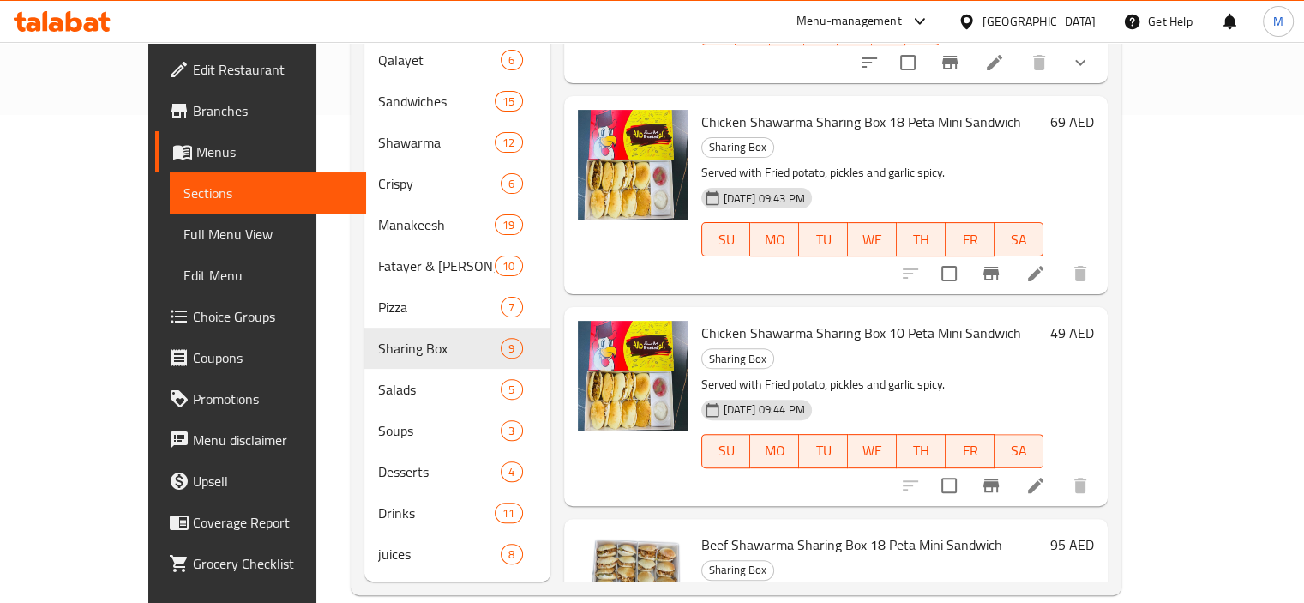
scroll to position [600, 0]
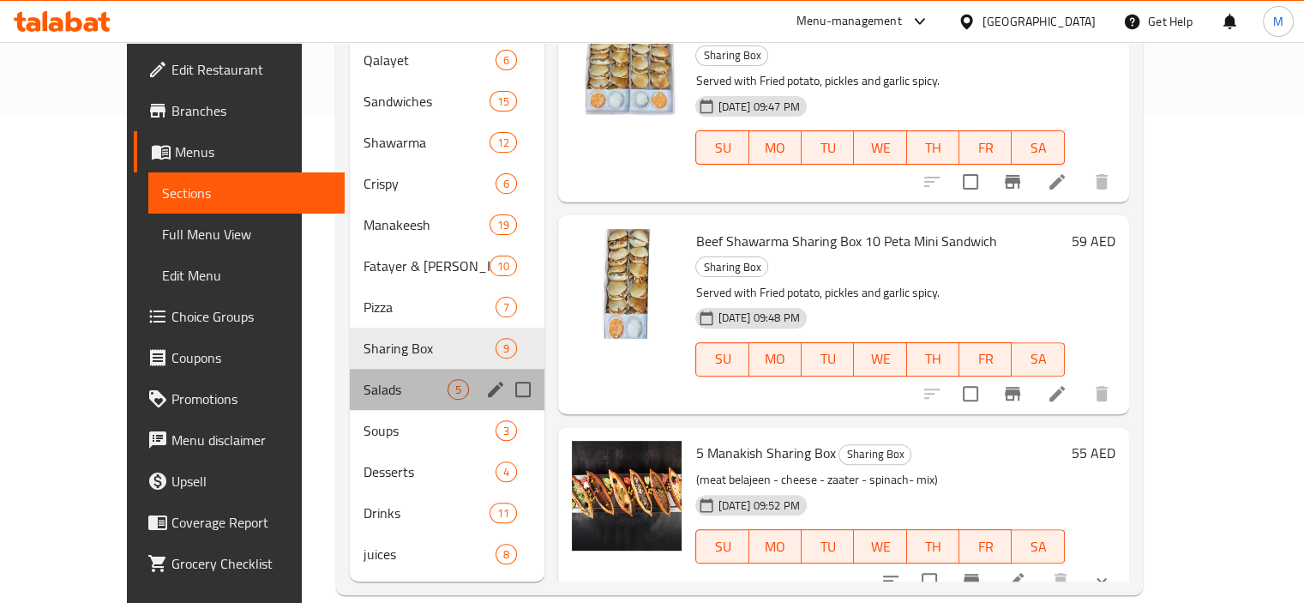
click at [350, 369] on div "Salads 5" at bounding box center [447, 389] width 195 height 41
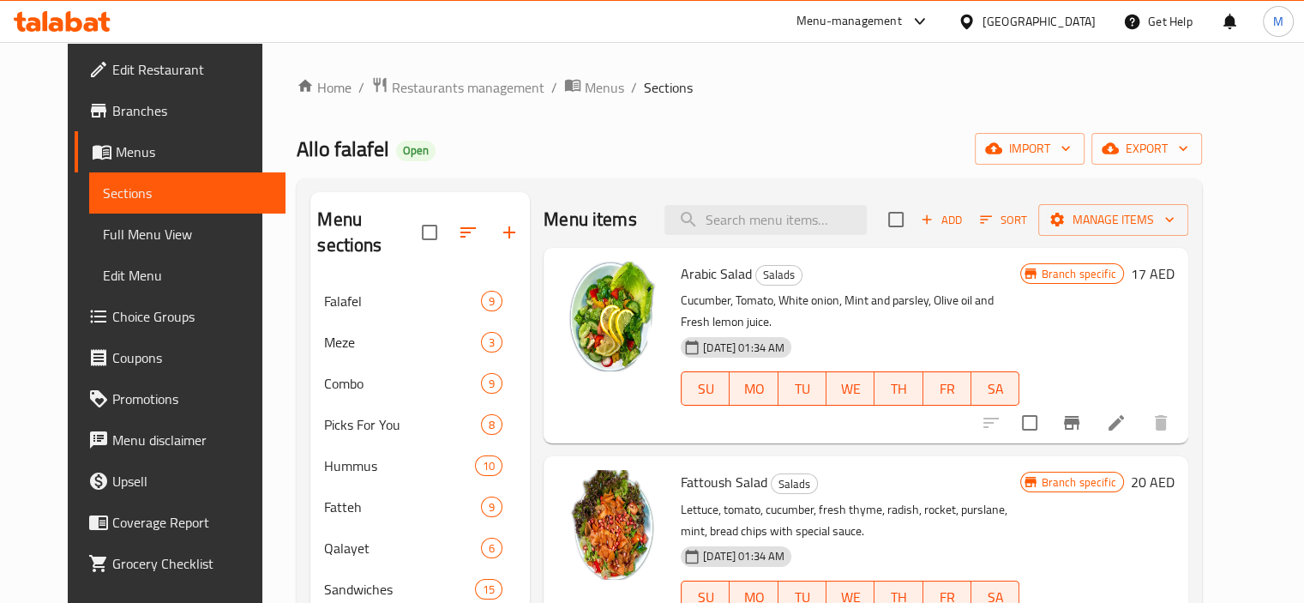
click at [1079, 416] on icon "Branch-specific-item" at bounding box center [1071, 423] width 15 height 14
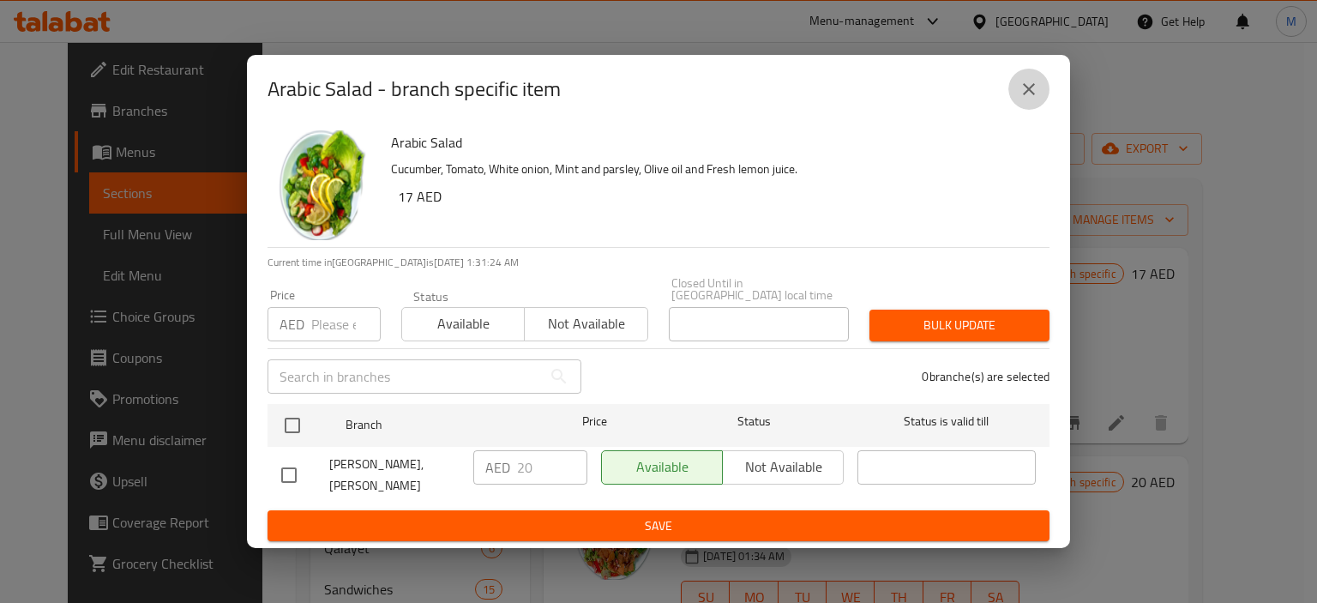
click at [1015, 94] on button "close" at bounding box center [1028, 89] width 41 height 41
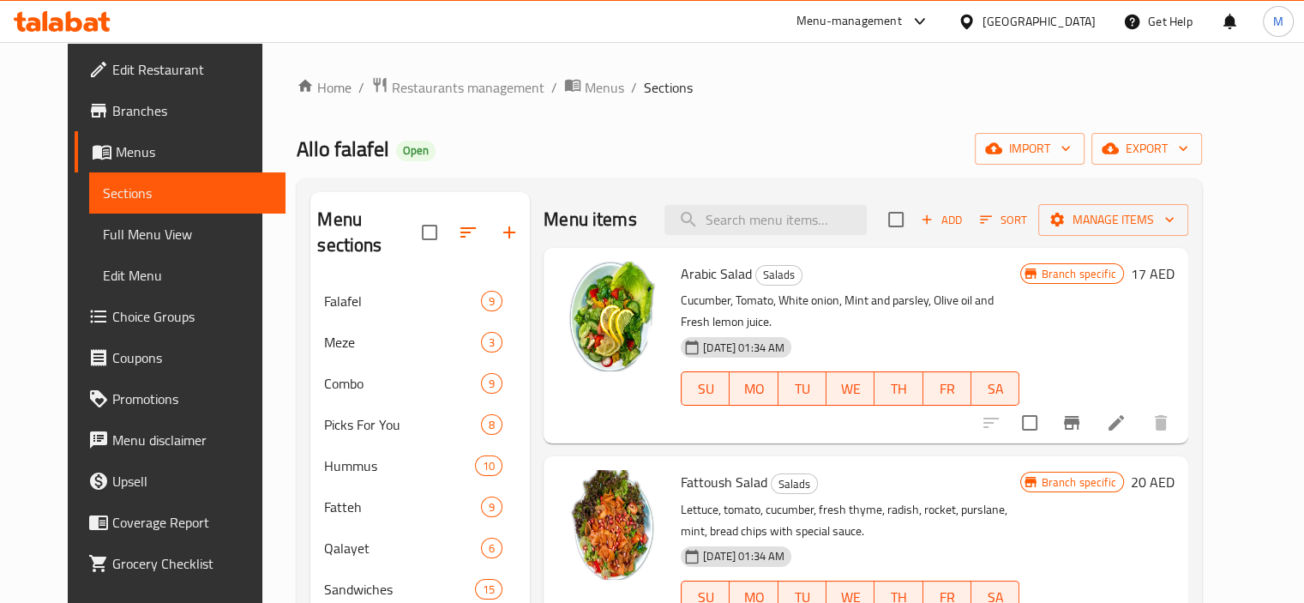
click at [1126, 412] on icon at bounding box center [1116, 422] width 21 height 21
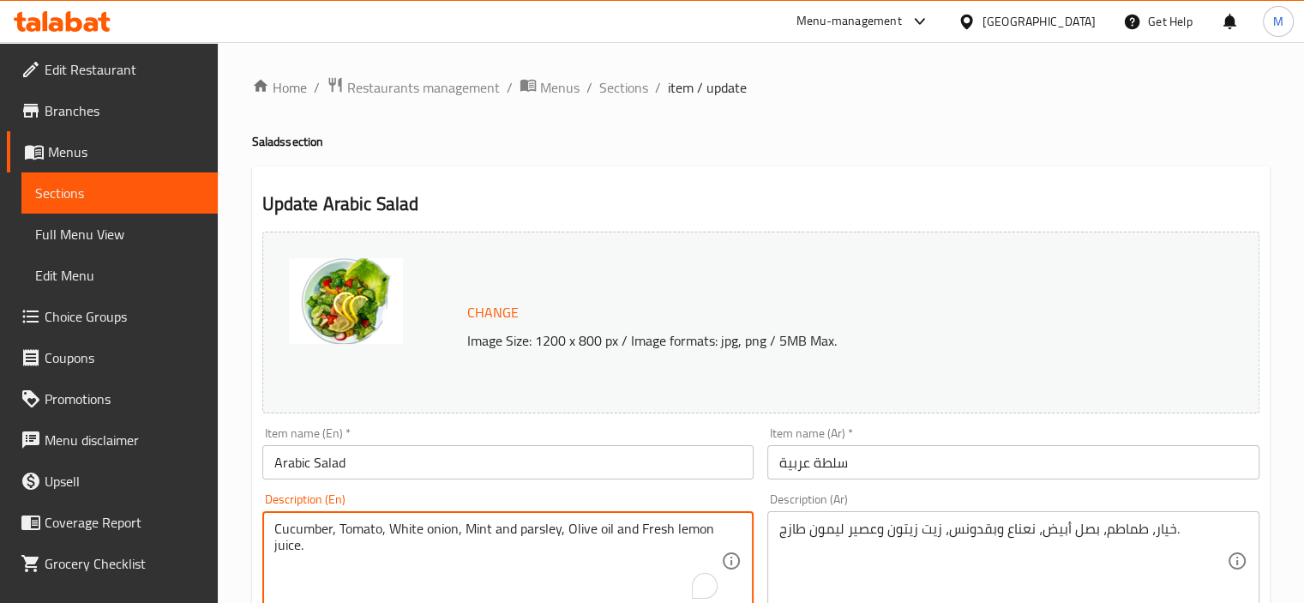
click at [418, 523] on textarea "Cucumber, Tomato, White onion, Mint and parsley, Olive oil and Fresh lemon juic…" at bounding box center [497, 560] width 447 height 81
paste textarea "Arabic salad consists of tomatoes, cucumbers, onions, parsley, fresh mint, oliv…"
type textarea "Arabic salad consists of tomatoes, cucumbers, onions, parsley, fresh mint, oliv…"
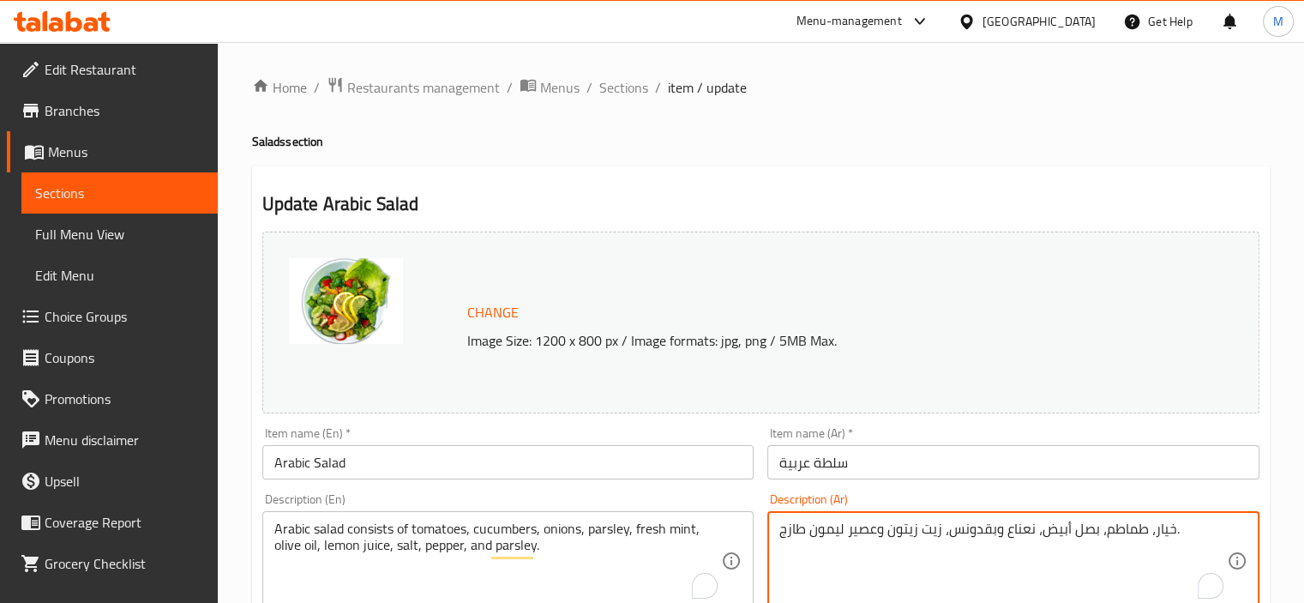
click at [943, 537] on textarea "خيار، طماطم، بصل أبيض، نعناع وبقدونس، زيت زيتون وعصير ليمون طازج." at bounding box center [1002, 560] width 447 height 81
paste textarea "تكون السلطة العربية من الطماطم والخيار والبصل والبقدونس والنعناع الطازج وزيت ال…"
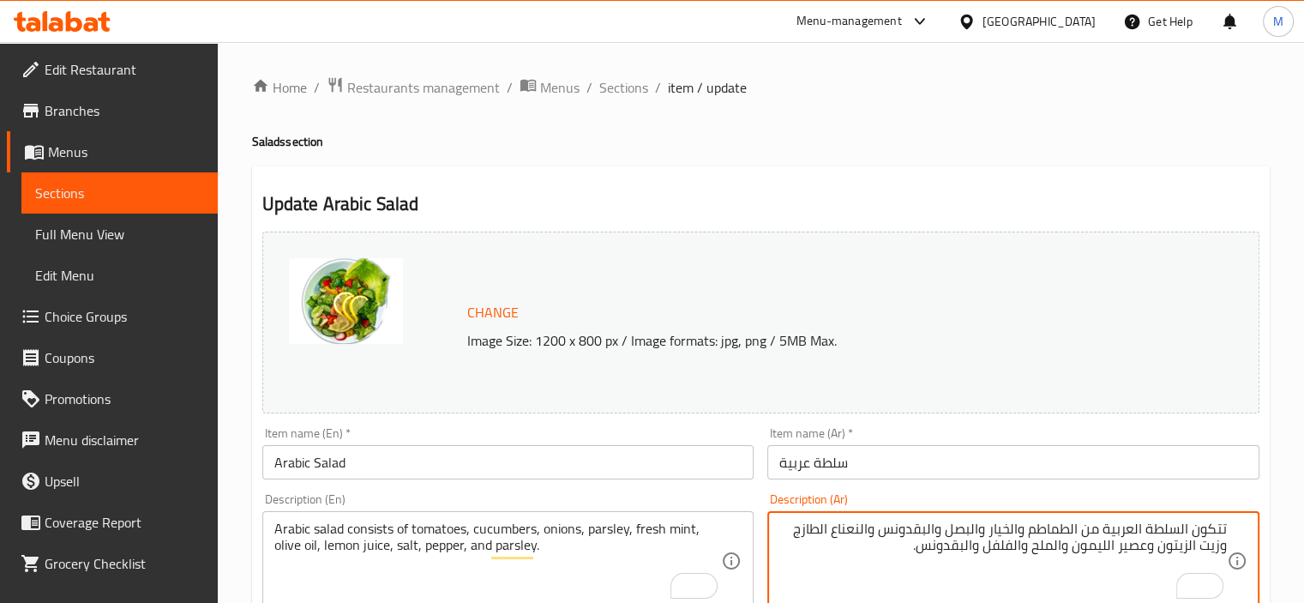
click at [1070, 530] on textarea "تتكون السلطة العربية من الطماطم والخيار والبصل والبقدونس والنعناع الطازج وزيت ا…" at bounding box center [1002, 560] width 447 height 81
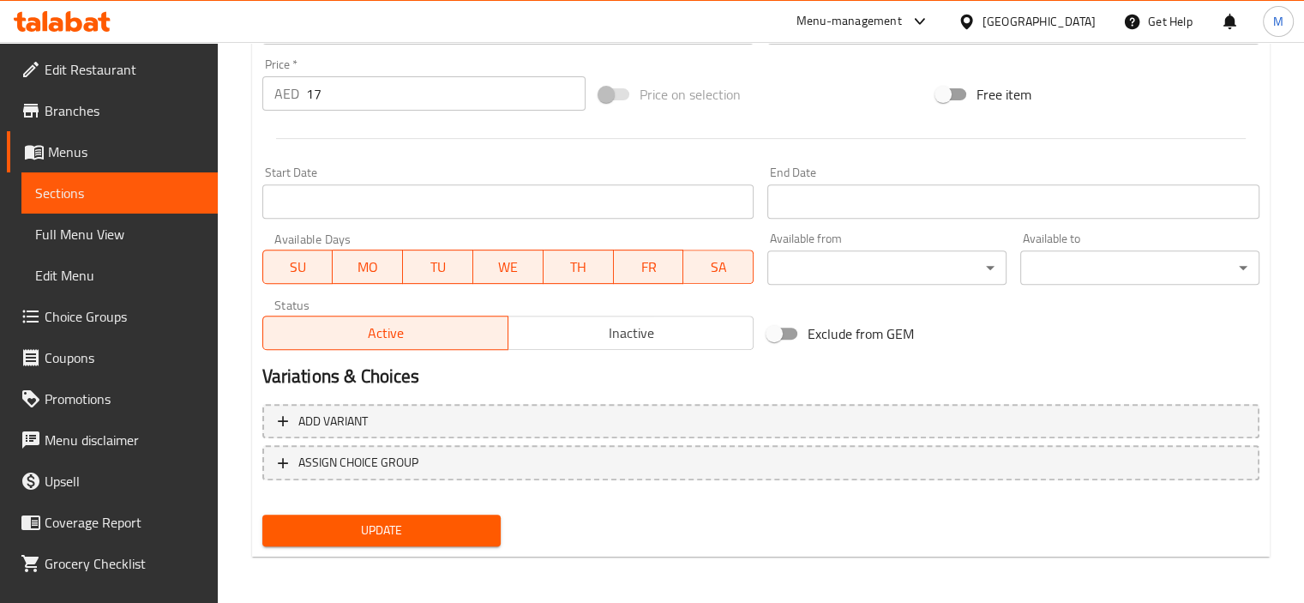
type textarea "تتكون السلطة العربية من طماطم، خيار، بصل، بقدونس، نعناع طازج، زيت زيتون، وعصير …"
click at [360, 516] on button "Update" at bounding box center [381, 530] width 239 height 32
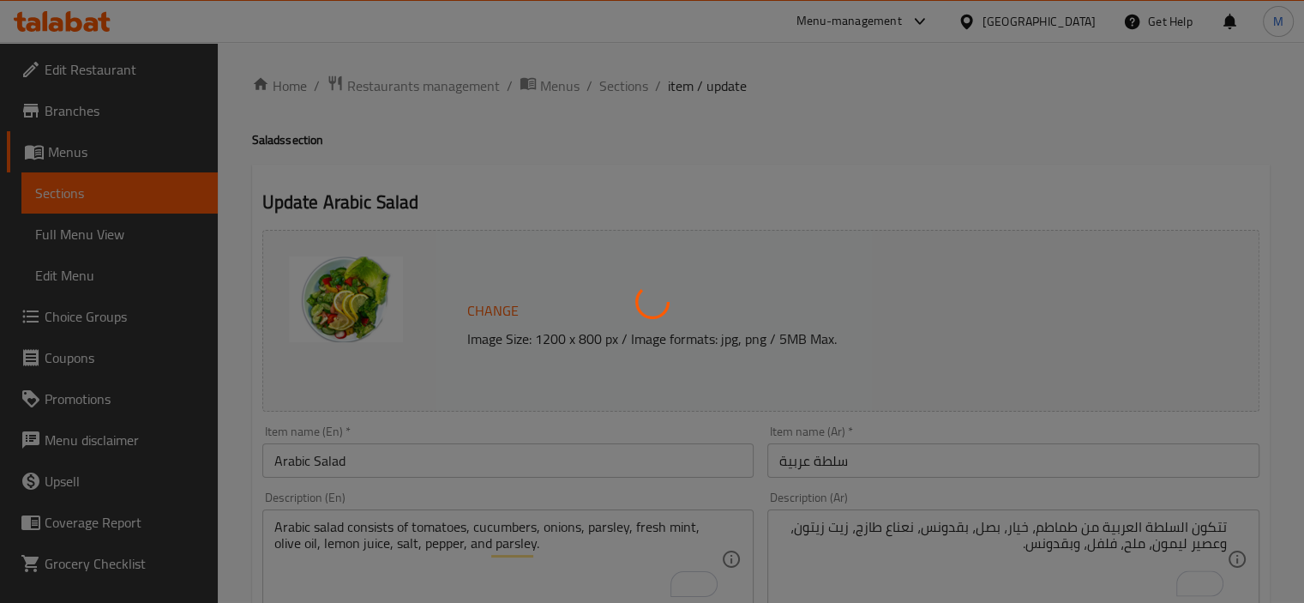
scroll to position [0, 0]
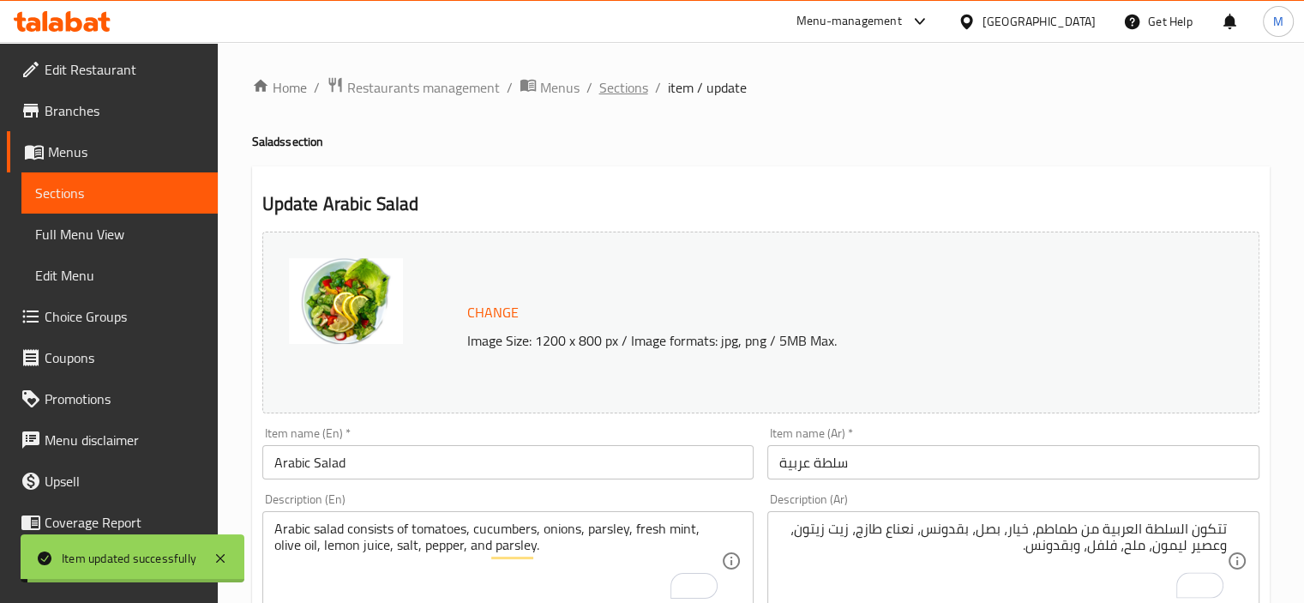
click at [610, 87] on span "Sections" at bounding box center [623, 87] width 49 height 21
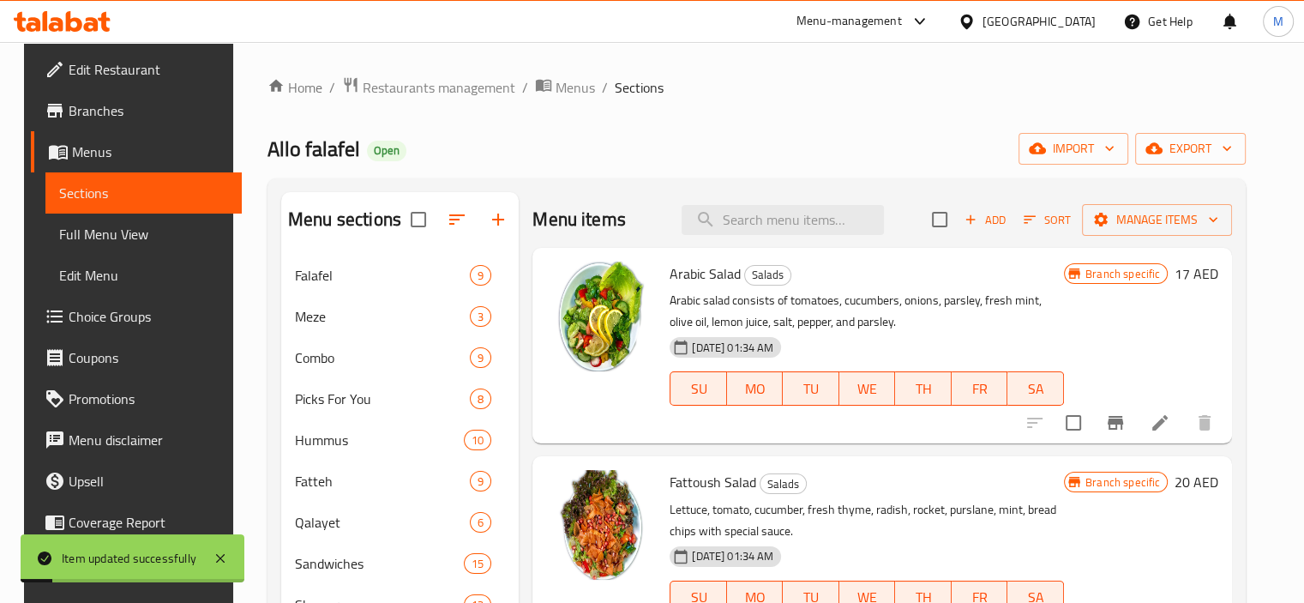
scroll to position [86, 0]
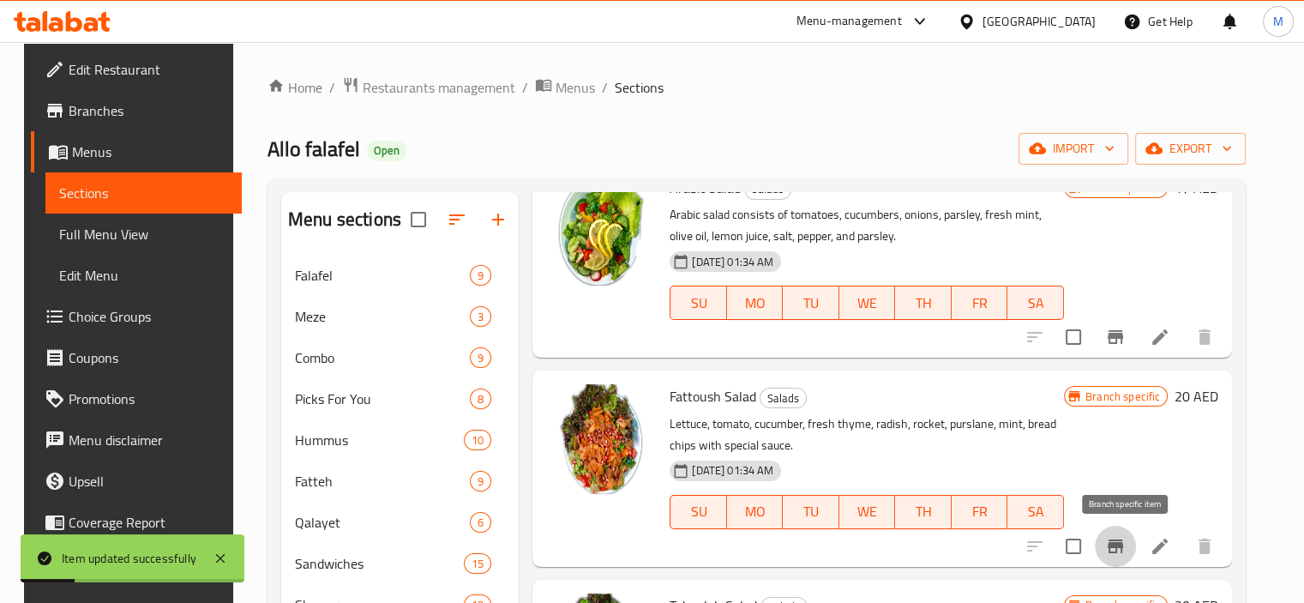
click at [1123, 544] on icon "Branch-specific-item" at bounding box center [1114, 546] width 15 height 14
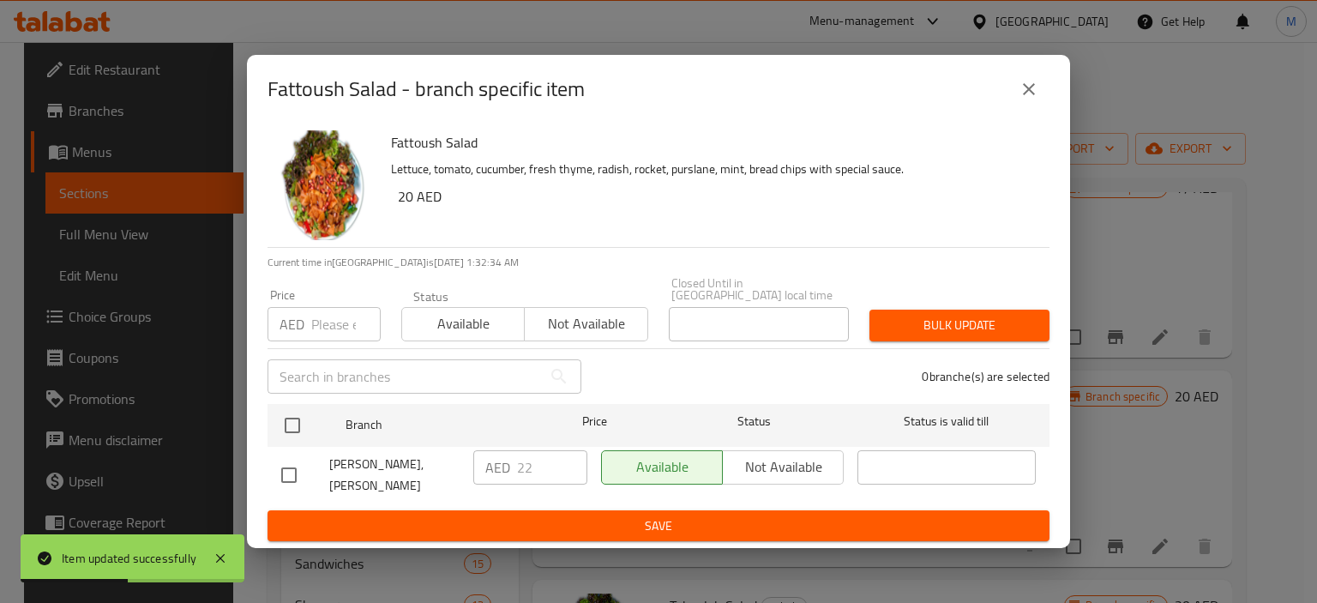
click at [1018, 98] on icon "close" at bounding box center [1028, 89] width 21 height 21
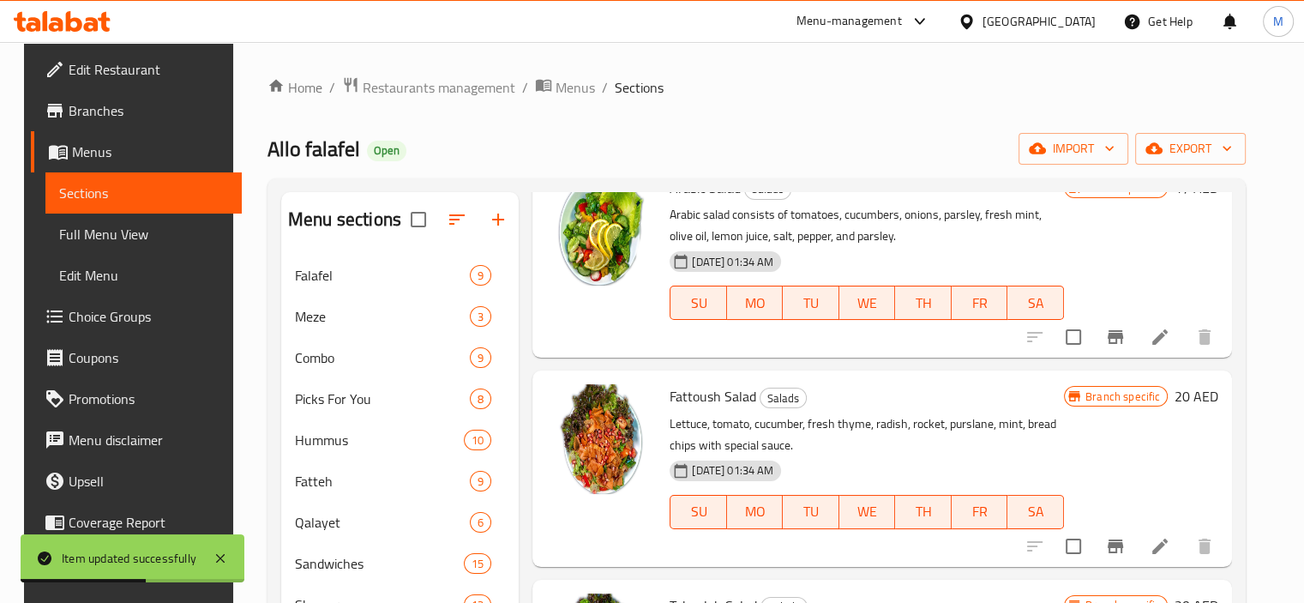
click at [1161, 546] on icon at bounding box center [1159, 546] width 21 height 21
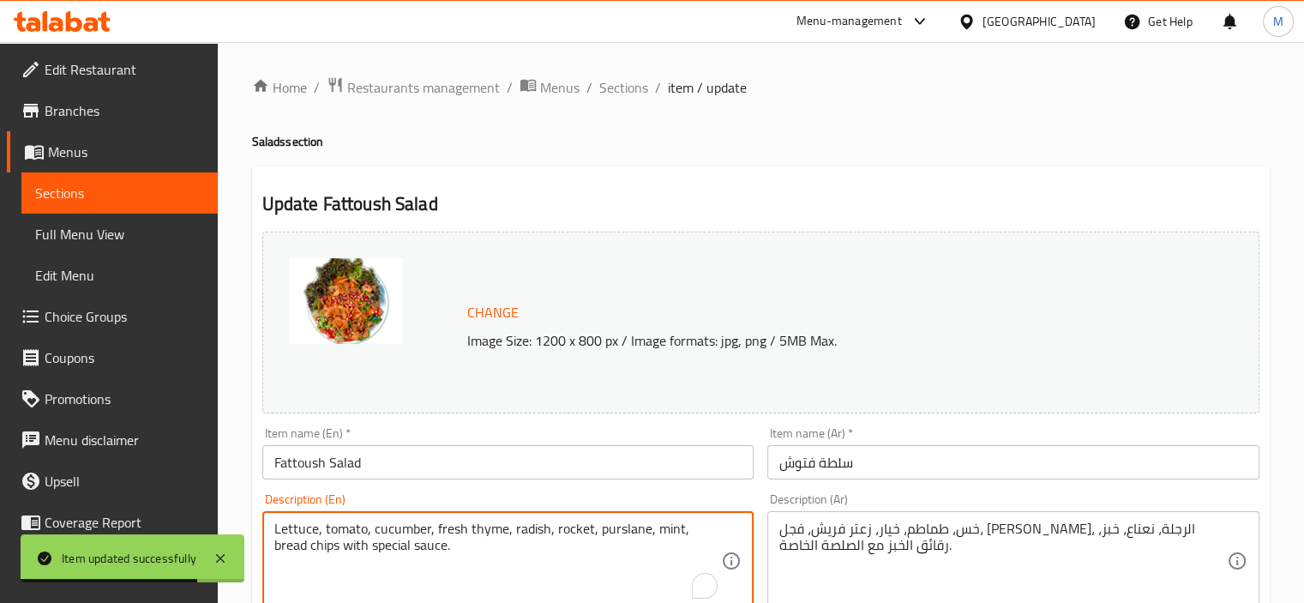
click at [437, 527] on textarea "Lettuce, tomato, cucumber, fresh thyme, radish, rocket, purslane, mint, bread c…" at bounding box center [497, 560] width 447 height 81
paste textarea "Fattoush salad consists of lettuce, tomatoes, cucumbers, radishes, bell peppers…"
type textarea "Fattoush salad consists of lettuce, tomatoes, cucumbers, radishes, bell peppers…"
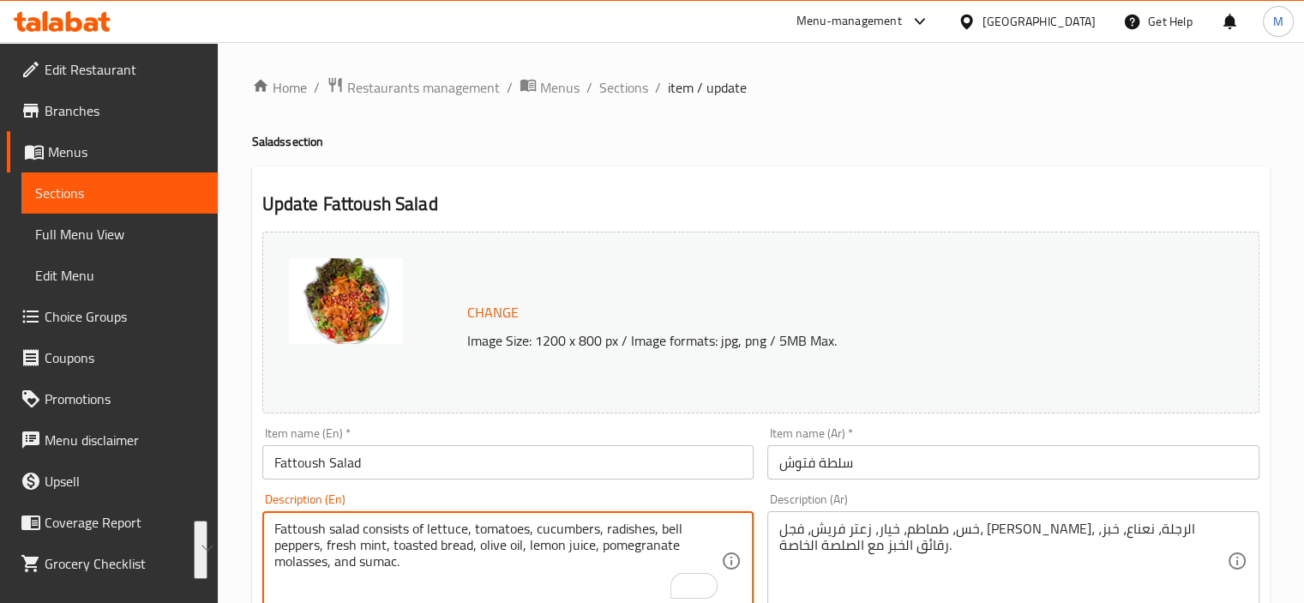
type textarea "Fattoush salad consists of lettuce, tomatoes, cucumbers, radishes, bell peppers…"
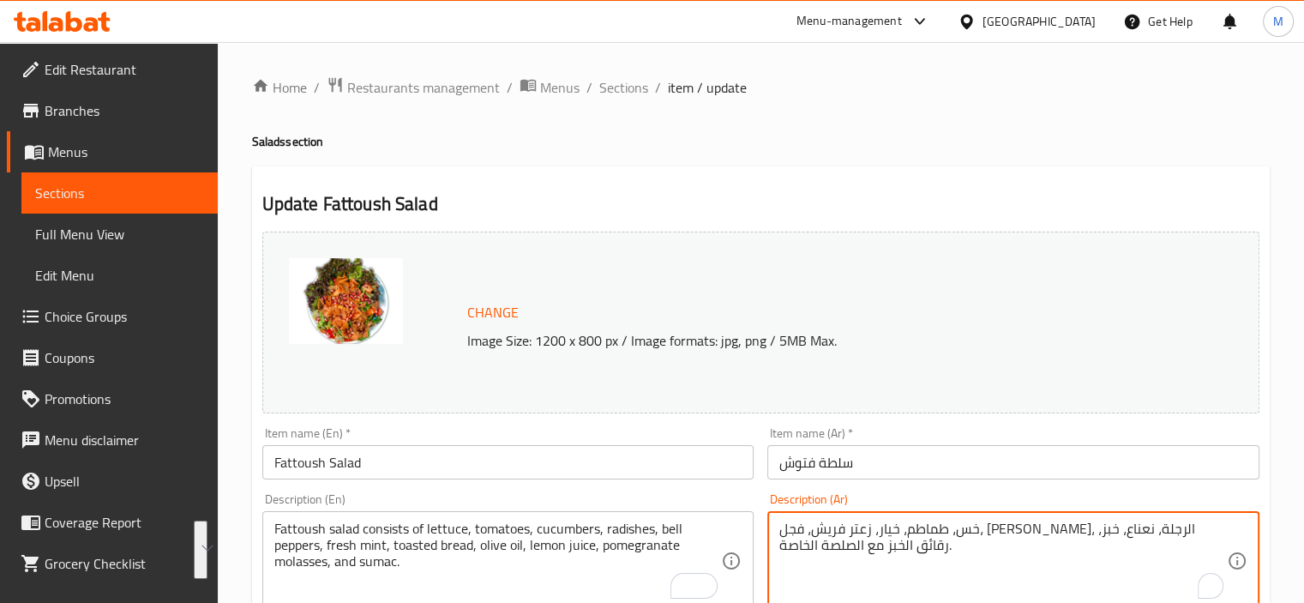
click at [1038, 531] on textarea "خس، طماطم، خيار، زعتر فريش، فجل، [PERSON_NAME]، الرجلة، نعناع، خبز، رقائق الخبز…" at bounding box center [1002, 560] width 447 height 81
paste textarea "تكون سلطة الفتوش من الخس والطماطم والخيار والفجل والفلفل الحلو والنعناع الطازج …"
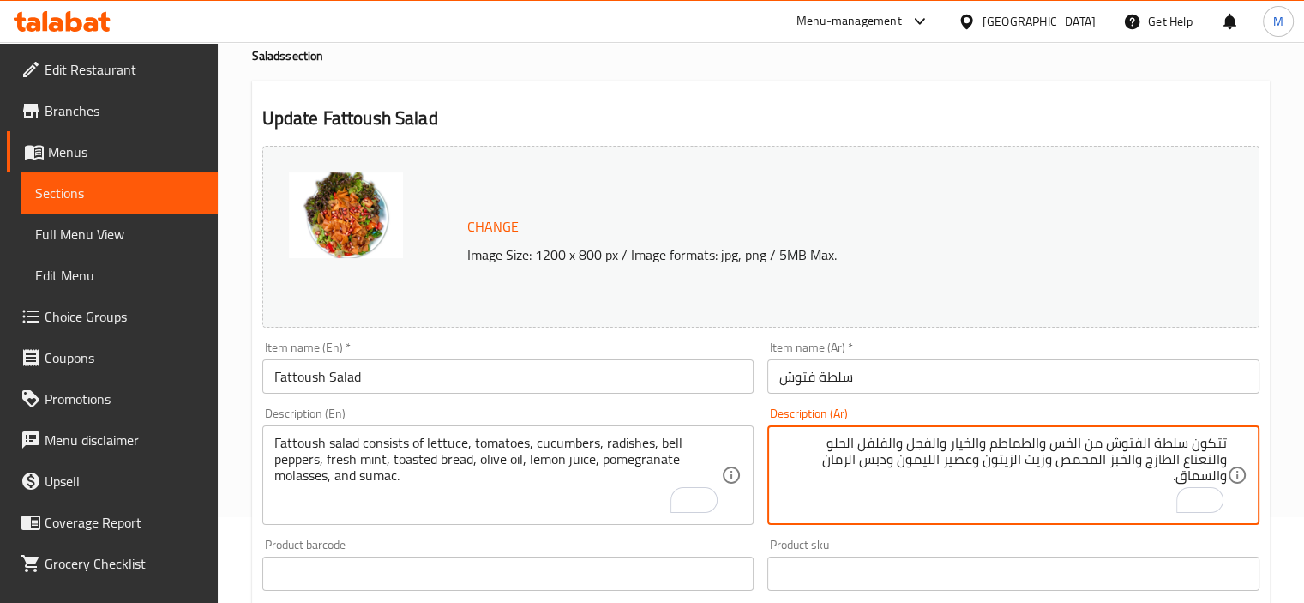
scroll to position [171, 0]
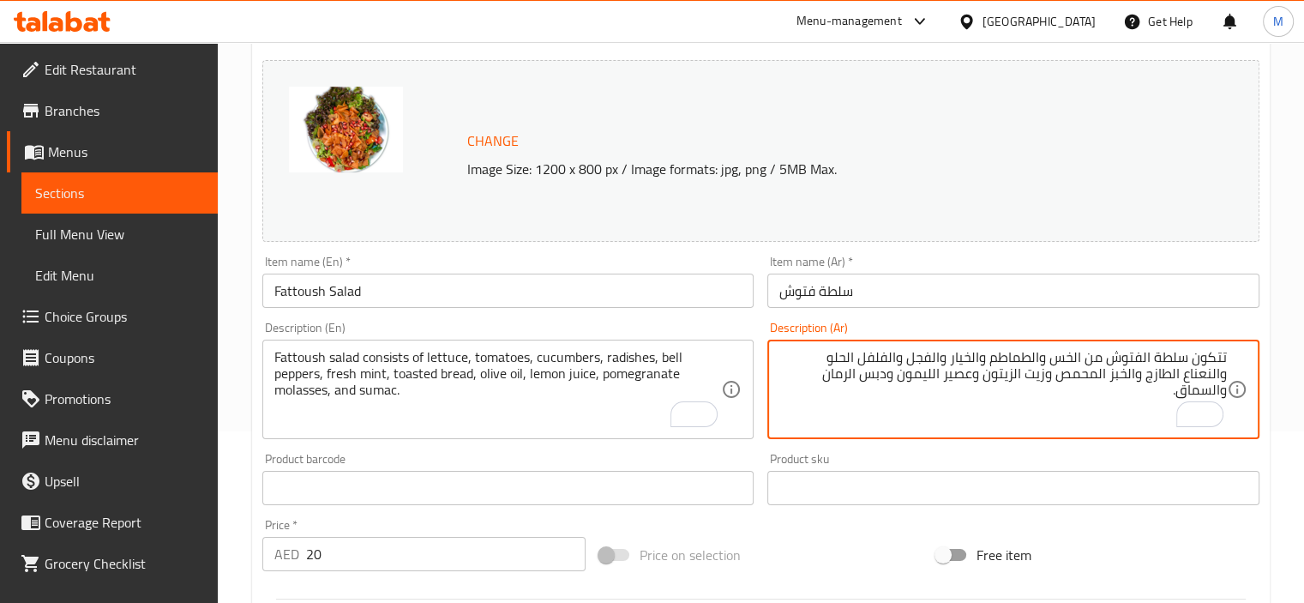
click at [1072, 359] on textarea "تتكون سلطة الفتوش من الخس والطماطم والخيار والفجل والفلفل الحلو والنعناع الطازج…" at bounding box center [1002, 389] width 447 height 81
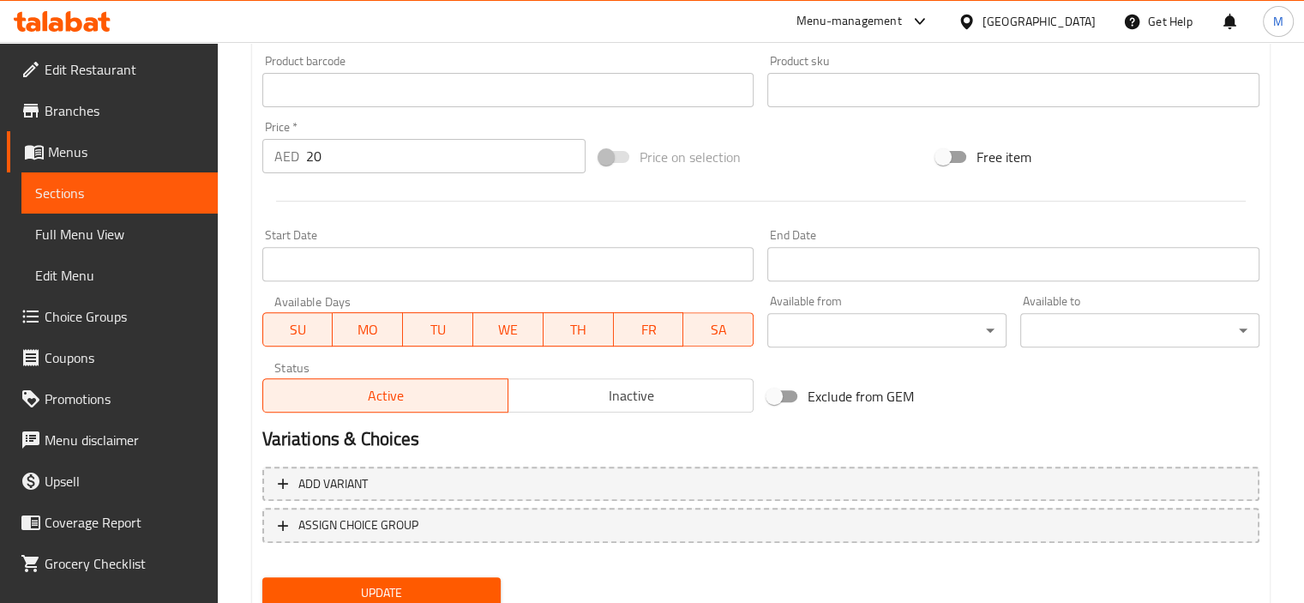
scroll to position [632, 0]
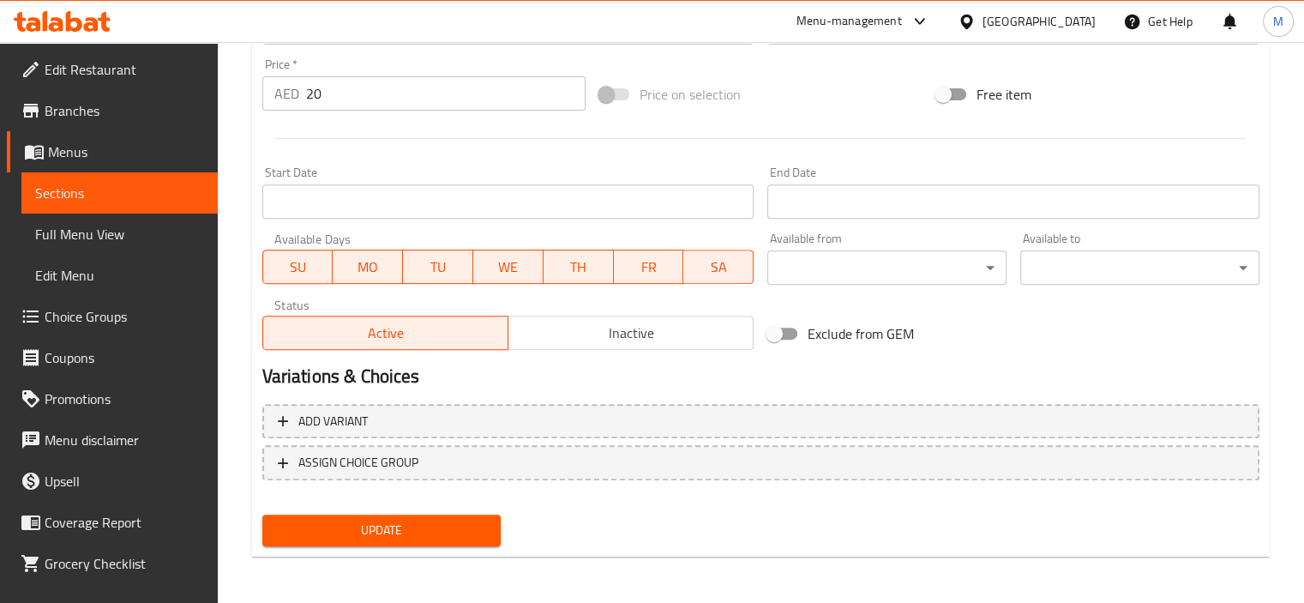
type textarea "تتكون سلطة الفتوش من خس، طماطم، خيار، فجل، فلفل حلو، نعناع طازج، خبز محمص، زيت …"
click at [379, 529] on span "Update" at bounding box center [382, 529] width 212 height 21
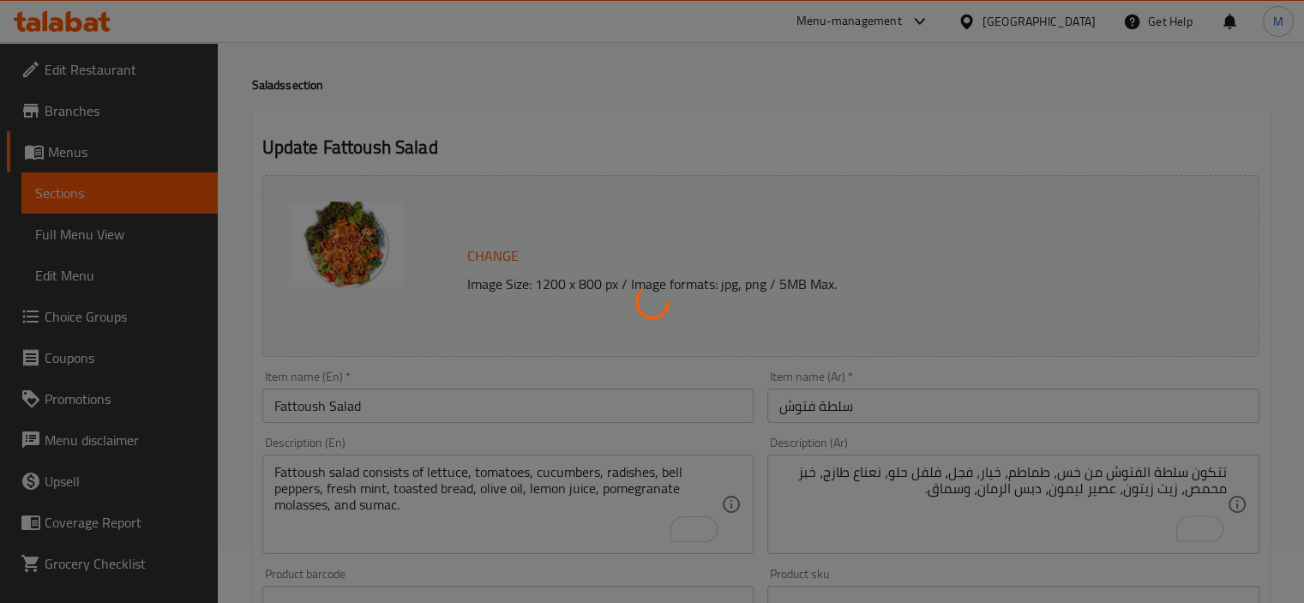
scroll to position [0, 0]
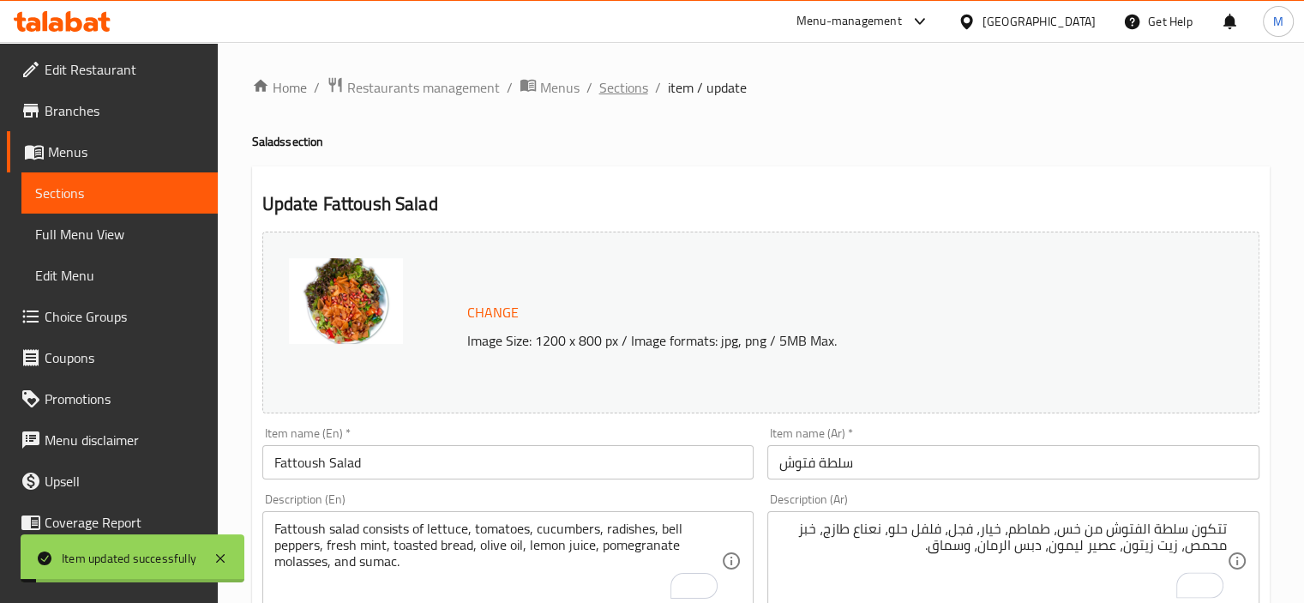
click at [615, 86] on span "Sections" at bounding box center [623, 87] width 49 height 21
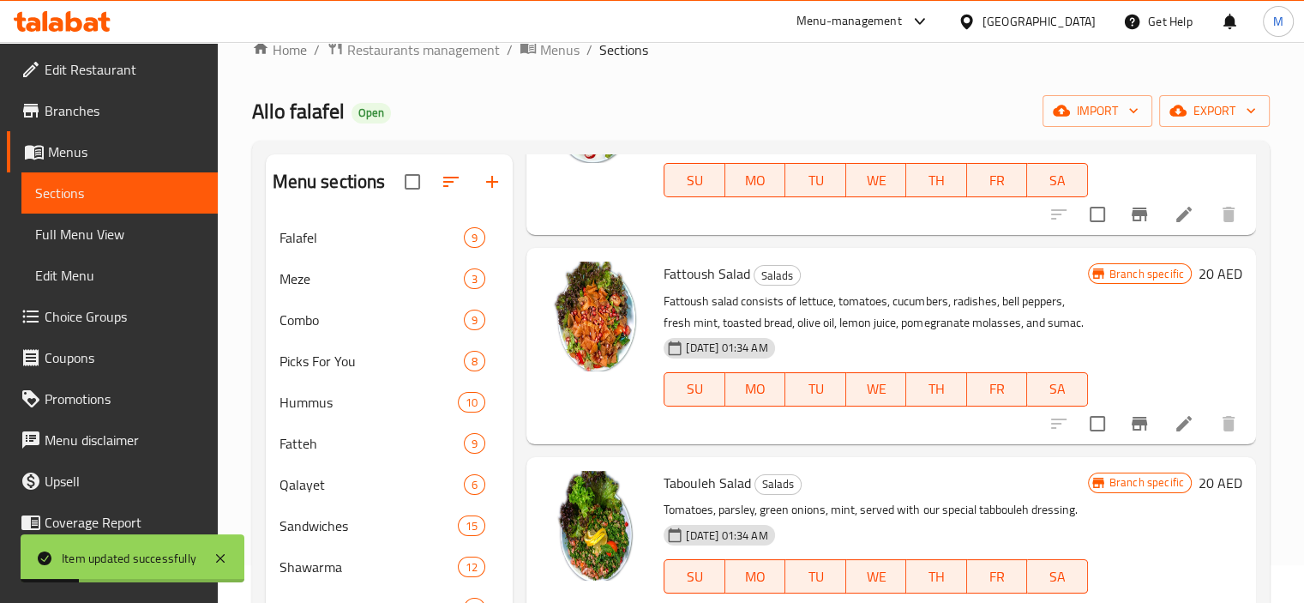
scroll to position [343, 0]
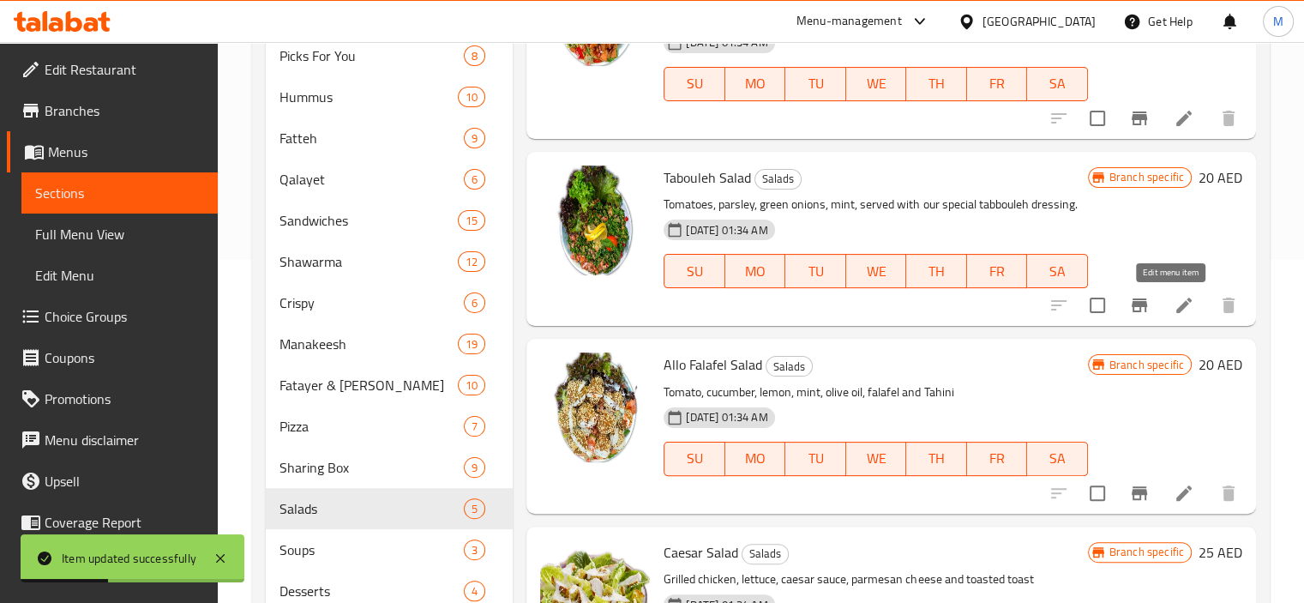
click at [1173, 302] on icon at bounding box center [1183, 305] width 21 height 21
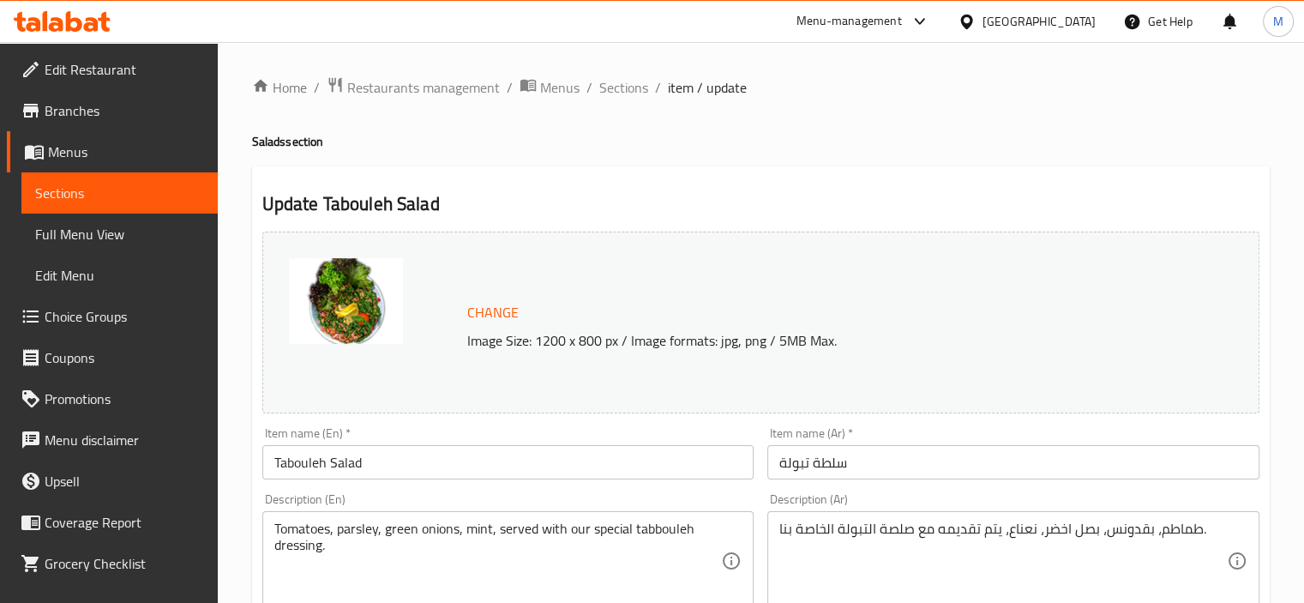
scroll to position [86, 0]
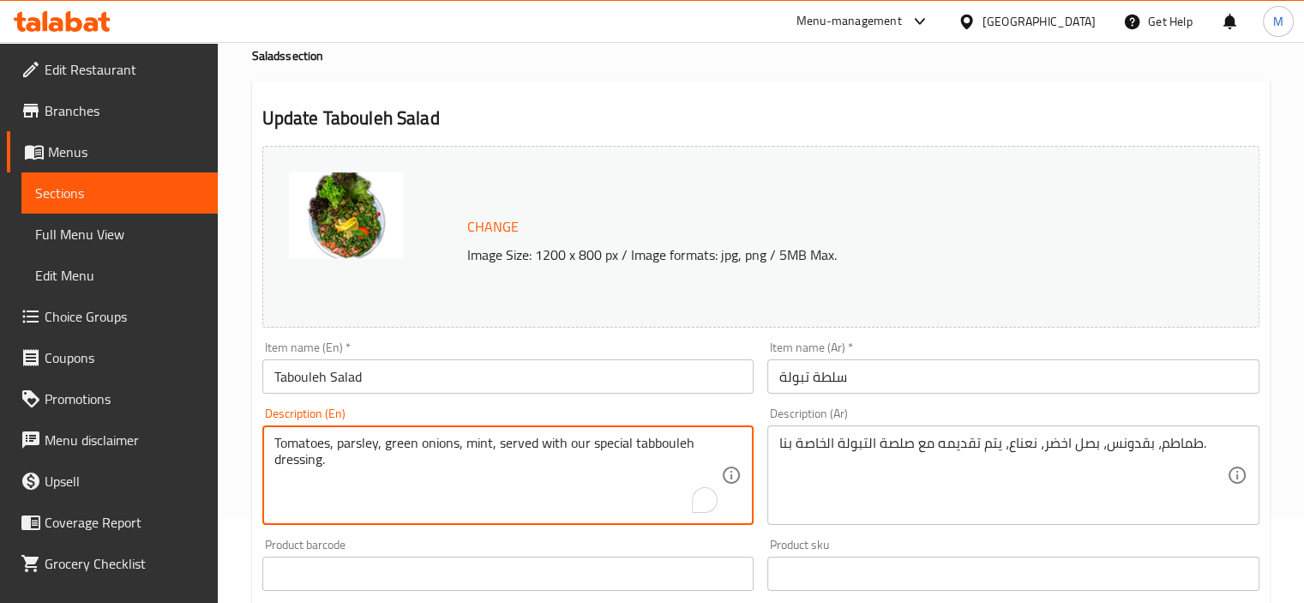
click at [397, 452] on textarea "Tomatoes, parsley, green onions, mint, served with our special tabbouleh dressi…" at bounding box center [497, 475] width 447 height 81
paste textarea "abbouleh salad consists of fine bulgur, finely chopped parsley, chopped tomatoe…"
type textarea "Tabbouleh salad consists of fine bulgur, finely chopped parsley, chopped tomato…"
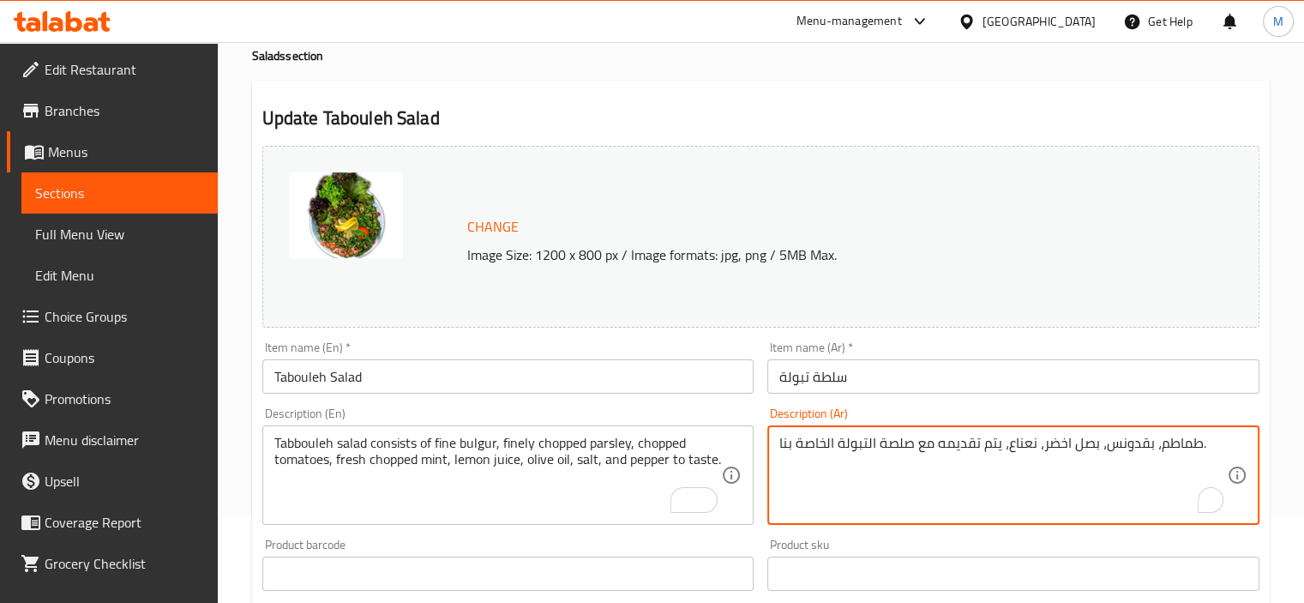
click at [873, 468] on textarea "طماطم، بقدونس، بصل اخضر، نعناع، يتم تقديمه مع صلصة التبولة الخاصة بنا." at bounding box center [1002, 475] width 447 height 81
paste textarea "لطة تبولة تتكون من برغل ناعم، بقدونس مفروم ناعم، طماطم مفرومة، نعناع طازج مفروم…"
type textarea "سلطة تبولة تتكون من برغل ناعم، بقدونس مفروم ناعم، طماطم مفرومة، نعناع طازج مفرو…"
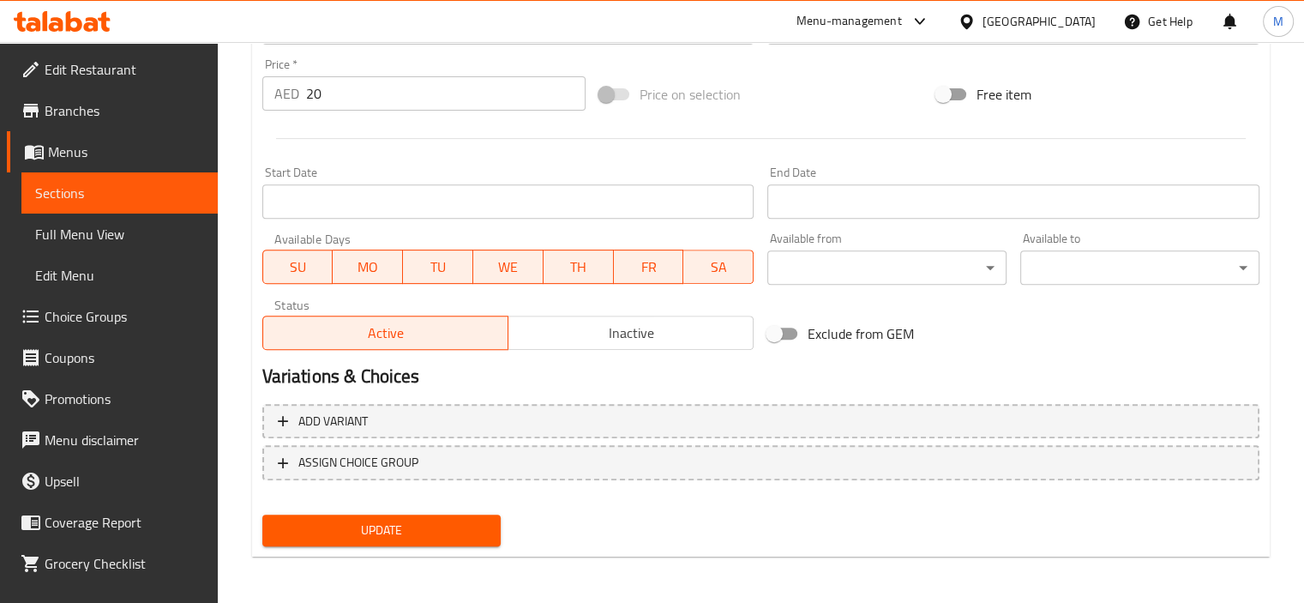
click at [380, 519] on span "Update" at bounding box center [382, 529] width 212 height 21
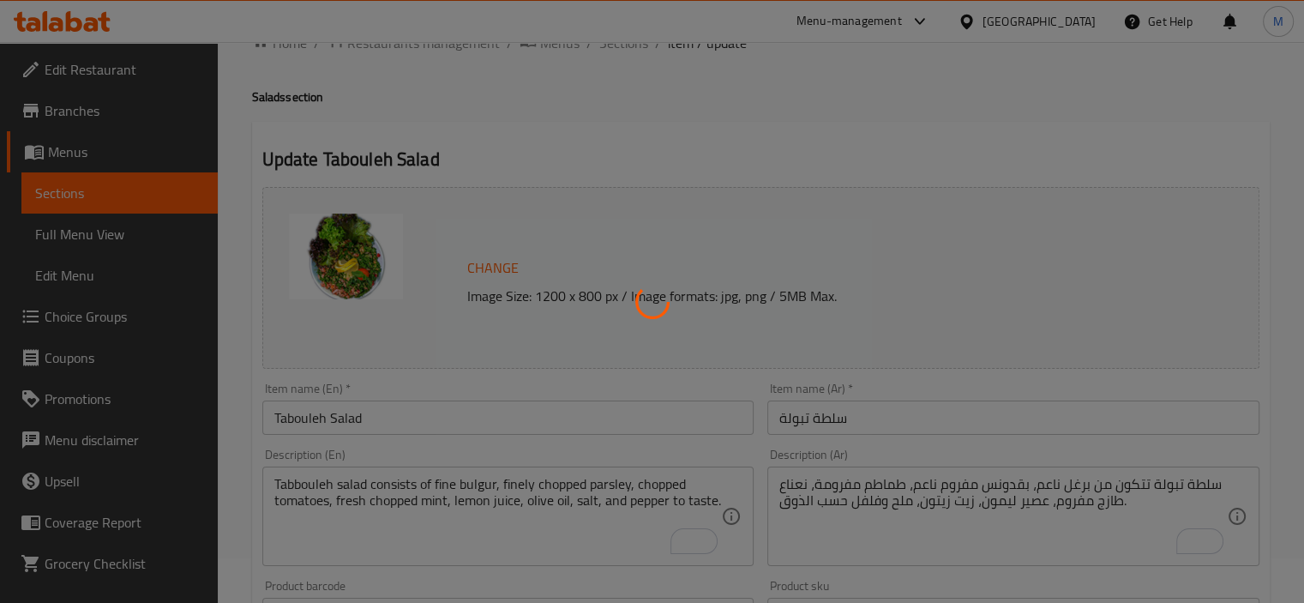
scroll to position [0, 0]
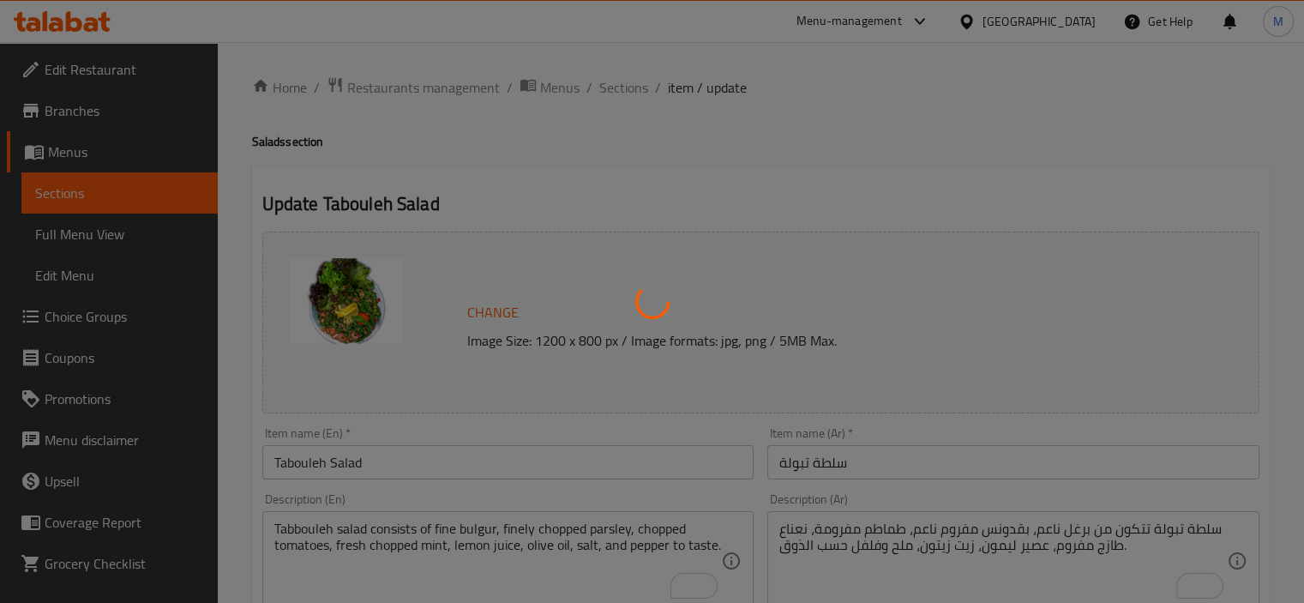
drag, startPoint x: 542, startPoint y: 193, endPoint x: 600, endPoint y: 115, distance: 97.4
click at [591, 117] on div at bounding box center [652, 301] width 1304 height 603
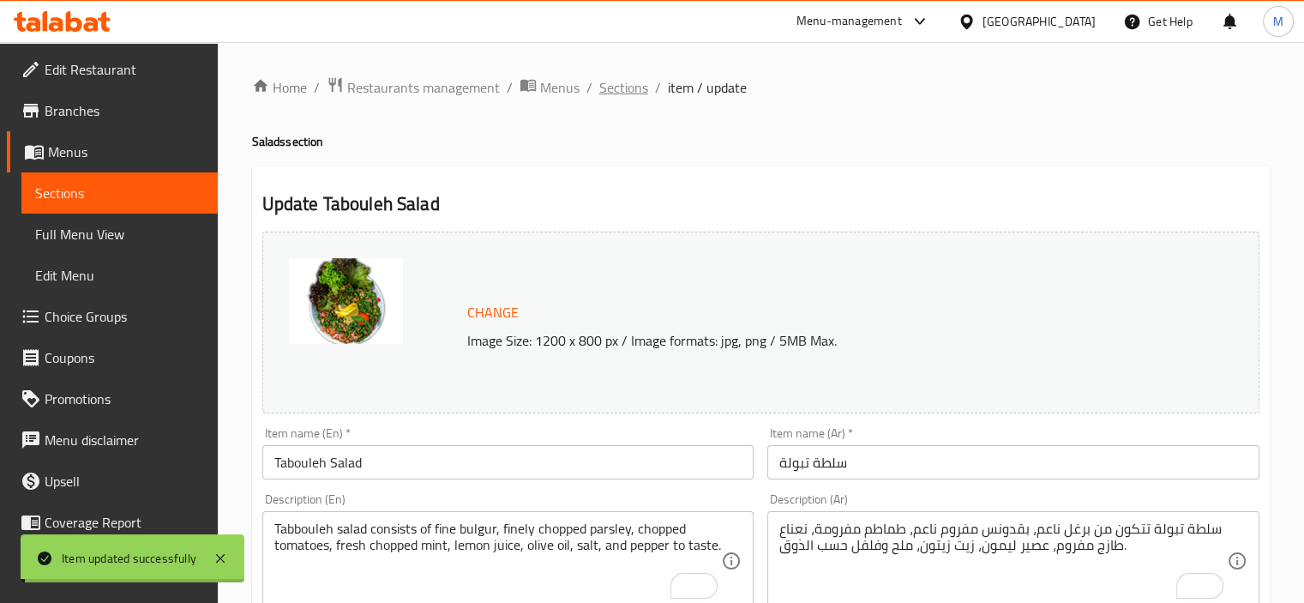
click at [621, 87] on span "Sections" at bounding box center [623, 87] width 49 height 21
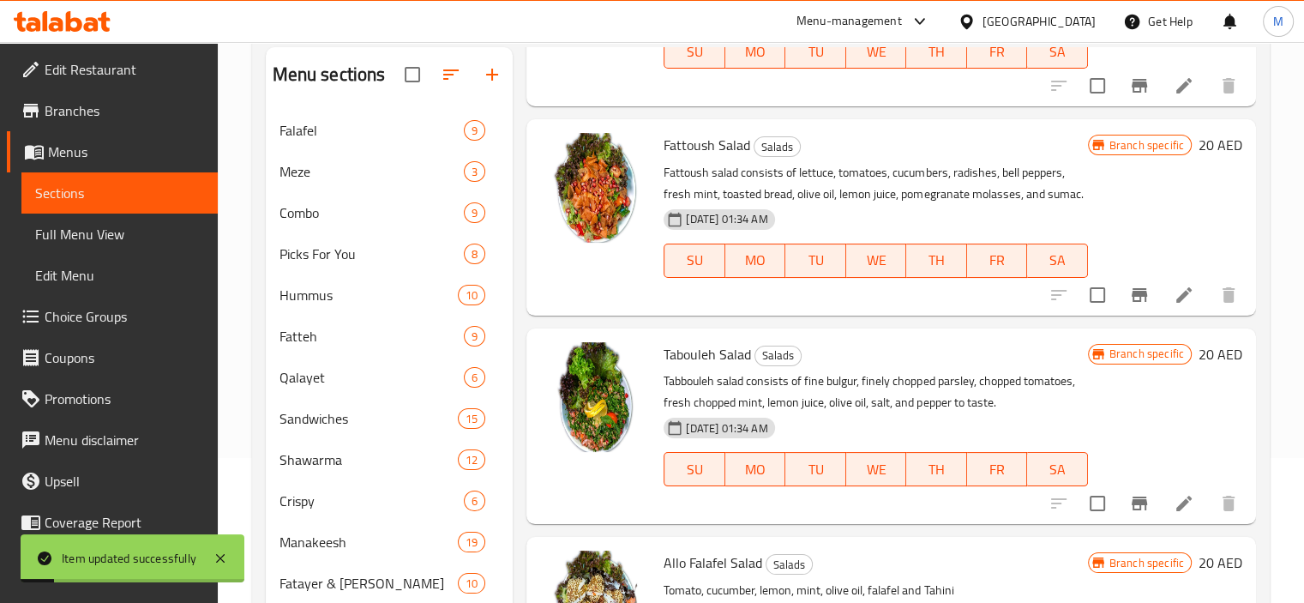
scroll to position [171, 0]
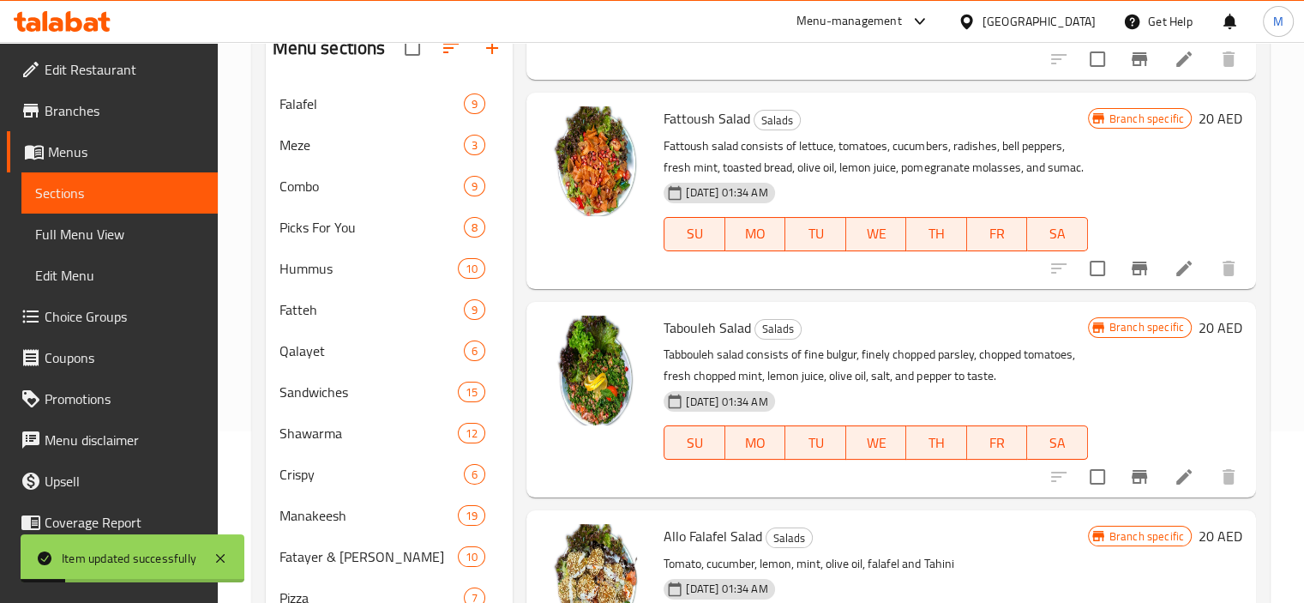
click at [1137, 492] on button "Branch-specific-item" at bounding box center [1139, 476] width 41 height 41
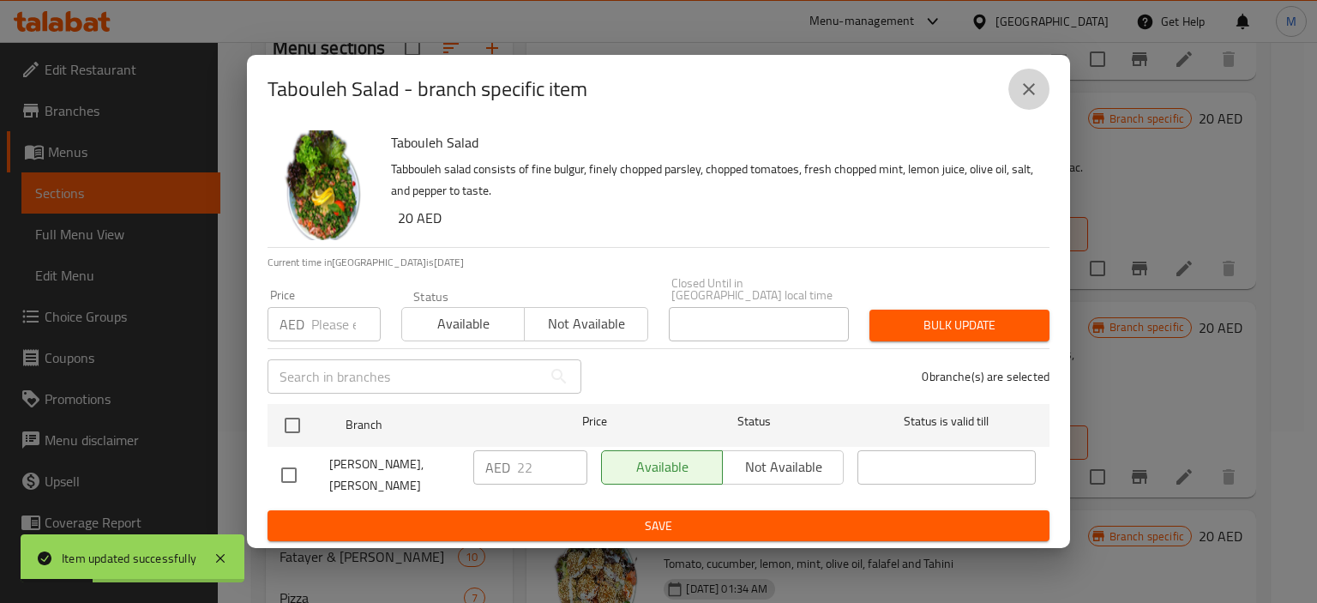
click at [1014, 108] on button "close" at bounding box center [1028, 89] width 41 height 41
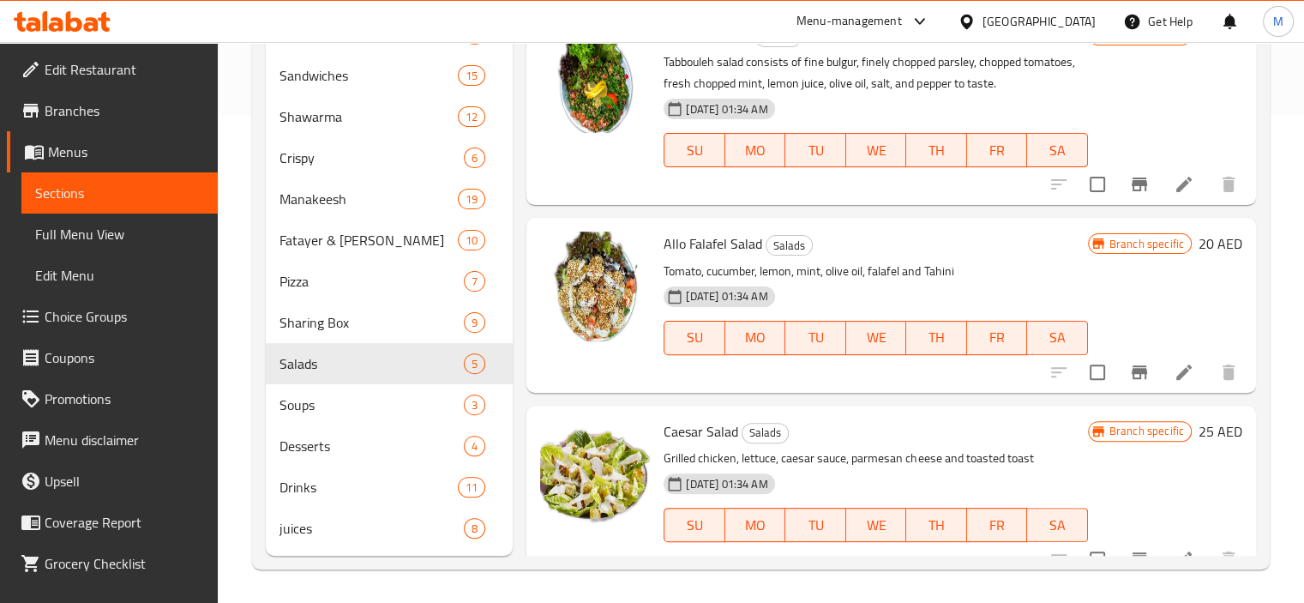
scroll to position [128, 0]
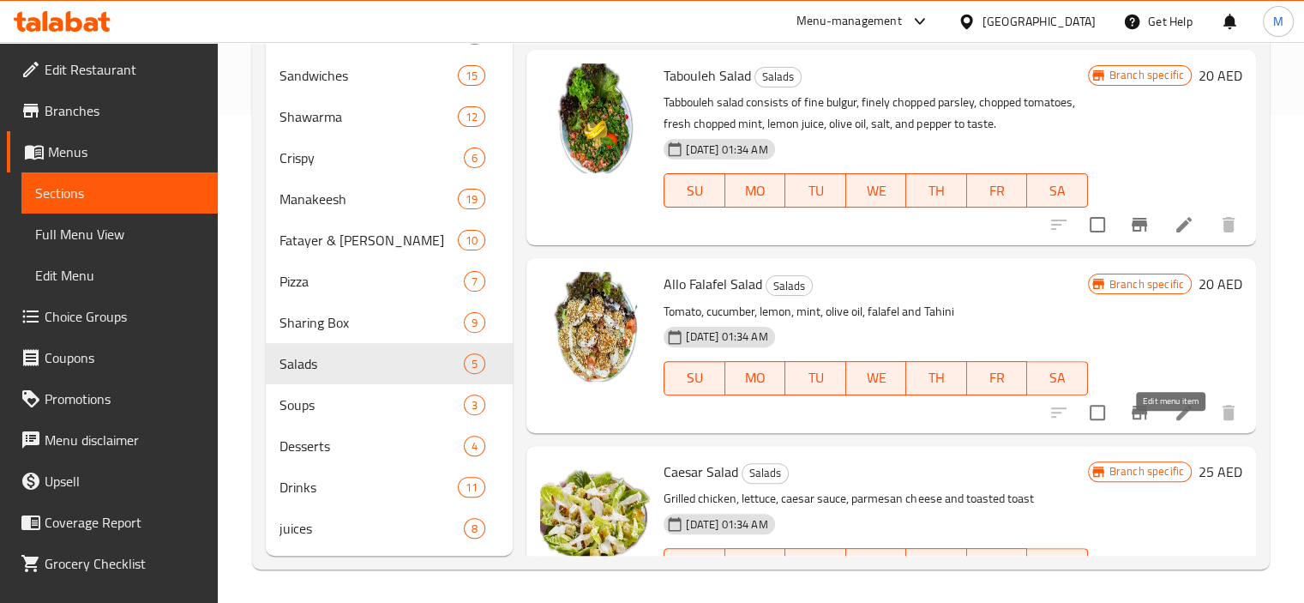
click at [1173, 423] on icon at bounding box center [1183, 412] width 21 height 21
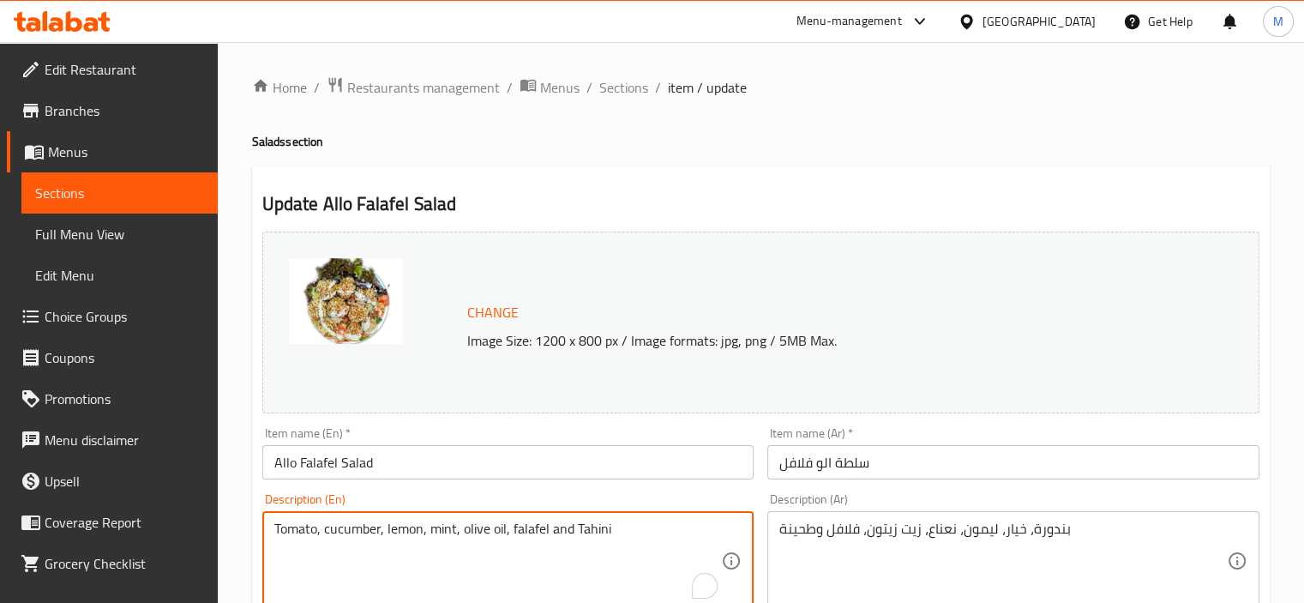
click at [366, 531] on textarea "Tomato, cucumber, lemon, mint, olive oil, falafel and Tahini" at bounding box center [497, 560] width 447 height 81
click at [364, 531] on textarea "Tomato, cucumber, lemon, mint, olive oil, falafel and Tahini" at bounding box center [497, 560] width 447 height 81
paste textarea "Consists of tomatoes, falafel balls, cucumbers, onions, lettuce, fresh mint, ol…"
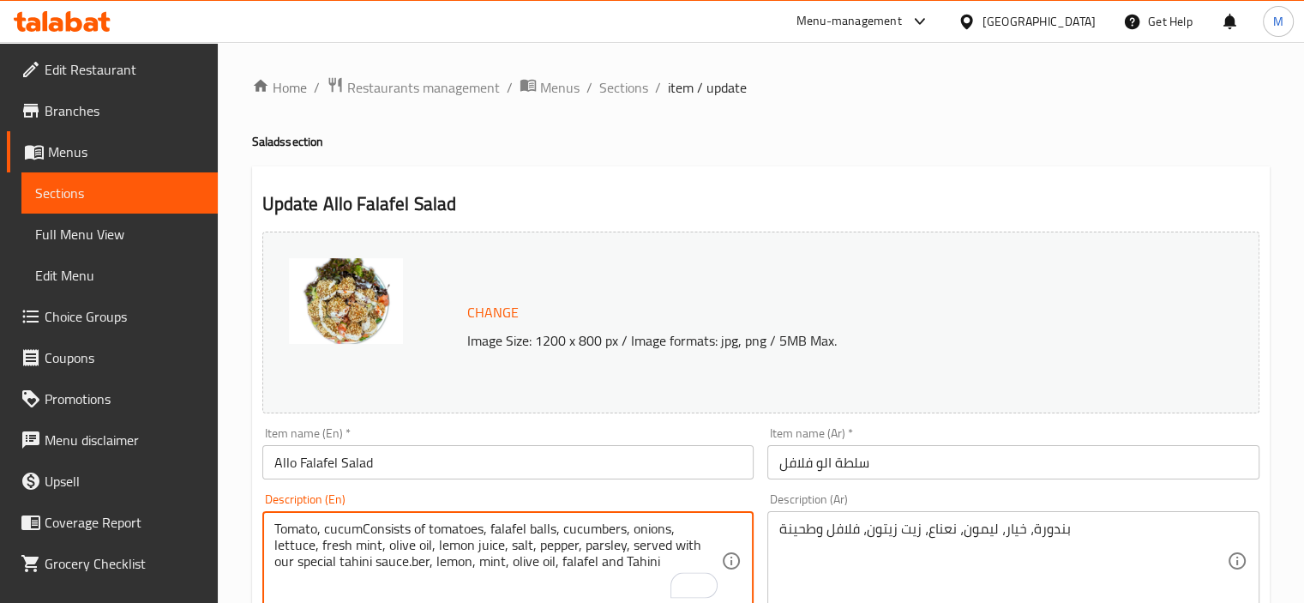
paste textarea "Consists of tomatoes, falafel balls, cucumbers, onions, lettuce, fresh mint, ol…"
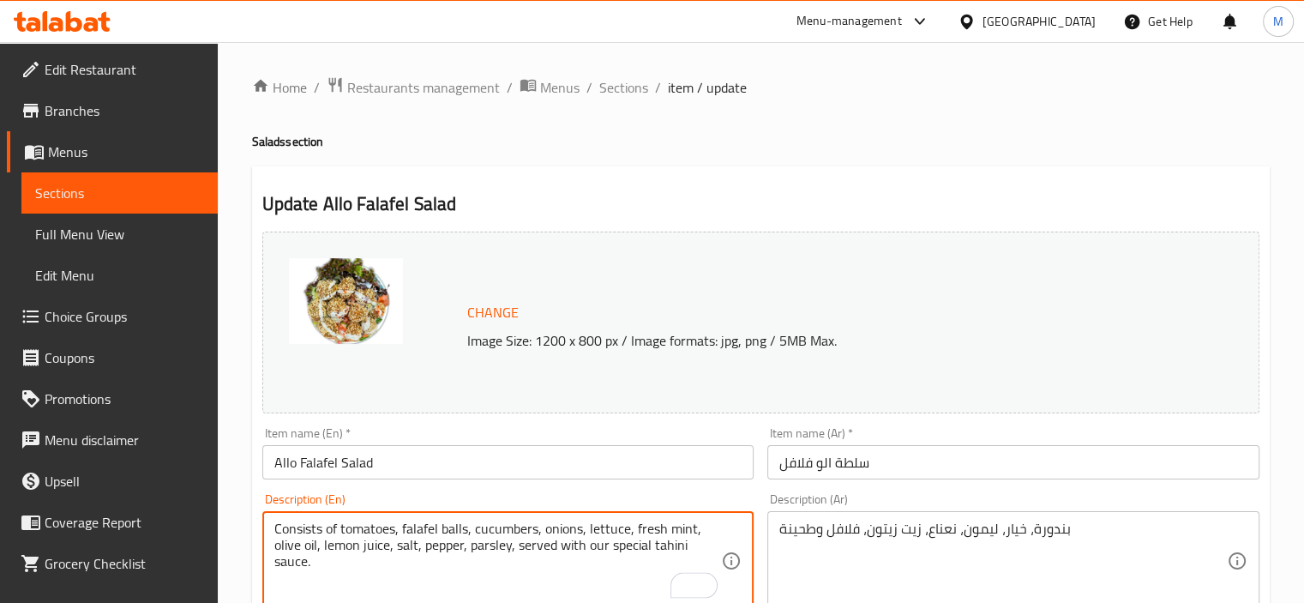
type textarea "Consists of tomatoes, falafel balls, cucumbers, onions, lettuce, fresh mint, ol…"
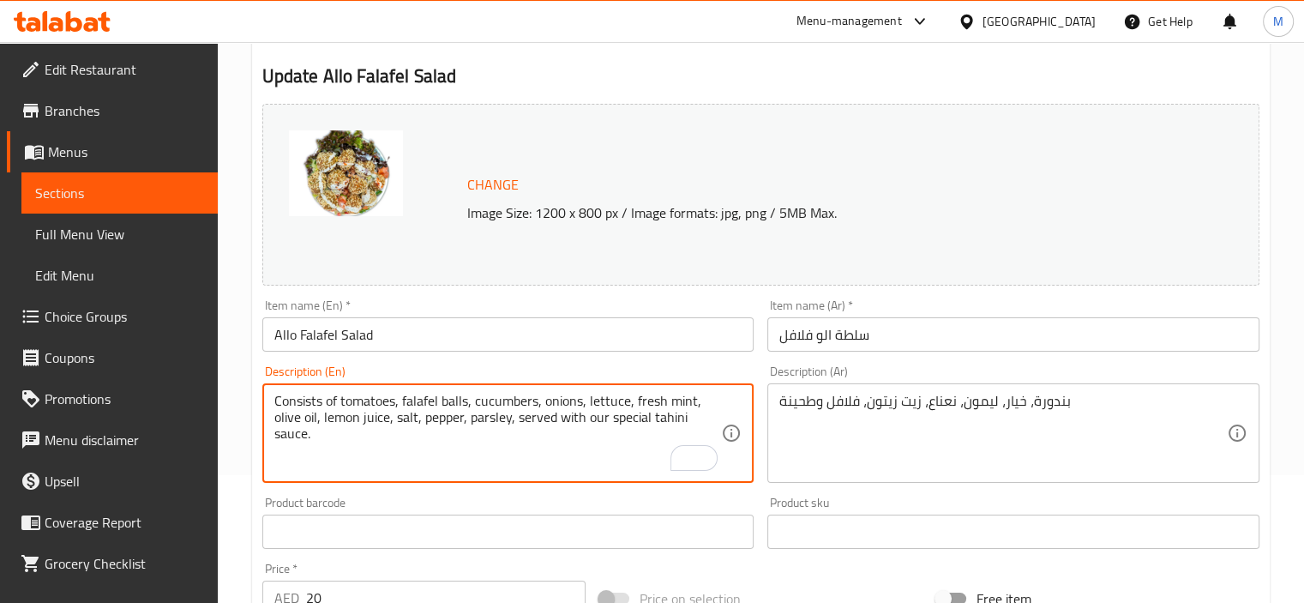
scroll to position [257, 0]
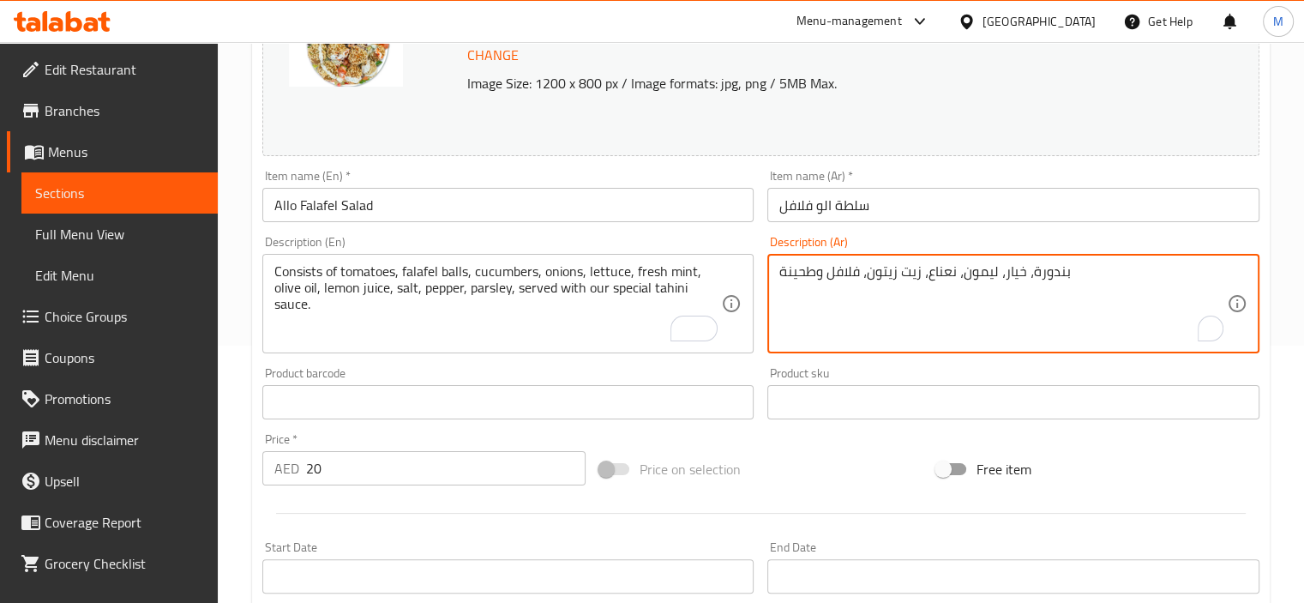
click at [872, 314] on textarea "بندورة، خيار، ليمون، نعناع، زيت زيتون، فلافل وطحينة" at bounding box center [1002, 303] width 447 height 81
paste textarea "مكونات سلطه الو فلافل ، تتكون من طماطم، حبات فلافل ، خيار، بصل، خس، نعناع طازج،…"
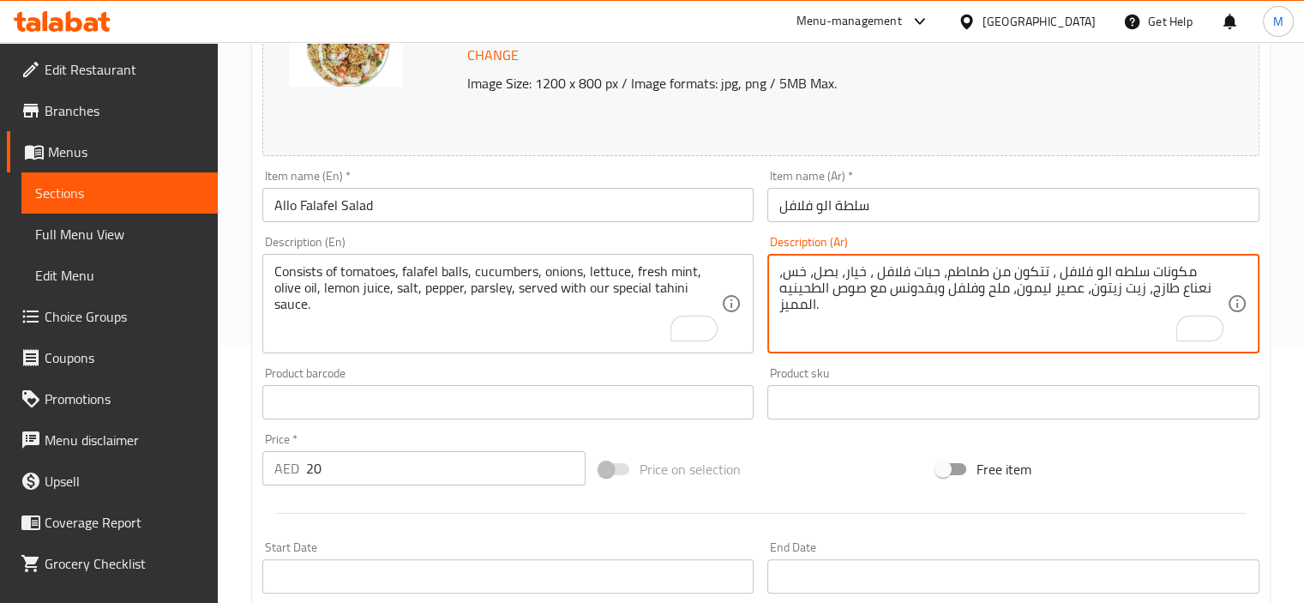
click at [1177, 268] on textarea "مكونات سلطه الو فلافل ، تتكون من طماطم، حبات فلافل ، خيار، بصل، خس، نعناع طازج،…" at bounding box center [1002, 303] width 447 height 81
click at [1193, 266] on textarea "مكونات سلطه الو فلافل ، تتكون من طماطم، حبات فلافل ، خيار، بصل، خس، نعناع طازج،…" at bounding box center [1002, 303] width 447 height 81
click at [1077, 269] on textarea "مكونات سلطه الو فلافل ، تتكون من طماطم، حبات فلافل ، خيار، بصل، خس، نعناع طازج،…" at bounding box center [1002, 303] width 447 height 81
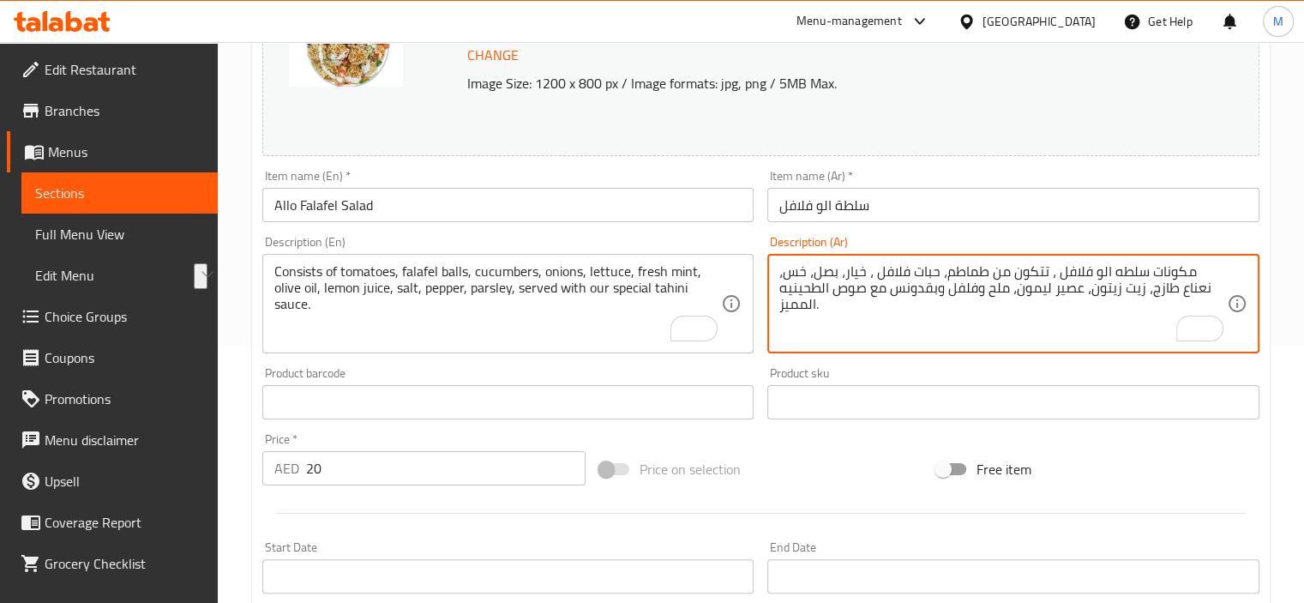
drag, startPoint x: 1077, startPoint y: 271, endPoint x: 1234, endPoint y: 272, distance: 156.9
click at [1234, 272] on div "مكونات سلطه الو فلافل ، تتكون من طماطم، حبات فلافل ، خيار، بصل، خس، نعناع طازج،…" at bounding box center [1013, 303] width 492 height 99
click at [1164, 274] on textarea "مكونات سلطه الو فلافل ، تتكون من طماطم، حبات فلافل ، خيار، بصل، خس، نعناع طازج،…" at bounding box center [1002, 303] width 447 height 81
drag, startPoint x: 1167, startPoint y: 275, endPoint x: 1083, endPoint y: 276, distance: 83.2
click at [1083, 276] on textarea "مكونات سلطه الو فلافل ، تتكون من طماطم، حبات فلافل ، خيار، بصل، خس، نعناع طازج،…" at bounding box center [1002, 303] width 447 height 81
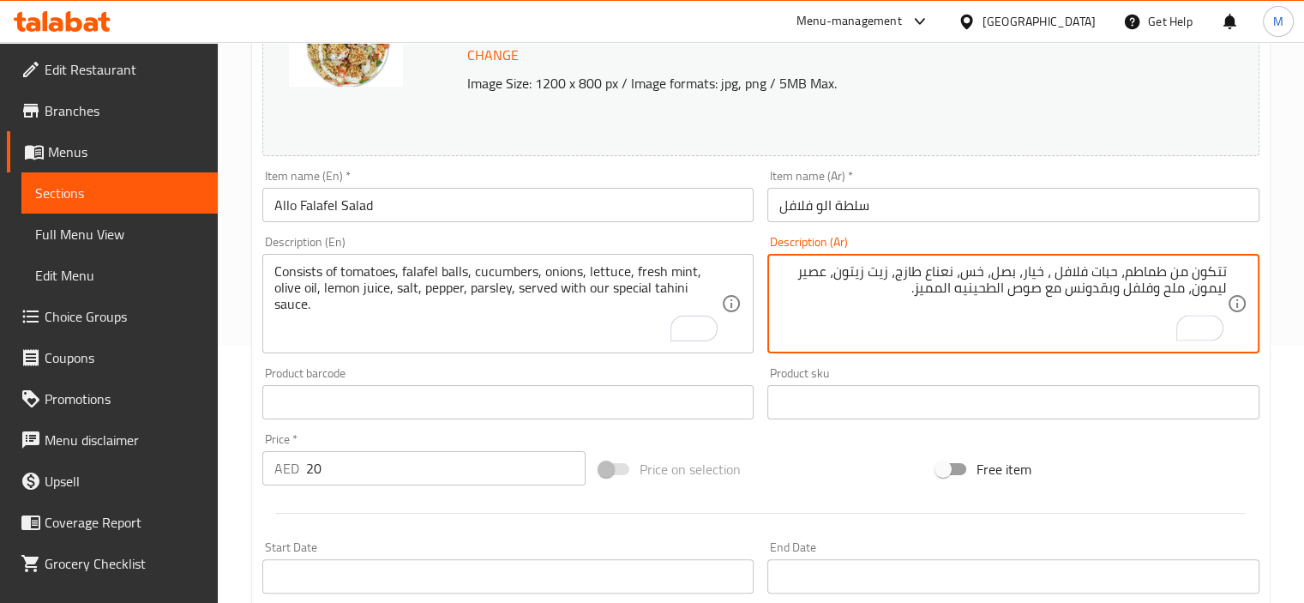
paste textarea "لطه الو فلافل"
click at [1186, 266] on textarea "تتكون من طماطم، حبات فلافل ، خيار، بصل، خس، نعناع طازج، زيت زيتون، عصير ليمون، …" at bounding box center [1002, 303] width 447 height 81
paste textarea "سلطه الو فلافل"
type textarea "تتكون سلطه الو فلافل من طماطم، حبات فلافل ، خيار، بصل، خس، نعناع طازج، زيت زيتو…"
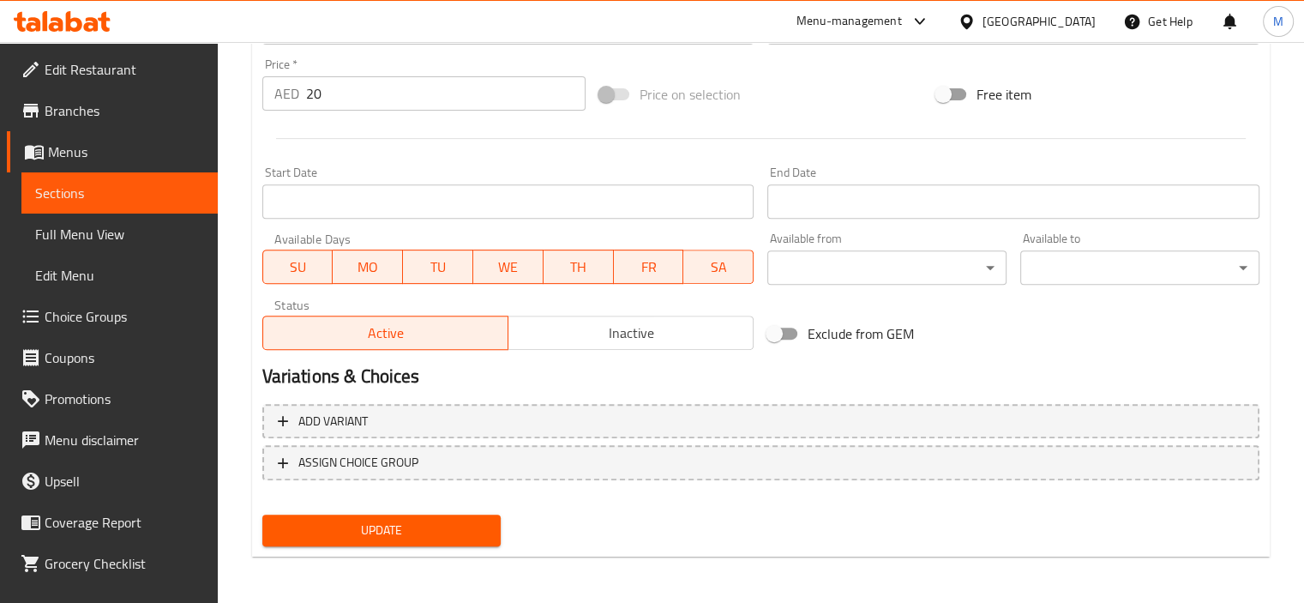
type textarea "تتكون سلطه الو فلافل من طماطم، حبات فلافل ، خيار، بصل، خس، نعناع طازج، زيت زيتو…"
click at [377, 527] on span "Update" at bounding box center [382, 529] width 212 height 21
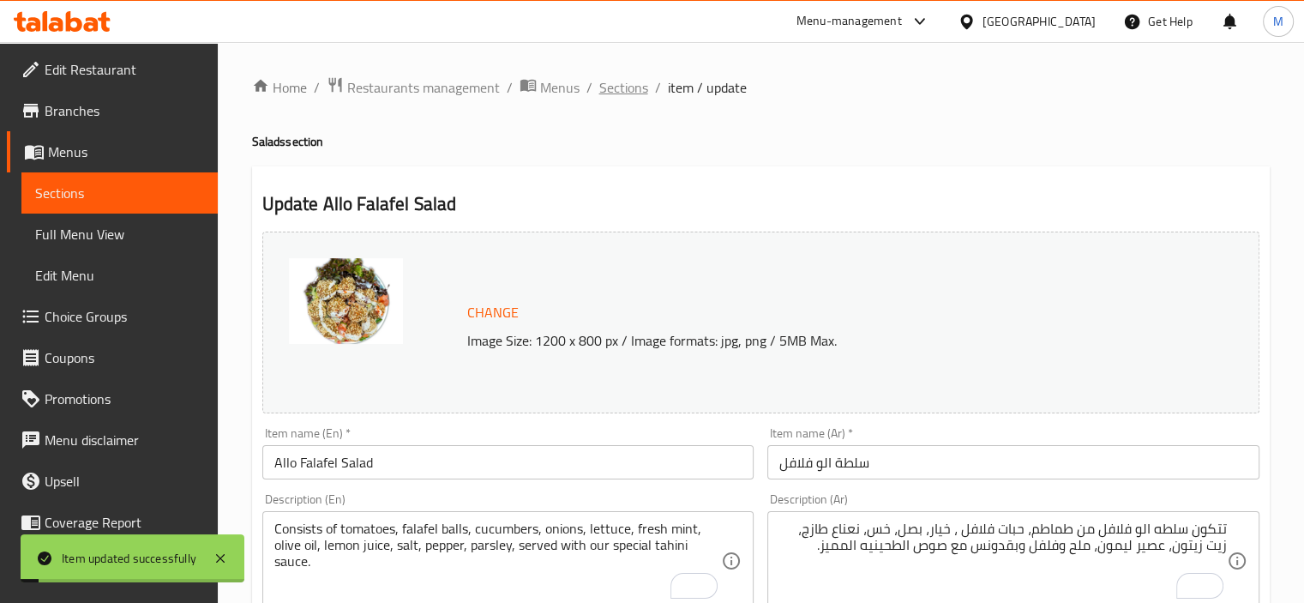
click at [630, 81] on span "Sections" at bounding box center [623, 87] width 49 height 21
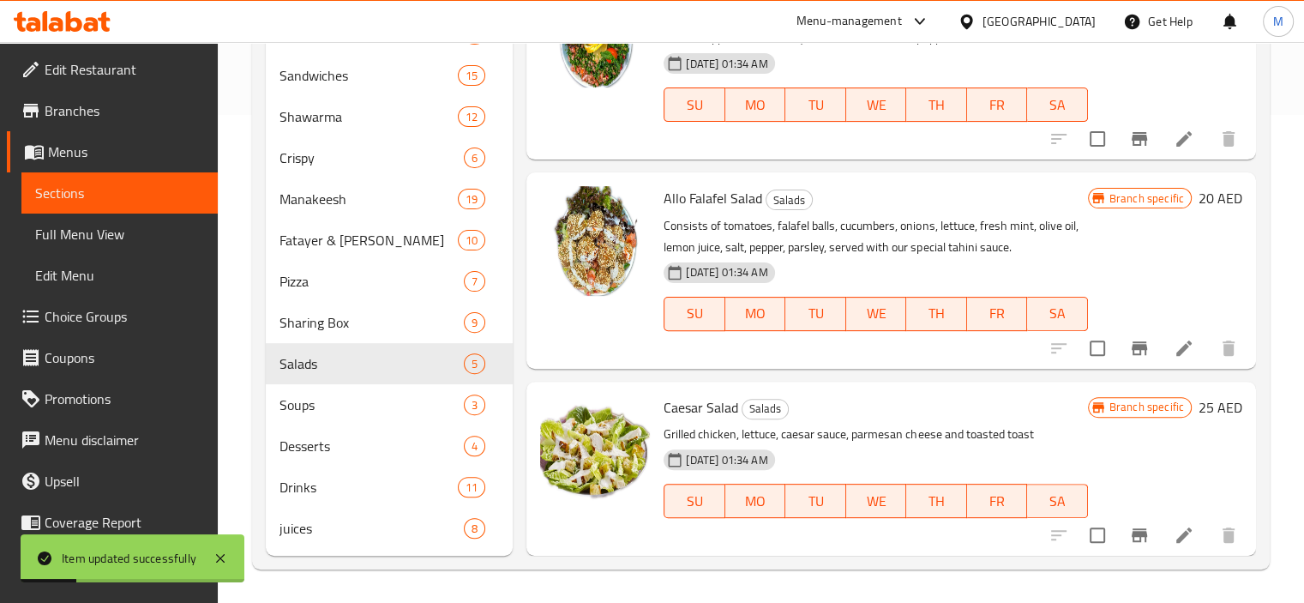
scroll to position [235, 0]
click at [1129, 355] on icon "Branch-specific-item" at bounding box center [1139, 348] width 21 height 21
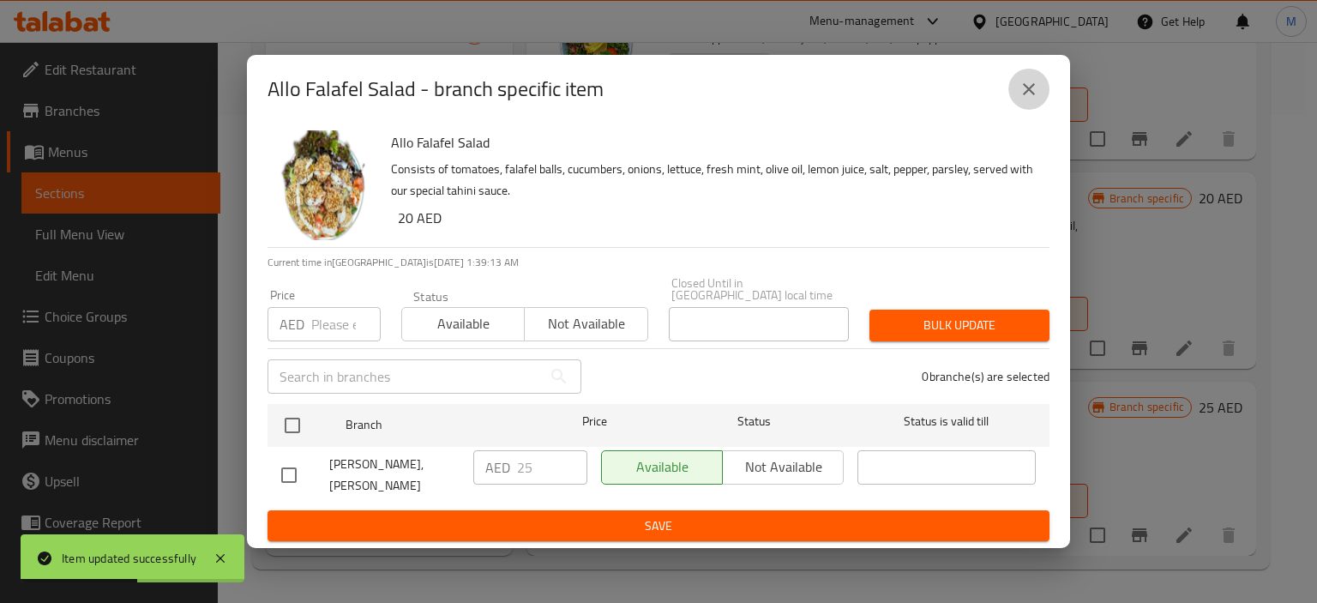
drag, startPoint x: 1017, startPoint y: 95, endPoint x: 1057, endPoint y: 185, distance: 98.6
click at [1017, 95] on button "close" at bounding box center [1028, 89] width 41 height 41
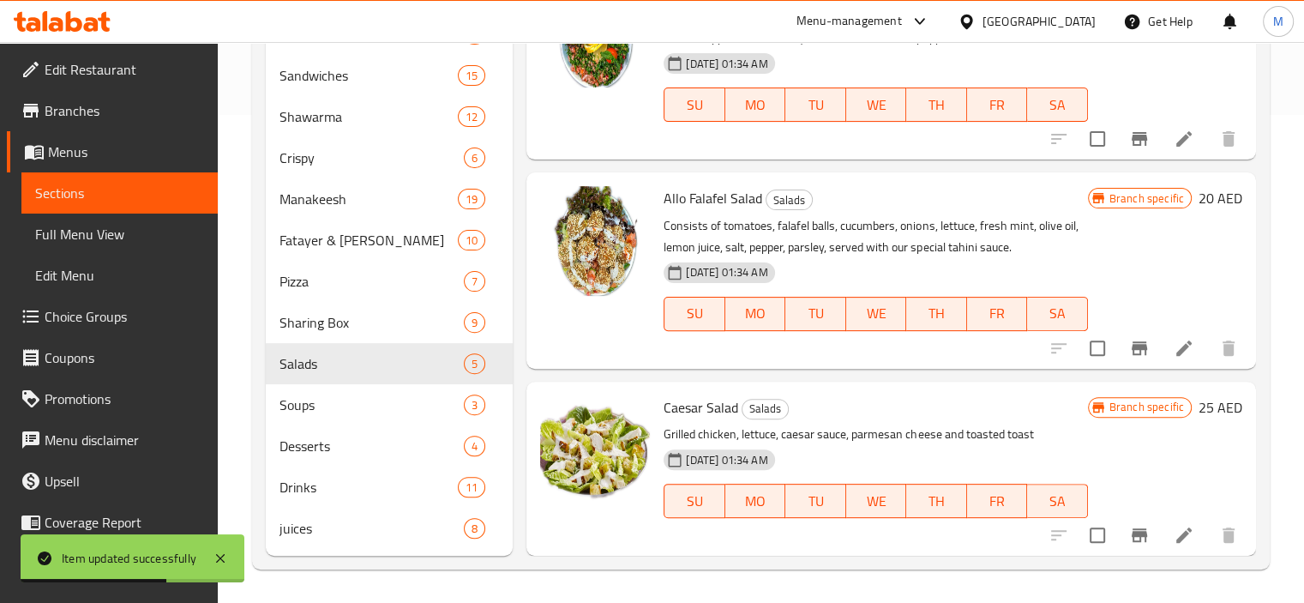
click at [1160, 531] on li at bounding box center [1184, 534] width 48 height 31
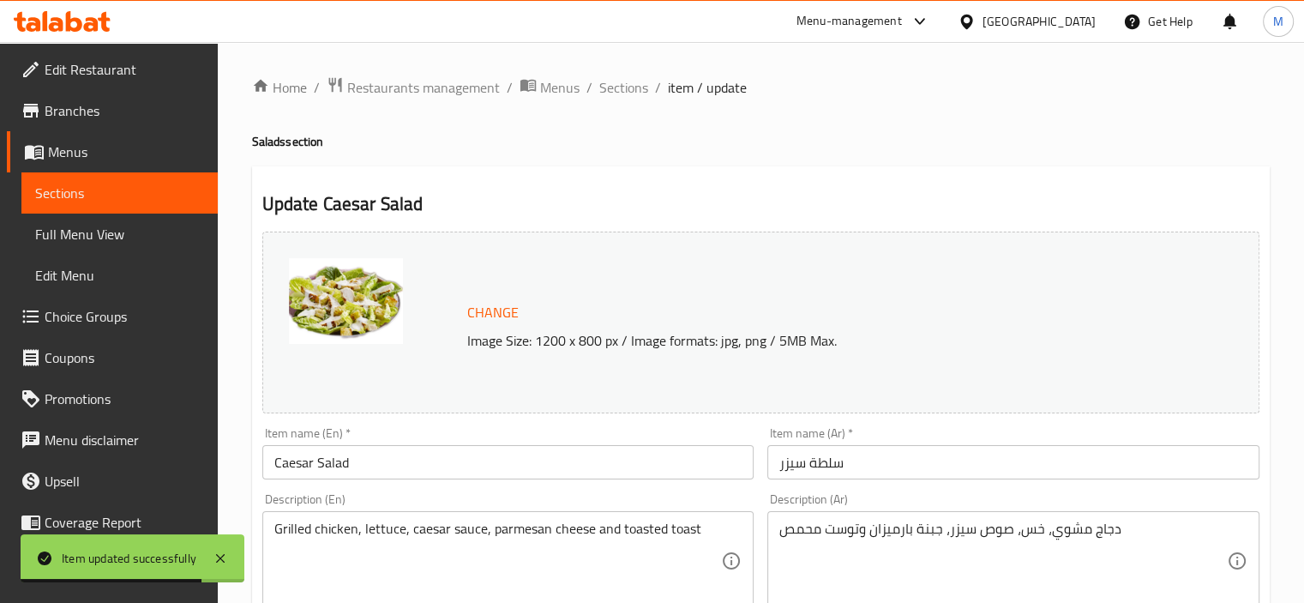
click at [431, 510] on div "Description (En) Grilled chicken, lettuce, caesar sauce, parmesan cheese and to…" at bounding box center [508, 551] width 492 height 117
click at [430, 540] on textarea "Grilled chicken, lettuce, caesar sauce, parmesan cheese and toasted toast" at bounding box center [497, 560] width 447 height 81
paste textarea ""Caesar salad consists of lettuce, grilled chicken pieces, toasted bread crouto…"
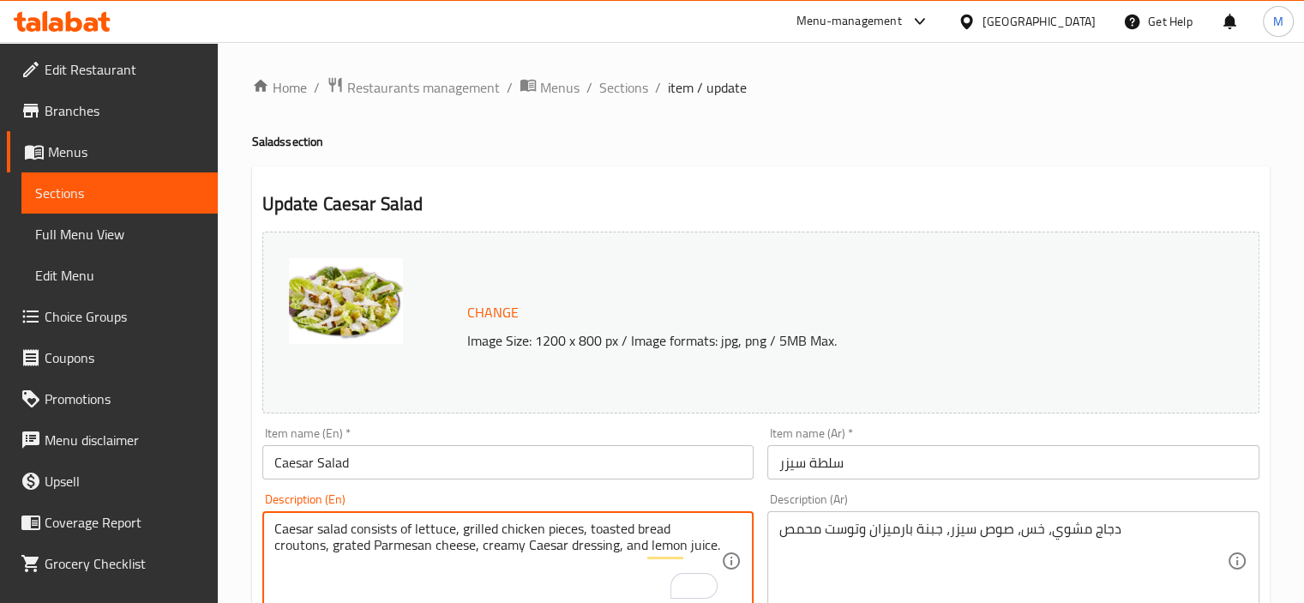
type textarea "Caesar salad consists of lettuce, grilled chicken pieces, toasted bread crouton…"
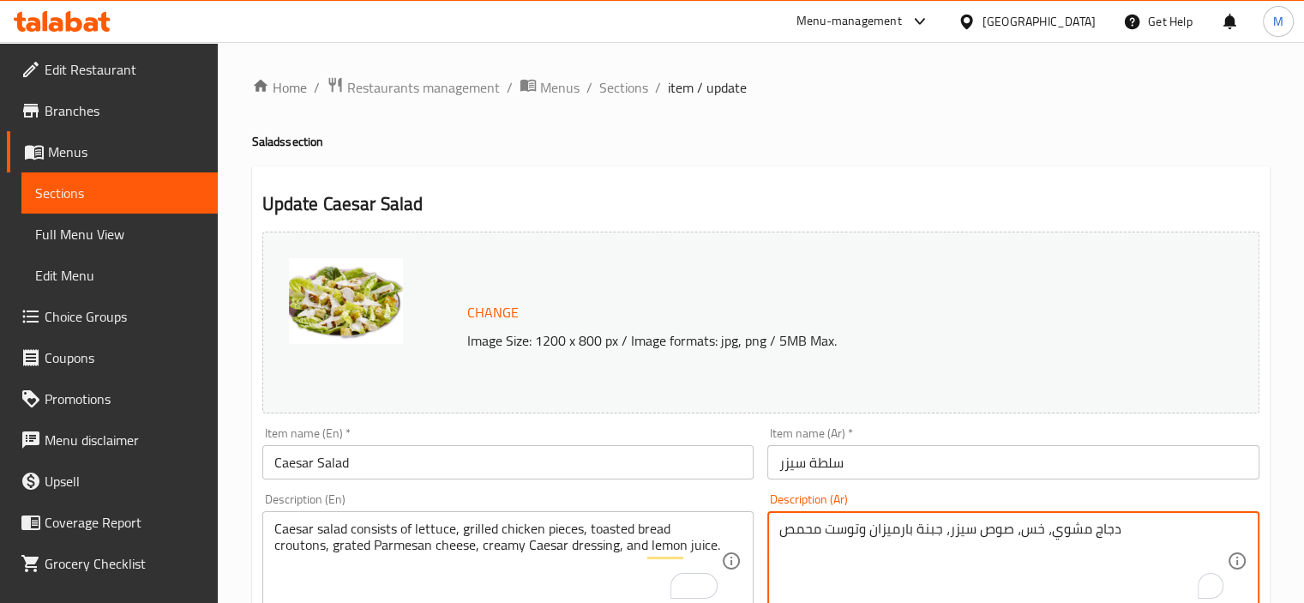
click at [878, 535] on textarea "دجاج مشوي، خس، صوص سيزر، جبنة بارميزان وتوست محمص" at bounding box center [1002, 560] width 447 height 81
paste textarea "لطة سيزر تتكون من خس روماني، قطع دجاج مشوية، خبز محمص (كروتونز)، جبنة بارميزان …"
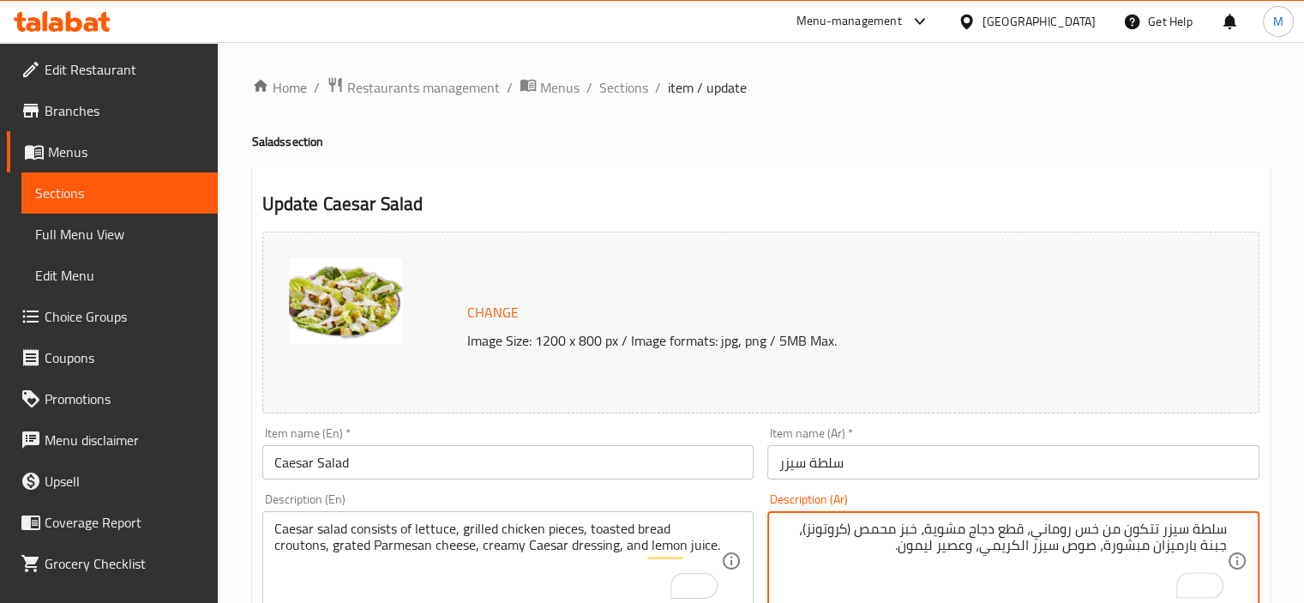
click at [854, 526] on textarea "سلطة سيزر تتكون من خس روماني، قطع دجاج مشوية، خبز محمص (كروتونز)، جبنة بارميزان…" at bounding box center [1002, 560] width 447 height 81
type textarea "سلطة سيزر تتكون من خس روماني، قطع دجاج مشوية، خبز محمص كروتونز، جبنة بارميزان م…"
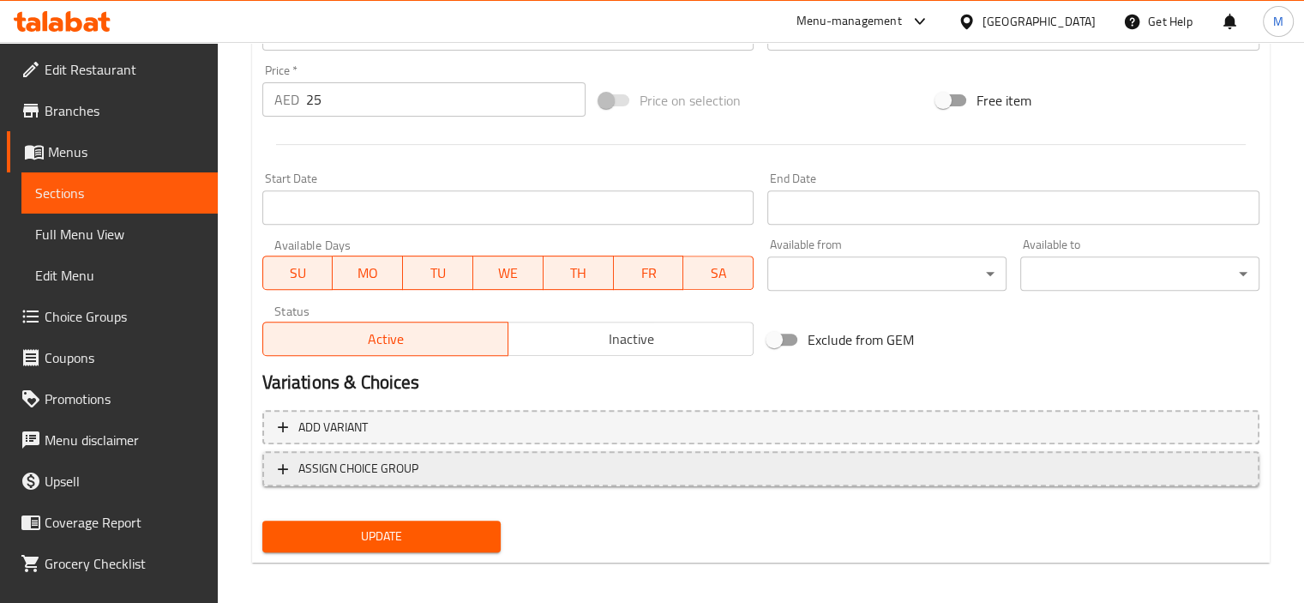
scroll to position [632, 0]
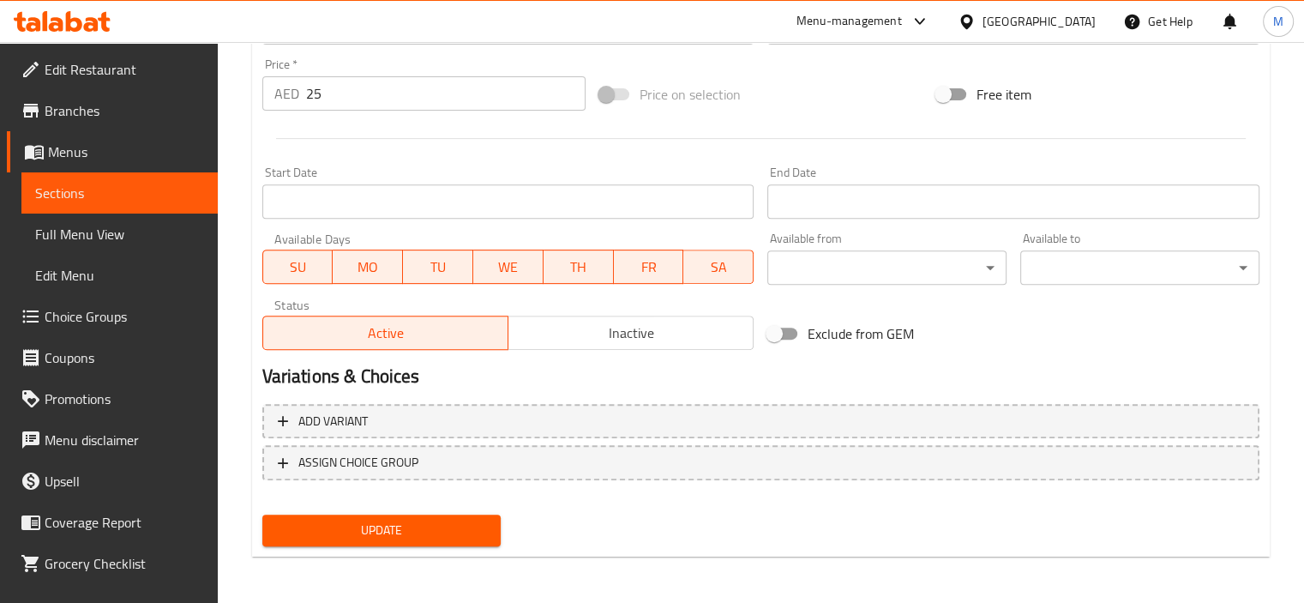
click at [396, 527] on span "Update" at bounding box center [382, 529] width 212 height 21
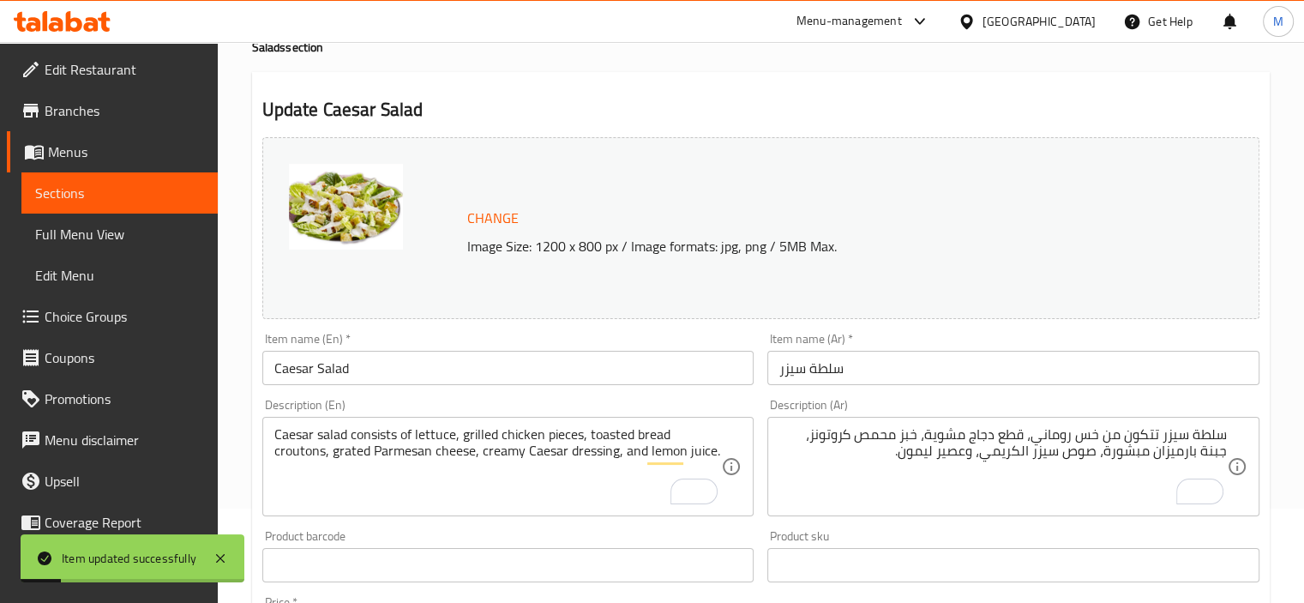
scroll to position [0, 0]
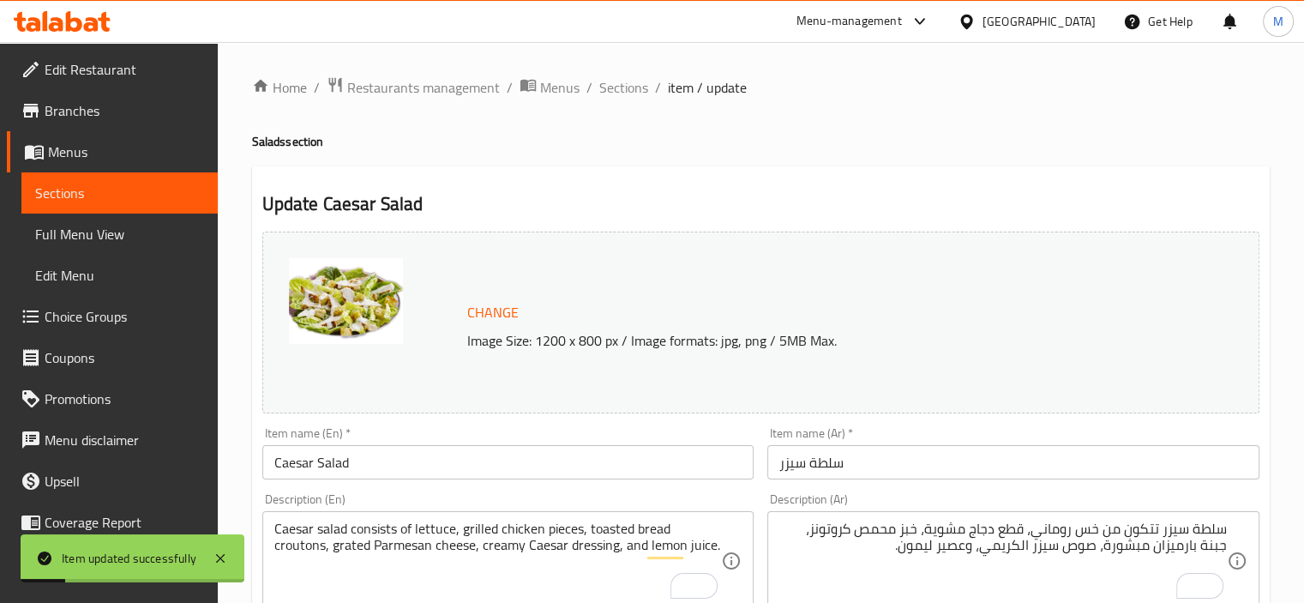
click at [624, 81] on span "Sections" at bounding box center [623, 87] width 49 height 21
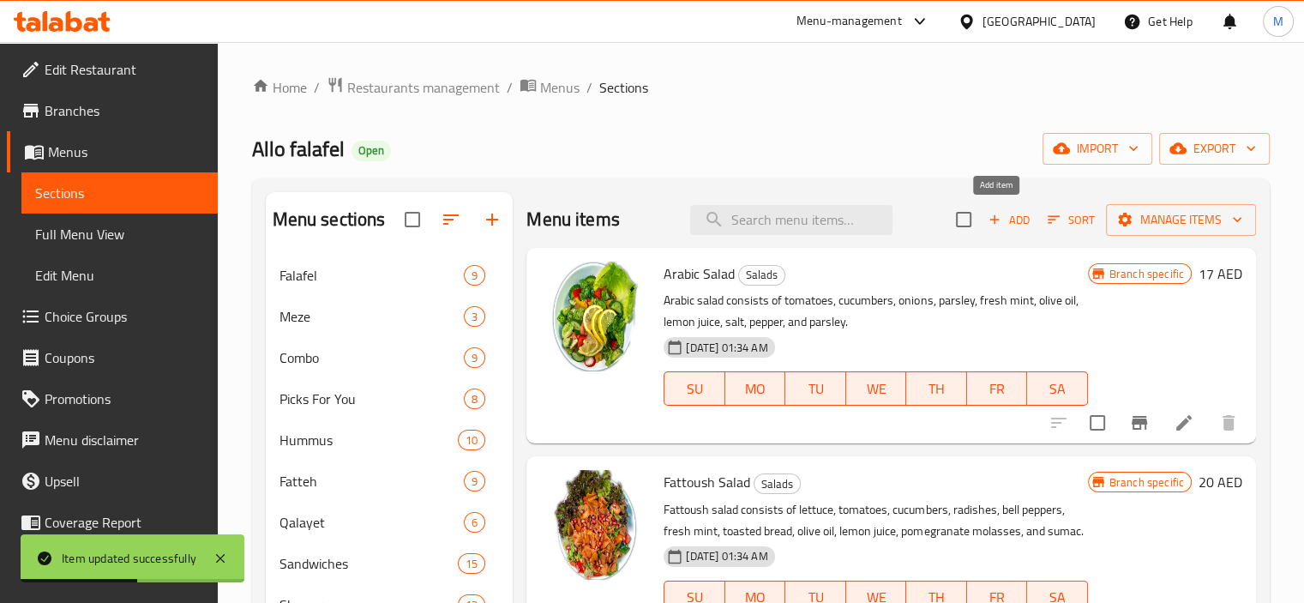
click at [996, 222] on span "Add" at bounding box center [1009, 220] width 46 height 20
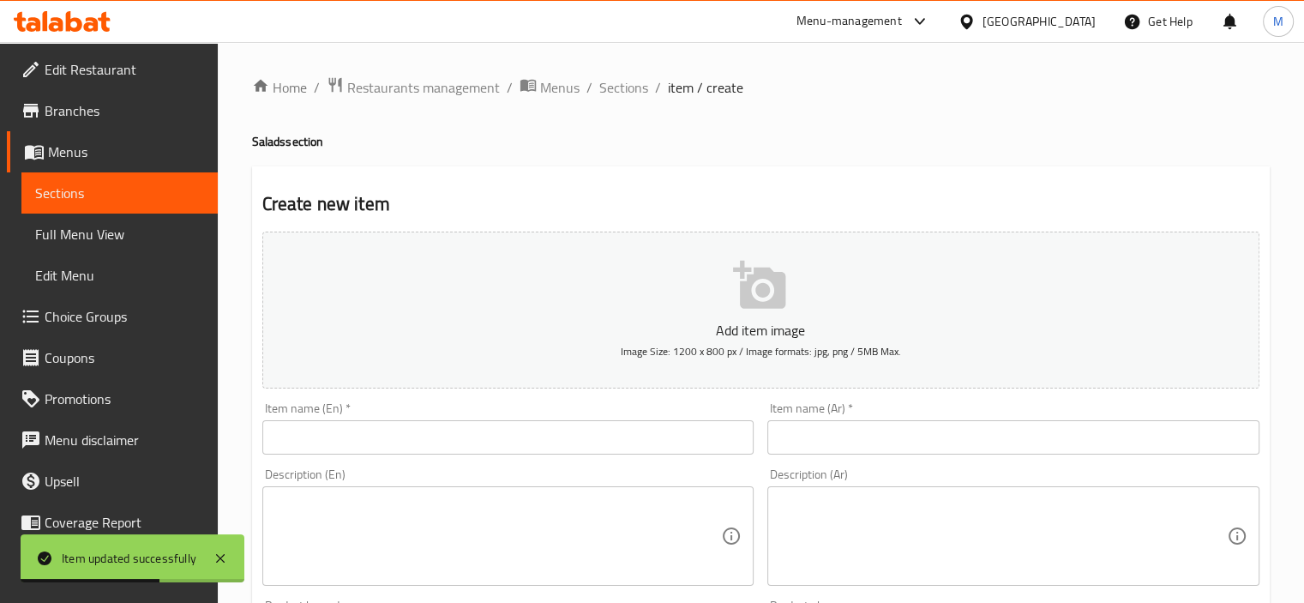
click at [388, 437] on input "text" at bounding box center [508, 437] width 492 height 34
paste input "Mixed Vegetable Platter"
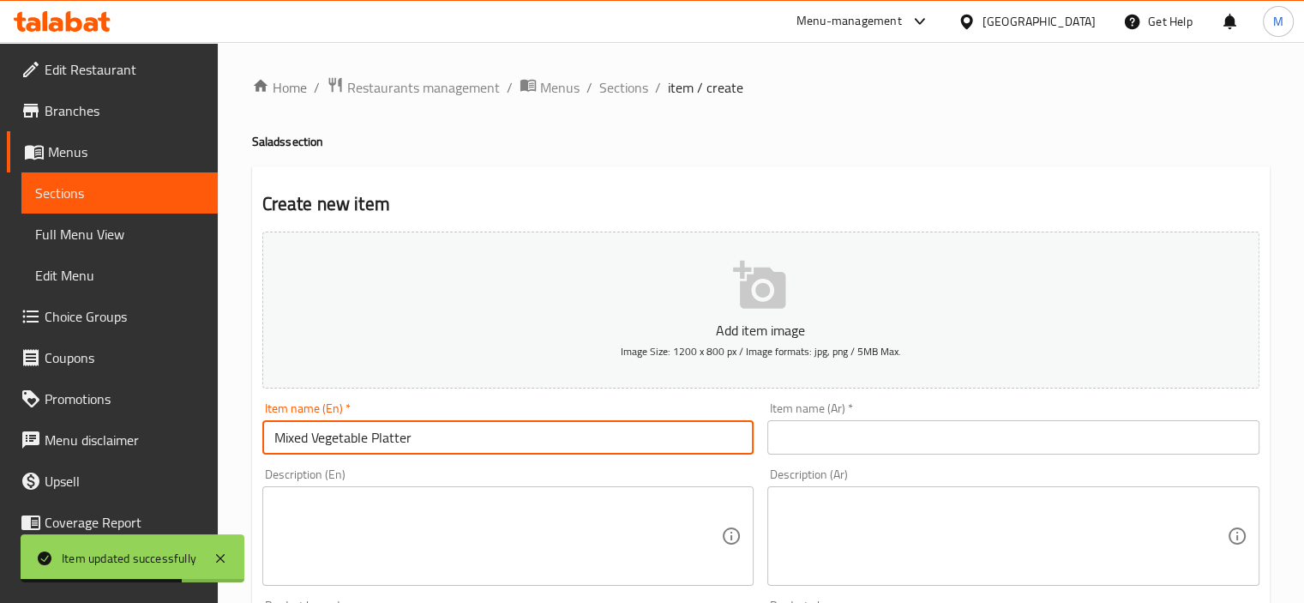
type input "Mixed Vegetable Platter"
click at [835, 423] on input "text" at bounding box center [1013, 437] width 492 height 34
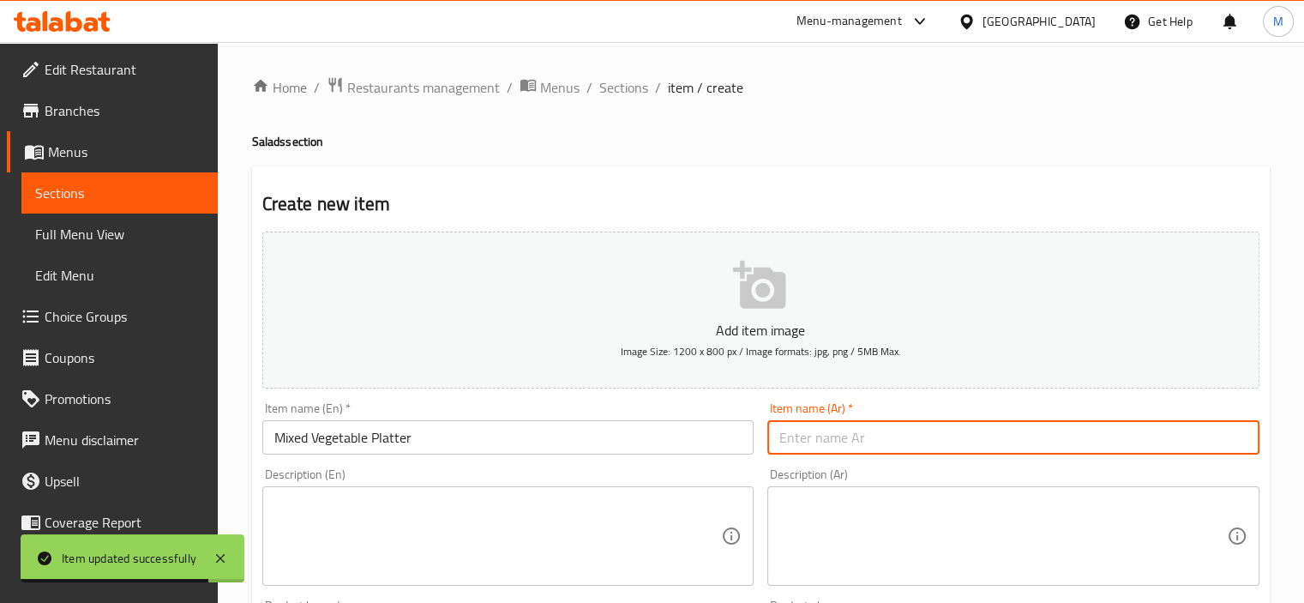
paste input "صحن خضار مشكله"
type input "صحن خضار مشكله"
click at [342, 520] on textarea at bounding box center [497, 535] width 447 height 81
paste textarea ""Mixed vegetable plate consisting of tomatoes, cucumbers, lemon, fresh mint, gr…"
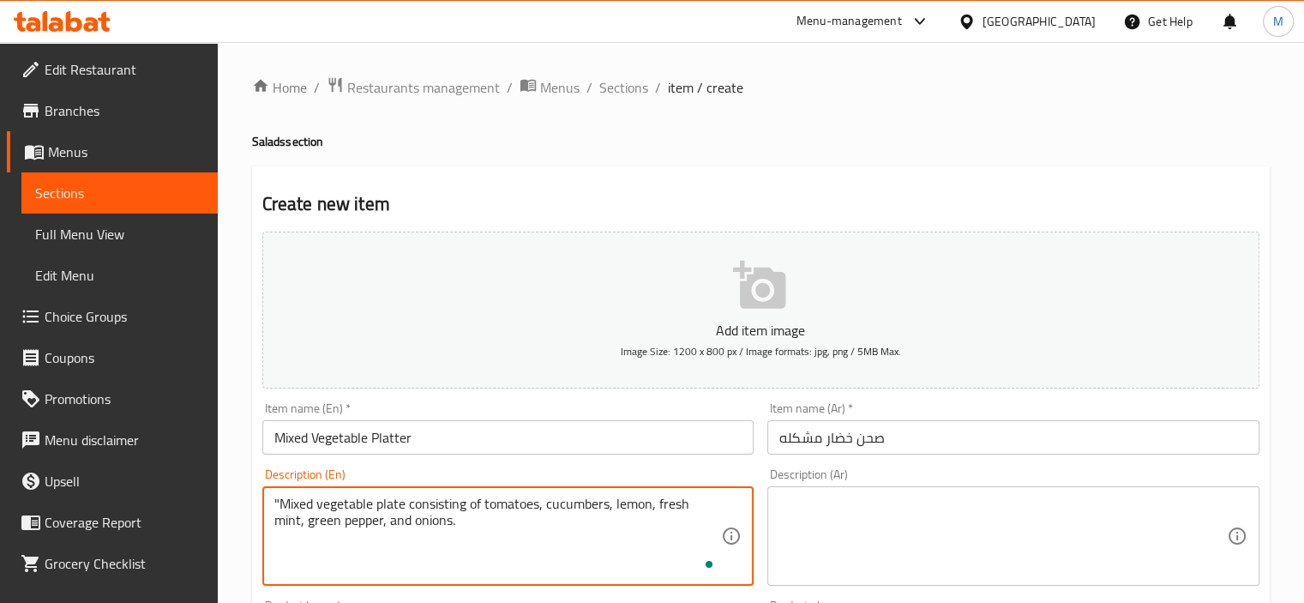
click at [279, 501] on textarea ""Mixed vegetable plate consisting of tomatoes, cucumbers, lemon, fresh mint, gr…" at bounding box center [497, 535] width 447 height 81
type textarea "Mixed vegetable plate consisting of tomatoes, cucumbers, lemon, fresh mint, gre…"
click at [927, 538] on textarea at bounding box center [1002, 535] width 447 height 81
paste textarea "صحن خضار مشكل مكوّن من طماطم، خيار، ليمون، نعناع طازج، فلفل أخضر، وبصل."
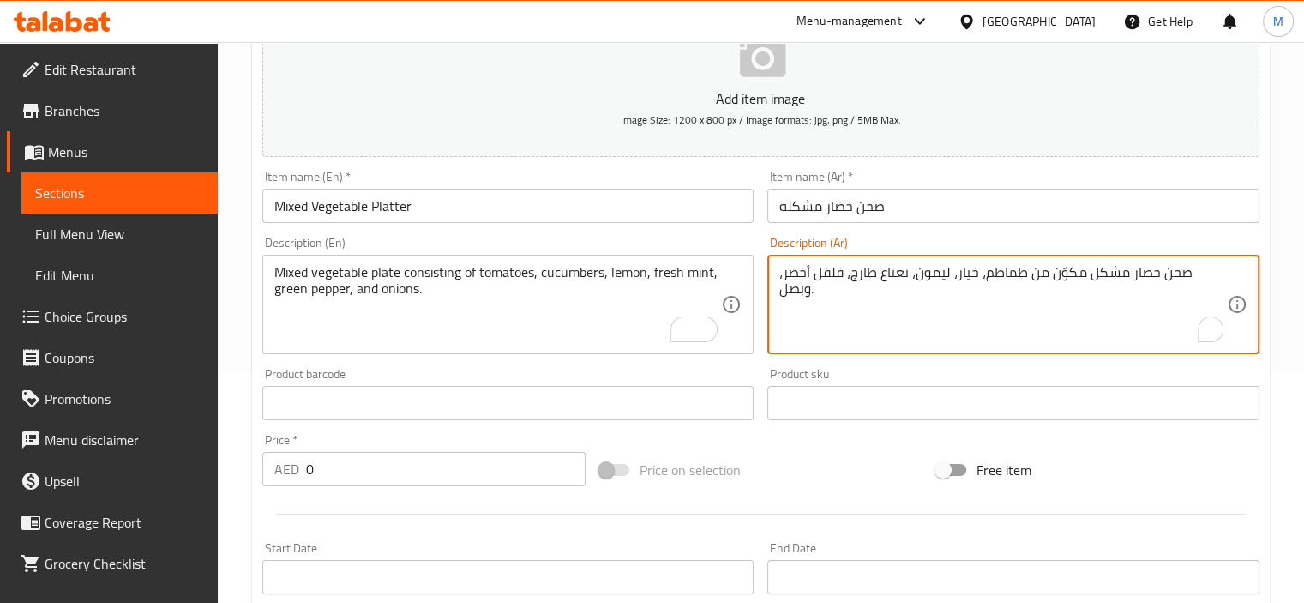
scroll to position [343, 0]
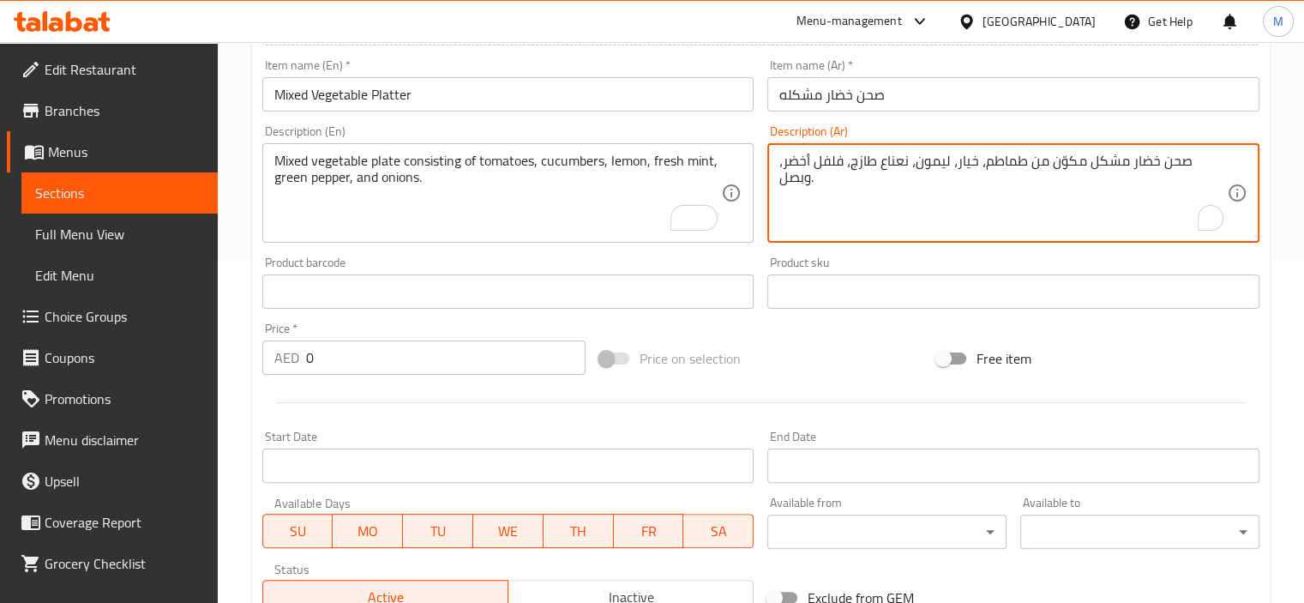
type textarea "صحن خضار مشكل مكوّن من طماطم، خيار، ليمون، نعناع طازج، فلفل أخضر، وبصل."
click at [416, 363] on input "0" at bounding box center [445, 357] width 279 height 34
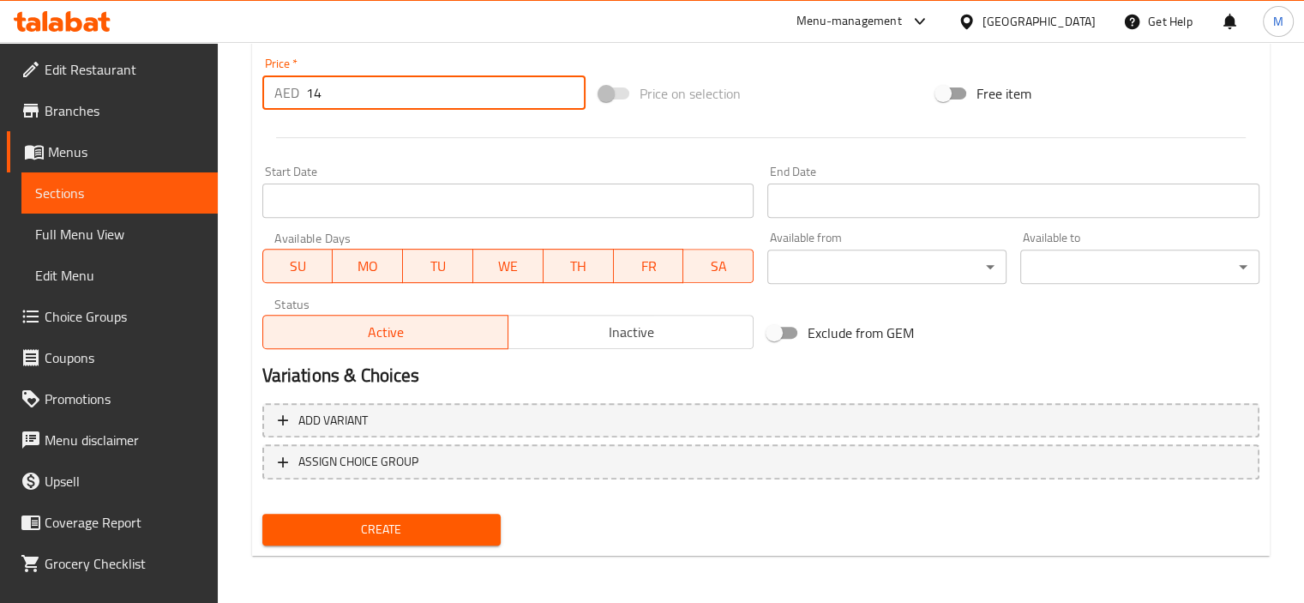
type input "14"
click at [430, 533] on span "Create" at bounding box center [382, 529] width 212 height 21
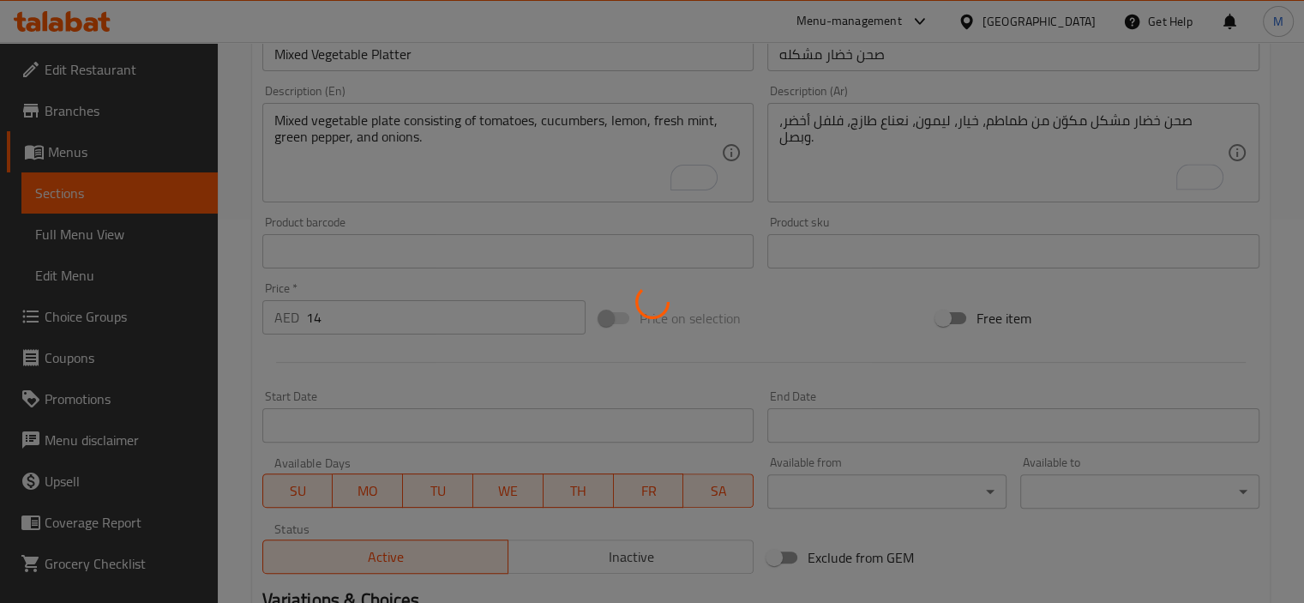
scroll to position [93, 0]
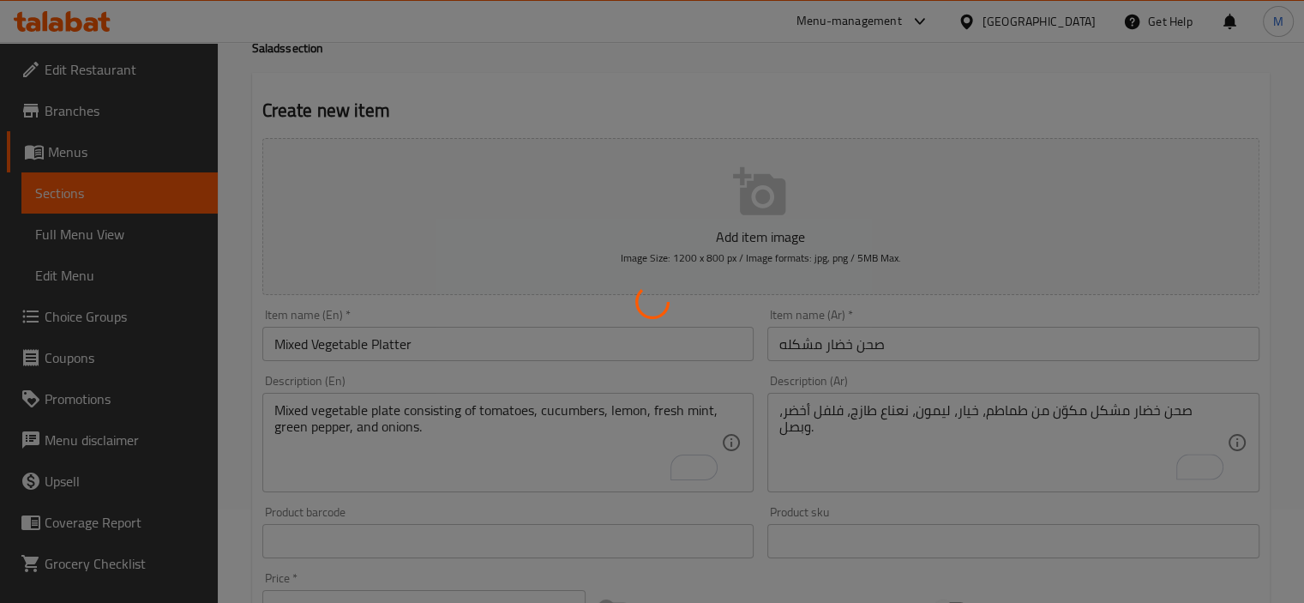
type input "0"
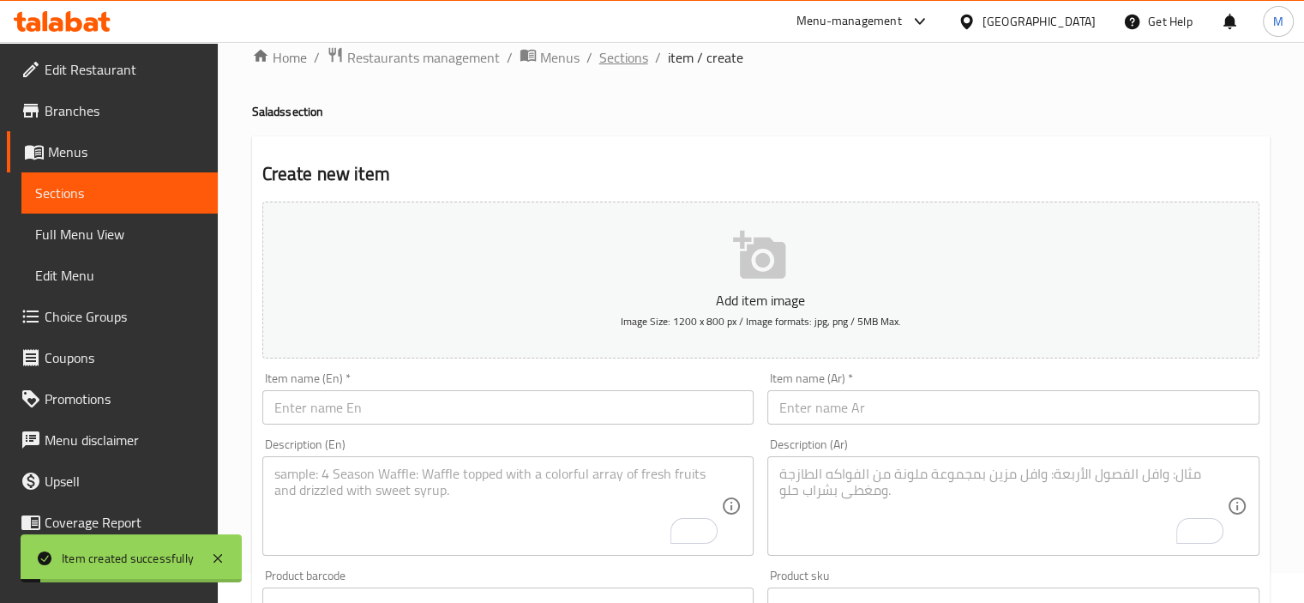
scroll to position [0, 0]
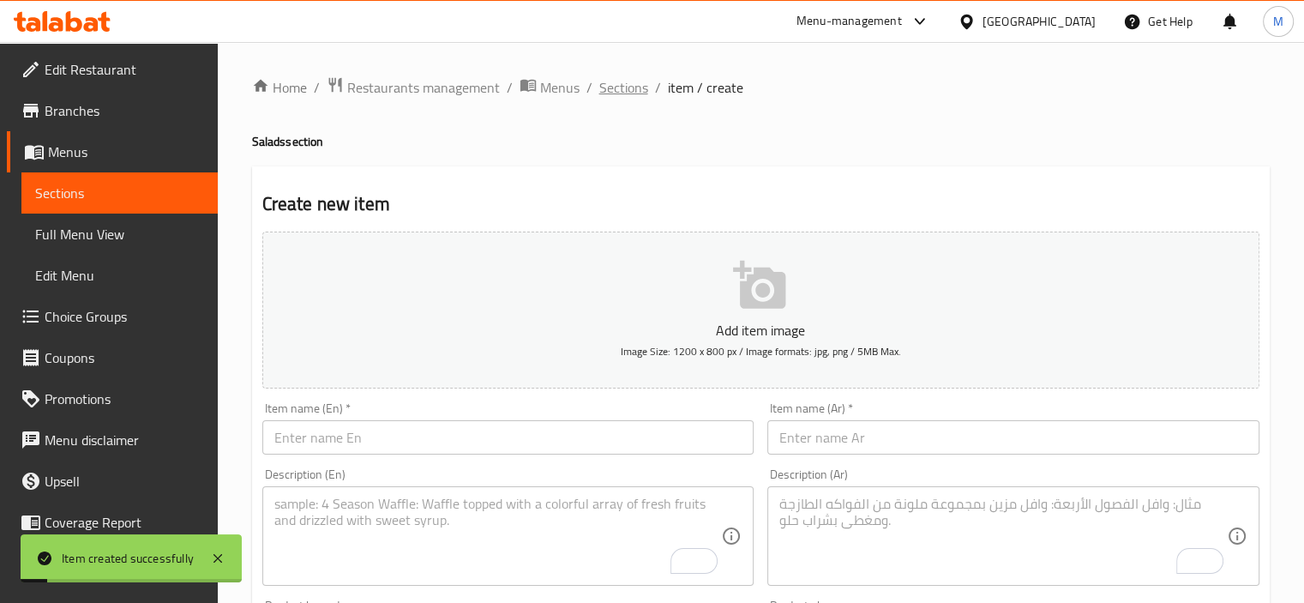
click at [621, 94] on span "Sections" at bounding box center [623, 87] width 49 height 21
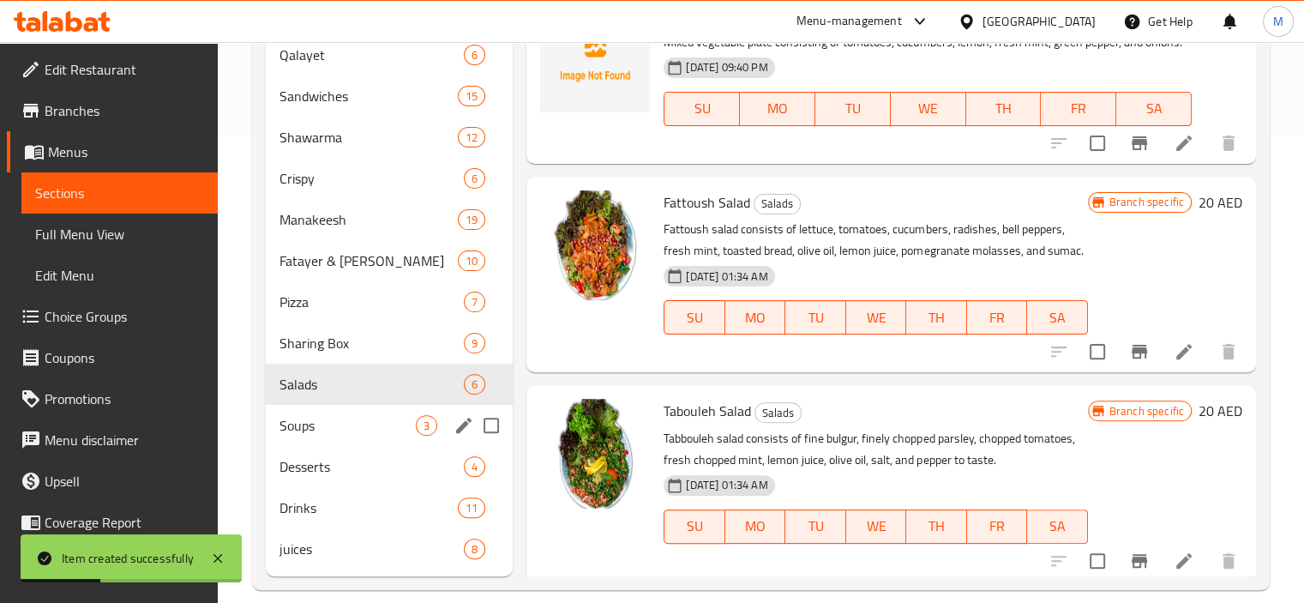
scroll to position [488, 0]
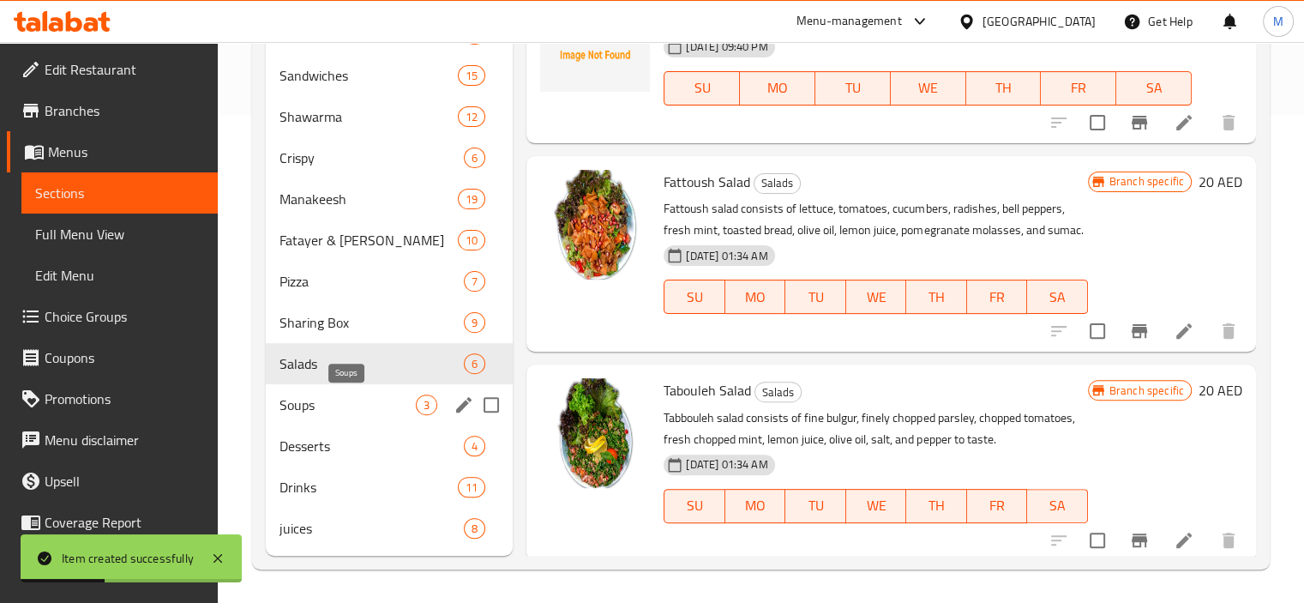
click at [328, 400] on span "Soups" at bounding box center [347, 404] width 137 height 21
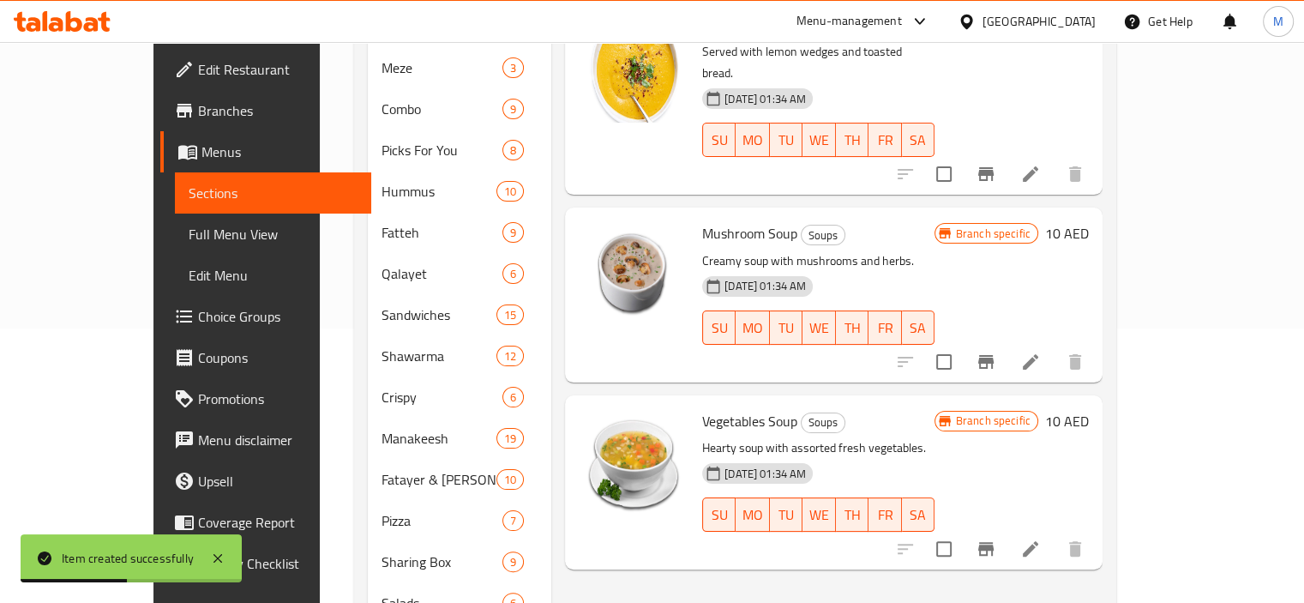
scroll to position [59, 0]
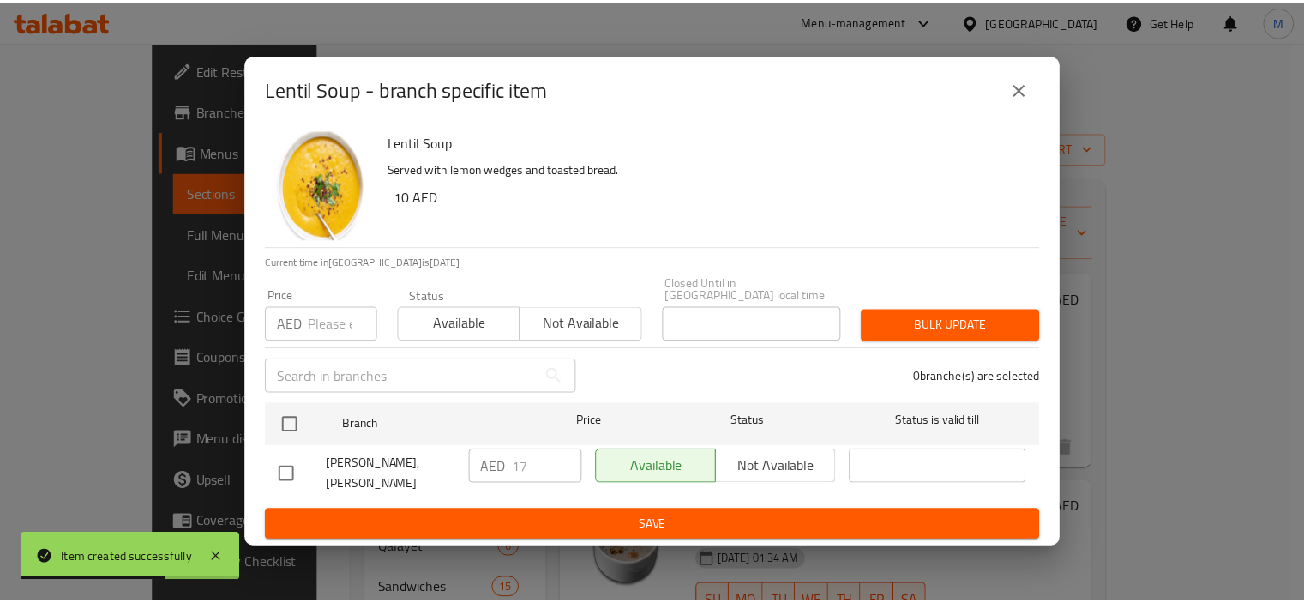
scroll to position [59, 0]
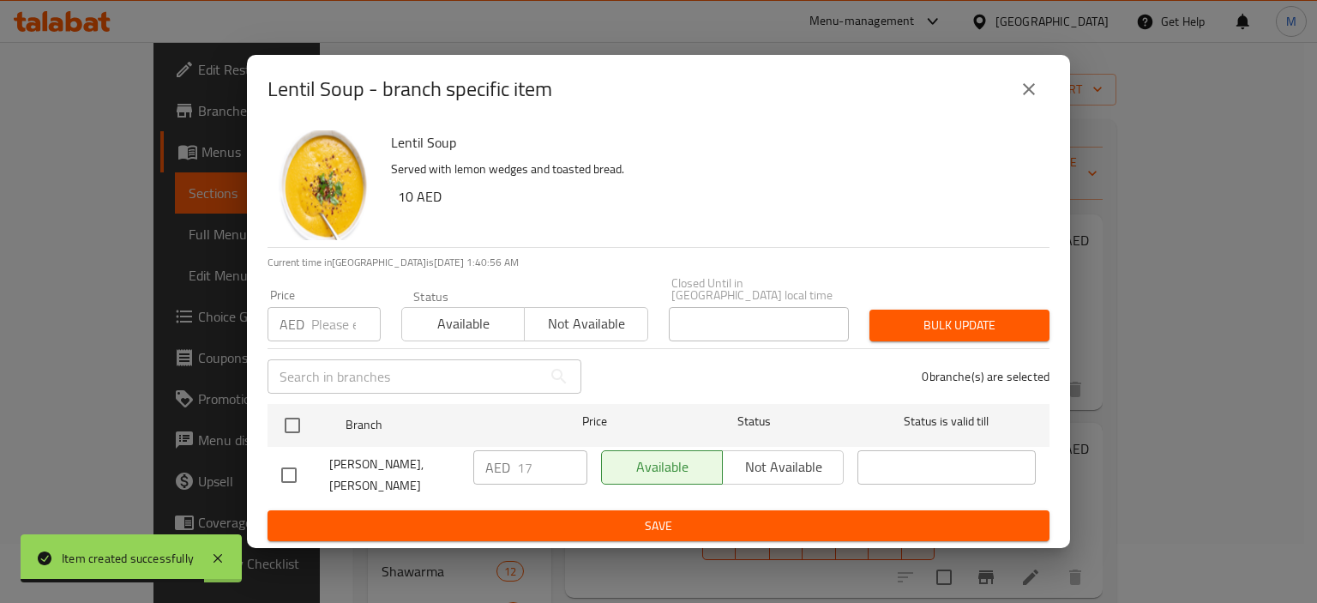
click at [1025, 81] on button "close" at bounding box center [1028, 89] width 41 height 41
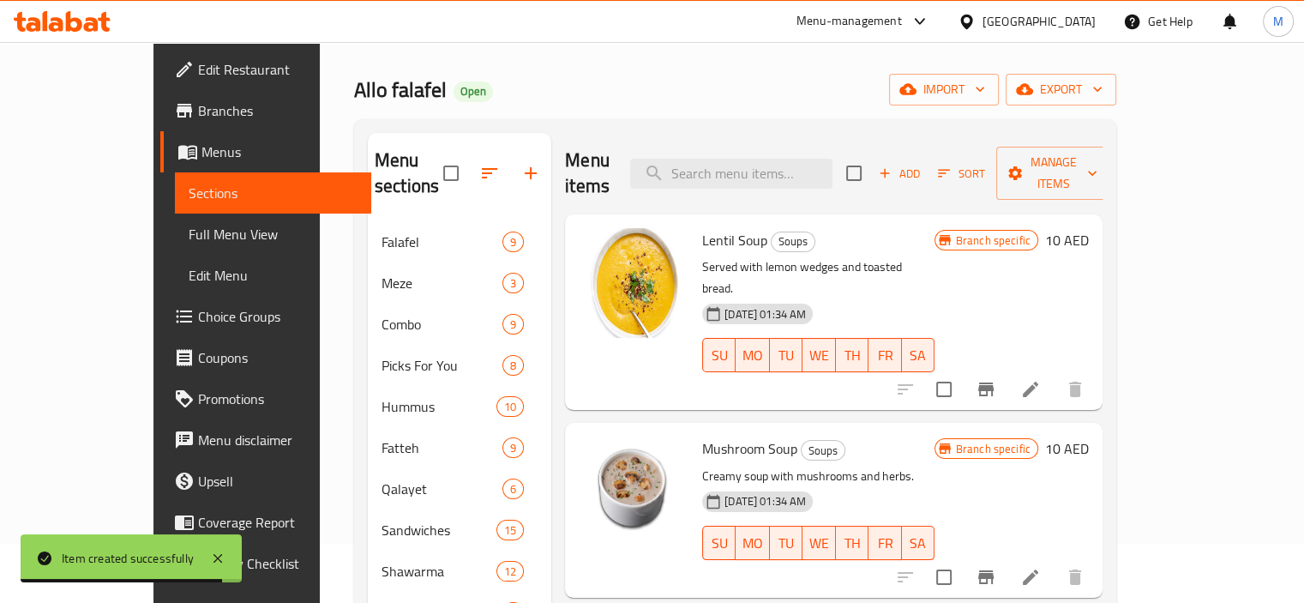
click at [1041, 379] on icon at bounding box center [1030, 389] width 21 height 21
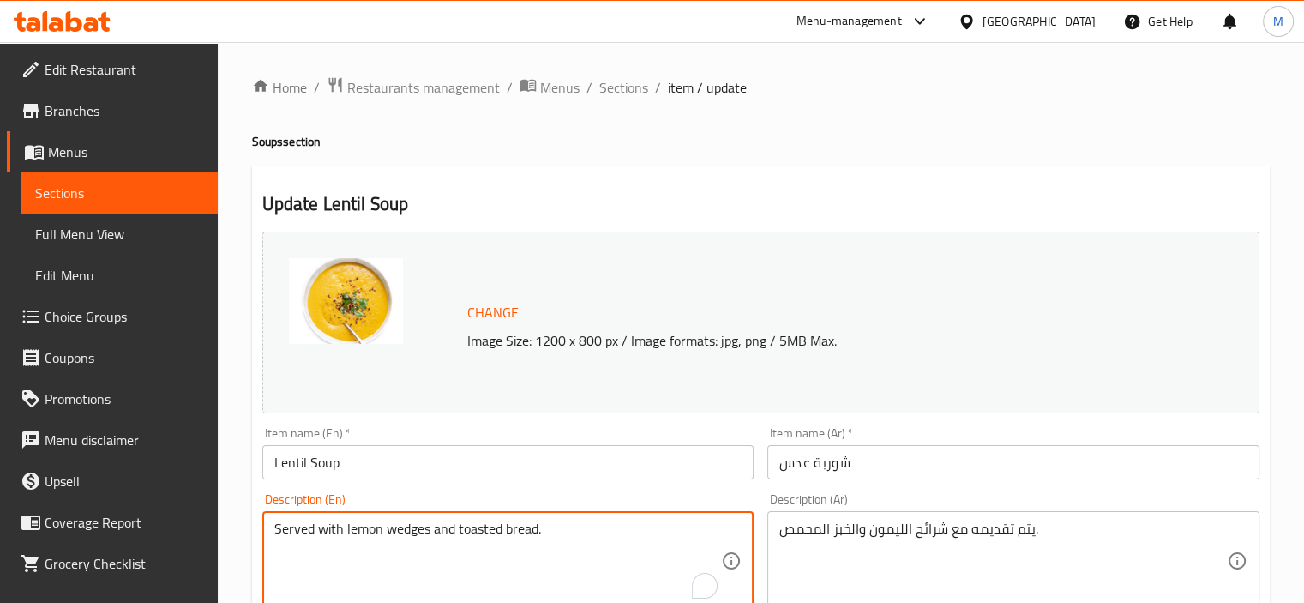
click at [358, 524] on textarea "Served with lemon wedges and toasted bread." at bounding box center [497, 560] width 447 height 81
paste textarea "Lentil soup served with toasted bread on the side"
type textarea "Lentil soup served with toasted bread on the side."
click at [963, 561] on textarea "يتم تقديمه مع شرائح الليمون والخبز المحمص." at bounding box center [1002, 560] width 447 height 81
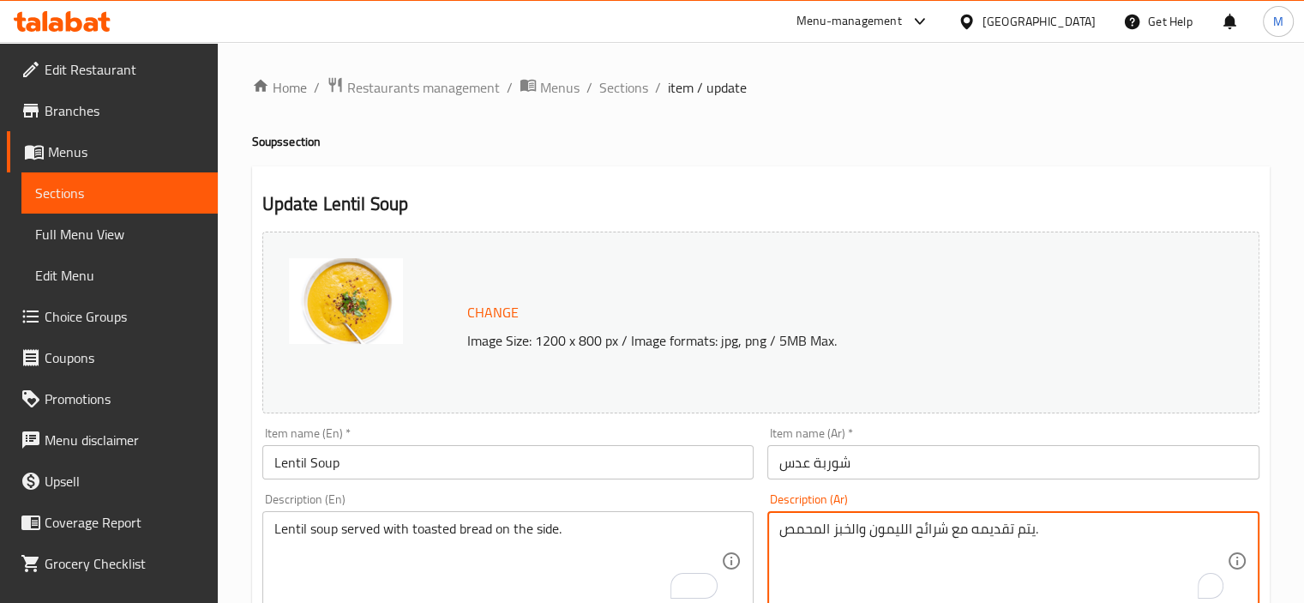
click at [963, 561] on textarea "يتم تقديمه مع شرائح الليمون والخبز المحمص." at bounding box center [1002, 560] width 447 height 81
paste textarea "شوربة عدس تقدم مع خبز محمص جانبي"
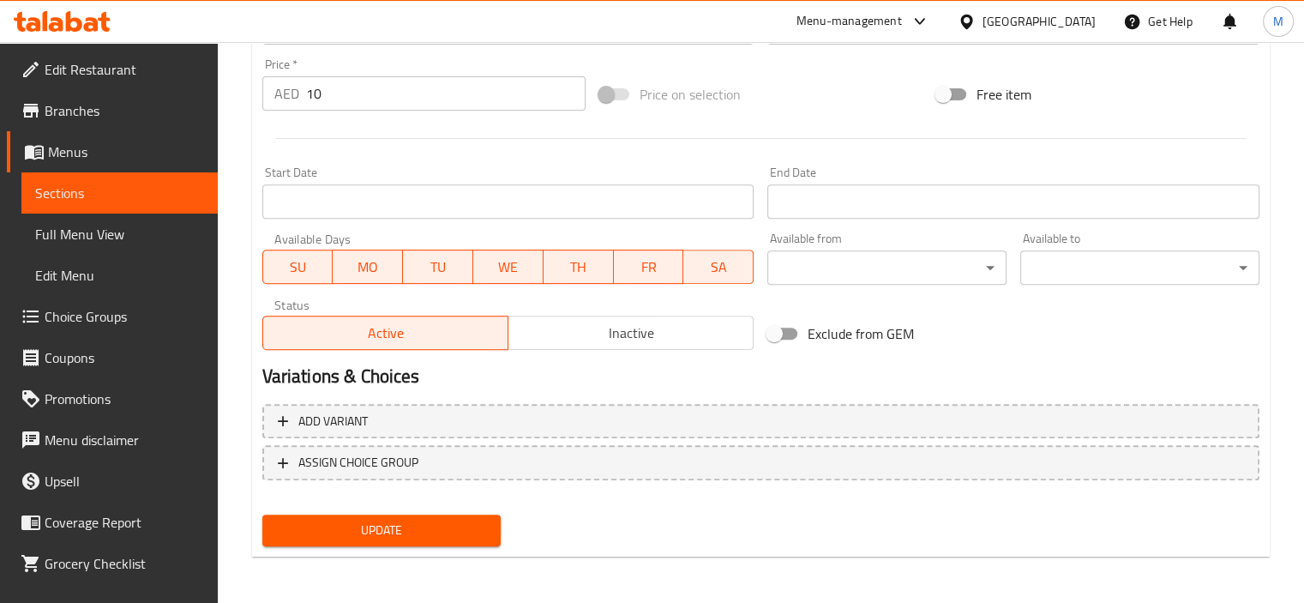
type textarea "شوربة عدس تقدم مع خبز محمص جانبي."
click at [369, 525] on span "Update" at bounding box center [382, 529] width 212 height 21
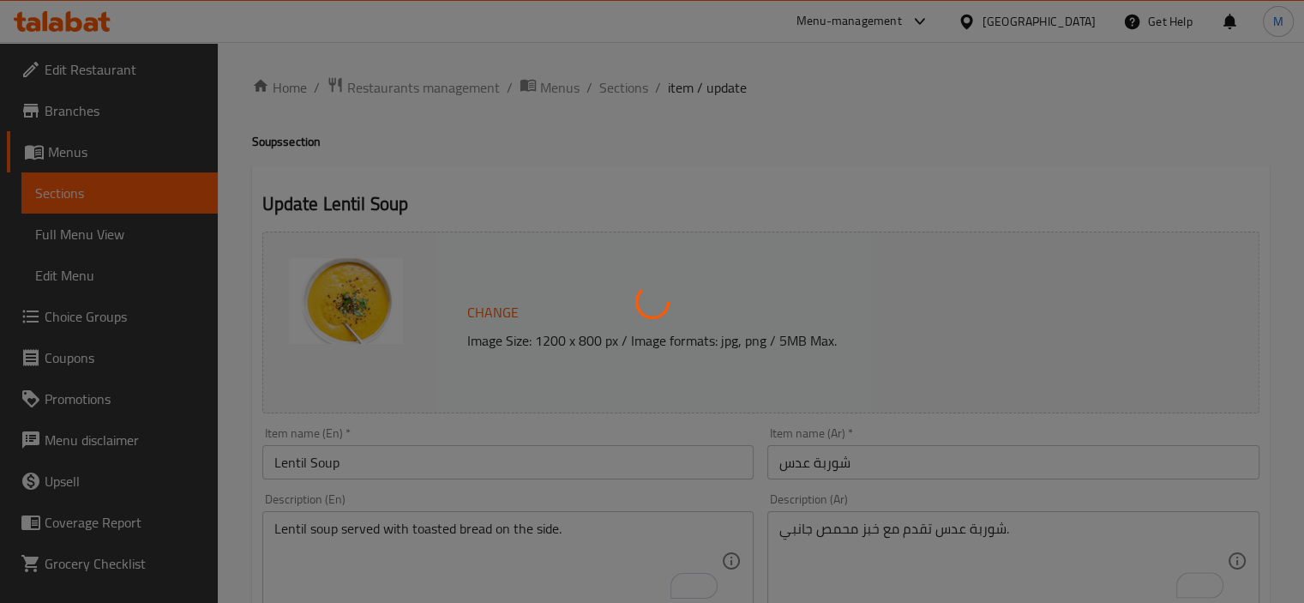
click at [615, 88] on div at bounding box center [652, 301] width 1304 height 603
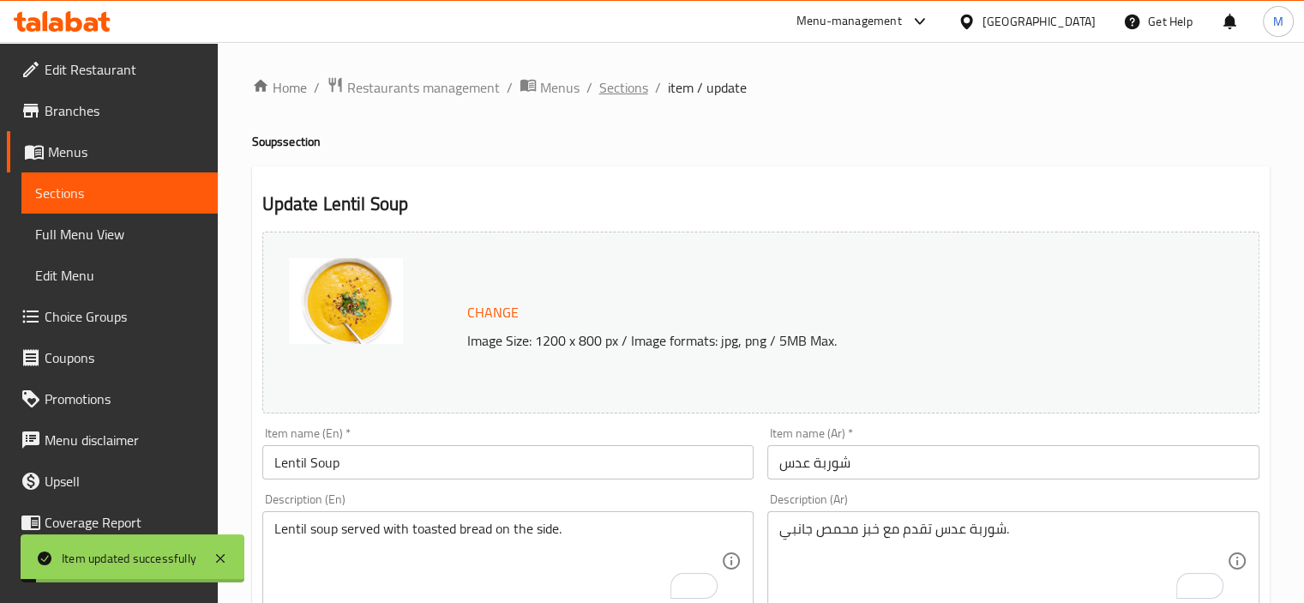
click at [617, 80] on span "Sections" at bounding box center [623, 87] width 49 height 21
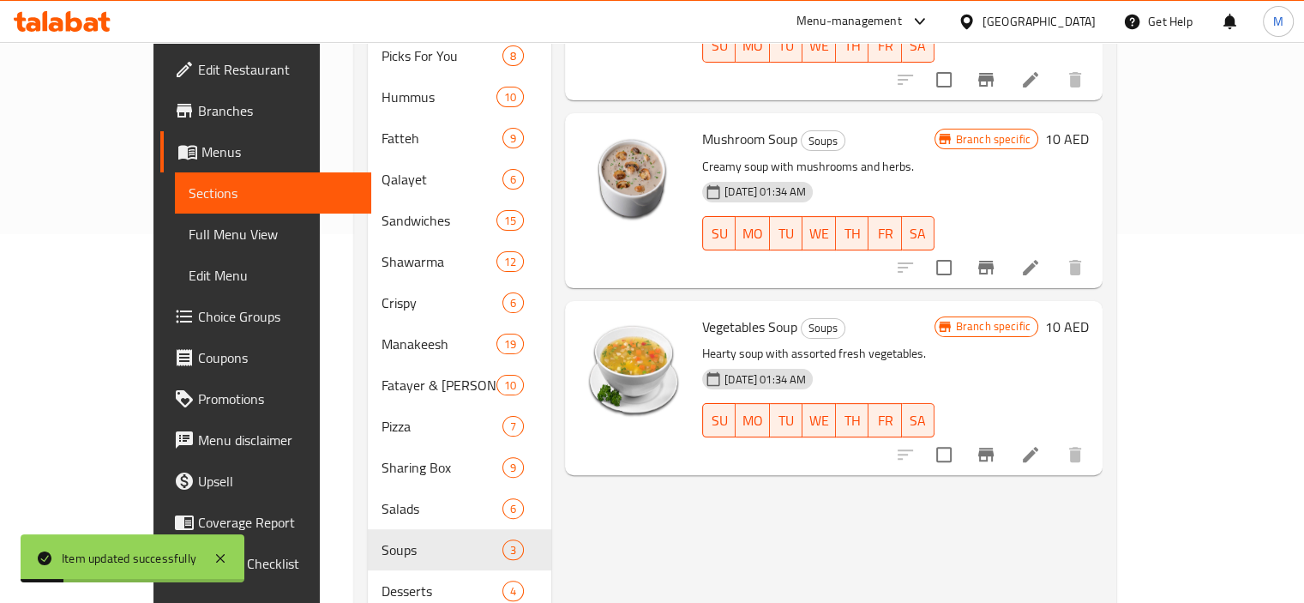
scroll to position [257, 0]
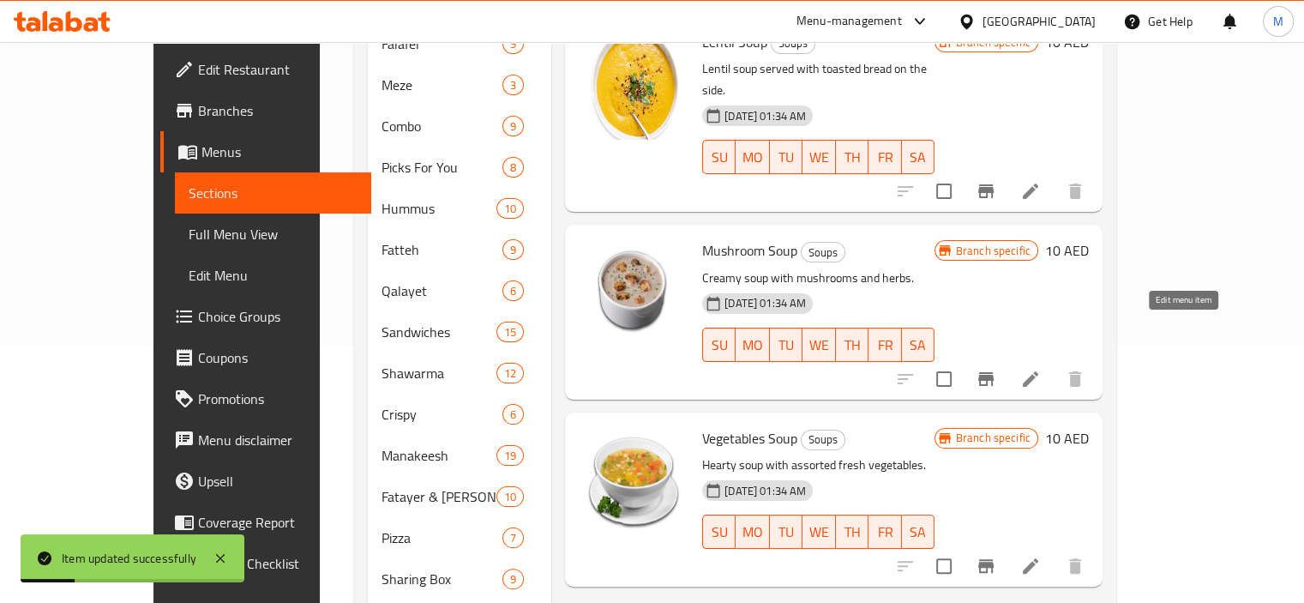
click at [1038, 371] on icon at bounding box center [1030, 378] width 15 height 15
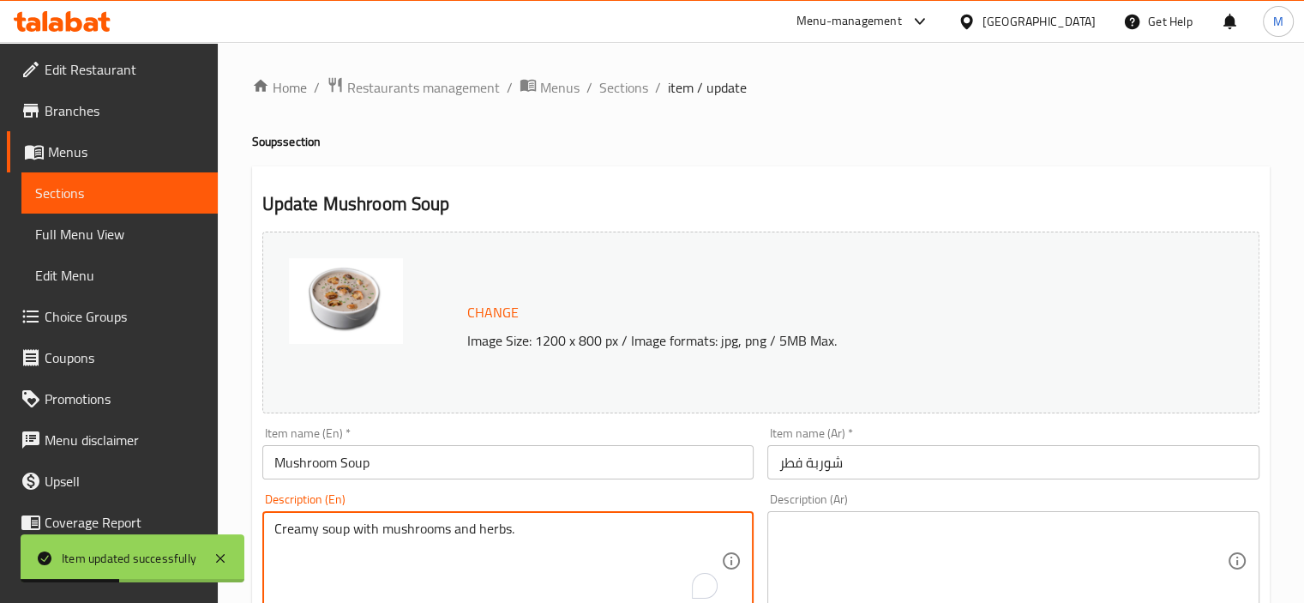
click at [361, 547] on textarea "Creamy soup with mushrooms and herbs." at bounding box center [497, 560] width 447 height 81
paste textarea ""Mushroom soup consists of fresh mushrooms, cream, onions, garlic, vegetable br…"
click at [282, 530] on textarea ""Mushroom soup consists of fresh mushrooms, cream, onions, garlic, vegetable br…" at bounding box center [497, 560] width 447 height 81
type textarea "Mushroom soup consists of fresh mushrooms, cream, onions, garlic, vegetable bro…"
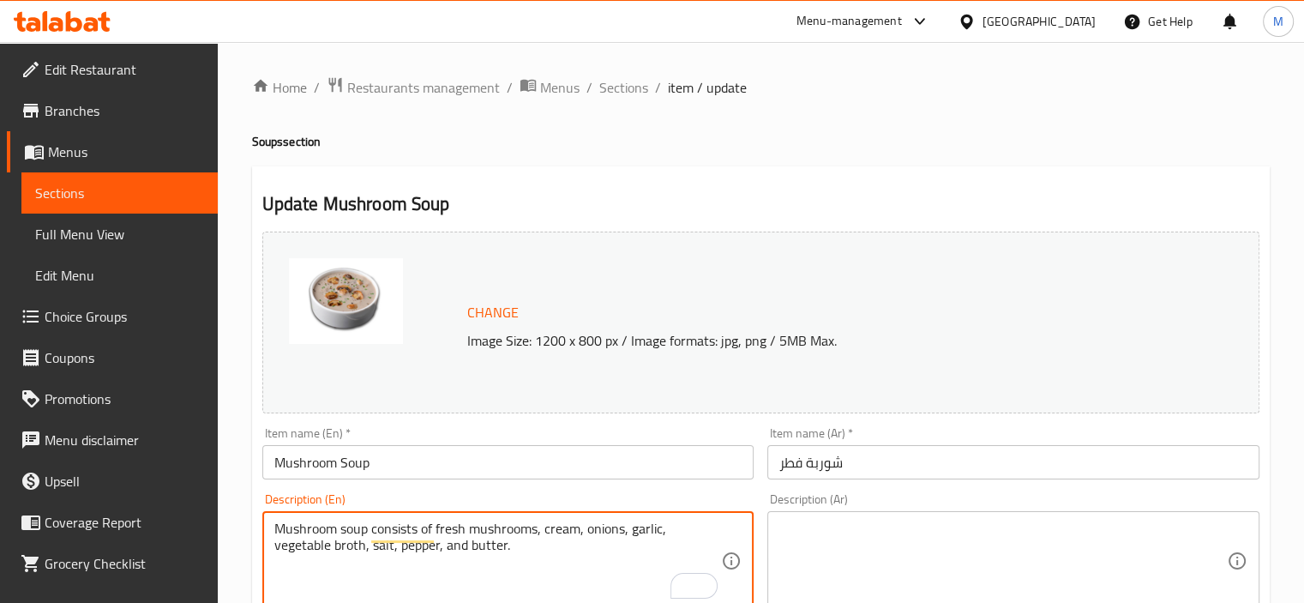
click at [967, 534] on textarea at bounding box center [1002, 560] width 447 height 81
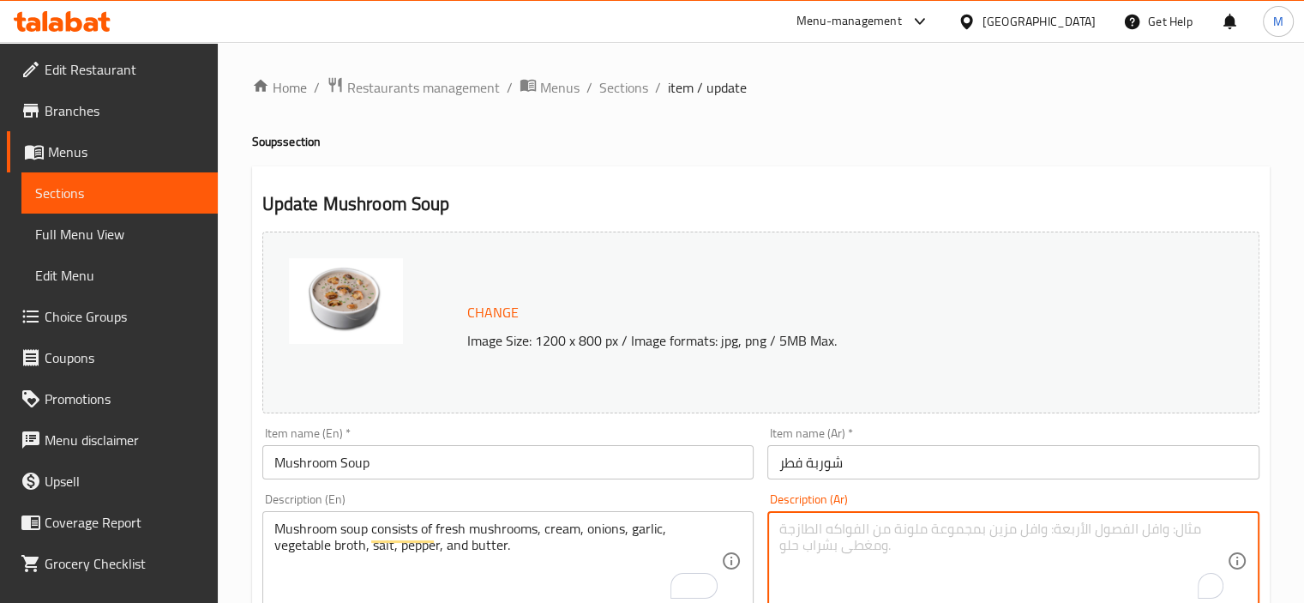
paste textarea "شوربة الفطر تتكون من فطر طازج، كريمة، بصل، ثوم، مرق خضار، ملح، فلفل، وزبدة."
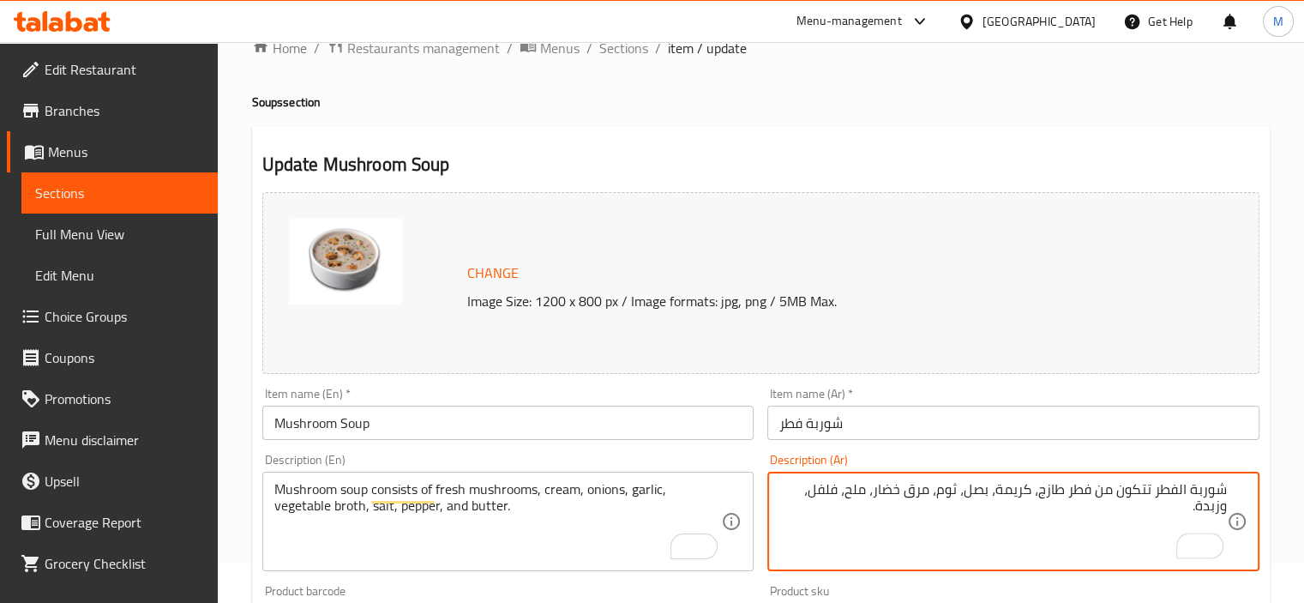
scroll to position [171, 0]
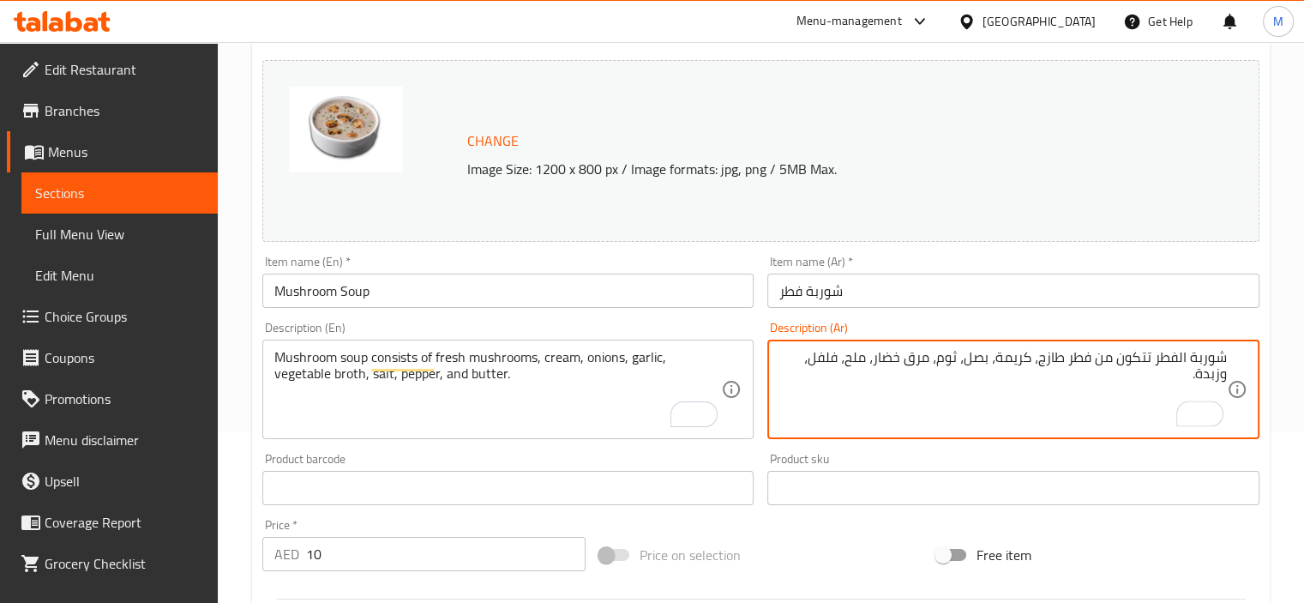
type textarea "شوربة الفطر تتكون من فطر طازج، كريمة، بصل، ثوم، مرق خضار، ملح، فلفل، وزبدة."
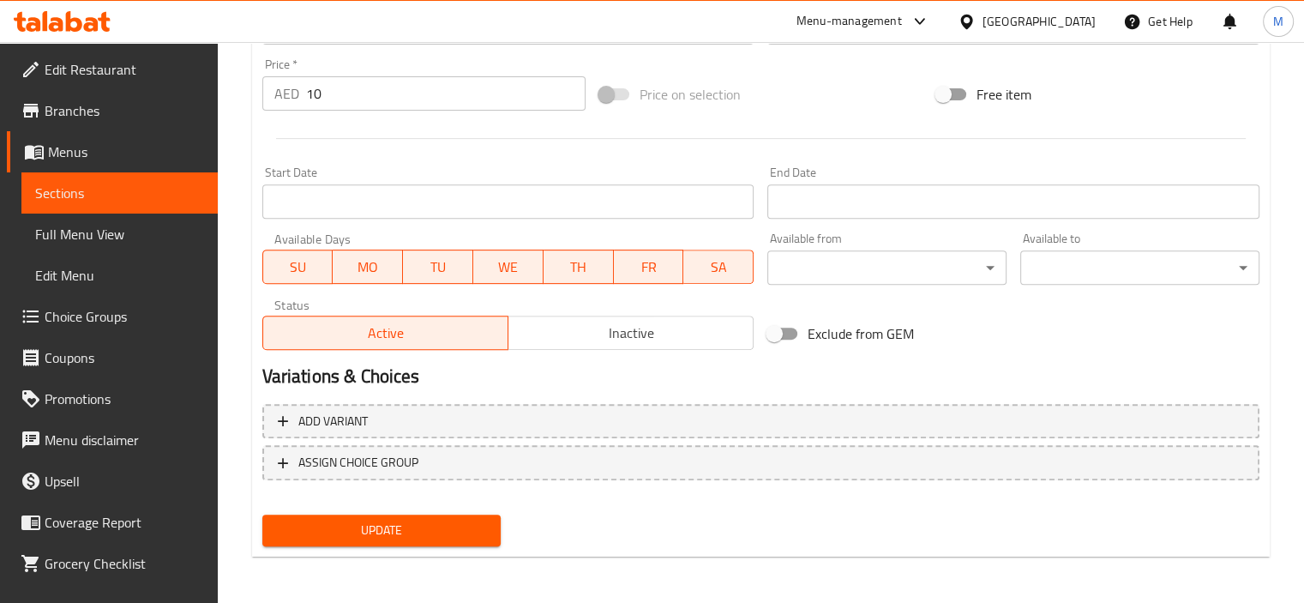
click at [408, 519] on span "Update" at bounding box center [382, 529] width 212 height 21
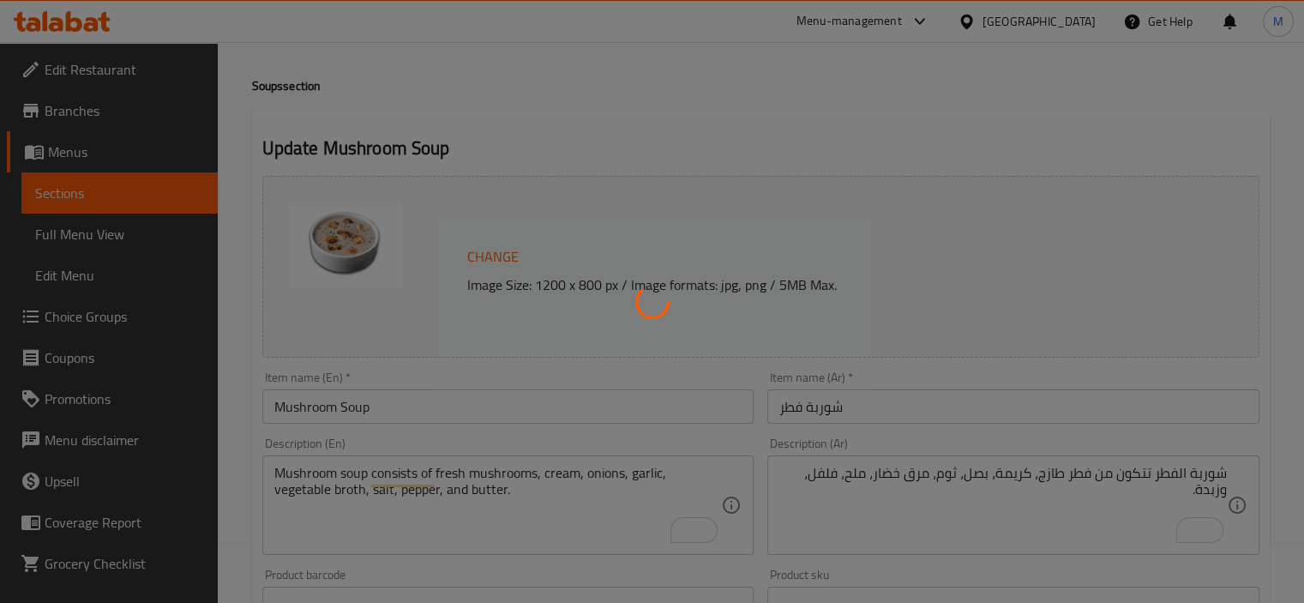
scroll to position [0, 0]
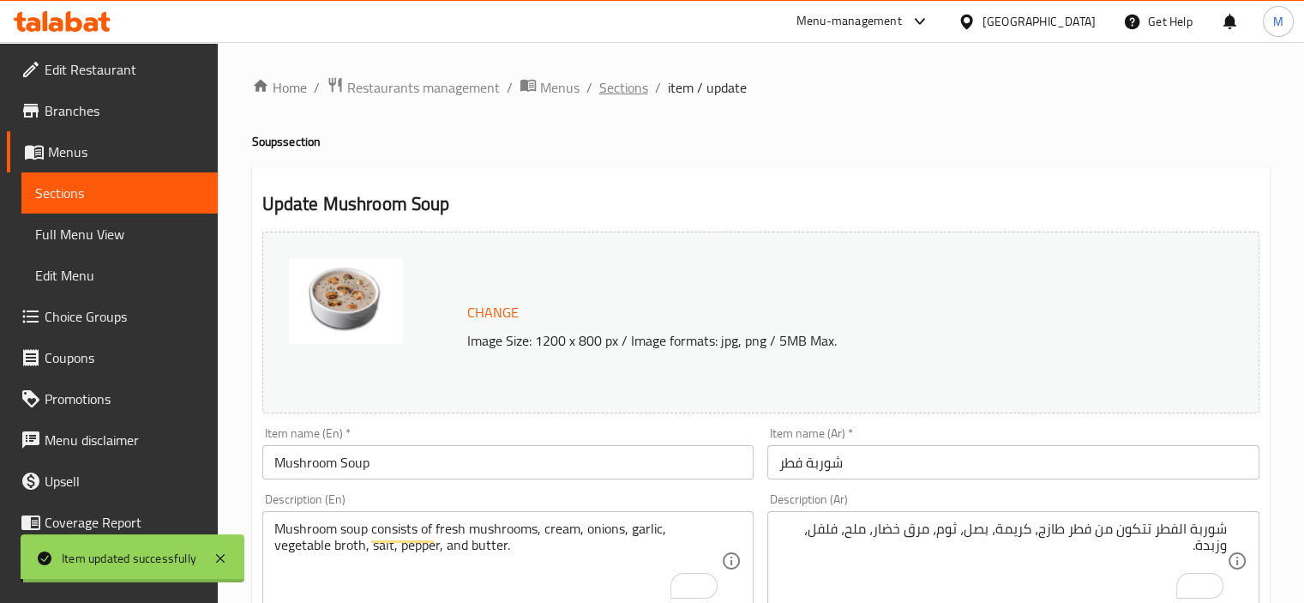
click at [620, 85] on span "Sections" at bounding box center [623, 87] width 49 height 21
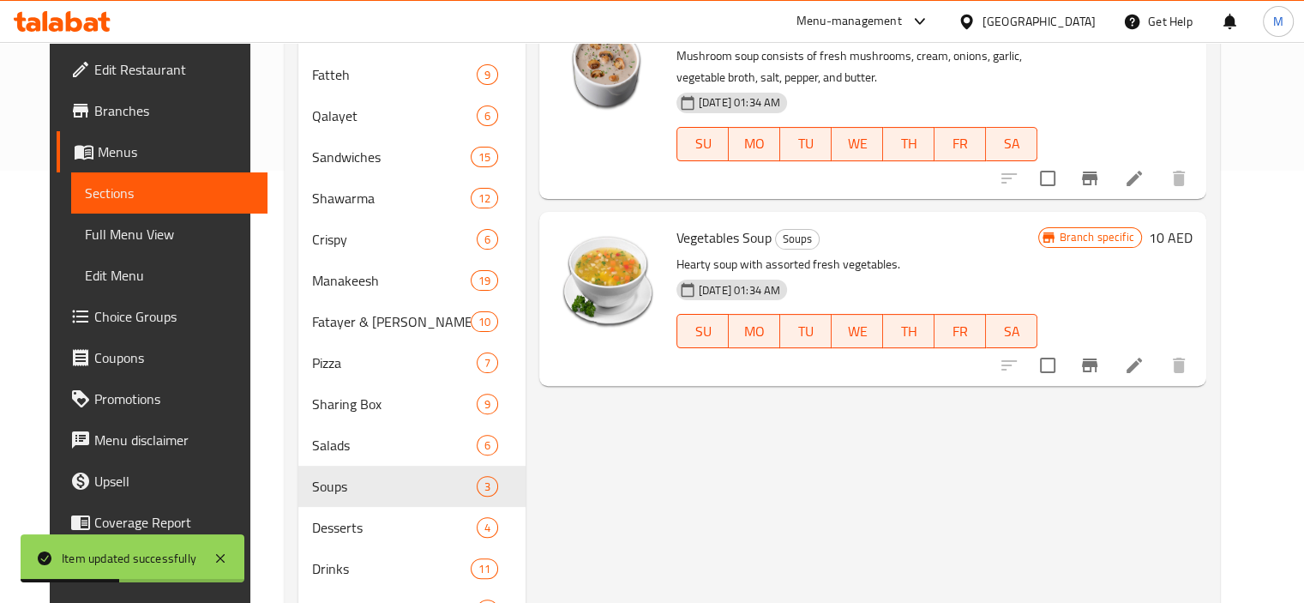
scroll to position [402, 0]
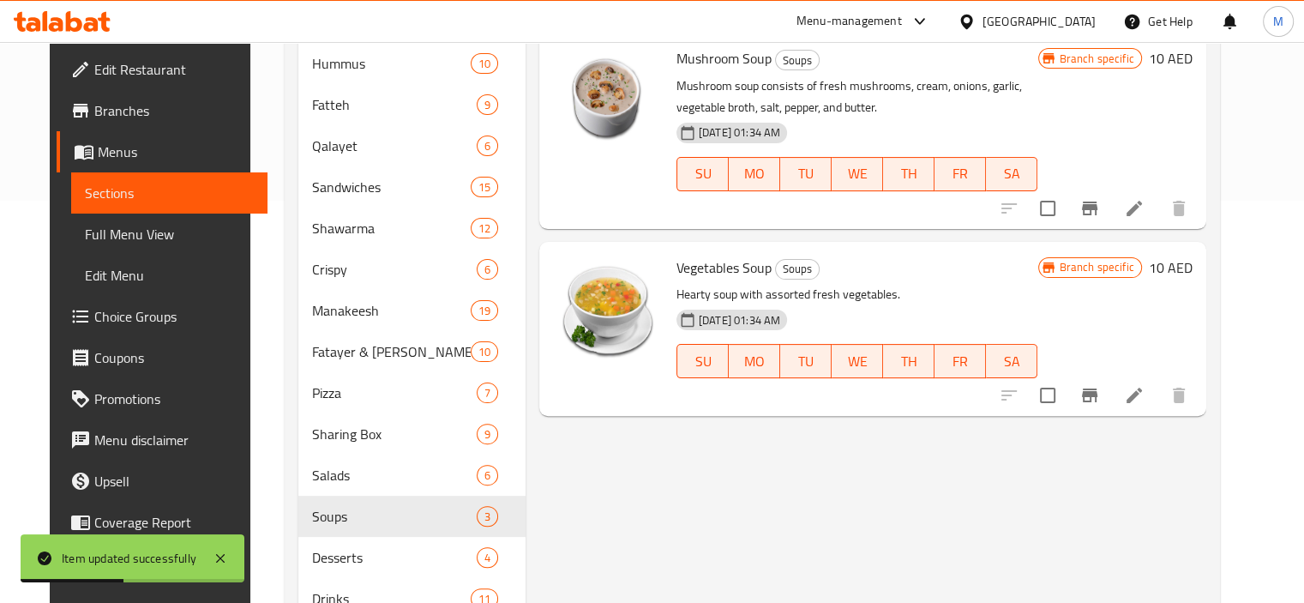
click at [1097, 207] on icon "Branch-specific-item" at bounding box center [1089, 208] width 15 height 14
click at [1100, 390] on icon "Branch-specific-item" at bounding box center [1089, 395] width 21 height 21
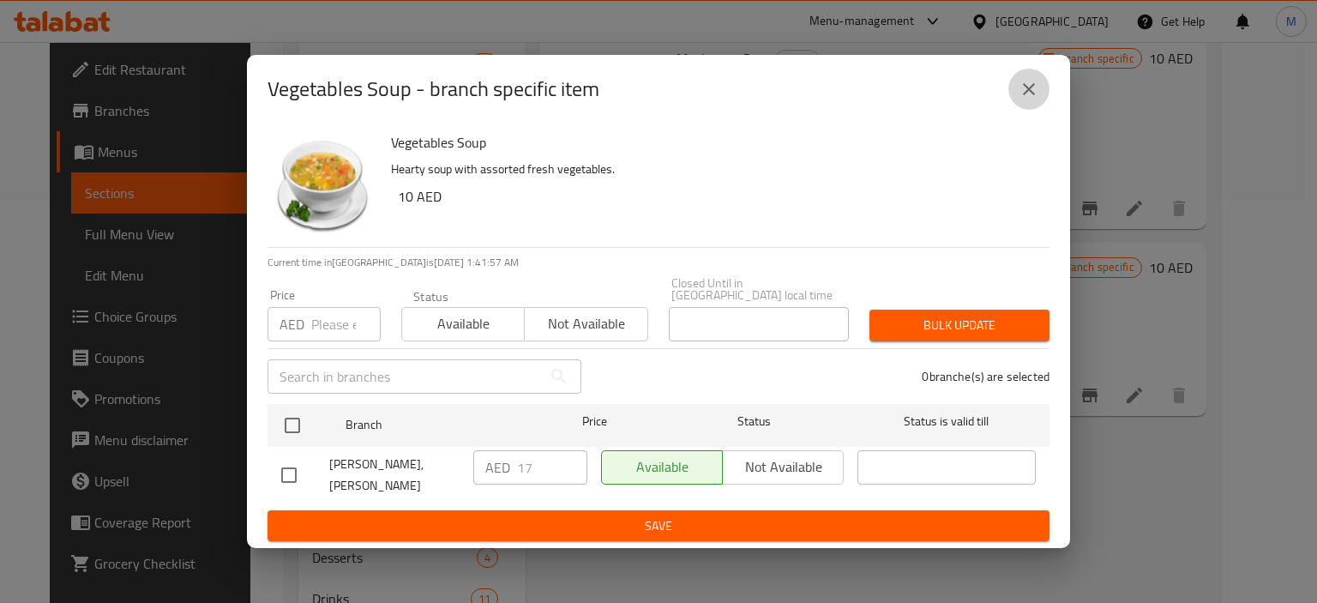
click at [1017, 101] on button "close" at bounding box center [1028, 89] width 41 height 41
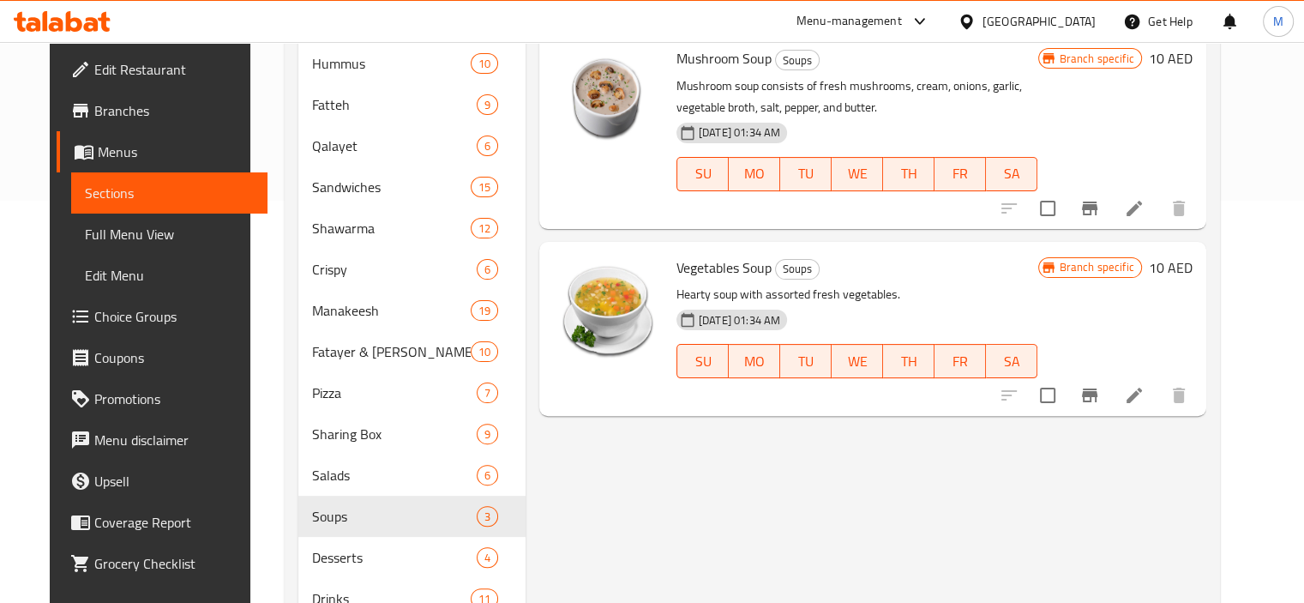
click at [1144, 401] on icon at bounding box center [1134, 395] width 21 height 21
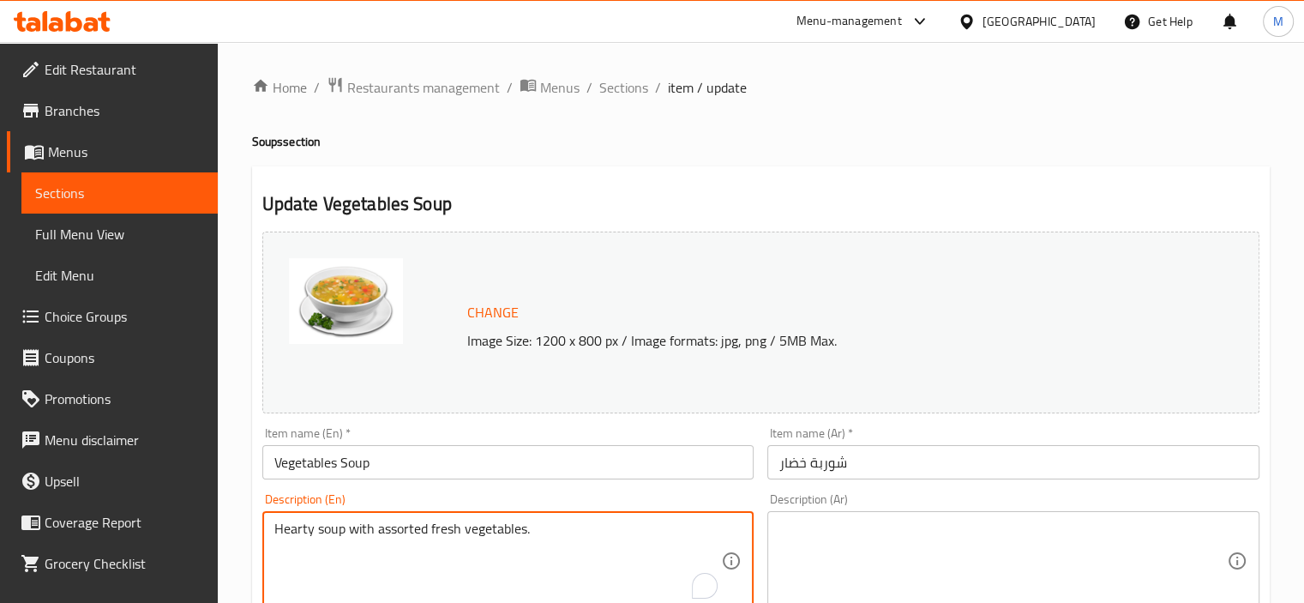
click at [399, 556] on textarea "Hearty soup with assorted fresh vegetables." at bounding box center [497, 560] width 447 height 81
paste textarea "Vegetable soup consists of a mix of fresh vegetables such as carrots, cauliflow…"
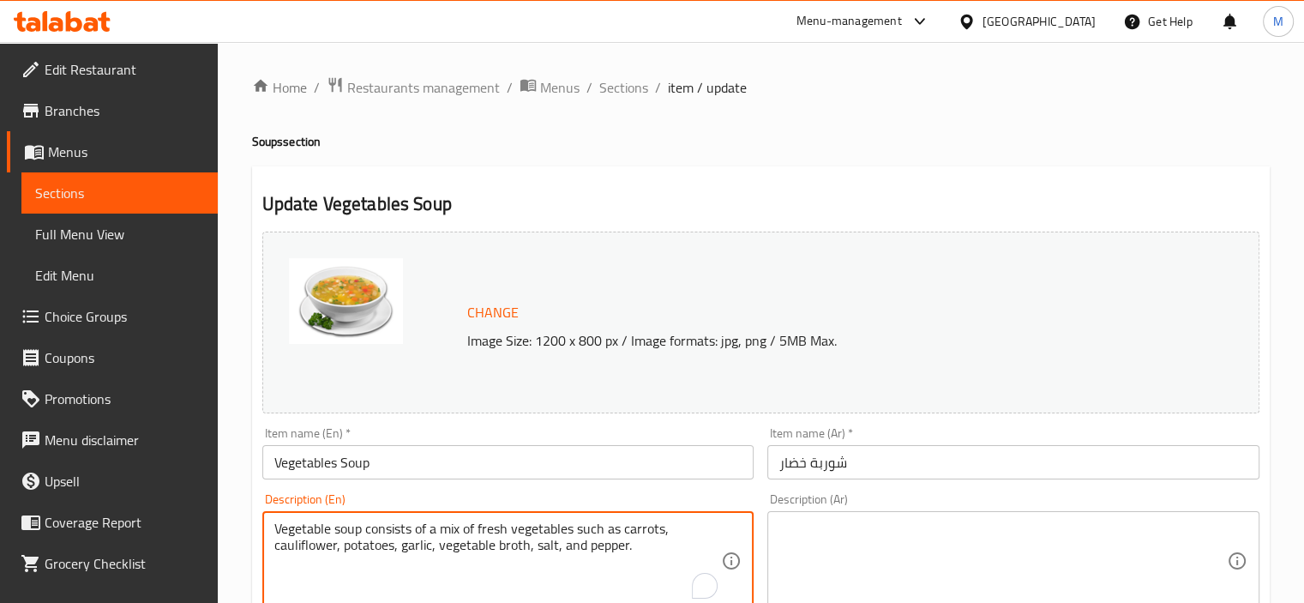
type textarea "Vegetable soup consists of a mix of fresh vegetables such as carrots, cauliflow…"
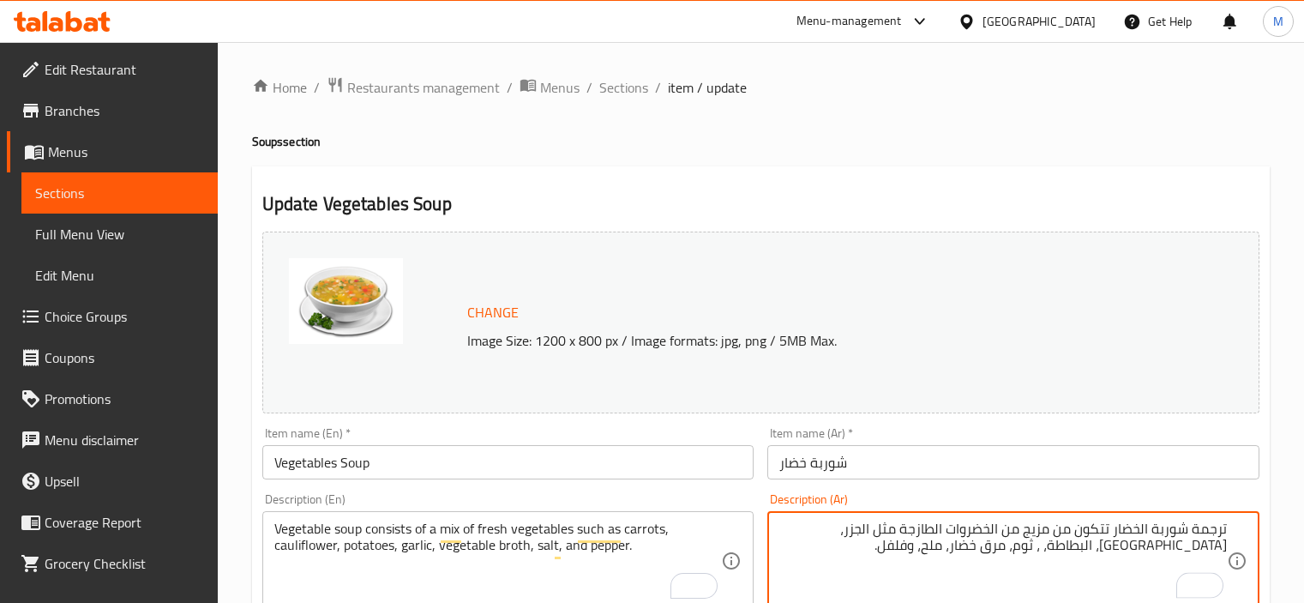
scroll to position [429, 0]
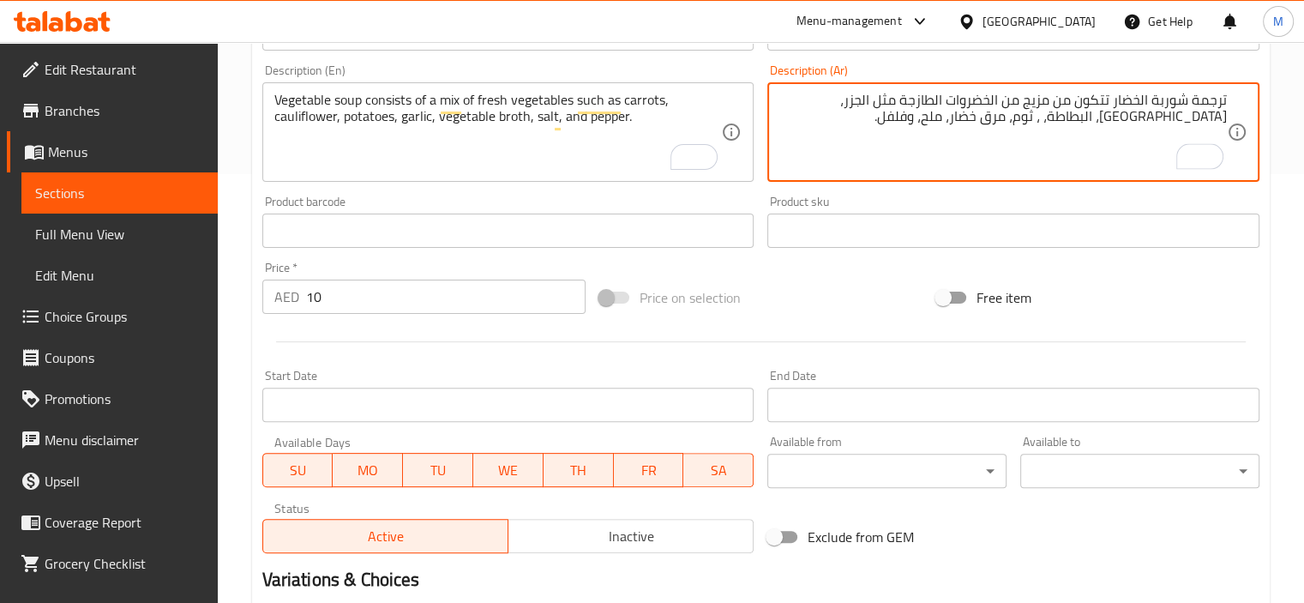
drag, startPoint x: 1185, startPoint y: 103, endPoint x: 1236, endPoint y: 103, distance: 51.4
click at [1236, 103] on div "ترجمة شوربة الخضار تتكون من مزيج من الخضروات الطازجة مثل الجزر، [GEOGRAPHIC_DAT…" at bounding box center [1013, 131] width 492 height 99
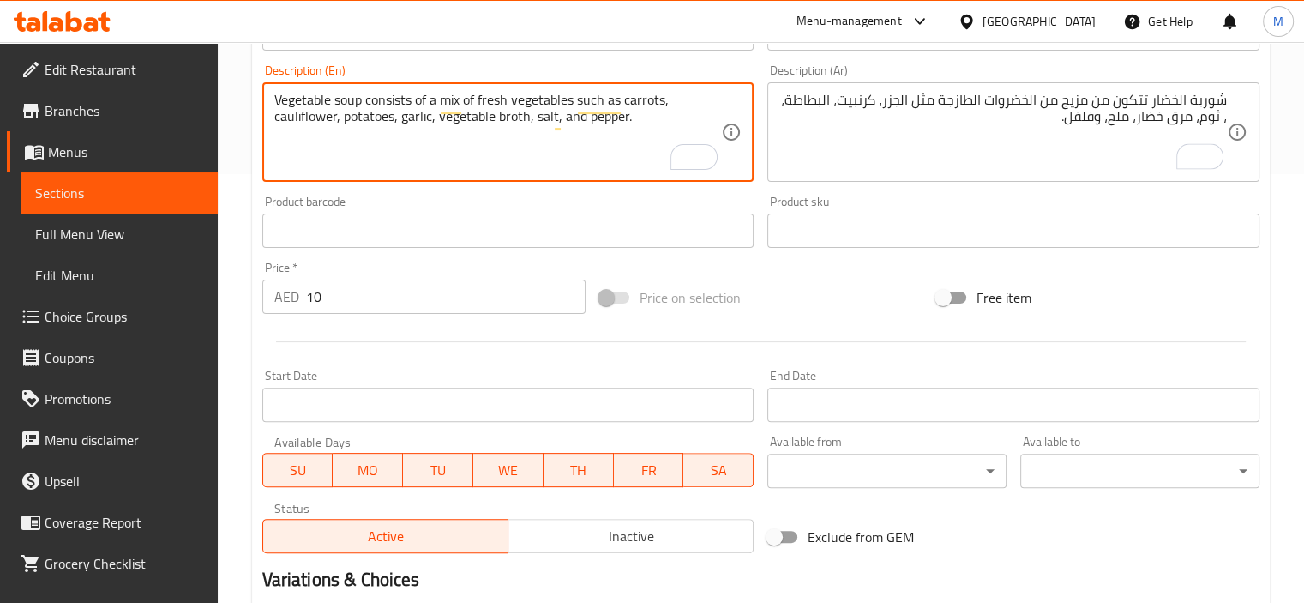
click at [320, 119] on textarea "Vegetable soup consists of a mix of fresh vegetables such as carrots, cauliflow…" at bounding box center [497, 132] width 447 height 81
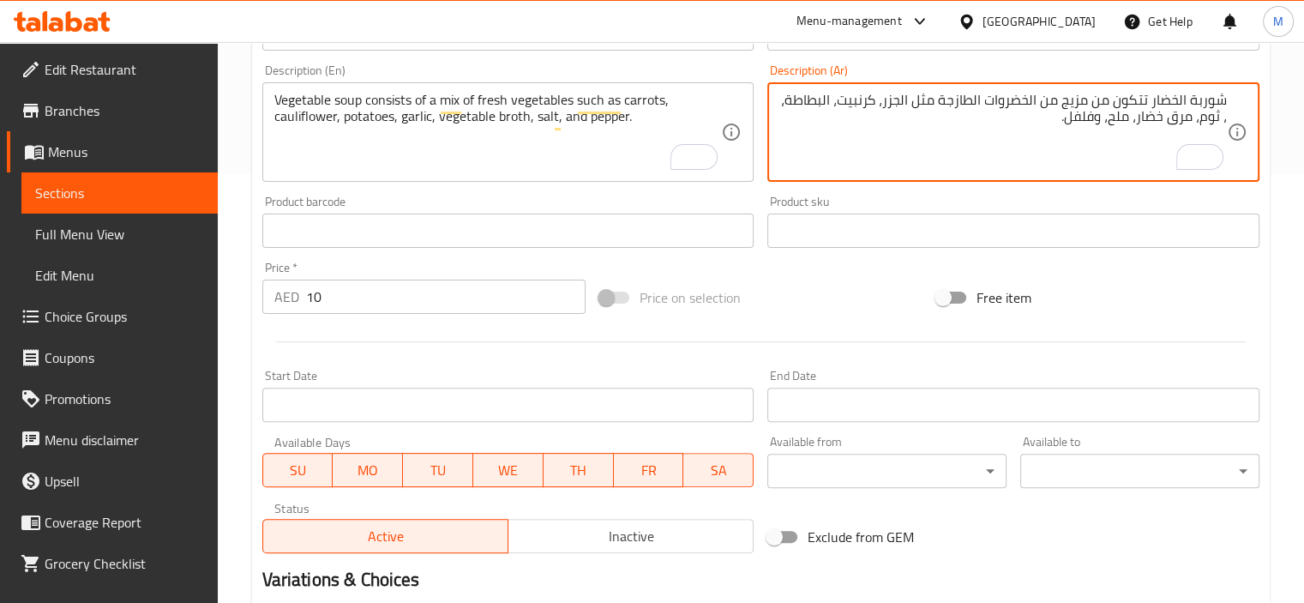
click at [851, 105] on textarea "شوربة الخضار تتكون من مزيج من الخضروات الطازجة مثل الجزر، كرنبيت، البطاطة، ، ثو…" at bounding box center [1002, 132] width 447 height 81
paste textarea "رنبيط"
click at [819, 106] on textarea "شوربة الخضار تتكون من مزيج من الخضروات الطازجة مثل الجزر، [GEOGRAPHIC_DATA]، ال…" at bounding box center [1002, 132] width 447 height 81
type textarea "شوربة الخضار تتكون من مزيج من الخضروات الطازجة مثل الجزر، [GEOGRAPHIC_DATA]، [G…"
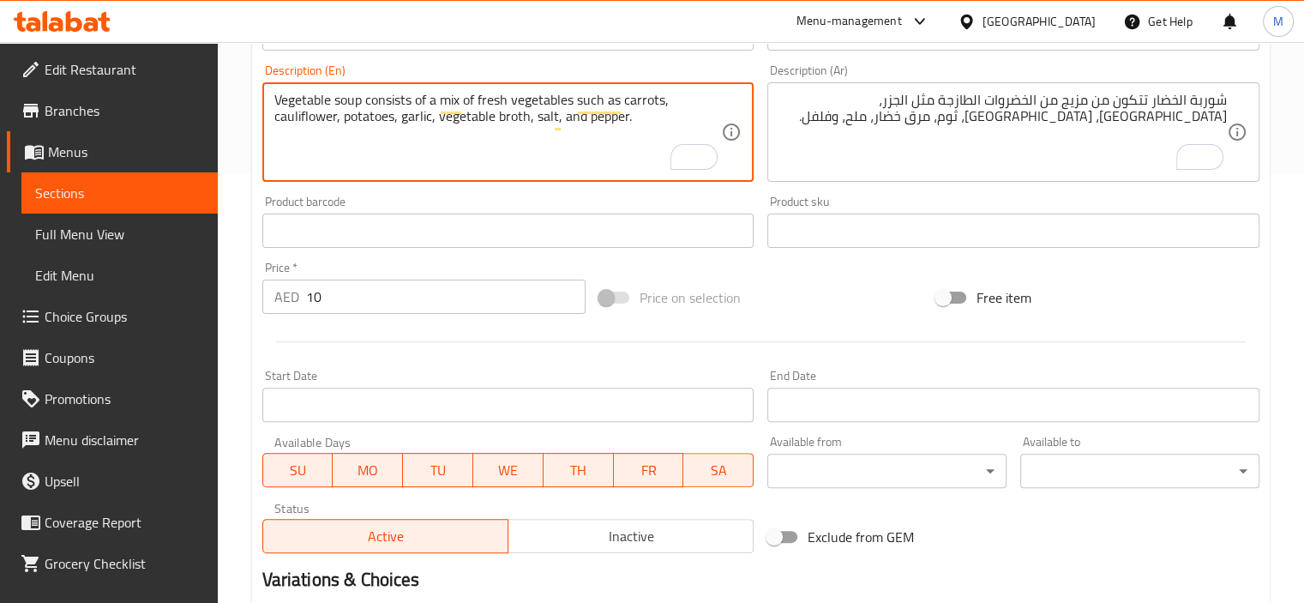
click at [358, 121] on textarea "Vegetable soup consists of a mix of fresh vegetables such as carrots, cauliflow…" at bounding box center [497, 132] width 447 height 81
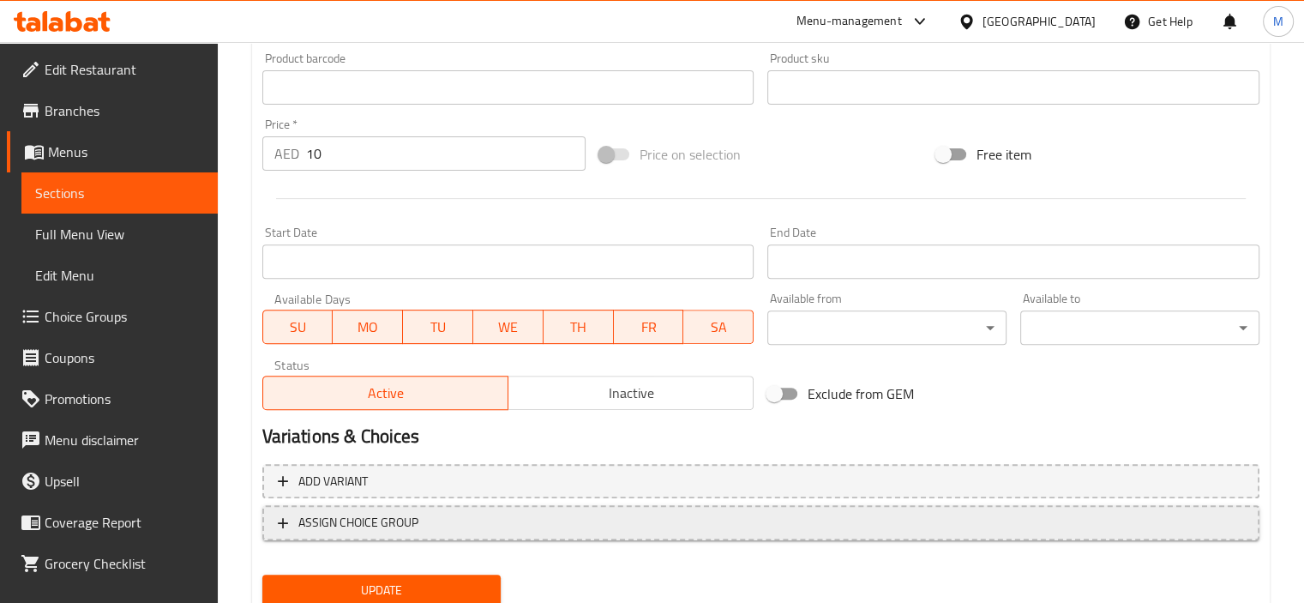
scroll to position [632, 0]
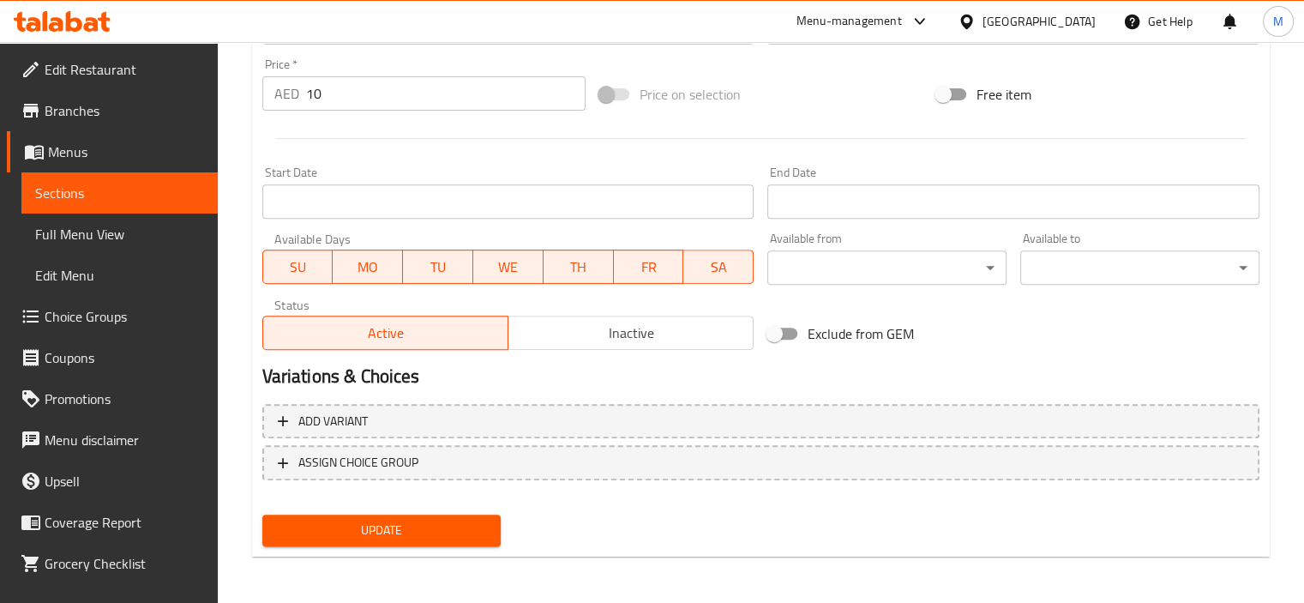
click at [354, 548] on div "Update" at bounding box center [381, 529] width 253 height 45
click at [358, 533] on span "Update" at bounding box center [382, 529] width 212 height 21
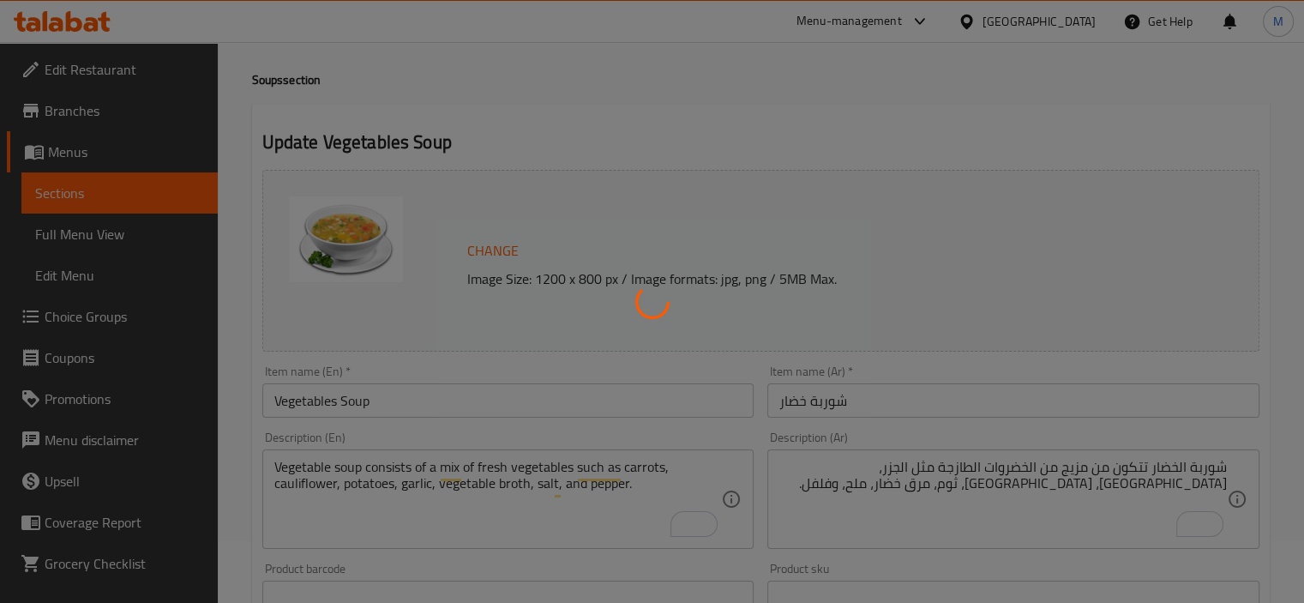
scroll to position [0, 0]
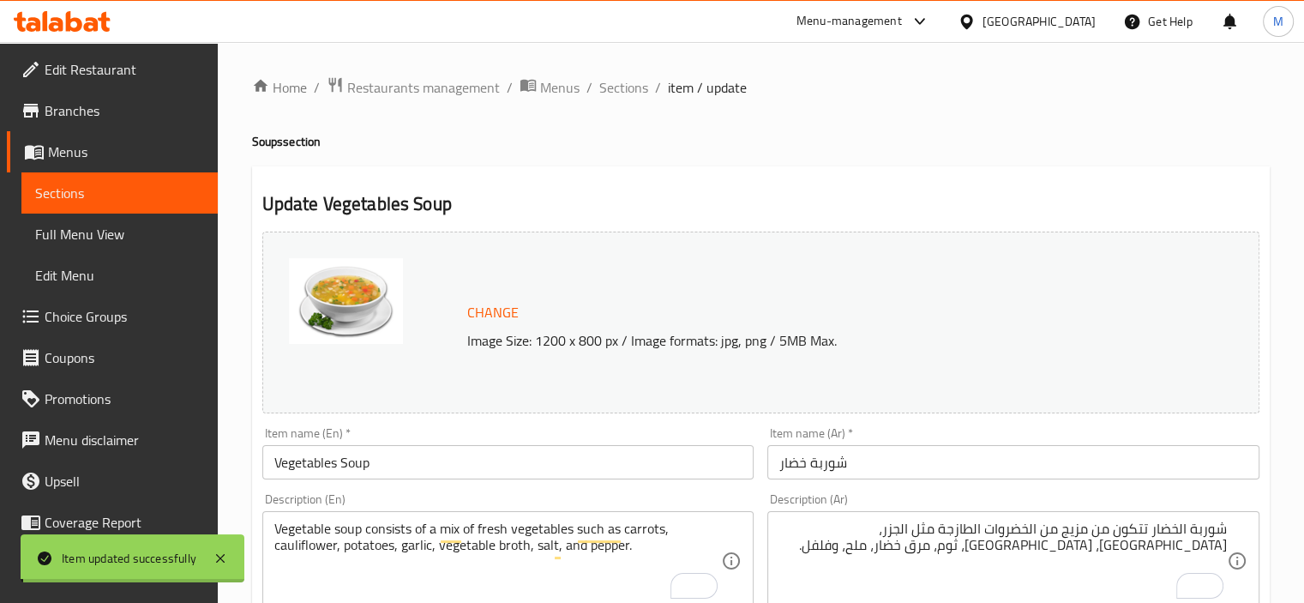
click at [612, 87] on span "Sections" at bounding box center [623, 87] width 49 height 21
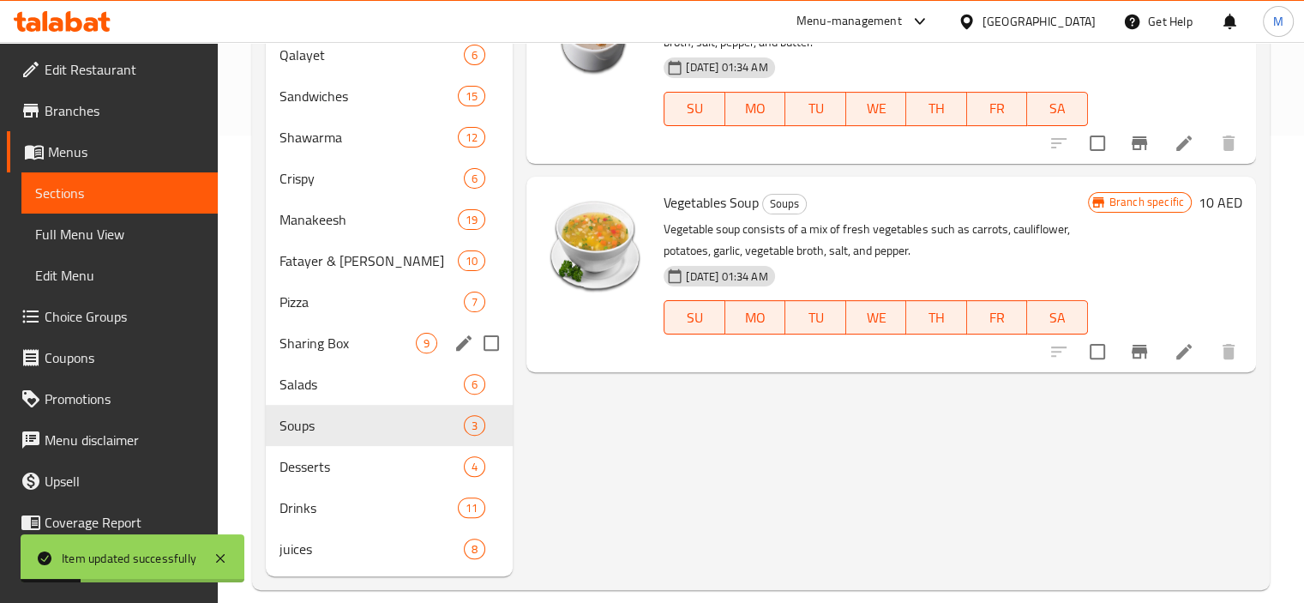
scroll to position [488, 0]
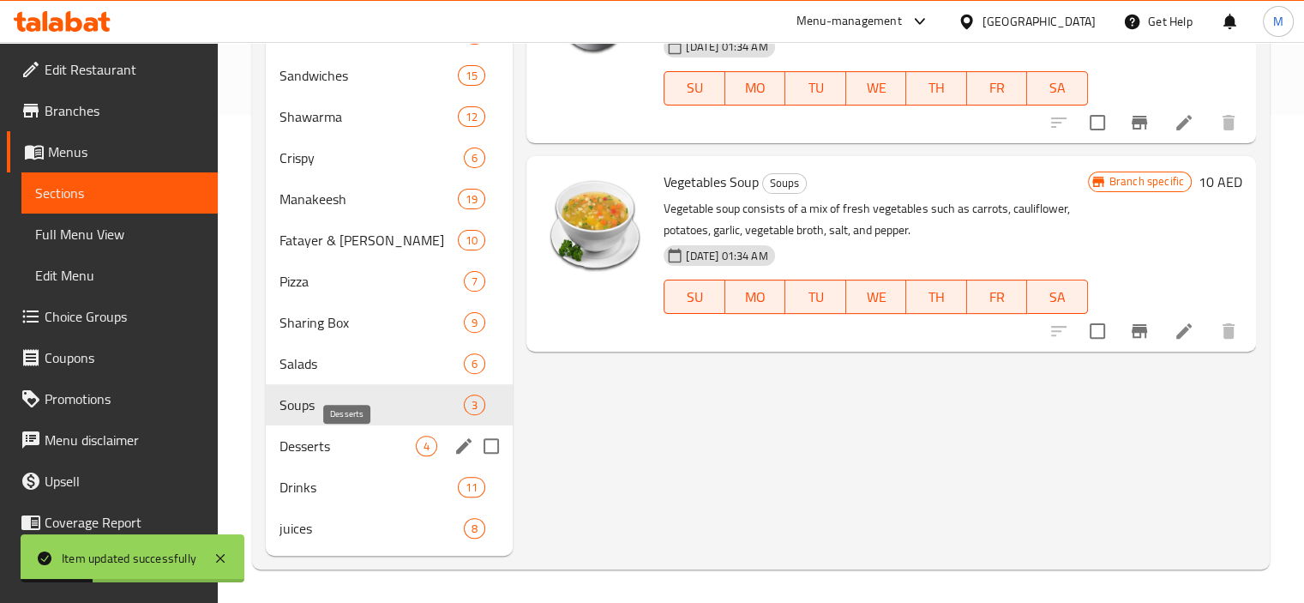
click at [343, 447] on span "Desserts" at bounding box center [347, 445] width 137 height 21
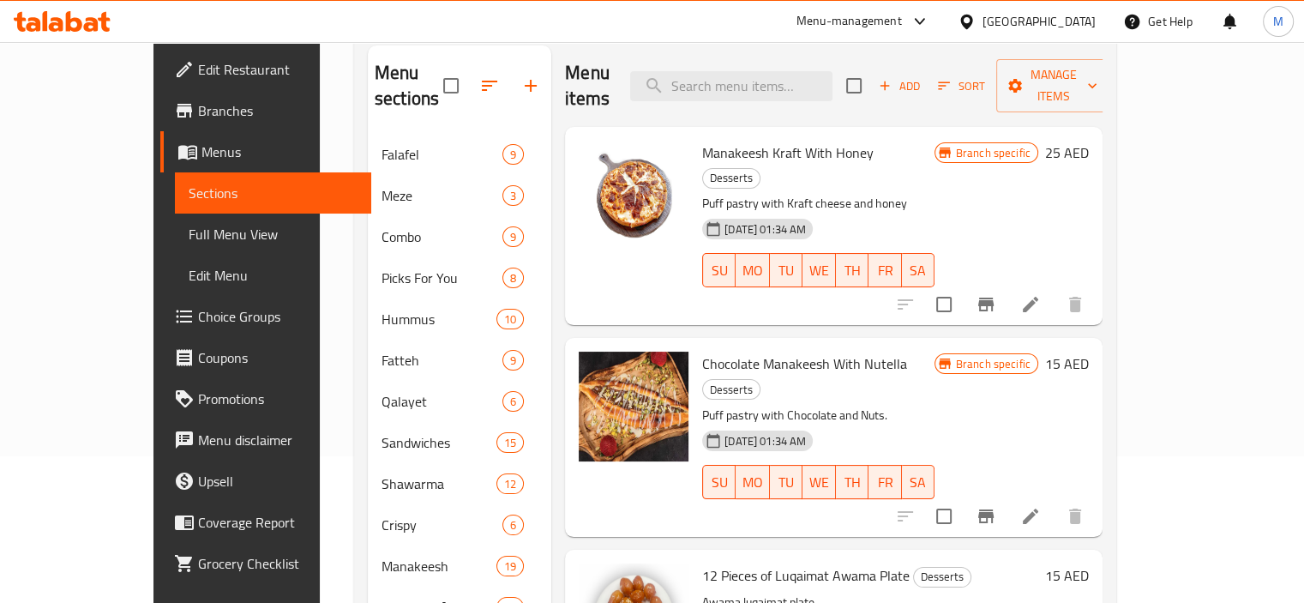
scroll to position [86, 0]
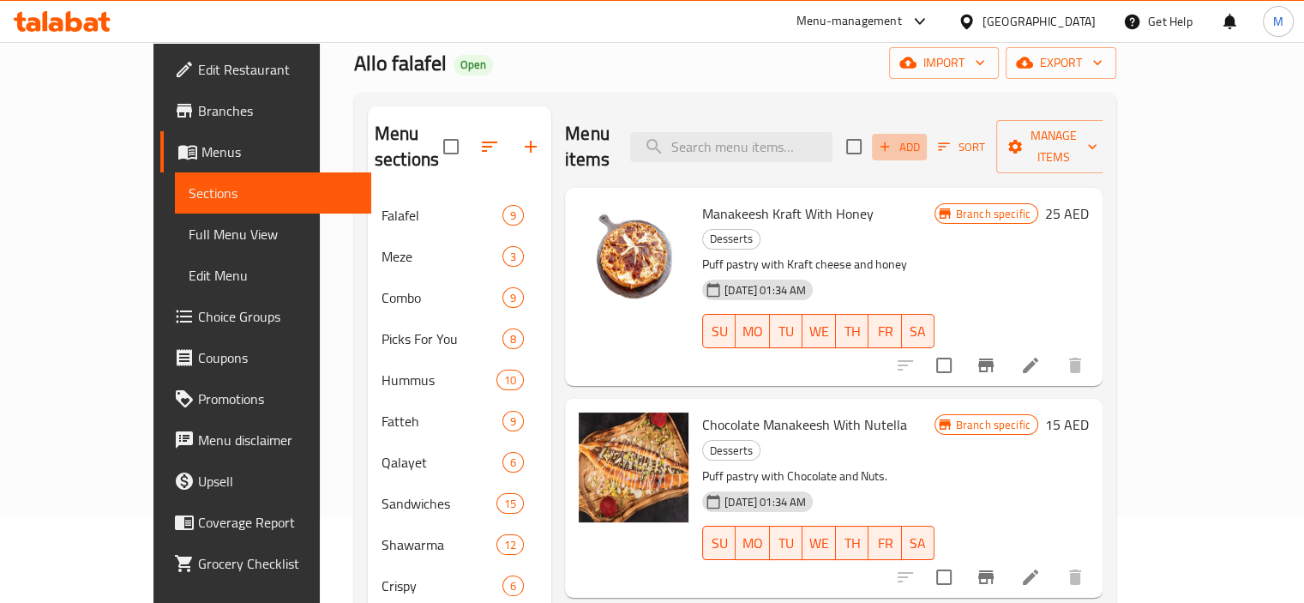
click at [922, 143] on span "Add" at bounding box center [899, 147] width 46 height 20
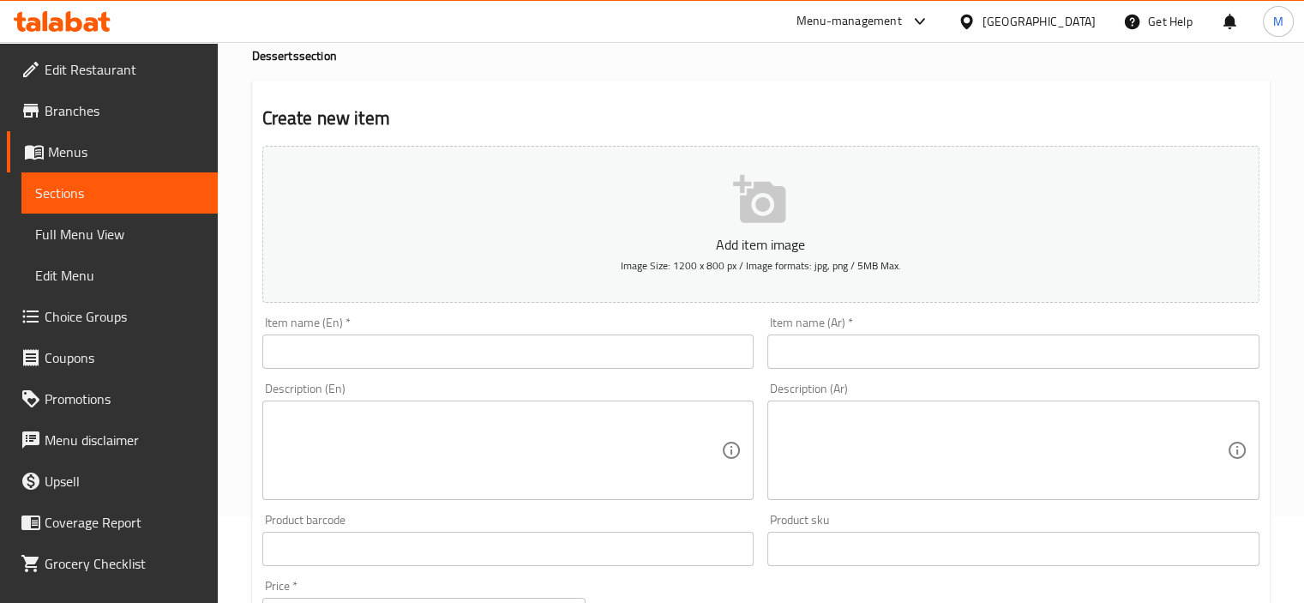
click at [390, 333] on div "Item name (En)   * Item name (En) *" at bounding box center [508, 342] width 492 height 52
click at [387, 343] on input "text" at bounding box center [508, 351] width 492 height 34
paste input "Classic Lugaimat"
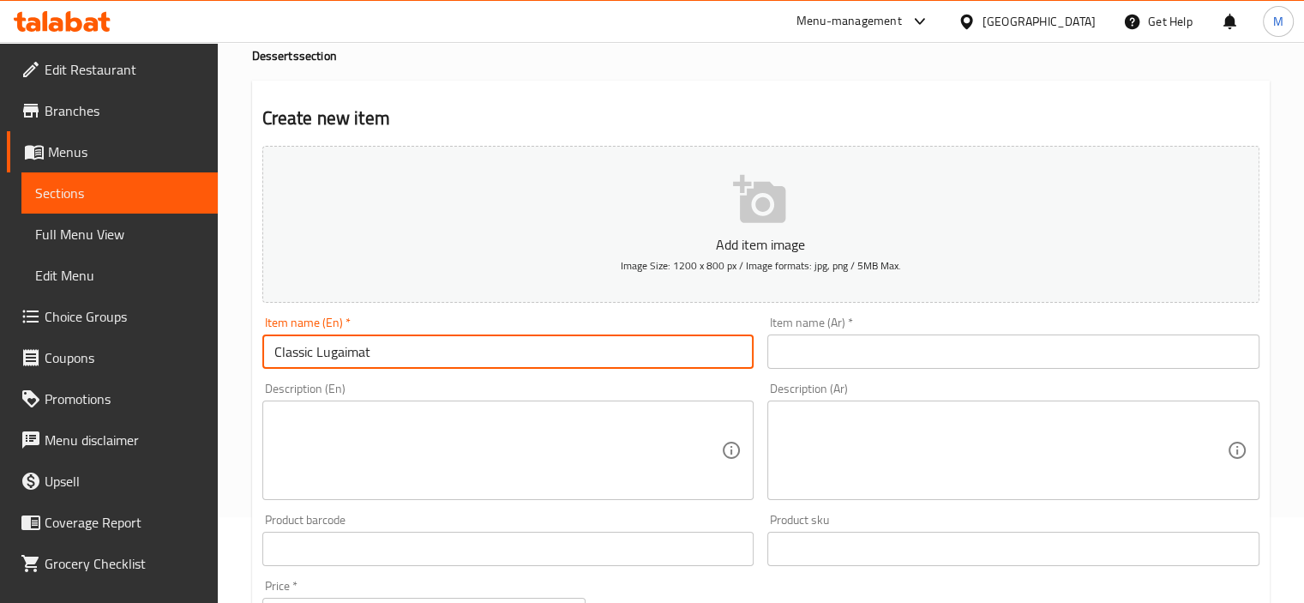
type input "Classic Lugaimat"
click at [747, 356] on input "Classic Lugaimat" at bounding box center [508, 351] width 492 height 34
click at [843, 351] on input "text" at bounding box center [1013, 351] width 492 height 34
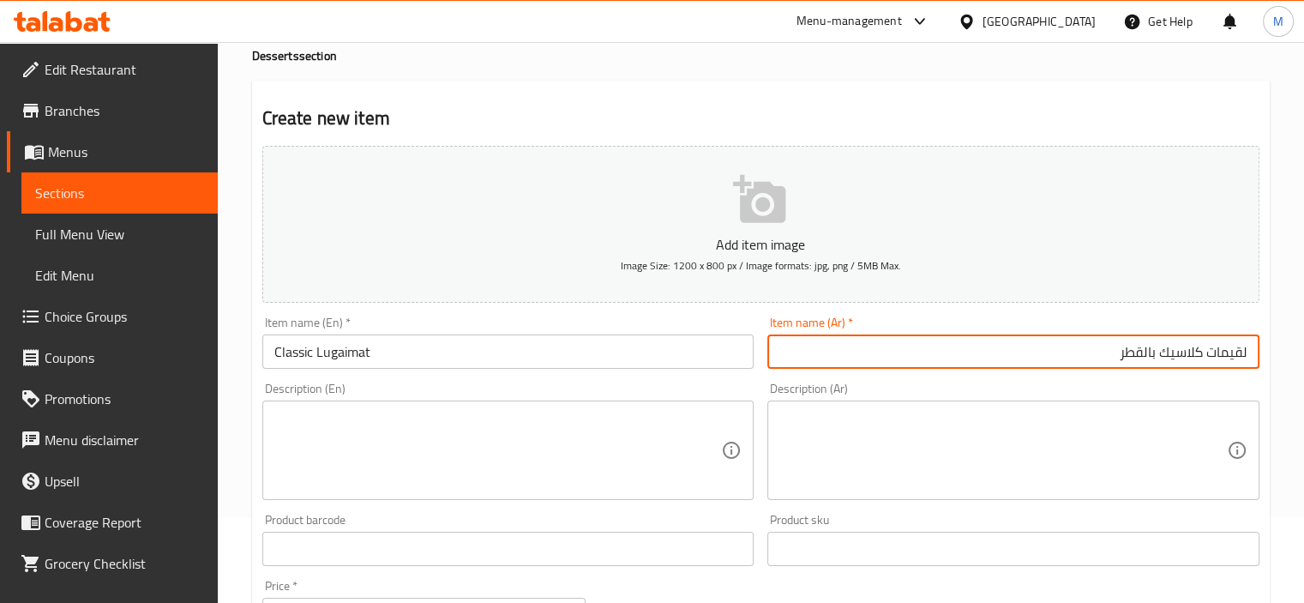
type input "لقيمات كلاسيك بالقطر"
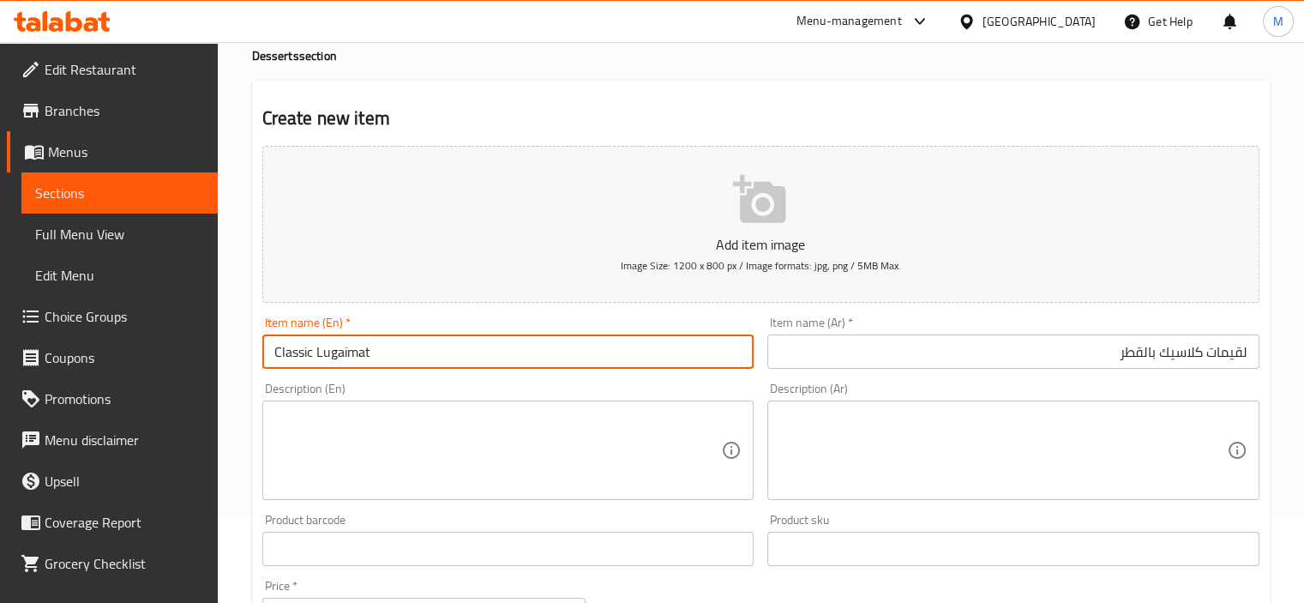
click at [531, 352] on input "Classic Lugaimat" at bounding box center [508, 351] width 492 height 34
click at [427, 355] on input "Classic Lugaimat With Syrup" at bounding box center [508, 351] width 492 height 34
type input "Classic Lugaimat With Syrup"
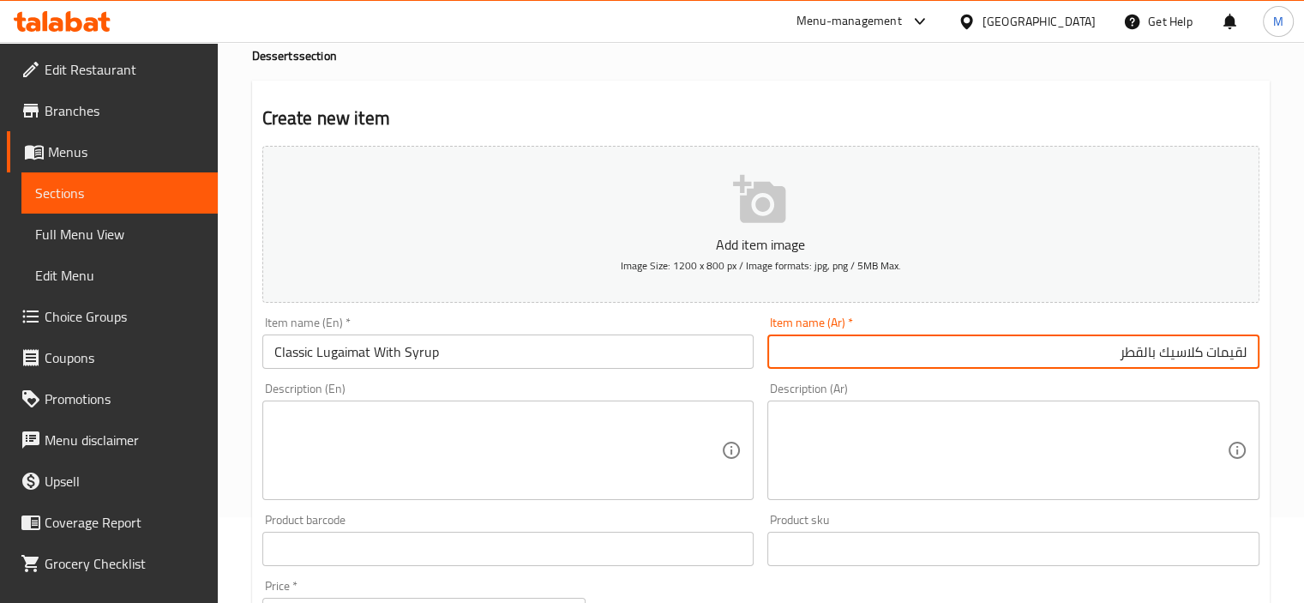
click at [1094, 357] on input "لقيمات كلاسيك بالقطر" at bounding box center [1013, 351] width 492 height 34
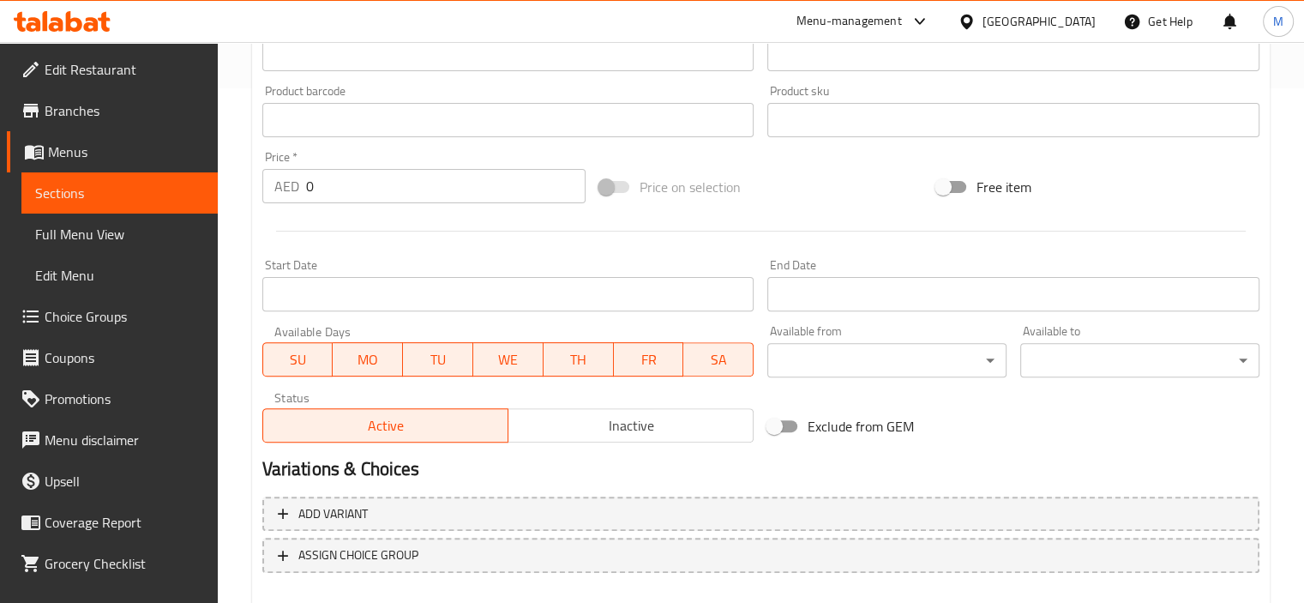
click at [348, 186] on input "0" at bounding box center [445, 186] width 279 height 34
paste input "15"
type input "15"
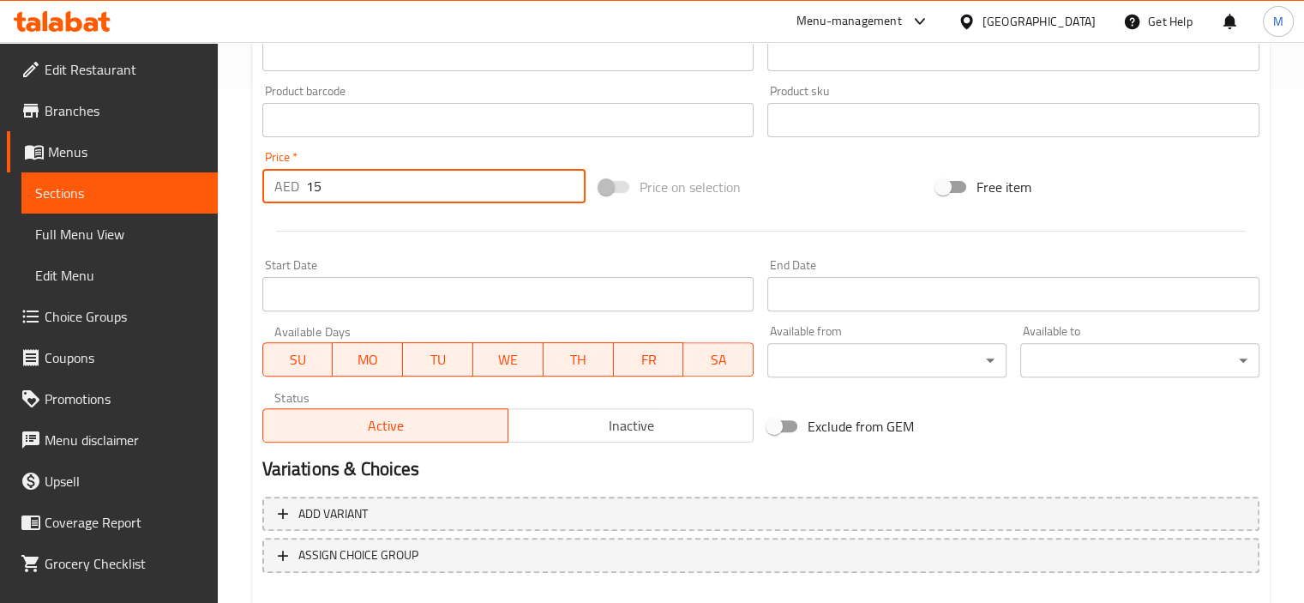
click at [350, 251] on div at bounding box center [760, 231] width 1011 height 42
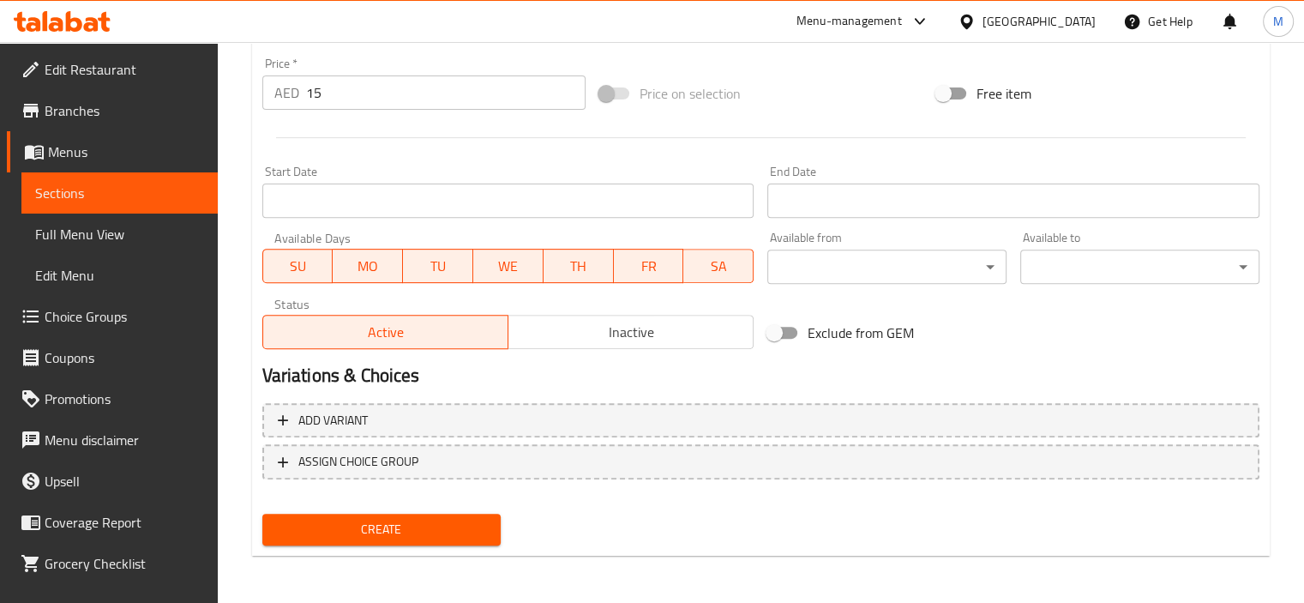
click at [356, 519] on span "Create" at bounding box center [382, 529] width 212 height 21
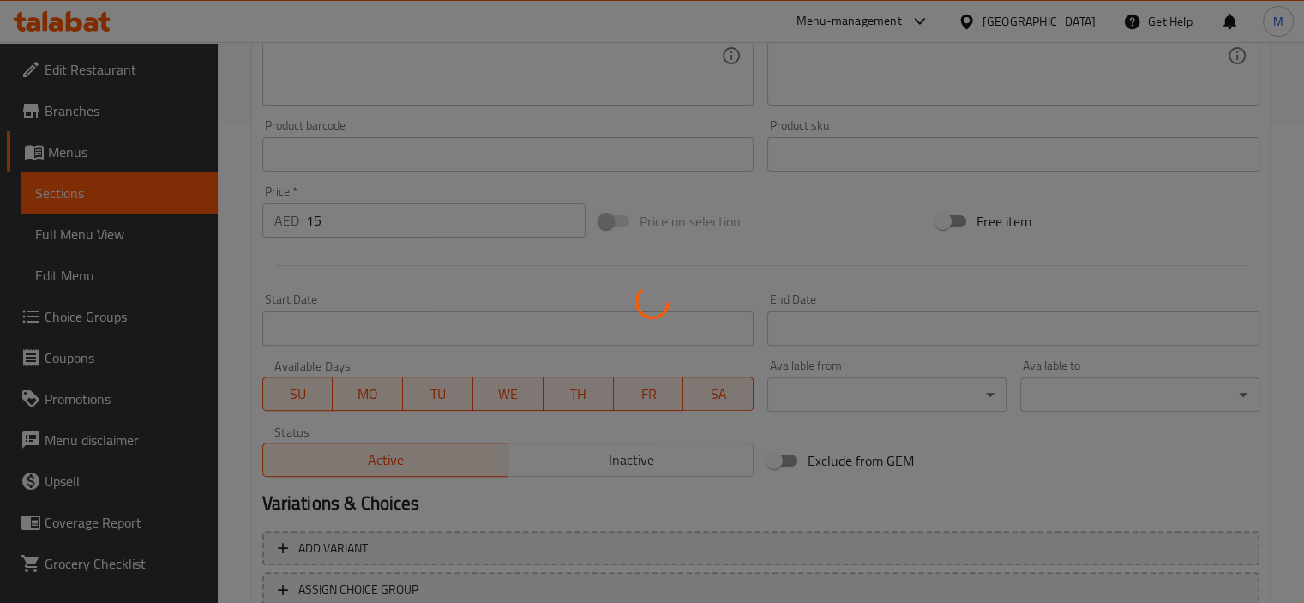
scroll to position [351, 0]
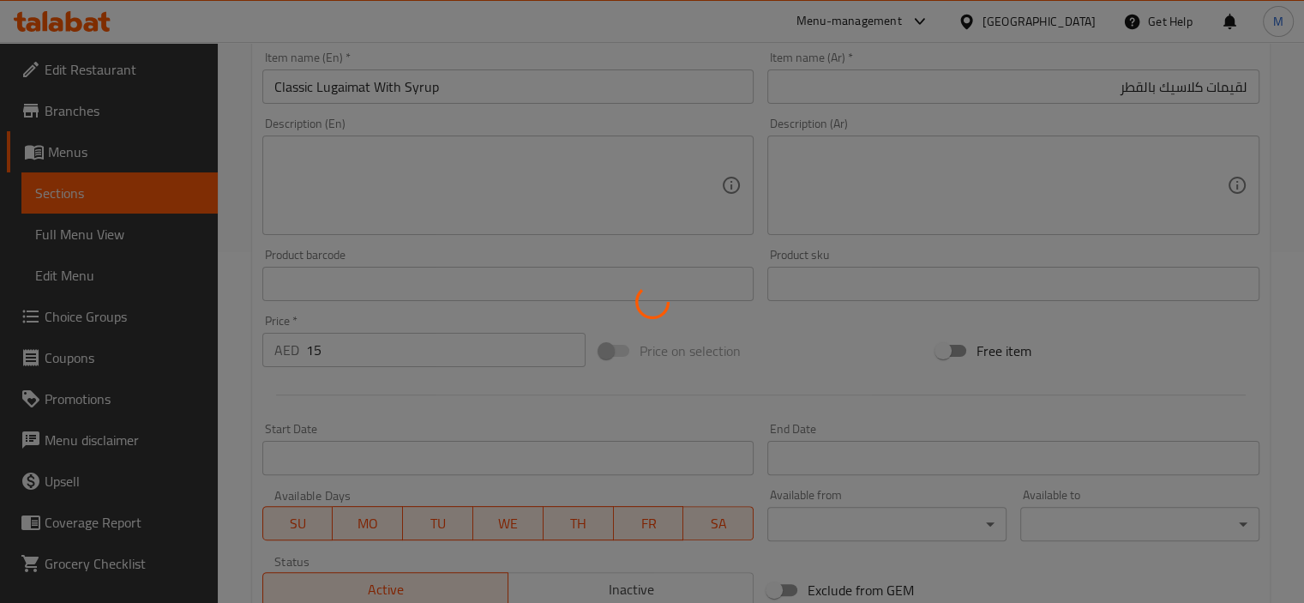
type input "0"
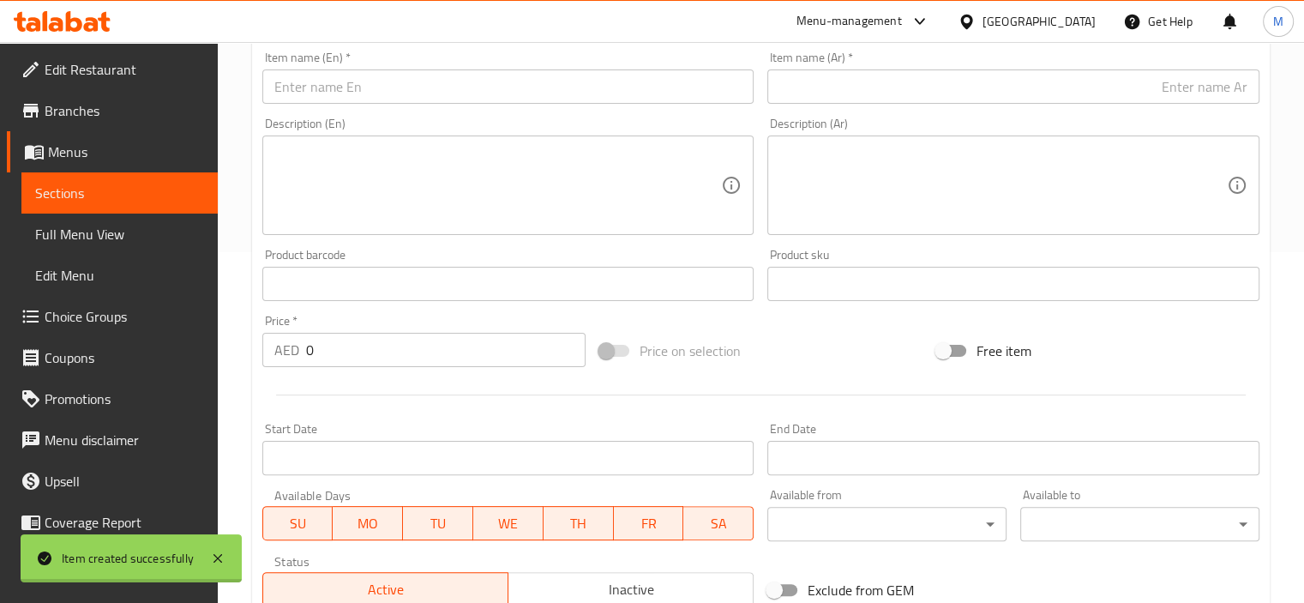
scroll to position [0, 0]
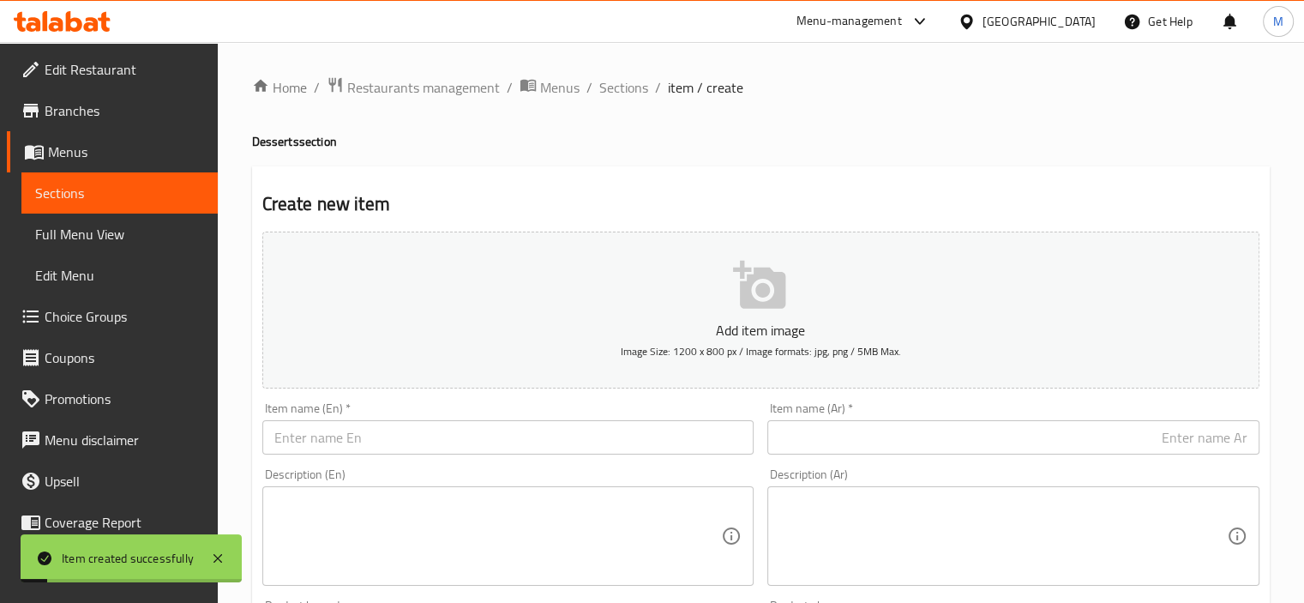
click at [329, 444] on input "text" at bounding box center [508, 437] width 492 height 34
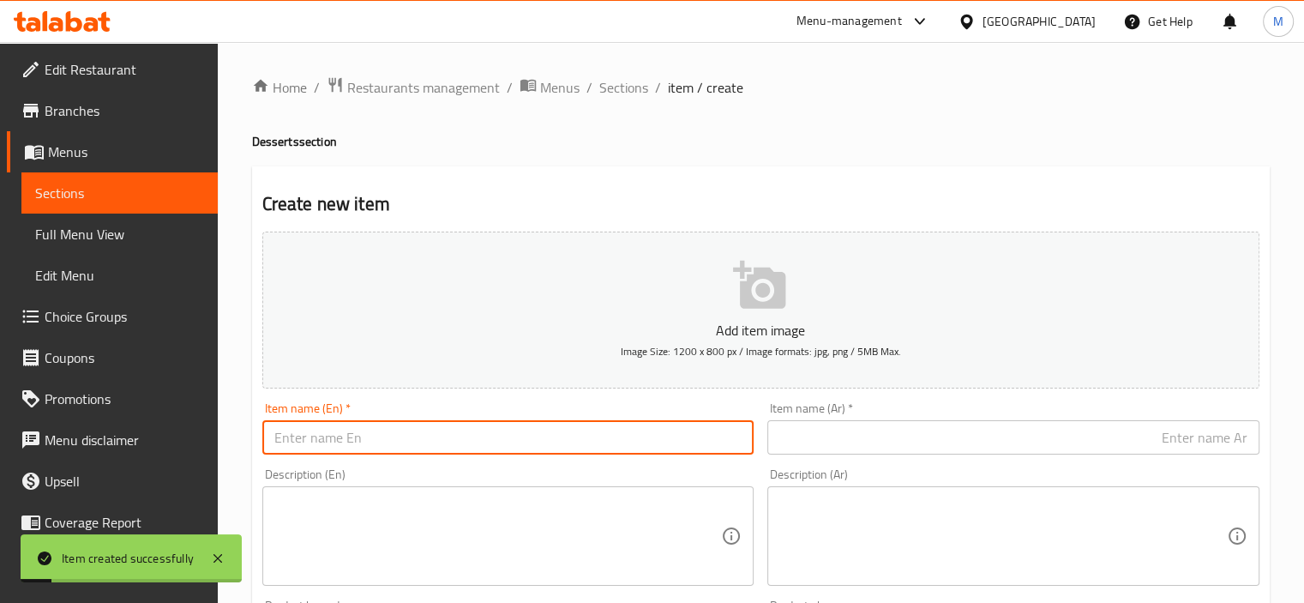
paste input "Date honey Lugaimat"
click at [309, 434] on input "Date honey Lugaimat" at bounding box center [508, 437] width 492 height 34
type input "Date Honey Lugaimat"
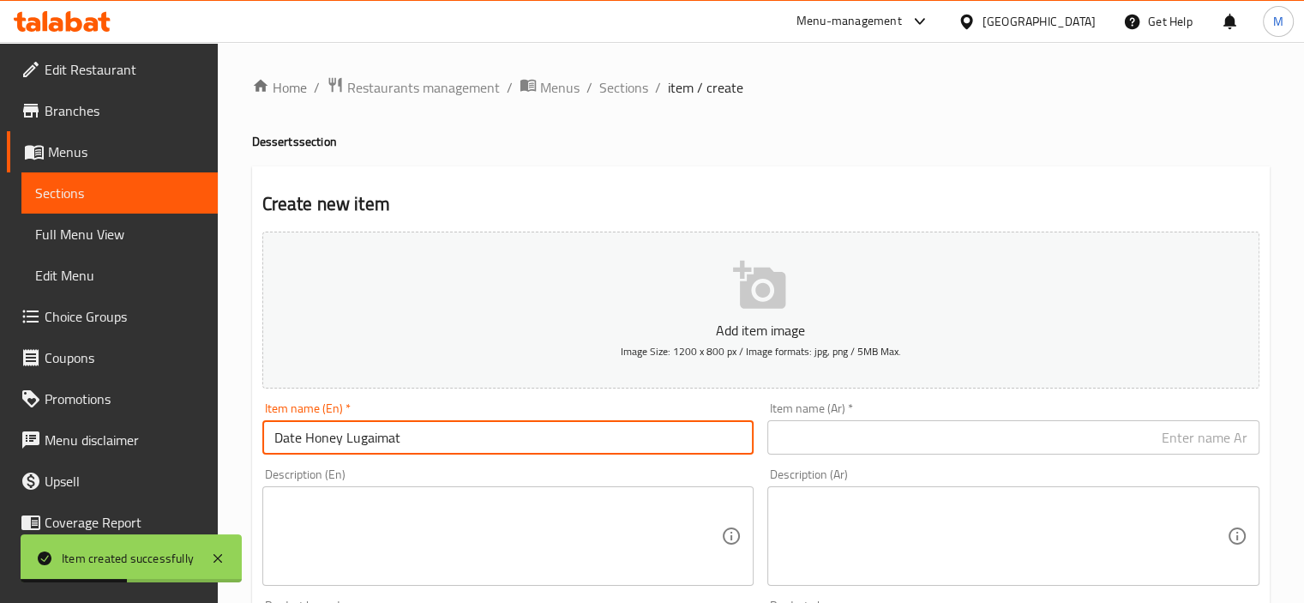
click at [310, 424] on input "Date Honey Lugaimat" at bounding box center [508, 437] width 492 height 34
click at [898, 448] on input "text" at bounding box center [1013, 437] width 492 height 34
paste input "لقيمات بدبس التمر"
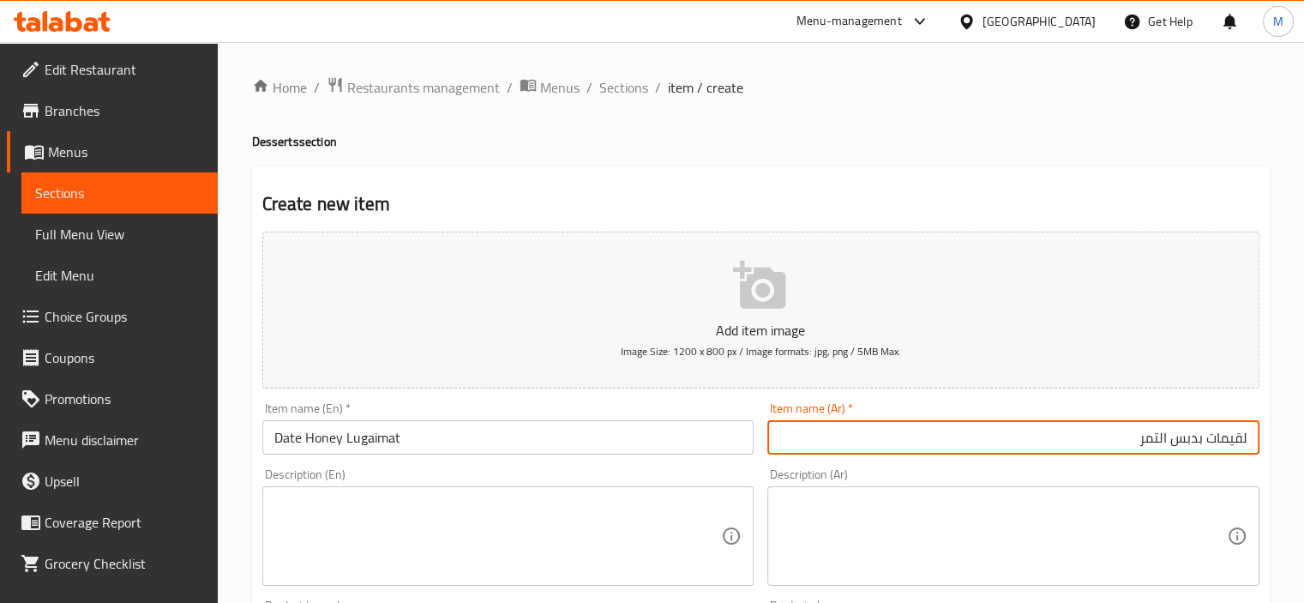
type input "لقيمات بدبس التمر"
click at [311, 440] on input "Date Honey Lugaimat" at bounding box center [508, 437] width 492 height 34
drag, startPoint x: 1197, startPoint y: 443, endPoint x: 1173, endPoint y: 441, distance: 24.1
click at [1173, 441] on input "لقيمات بدبس التمر" at bounding box center [1013, 437] width 492 height 34
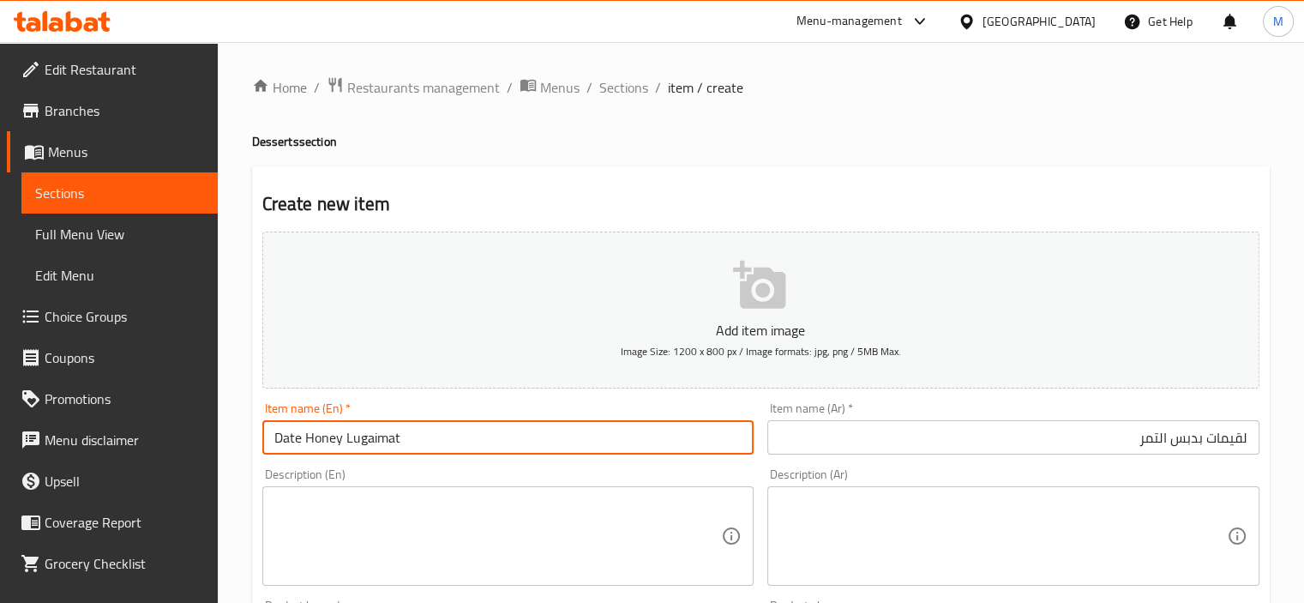
click at [297, 447] on input "Date Honey Lugaimat" at bounding box center [508, 437] width 492 height 34
click at [303, 441] on input "Date Honey Lugaimat" at bounding box center [508, 437] width 492 height 34
paste input "Molasses"
type input "Date Molasses Honey Lugaimat"
click at [1138, 440] on input "لقيمات بدبس التمر" at bounding box center [1013, 437] width 492 height 34
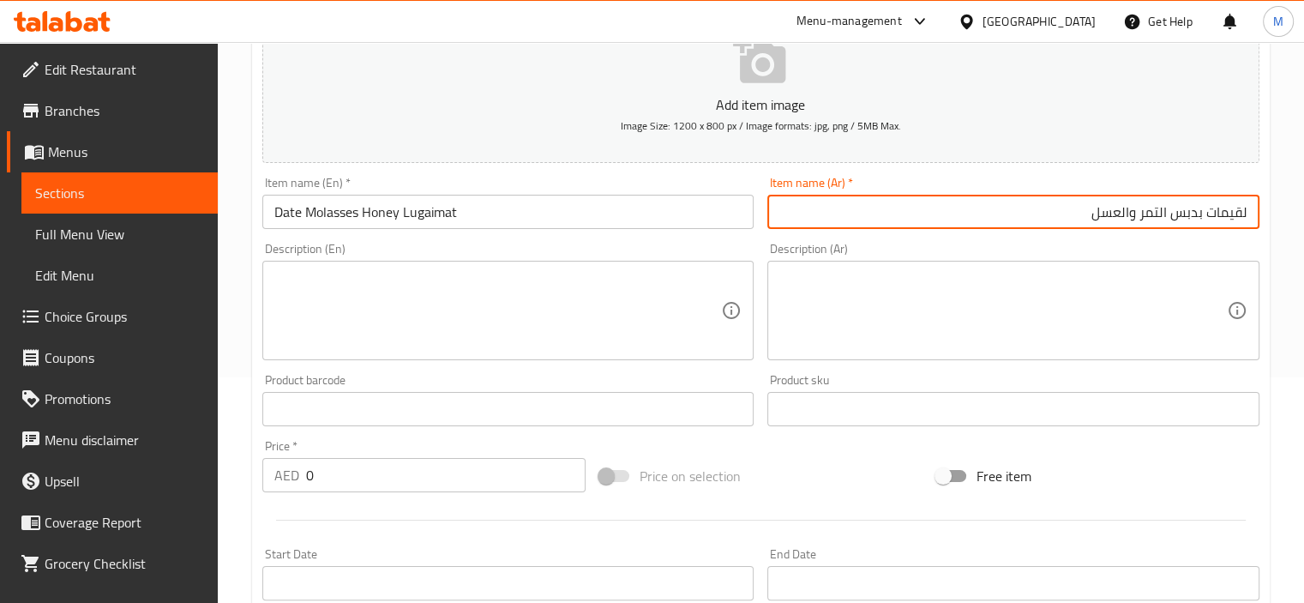
scroll to position [257, 0]
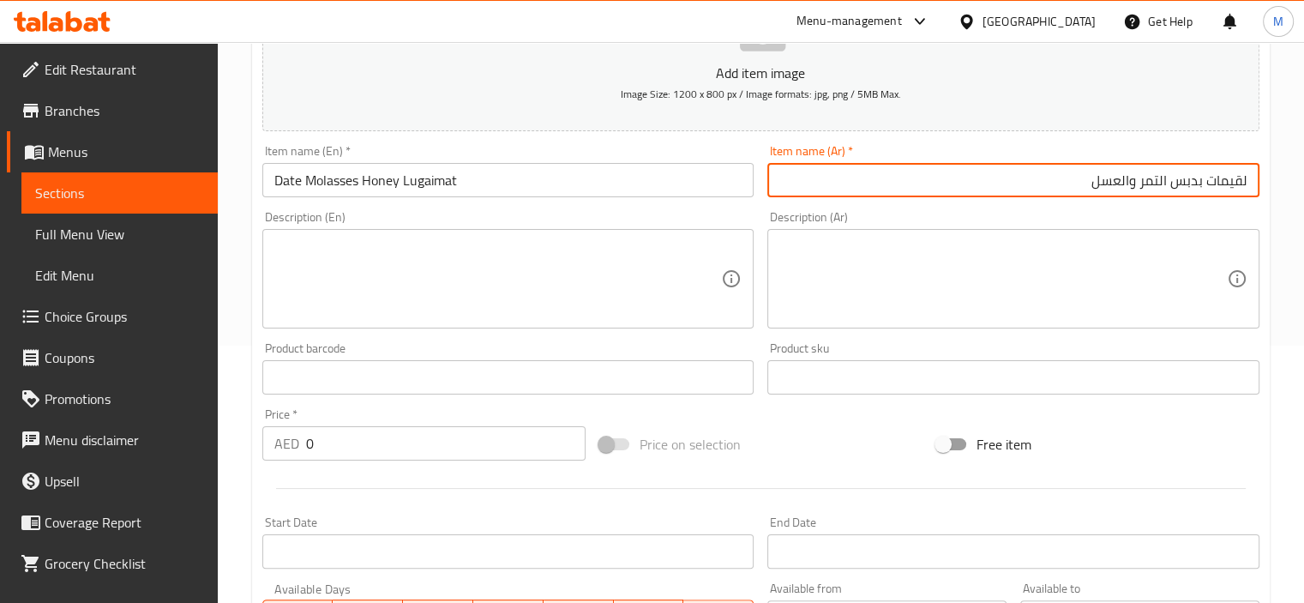
type input "لقيمات بدبس التمر والعسل"
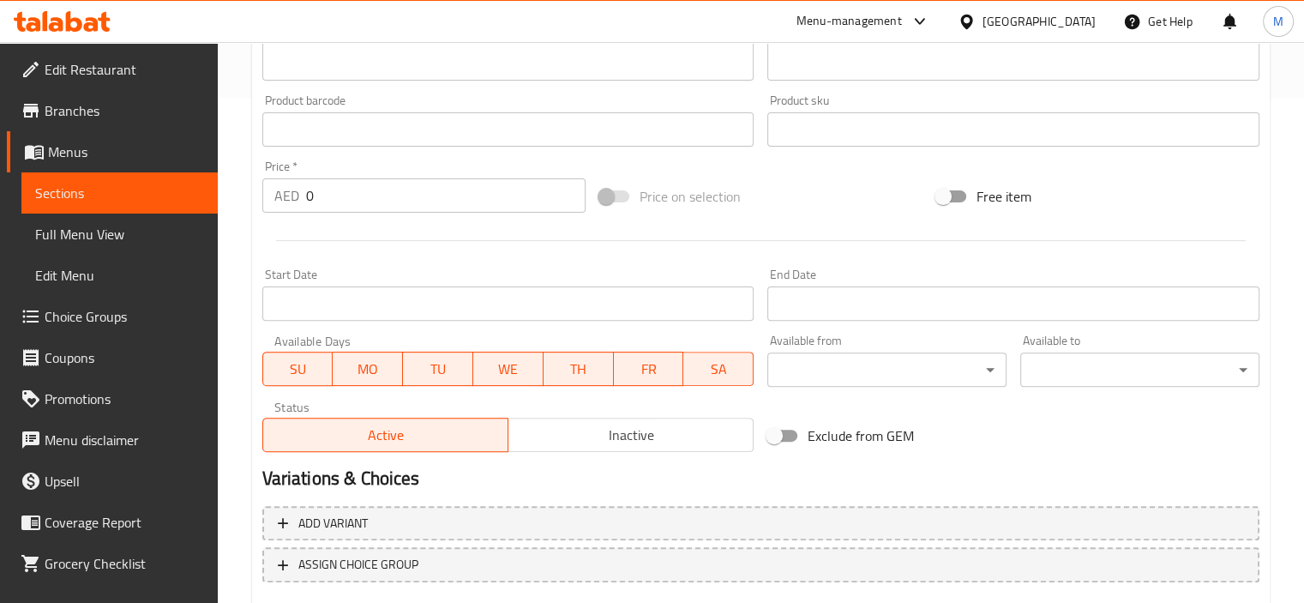
scroll to position [514, 0]
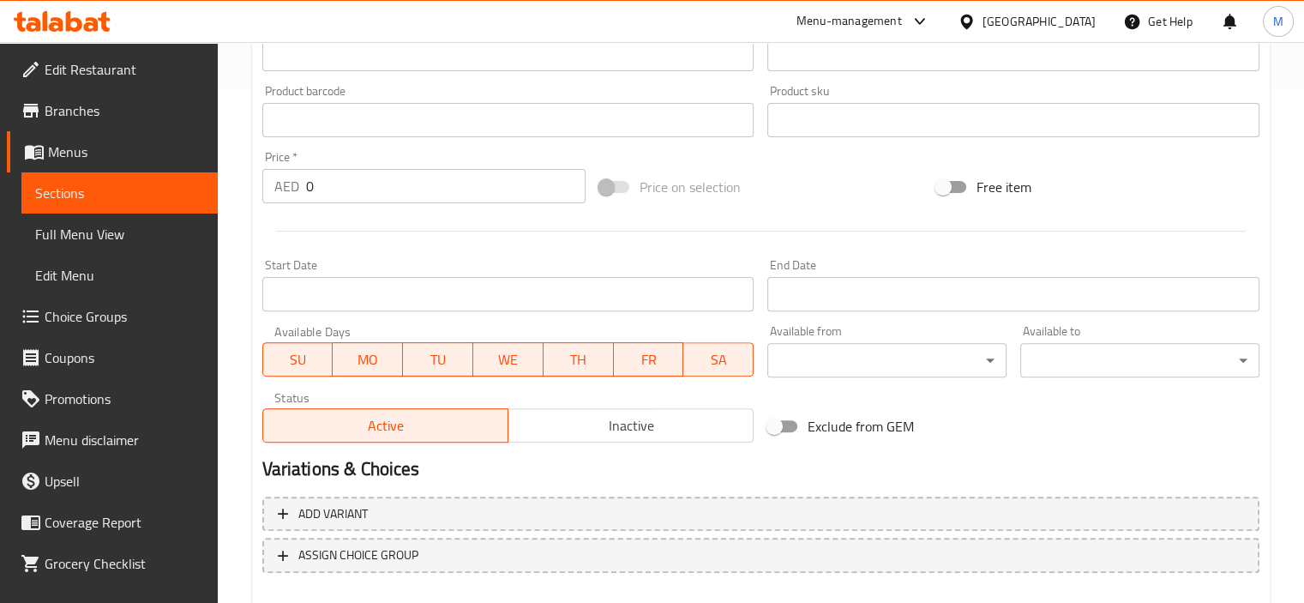
click at [357, 174] on input "0" at bounding box center [445, 186] width 279 height 34
click at [339, 192] on input "0" at bounding box center [445, 186] width 279 height 34
type input "16"
click at [338, 220] on div at bounding box center [760, 231] width 1011 height 42
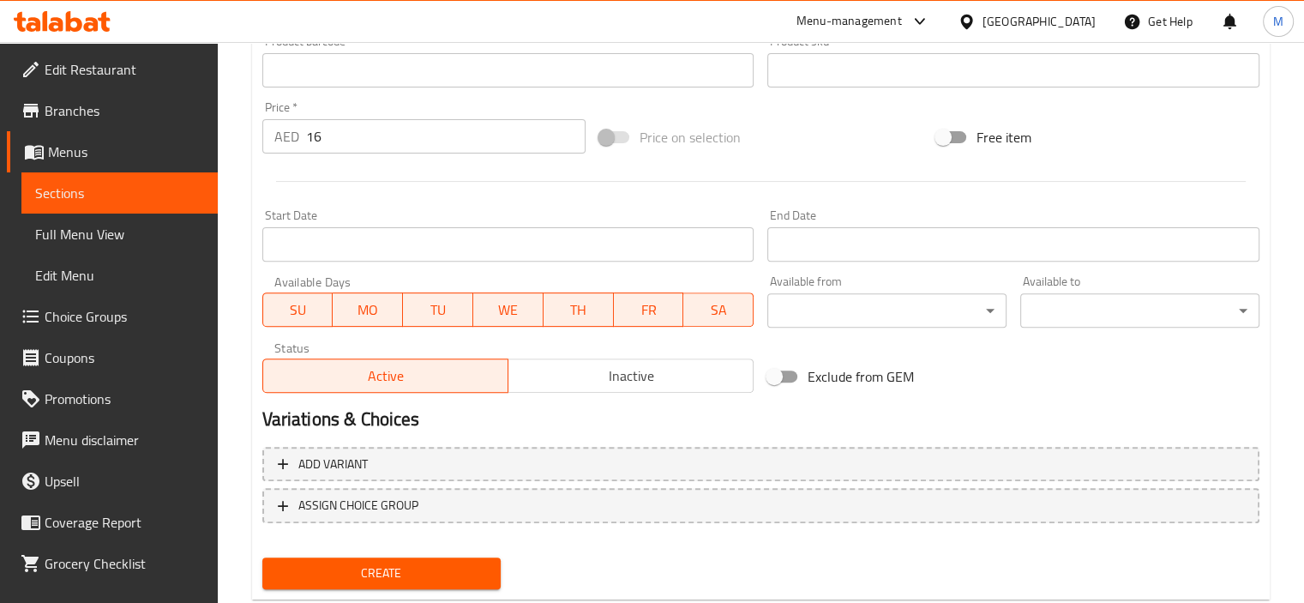
scroll to position [608, 0]
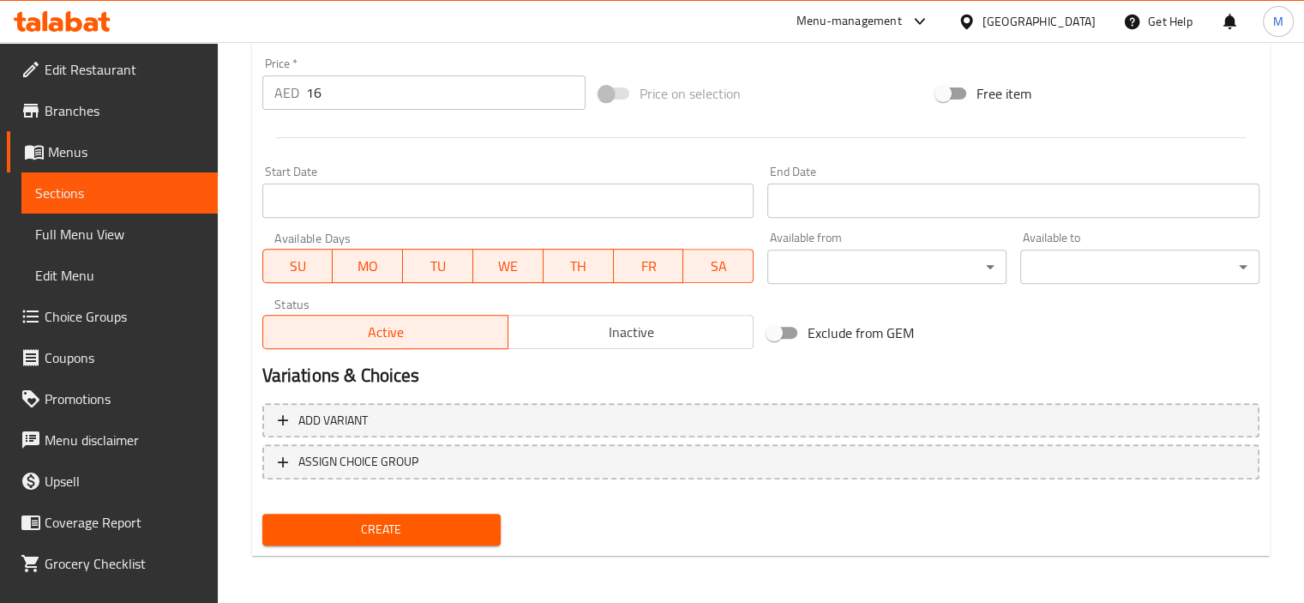
click at [347, 535] on span "Create" at bounding box center [382, 529] width 212 height 21
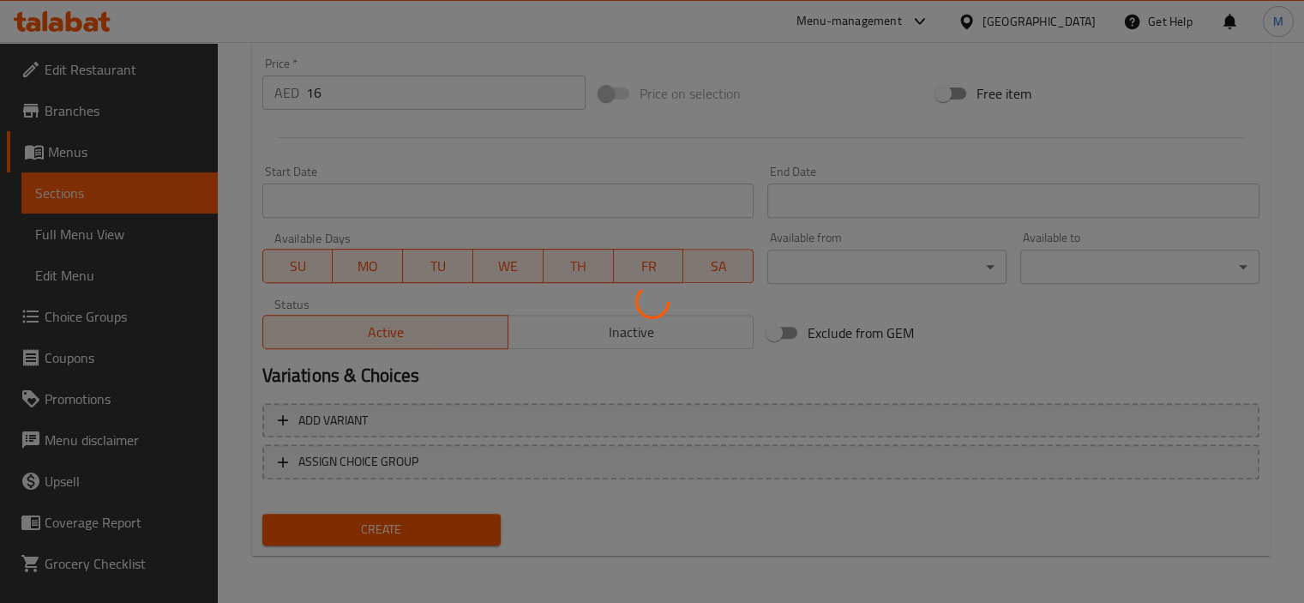
type input "0"
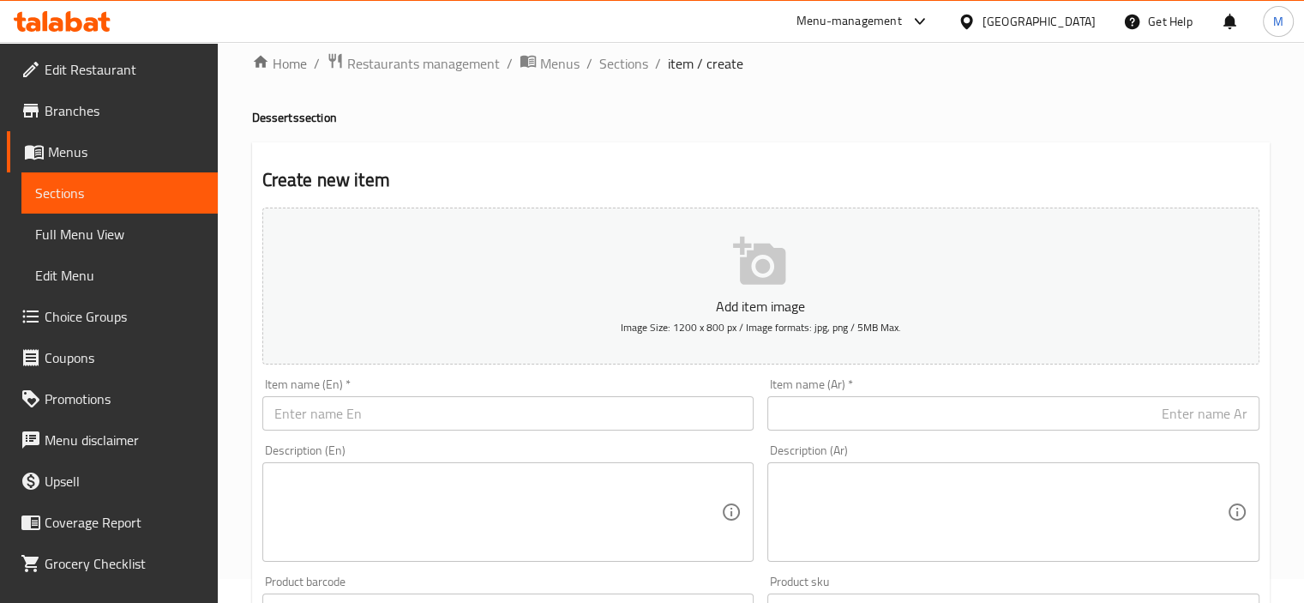
scroll to position [0, 0]
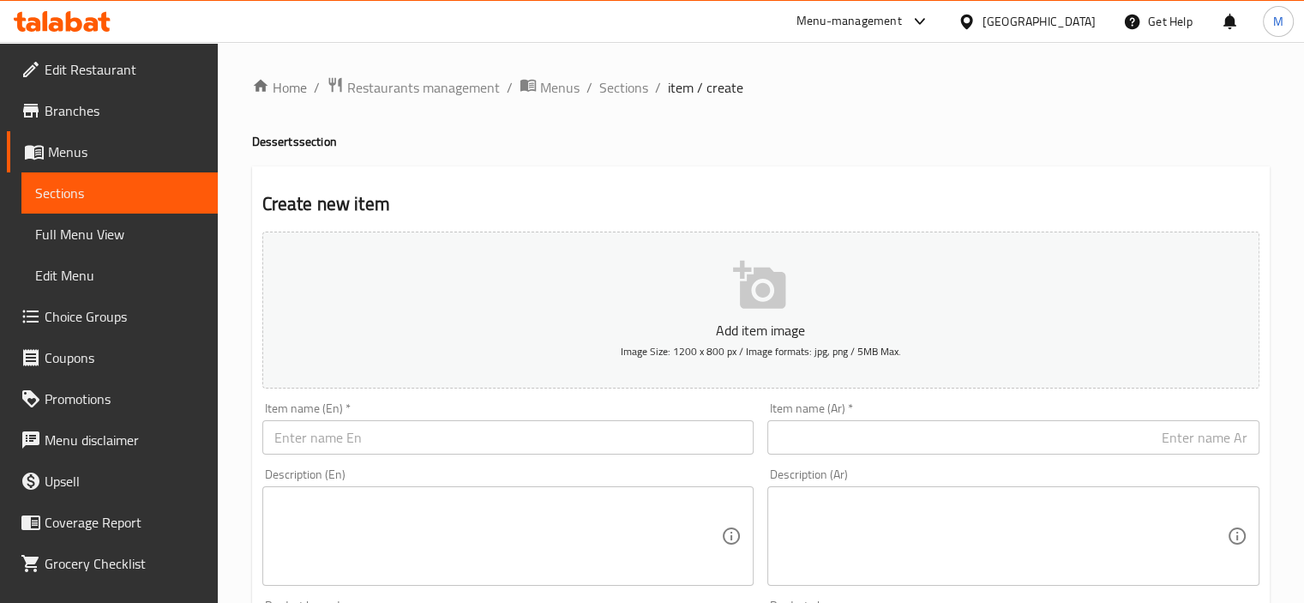
click at [328, 435] on input "text" at bounding box center [508, 437] width 492 height 34
paste input "honey Lugaimat"
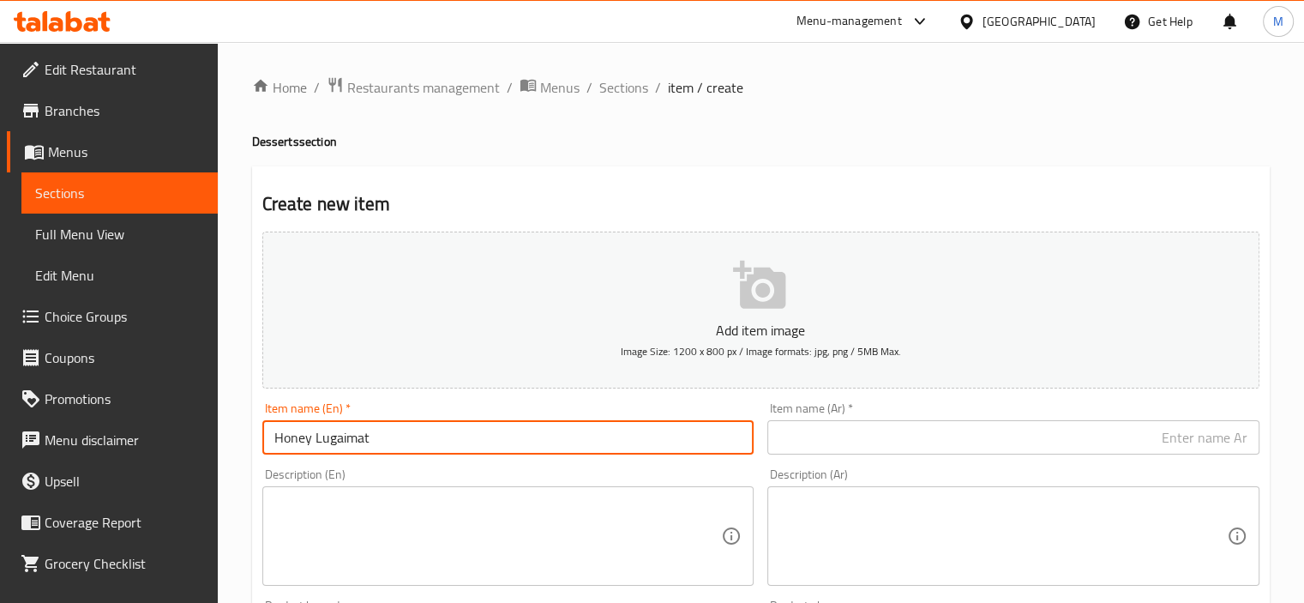
click at [335, 434] on input "Honey Lugaimat" at bounding box center [508, 437] width 492 height 34
type input "Honey Lugaimat"
click at [833, 428] on input "text" at bounding box center [1013, 437] width 492 height 34
paste input "لقيمات بالعسل"
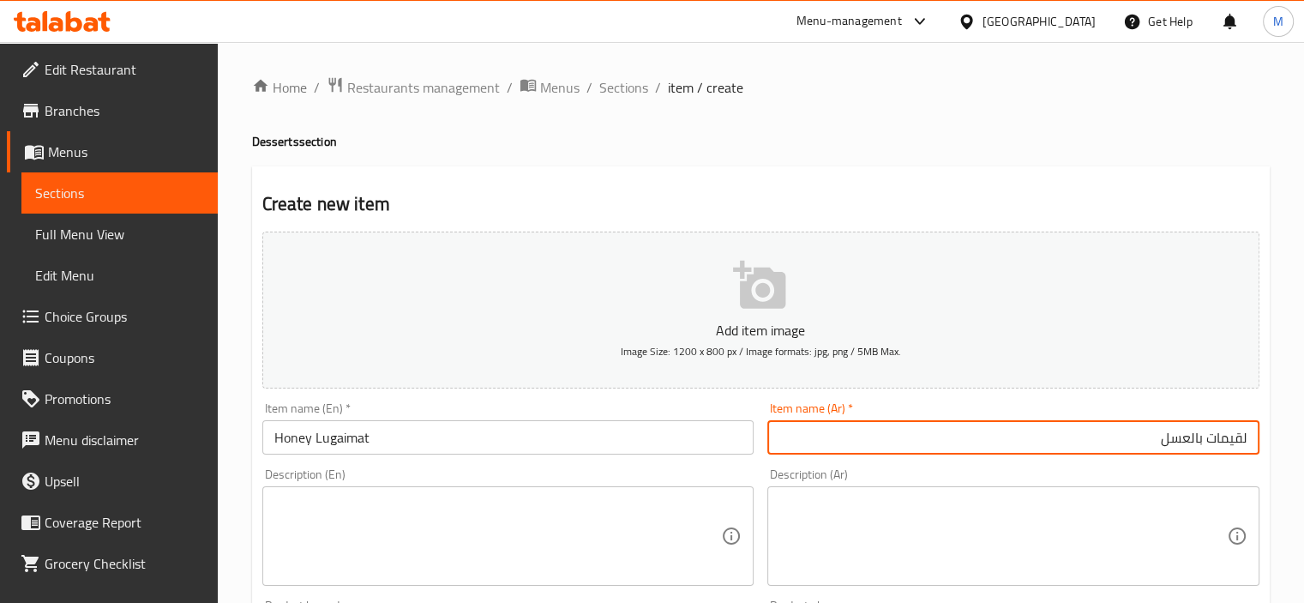
type input "لقيمات بالعسل"
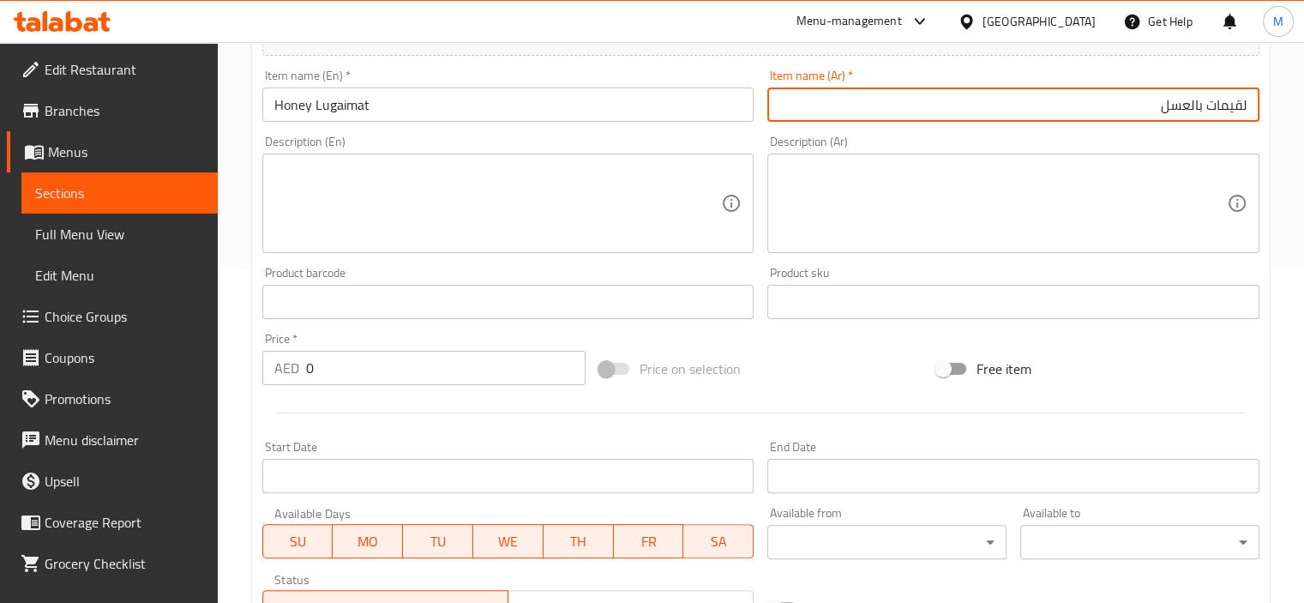
scroll to position [429, 0]
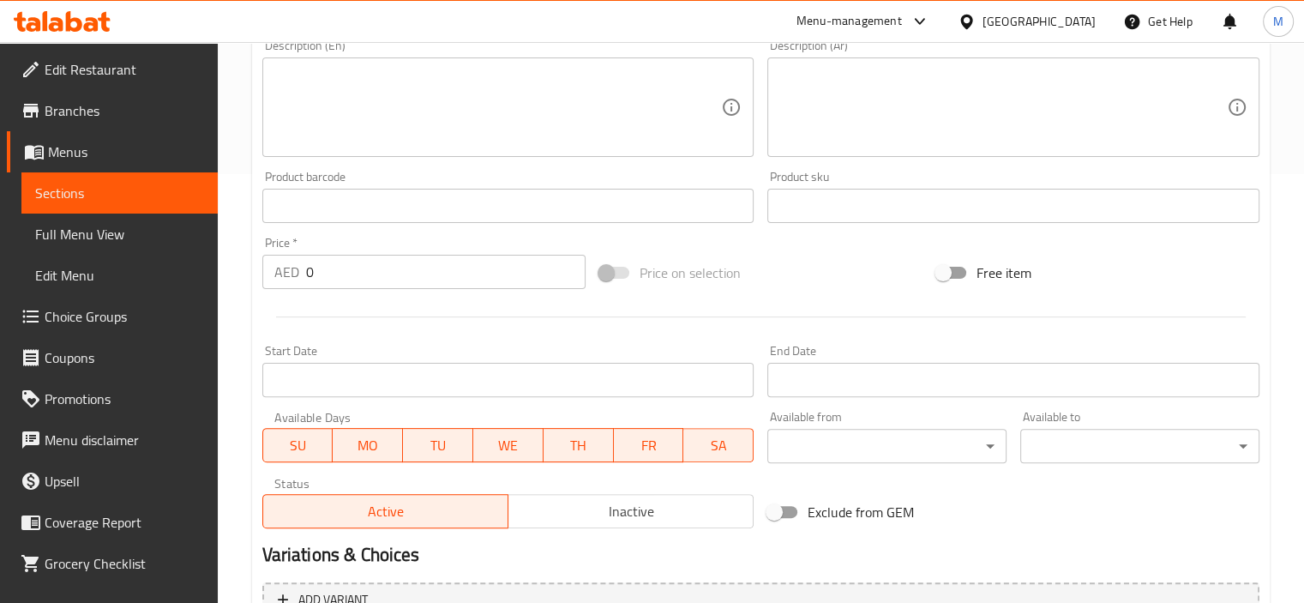
click at [354, 300] on div at bounding box center [760, 317] width 1011 height 42
click at [353, 282] on input "0" at bounding box center [445, 272] width 279 height 34
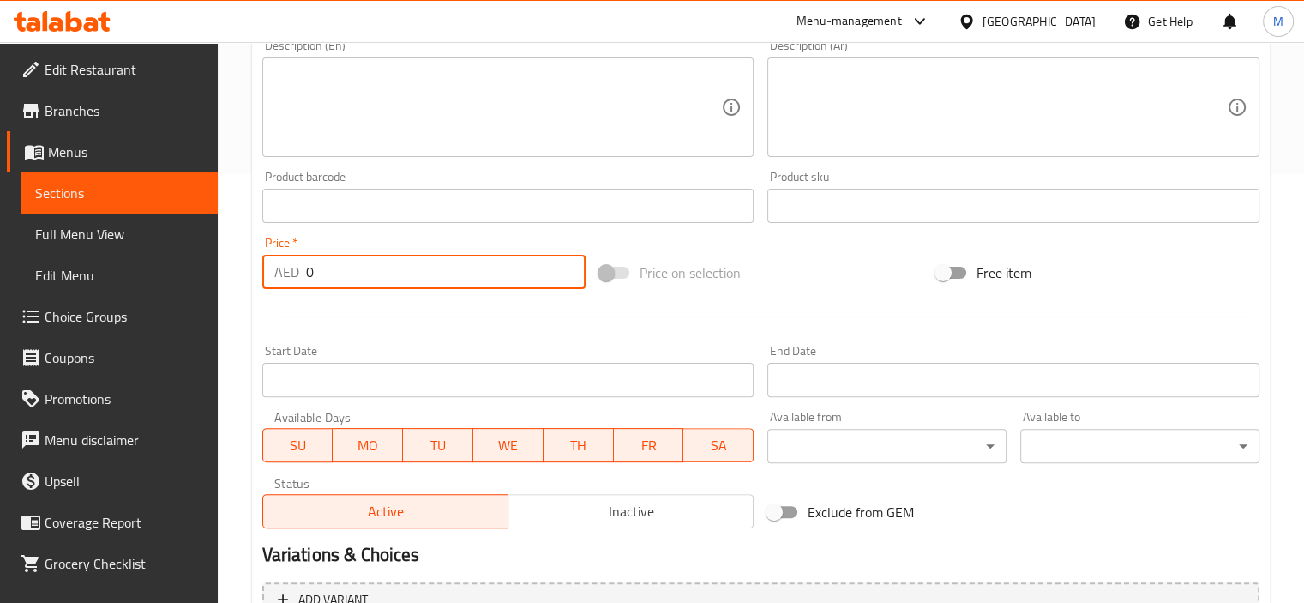
click at [353, 282] on input "0" at bounding box center [445, 272] width 279 height 34
paste input "17"
type input "17"
click at [356, 327] on div at bounding box center [760, 317] width 1011 height 42
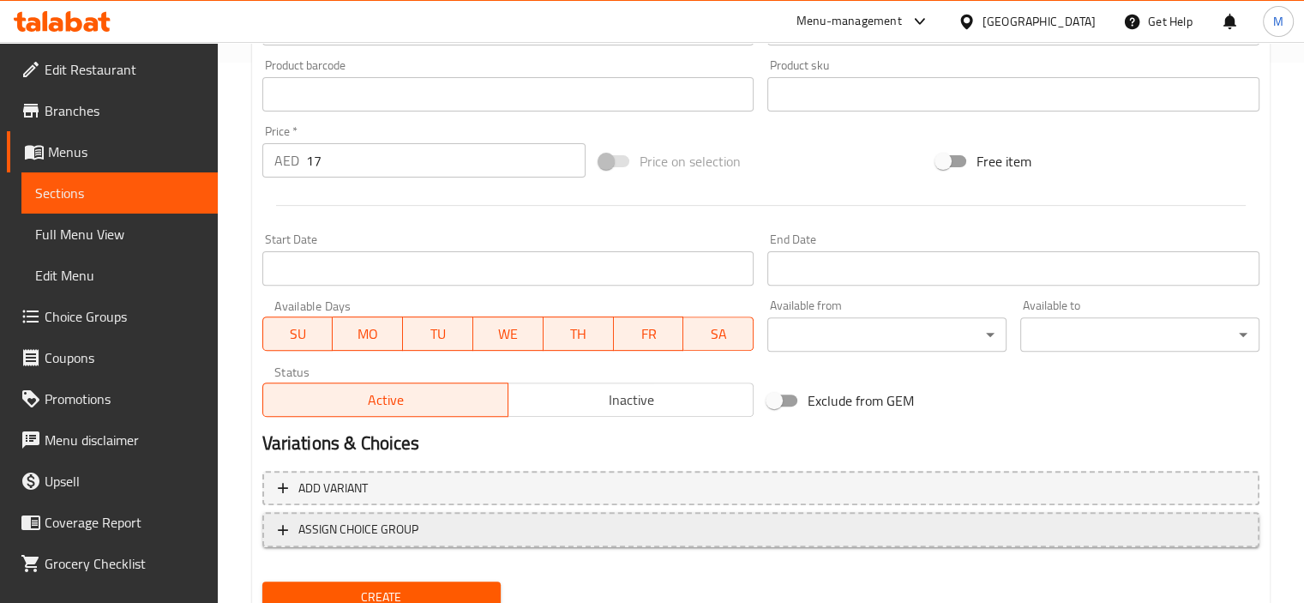
scroll to position [608, 0]
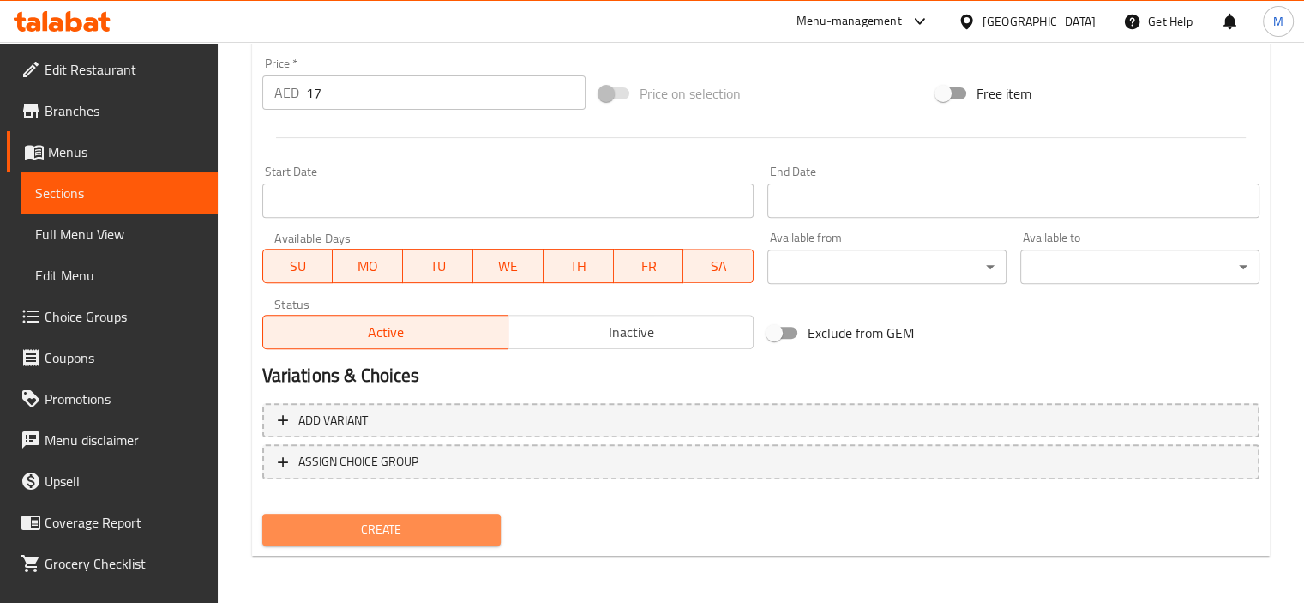
click at [360, 519] on span "Create" at bounding box center [382, 529] width 212 height 21
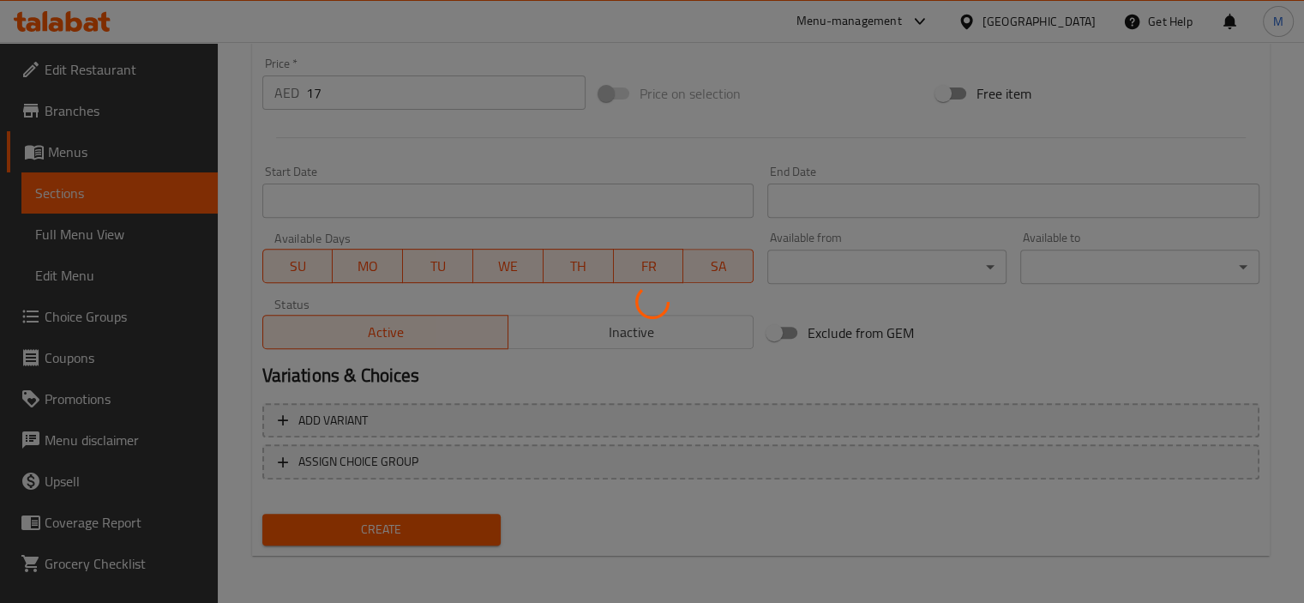
type input "0"
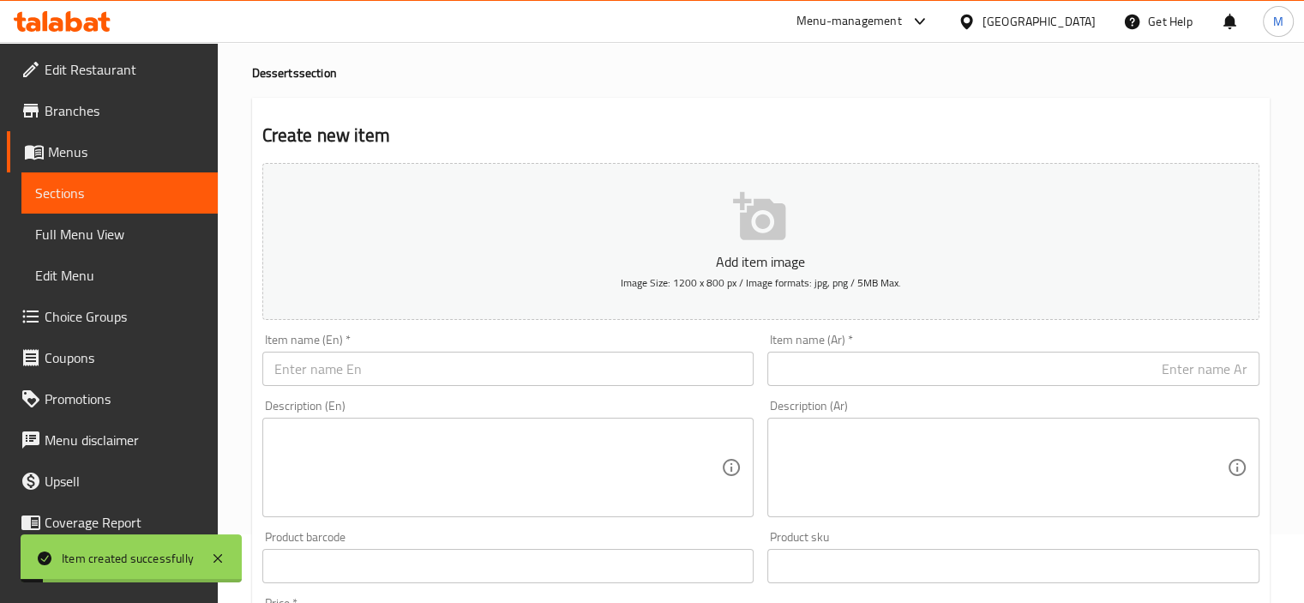
scroll to position [0, 0]
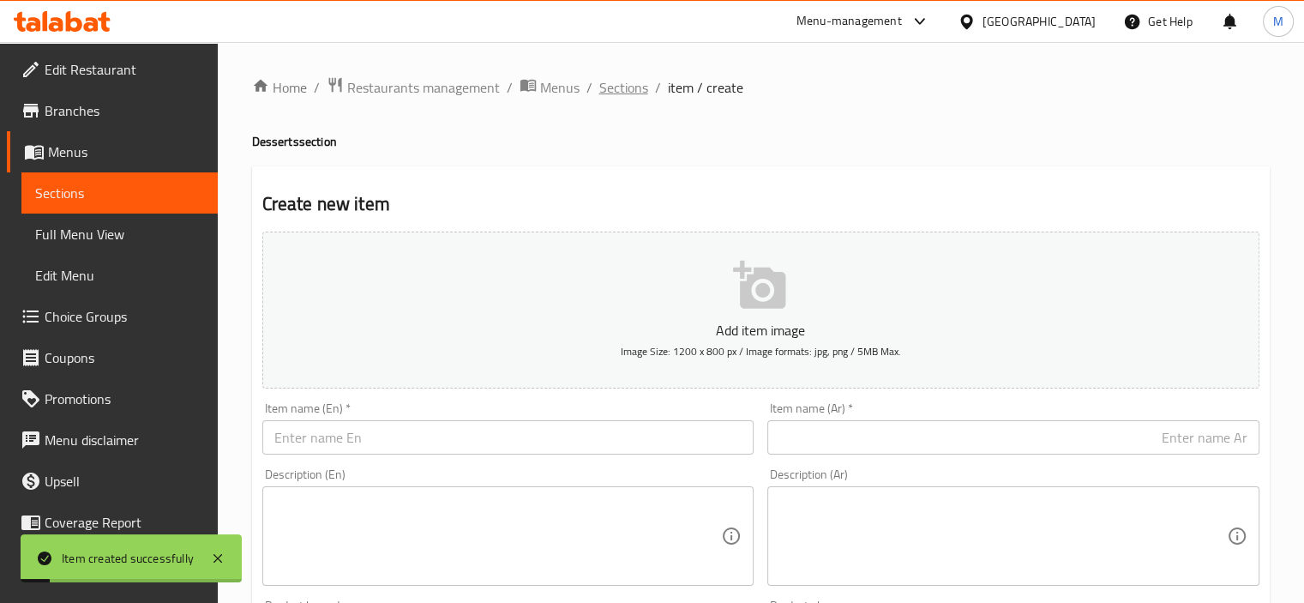
click at [610, 86] on span "Sections" at bounding box center [623, 87] width 49 height 21
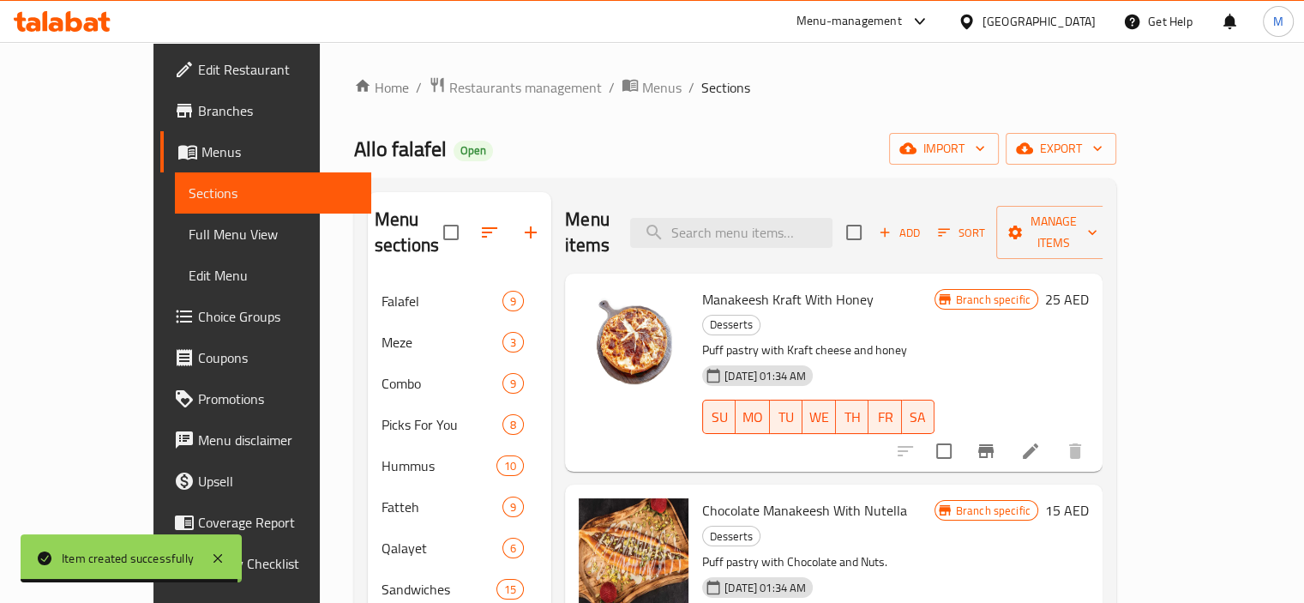
click at [922, 223] on span "Add" at bounding box center [899, 233] width 46 height 20
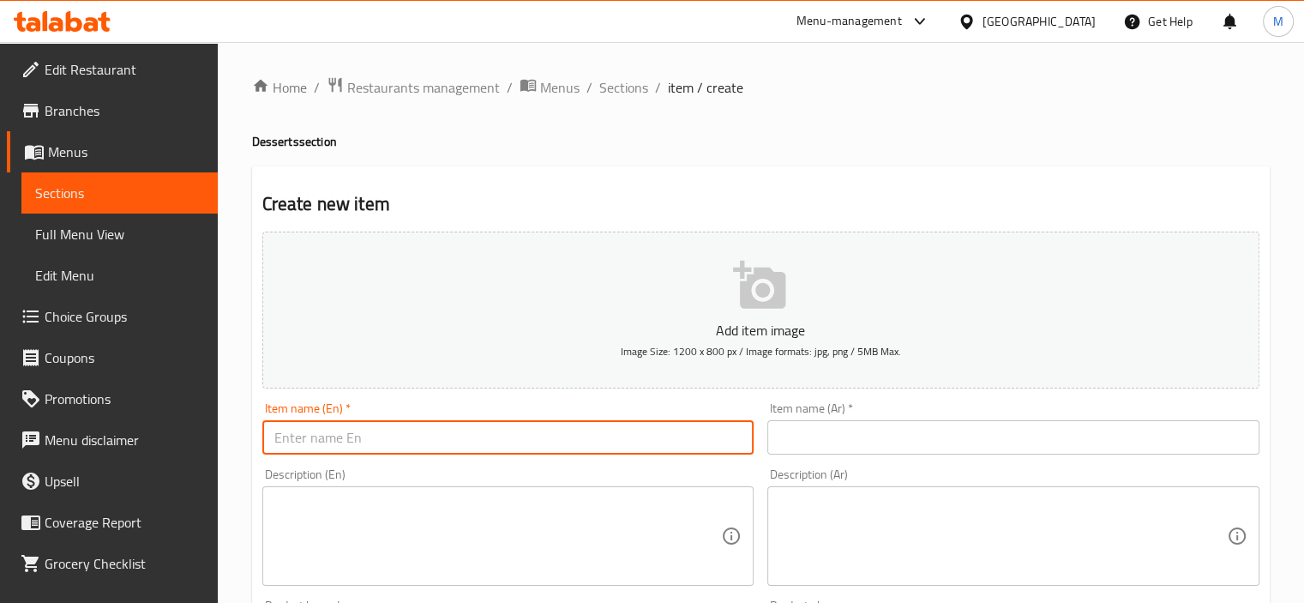
click at [393, 430] on input "text" at bounding box center [508, 437] width 492 height 34
paste input "Qeshta Kunafa"
type input "Qeshta Kunafa"
click at [810, 438] on input "text" at bounding box center [1013, 437] width 492 height 34
paste input "كنافة بالقشطة"
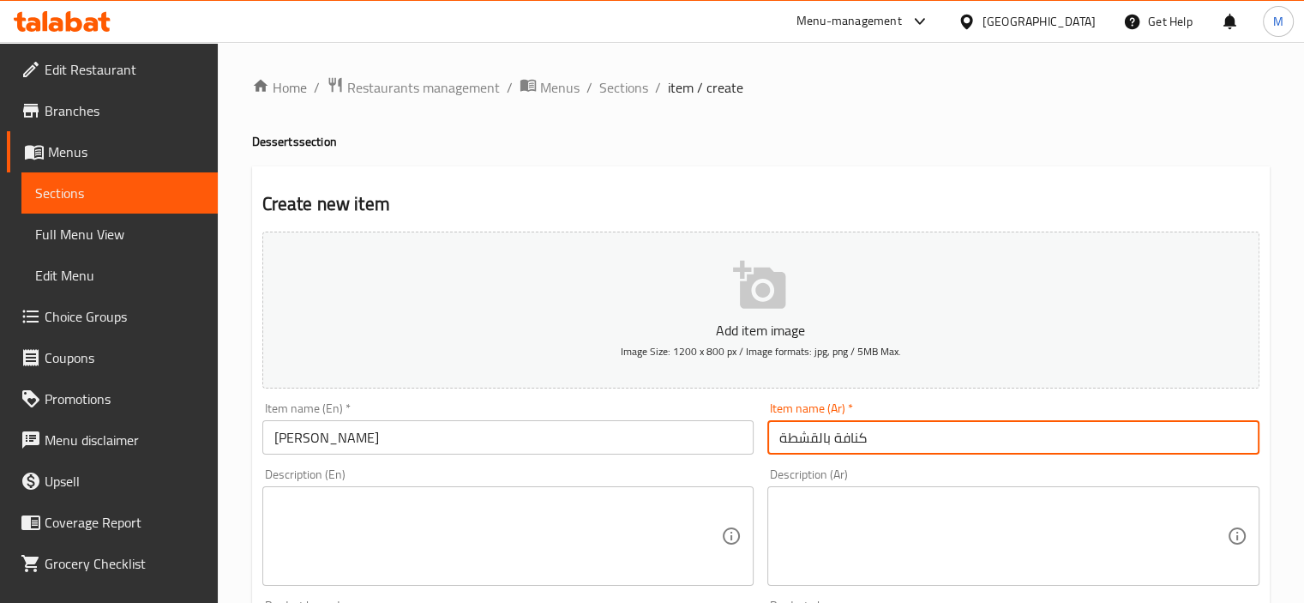
type input "كنافة بالقشطة"
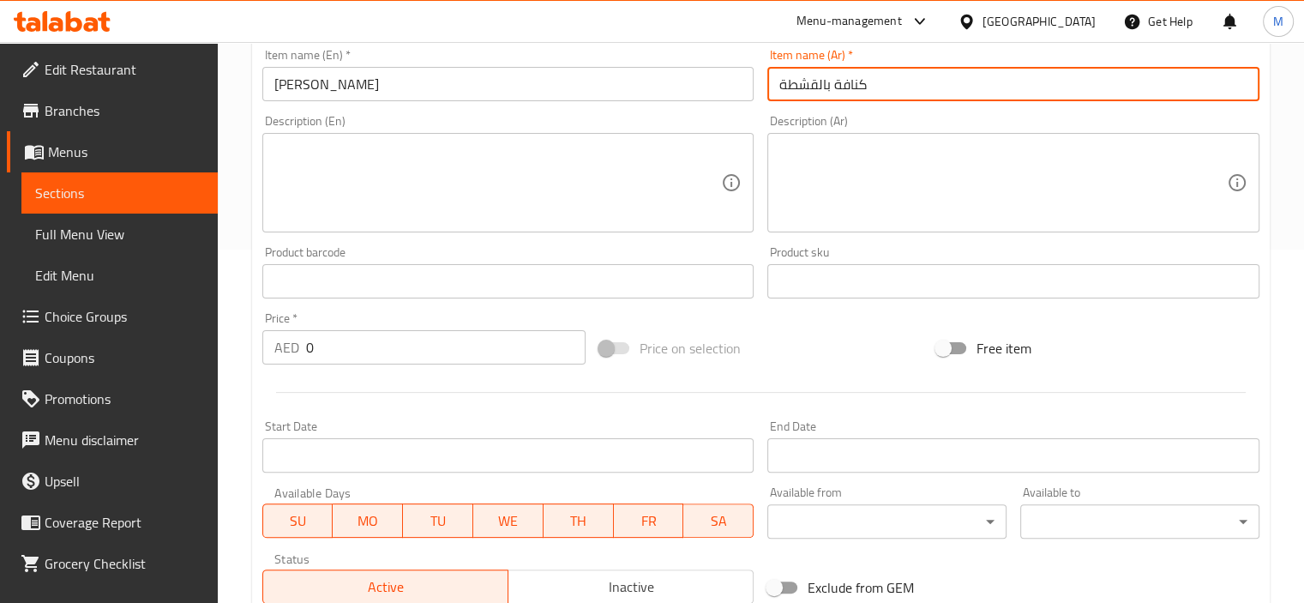
scroll to position [600, 0]
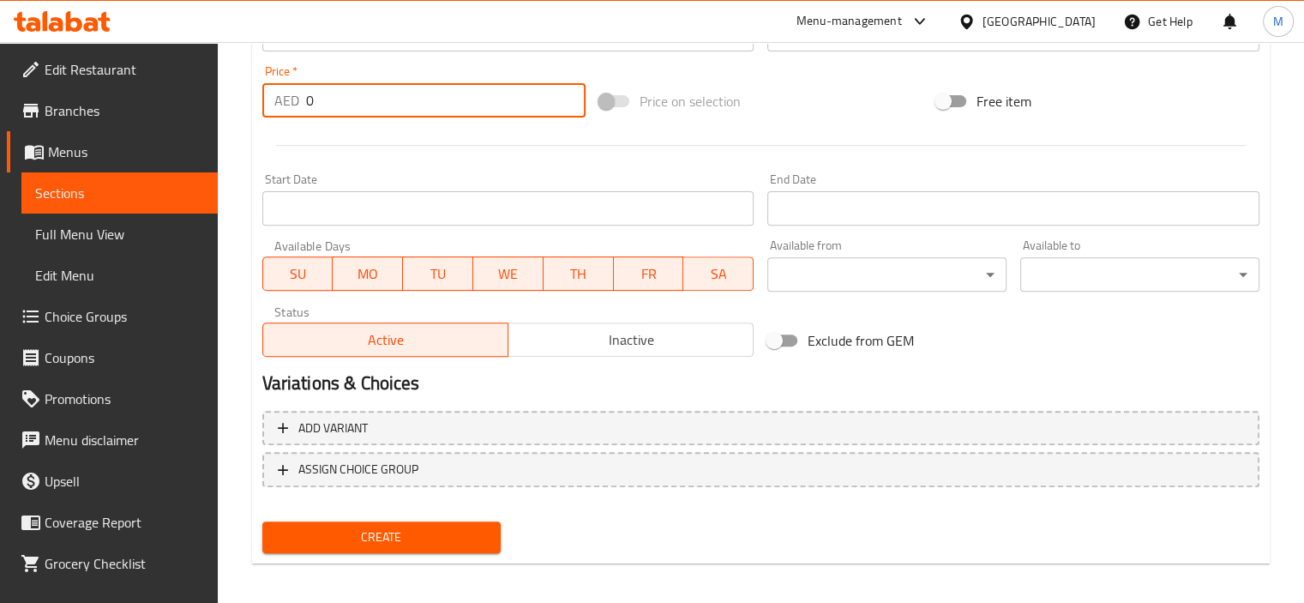
click at [321, 103] on input "0" at bounding box center [445, 100] width 279 height 34
paste input "16"
paste input "number"
type input "16"
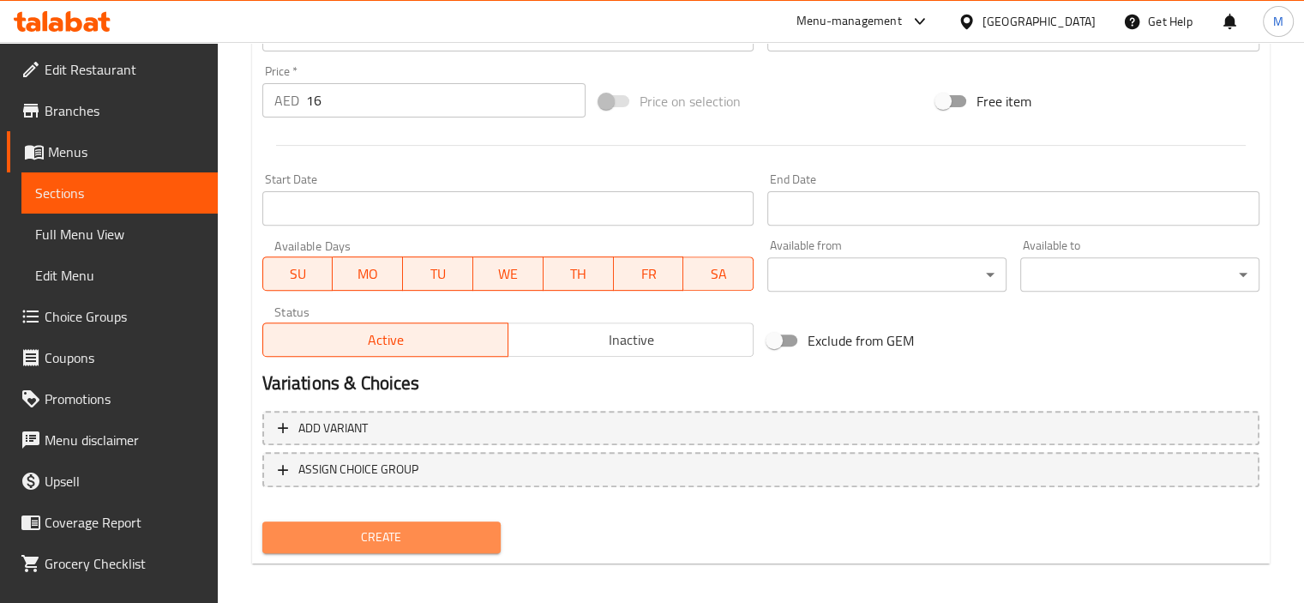
drag, startPoint x: 343, startPoint y: 548, endPoint x: 345, endPoint y: 535, distance: 13.1
click at [344, 548] on button "Create" at bounding box center [381, 537] width 239 height 32
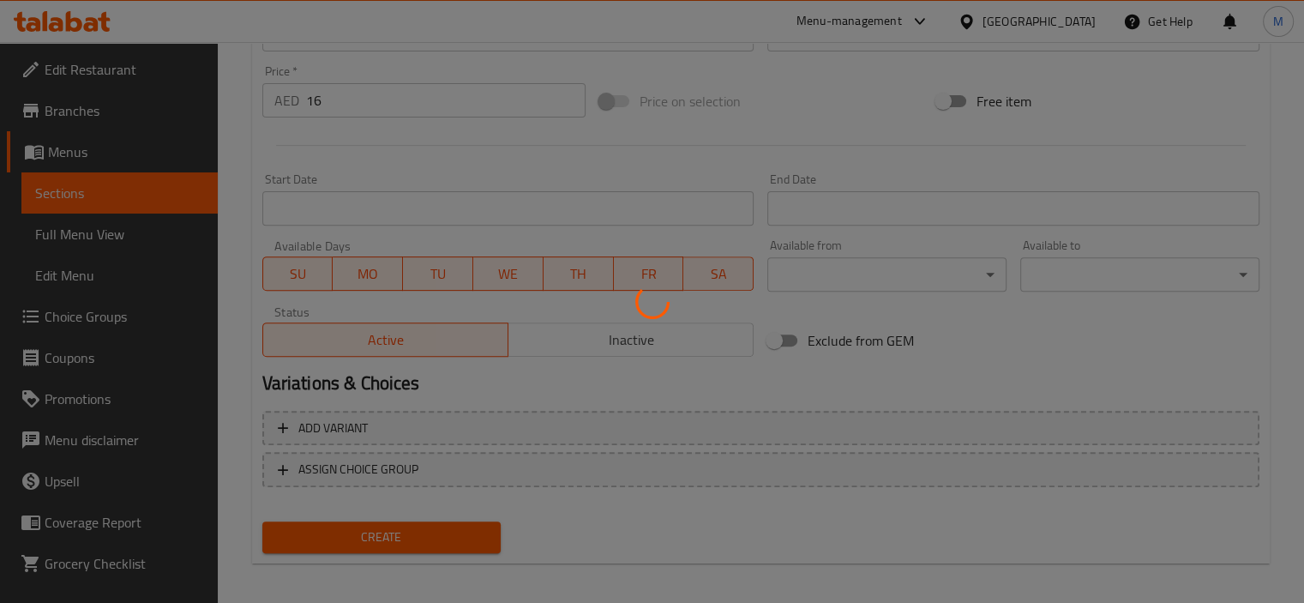
type input "0"
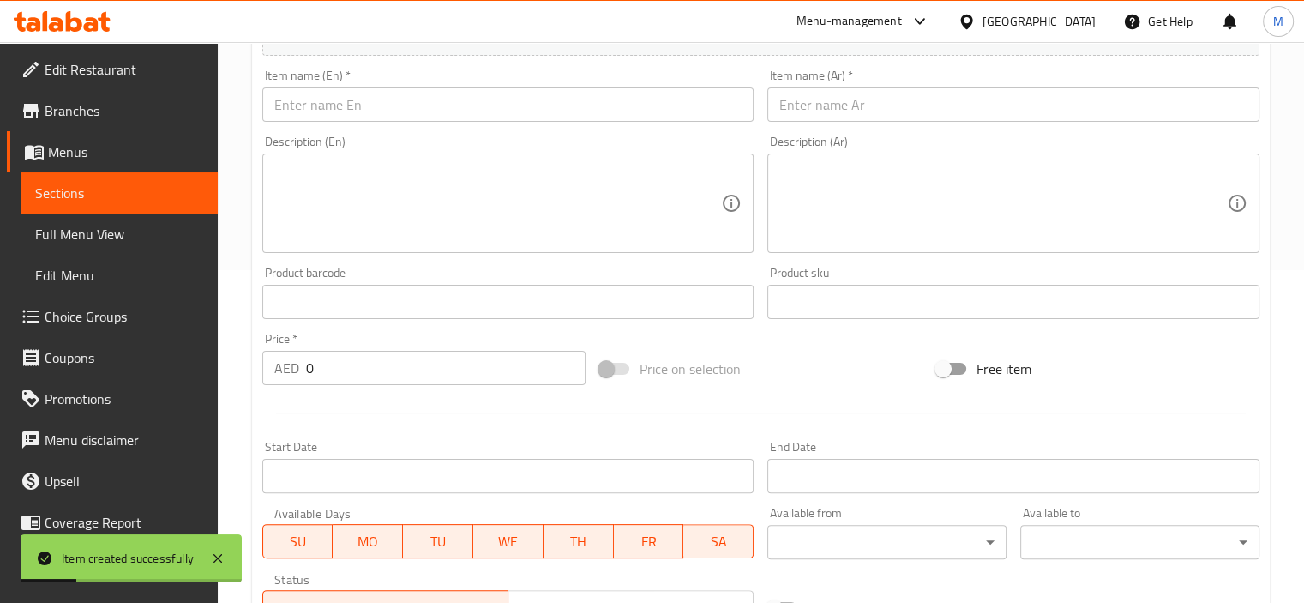
scroll to position [257, 0]
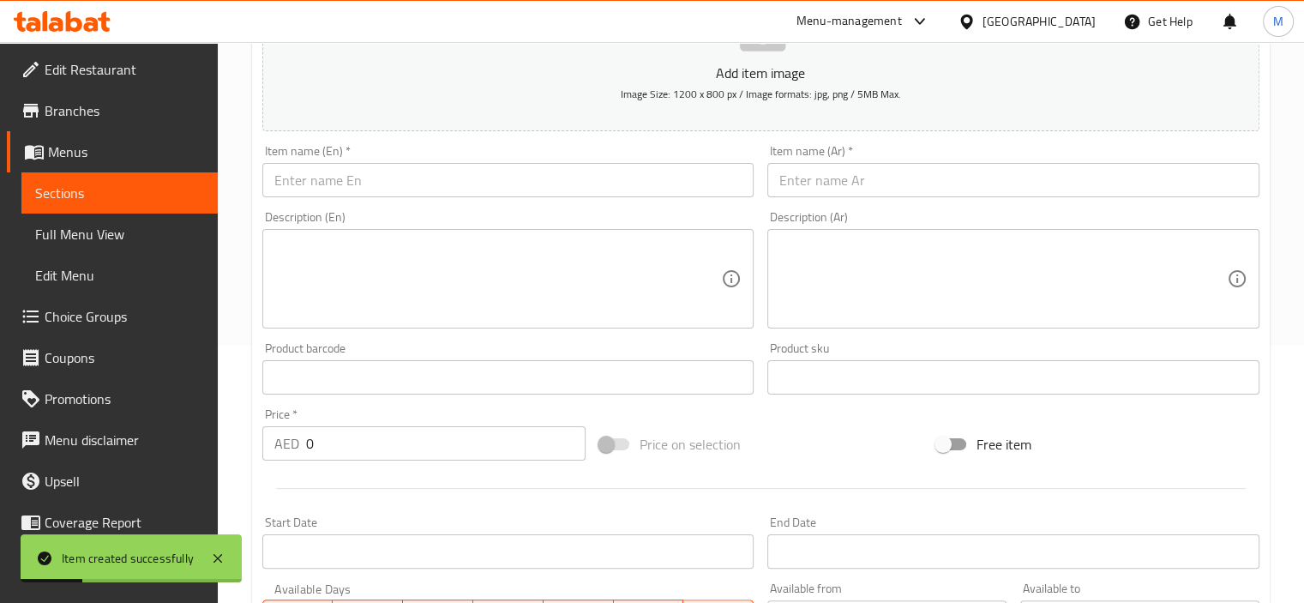
click at [311, 175] on input "text" at bounding box center [508, 180] width 492 height 34
paste input "16"
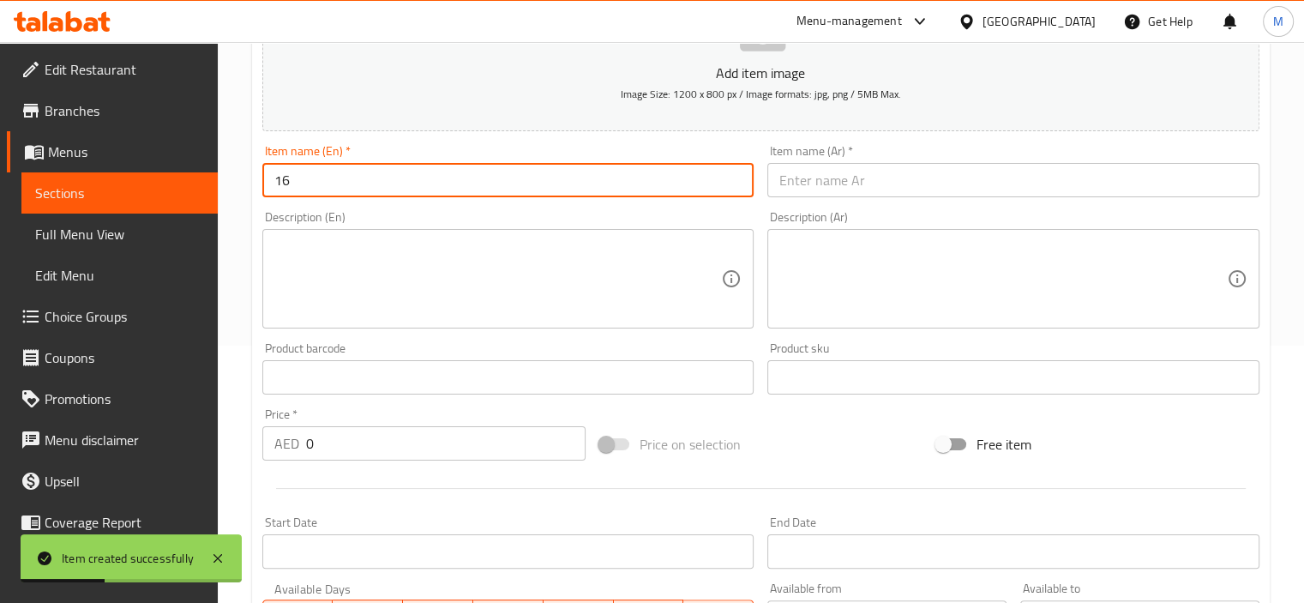
type input "16"
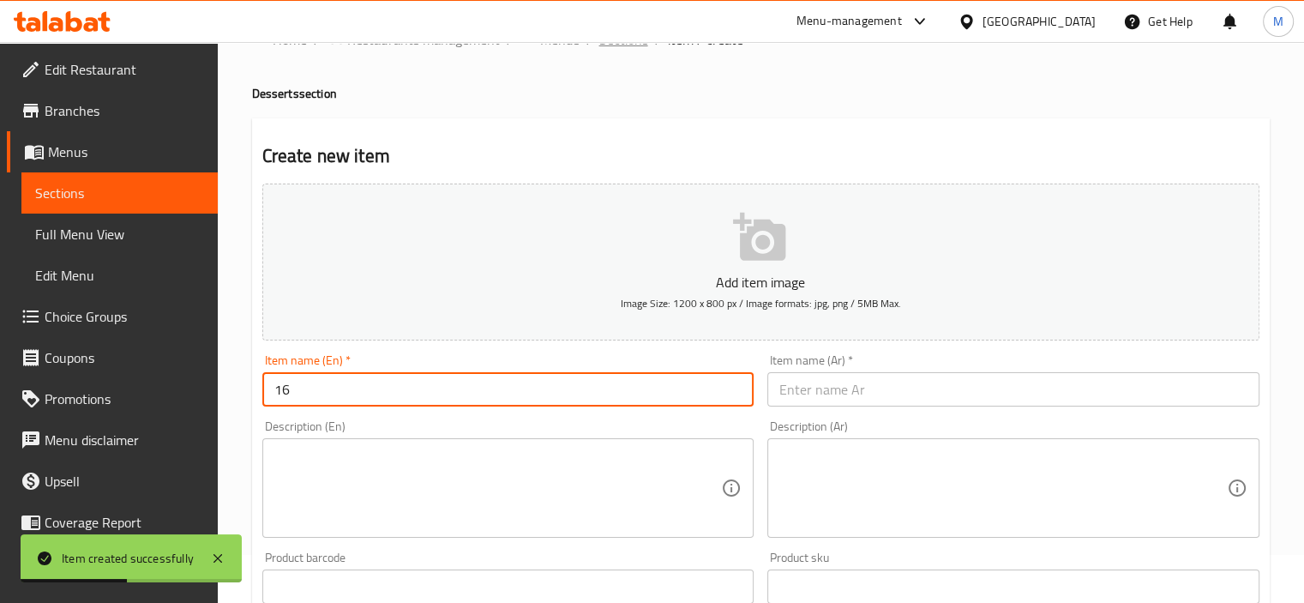
scroll to position [0, 0]
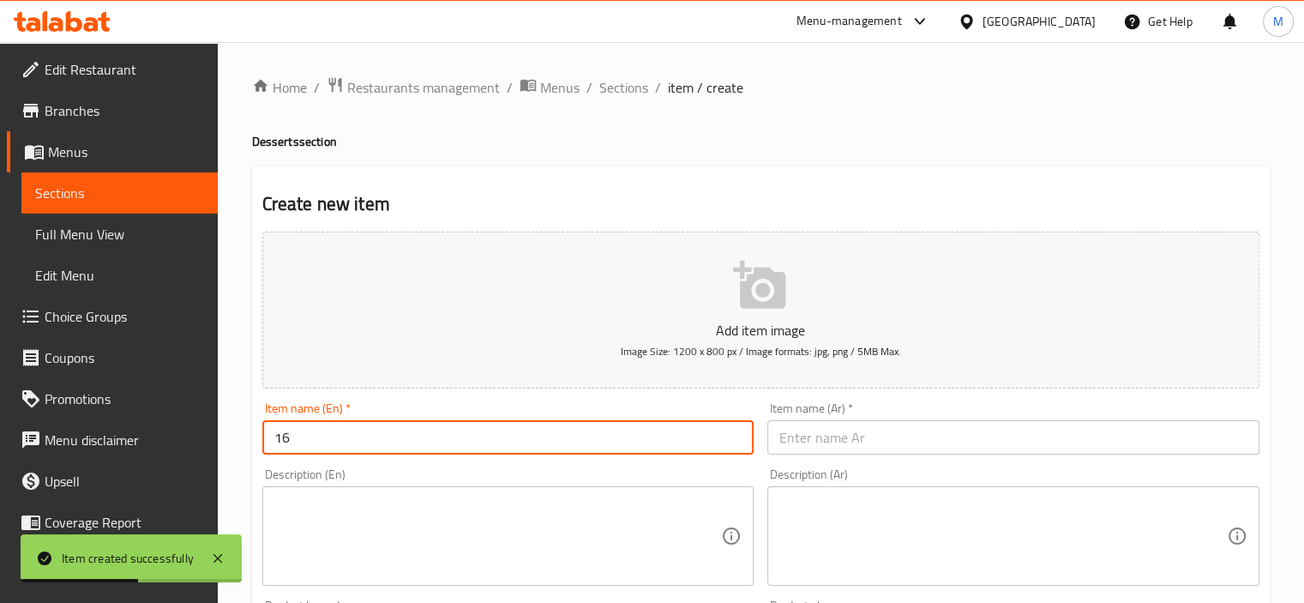
drag, startPoint x: 635, startPoint y: 92, endPoint x: 634, endPoint y: 119, distance: 27.4
click at [633, 92] on span "Sections" at bounding box center [623, 87] width 49 height 21
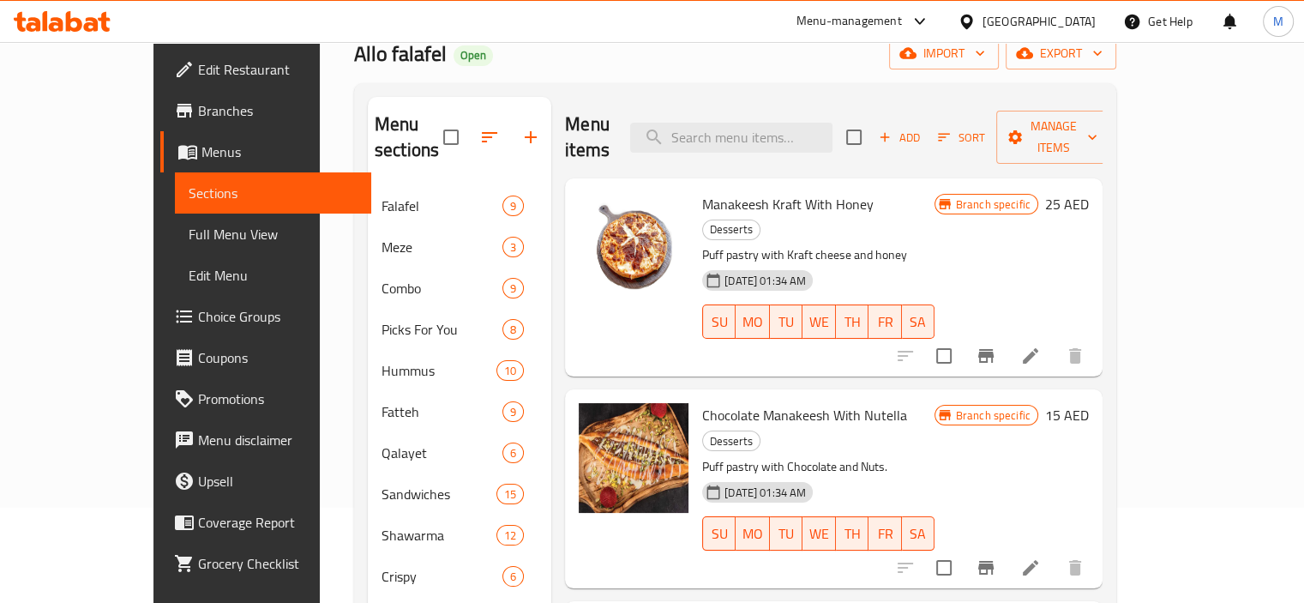
scroll to position [59, 0]
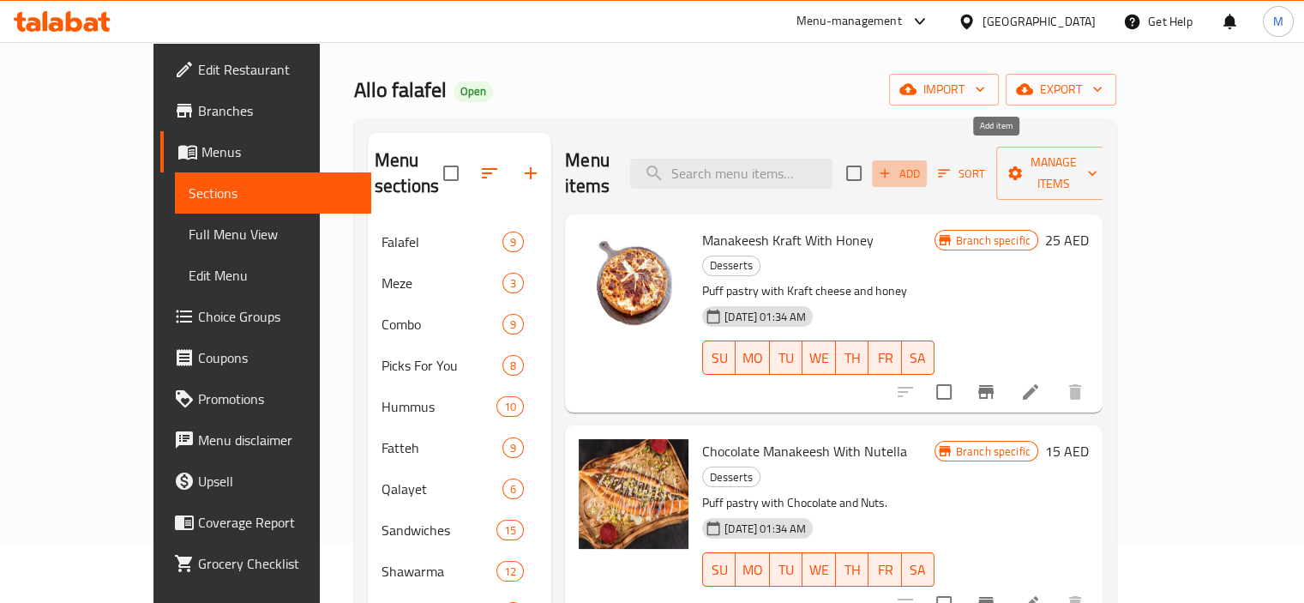
click at [892, 165] on icon "button" at bounding box center [884, 172] width 15 height 15
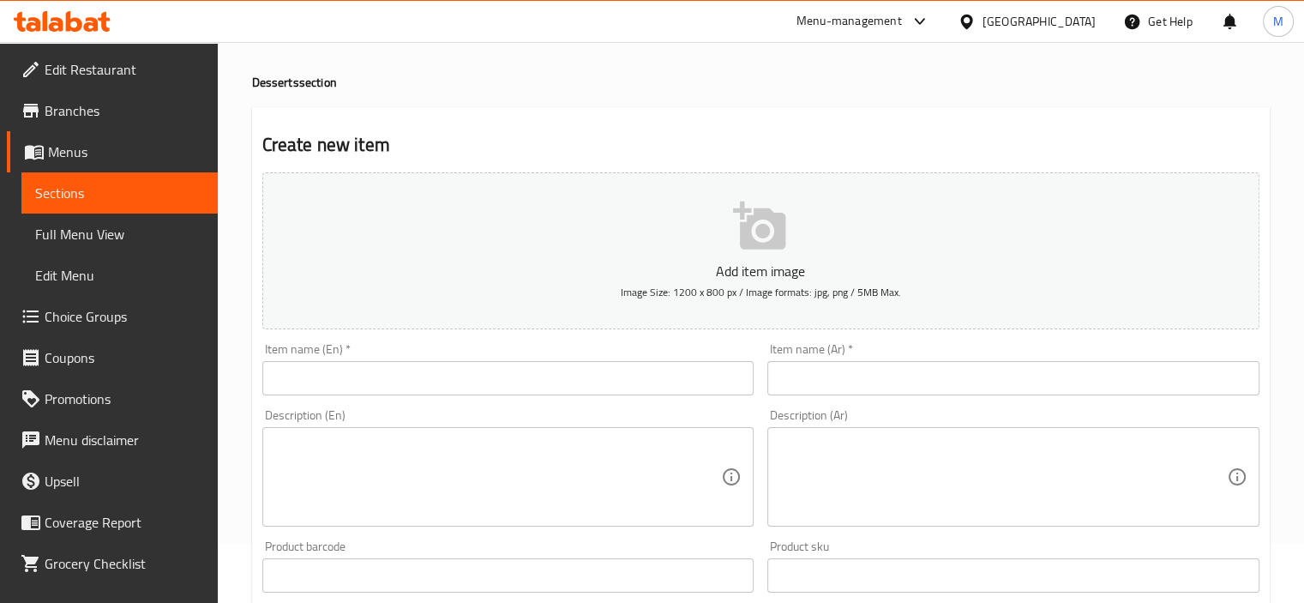
click at [340, 369] on input "text" at bounding box center [508, 378] width 492 height 34
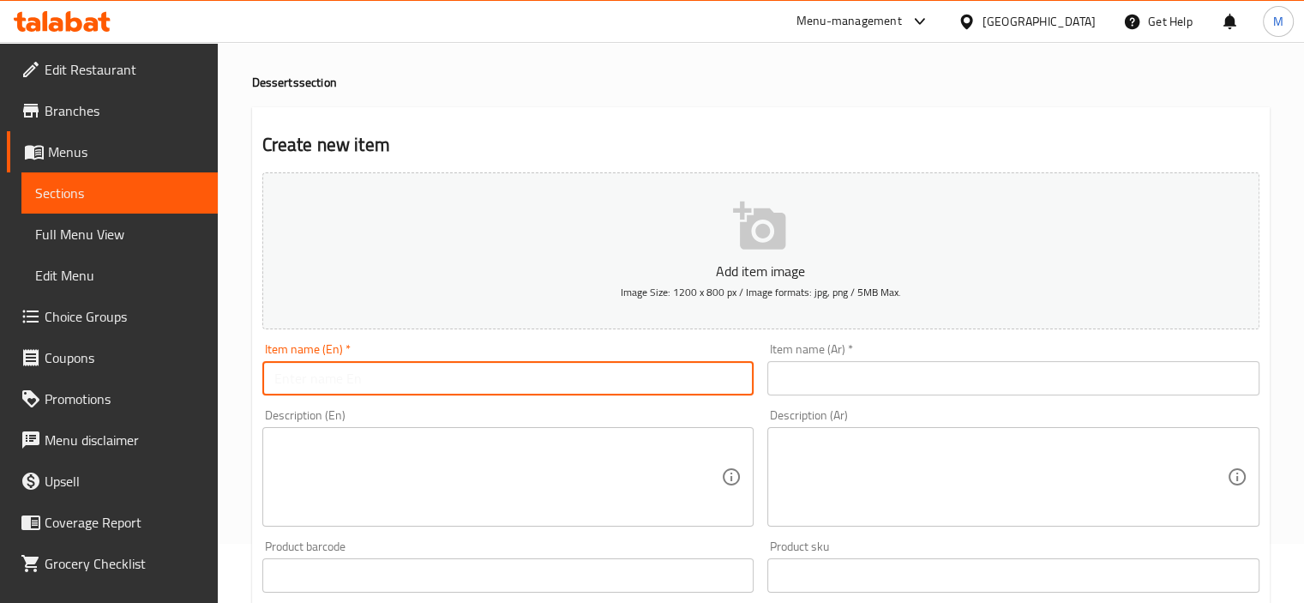
paste input "Kunafa Cheese"
type input "Kunafa Cheese"
click at [799, 371] on input "text" at bounding box center [1013, 378] width 492 height 34
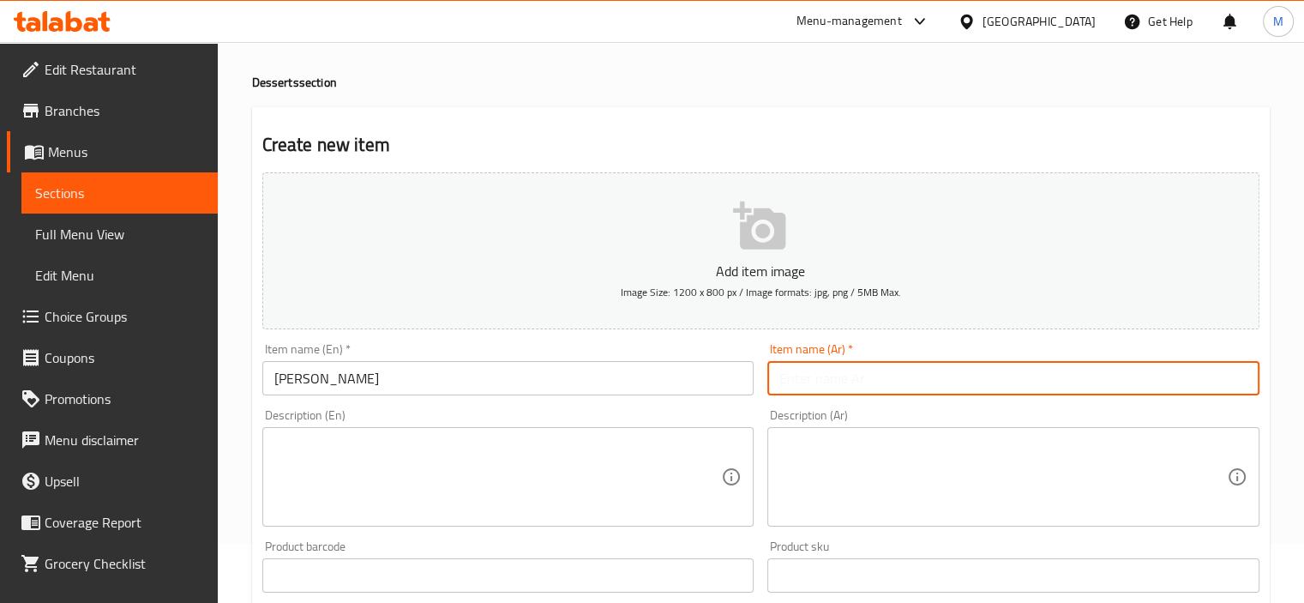
paste input "كنافة بالجبنة"
type input "كنافة بالجبنة"
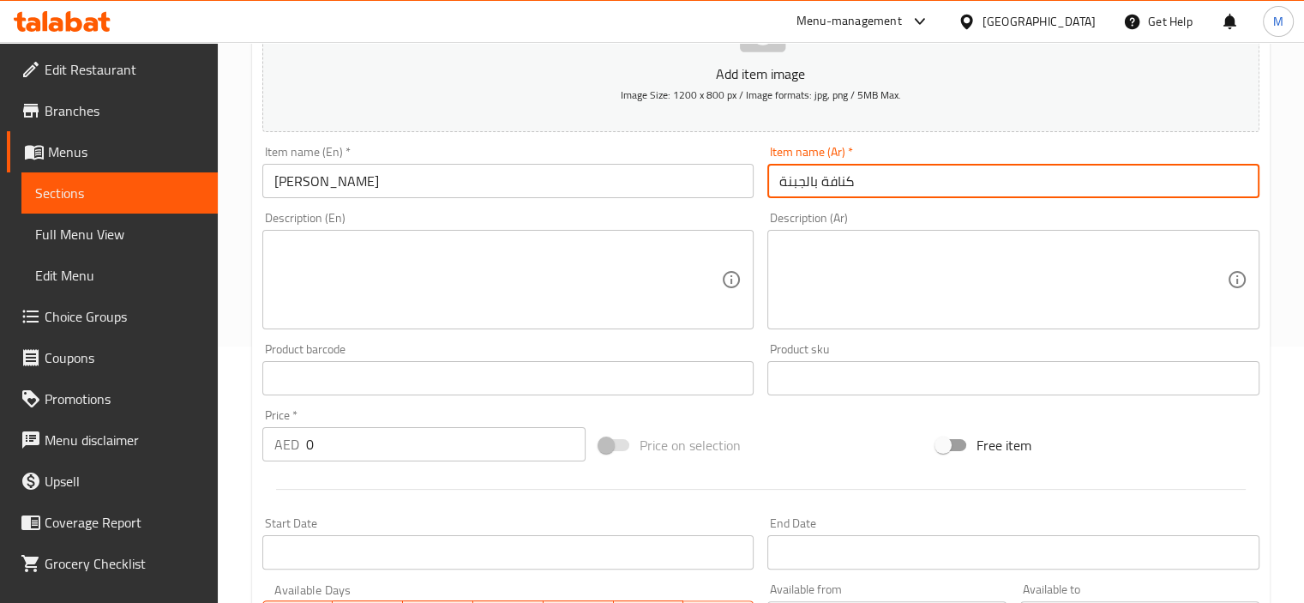
scroll to position [316, 0]
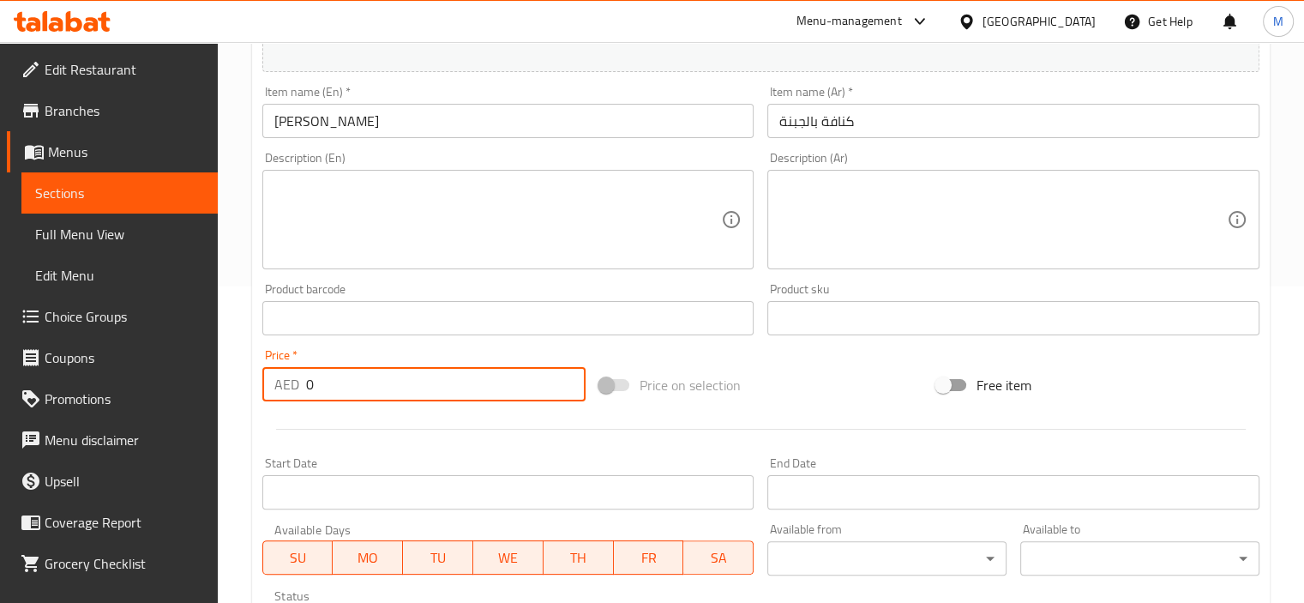
click at [327, 387] on input "0" at bounding box center [445, 384] width 279 height 34
paste input "16"
type input "16"
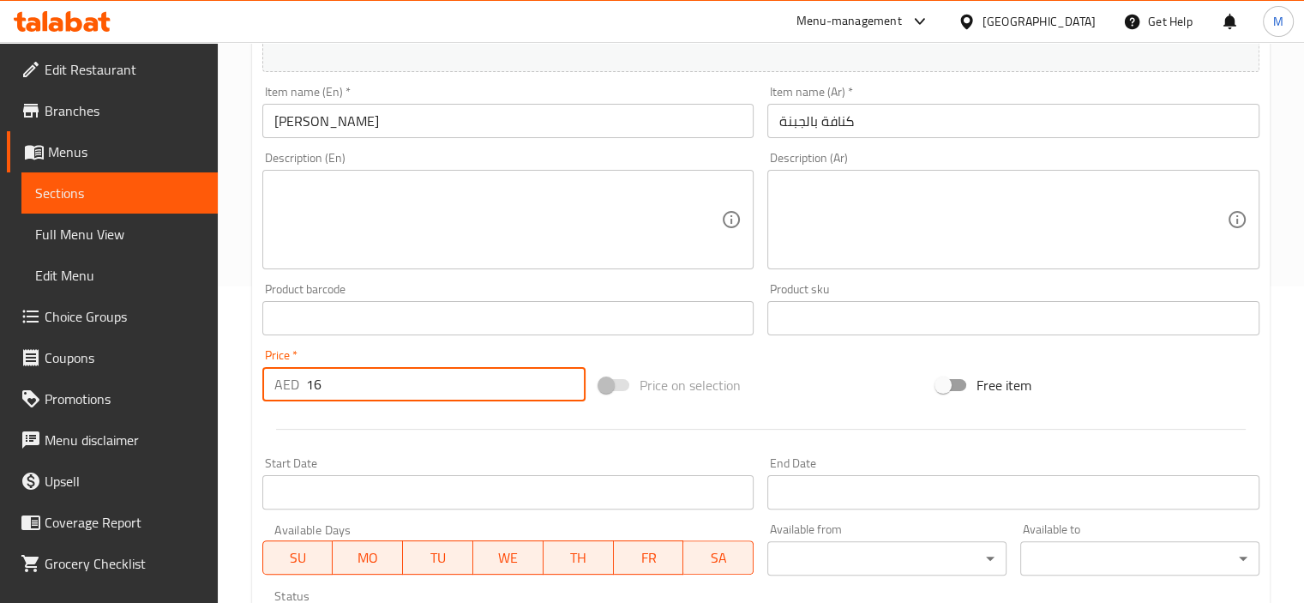
click at [333, 424] on div at bounding box center [760, 429] width 1011 height 42
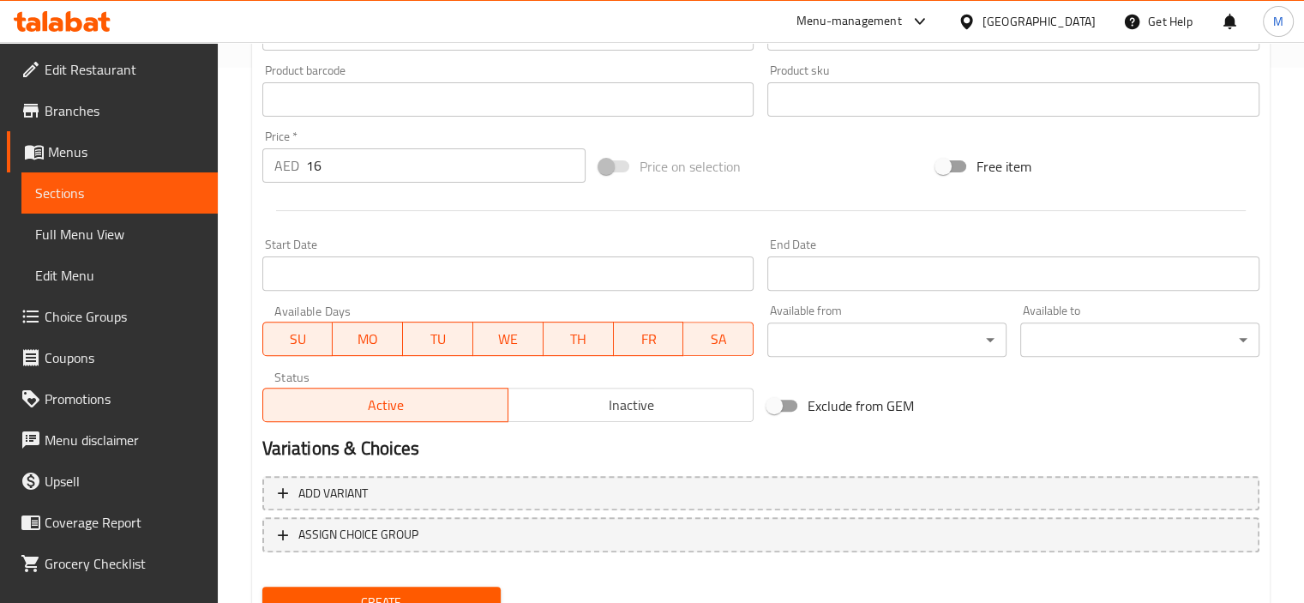
scroll to position [608, 0]
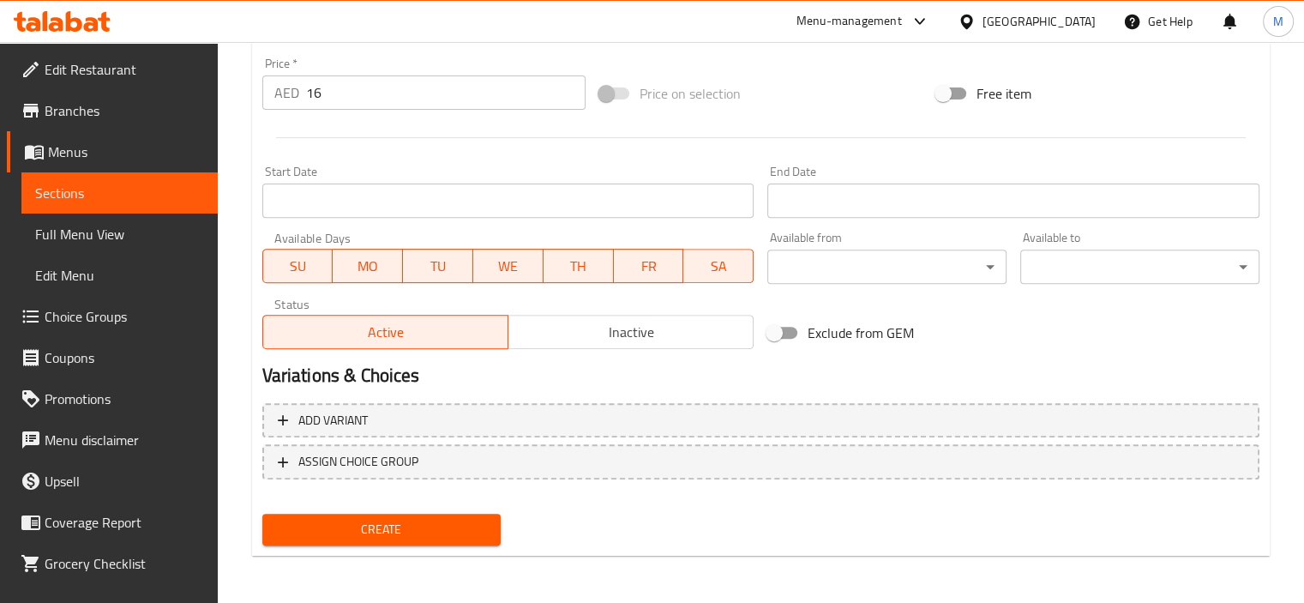
click at [379, 524] on span "Create" at bounding box center [382, 529] width 212 height 21
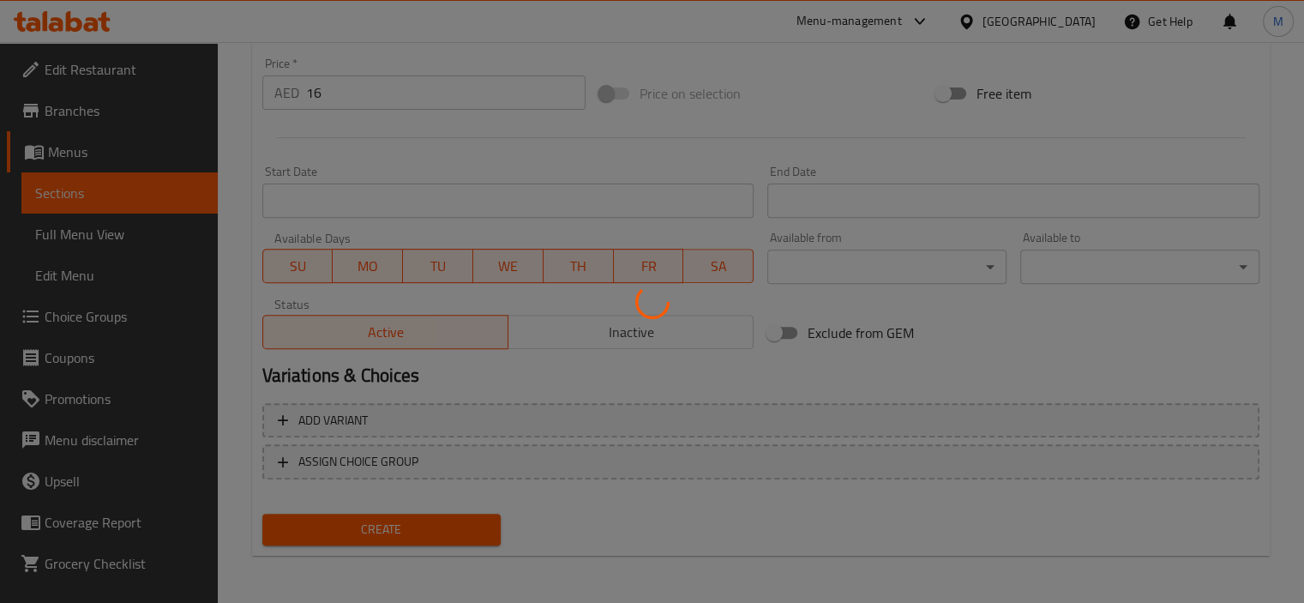
type input "0"
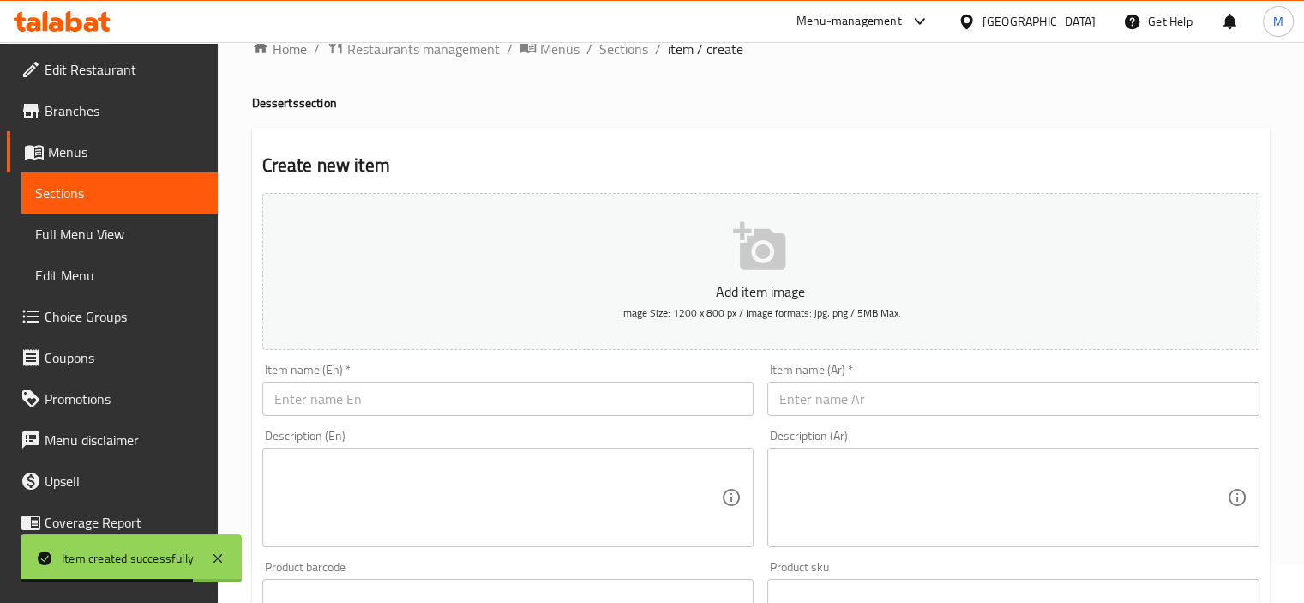
scroll to position [0, 0]
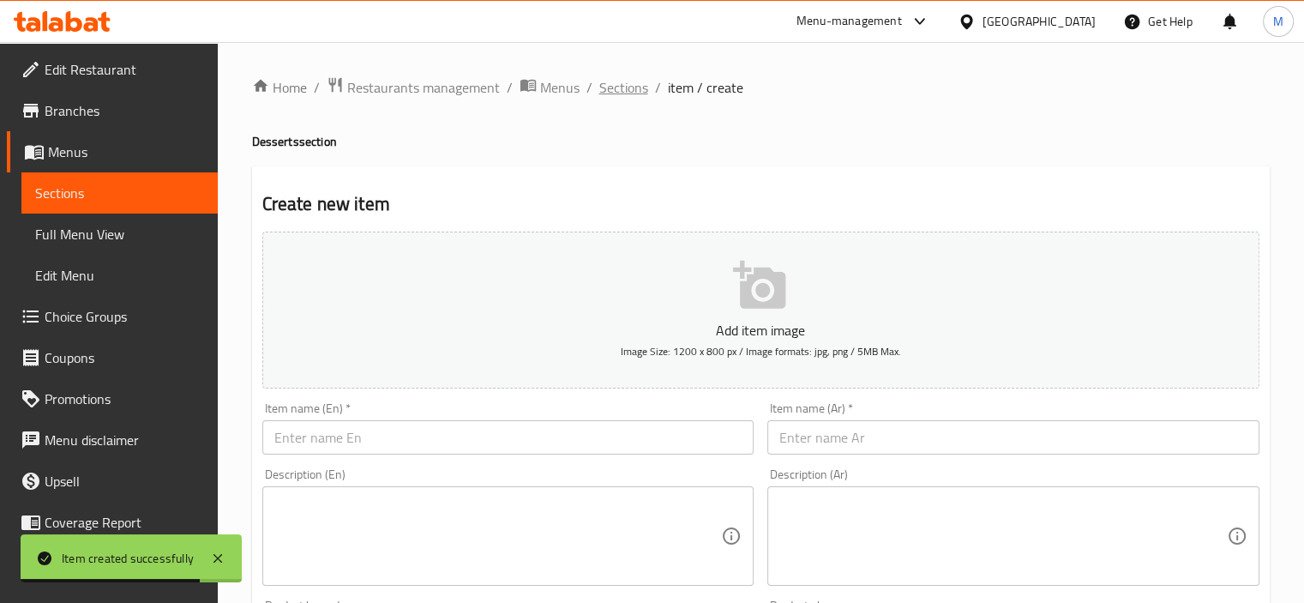
click at [622, 90] on span "Sections" at bounding box center [623, 87] width 49 height 21
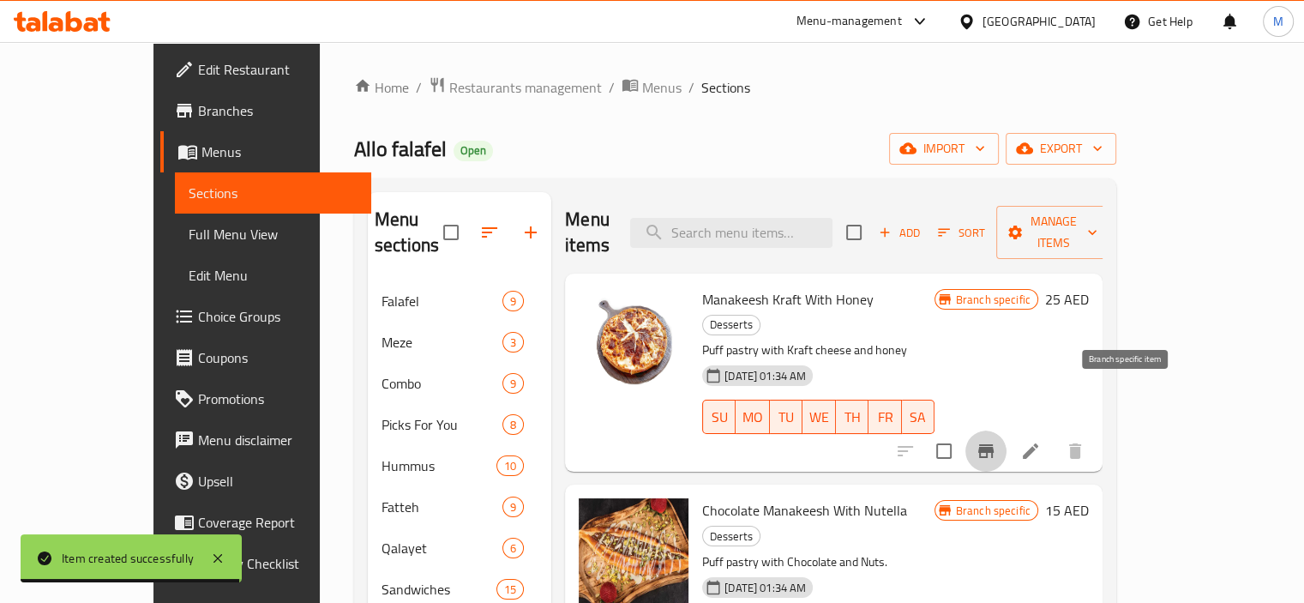
click at [996, 441] on icon "Branch-specific-item" at bounding box center [985, 451] width 21 height 21
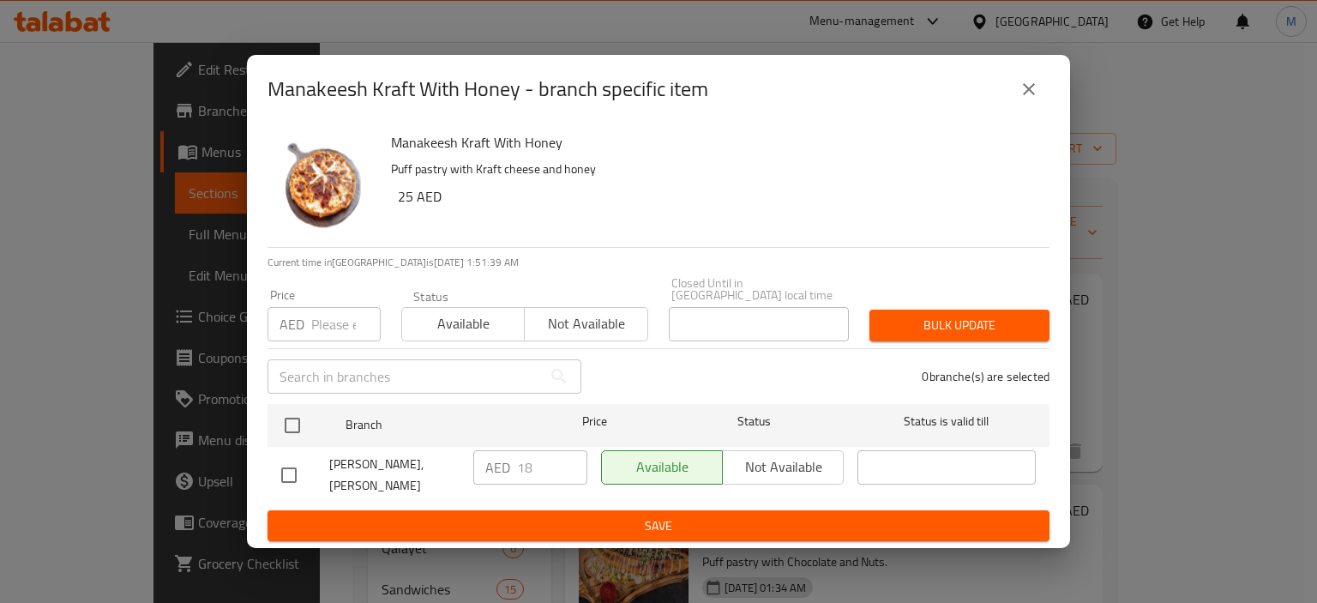
click at [1029, 99] on icon "close" at bounding box center [1028, 89] width 21 height 21
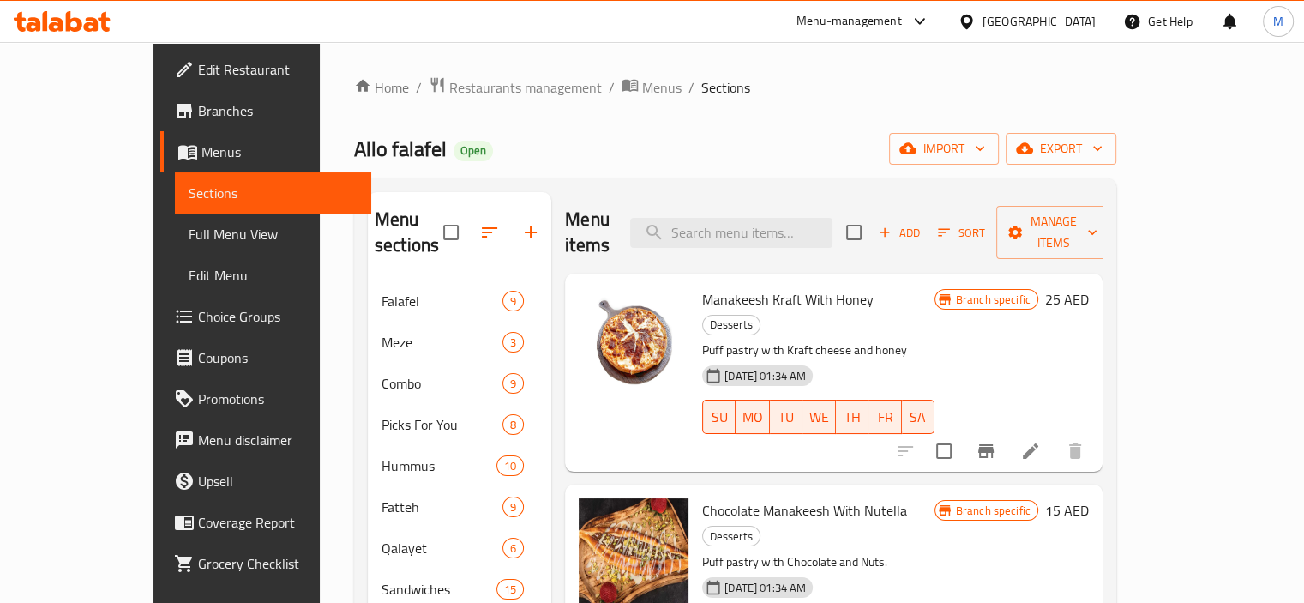
click at [1038, 443] on icon at bounding box center [1030, 450] width 15 height 15
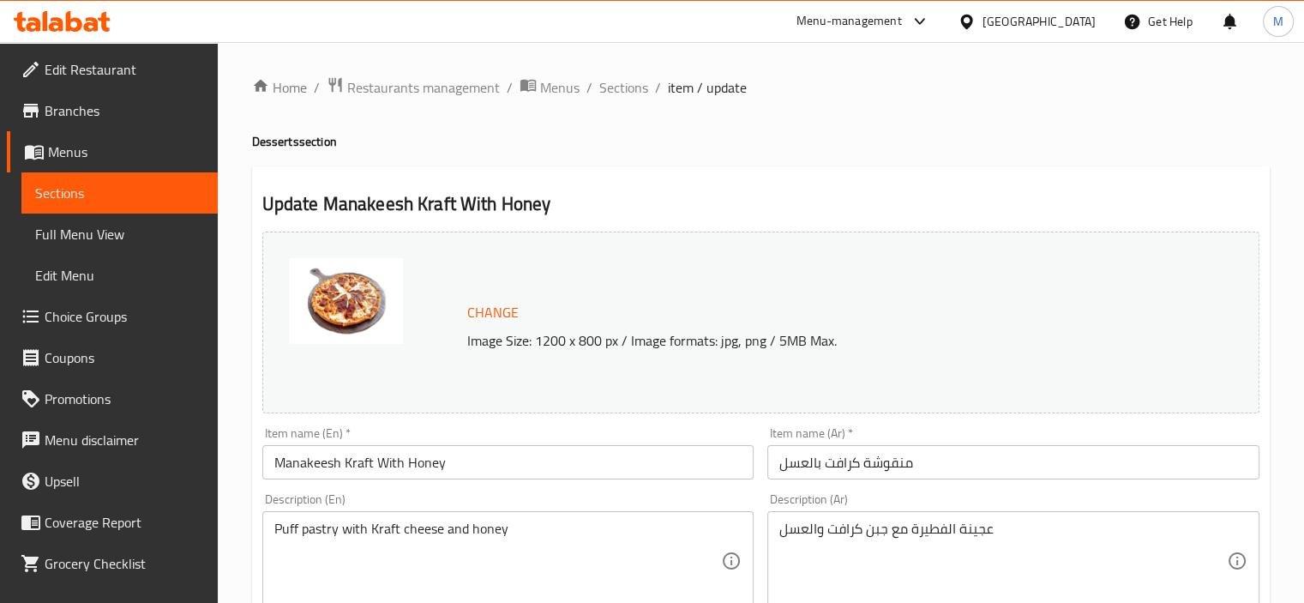
click at [321, 513] on div "Puff pastry with Kraft cheese and honey Description (En)" at bounding box center [508, 560] width 492 height 99
click at [329, 534] on textarea "Puff pastry with Kraft cheese and honey" at bounding box center [497, 560] width 447 height 81
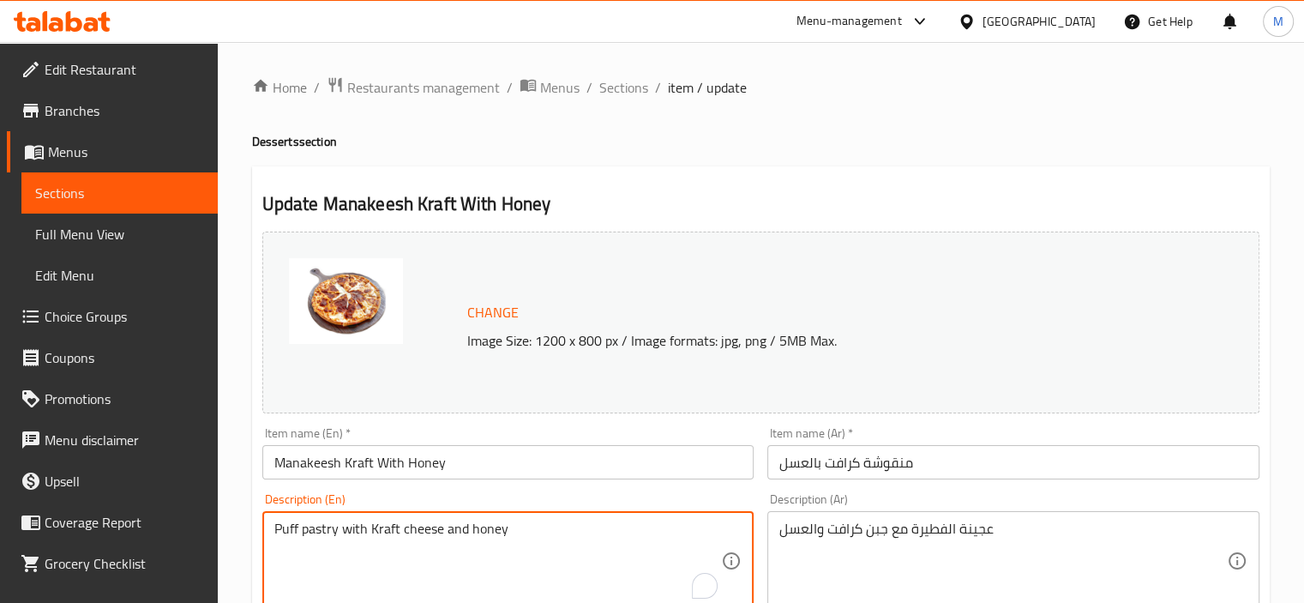
click at [329, 534] on textarea "Puff pastry with Kraft cheese and honey" at bounding box center [497, 560] width 447 height 81
paste textarea "Kraft Manousheh with honey consists of fresh dough topped with a layer of Kraft…"
type textarea "Kraft Manousheh with honey consists of fresh dough topped with a layer of Kraft…"
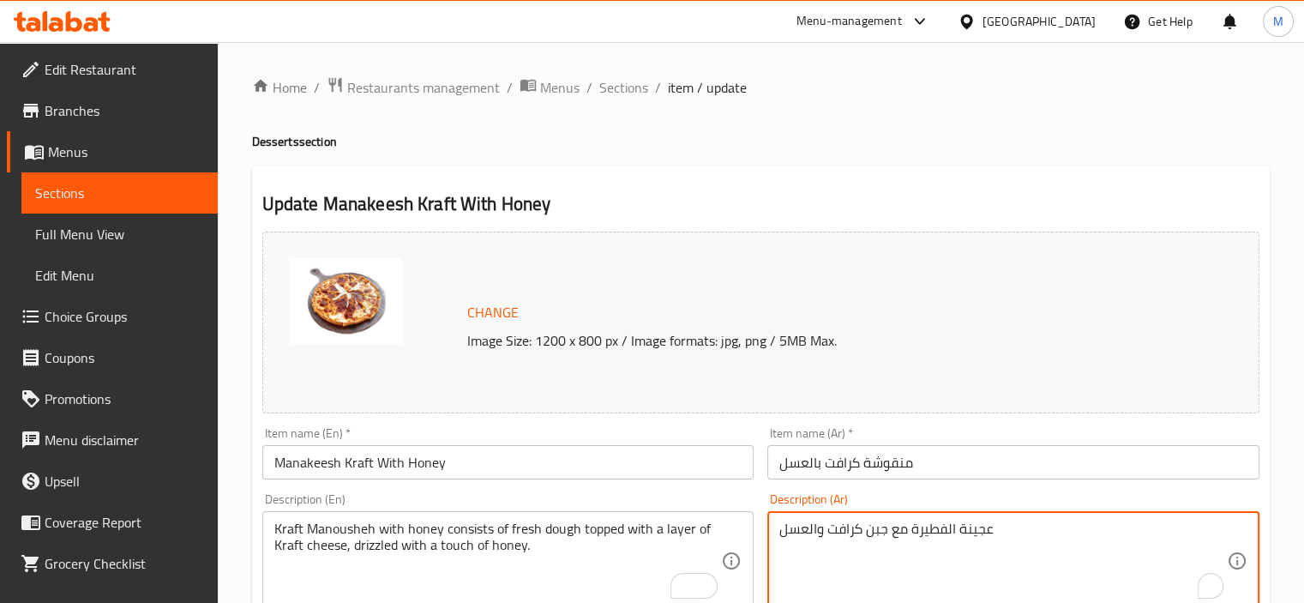
click at [879, 560] on textarea "عجينة الفطيرة مع جبن كرافت والعسل" at bounding box center [1002, 560] width 447 height 81
paste textarea "منقوشة كرافت بالعسل تتكون من عجينة طازجة مغطاة بطبقة من جبنة الكرافت، مع رشة من…"
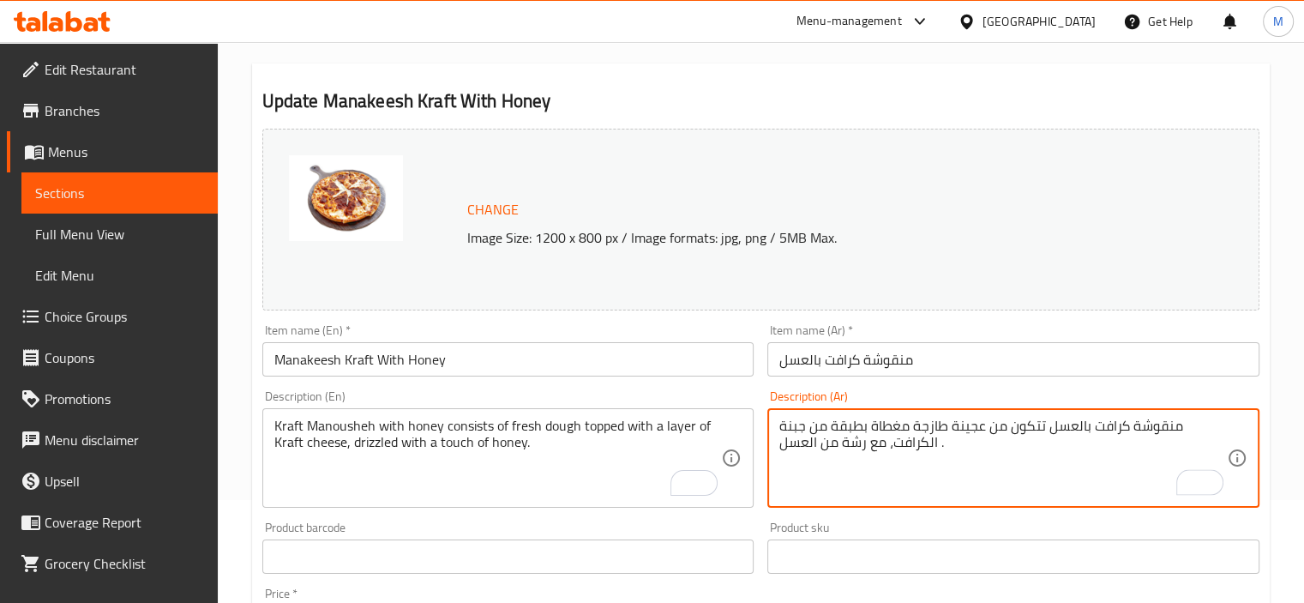
scroll to position [171, 0]
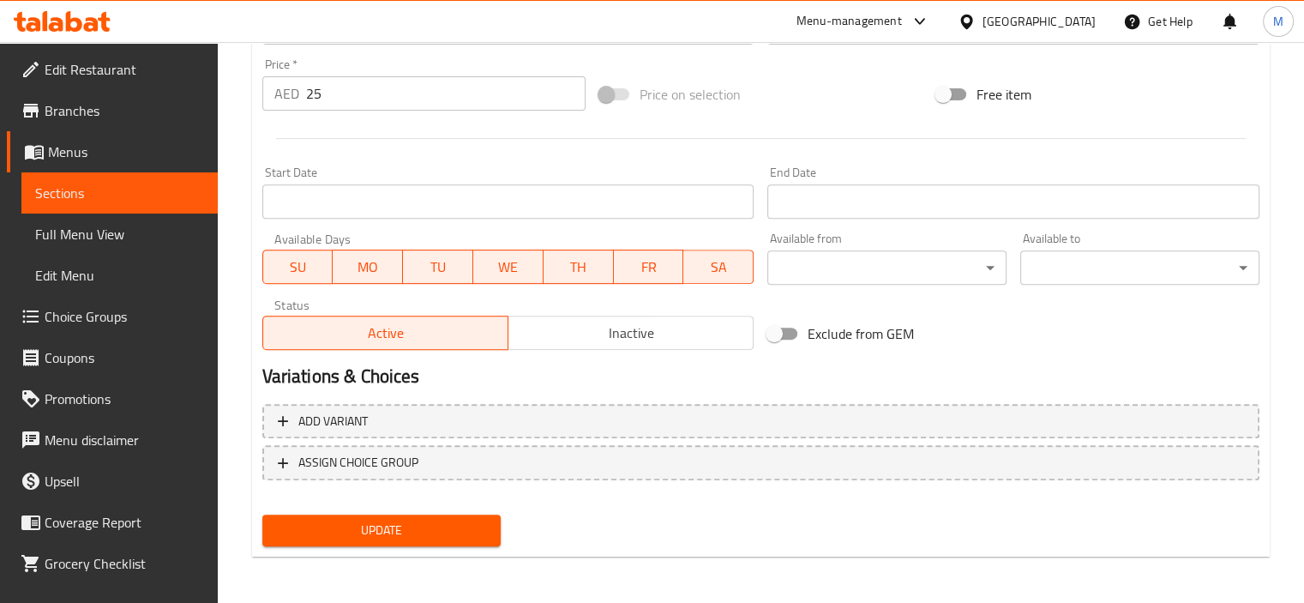
type textarea "منقوشة كرافت بالعسل تتكون من عجينة طازجة مغطاة بطبقة من جبنة الكرافت، مع رشة من…"
click at [425, 531] on span "Update" at bounding box center [382, 529] width 212 height 21
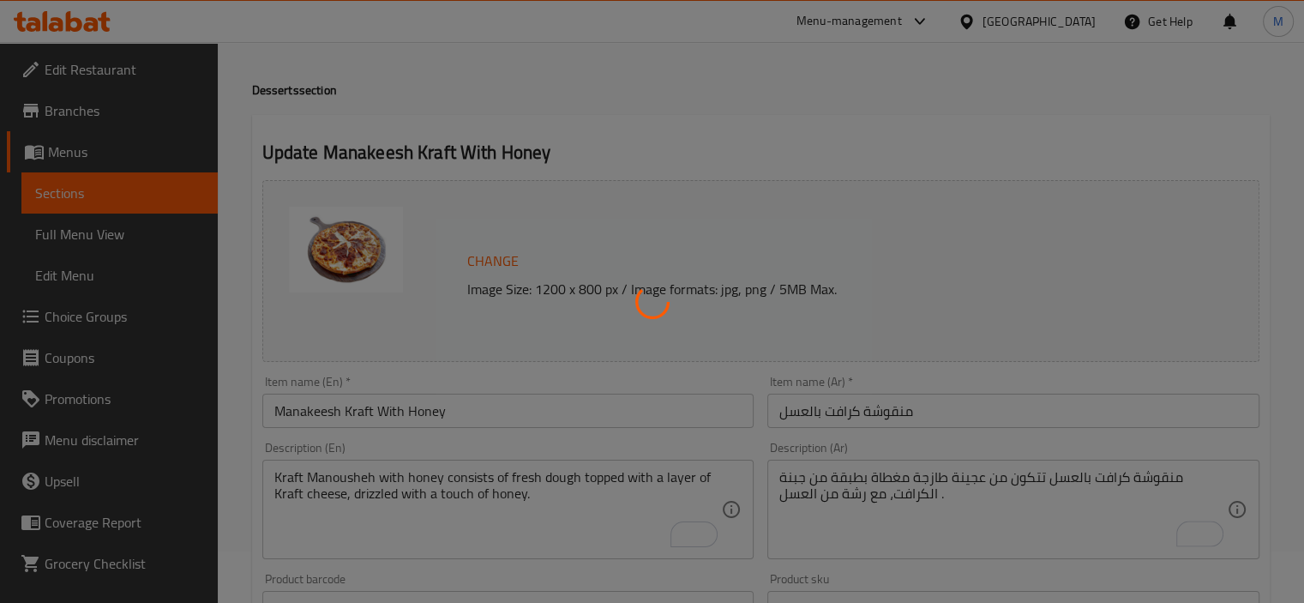
scroll to position [0, 0]
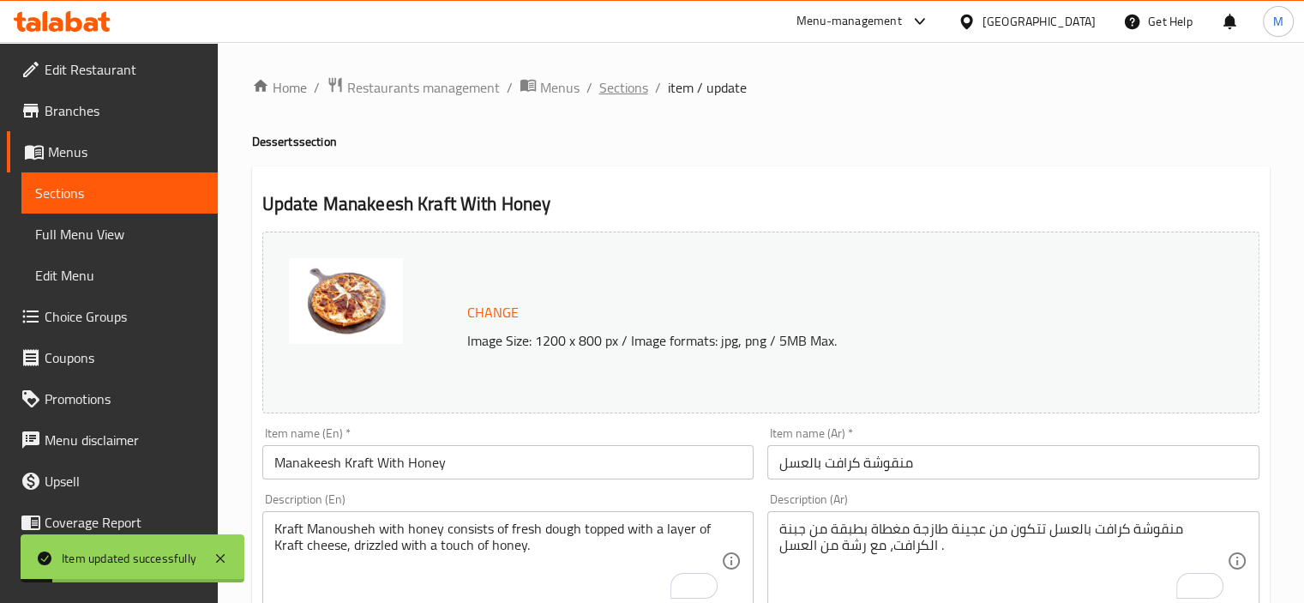
click at [627, 80] on span "Sections" at bounding box center [623, 87] width 49 height 21
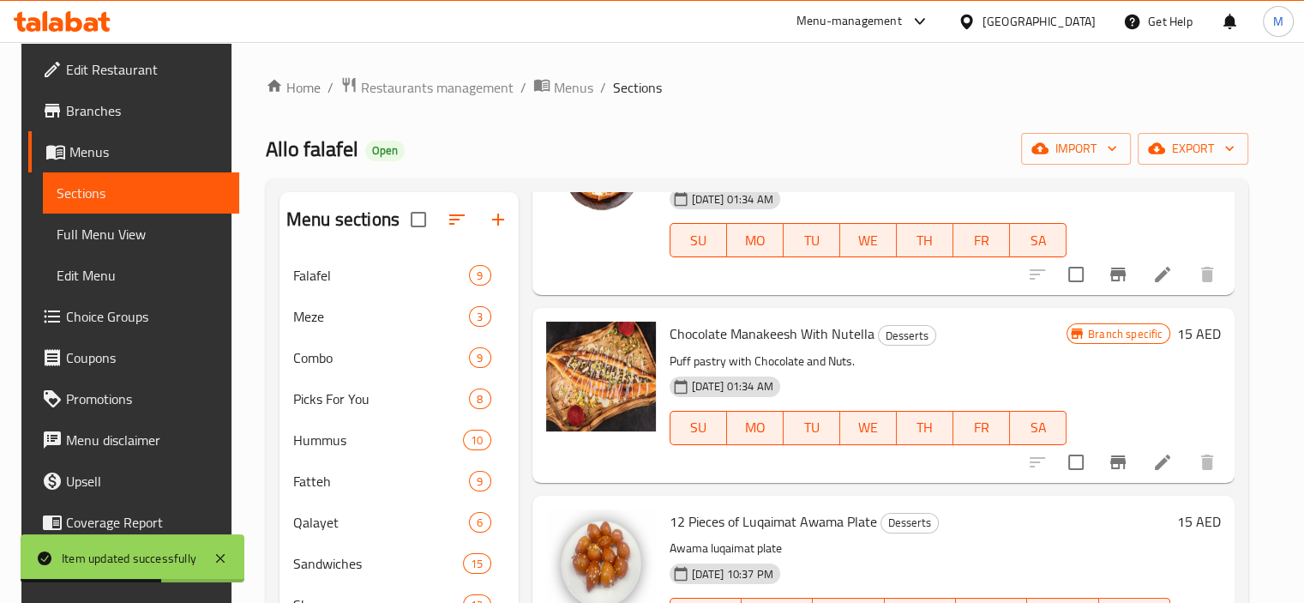
scroll to position [343, 0]
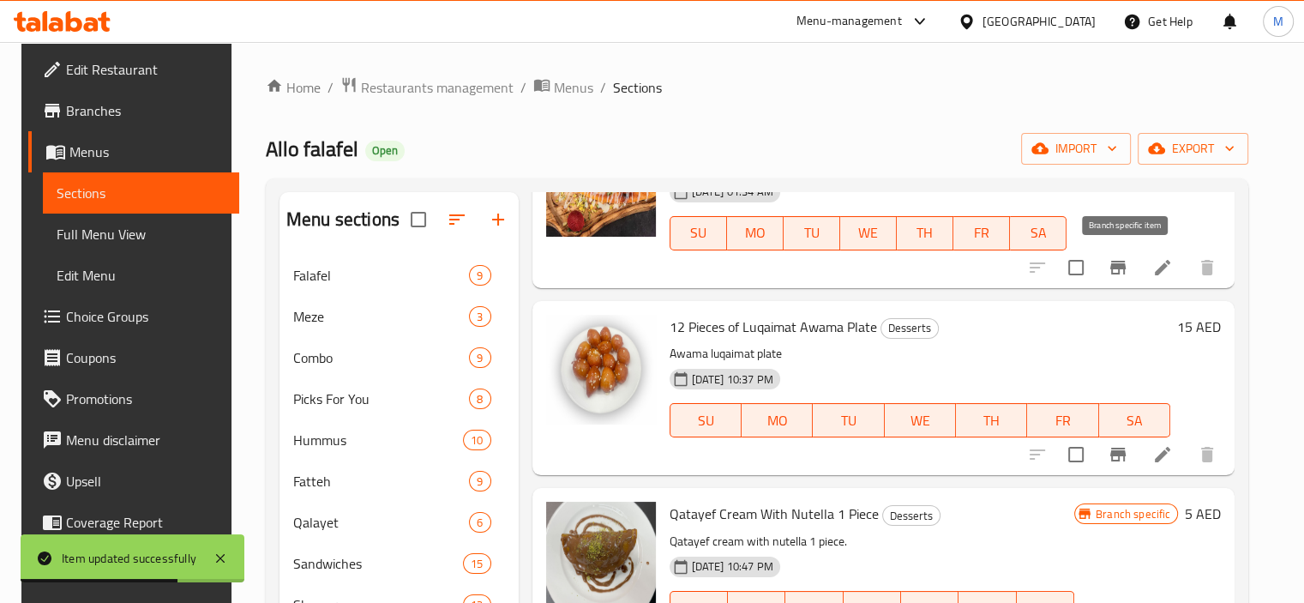
click at [1121, 267] on icon "Branch-specific-item" at bounding box center [1117, 268] width 15 height 14
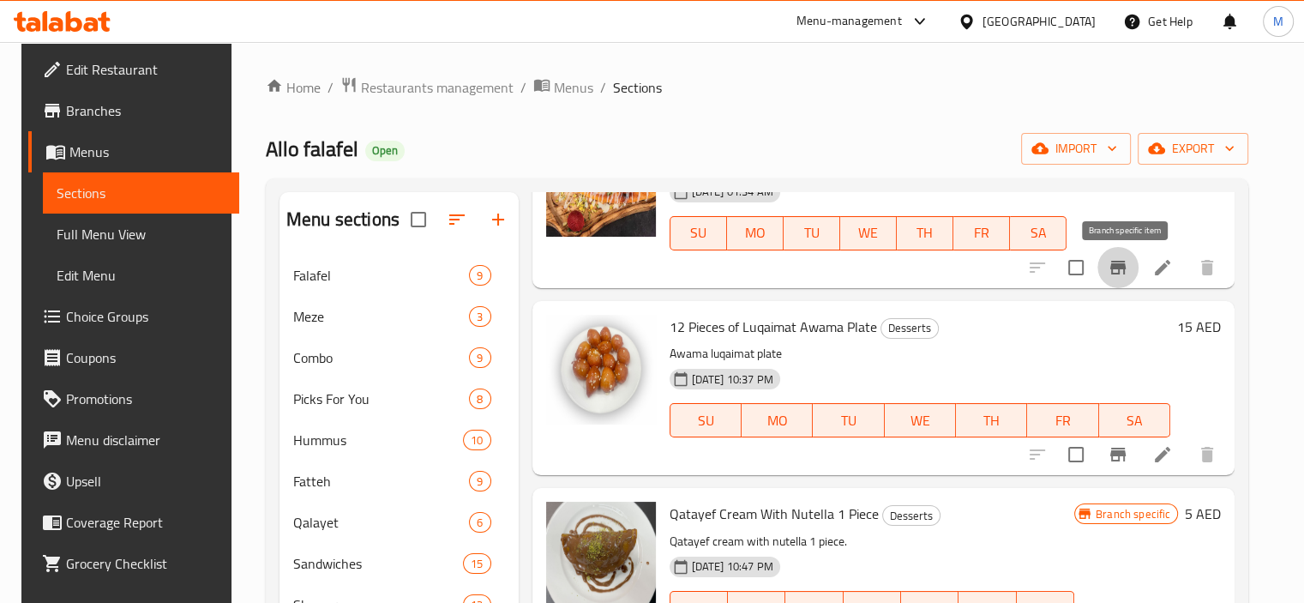
scroll to position [257, 0]
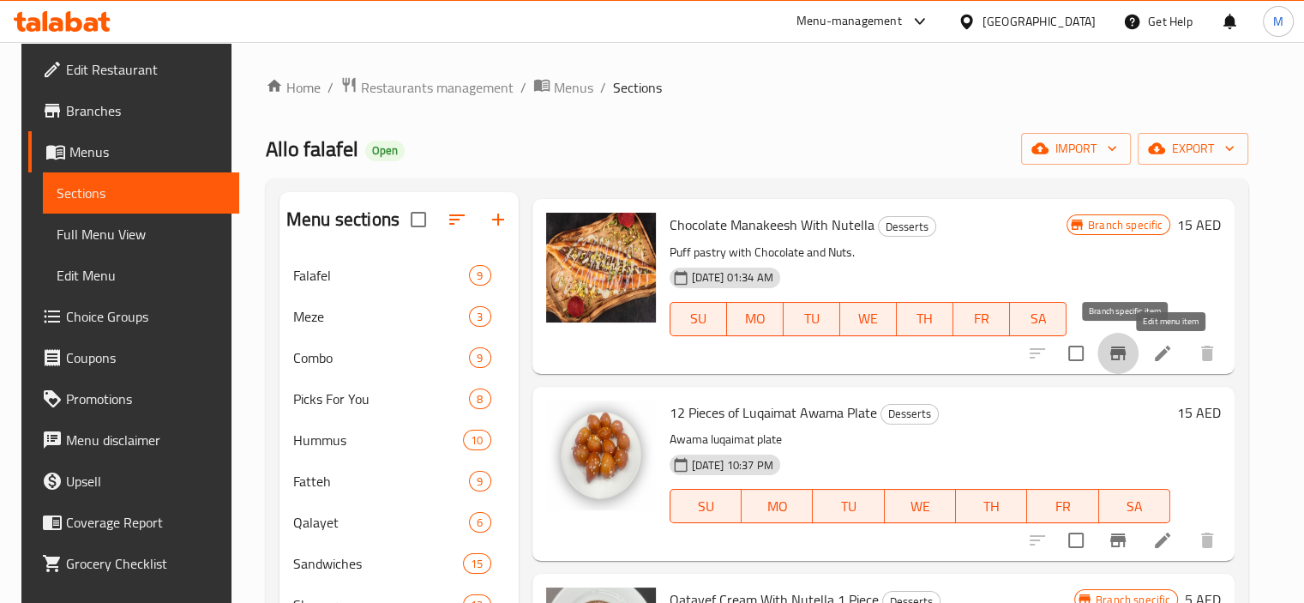
click at [1173, 345] on icon at bounding box center [1162, 353] width 21 height 21
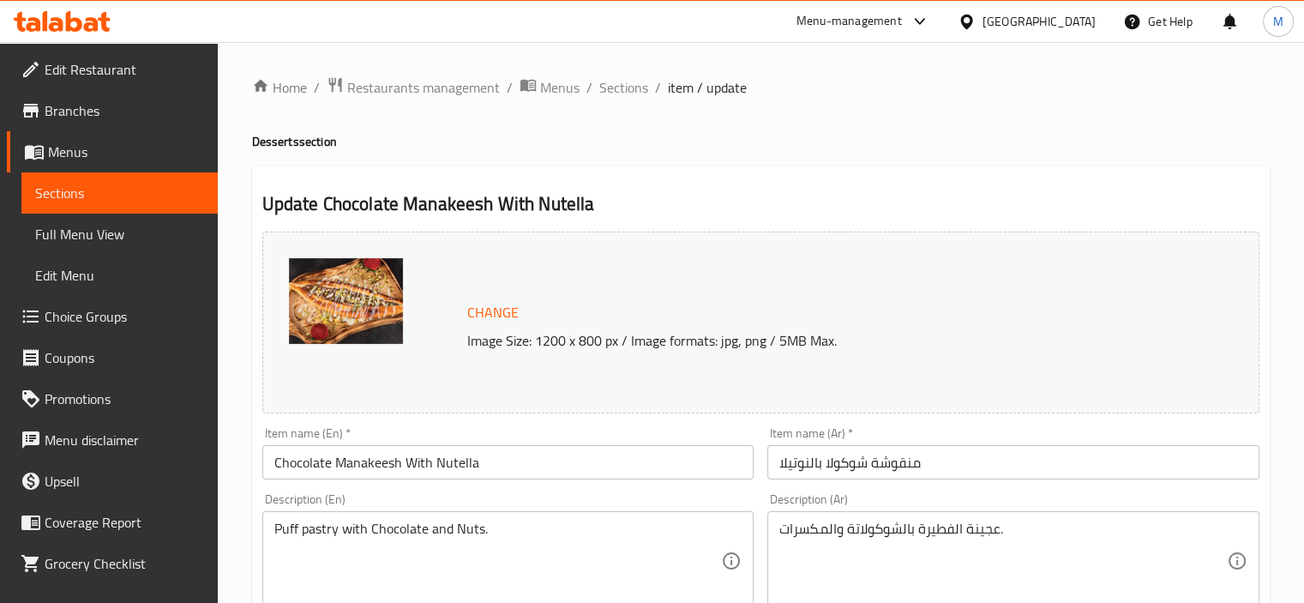
click at [442, 558] on textarea "Puff pastry with Chocolate and Nuts." at bounding box center [497, 560] width 447 height 81
paste textarea "Chocolate Manousheh consists of fresh dough topped with a layer of melted choco…"
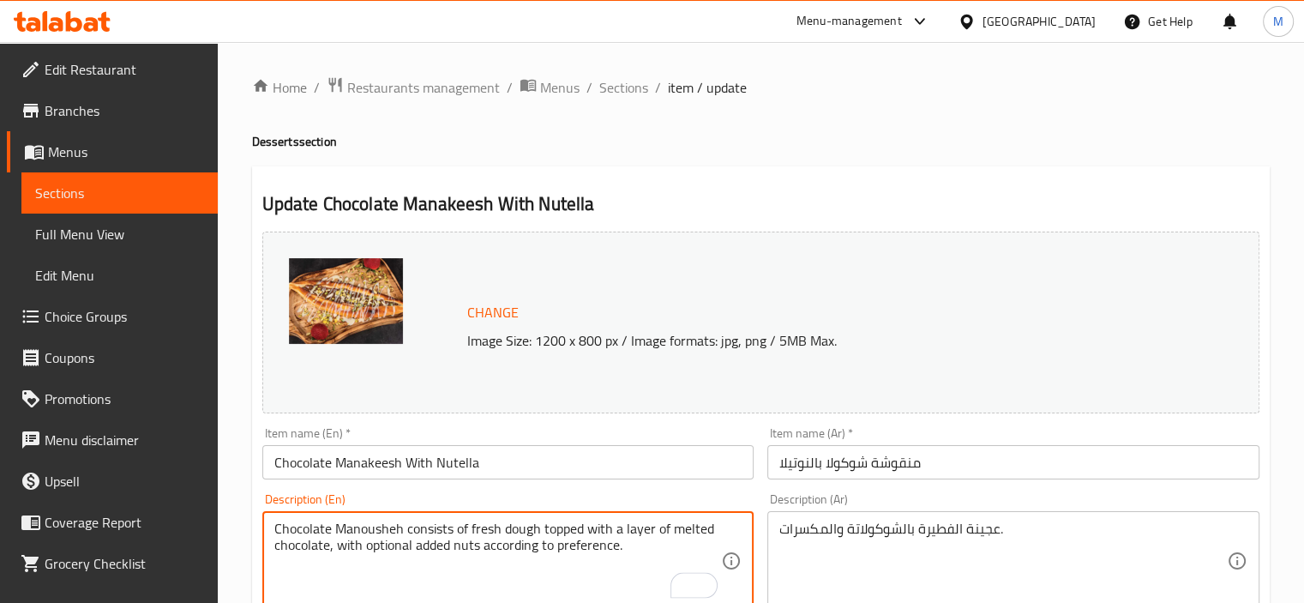
type textarea "Chocolate Manousheh consists of fresh dough topped with a layer of melted choco…"
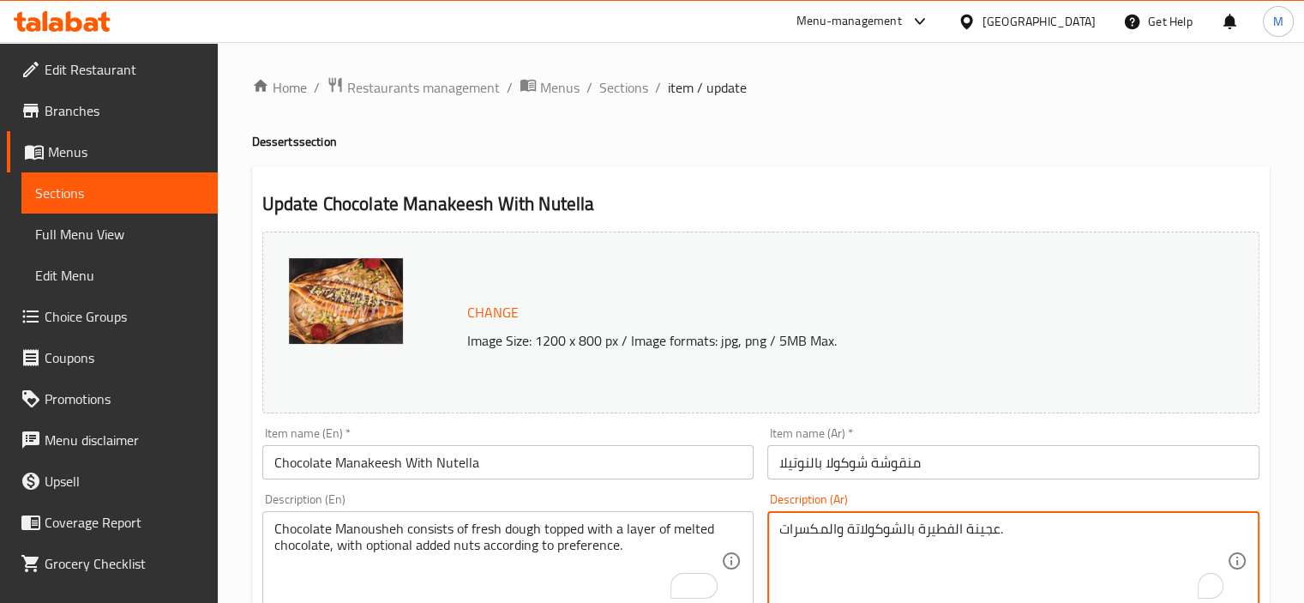
click at [878, 561] on textarea "عجينة الفطيرة بالشوكولاتة والمكسرات." at bounding box center [1002, 560] width 447 height 81
paste textarea "منقوشة شوكولا تتكون من عجينة طازجة مغطاة بطبقة من الشوكولاتة الذائبة، مع إضافة …"
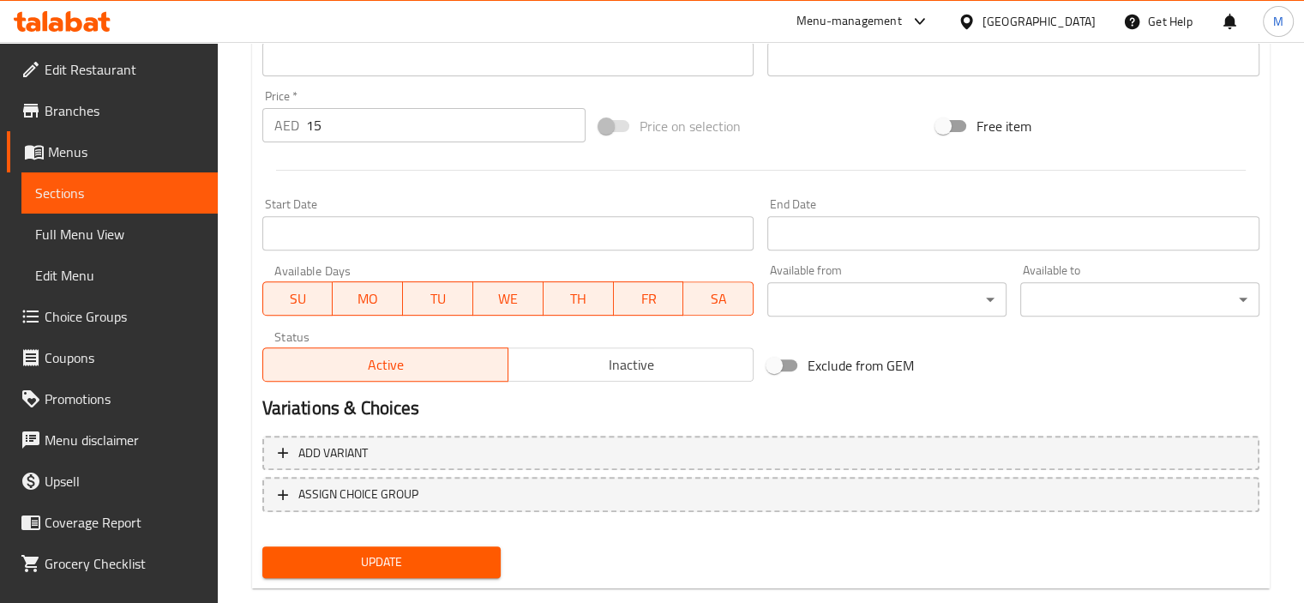
type textarea "منقوشة شوكولا تتكون من عجينة طازجة مغطاة بطبقة من الشوكولاتة الذائبة، مع إضافة …"
click at [414, 564] on span "Update" at bounding box center [382, 561] width 212 height 21
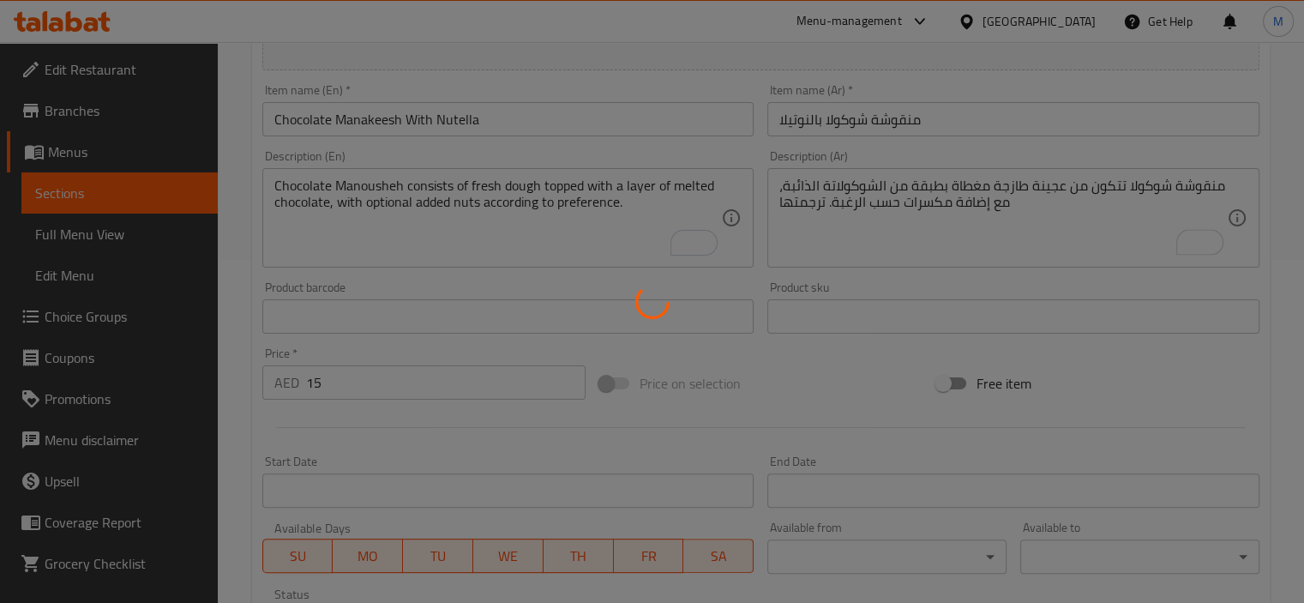
scroll to position [257, 0]
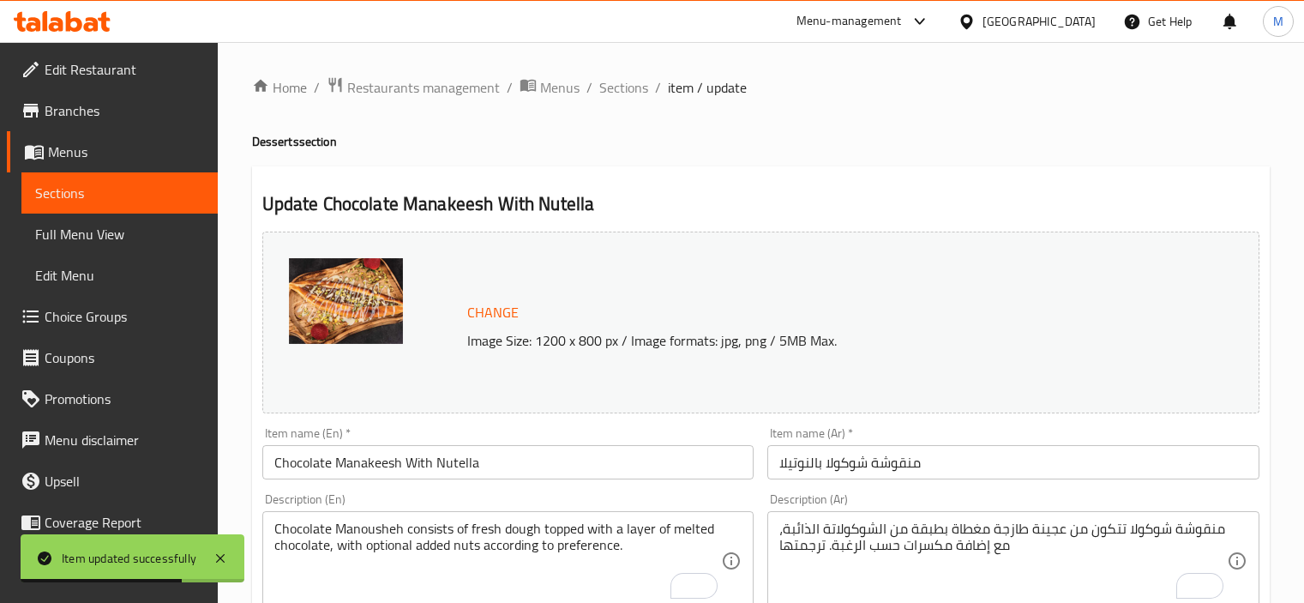
scroll to position [257, 0]
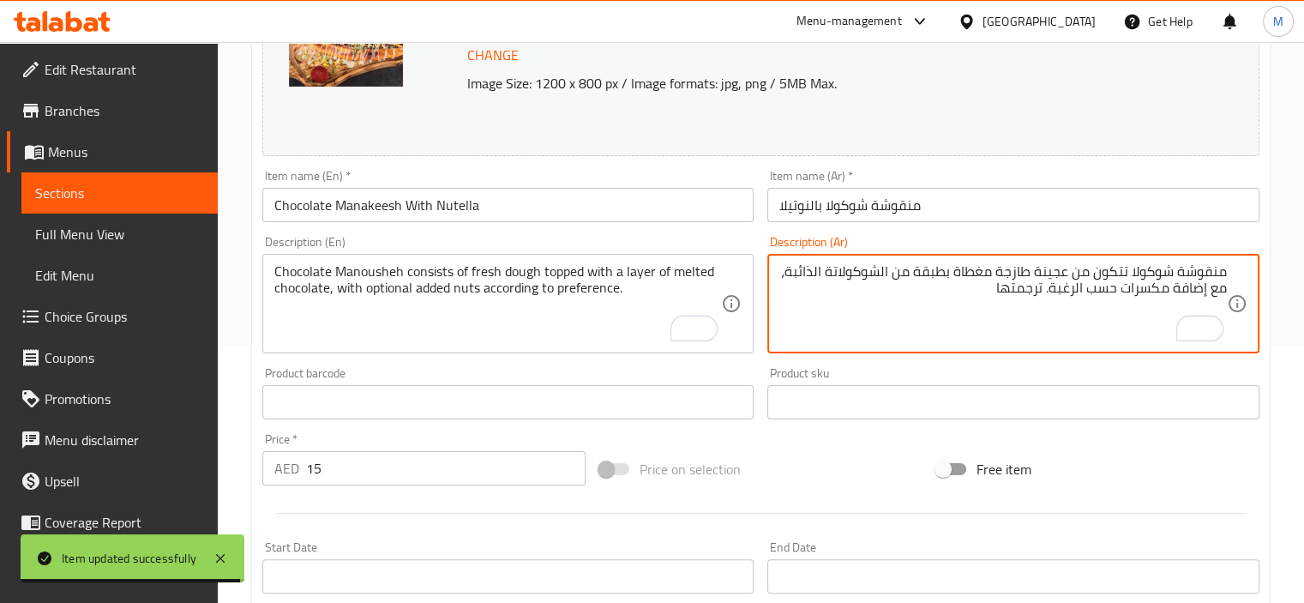
click at [1007, 287] on textarea "منقوشة شوكولا تتكون من عجينة طازجة مغطاة بطبقة من الشوكولاتة الذائبة، مع إضافة …" at bounding box center [1002, 303] width 447 height 81
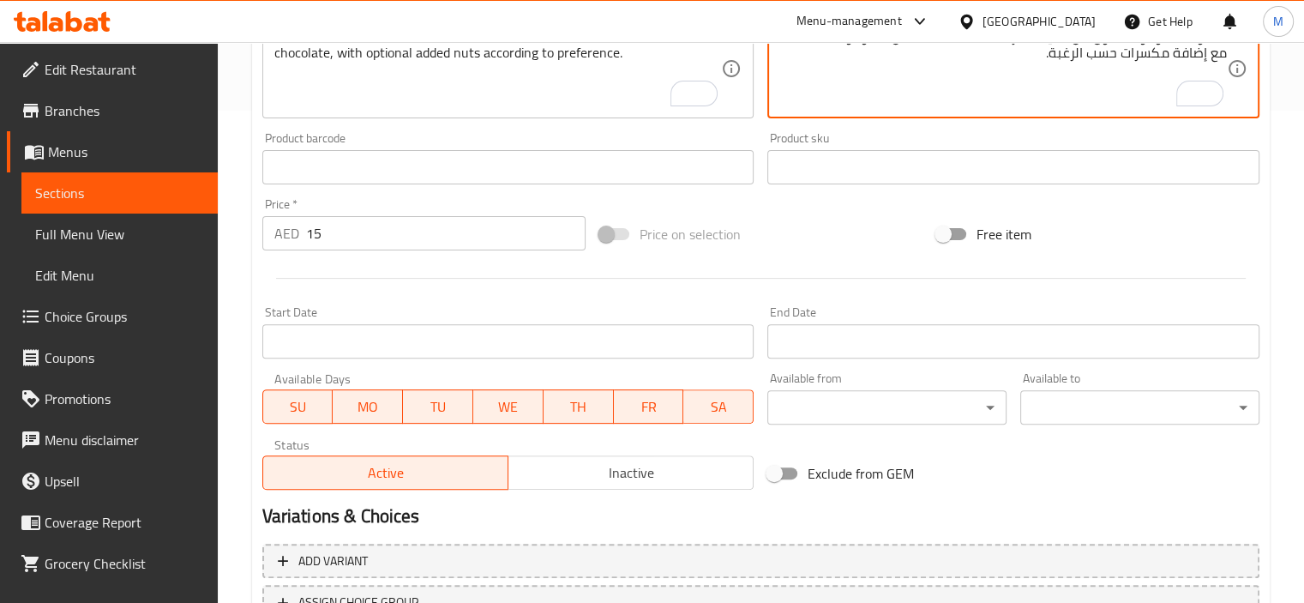
scroll to position [546, 0]
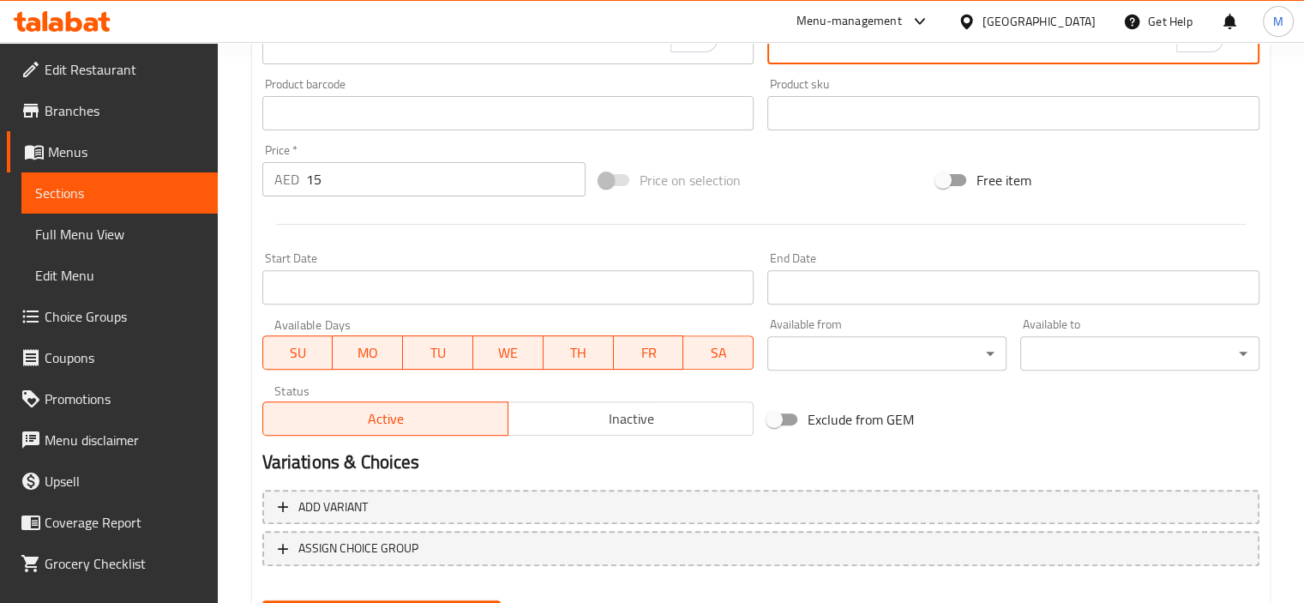
type textarea "منقوشة شوكولا تتكون من عجينة طازجة مغطاة بطبقة من الشوكولاتة الذائبة، مع إضافة …"
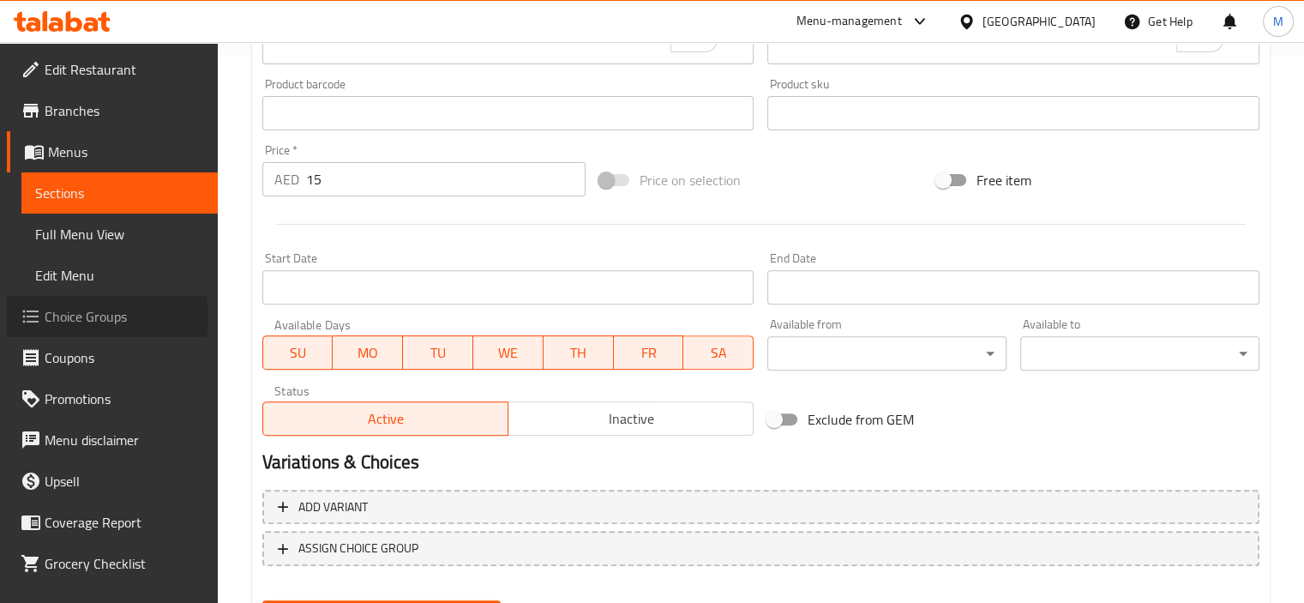
click at [97, 317] on span "Choice Groups" at bounding box center [124, 316] width 159 height 21
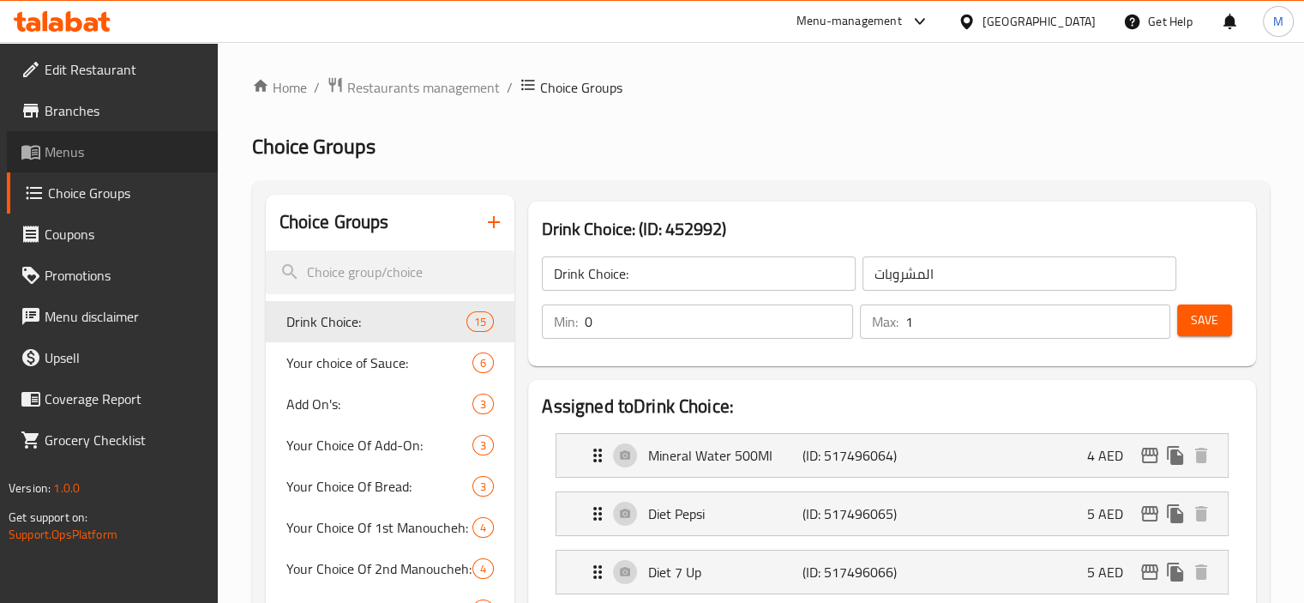
click at [68, 157] on span "Menus" at bounding box center [124, 151] width 159 height 21
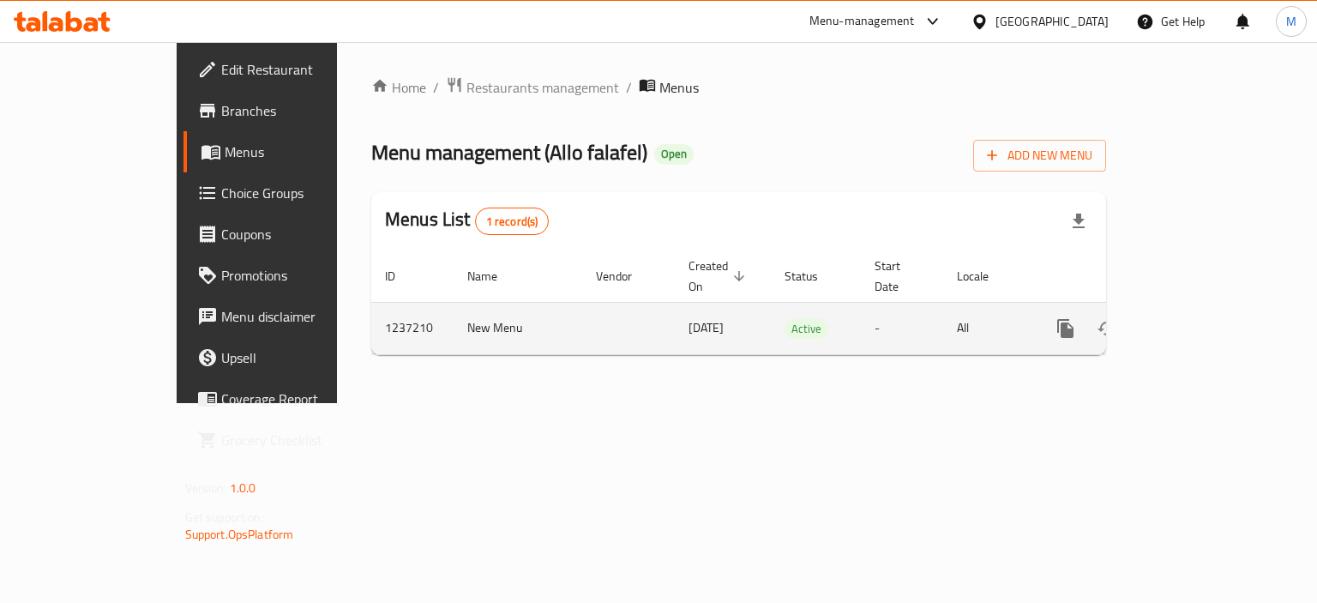
click at [1223, 307] on td "enhanced table" at bounding box center [1127, 328] width 192 height 52
click at [1199, 318] on icon "enhanced table" at bounding box center [1189, 328] width 21 height 21
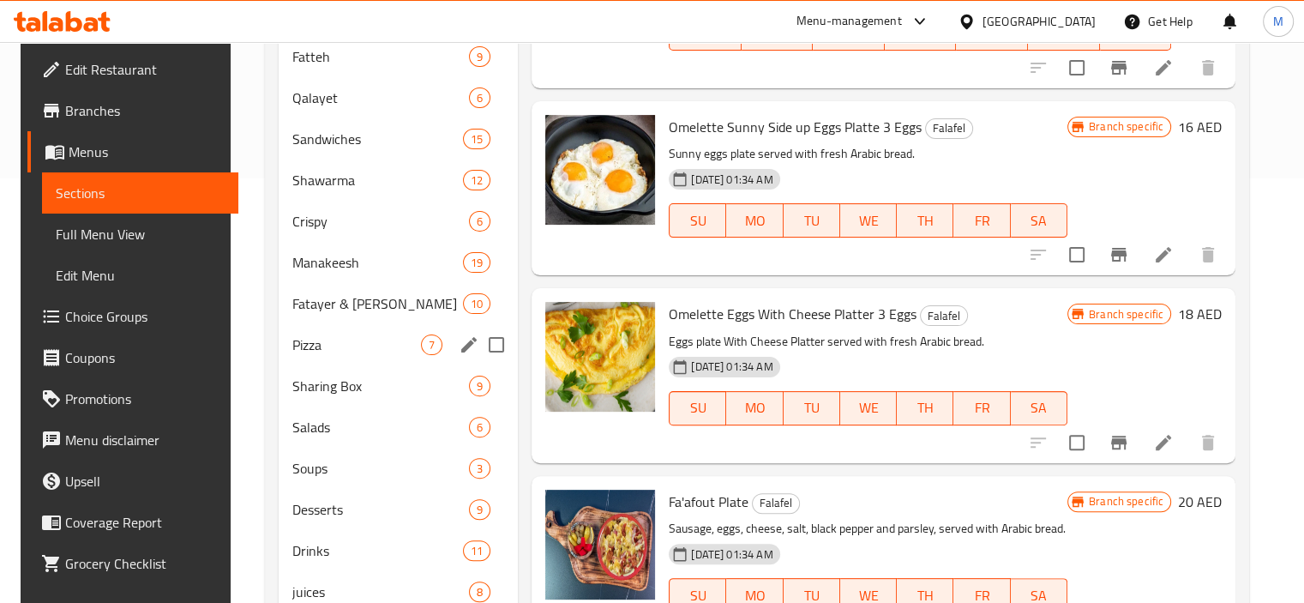
scroll to position [488, 0]
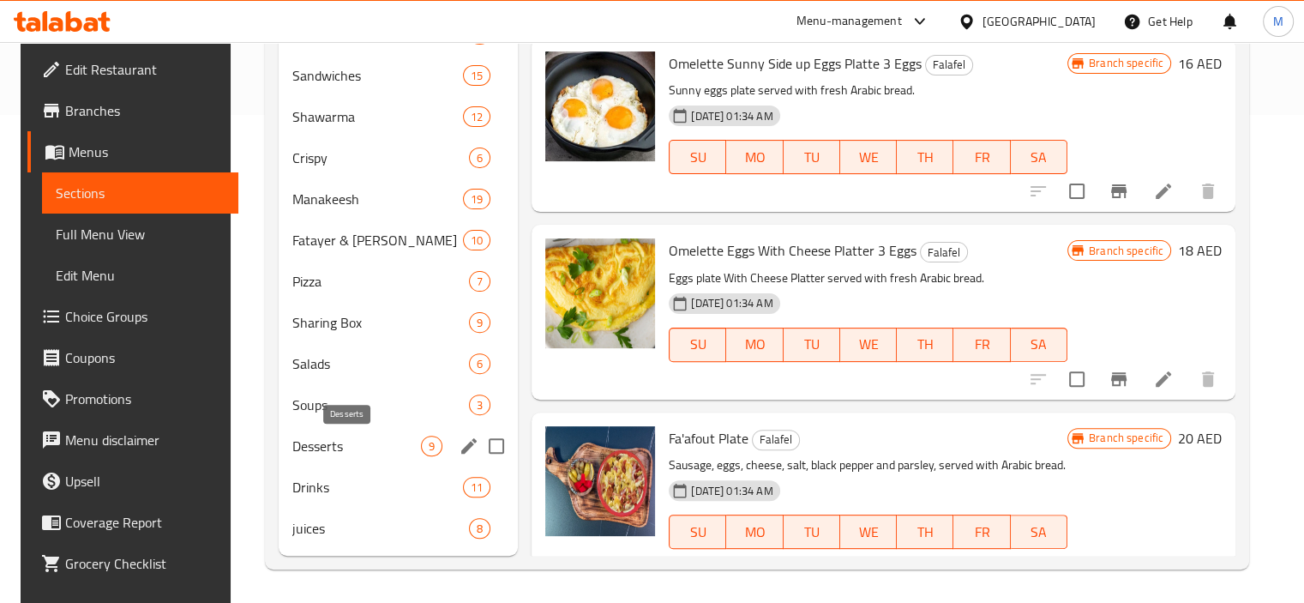
click at [306, 455] on span "Desserts" at bounding box center [356, 445] width 129 height 21
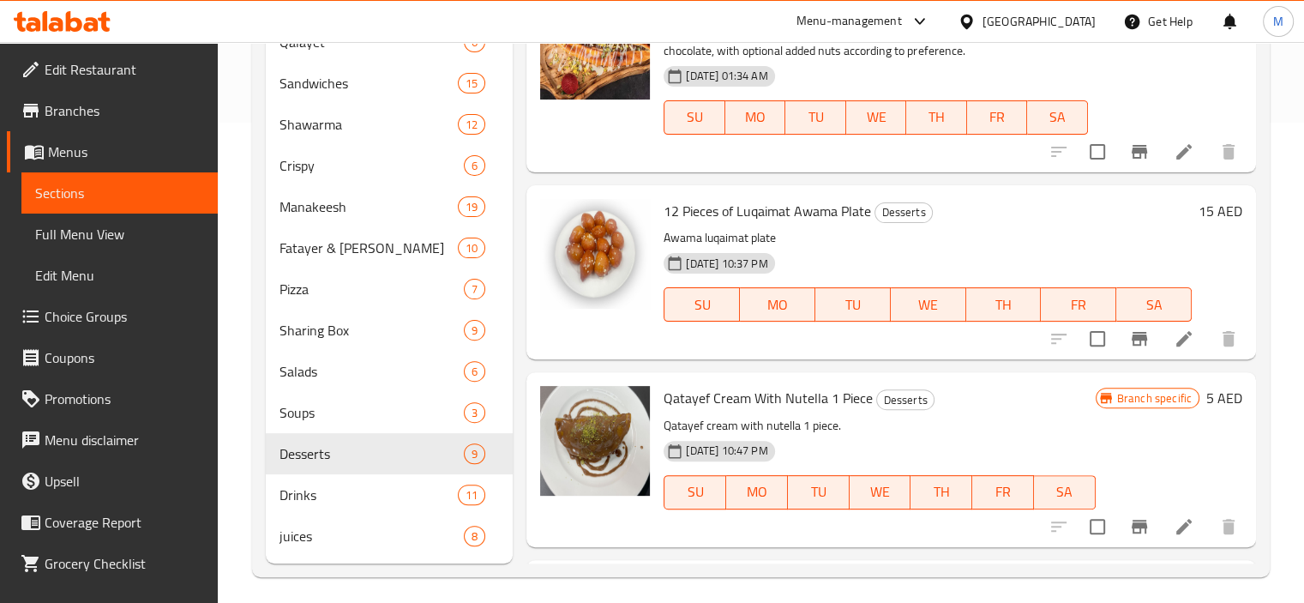
scroll to position [59, 0]
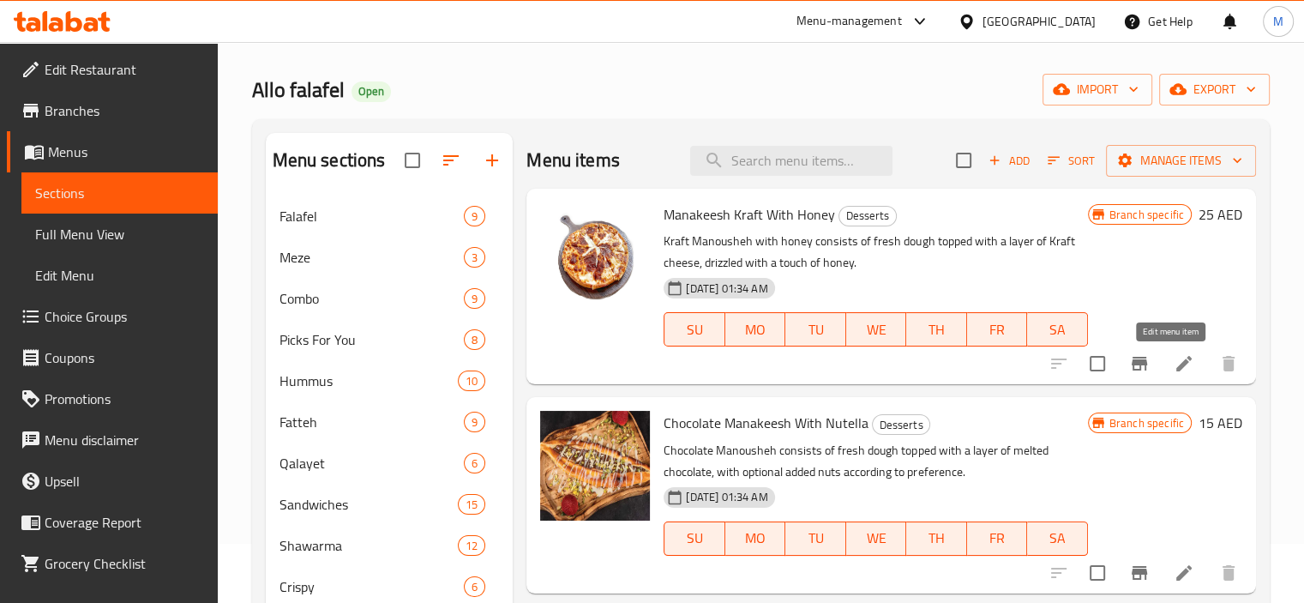
click at [1173, 363] on icon at bounding box center [1183, 363] width 21 height 21
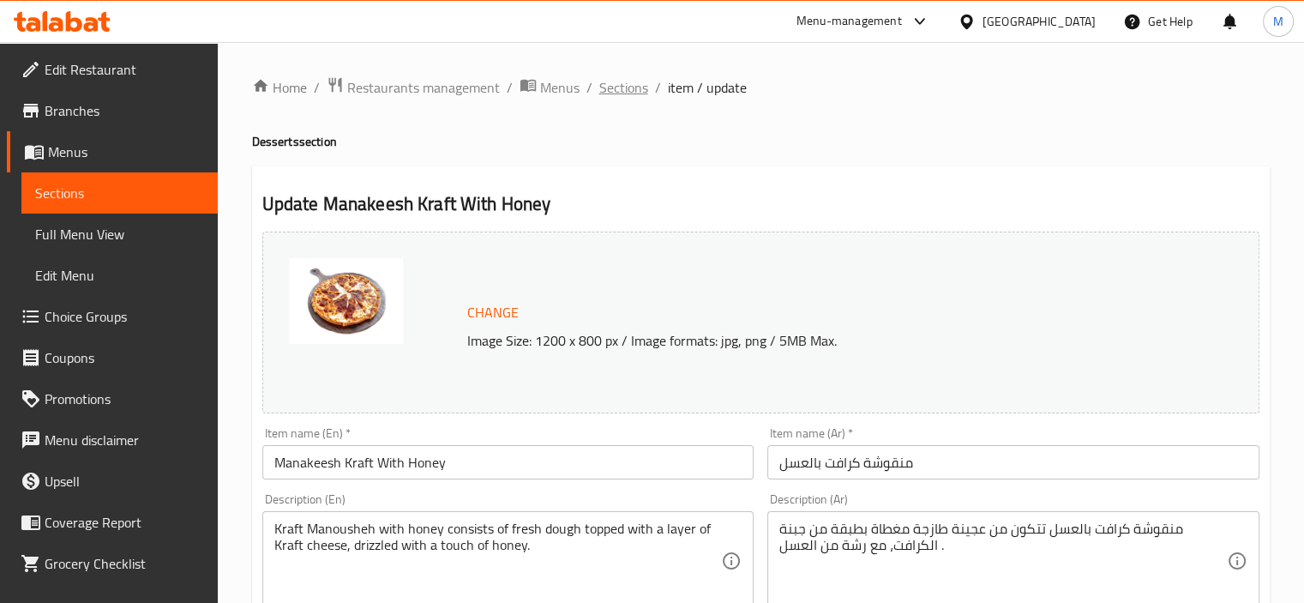
click at [622, 89] on span "Sections" at bounding box center [623, 87] width 49 height 21
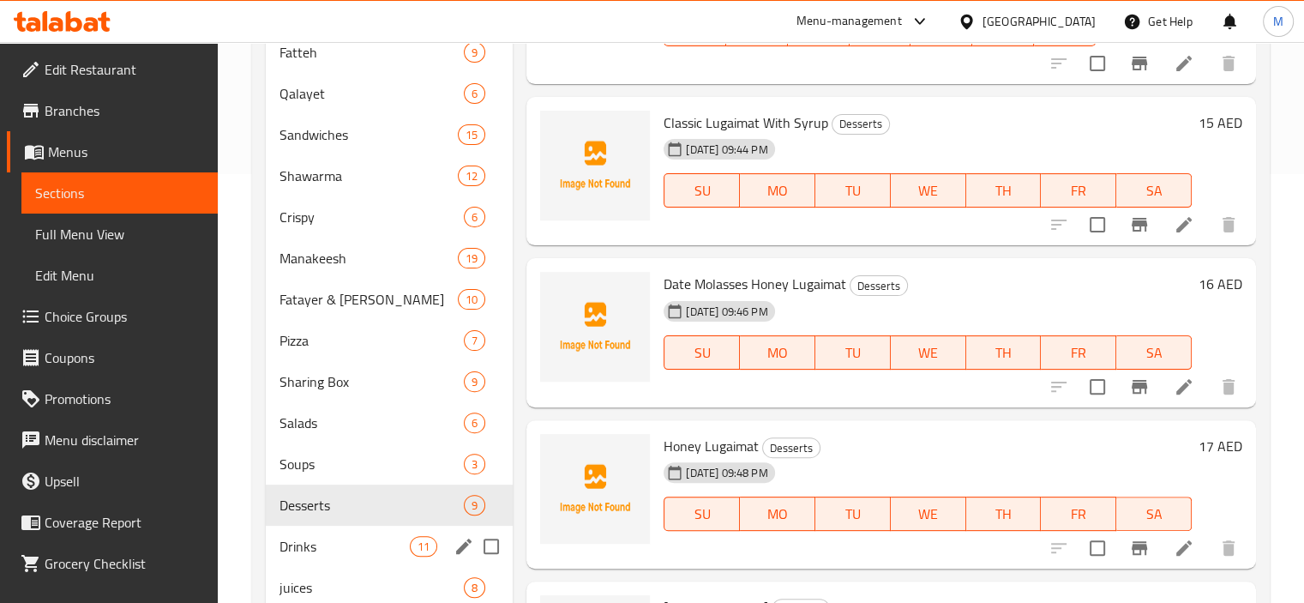
scroll to position [488, 0]
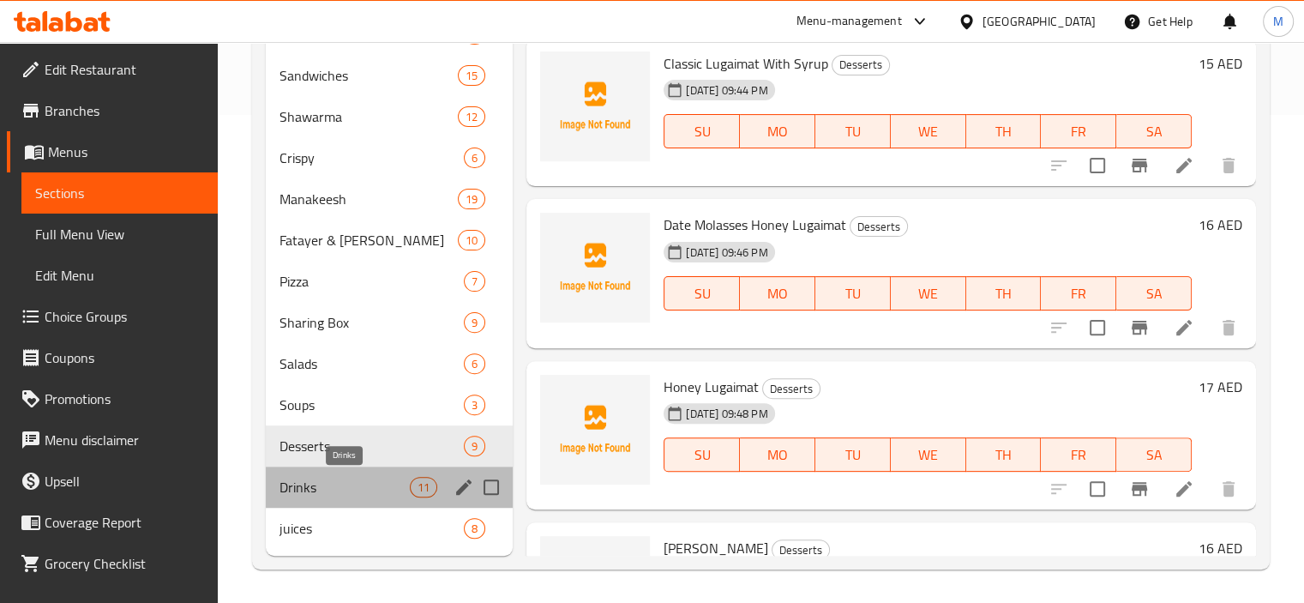
click at [333, 484] on span "Drinks" at bounding box center [344, 487] width 131 height 21
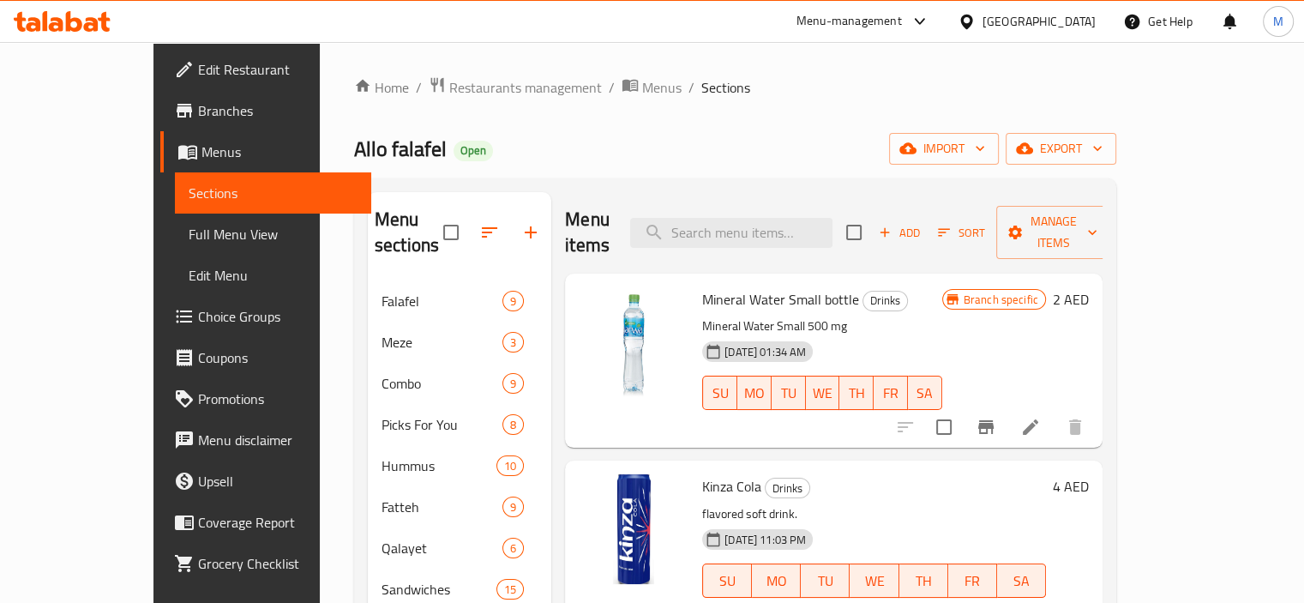
click at [1054, 411] on li at bounding box center [1030, 426] width 48 height 31
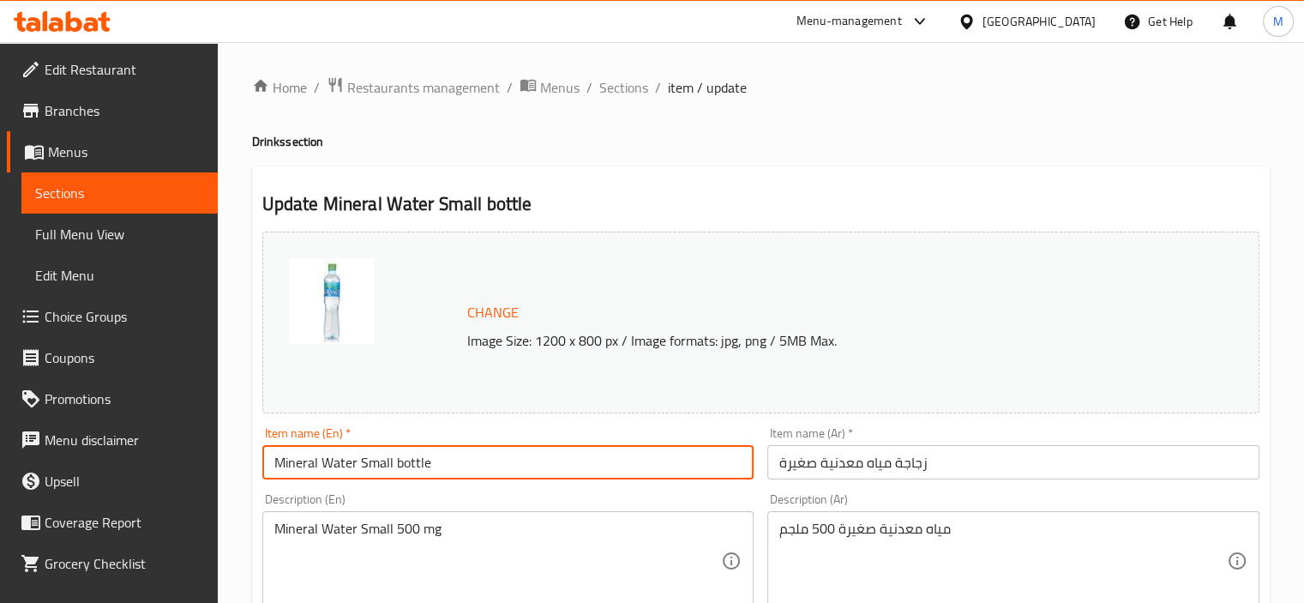
click at [519, 457] on input "Mineral Water Small bottle" at bounding box center [508, 462] width 492 height 34
type input "Mineral Water Small Bottle"
click at [867, 453] on input "زجاجة مياه معدنية صغيرة" at bounding box center [1013, 462] width 492 height 34
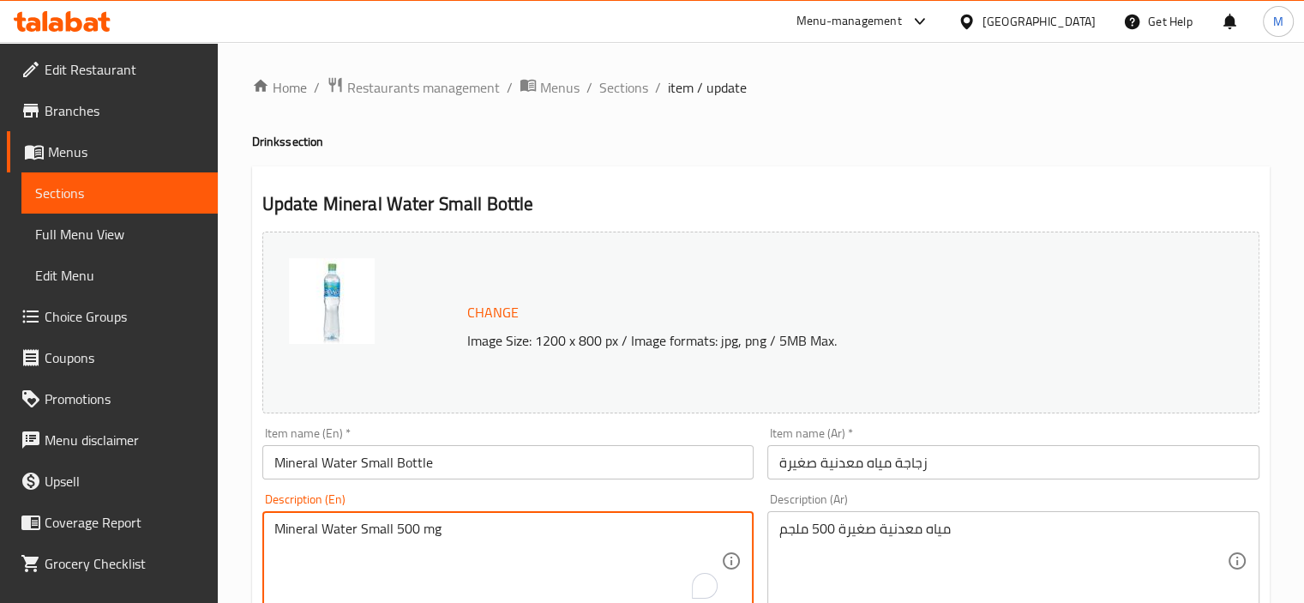
click at [473, 520] on textarea "Mineral Water Small 500 mg" at bounding box center [497, 560] width 447 height 81
click at [472, 520] on textarea "Mineral Water Small 500 mg" at bounding box center [497, 560] width 447 height 81
click at [943, 520] on div "مياه معدنية صغيرة 500 ملجم Description (Ar)" at bounding box center [1013, 560] width 492 height 99
click at [943, 520] on textarea "مياه معدنية صغيرة 500 ملجم" at bounding box center [1002, 560] width 447 height 81
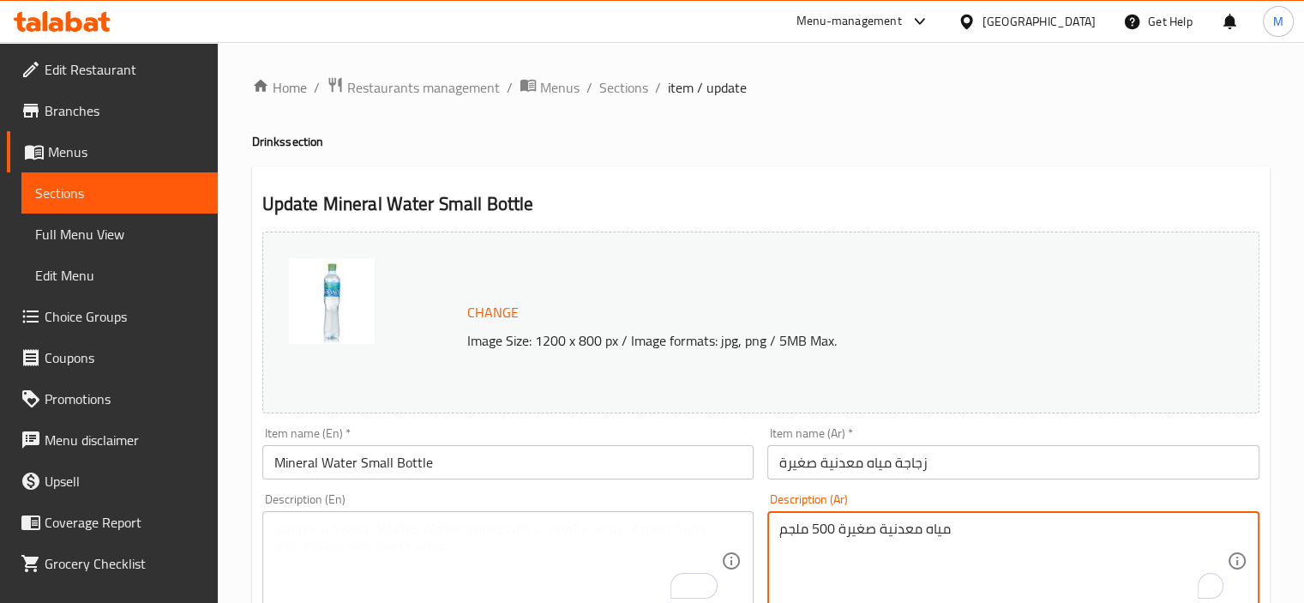
click at [943, 520] on textarea "مياه معدنية صغيرة 500 ملجم" at bounding box center [1002, 560] width 447 height 81
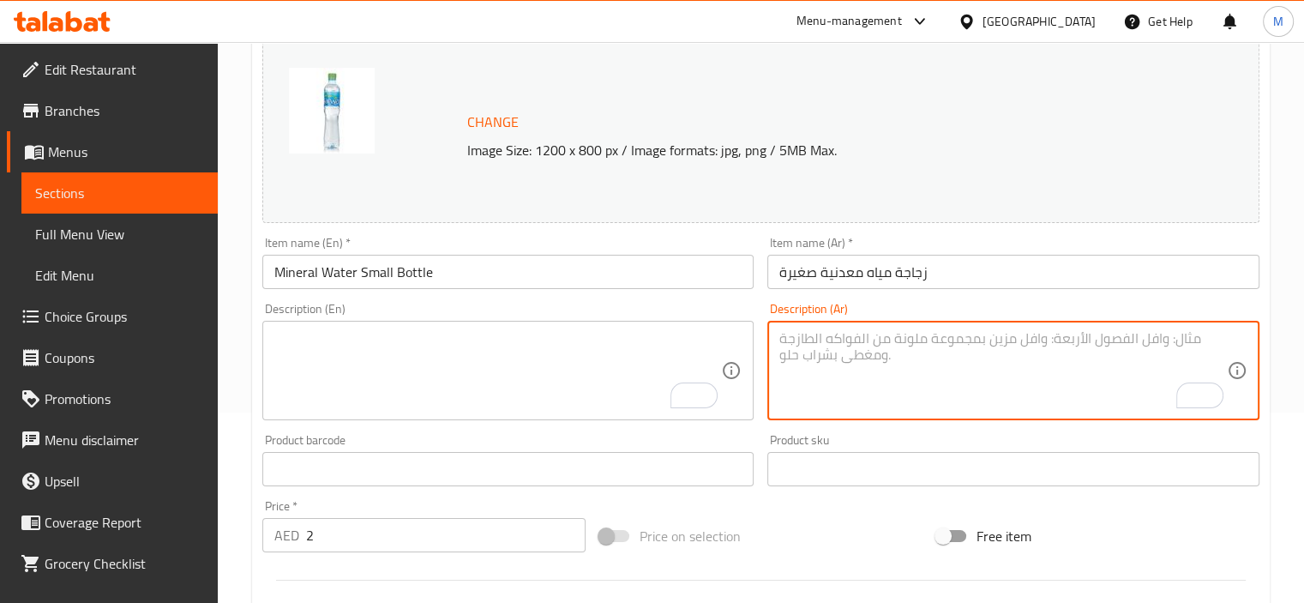
scroll to position [171, 0]
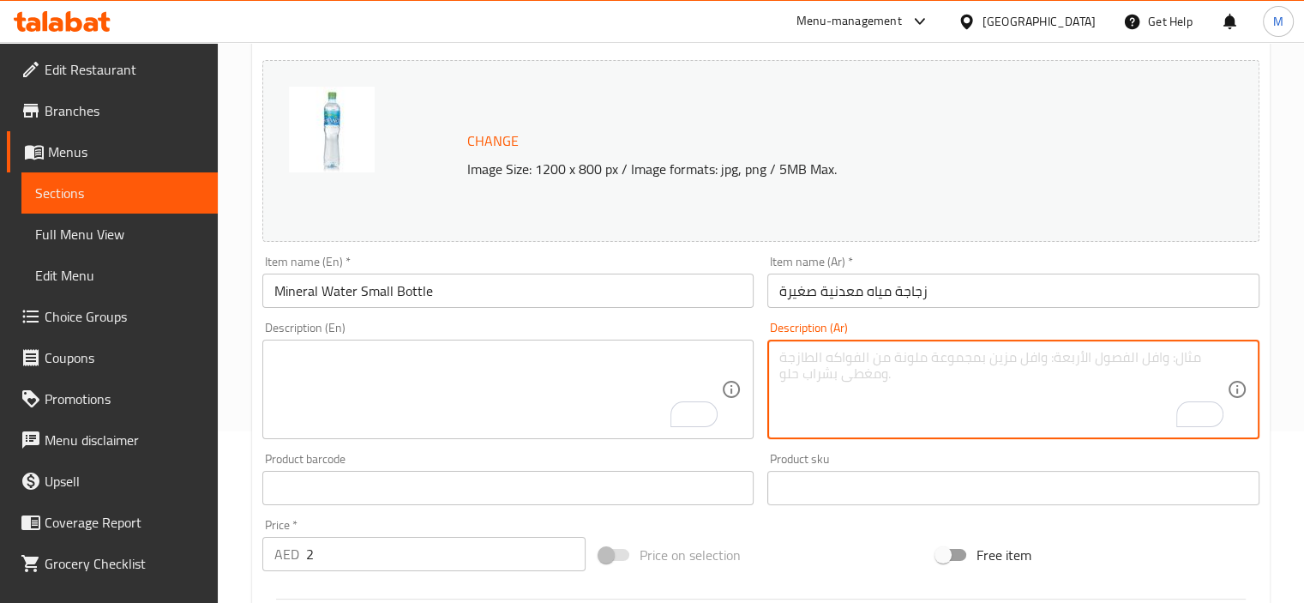
click at [446, 333] on div "Description (En) Description (En)" at bounding box center [508, 379] width 492 height 117
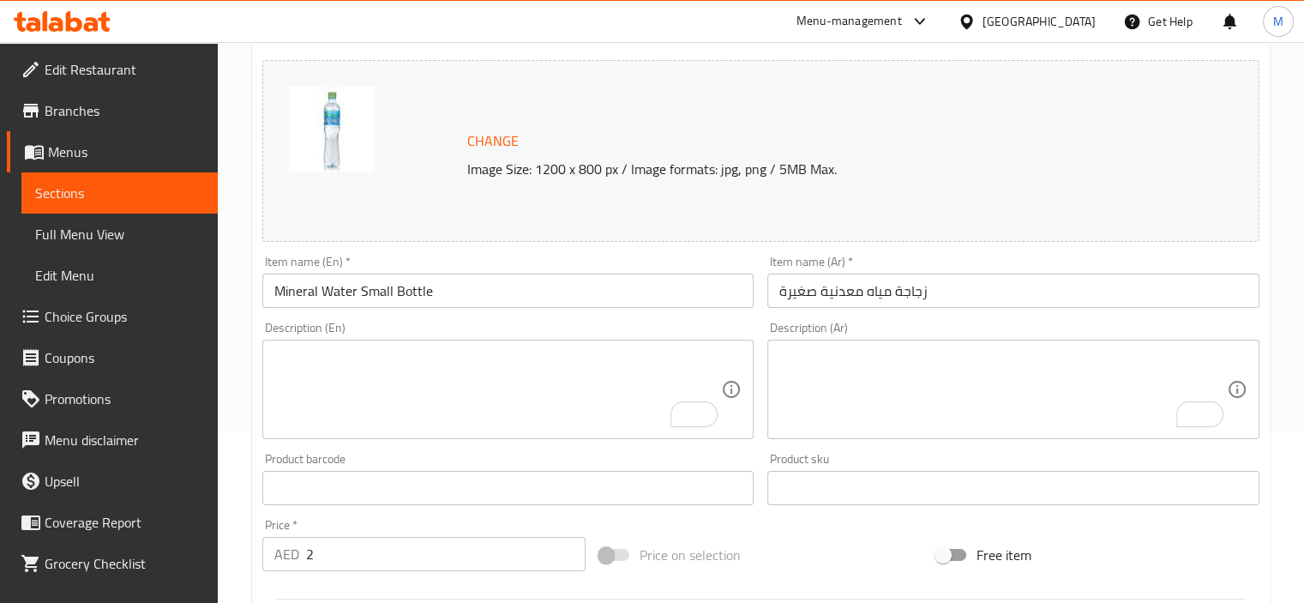
click at [468, 363] on textarea "To enrich screen reader interactions, please activate Accessibility in Grammarl…" at bounding box center [497, 389] width 447 height 81
paste textarea "منقوشة شوكولا تتكون من عجينة طازجة مغطاة بطبقة من الشوكولاتة الذائبة، مع إضافة …"
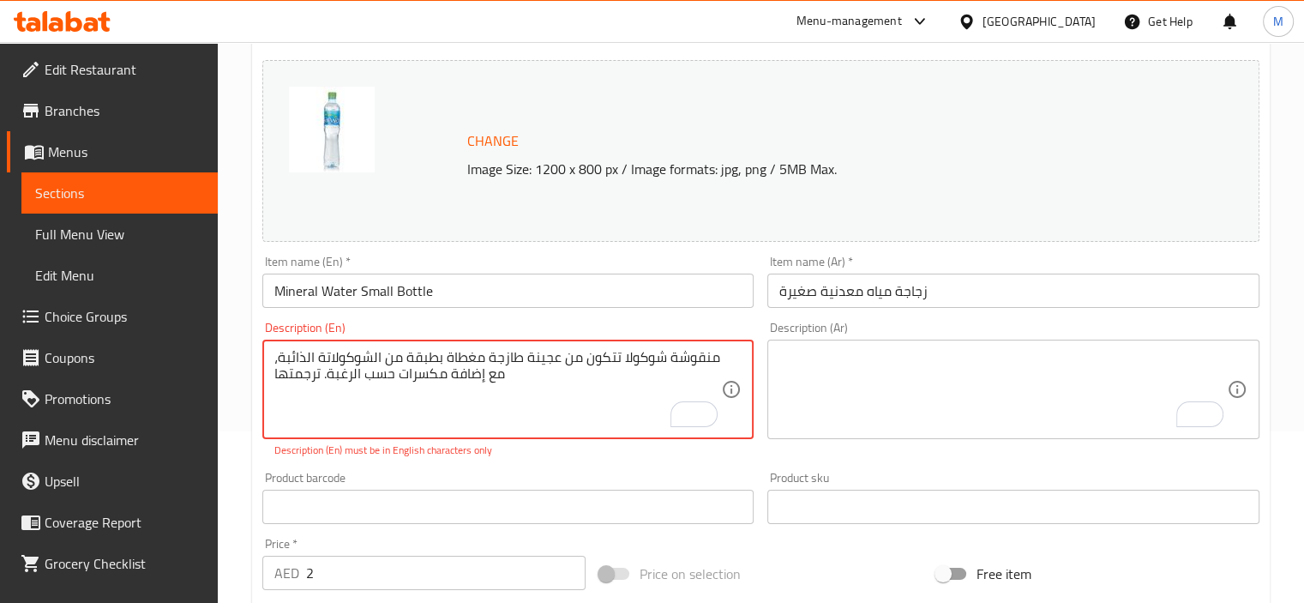
click at [478, 354] on textarea "منقوشة شوكولا تتكون من عجينة طازجة مغطاة بطبقة من الشوكولاتة الذائبة، مع إضافة …" at bounding box center [497, 389] width 447 height 81
paste textarea "Mineral Water Small 500mg"
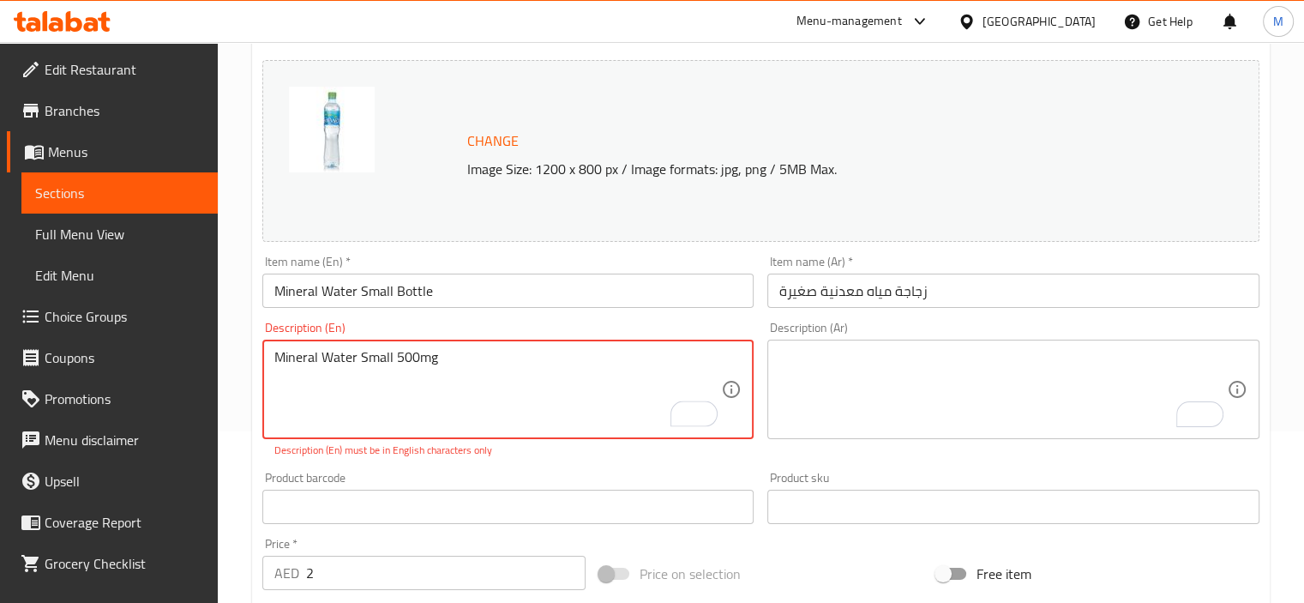
click at [419, 359] on textarea "Mineral Water Small 500mg" at bounding box center [497, 389] width 447 height 81
click at [613, 355] on textarea "Mineral Water Small 500 mg" at bounding box center [497, 389] width 447 height 81
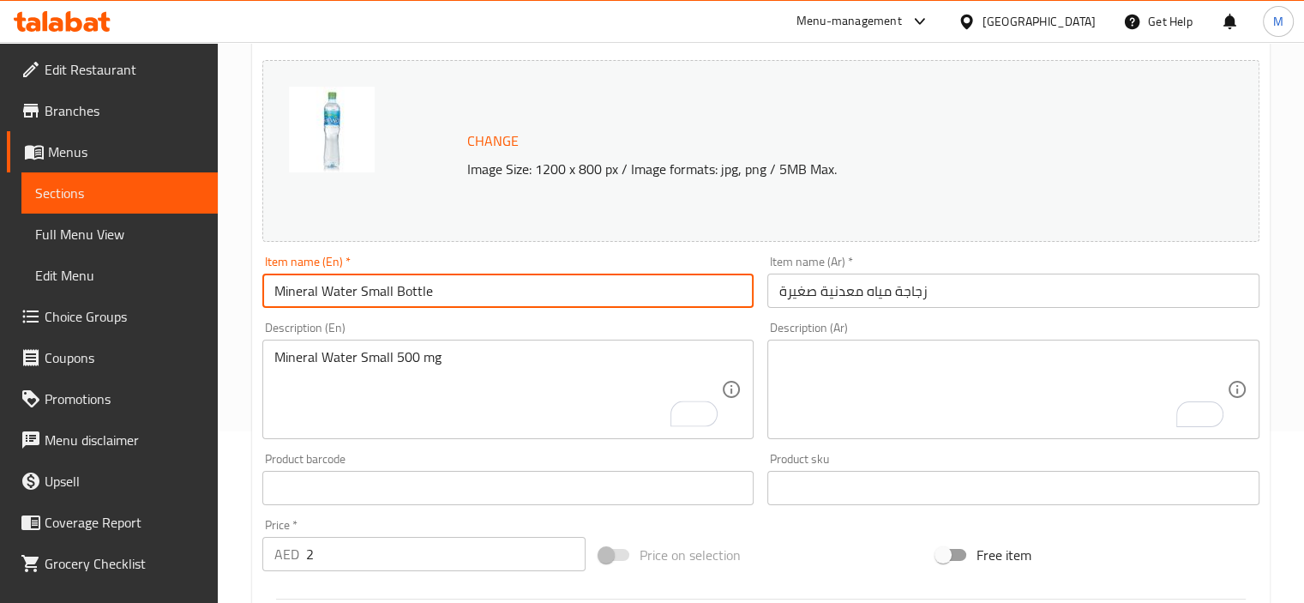
click at [564, 287] on input "Mineral Water Small Bottle" at bounding box center [508, 290] width 492 height 34
click at [350, 336] on div "Description (En) Mineral Water Small 500 mg Description (En)" at bounding box center [508, 379] width 492 height 117
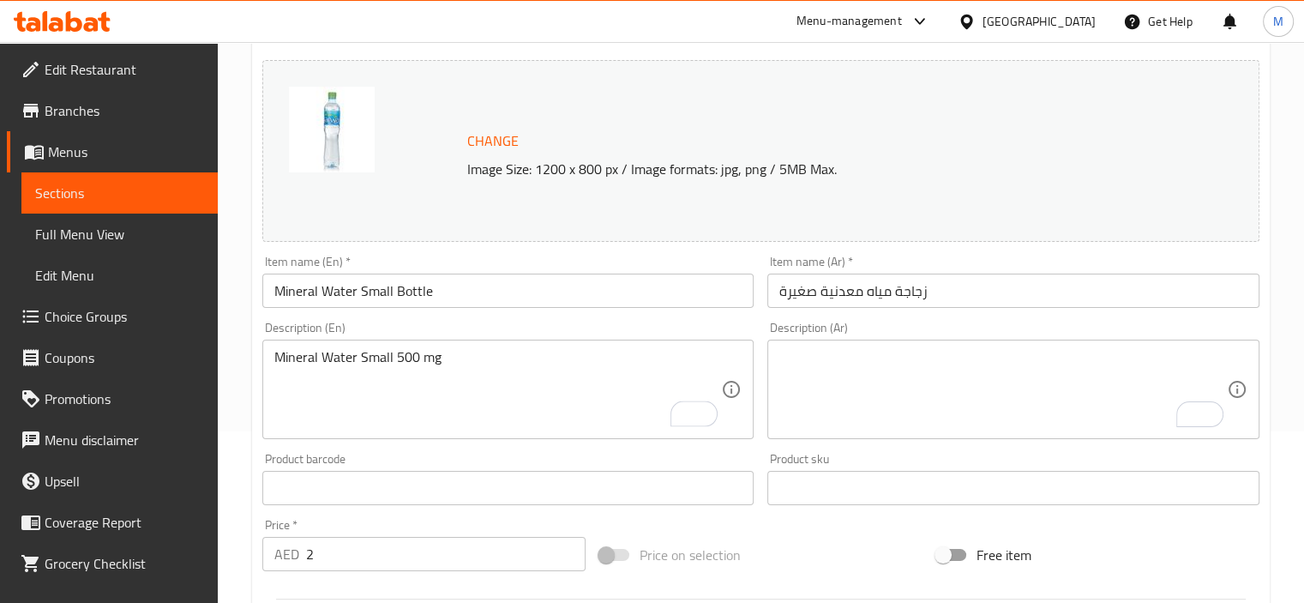
click at [343, 345] on div "Mineral Water Small 500 mg Description (En)" at bounding box center [508, 388] width 492 height 99
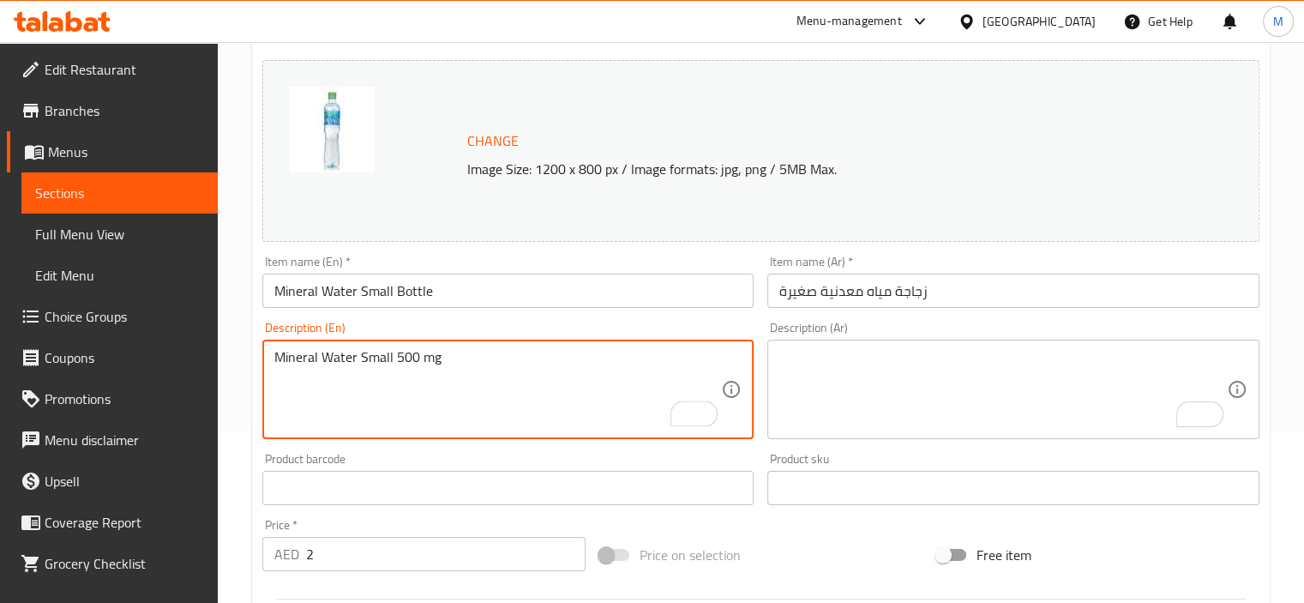
click at [343, 345] on div "Mineral Water Small 500 mg Description (En)" at bounding box center [508, 388] width 492 height 99
click at [378, 350] on textarea "Mineral Water Small 500 mg" at bounding box center [497, 389] width 447 height 81
click at [273, 357] on div "Mineral Water 500 mg Description (En)" at bounding box center [508, 388] width 492 height 99
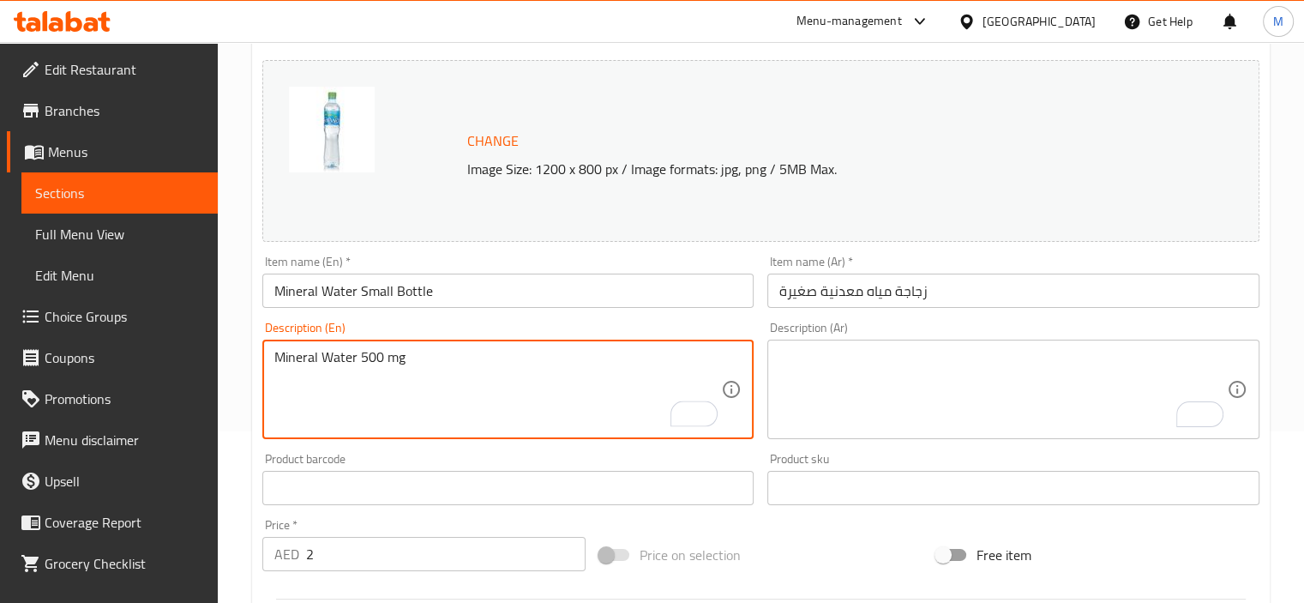
click at [278, 357] on textarea "Mineral Water 500 mg" at bounding box center [497, 389] width 447 height 81
paste textarea "Small"
click at [435, 356] on textarea "Small mineral water 500 mg" at bounding box center [497, 389] width 447 height 81
type textarea "Small mineral water 500 mg"
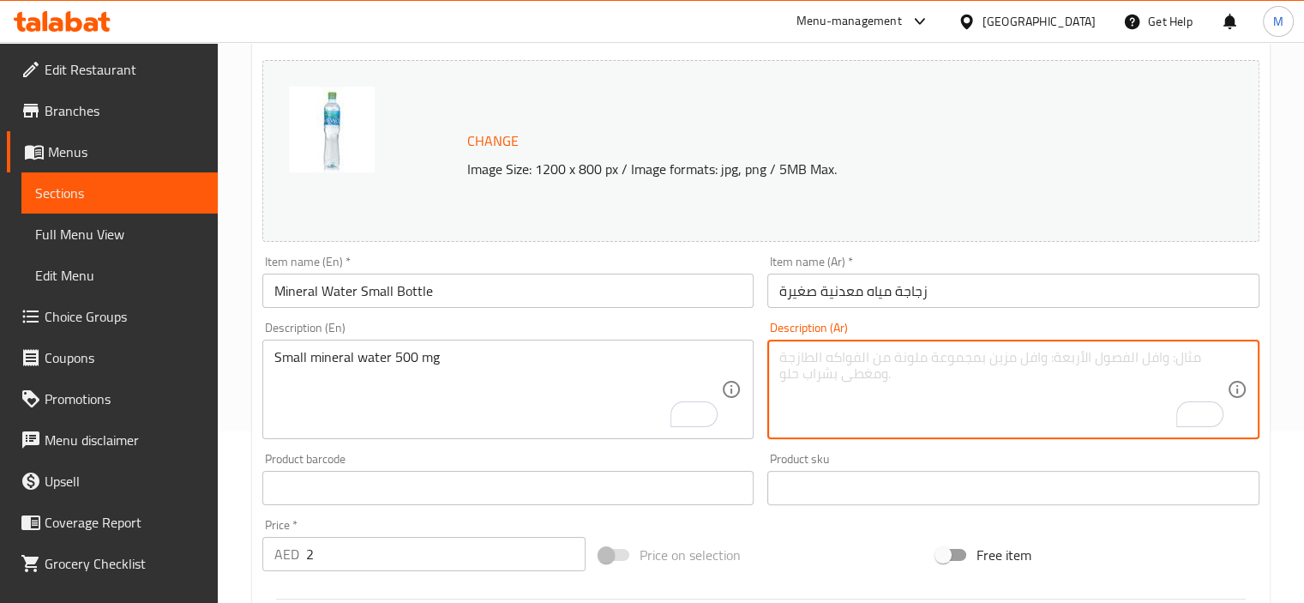
click at [922, 388] on textarea "To enrich screen reader interactions, please activate Accessibility in Grammarl…" at bounding box center [1002, 389] width 447 height 81
paste textarea "مياه معدنية ٥٠٠ غرام"
type textarea "مياه معدنية ٥٠٠ مل"
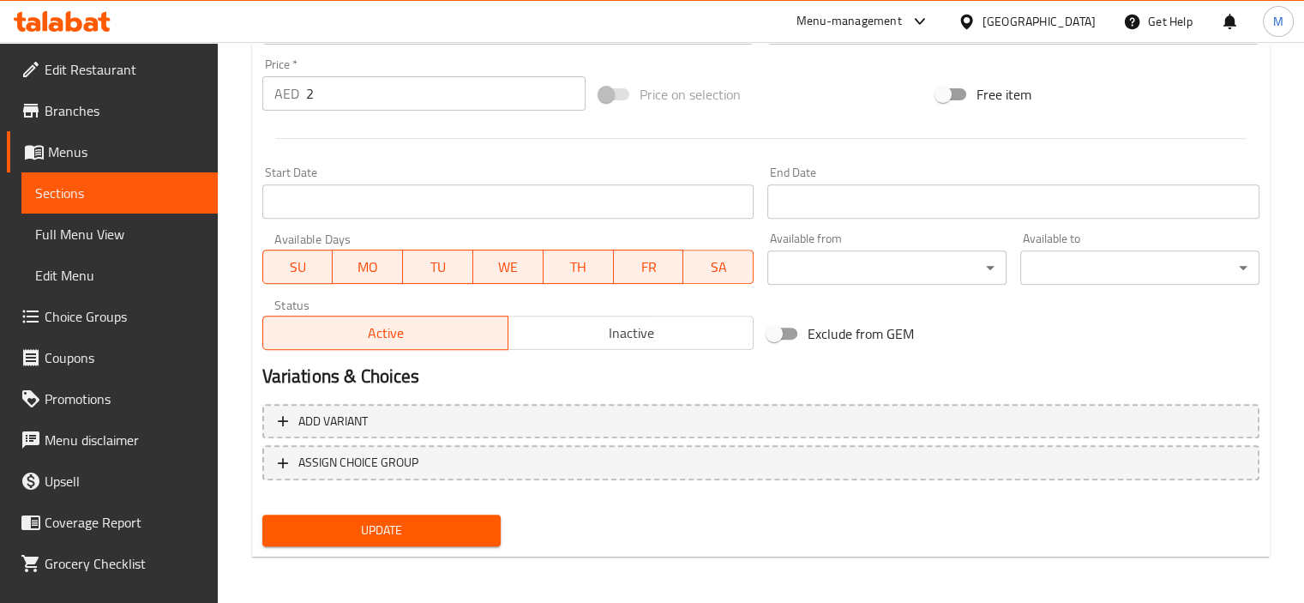
type textarea "Small mineral water 500 ml"
click at [399, 541] on button "Update" at bounding box center [381, 530] width 239 height 32
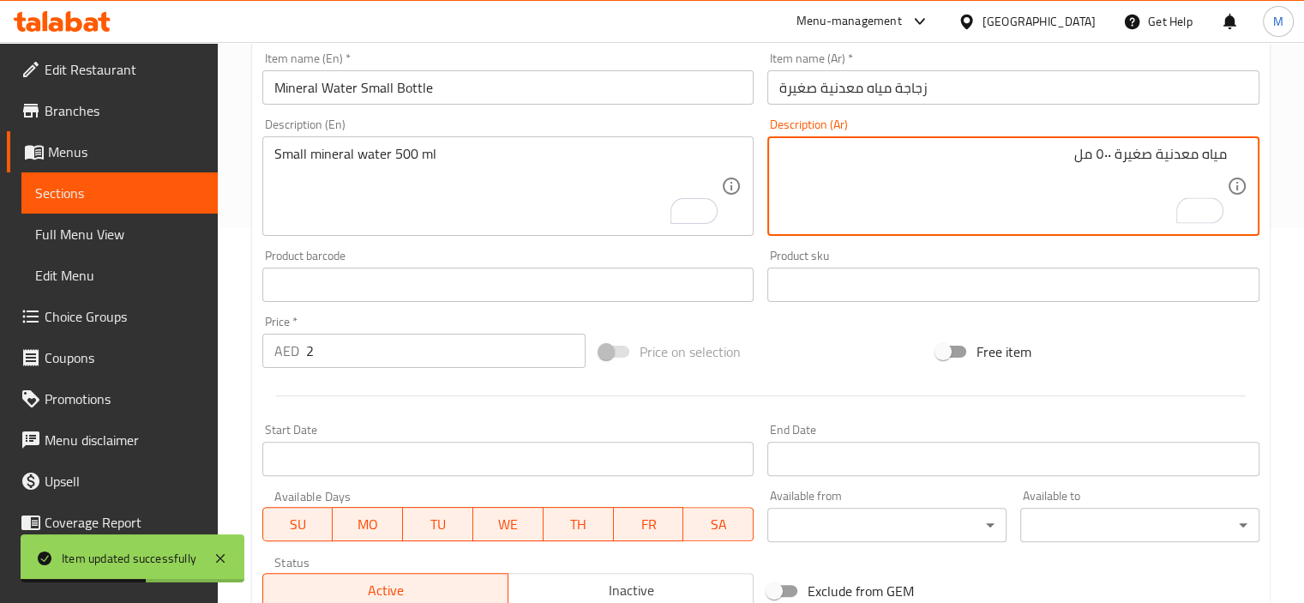
scroll to position [632, 0]
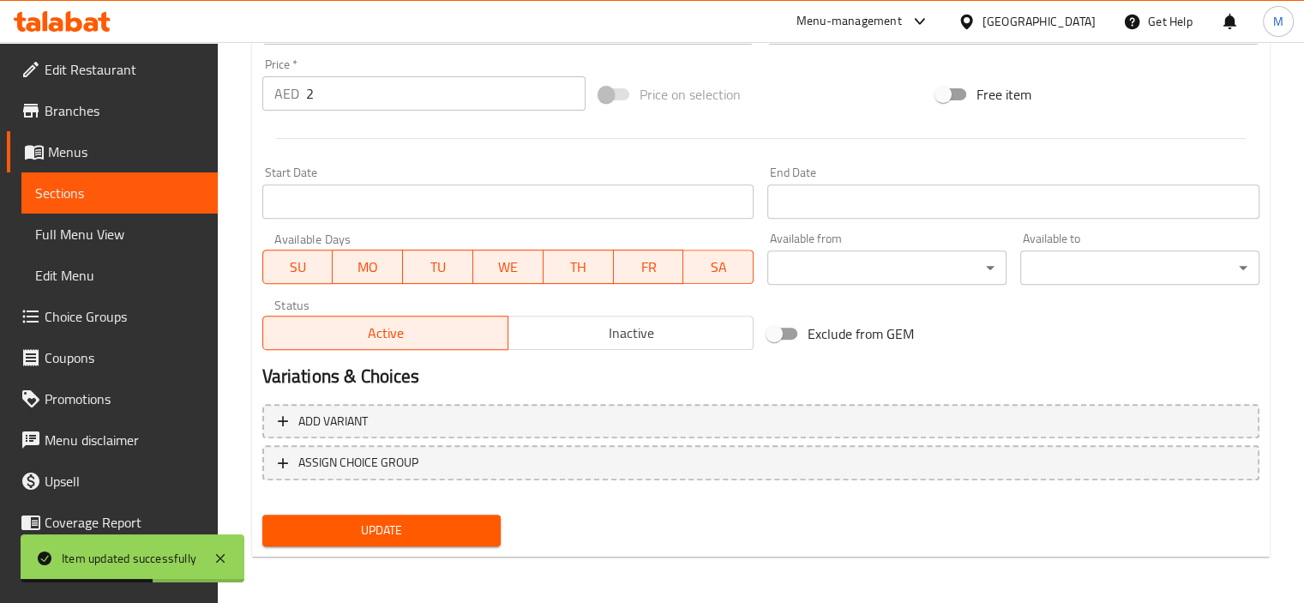
type textarea "مياه معدنية صغيرة ٥٠٠ مل"
click at [450, 519] on span "Update" at bounding box center [382, 529] width 212 height 21
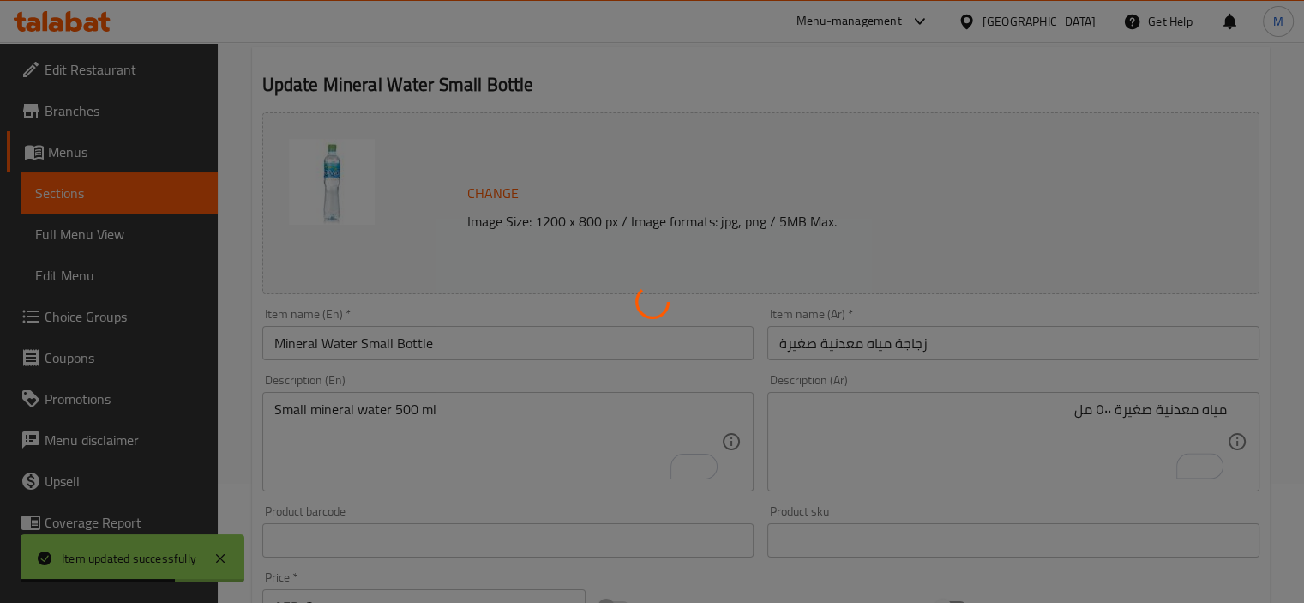
scroll to position [0, 0]
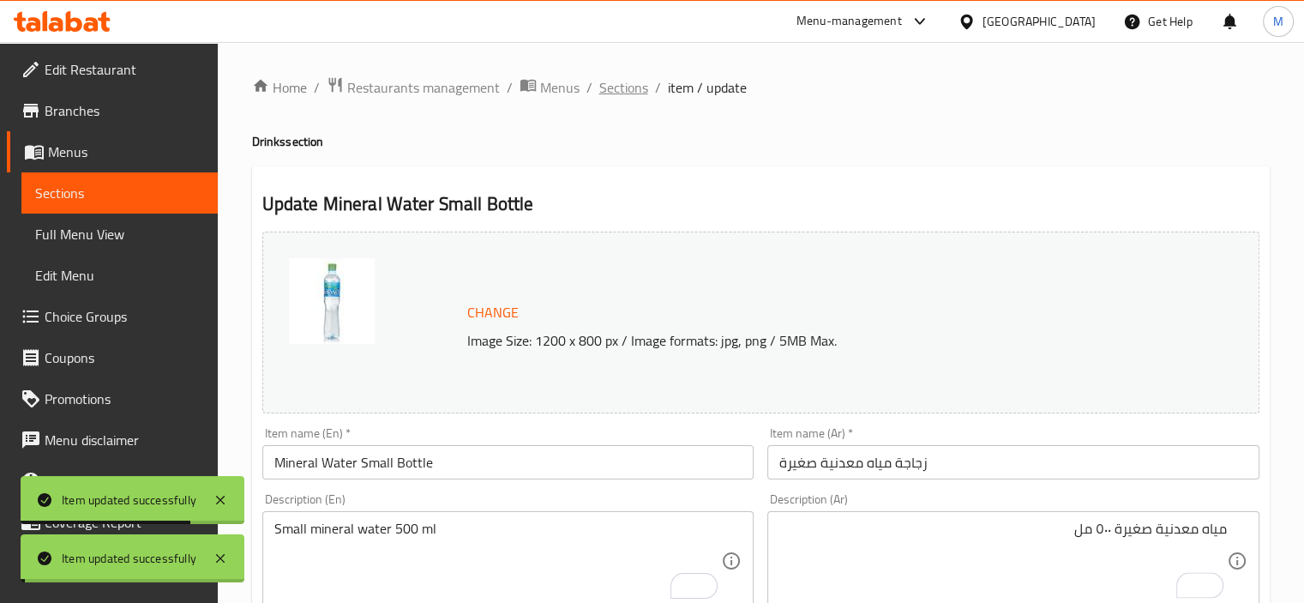
click at [628, 98] on span "Sections" at bounding box center [623, 87] width 49 height 21
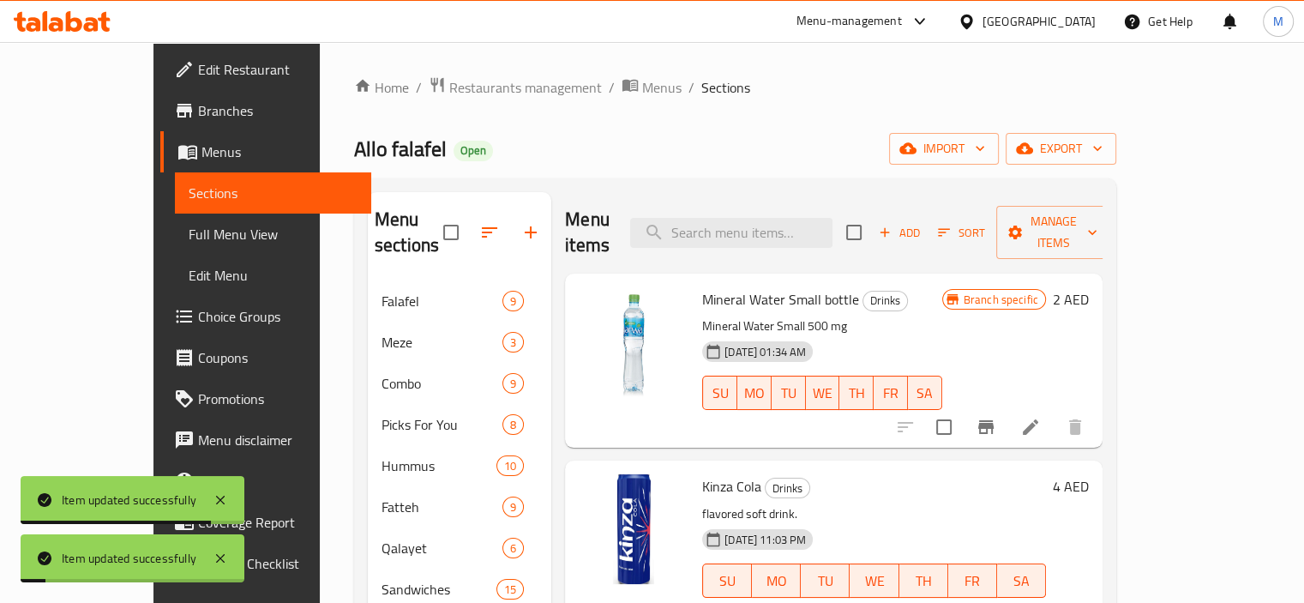
click at [993, 420] on icon "Branch-specific-item" at bounding box center [985, 427] width 15 height 14
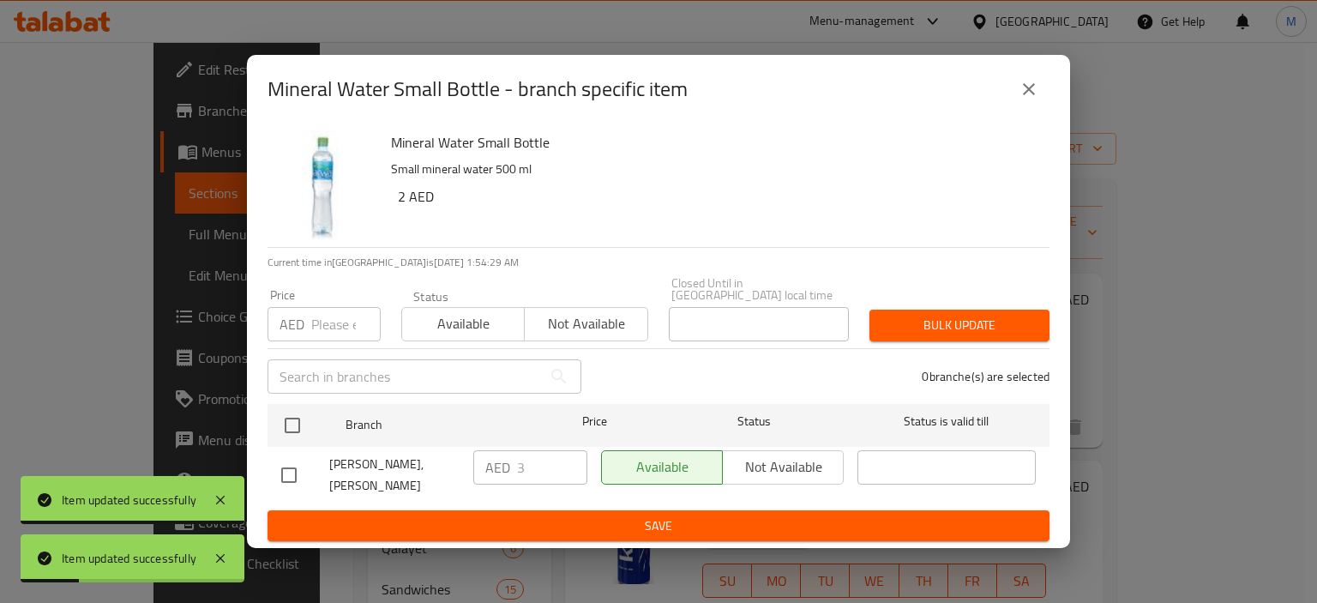
drag, startPoint x: 1032, startPoint y: 116, endPoint x: 1029, endPoint y: 106, distance: 10.0
click at [1032, 115] on div "Mineral Water Small Bottle - branch specific item" at bounding box center [658, 89] width 823 height 69
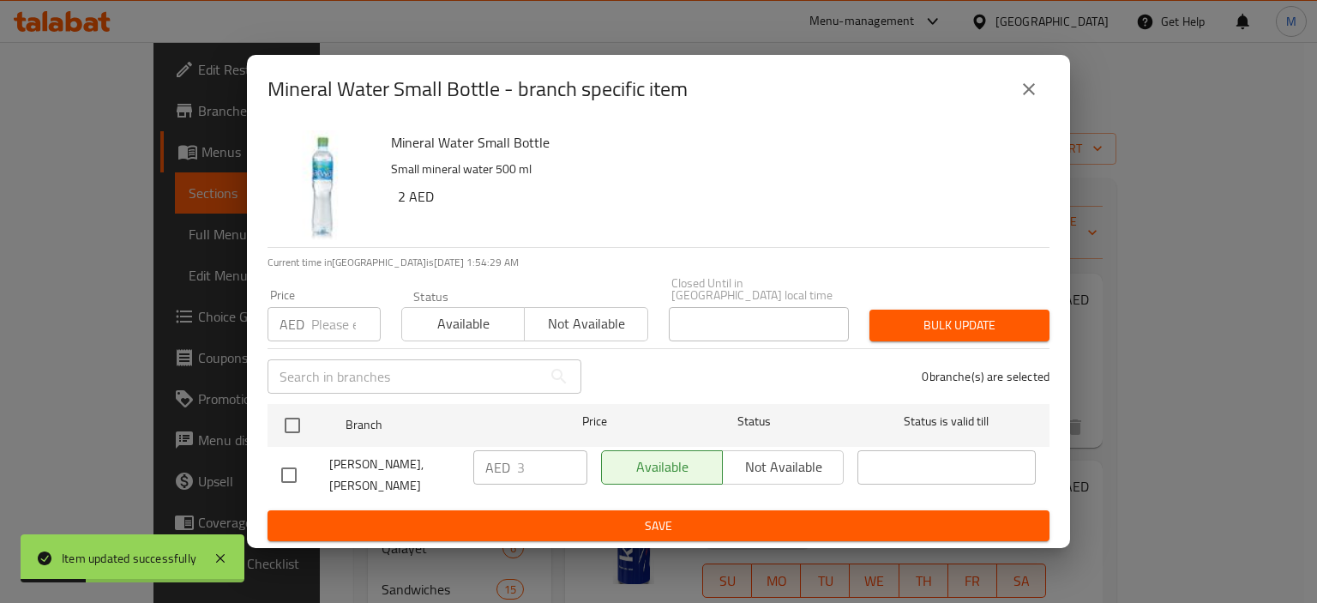
click at [1028, 106] on button "close" at bounding box center [1028, 89] width 41 height 41
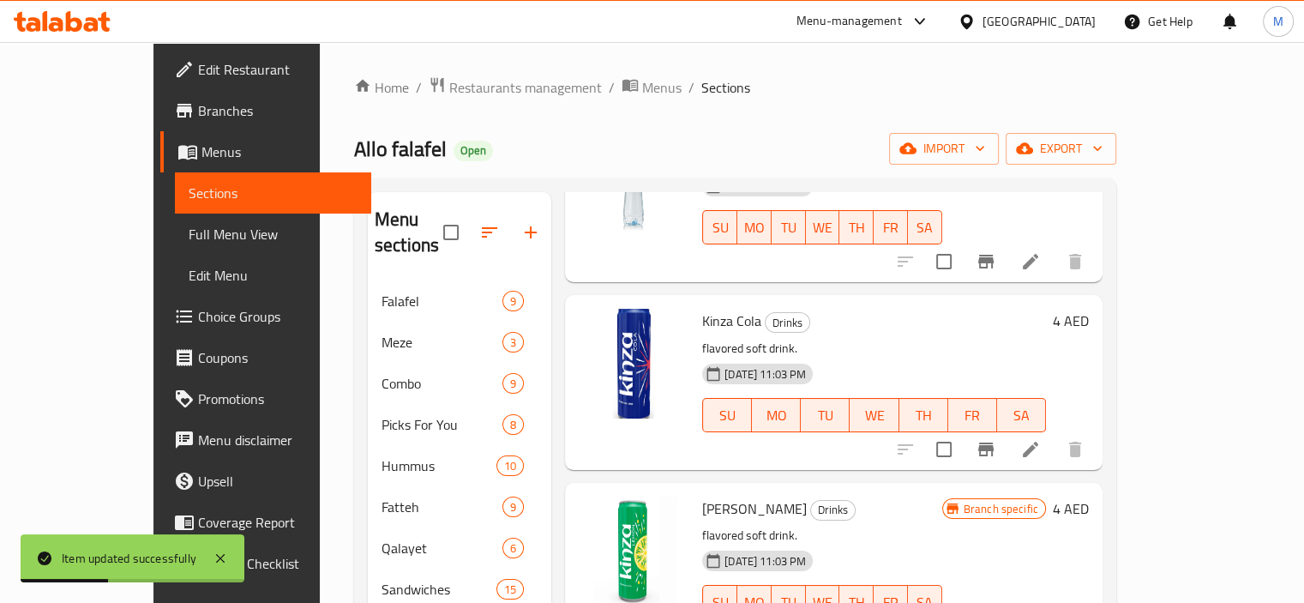
scroll to position [171, 0]
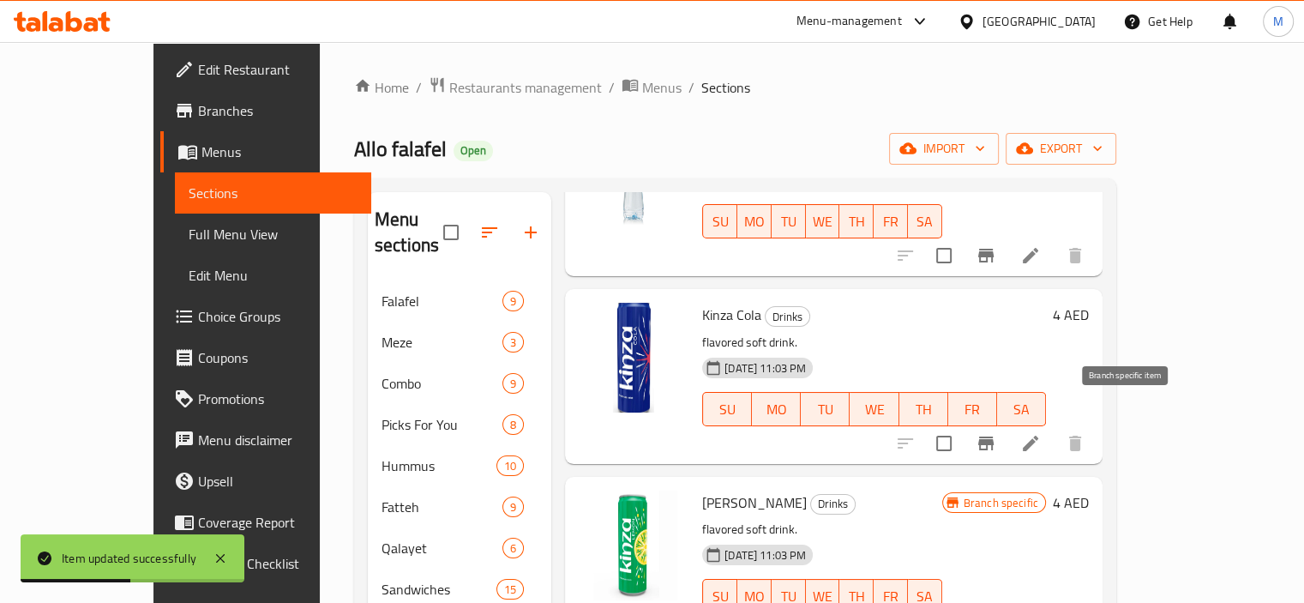
click at [1006, 423] on button "Branch-specific-item" at bounding box center [985, 443] width 41 height 41
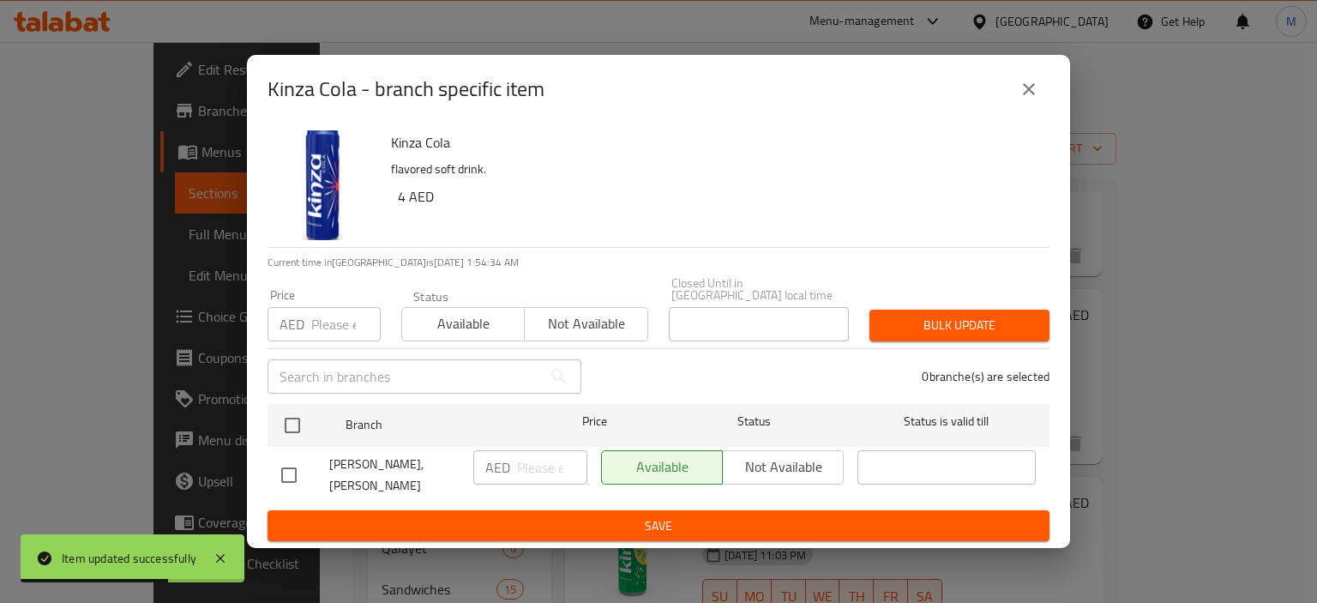
click at [1023, 91] on icon "close" at bounding box center [1029, 89] width 12 height 12
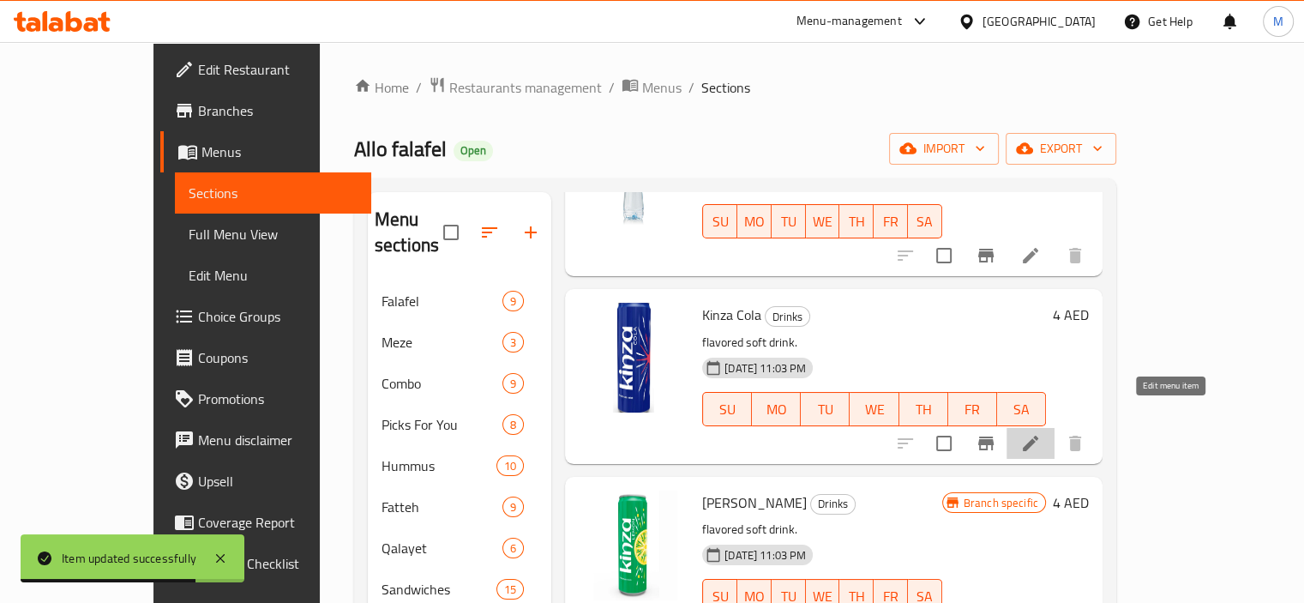
click at [1041, 433] on icon at bounding box center [1030, 443] width 21 height 21
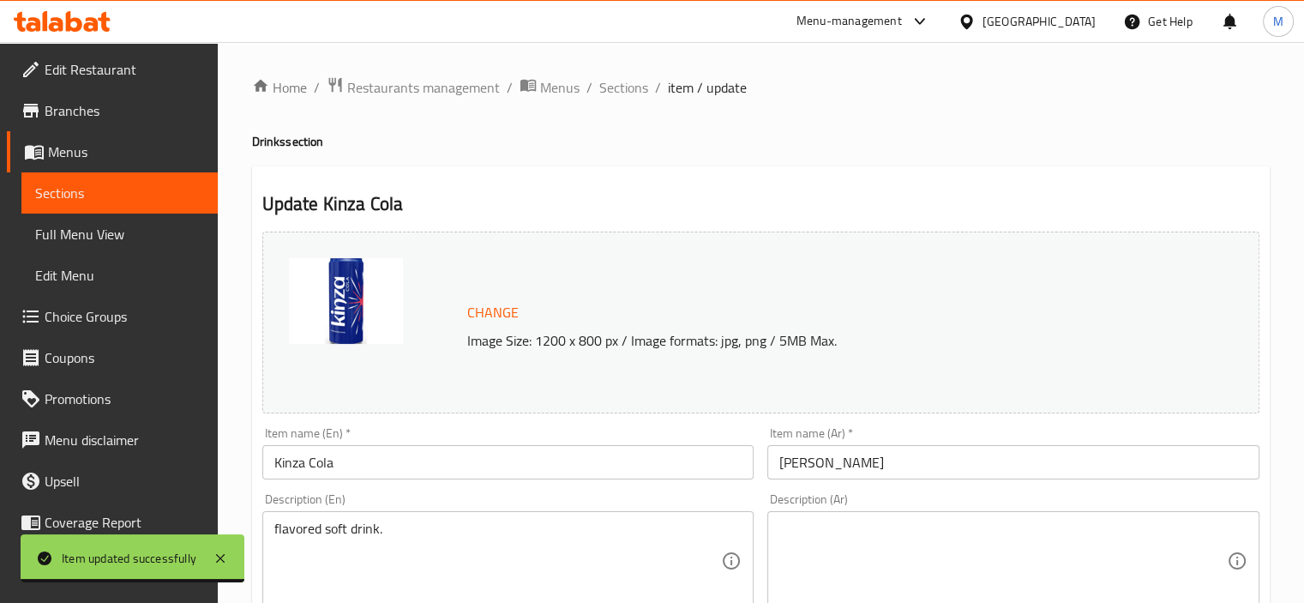
click at [346, 513] on div "flavored soft drink. Description (En)" at bounding box center [508, 560] width 492 height 99
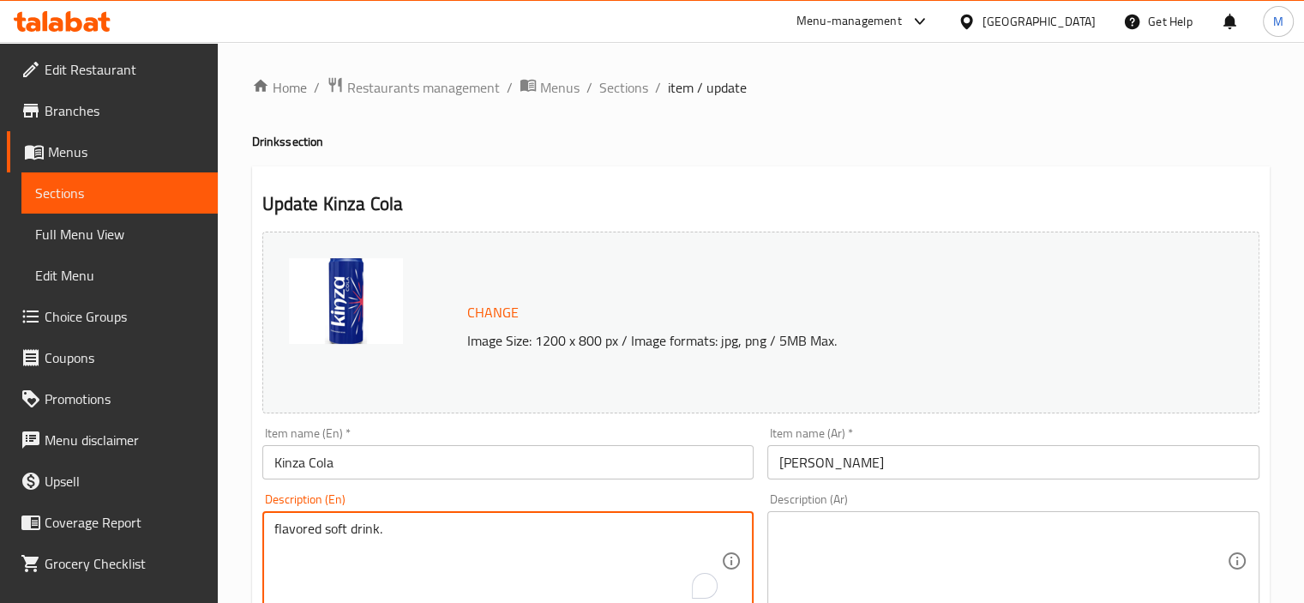
click at [339, 524] on textarea "flavored soft drink." at bounding box center [497, 560] width 447 height 81
type textarea "Flavored soft drink."
click at [396, 534] on textarea "Flavored soft drink." at bounding box center [497, 560] width 447 height 81
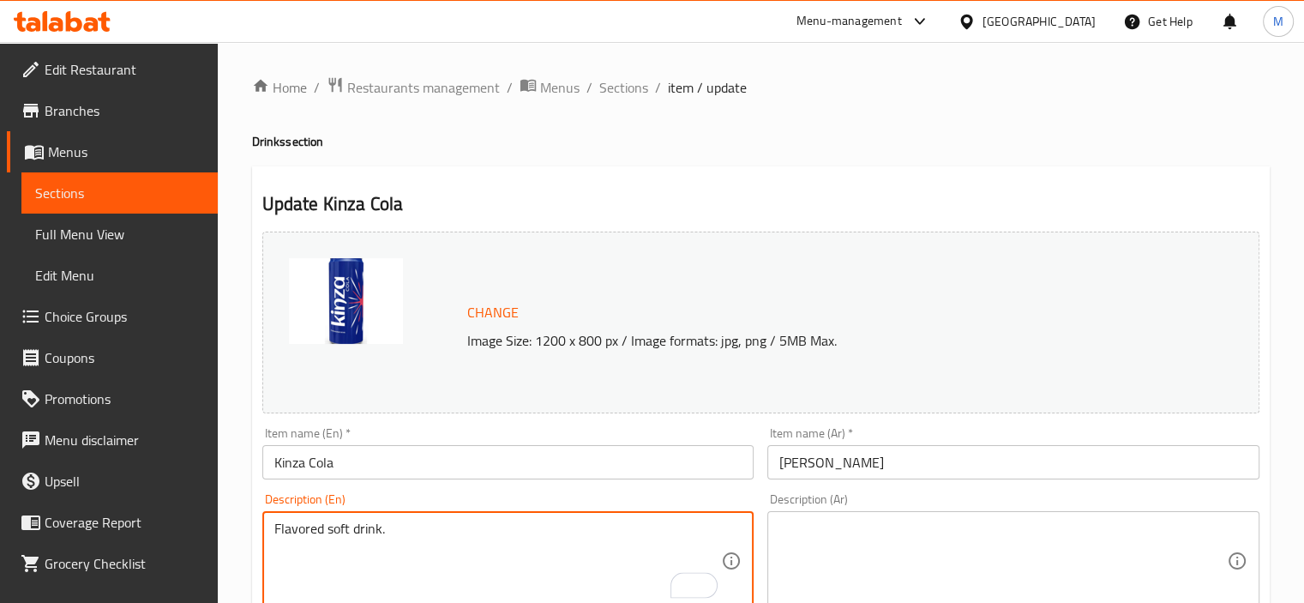
click at [905, 537] on textarea at bounding box center [1002, 560] width 447 height 81
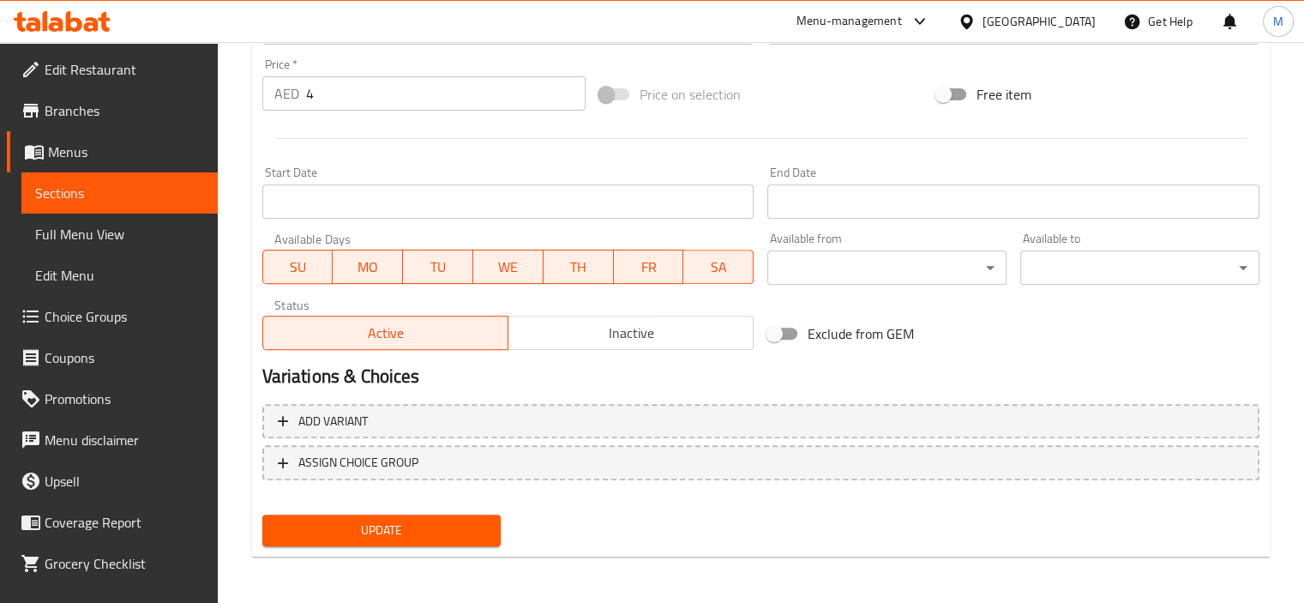
type textarea "مشروب غازي منكه."
click at [396, 546] on div "Update" at bounding box center [381, 529] width 253 height 45
click at [396, 537] on span "Update" at bounding box center [382, 529] width 212 height 21
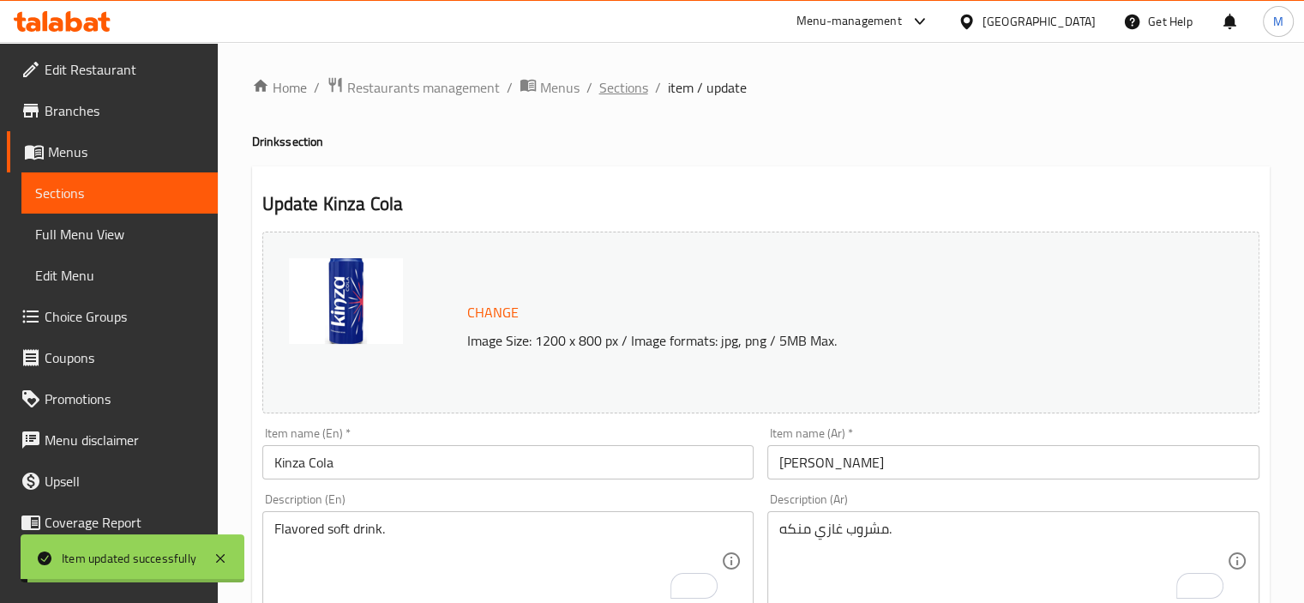
click at [624, 83] on span "Sections" at bounding box center [623, 87] width 49 height 21
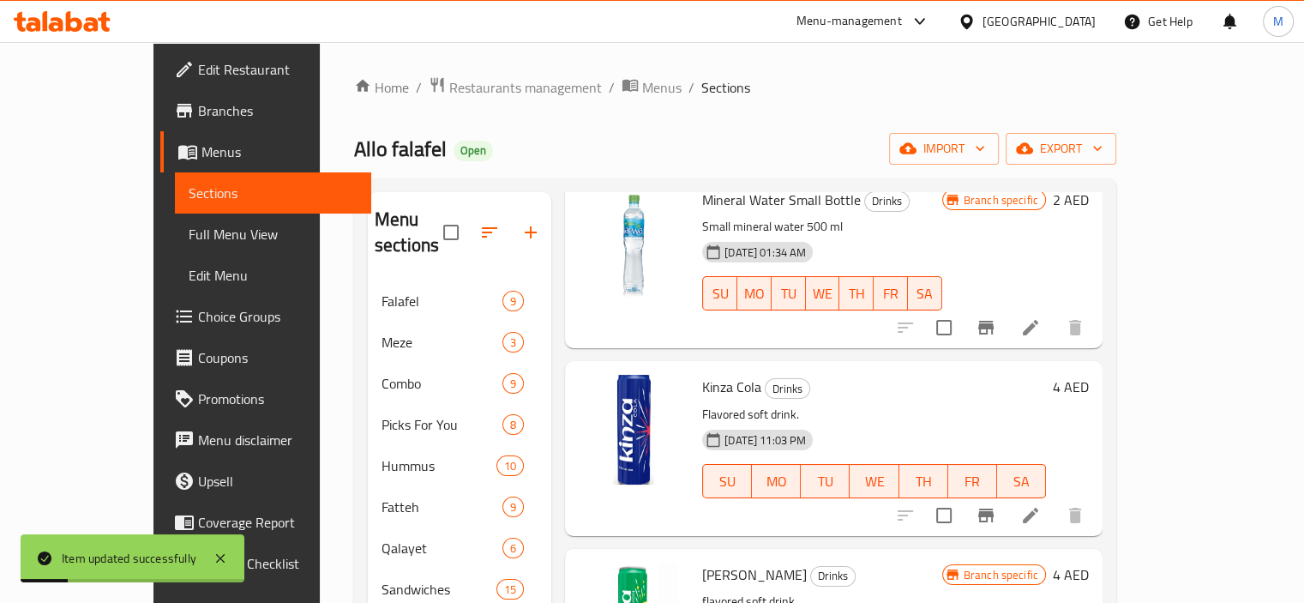
scroll to position [257, 0]
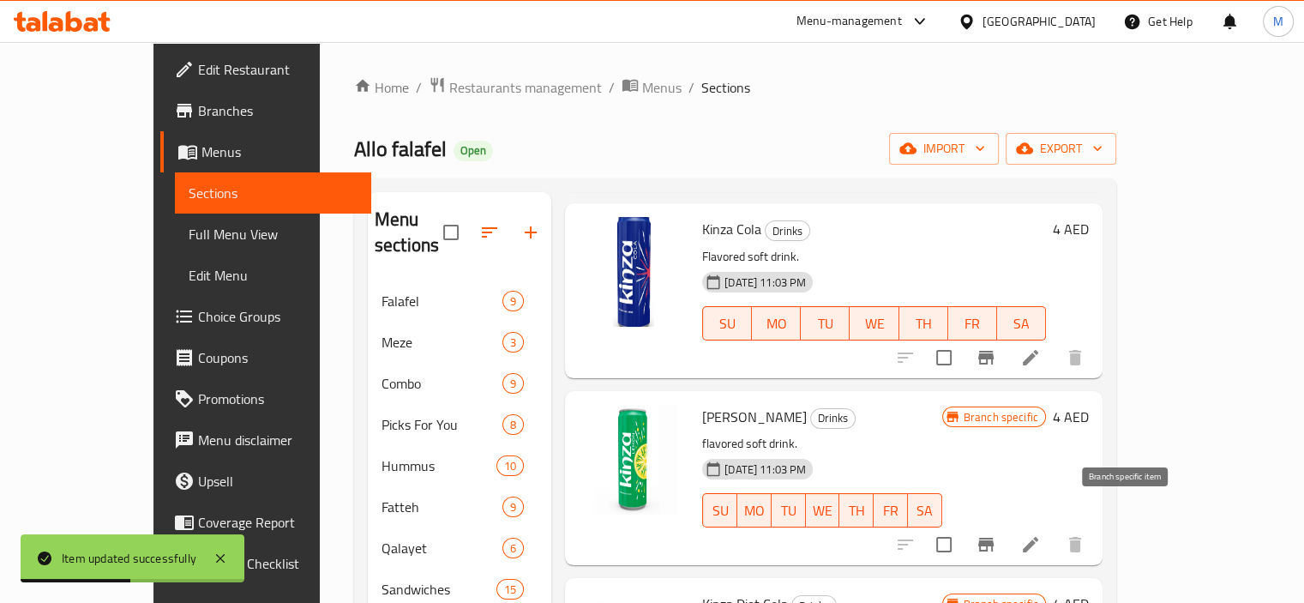
click at [1006, 524] on button "Branch-specific-item" at bounding box center [985, 544] width 41 height 41
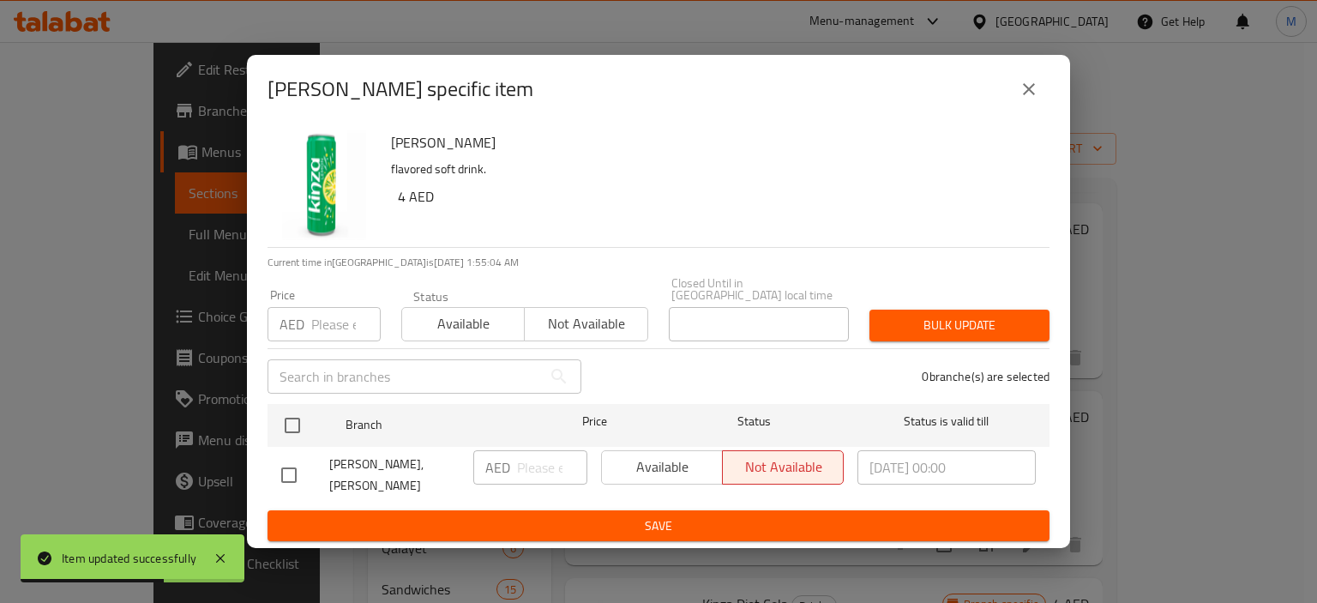
click at [1023, 98] on icon "close" at bounding box center [1028, 89] width 21 height 21
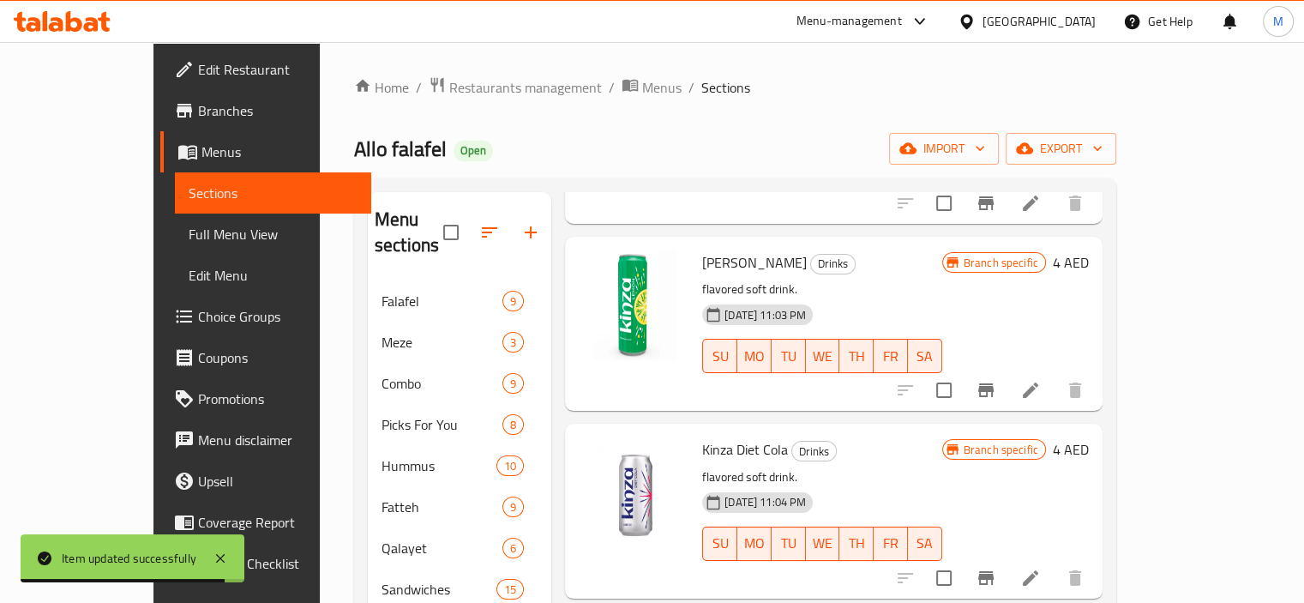
scroll to position [600, 0]
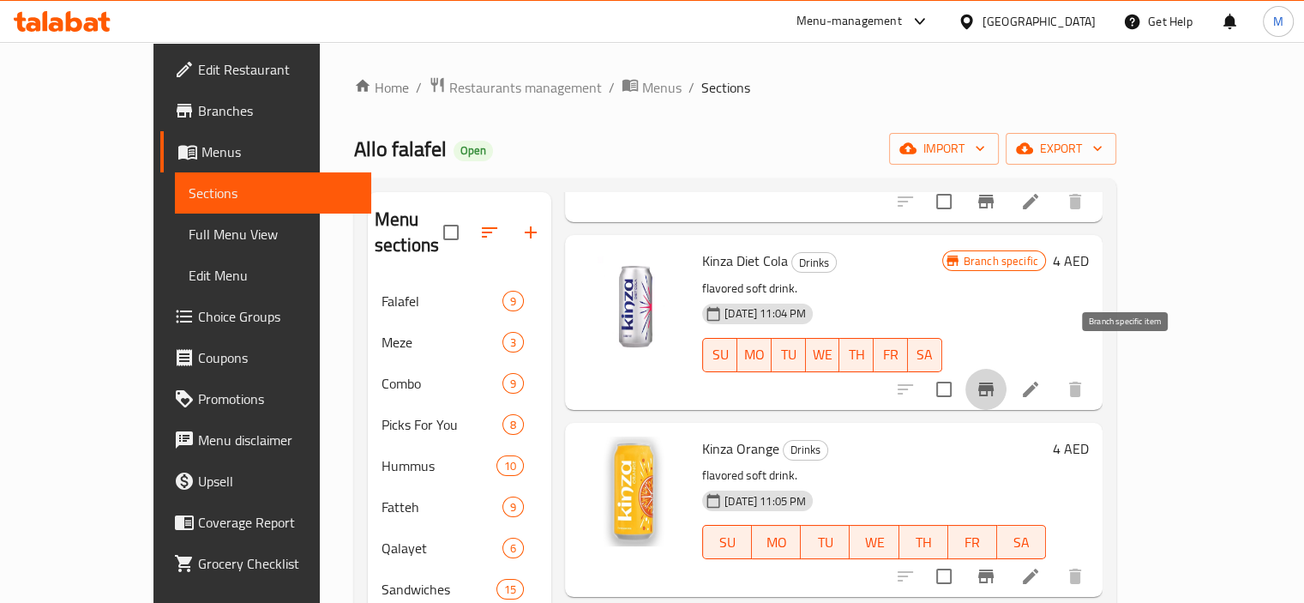
click at [993, 382] on icon "Branch-specific-item" at bounding box center [985, 389] width 15 height 14
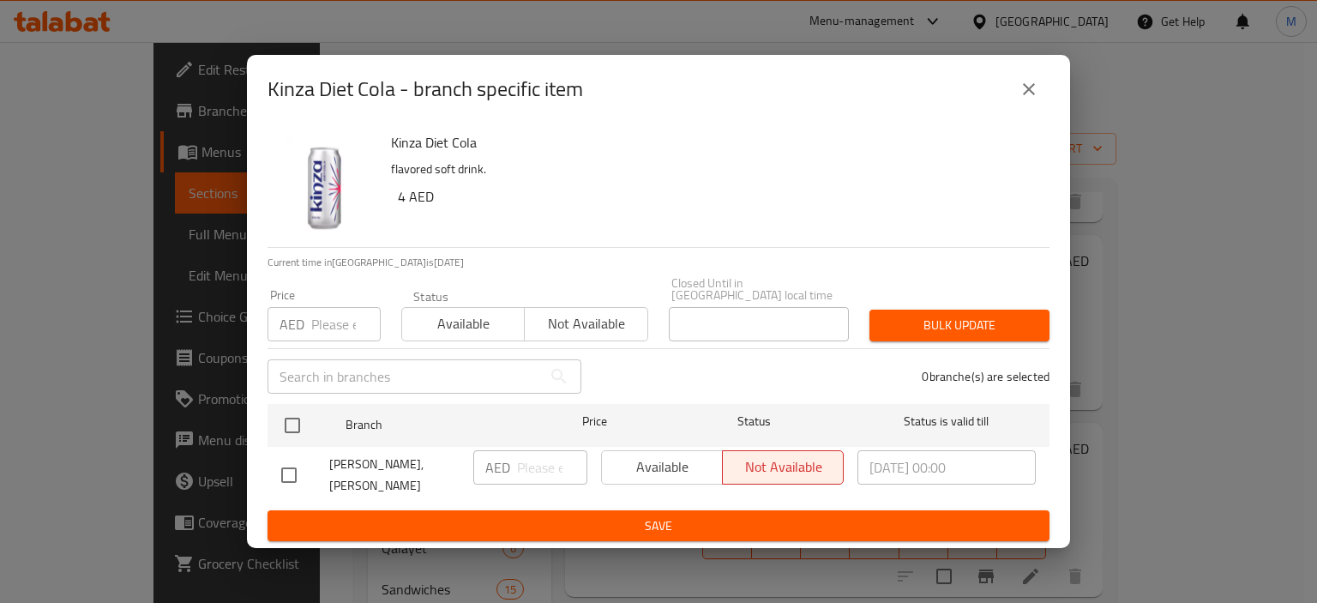
click at [1029, 99] on icon "close" at bounding box center [1028, 89] width 21 height 21
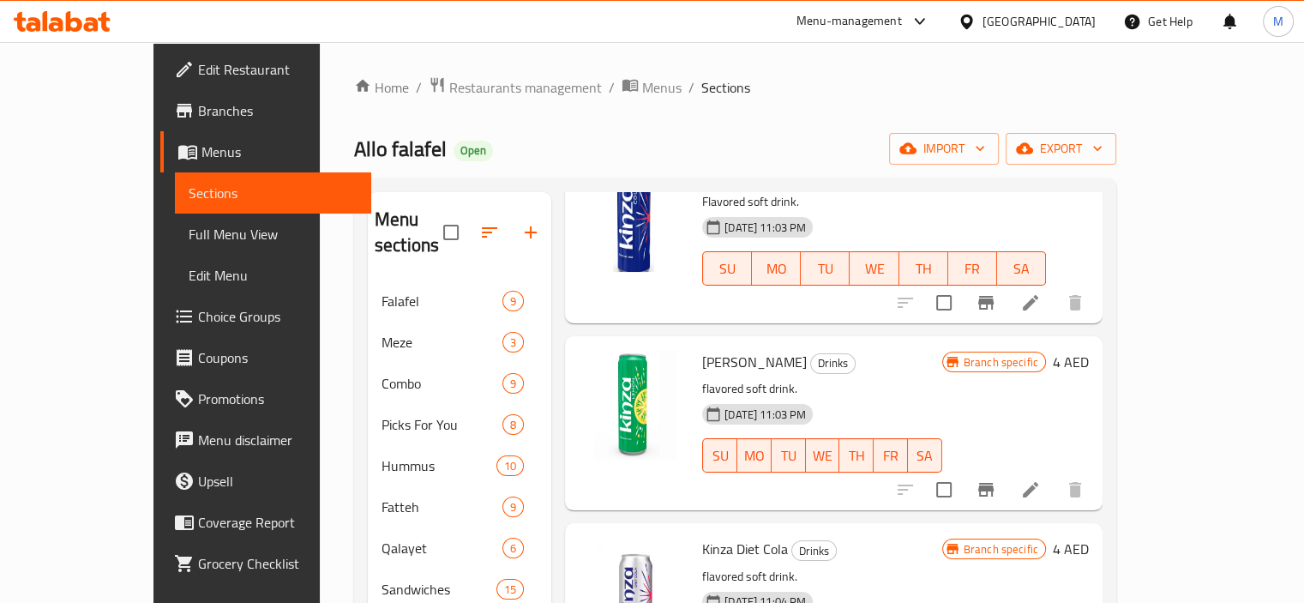
scroll to position [257, 0]
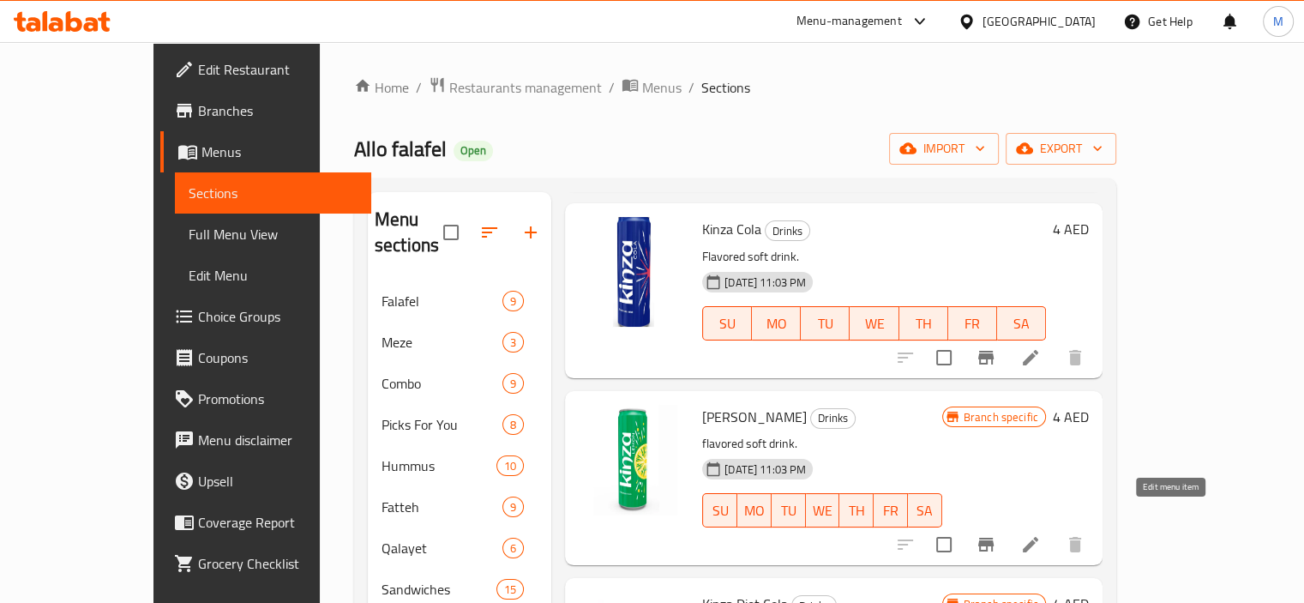
click at [1041, 534] on icon at bounding box center [1030, 544] width 21 height 21
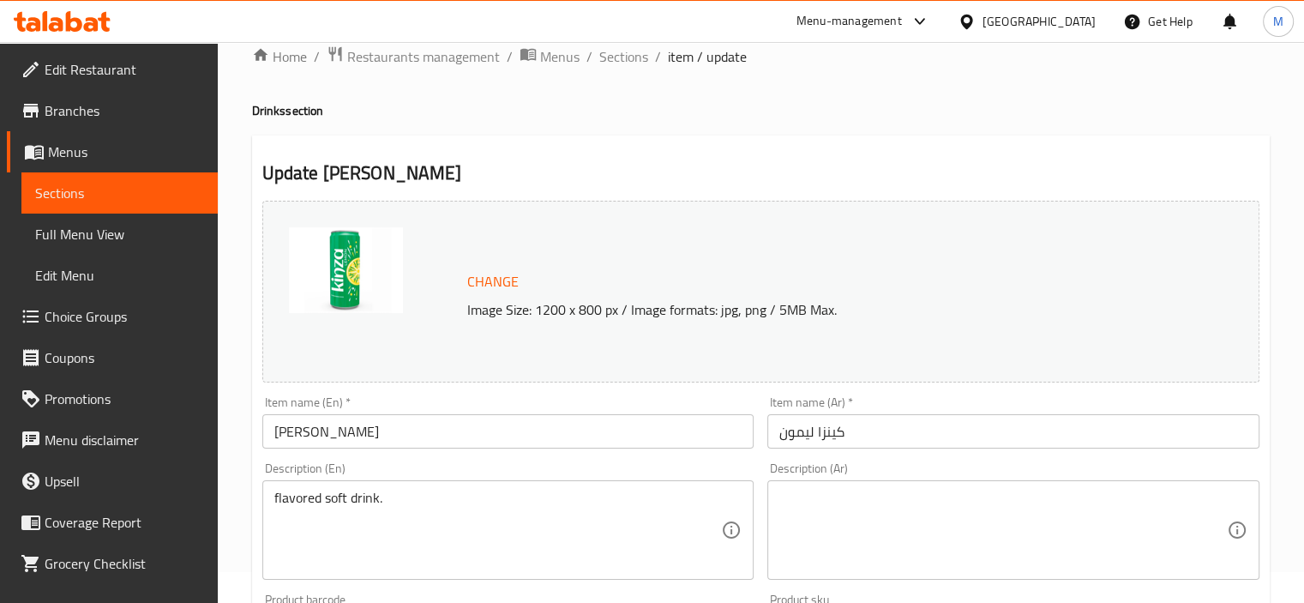
scroll to position [86, 0]
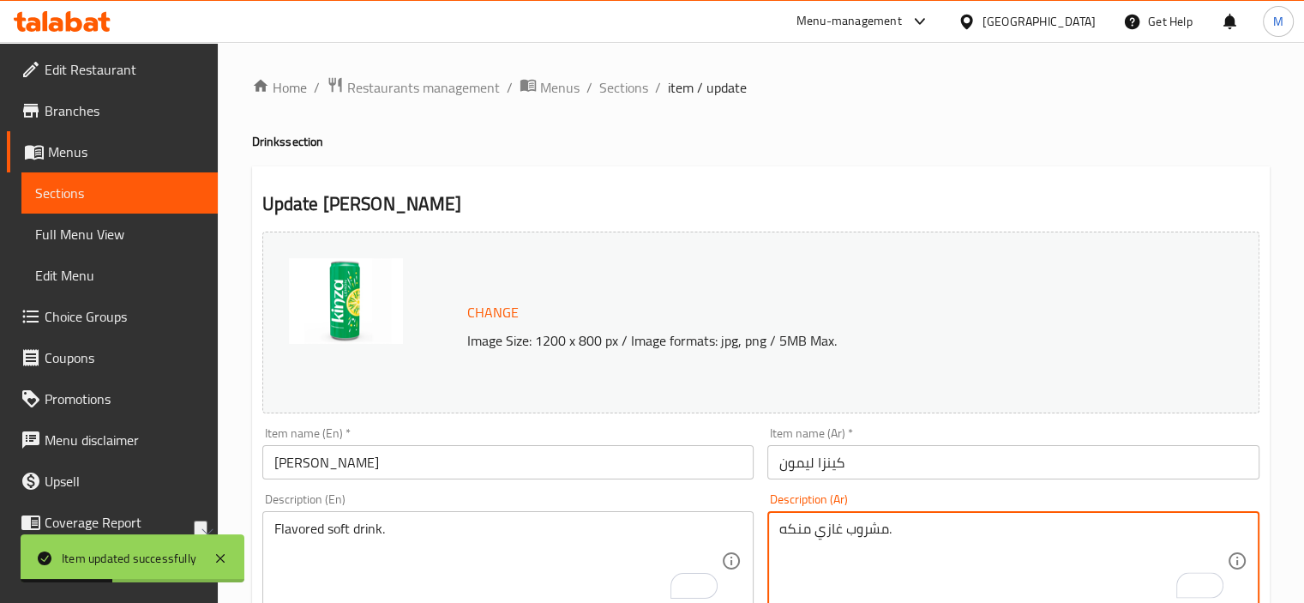
click at [611, 91] on span "Sections" at bounding box center [623, 87] width 49 height 21
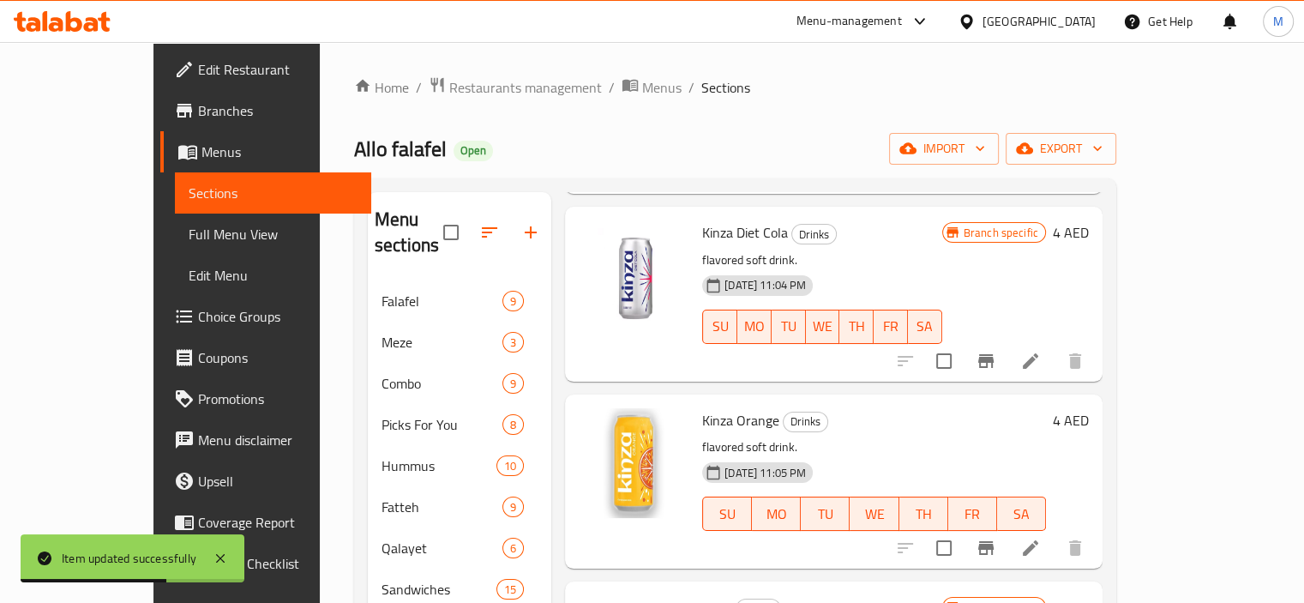
scroll to position [600, 0]
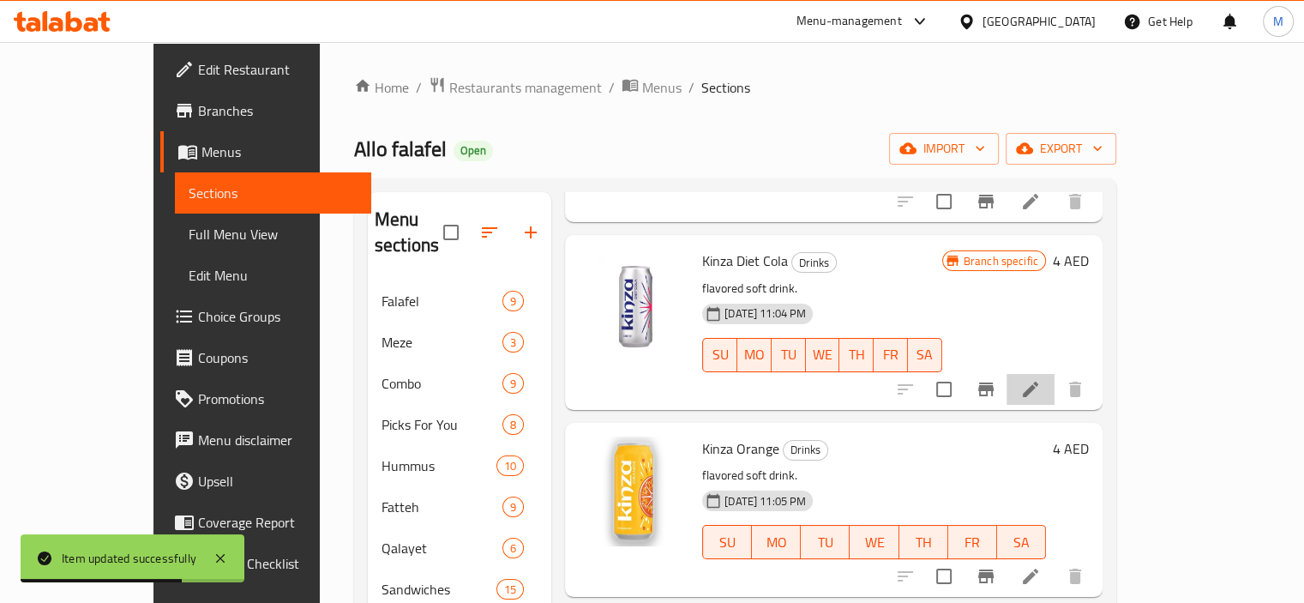
click at [1054, 374] on li at bounding box center [1030, 389] width 48 height 31
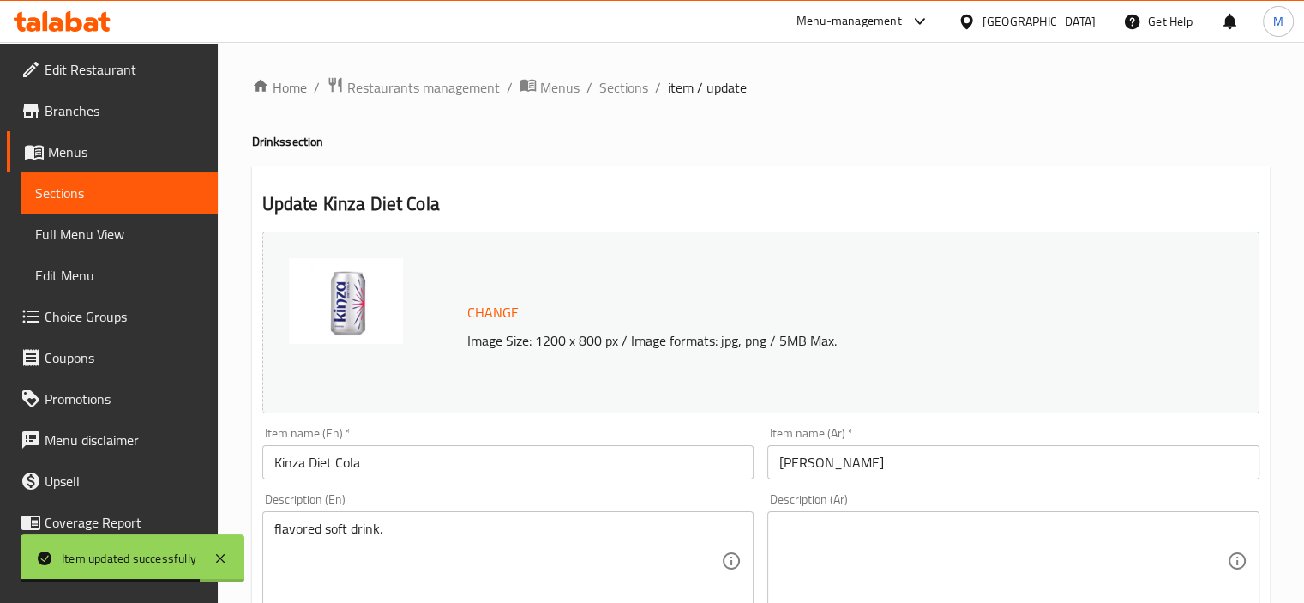
click at [888, 531] on textarea at bounding box center [1002, 560] width 447 height 81
paste textarea "مشروب غازي منكه."
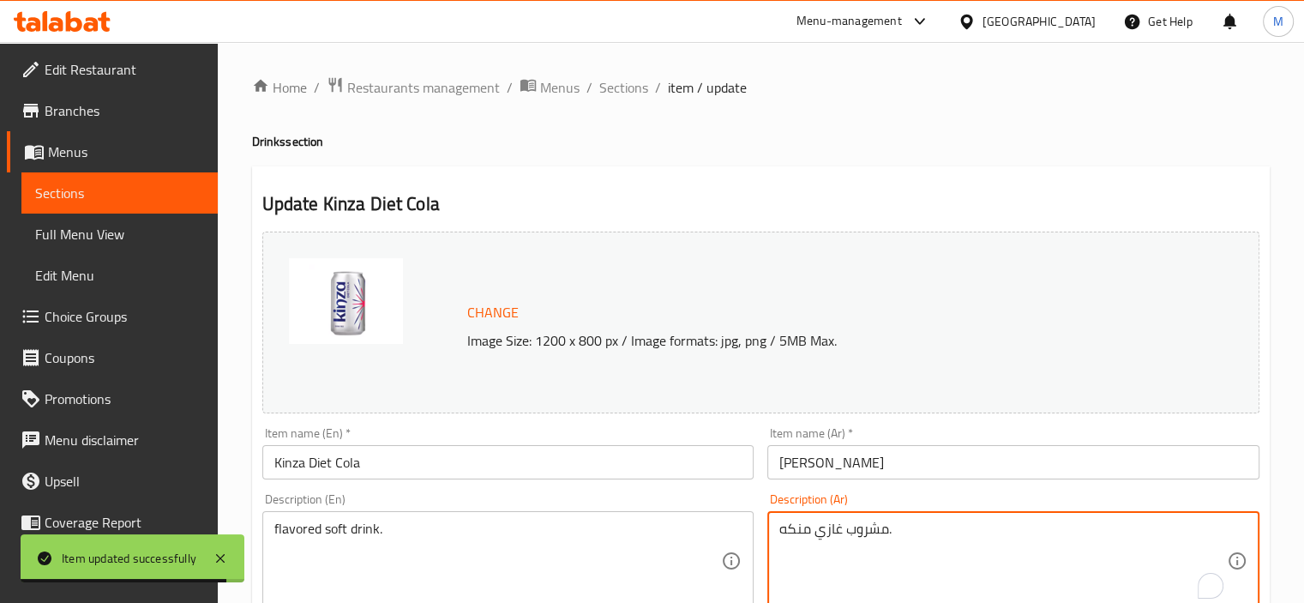
type textarea "مشروب غازي منكه."
click at [577, 513] on div "flavored soft drink. Description (En)" at bounding box center [508, 560] width 492 height 99
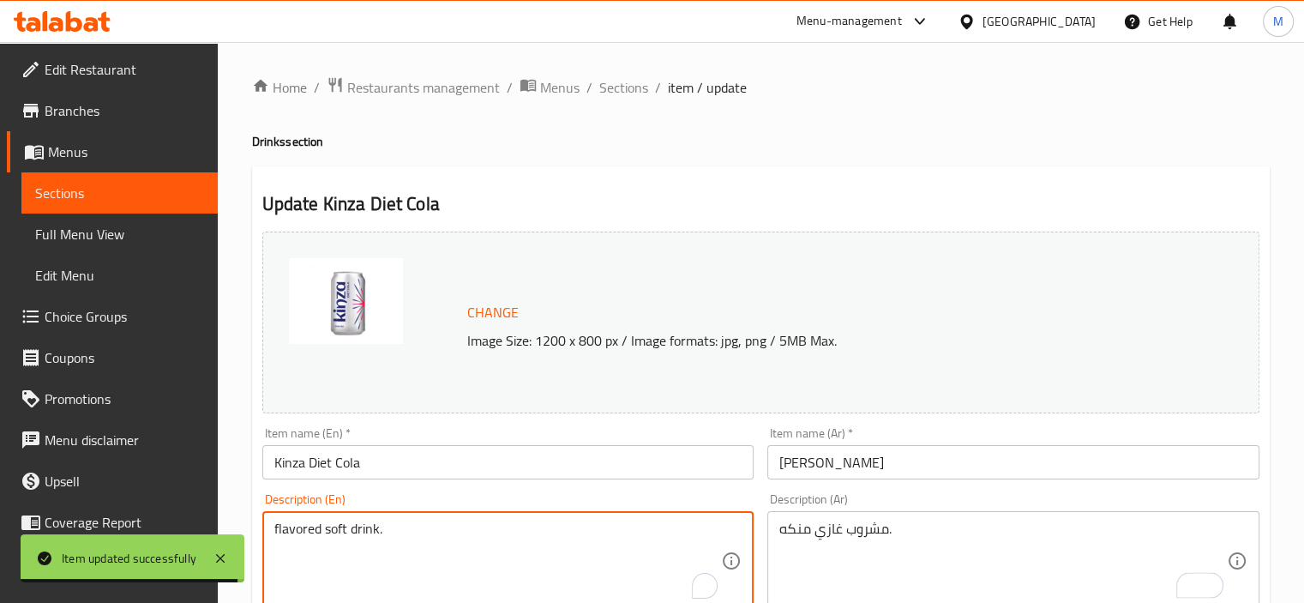
click at [567, 527] on textarea "flavored soft drink." at bounding box center [497, 560] width 447 height 81
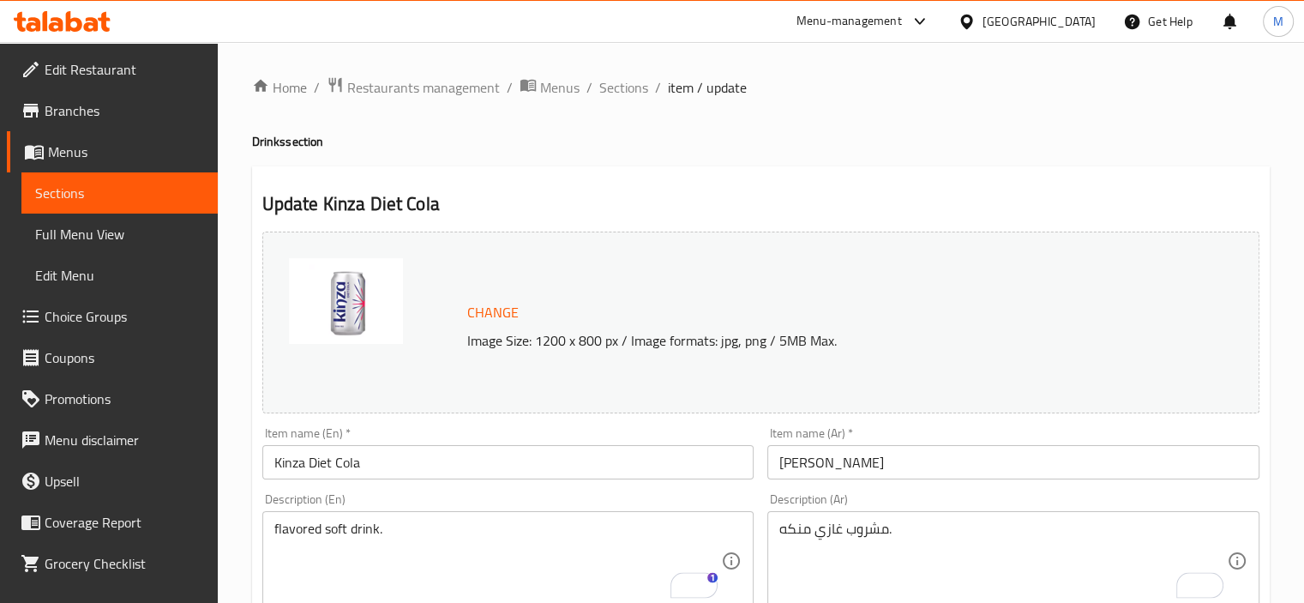
click at [425, 567] on textarea "flavored soft drink." at bounding box center [497, 560] width 447 height 81
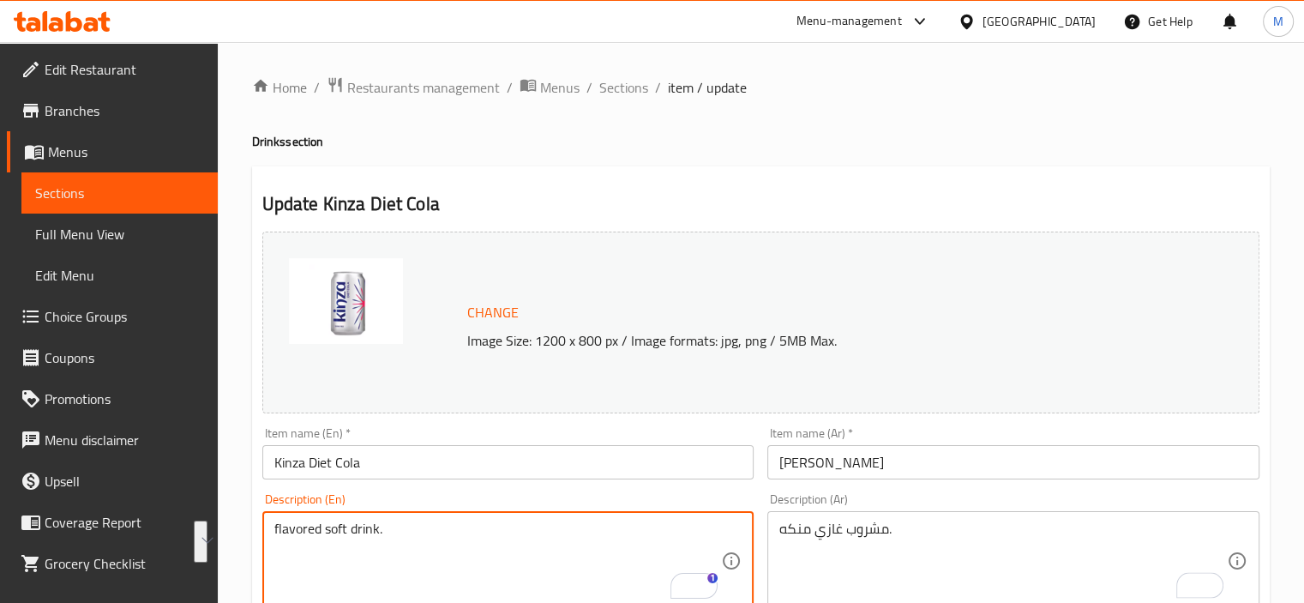
click at [399, 555] on textarea "flavored soft drink." at bounding box center [497, 560] width 447 height 81
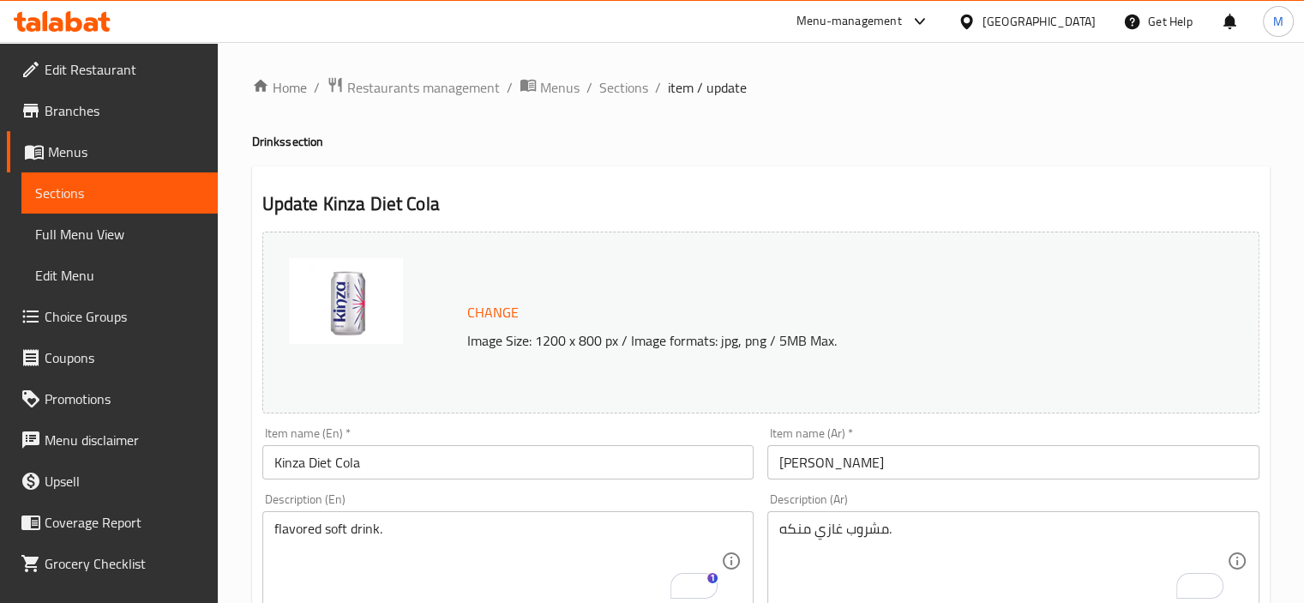
click at [351, 555] on textarea "flavored soft drink." at bounding box center [497, 560] width 447 height 81
type textarea "Flavored soft drink."
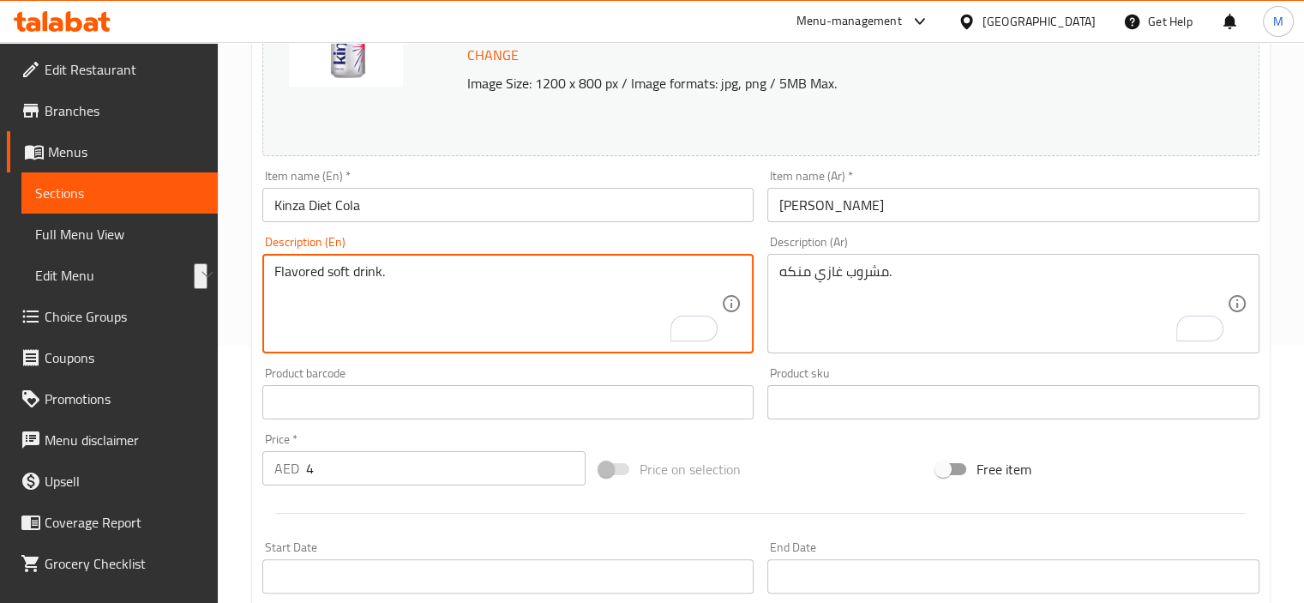
scroll to position [632, 0]
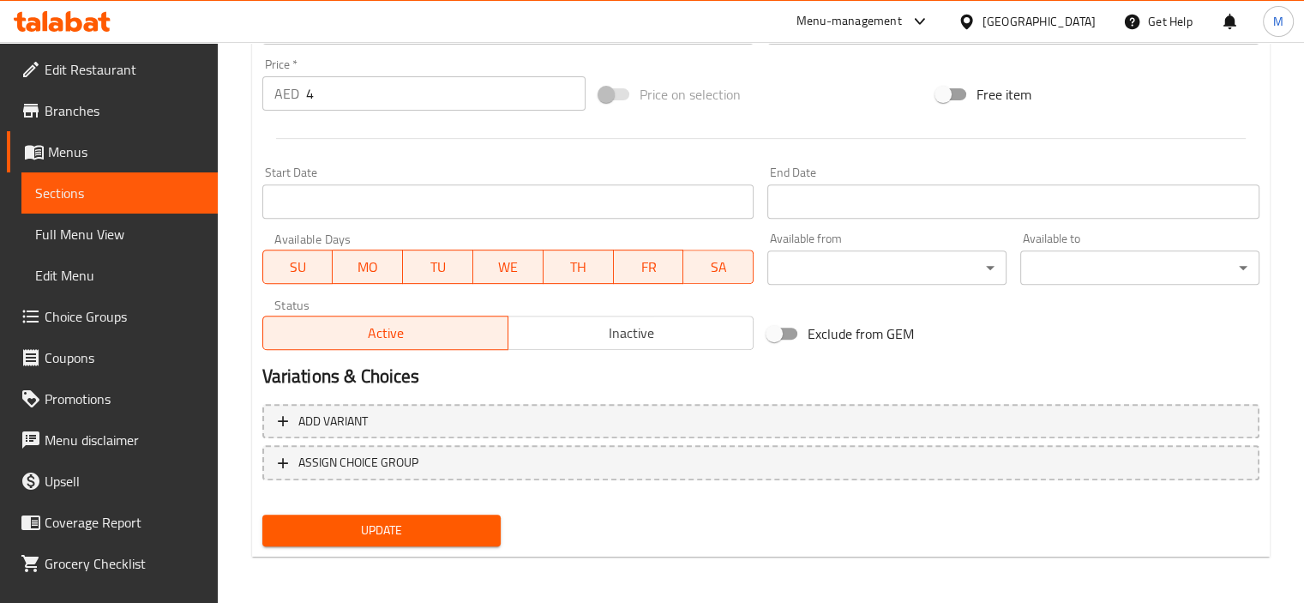
click at [354, 519] on span "Update" at bounding box center [382, 529] width 212 height 21
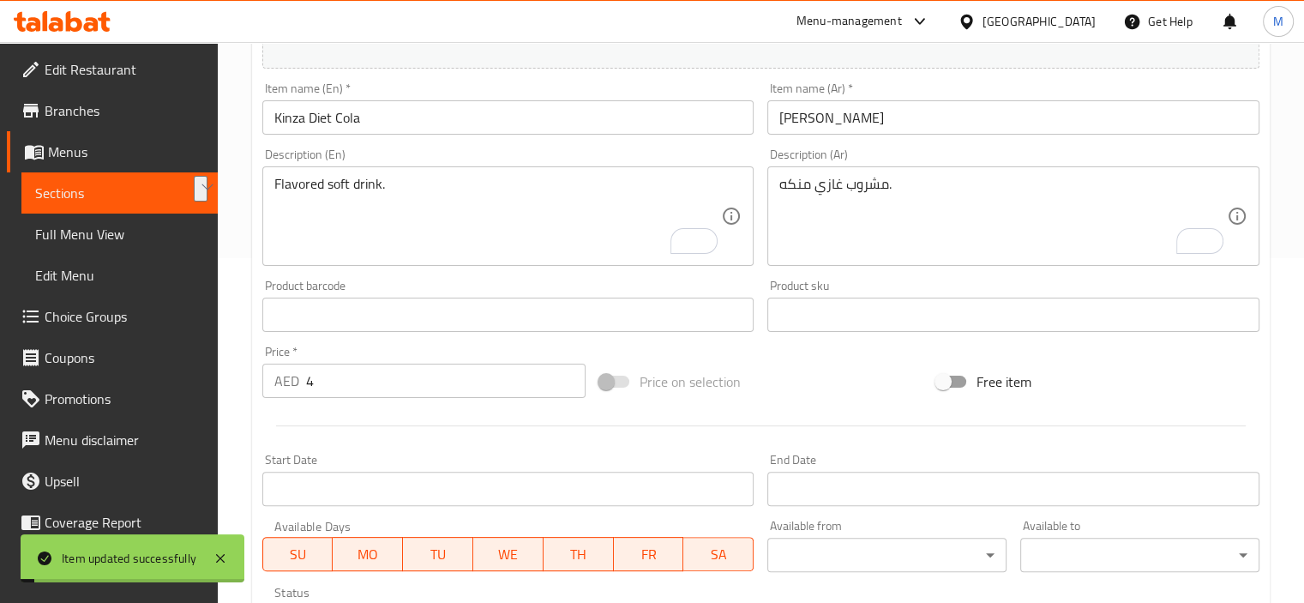
scroll to position [0, 0]
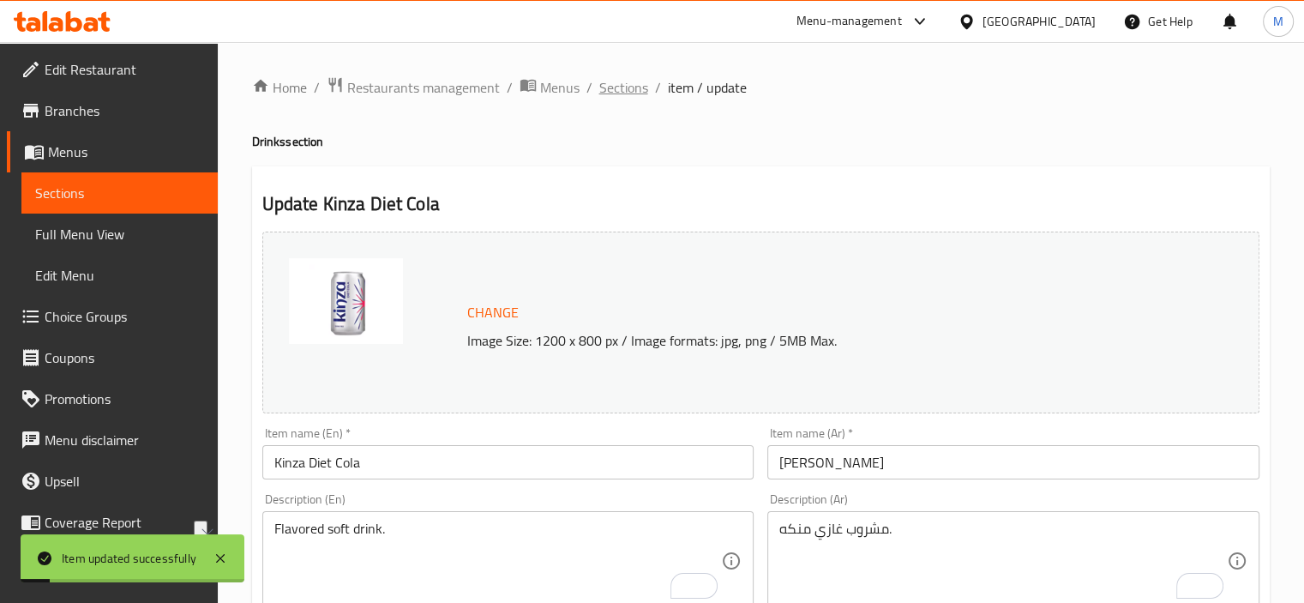
click at [614, 97] on span "Sections" at bounding box center [623, 87] width 49 height 21
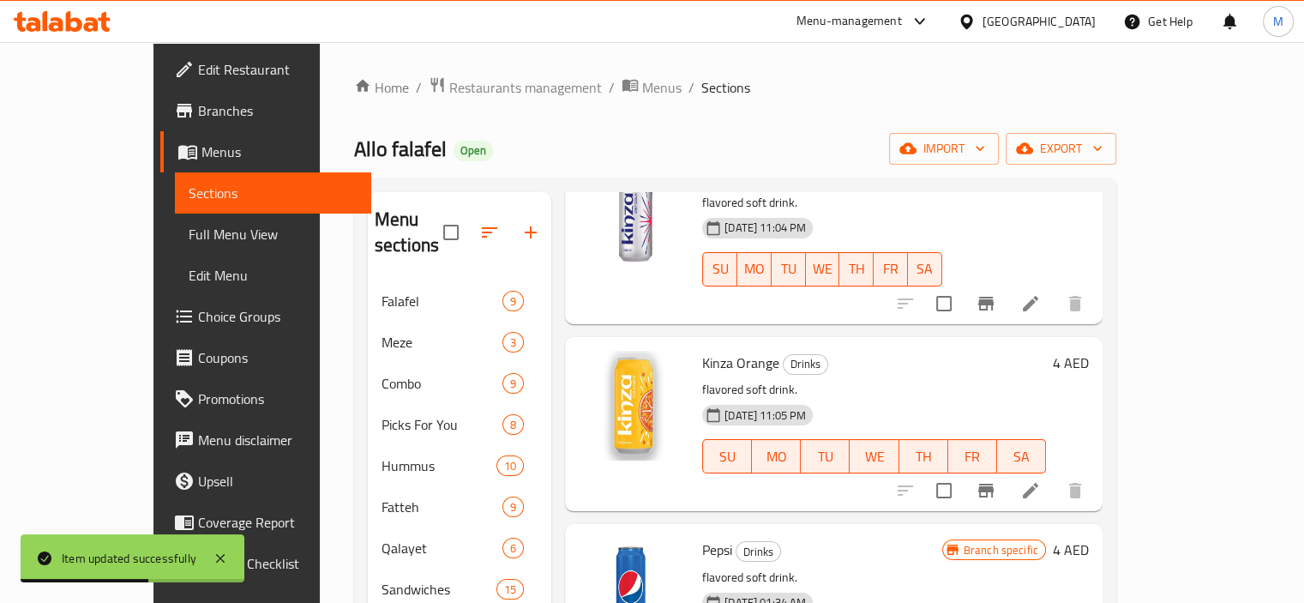
scroll to position [600, 0]
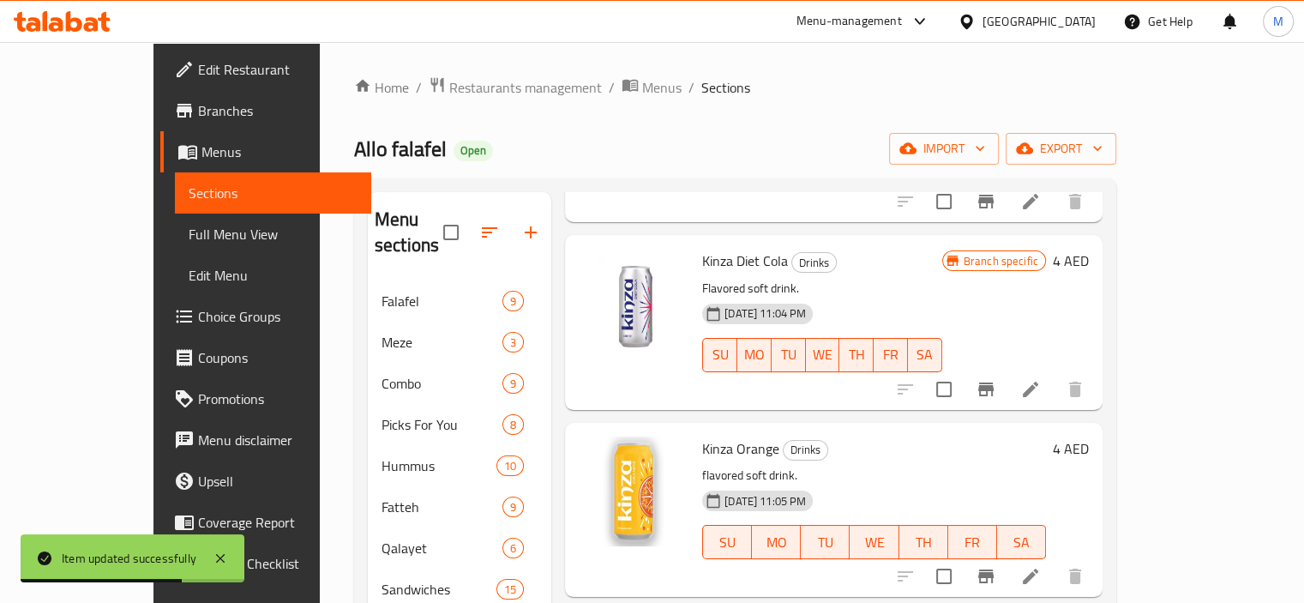
click at [1041, 566] on icon at bounding box center [1030, 576] width 21 height 21
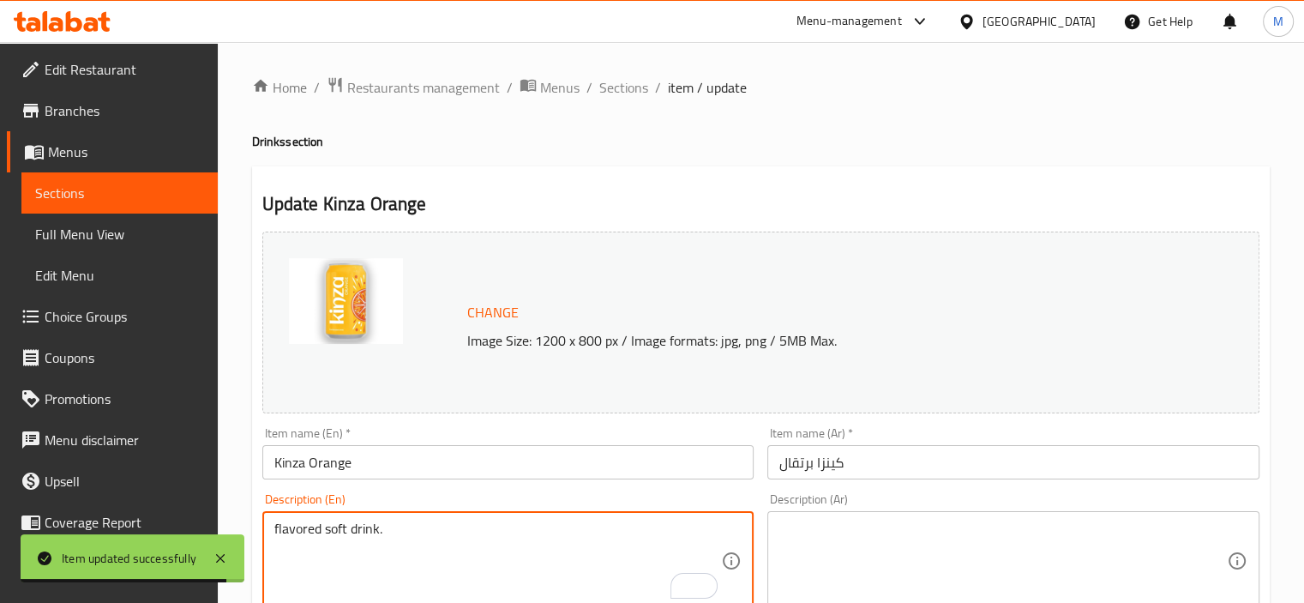
click at [322, 568] on textarea "flavored soft drink." at bounding box center [497, 560] width 447 height 81
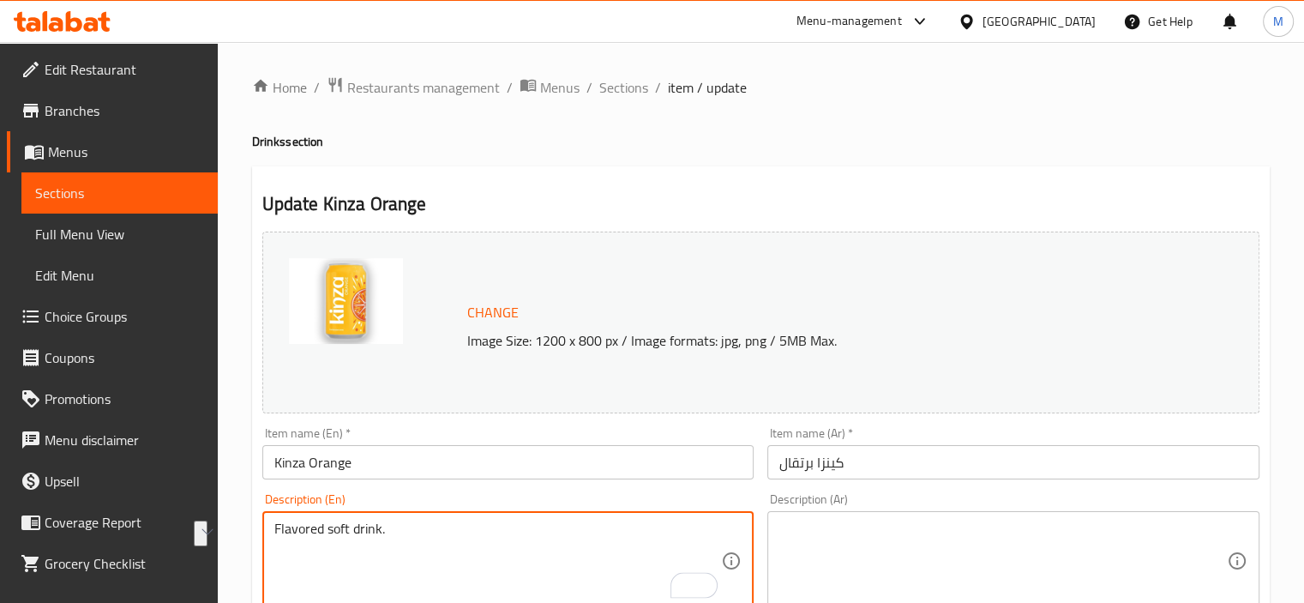
type textarea "Flavored soft drink."
click at [885, 575] on textarea at bounding box center [1002, 560] width 447 height 81
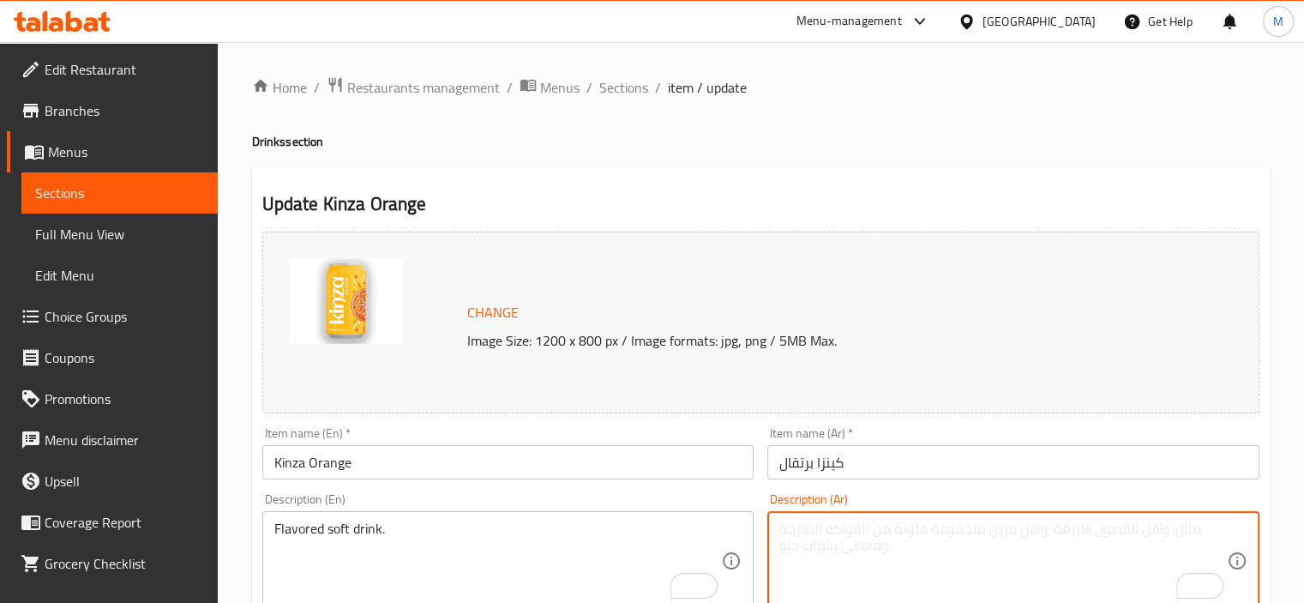
paste textarea "مشروب غازي منكه."
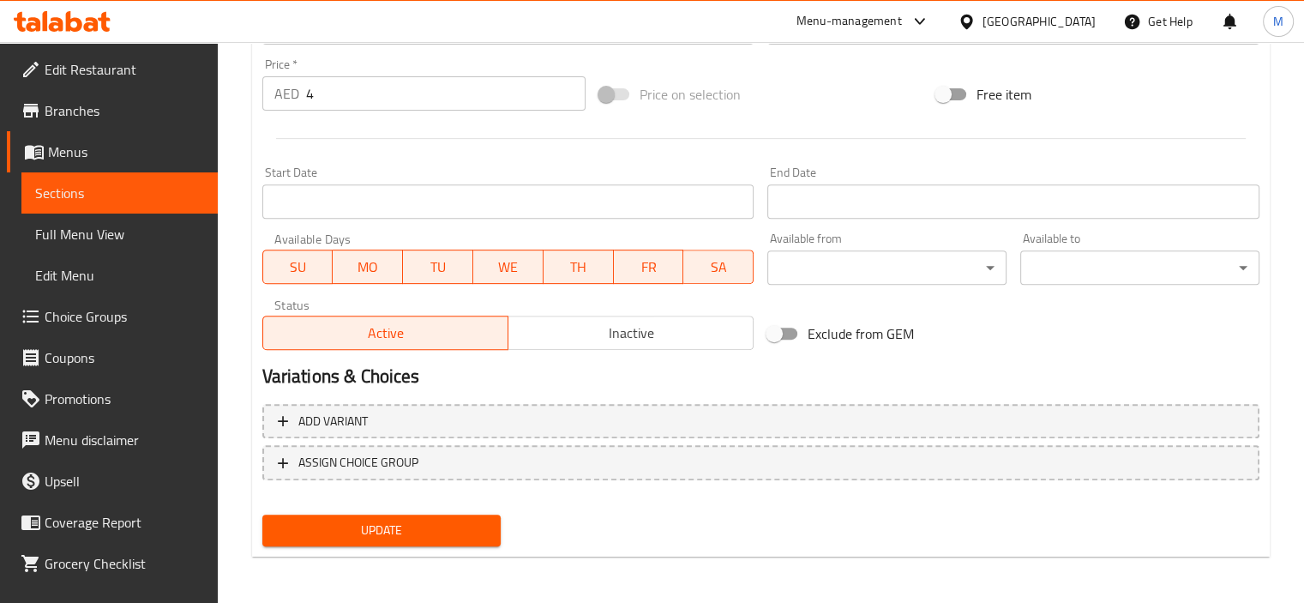
type textarea "مشروب غازي منكه."
click at [402, 538] on span "Update" at bounding box center [382, 529] width 212 height 21
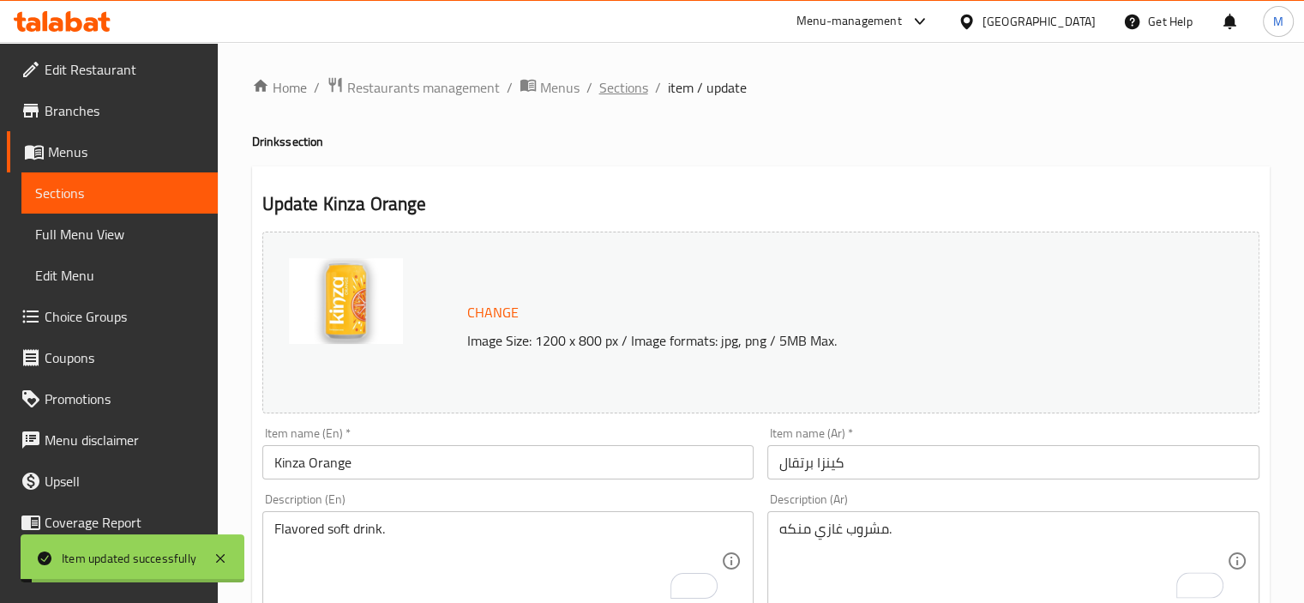
click at [628, 81] on span "Sections" at bounding box center [623, 87] width 49 height 21
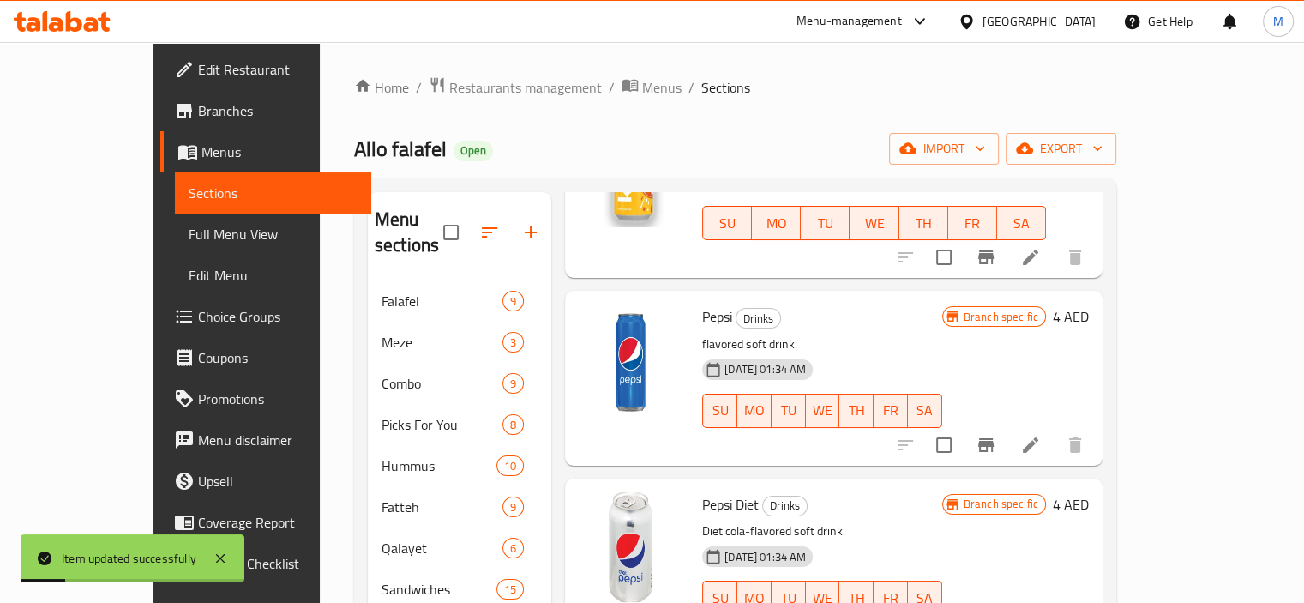
scroll to position [943, 0]
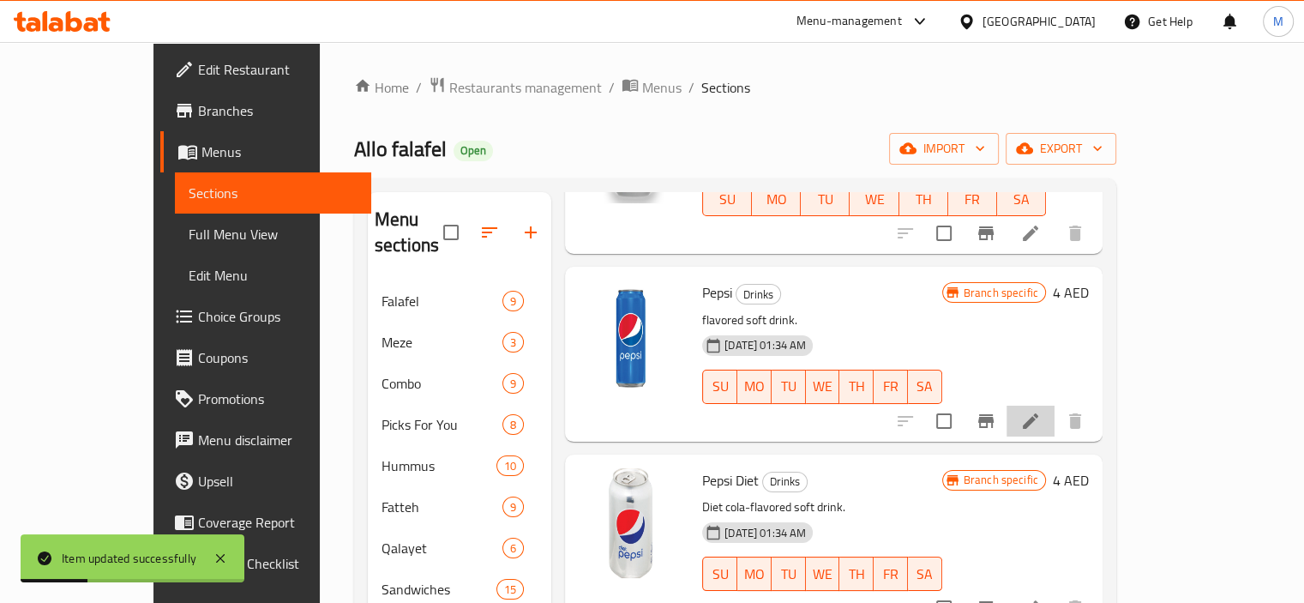
click at [1054, 405] on li at bounding box center [1030, 420] width 48 height 31
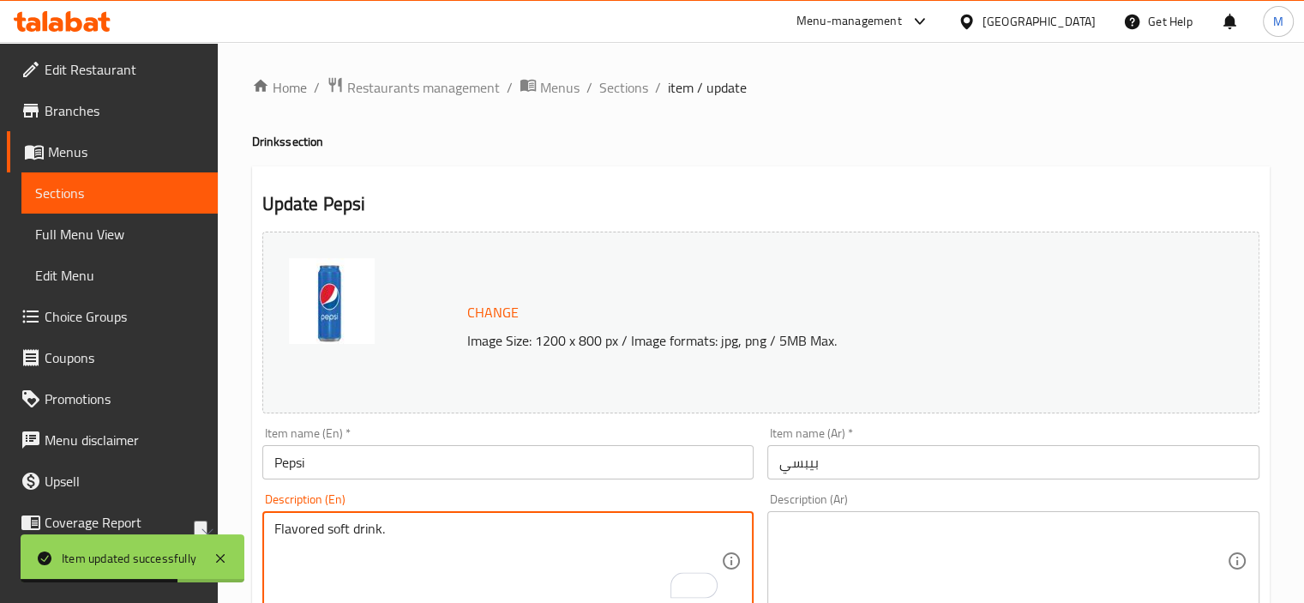
type textarea "Flavored soft drink."
click at [854, 520] on textarea at bounding box center [1002, 560] width 447 height 81
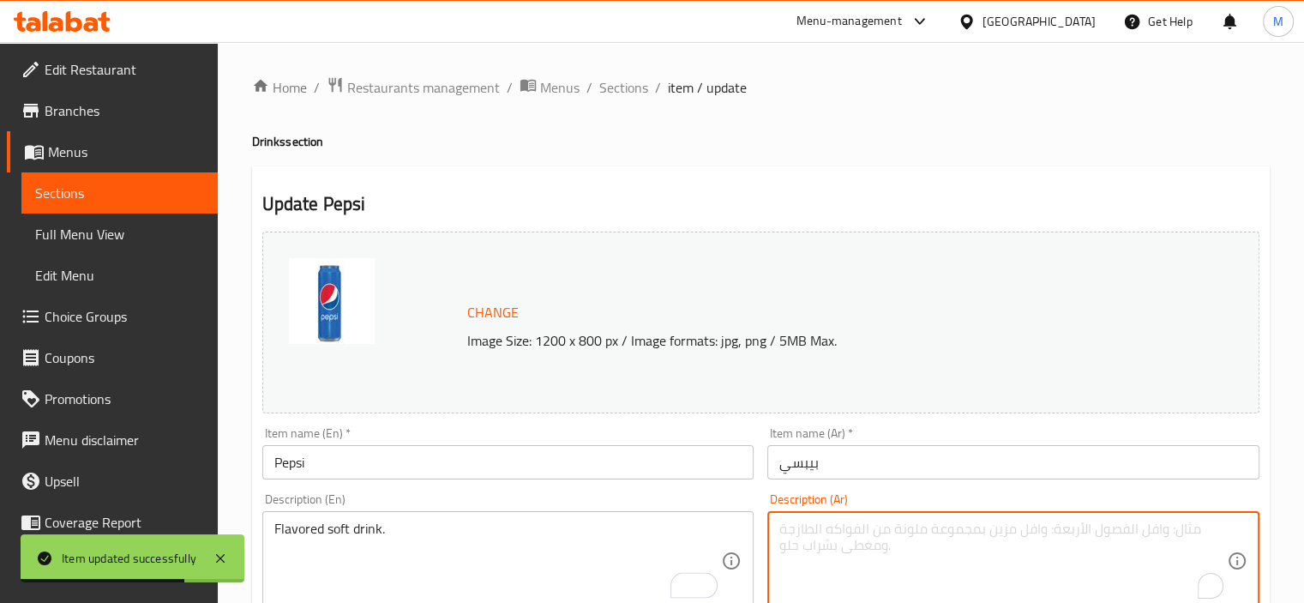
paste textarea "مشروب غازي منكه."
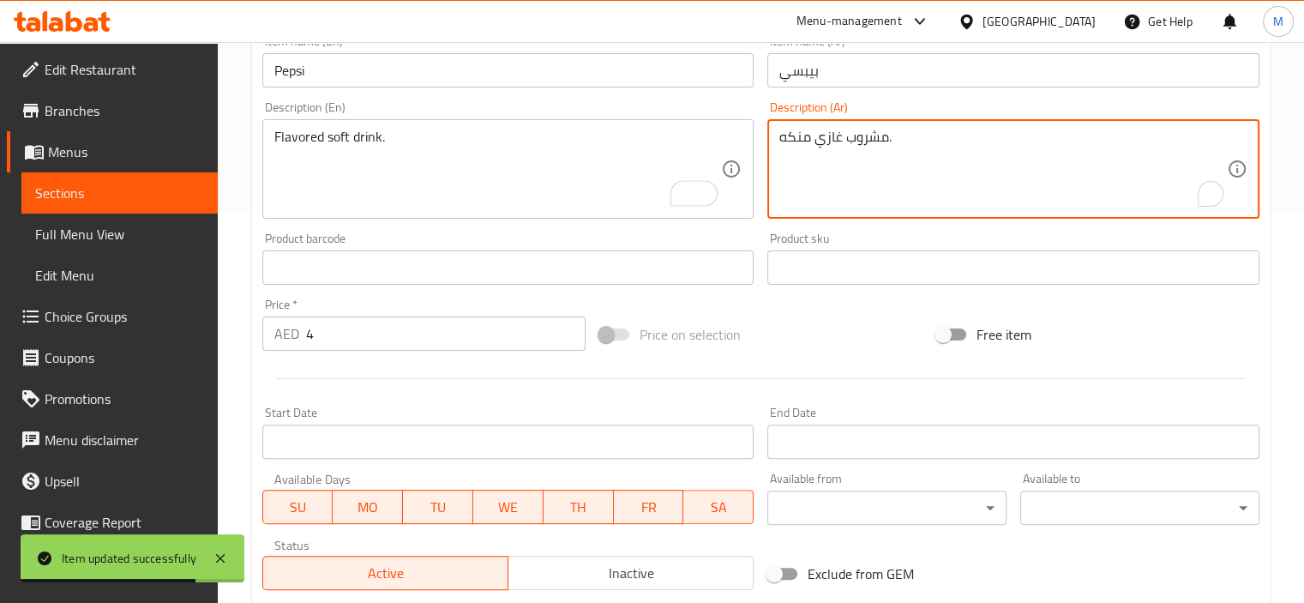
scroll to position [632, 0]
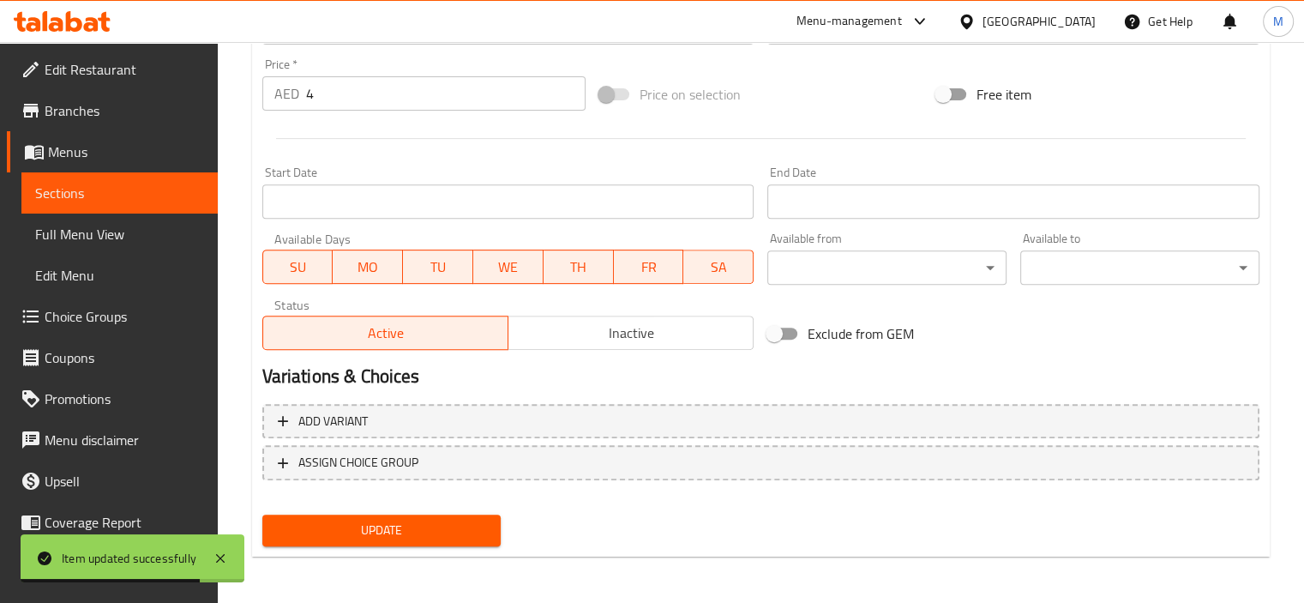
type textarea "مشروب غازي منكه."
click at [355, 527] on span "Update" at bounding box center [382, 529] width 212 height 21
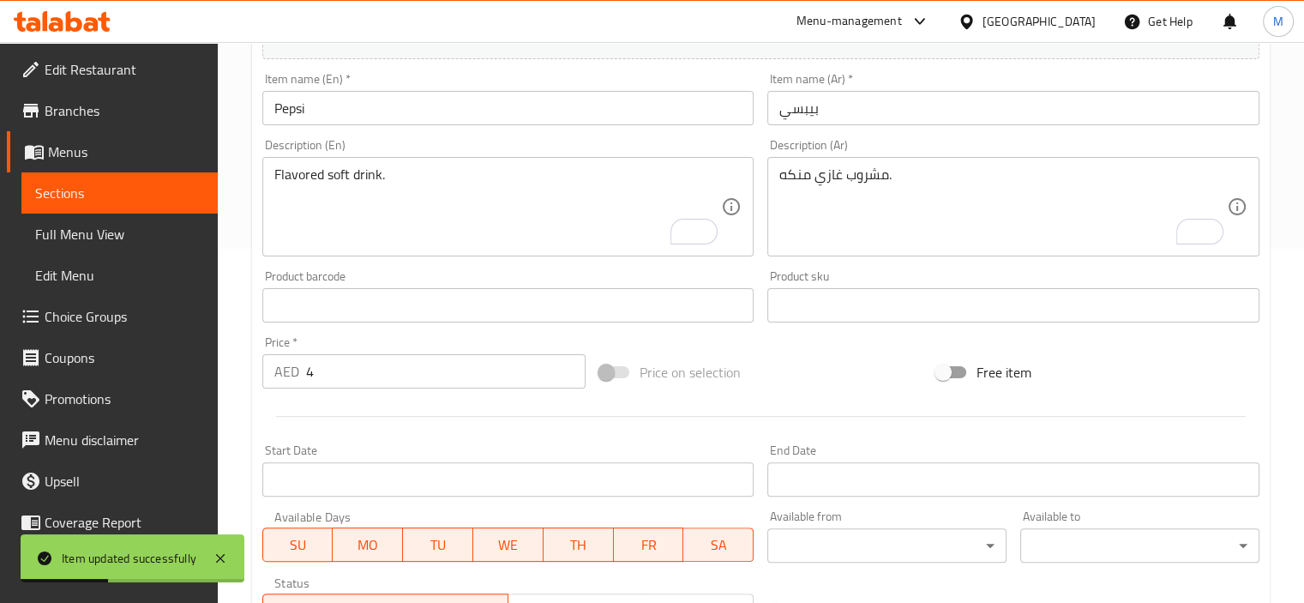
scroll to position [0, 0]
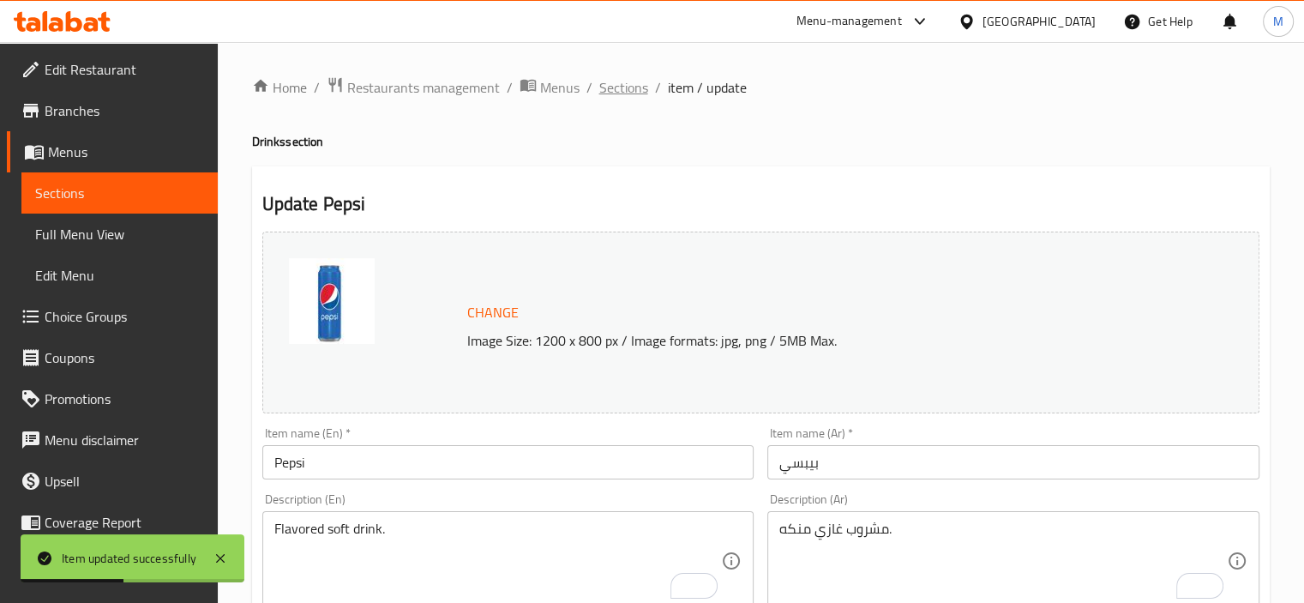
click at [623, 88] on span "Sections" at bounding box center [623, 87] width 49 height 21
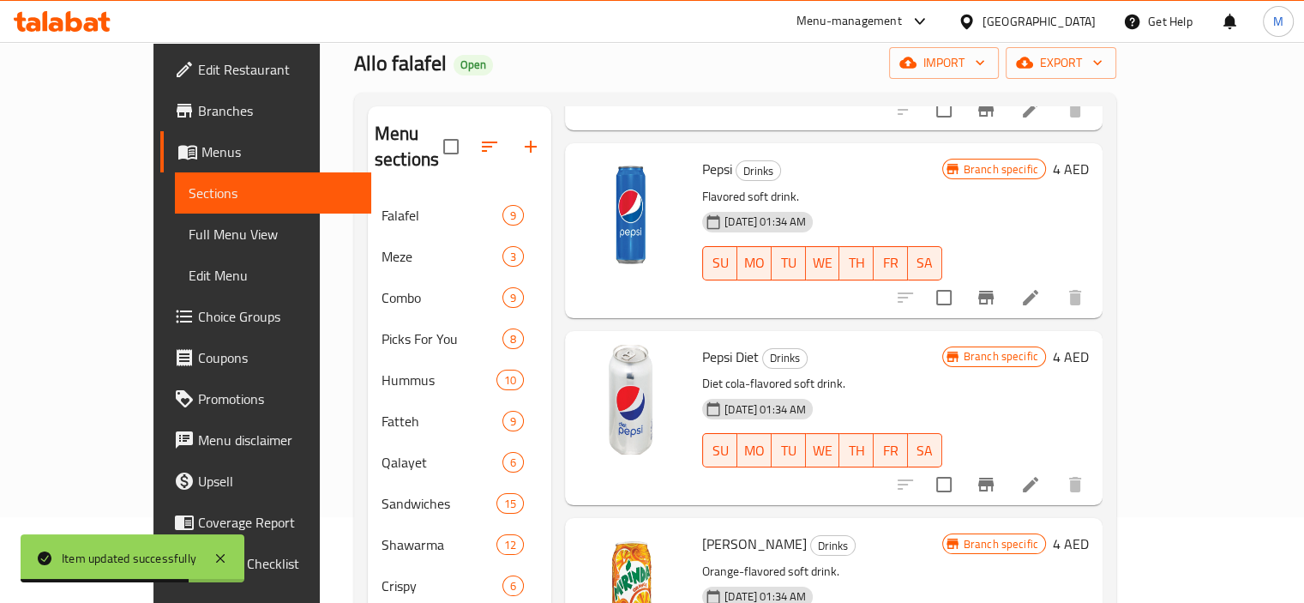
scroll to position [1080, 0]
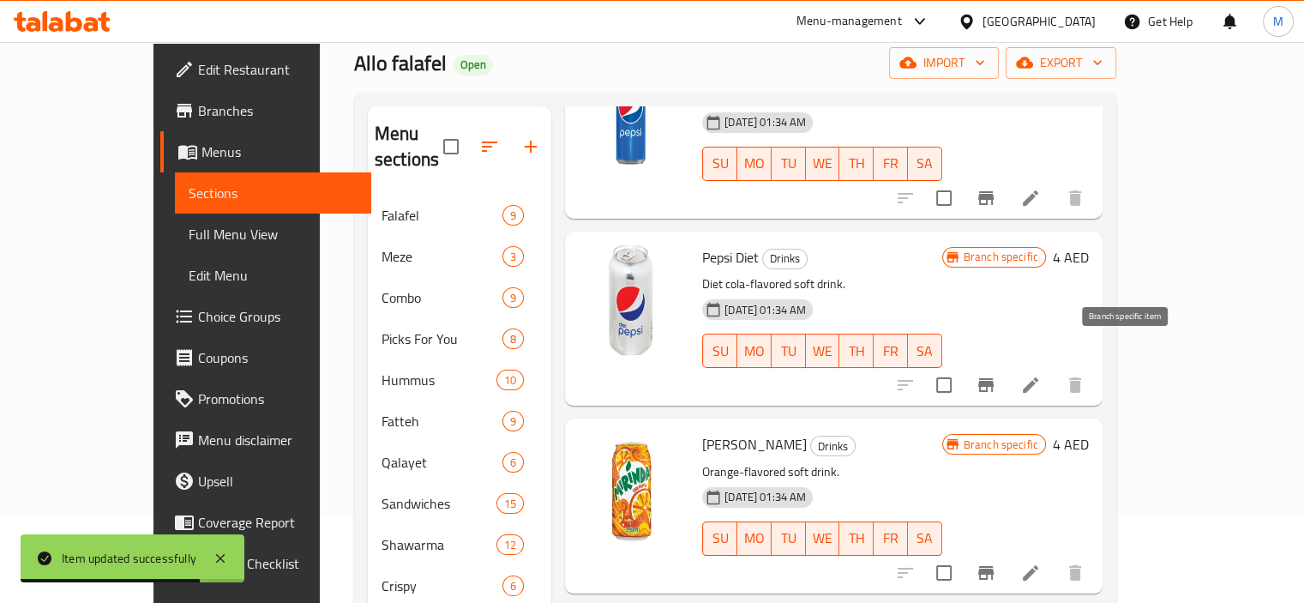
click at [993, 378] on icon "Branch-specific-item" at bounding box center [985, 385] width 15 height 14
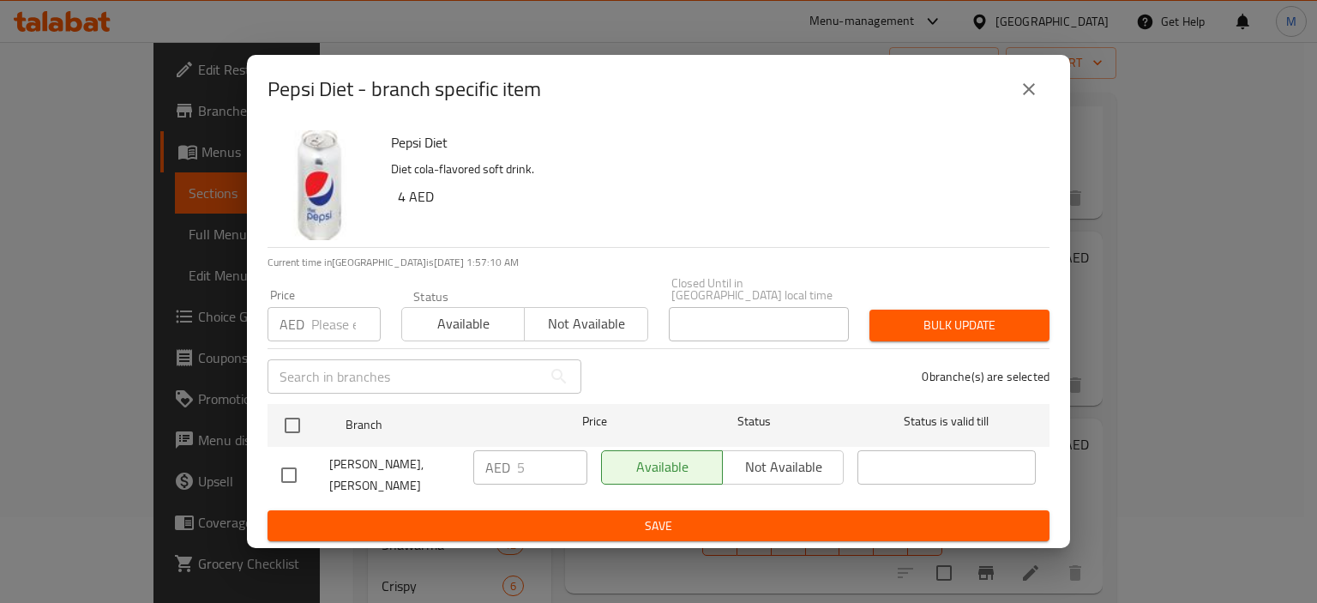
click at [1025, 86] on icon "close" at bounding box center [1028, 89] width 21 height 21
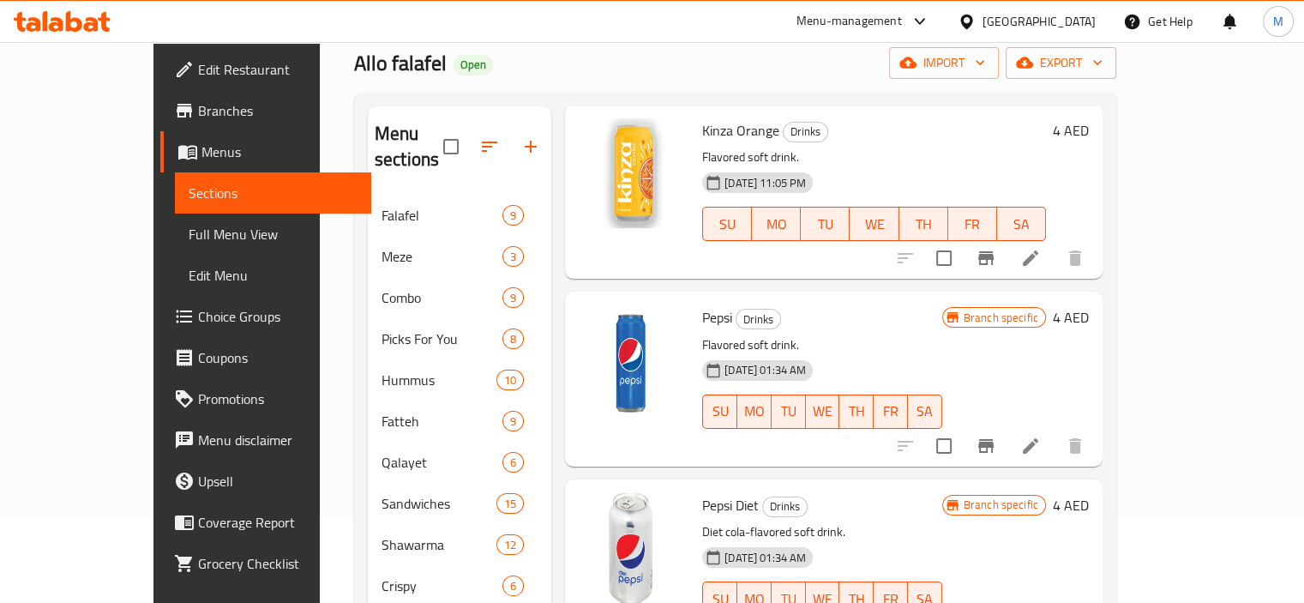
scroll to position [737, 0]
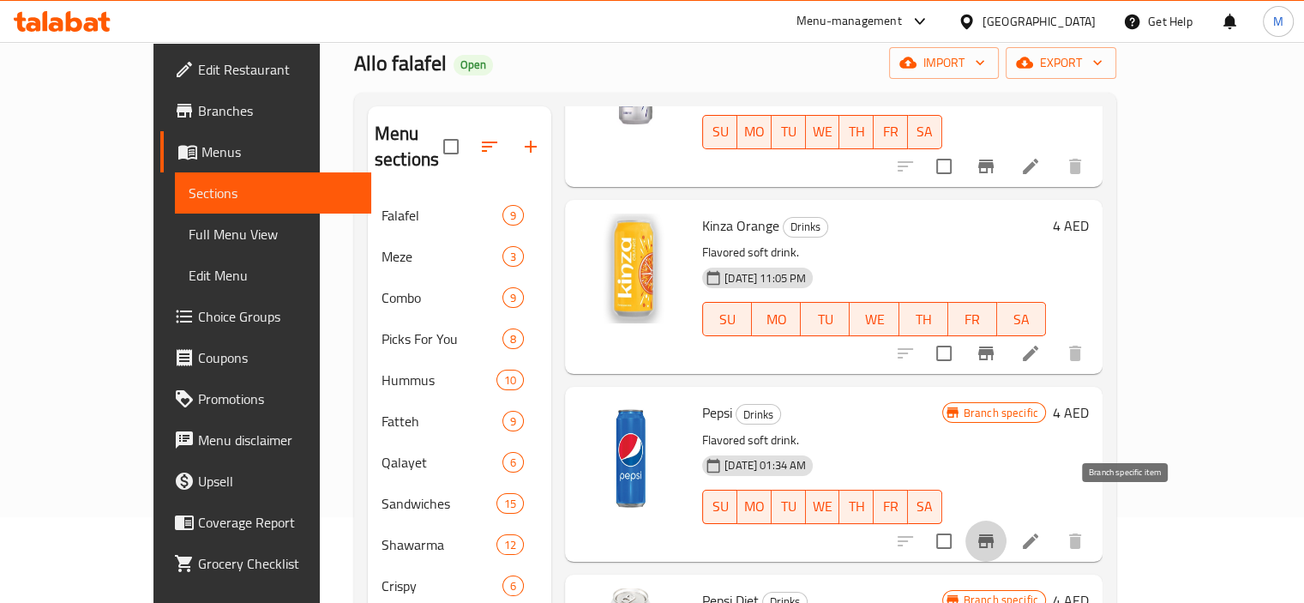
click at [993, 534] on icon "Branch-specific-item" at bounding box center [985, 541] width 15 height 14
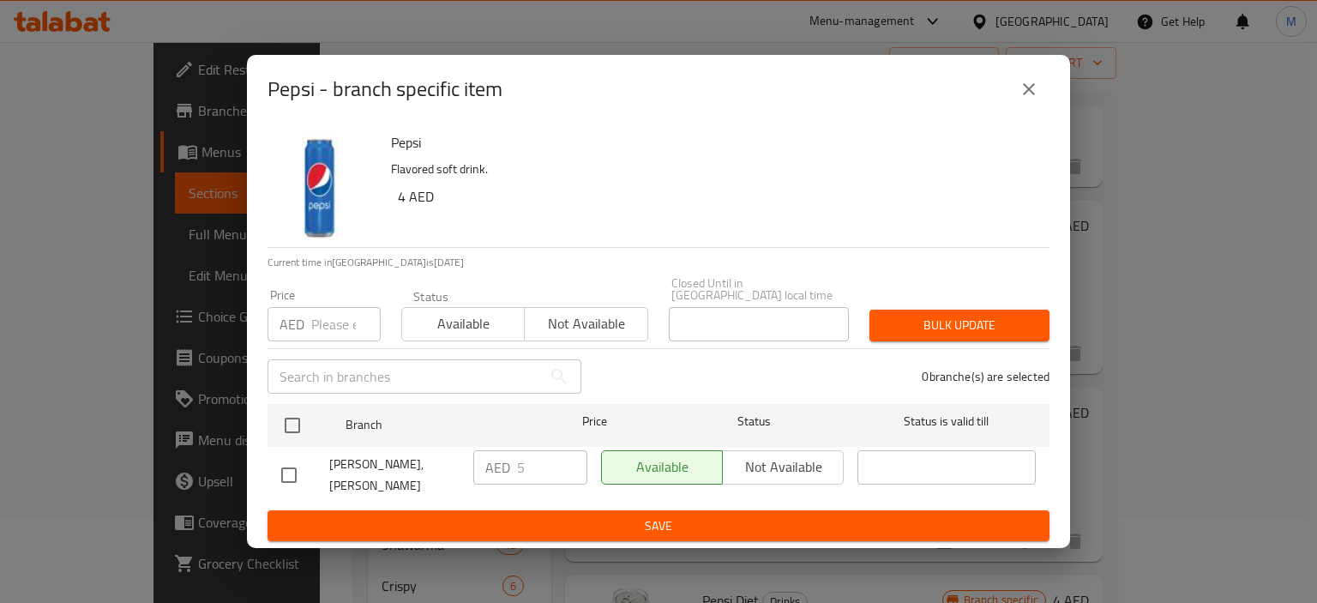
click at [1032, 95] on icon "close" at bounding box center [1028, 89] width 21 height 21
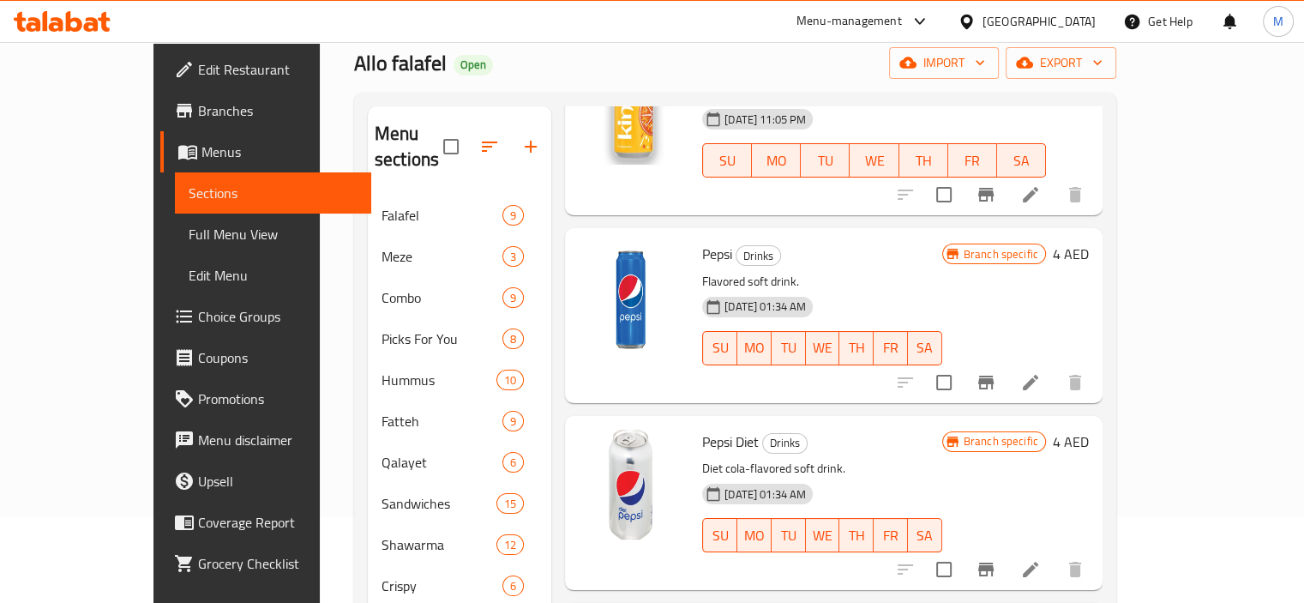
scroll to position [1080, 0]
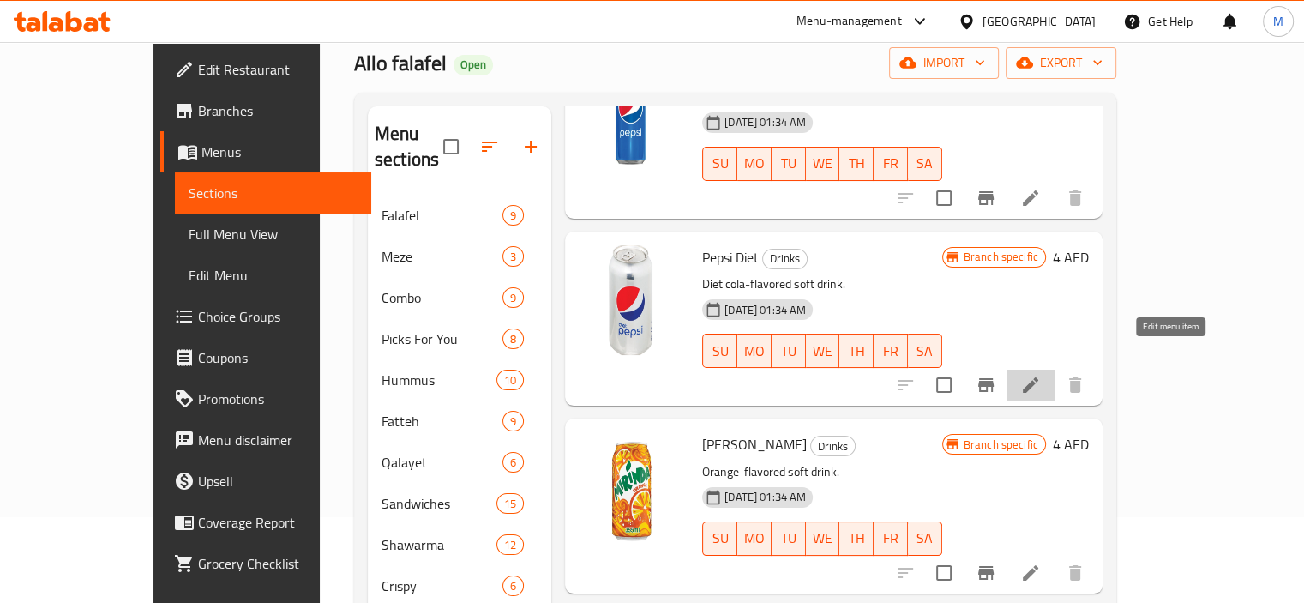
click at [1041, 375] on icon at bounding box center [1030, 385] width 21 height 21
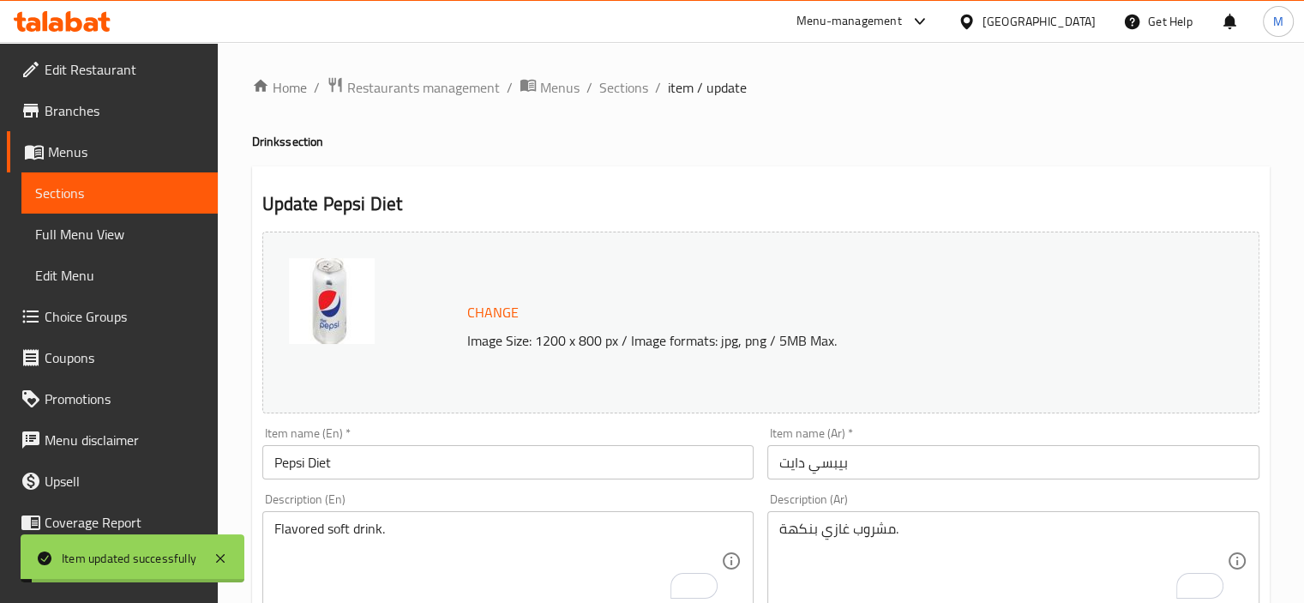
click at [612, 93] on span "Sections" at bounding box center [623, 87] width 49 height 21
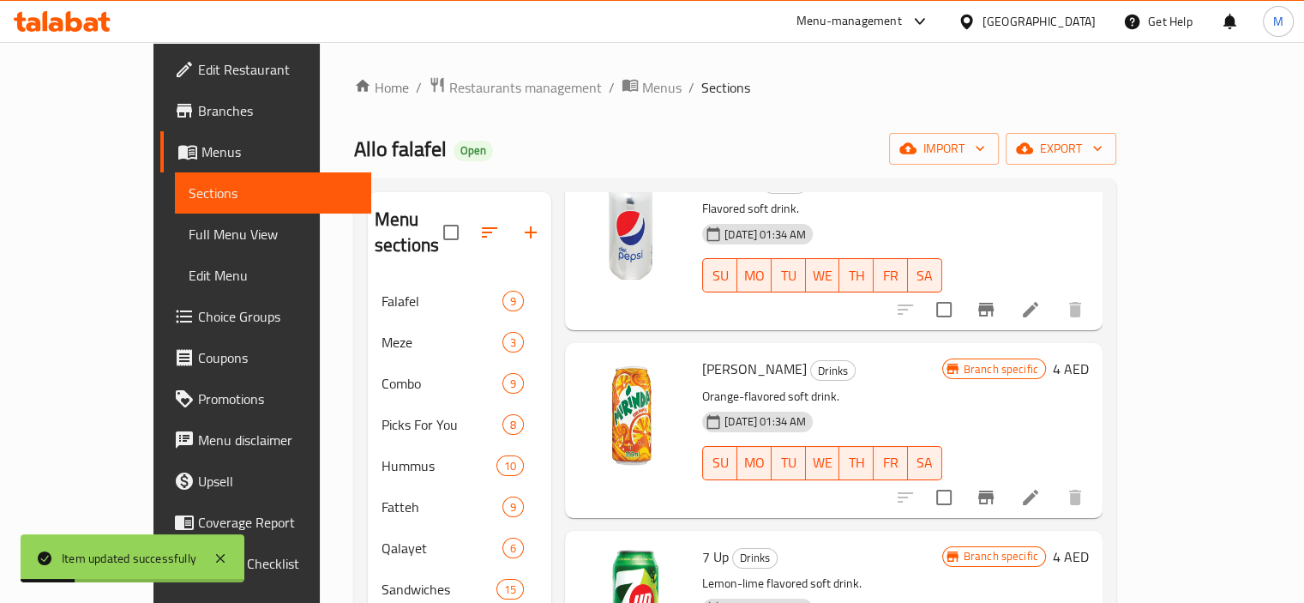
scroll to position [1252, 0]
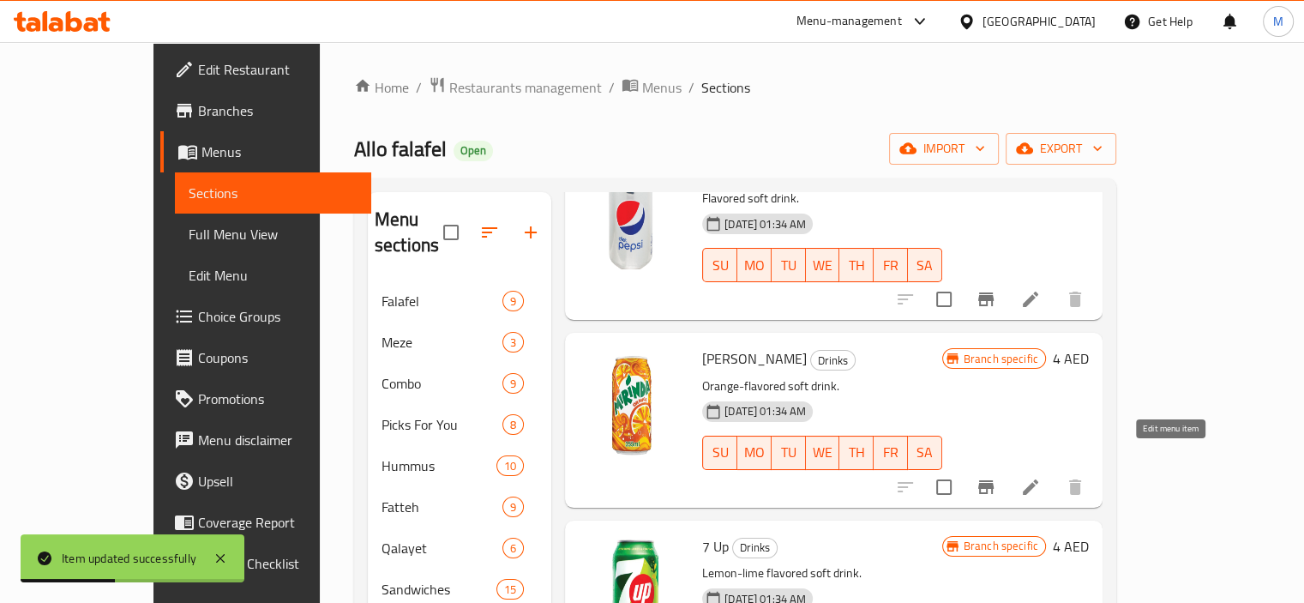
click at [1038, 479] on icon at bounding box center [1030, 486] width 15 height 15
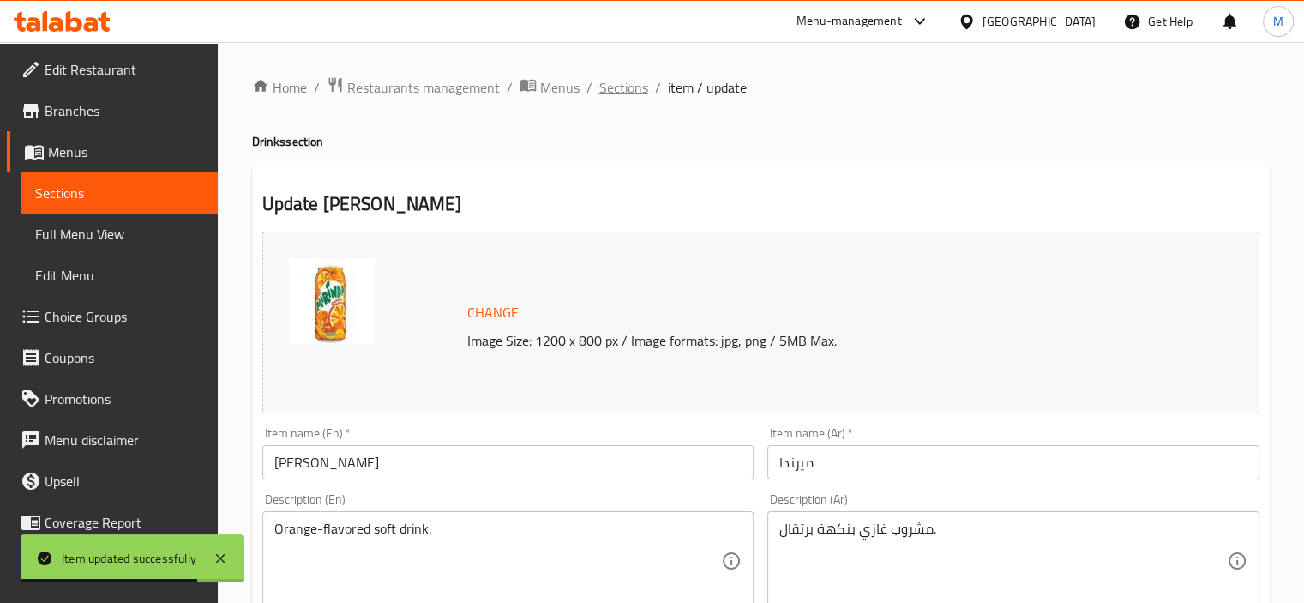
click at [639, 86] on span "Sections" at bounding box center [623, 87] width 49 height 21
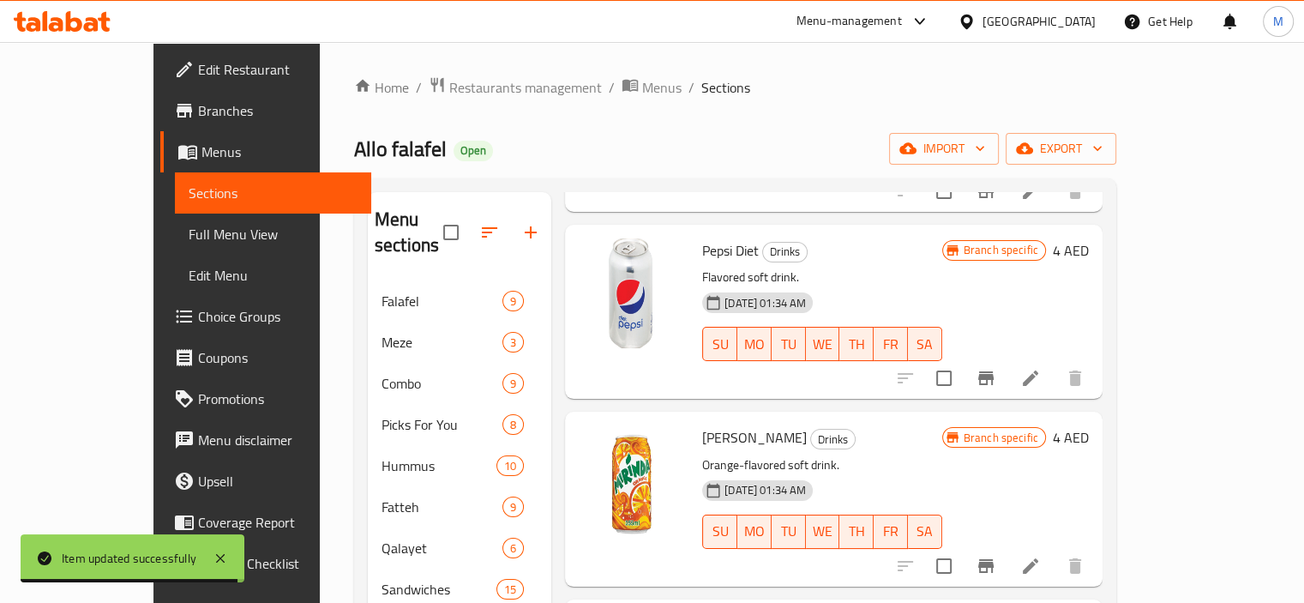
scroll to position [1252, 0]
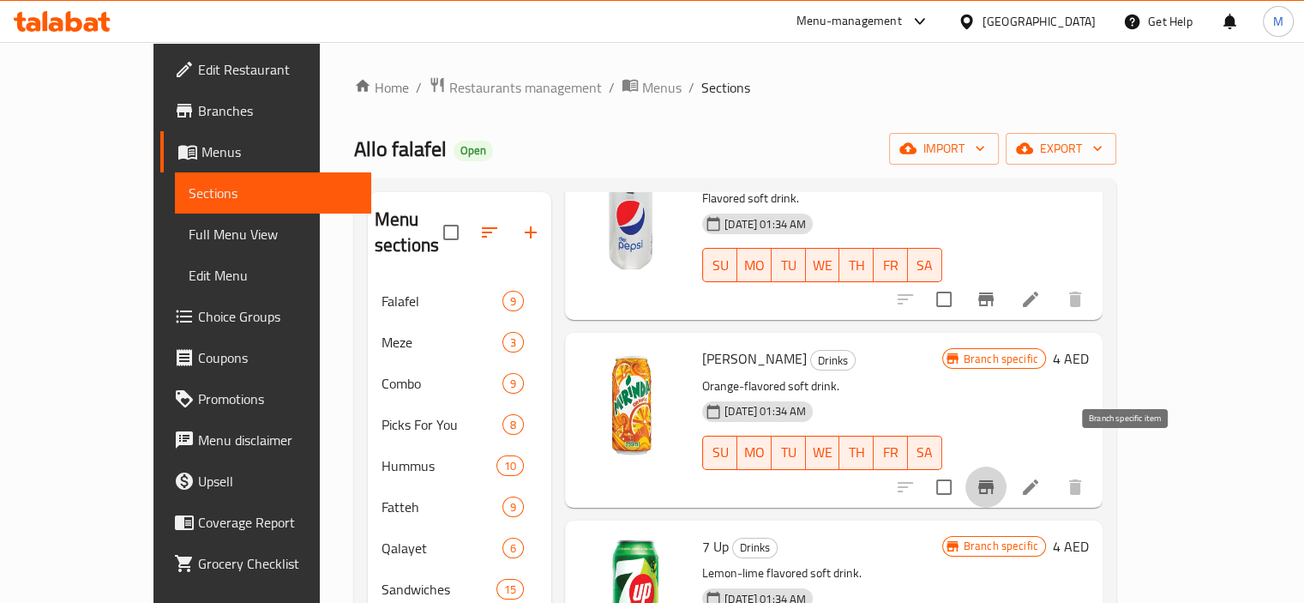
click at [993, 480] on icon "Branch-specific-item" at bounding box center [985, 487] width 15 height 14
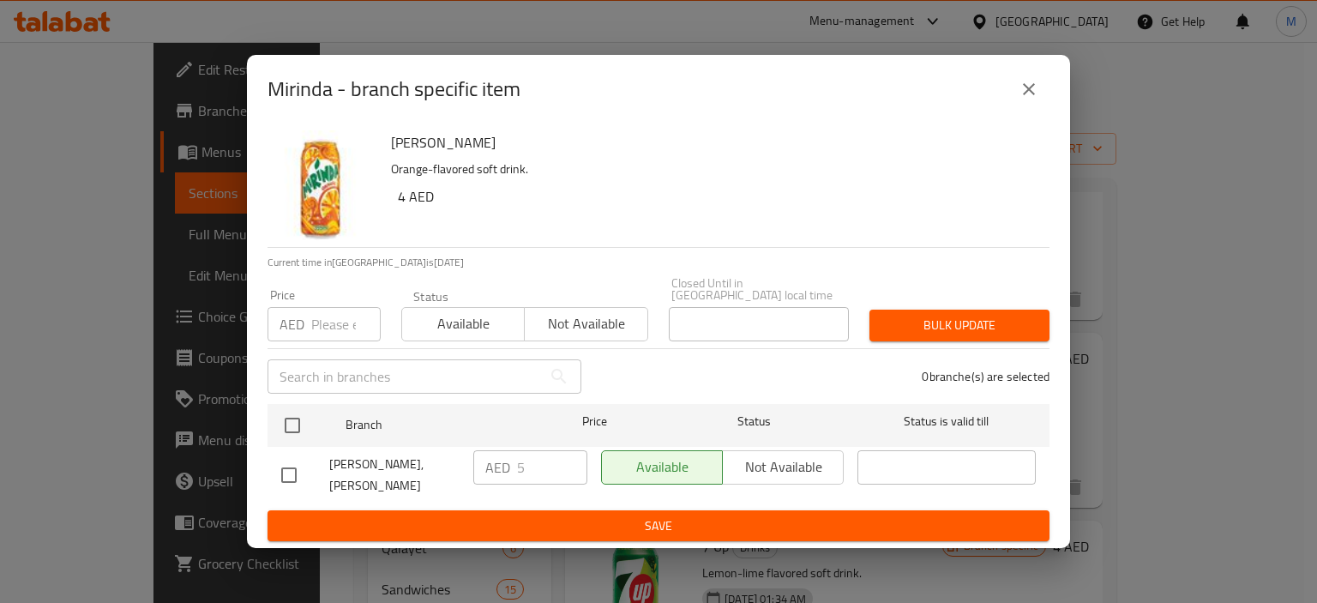
click at [1025, 87] on icon "close" at bounding box center [1028, 89] width 21 height 21
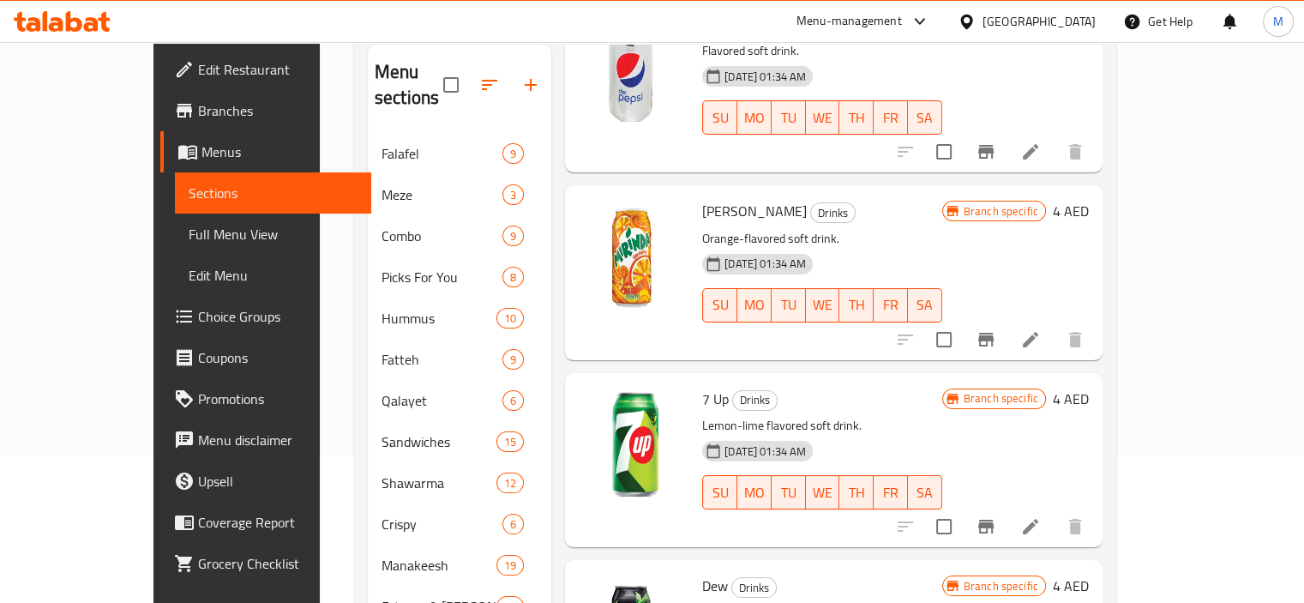
scroll to position [429, 0]
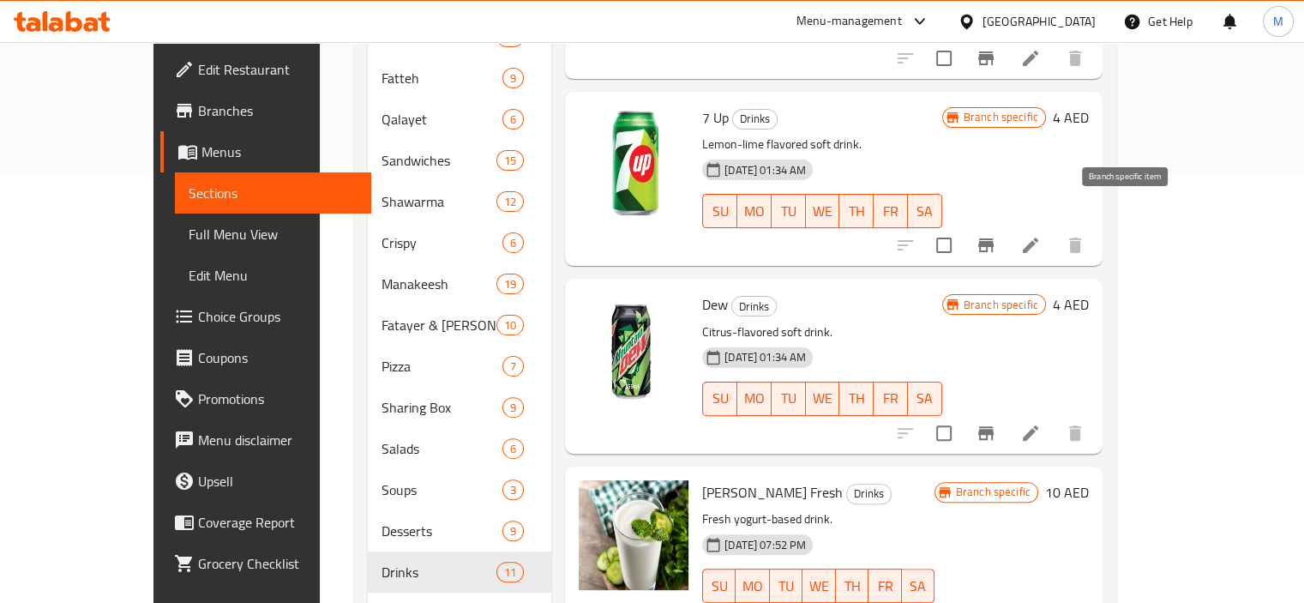
click at [1006, 225] on button "Branch-specific-item" at bounding box center [985, 245] width 41 height 41
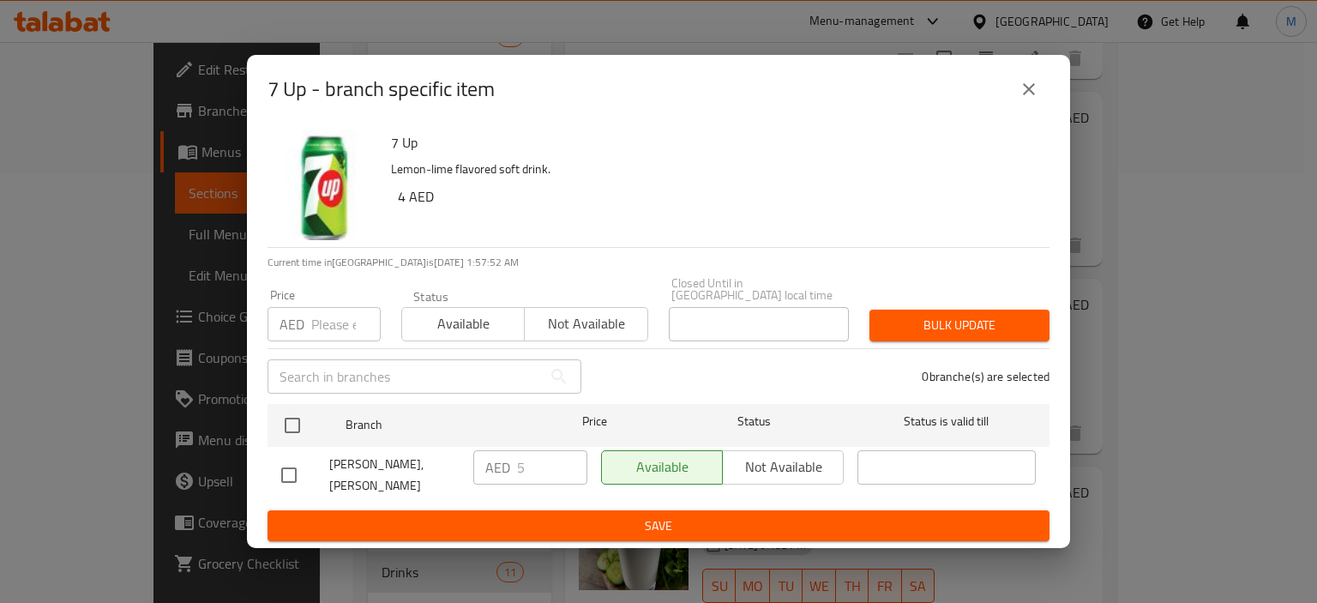
click at [1031, 94] on icon "close" at bounding box center [1028, 89] width 21 height 21
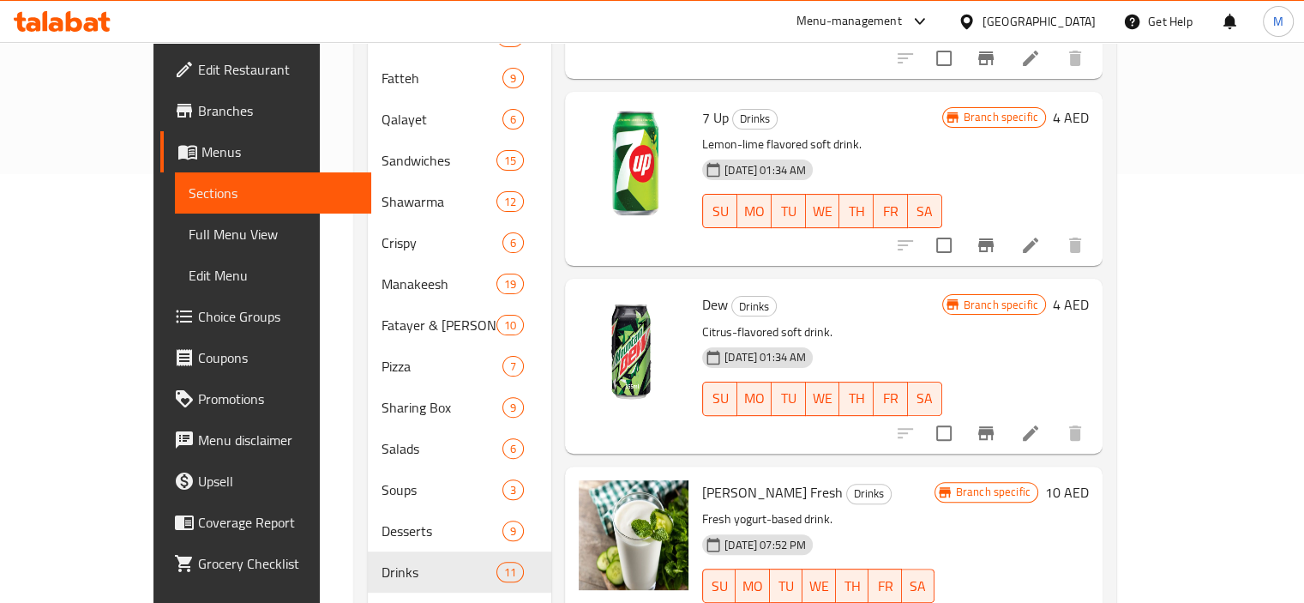
click at [1041, 235] on icon at bounding box center [1030, 245] width 21 height 21
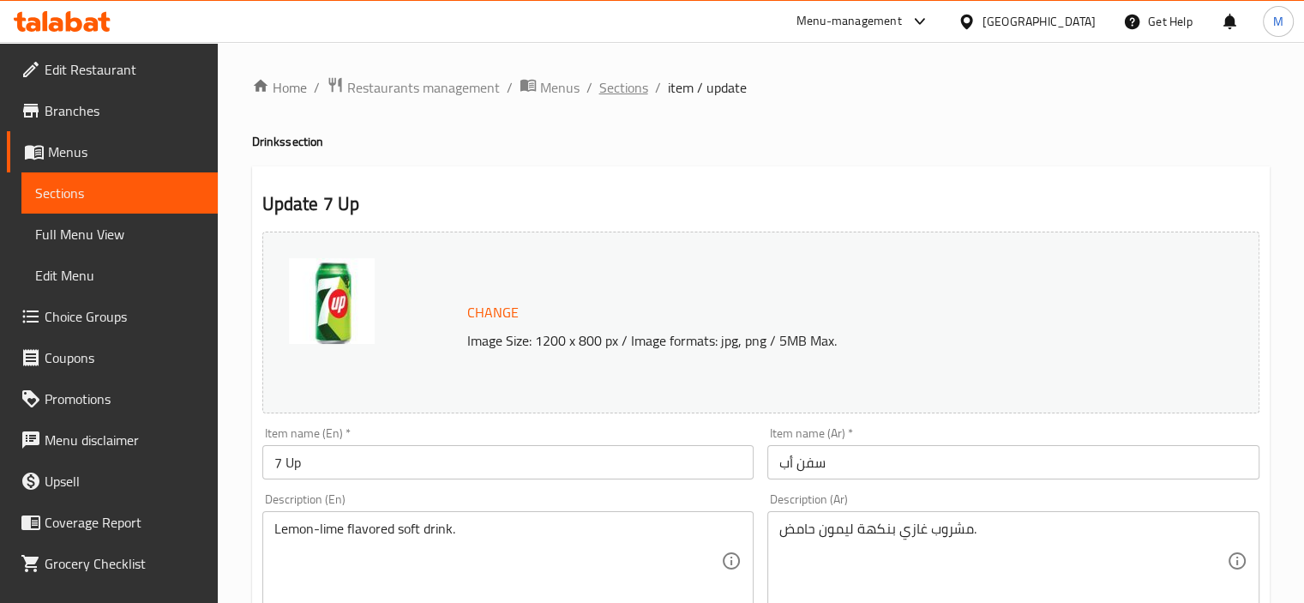
click at [641, 87] on span "Sections" at bounding box center [623, 87] width 49 height 21
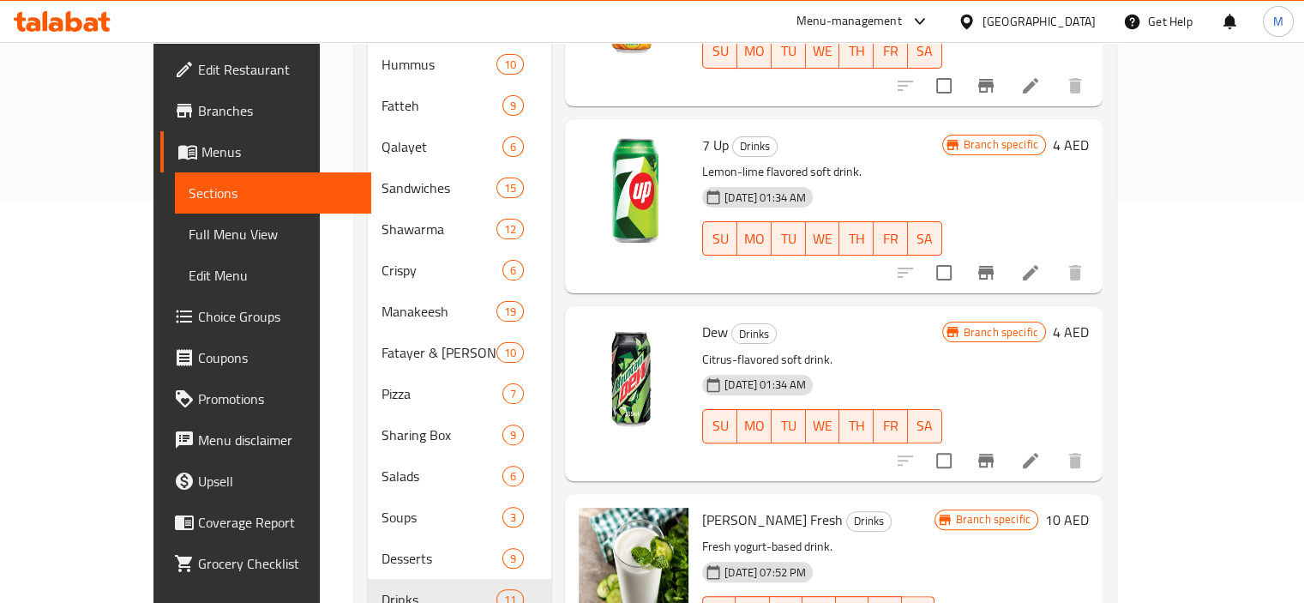
scroll to position [488, 0]
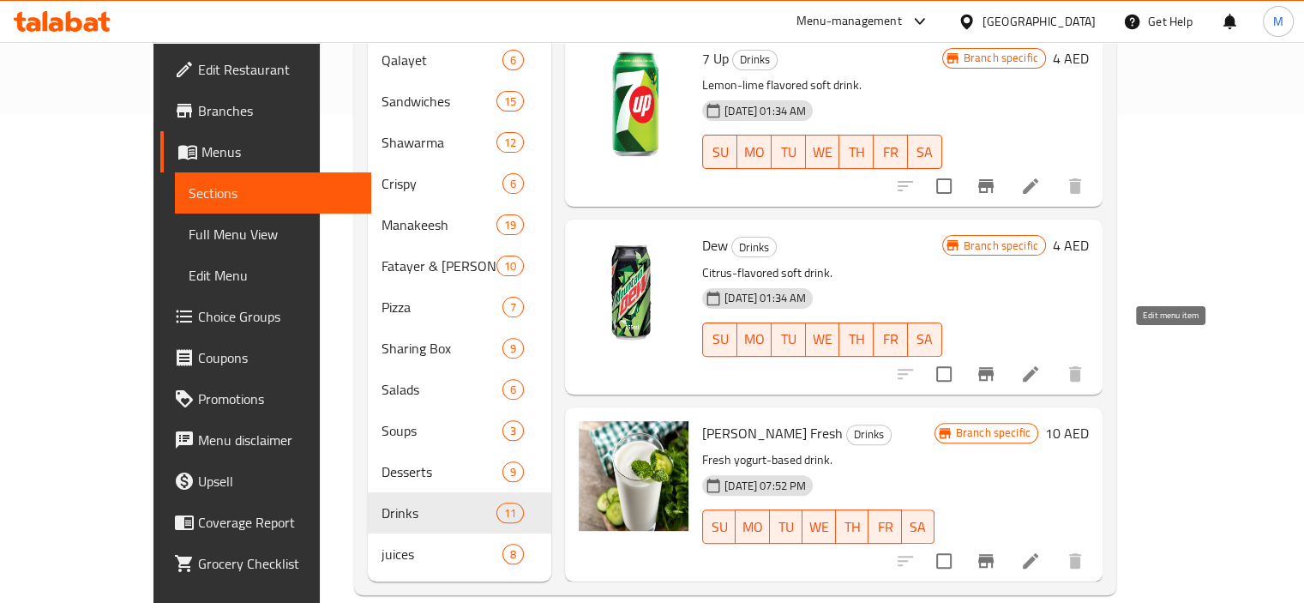
click at [1041, 363] on icon at bounding box center [1030, 373] width 21 height 21
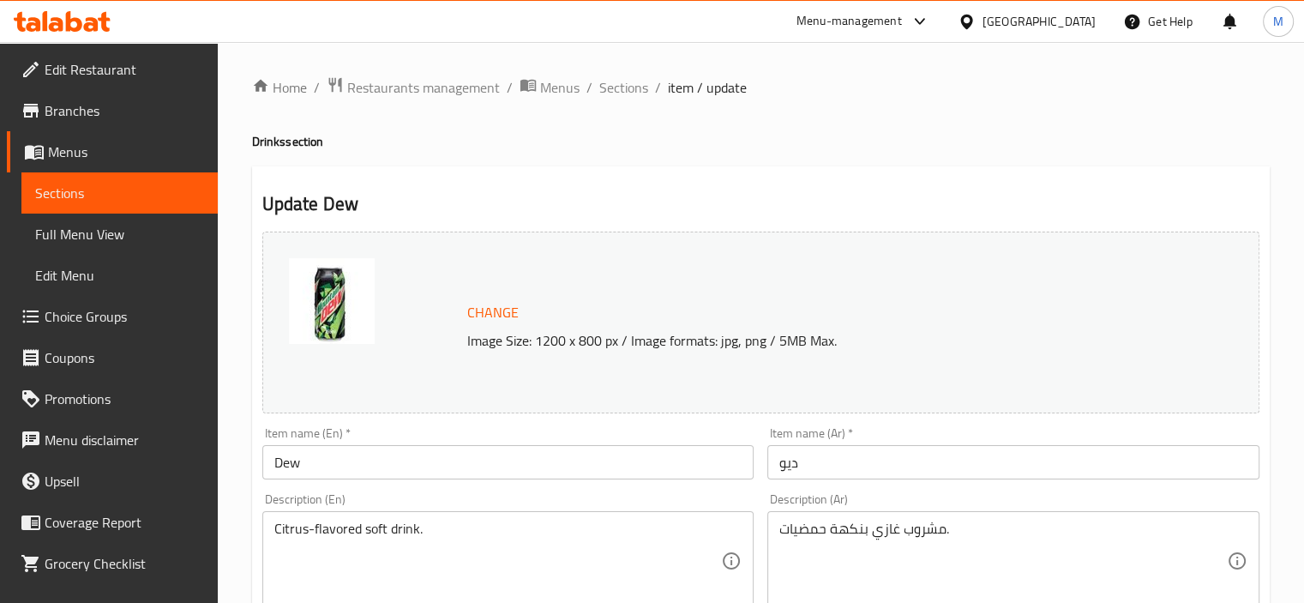
click at [278, 459] on input "Dew" at bounding box center [508, 462] width 492 height 34
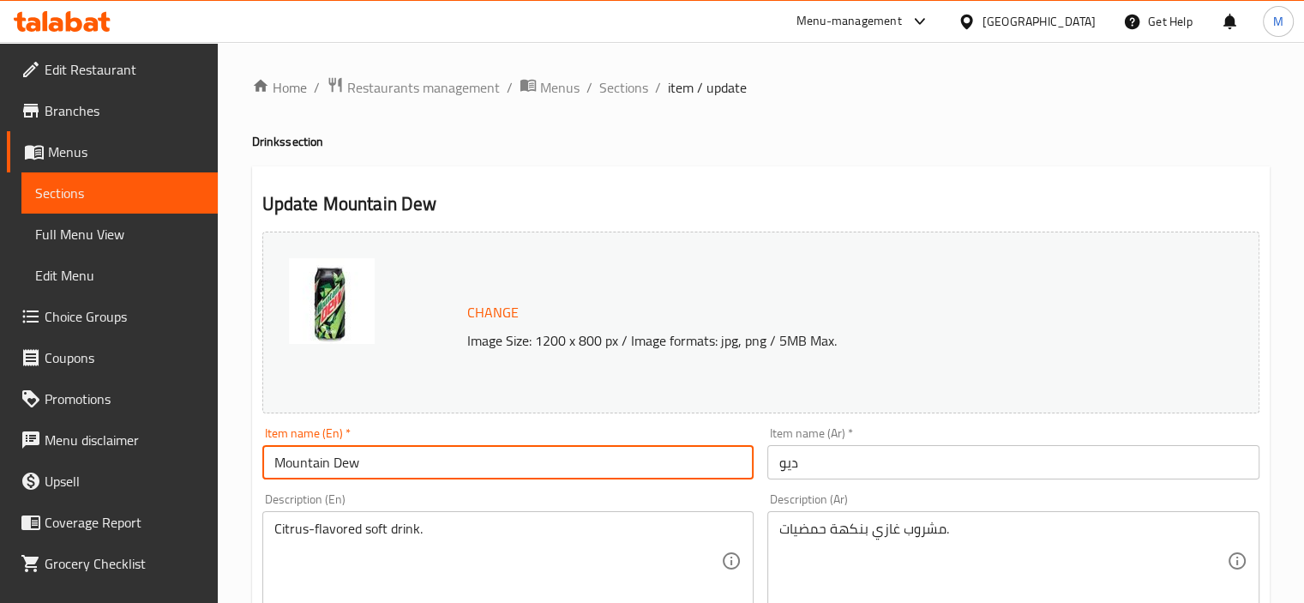
type input "Mountain Dew"
click at [883, 447] on input "ديو" at bounding box center [1013, 462] width 492 height 34
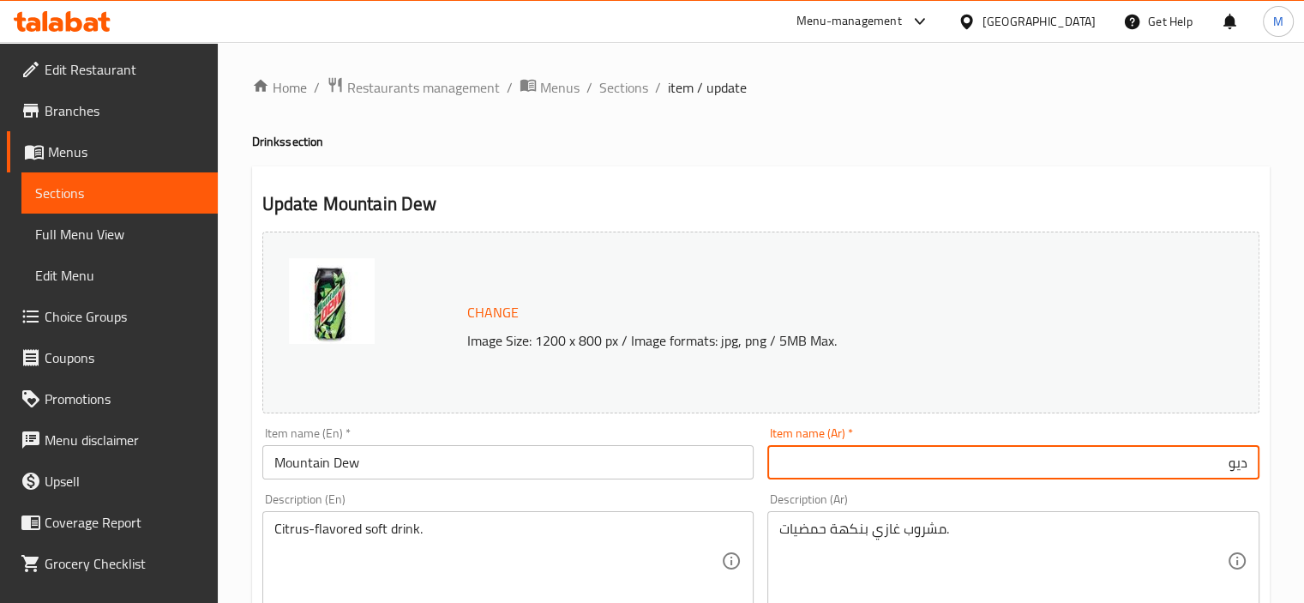
click at [313, 455] on input "Mountain Dew" at bounding box center [508, 462] width 492 height 34
click at [841, 448] on input "ديو" at bounding box center [1013, 462] width 492 height 34
paste input "ماونتن"
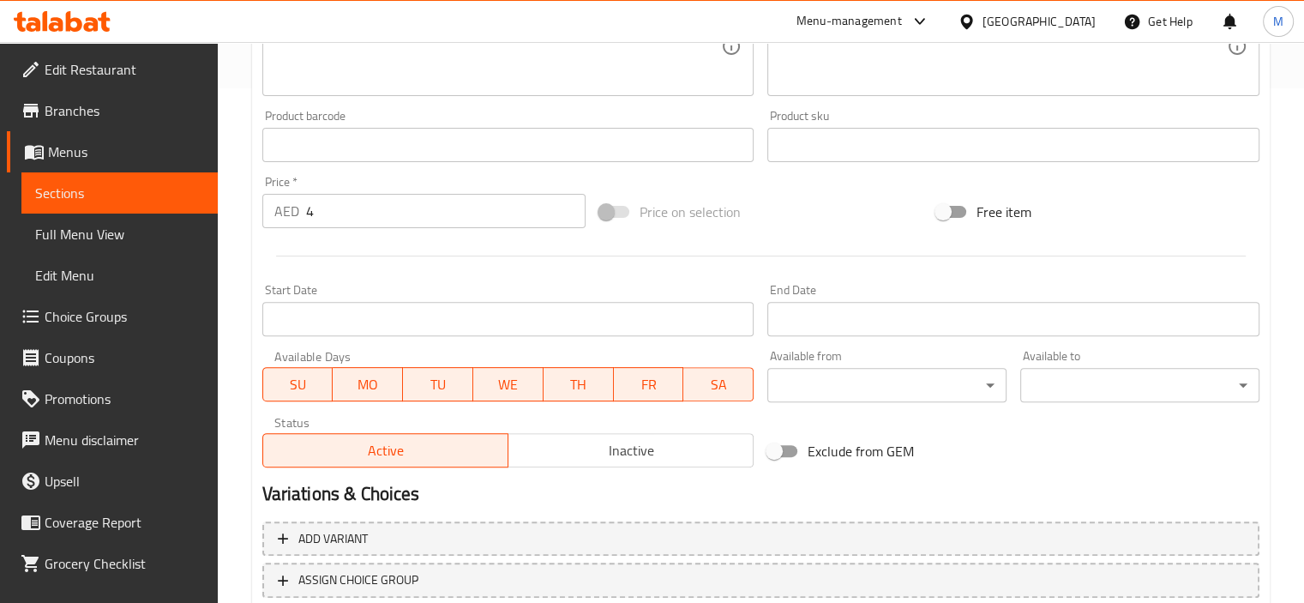
scroll to position [429, 0]
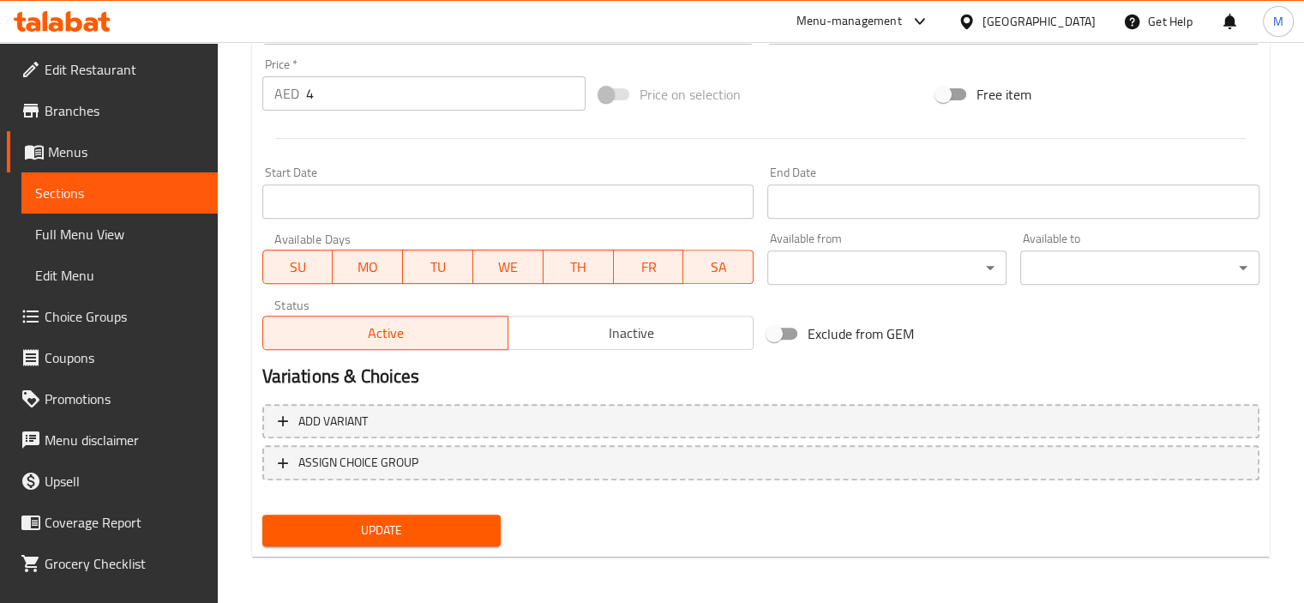
type input "ماونتن ديو"
click at [416, 531] on span "Update" at bounding box center [382, 529] width 212 height 21
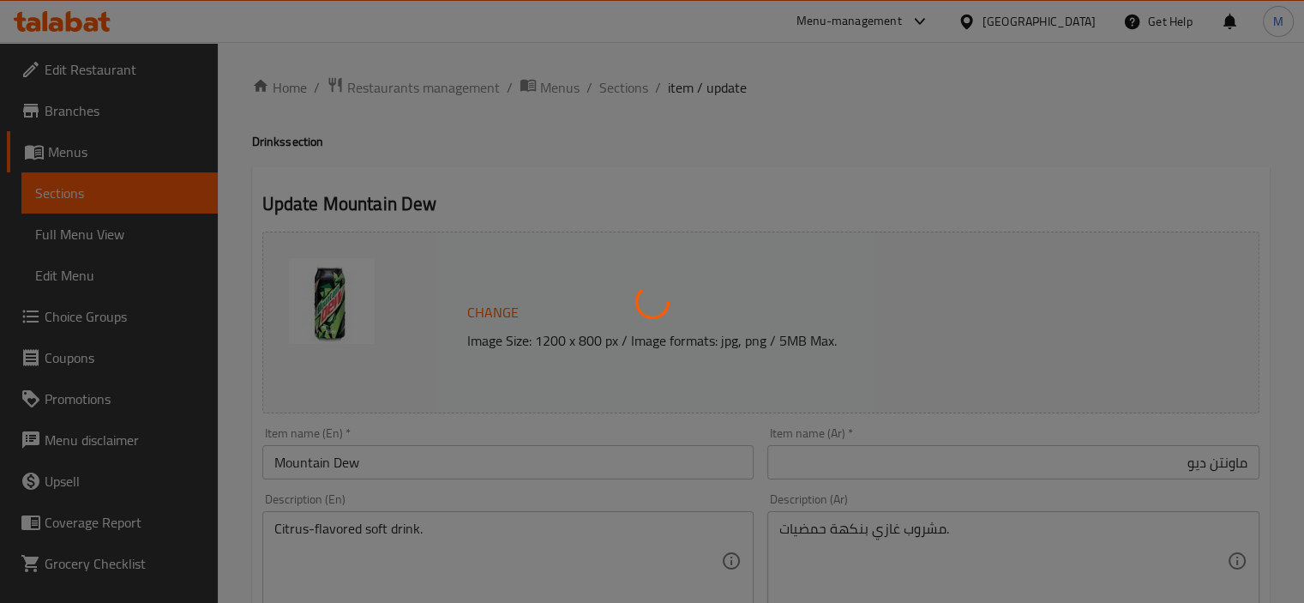
scroll to position [0, 0]
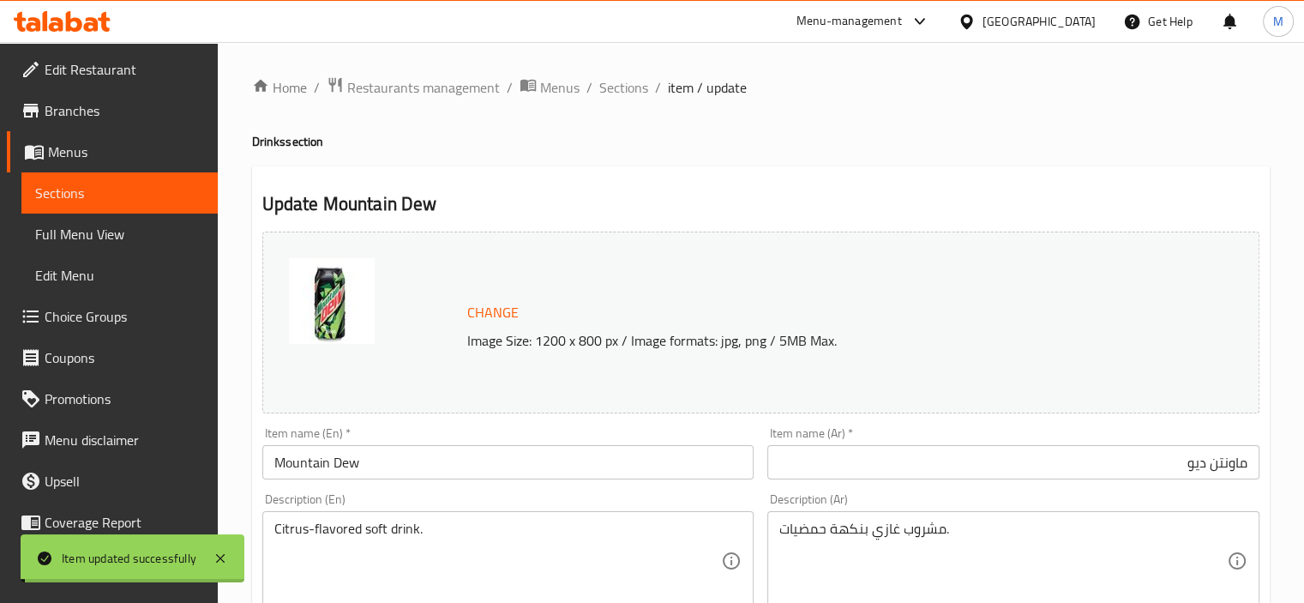
click at [624, 93] on span "Sections" at bounding box center [623, 87] width 49 height 21
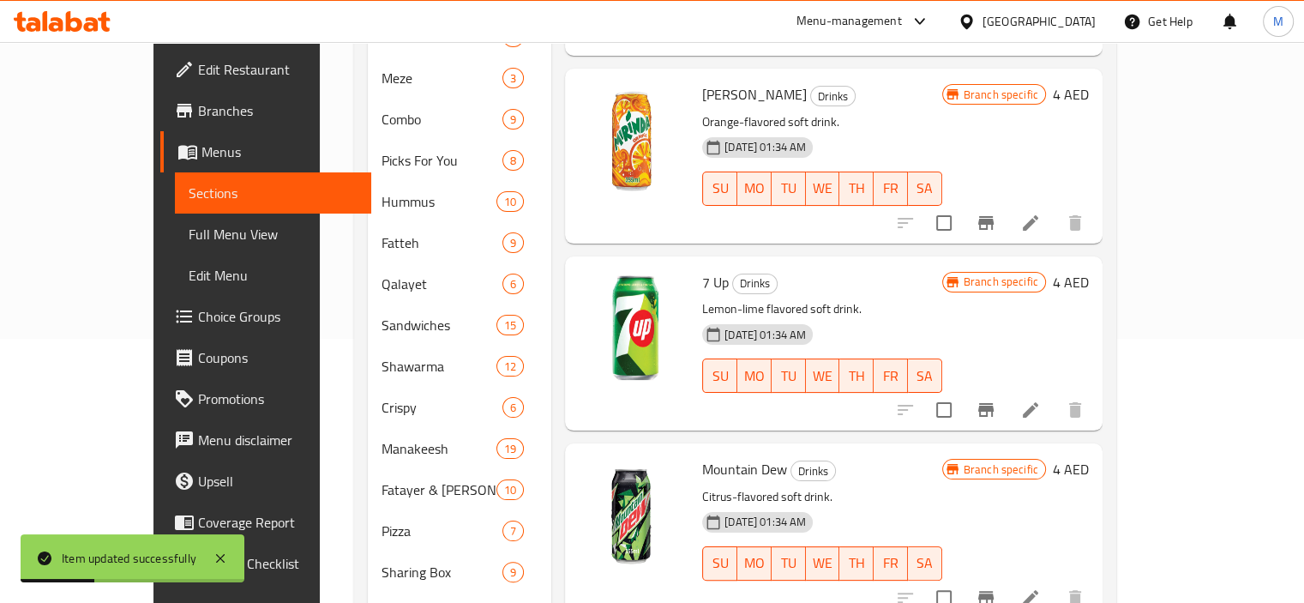
scroll to position [488, 0]
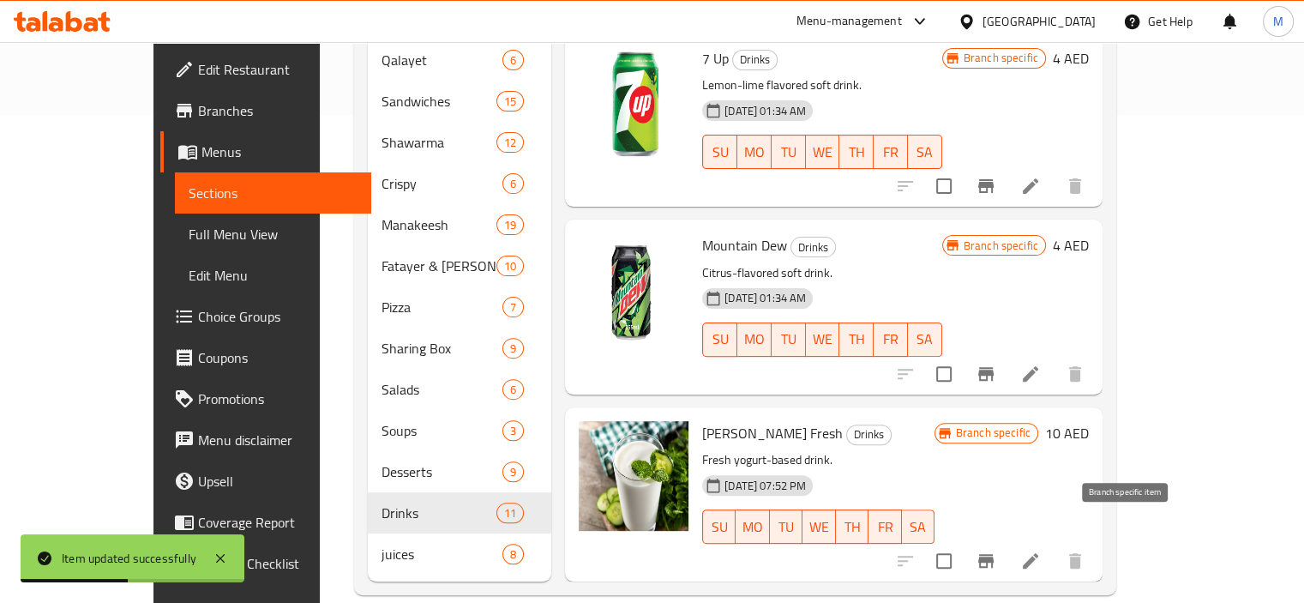
click at [996, 550] on icon "Branch-specific-item" at bounding box center [985, 560] width 21 height 21
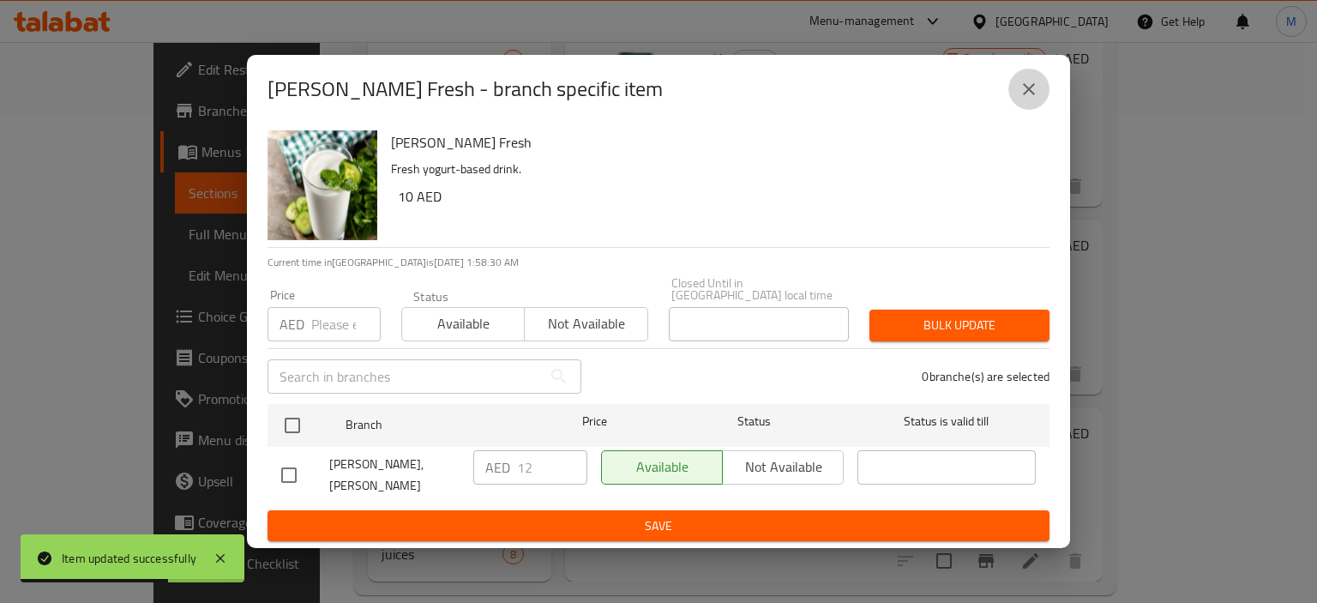
click at [1011, 88] on button "close" at bounding box center [1028, 89] width 41 height 41
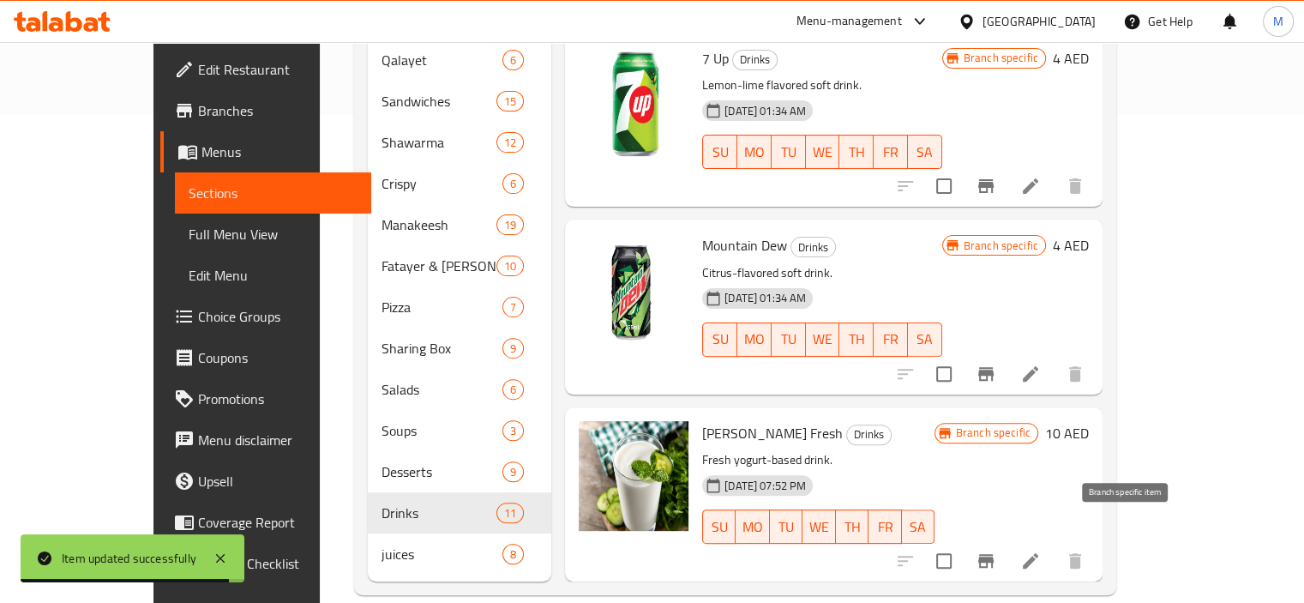
click at [993, 554] on icon "Branch-specific-item" at bounding box center [985, 561] width 15 height 14
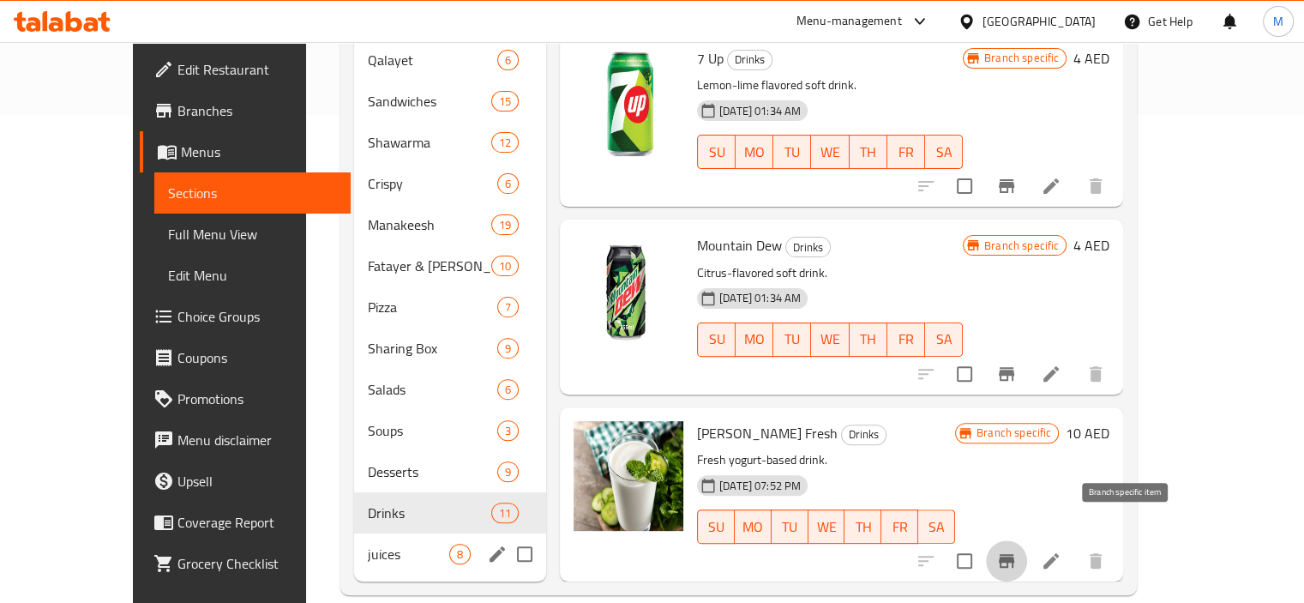
click at [380, 543] on span "juices" at bounding box center [408, 553] width 81 height 21
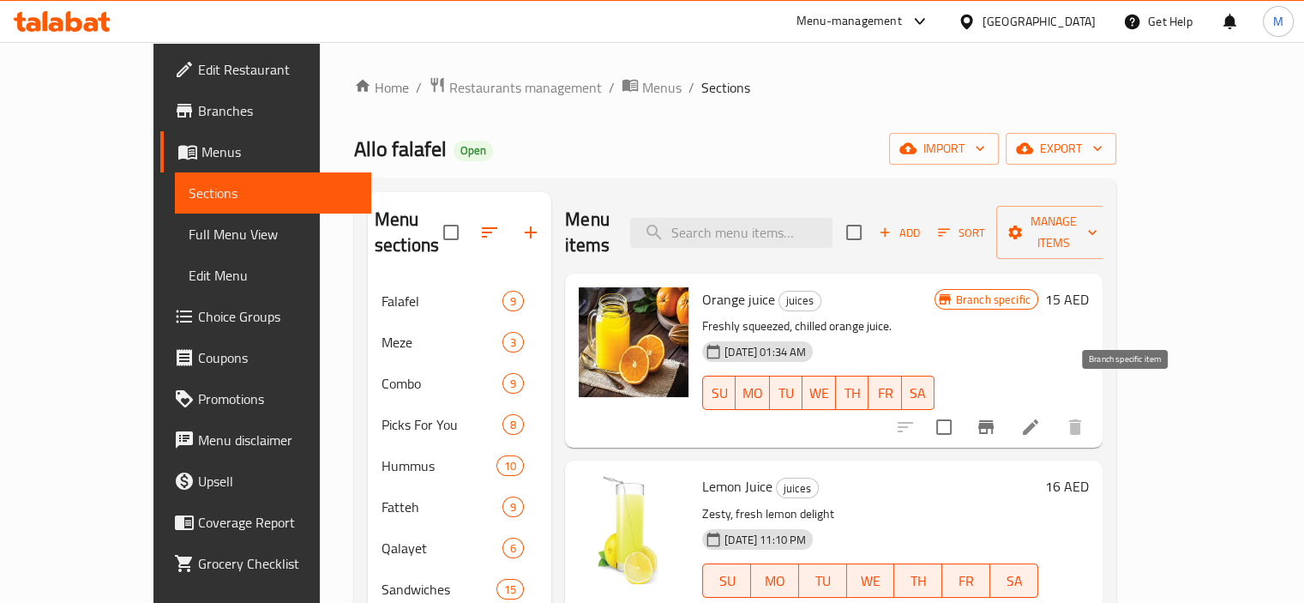
click at [993, 420] on icon "Branch-specific-item" at bounding box center [985, 427] width 15 height 14
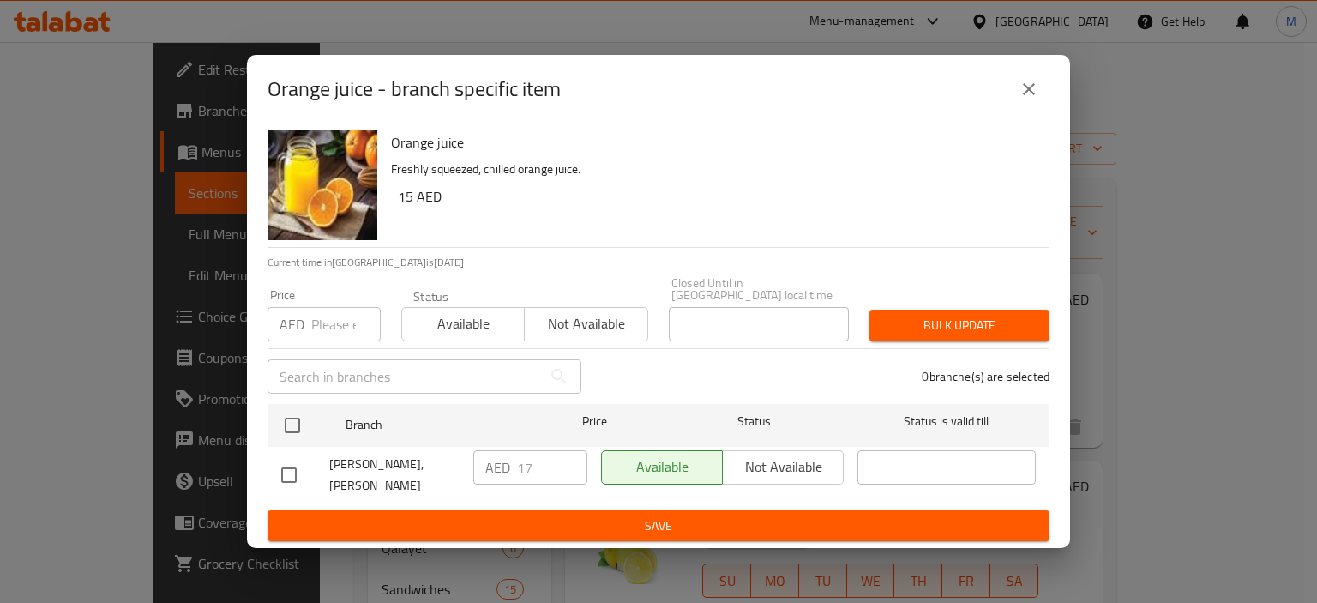
click at [1025, 105] on button "close" at bounding box center [1028, 89] width 41 height 41
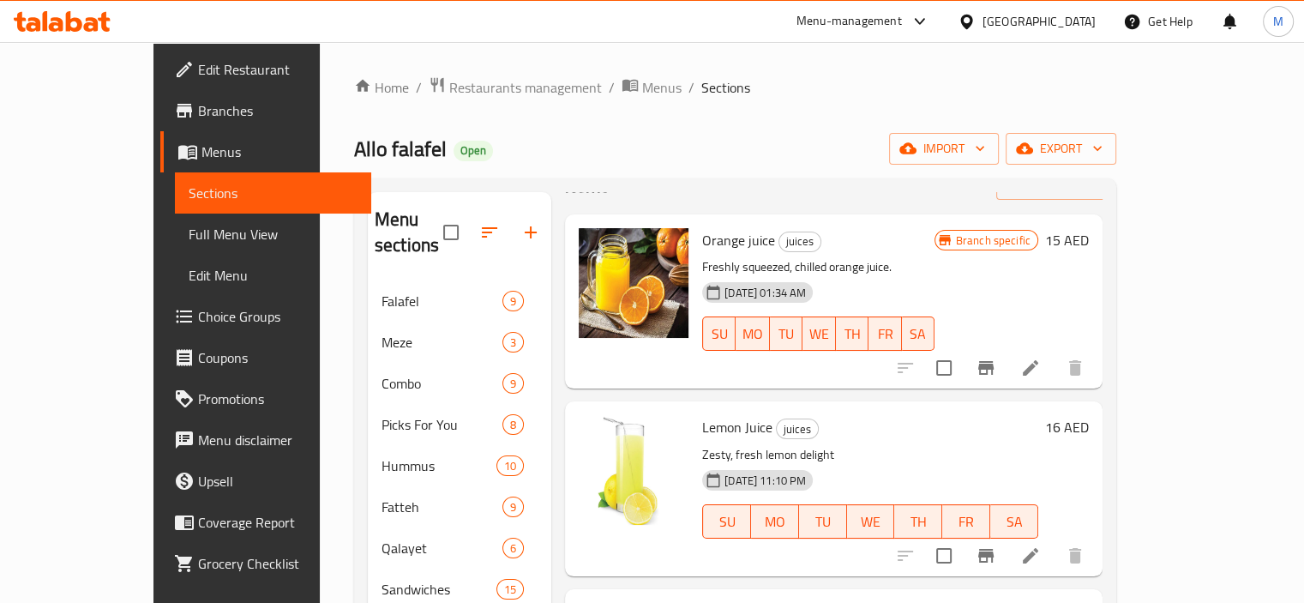
scroll to position [171, 0]
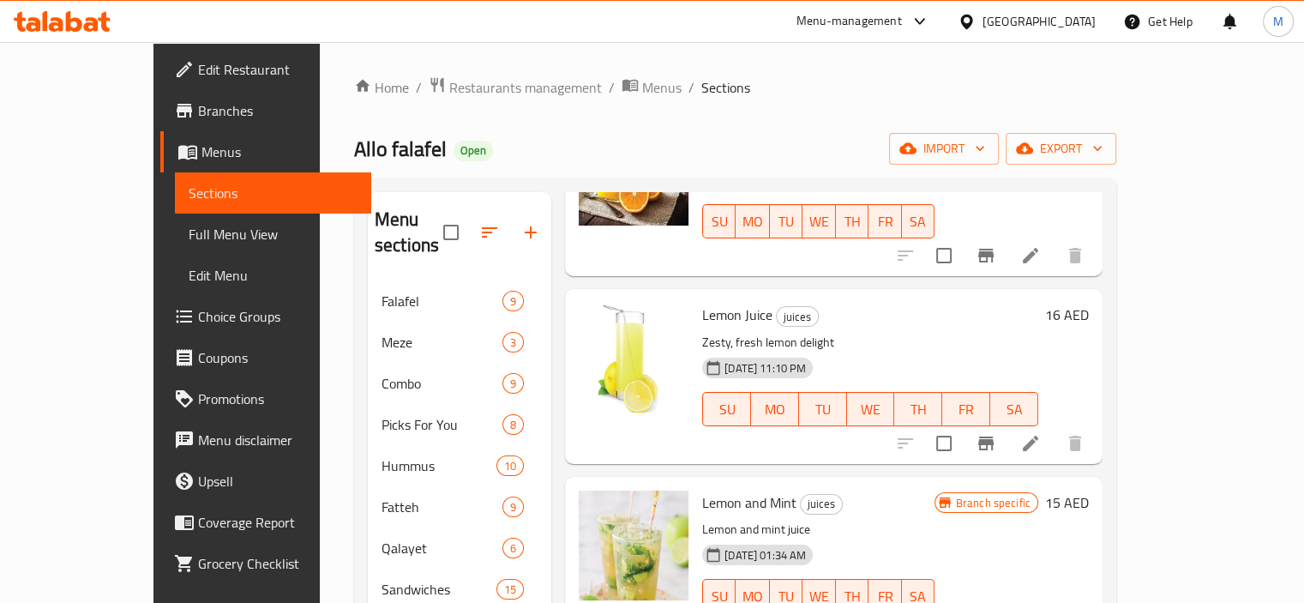
click at [996, 433] on icon "Branch-specific-item" at bounding box center [985, 443] width 21 height 21
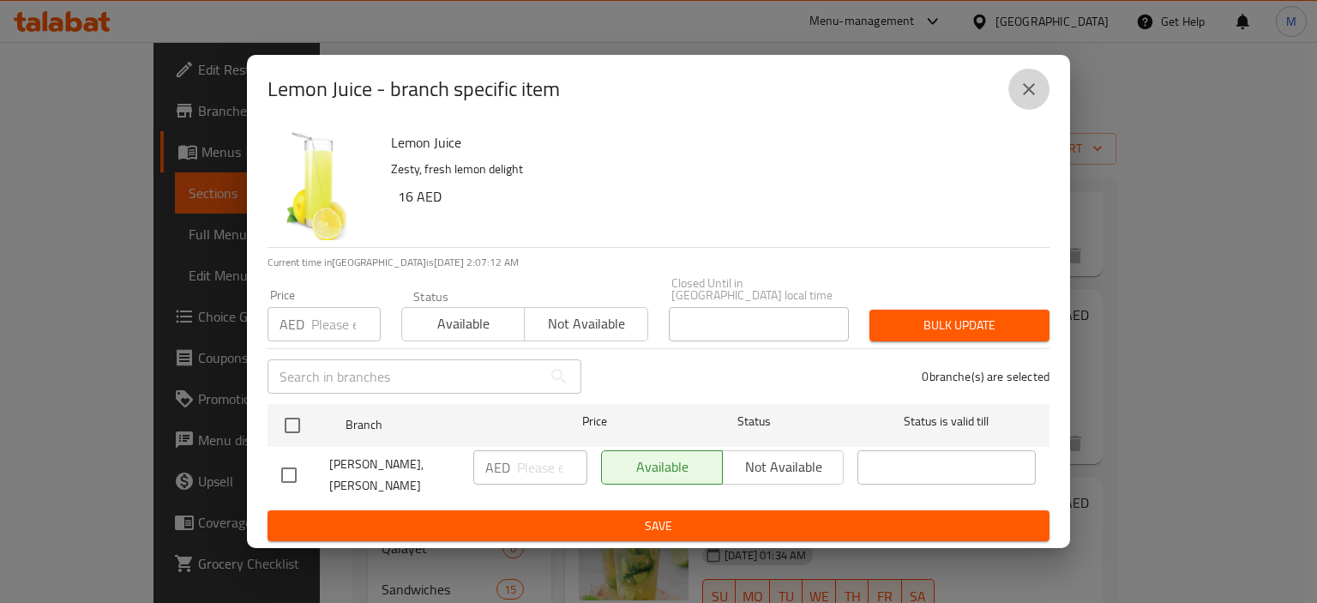
click at [1028, 86] on icon "close" at bounding box center [1028, 89] width 21 height 21
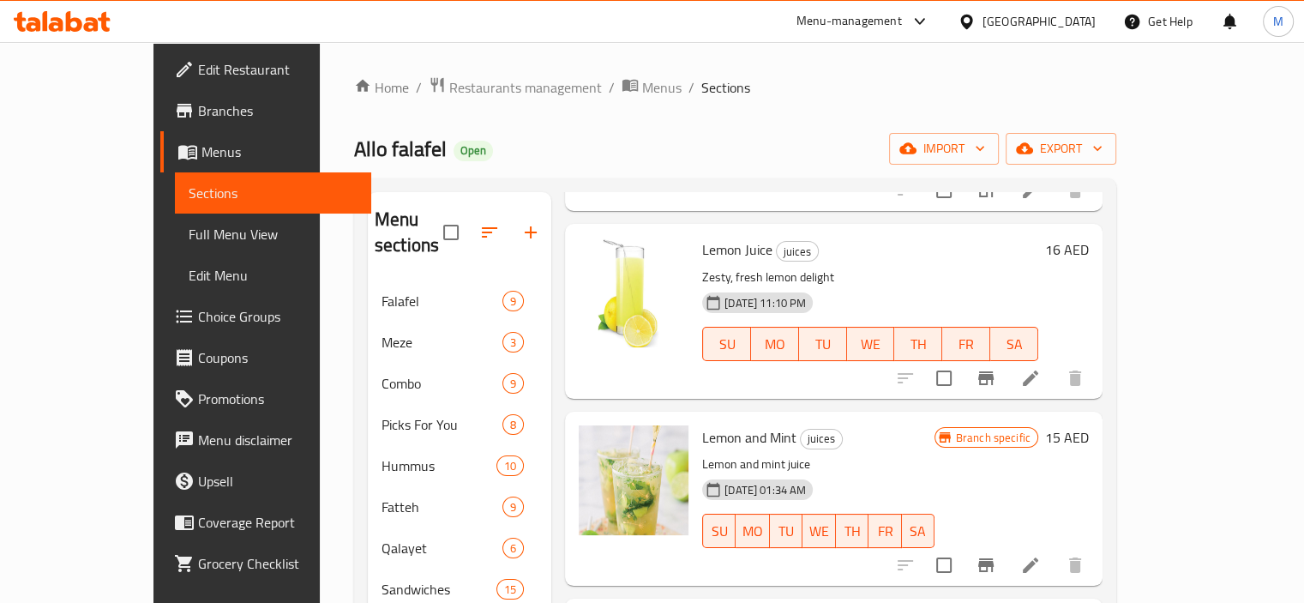
scroll to position [343, 0]
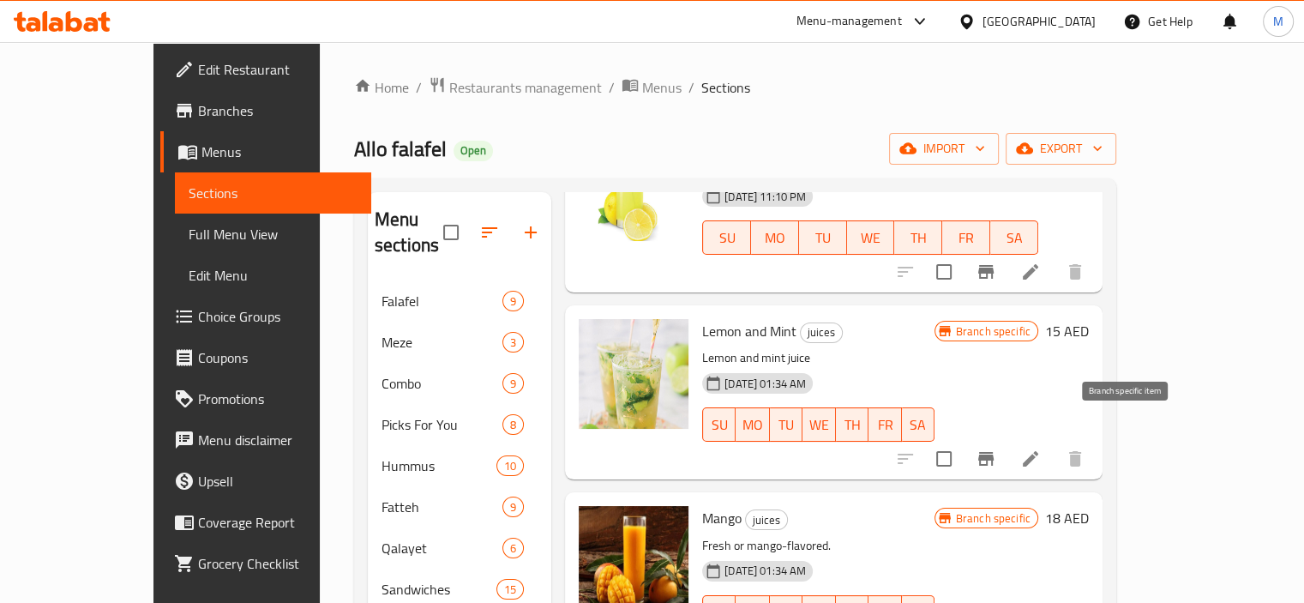
click at [993, 452] on icon "Branch-specific-item" at bounding box center [985, 459] width 15 height 14
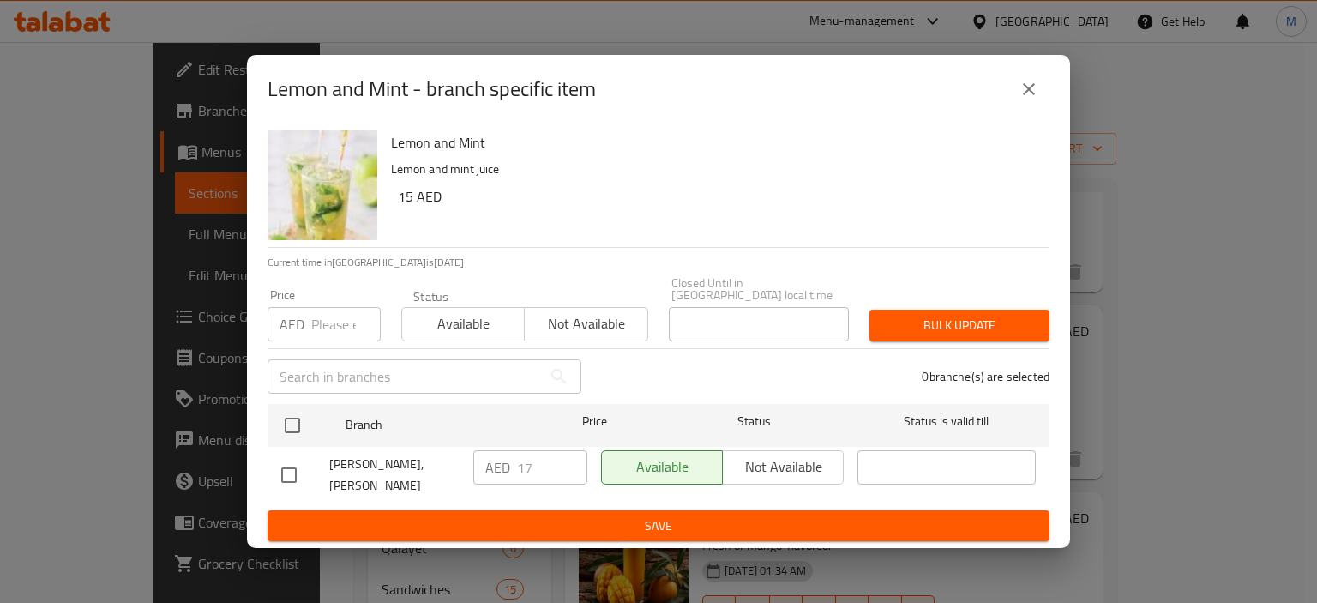
click at [1019, 88] on icon "close" at bounding box center [1028, 89] width 21 height 21
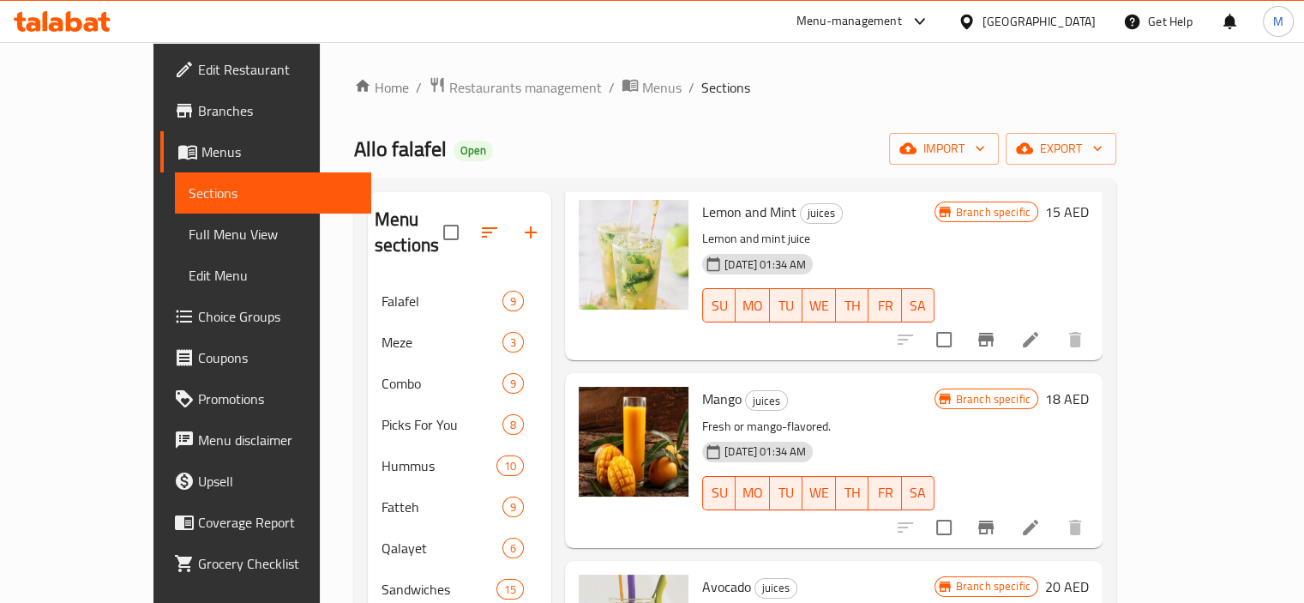
scroll to position [600, 0]
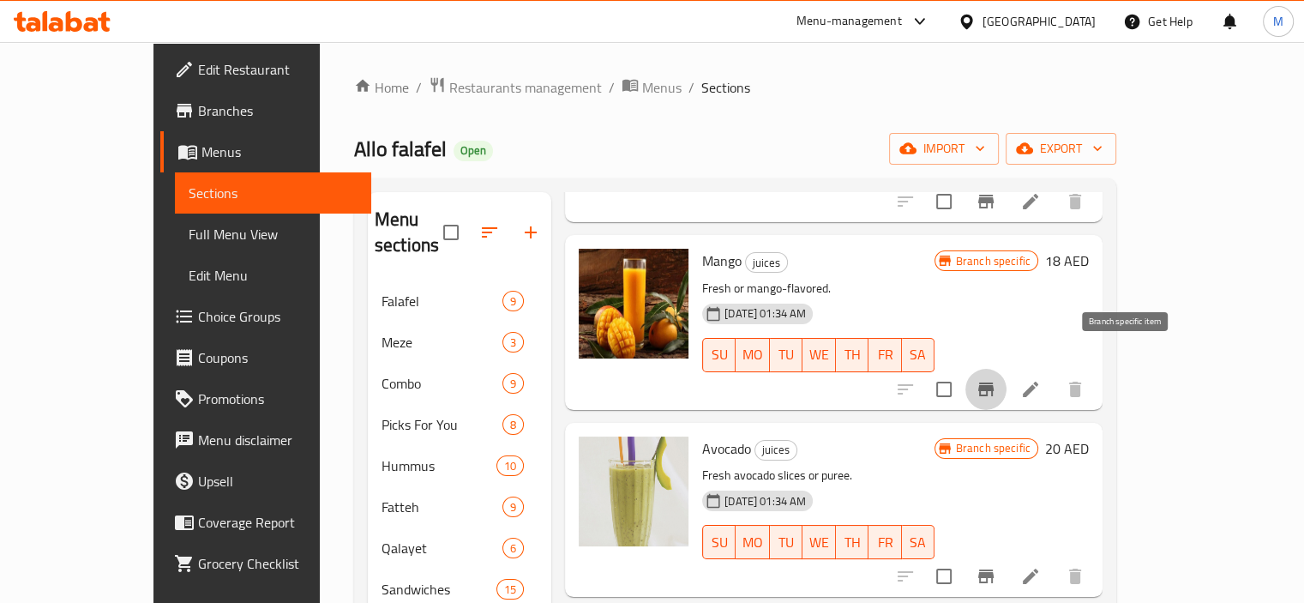
click at [996, 379] on icon "Branch-specific-item" at bounding box center [985, 389] width 21 height 21
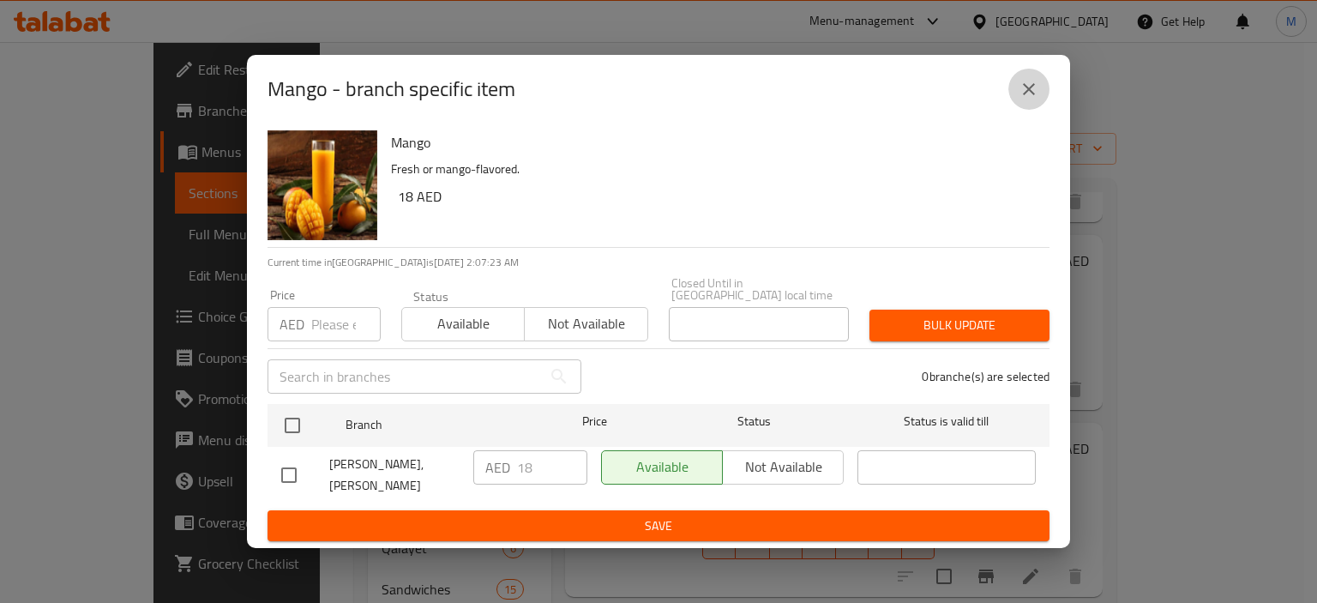
click at [1011, 105] on button "close" at bounding box center [1028, 89] width 41 height 41
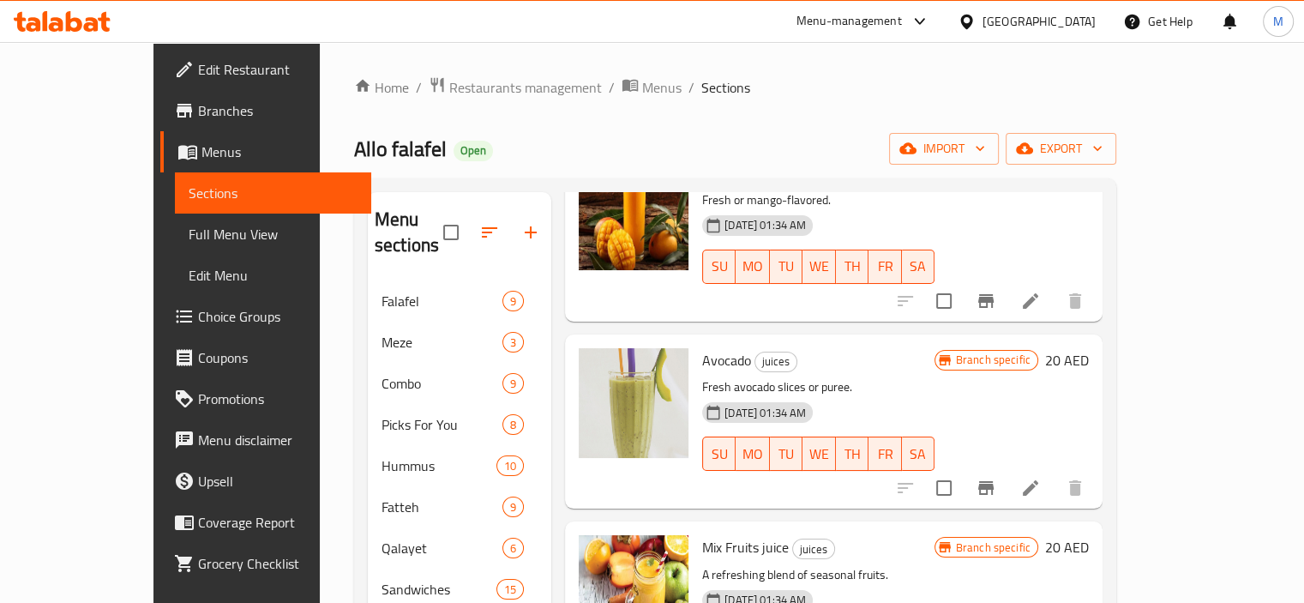
scroll to position [689, 0]
click at [993, 480] on icon "Branch-specific-item" at bounding box center [985, 487] width 15 height 14
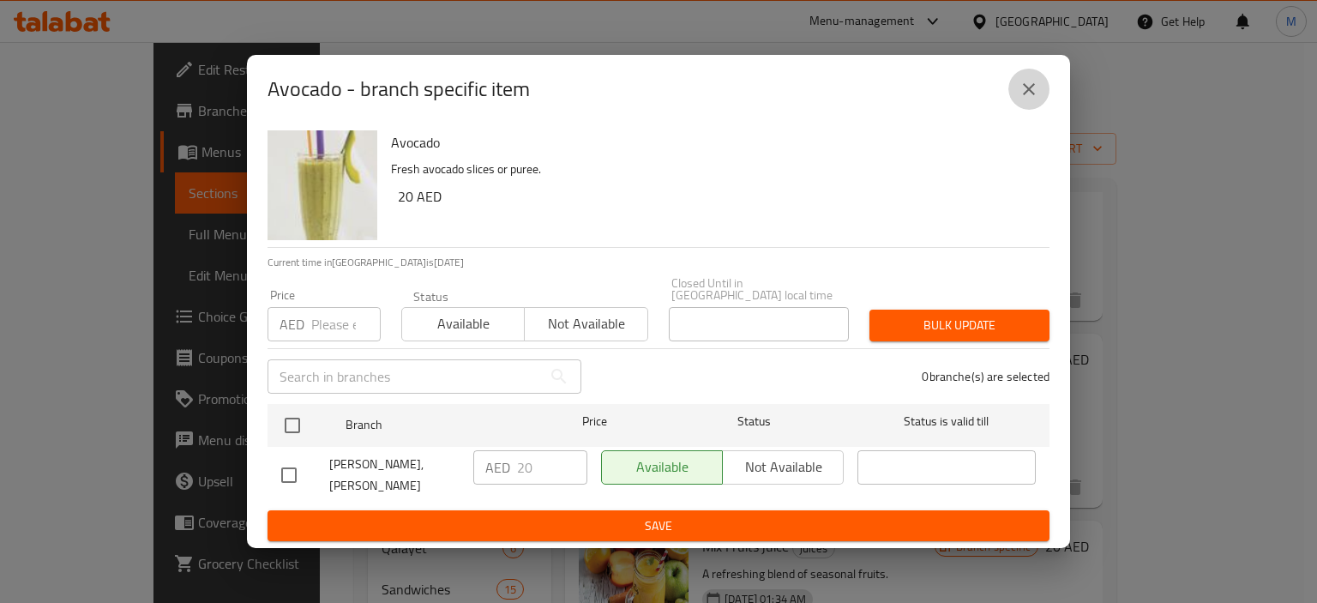
click at [1011, 105] on button "close" at bounding box center [1028, 89] width 41 height 41
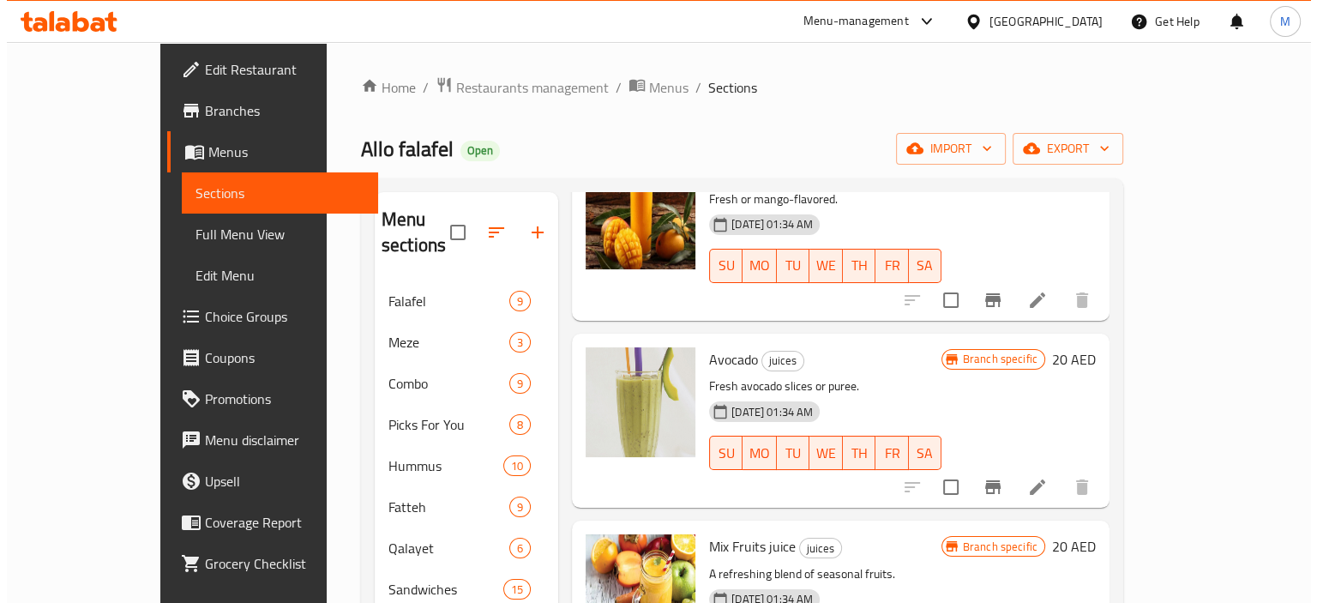
scroll to position [257, 0]
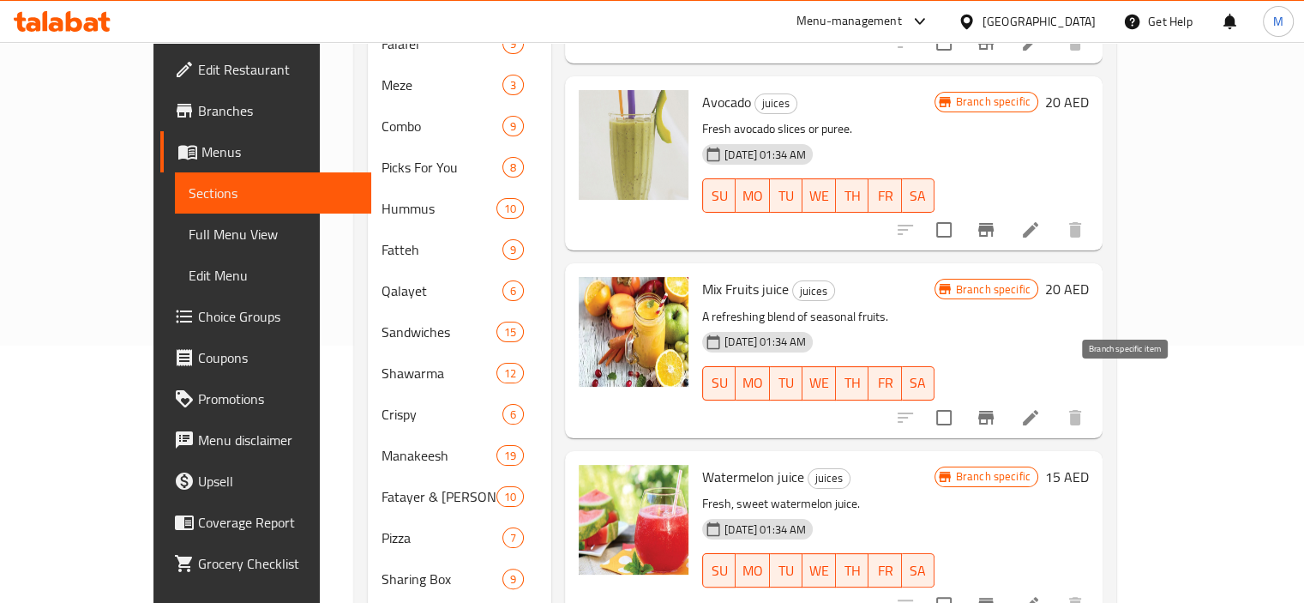
click at [996, 407] on icon "Branch-specific-item" at bounding box center [985, 417] width 21 height 21
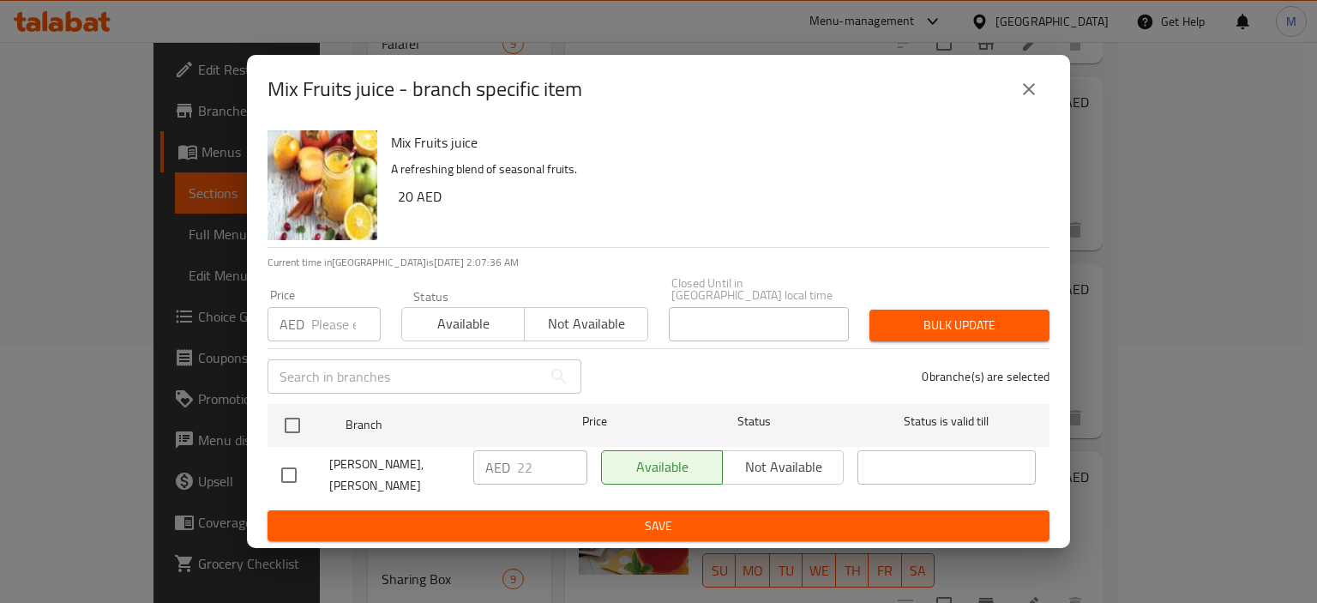
click at [1001, 110] on div "Mix Fruits juice - branch specific item" at bounding box center [658, 89] width 782 height 41
click at [1019, 99] on icon "close" at bounding box center [1028, 89] width 21 height 21
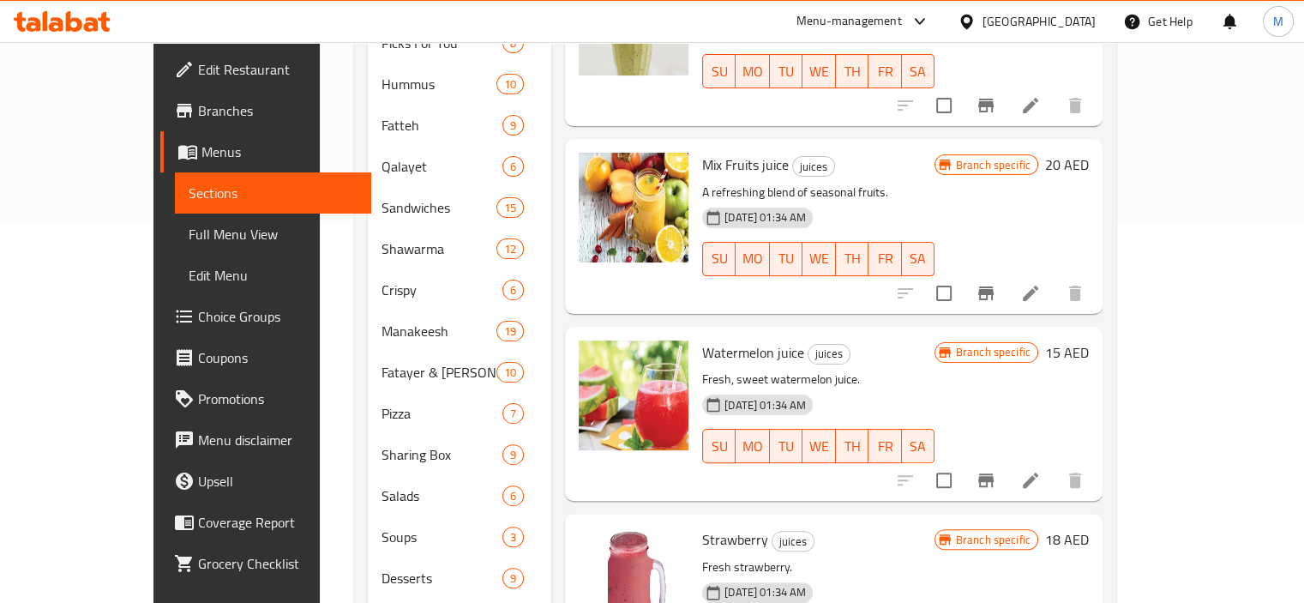
scroll to position [488, 0]
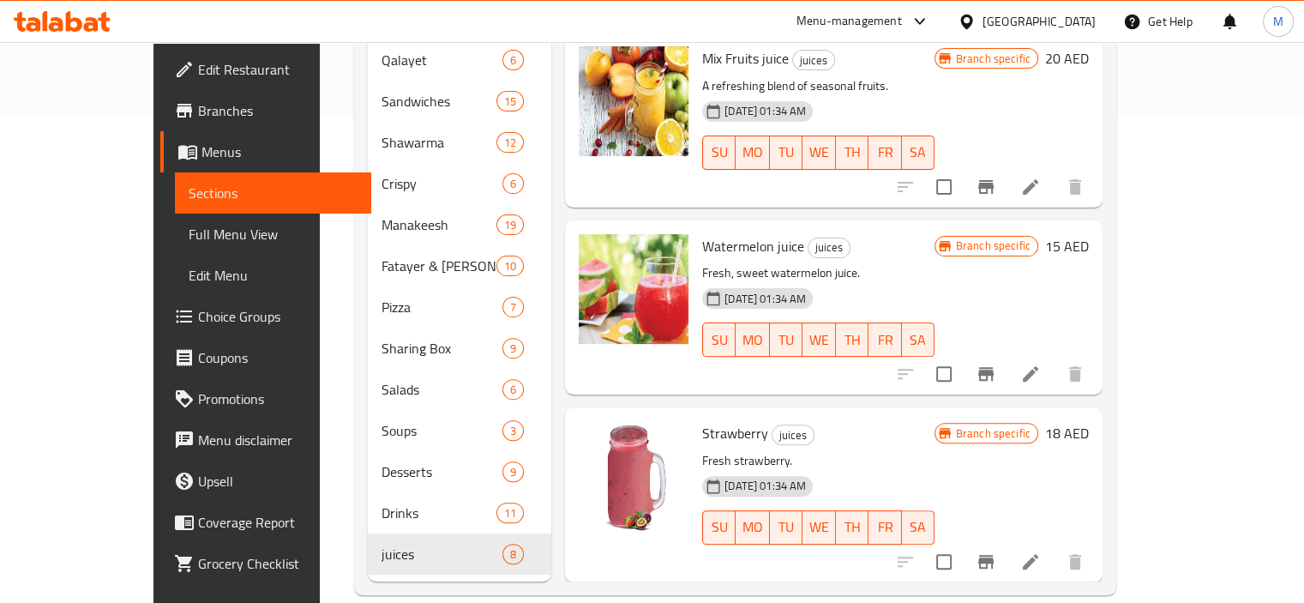
click at [996, 363] on icon "Branch-specific-item" at bounding box center [985, 373] width 21 height 21
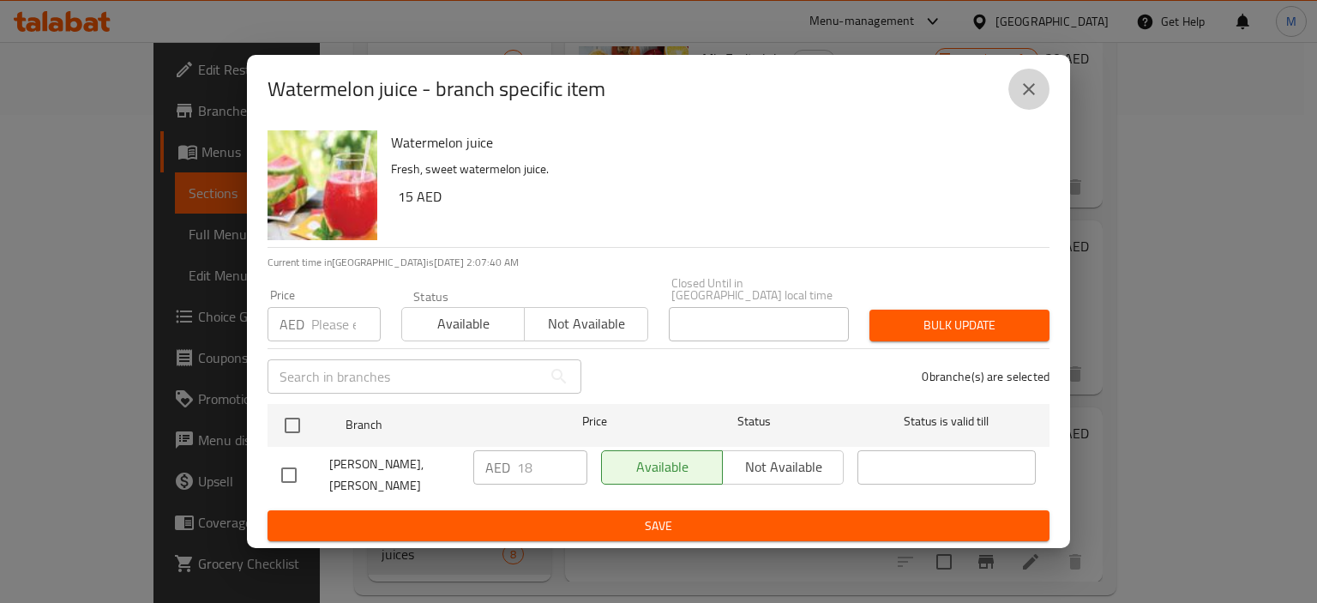
click at [1041, 88] on button "close" at bounding box center [1028, 89] width 41 height 41
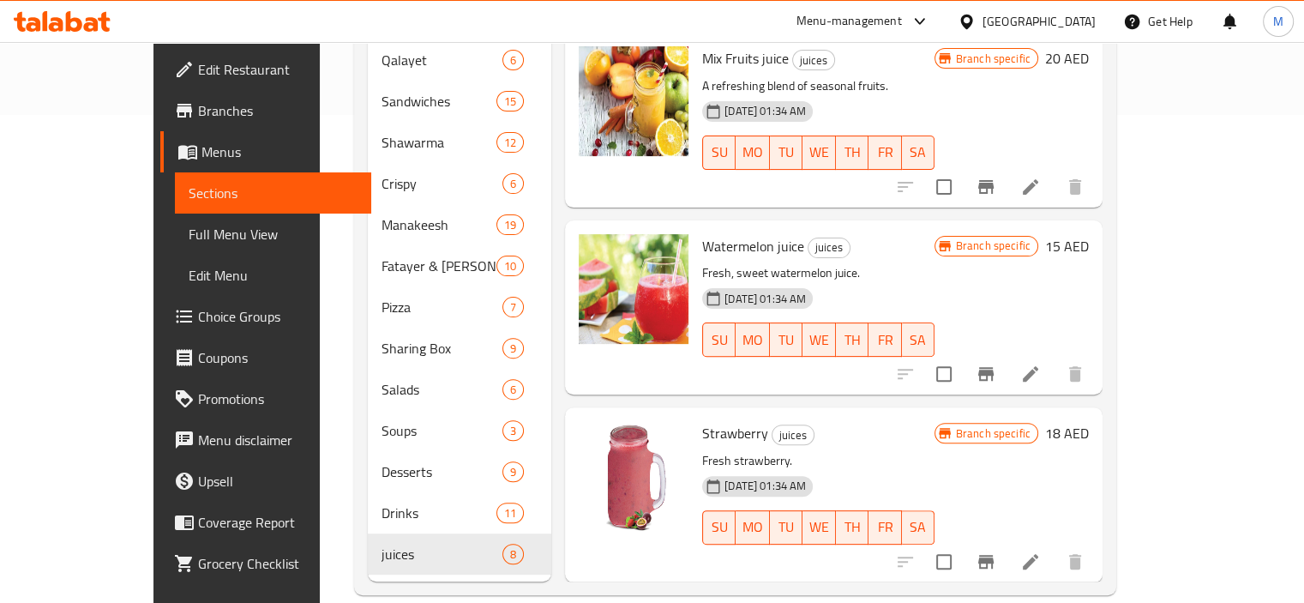
click at [993, 555] on icon "Branch-specific-item" at bounding box center [985, 562] width 15 height 14
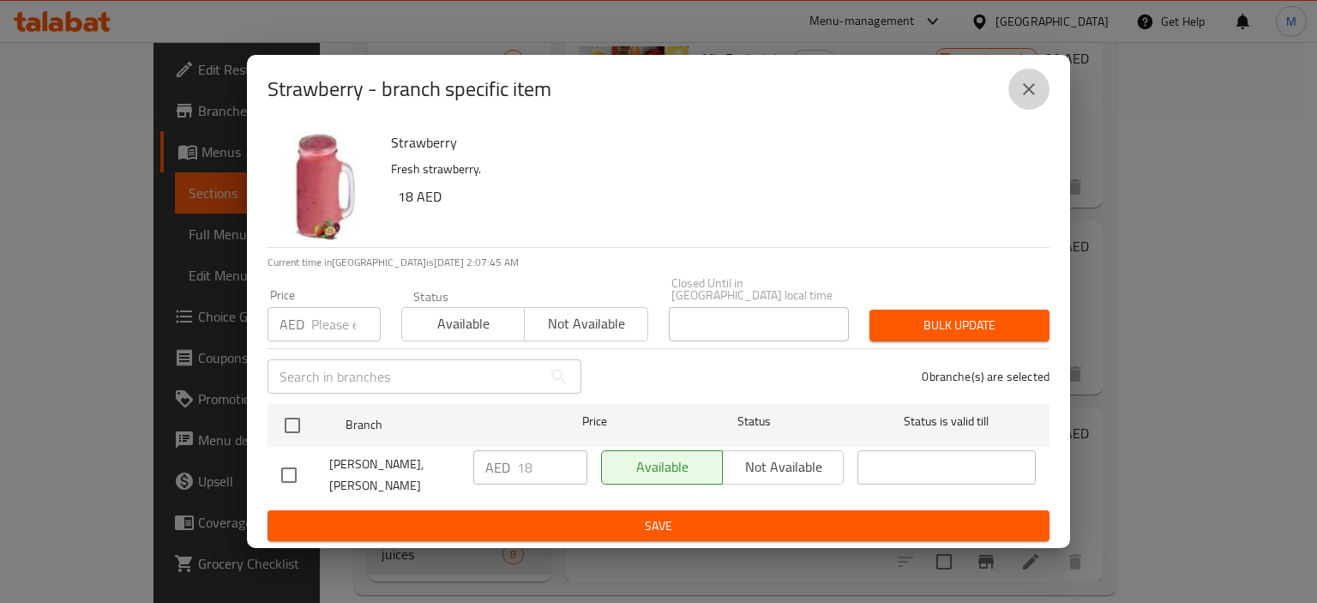
click at [1037, 88] on button "close" at bounding box center [1028, 89] width 41 height 41
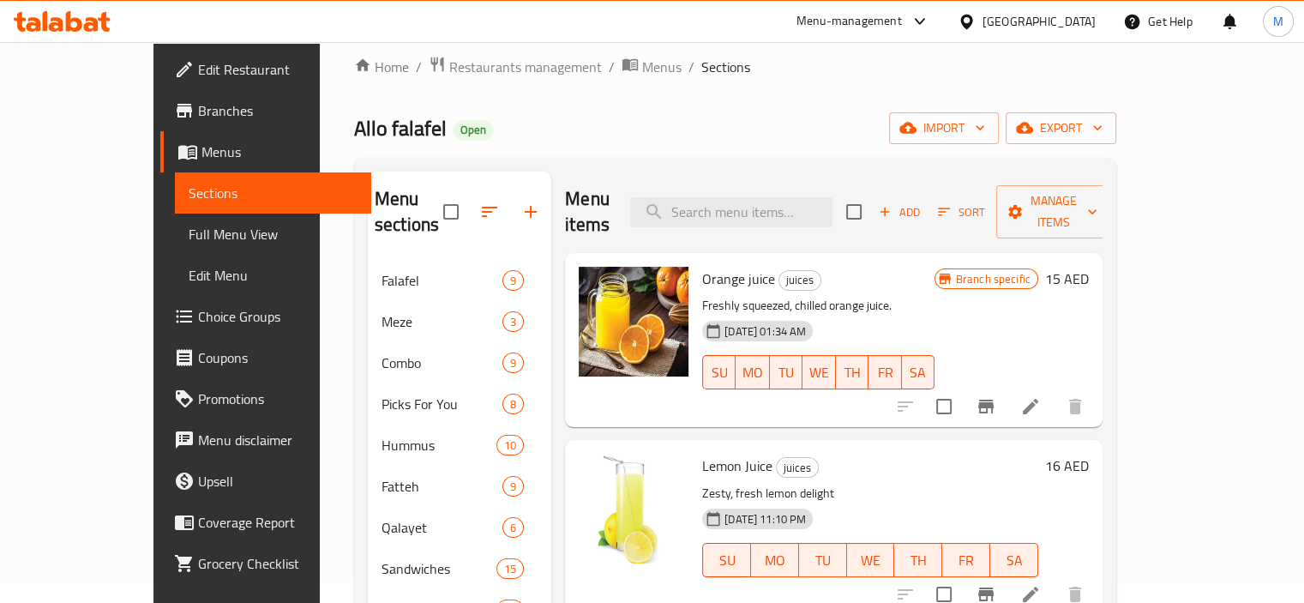
scroll to position [0, 0]
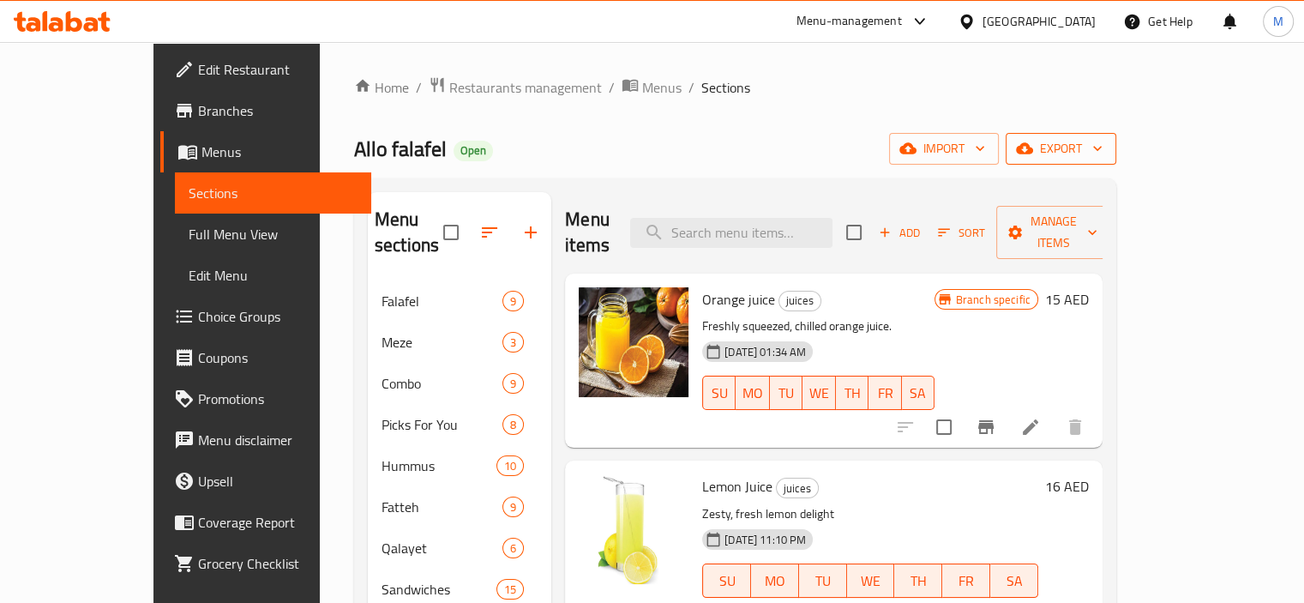
click at [1033, 153] on icon "button" at bounding box center [1024, 148] width 17 height 11
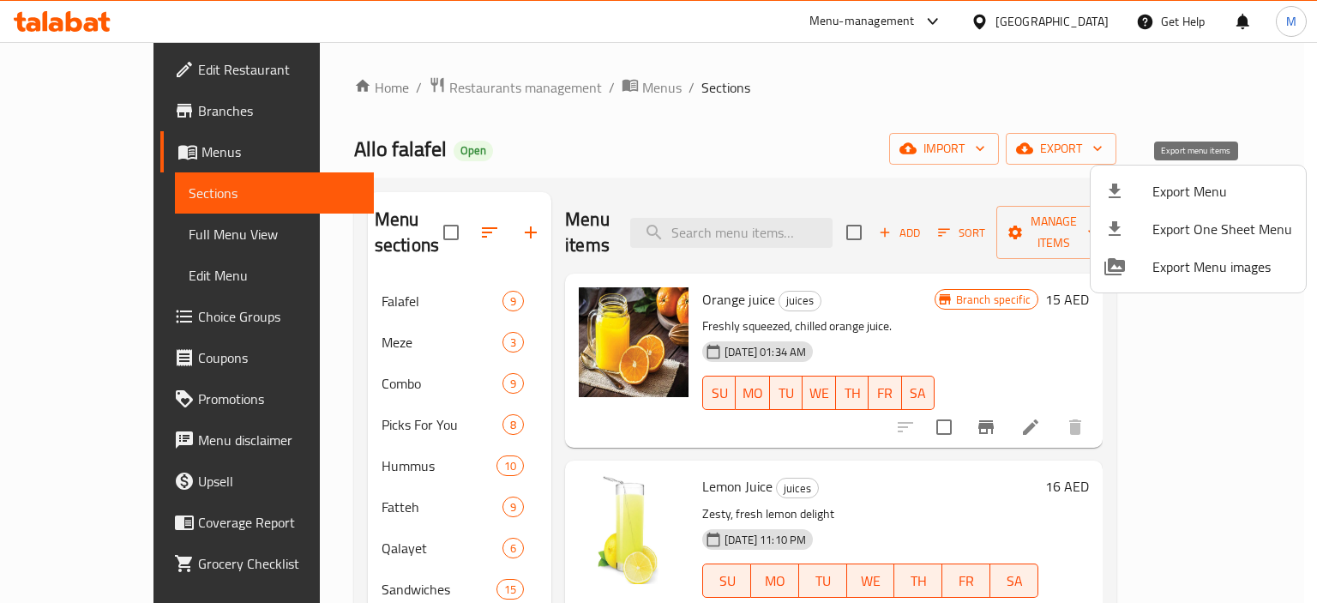
click at [1145, 195] on div at bounding box center [1128, 191] width 48 height 21
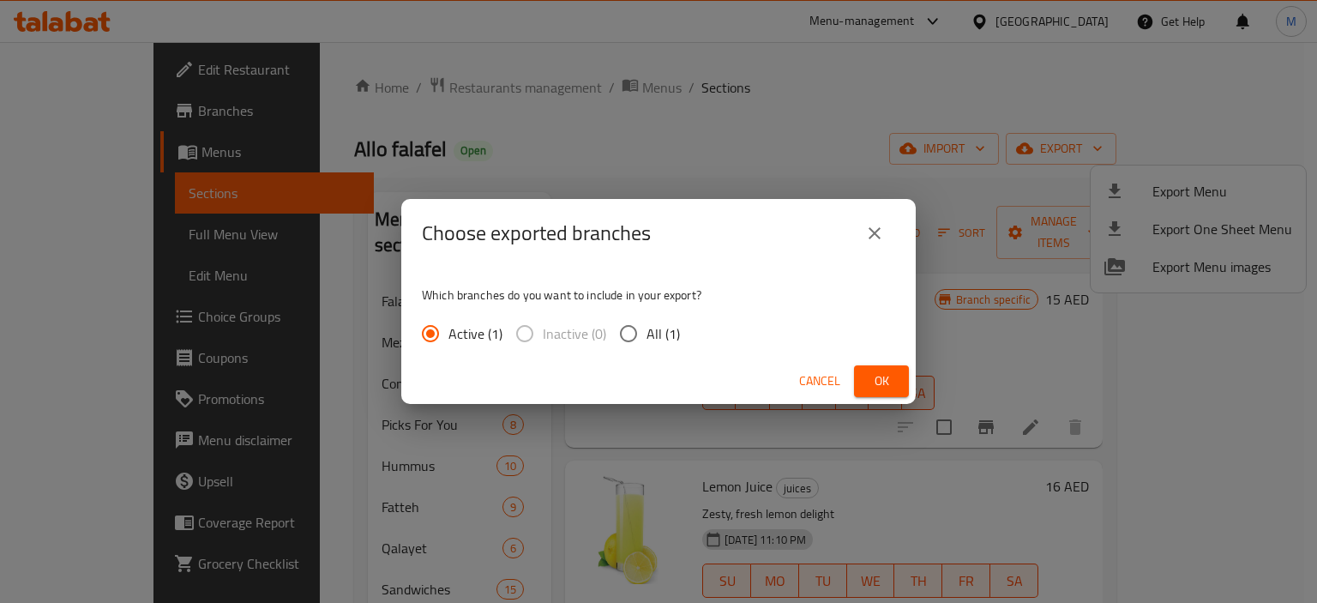
click at [628, 329] on input "All (1)" at bounding box center [628, 333] width 36 height 36
radio input "true"
click at [865, 376] on button "Ok" at bounding box center [881, 381] width 55 height 32
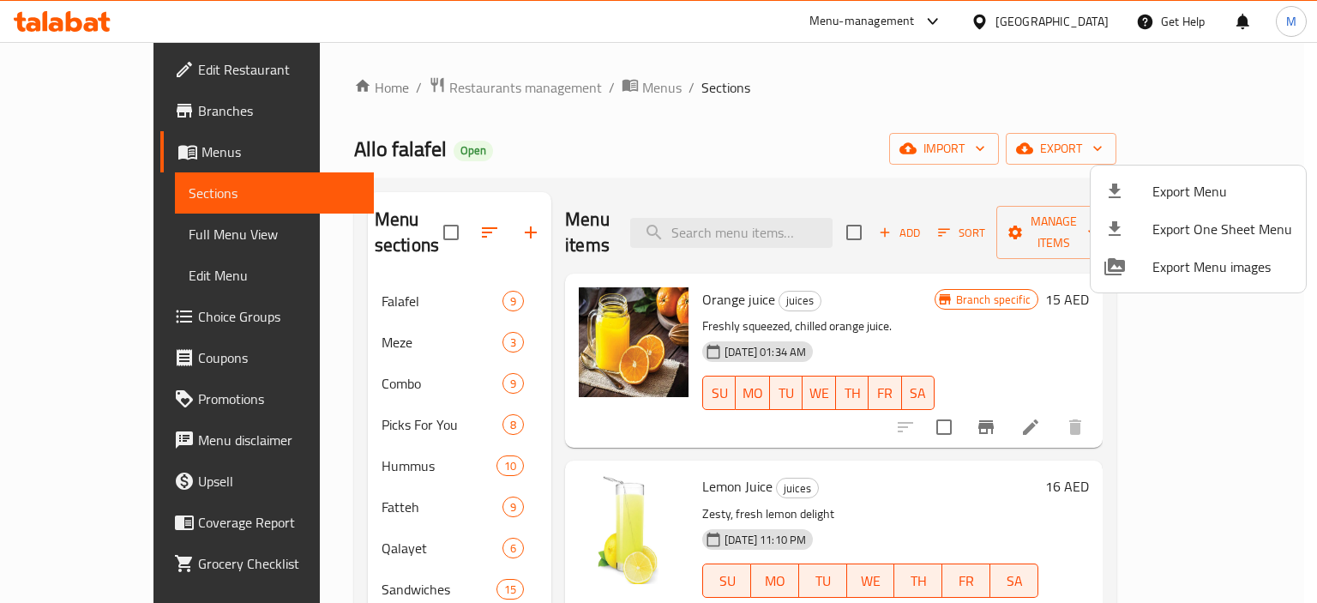
click at [358, 366] on div at bounding box center [658, 301] width 1317 height 603
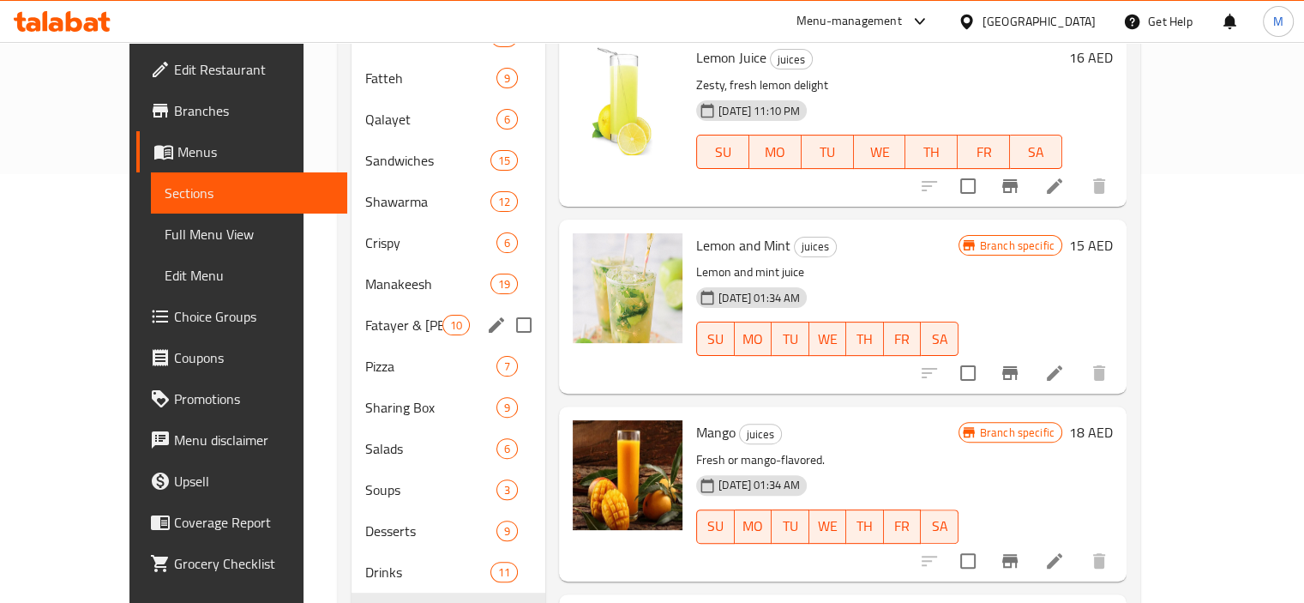
scroll to position [488, 0]
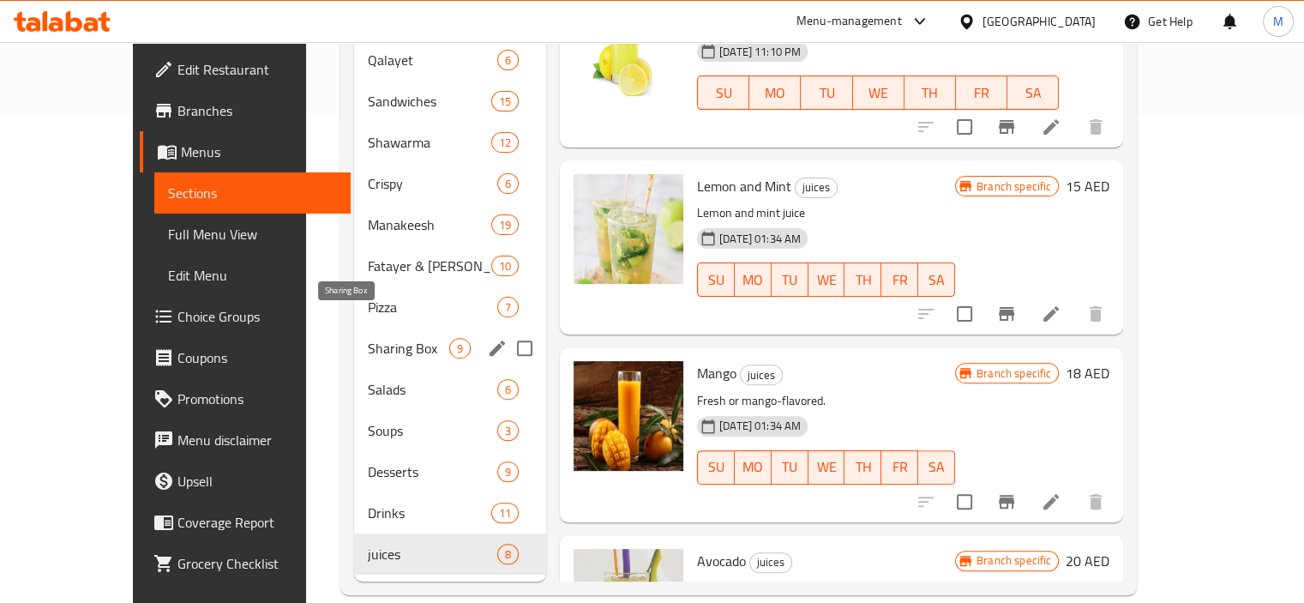
click at [368, 338] on span "Sharing Box" at bounding box center [408, 348] width 81 height 21
